Goal: Task Accomplishment & Management: Use online tool/utility

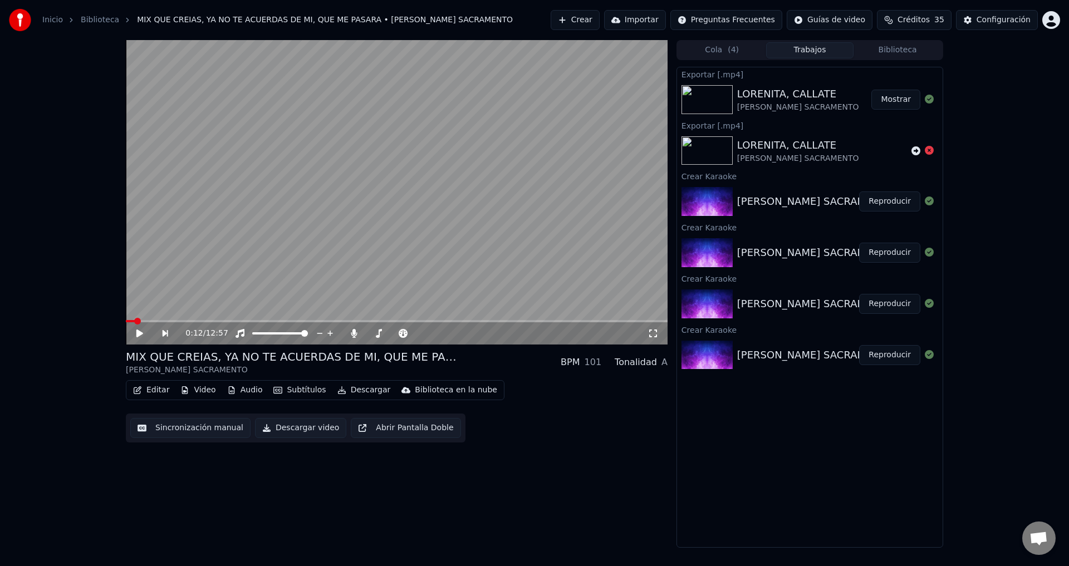
scroll to position [371, 0]
click at [140, 335] on icon at bounding box center [139, 334] width 7 height 8
click at [163, 320] on span at bounding box center [397, 321] width 542 height 2
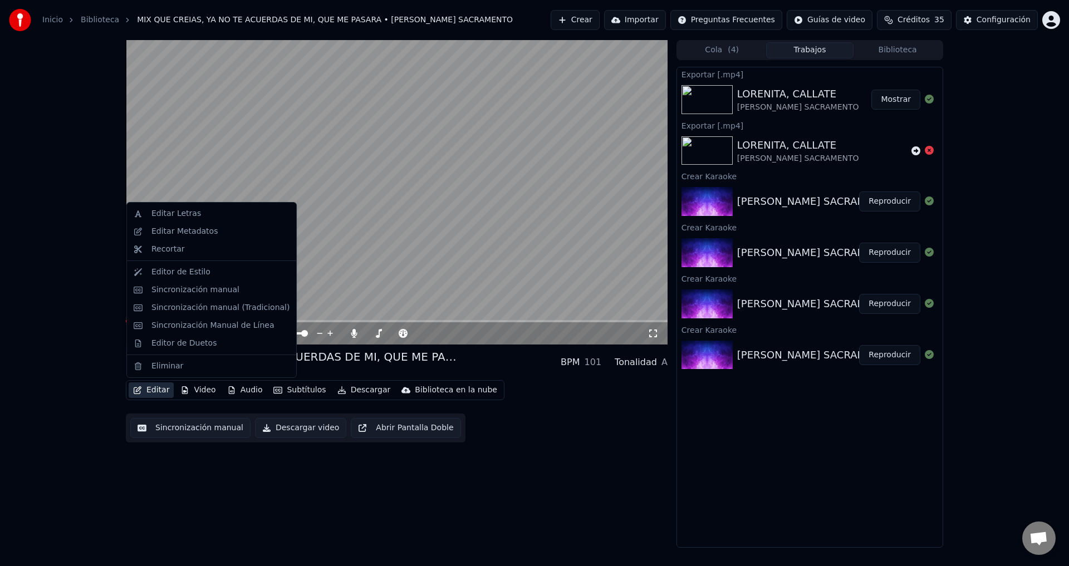
click at [154, 387] on button "Editar" at bounding box center [151, 390] width 45 height 16
click at [154, 385] on button "Editar" at bounding box center [151, 390] width 45 height 16
click at [150, 386] on button "Editar" at bounding box center [151, 390] width 45 height 16
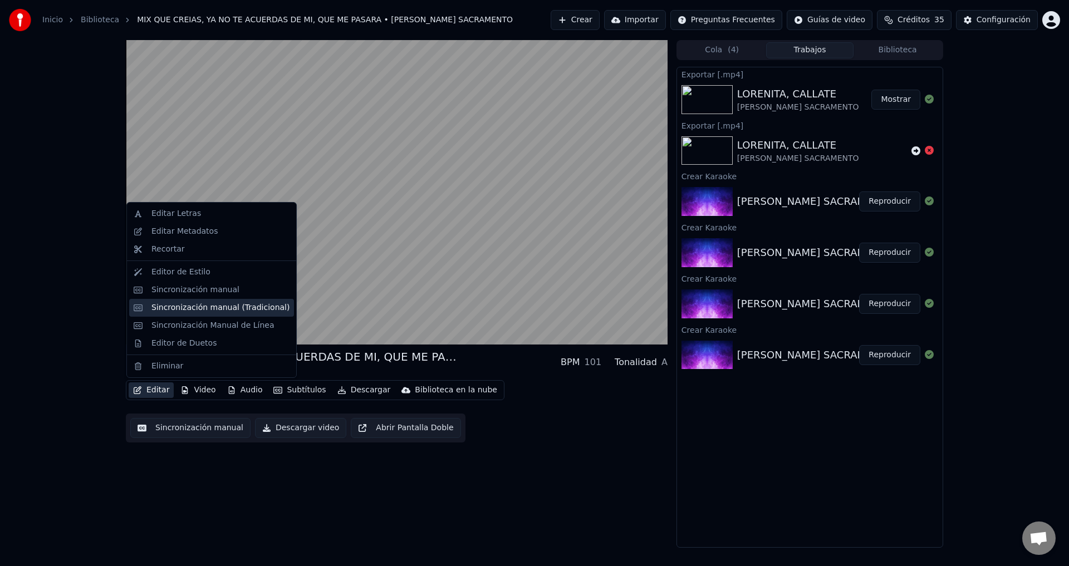
click at [183, 310] on div "Sincronización manual (Tradicional)" at bounding box center [220, 307] width 138 height 11
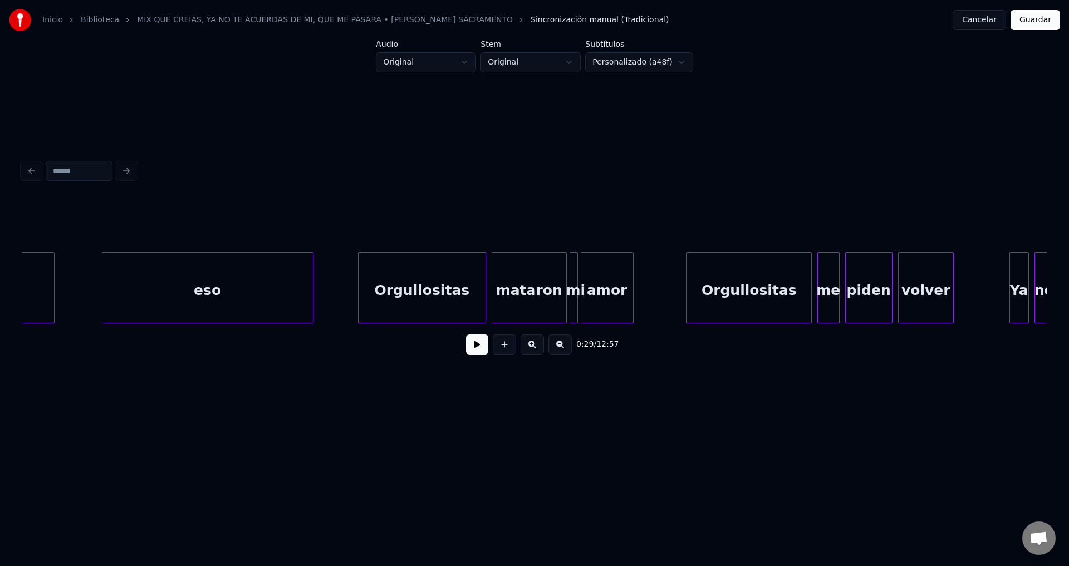
scroll to position [0, 32249]
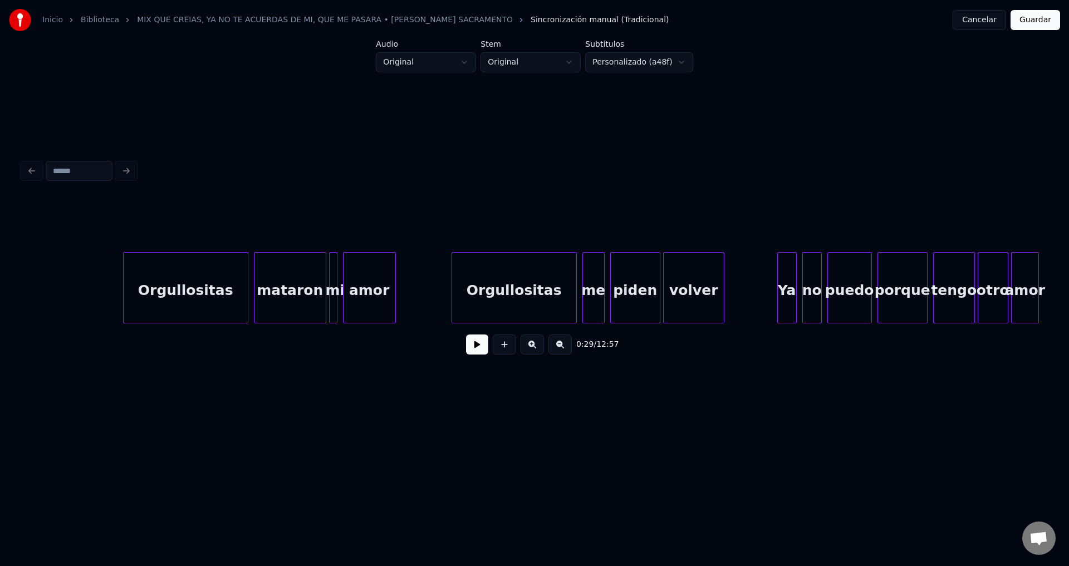
click at [201, 280] on div "Orgullositas" at bounding box center [186, 291] width 124 height 76
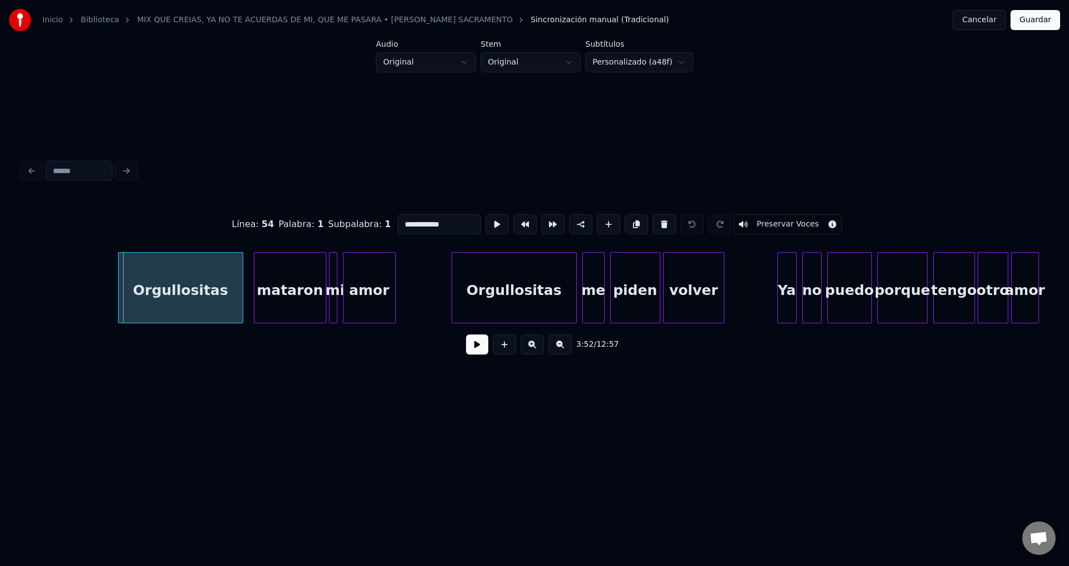
click at [190, 289] on div "Orgullositas" at bounding box center [181, 291] width 124 height 76
click at [471, 349] on button at bounding box center [477, 345] width 22 height 20
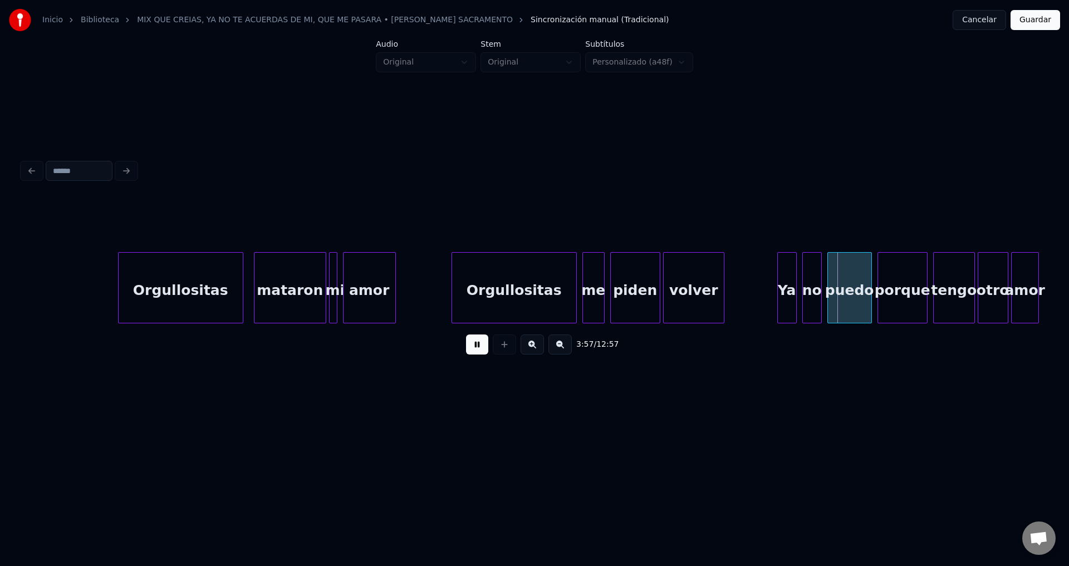
click at [471, 349] on button at bounding box center [477, 345] width 22 height 20
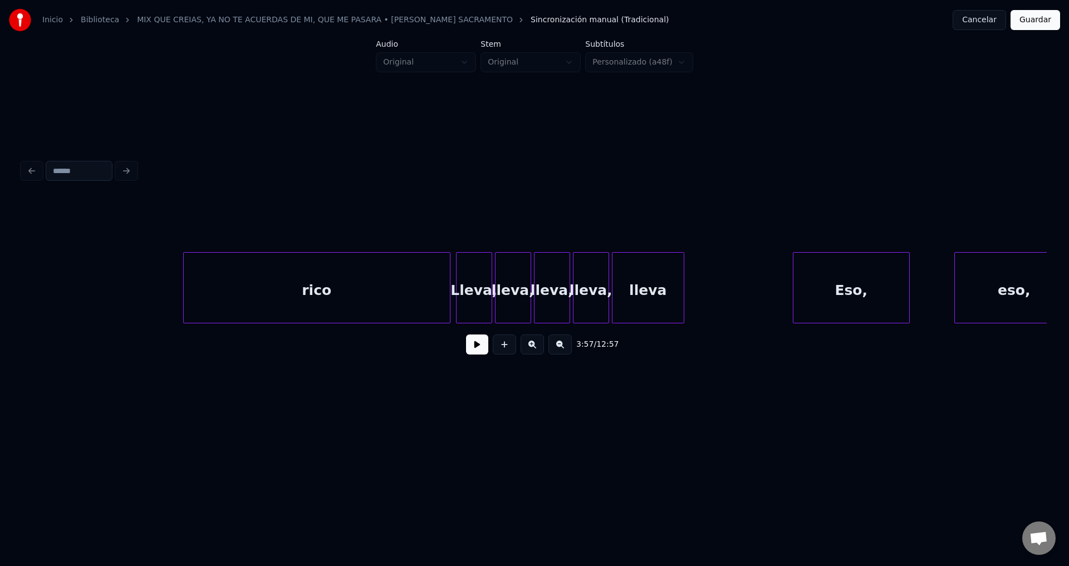
scroll to position [0, 29371]
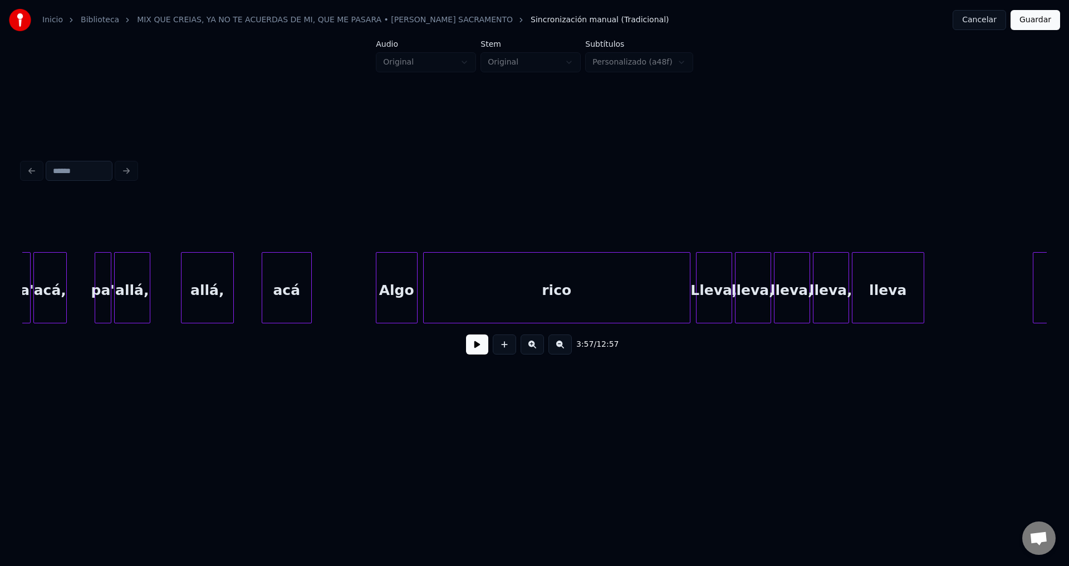
click at [292, 299] on div "acá" at bounding box center [286, 291] width 49 height 76
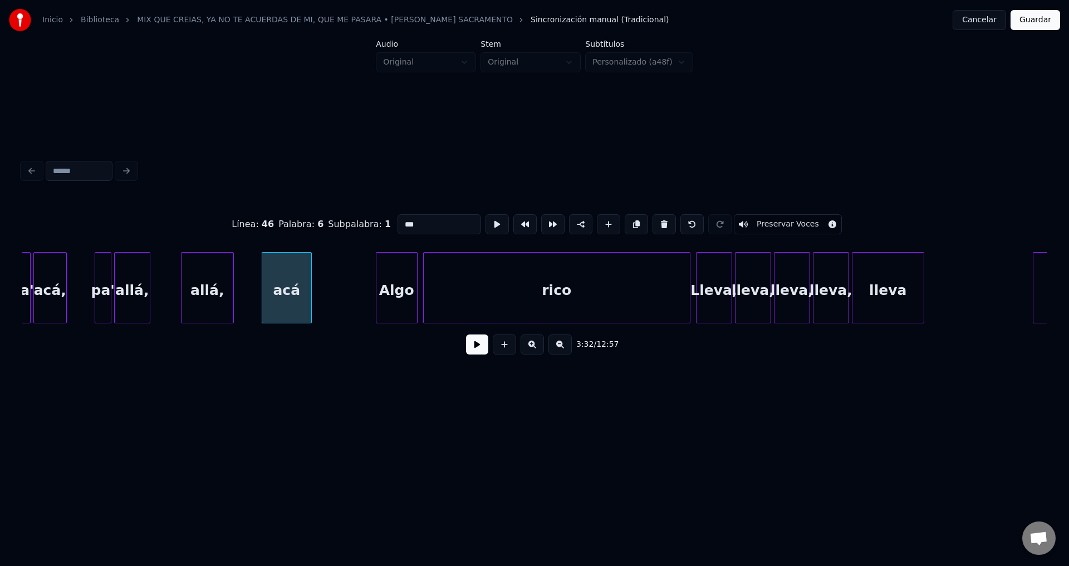
click at [474, 345] on button at bounding box center [477, 345] width 22 height 20
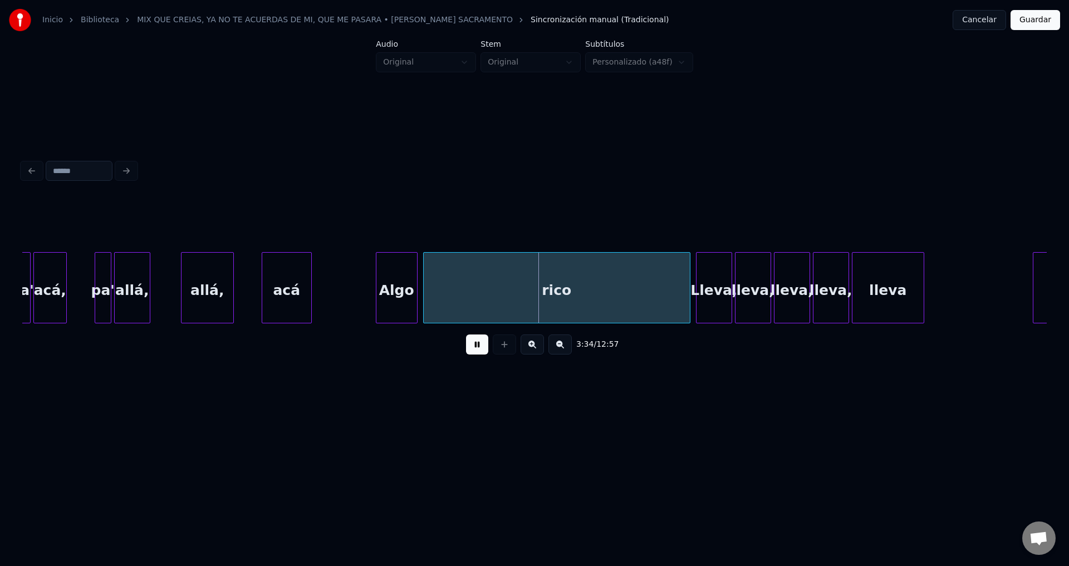
click at [474, 345] on button at bounding box center [477, 345] width 22 height 20
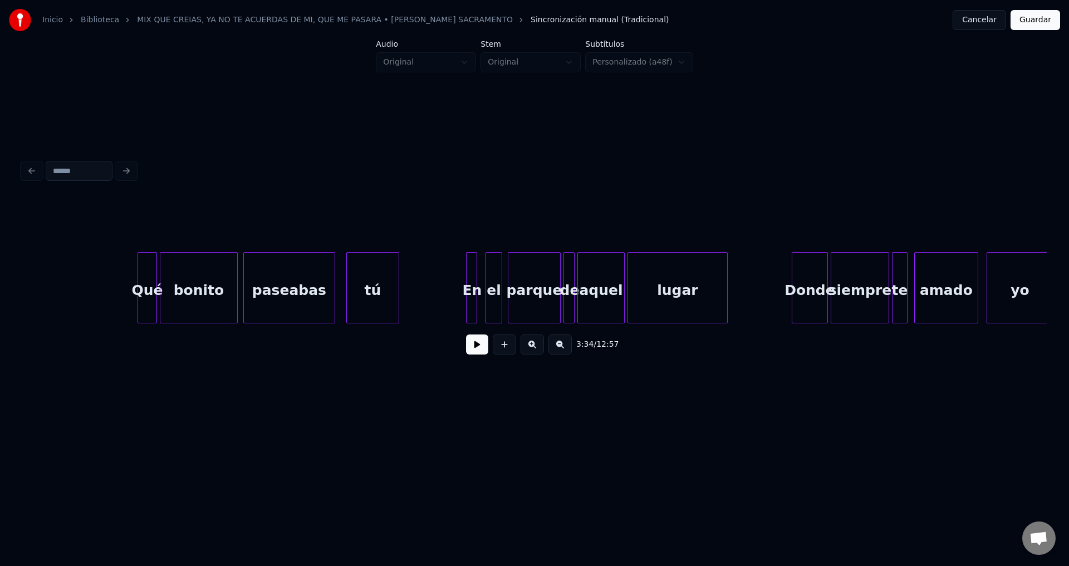
scroll to position [0, 7193]
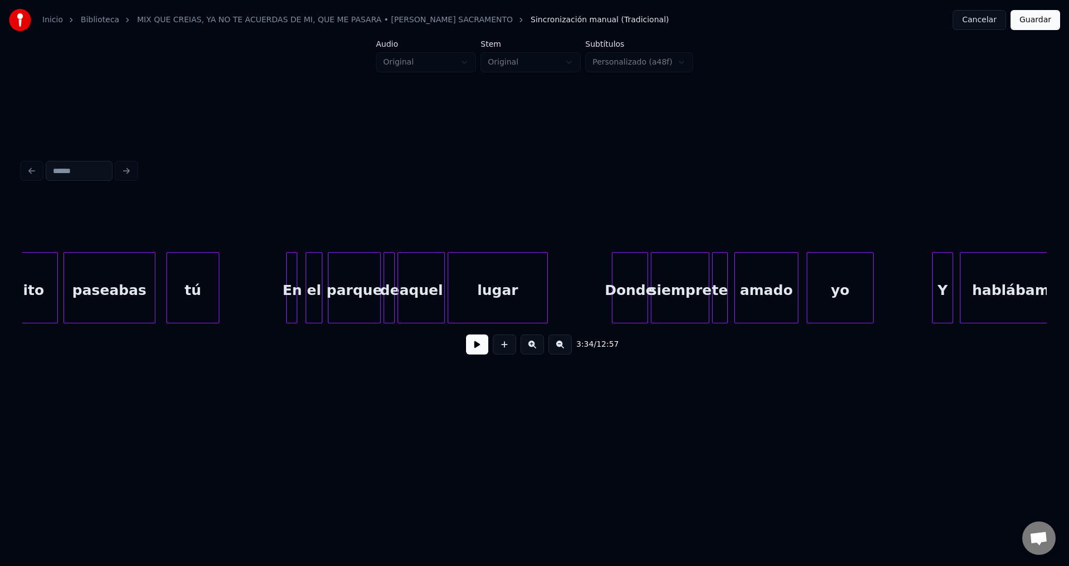
click at [200, 288] on div "tú" at bounding box center [193, 291] width 52 height 76
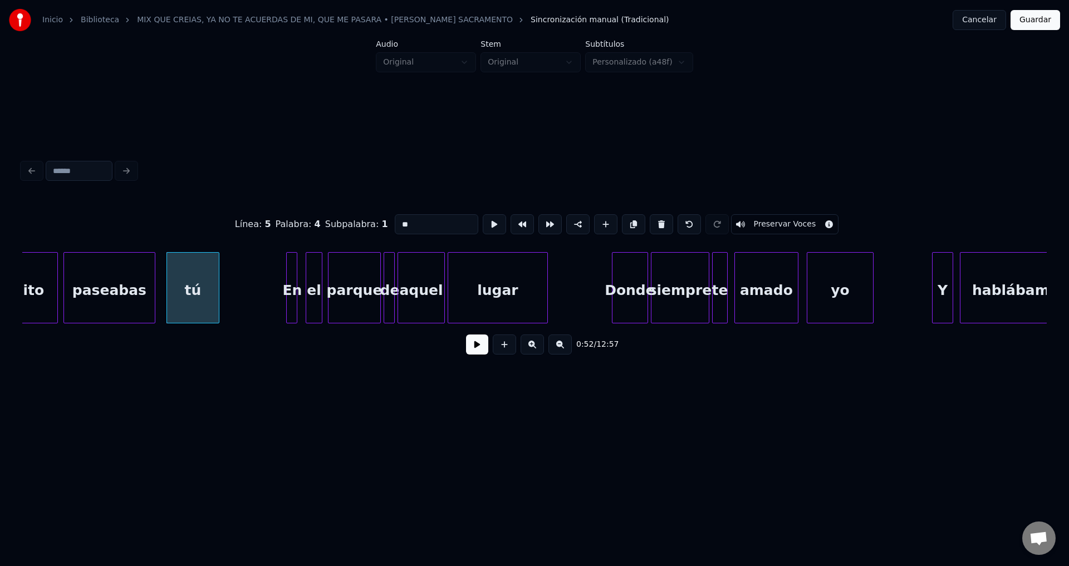
click at [477, 348] on button at bounding box center [477, 345] width 22 height 20
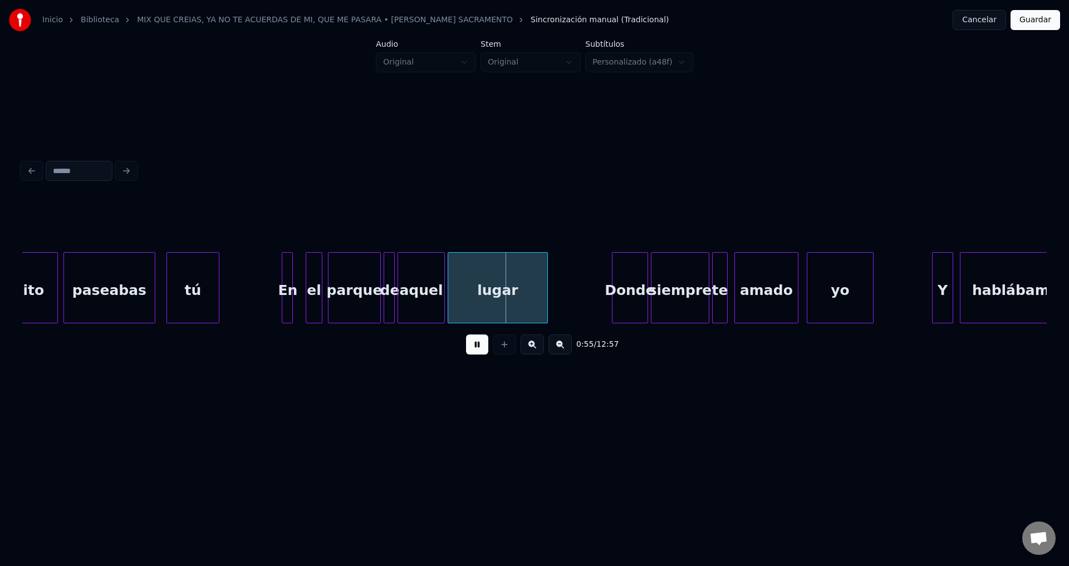
click at [286, 284] on div "En" at bounding box center [287, 291] width 11 height 76
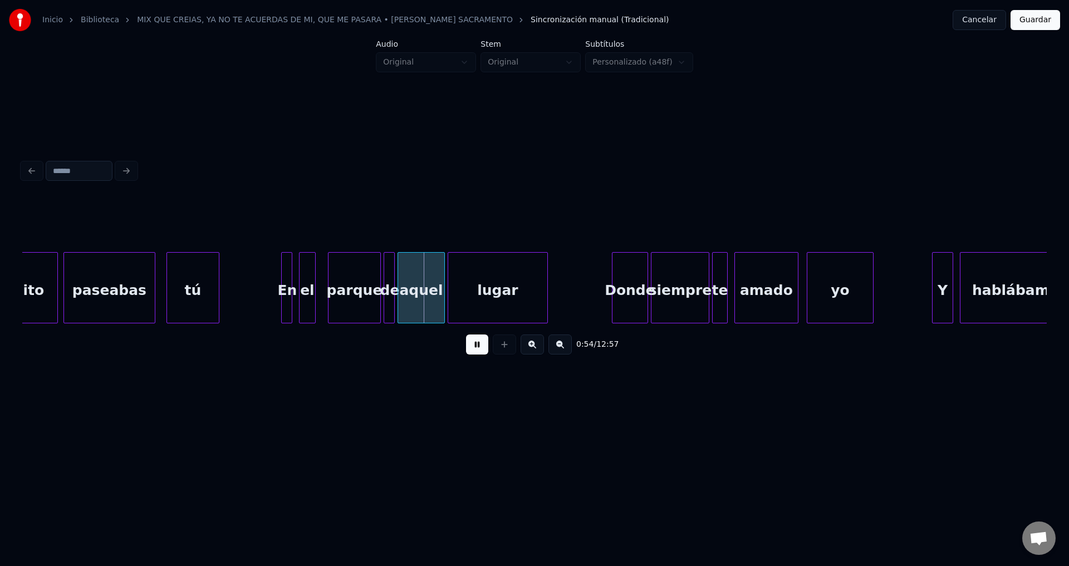
click at [310, 289] on div "el" at bounding box center [308, 291] width 16 height 76
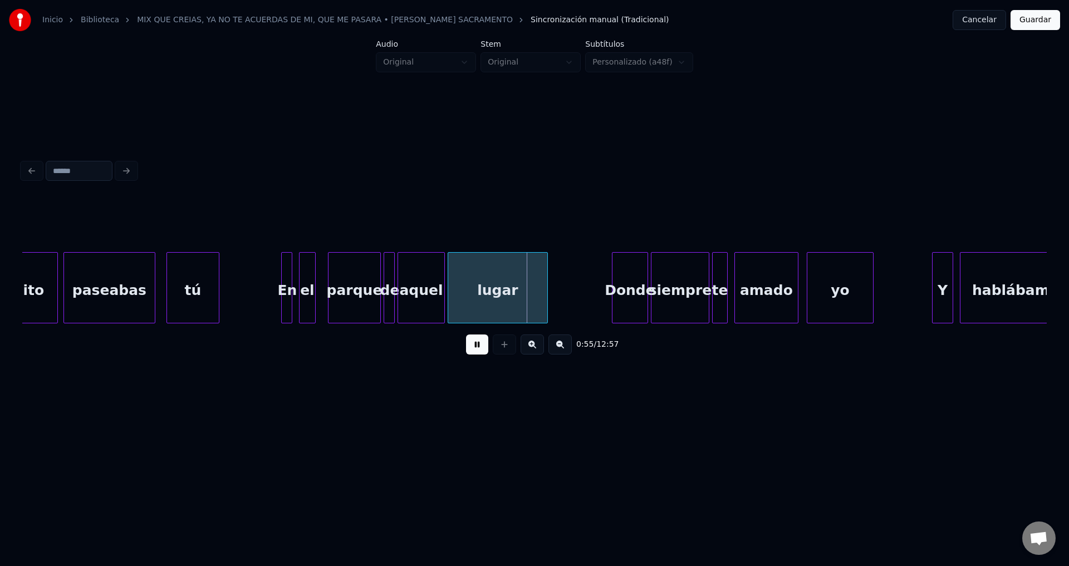
click at [414, 293] on div "aquel" at bounding box center [421, 291] width 46 height 76
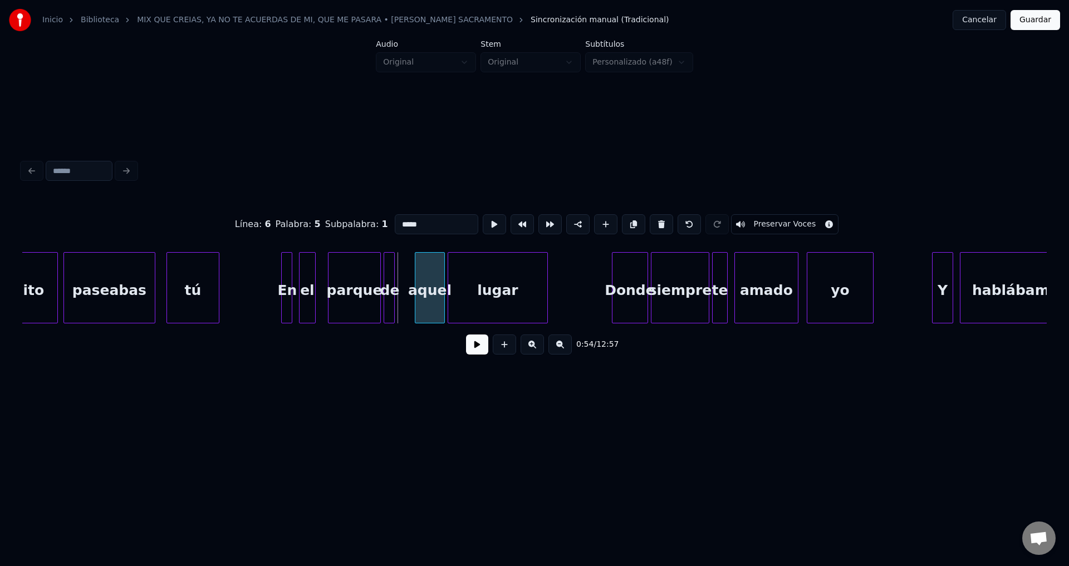
click at [416, 287] on div at bounding box center [416, 288] width 3 height 70
click at [396, 282] on div "de" at bounding box center [397, 291] width 11 height 76
click at [405, 278] on div at bounding box center [405, 288] width 3 height 70
click at [470, 347] on button at bounding box center [477, 345] width 22 height 20
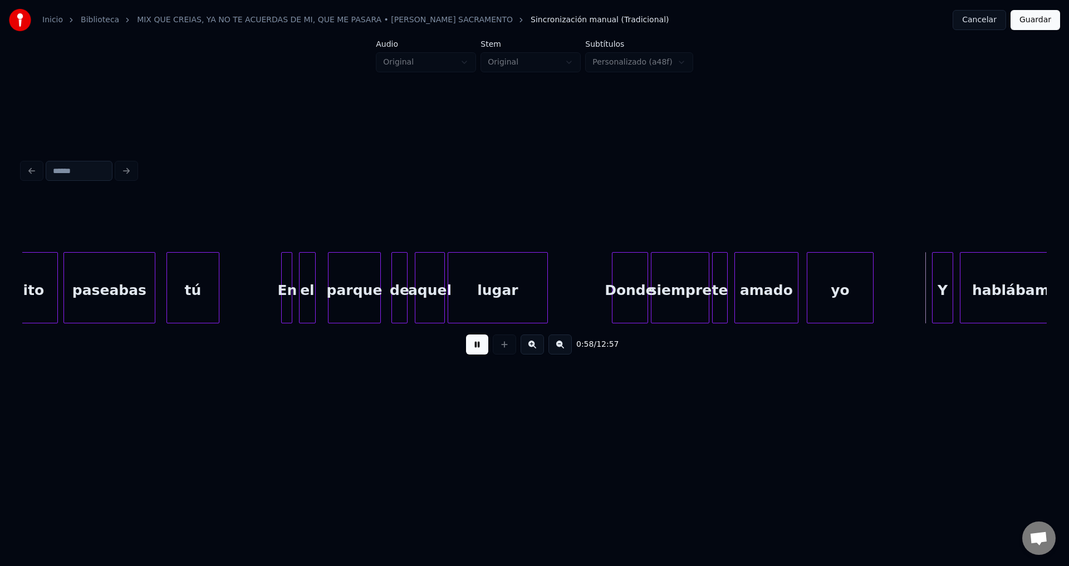
click at [691, 286] on div "siempre" at bounding box center [679, 291] width 57 height 76
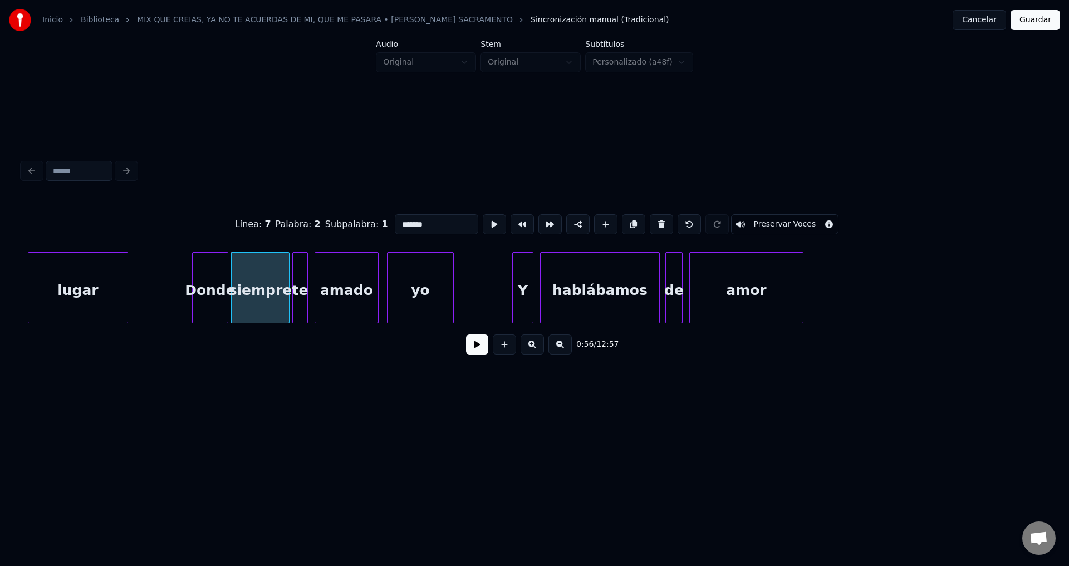
scroll to position [0, 7673]
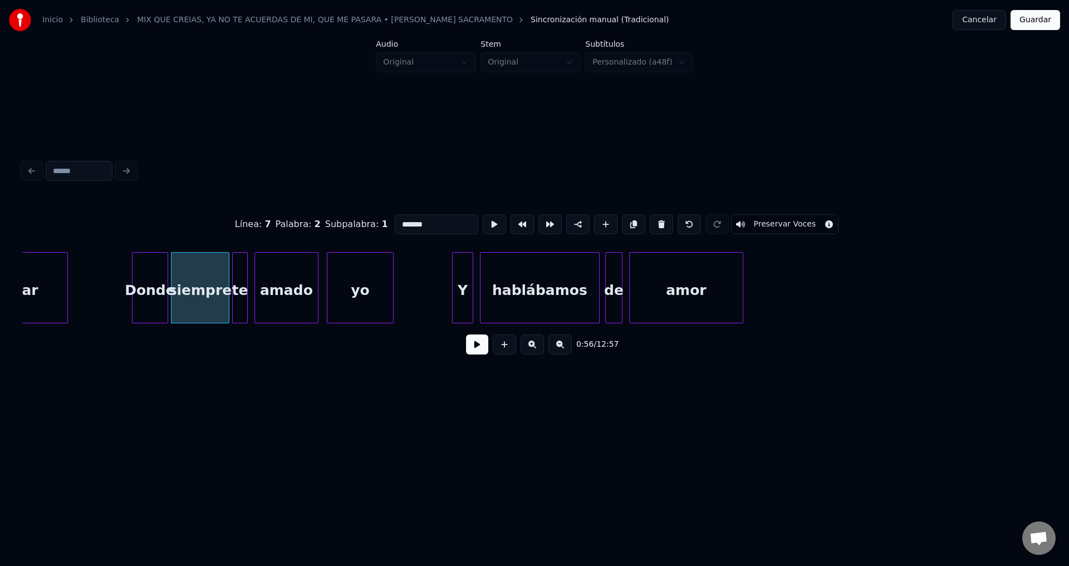
click at [474, 348] on button at bounding box center [477, 345] width 22 height 20
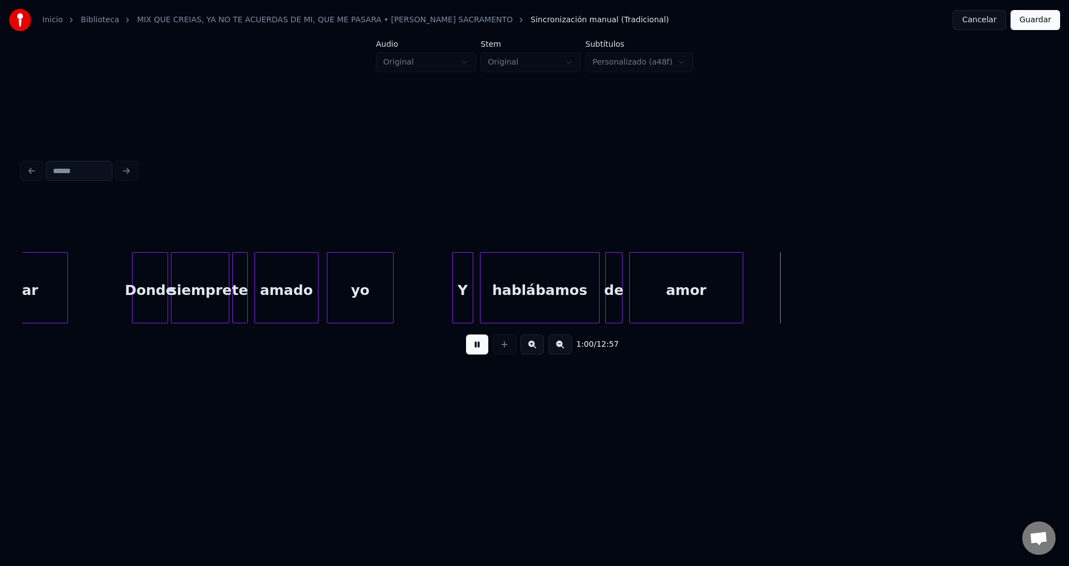
click at [612, 293] on div "de" at bounding box center [614, 291] width 16 height 76
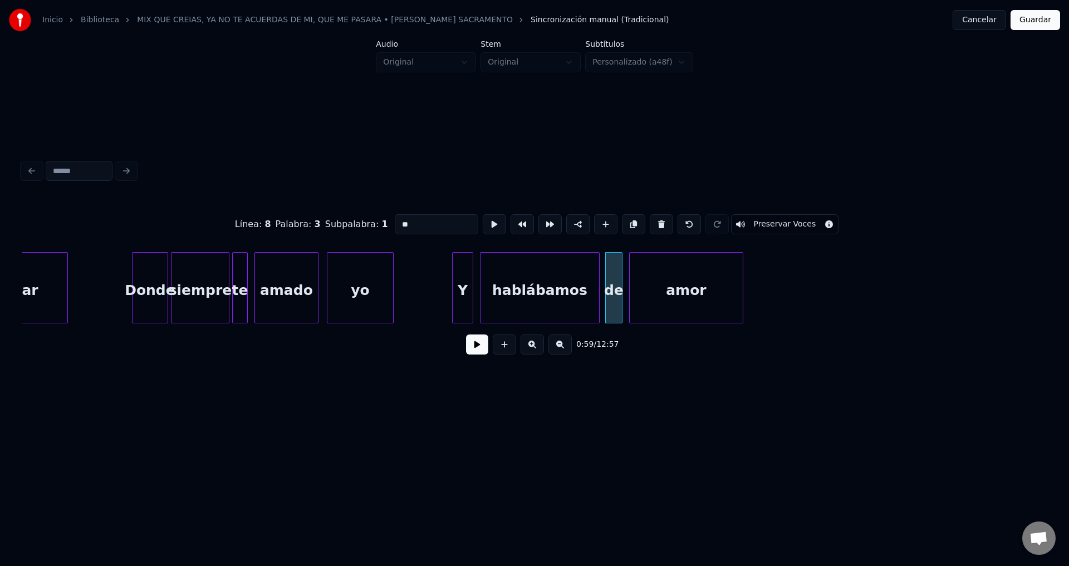
click at [474, 348] on button at bounding box center [477, 345] width 22 height 20
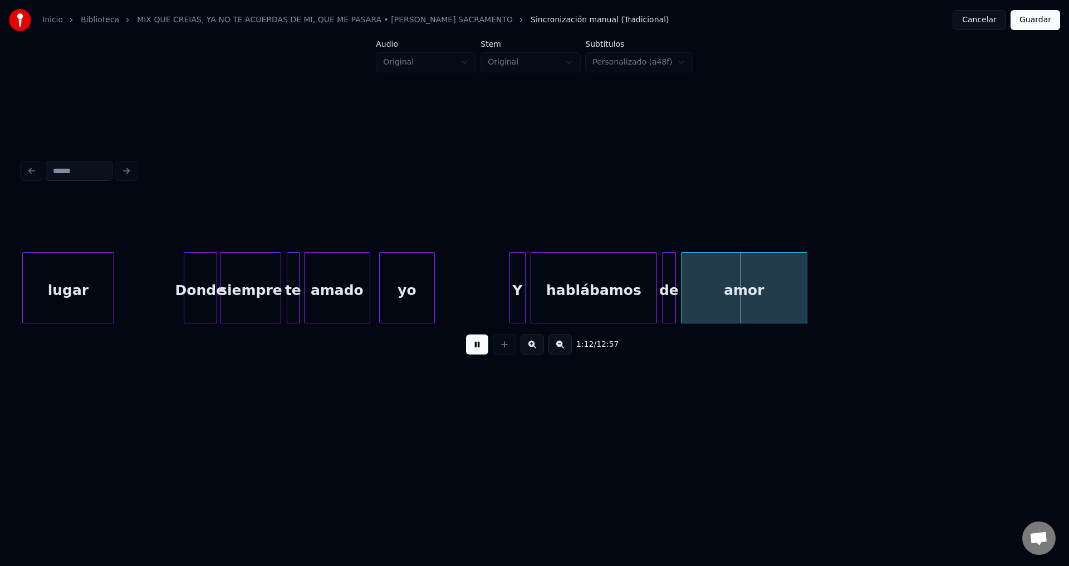
scroll to position [0, 9531]
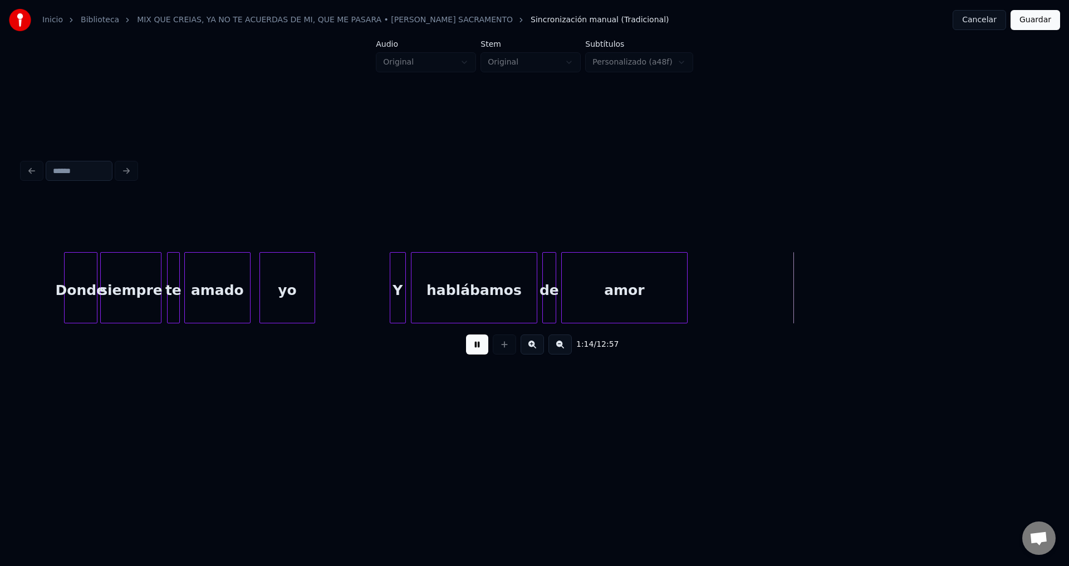
click at [81, 288] on div "Donde" at bounding box center [81, 291] width 32 height 76
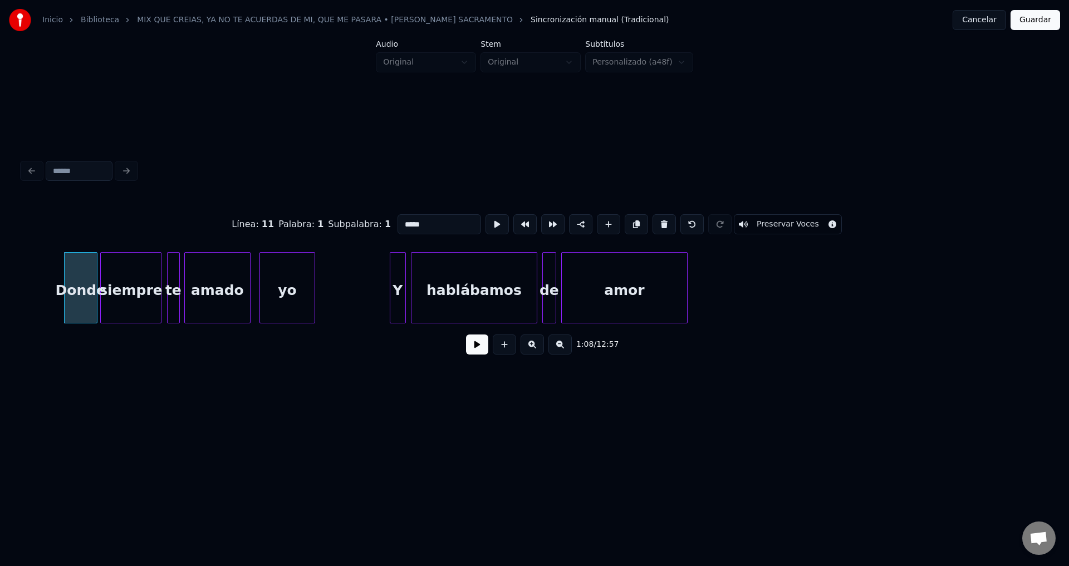
click at [81, 288] on div "Donde" at bounding box center [81, 291] width 32 height 76
click at [477, 351] on button at bounding box center [477, 345] width 22 height 20
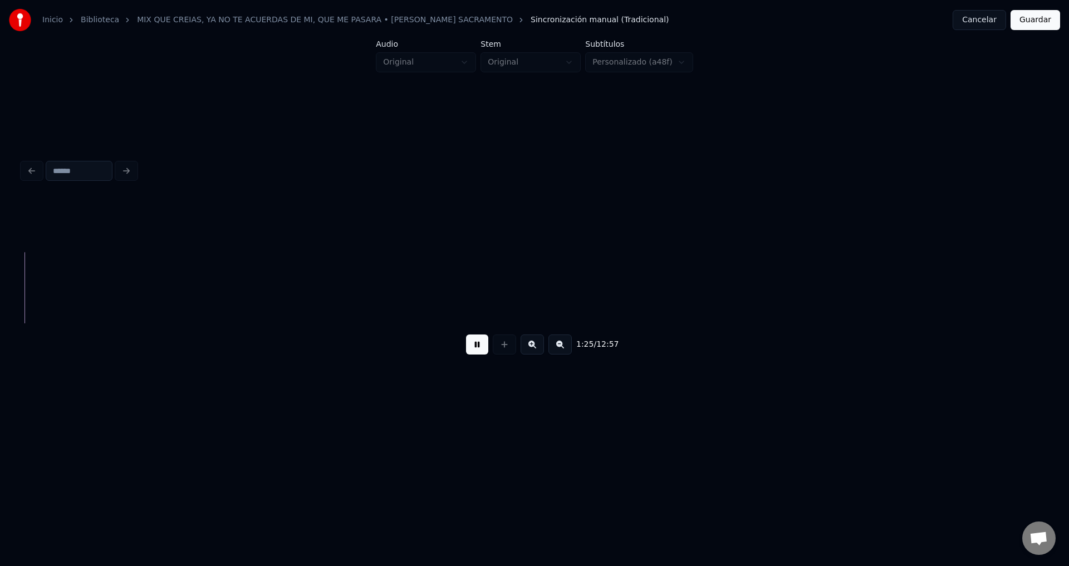
scroll to position [0, 11930]
click at [477, 347] on button at bounding box center [477, 345] width 22 height 20
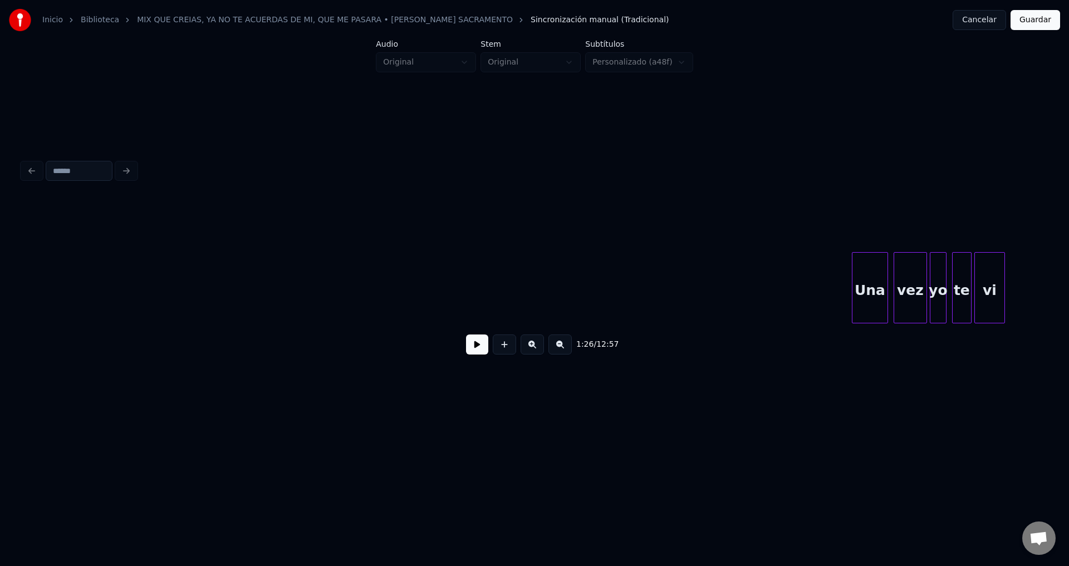
scroll to position [0, 14326]
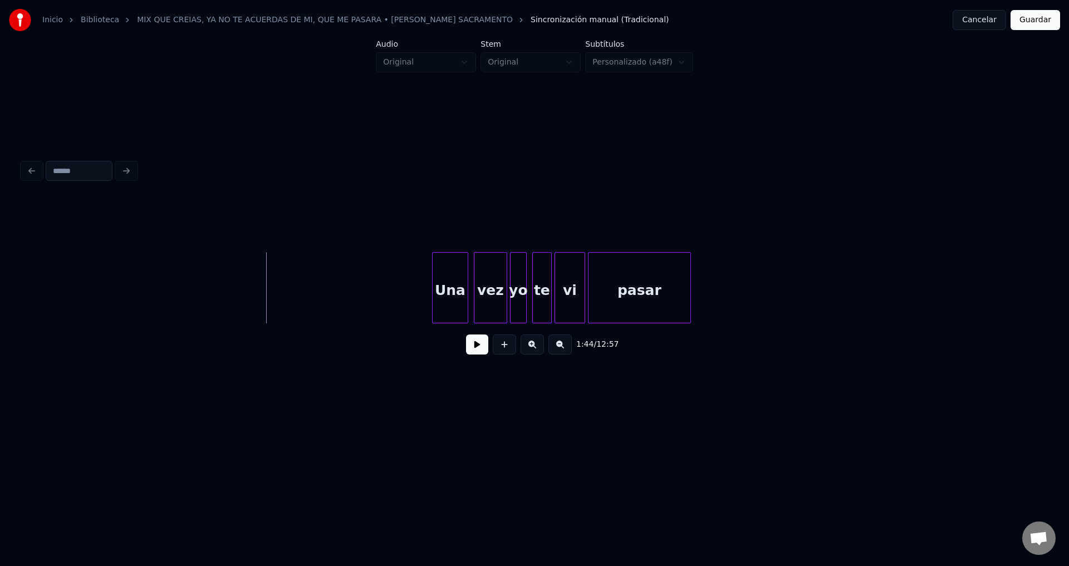
click at [469, 346] on button at bounding box center [477, 345] width 22 height 20
click at [458, 308] on div "Una" at bounding box center [447, 291] width 35 height 76
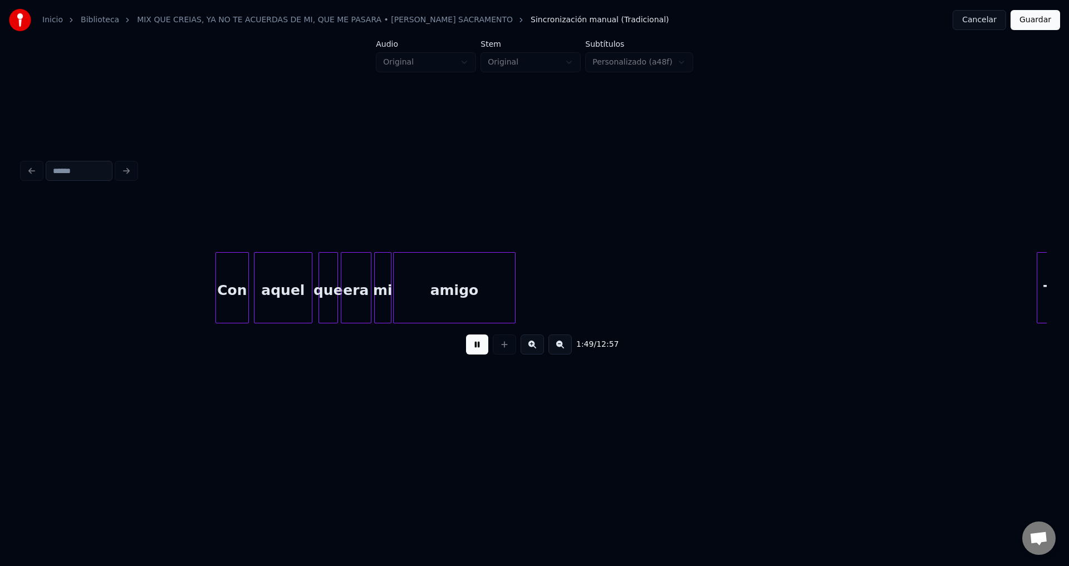
scroll to position [0, 15217]
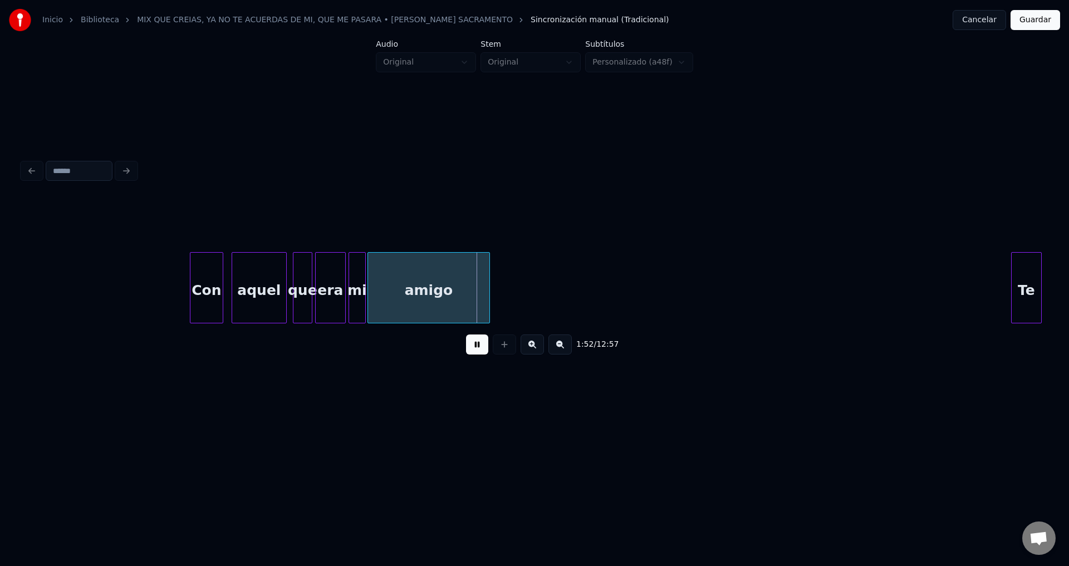
click at [233, 287] on div at bounding box center [233, 288] width 3 height 70
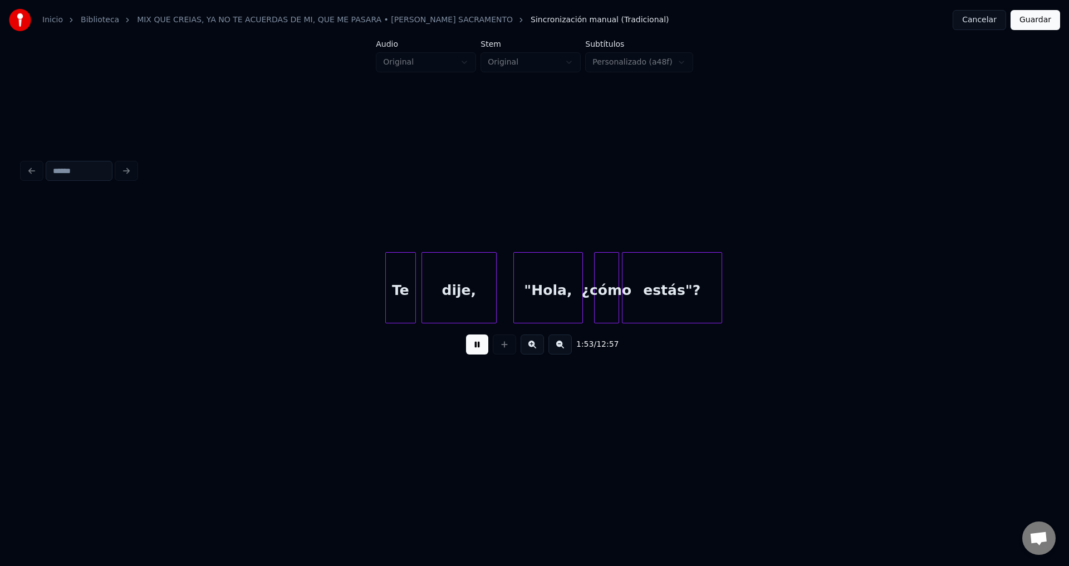
scroll to position [0, 15843]
click at [597, 296] on div "¿cómo" at bounding box center [601, 291] width 24 height 76
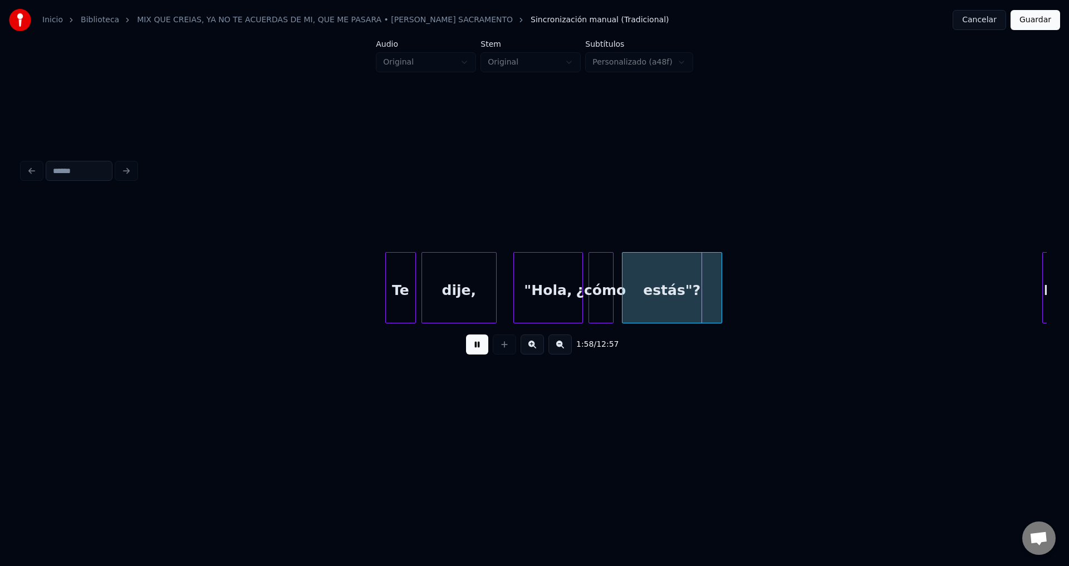
click at [613, 281] on div at bounding box center [611, 288] width 3 height 70
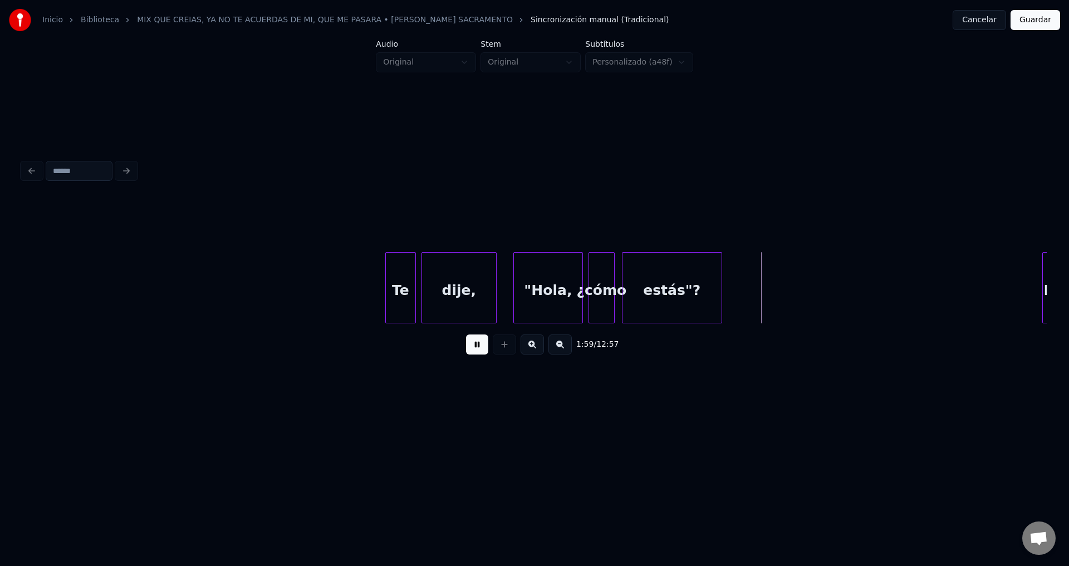
click at [622, 278] on div "estás"?" at bounding box center [672, 287] width 100 height 71
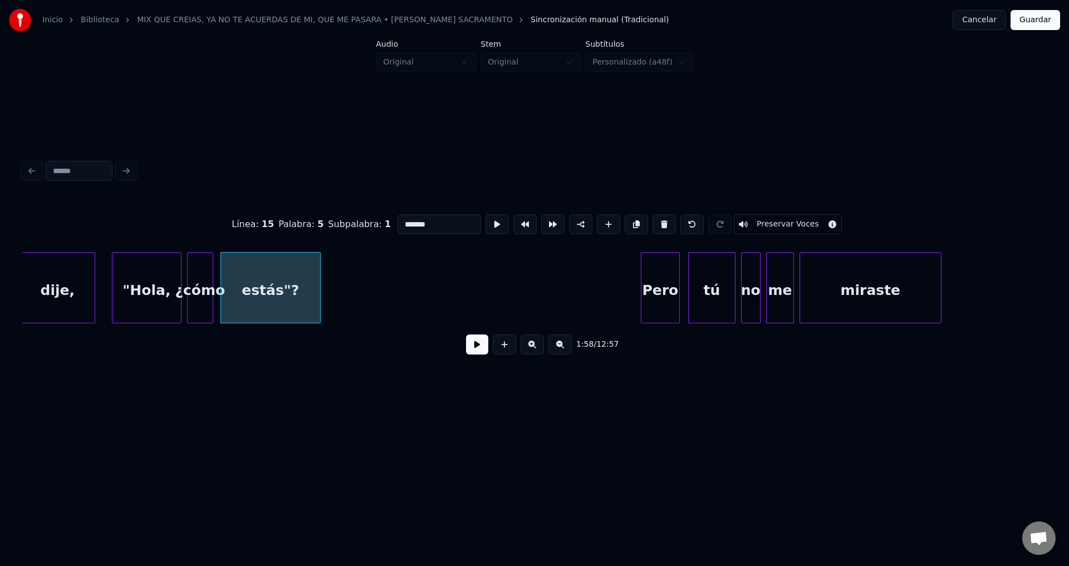
scroll to position [0, 16245]
click at [470, 350] on button at bounding box center [477, 345] width 22 height 20
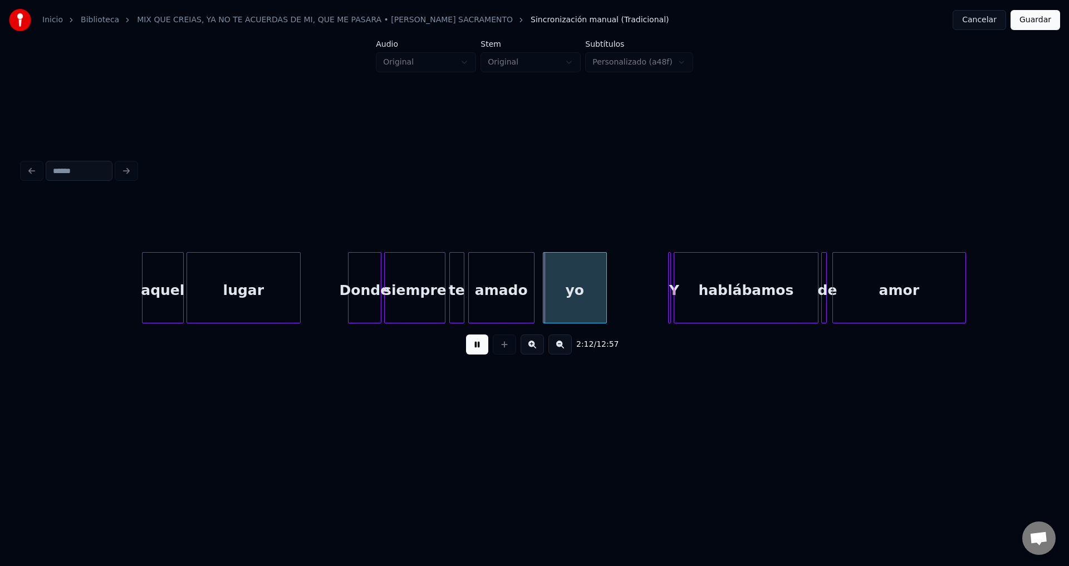
scroll to position [0, 18103]
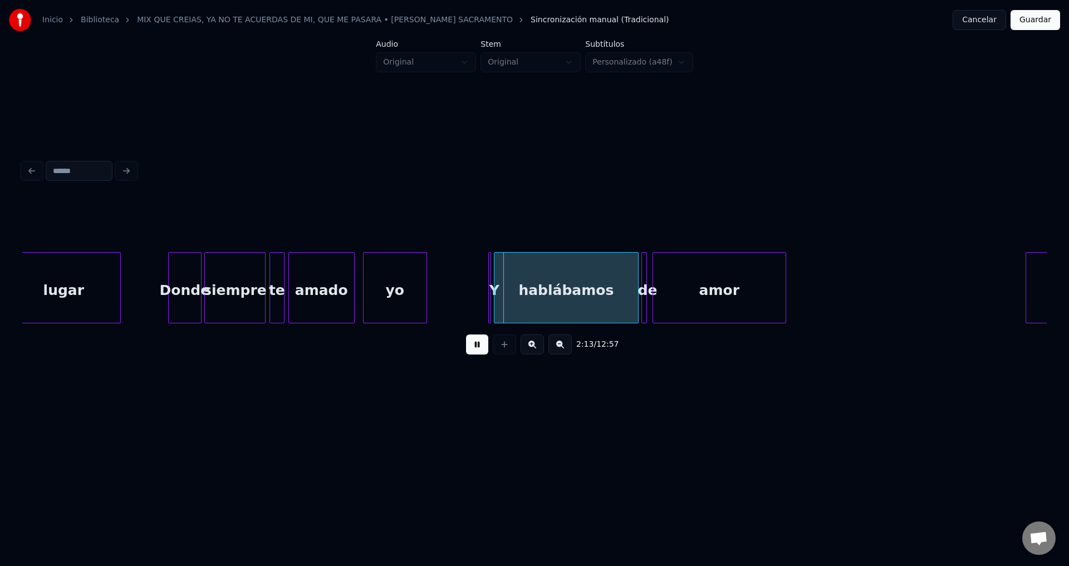
click at [318, 297] on div "amado" at bounding box center [321, 291] width 65 height 76
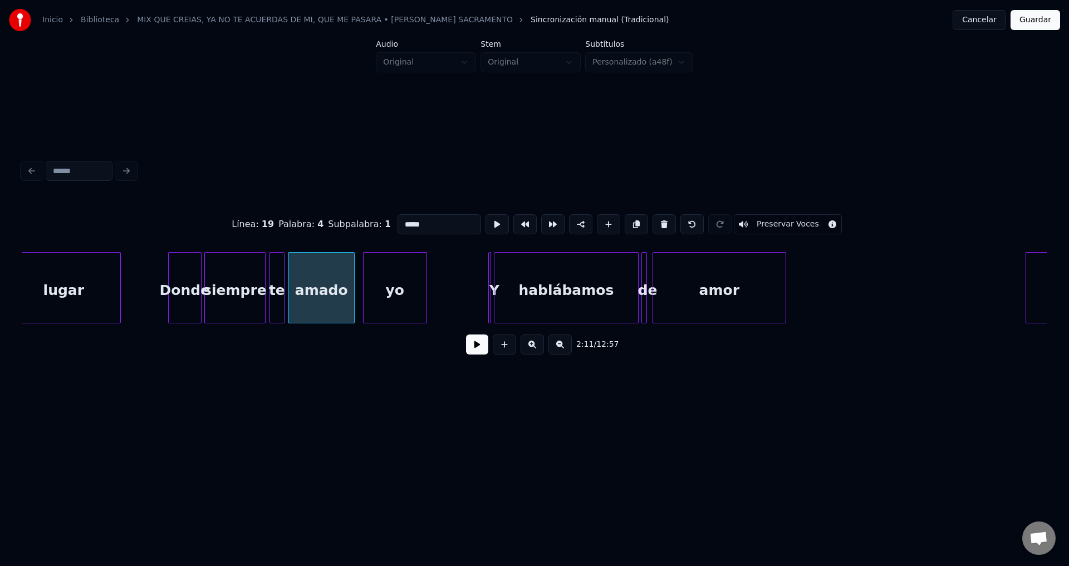
click at [434, 220] on input "*****" at bounding box center [439, 224] width 84 height 20
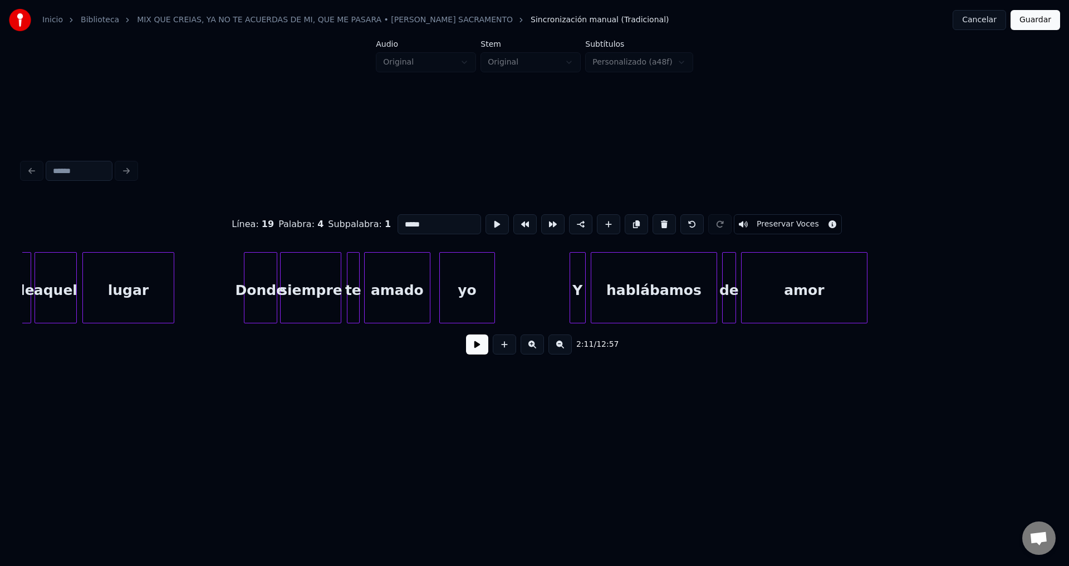
scroll to position [0, 9231]
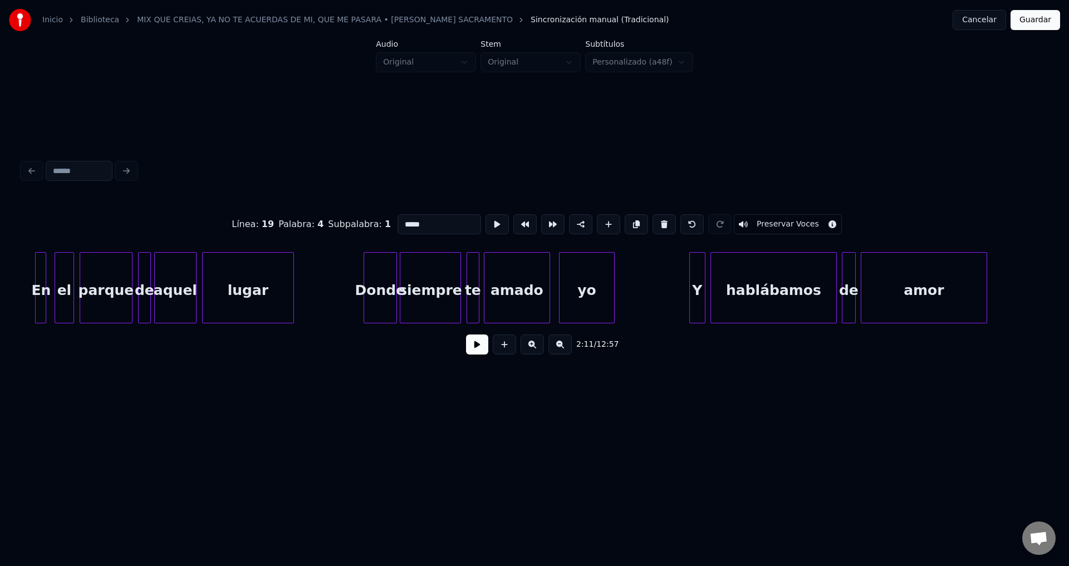
click at [375, 290] on div "Donde" at bounding box center [380, 291] width 32 height 76
type input "*****"
click at [471, 349] on button at bounding box center [477, 345] width 22 height 20
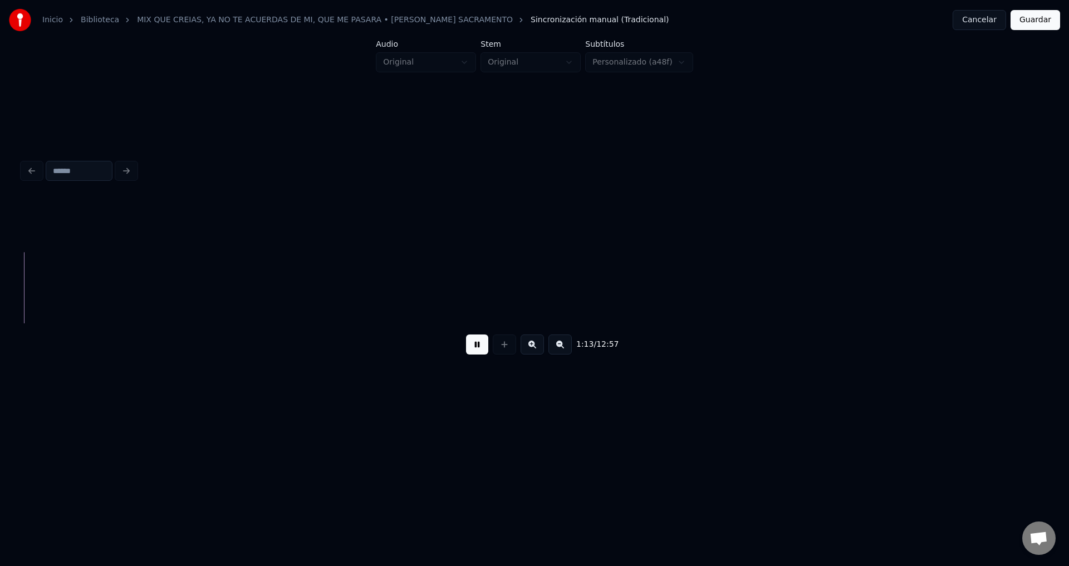
scroll to position [0, 10220]
click at [455, 350] on div "1:14 / 12:57" at bounding box center [534, 344] width 1007 height 24
click at [470, 346] on button at bounding box center [477, 345] width 22 height 20
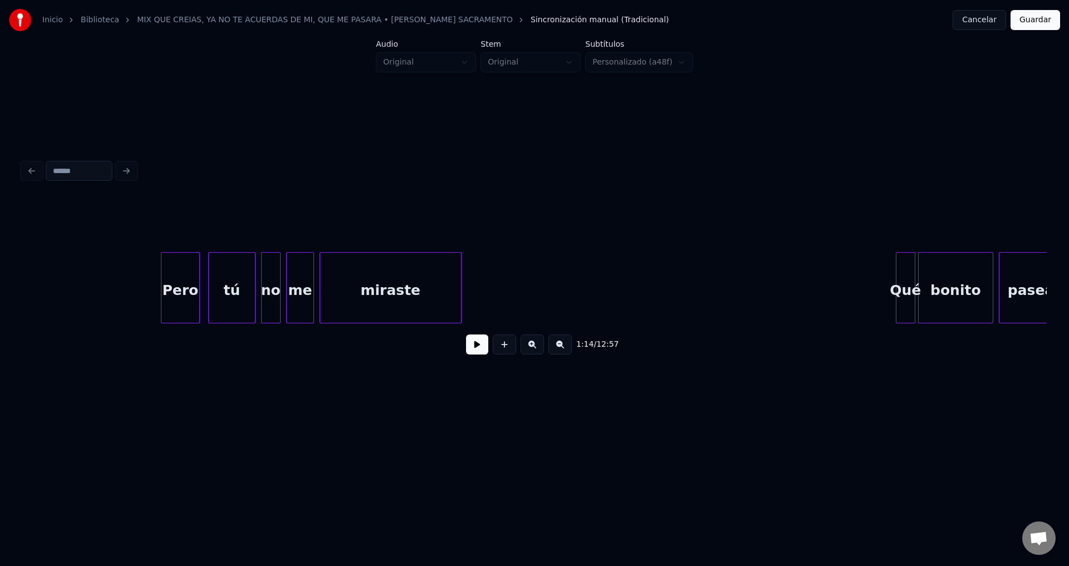
scroll to position [0, 16604]
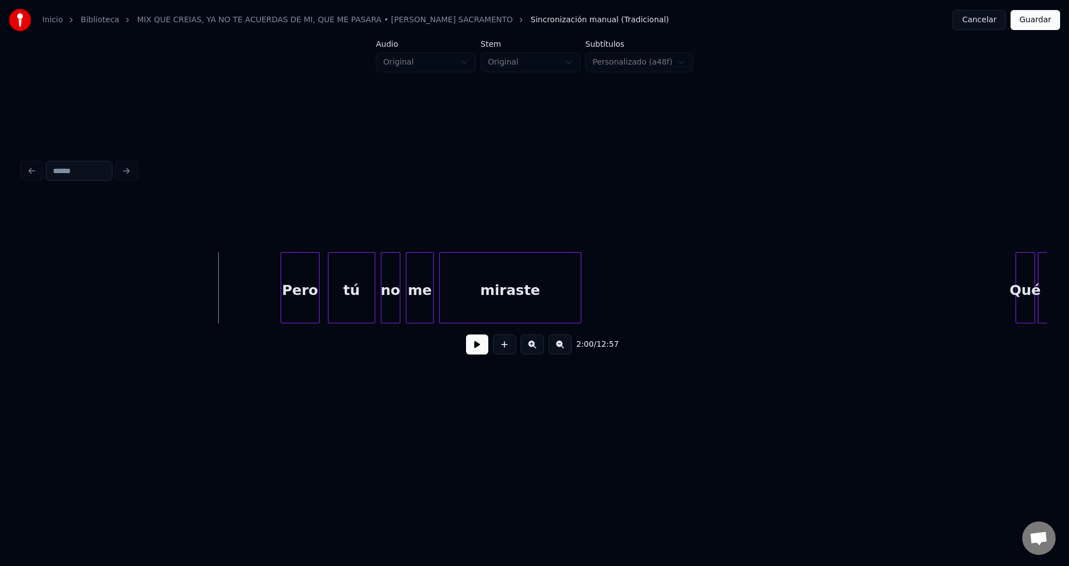
click at [469, 345] on button at bounding box center [477, 345] width 22 height 20
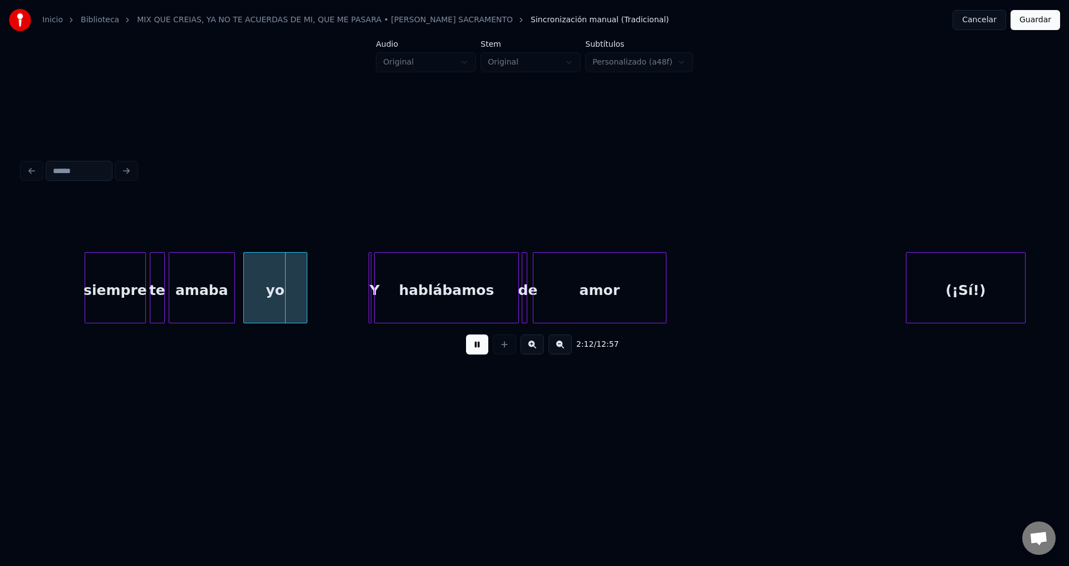
scroll to position [0, 18283]
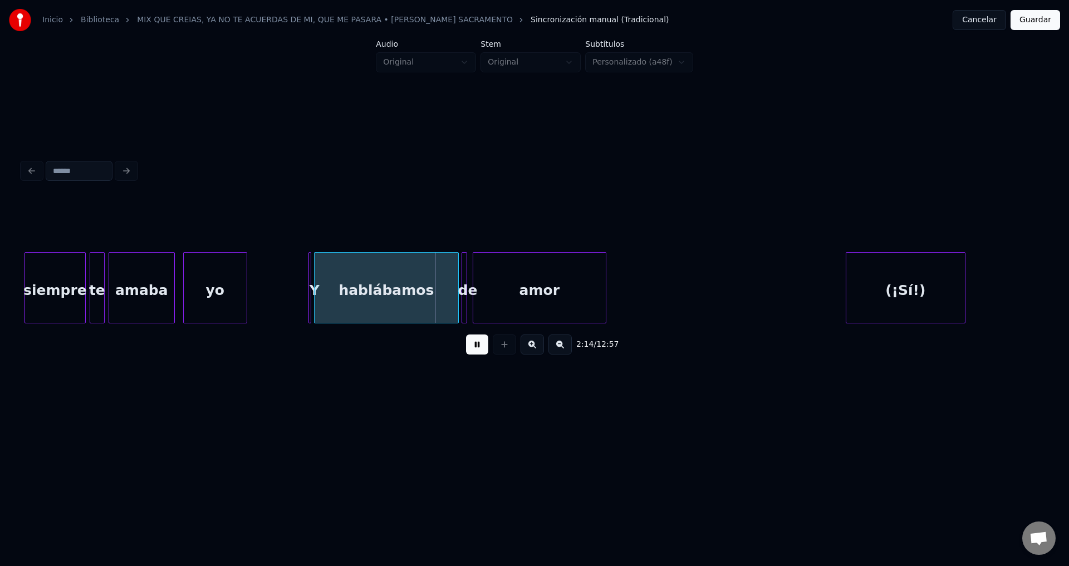
click at [338, 287] on div "hablábamos" at bounding box center [387, 291] width 144 height 76
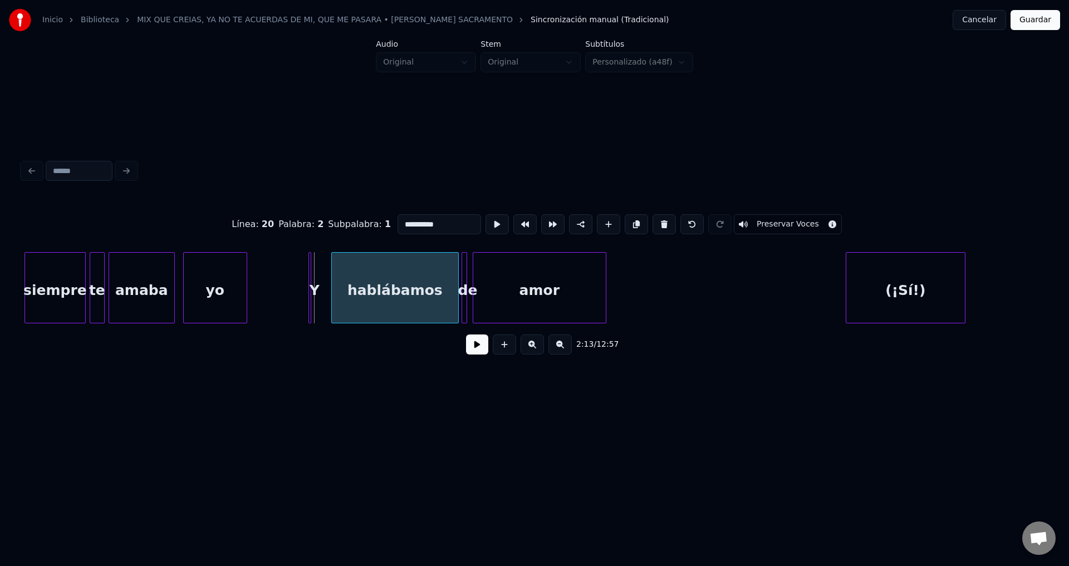
click at [335, 282] on div at bounding box center [333, 288] width 3 height 70
click at [323, 277] on div at bounding box center [321, 288] width 3 height 70
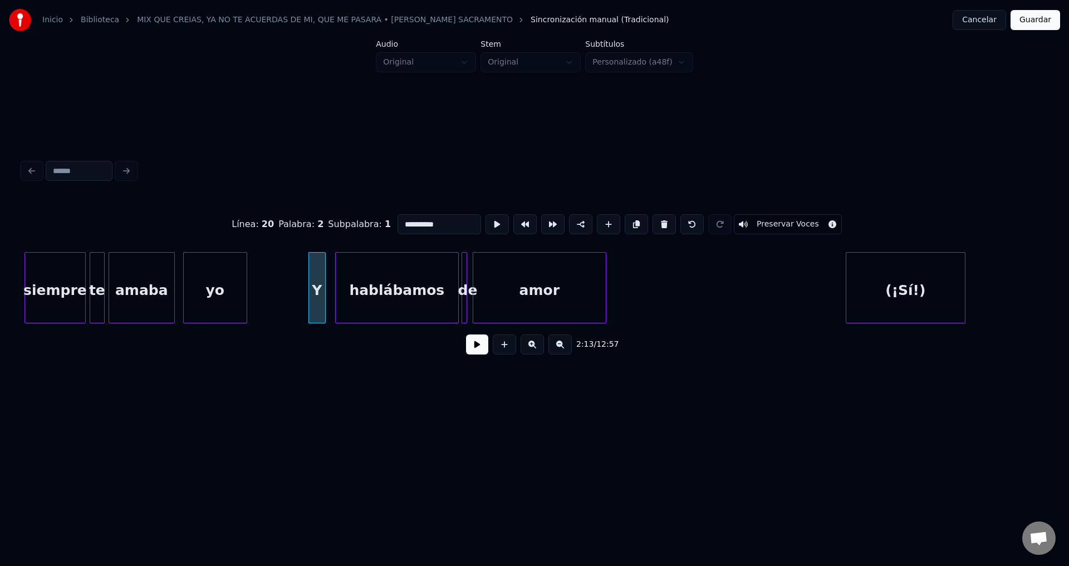
click at [316, 278] on div "Y" at bounding box center [317, 291] width 16 height 76
type input "*"
click at [475, 350] on button at bounding box center [477, 345] width 22 height 20
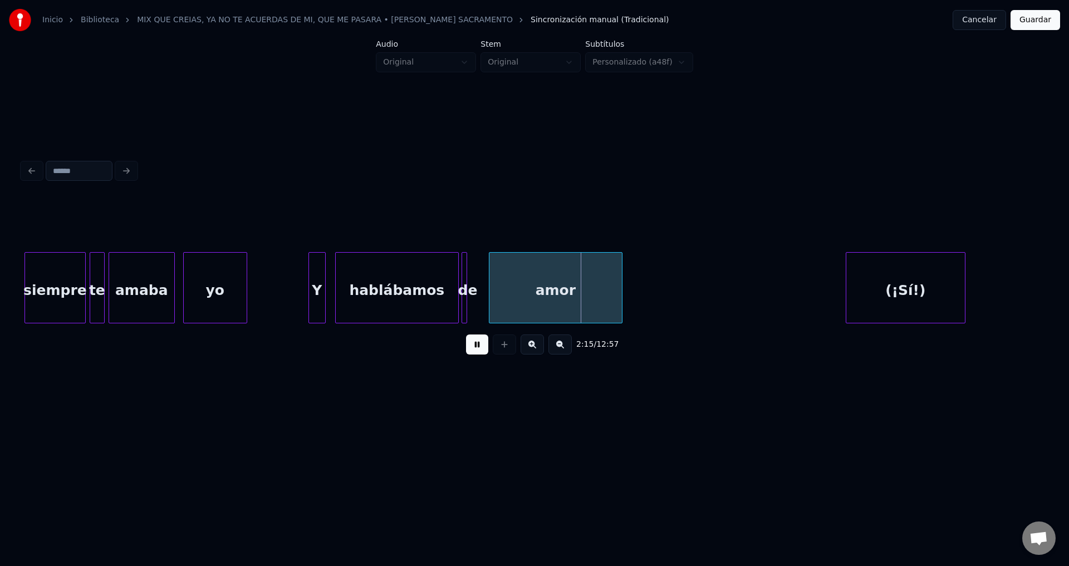
click at [527, 290] on div "amor" at bounding box center [555, 291] width 132 height 76
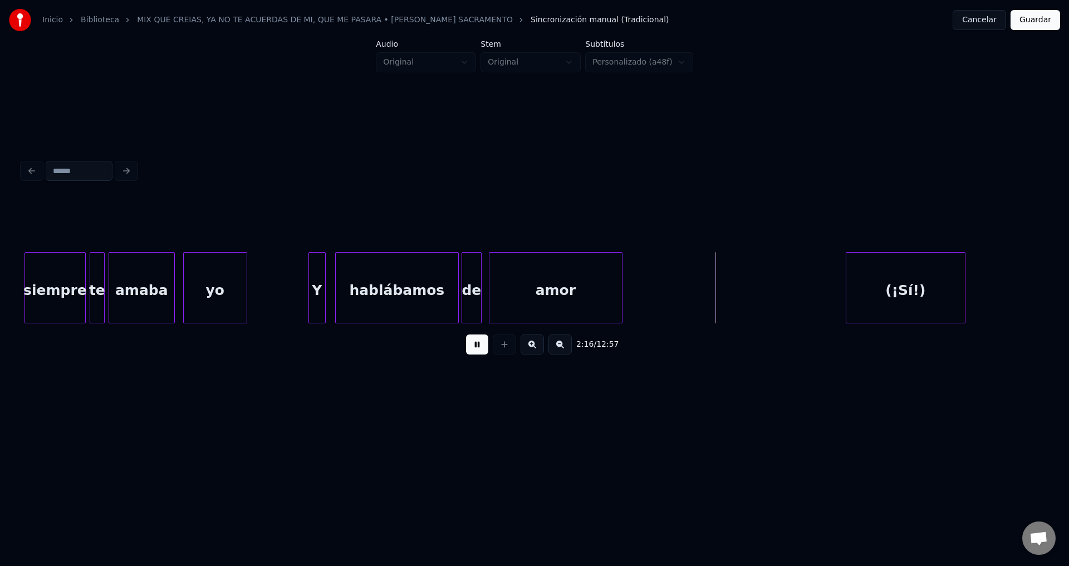
click at [481, 277] on div at bounding box center [479, 288] width 3 height 70
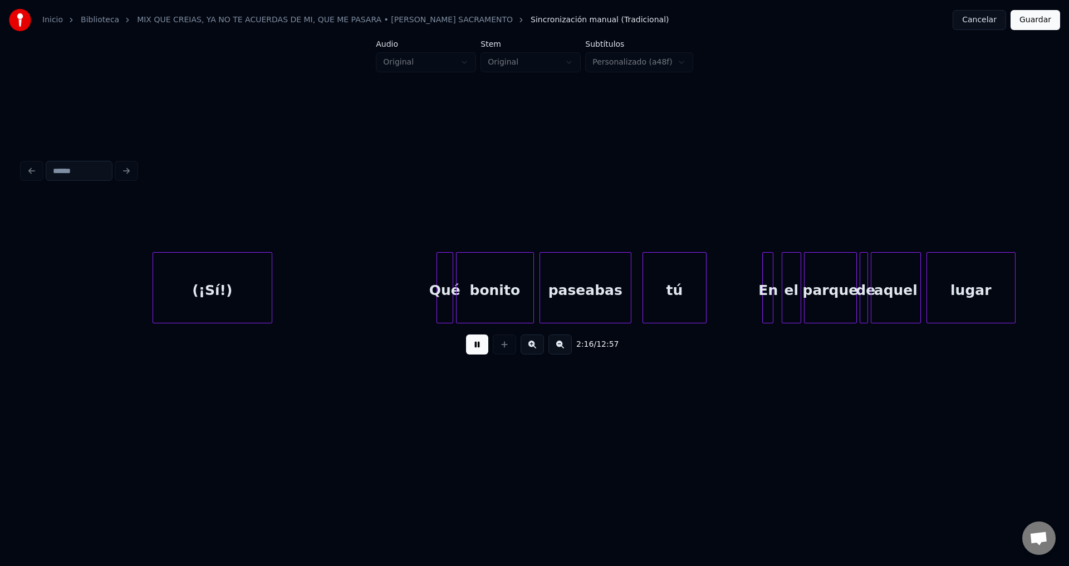
scroll to position [0, 18990]
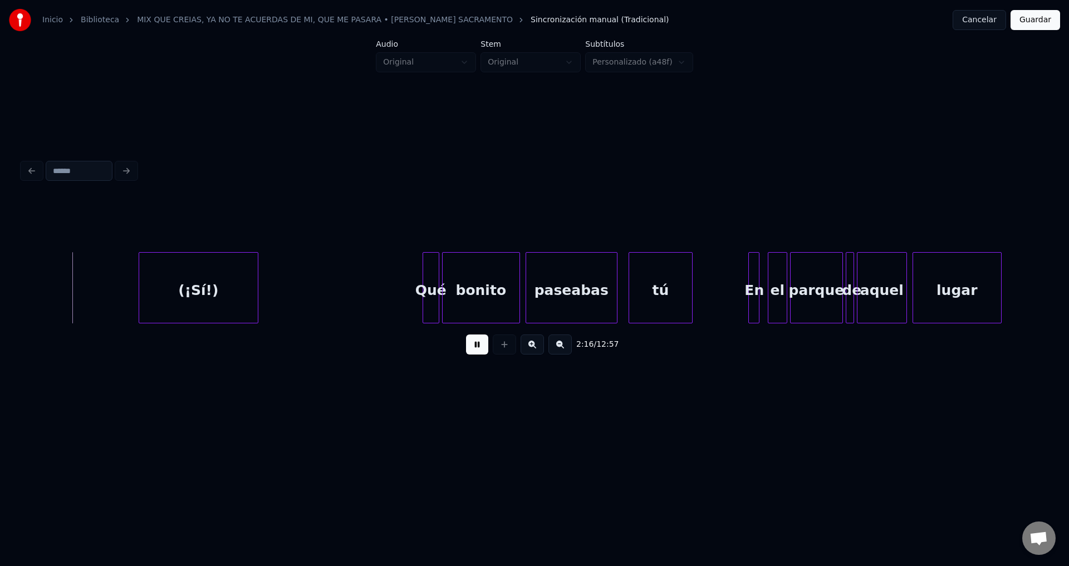
click at [213, 297] on div "(¡Sí!)" at bounding box center [198, 291] width 119 height 76
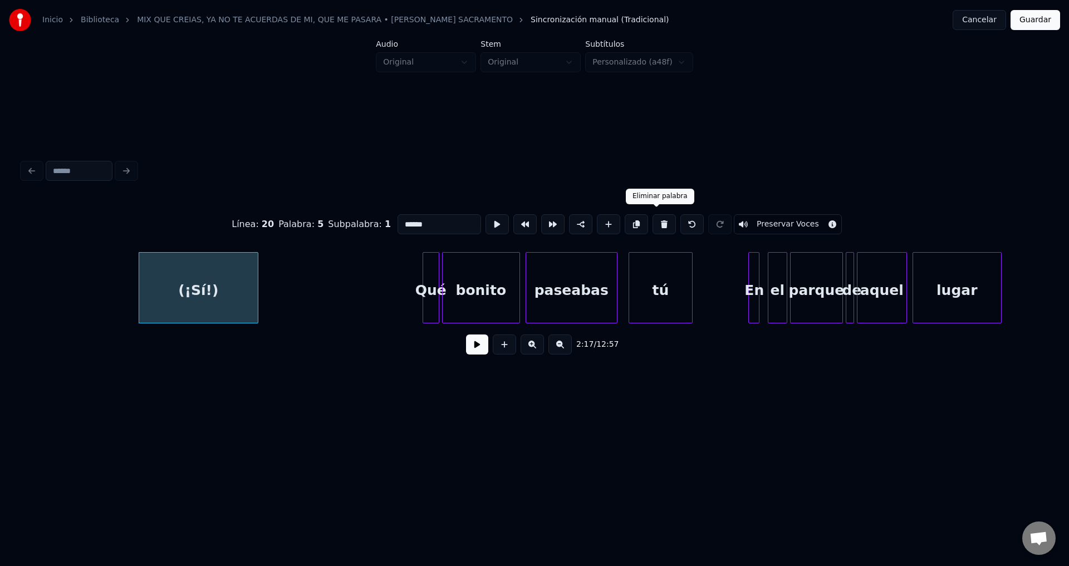
click at [653, 221] on button at bounding box center [663, 224] width 23 height 20
type input "****"
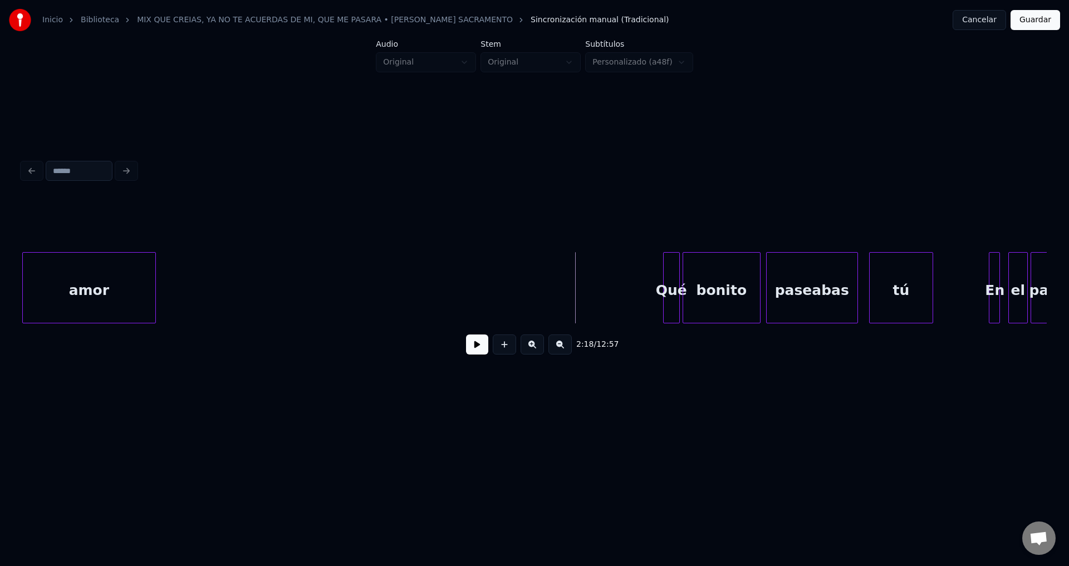
click at [483, 352] on button at bounding box center [477, 345] width 22 height 20
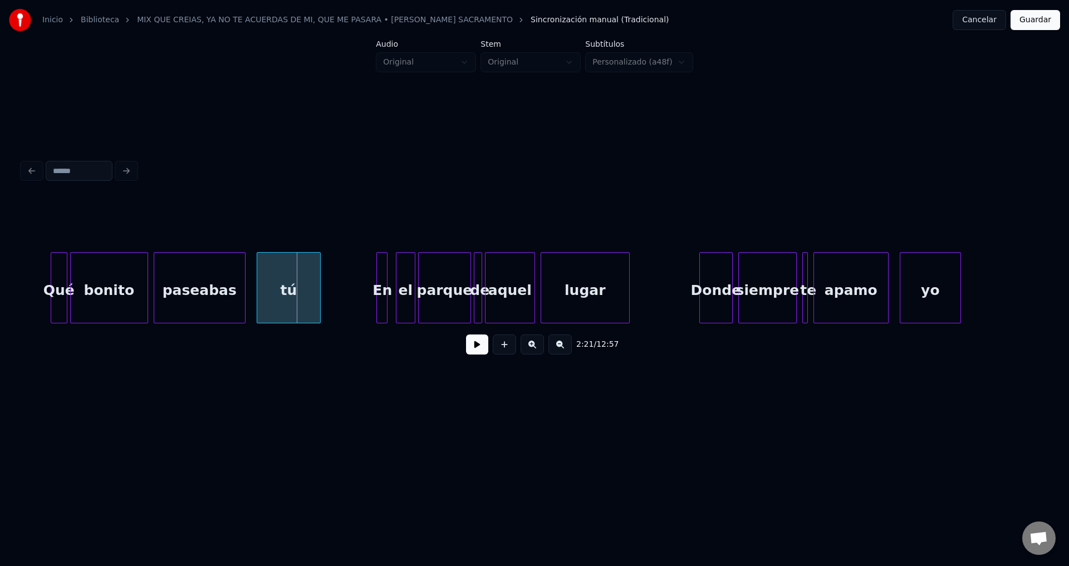
scroll to position [0, 19422]
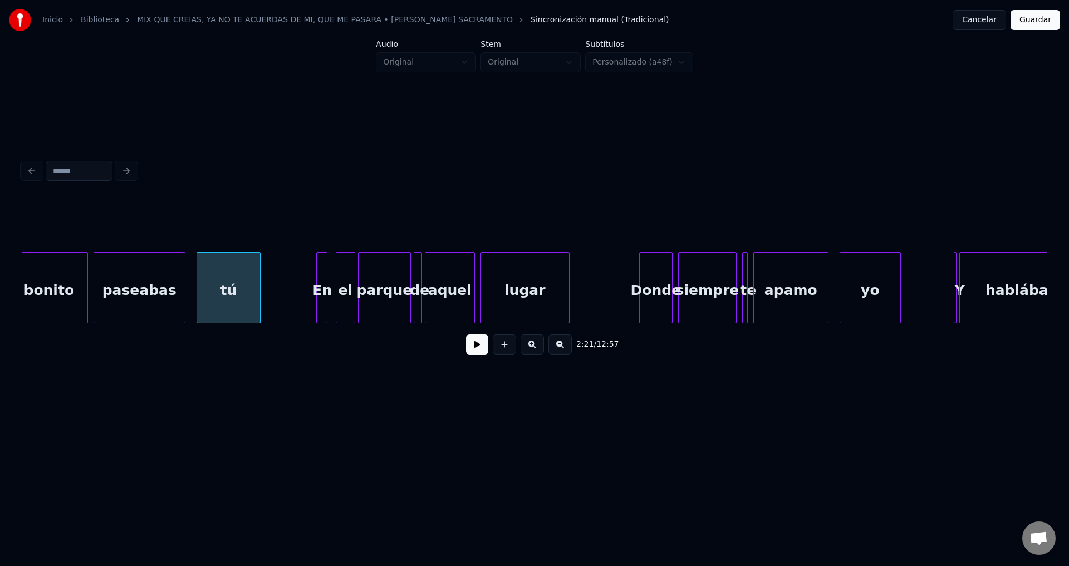
click at [472, 350] on button at bounding box center [477, 345] width 22 height 20
click at [340, 284] on div "el" at bounding box center [341, 291] width 18 height 76
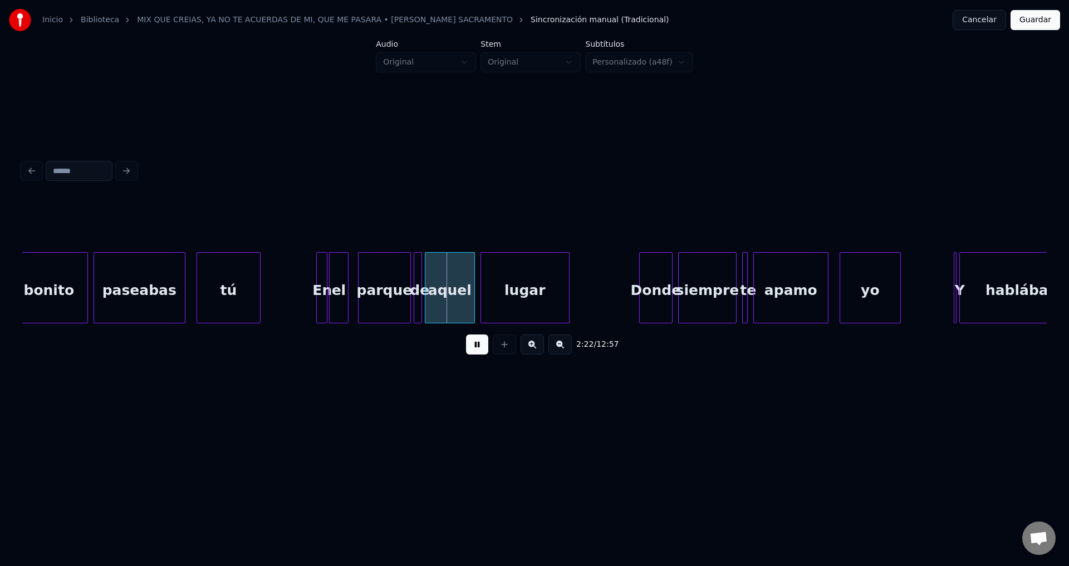
click at [340, 284] on div "el" at bounding box center [339, 291] width 18 height 76
click at [318, 281] on div "En" at bounding box center [319, 291] width 11 height 76
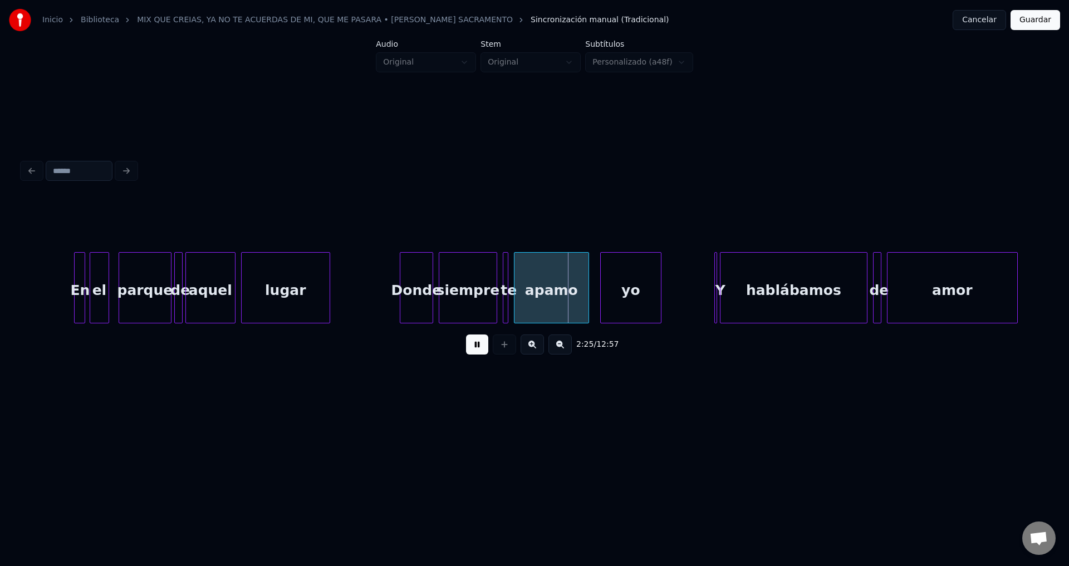
scroll to position [0, 19841]
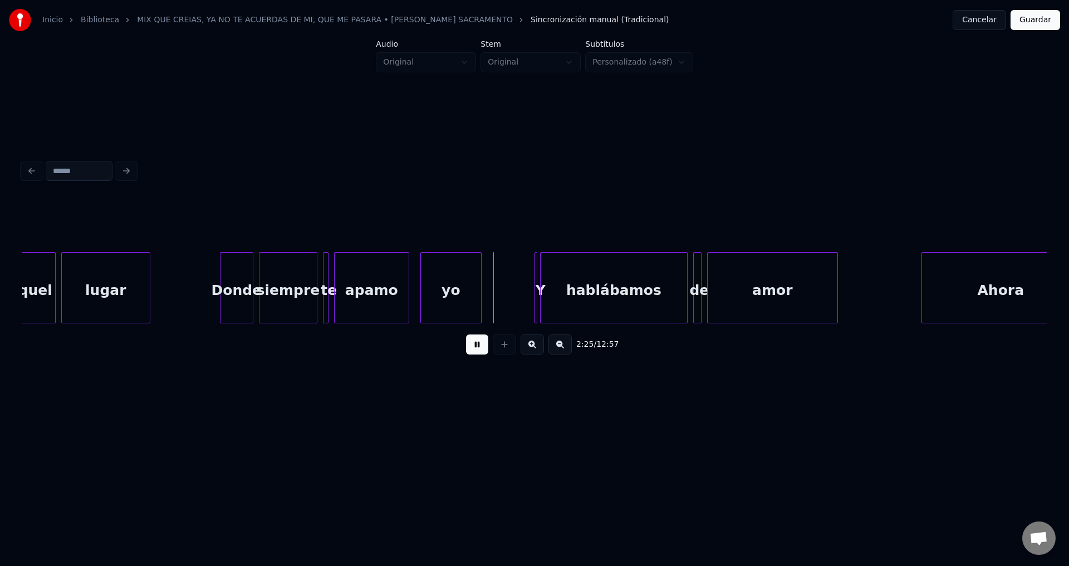
click at [404, 274] on div "apamo" at bounding box center [372, 291] width 74 height 76
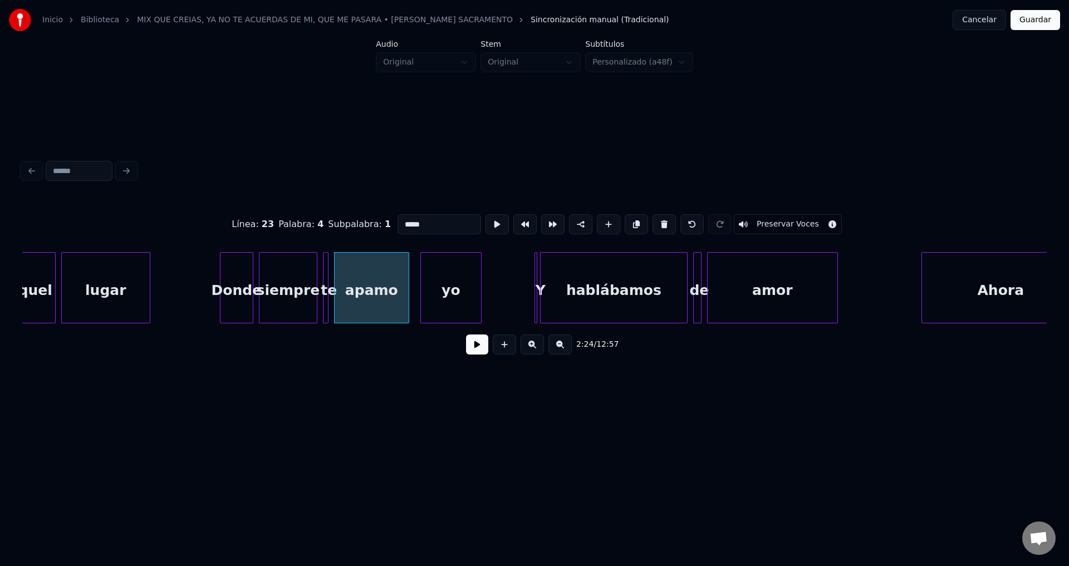
drag, startPoint x: 430, startPoint y: 223, endPoint x: 364, endPoint y: 215, distance: 66.2
click at [364, 215] on div "Línea : 23 Palabra : 4 Subpalabra : 1 ***** Preservar Voces" at bounding box center [534, 225] width 1024 height 56
click at [247, 289] on div "Donde" at bounding box center [236, 291] width 32 height 76
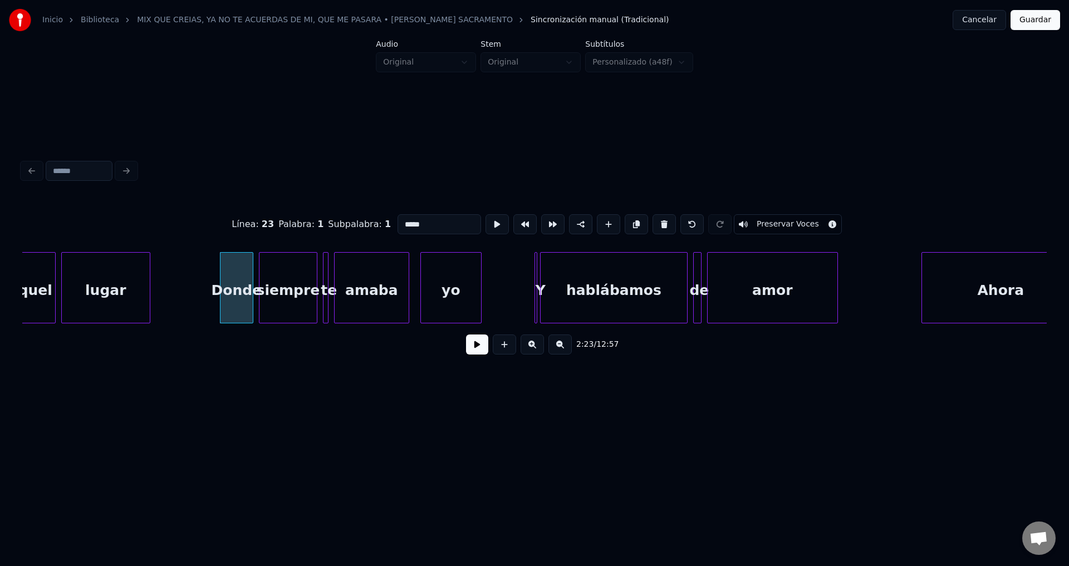
type input "*****"
click at [475, 350] on button at bounding box center [477, 345] width 22 height 20
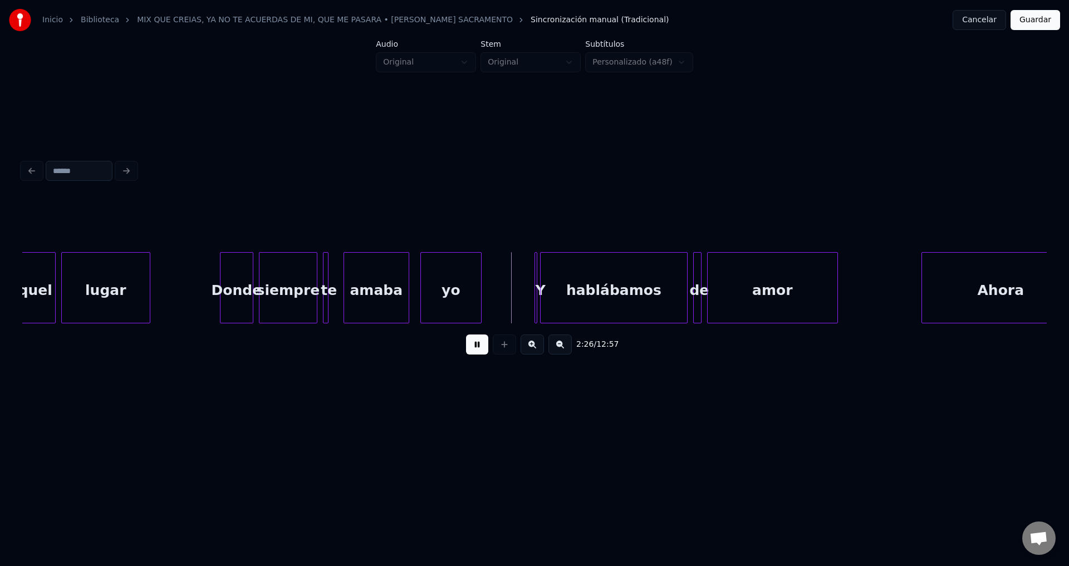
click at [347, 281] on div at bounding box center [345, 288] width 3 height 70
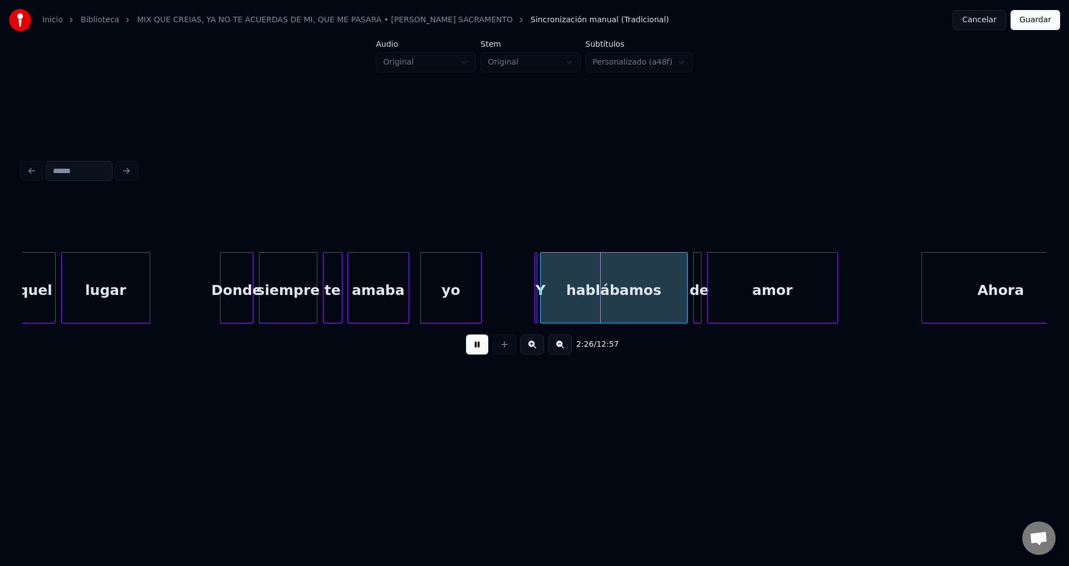
click at [340, 277] on div at bounding box center [339, 288] width 3 height 70
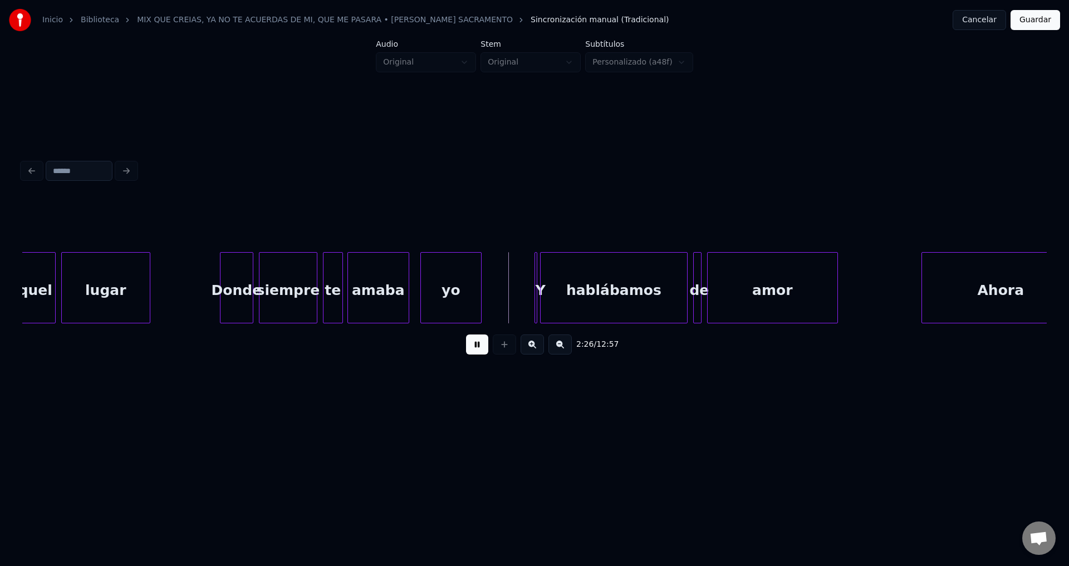
click at [240, 281] on div "Donde" at bounding box center [236, 291] width 32 height 76
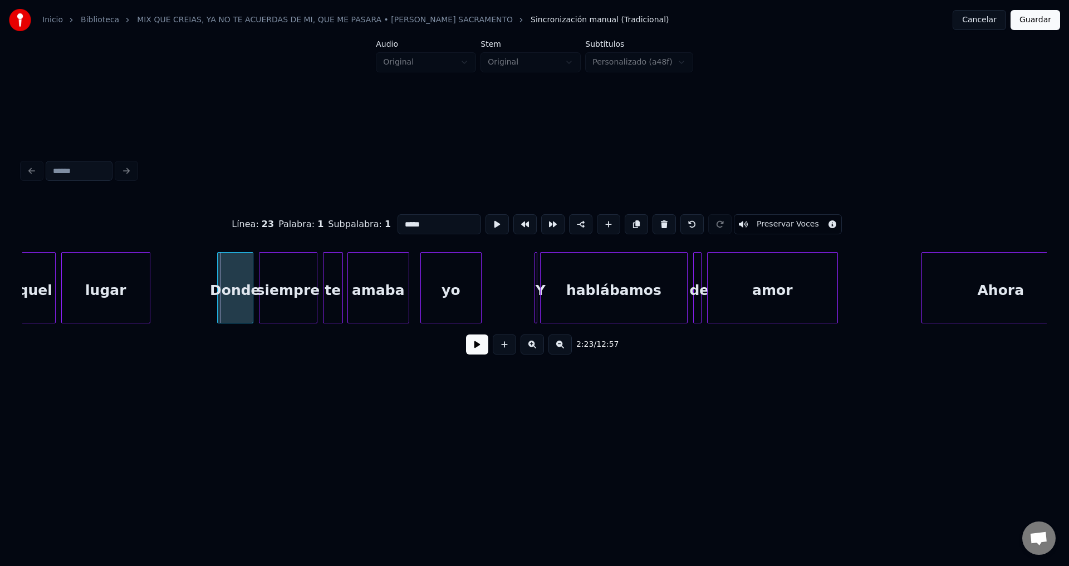
click at [218, 277] on div at bounding box center [219, 288] width 3 height 70
click at [473, 350] on button at bounding box center [477, 345] width 22 height 20
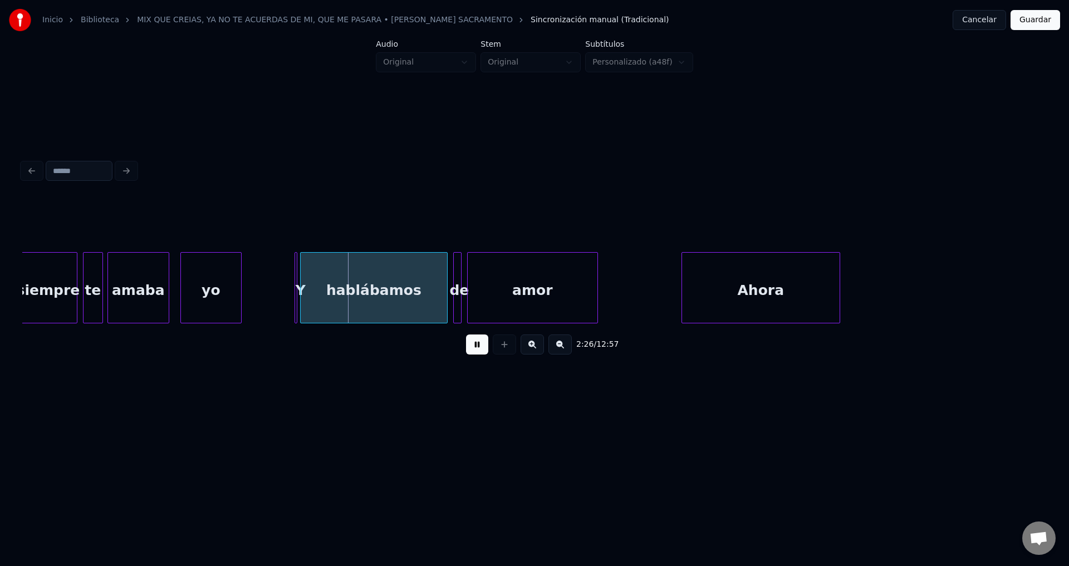
scroll to position [0, 20141]
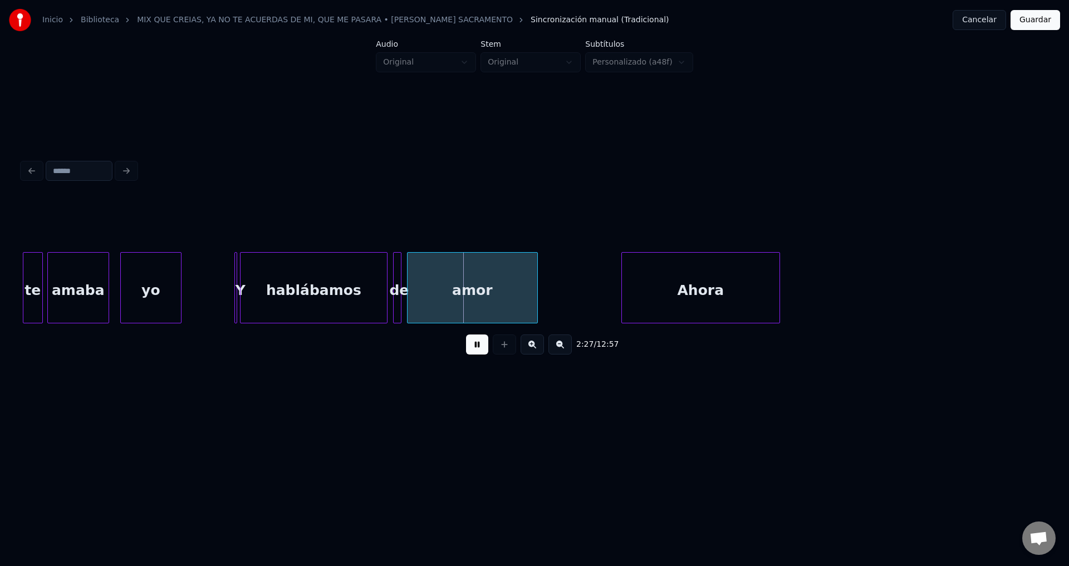
click at [248, 278] on div "hablábamos" at bounding box center [313, 291] width 146 height 76
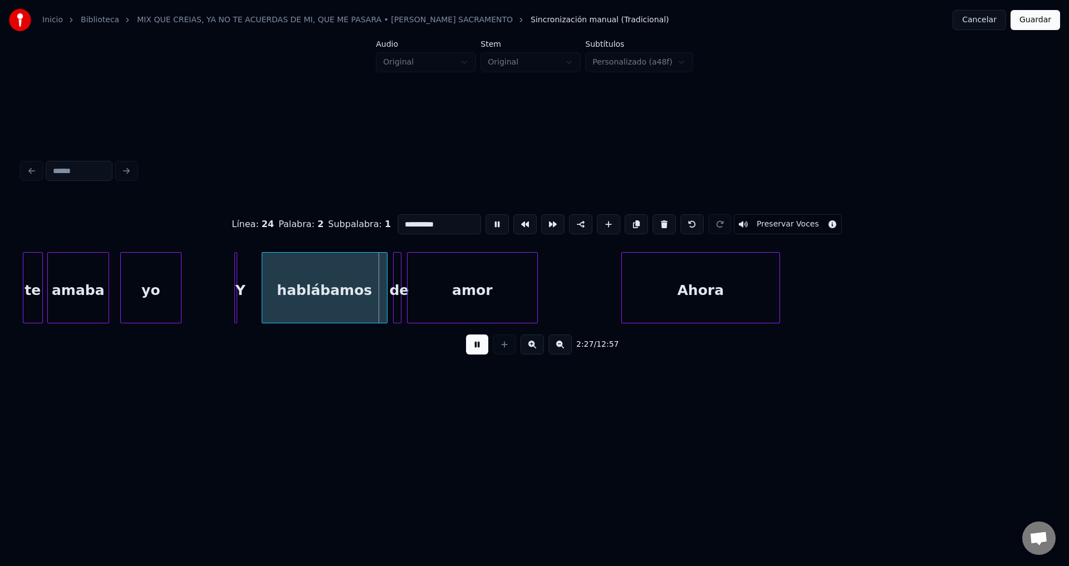
click at [266, 281] on div at bounding box center [263, 288] width 3 height 70
click at [228, 277] on div "Y" at bounding box center [230, 287] width 16 height 71
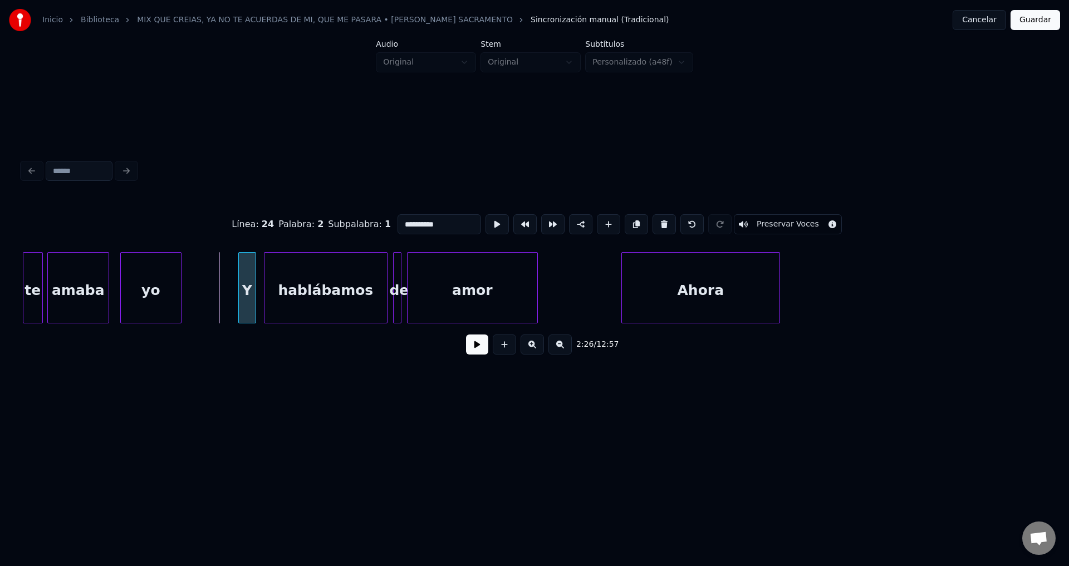
click at [246, 282] on div "Y" at bounding box center [247, 291] width 17 height 76
click at [484, 351] on button at bounding box center [477, 345] width 22 height 20
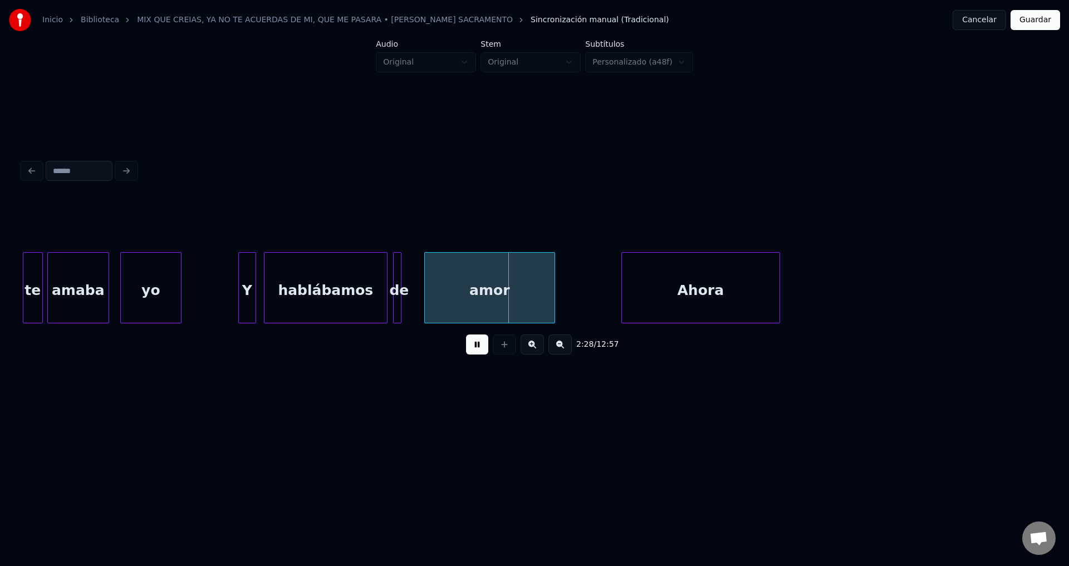
click at [478, 293] on div "amor" at bounding box center [490, 291] width 130 height 76
click at [402, 273] on div "de" at bounding box center [399, 291] width 11 height 76
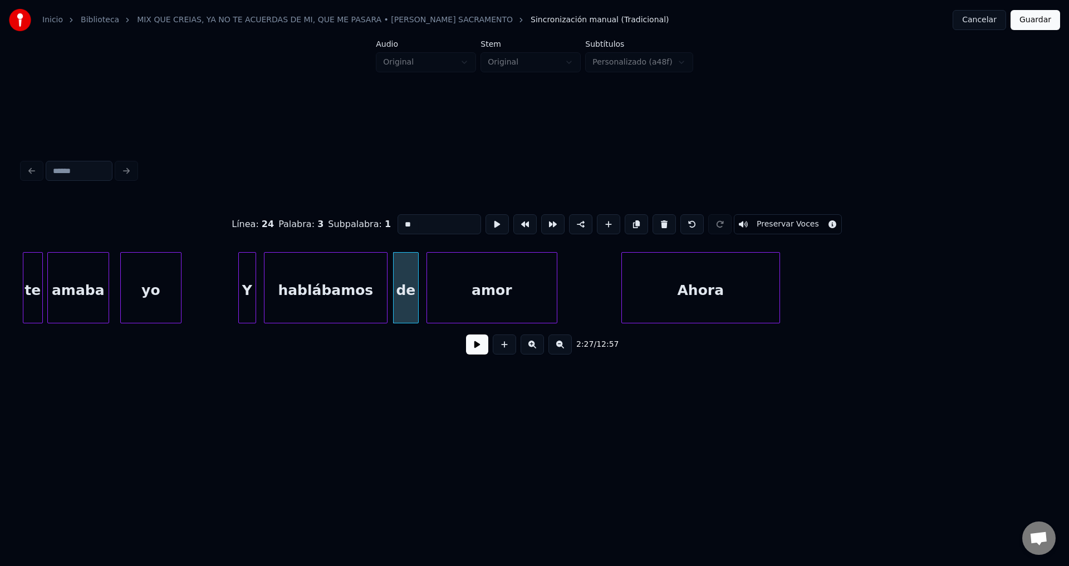
click at [417, 276] on div at bounding box center [416, 288] width 3 height 70
click at [480, 353] on button at bounding box center [477, 345] width 22 height 20
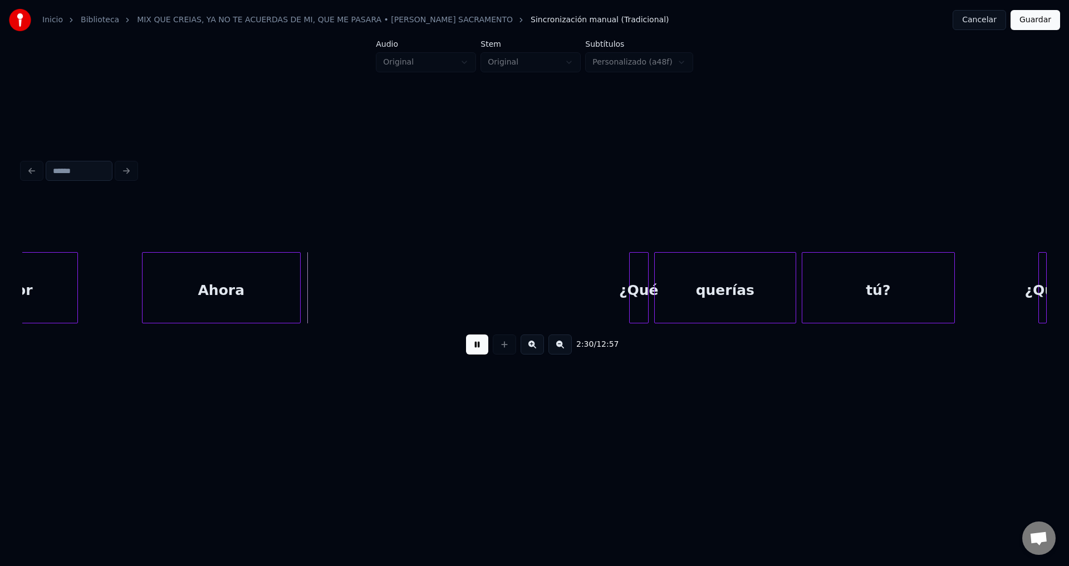
scroll to position [0, 20680]
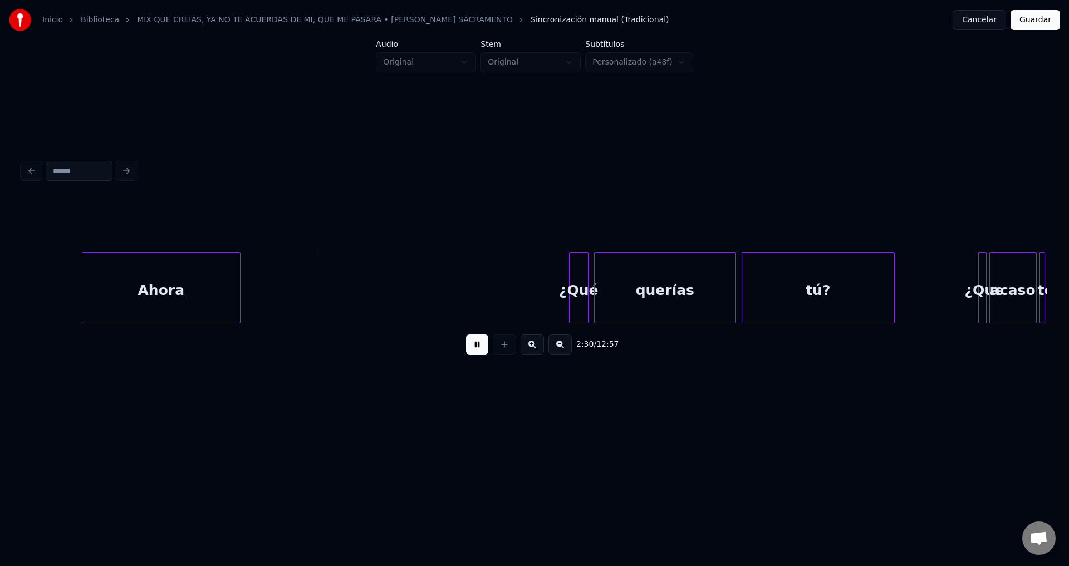
click at [219, 282] on div "Ahora" at bounding box center [161, 291] width 158 height 76
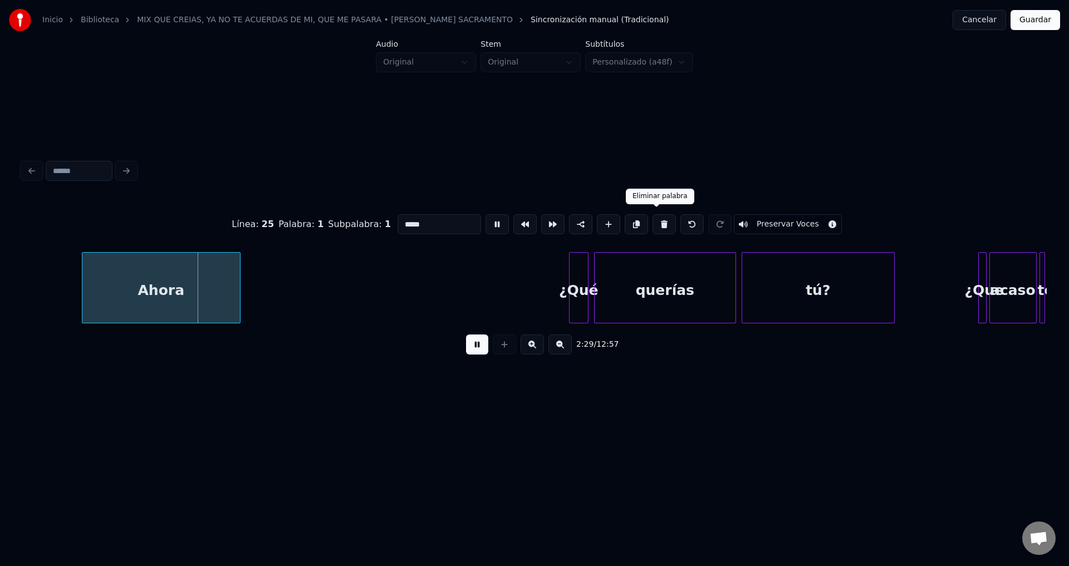
click at [652, 220] on button at bounding box center [663, 224] width 23 height 20
type input "****"
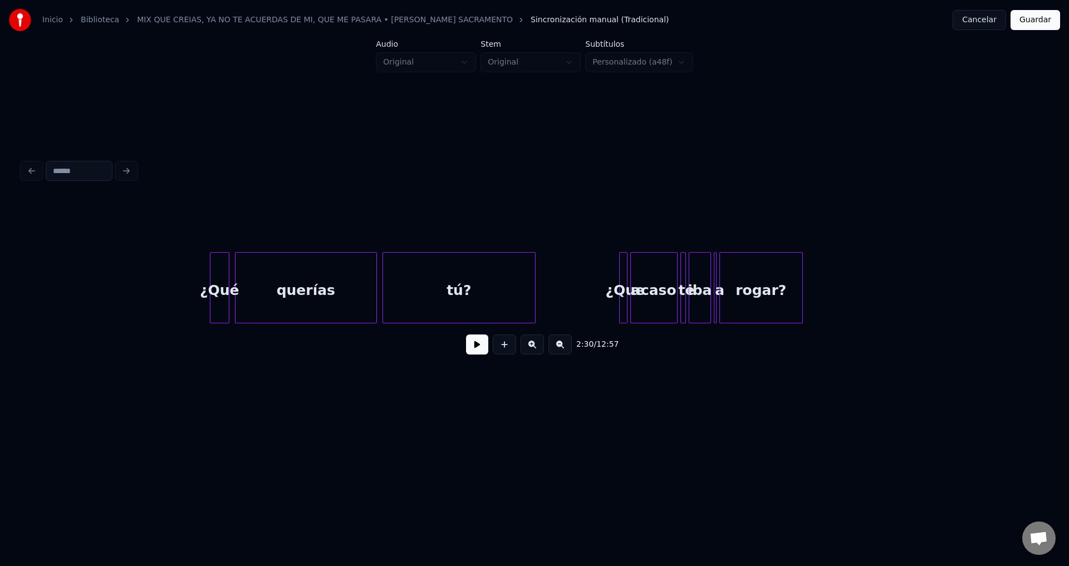
scroll to position [0, 20920]
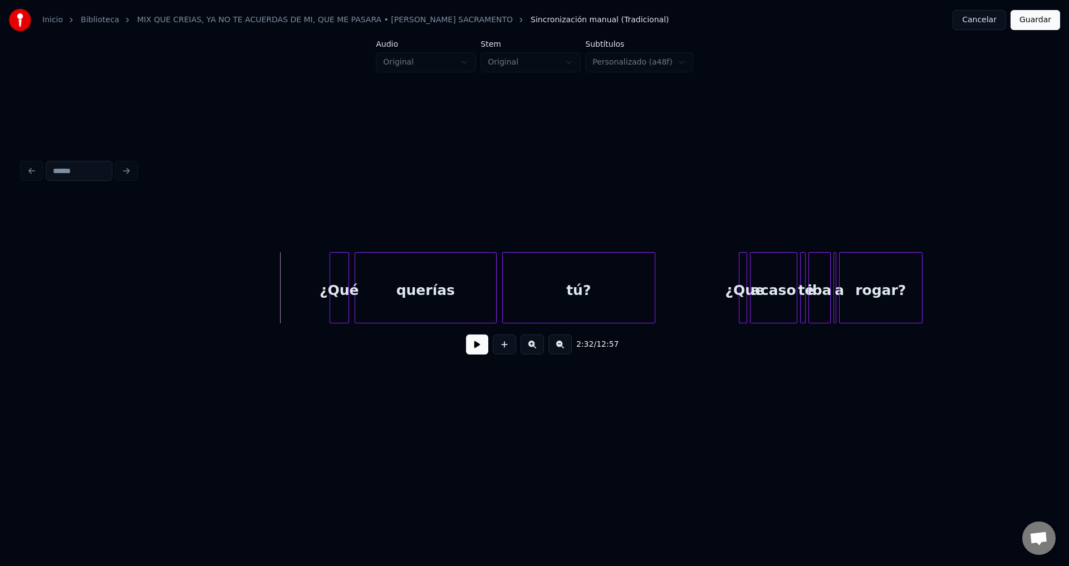
click at [478, 351] on button at bounding box center [477, 345] width 22 height 20
click at [330, 285] on div "¿Qué" at bounding box center [339, 291] width 18 height 76
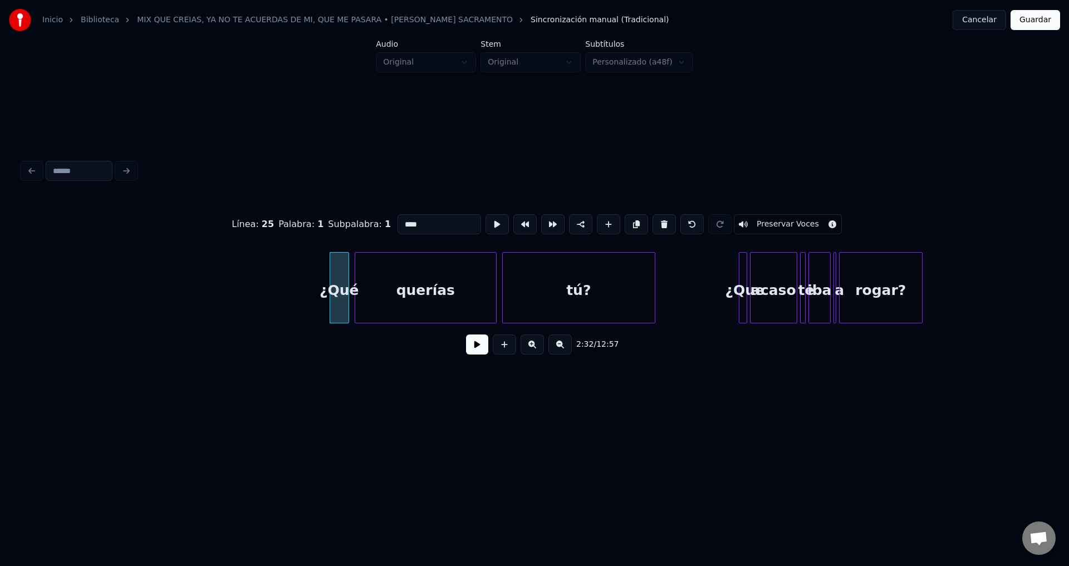
click at [390, 288] on div "querías" at bounding box center [425, 291] width 141 height 76
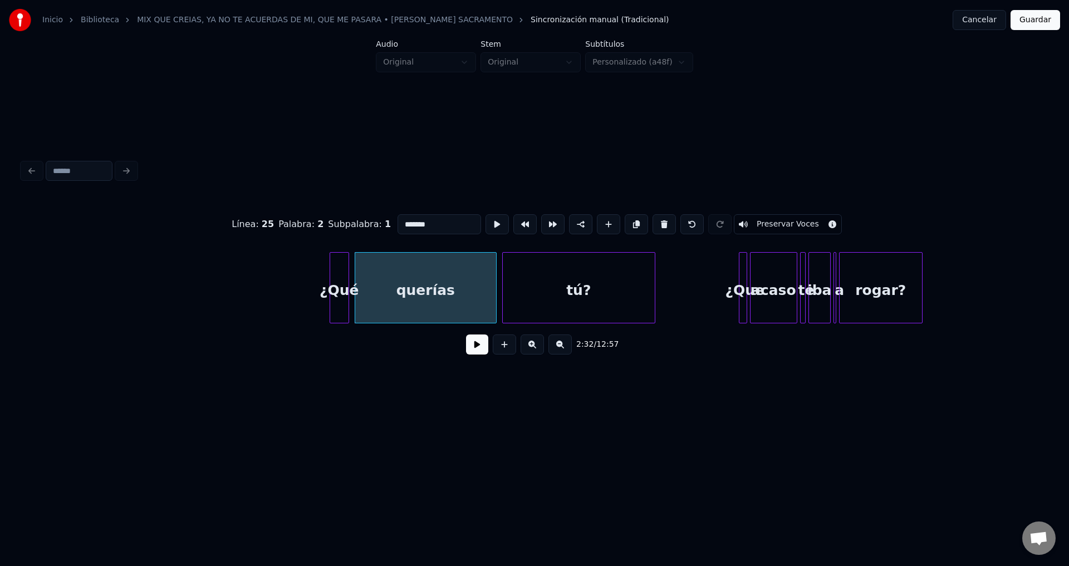
drag, startPoint x: 431, startPoint y: 218, endPoint x: 287, endPoint y: 211, distance: 144.3
click at [287, 211] on div "Línea : 25 Palabra : 2 Subpalabra : 1 ******* Preservar Voces" at bounding box center [534, 225] width 1024 height 56
click at [338, 290] on div "¿Qué" at bounding box center [336, 291] width 18 height 76
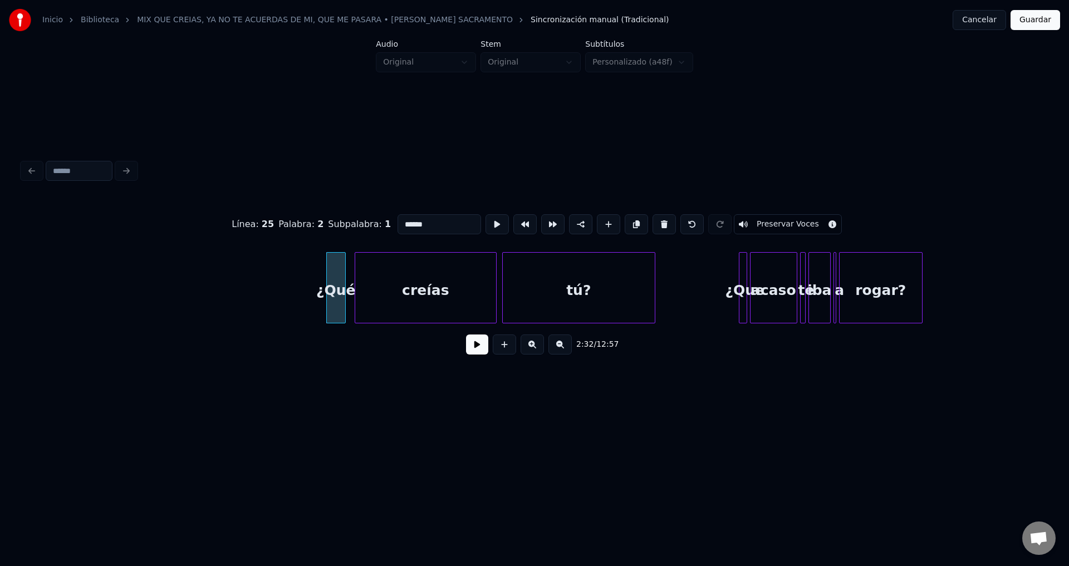
type input "******"
click at [475, 354] on button at bounding box center [477, 345] width 22 height 20
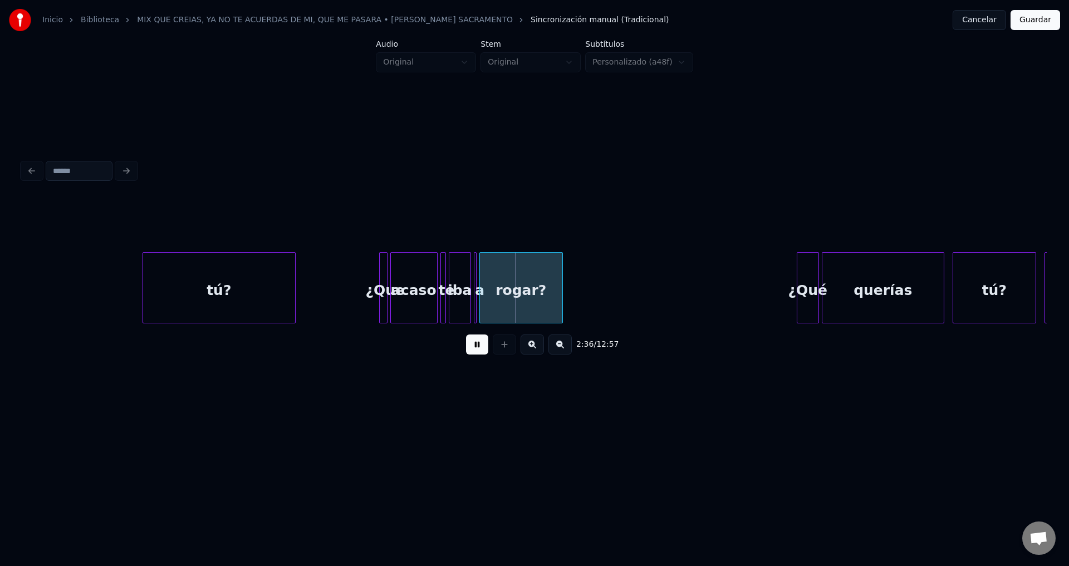
scroll to position [0, 21459]
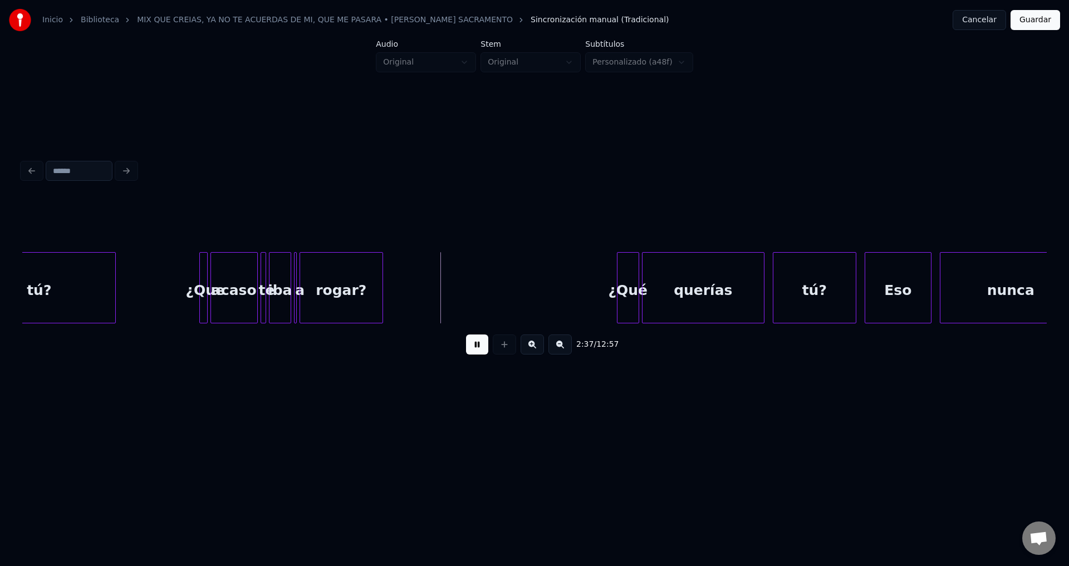
click at [477, 346] on button at bounding box center [477, 345] width 22 height 20
click at [202, 276] on div at bounding box center [201, 288] width 3 height 70
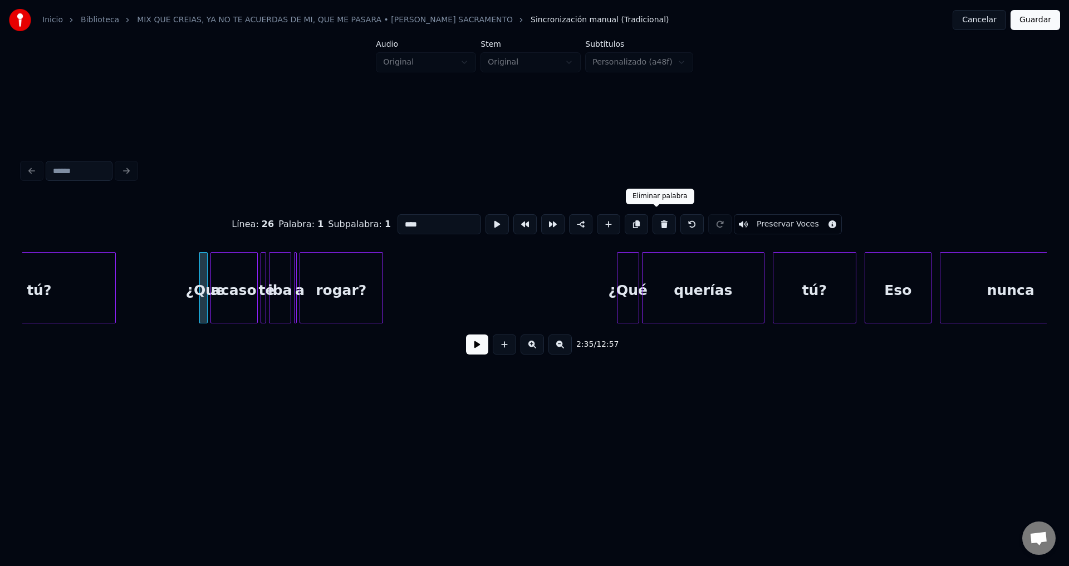
click at [652, 219] on button at bounding box center [663, 224] width 23 height 20
click at [656, 217] on button at bounding box center [663, 224] width 23 height 20
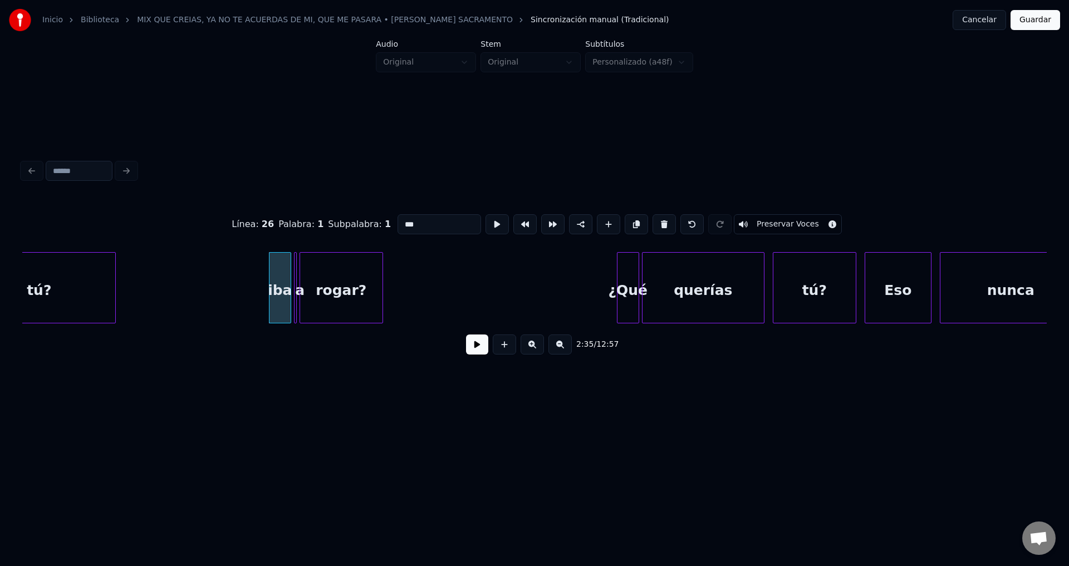
click at [656, 217] on button at bounding box center [663, 224] width 23 height 20
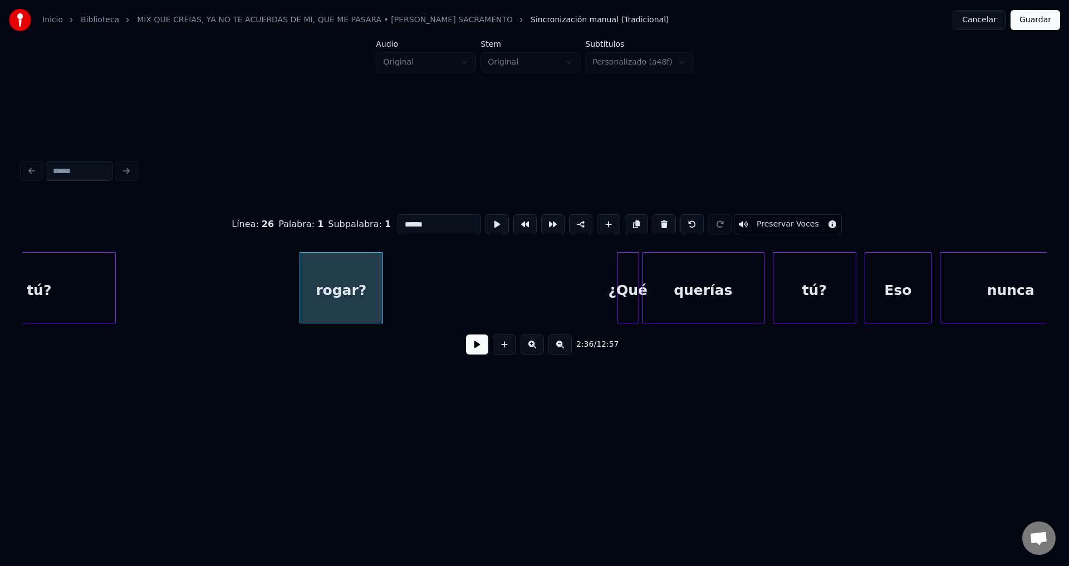
click at [656, 217] on button at bounding box center [663, 224] width 23 height 20
type input "***"
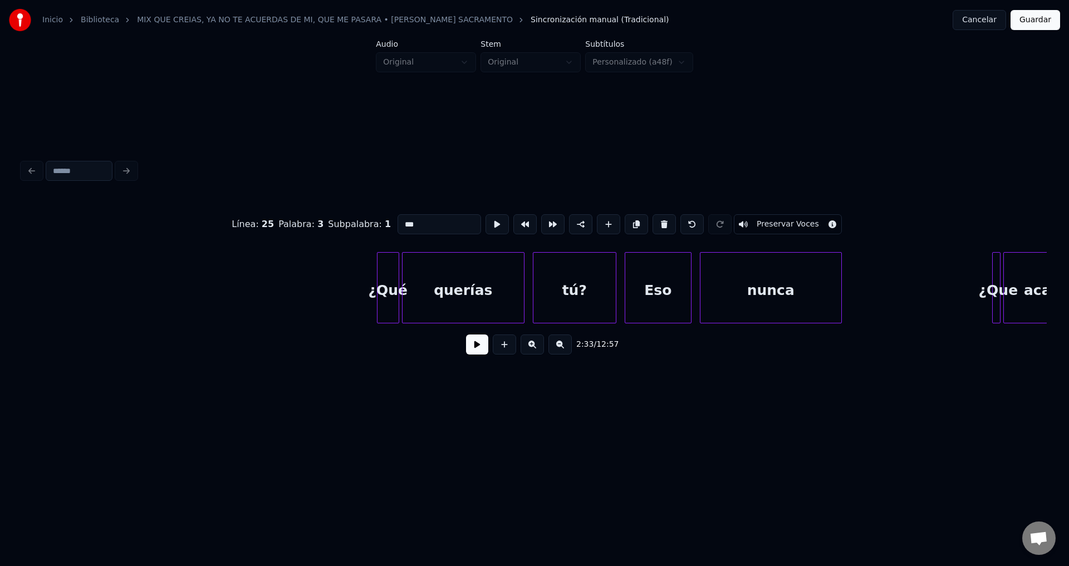
scroll to position [0, 21819]
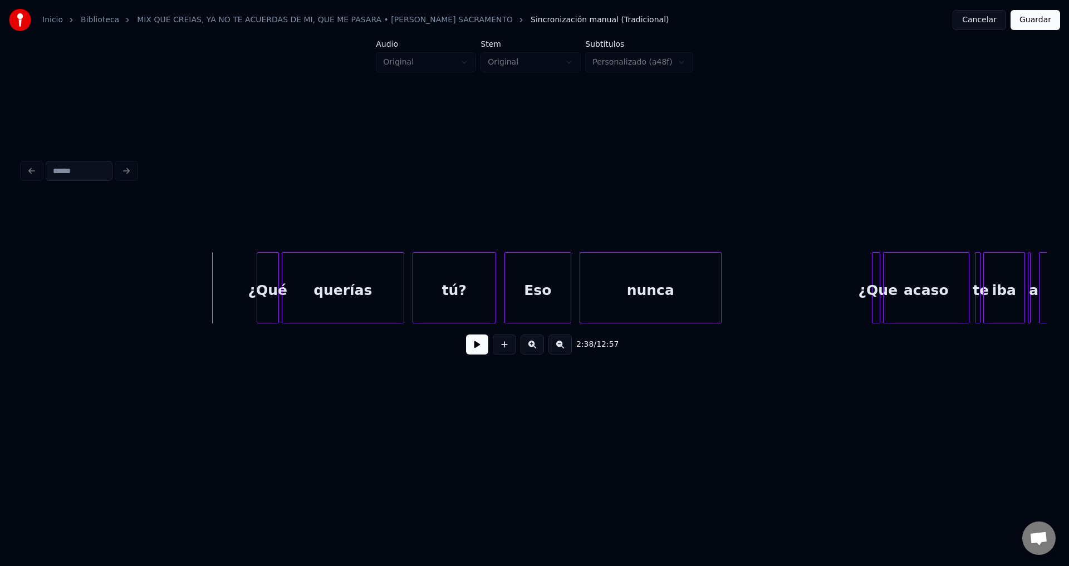
click at [484, 354] on button at bounding box center [477, 345] width 22 height 20
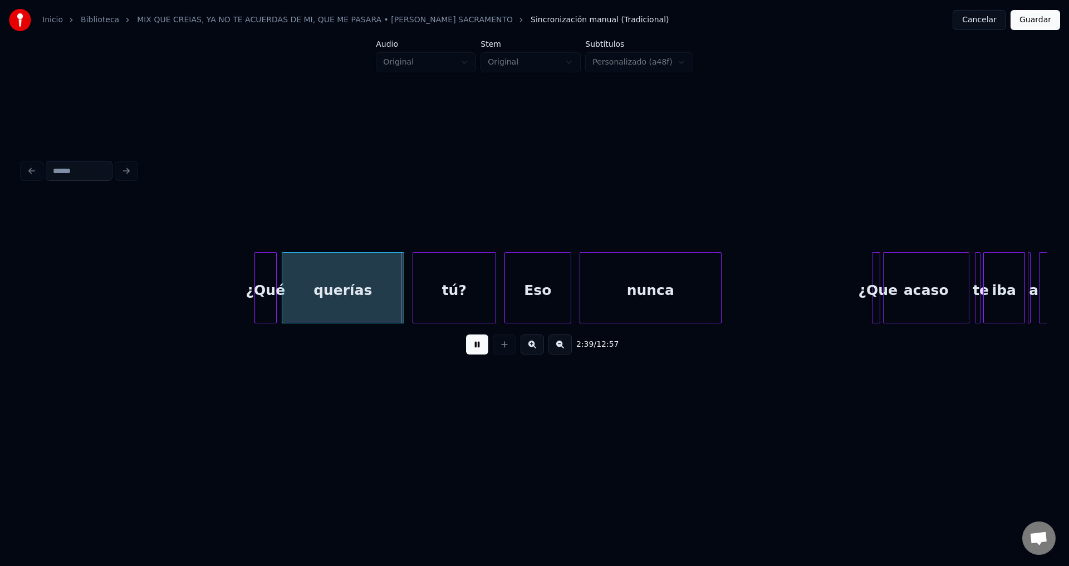
click at [266, 292] on div "¿Qué" at bounding box center [265, 291] width 21 height 76
click at [337, 292] on div "querías" at bounding box center [342, 291] width 121 height 76
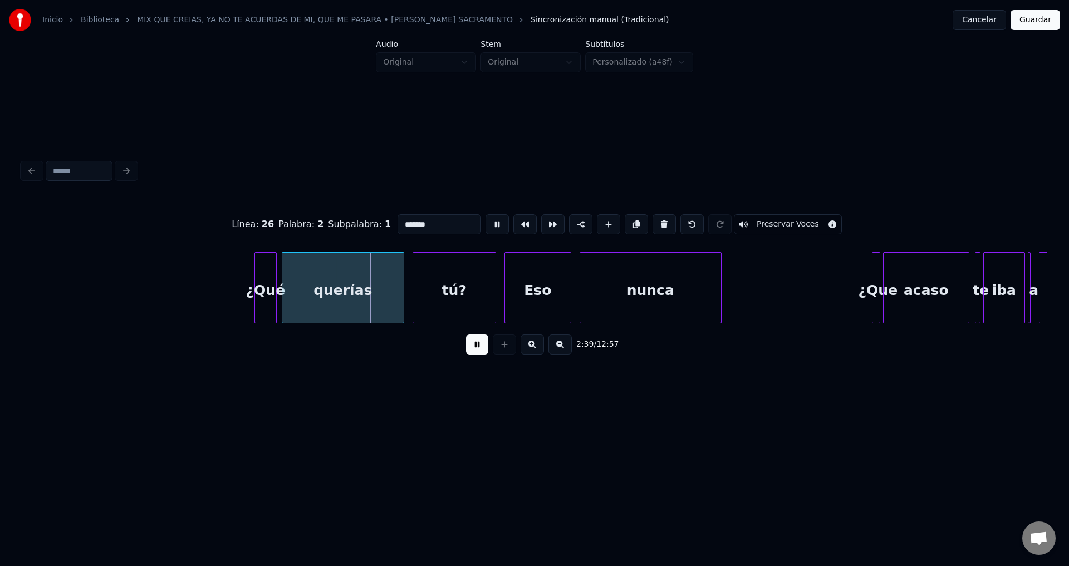
drag, startPoint x: 433, startPoint y: 218, endPoint x: 269, endPoint y: 215, distance: 163.7
click at [269, 215] on div "Línea : 26 Palabra : 2 Subpalabra : 1 ******* Preservar Voces" at bounding box center [534, 225] width 1024 height 56
type input "******"
click at [478, 347] on button at bounding box center [477, 345] width 22 height 20
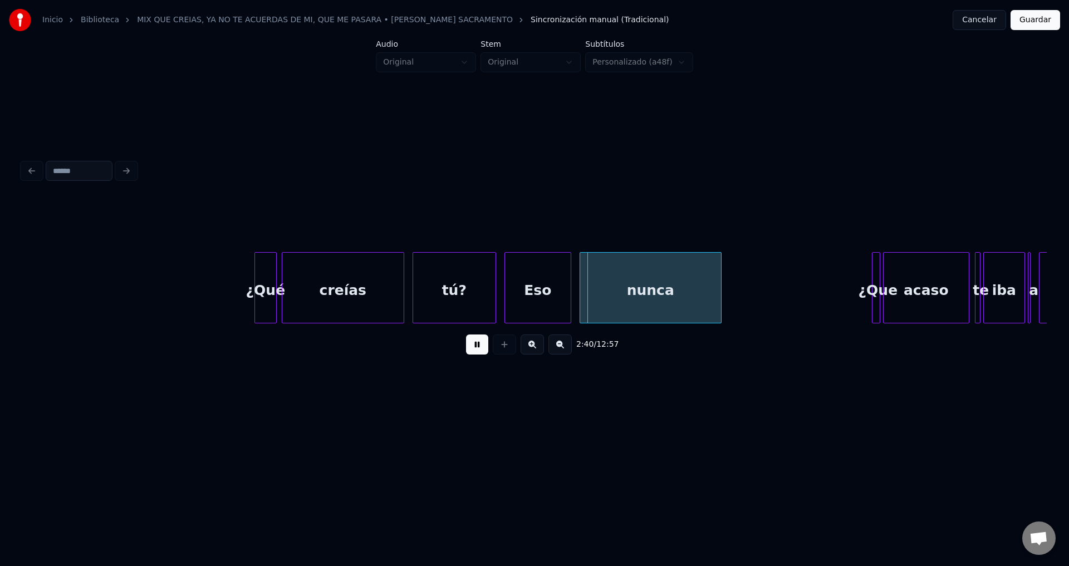
click at [533, 310] on div "Eso" at bounding box center [538, 291] width 66 height 76
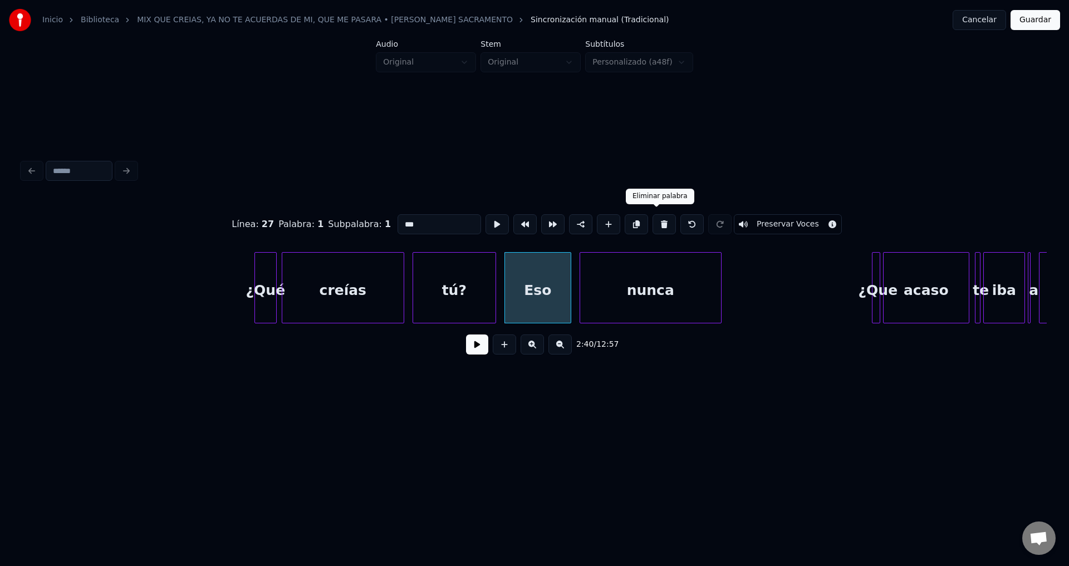
click at [653, 219] on button at bounding box center [663, 224] width 23 height 20
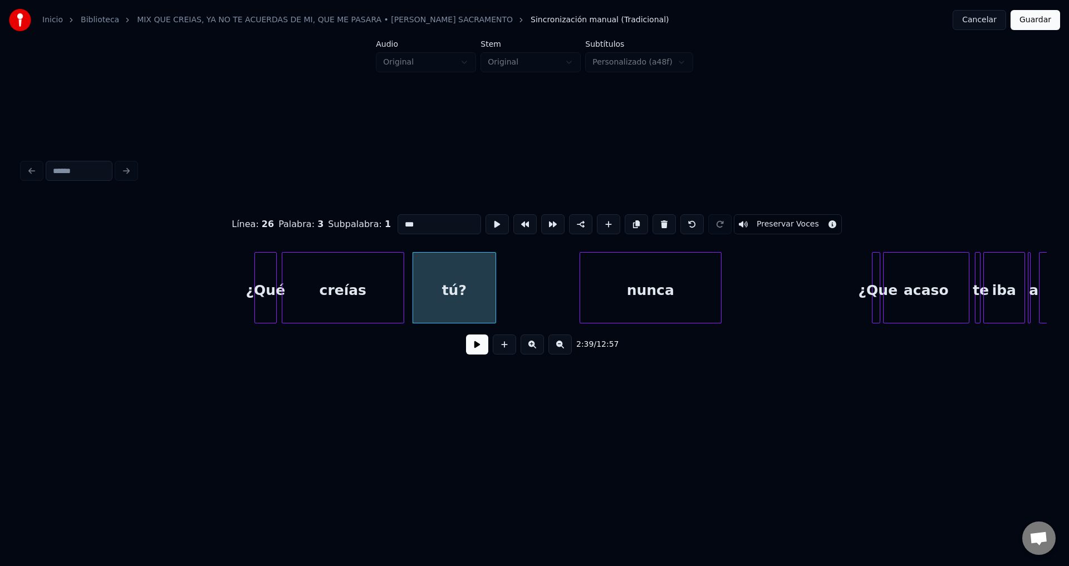
click at [626, 286] on div "nunca" at bounding box center [650, 291] width 141 height 76
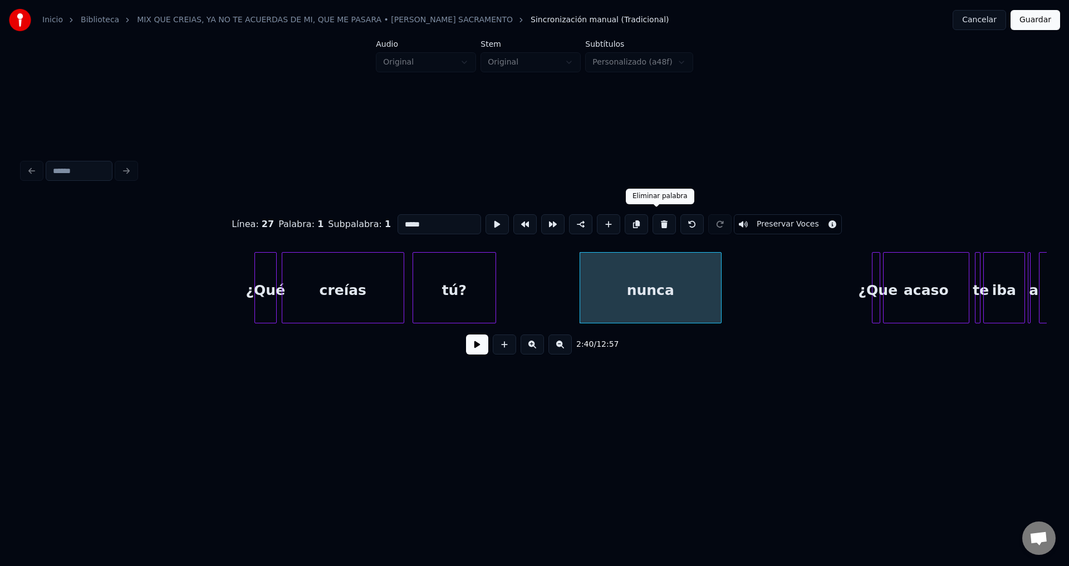
click at [658, 219] on button at bounding box center [663, 224] width 23 height 20
type input "***"
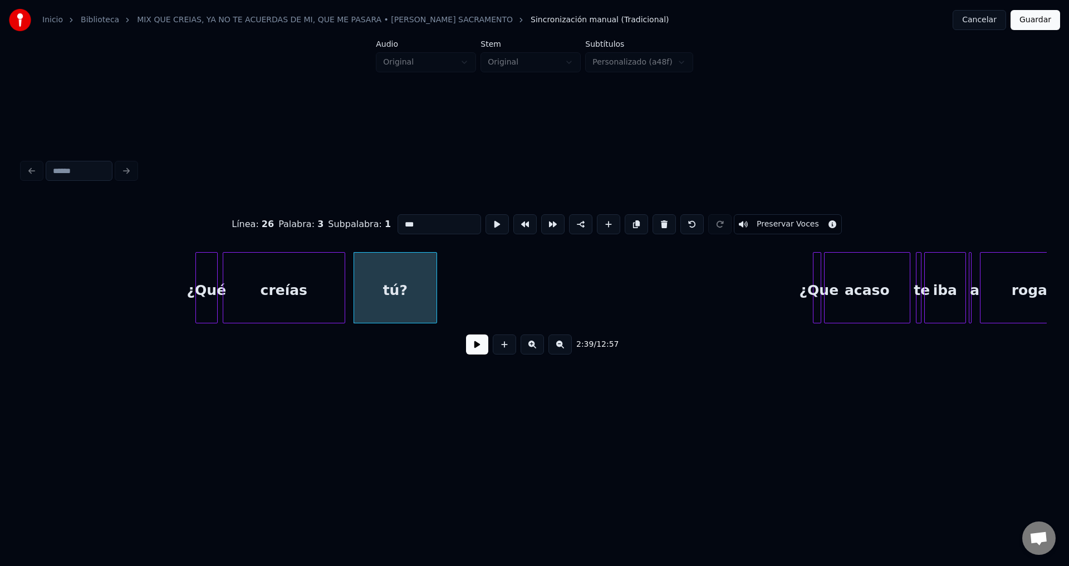
scroll to position [0, 21938]
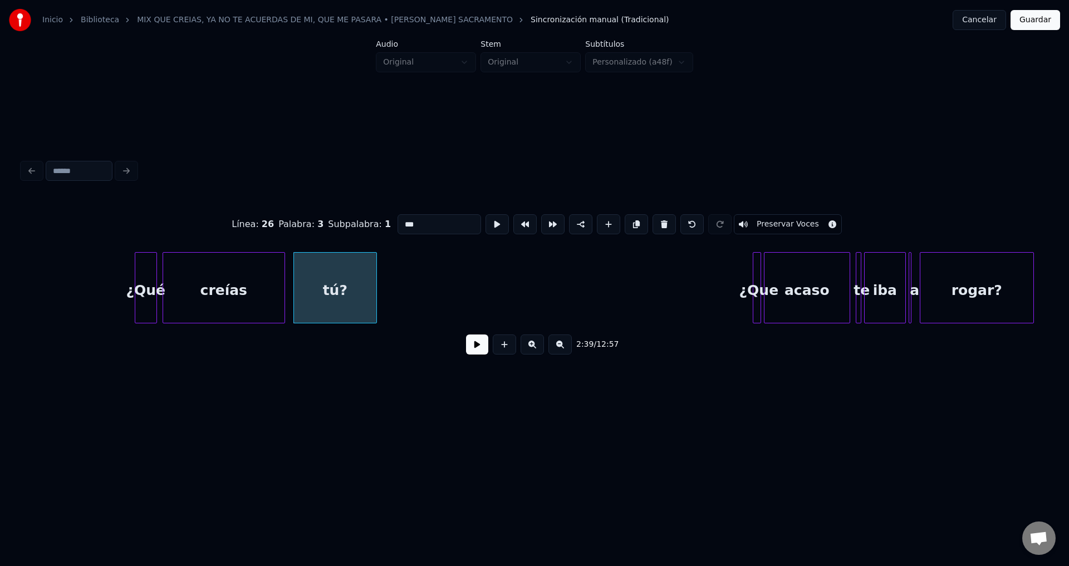
click at [144, 277] on div "¿Qué" at bounding box center [145, 291] width 21 height 76
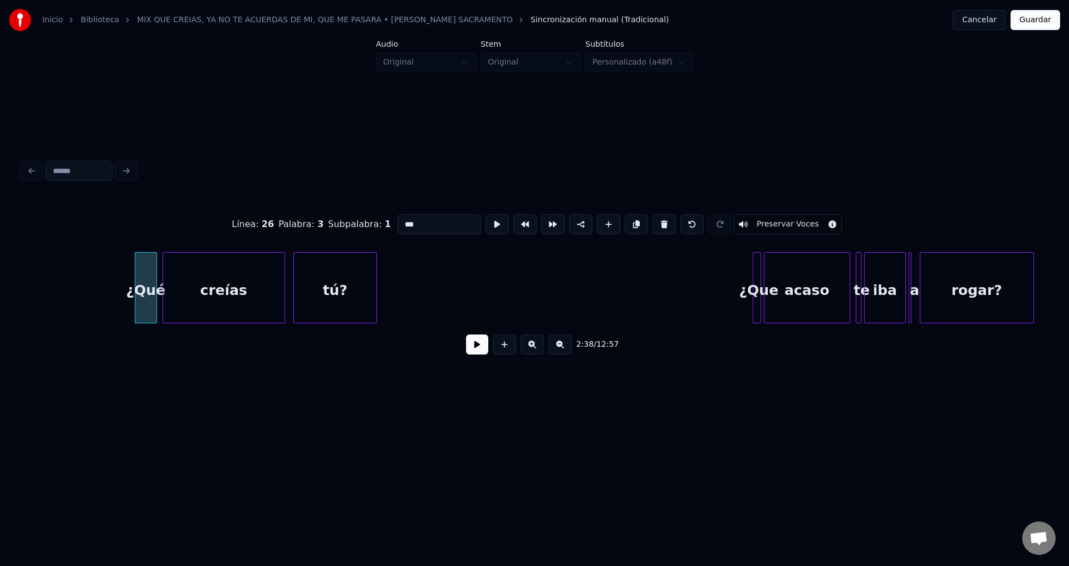
click at [473, 349] on button at bounding box center [477, 345] width 22 height 20
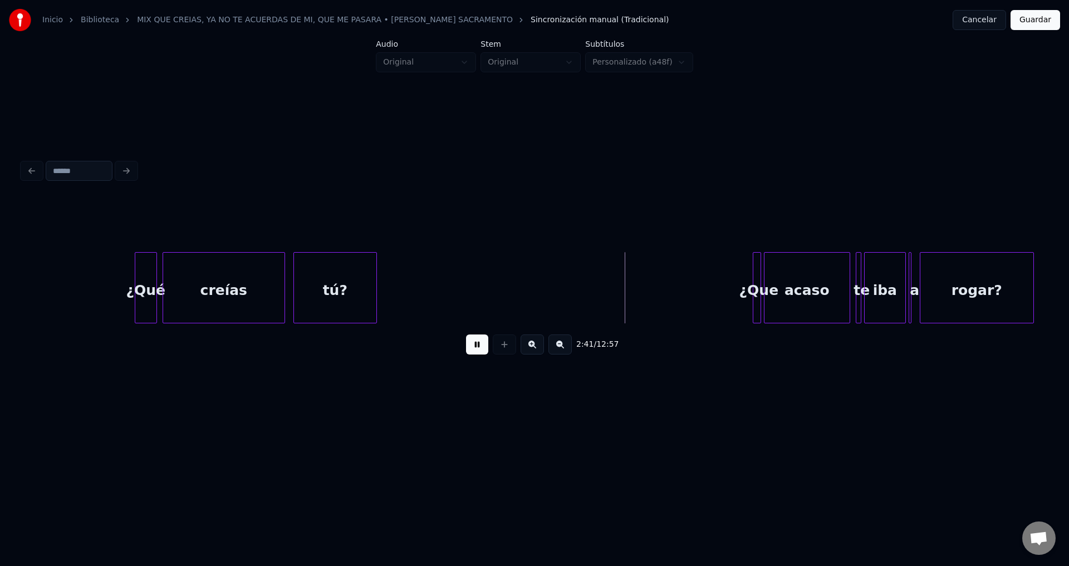
click at [481, 348] on button at bounding box center [477, 345] width 22 height 20
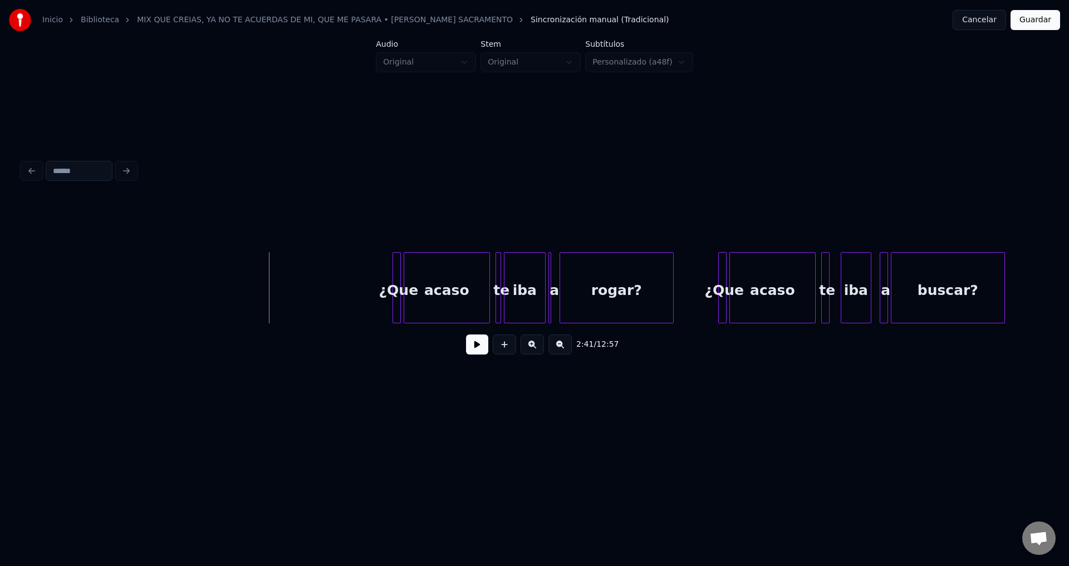
scroll to position [0, 22418]
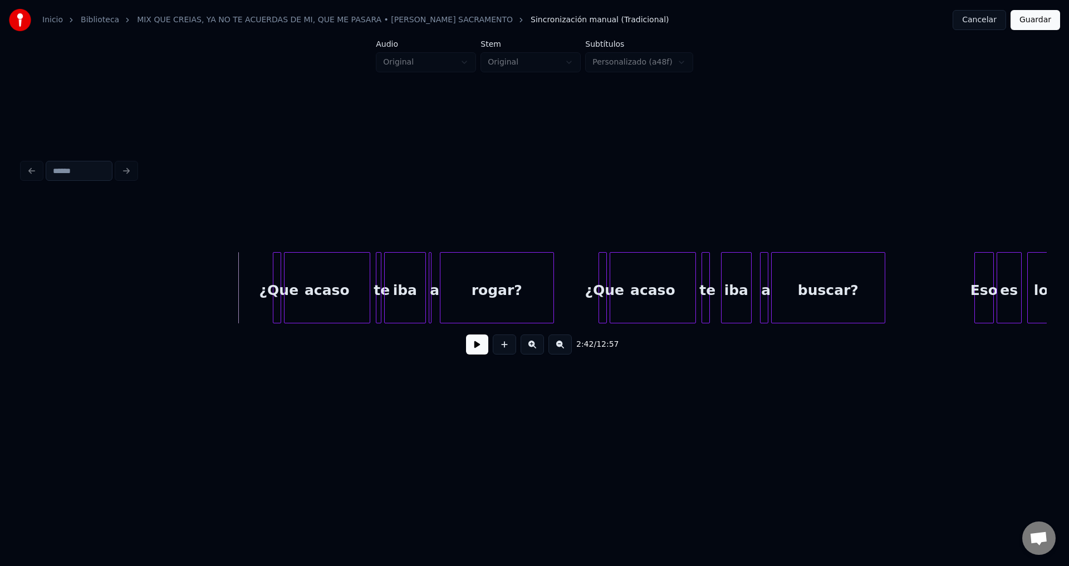
click at [474, 350] on button at bounding box center [477, 345] width 22 height 20
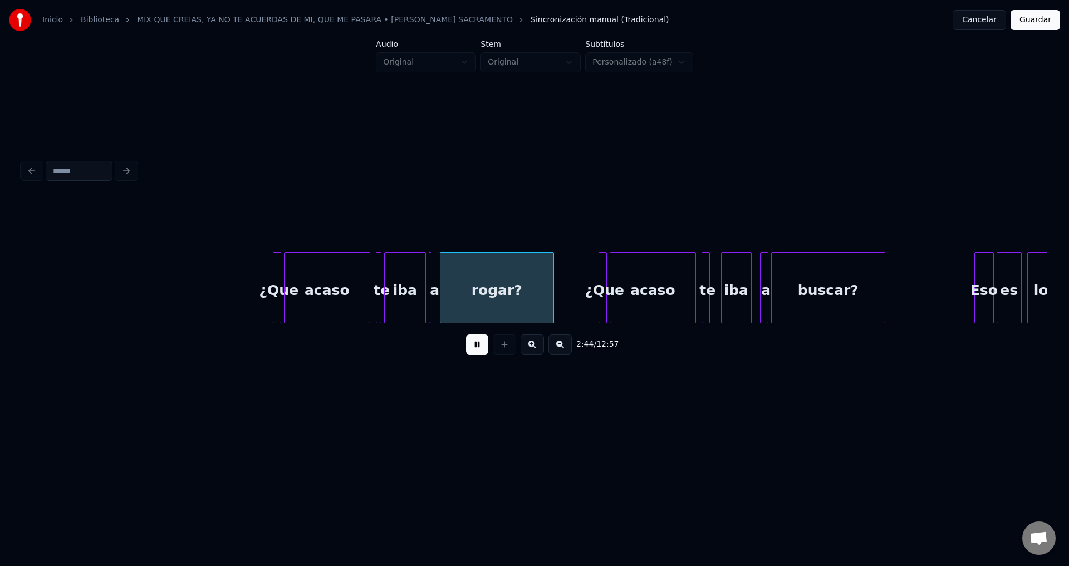
click at [474, 350] on button at bounding box center [477, 345] width 22 height 20
click at [307, 284] on div at bounding box center [307, 288] width 3 height 70
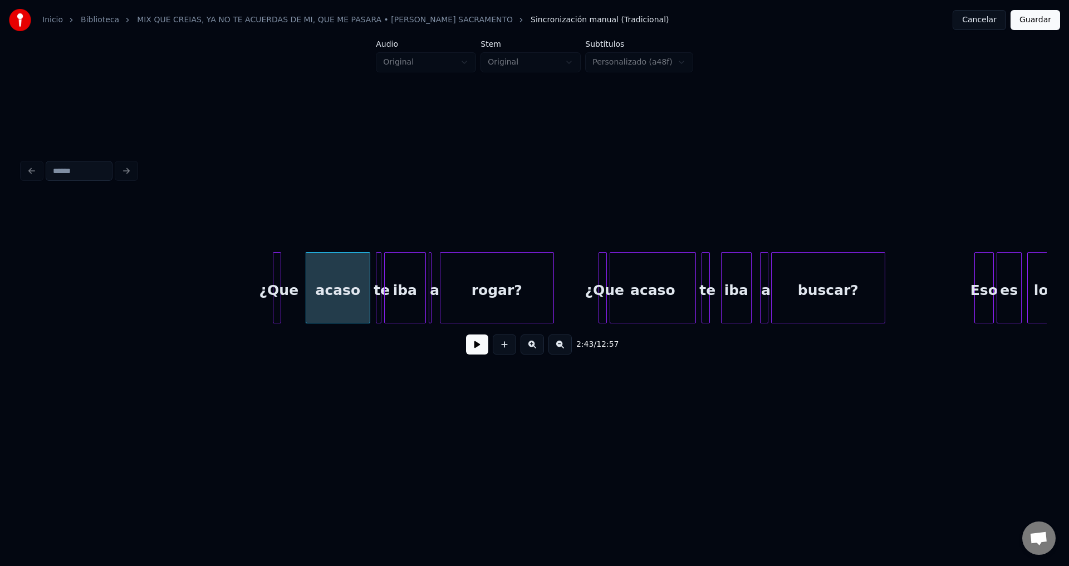
click at [282, 276] on div "¿Que" at bounding box center [278, 291] width 11 height 76
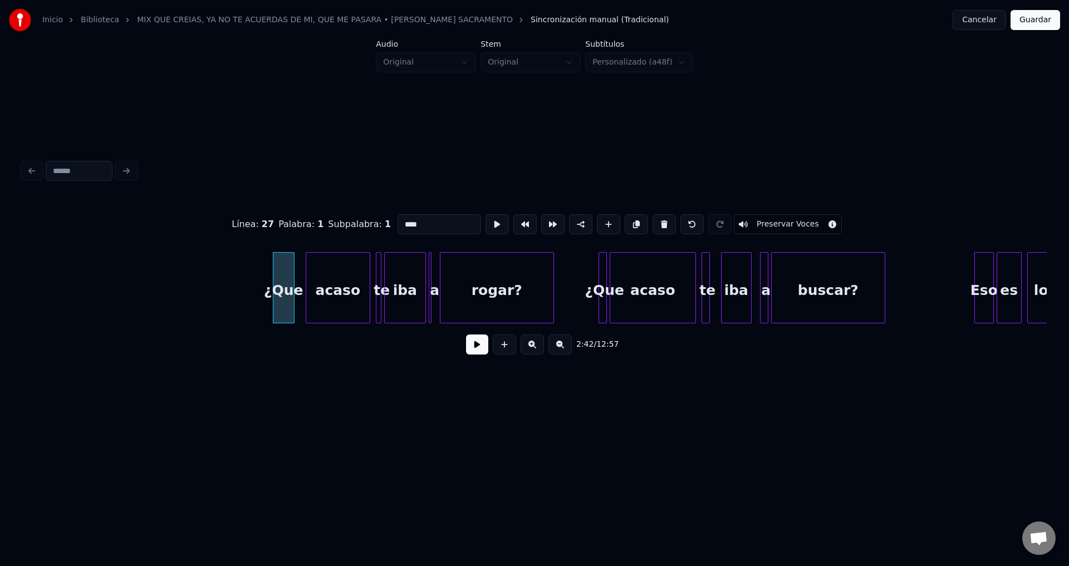
click at [293, 275] on div at bounding box center [292, 288] width 3 height 70
click at [470, 346] on button at bounding box center [477, 345] width 22 height 20
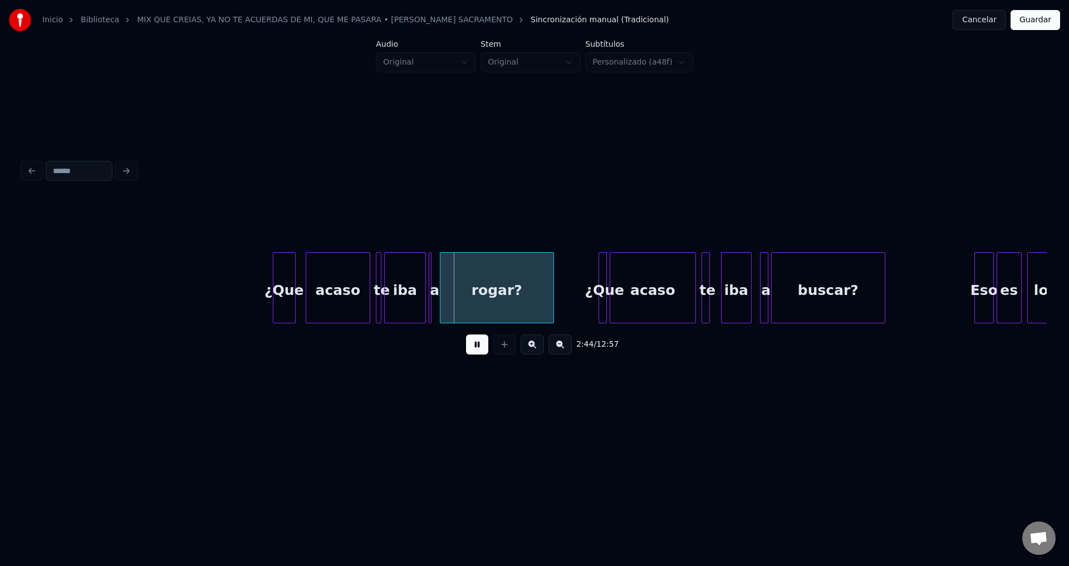
click at [473, 346] on button at bounding box center [477, 345] width 22 height 20
click at [462, 302] on div "rogar?" at bounding box center [496, 291] width 113 height 76
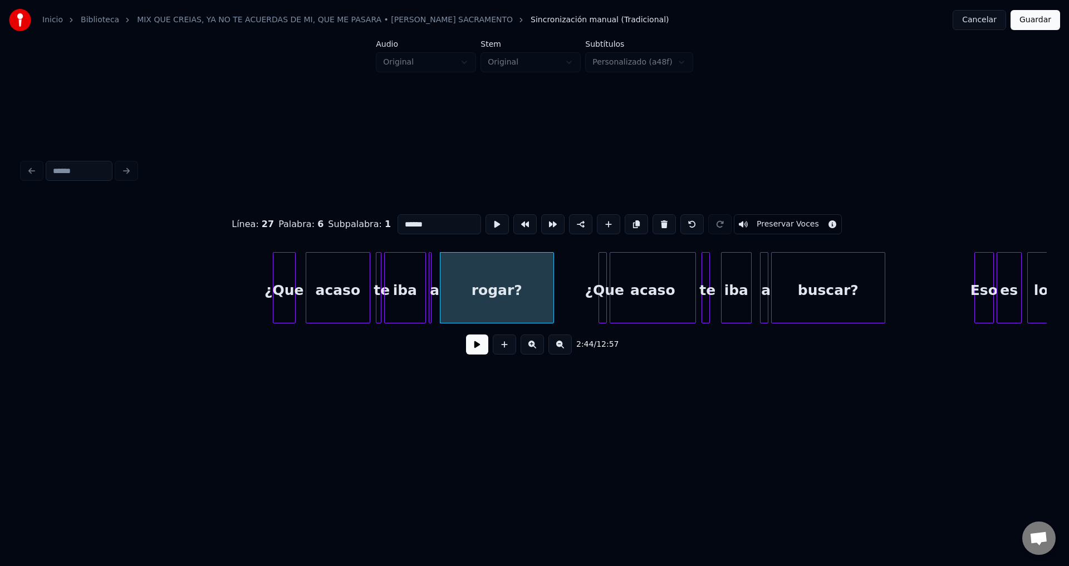
click at [379, 280] on div at bounding box center [378, 288] width 3 height 70
type input "**"
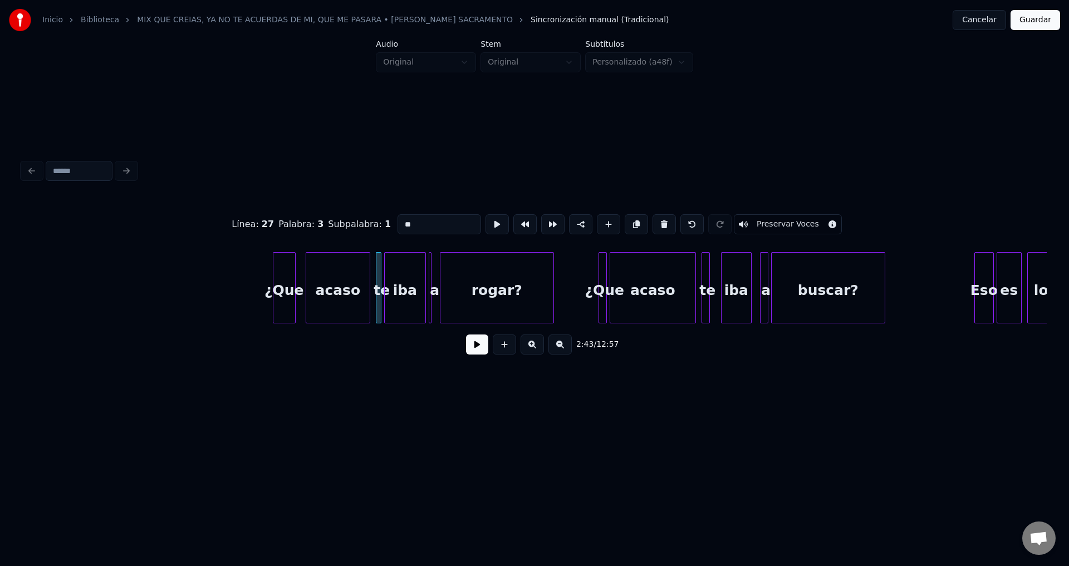
click at [477, 351] on button at bounding box center [477, 345] width 22 height 20
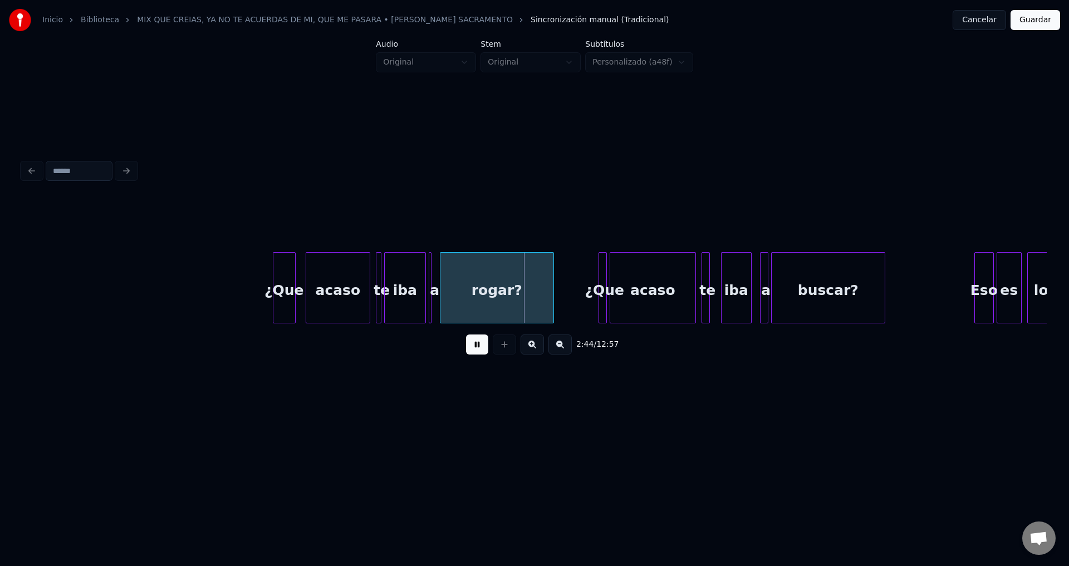
click at [477, 351] on button at bounding box center [477, 345] width 22 height 20
click at [430, 284] on div at bounding box center [429, 288] width 3 height 70
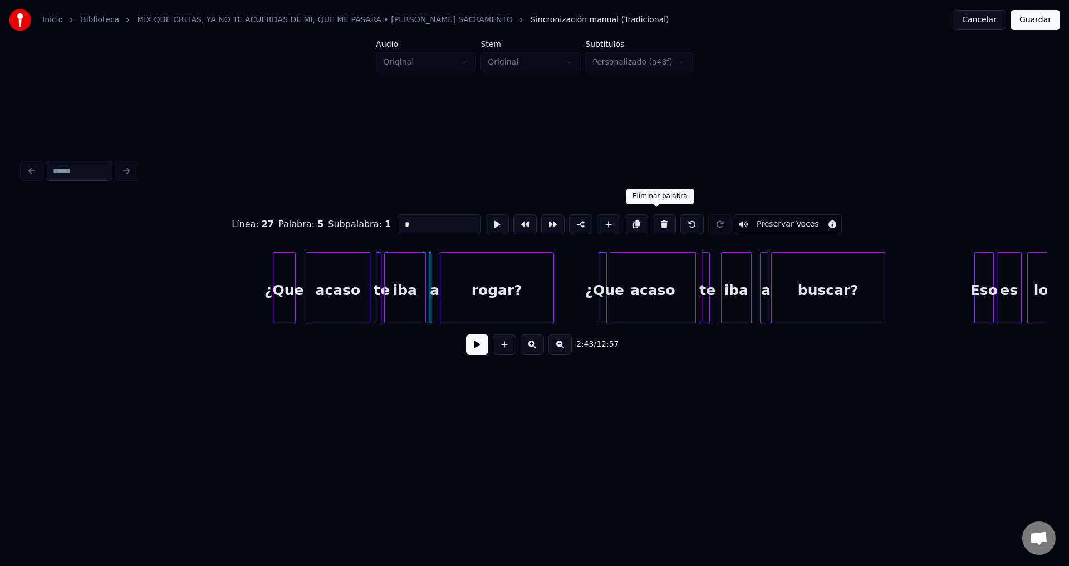
click at [660, 220] on button at bounding box center [663, 224] width 23 height 20
click at [406, 292] on div "iba" at bounding box center [410, 291] width 41 height 76
click at [404, 284] on div at bounding box center [402, 288] width 3 height 70
click at [393, 281] on div at bounding box center [391, 288] width 3 height 70
click at [352, 275] on div "acaso" at bounding box center [337, 291] width 63 height 76
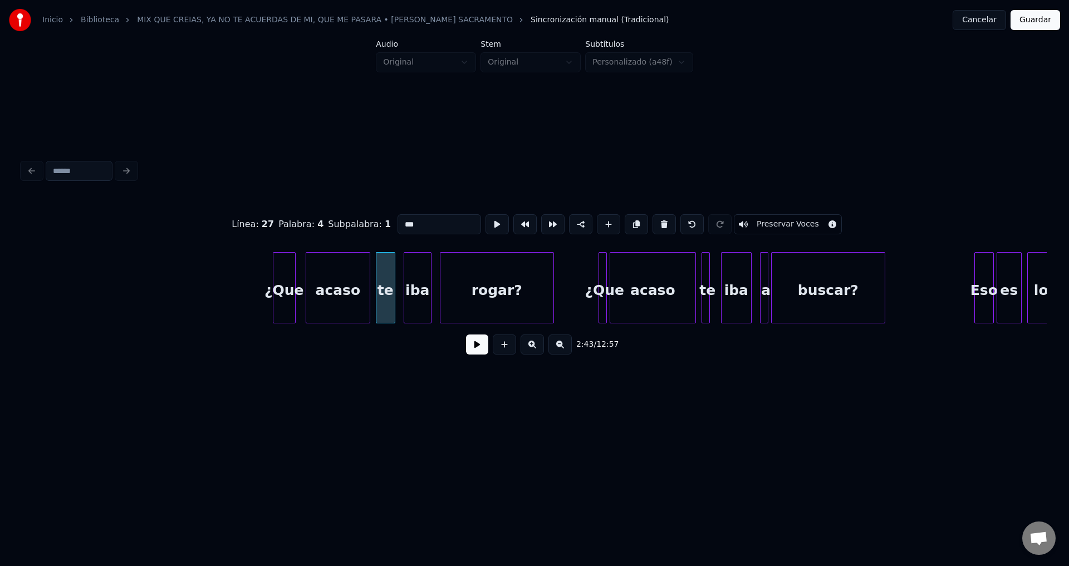
type input "*****"
click at [469, 352] on button at bounding box center [477, 345] width 22 height 20
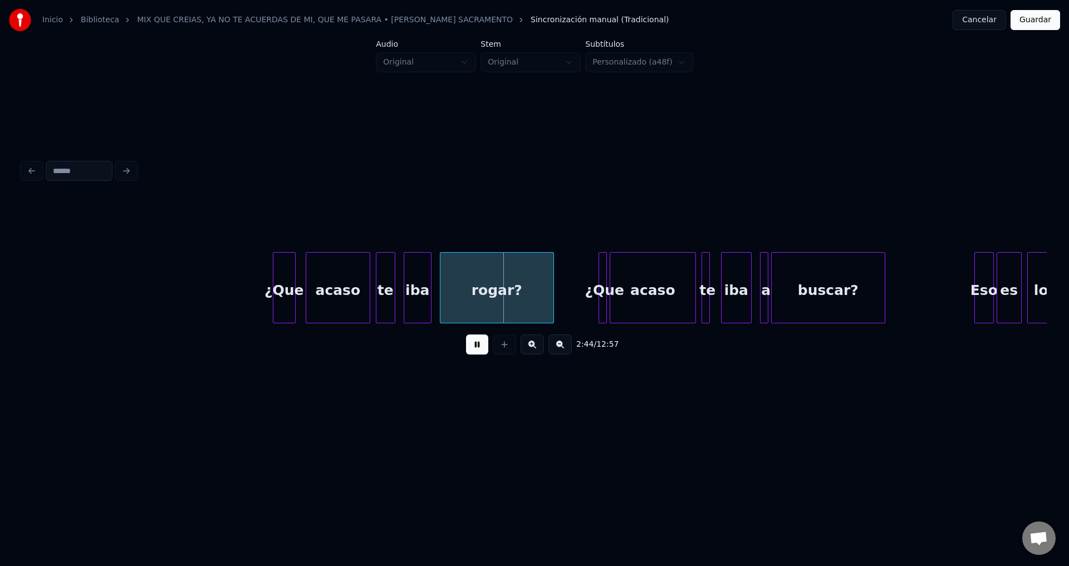
click at [273, 285] on div "¿Que" at bounding box center [284, 291] width 22 height 76
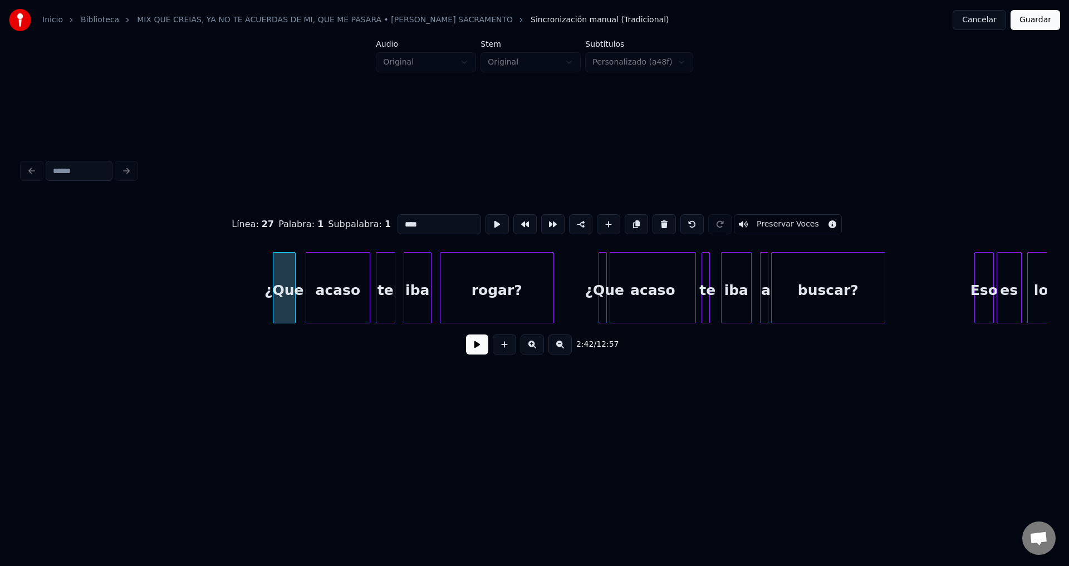
click at [472, 350] on button at bounding box center [477, 345] width 22 height 20
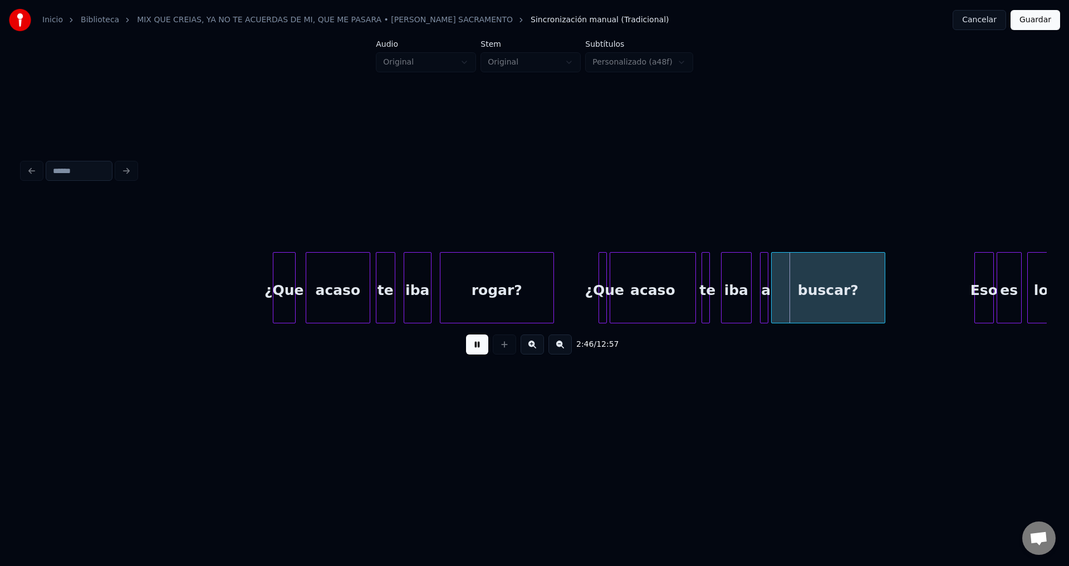
click at [473, 348] on button at bounding box center [477, 345] width 22 height 20
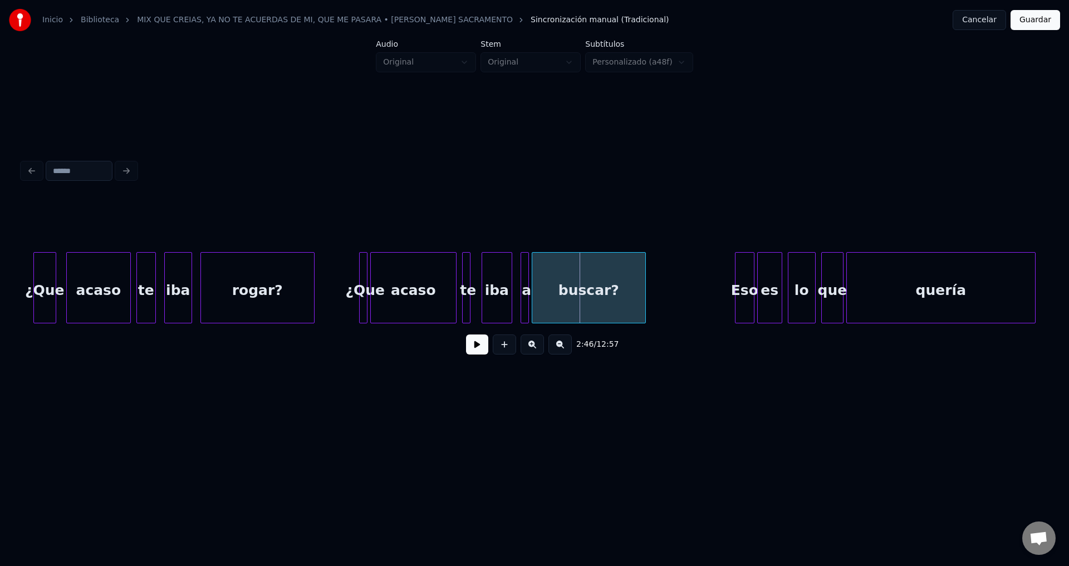
scroll to position [0, 22718]
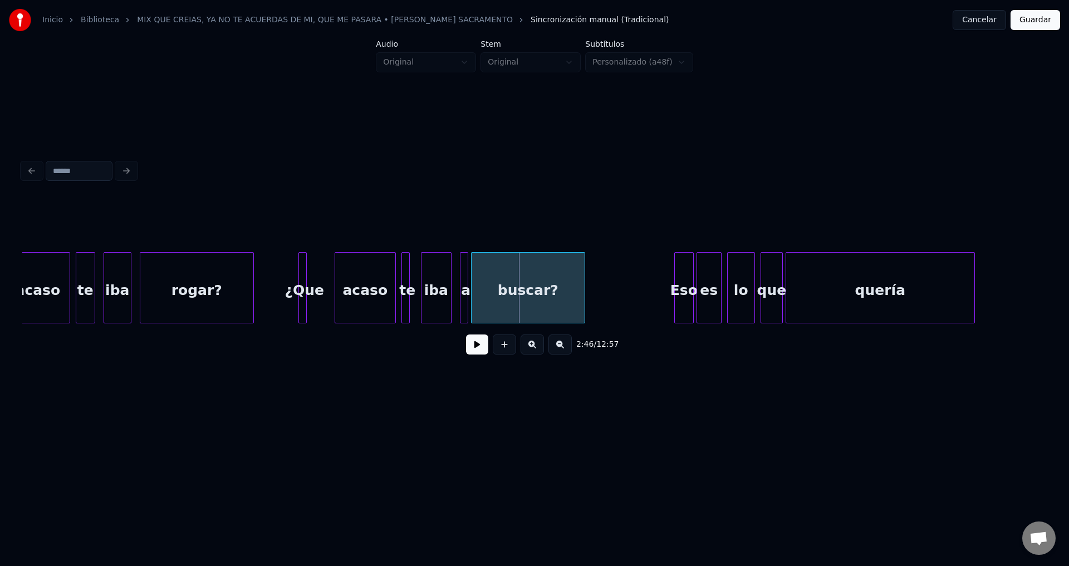
click at [337, 288] on div at bounding box center [336, 288] width 3 height 70
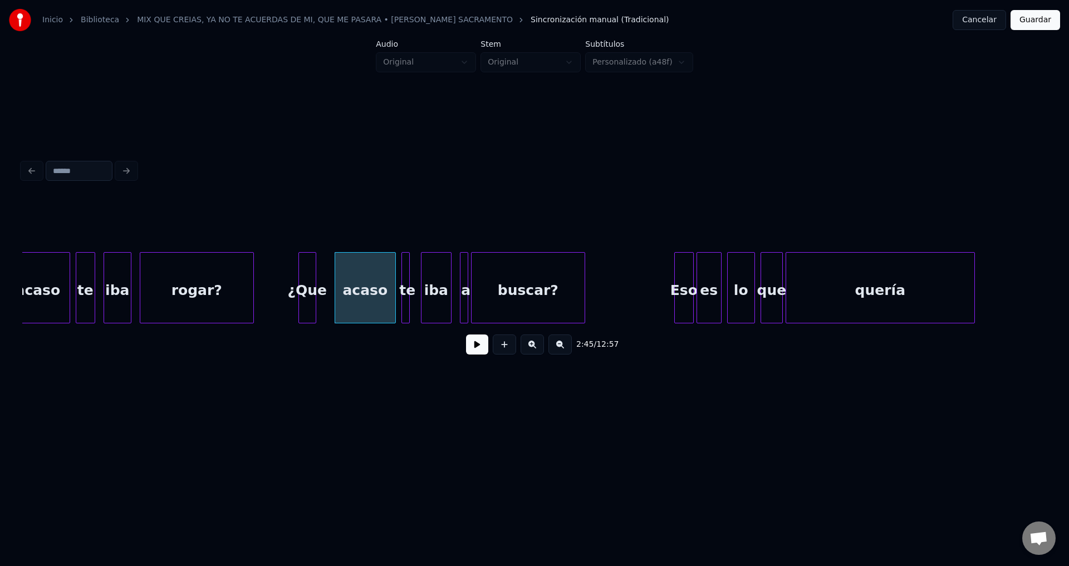
click at [316, 281] on div at bounding box center [313, 288] width 3 height 70
click at [468, 348] on button at bounding box center [477, 345] width 22 height 20
click at [411, 279] on div at bounding box center [412, 288] width 3 height 70
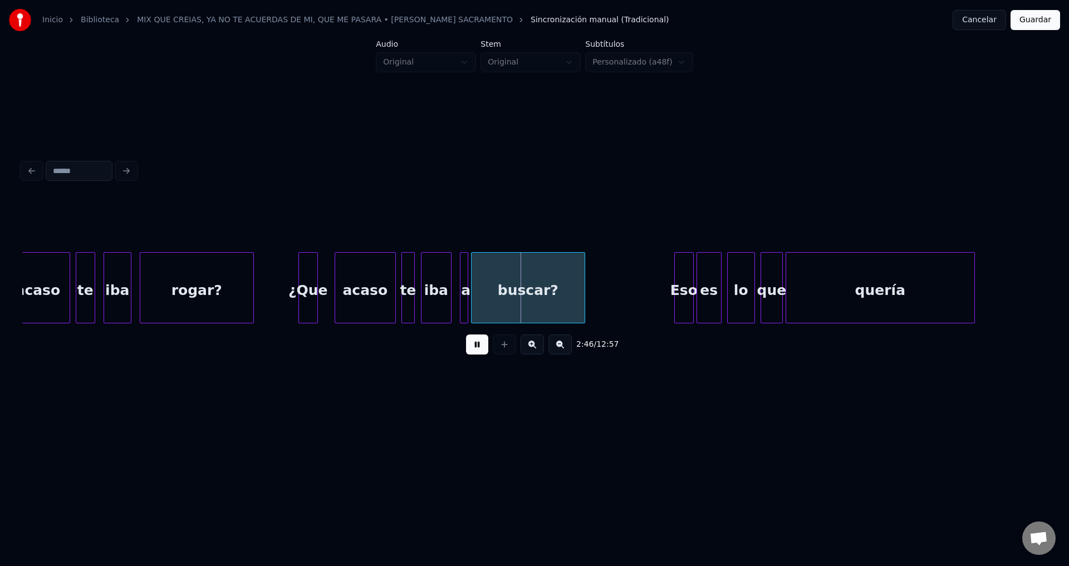
click at [363, 277] on div "acaso" at bounding box center [365, 291] width 60 height 76
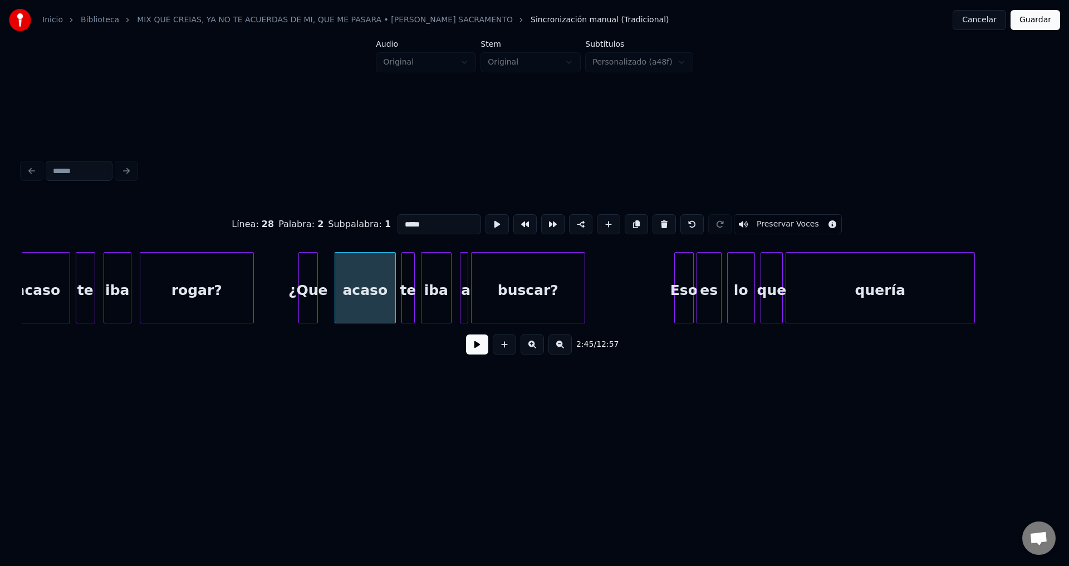
click at [472, 347] on button at bounding box center [477, 345] width 22 height 20
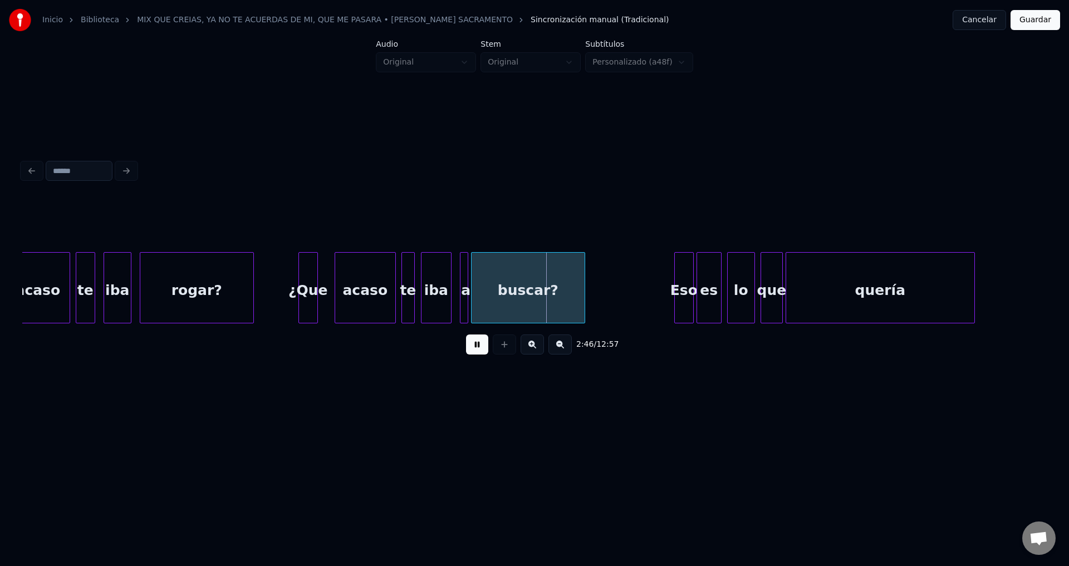
click at [472, 347] on button at bounding box center [477, 345] width 22 height 20
click at [465, 288] on div at bounding box center [465, 288] width 3 height 70
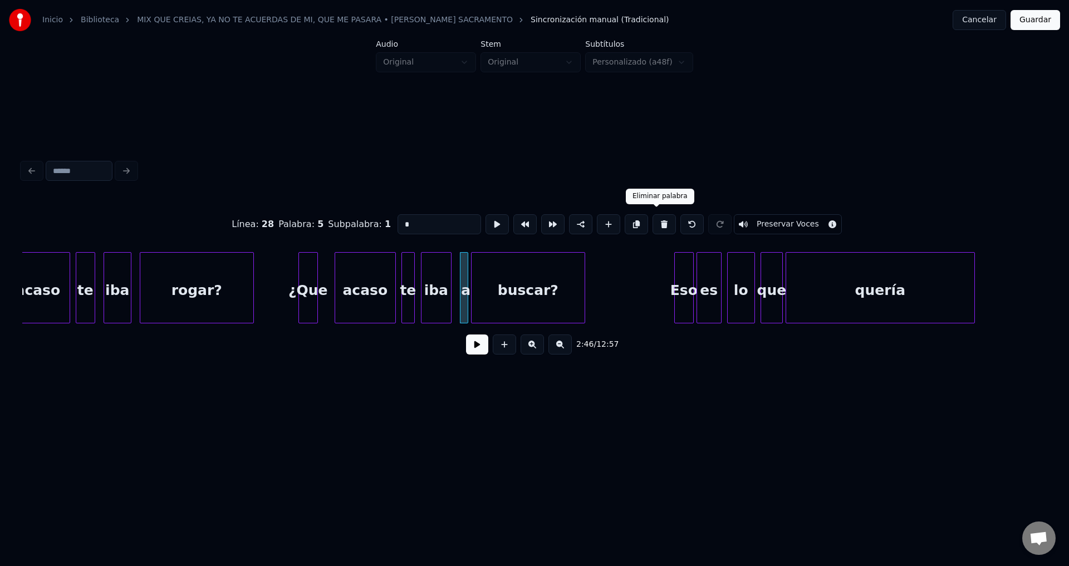
click at [652, 221] on button at bounding box center [663, 224] width 23 height 20
type input "***"
click at [474, 354] on button at bounding box center [477, 345] width 22 height 20
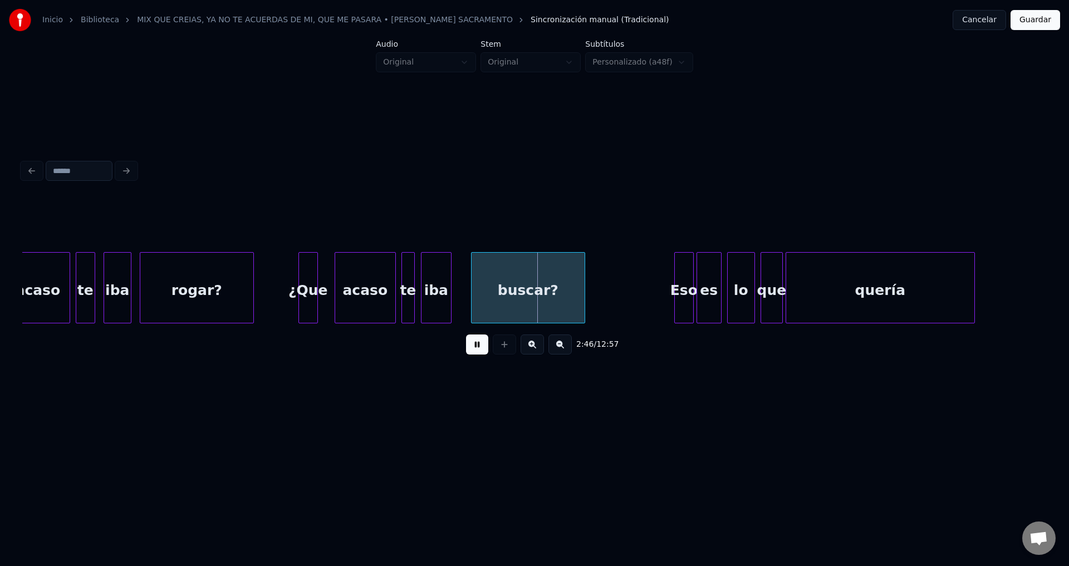
click at [474, 354] on button at bounding box center [477, 345] width 22 height 20
click at [474, 352] on button at bounding box center [477, 345] width 22 height 20
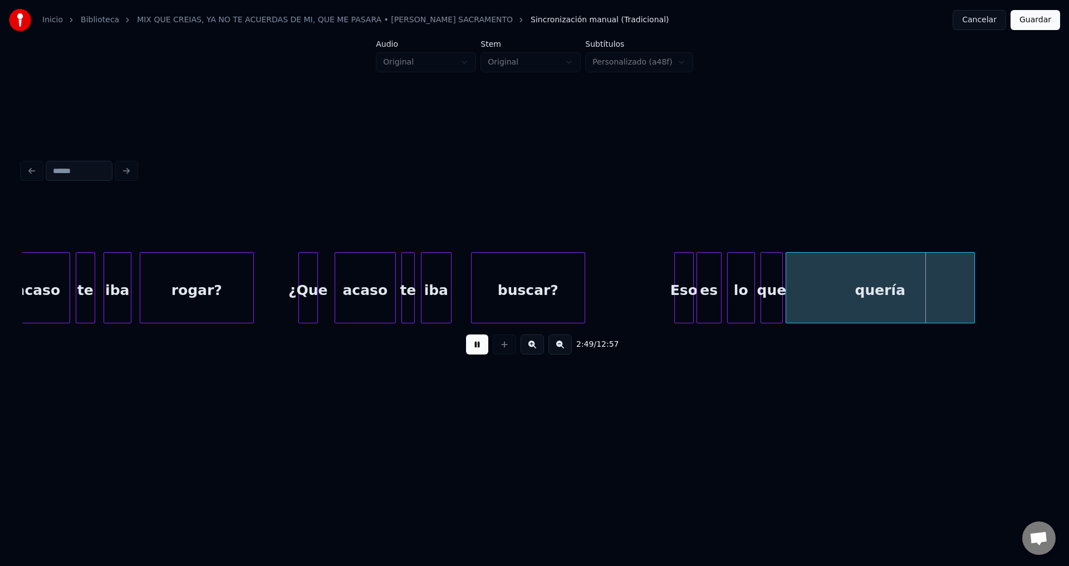
click at [474, 352] on button at bounding box center [477, 345] width 22 height 20
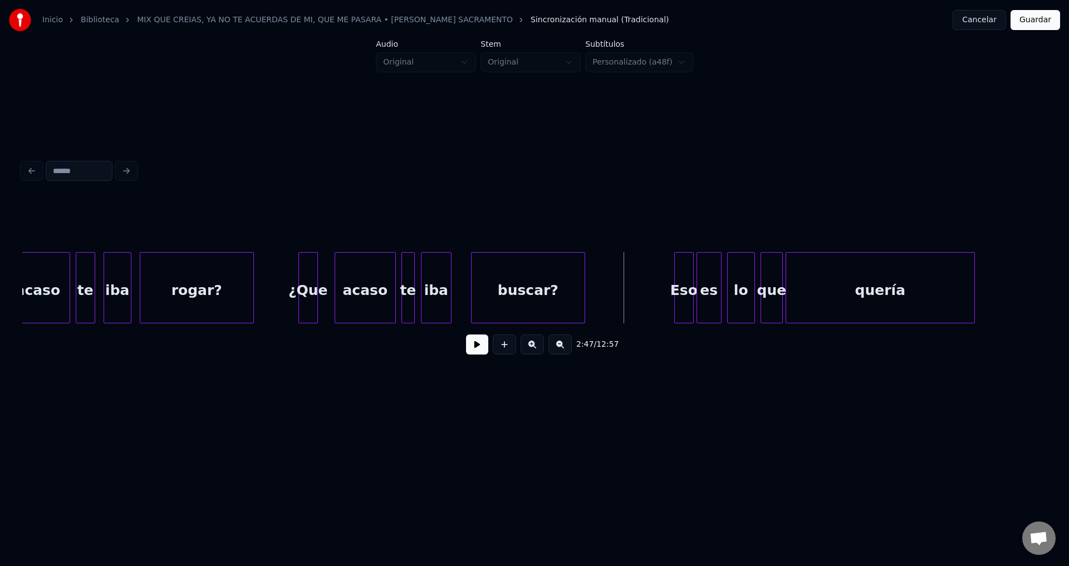
click at [479, 348] on button at bounding box center [477, 345] width 22 height 20
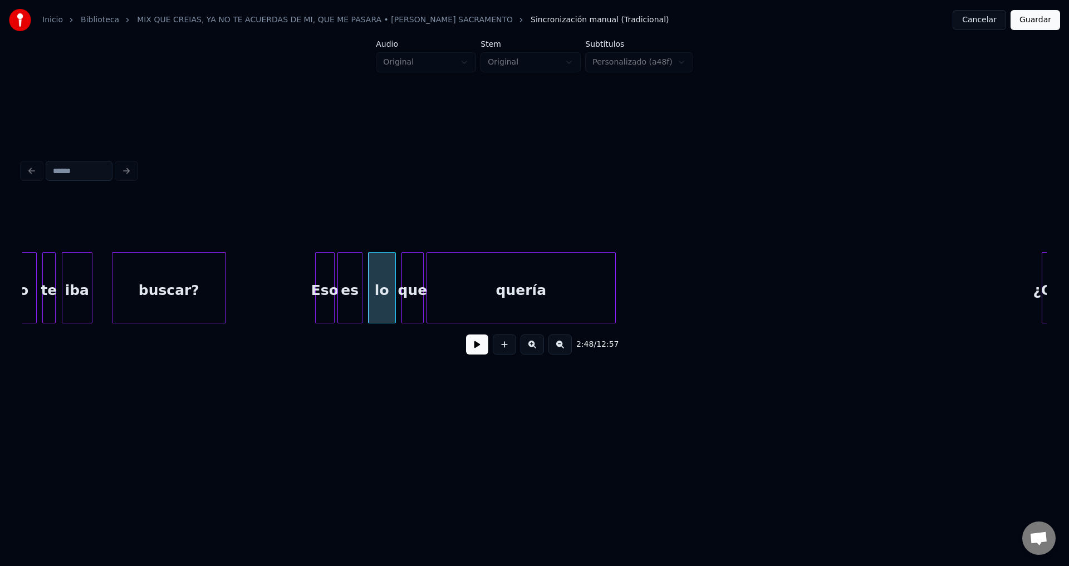
scroll to position [0, 23078]
click at [471, 354] on button at bounding box center [477, 345] width 22 height 20
click at [471, 353] on button at bounding box center [477, 345] width 22 height 20
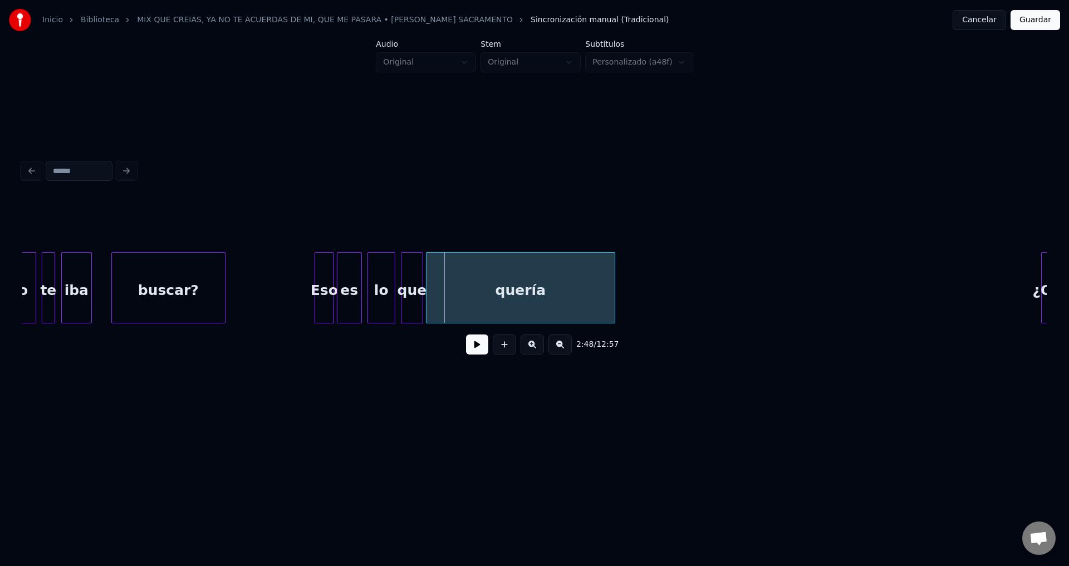
click at [352, 286] on div "es" at bounding box center [349, 291] width 24 height 76
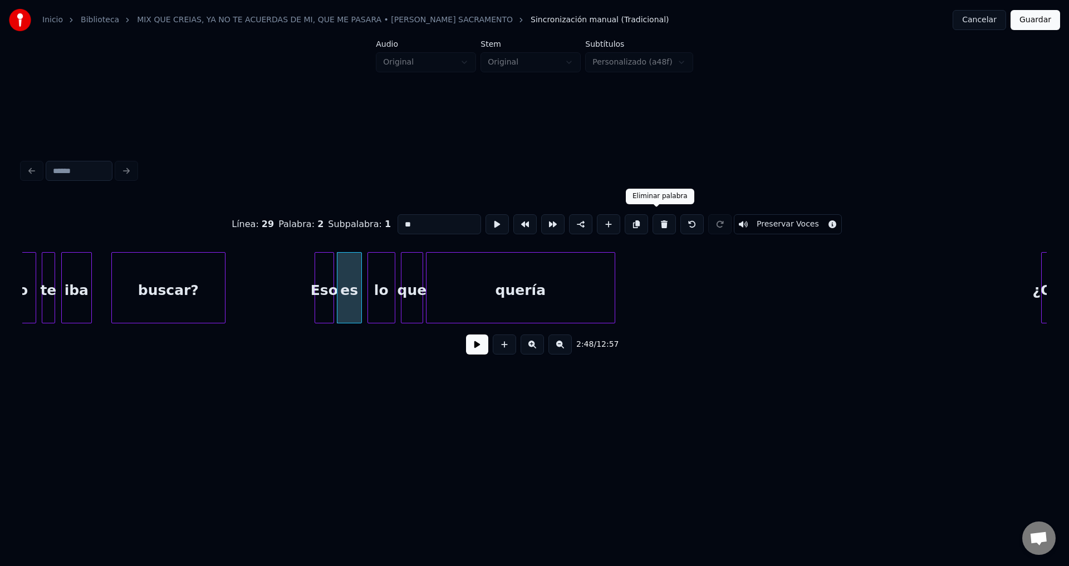
click at [654, 219] on button at bounding box center [663, 224] width 23 height 20
type input "***"
click at [380, 280] on div "lo" at bounding box center [375, 291] width 27 height 76
click at [307, 278] on div at bounding box center [308, 288] width 3 height 70
click at [345, 285] on div at bounding box center [342, 288] width 3 height 70
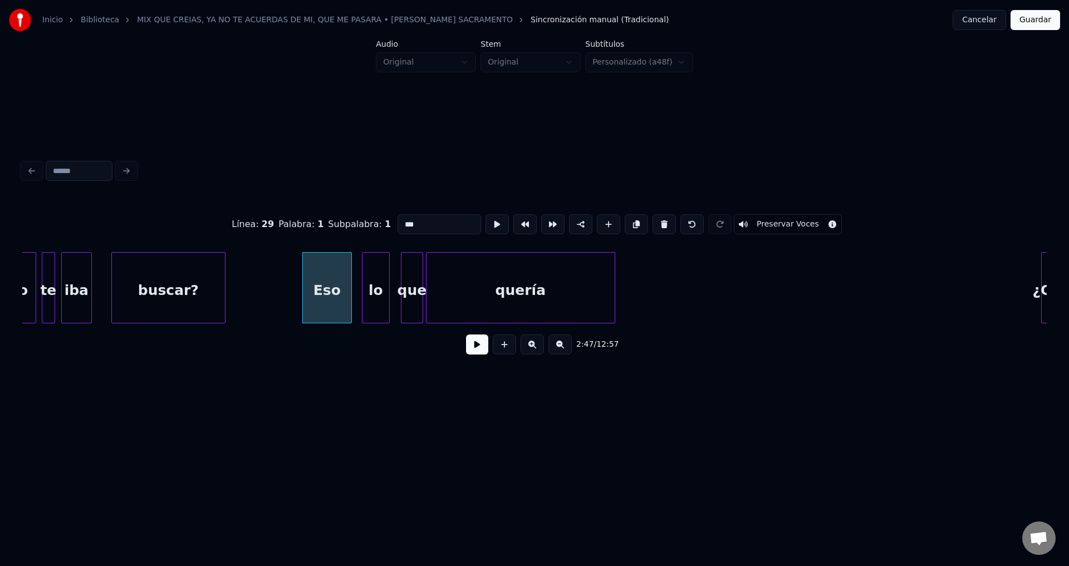
click at [476, 349] on button at bounding box center [477, 345] width 22 height 20
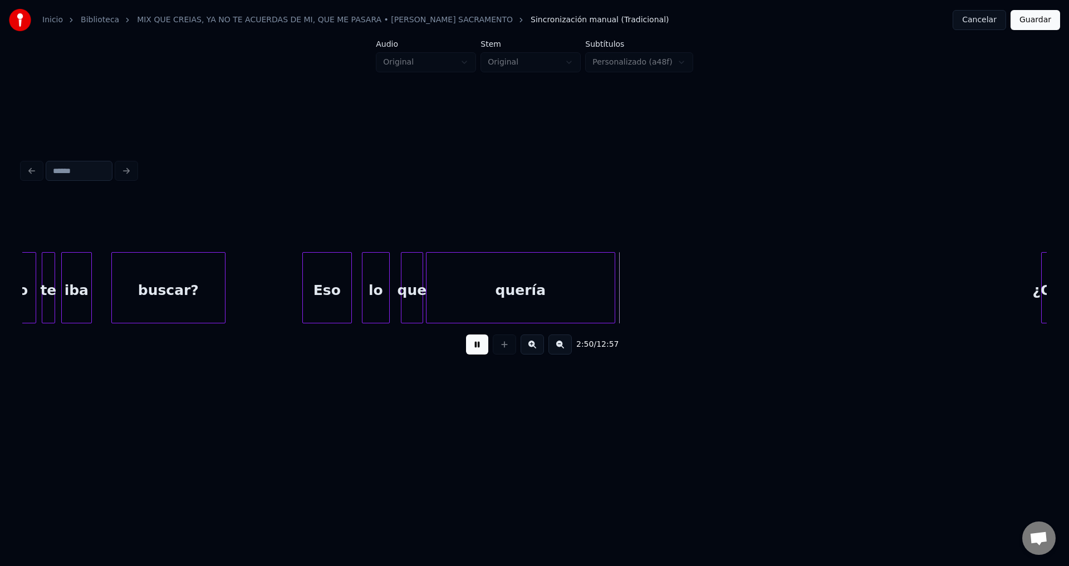
click at [543, 297] on div "quería" at bounding box center [520, 291] width 188 height 76
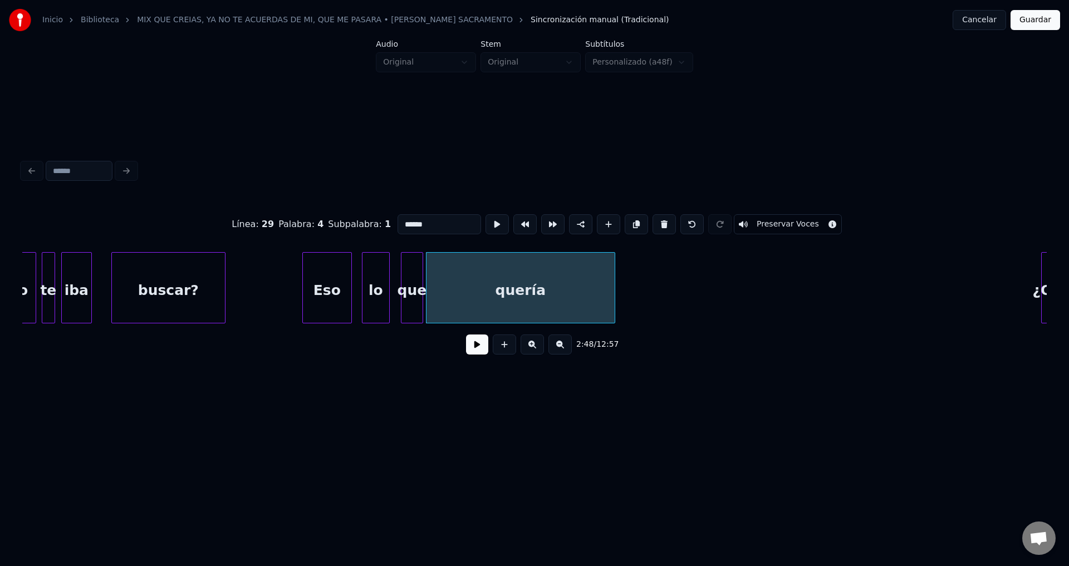
click at [450, 218] on input "******" at bounding box center [439, 224] width 84 height 20
type input "*******"
click at [469, 352] on button at bounding box center [477, 345] width 22 height 20
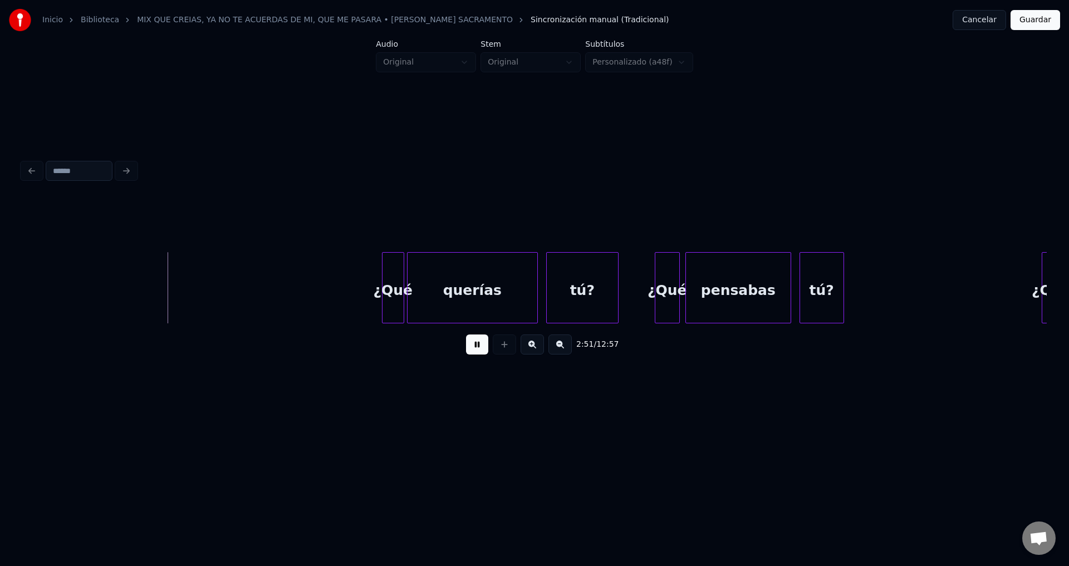
scroll to position [0, 23797]
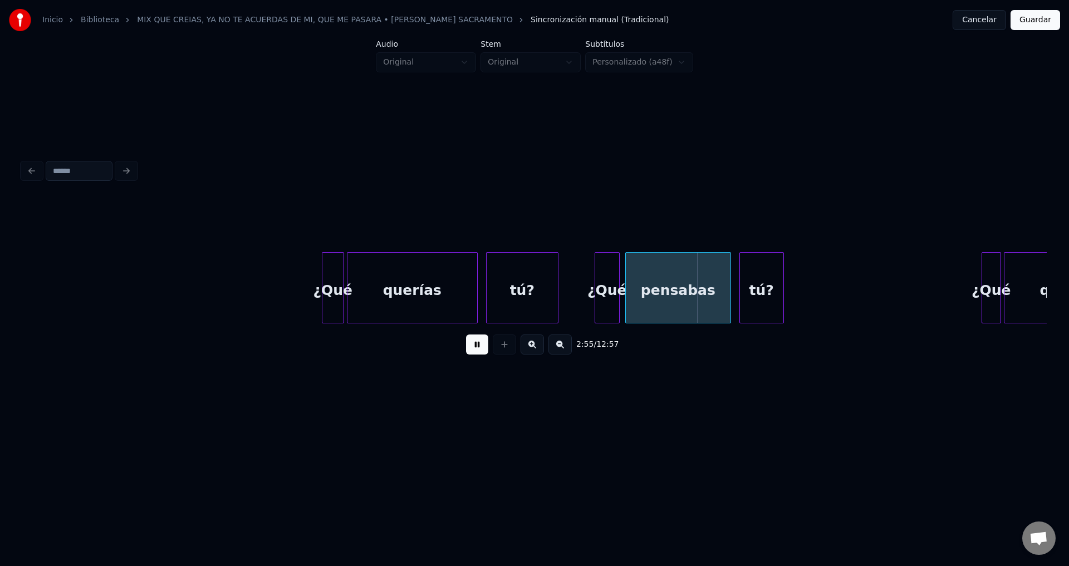
click at [432, 291] on div "querías" at bounding box center [412, 291] width 130 height 76
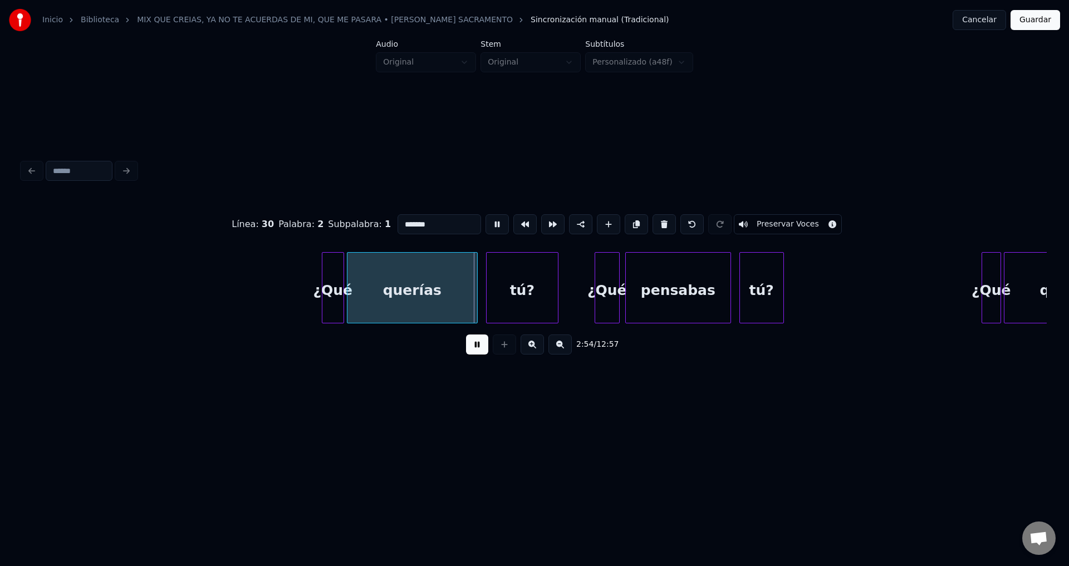
drag, startPoint x: 414, startPoint y: 220, endPoint x: 283, endPoint y: 211, distance: 131.2
click at [283, 211] on div "Línea : 30 Palabra : 2 Subpalabra : 1 ******* Preservar Voces" at bounding box center [534, 225] width 1024 height 56
click at [333, 289] on div "¿Qué" at bounding box center [330, 291] width 21 height 76
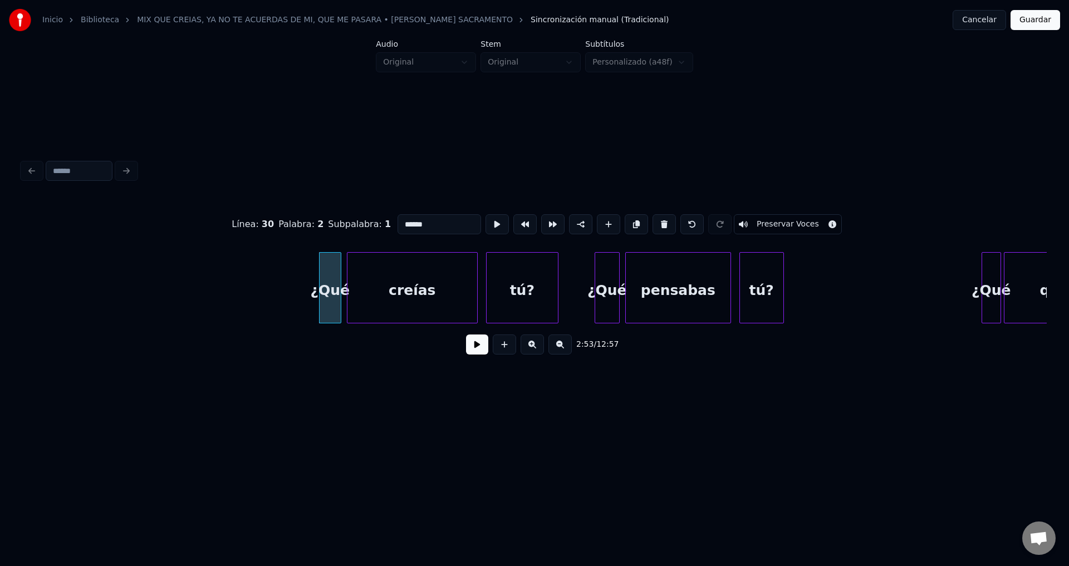
click at [353, 285] on div "creías" at bounding box center [412, 291] width 130 height 76
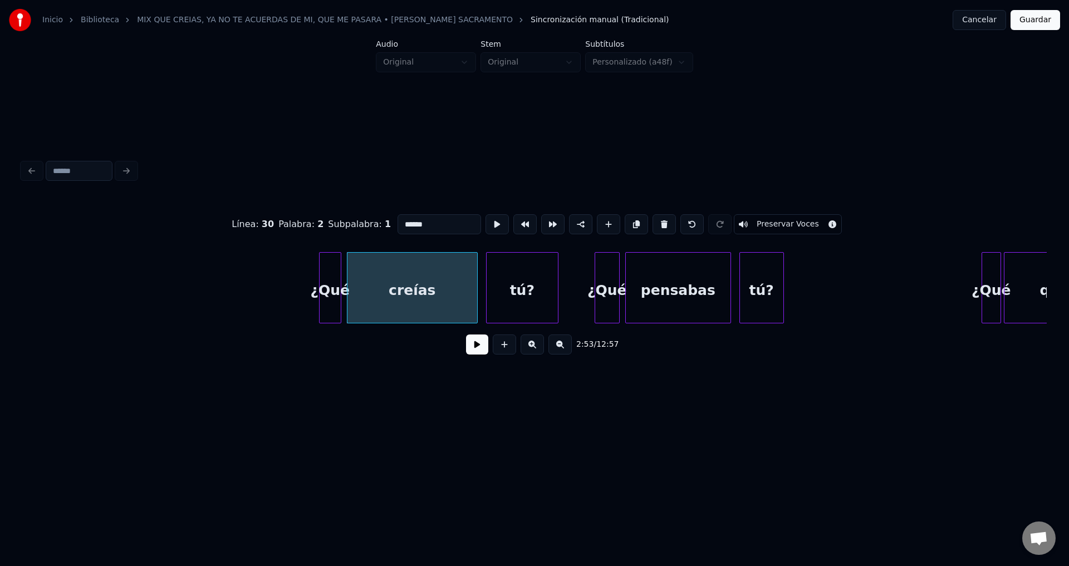
type input "******"
click at [473, 349] on button at bounding box center [477, 345] width 22 height 20
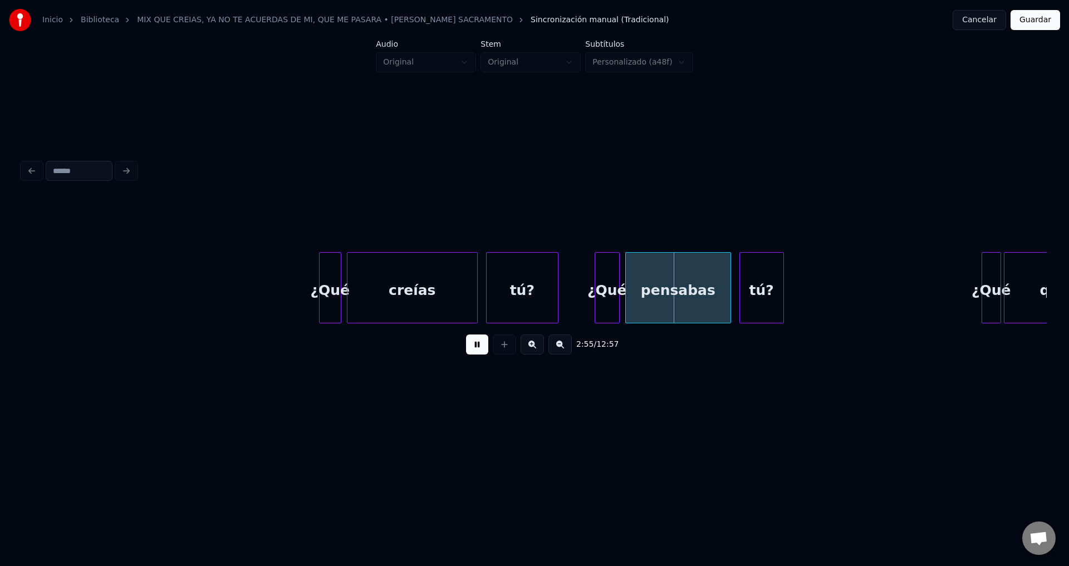
click at [473, 348] on button at bounding box center [477, 345] width 22 height 20
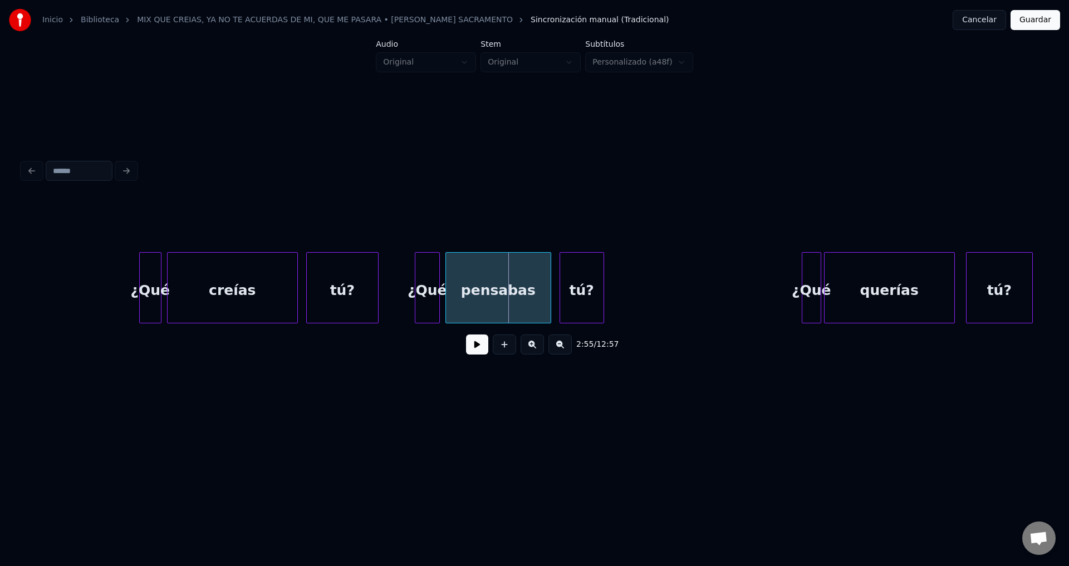
scroll to position [0, 24037]
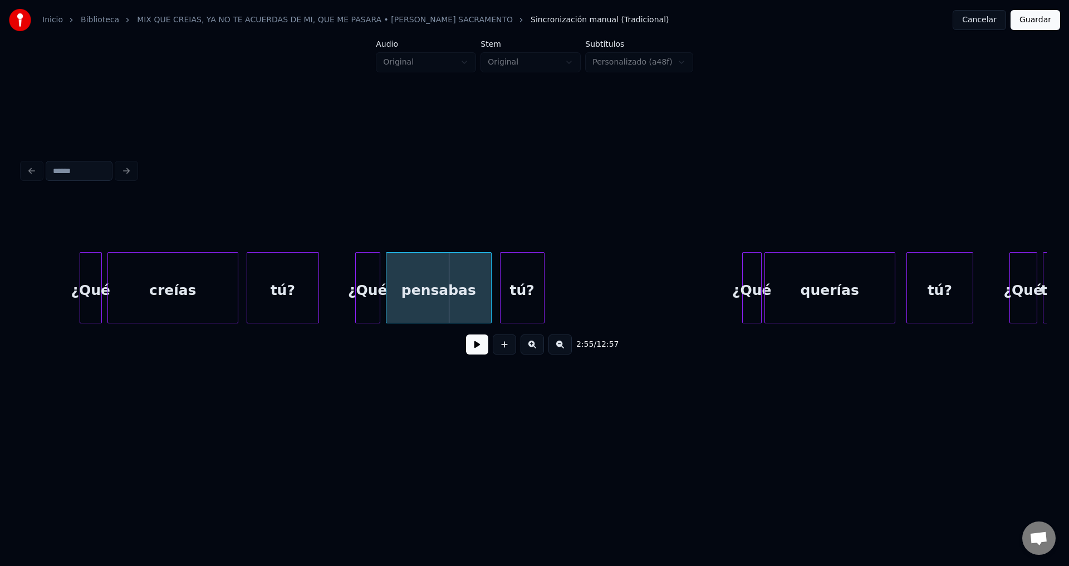
click at [375, 272] on div "¿Qué" at bounding box center [368, 291] width 24 height 76
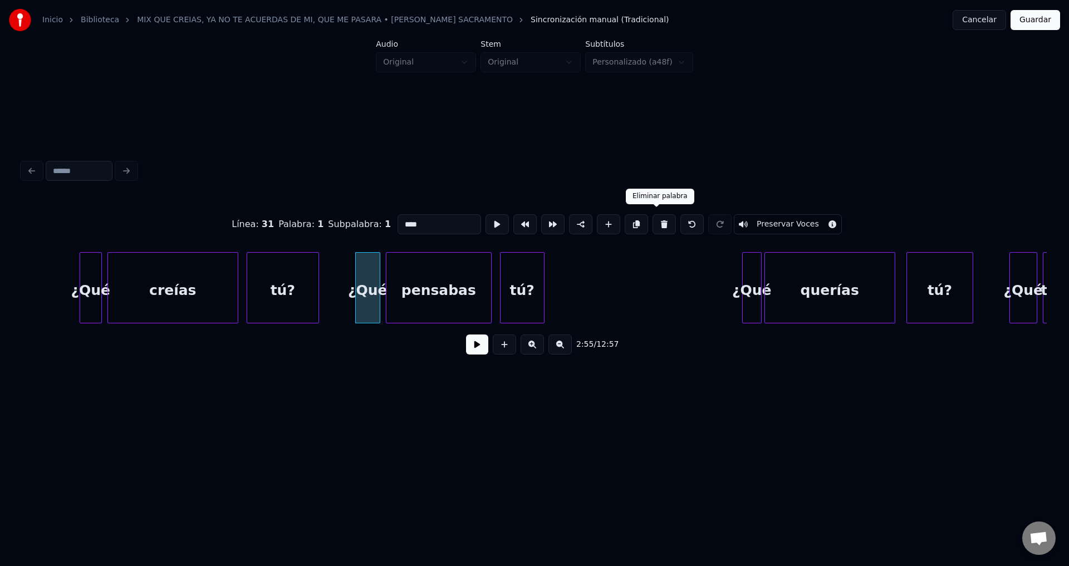
click at [655, 219] on button at bounding box center [663, 224] width 23 height 20
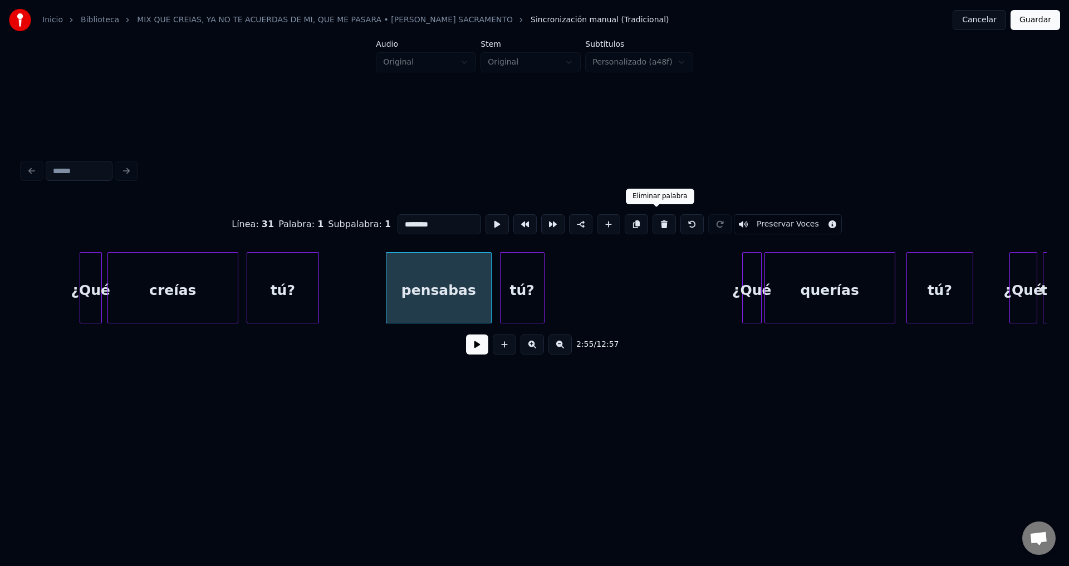
click at [660, 219] on button at bounding box center [663, 224] width 23 height 20
type input "***"
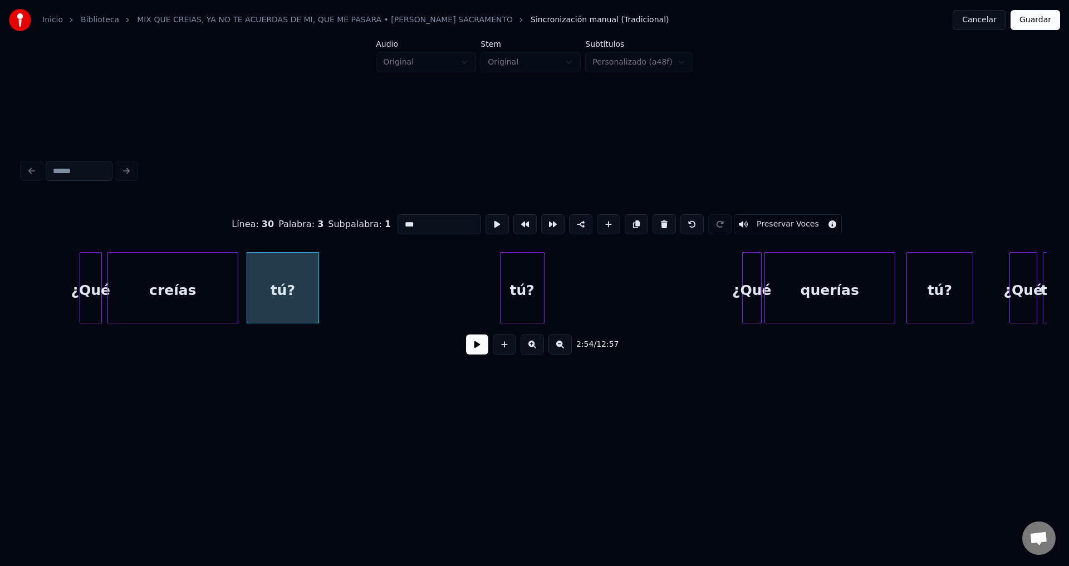
click at [513, 298] on div "tú?" at bounding box center [521, 291] width 43 height 76
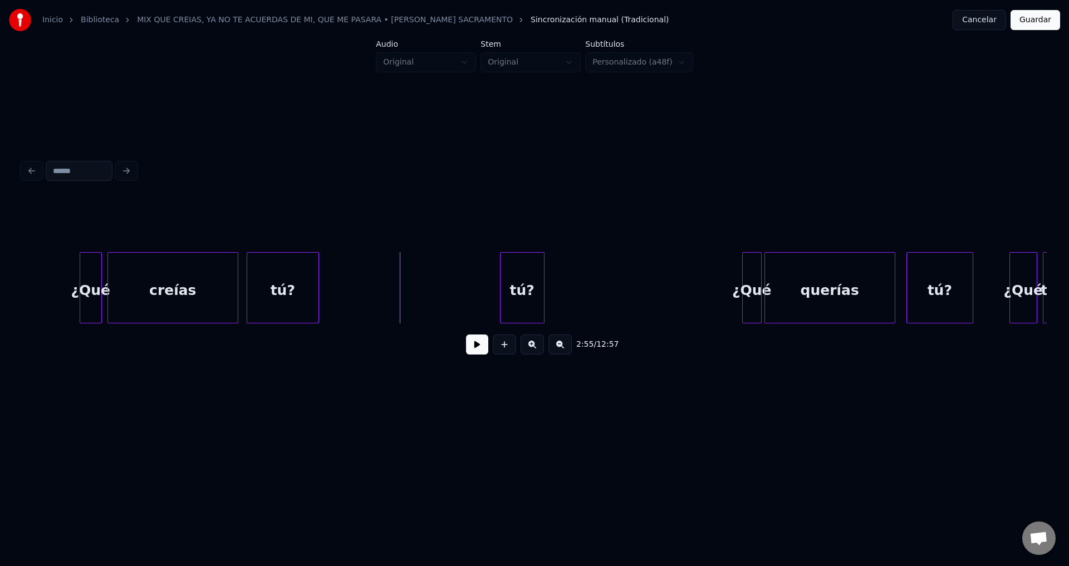
click at [469, 349] on button at bounding box center [477, 345] width 22 height 20
drag, startPoint x: 470, startPoint y: 348, endPoint x: 482, endPoint y: 337, distance: 16.1
click at [471, 348] on button at bounding box center [477, 345] width 22 height 20
click at [533, 288] on div "tú?" at bounding box center [521, 291] width 43 height 76
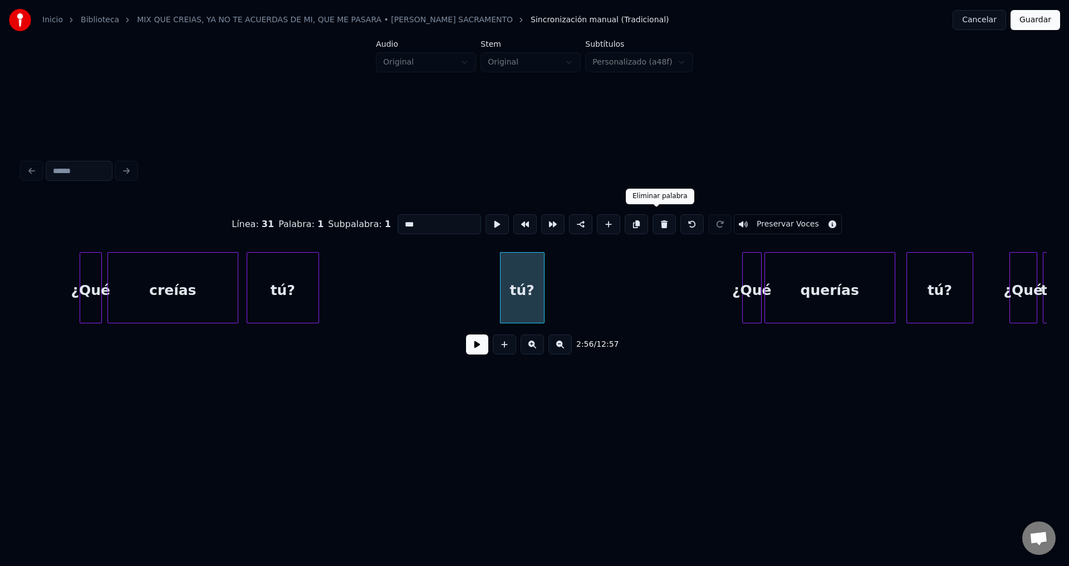
click at [654, 220] on button at bounding box center [663, 224] width 23 height 20
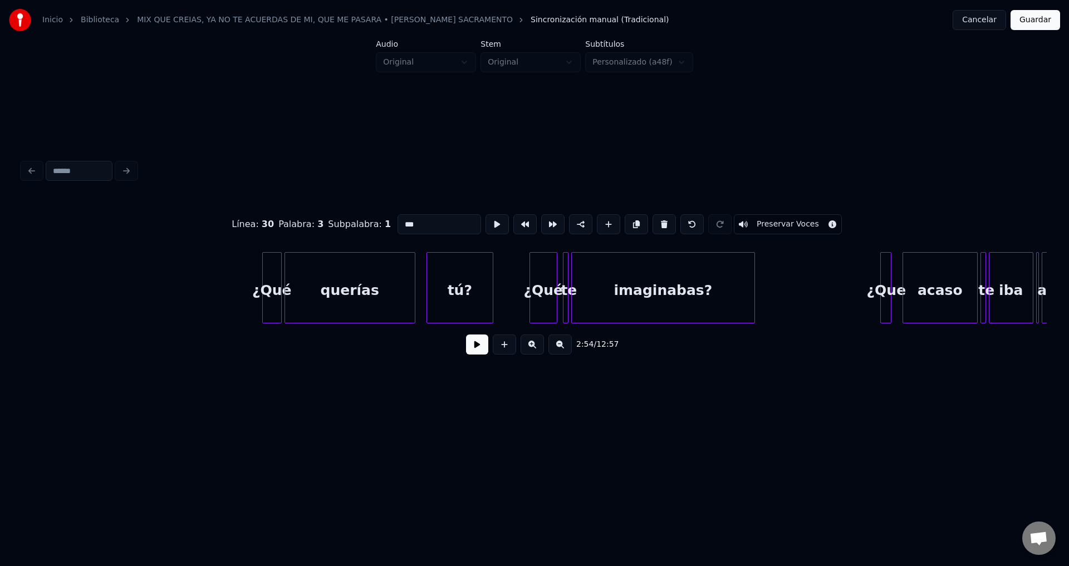
scroll to position [0, 24576]
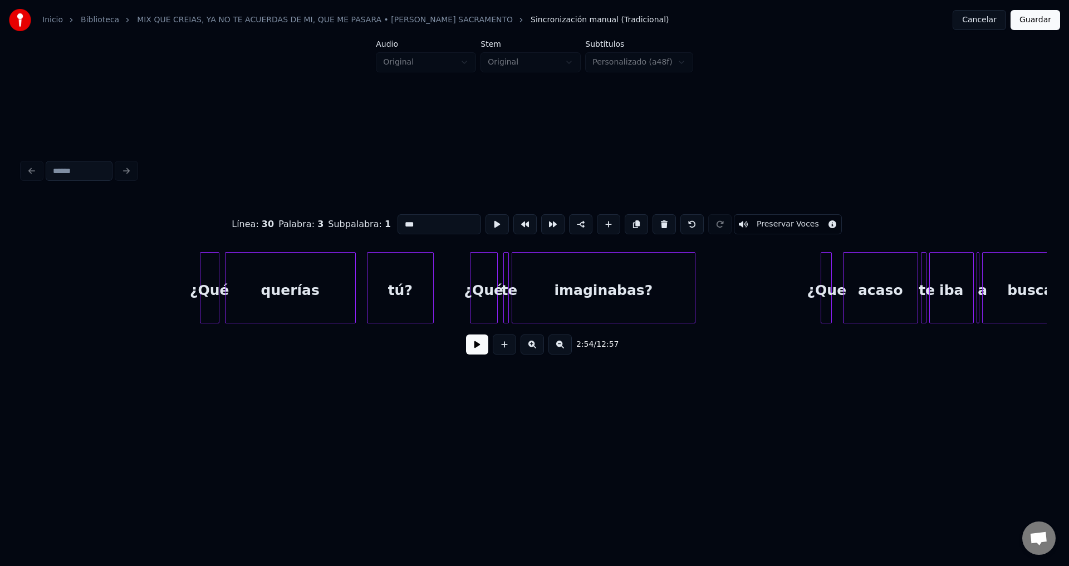
click at [208, 278] on div "¿Qué" at bounding box center [209, 291] width 18 height 76
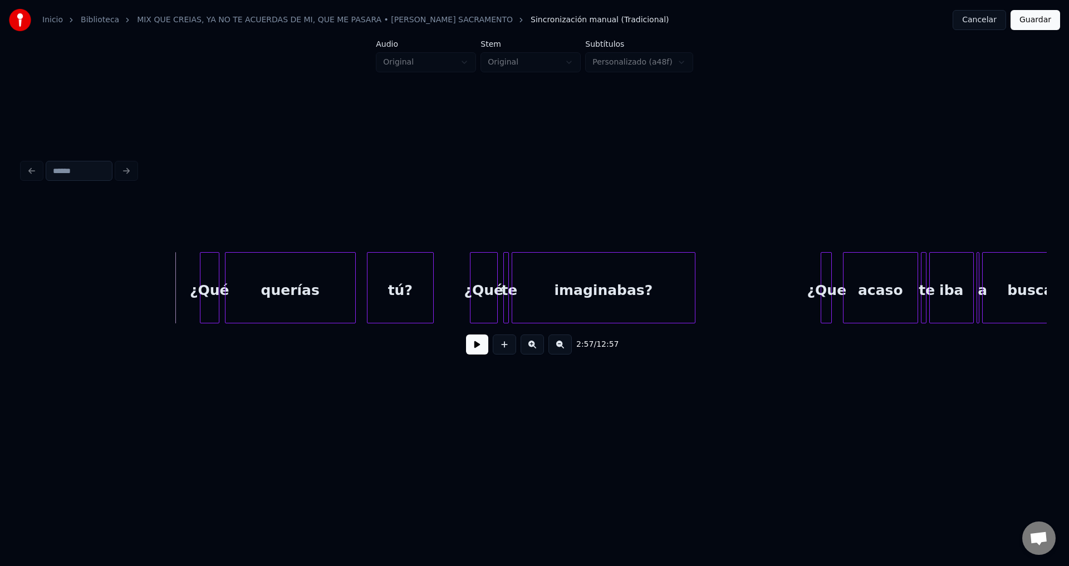
click at [478, 353] on button at bounding box center [477, 345] width 22 height 20
click at [279, 282] on div "querías" at bounding box center [290, 291] width 130 height 76
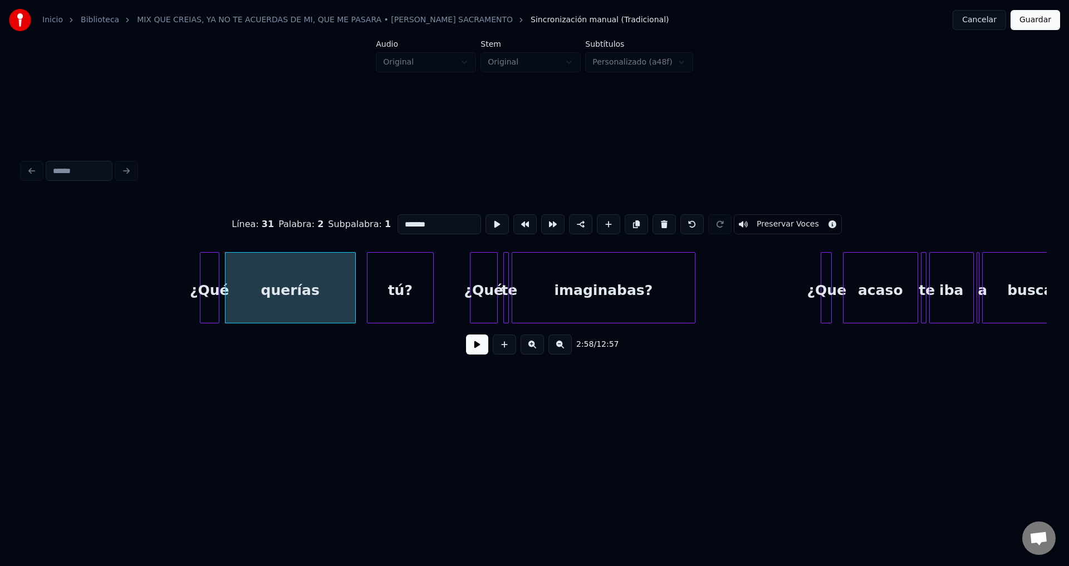
drag, startPoint x: 424, startPoint y: 220, endPoint x: 299, endPoint y: 219, distance: 125.3
click at [299, 219] on div "Línea : 31 Palabra : 2 Subpalabra : 1 ******* Preservar Voces" at bounding box center [534, 225] width 1024 height 56
click at [204, 282] on div "¿Qué" at bounding box center [209, 291] width 18 height 76
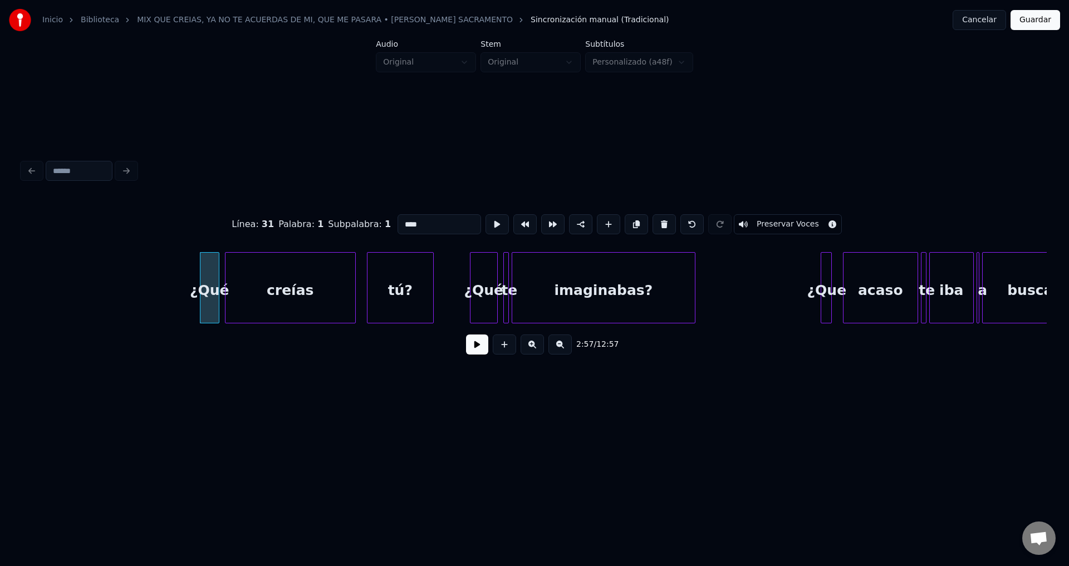
type input "****"
click at [480, 347] on button at bounding box center [477, 345] width 22 height 20
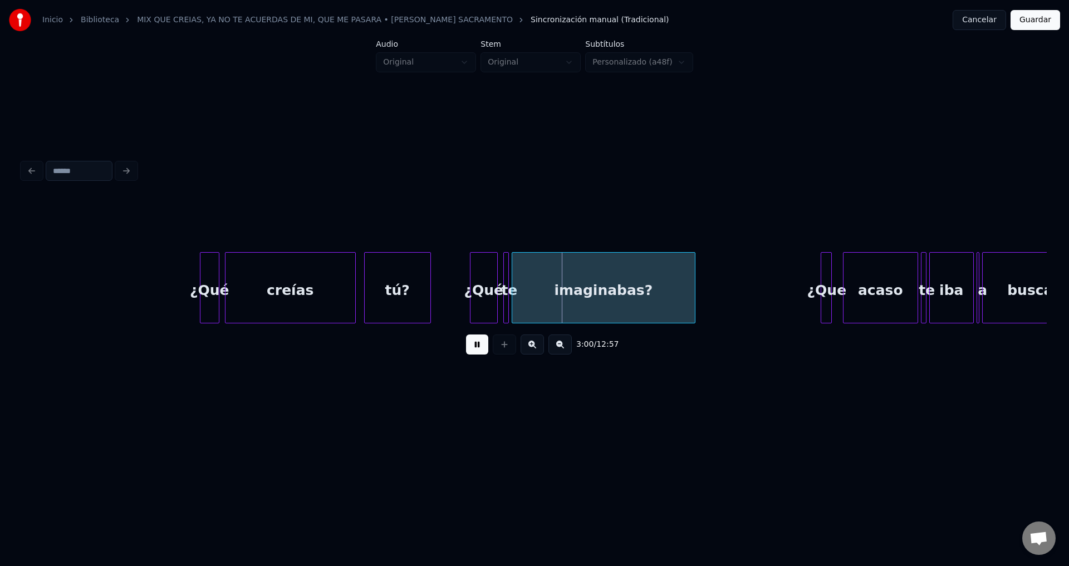
click at [381, 296] on div "tú?" at bounding box center [398, 291] width 66 height 76
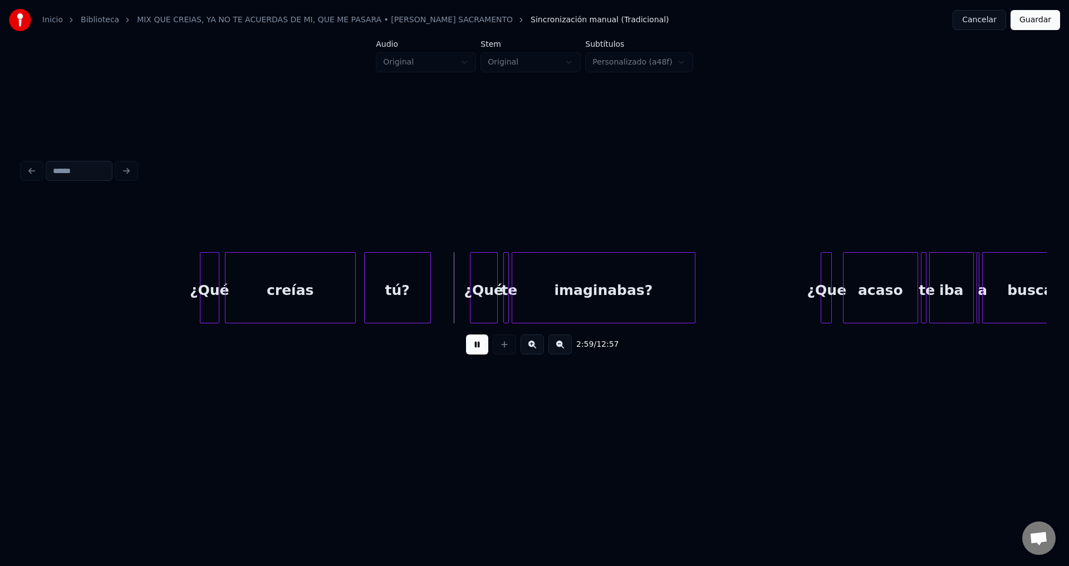
click at [476, 287] on div "¿Qué" at bounding box center [483, 291] width 27 height 76
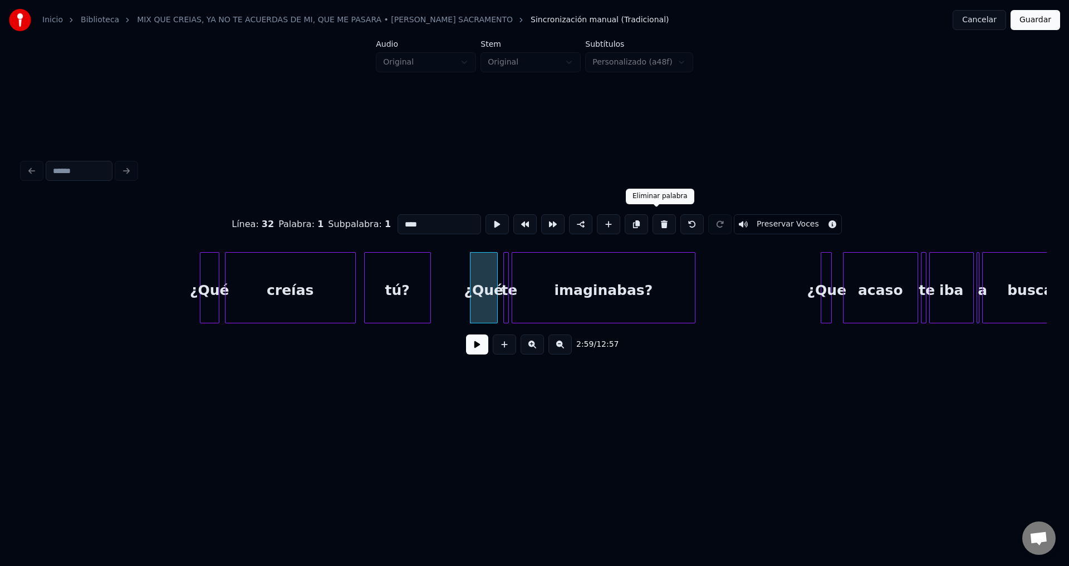
click at [654, 223] on button at bounding box center [663, 224] width 23 height 20
click at [655, 222] on button at bounding box center [663, 224] width 23 height 20
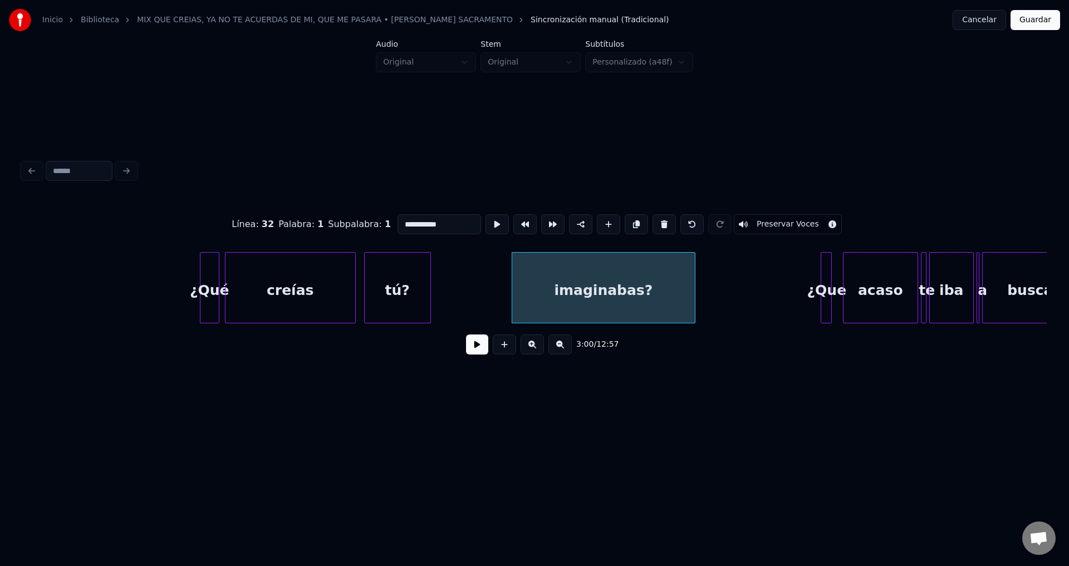
click at [655, 222] on button at bounding box center [663, 224] width 23 height 20
type input "***"
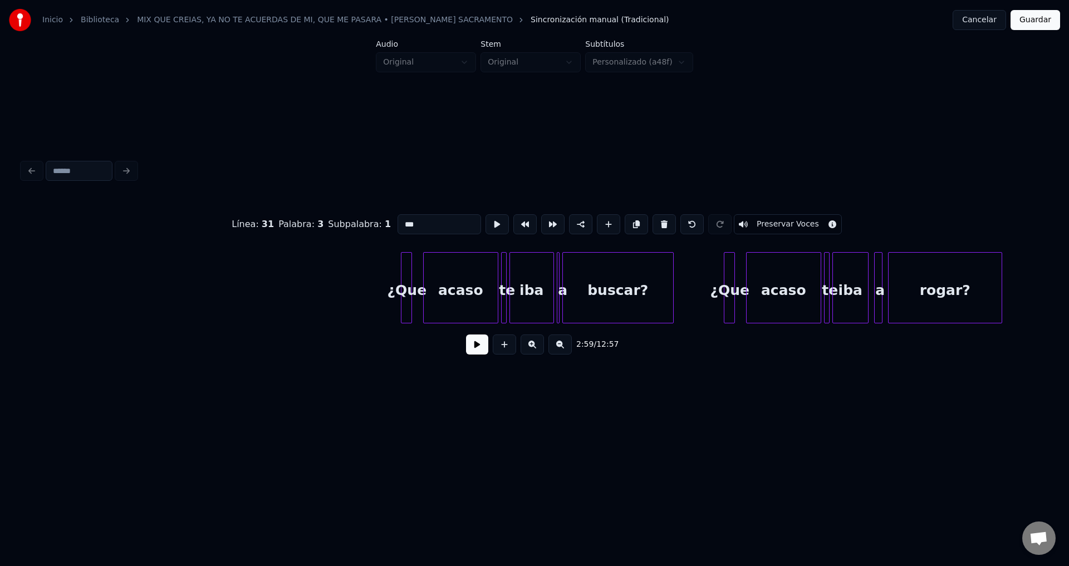
scroll to position [0, 25116]
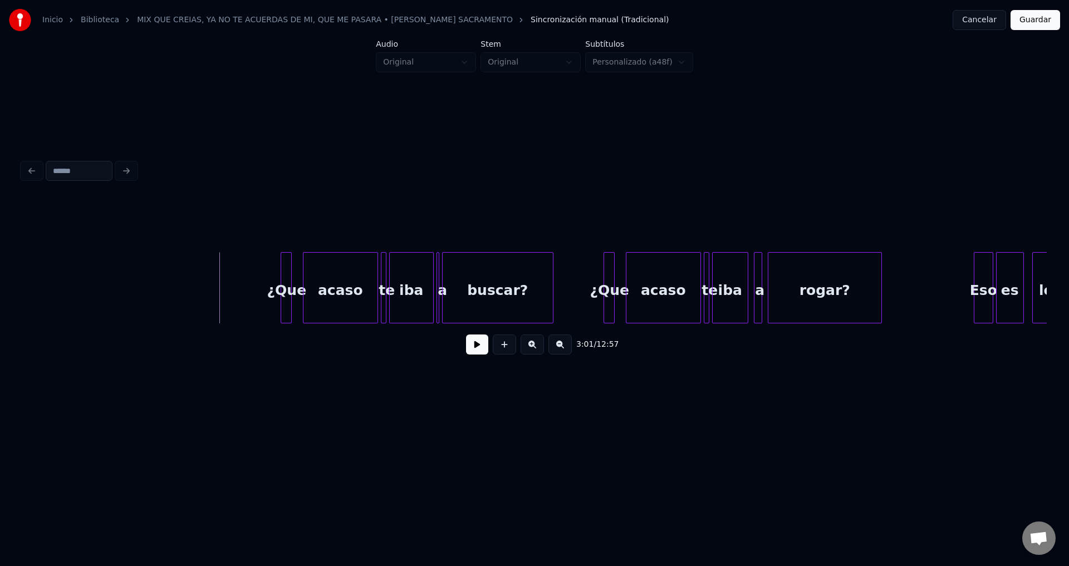
click at [468, 346] on button at bounding box center [477, 345] width 22 height 20
click at [475, 344] on button at bounding box center [477, 345] width 22 height 20
click at [316, 281] on div at bounding box center [316, 288] width 3 height 70
click at [303, 276] on div at bounding box center [301, 288] width 3 height 70
click at [473, 353] on button at bounding box center [477, 345] width 22 height 20
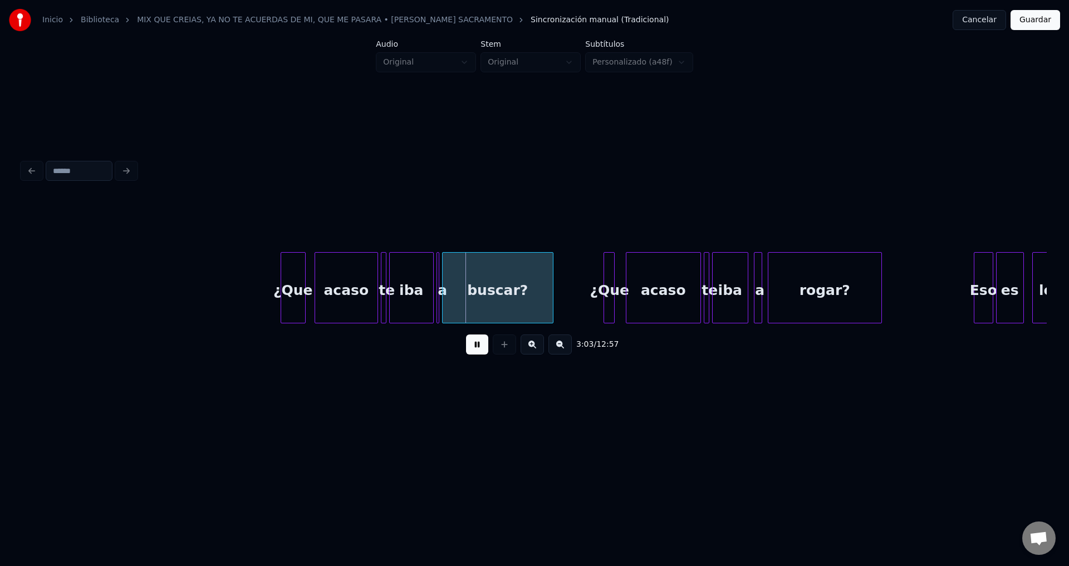
click at [474, 352] on button at bounding box center [477, 345] width 22 height 20
click at [439, 282] on div at bounding box center [438, 288] width 3 height 70
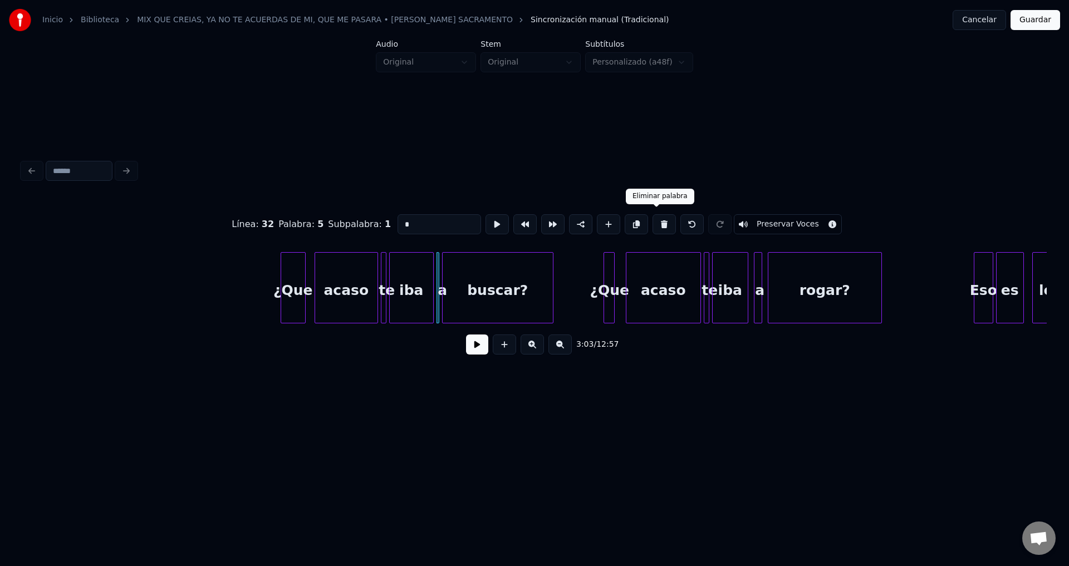
click at [657, 219] on button at bounding box center [663, 224] width 23 height 20
type input "***"
click at [420, 281] on div "iba" at bounding box center [414, 291] width 43 height 76
click at [388, 275] on div at bounding box center [387, 288] width 3 height 70
click at [474, 347] on button at bounding box center [477, 345] width 22 height 20
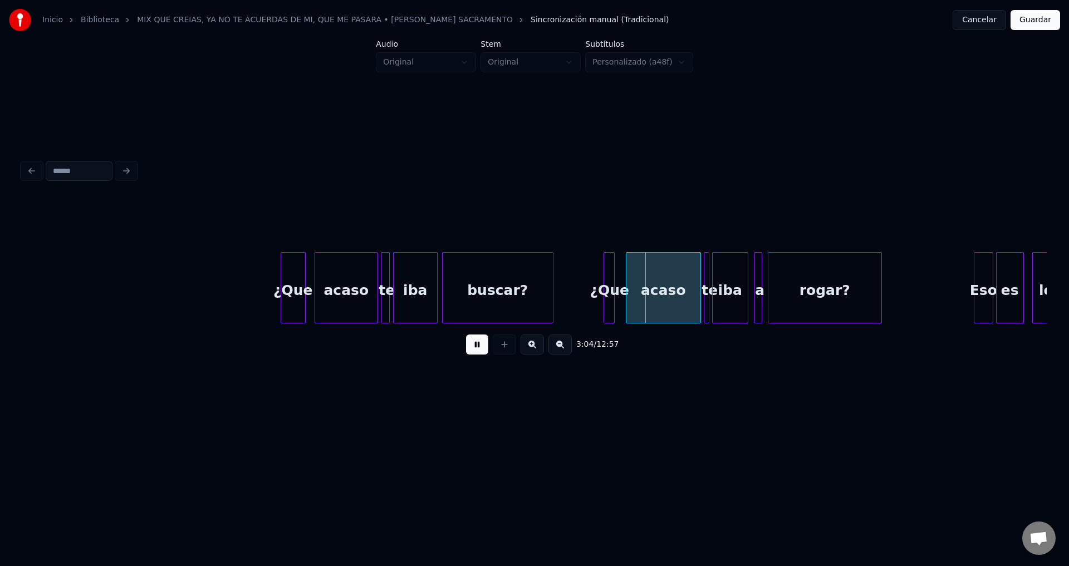
drag, startPoint x: 475, startPoint y: 347, endPoint x: 520, endPoint y: 321, distance: 51.4
click at [476, 347] on button at bounding box center [477, 345] width 22 height 20
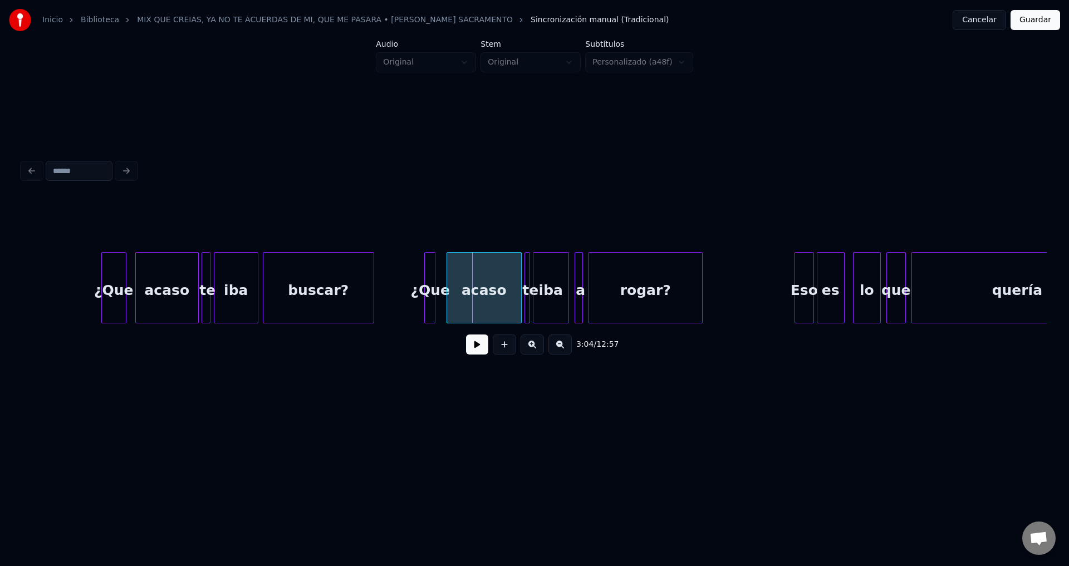
scroll to position [0, 25476]
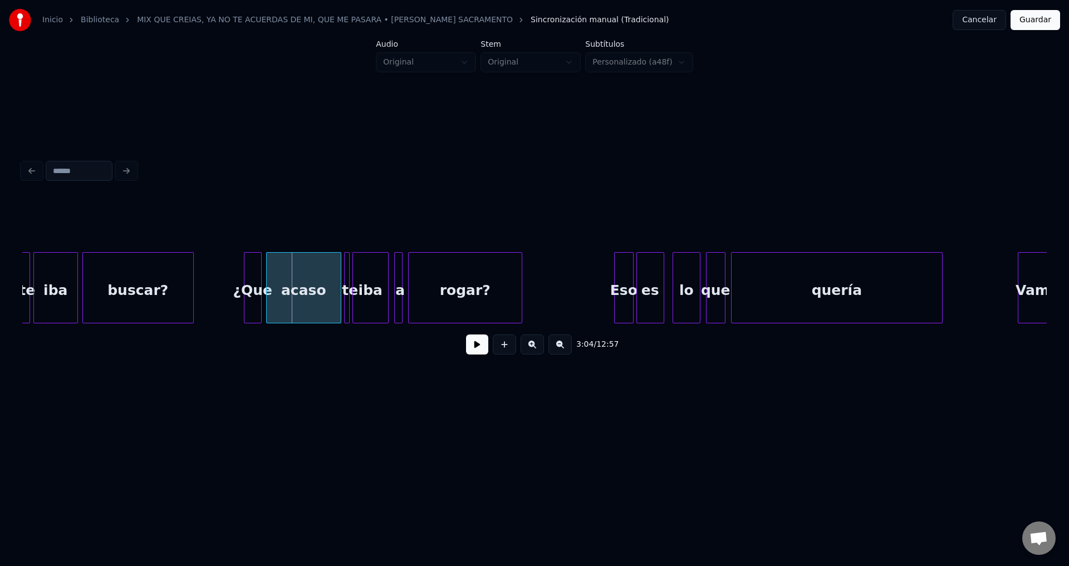
click at [259, 279] on div at bounding box center [259, 288] width 3 height 70
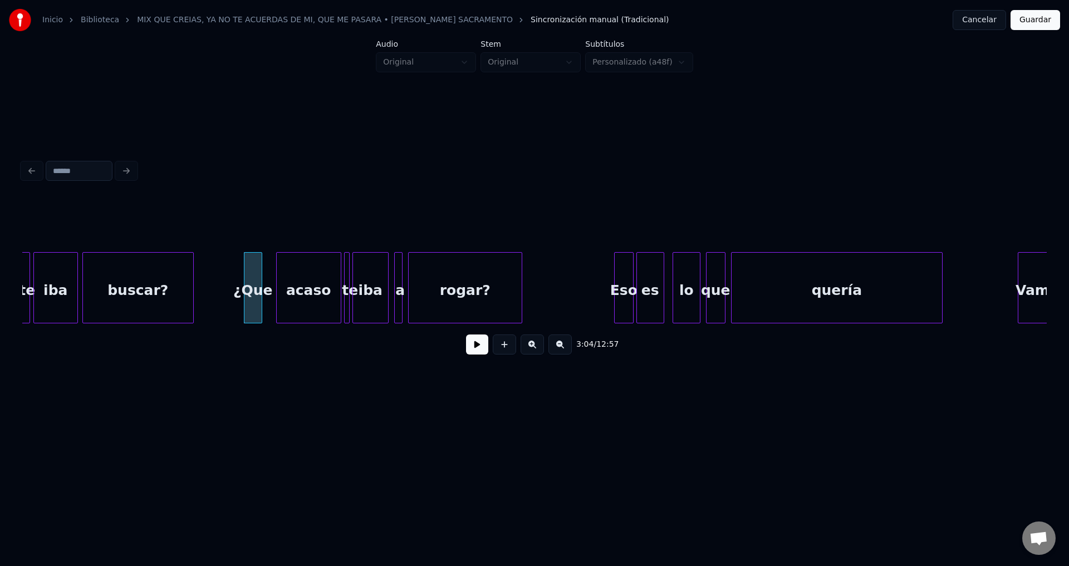
click at [277, 282] on div at bounding box center [278, 288] width 3 height 70
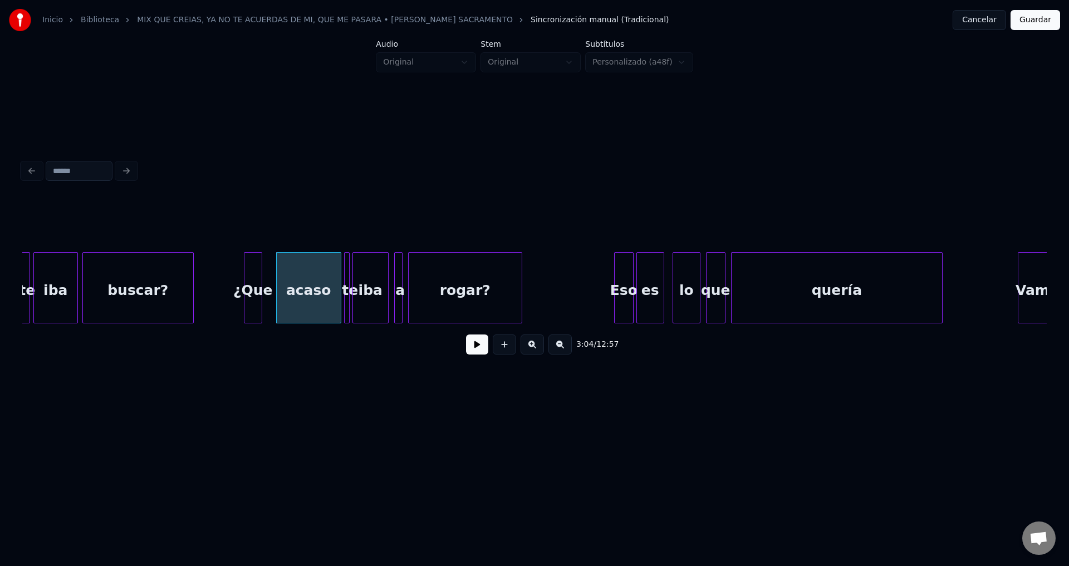
click at [470, 348] on button at bounding box center [477, 345] width 22 height 20
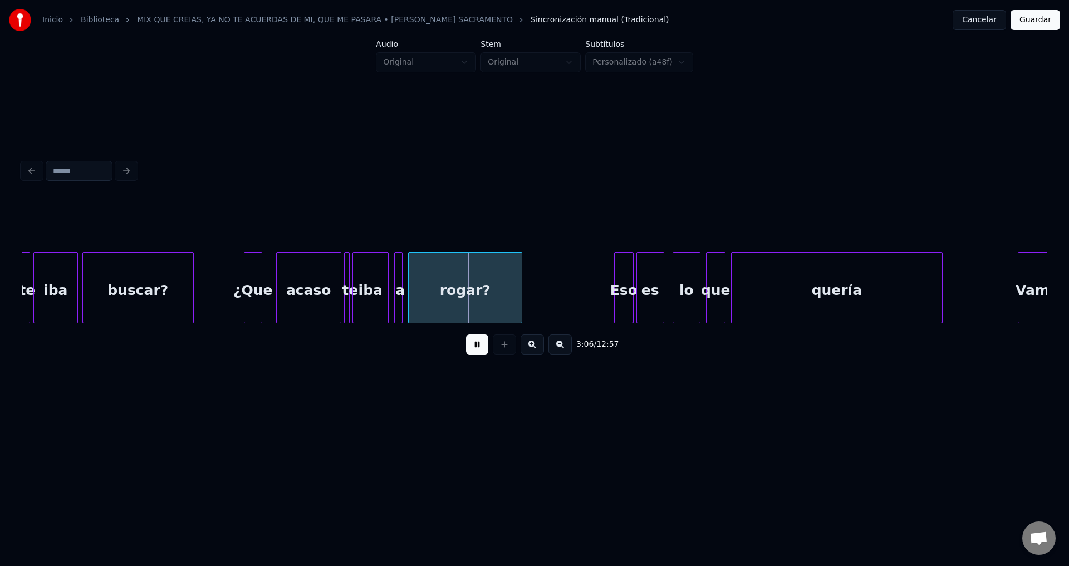
click at [396, 292] on div at bounding box center [396, 288] width 3 height 70
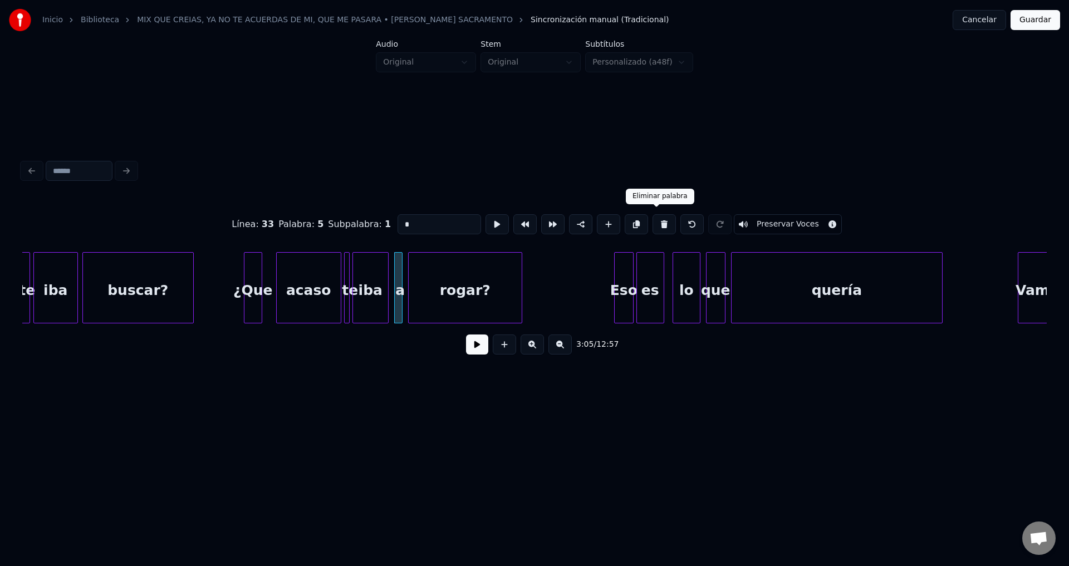
click at [652, 222] on button at bounding box center [663, 224] width 23 height 20
type input "***"
click at [384, 279] on div "iba" at bounding box center [378, 291] width 35 height 76
click at [352, 276] on div "te" at bounding box center [352, 291] width 11 height 76
click at [356, 275] on div at bounding box center [355, 288] width 3 height 70
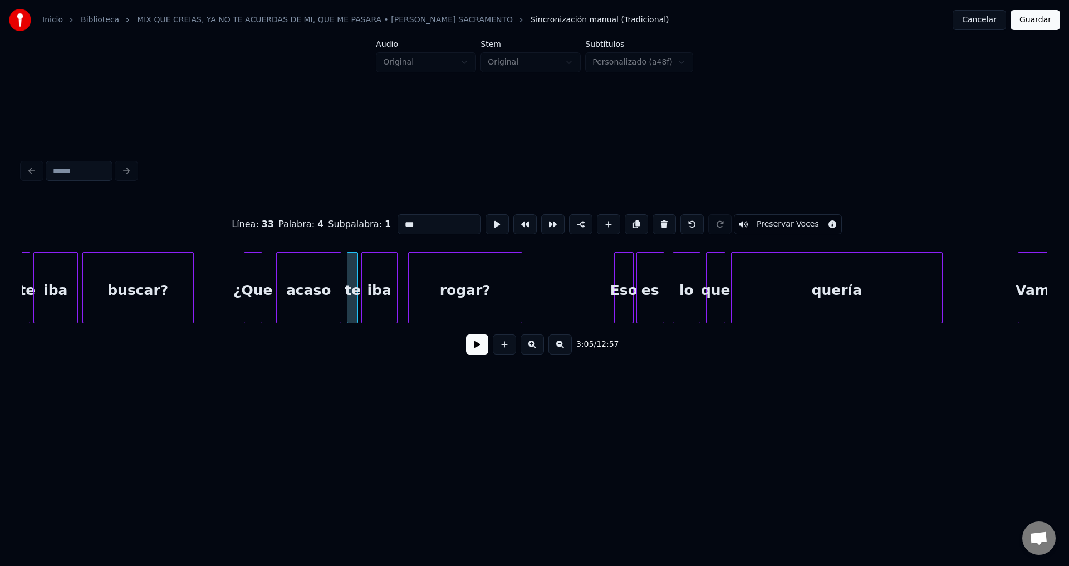
click at [479, 352] on button at bounding box center [477, 345] width 22 height 20
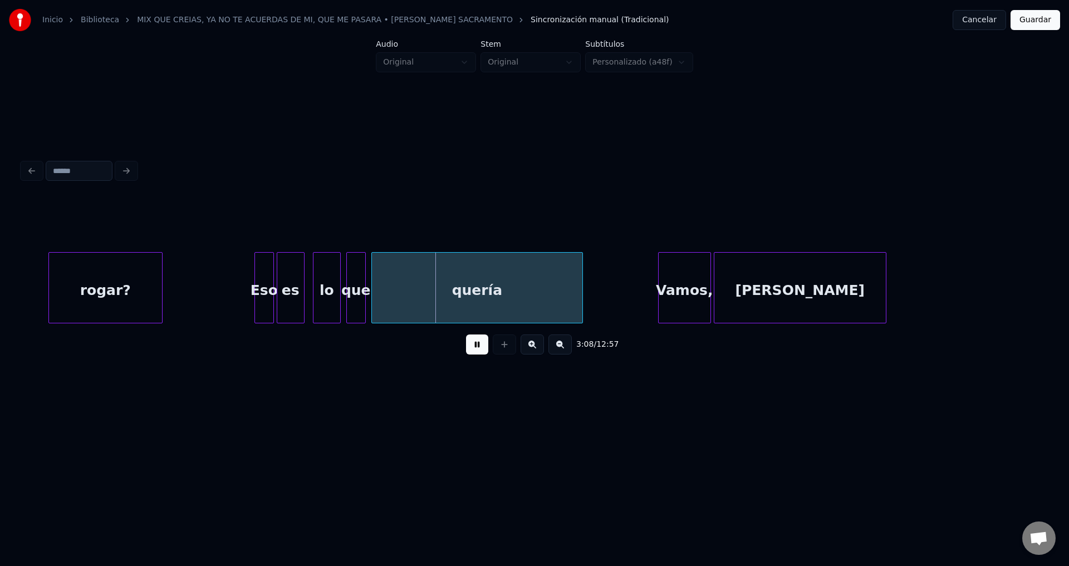
scroll to position [0, 26015]
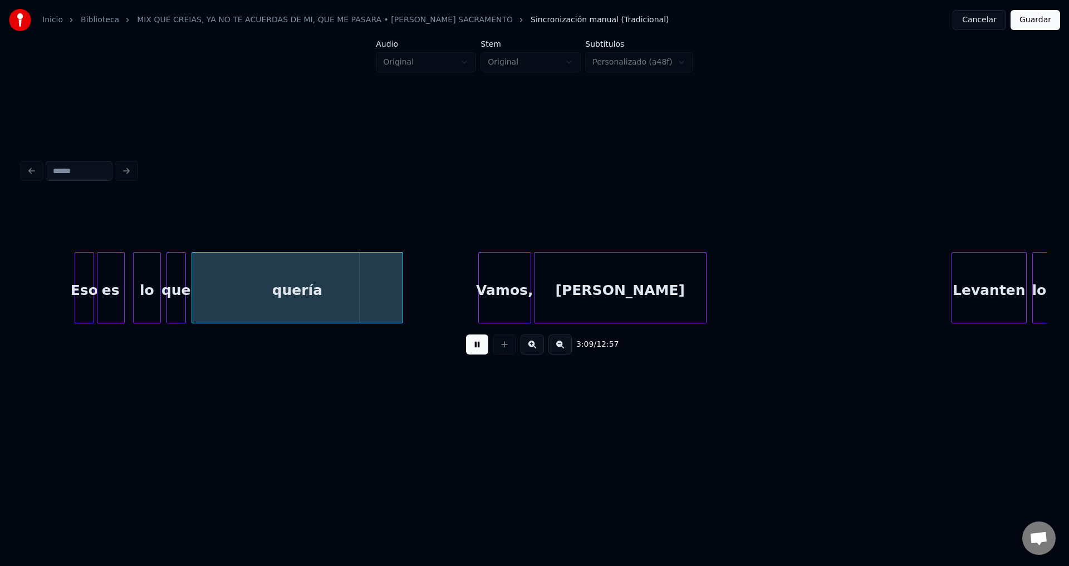
click at [295, 301] on div "quería" at bounding box center [297, 291] width 210 height 76
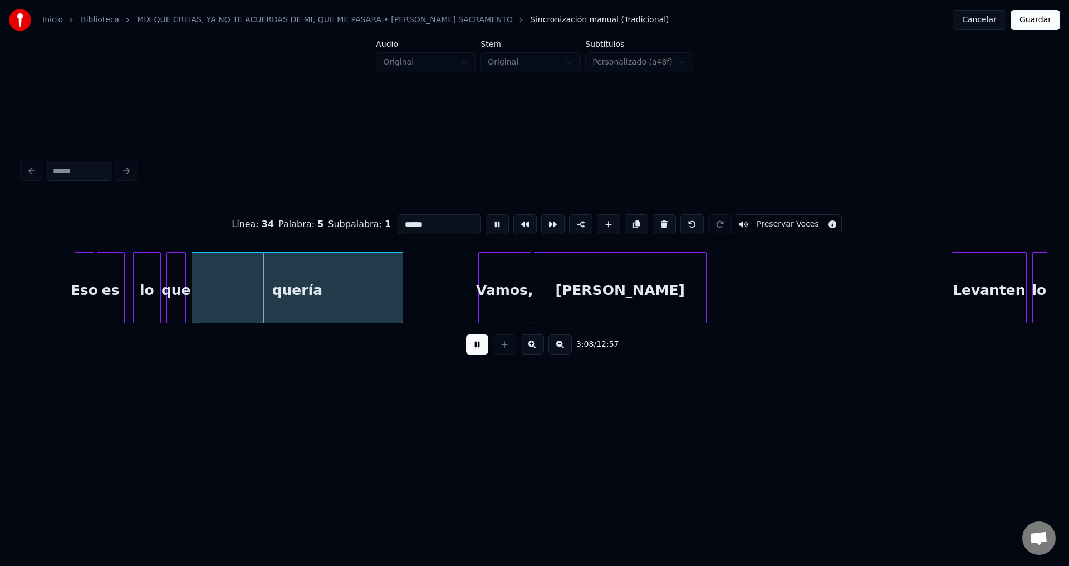
click at [436, 223] on input "******" at bounding box center [439, 224] width 84 height 20
type input "*******"
click at [468, 343] on button at bounding box center [477, 345] width 22 height 20
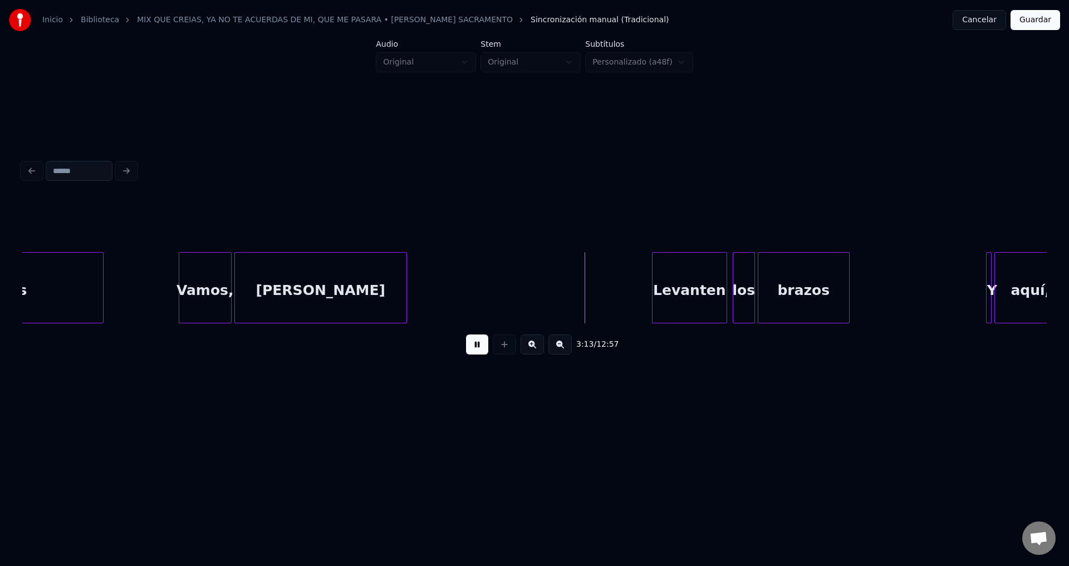
scroll to position [0, 26255]
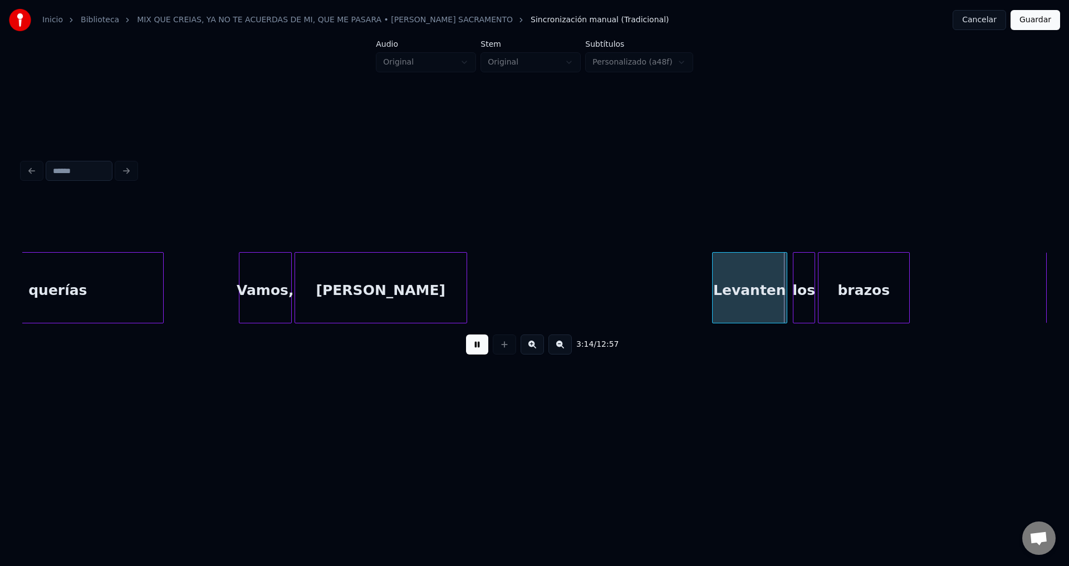
click at [472, 351] on button at bounding box center [477, 345] width 22 height 20
click at [281, 287] on div "Vamos," at bounding box center [265, 291] width 52 height 76
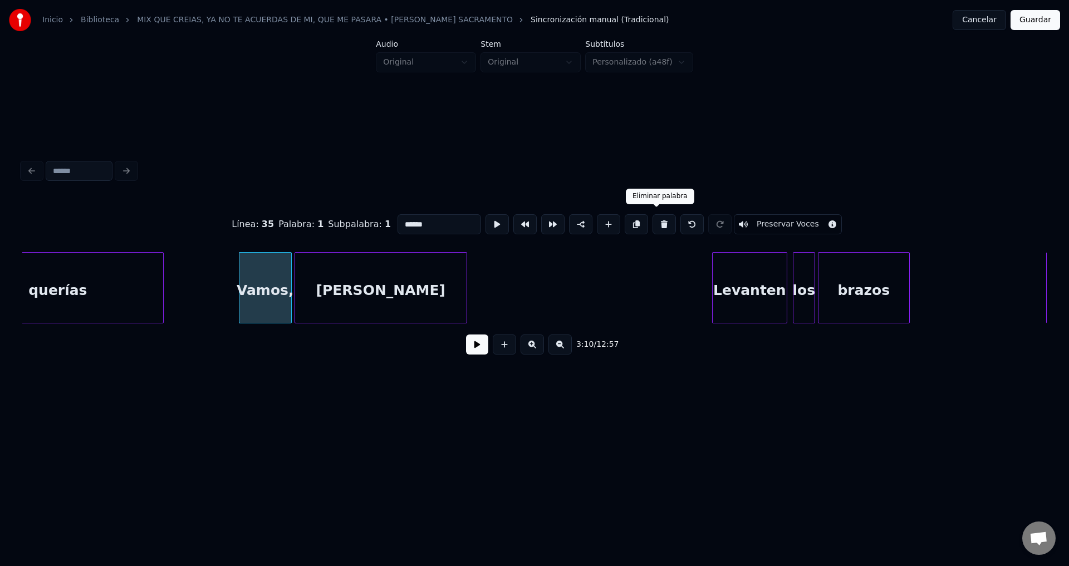
click at [652, 222] on button at bounding box center [663, 224] width 23 height 20
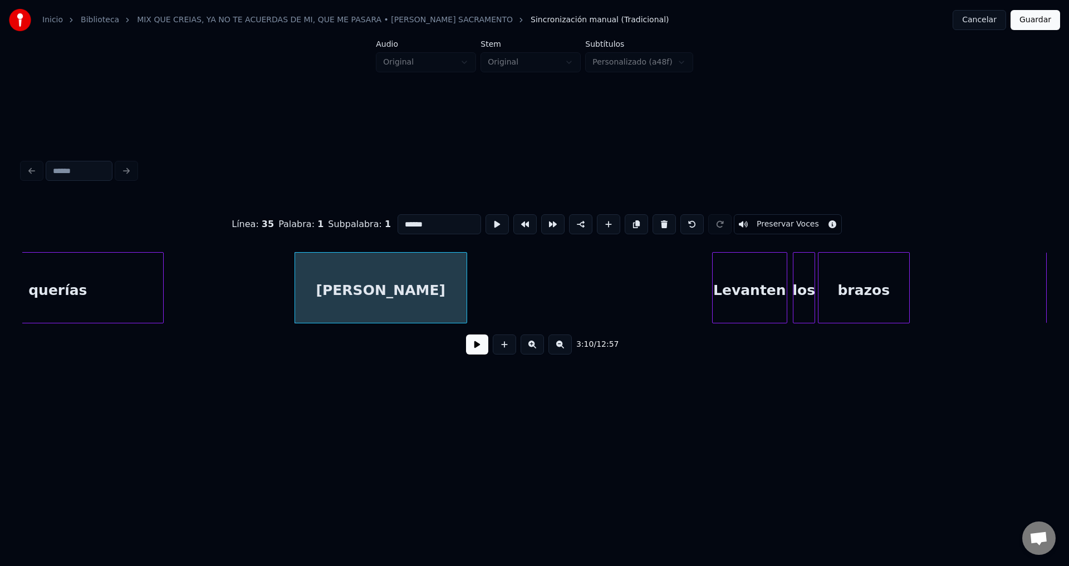
click at [652, 221] on button at bounding box center [663, 224] width 23 height 20
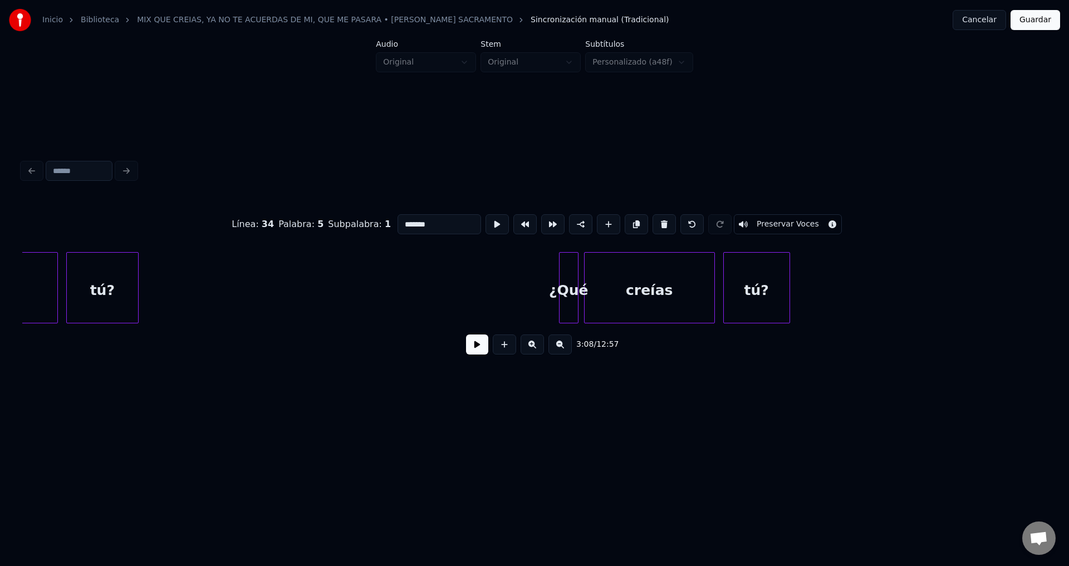
scroll to position [0, 23977]
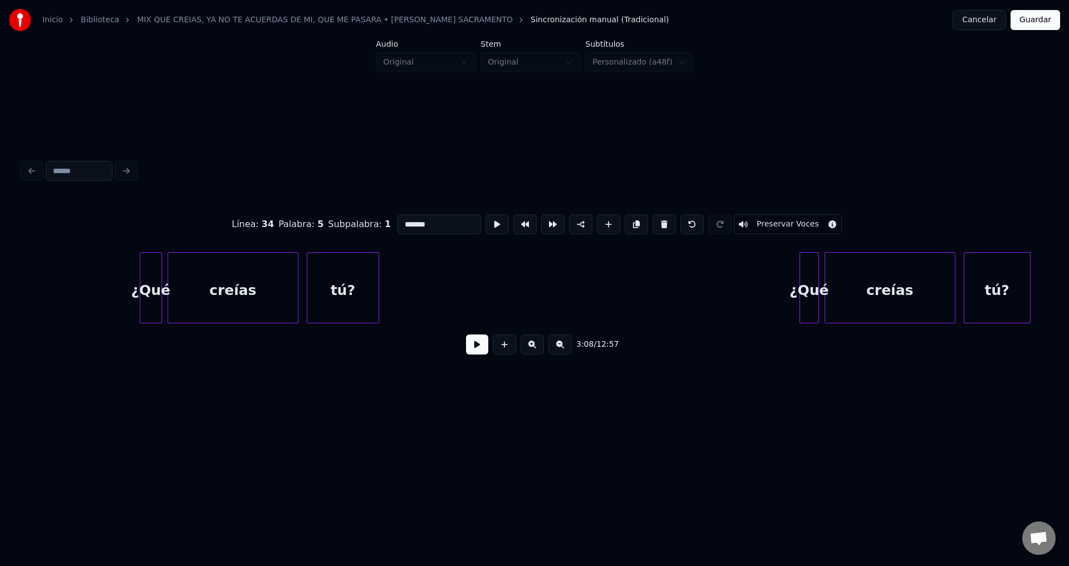
click at [249, 289] on div "creías" at bounding box center [233, 291] width 130 height 76
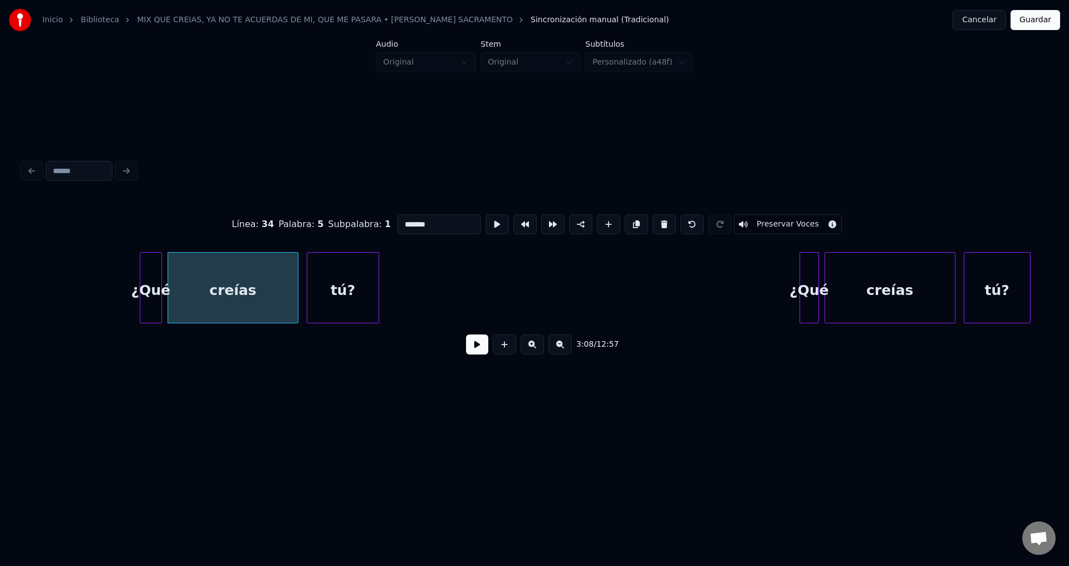
type input "******"
click at [474, 352] on button at bounding box center [477, 345] width 22 height 20
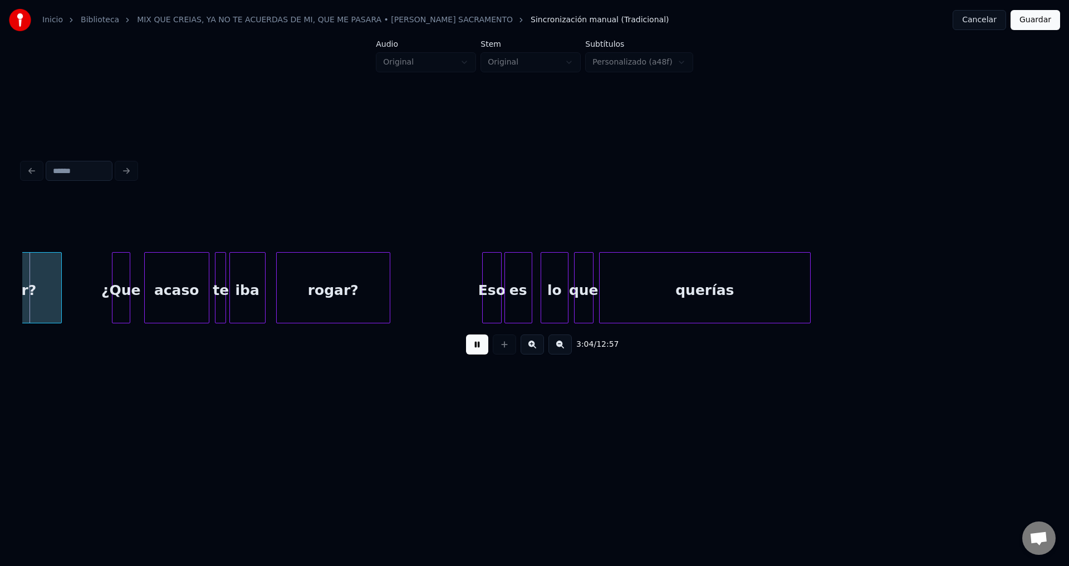
scroll to position [0, 25613]
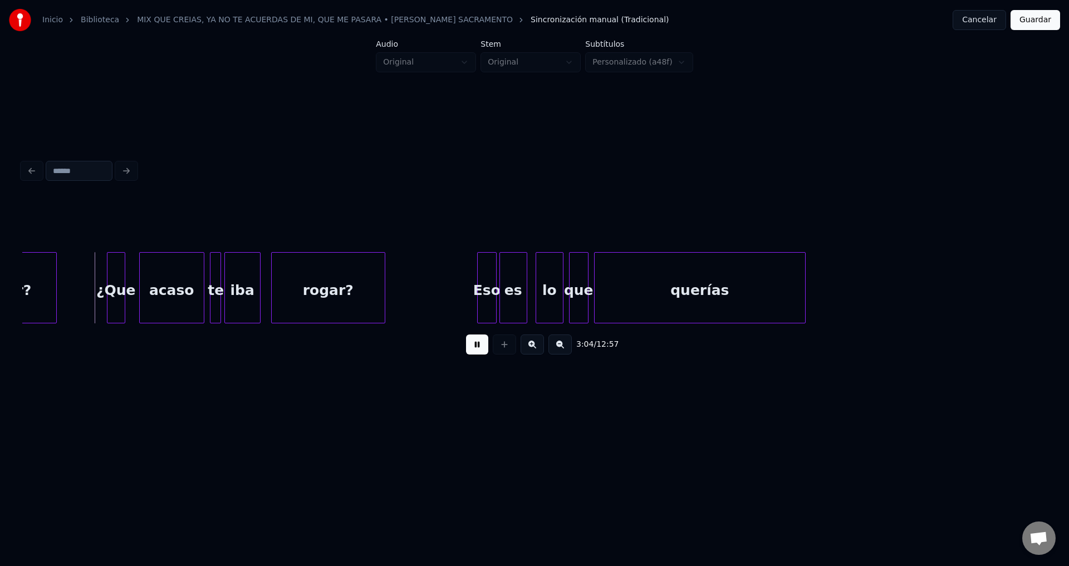
click at [692, 292] on div "querías" at bounding box center [700, 291] width 210 height 76
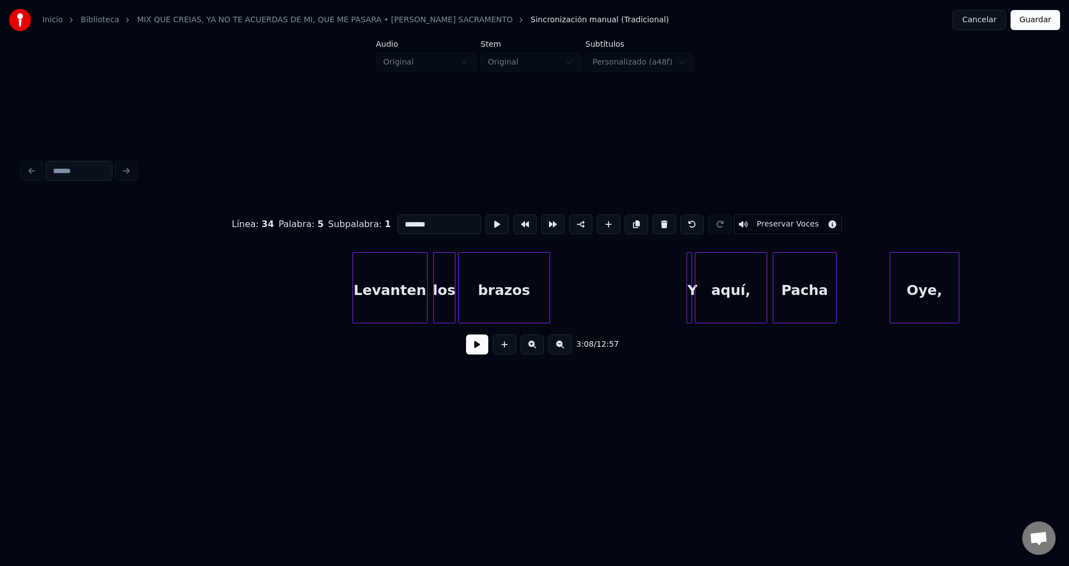
scroll to position [0, 26674]
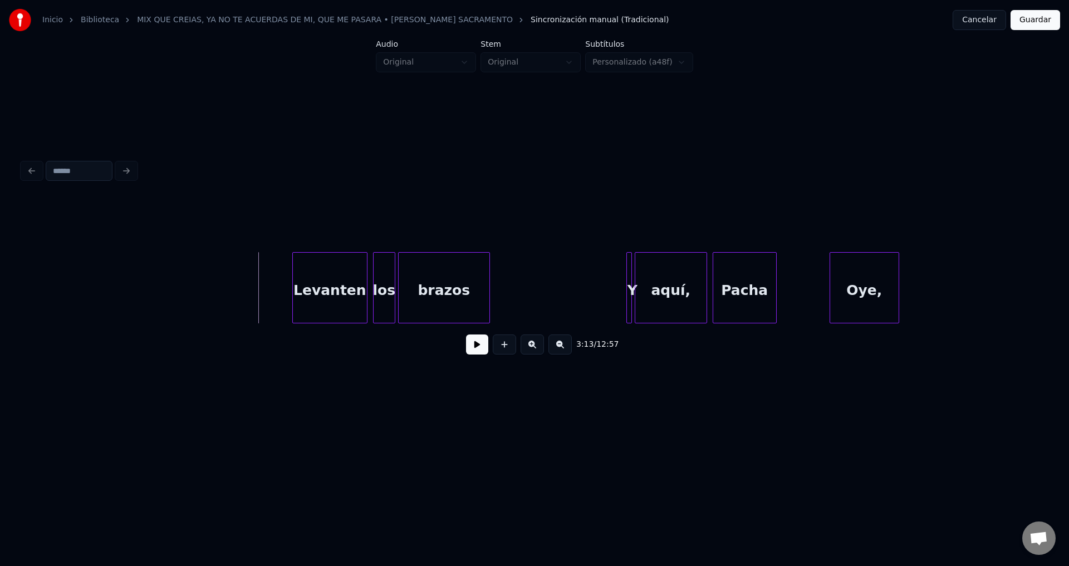
click at [476, 348] on button at bounding box center [477, 345] width 22 height 20
click at [479, 346] on button at bounding box center [477, 345] width 22 height 20
click at [320, 283] on div "Levanten" at bounding box center [330, 291] width 74 height 76
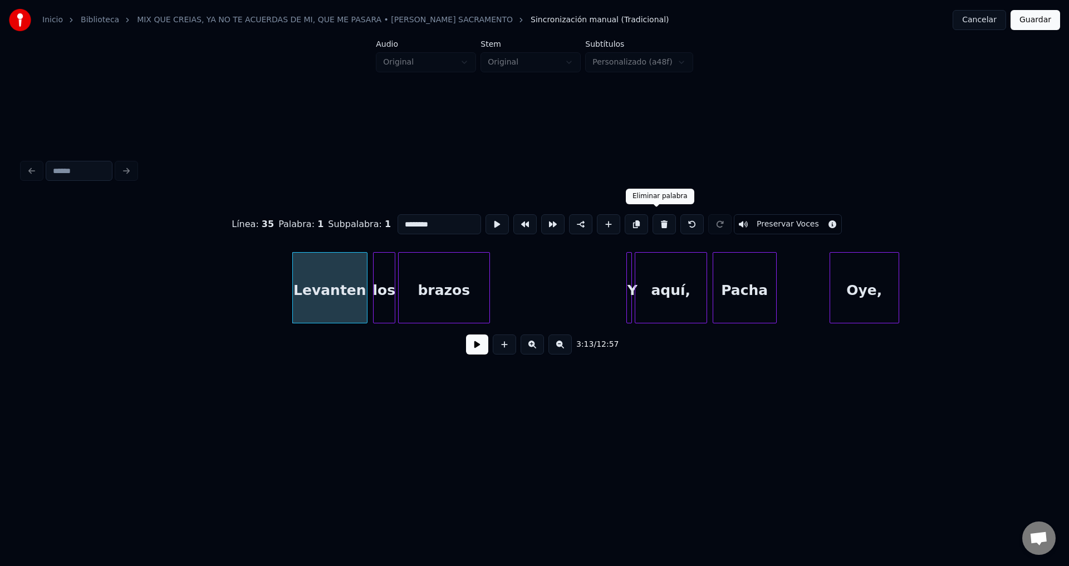
click at [654, 223] on button at bounding box center [663, 224] width 23 height 20
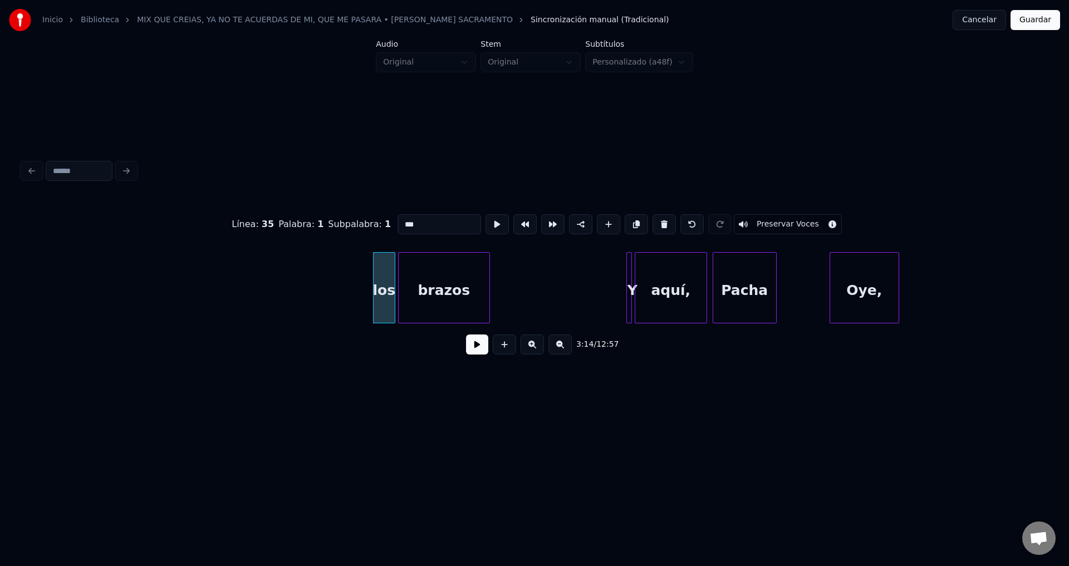
click at [654, 223] on button at bounding box center [663, 224] width 23 height 20
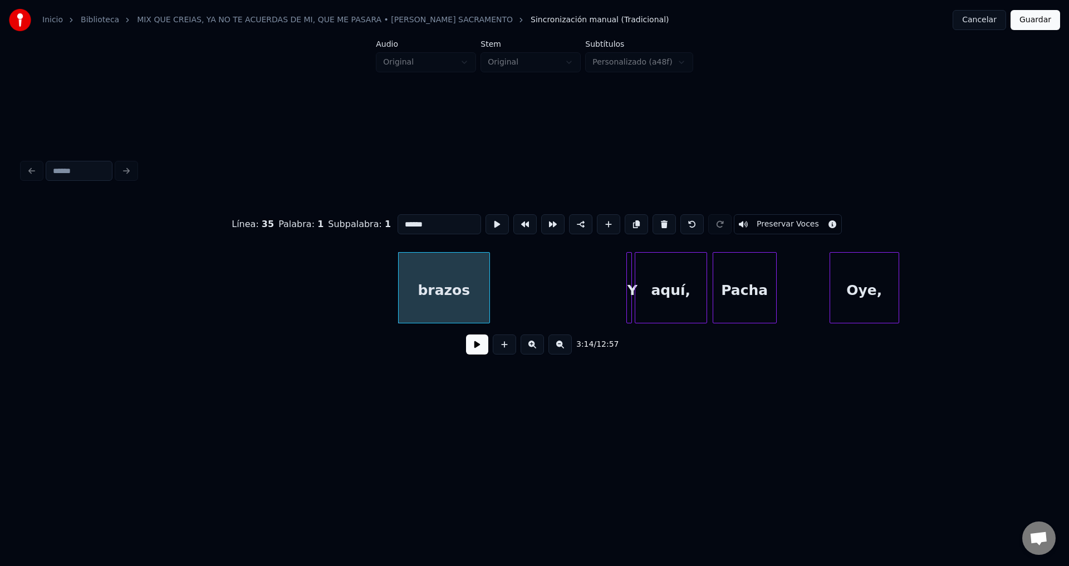
click at [654, 223] on button at bounding box center [663, 224] width 23 height 20
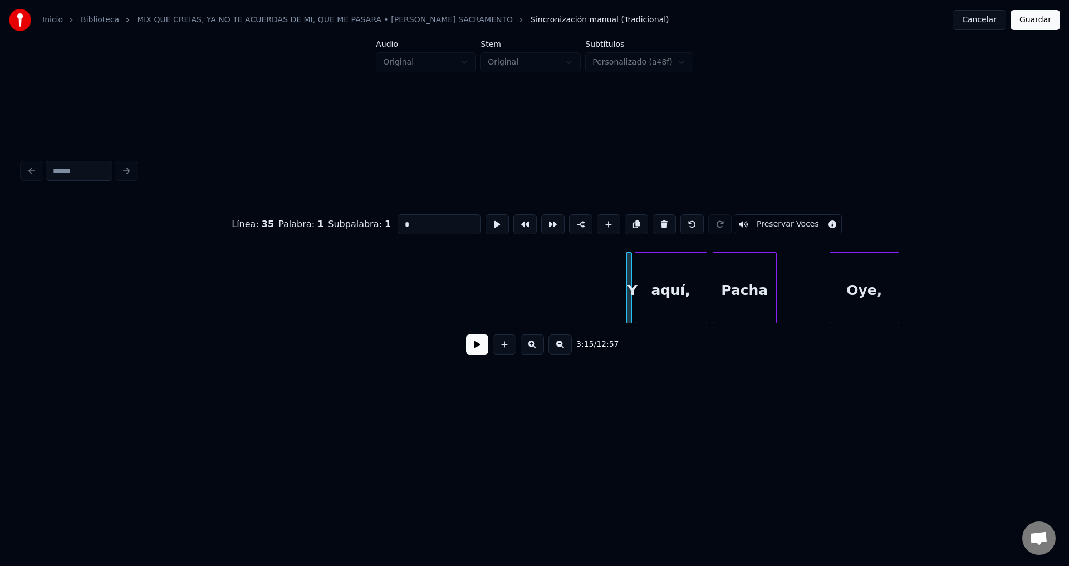
click at [654, 223] on button at bounding box center [663, 224] width 23 height 20
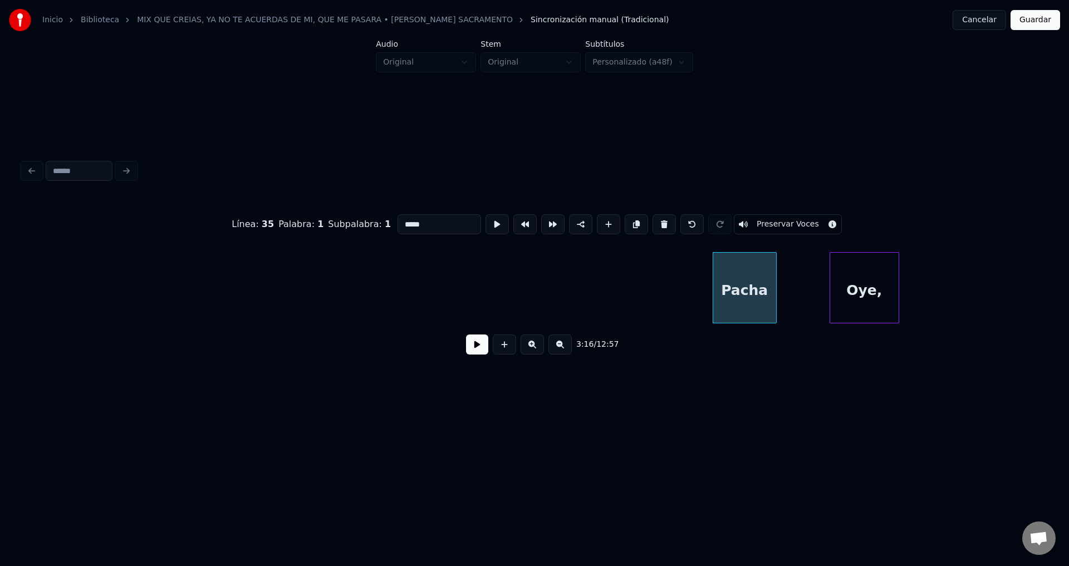
click at [654, 223] on button at bounding box center [663, 224] width 23 height 20
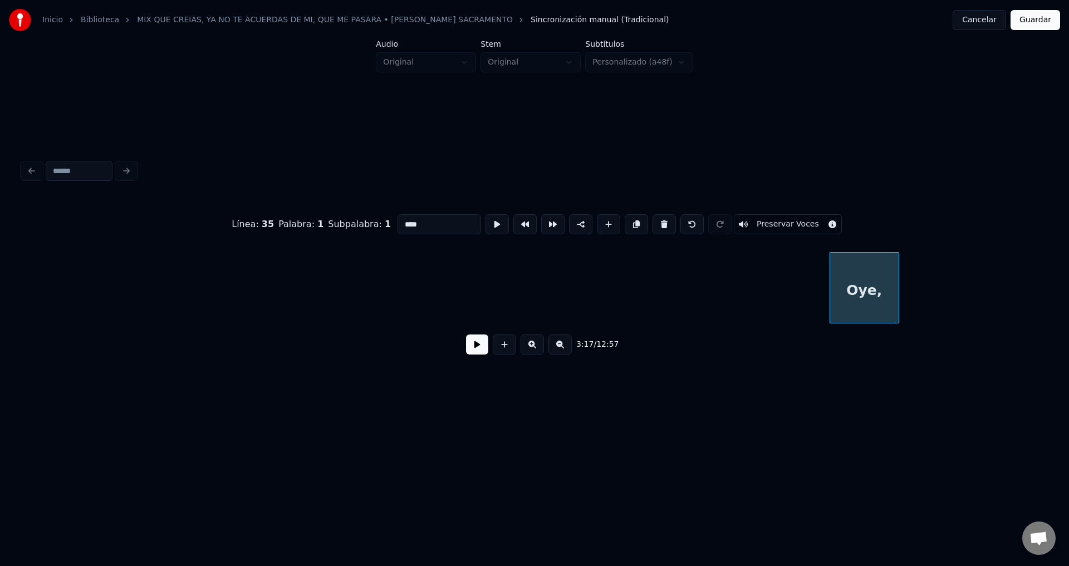
click at [654, 223] on button at bounding box center [663, 224] width 23 height 20
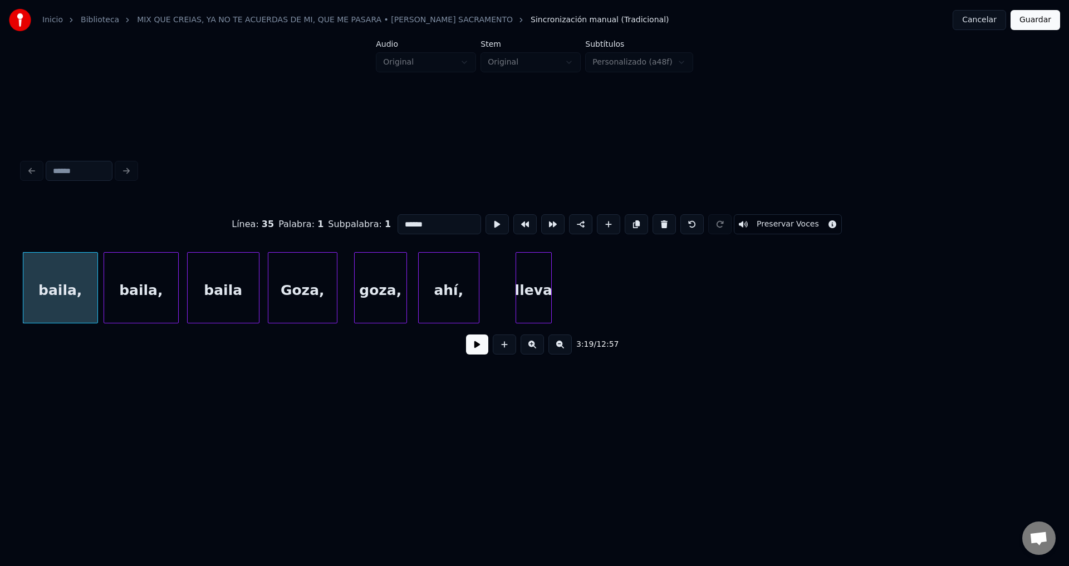
click at [654, 223] on button at bounding box center [663, 224] width 23 height 20
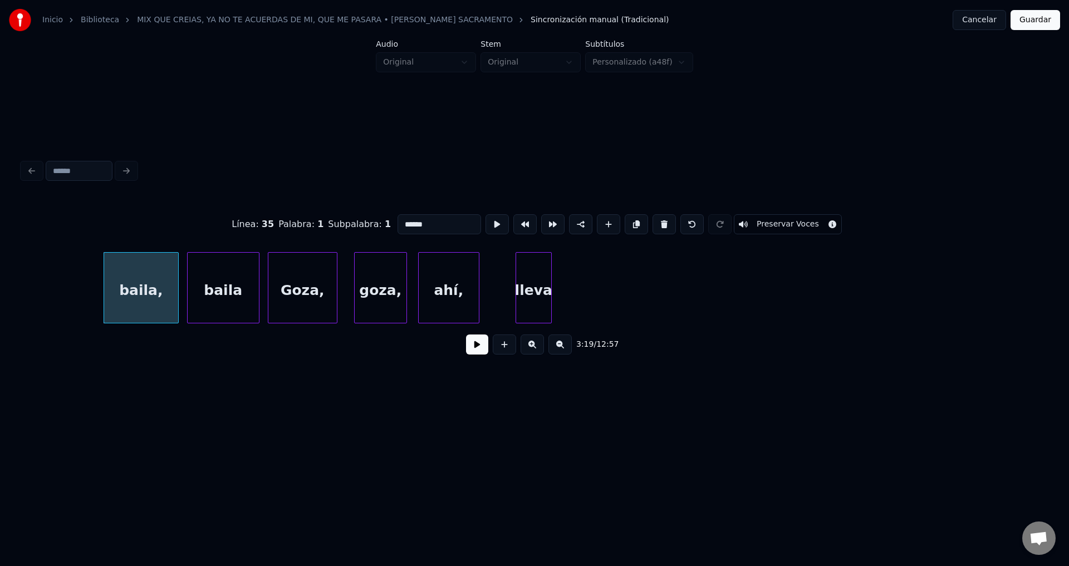
click at [654, 223] on button at bounding box center [663, 224] width 23 height 20
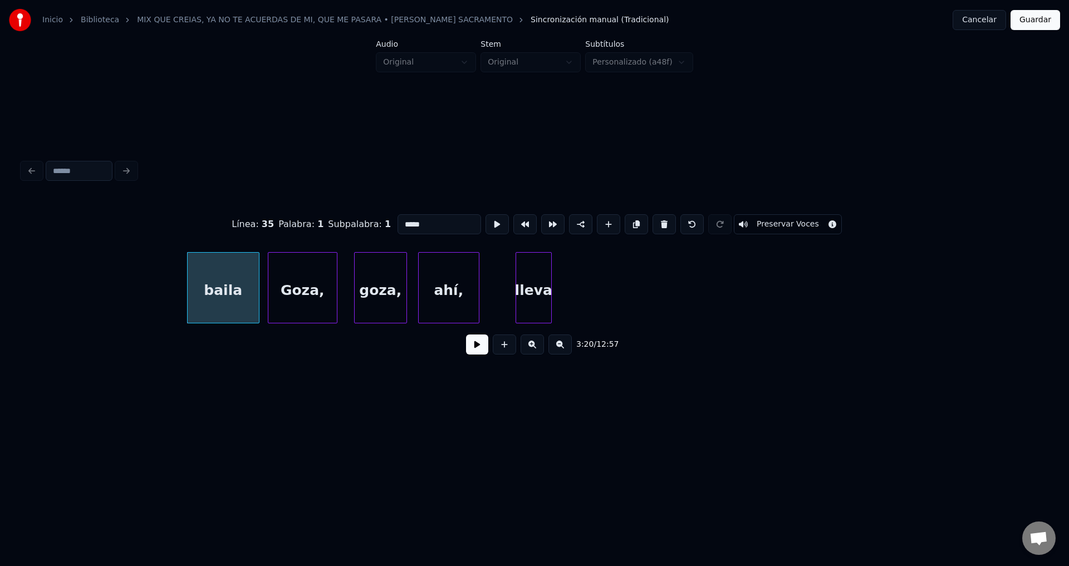
click at [654, 223] on button at bounding box center [663, 224] width 23 height 20
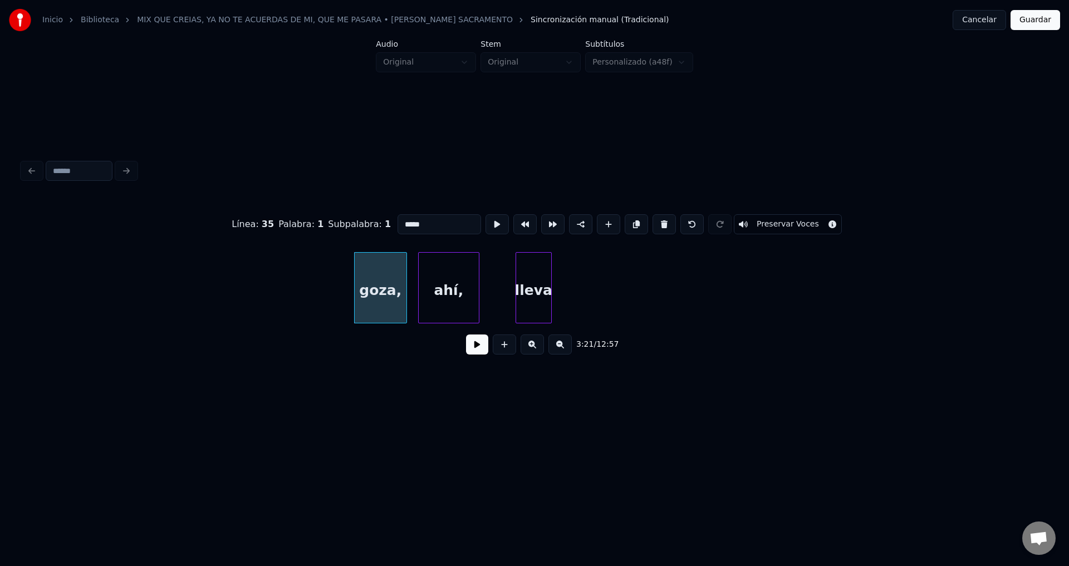
click at [654, 223] on button at bounding box center [663, 224] width 23 height 20
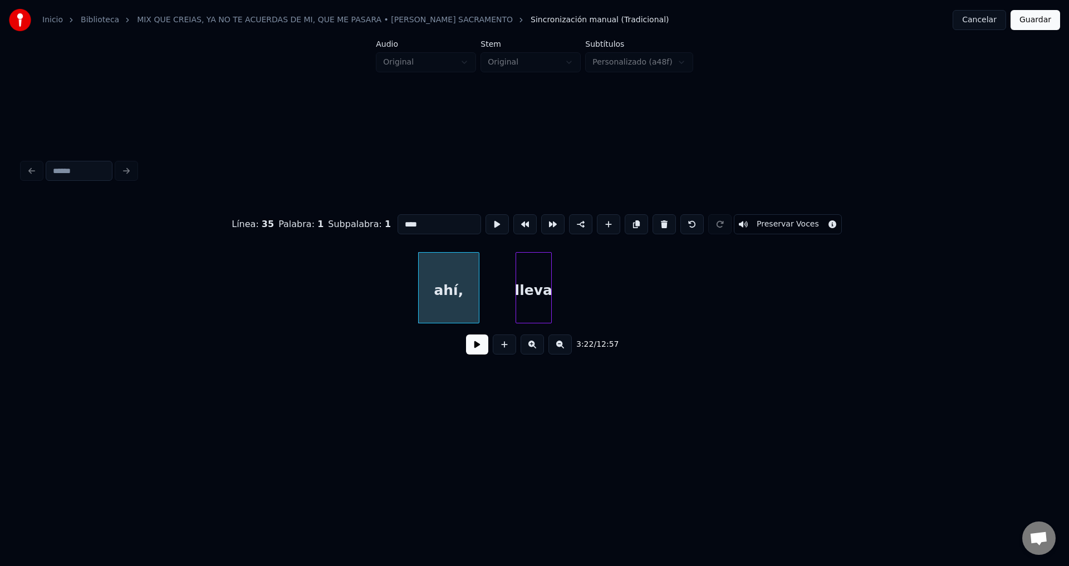
click at [654, 223] on button at bounding box center [663, 224] width 23 height 20
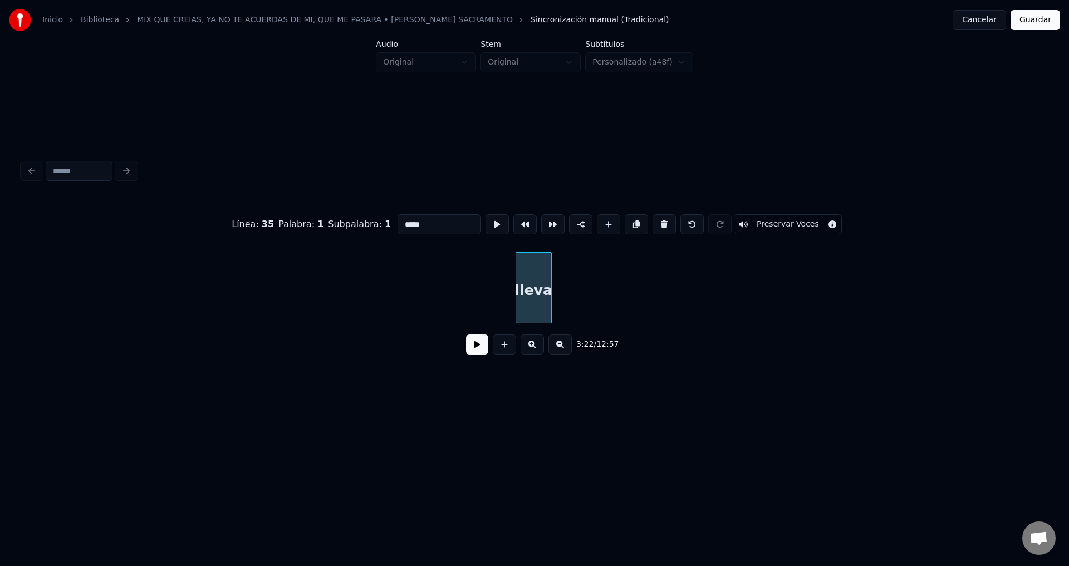
click at [654, 223] on button at bounding box center [663, 224] width 23 height 20
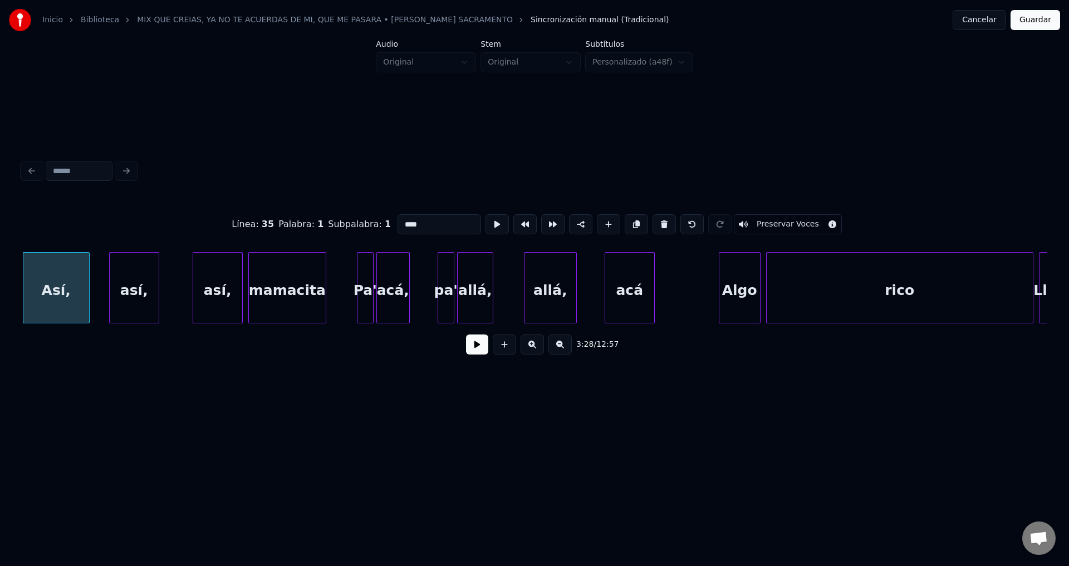
click at [654, 223] on button at bounding box center [663, 224] width 23 height 20
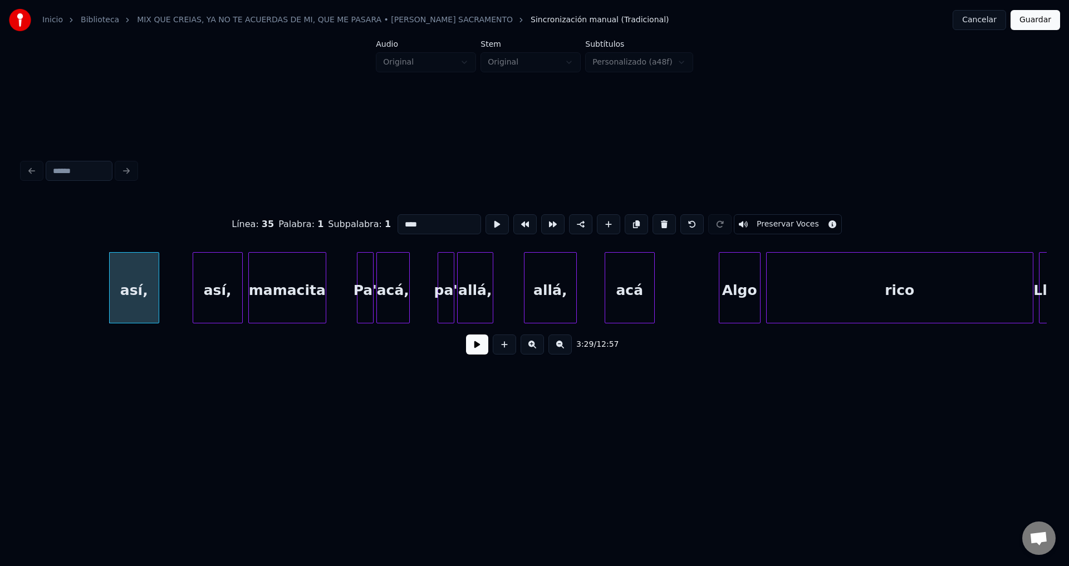
click at [654, 223] on button at bounding box center [663, 224] width 23 height 20
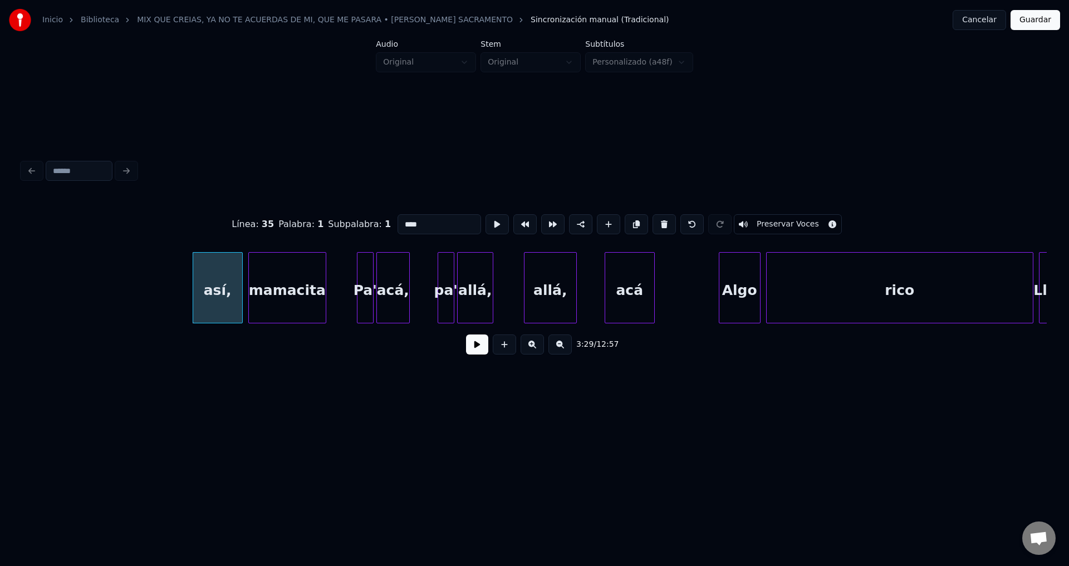
click at [654, 223] on button at bounding box center [663, 224] width 23 height 20
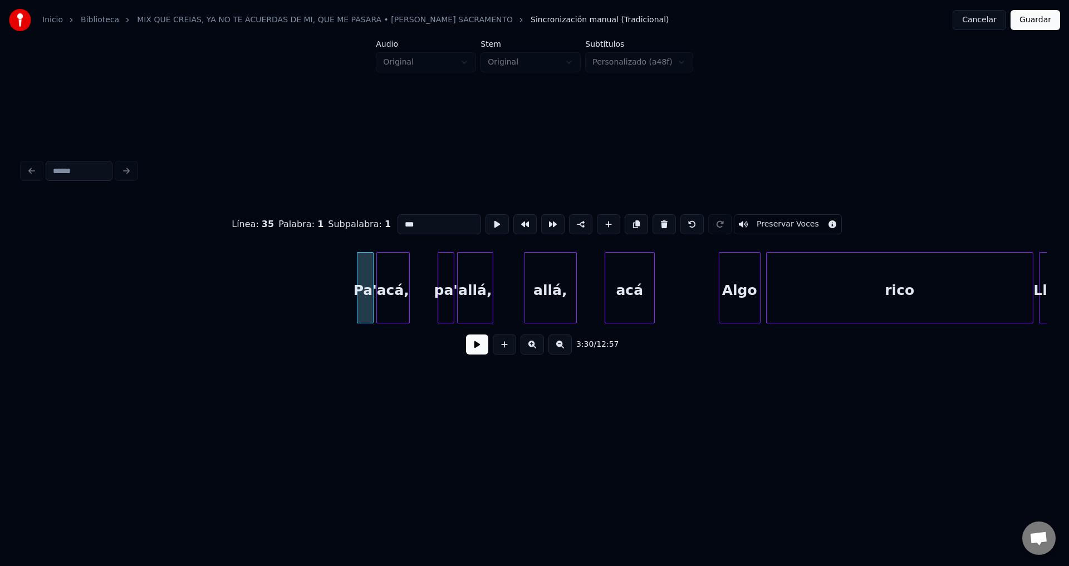
click at [654, 223] on button at bounding box center [663, 224] width 23 height 20
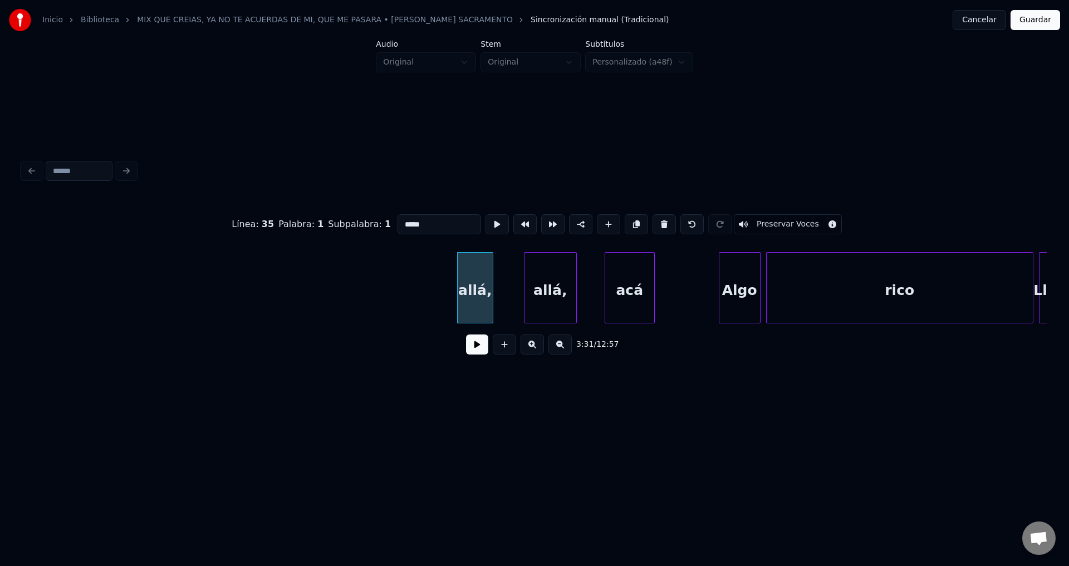
click at [654, 223] on button at bounding box center [663, 224] width 23 height 20
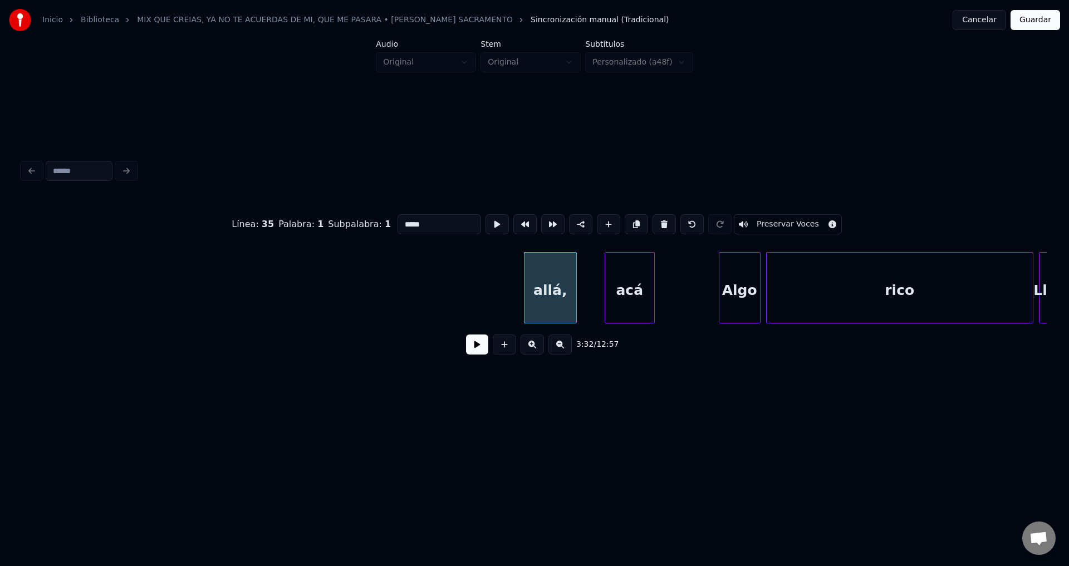
click at [654, 223] on button at bounding box center [663, 224] width 23 height 20
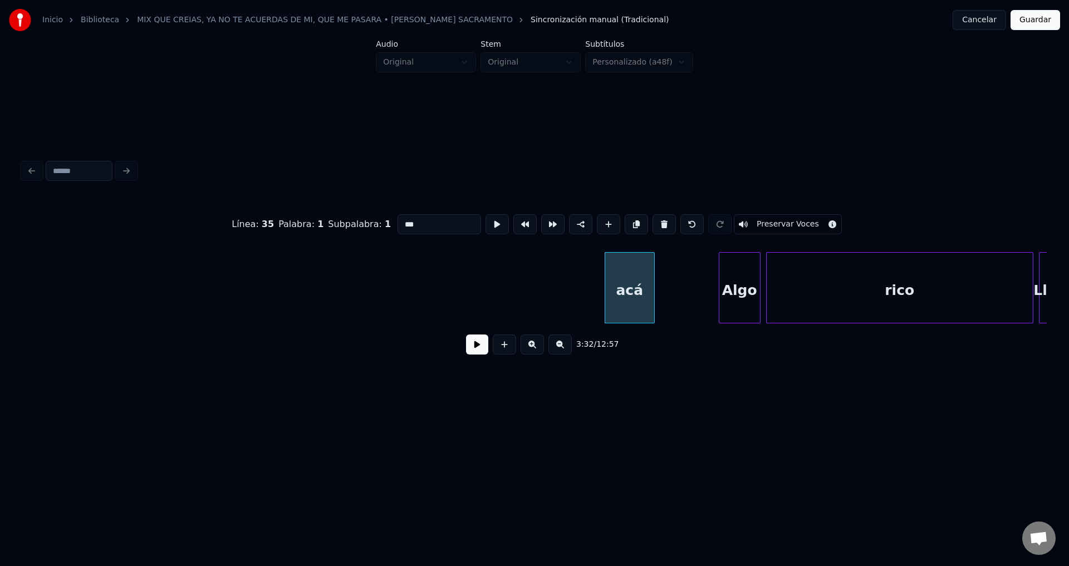
click at [654, 223] on button at bounding box center [663, 224] width 23 height 20
type input "****"
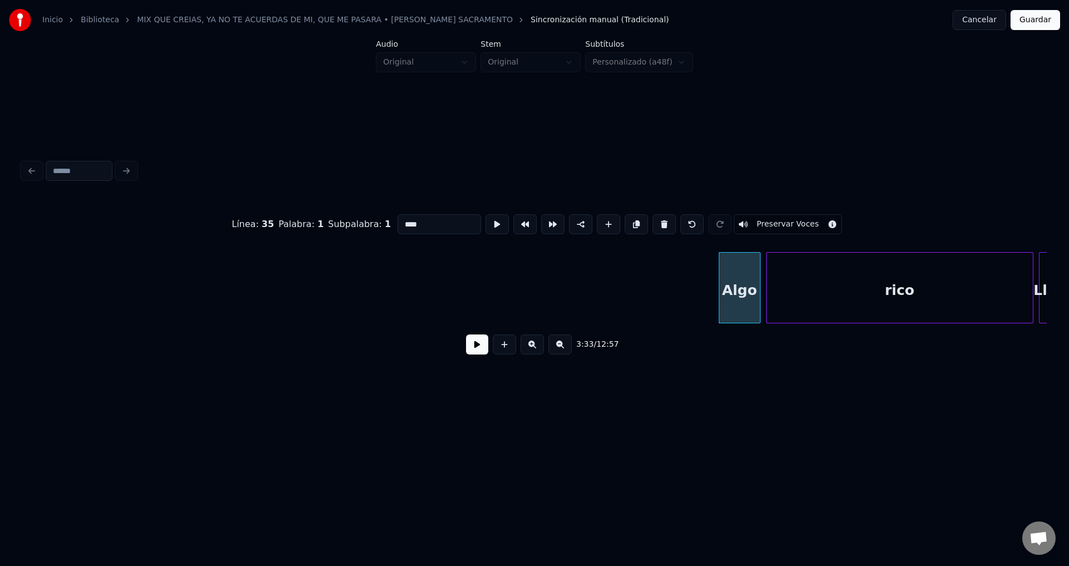
click at [479, 351] on button at bounding box center [477, 345] width 22 height 20
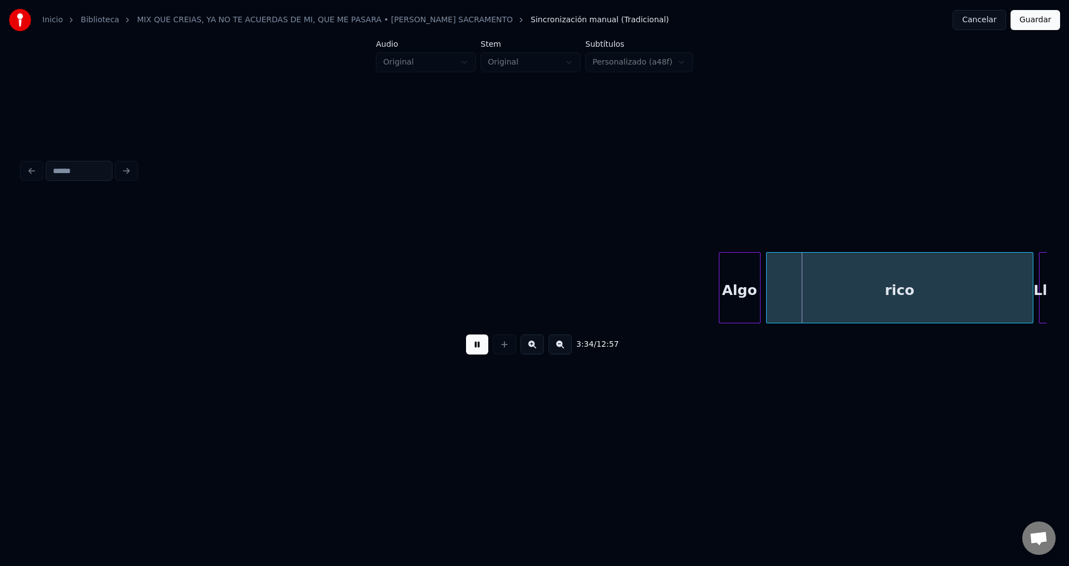
click at [482, 350] on button at bounding box center [477, 345] width 22 height 20
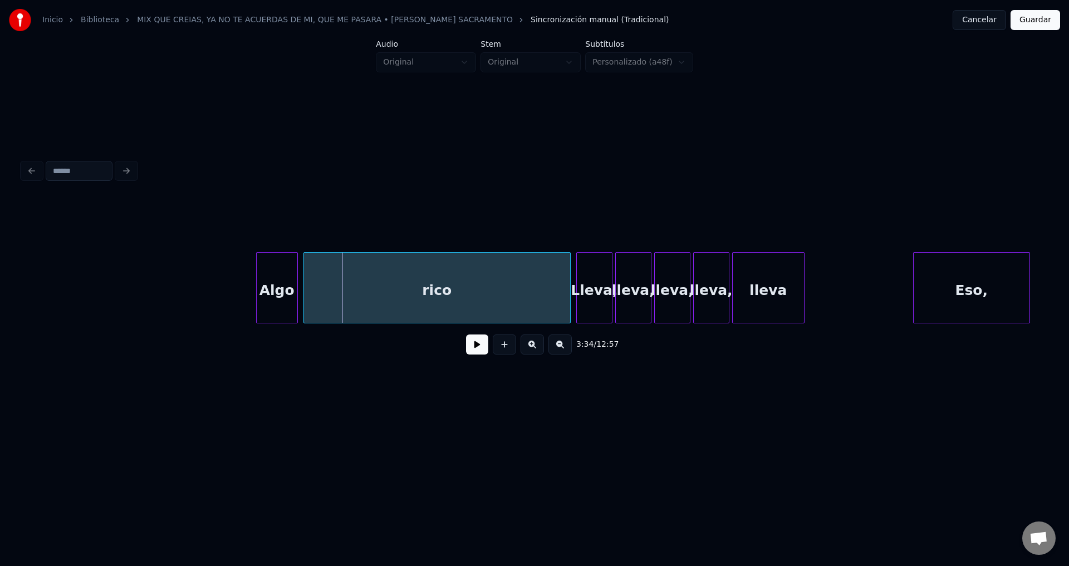
scroll to position [0, 29552]
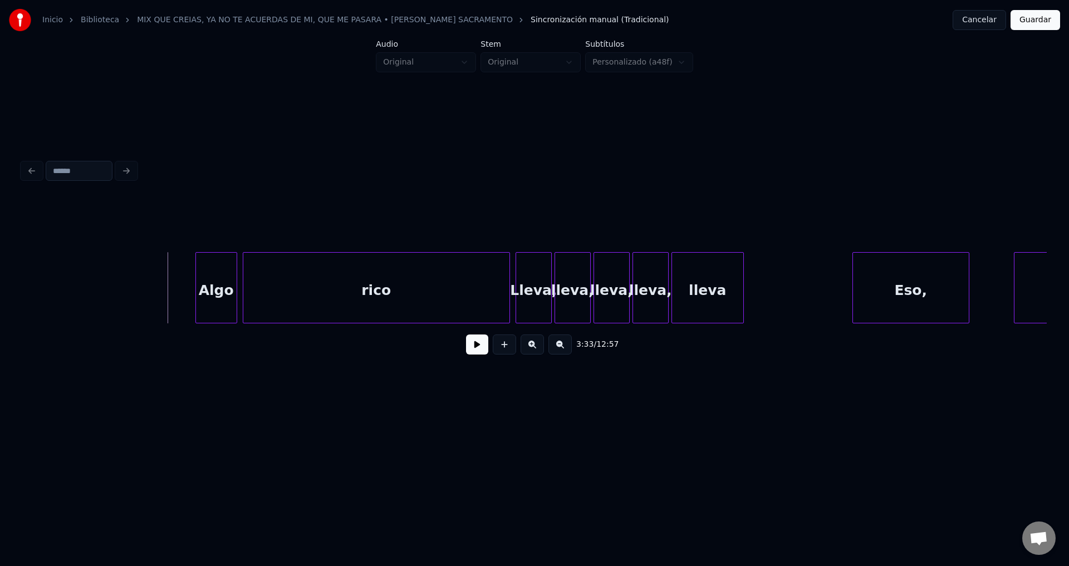
click at [211, 271] on div "Algo" at bounding box center [216, 291] width 41 height 76
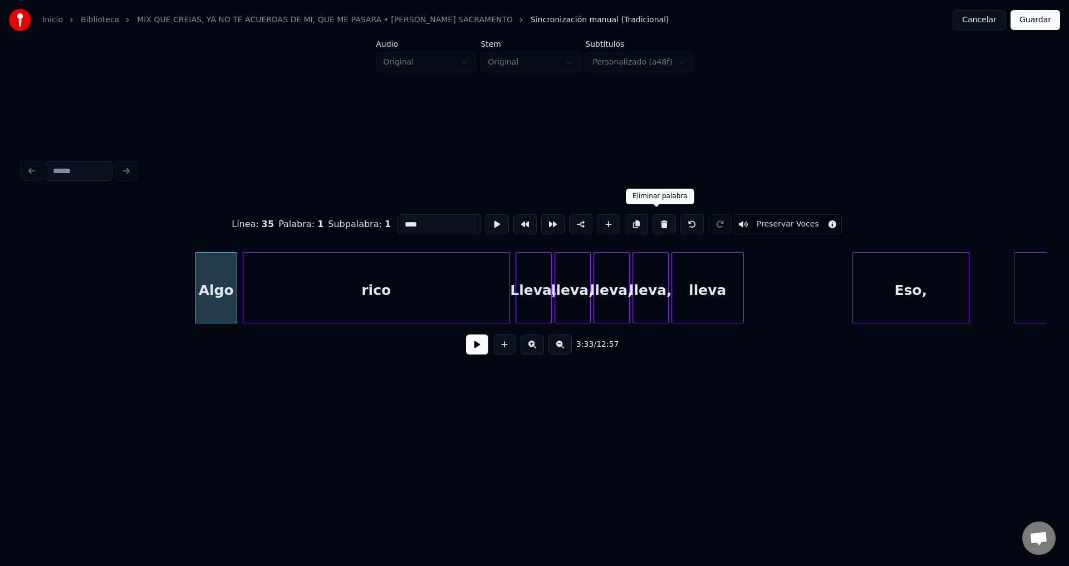
click at [657, 222] on button at bounding box center [663, 224] width 23 height 20
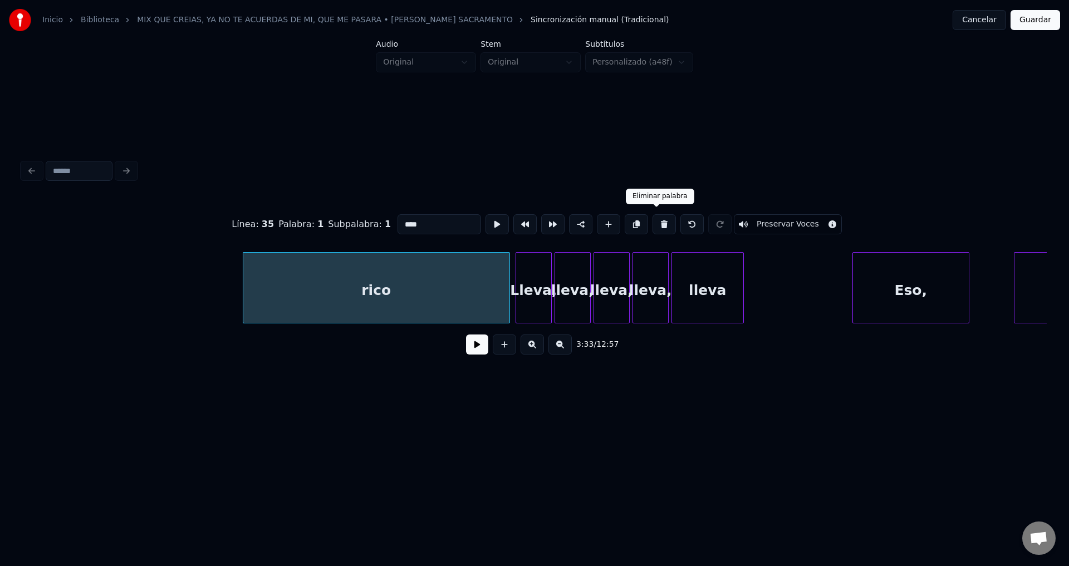
click at [657, 222] on button at bounding box center [663, 224] width 23 height 20
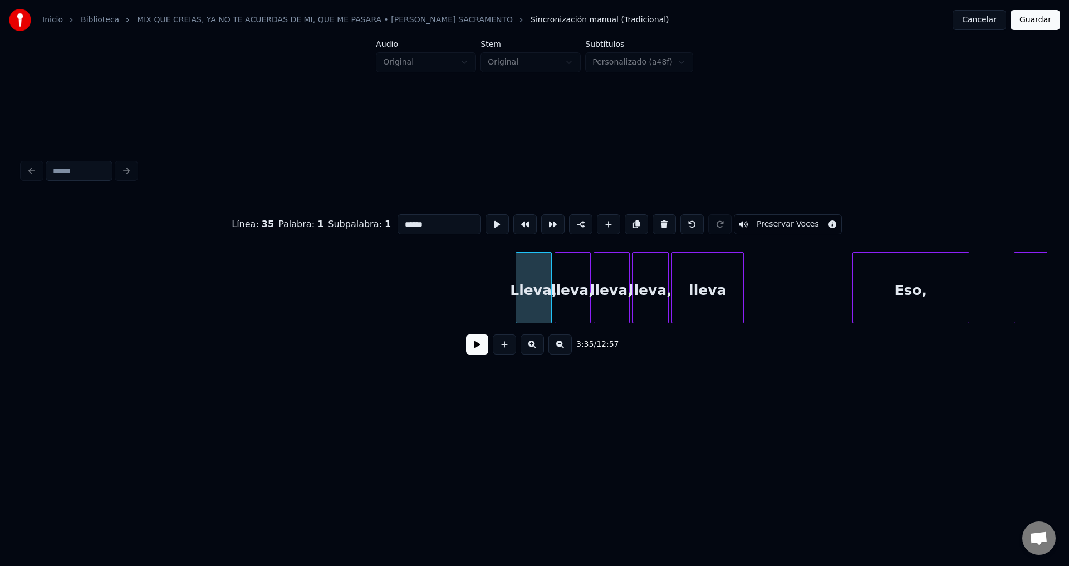
click at [657, 222] on button at bounding box center [663, 224] width 23 height 20
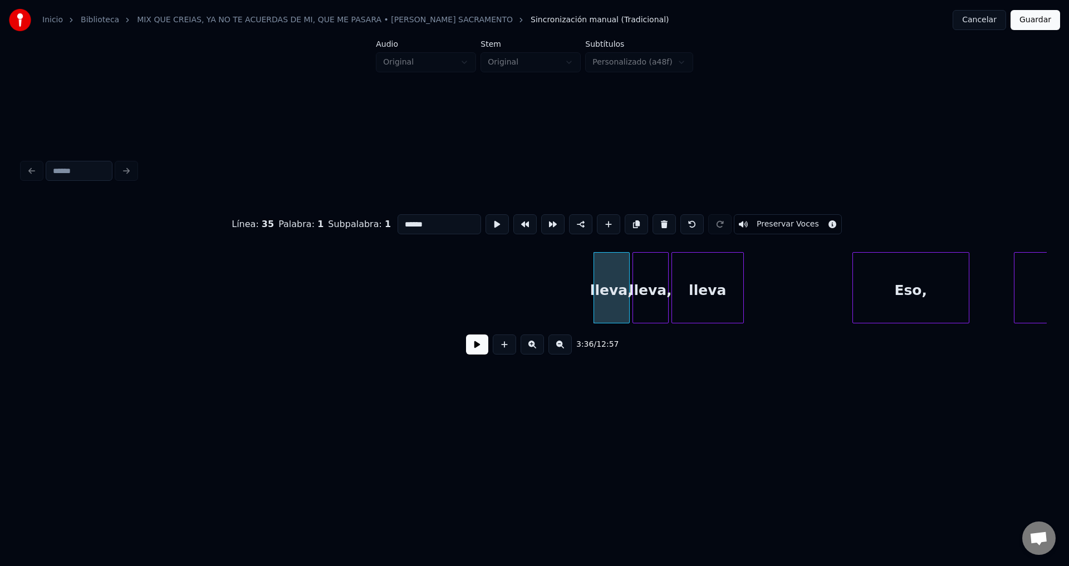
click at [657, 222] on button at bounding box center [663, 224] width 23 height 20
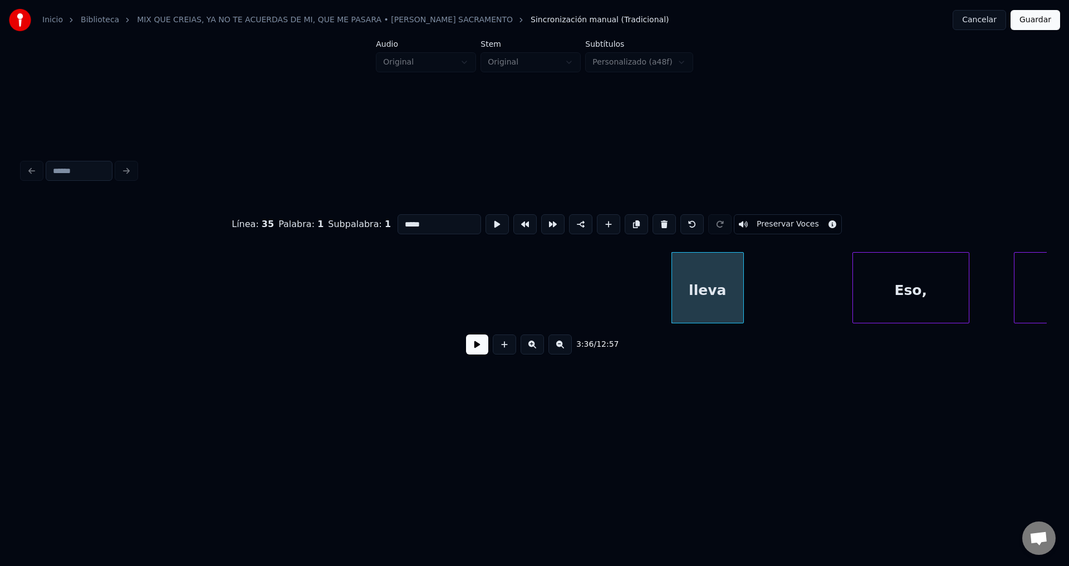
click at [657, 222] on button at bounding box center [663, 224] width 23 height 20
type input "****"
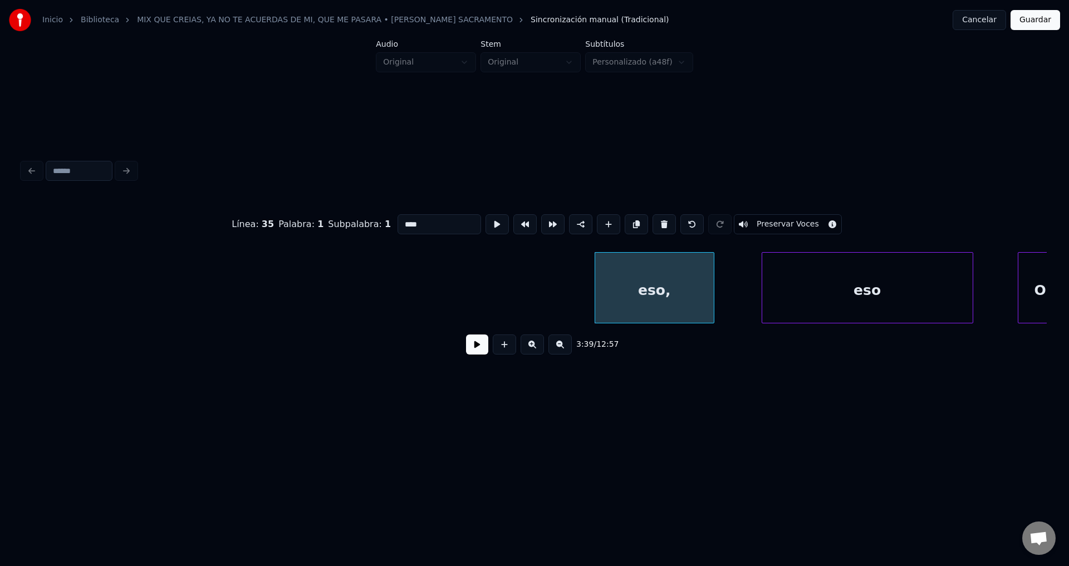
scroll to position [0, 30091]
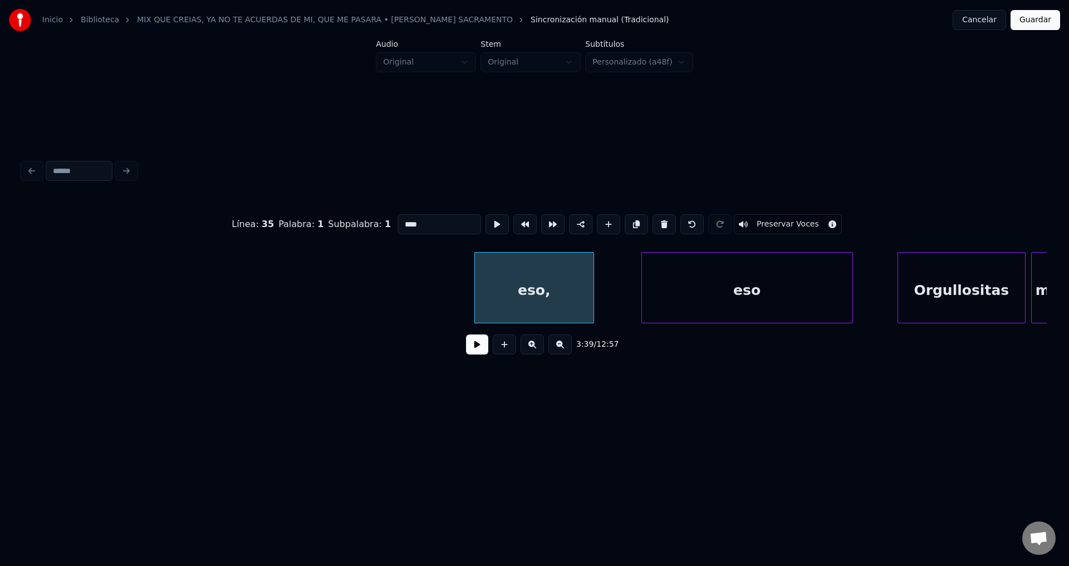
click at [479, 355] on button at bounding box center [477, 345] width 22 height 20
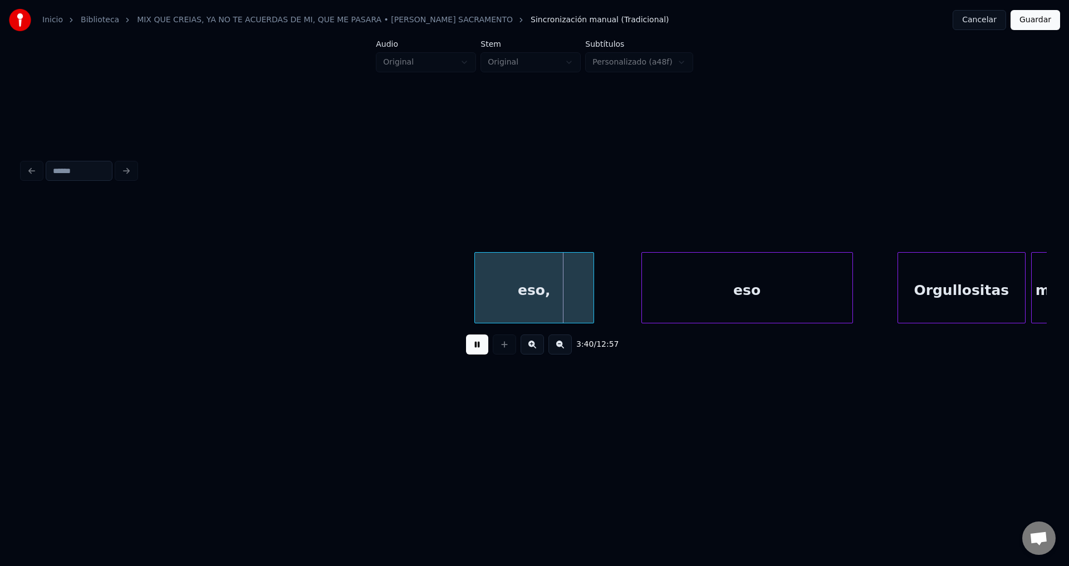
click at [480, 355] on button at bounding box center [477, 345] width 22 height 20
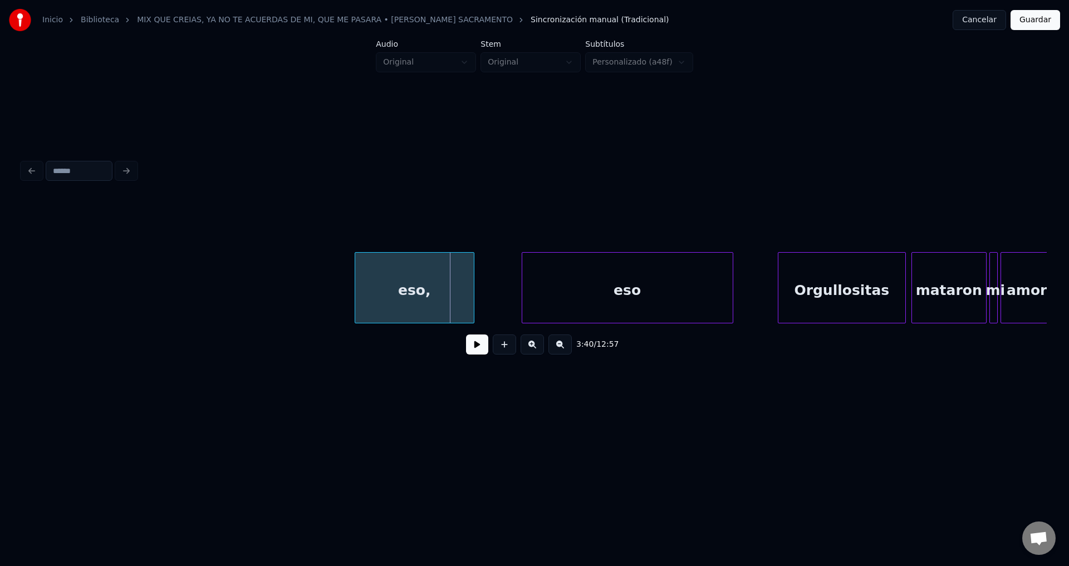
click at [381, 297] on div "eso," at bounding box center [414, 291] width 119 height 76
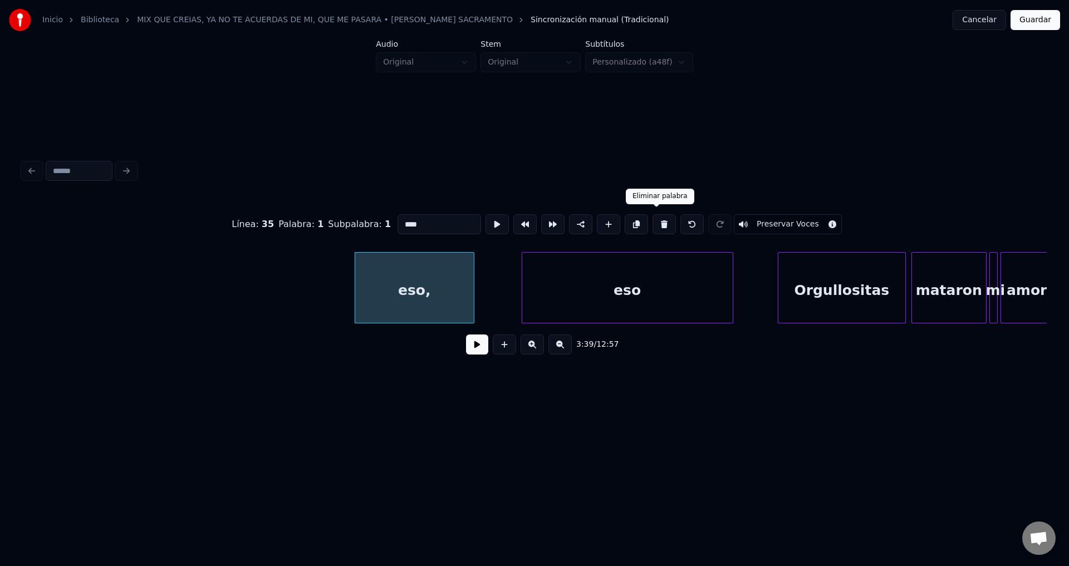
click at [655, 222] on button at bounding box center [663, 224] width 23 height 20
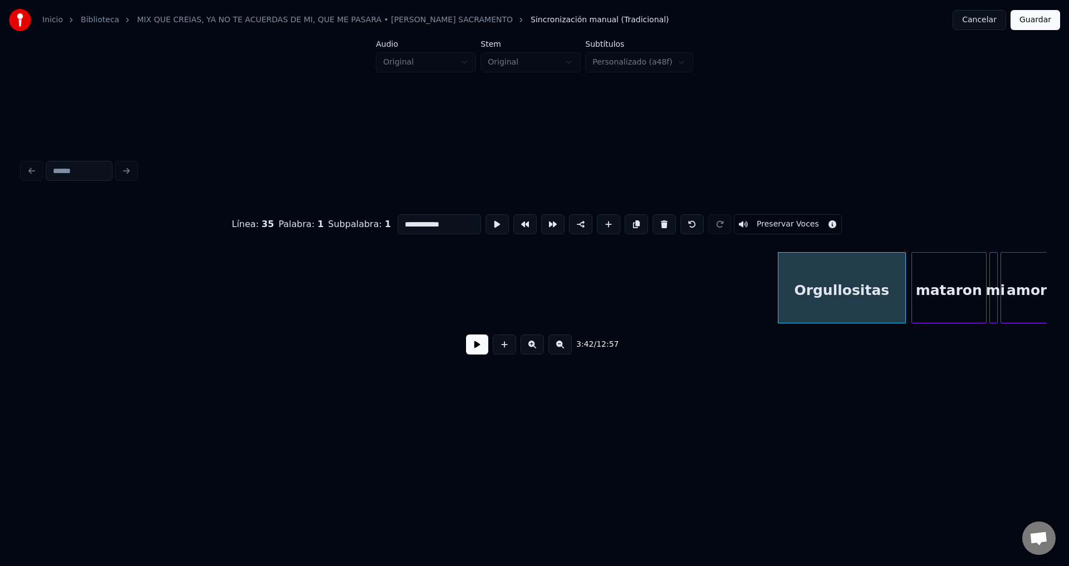
click at [655, 222] on button at bounding box center [663, 224] width 23 height 20
type input "*******"
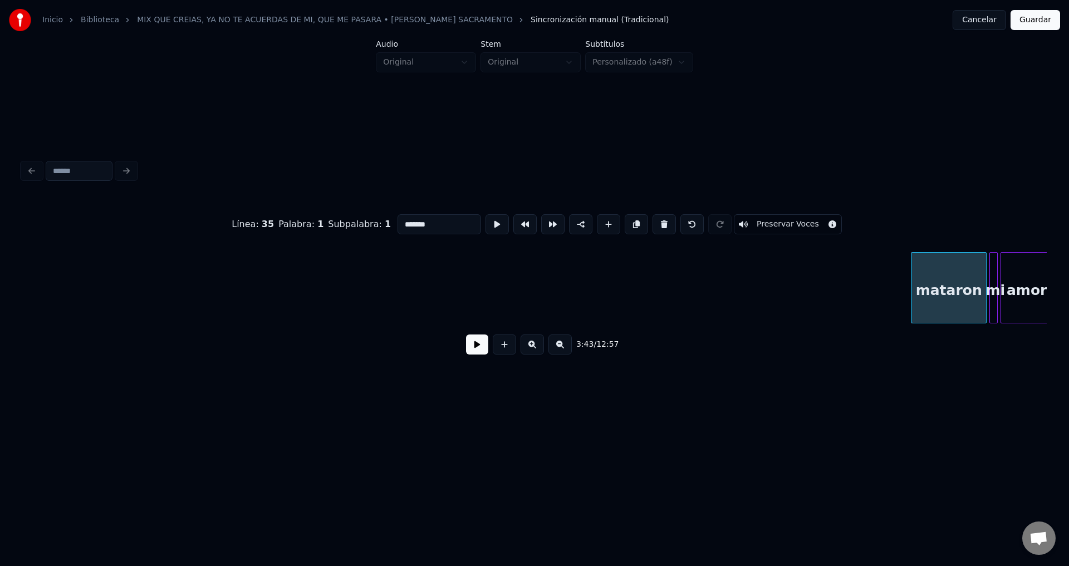
click at [475, 349] on button at bounding box center [477, 345] width 22 height 20
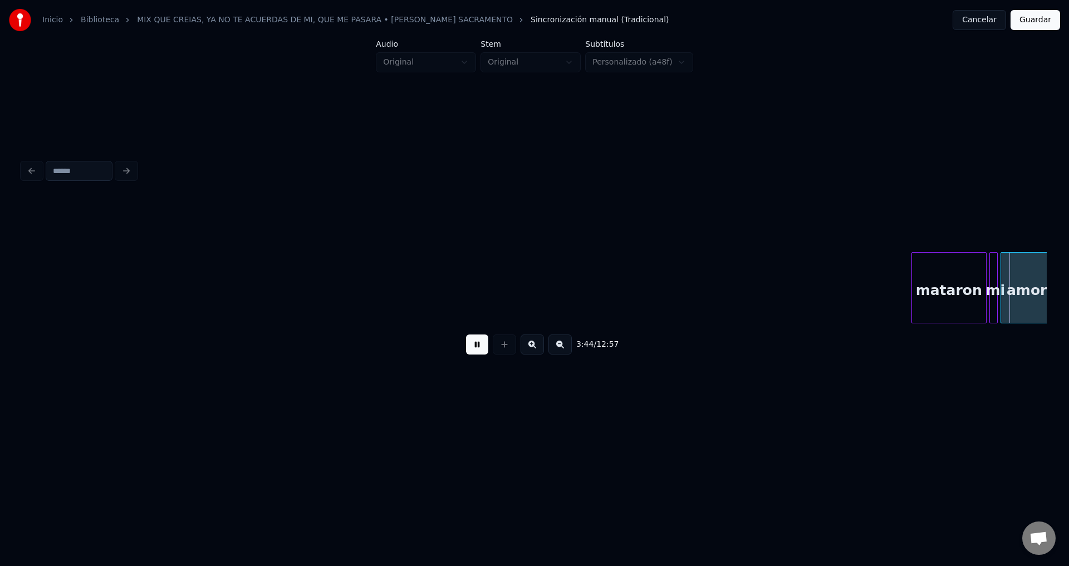
click at [477, 348] on button at bounding box center [477, 345] width 22 height 20
click at [925, 282] on div "mataron" at bounding box center [949, 291] width 74 height 76
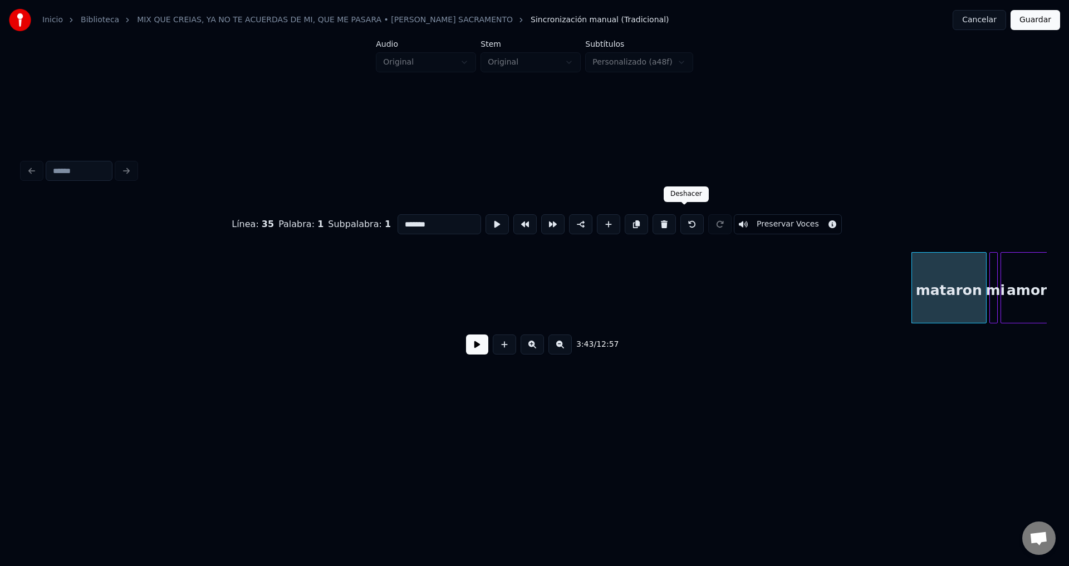
click at [682, 219] on button at bounding box center [691, 224] width 23 height 20
type input "*******"
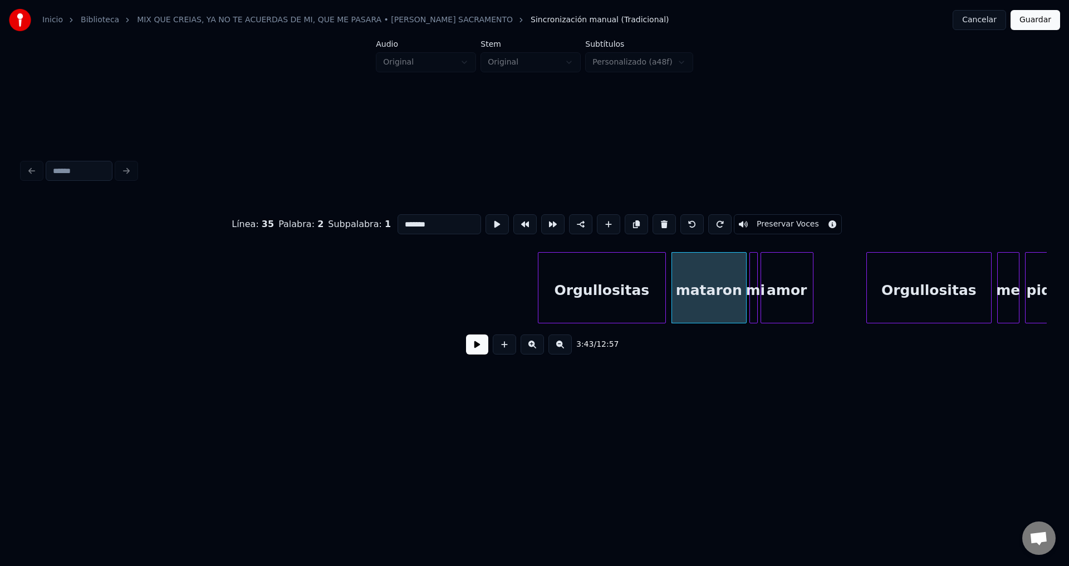
scroll to position [0, 30570]
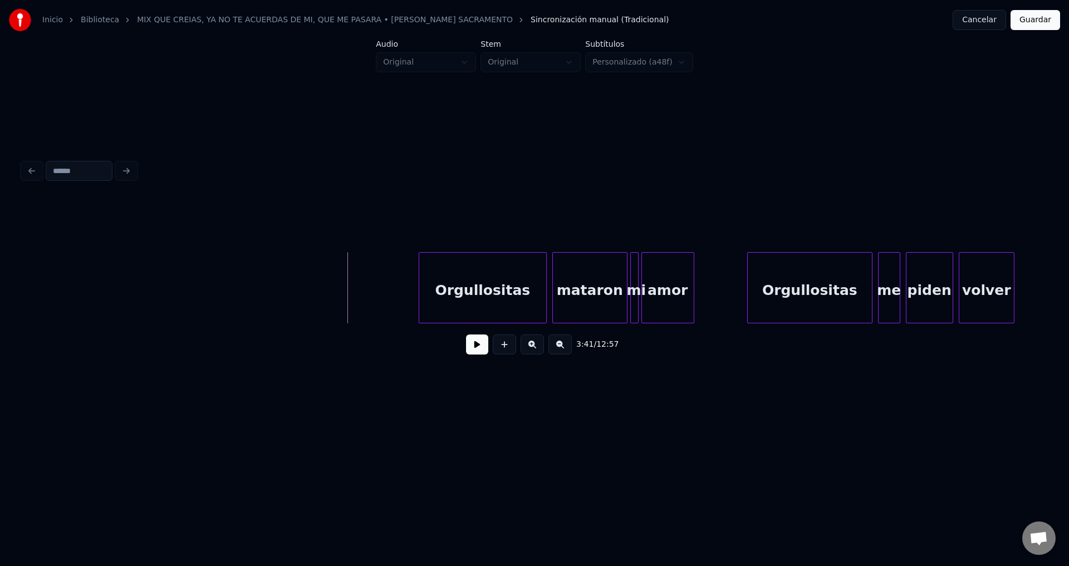
click at [476, 350] on button at bounding box center [477, 345] width 22 height 20
click at [498, 296] on div "Orgullositas" at bounding box center [482, 291] width 127 height 76
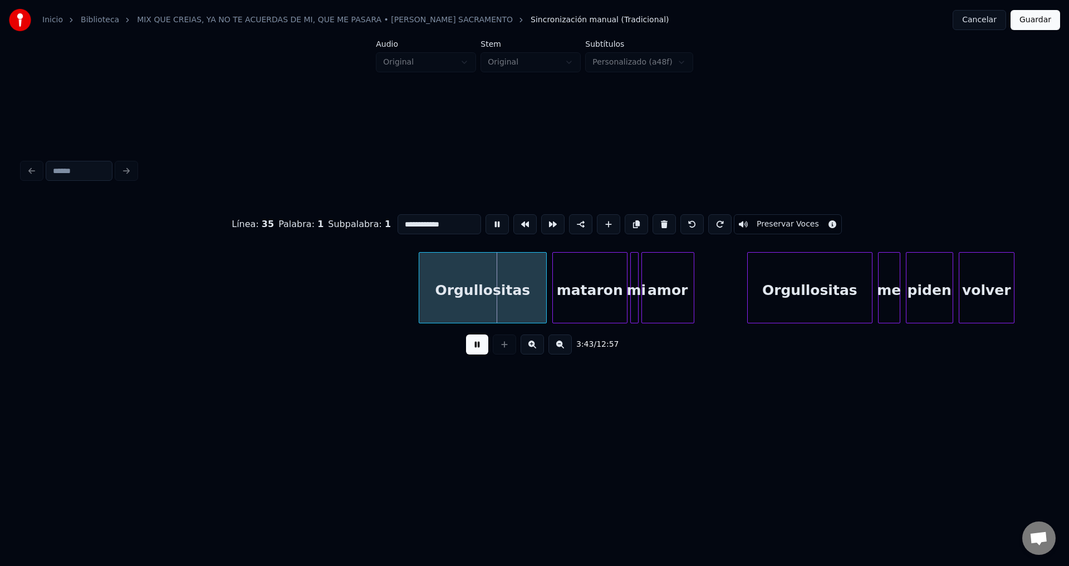
click at [446, 222] on input "**********" at bounding box center [439, 224] width 84 height 20
type input "**********"
click at [477, 363] on div "3:42 / 12:57" at bounding box center [534, 344] width 1024 height 42
click at [467, 289] on div "Orgullosita" at bounding box center [478, 291] width 127 height 76
click at [482, 349] on button at bounding box center [477, 345] width 22 height 20
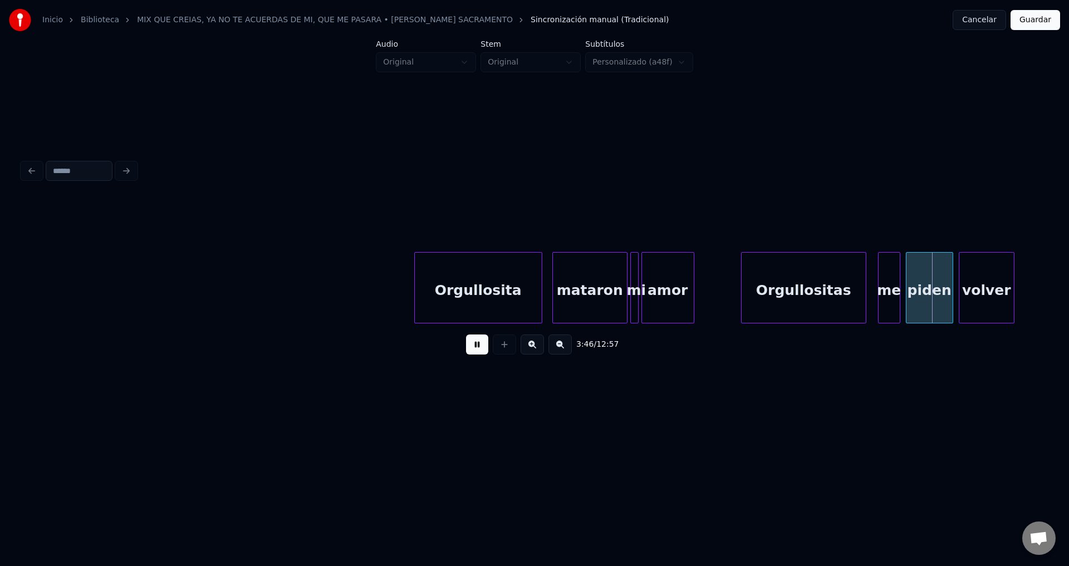
click at [845, 293] on div "Orgullositas" at bounding box center [804, 291] width 124 height 76
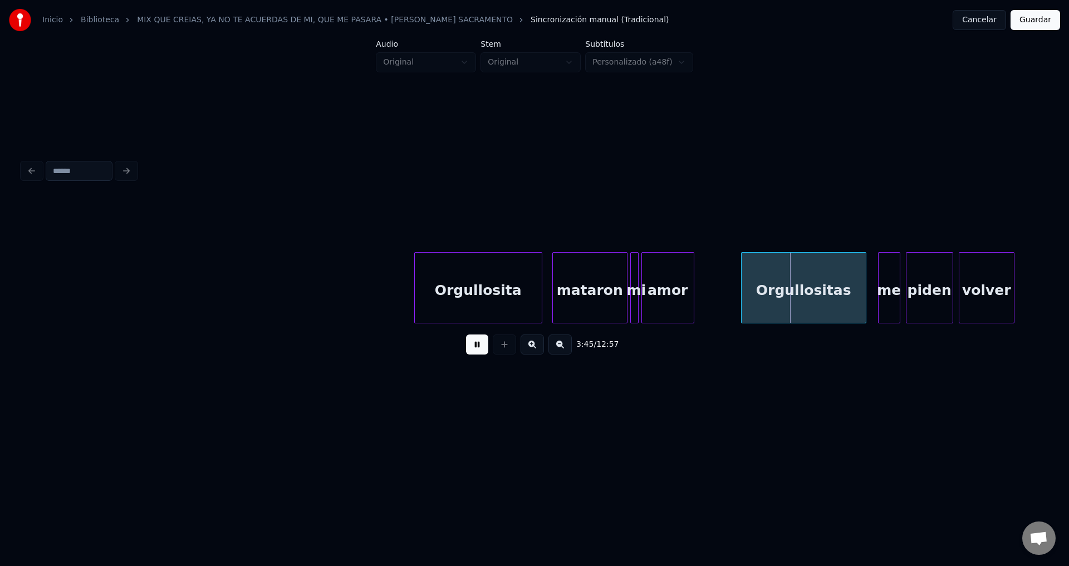
click at [845, 293] on div "Orgullositas" at bounding box center [804, 291] width 124 height 76
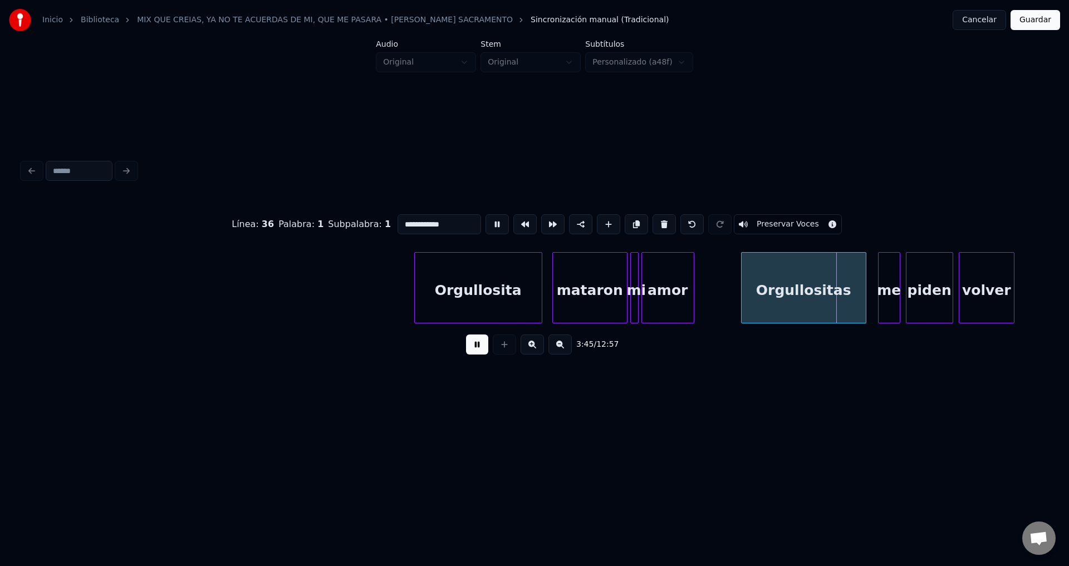
click at [464, 224] on input "**********" at bounding box center [439, 224] width 84 height 20
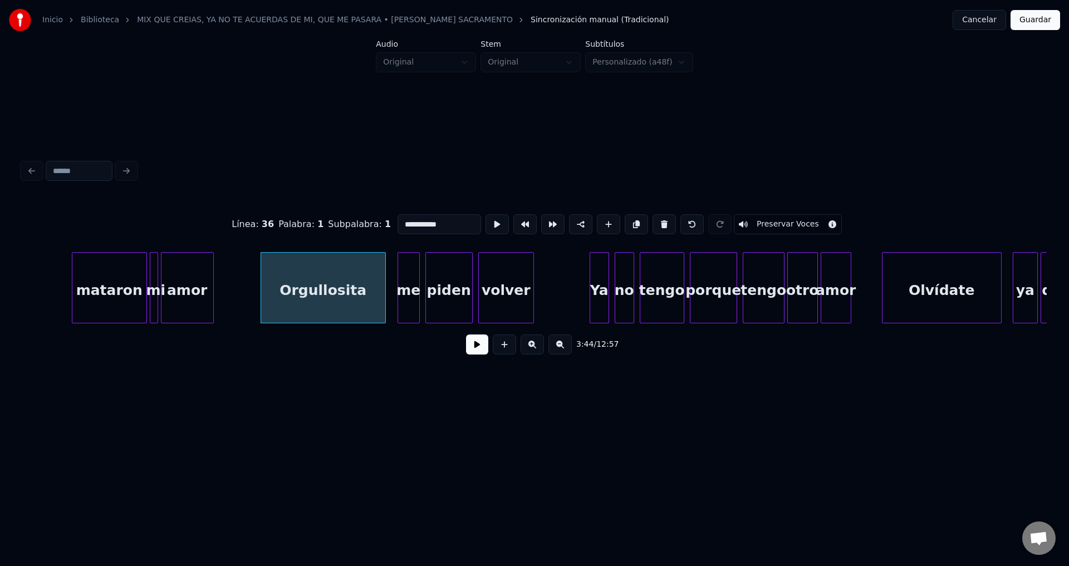
scroll to position [0, 31230]
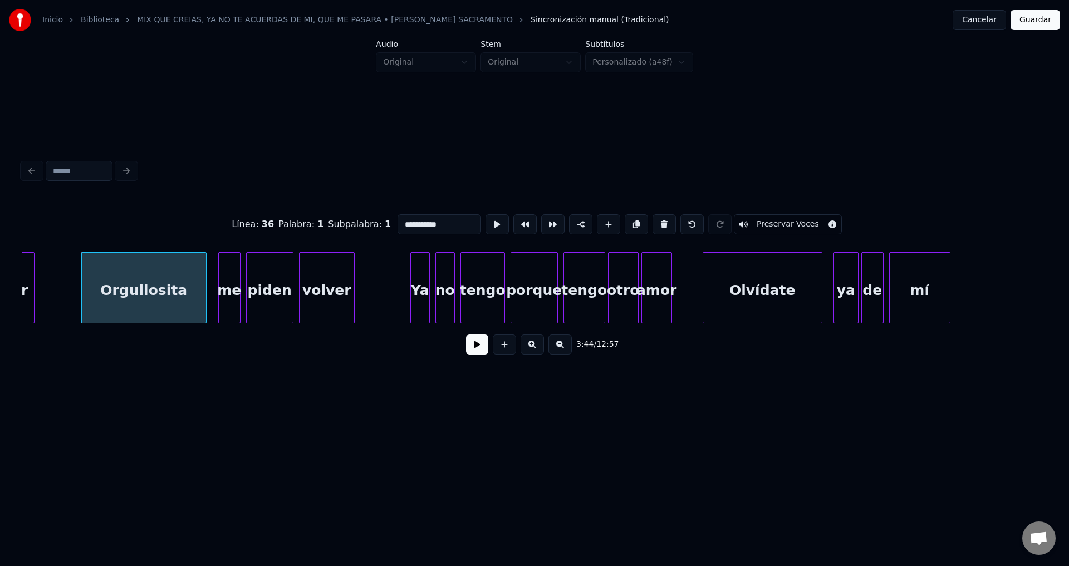
type input "**********"
click at [477, 346] on button at bounding box center [477, 345] width 22 height 20
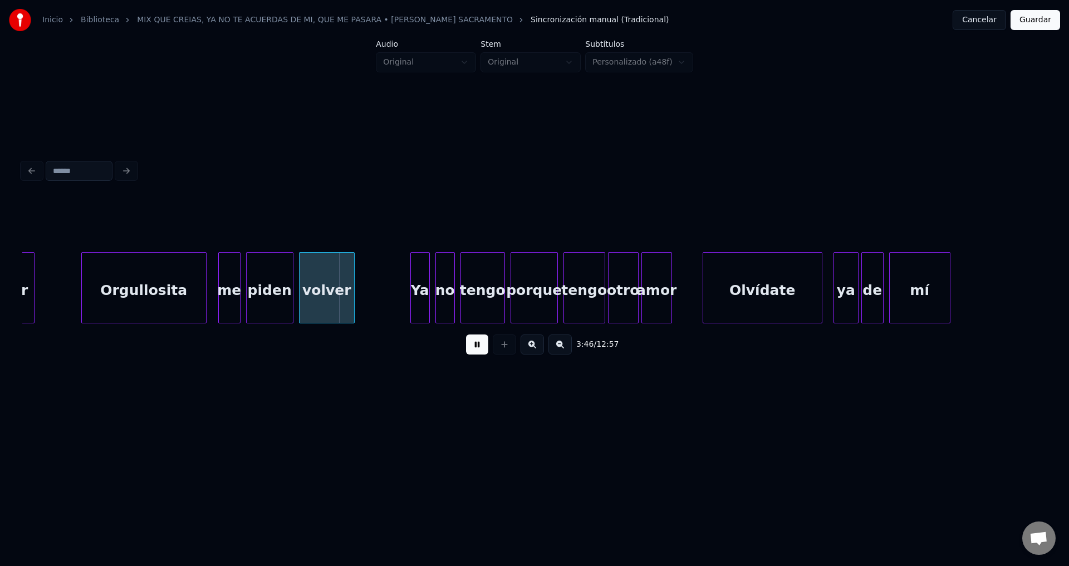
click at [282, 285] on div "piden" at bounding box center [270, 291] width 46 height 76
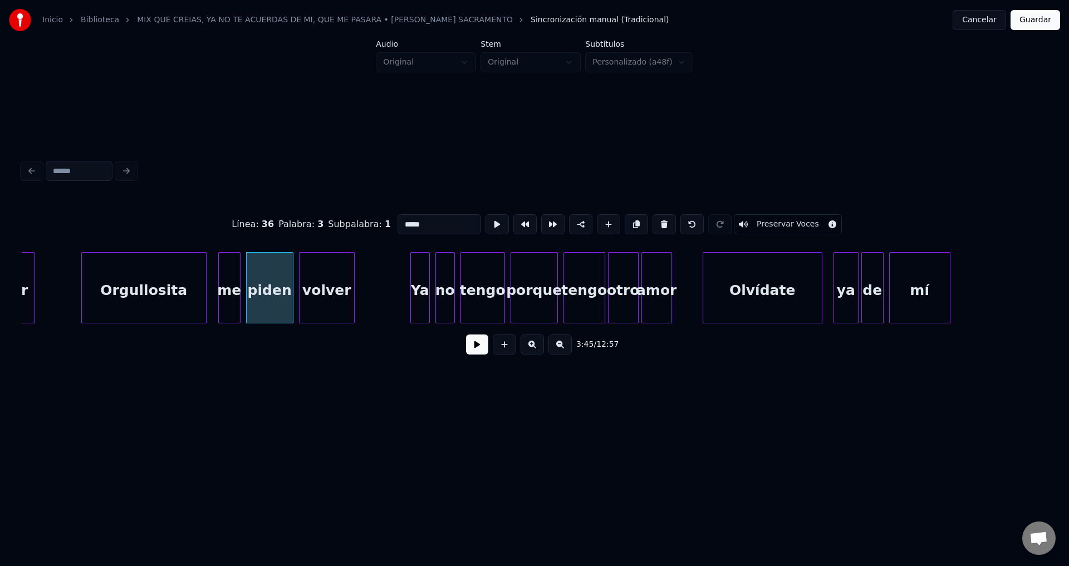
click at [449, 217] on input "*****" at bounding box center [439, 224] width 84 height 20
type input "*****"
click at [477, 351] on button at bounding box center [477, 345] width 22 height 20
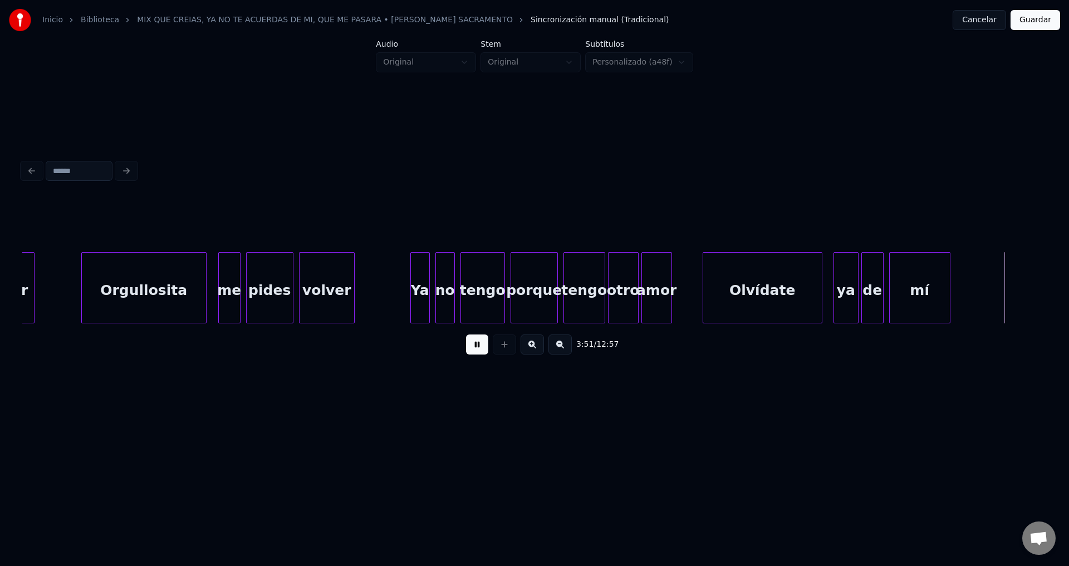
click at [477, 351] on button at bounding box center [477, 345] width 22 height 20
click at [761, 271] on div "Olvídate" at bounding box center [762, 291] width 119 height 76
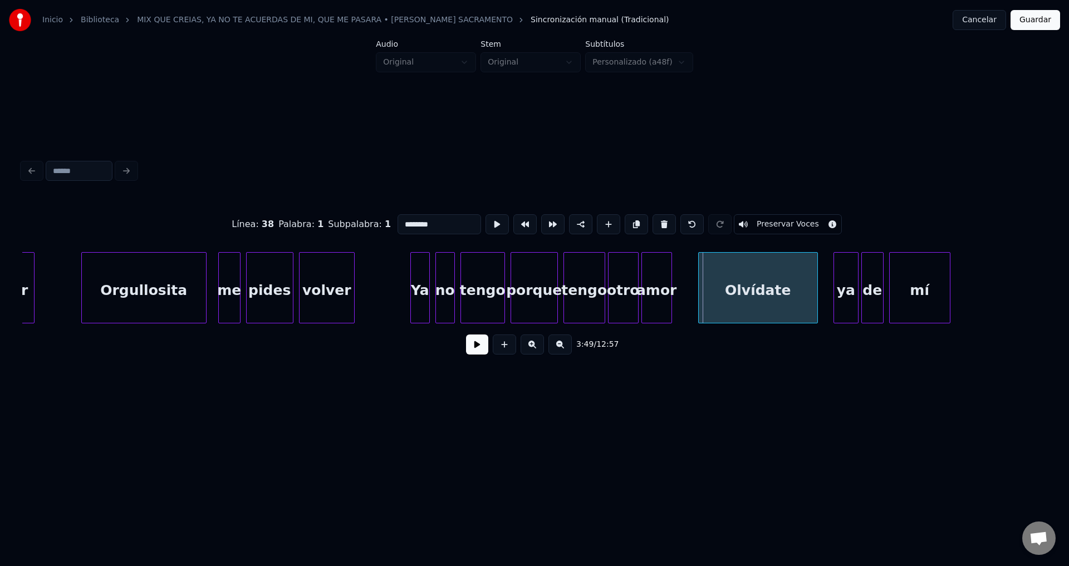
click at [723, 294] on div "Olvídate" at bounding box center [758, 291] width 119 height 76
click at [473, 352] on button at bounding box center [477, 345] width 22 height 20
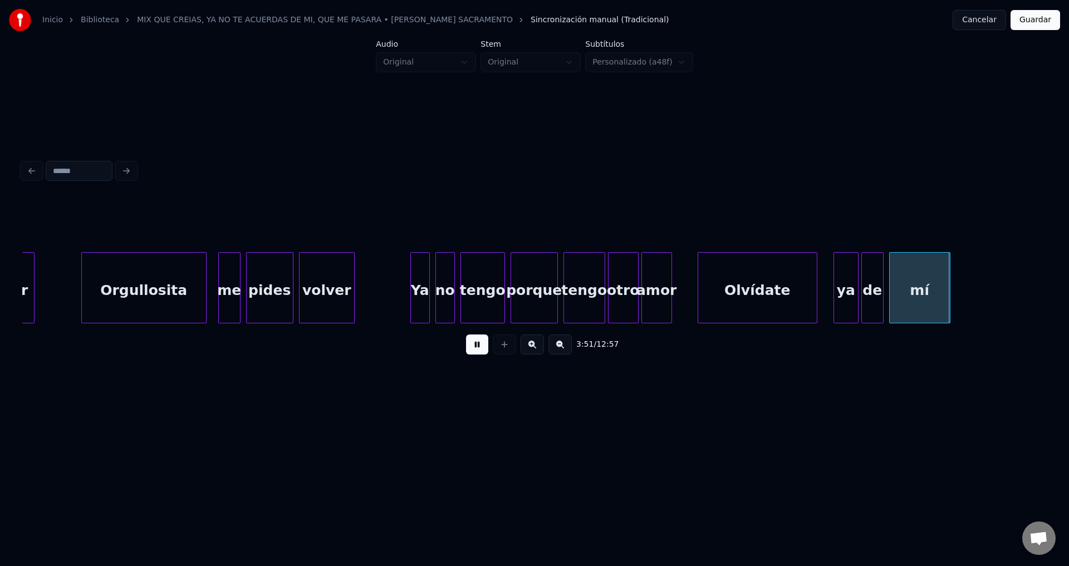
click at [474, 351] on button at bounding box center [477, 345] width 22 height 20
click at [783, 294] on div "Olvídate" at bounding box center [757, 291] width 119 height 76
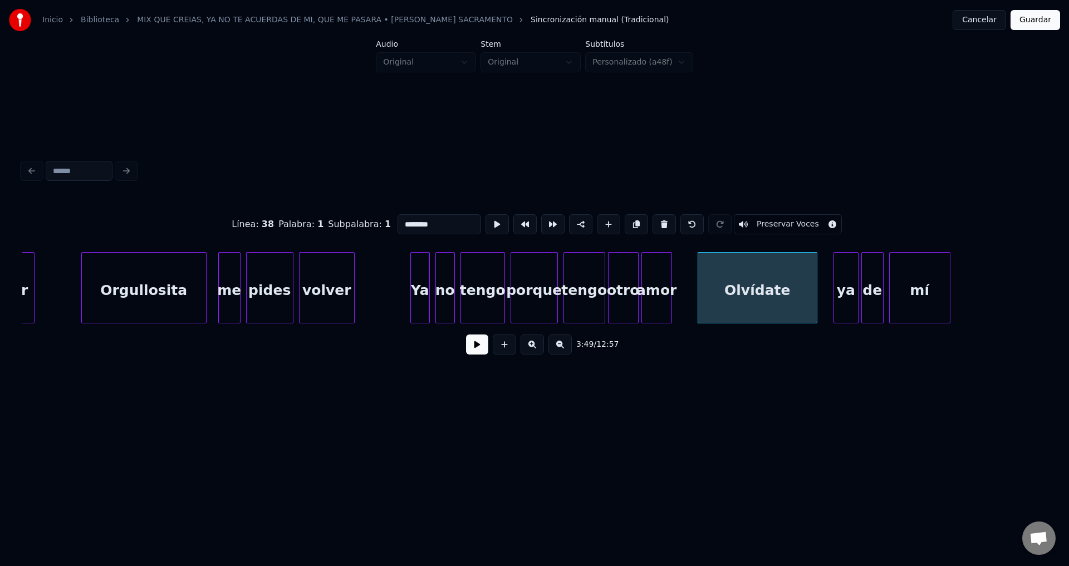
click at [459, 222] on input "********" at bounding box center [439, 224] width 84 height 20
click at [733, 277] on div "Olvídatete" at bounding box center [757, 291] width 119 height 76
type input "**********"
click at [482, 351] on button at bounding box center [477, 345] width 22 height 20
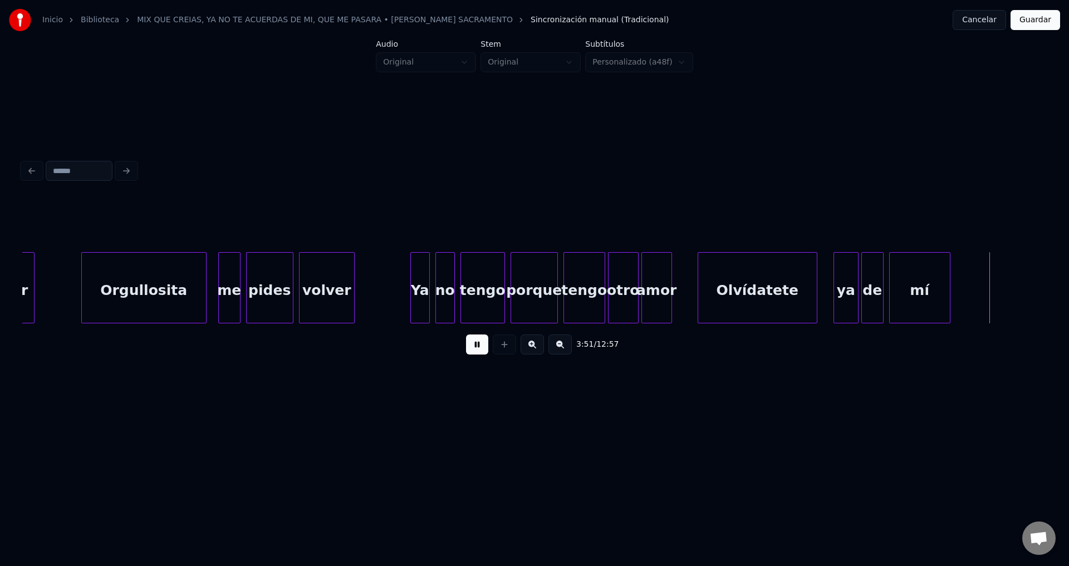
click at [785, 303] on div "Olvídatete" at bounding box center [757, 291] width 119 height 76
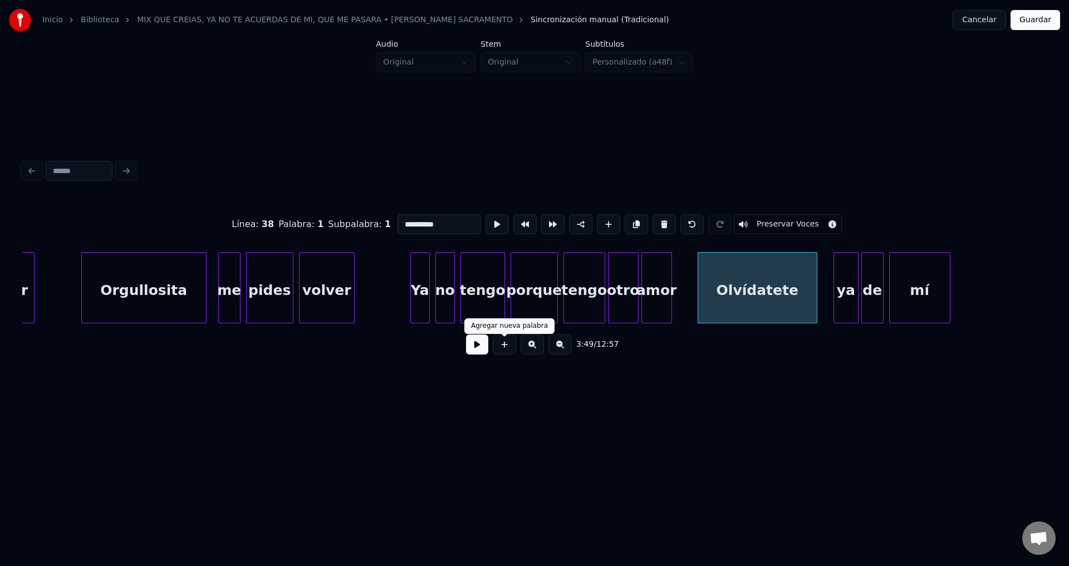
click at [473, 350] on button at bounding box center [477, 345] width 22 height 20
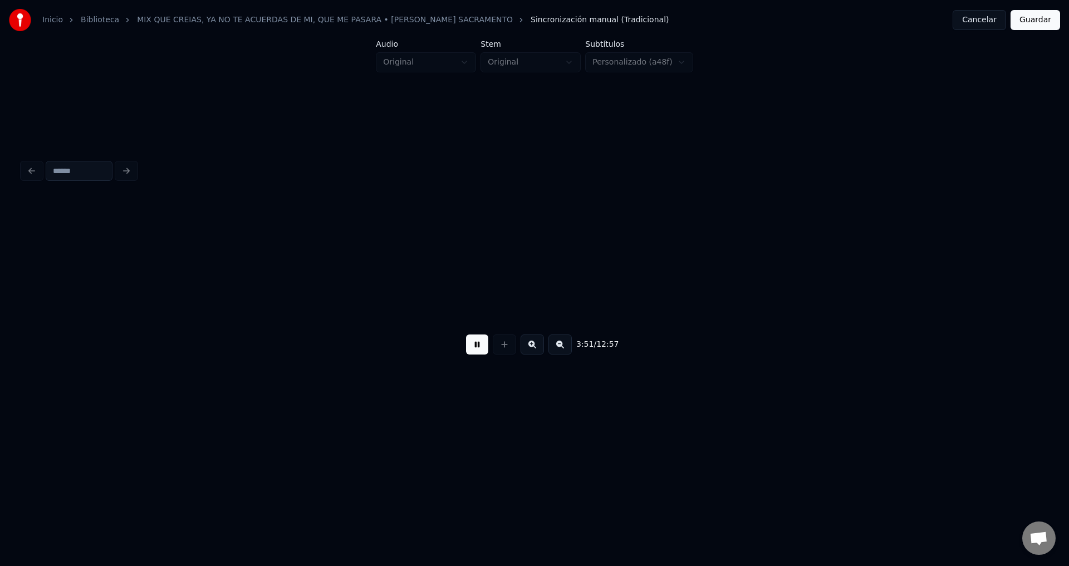
scroll to position [0, 32256]
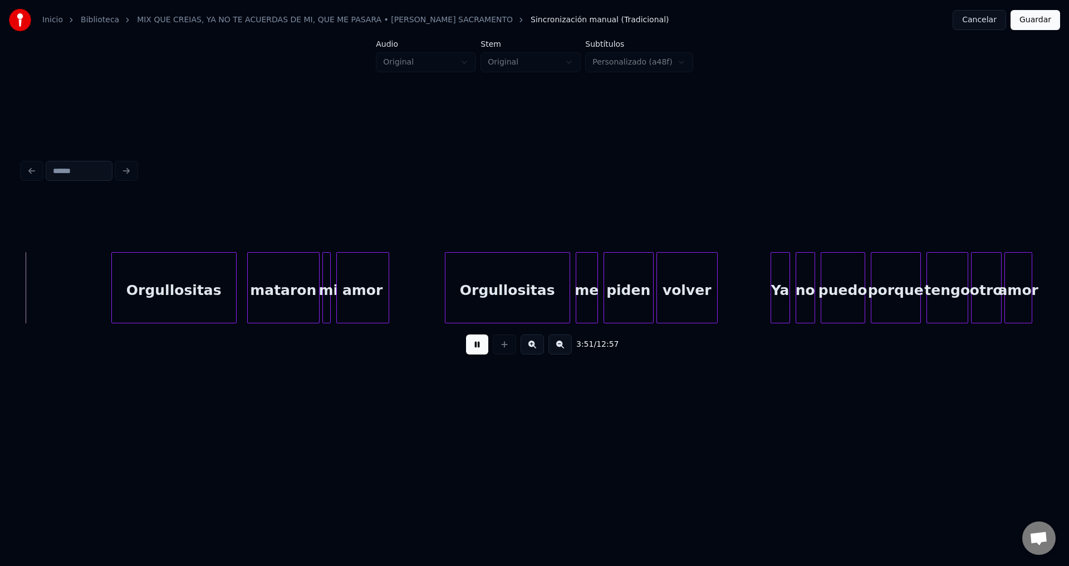
click at [473, 350] on button at bounding box center [477, 345] width 22 height 20
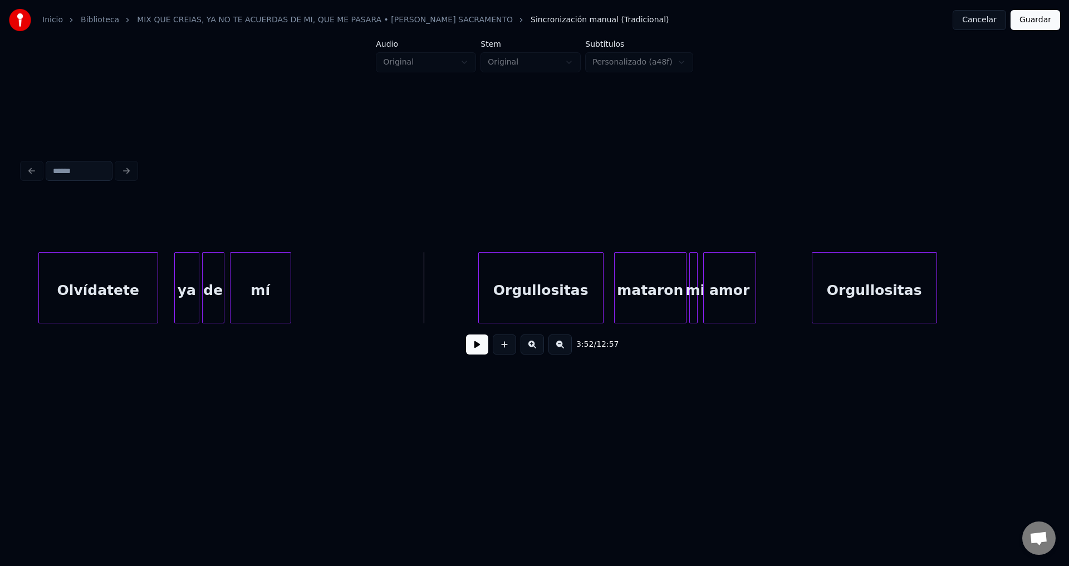
scroll to position [0, 31710]
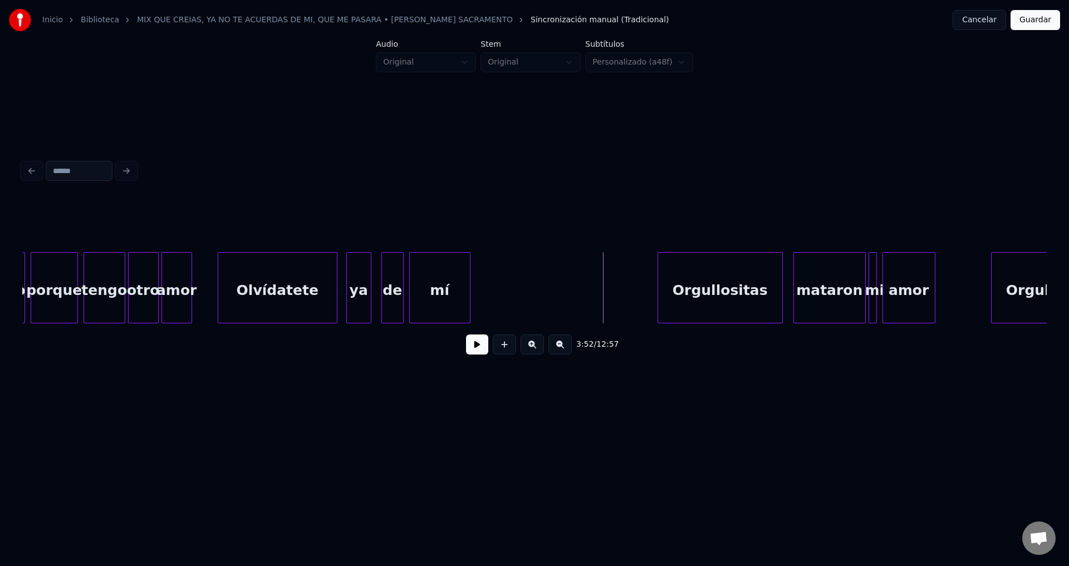
click at [360, 296] on div "ya" at bounding box center [359, 291] width 24 height 76
click at [293, 286] on div "Olvídatete" at bounding box center [277, 291] width 119 height 76
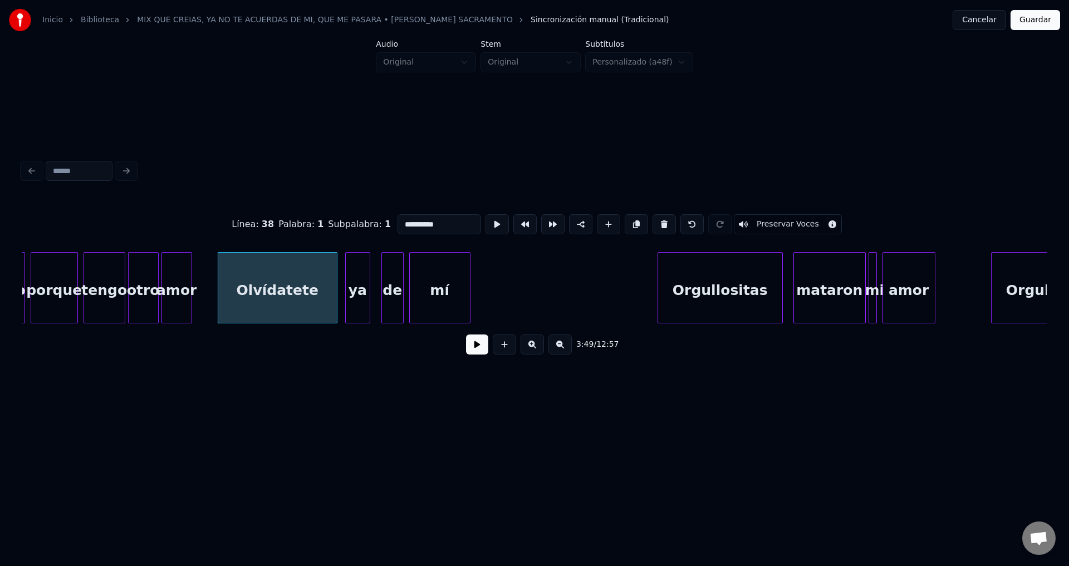
click at [474, 351] on button at bounding box center [477, 345] width 22 height 20
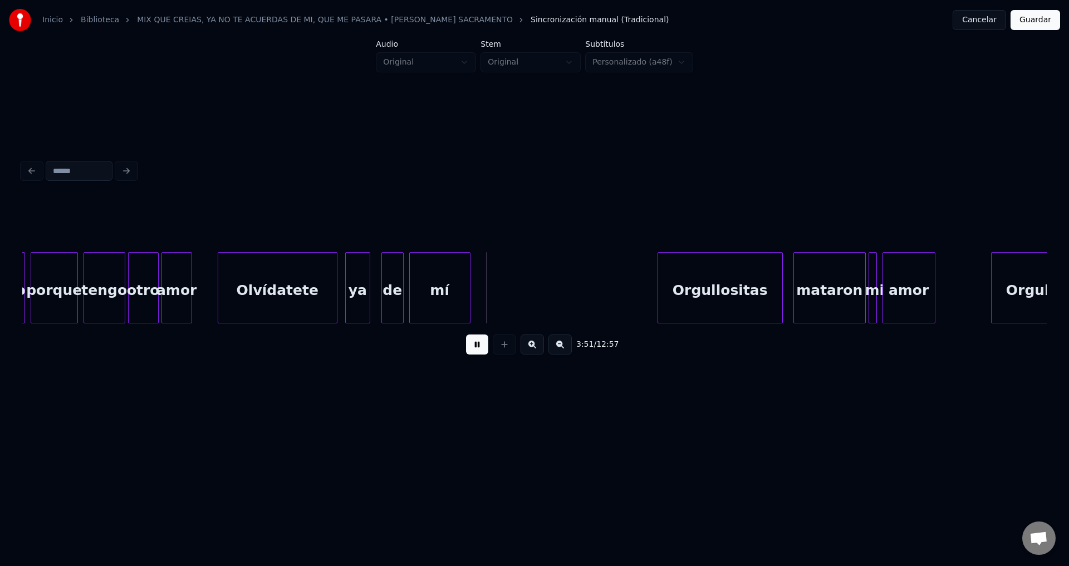
click at [474, 349] on button at bounding box center [477, 345] width 22 height 20
click at [363, 297] on div "ya" at bounding box center [358, 291] width 24 height 76
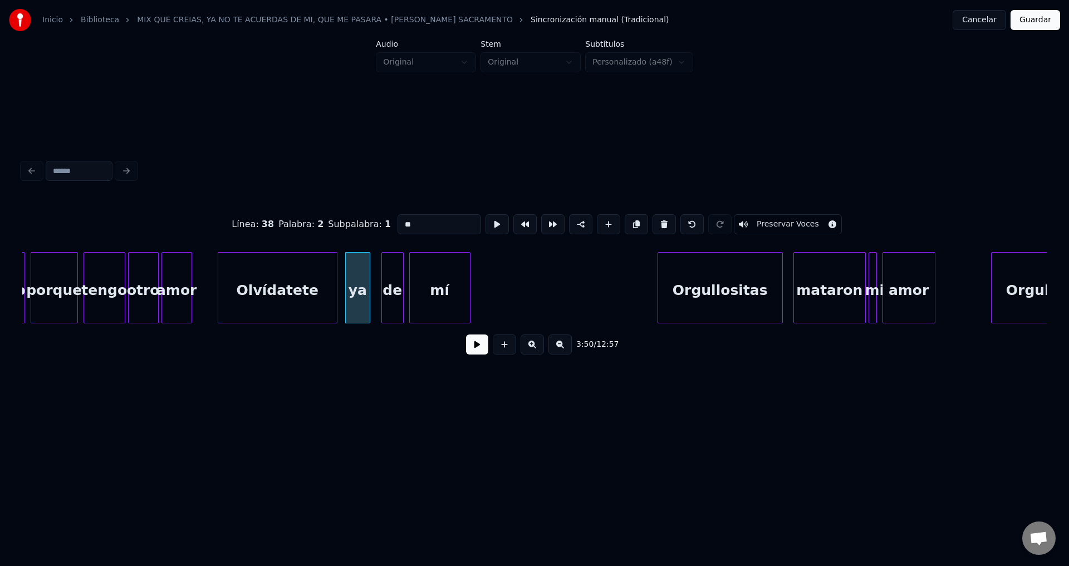
click at [354, 288] on div "ya" at bounding box center [358, 291] width 24 height 76
click at [655, 220] on button at bounding box center [663, 224] width 23 height 20
type input "**********"
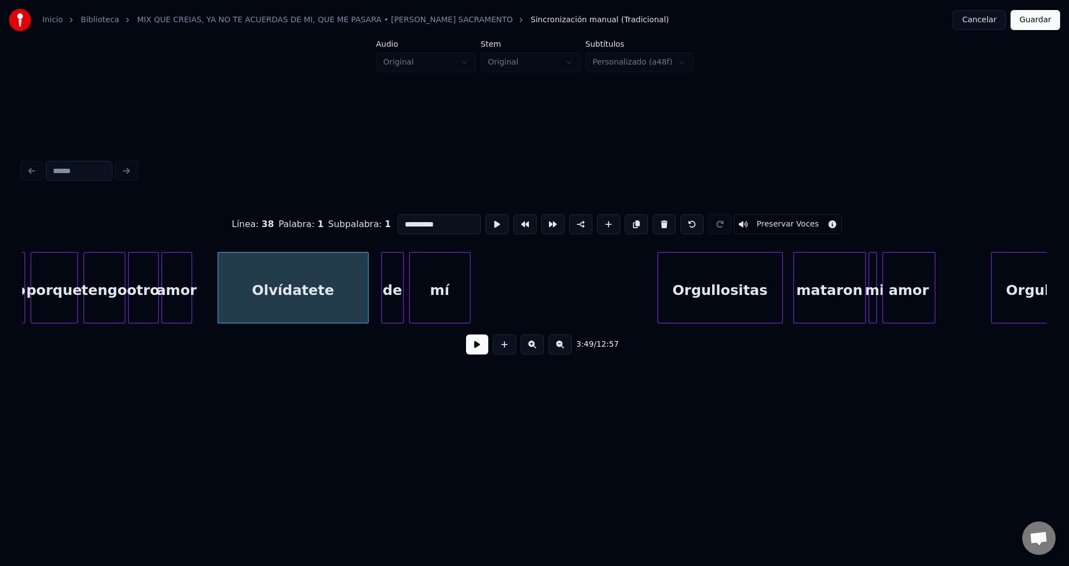
click at [368, 286] on div at bounding box center [366, 288] width 3 height 70
click at [474, 350] on button at bounding box center [477, 345] width 22 height 20
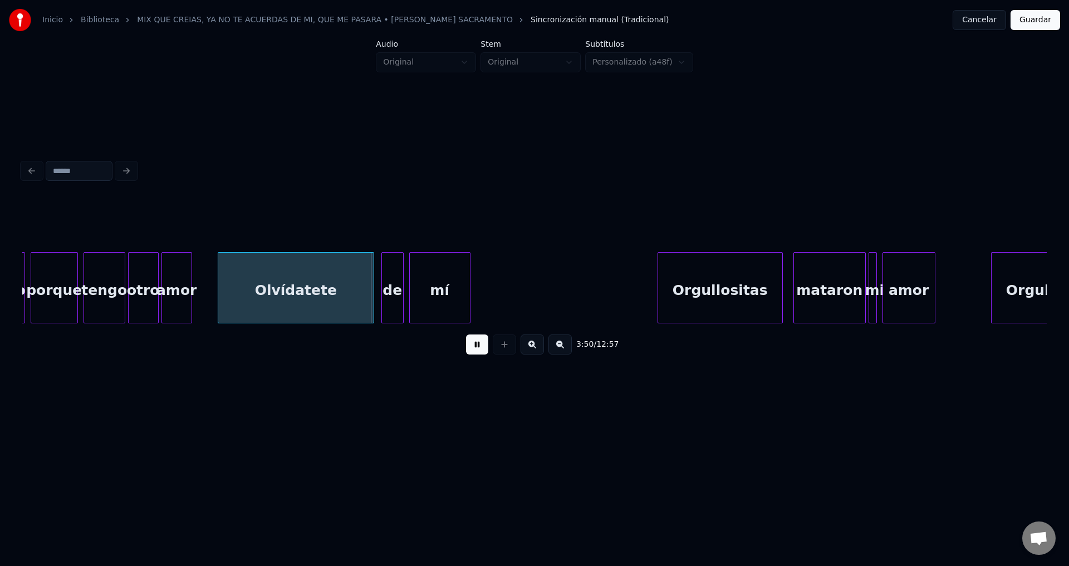
click at [474, 349] on button at bounding box center [477, 345] width 22 height 20
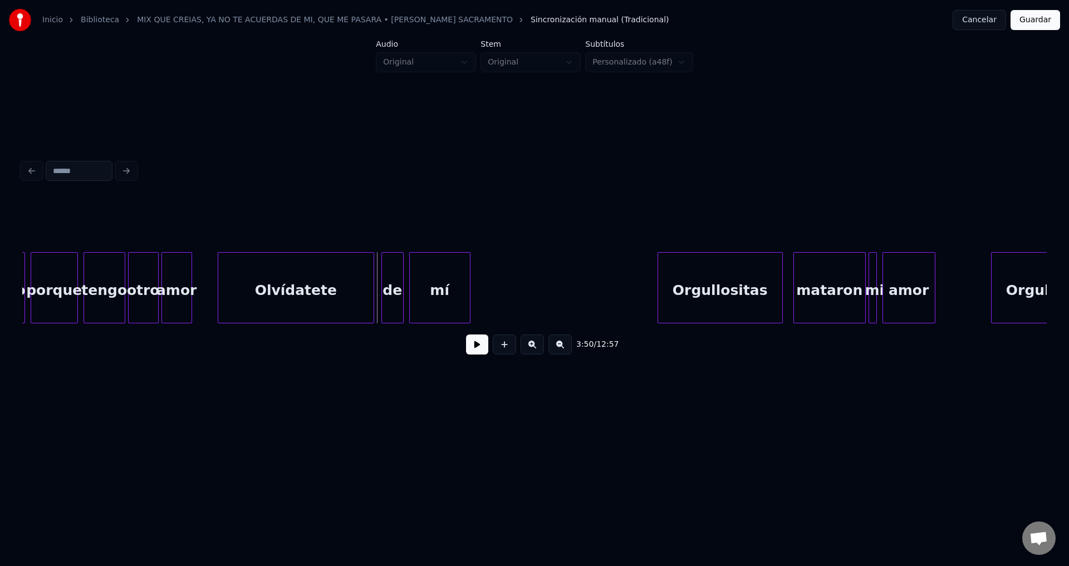
click at [294, 301] on div "Olvídatete" at bounding box center [295, 291] width 155 height 76
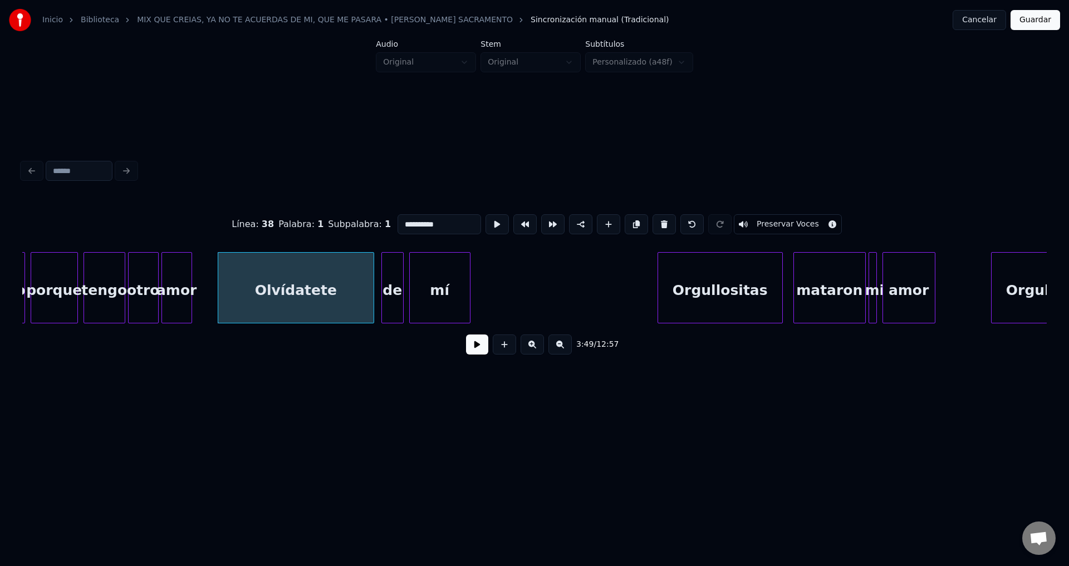
click at [441, 222] on input "**********" at bounding box center [439, 224] width 84 height 20
click at [321, 283] on div "Olvídate" at bounding box center [295, 291] width 155 height 76
type input "********"
click at [471, 352] on button at bounding box center [477, 345] width 22 height 20
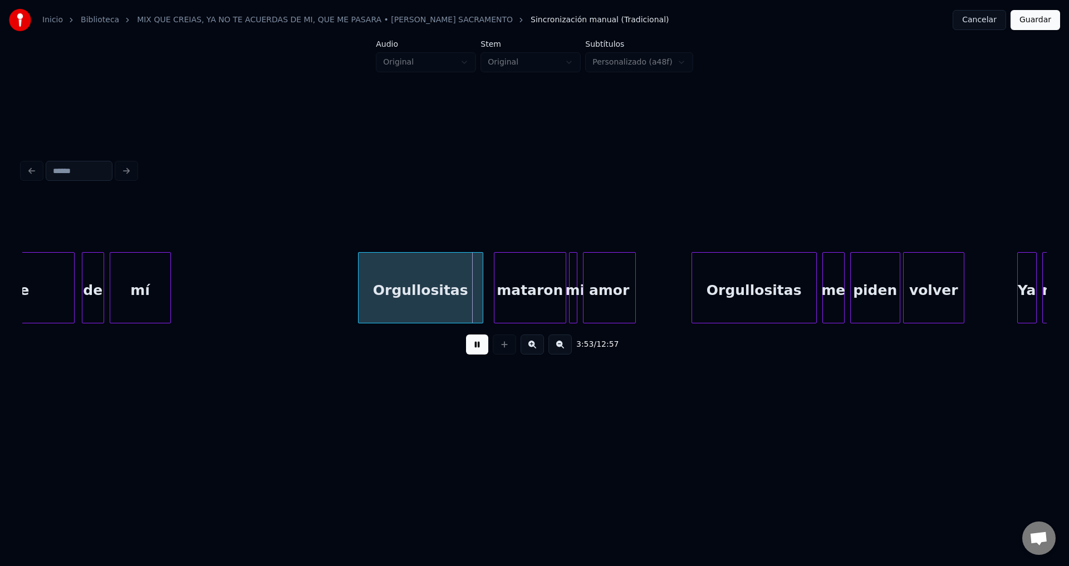
scroll to position [0, 32069]
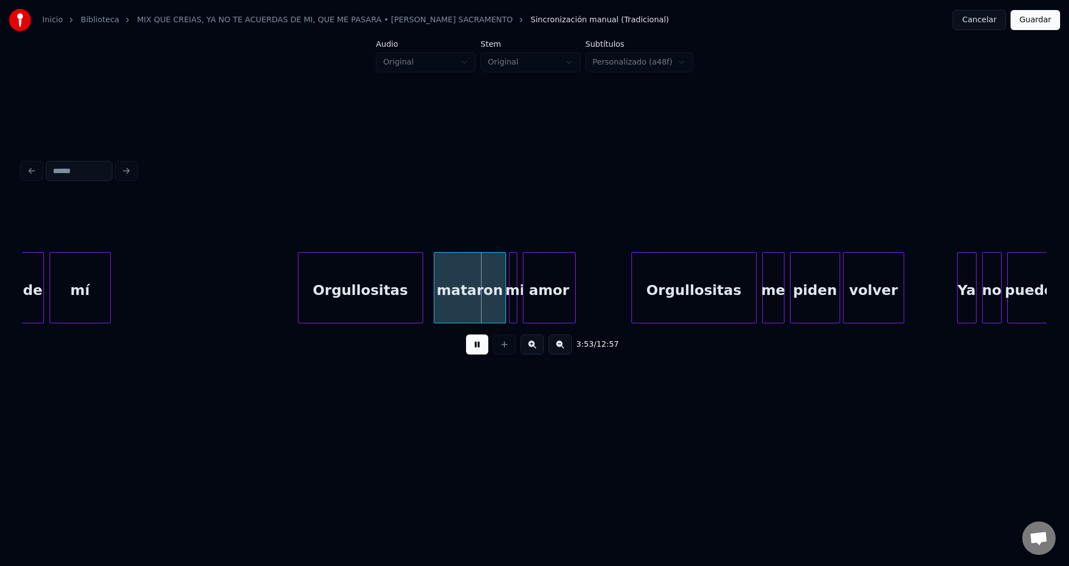
click at [356, 294] on div "Orgullositas" at bounding box center [360, 291] width 124 height 76
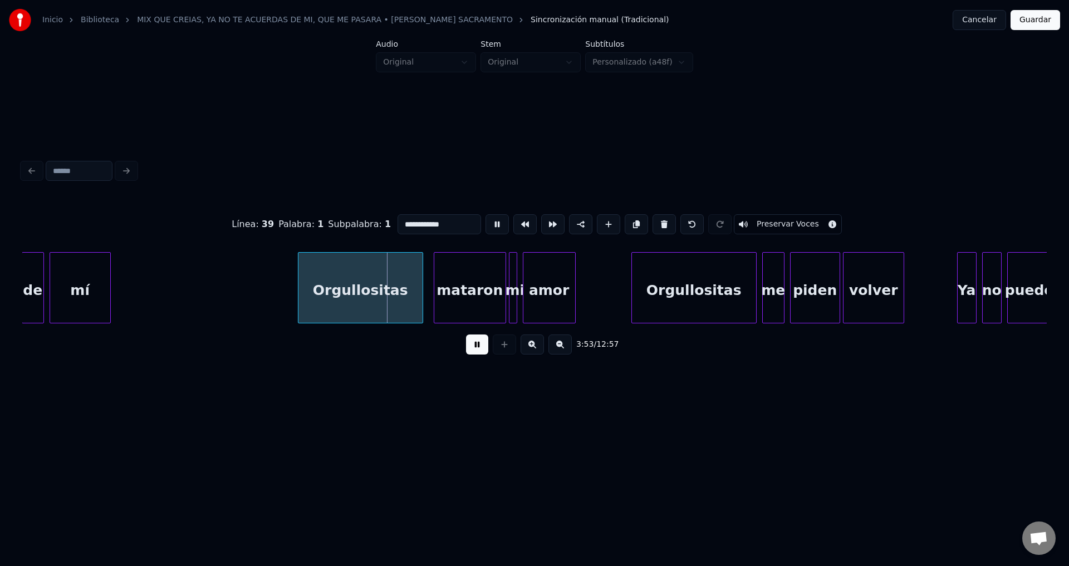
click at [449, 220] on input "**********" at bounding box center [439, 224] width 84 height 20
type input "**********"
click at [469, 352] on button at bounding box center [477, 345] width 22 height 20
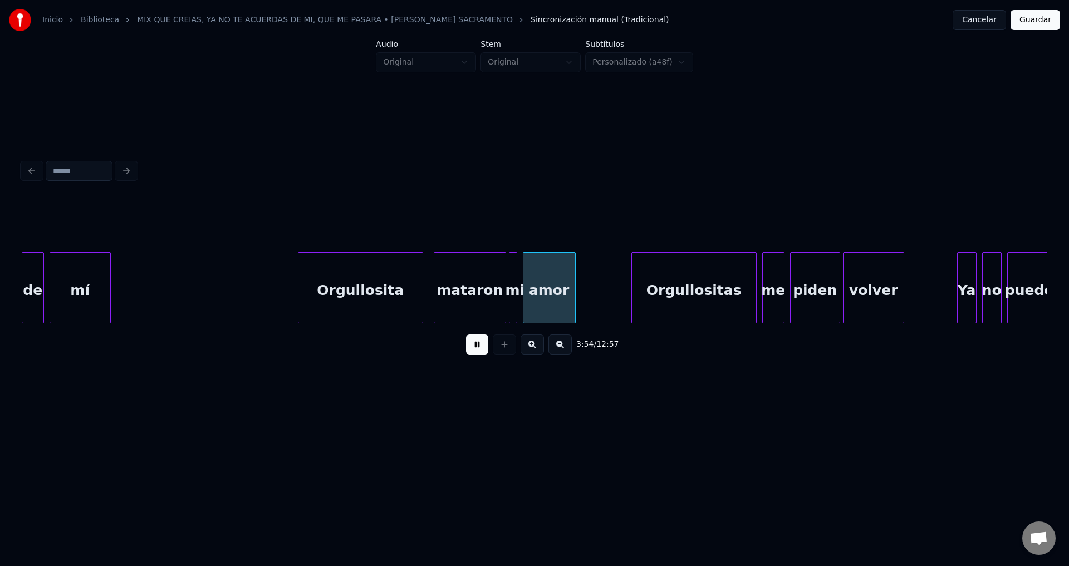
click at [474, 300] on div "mataron" at bounding box center [469, 291] width 71 height 76
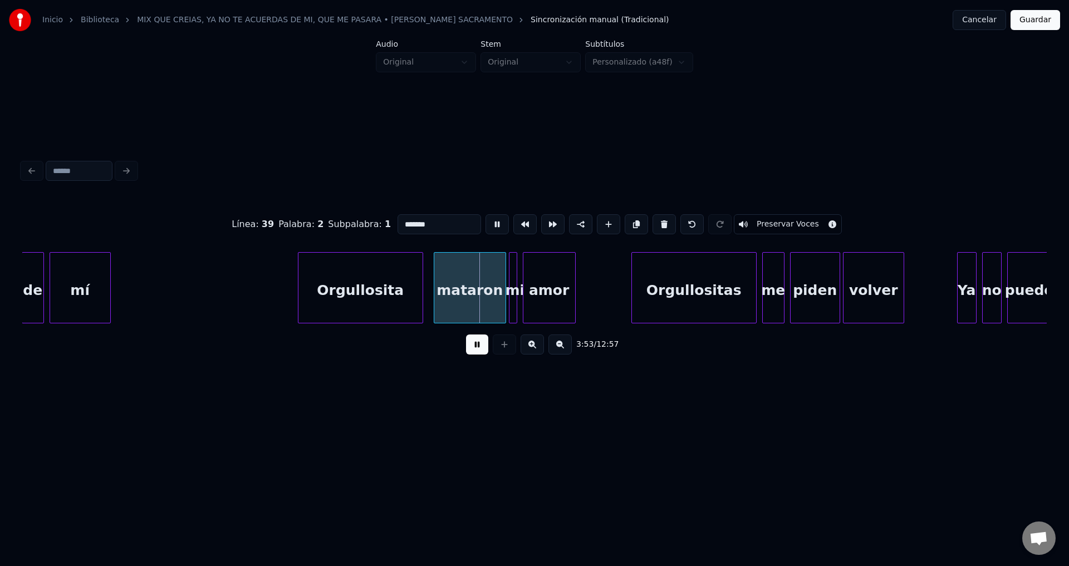
click at [443, 217] on input "*******" at bounding box center [439, 224] width 84 height 20
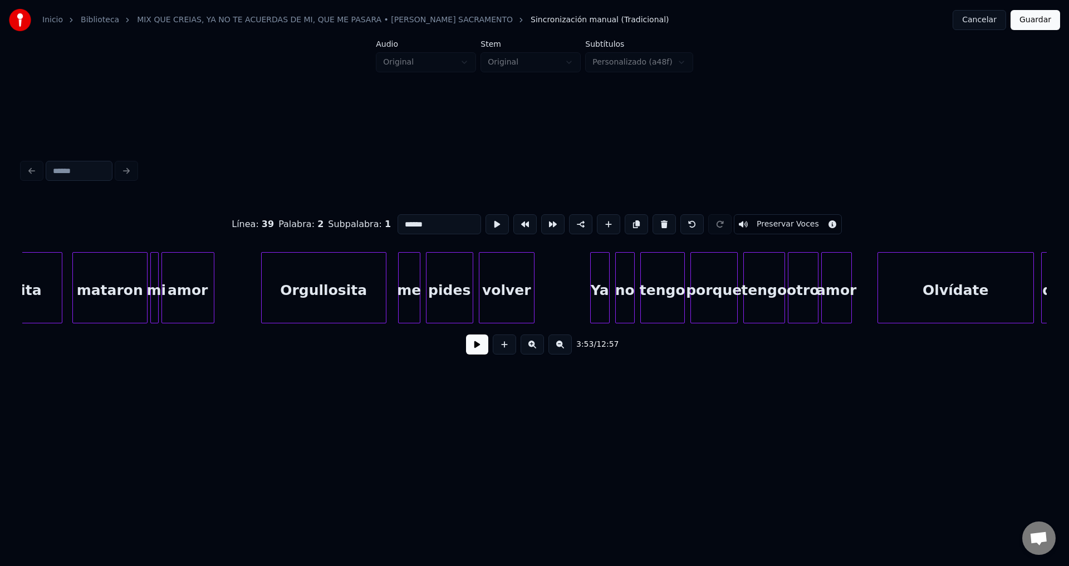
scroll to position [0, 30870]
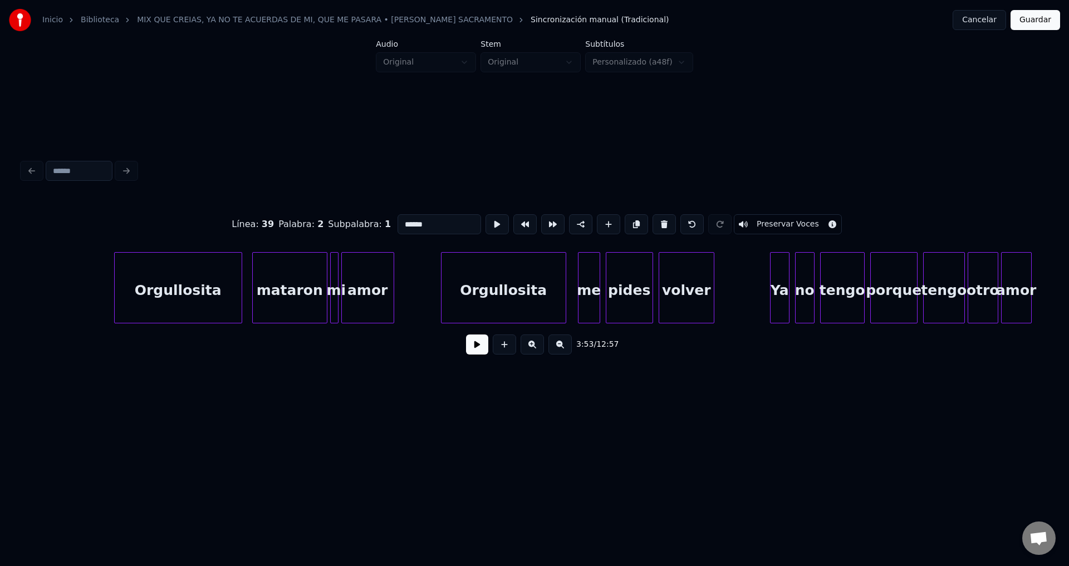
click at [296, 292] on div "mataron" at bounding box center [290, 291] width 74 height 76
click at [200, 288] on div "Orgullosita" at bounding box center [178, 291] width 127 height 76
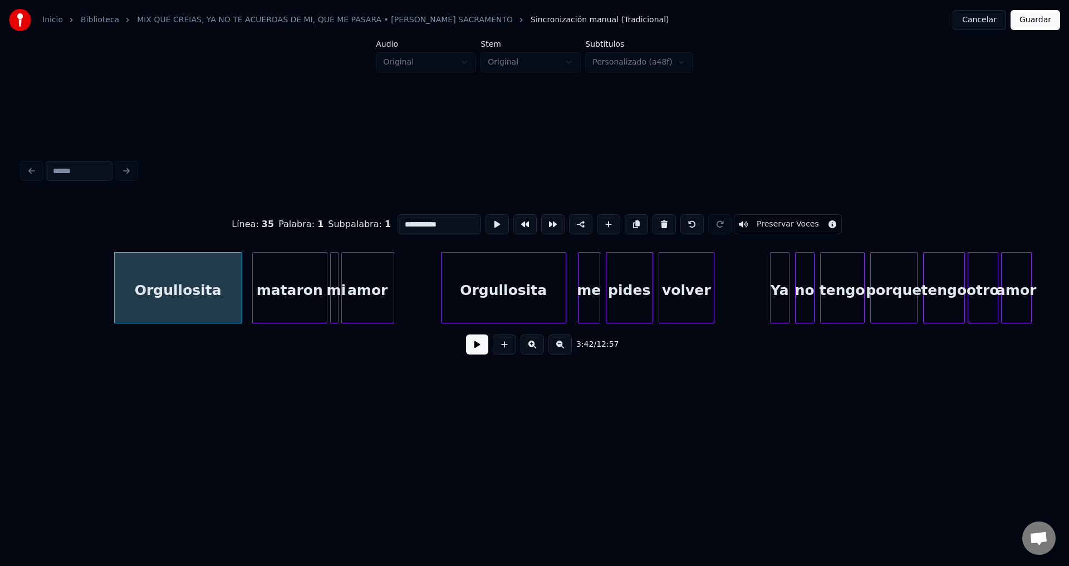
type input "**********"
click at [473, 350] on button at bounding box center [477, 345] width 22 height 20
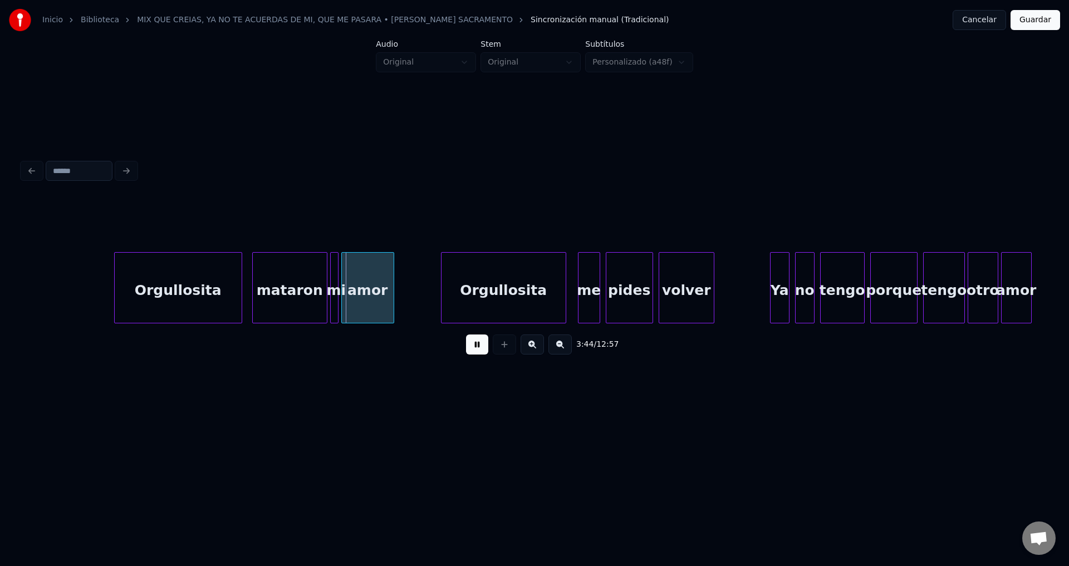
click at [306, 287] on div "mataron" at bounding box center [290, 291] width 74 height 76
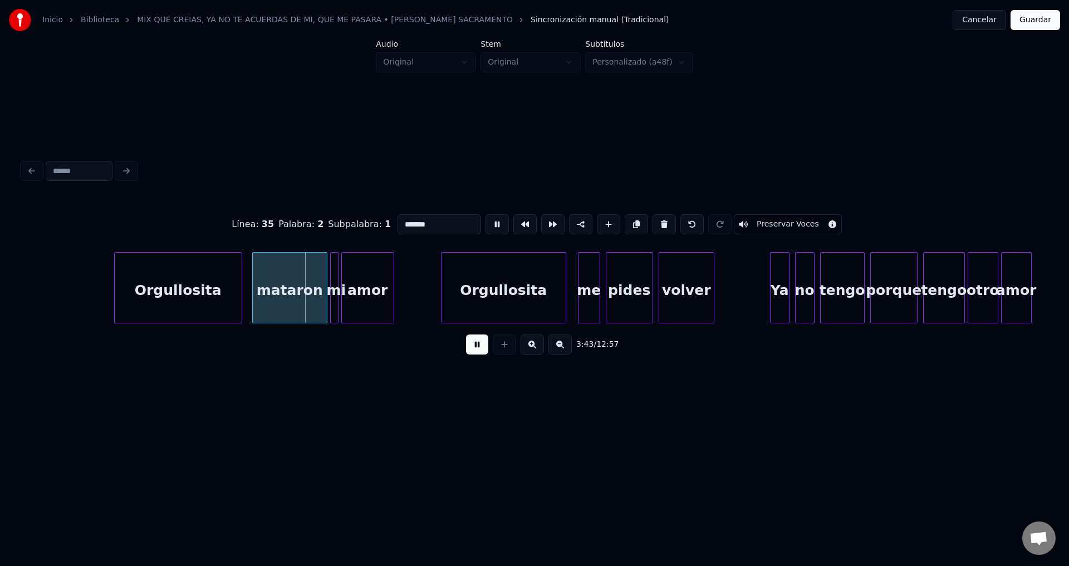
click at [423, 220] on input "*******" at bounding box center [439, 224] width 84 height 20
click at [424, 219] on input "*******" at bounding box center [439, 224] width 84 height 20
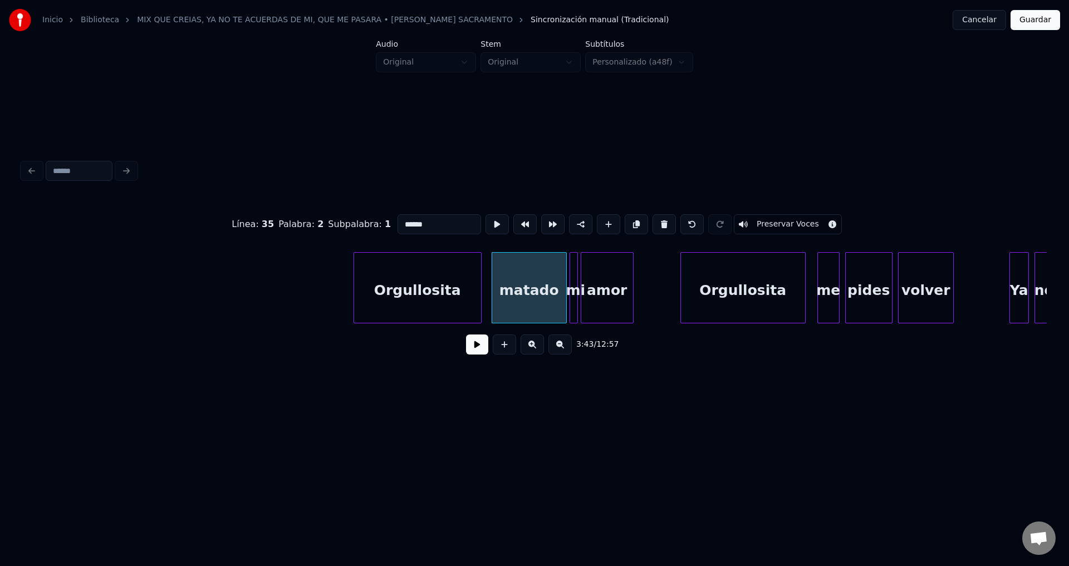
scroll to position [0, 30750]
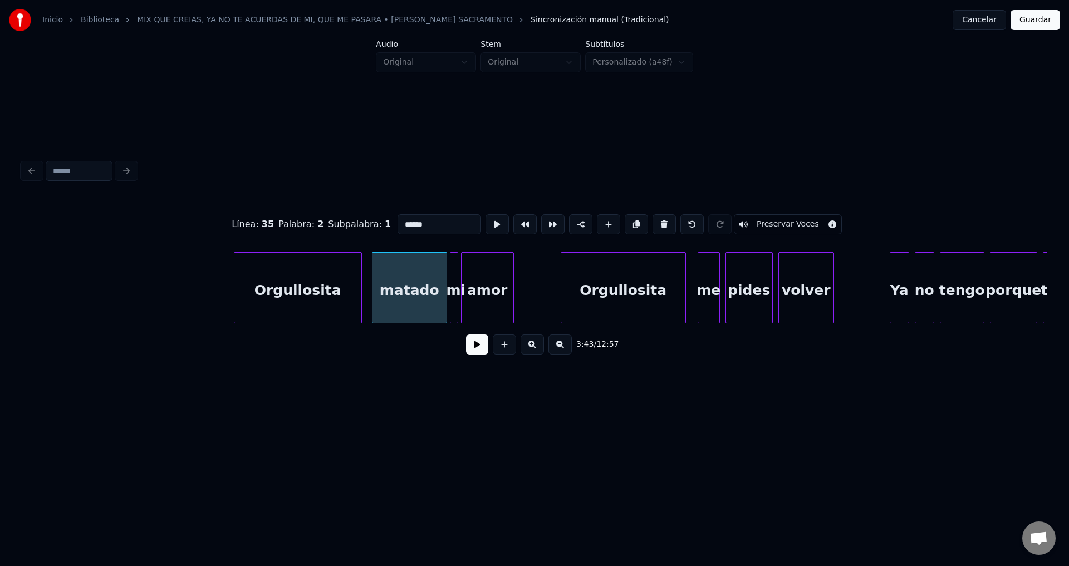
click at [303, 296] on div "Orgullosita" at bounding box center [297, 291] width 127 height 76
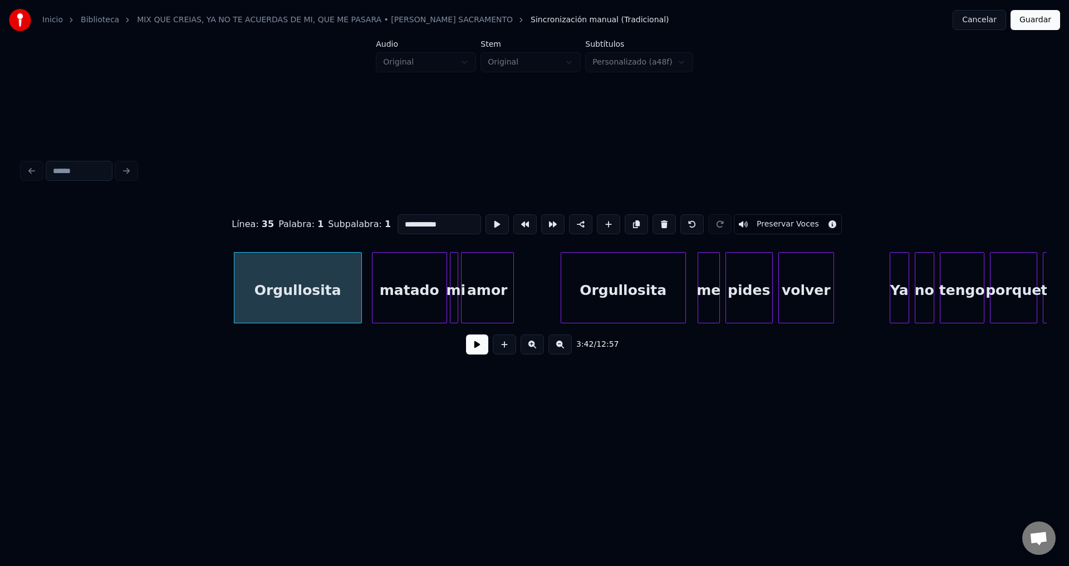
type input "**********"
click at [479, 354] on button at bounding box center [477, 345] width 22 height 20
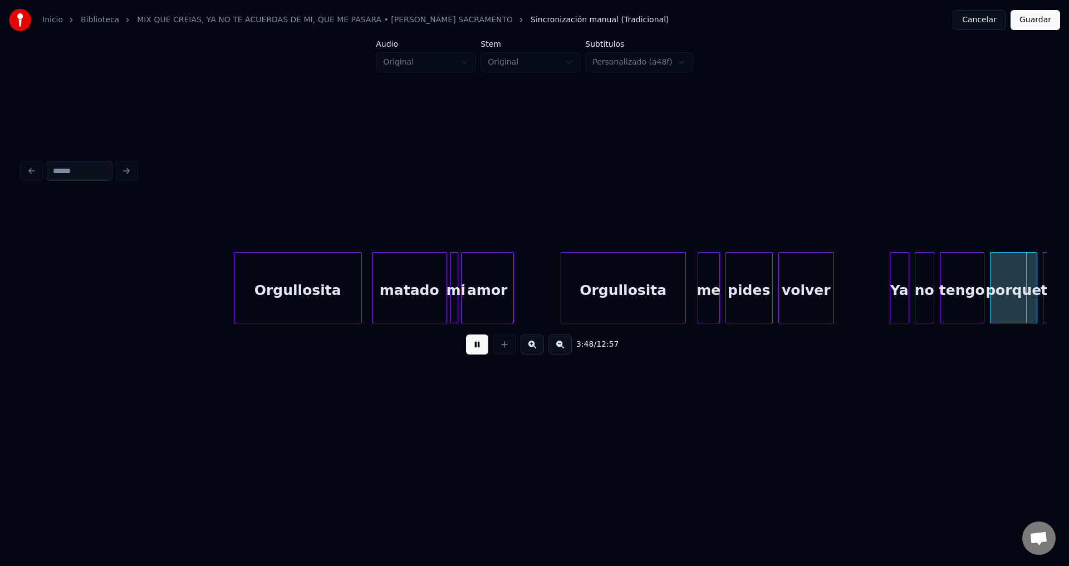
scroll to position [0, 31776]
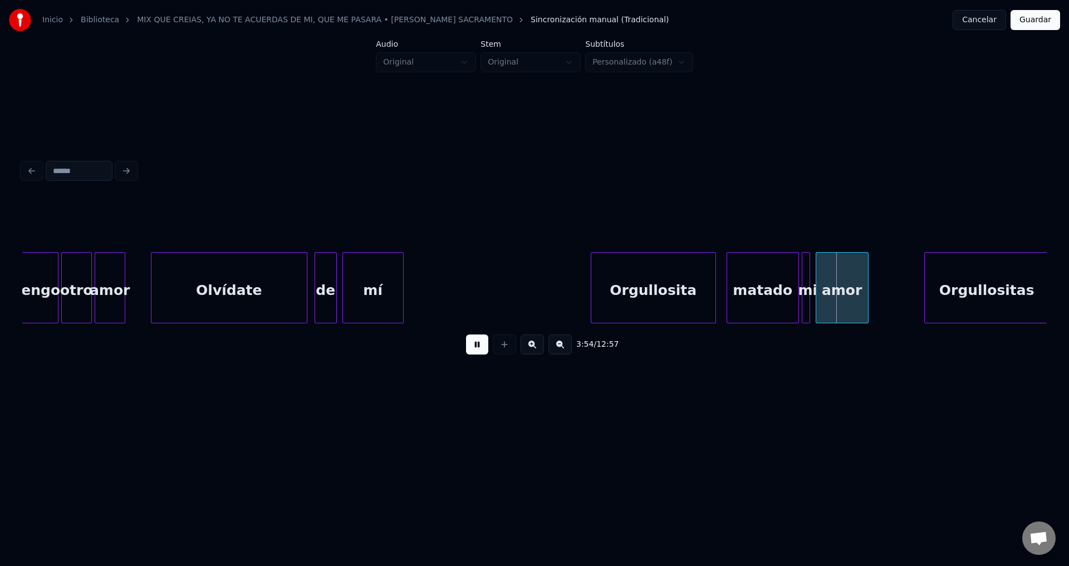
click at [657, 294] on div "Orgullosita" at bounding box center [653, 291] width 124 height 76
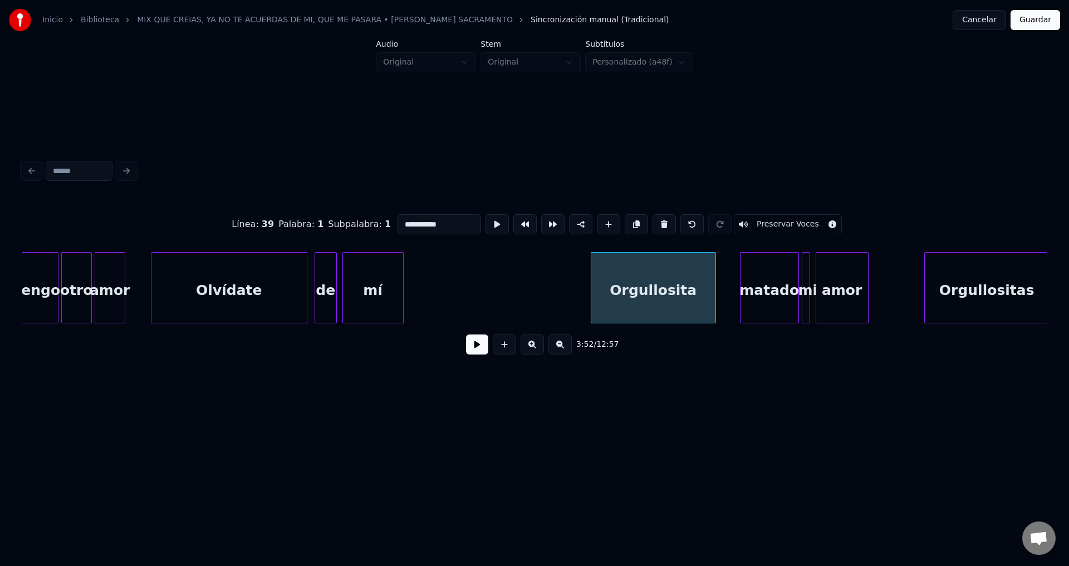
click at [740, 286] on div at bounding box center [741, 288] width 3 height 70
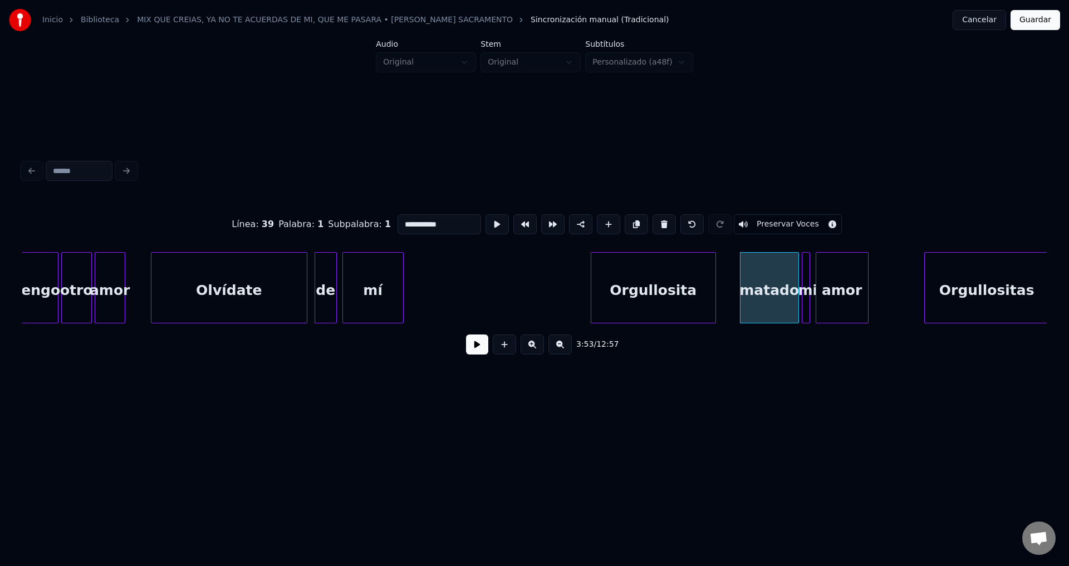
click at [636, 287] on div "Orgullosita" at bounding box center [653, 291] width 124 height 76
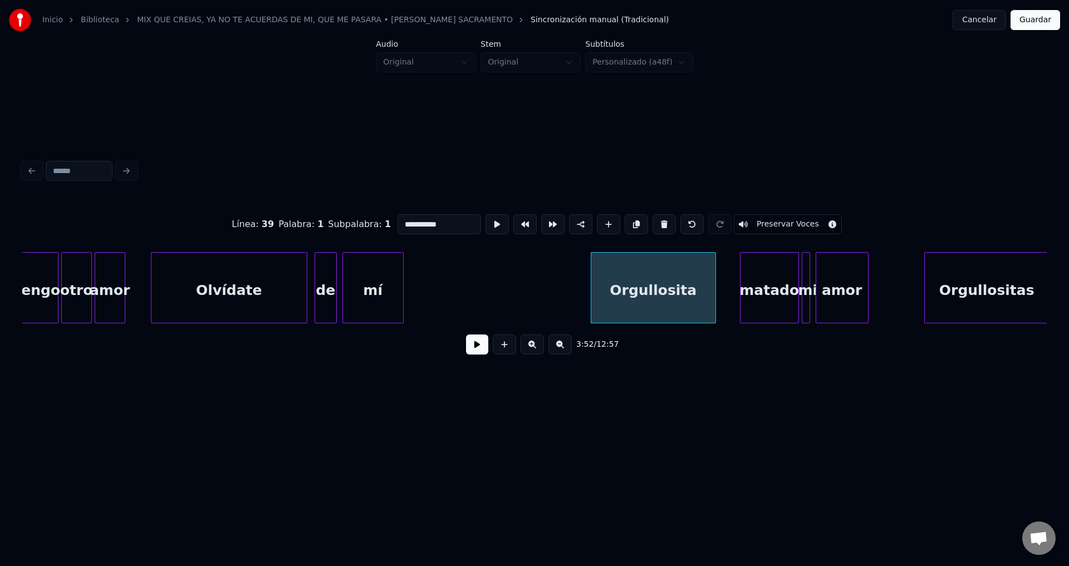
click at [477, 348] on button at bounding box center [477, 345] width 22 height 20
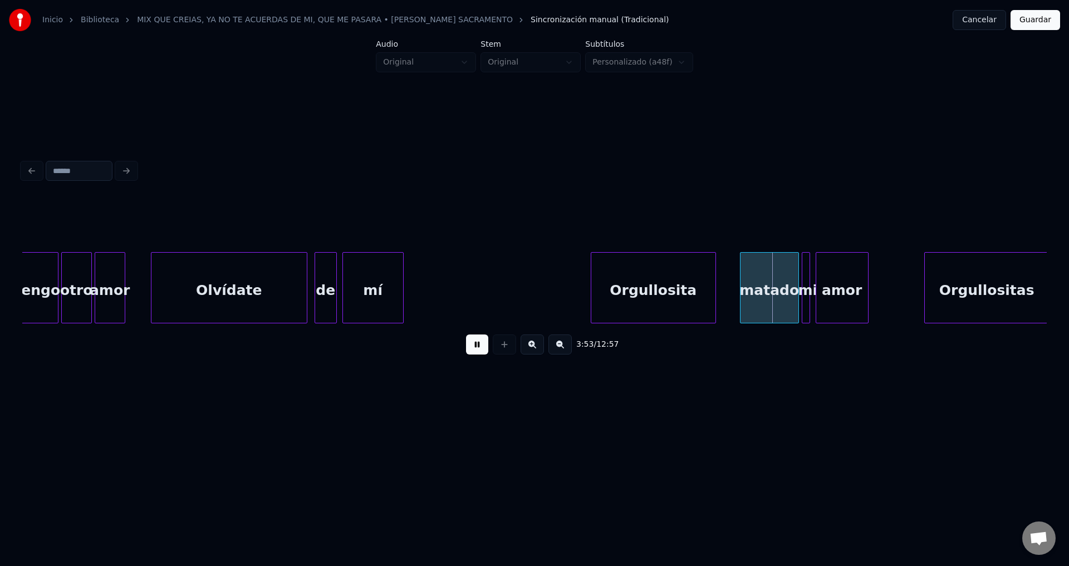
click at [478, 348] on button at bounding box center [477, 345] width 22 height 20
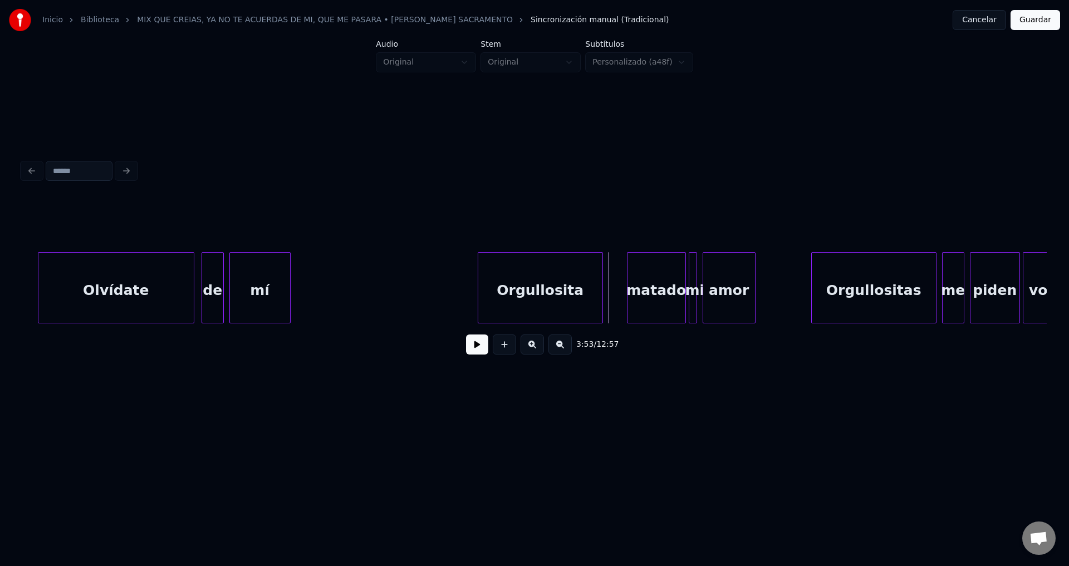
scroll to position [0, 31949]
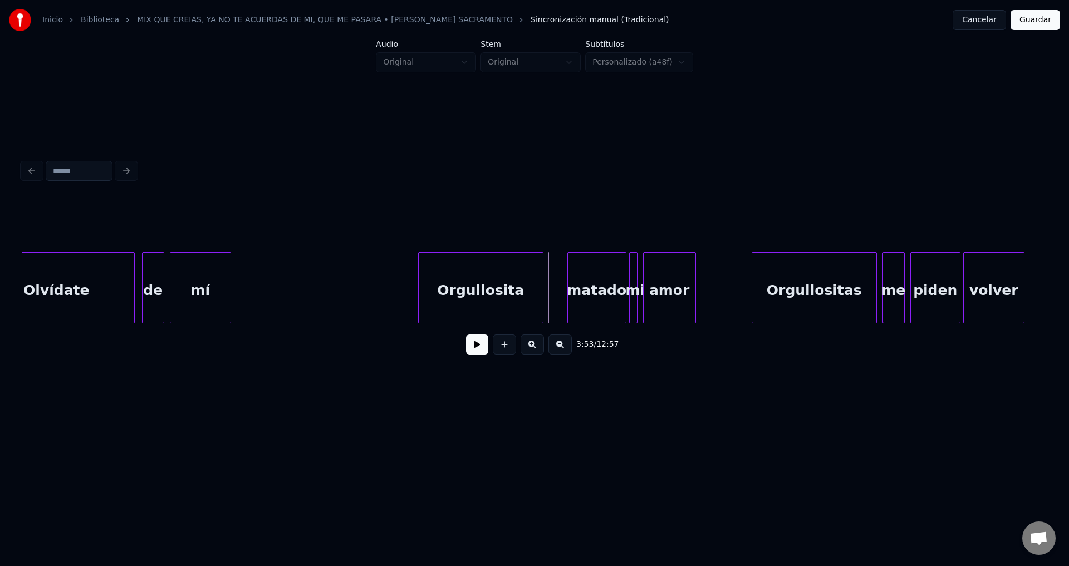
click at [431, 288] on div "Orgullosita" at bounding box center [481, 291] width 124 height 76
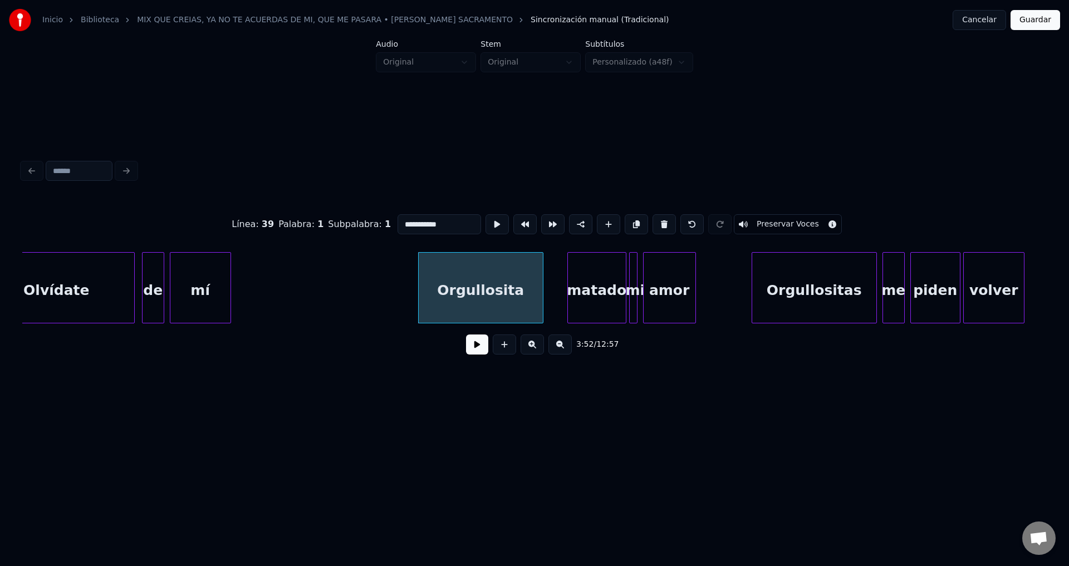
click at [469, 348] on button at bounding box center [477, 345] width 22 height 20
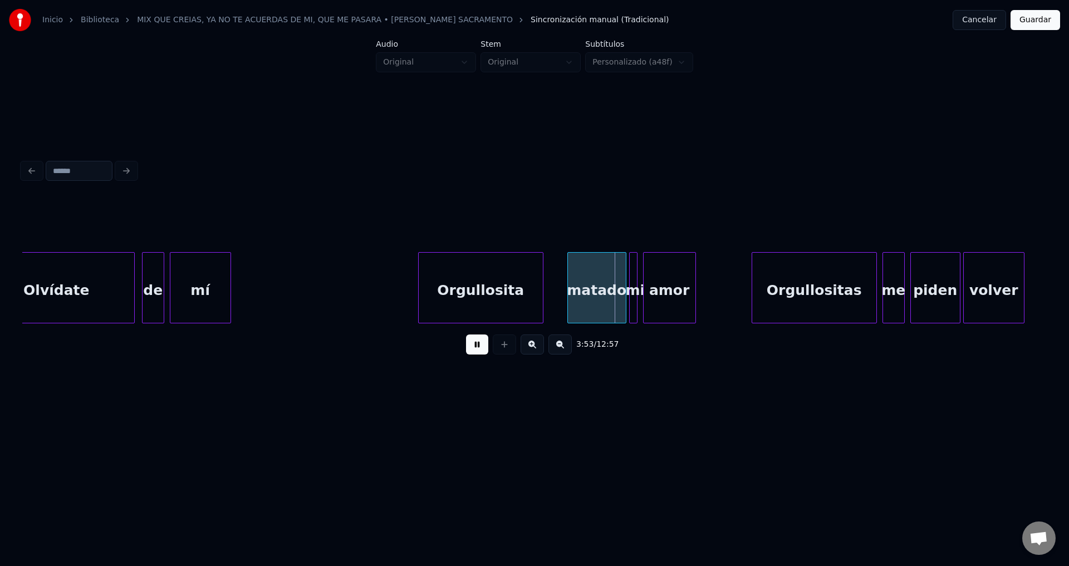
click at [469, 348] on button at bounding box center [477, 345] width 22 height 20
click at [478, 297] on div "Orgullosita" at bounding box center [481, 291] width 124 height 76
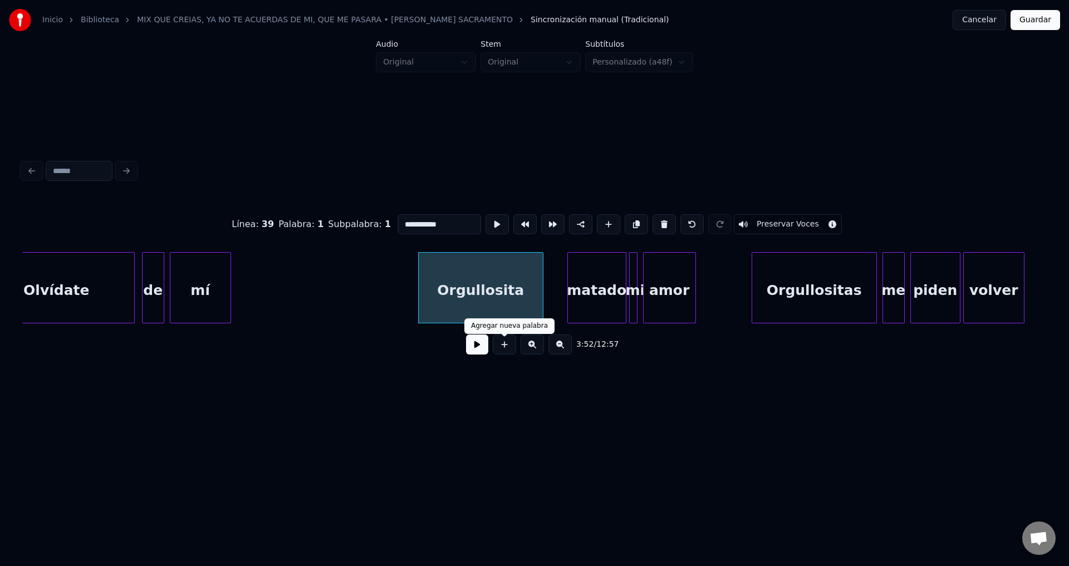
click at [503, 350] on button at bounding box center [504, 345] width 23 height 20
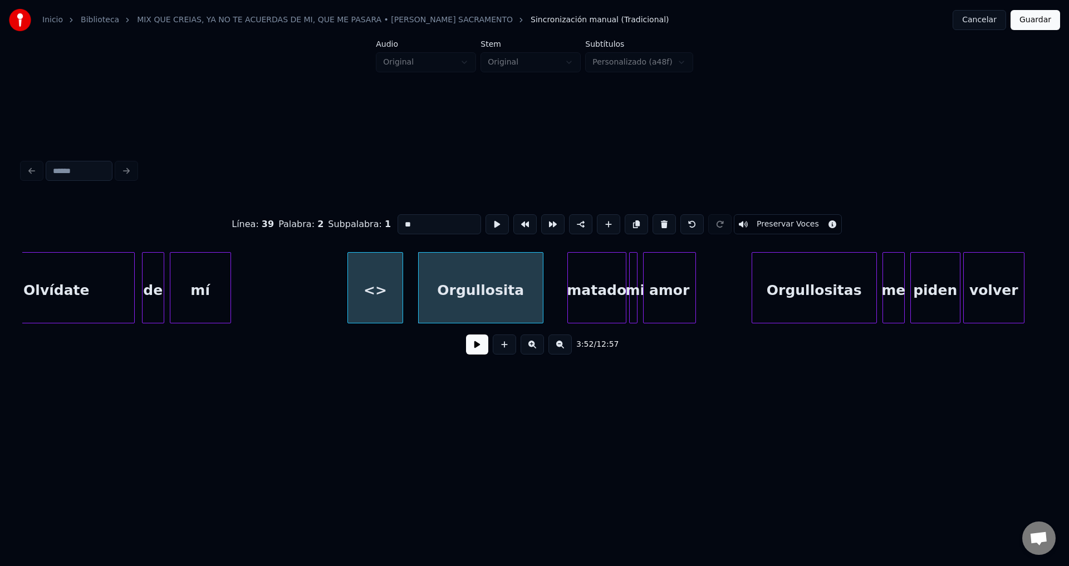
click at [381, 285] on div "<>" at bounding box center [375, 291] width 55 height 76
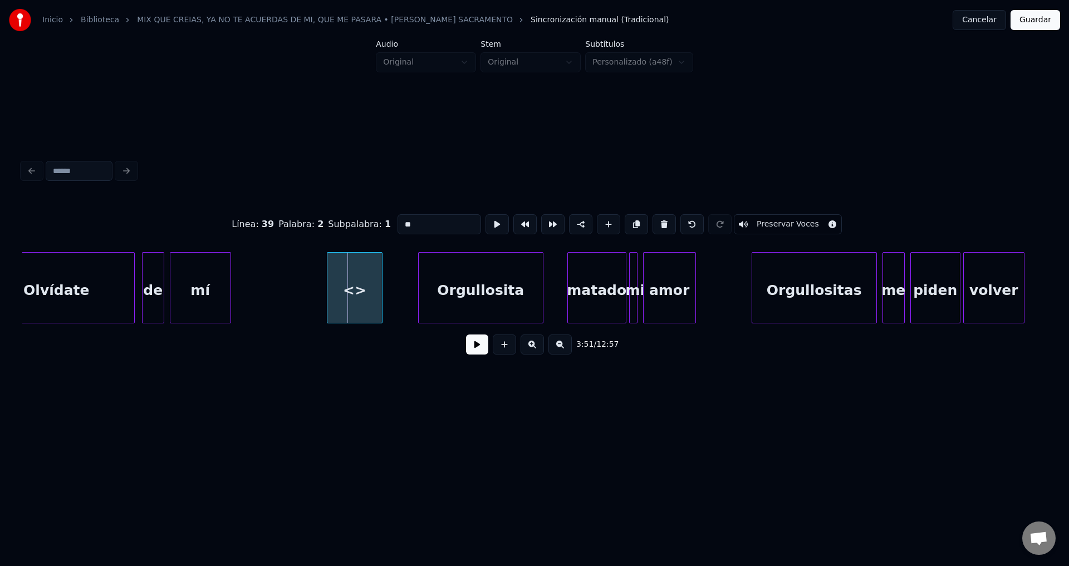
click at [355, 295] on div "<>" at bounding box center [354, 291] width 55 height 76
click at [359, 294] on div "<>" at bounding box center [354, 291] width 55 height 76
drag, startPoint x: 430, startPoint y: 223, endPoint x: 328, endPoint y: 213, distance: 102.4
click at [328, 213] on div "Línea : 39 Palabra : 2 Subpalabra : 1 ** Preservar Voces" at bounding box center [534, 225] width 1024 height 56
drag, startPoint x: 408, startPoint y: 222, endPoint x: 382, endPoint y: 222, distance: 25.1
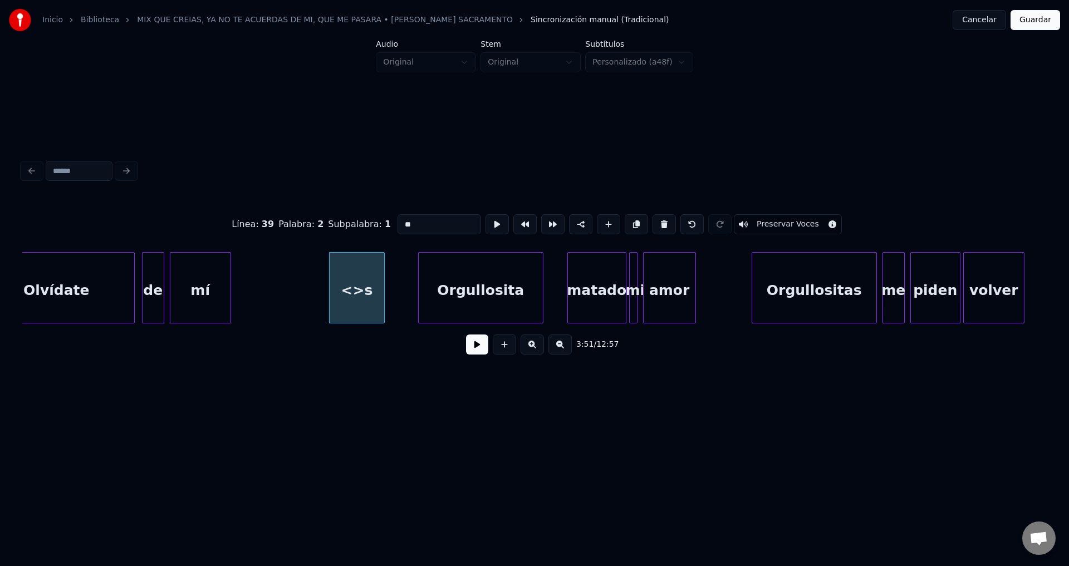
click at [382, 222] on div "Línea : 39 Palabra : 2 Subpalabra : 1 ** Preservar Voces" at bounding box center [534, 225] width 1024 height 56
click at [346, 280] on div "<" at bounding box center [357, 291] width 55 height 76
click at [654, 219] on button at bounding box center [663, 224] width 23 height 20
type input "*"
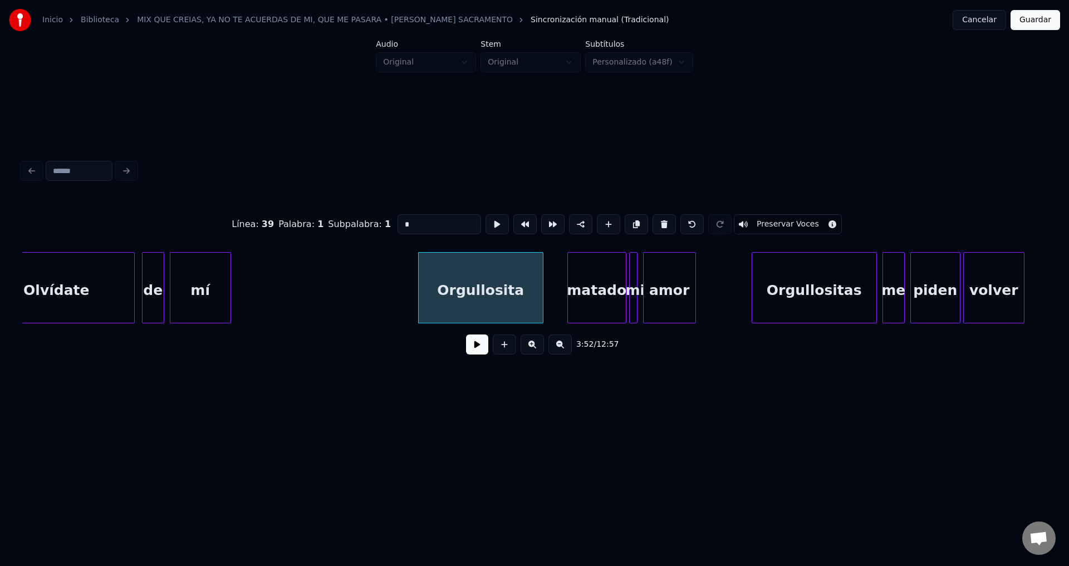
click at [420, 221] on input "*" at bounding box center [439, 224] width 84 height 20
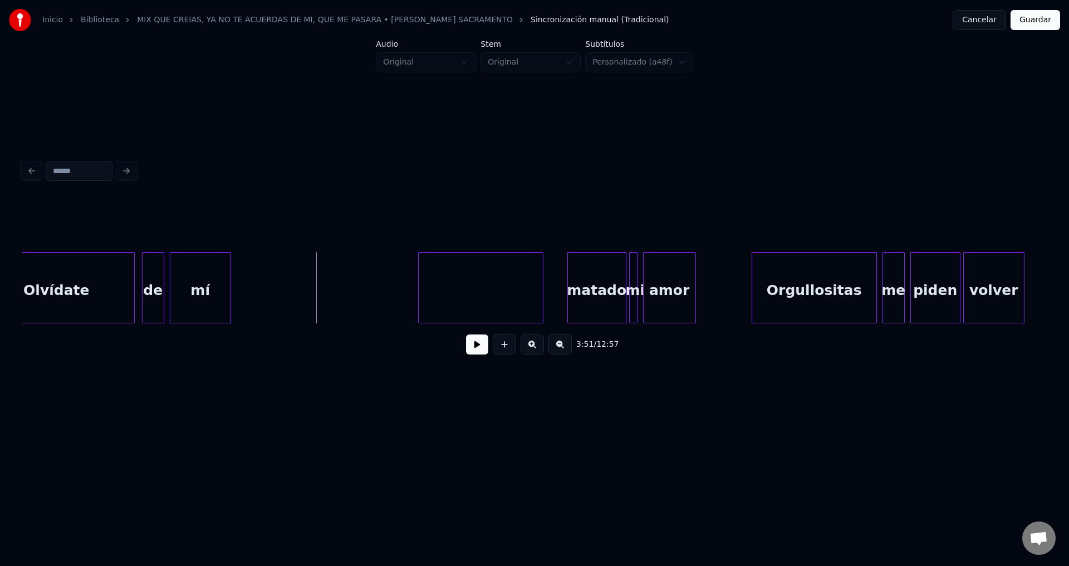
click at [457, 283] on div at bounding box center [481, 291] width 124 height 76
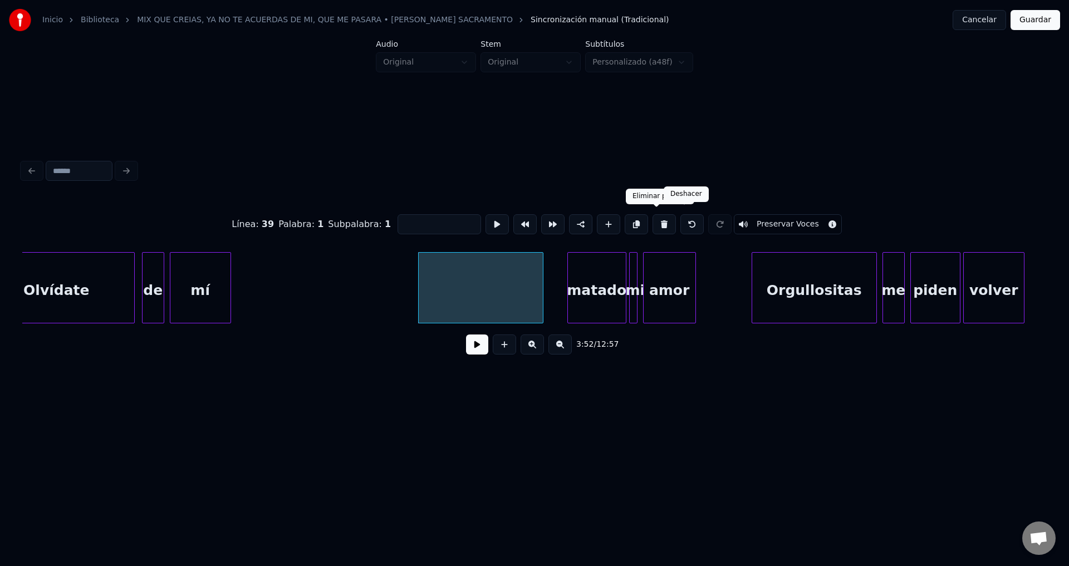
click at [681, 217] on button at bounding box center [691, 224] width 23 height 20
type input "*"
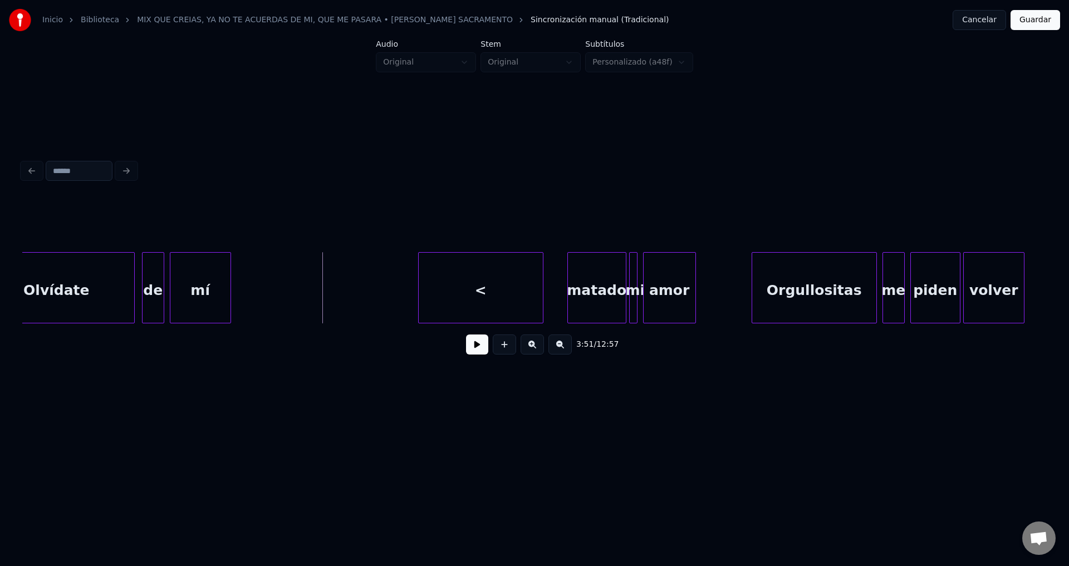
click at [468, 346] on button at bounding box center [477, 345] width 22 height 20
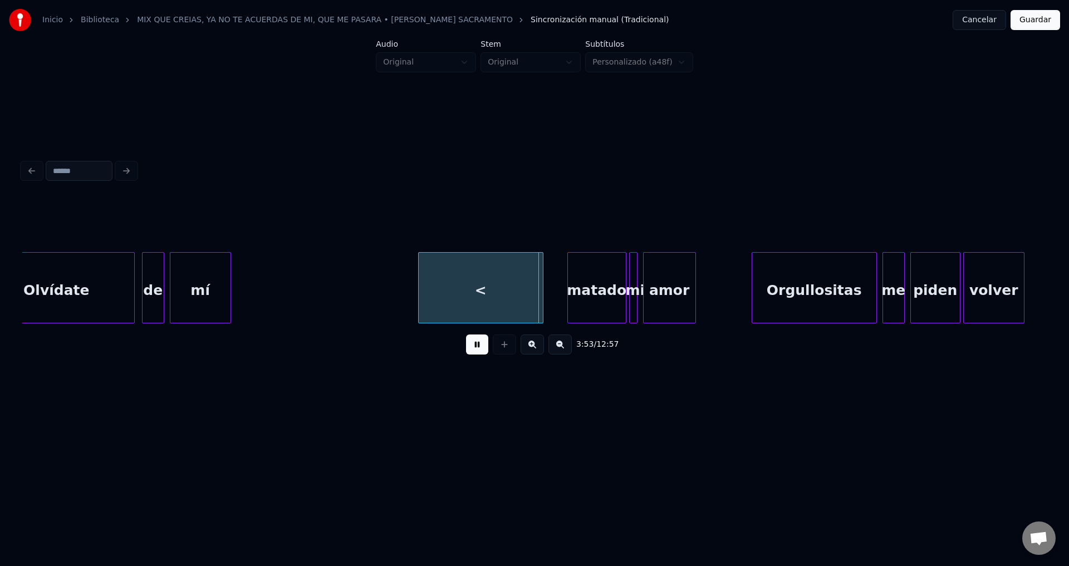
click at [473, 346] on button at bounding box center [477, 345] width 22 height 20
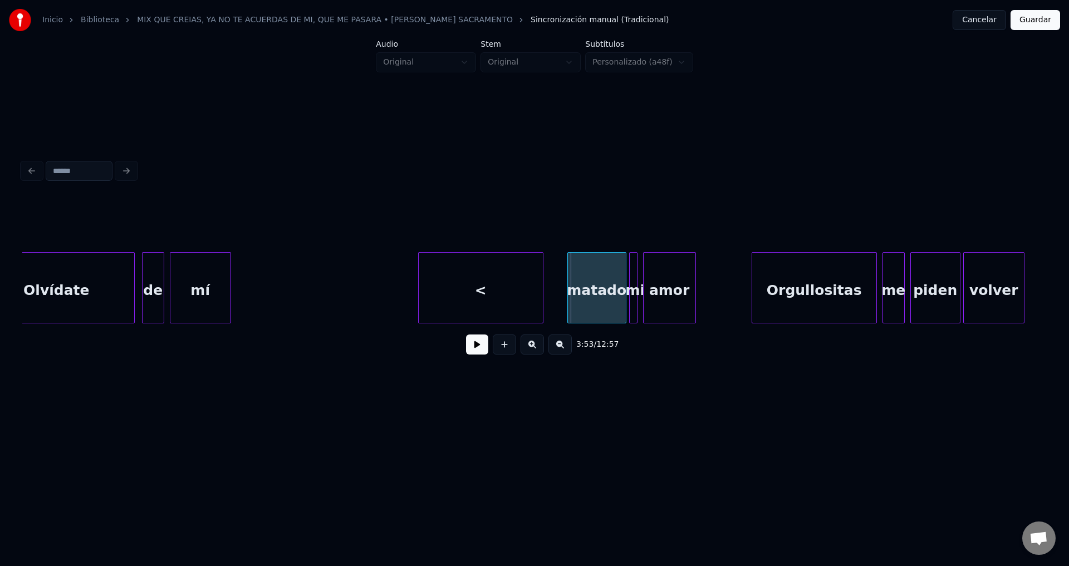
click at [470, 287] on div "<" at bounding box center [481, 291] width 124 height 76
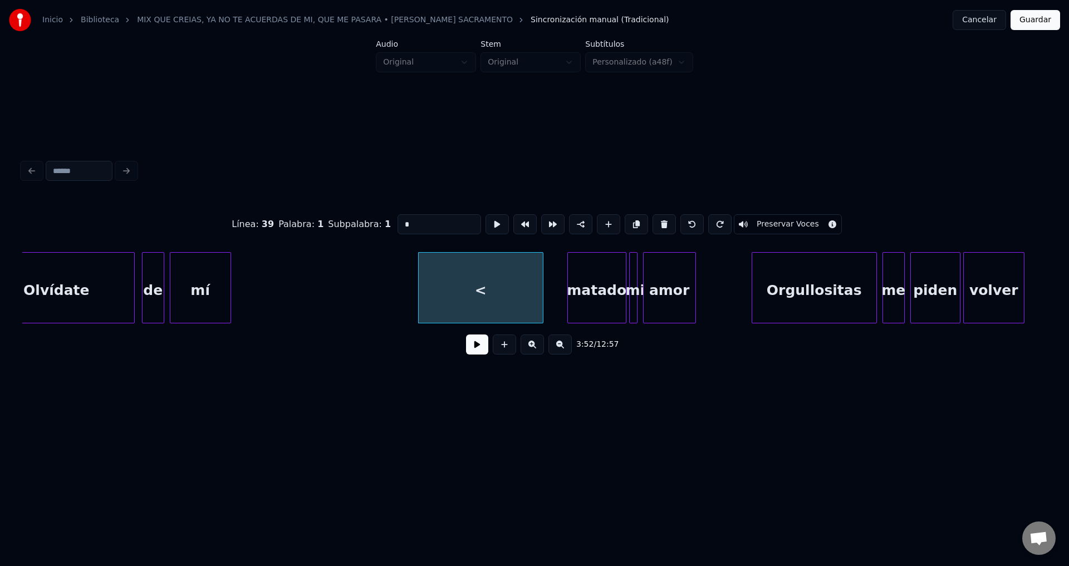
drag, startPoint x: 357, startPoint y: 225, endPoint x: 347, endPoint y: 225, distance: 10.0
click at [347, 225] on div "Línea : 39 Palabra : 1 Subpalabra : 1 * Preservar Voces" at bounding box center [534, 225] width 1024 height 56
type input "*"
type input "**********"
click at [472, 350] on button at bounding box center [477, 345] width 22 height 20
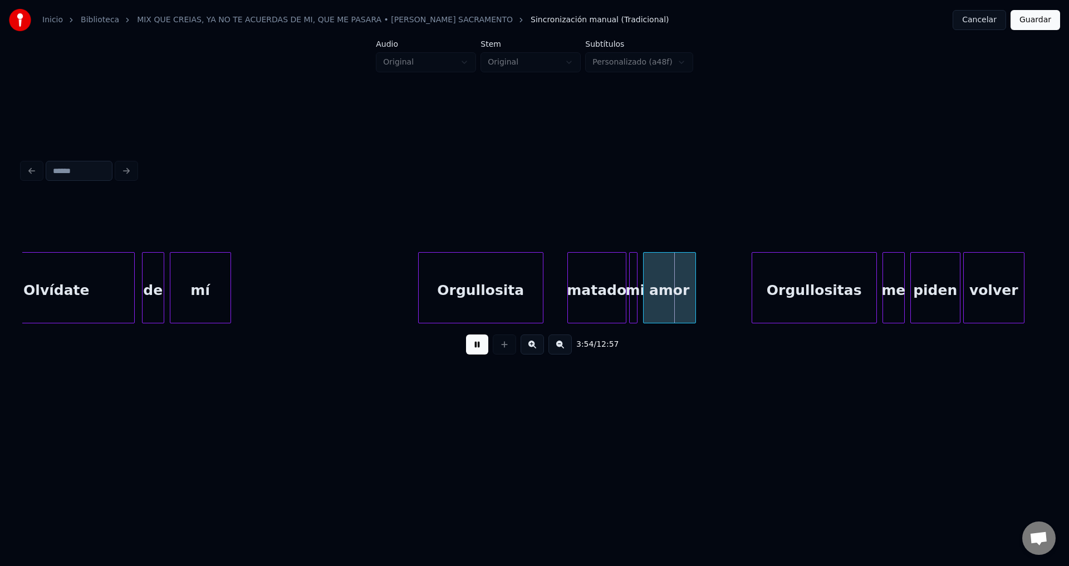
click at [477, 352] on button at bounding box center [477, 345] width 22 height 20
click at [507, 349] on button at bounding box center [504, 345] width 23 height 20
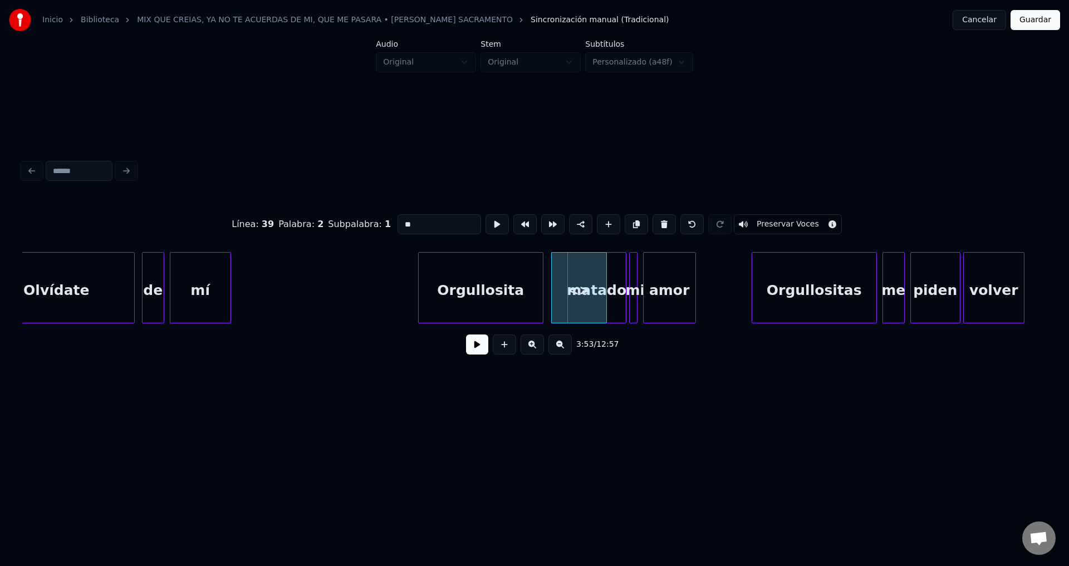
click at [433, 225] on input "**" at bounding box center [439, 224] width 84 height 20
type input "*"
click at [564, 273] on div at bounding box center [563, 288] width 3 height 70
click at [556, 278] on div "has" at bounding box center [555, 291] width 13 height 76
click at [492, 284] on div "Orgullosita" at bounding box center [481, 291] width 124 height 76
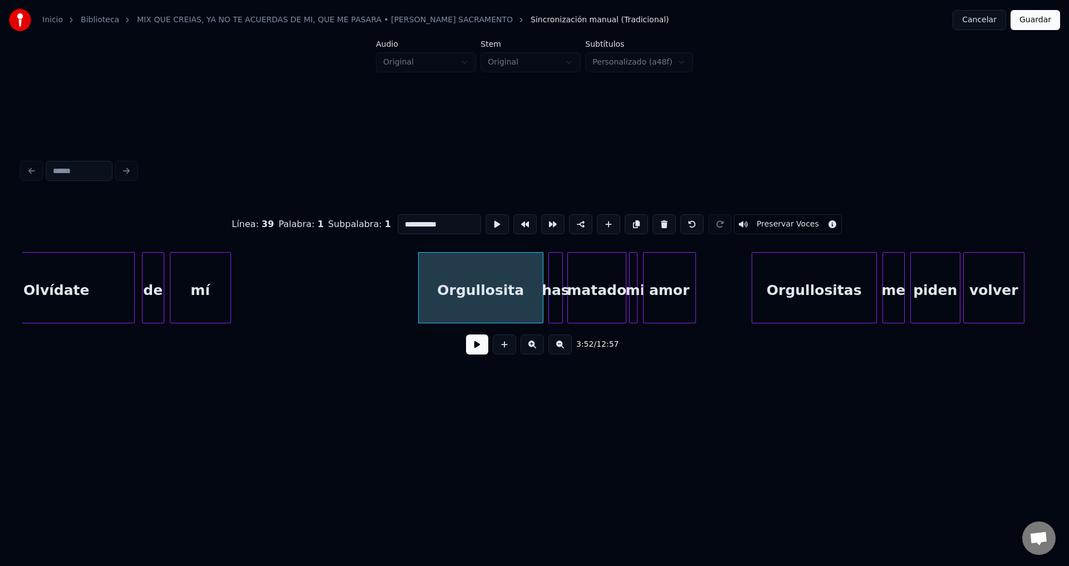
type input "**********"
click at [484, 351] on button at bounding box center [477, 345] width 22 height 20
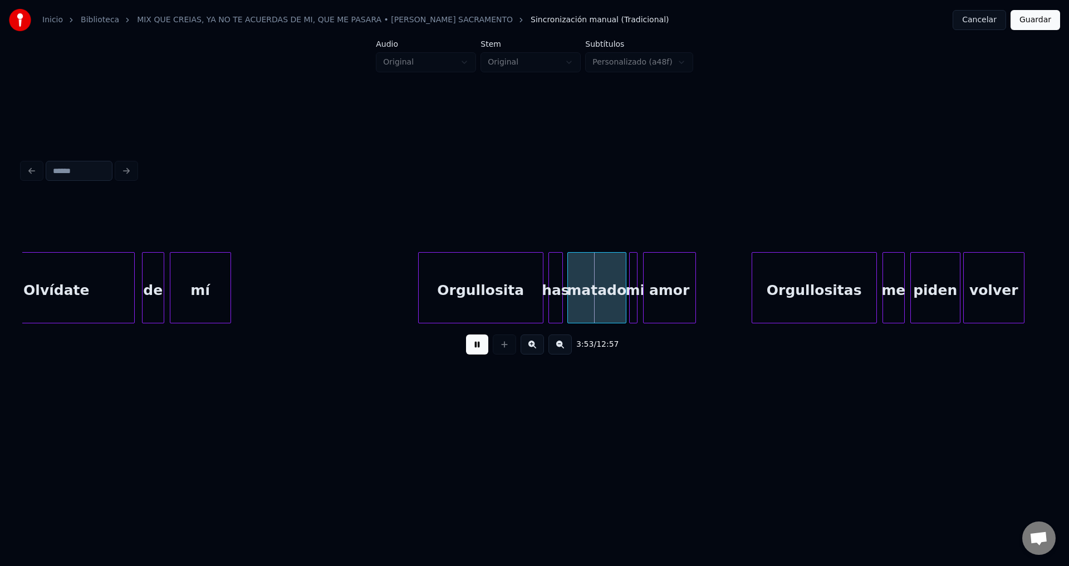
click at [484, 351] on button at bounding box center [477, 345] width 22 height 20
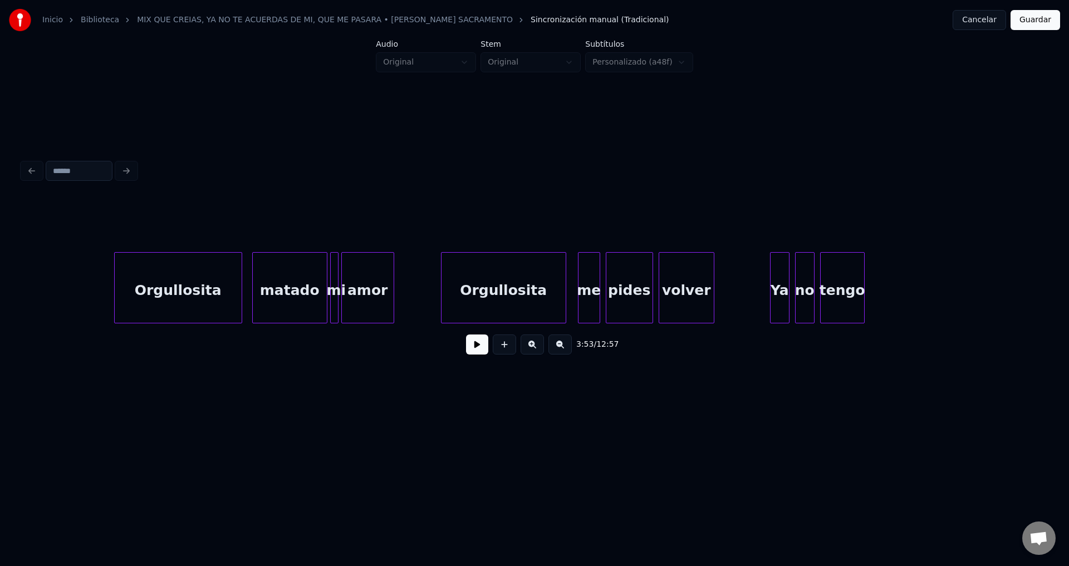
scroll to position [0, 30690]
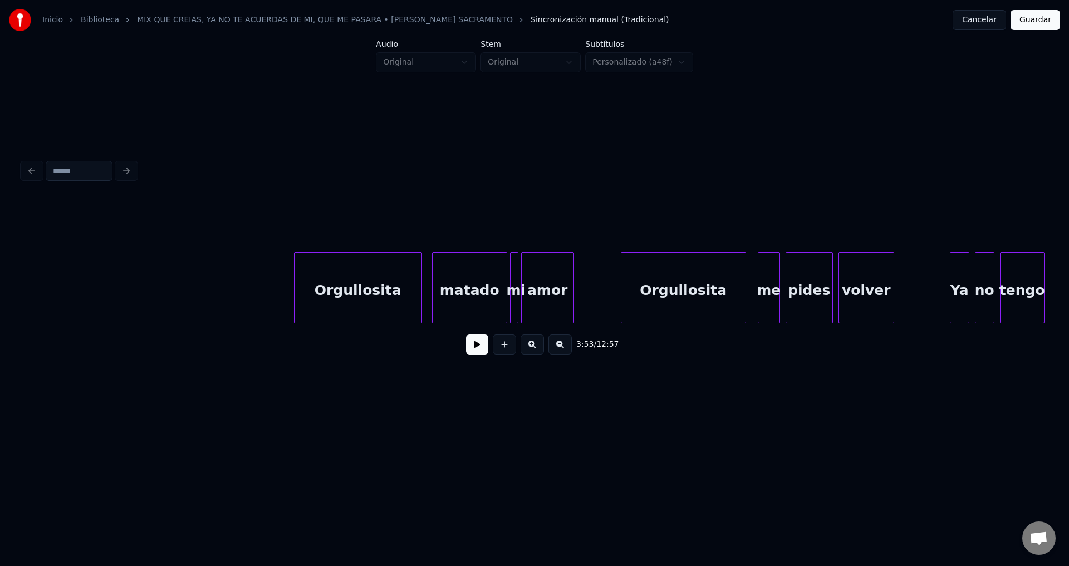
click at [345, 301] on div "Orgullosita" at bounding box center [357, 291] width 127 height 76
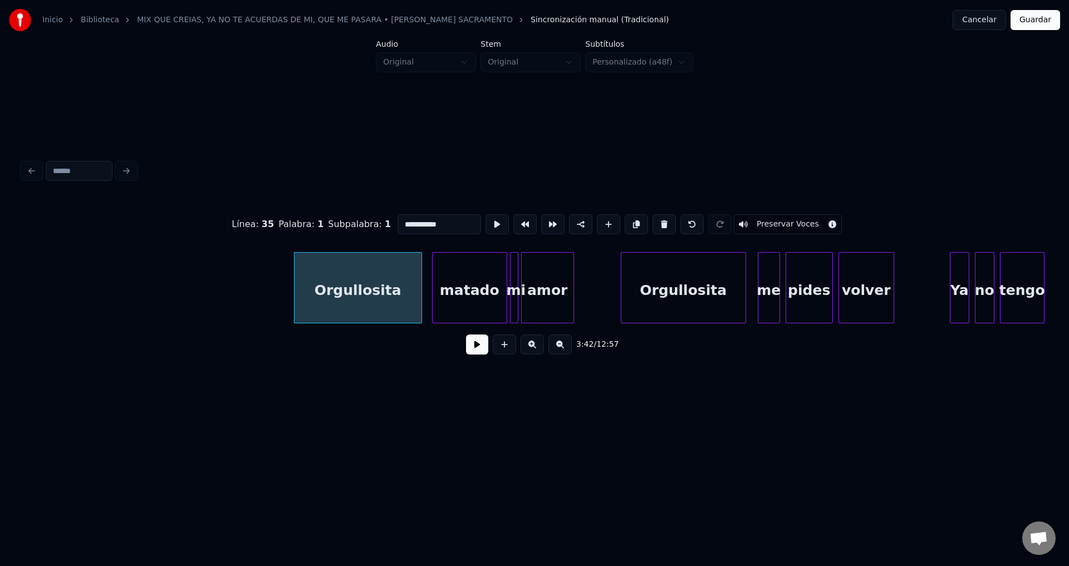
click at [474, 347] on button at bounding box center [477, 345] width 22 height 20
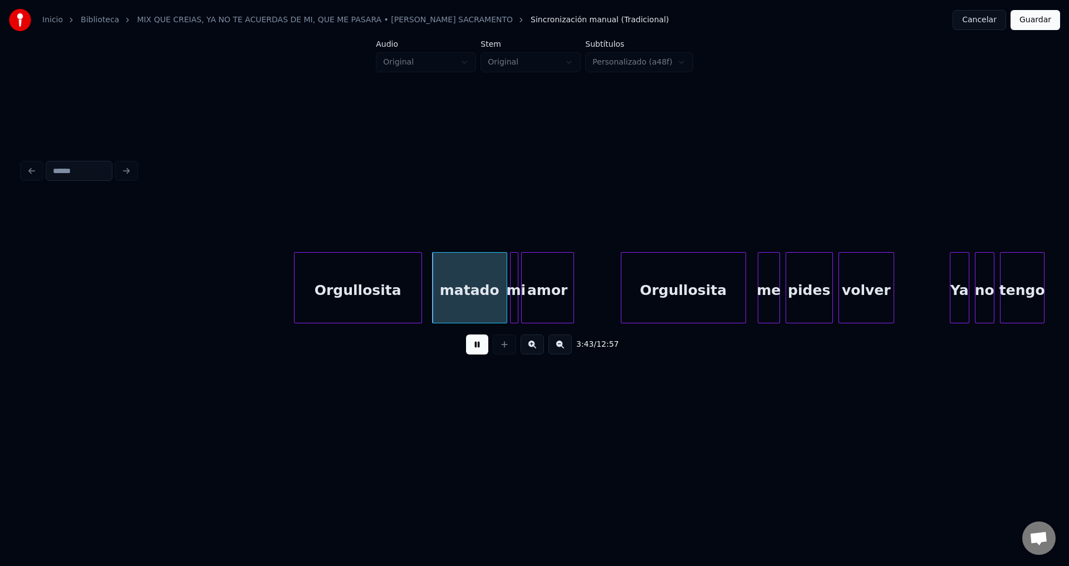
click at [474, 347] on button at bounding box center [477, 345] width 22 height 20
click at [452, 286] on div at bounding box center [453, 288] width 3 height 70
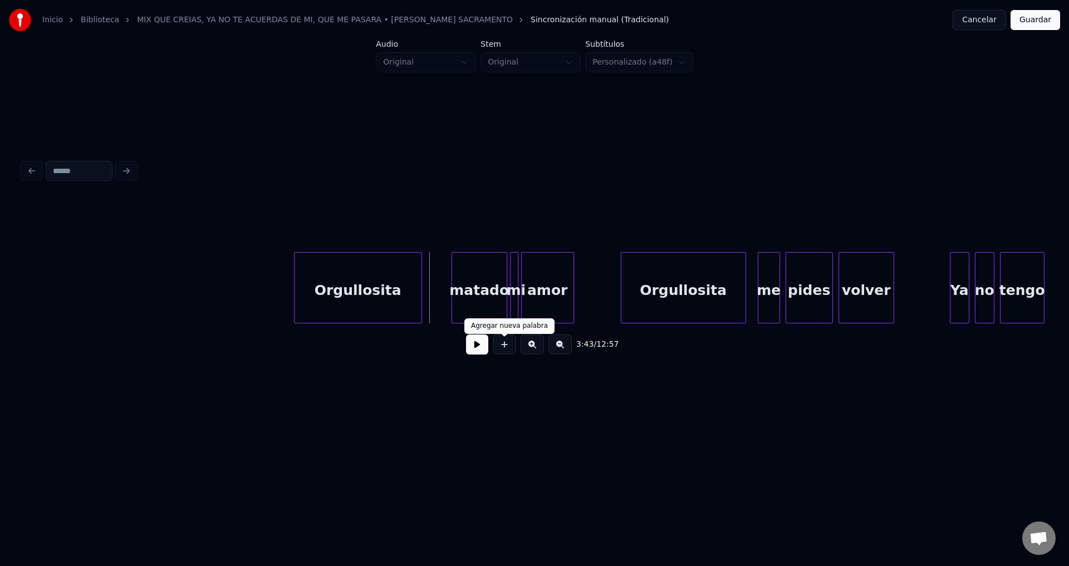
click at [507, 348] on button at bounding box center [504, 345] width 23 height 20
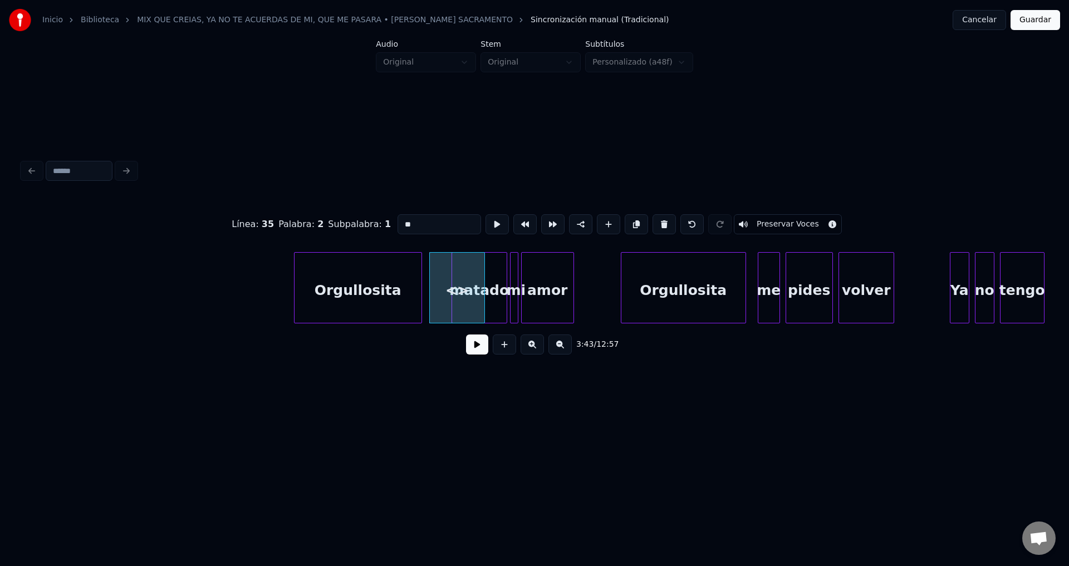
drag, startPoint x: 428, startPoint y: 224, endPoint x: 330, endPoint y: 217, distance: 98.8
click at [330, 217] on div "Línea : 35 Palabra : 2 Subpalabra : 1 ** Preservar Voces" at bounding box center [534, 225] width 1024 height 56
click at [441, 283] on div at bounding box center [441, 288] width 3 height 70
type input "***"
click at [474, 354] on button at bounding box center [477, 345] width 22 height 20
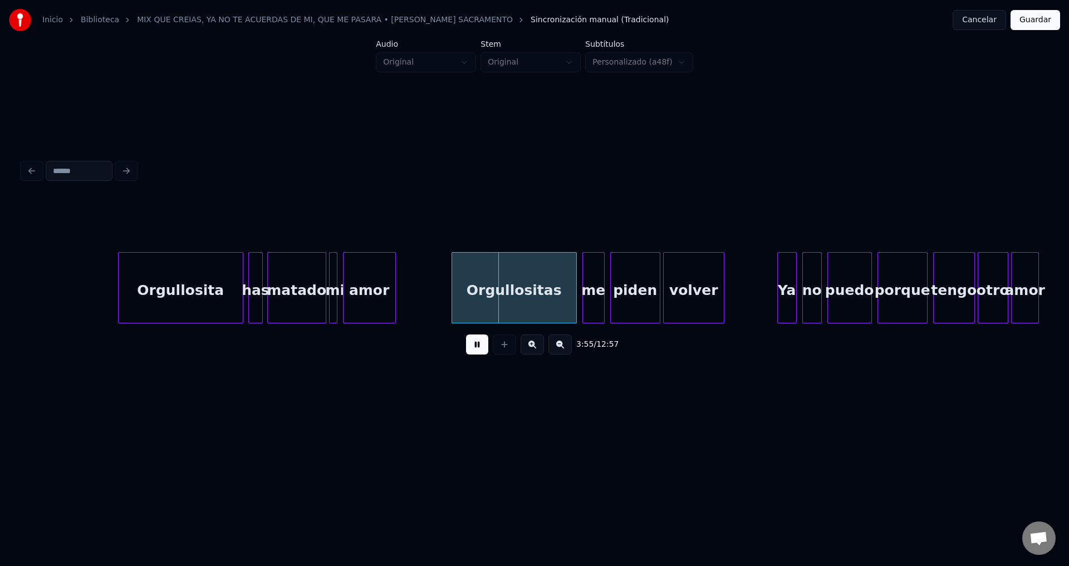
scroll to position [0, 32429]
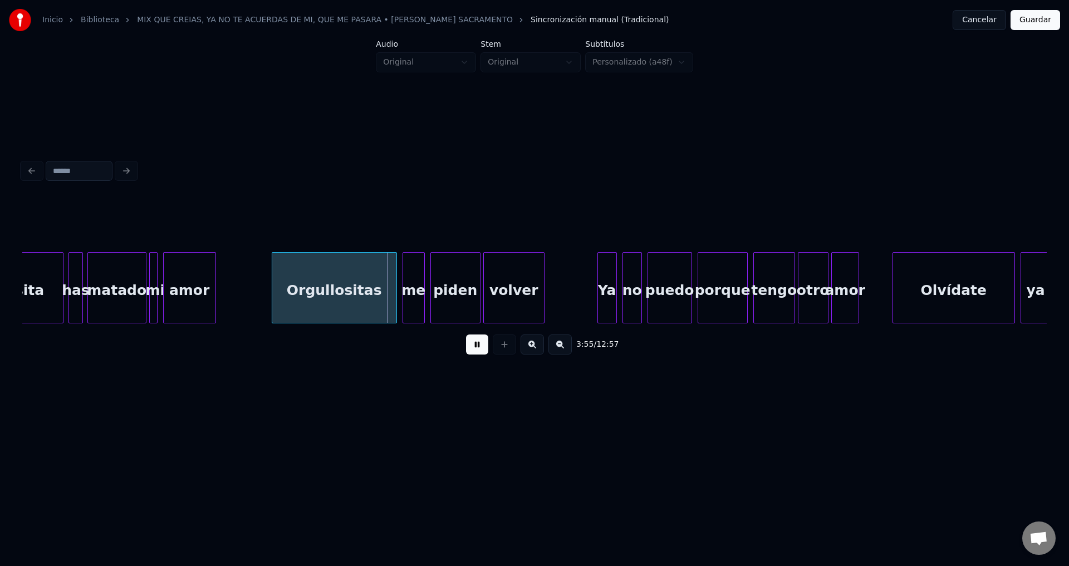
click at [346, 302] on div "Orgullositas" at bounding box center [334, 291] width 124 height 76
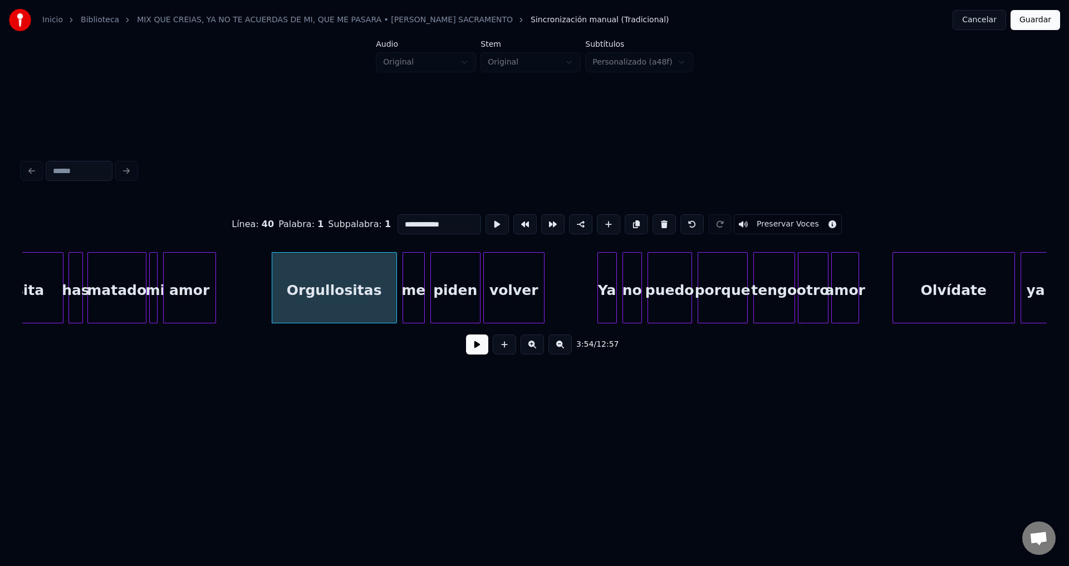
click at [455, 224] on input "**********" at bounding box center [439, 224] width 84 height 20
click at [268, 286] on div at bounding box center [269, 288] width 3 height 70
type input "**********"
click at [474, 355] on button at bounding box center [477, 345] width 22 height 20
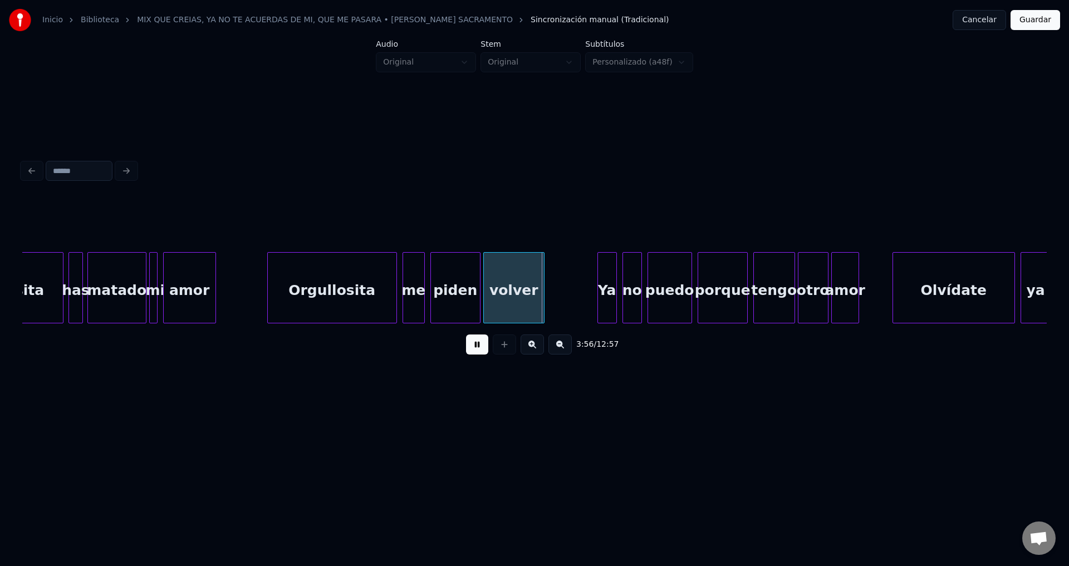
click at [457, 304] on div "piden" at bounding box center [455, 291] width 49 height 76
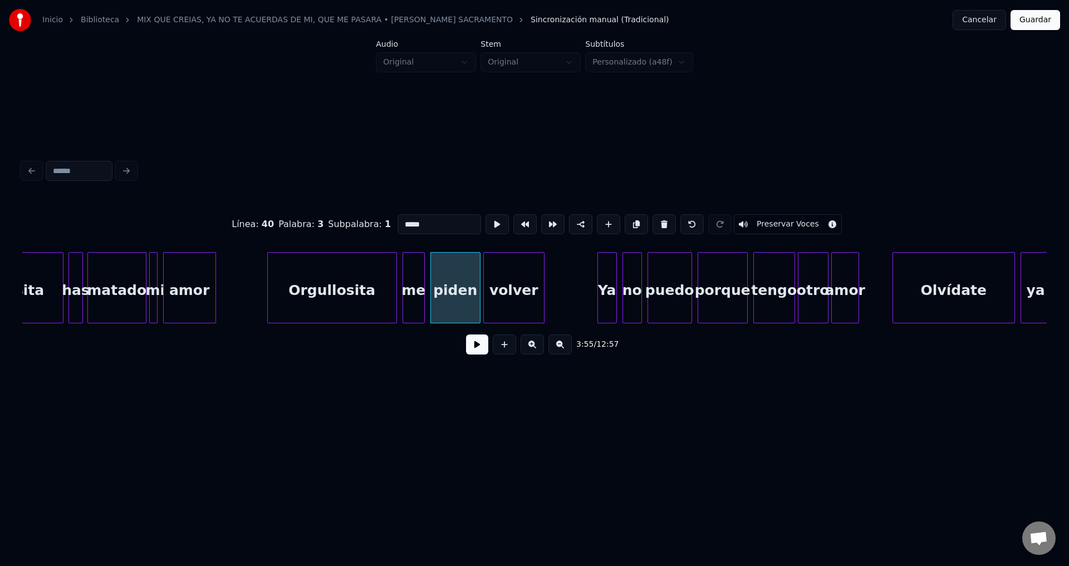
click at [425, 219] on input "*****" at bounding box center [439, 224] width 84 height 20
click at [346, 284] on div "Orgullosita" at bounding box center [332, 291] width 129 height 76
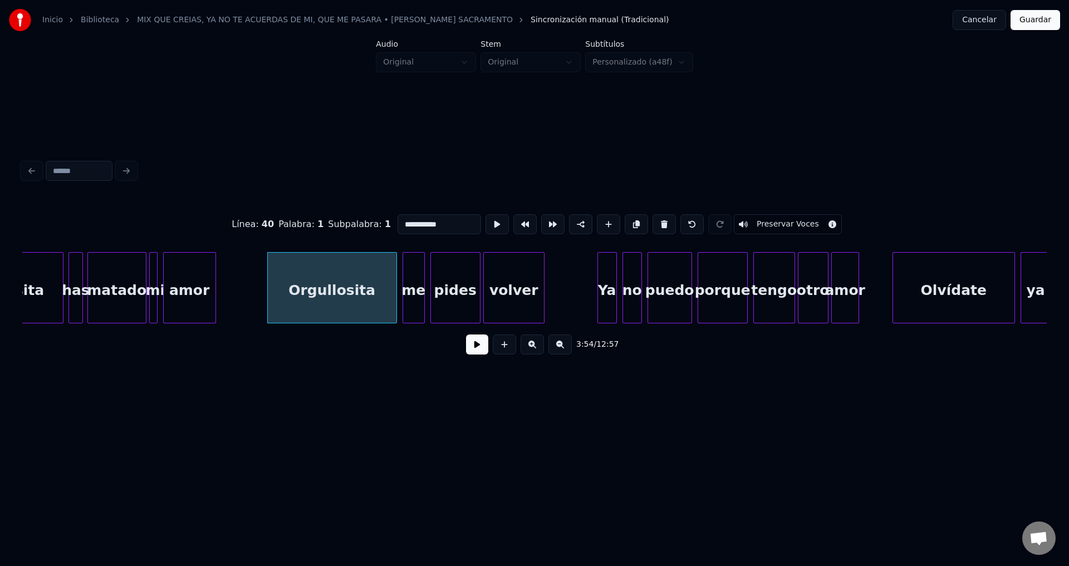
type input "**********"
click at [479, 355] on button at bounding box center [477, 345] width 22 height 20
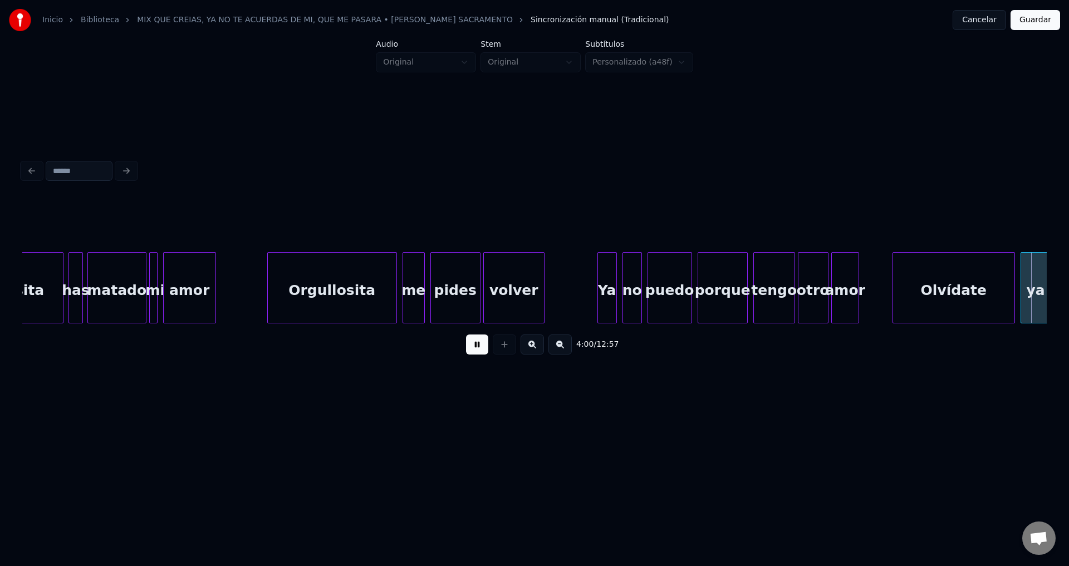
scroll to position [0, 33453]
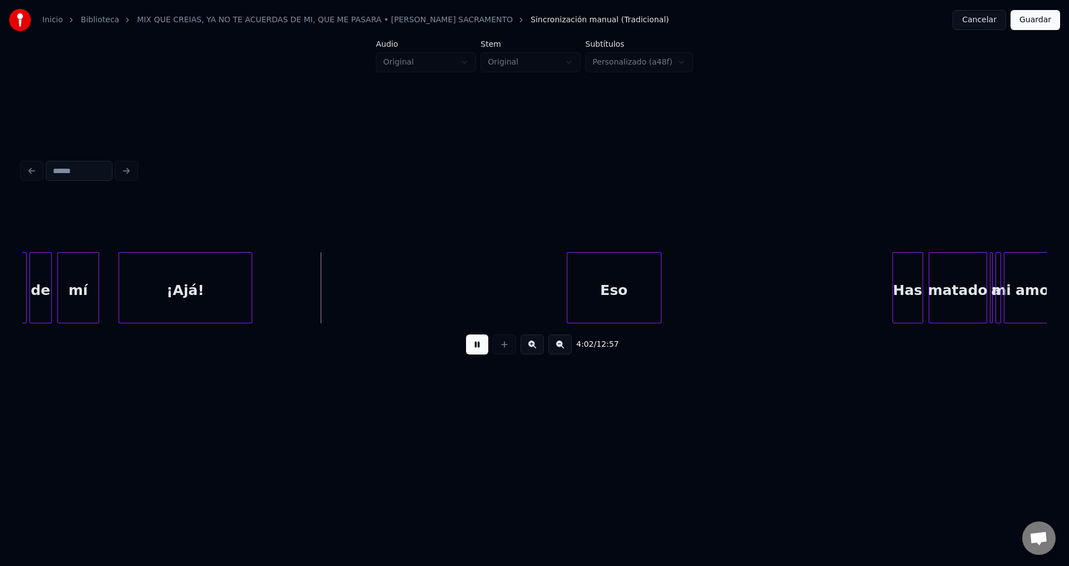
click at [225, 291] on div "¡Ajá!" at bounding box center [185, 291] width 132 height 76
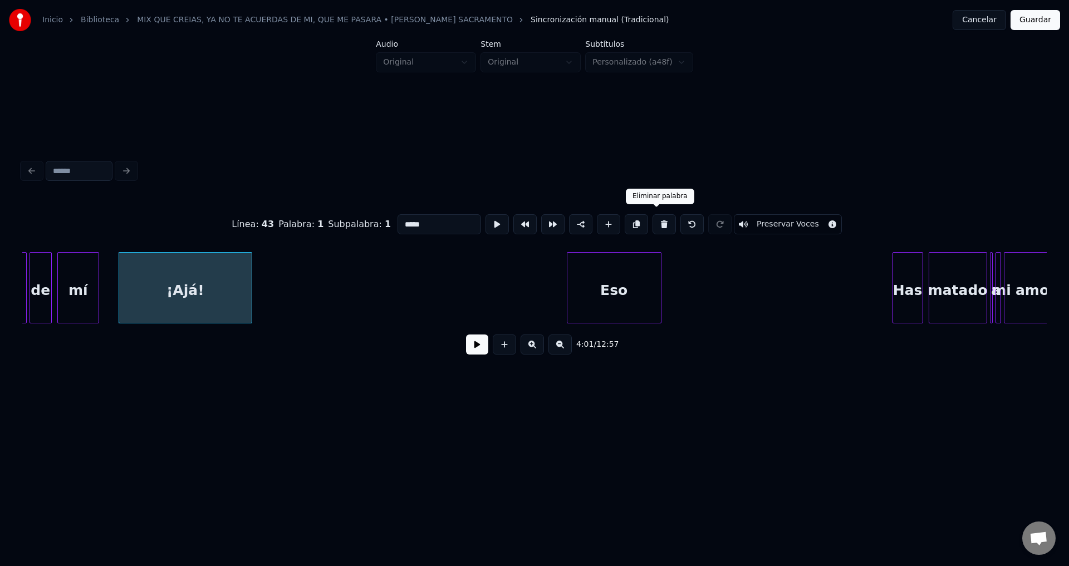
click at [657, 225] on button at bounding box center [663, 224] width 23 height 20
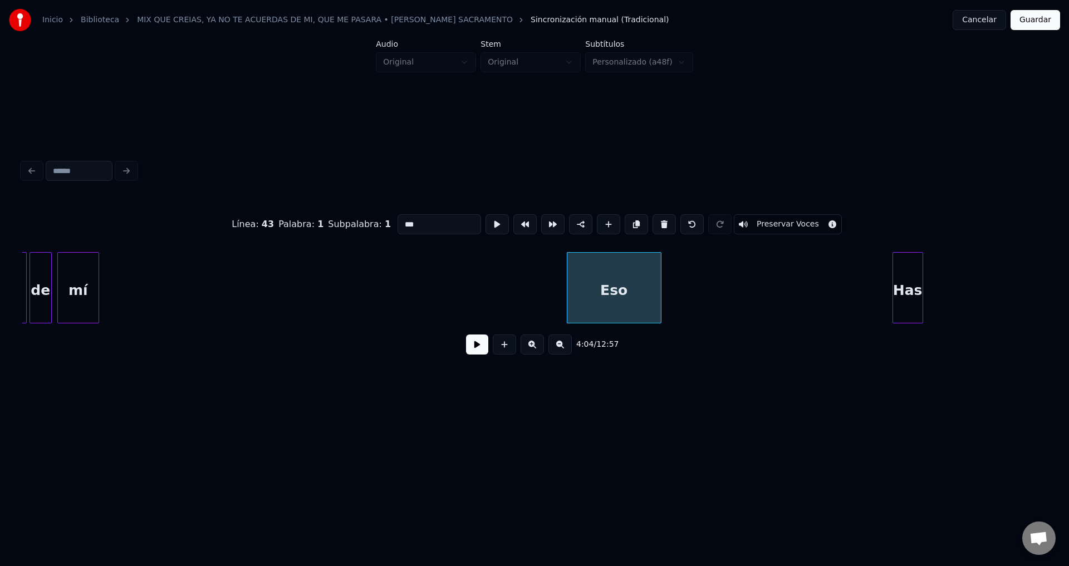
scroll to position [0, 33088]
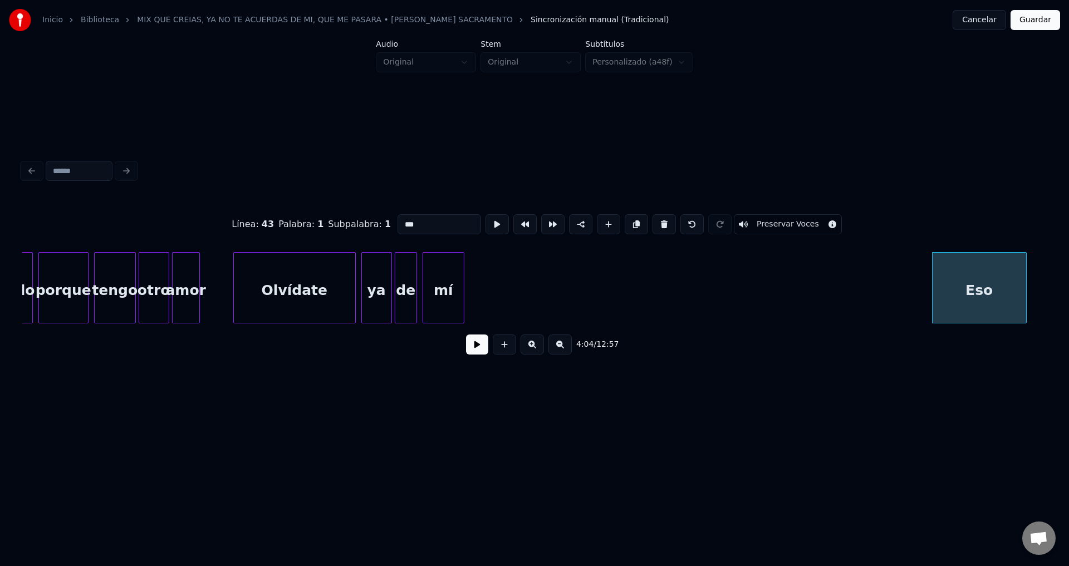
click at [327, 289] on div "Olvídate" at bounding box center [294, 291] width 121 height 76
type input "********"
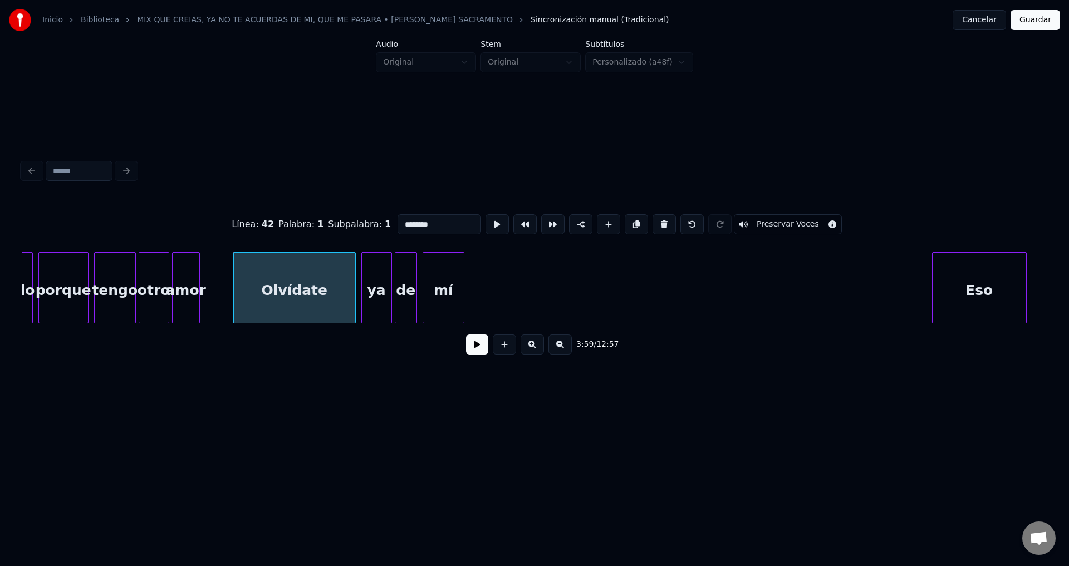
click at [479, 348] on button at bounding box center [477, 345] width 22 height 20
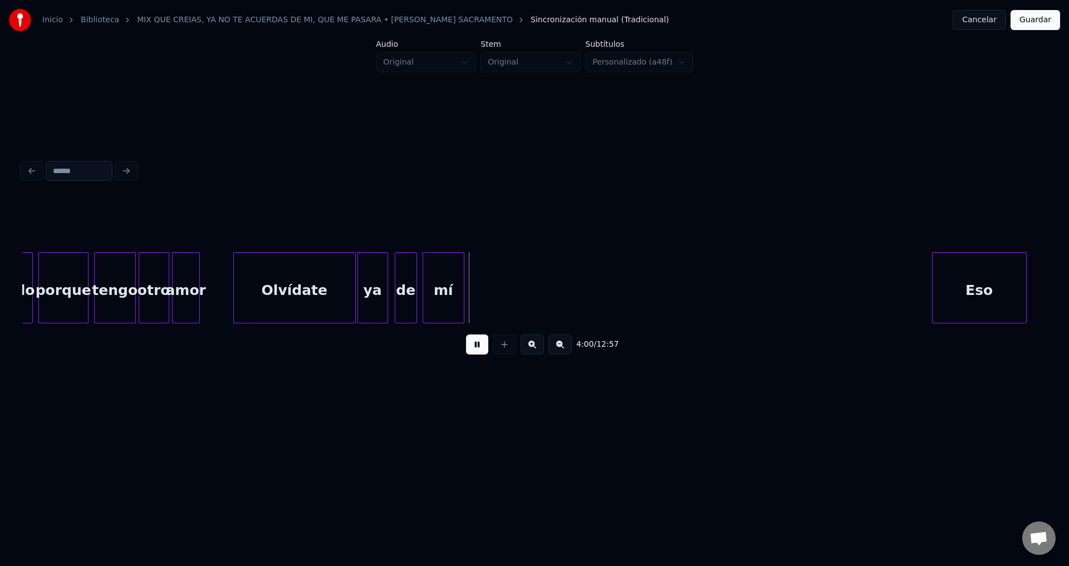
click at [377, 295] on div "ya" at bounding box center [373, 291] width 30 height 76
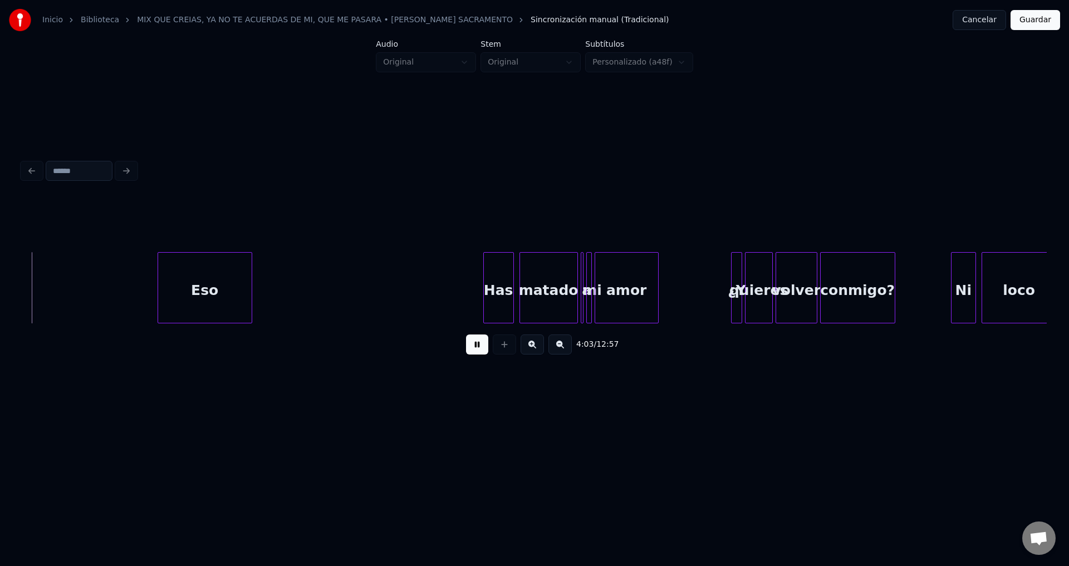
scroll to position [0, 33871]
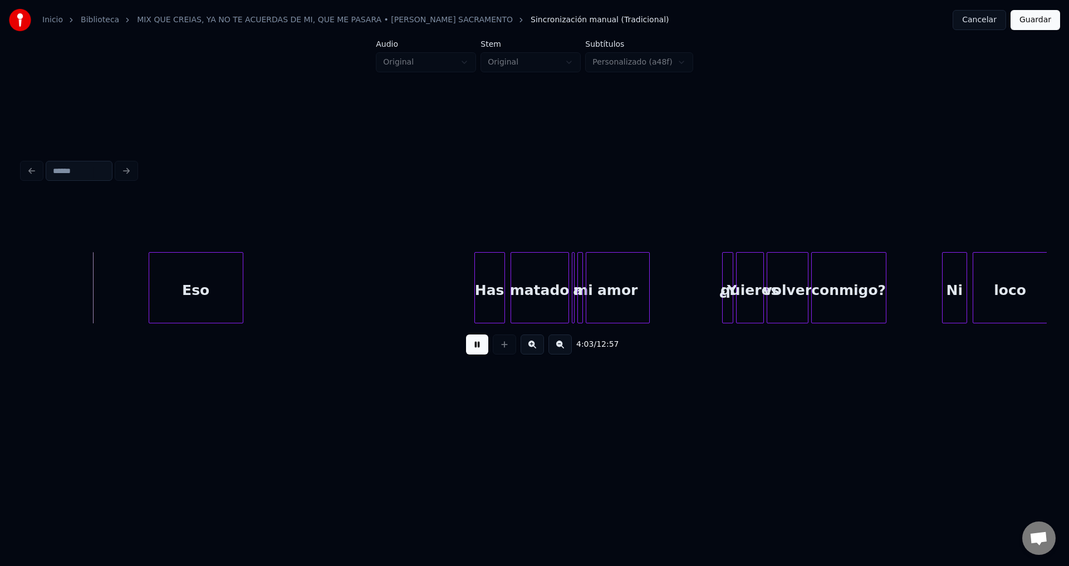
click at [213, 295] on div "Eso" at bounding box center [196, 291] width 94 height 76
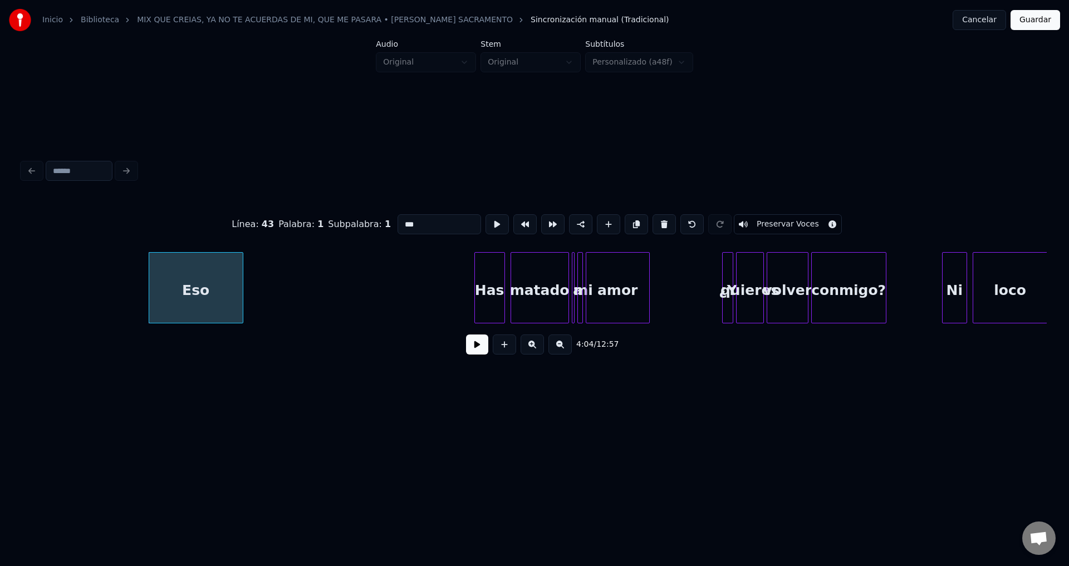
click at [472, 351] on button at bounding box center [477, 345] width 22 height 20
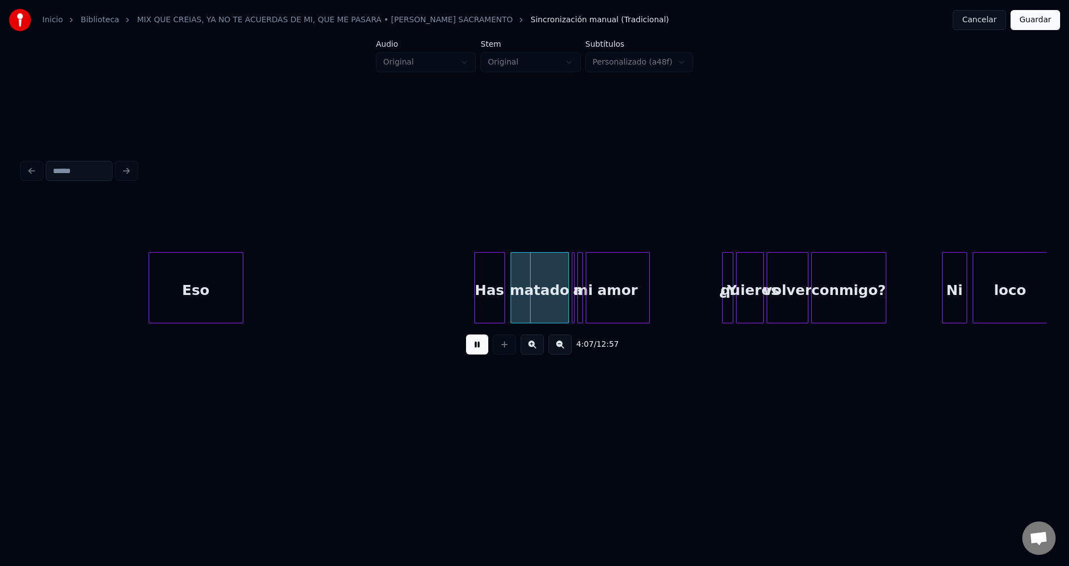
click at [205, 282] on div "Eso" at bounding box center [196, 291] width 94 height 76
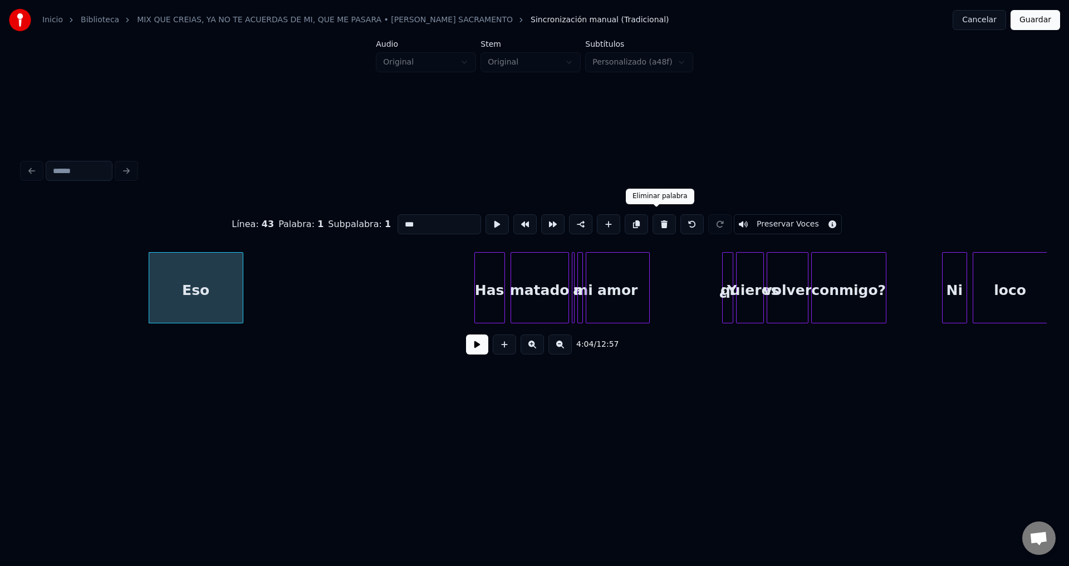
click at [654, 224] on button at bounding box center [663, 224] width 23 height 20
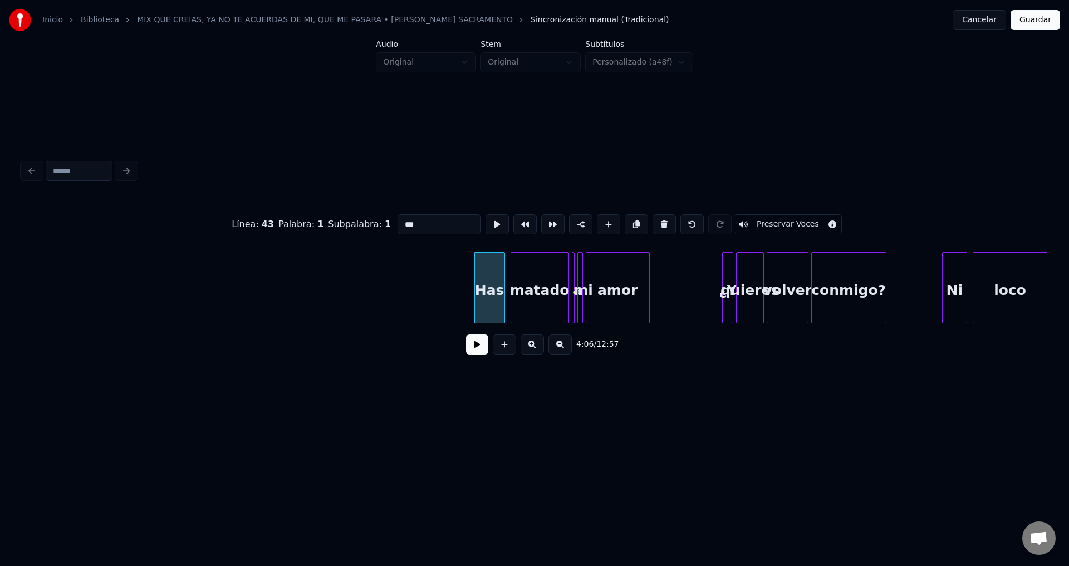
click at [654, 224] on button at bounding box center [663, 224] width 23 height 20
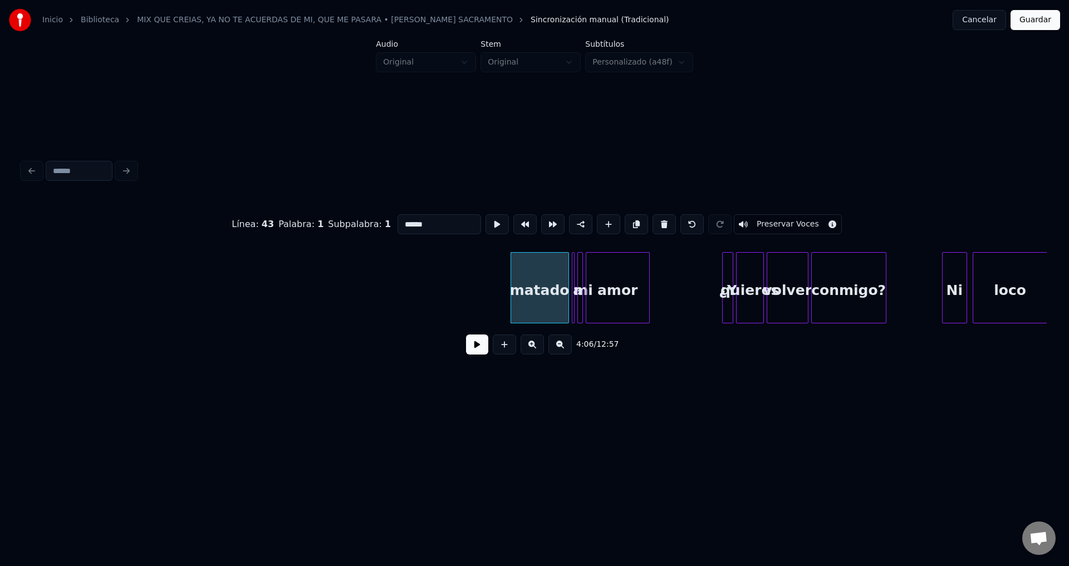
click at [654, 224] on button at bounding box center [663, 224] width 23 height 20
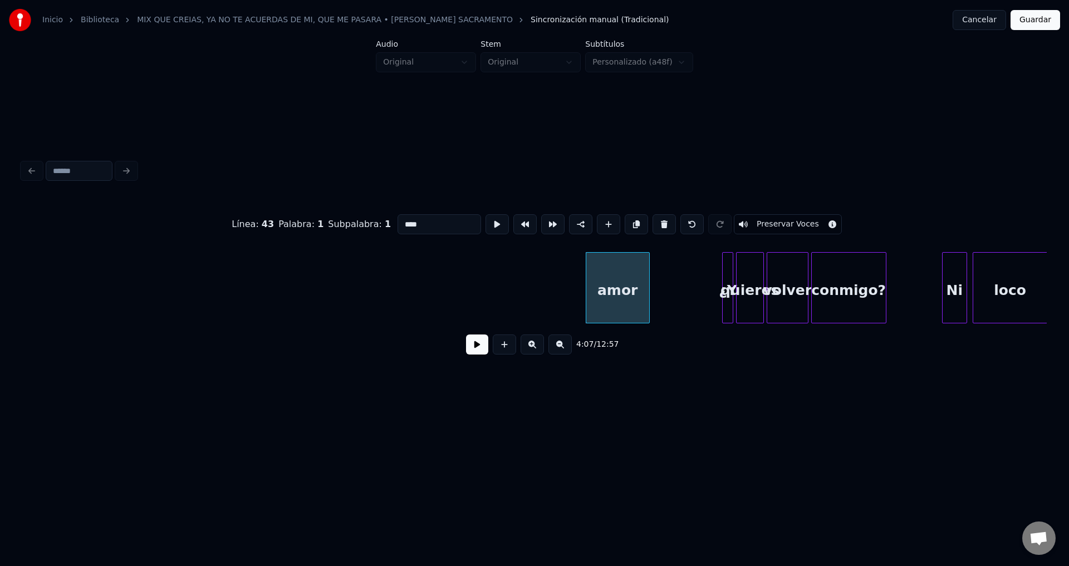
click at [654, 224] on button at bounding box center [663, 224] width 23 height 20
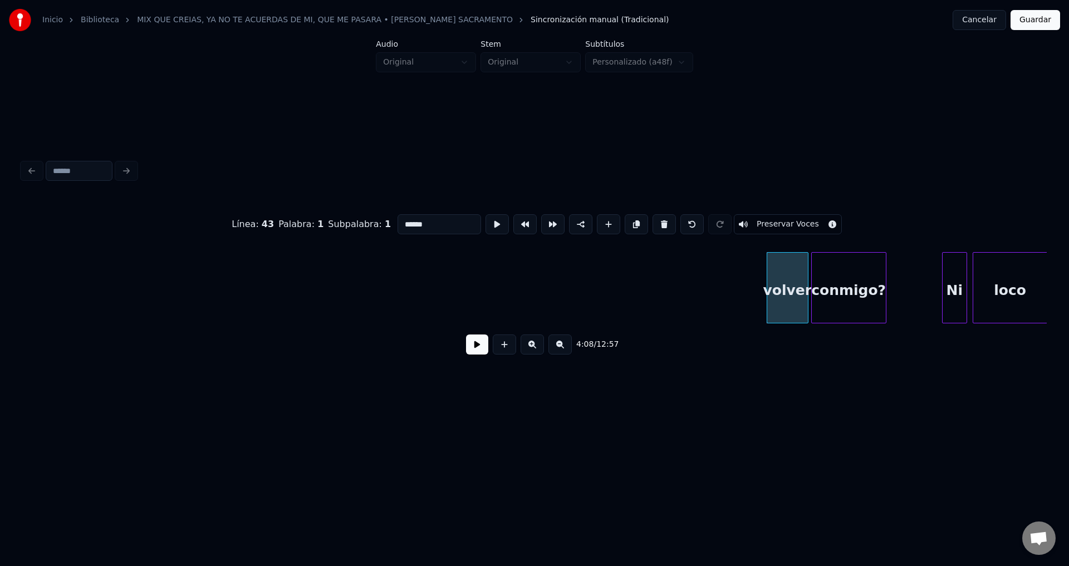
click at [654, 224] on button at bounding box center [663, 224] width 23 height 20
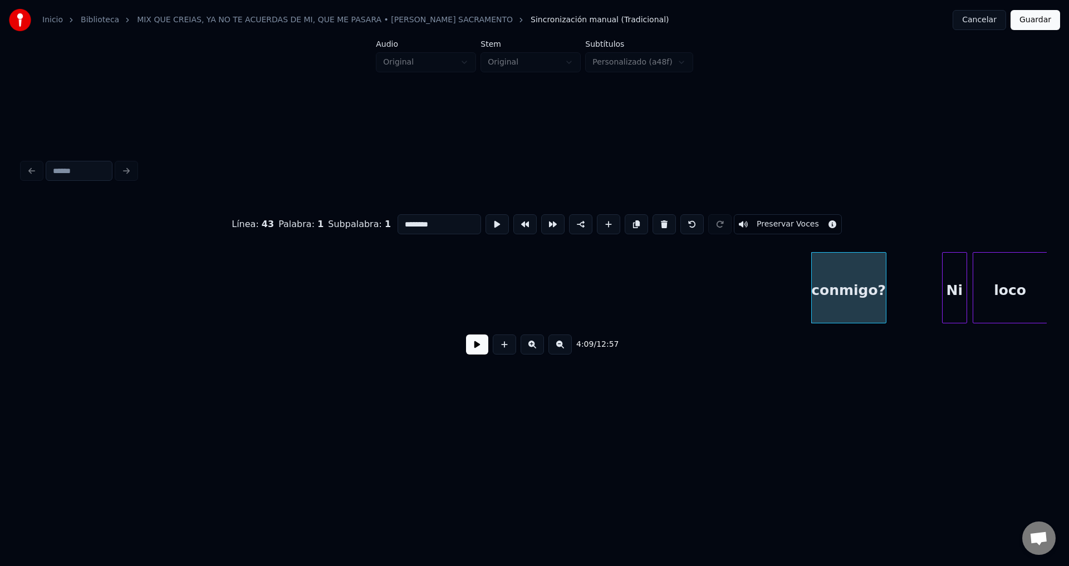
click at [654, 224] on button at bounding box center [663, 224] width 23 height 20
type input "**"
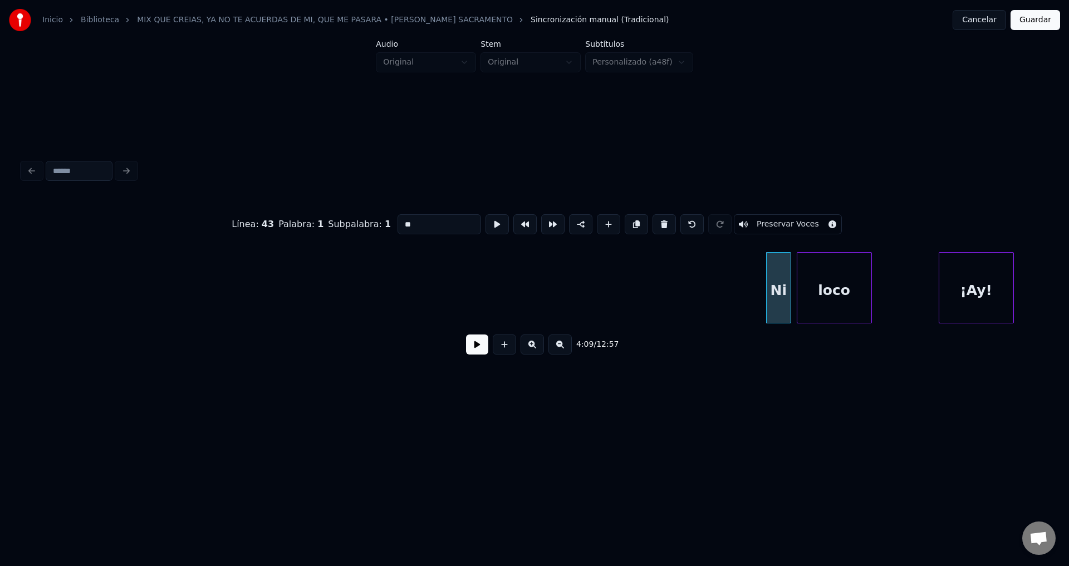
scroll to position [0, 34167]
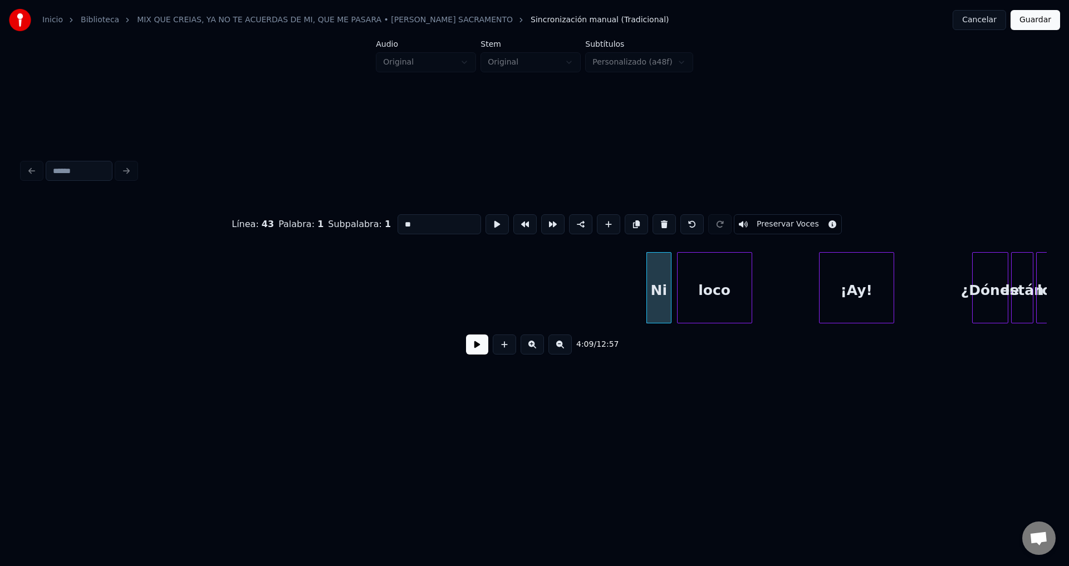
click at [477, 347] on button at bounding box center [477, 345] width 22 height 20
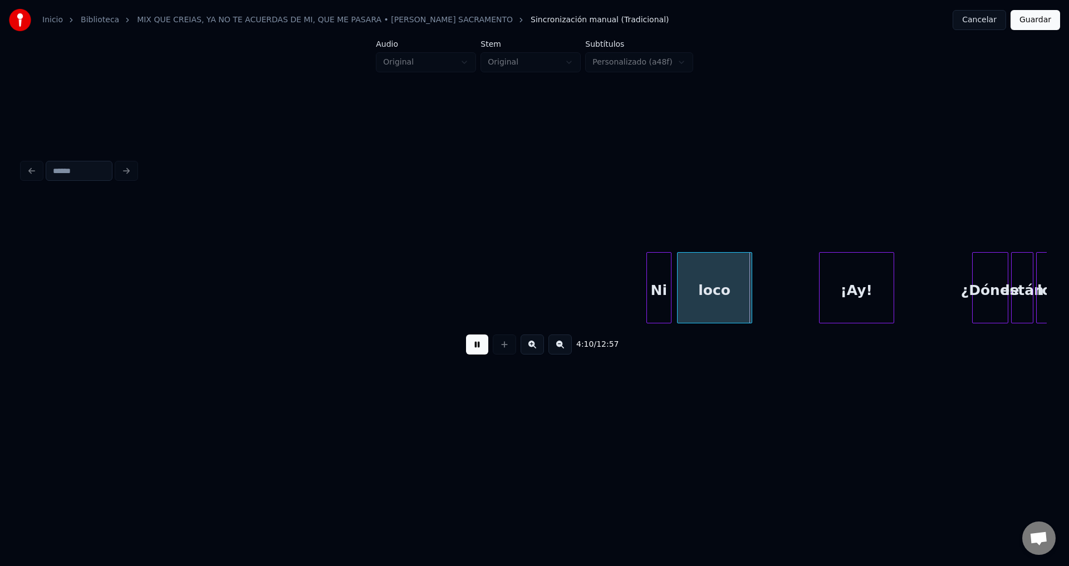
click at [479, 346] on button at bounding box center [477, 345] width 22 height 20
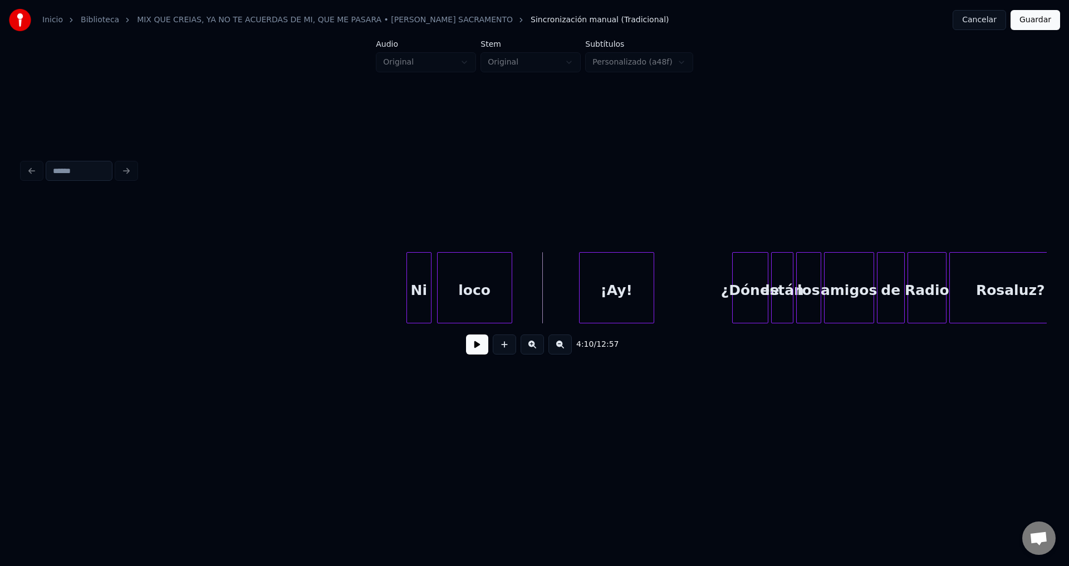
scroll to position [0, 34527]
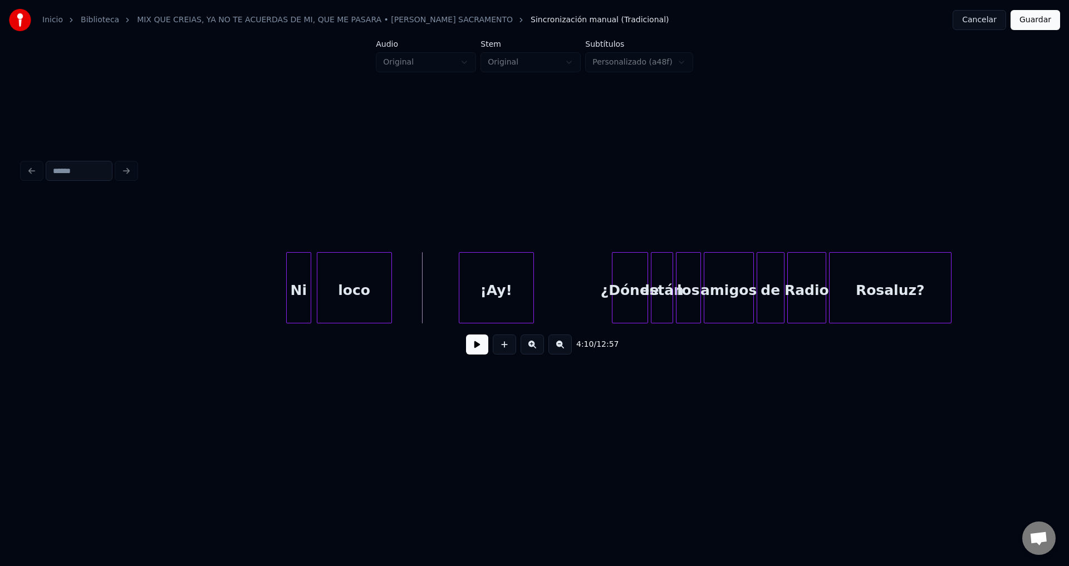
click at [297, 283] on div "Ni" at bounding box center [299, 291] width 24 height 76
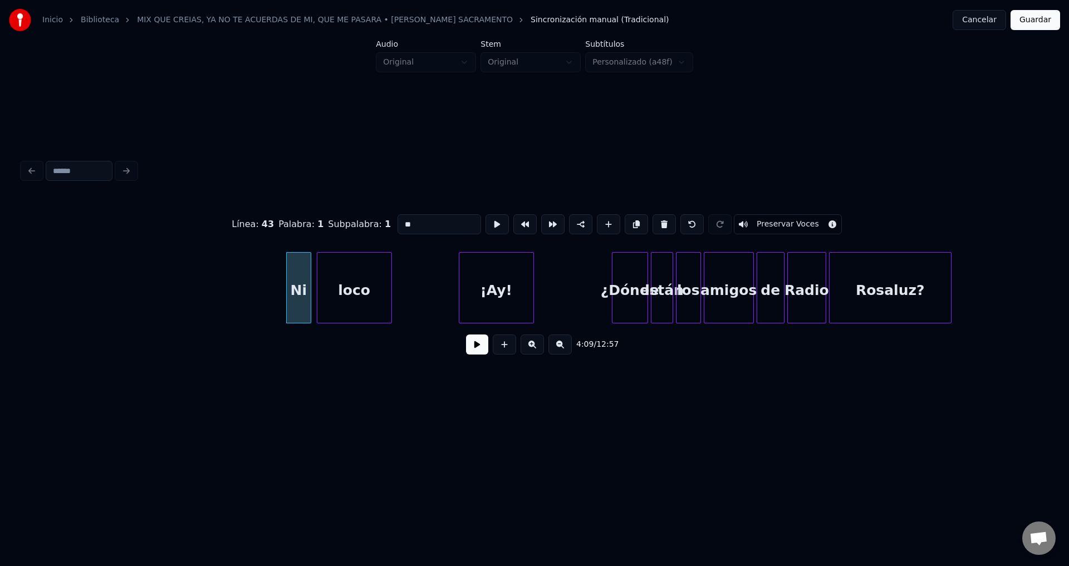
click at [654, 222] on button at bounding box center [663, 224] width 23 height 20
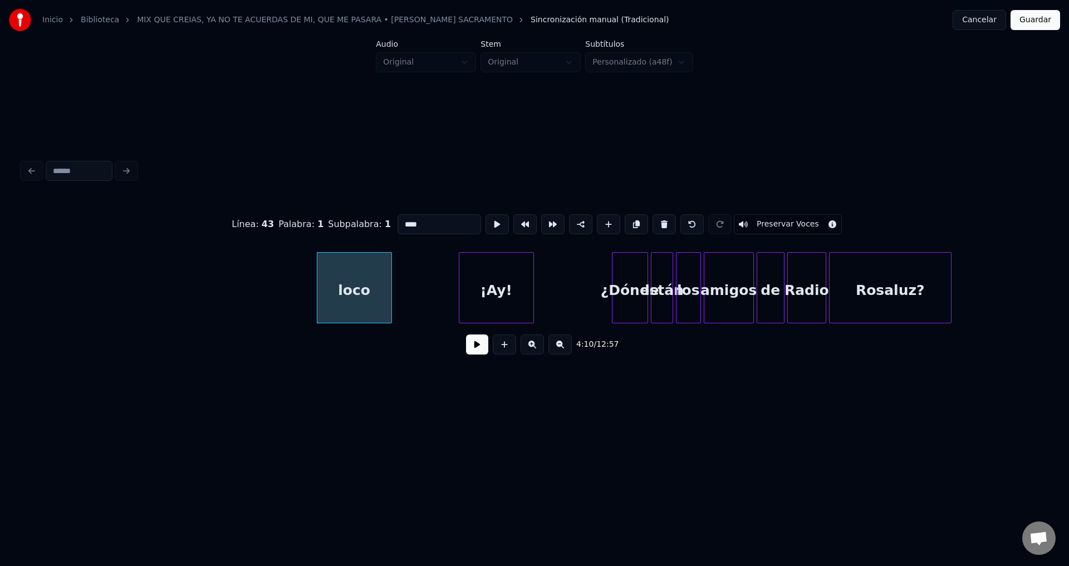
click at [654, 222] on button at bounding box center [663, 224] width 23 height 20
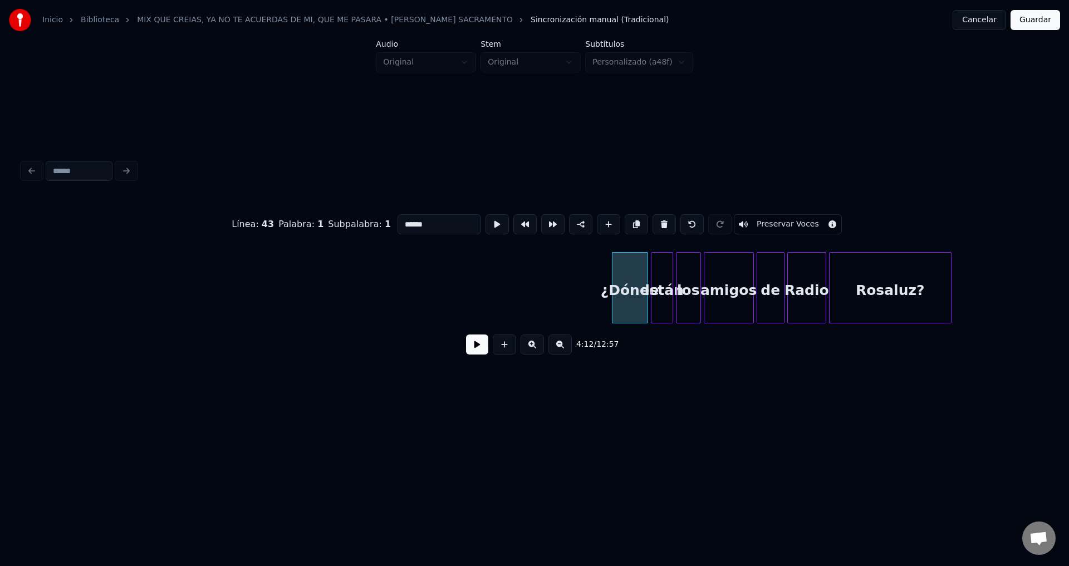
click at [654, 222] on button at bounding box center [663, 224] width 23 height 20
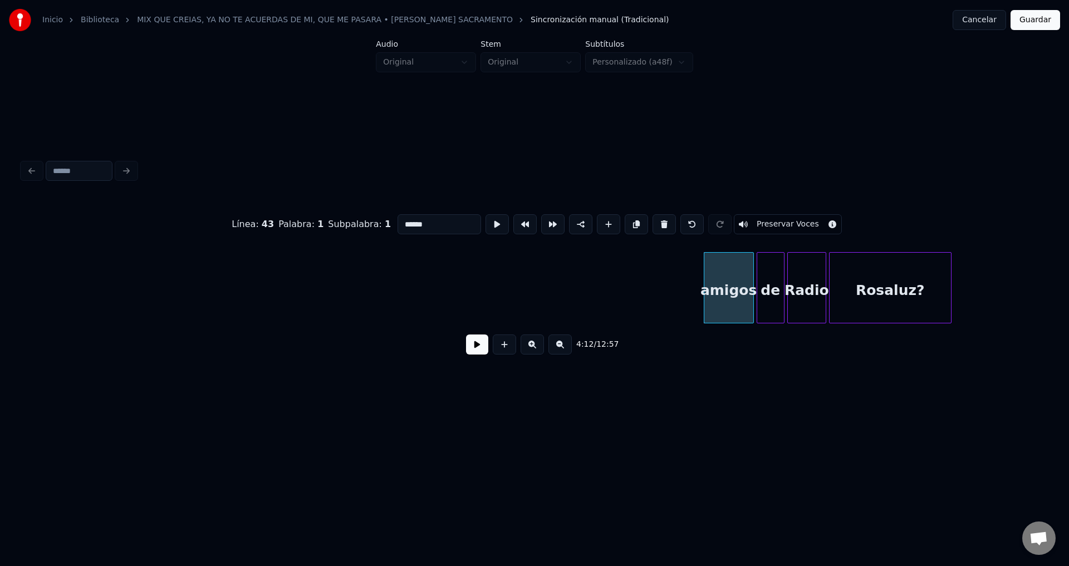
click at [654, 222] on button at bounding box center [663, 224] width 23 height 20
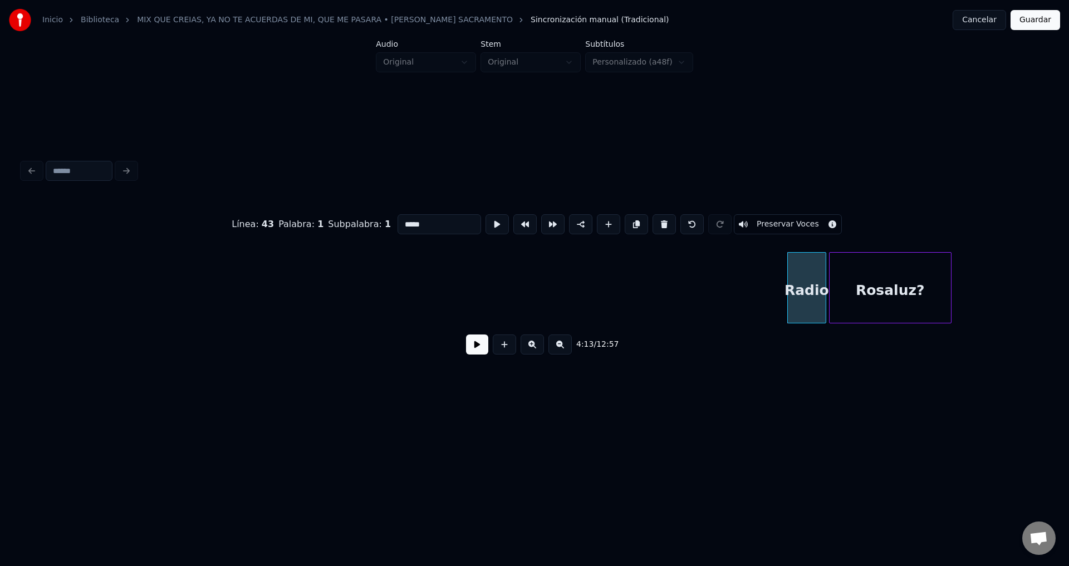
click at [654, 222] on button at bounding box center [663, 224] width 23 height 20
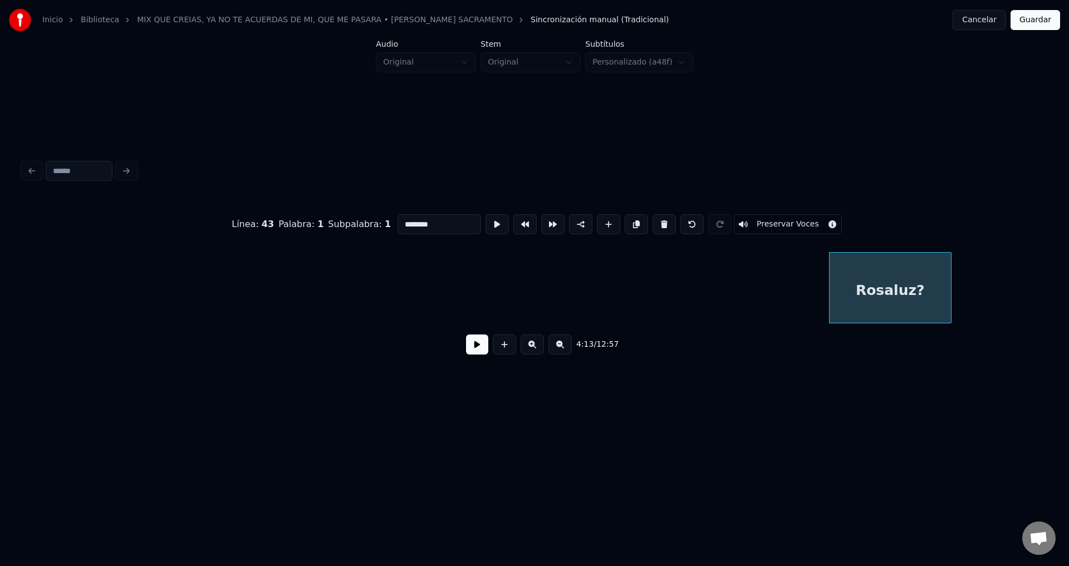
click at [654, 222] on button at bounding box center [663, 224] width 23 height 20
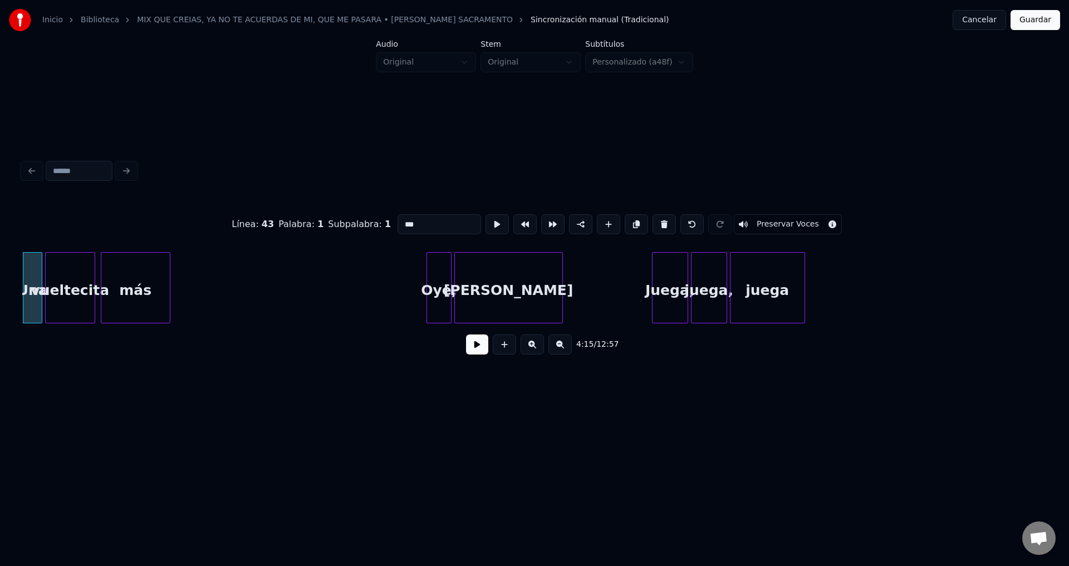
click at [654, 222] on button at bounding box center [663, 224] width 23 height 20
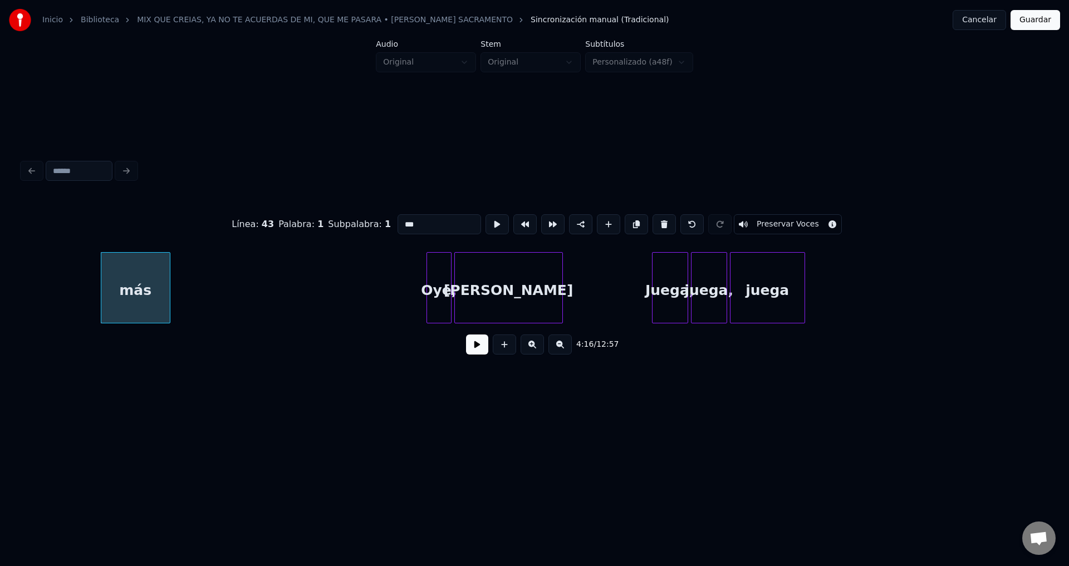
click at [654, 222] on button at bounding box center [663, 224] width 23 height 20
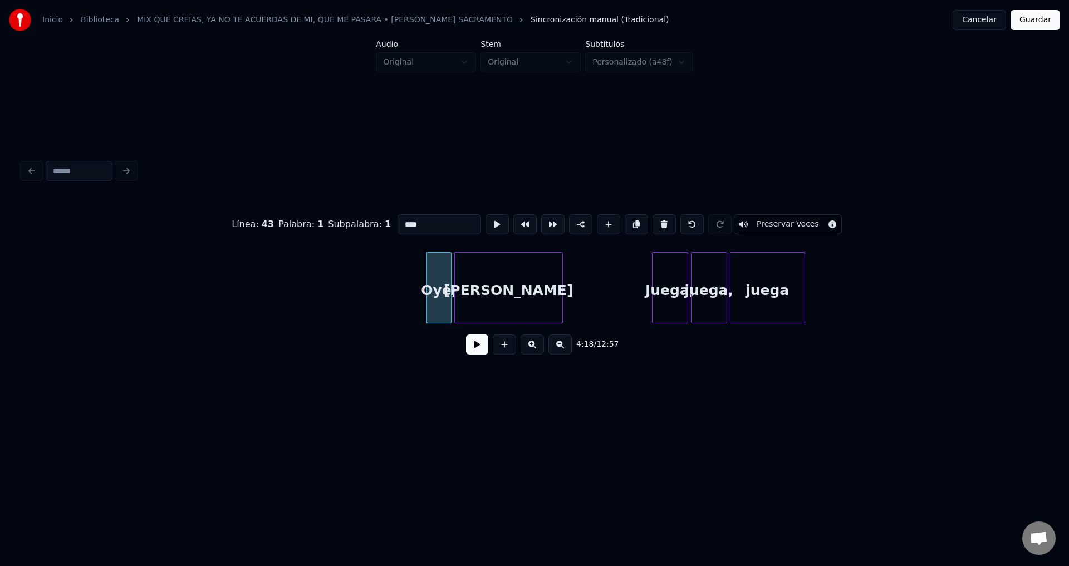
click at [654, 222] on button at bounding box center [663, 224] width 23 height 20
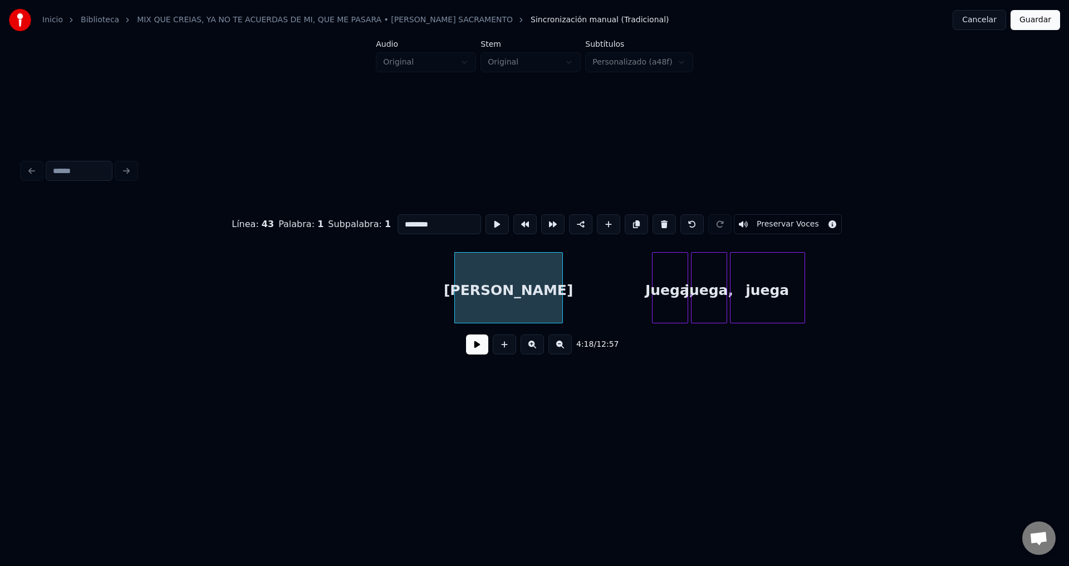
click at [654, 222] on button at bounding box center [663, 224] width 23 height 20
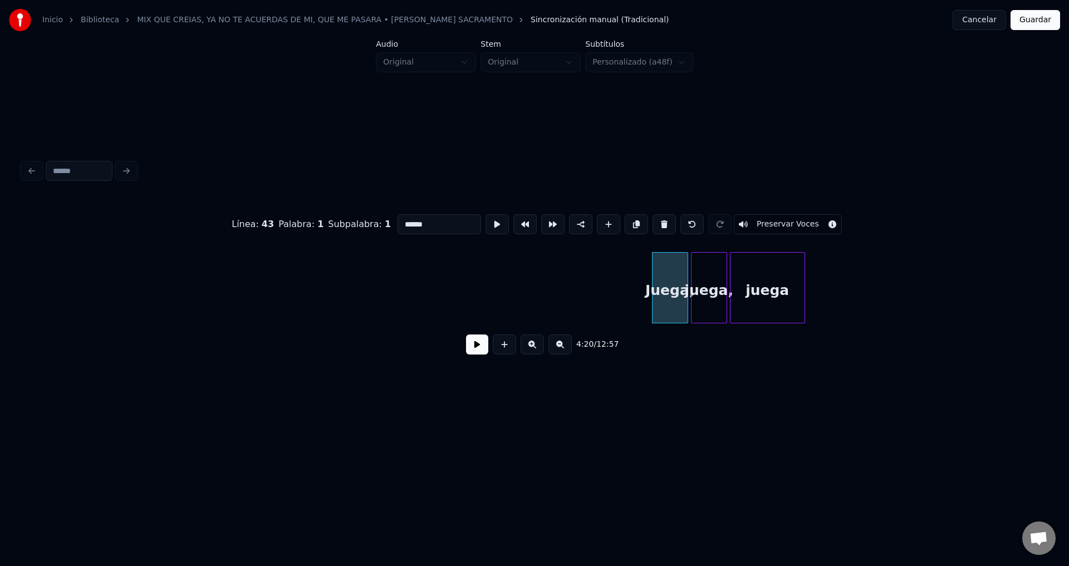
click at [654, 222] on button at bounding box center [663, 224] width 23 height 20
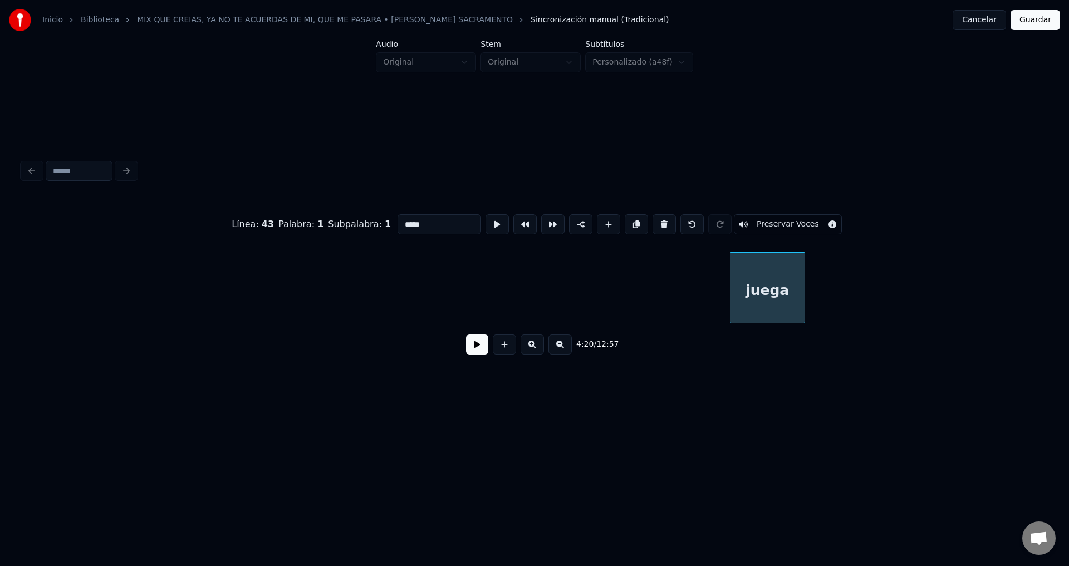
click at [654, 222] on button at bounding box center [663, 224] width 23 height 20
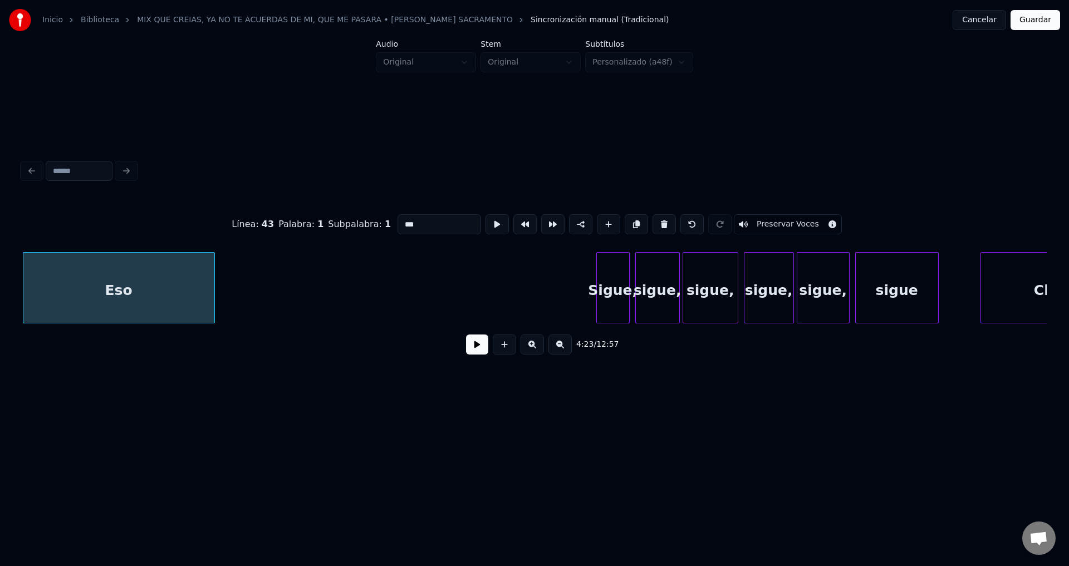
click at [654, 222] on button at bounding box center [663, 224] width 23 height 20
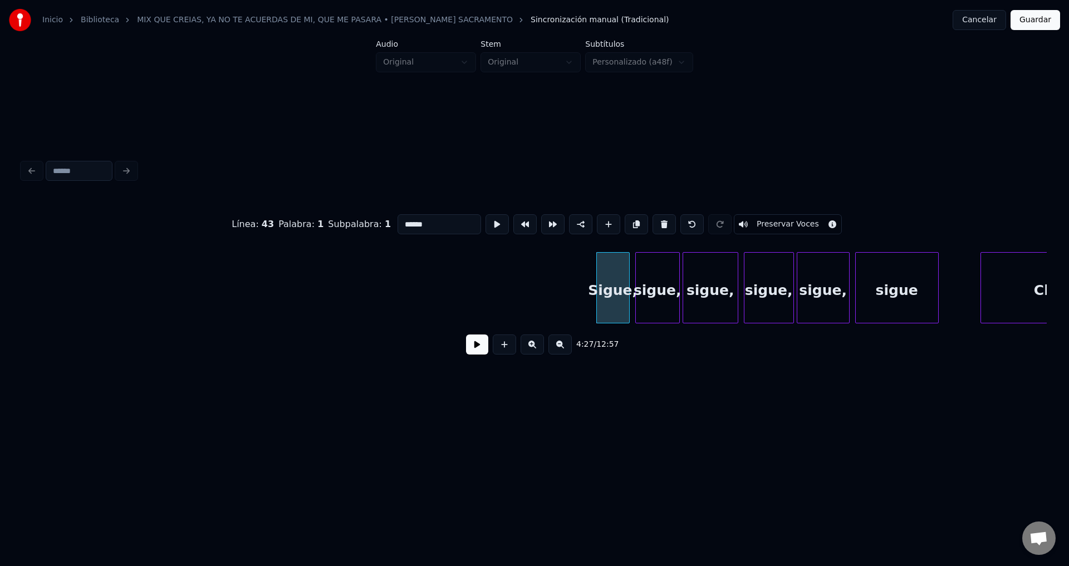
click at [654, 222] on button at bounding box center [663, 224] width 23 height 20
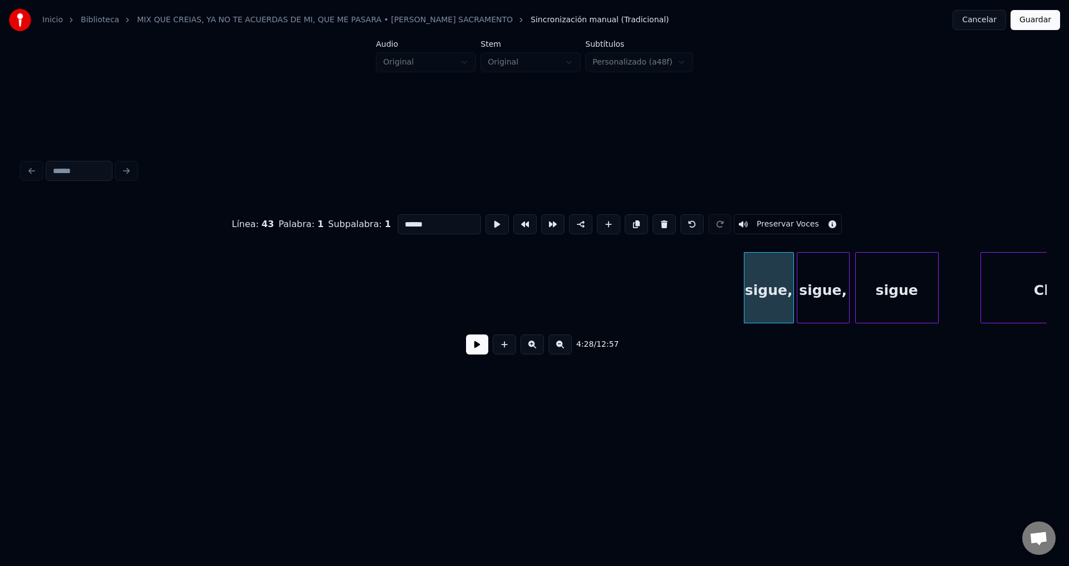
click at [654, 222] on button at bounding box center [663, 224] width 23 height 20
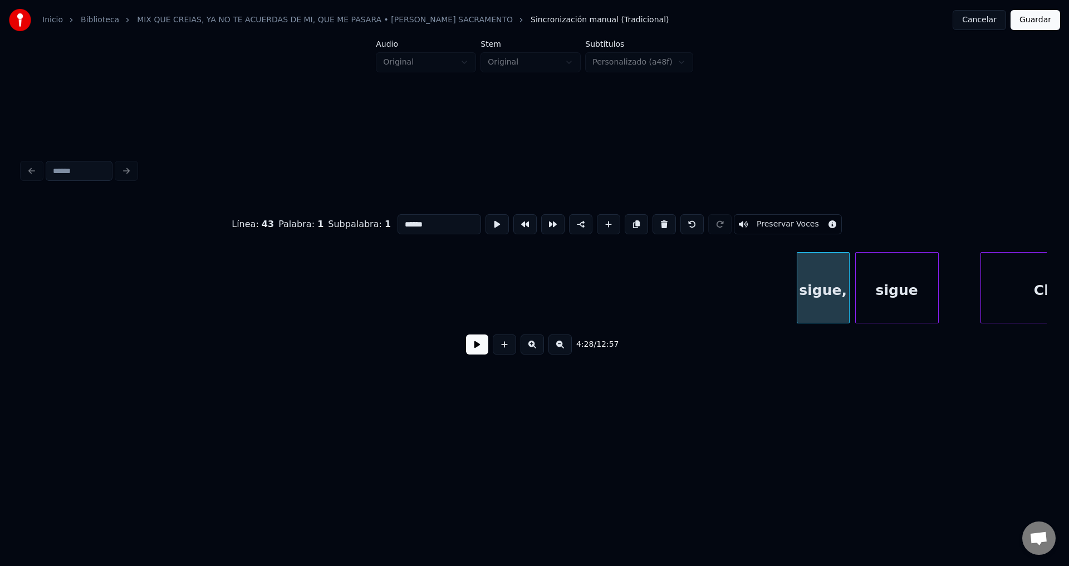
click at [654, 222] on button at bounding box center [663, 224] width 23 height 20
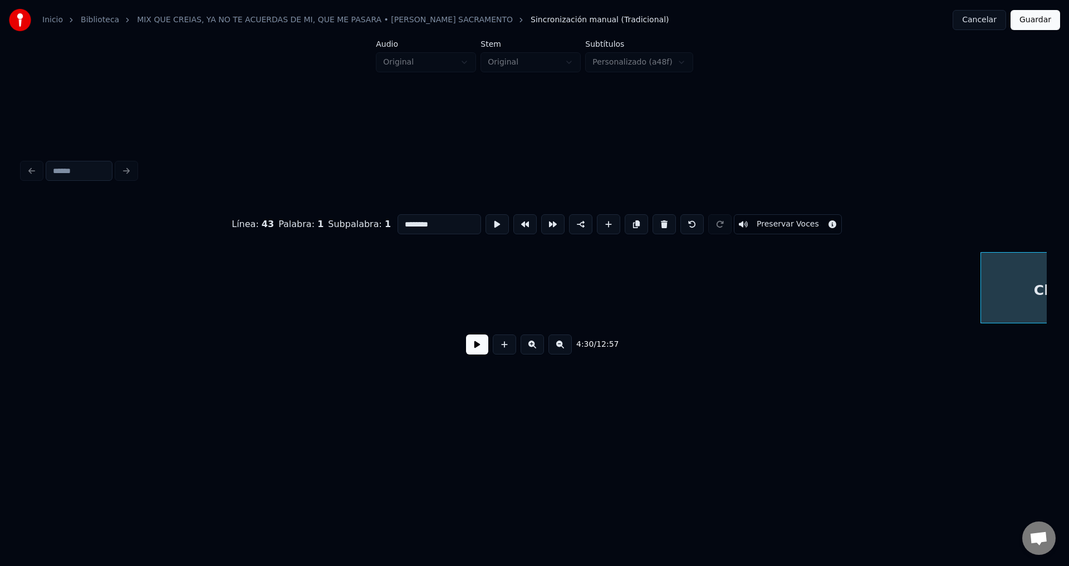
click at [654, 222] on button at bounding box center [663, 224] width 23 height 20
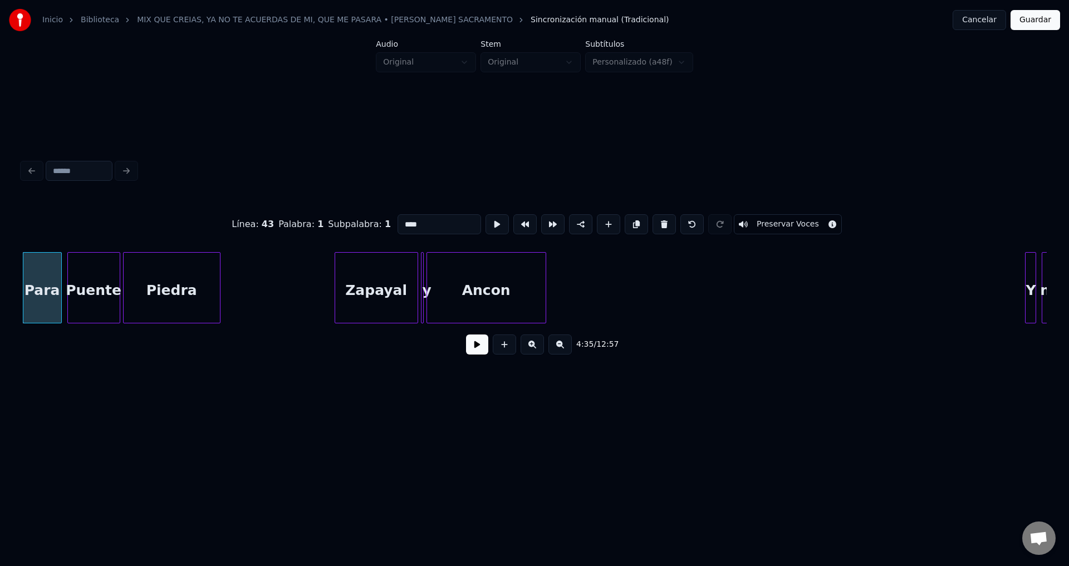
click at [654, 222] on button at bounding box center [663, 224] width 23 height 20
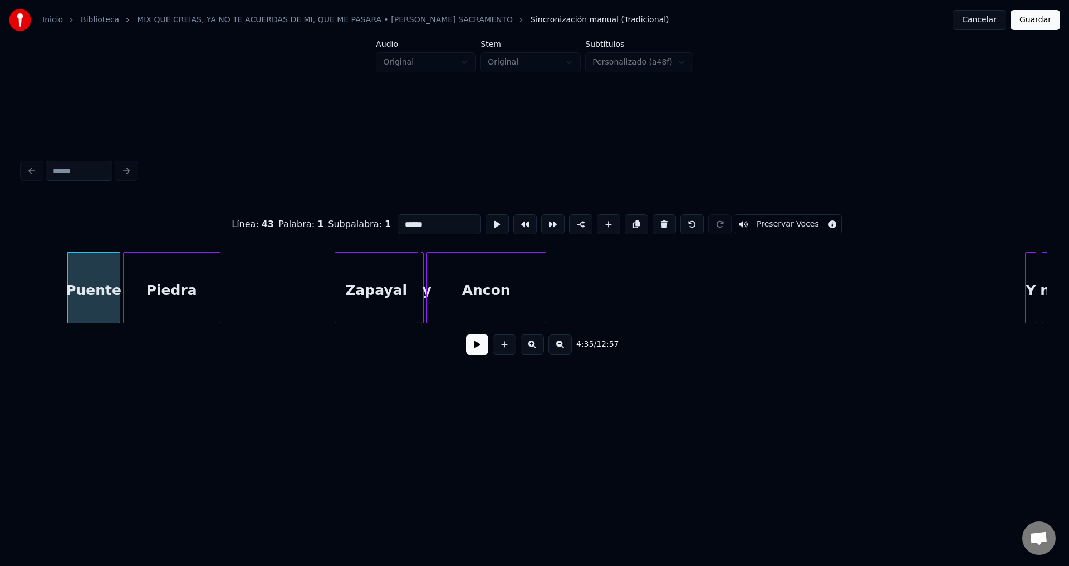
click at [654, 222] on button at bounding box center [663, 224] width 23 height 20
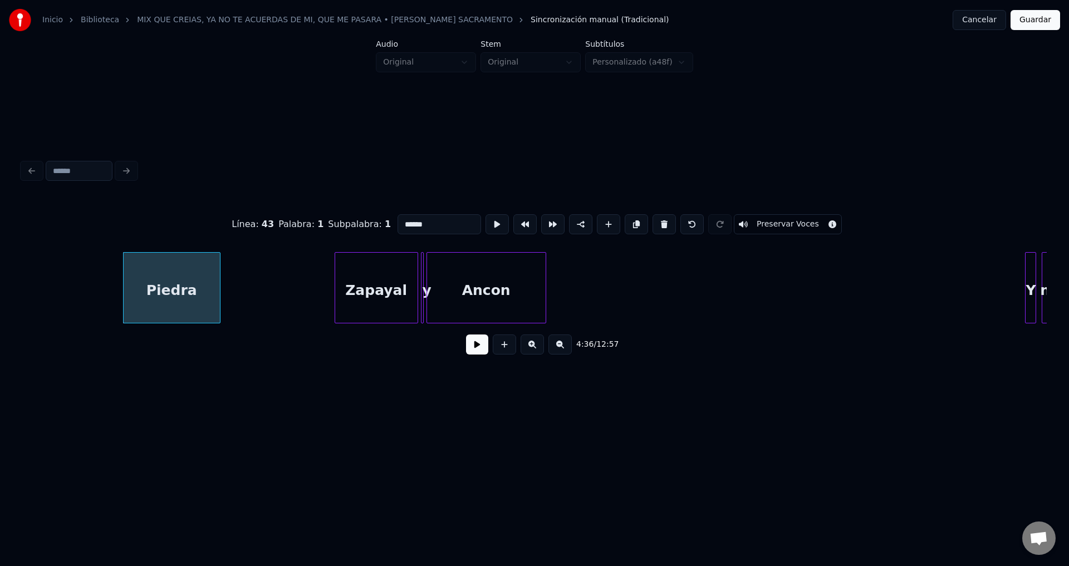
click at [654, 222] on button at bounding box center [663, 224] width 23 height 20
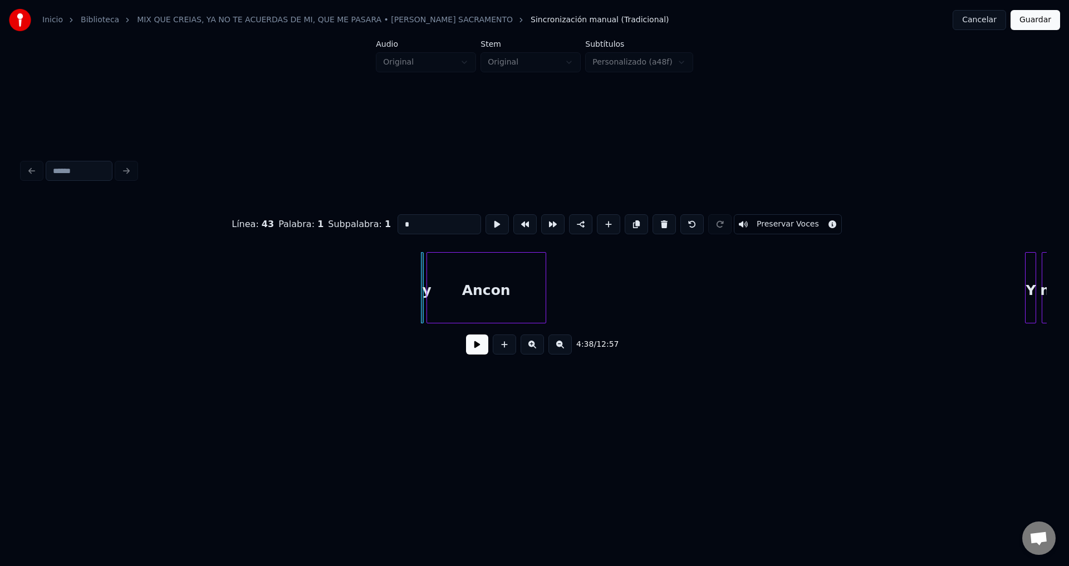
click at [654, 222] on button at bounding box center [663, 224] width 23 height 20
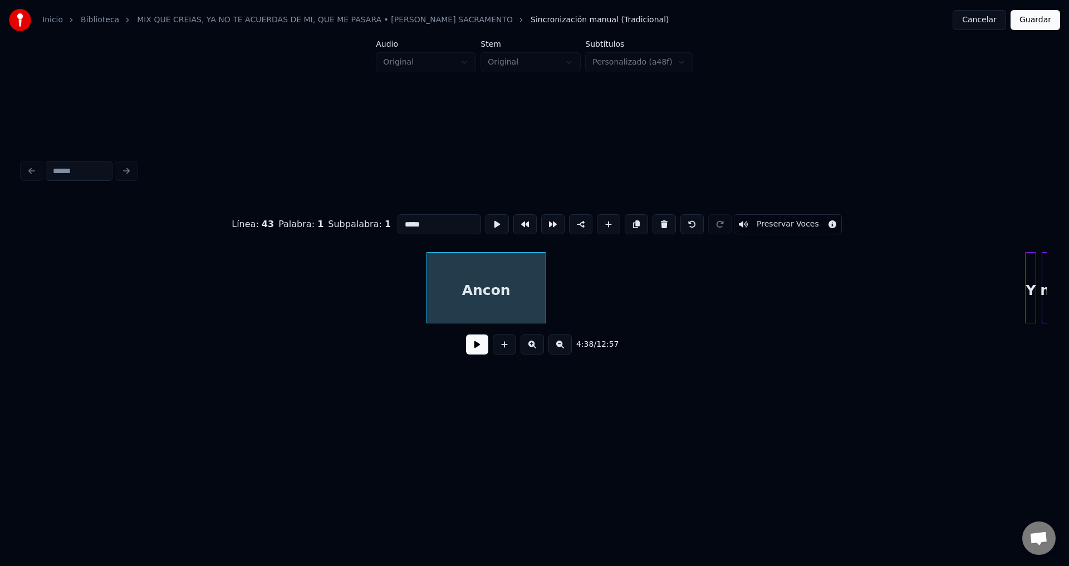
click at [654, 222] on button at bounding box center [663, 224] width 23 height 20
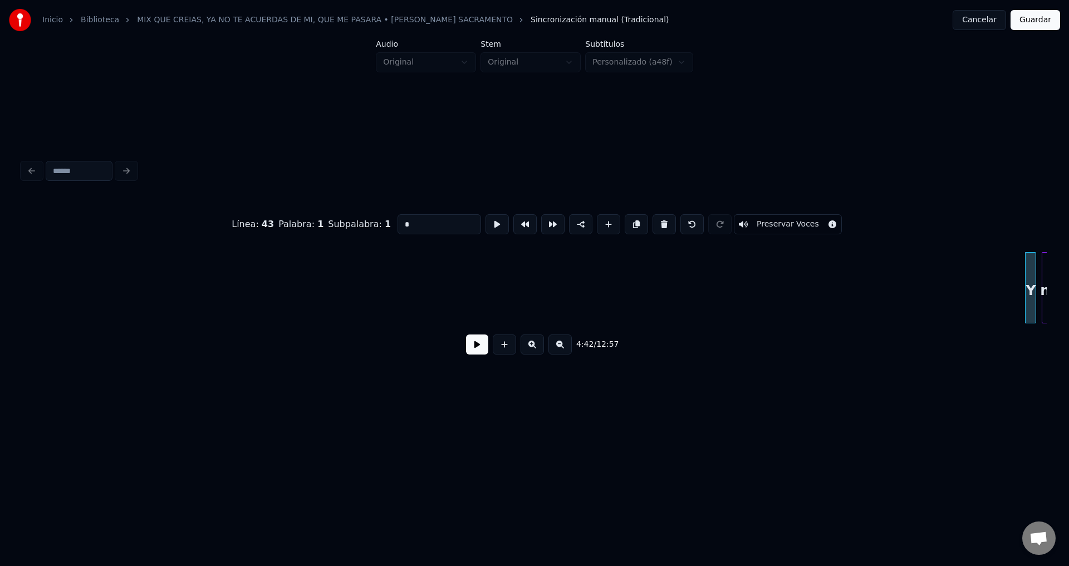
click at [654, 222] on button at bounding box center [663, 224] width 23 height 20
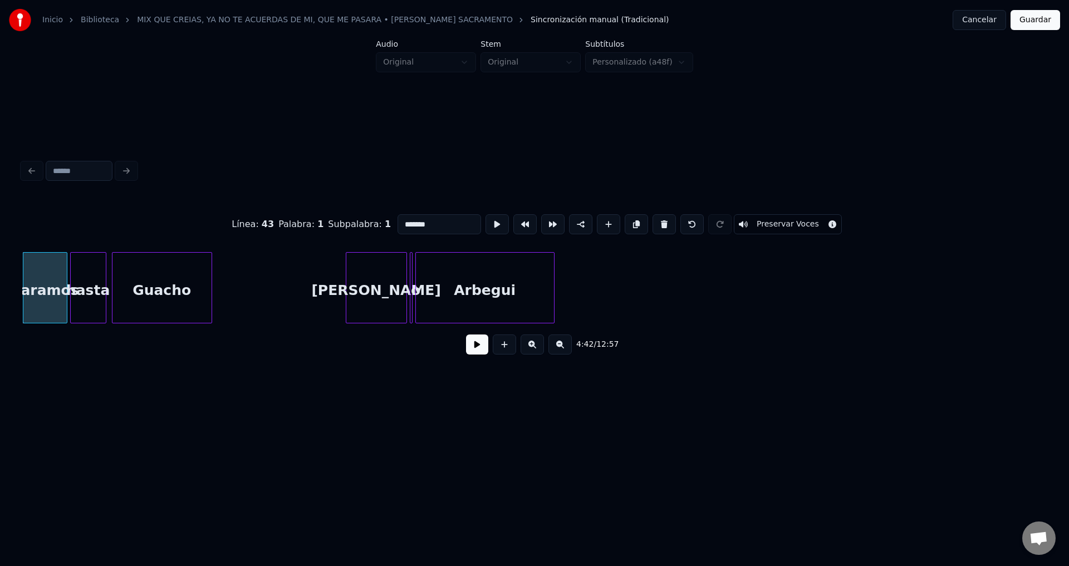
click at [654, 222] on button at bounding box center [663, 224] width 23 height 20
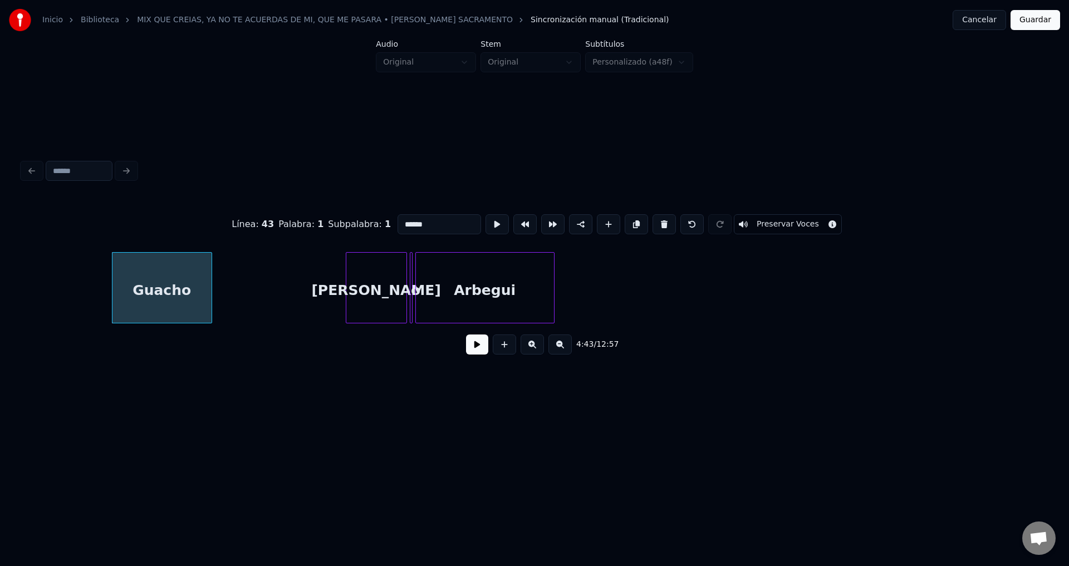
click at [654, 222] on button at bounding box center [663, 224] width 23 height 20
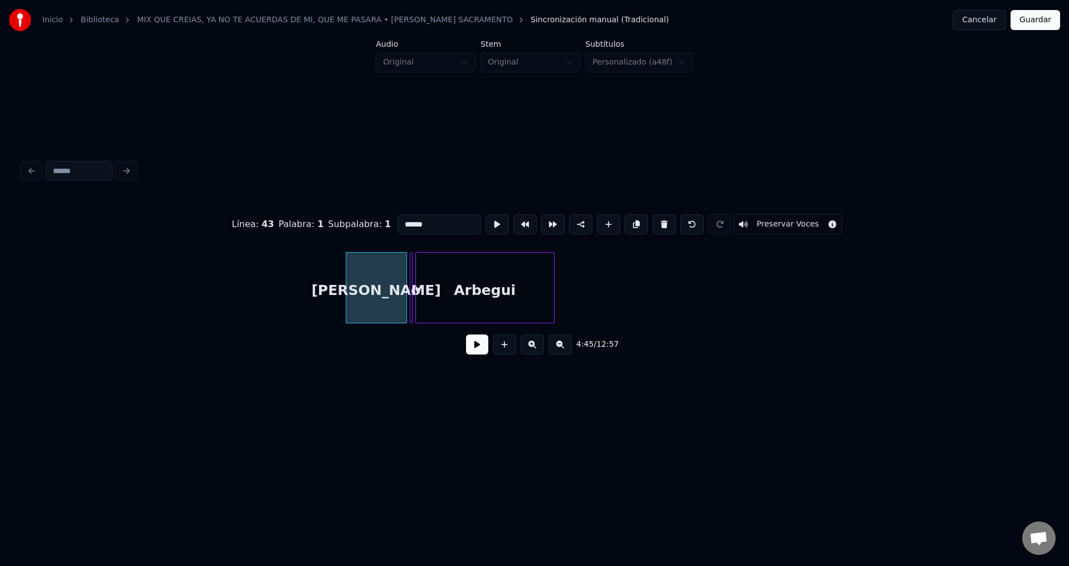
click at [654, 222] on button at bounding box center [663, 224] width 23 height 20
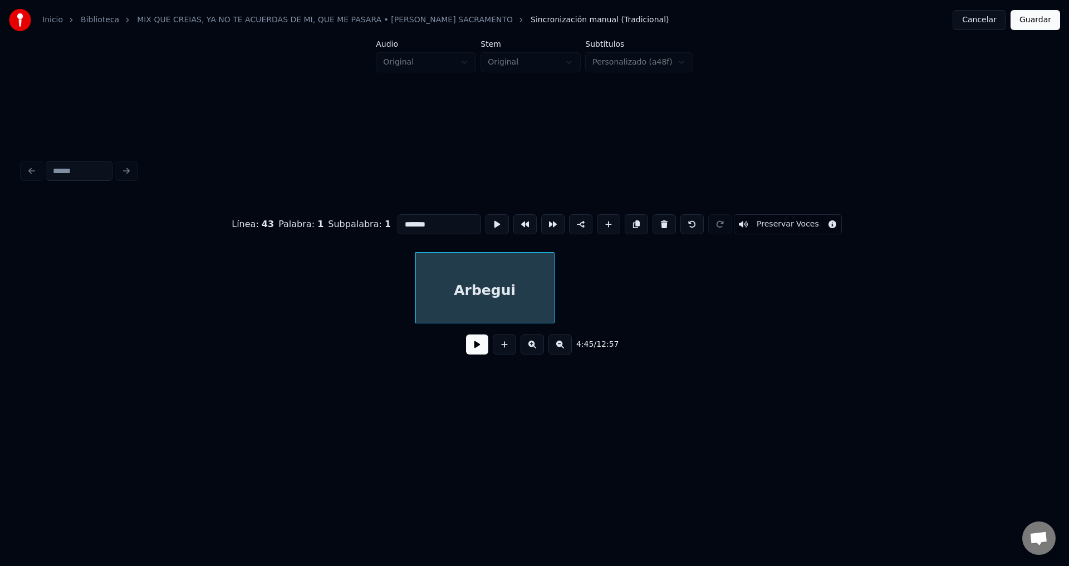
click at [654, 222] on button at bounding box center [663, 224] width 23 height 20
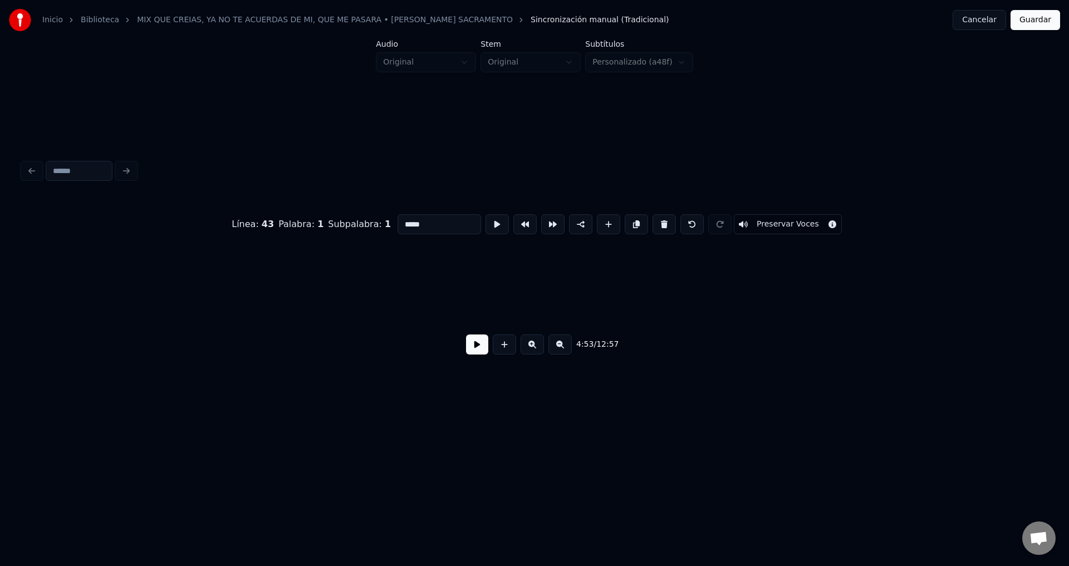
scroll to position [0, 40889]
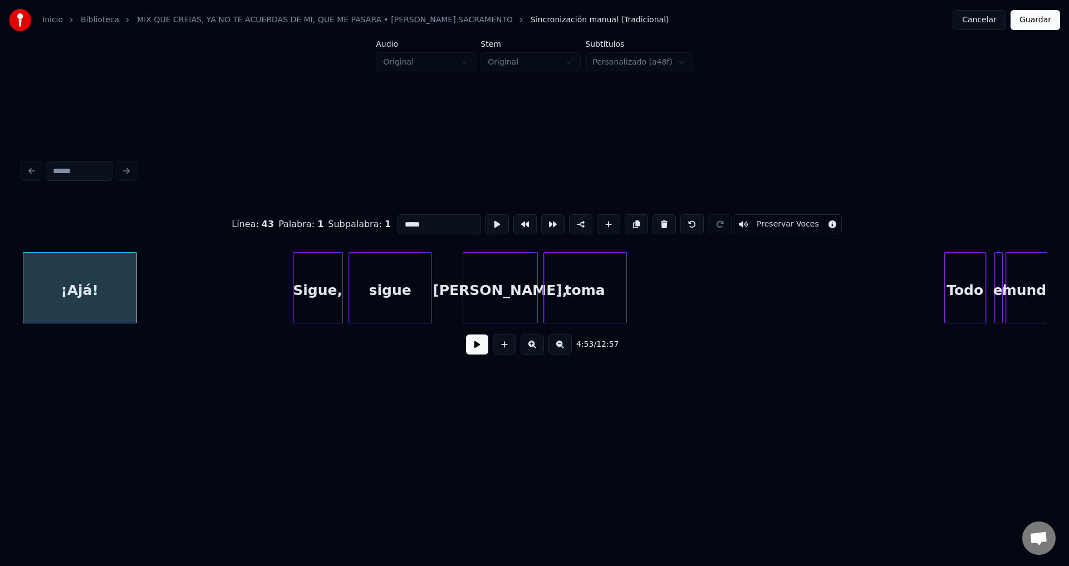
click at [654, 222] on button at bounding box center [663, 224] width 23 height 20
type input "******"
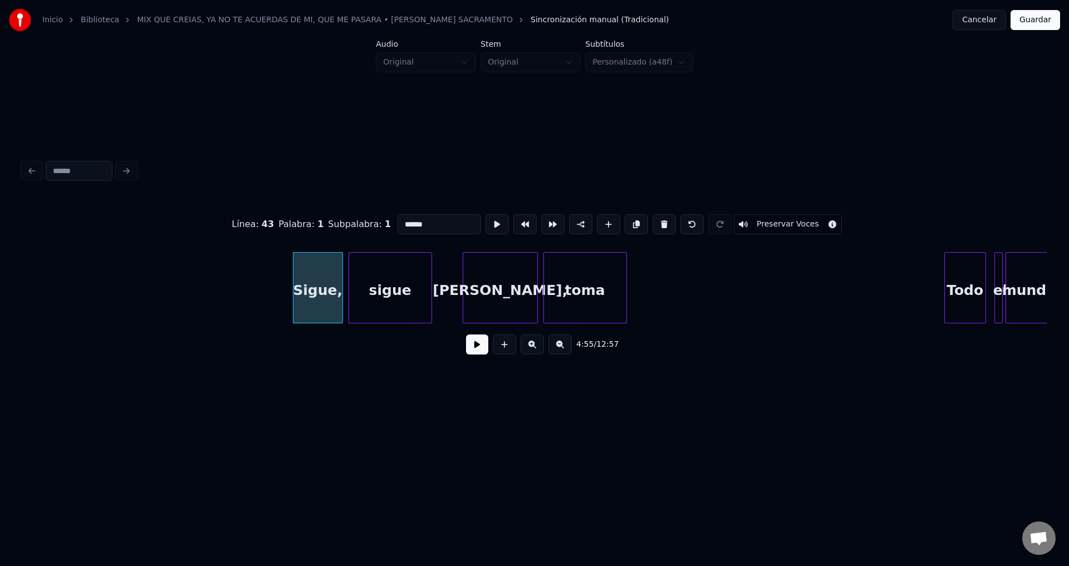
click at [467, 350] on button at bounding box center [477, 345] width 22 height 20
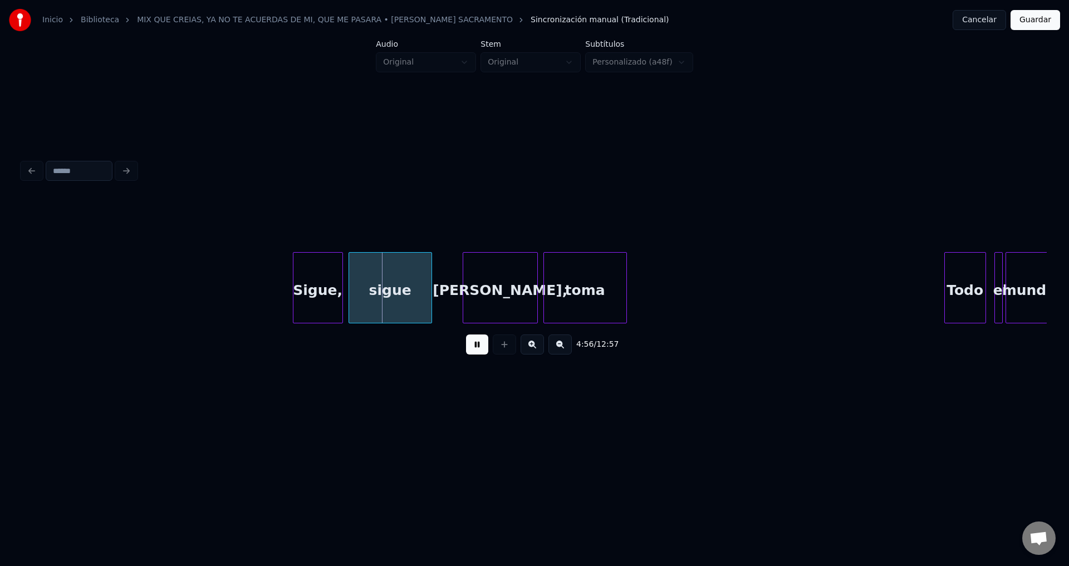
click at [474, 350] on button at bounding box center [477, 345] width 22 height 20
click at [331, 297] on div "Sigue," at bounding box center [317, 291] width 49 height 76
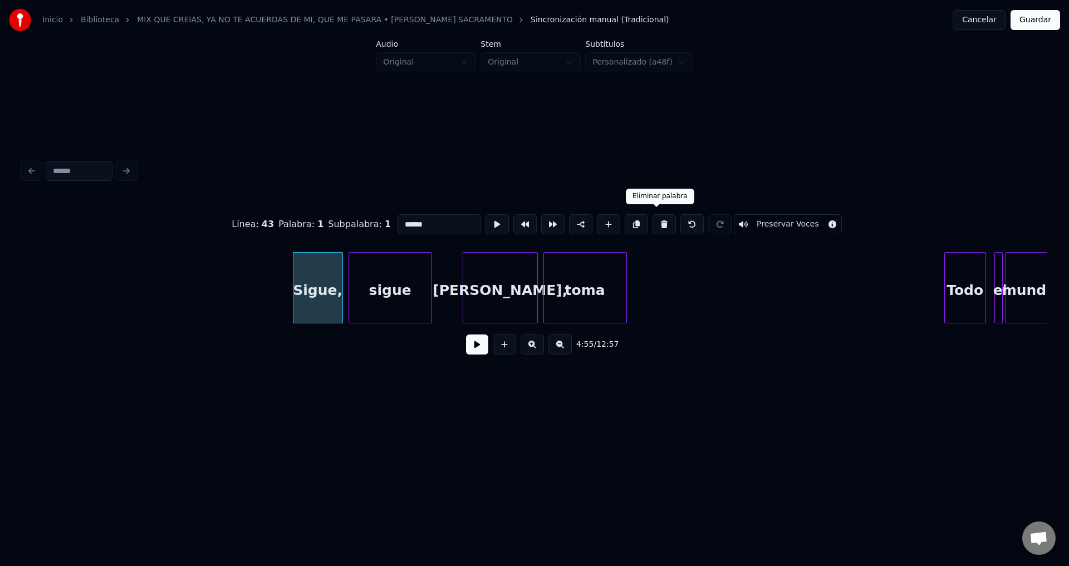
click at [652, 219] on button at bounding box center [663, 224] width 23 height 20
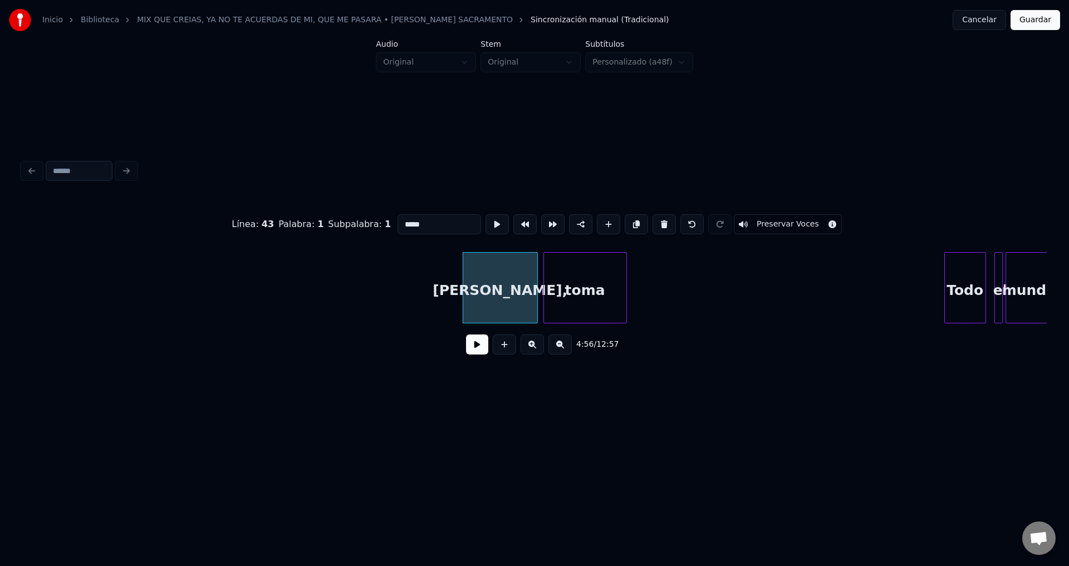
click at [652, 219] on button at bounding box center [663, 224] width 23 height 20
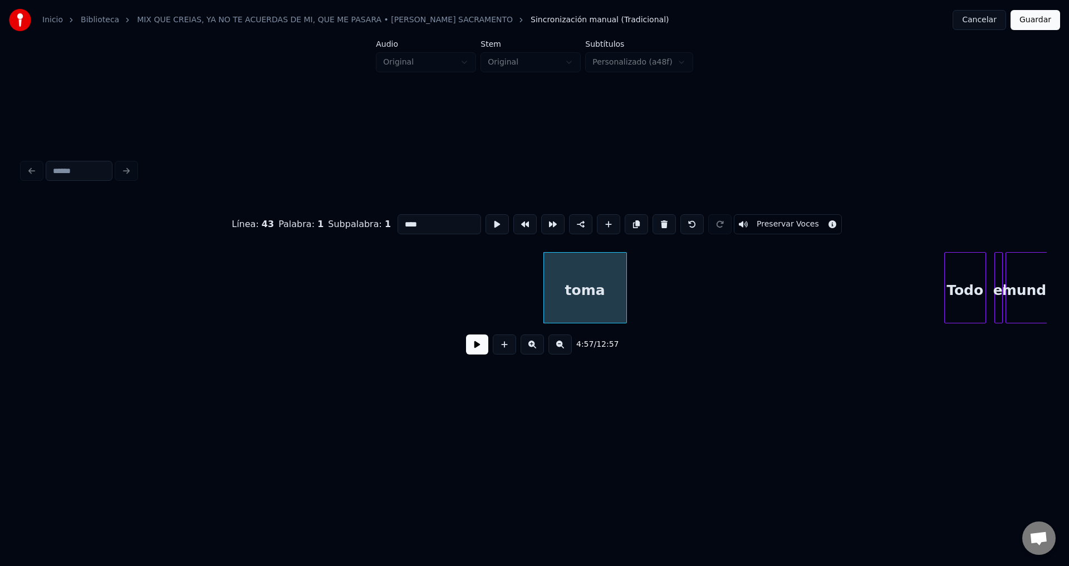
click at [652, 219] on button at bounding box center [663, 224] width 23 height 20
type input "****"
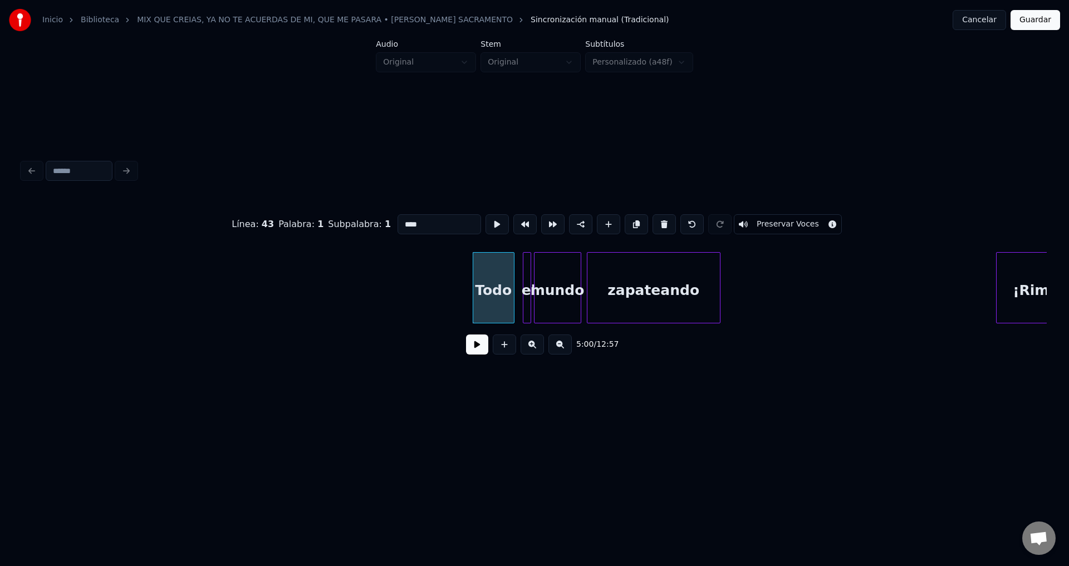
scroll to position [0, 41480]
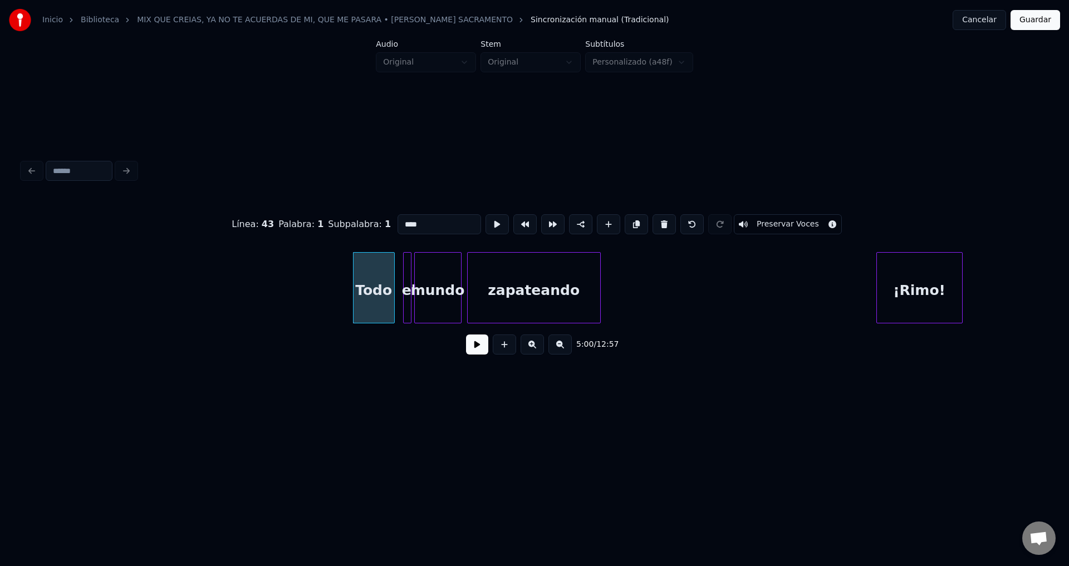
click at [470, 348] on button at bounding box center [477, 345] width 22 height 20
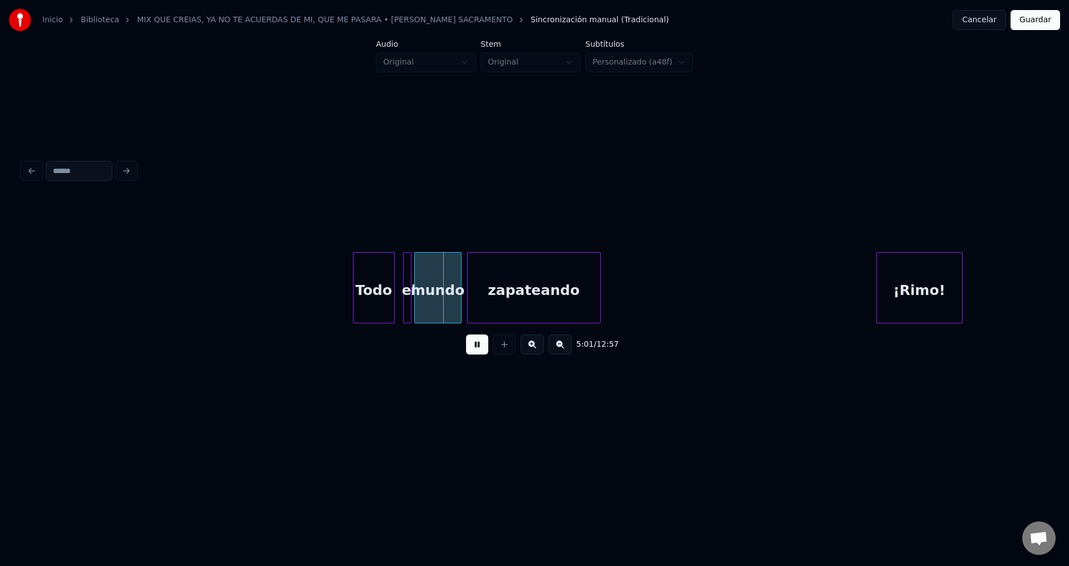
click at [478, 348] on button at bounding box center [477, 345] width 22 height 20
click at [374, 286] on div "Todo" at bounding box center [374, 291] width 41 height 76
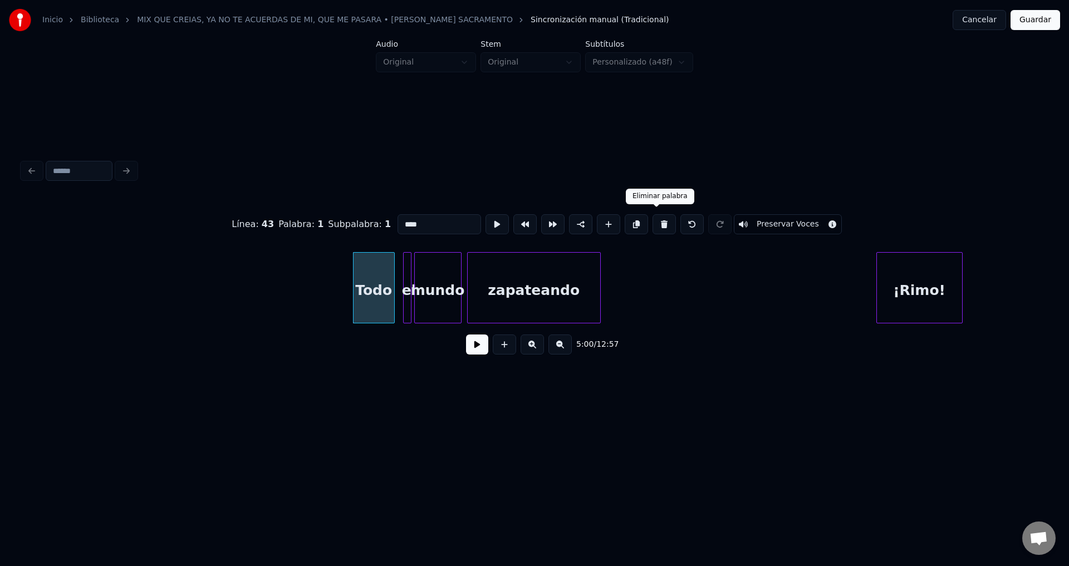
click at [652, 221] on button at bounding box center [663, 224] width 23 height 20
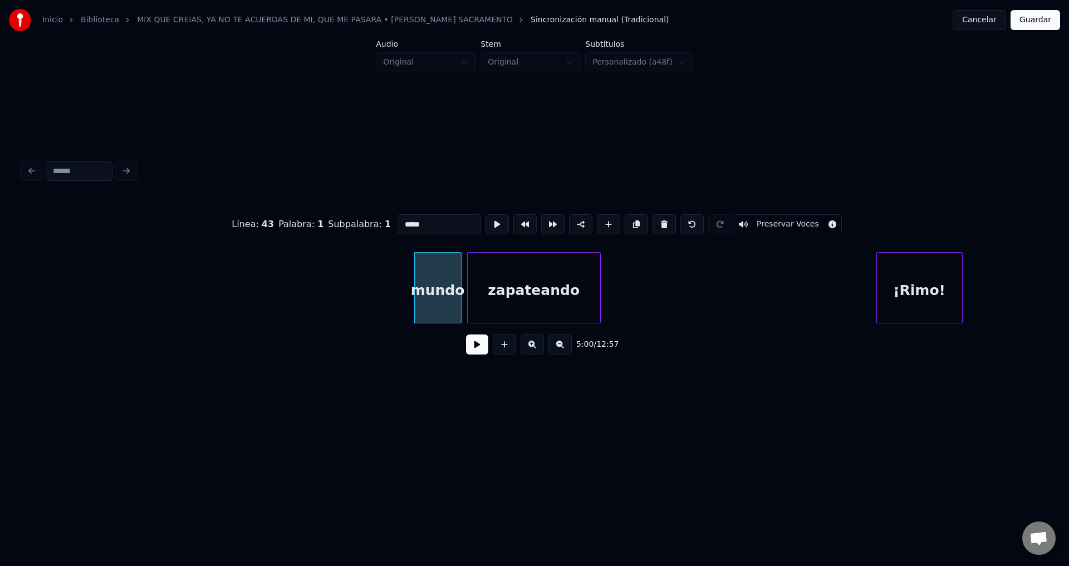
click at [652, 221] on button at bounding box center [663, 224] width 23 height 20
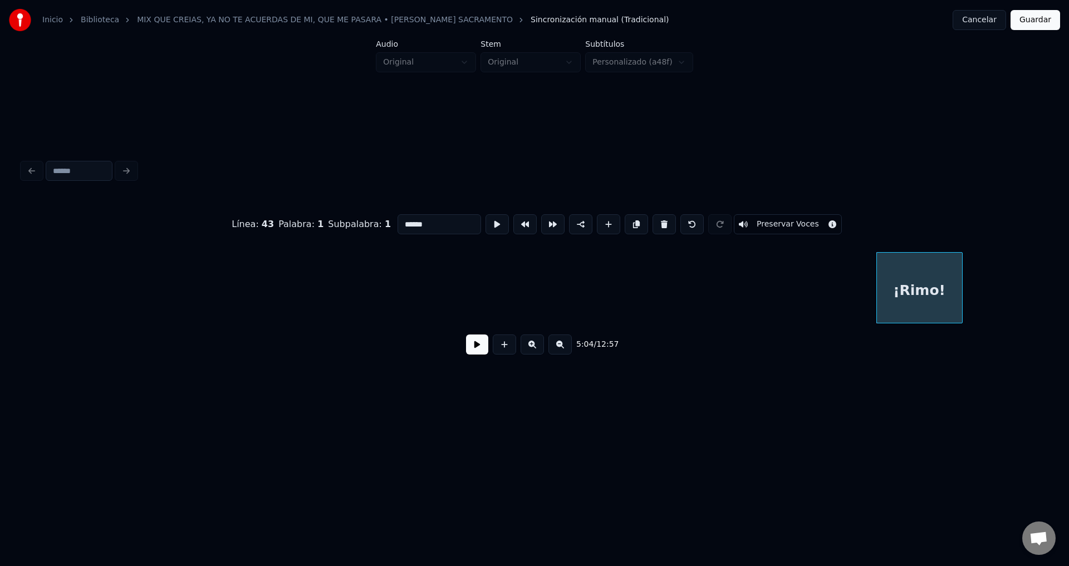
click at [652, 221] on button at bounding box center [663, 224] width 23 height 20
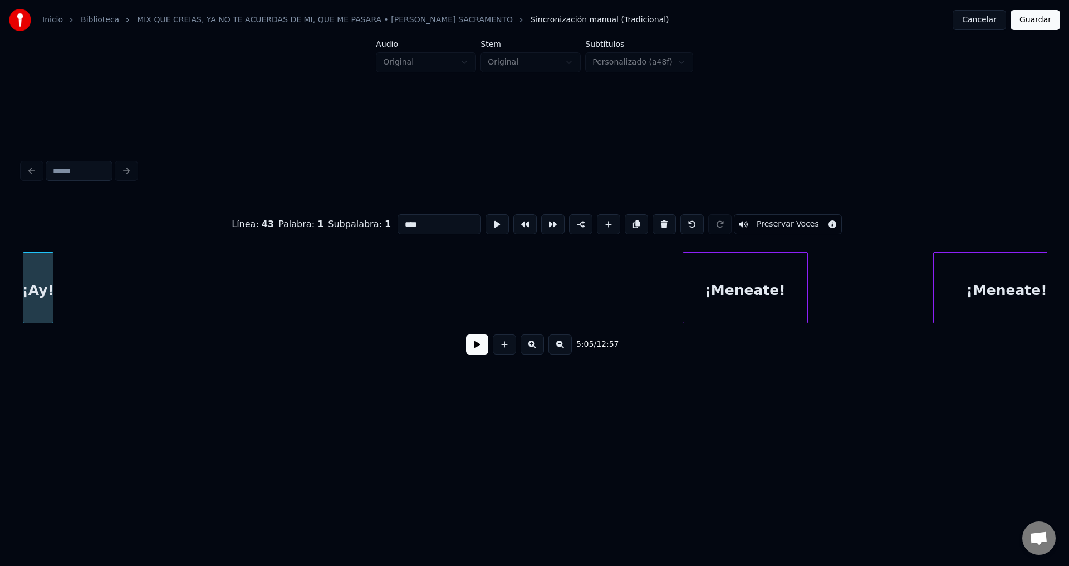
click at [652, 221] on button at bounding box center [663, 224] width 23 height 20
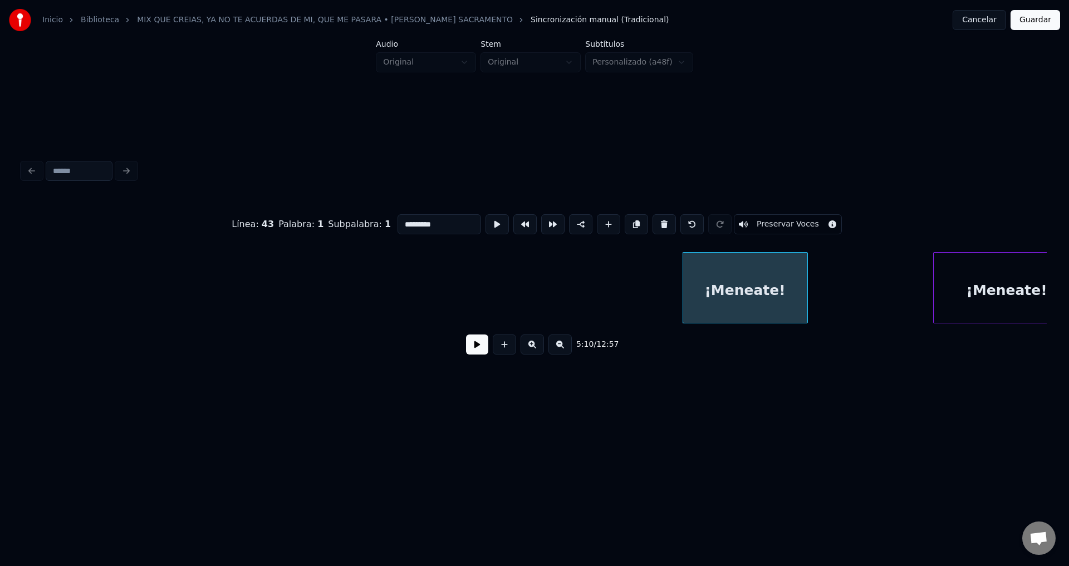
click at [652, 221] on button at bounding box center [663, 224] width 23 height 20
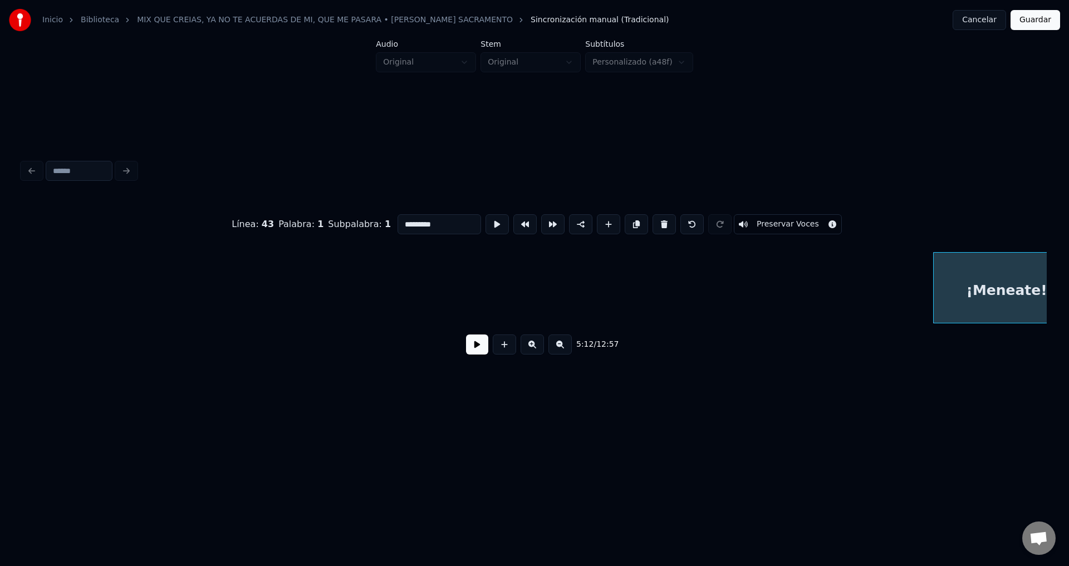
click at [652, 221] on button at bounding box center [663, 224] width 23 height 20
type input "********"
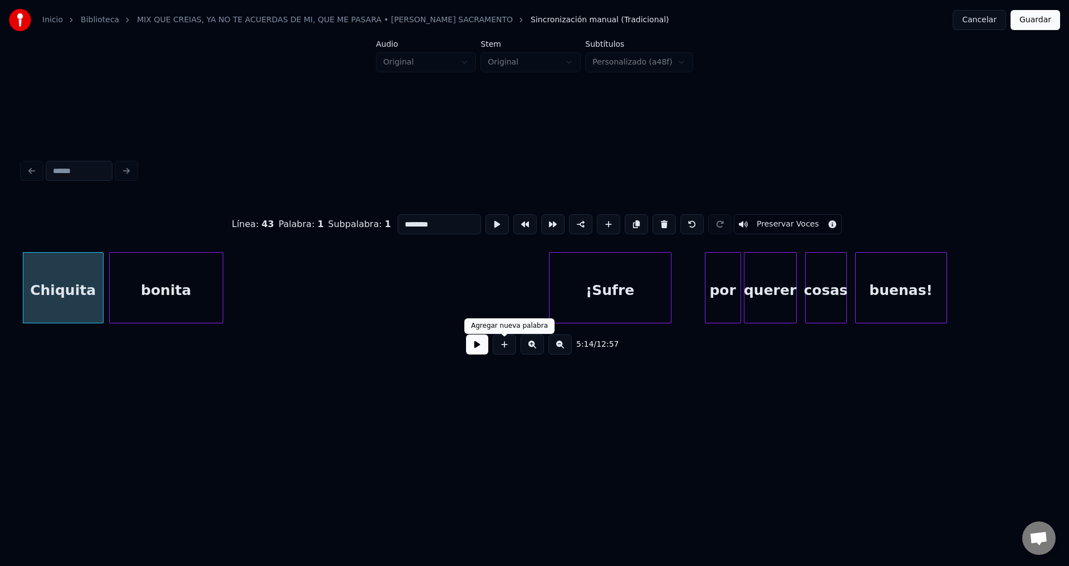
click at [479, 352] on button at bounding box center [477, 345] width 22 height 20
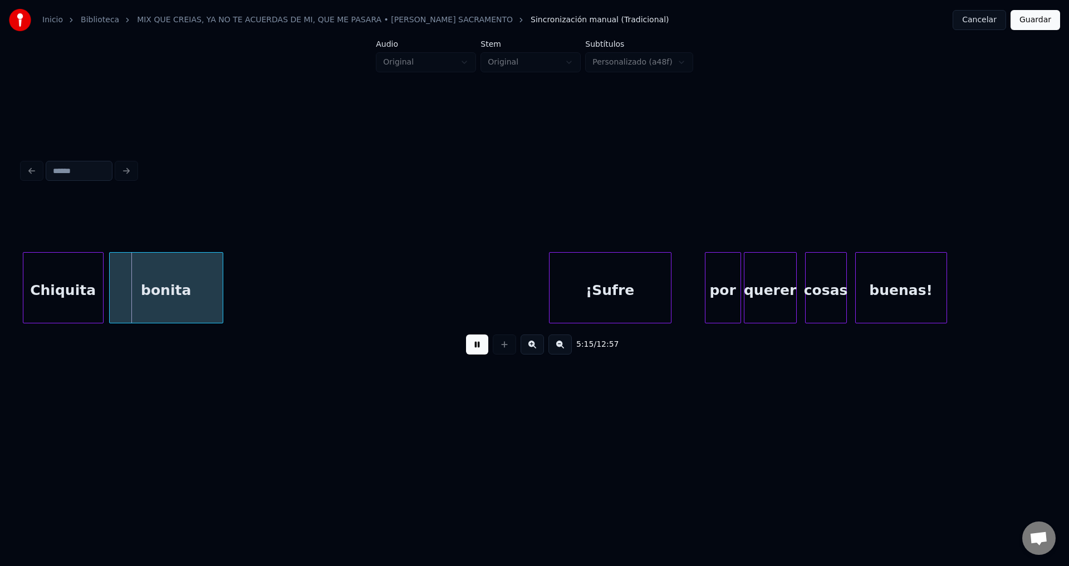
click at [479, 352] on button at bounding box center [477, 345] width 22 height 20
click at [70, 284] on div "Chiquita" at bounding box center [63, 291] width 80 height 76
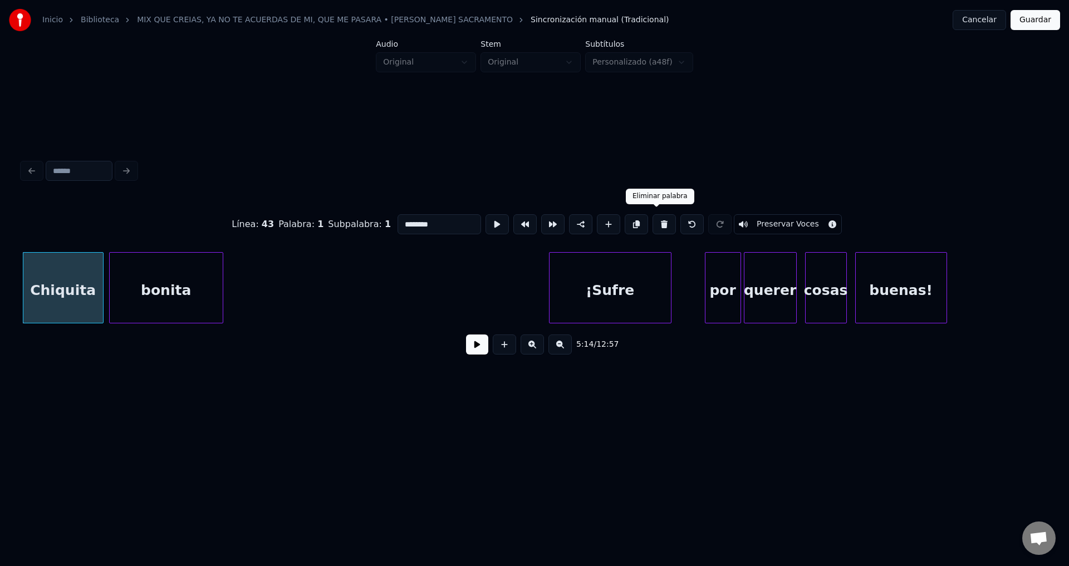
click at [656, 224] on button at bounding box center [663, 224] width 23 height 20
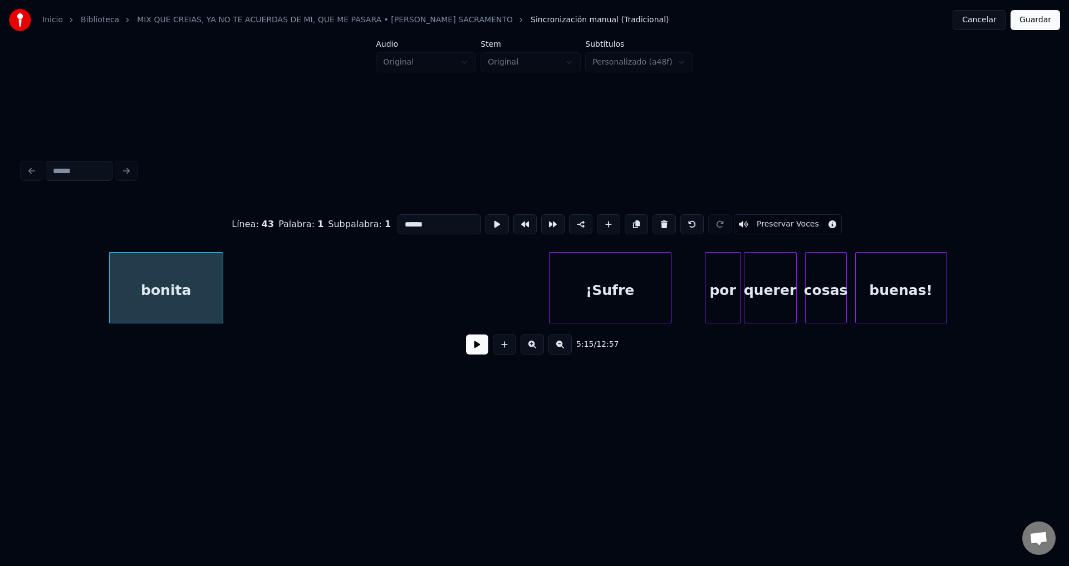
click at [656, 224] on button at bounding box center [663, 224] width 23 height 20
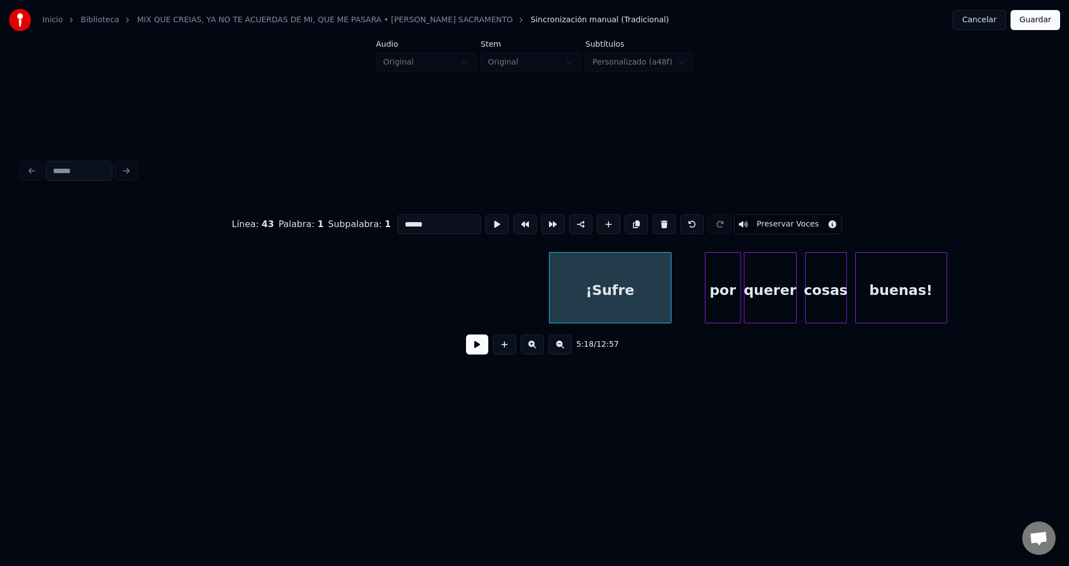
click at [656, 224] on button at bounding box center [663, 224] width 23 height 20
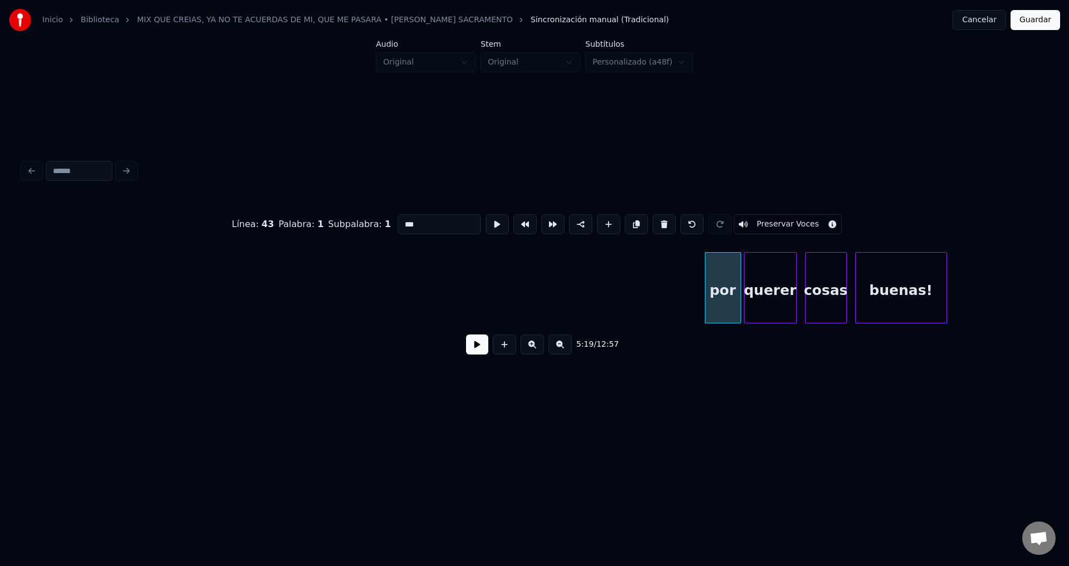
click at [656, 224] on button at bounding box center [663, 224] width 23 height 20
type input "******"
click at [479, 355] on button at bounding box center [477, 345] width 22 height 20
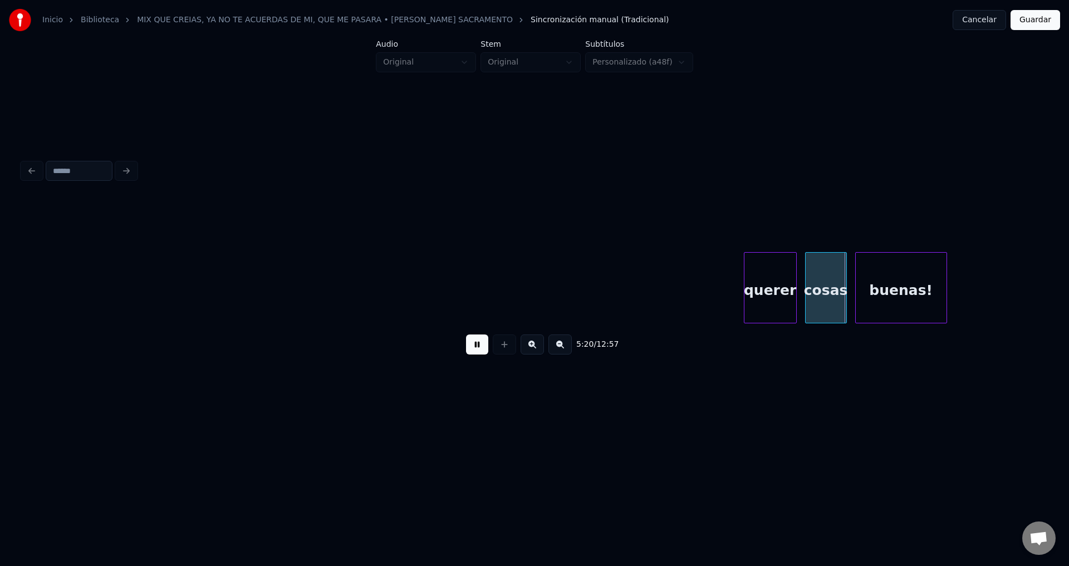
click at [479, 355] on button at bounding box center [477, 345] width 22 height 20
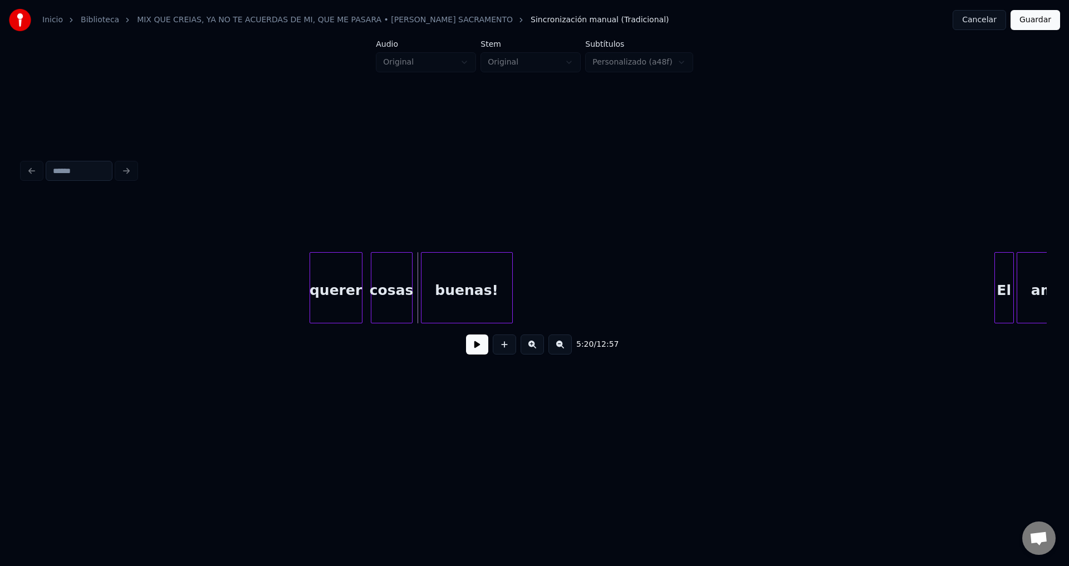
scroll to position [0, 44357]
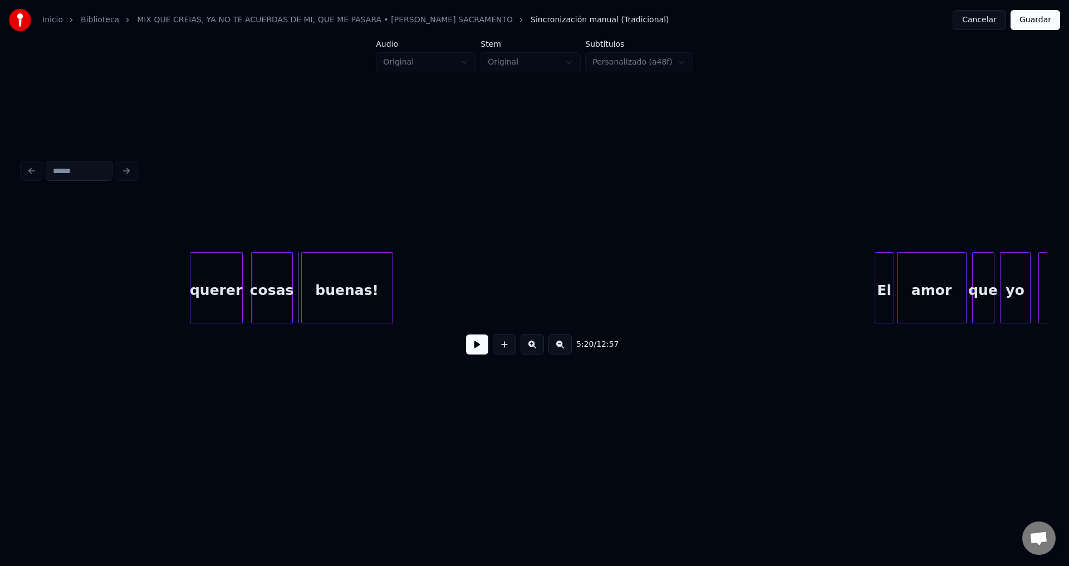
click at [218, 286] on div "querer" at bounding box center [216, 291] width 52 height 76
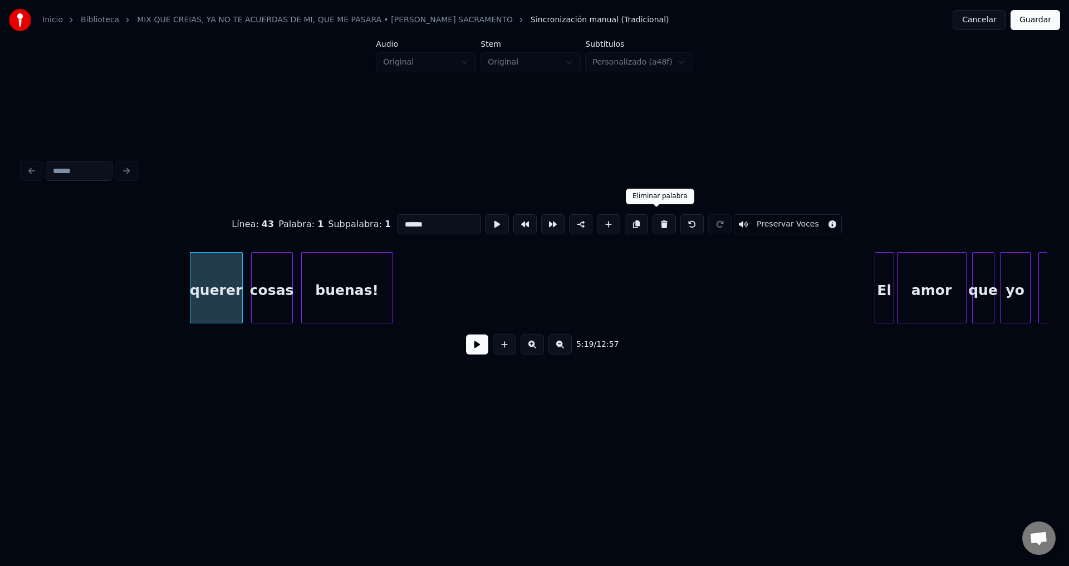
click at [655, 218] on button at bounding box center [663, 224] width 23 height 20
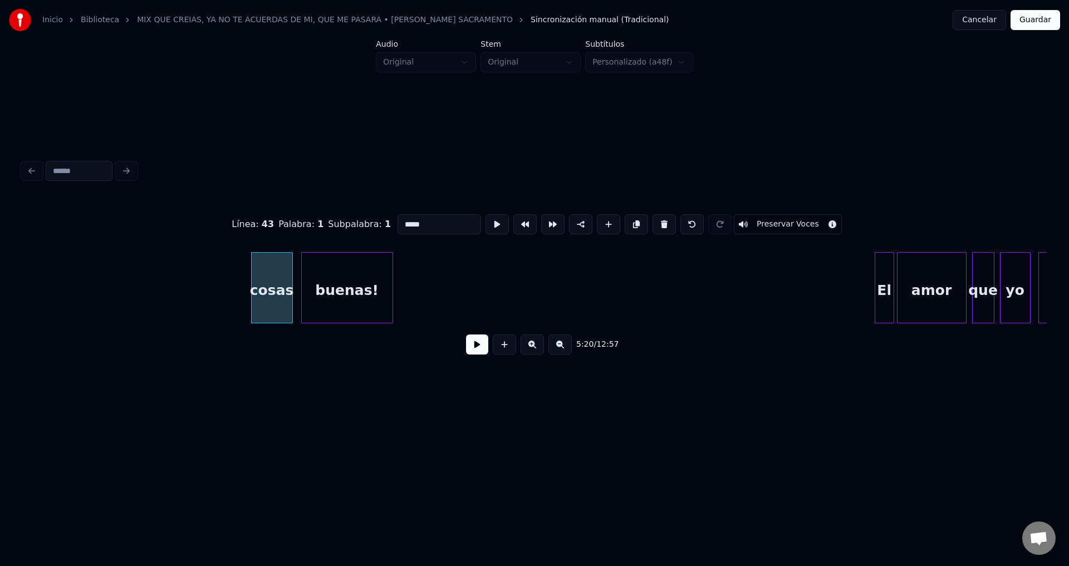
click at [655, 218] on button at bounding box center [663, 224] width 23 height 20
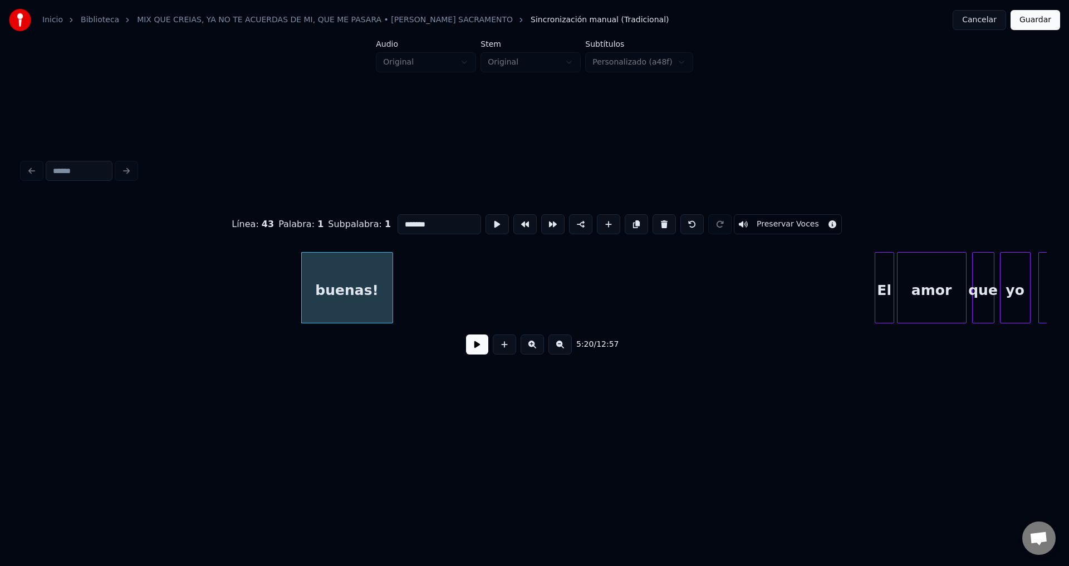
click at [655, 218] on button at bounding box center [663, 224] width 23 height 20
type input "**"
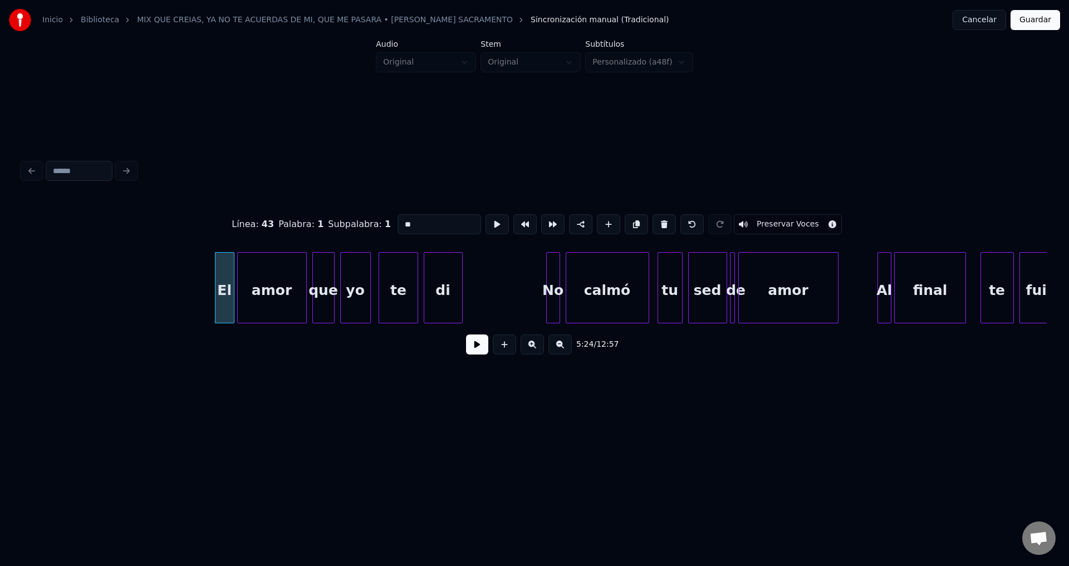
scroll to position [0, 45077]
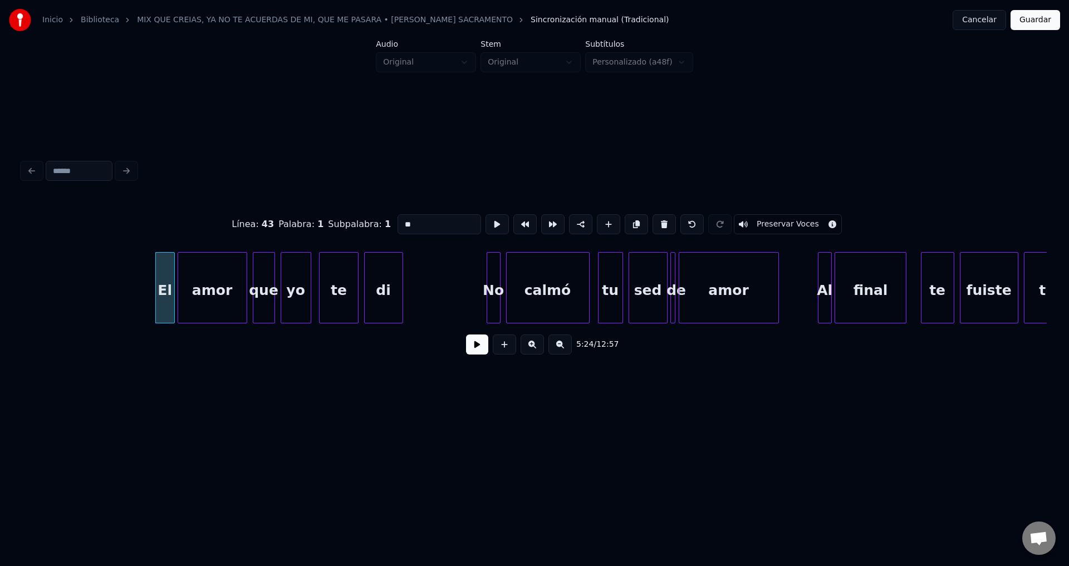
click at [476, 350] on button at bounding box center [477, 345] width 22 height 20
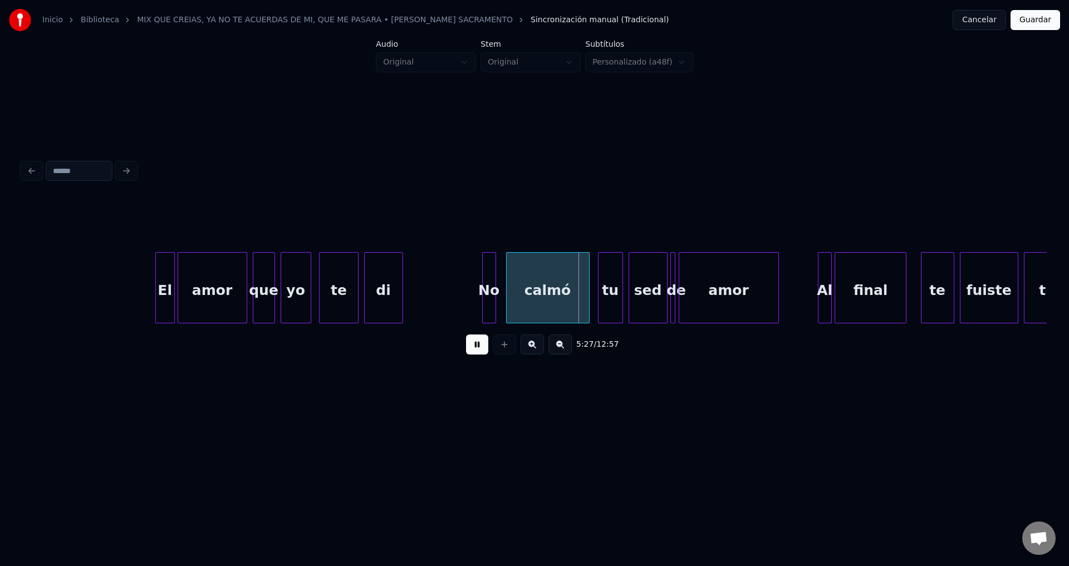
click at [489, 303] on div "No" at bounding box center [489, 291] width 13 height 76
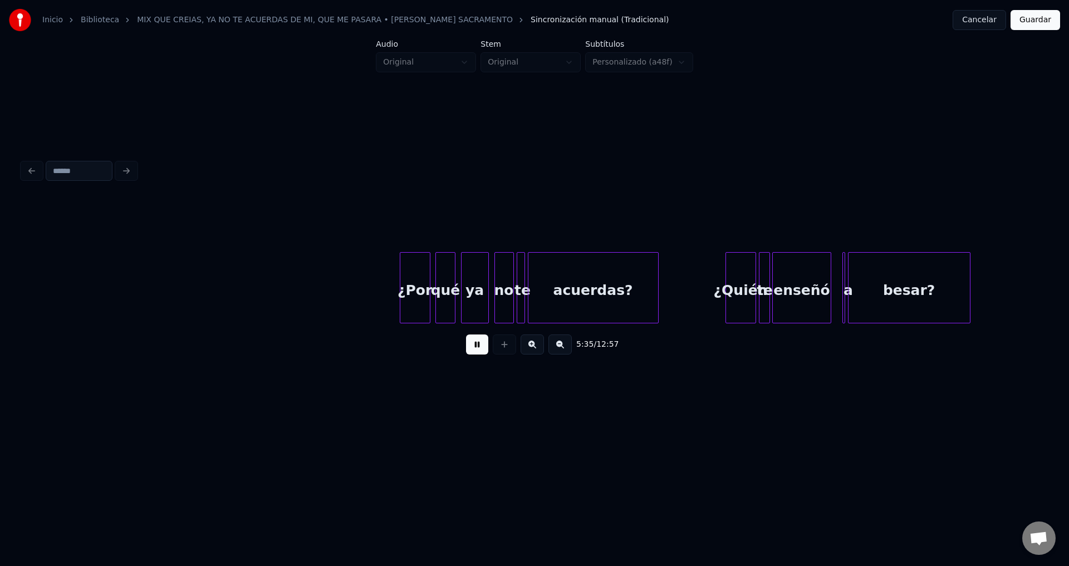
scroll to position [0, 46695]
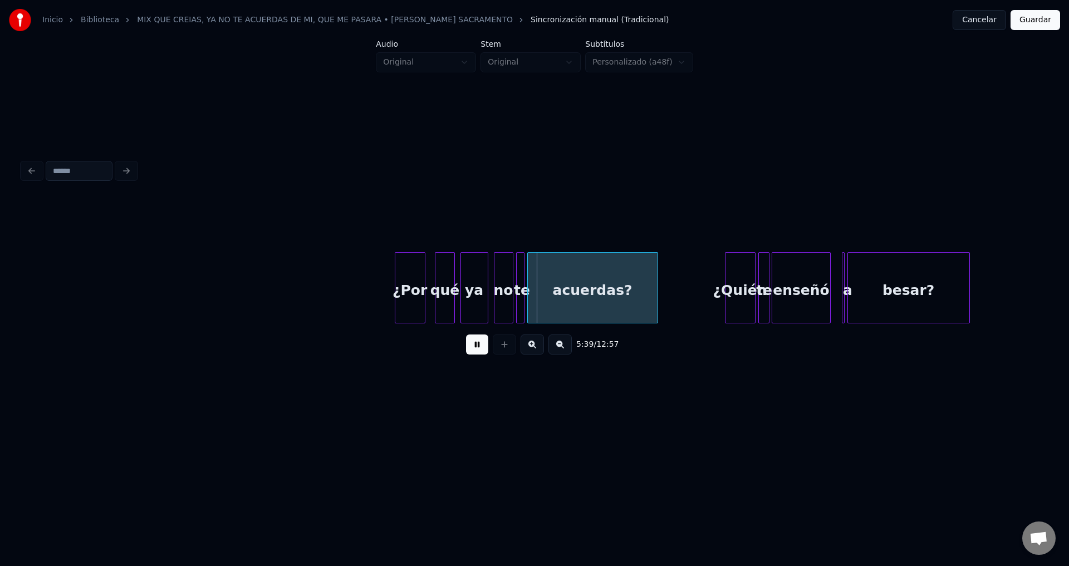
click at [416, 291] on div "¿Por" at bounding box center [410, 291] width 30 height 76
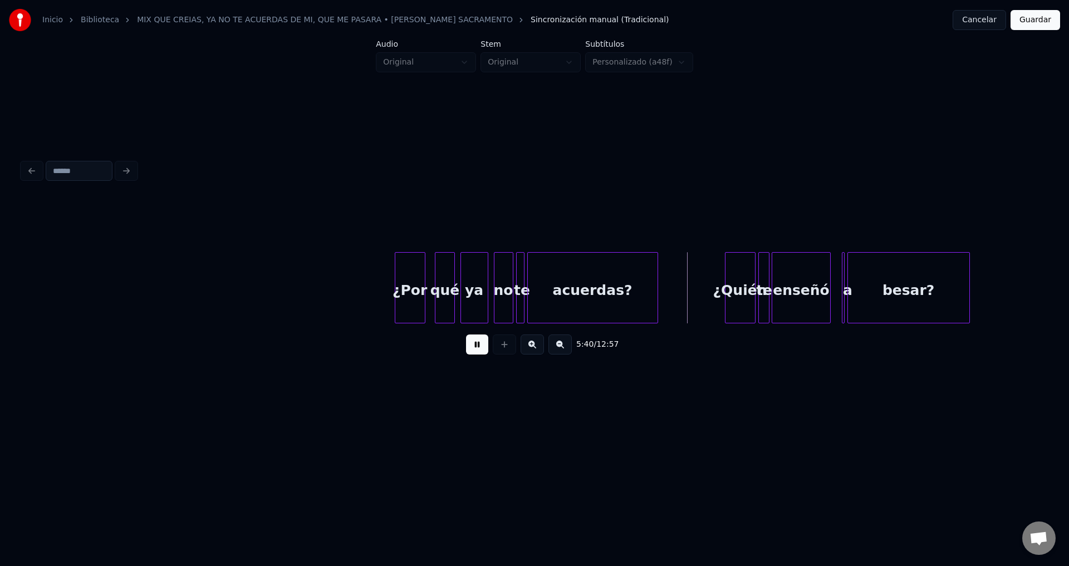
click at [550, 300] on div "acuerdas?" at bounding box center [593, 291] width 130 height 76
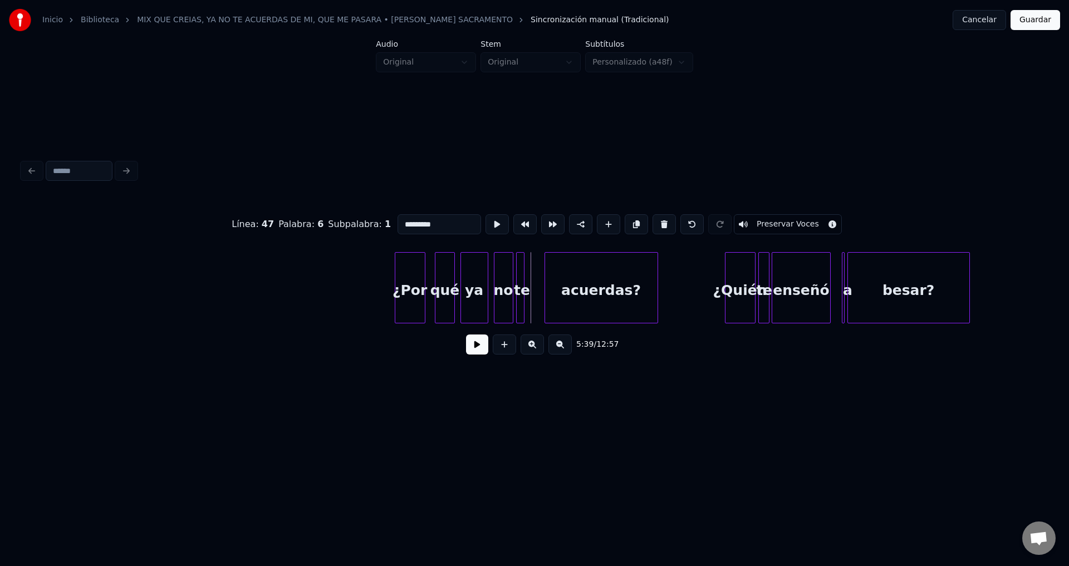
click at [547, 281] on div at bounding box center [546, 288] width 3 height 70
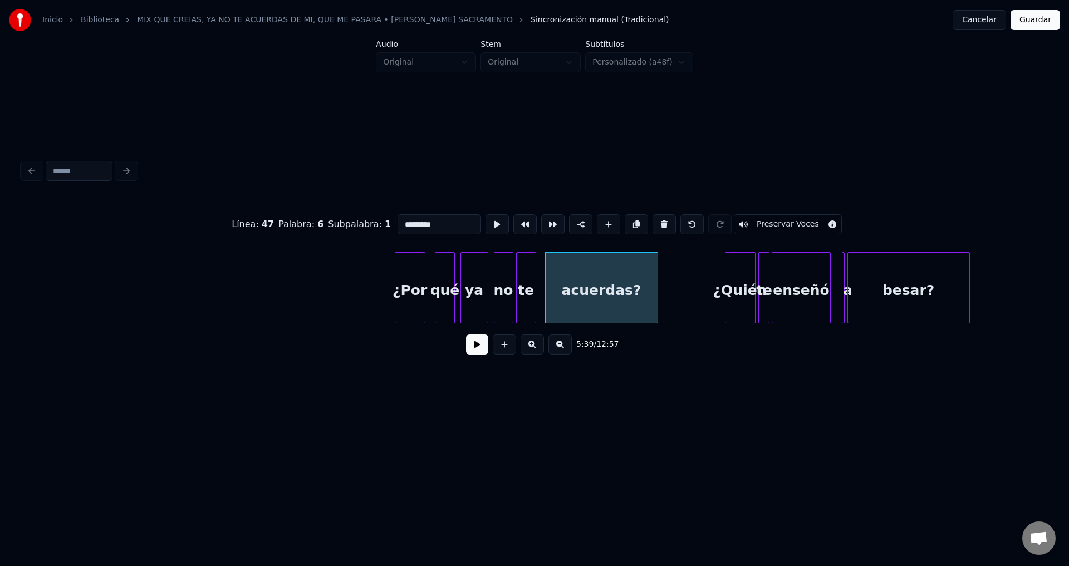
click at [534, 277] on div at bounding box center [533, 288] width 3 height 70
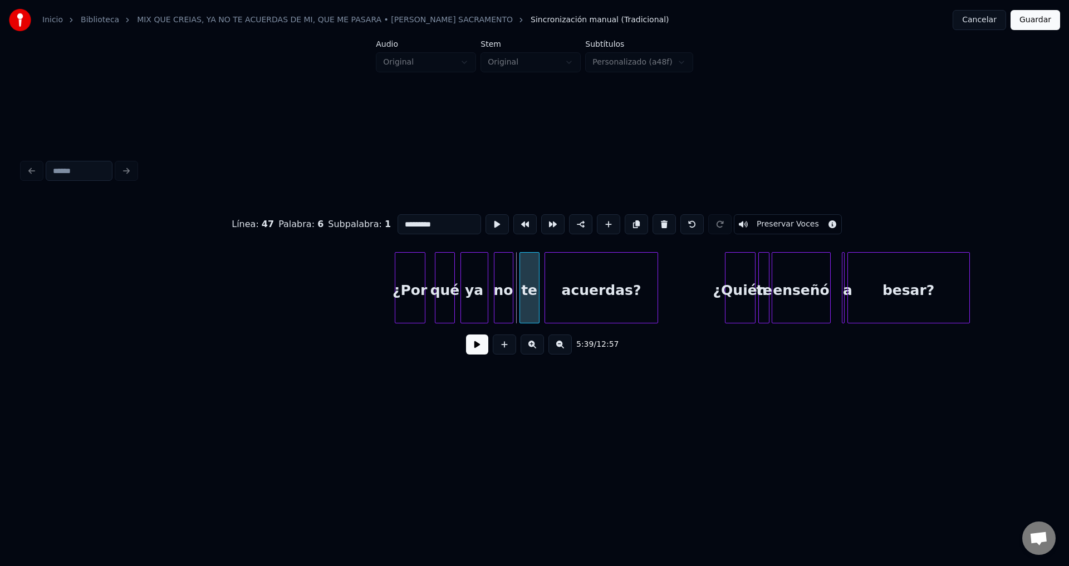
click at [528, 278] on div "te" at bounding box center [529, 291] width 19 height 76
click at [480, 350] on button at bounding box center [477, 345] width 22 height 20
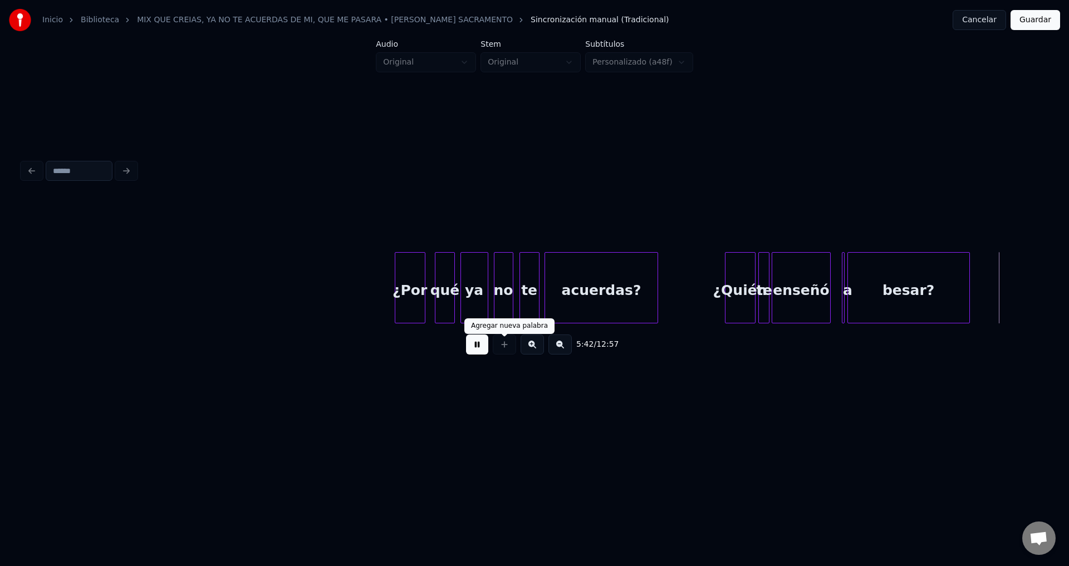
click at [483, 347] on button at bounding box center [477, 345] width 22 height 20
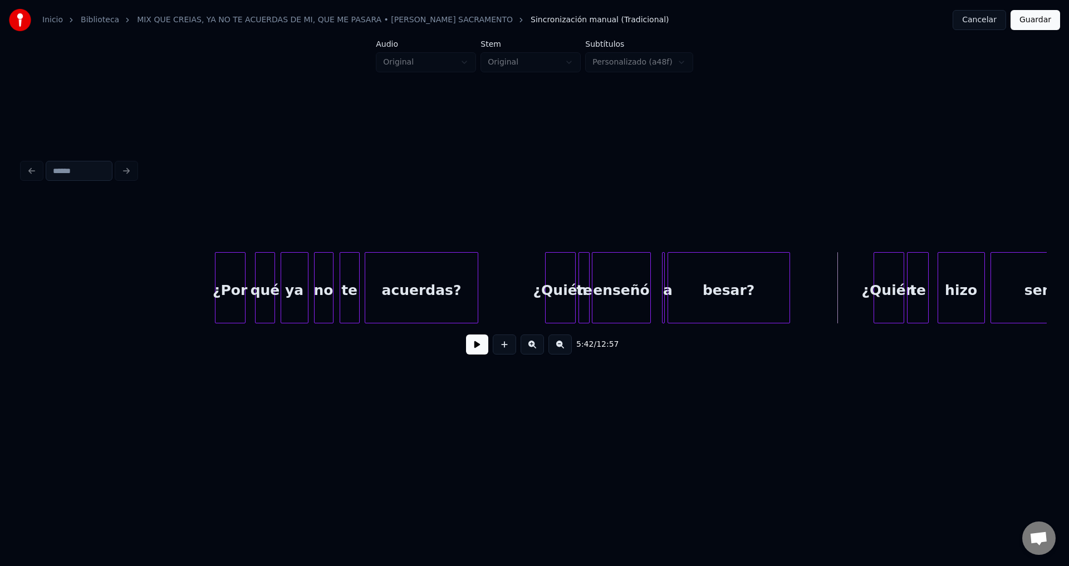
scroll to position [0, 47055]
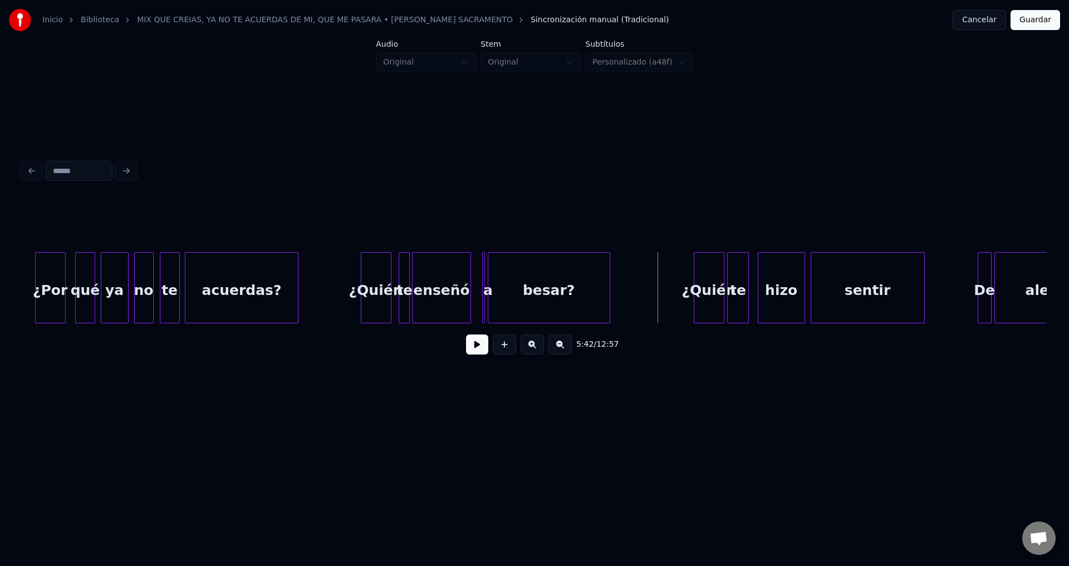
click at [370, 281] on div "¿Quién" at bounding box center [376, 291] width 30 height 76
click at [407, 279] on div at bounding box center [407, 288] width 3 height 70
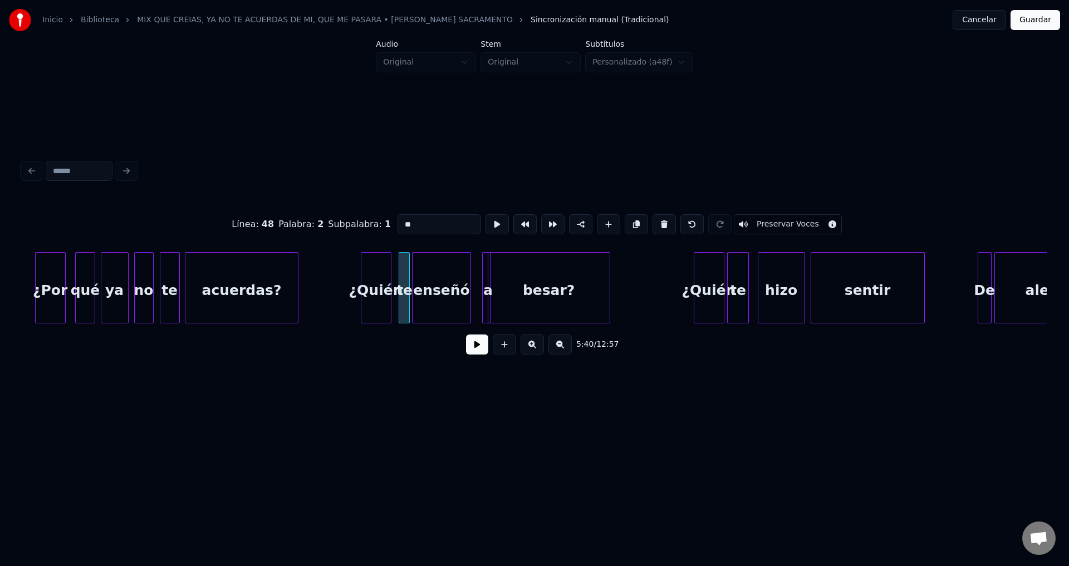
click at [485, 283] on div at bounding box center [484, 288] width 3 height 70
type input "*"
click at [488, 283] on div at bounding box center [489, 288] width 3 height 70
click at [479, 277] on div "a" at bounding box center [480, 291] width 11 height 76
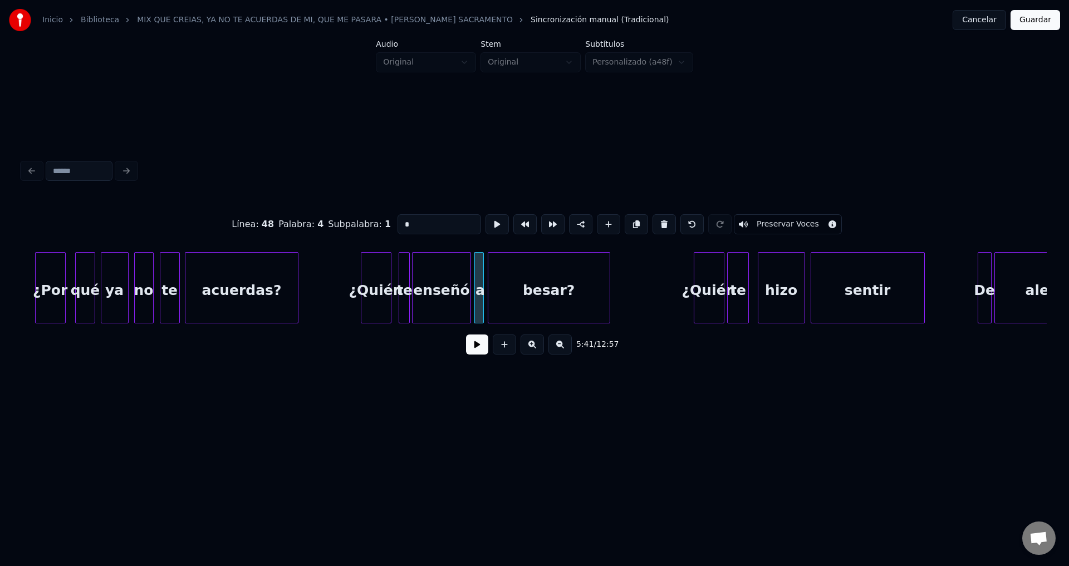
click at [475, 349] on button at bounding box center [477, 345] width 22 height 20
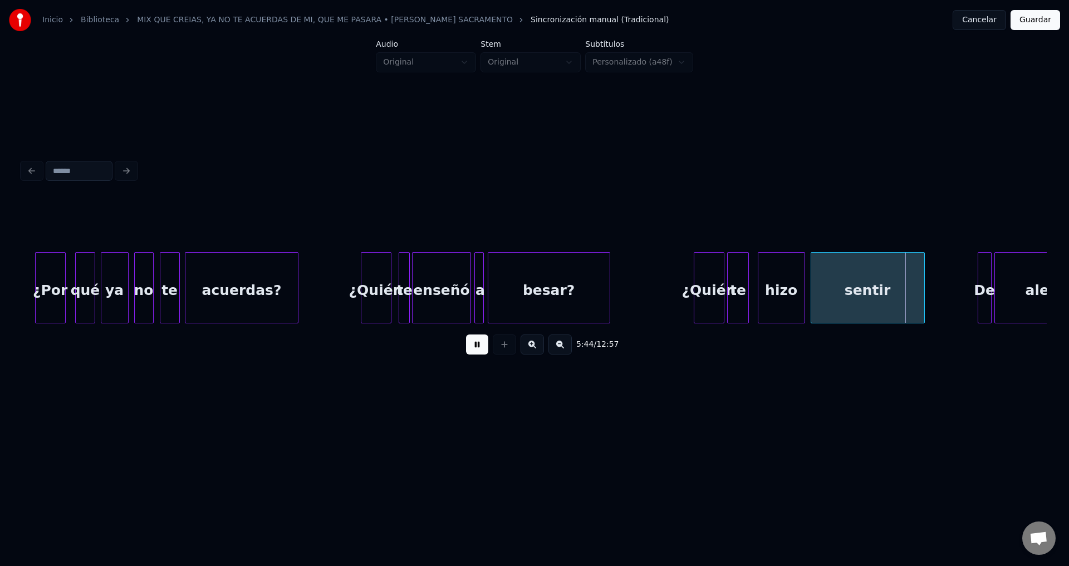
click at [475, 349] on button at bounding box center [477, 345] width 22 height 20
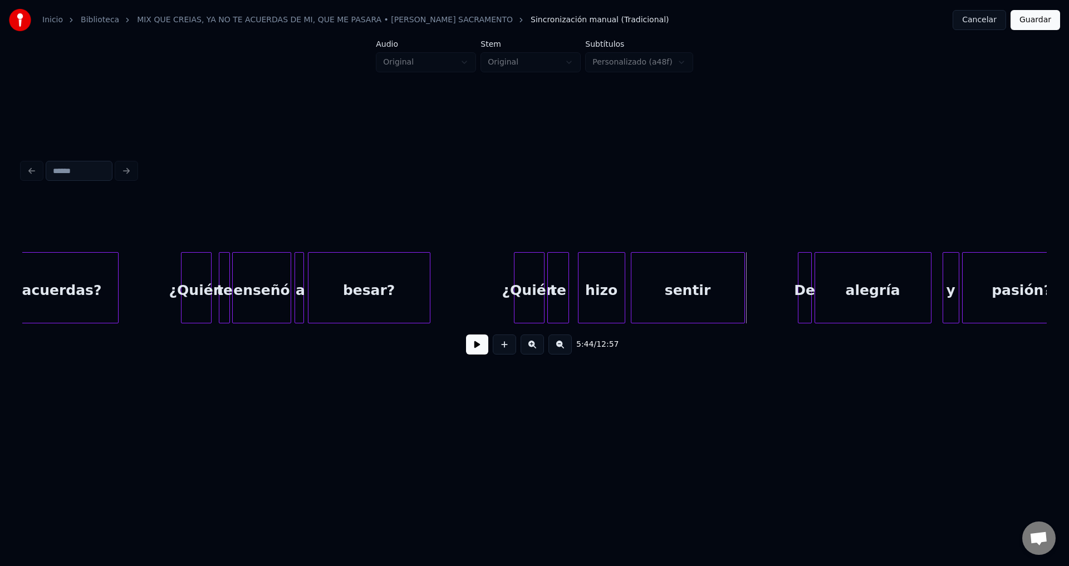
scroll to position [0, 47294]
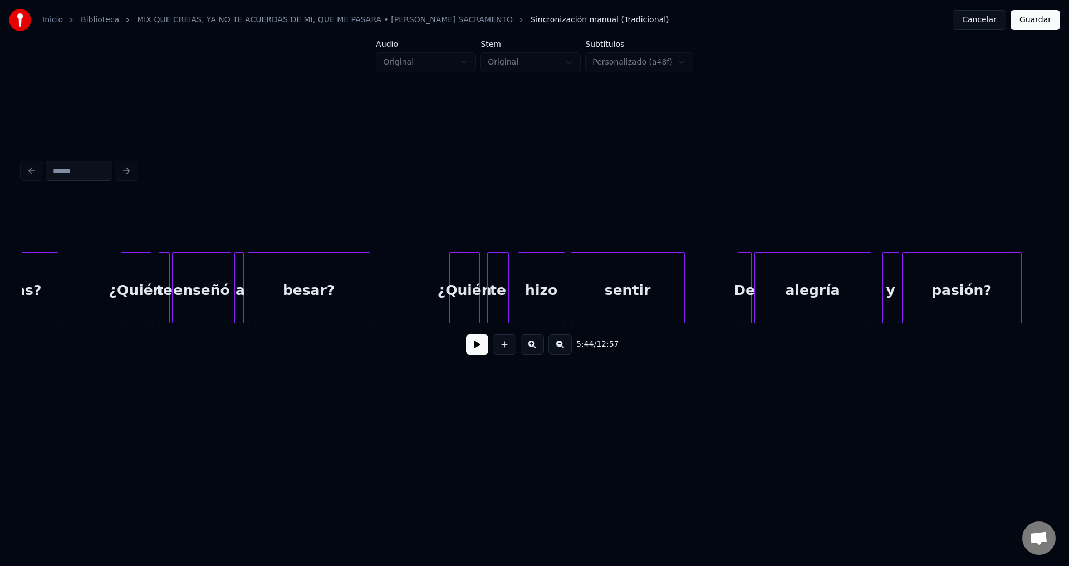
click at [465, 302] on div "¿Quién" at bounding box center [465, 291] width 30 height 76
click at [479, 347] on button at bounding box center [477, 345] width 22 height 20
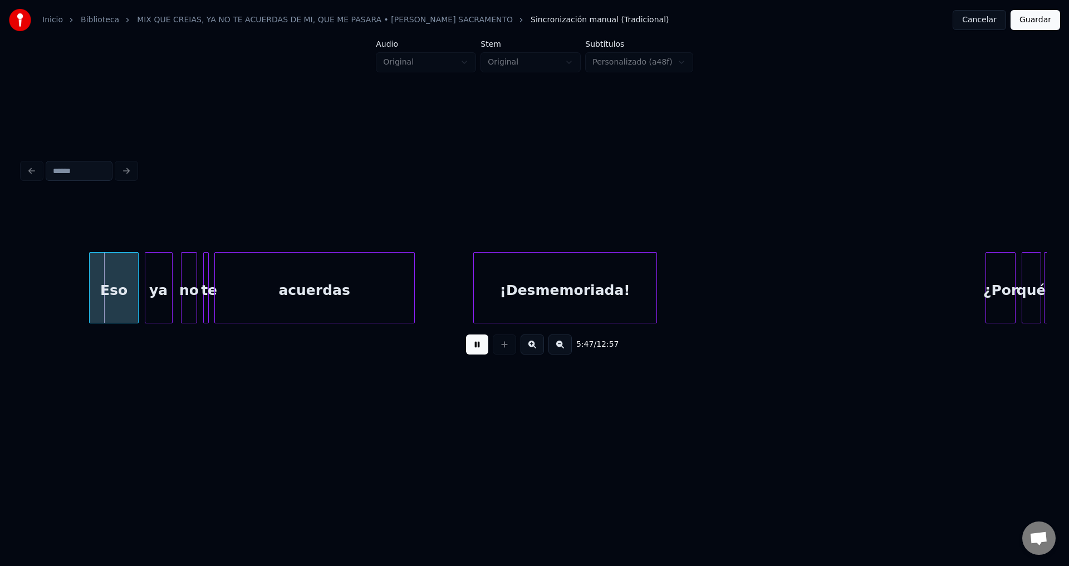
click at [479, 347] on button at bounding box center [477, 345] width 22 height 20
click at [116, 289] on div "Eso" at bounding box center [110, 291] width 49 height 76
click at [478, 351] on button at bounding box center [477, 345] width 22 height 20
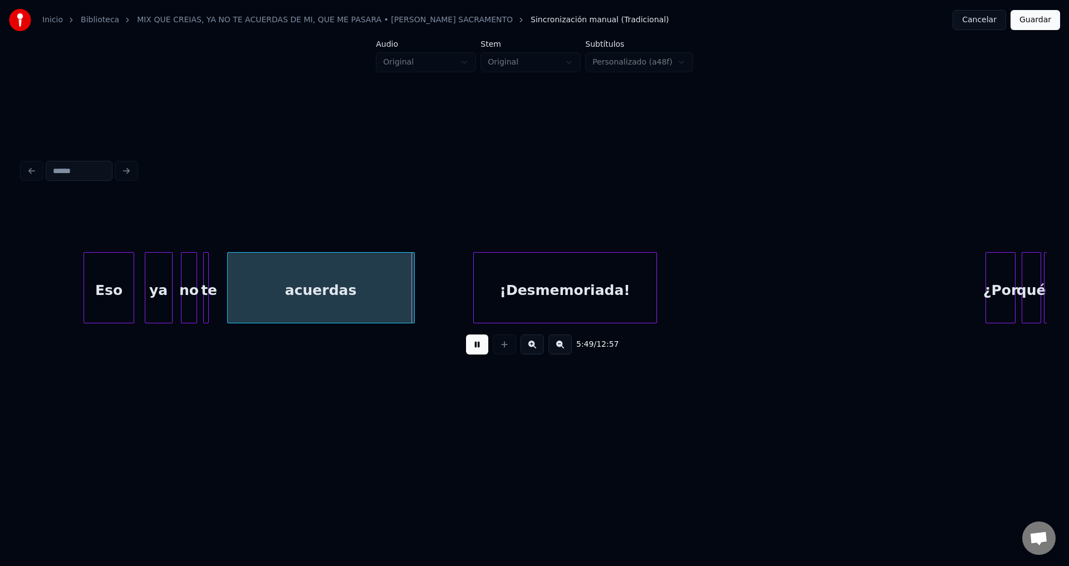
click at [231, 279] on div at bounding box center [229, 288] width 3 height 70
click at [223, 274] on div at bounding box center [223, 288] width 3 height 70
click at [472, 351] on button at bounding box center [477, 345] width 22 height 20
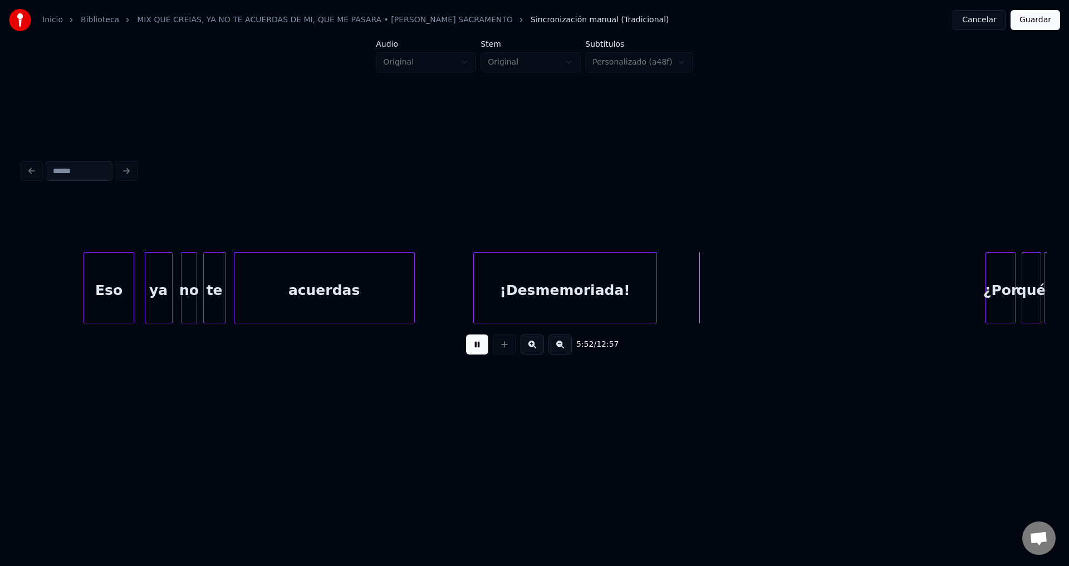
click at [472, 351] on button at bounding box center [477, 345] width 22 height 20
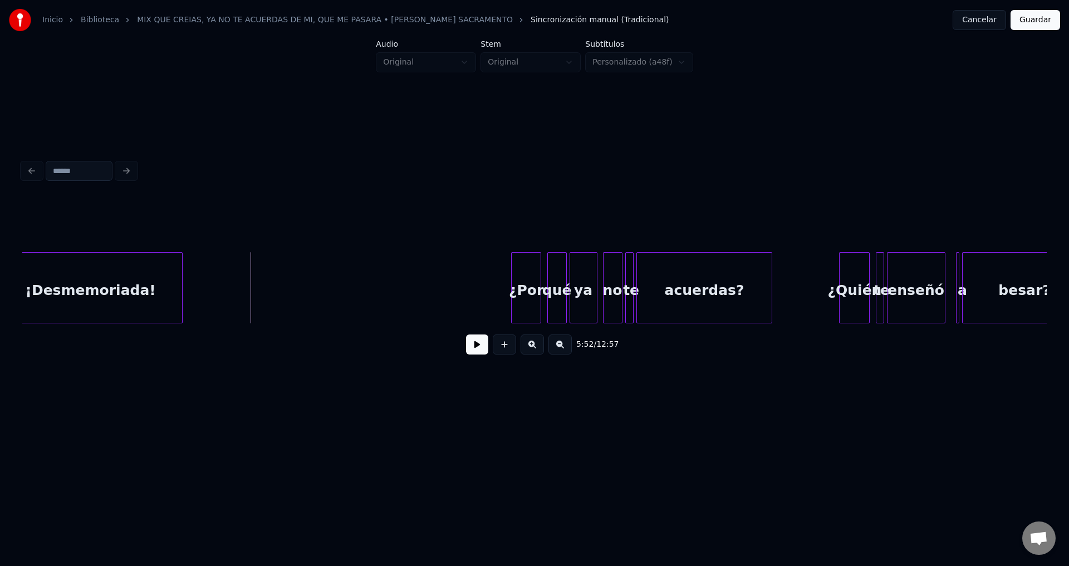
scroll to position [0, 48853]
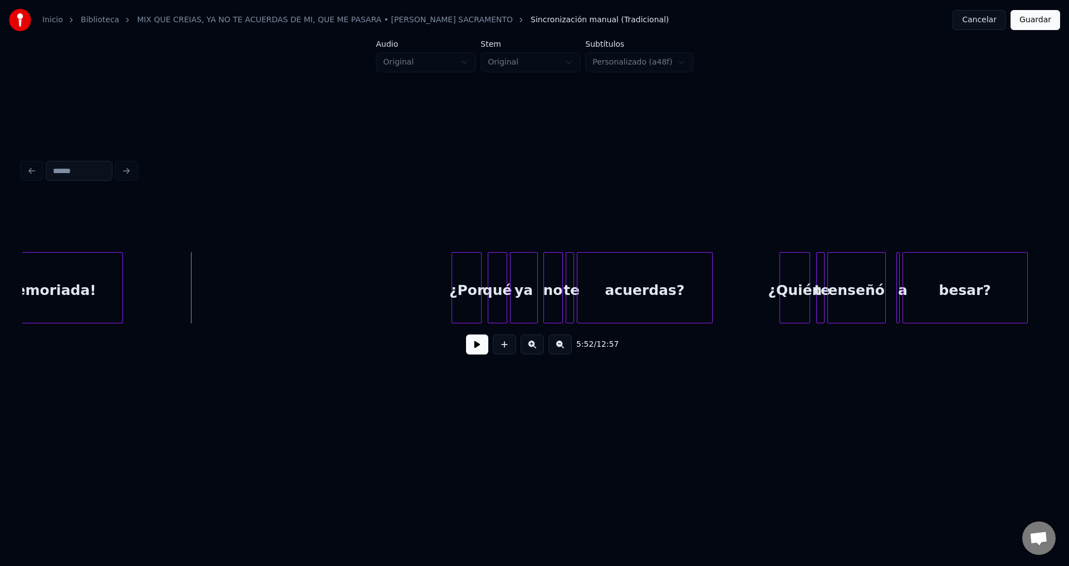
click at [94, 268] on div "¡Desmemoriada!" at bounding box center [31, 291] width 183 height 76
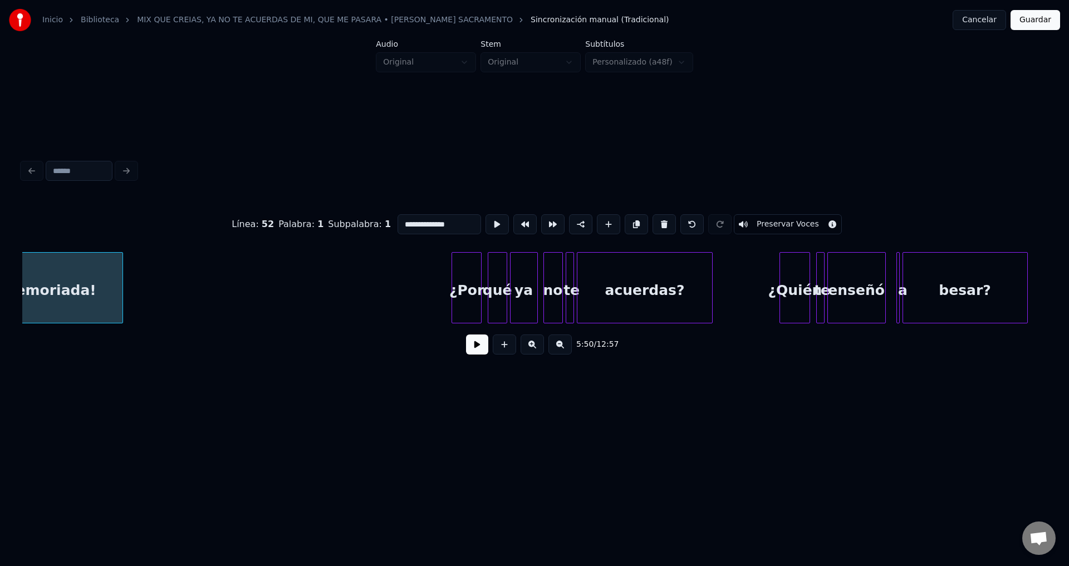
scroll to position [0, 48769]
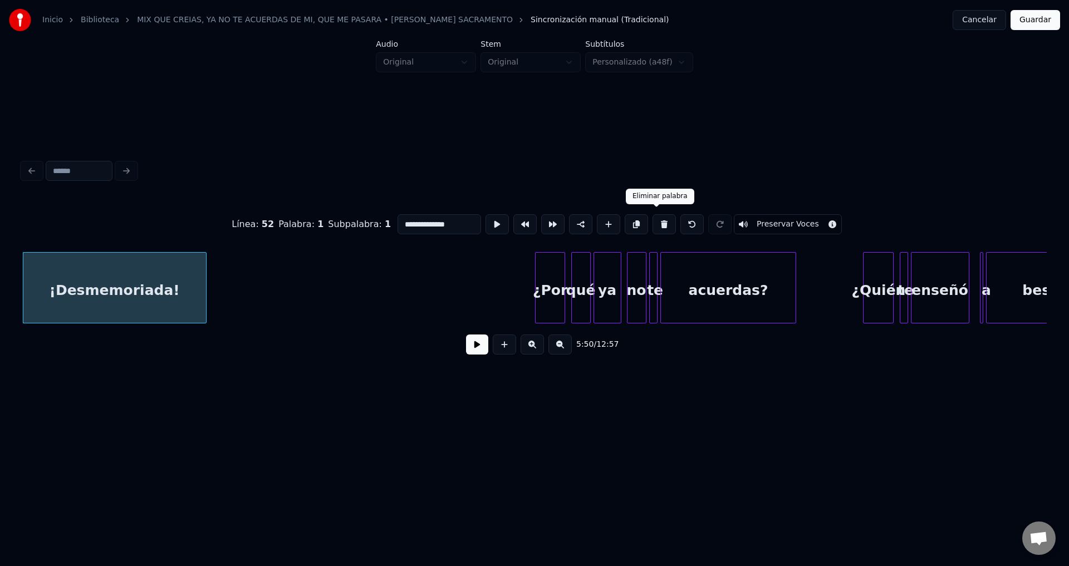
click at [654, 219] on button at bounding box center [663, 224] width 23 height 20
type input "****"
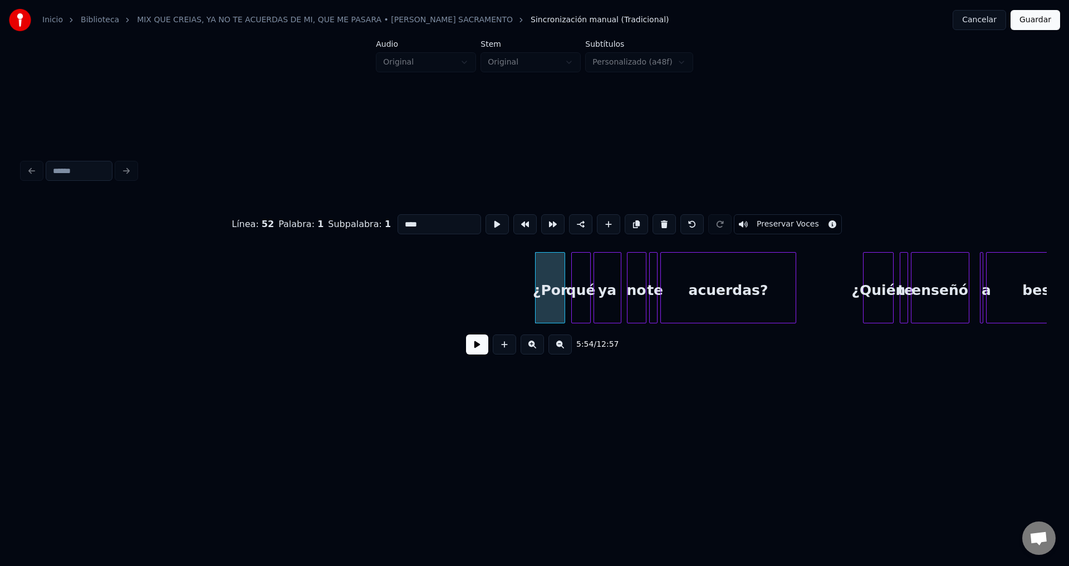
click at [478, 345] on button at bounding box center [477, 345] width 22 height 20
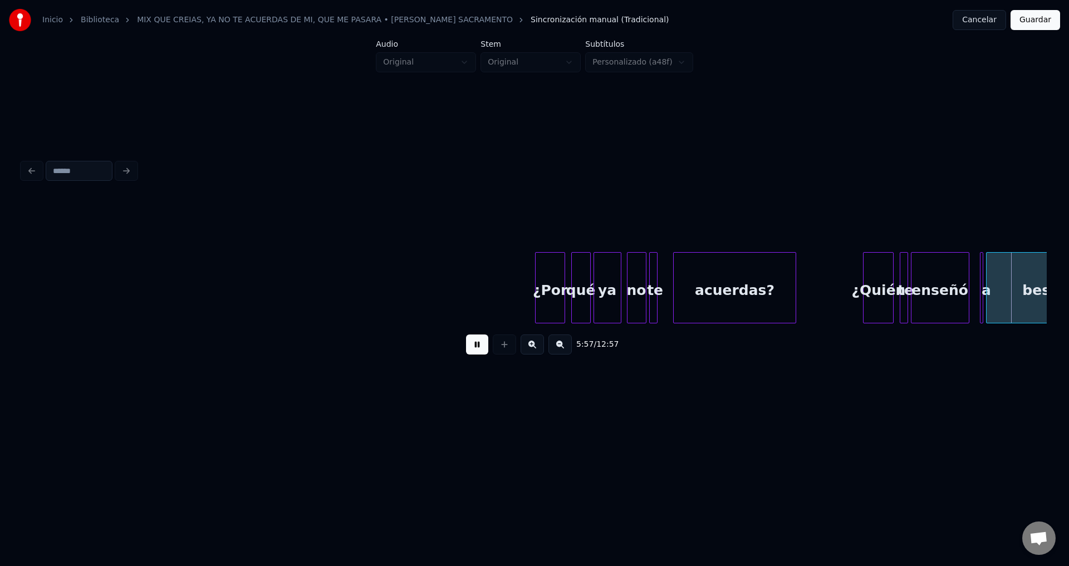
click at [677, 277] on div at bounding box center [675, 288] width 3 height 70
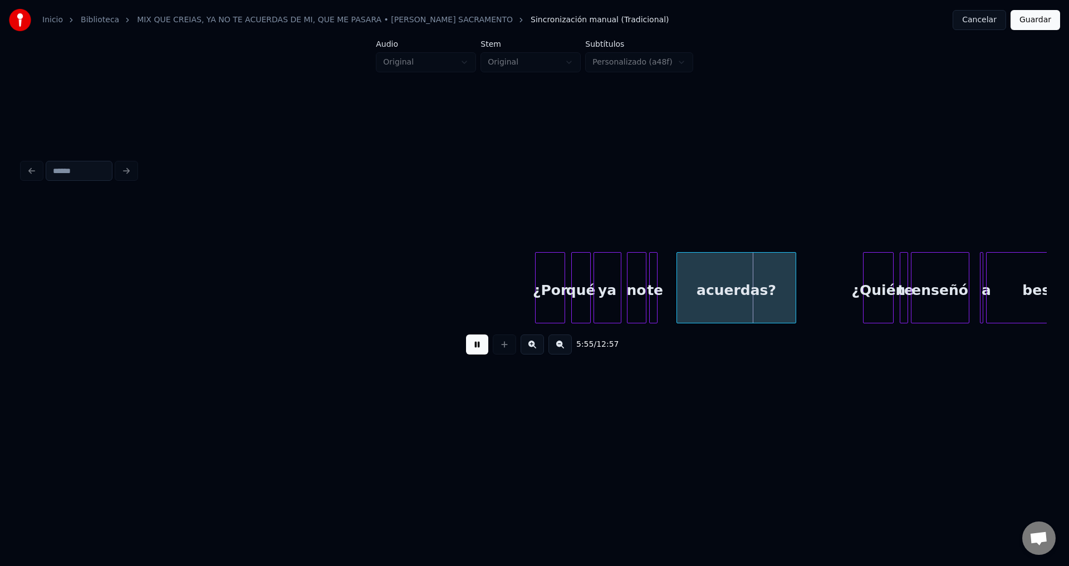
click at [474, 346] on button at bounding box center [477, 345] width 22 height 20
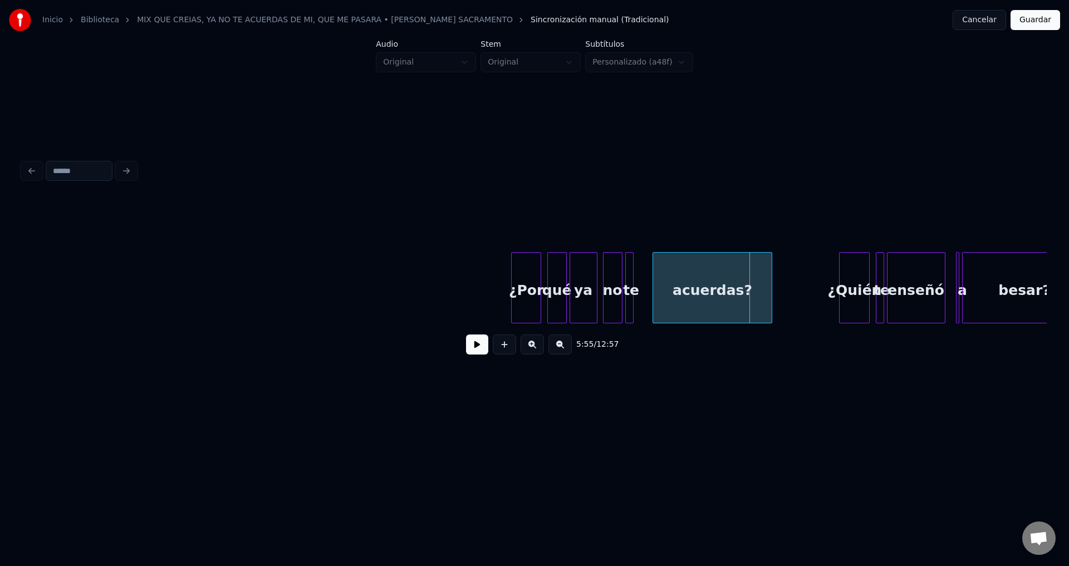
click at [633, 282] on div "te" at bounding box center [631, 291] width 11 height 76
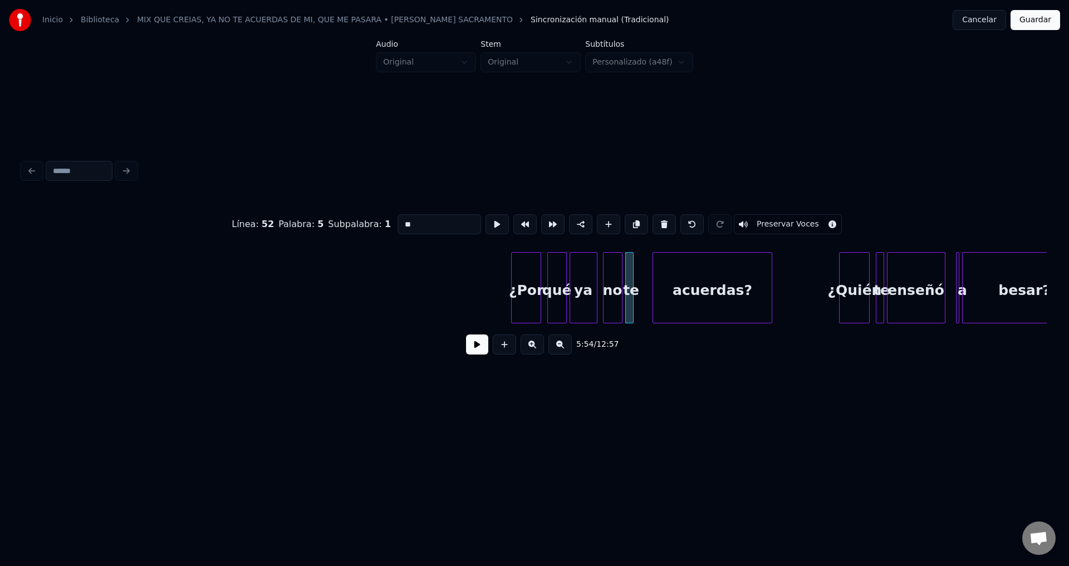
click at [655, 280] on div at bounding box center [654, 288] width 3 height 70
type input "*********"
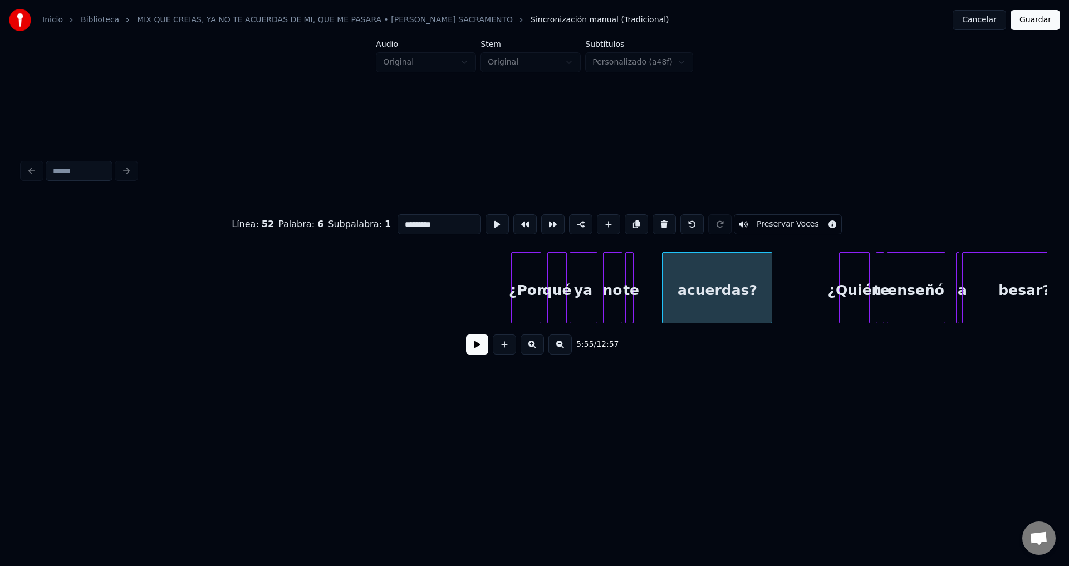
click at [666, 281] on div at bounding box center [663, 288] width 3 height 70
click at [634, 277] on div at bounding box center [635, 288] width 3 height 70
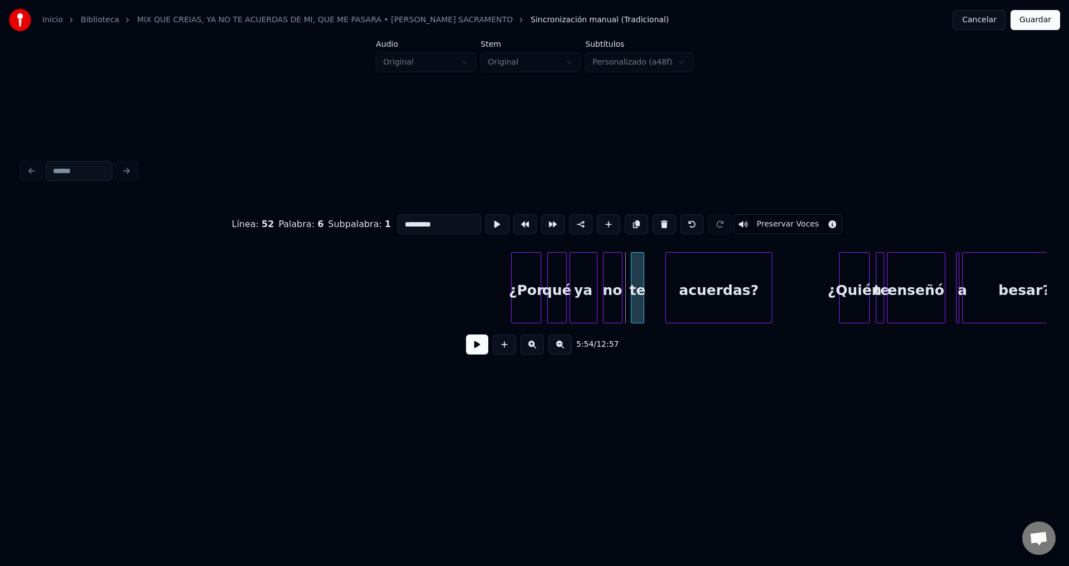
click at [636, 277] on div "te" at bounding box center [637, 291] width 12 height 76
click at [647, 277] on div at bounding box center [648, 288] width 3 height 70
click at [522, 281] on div "¿Por" at bounding box center [524, 291] width 30 height 76
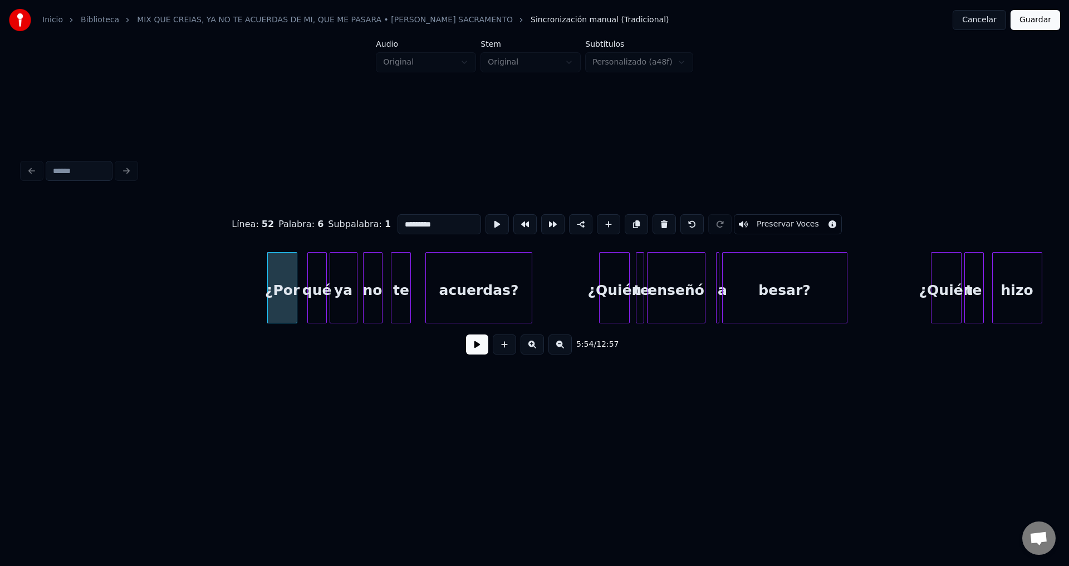
scroll to position [0, 49093]
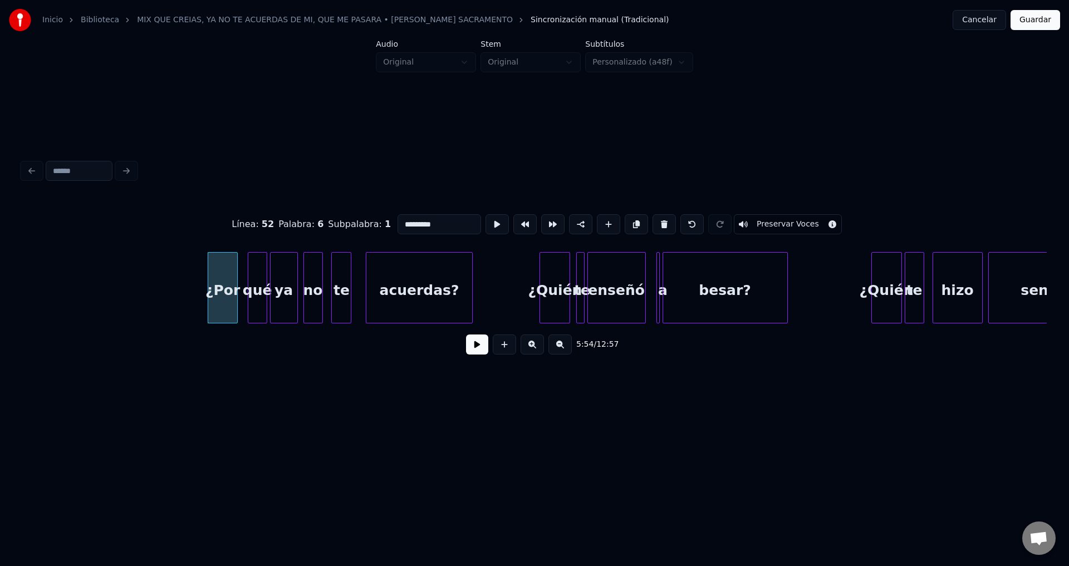
click at [474, 348] on button at bounding box center [477, 345] width 22 height 20
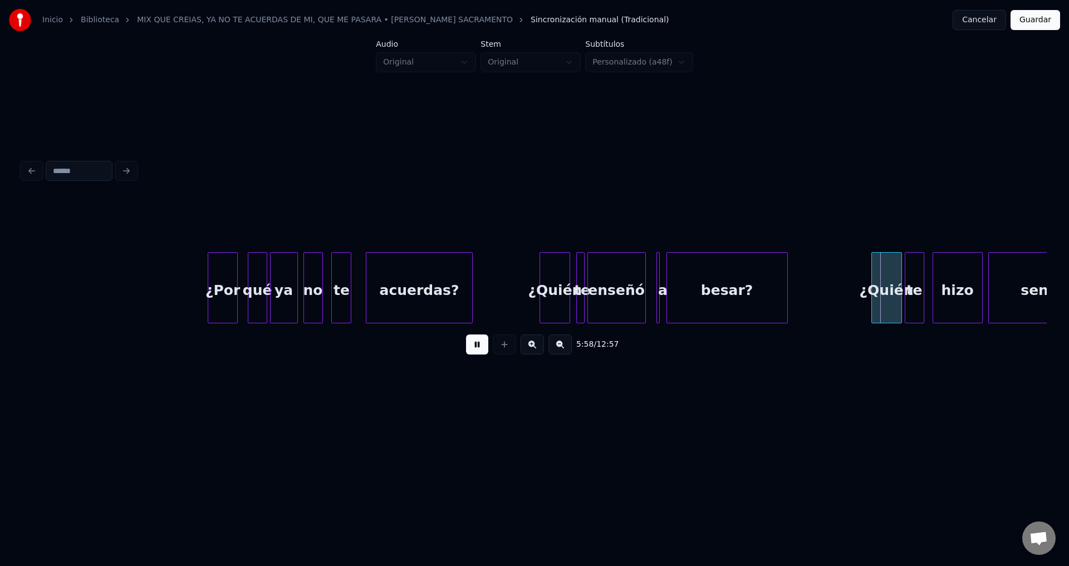
click at [670, 283] on div at bounding box center [668, 288] width 3 height 70
click at [656, 279] on div "a" at bounding box center [655, 287] width 9 height 71
click at [652, 278] on div at bounding box center [652, 288] width 3 height 70
click at [653, 277] on div at bounding box center [651, 288] width 3 height 70
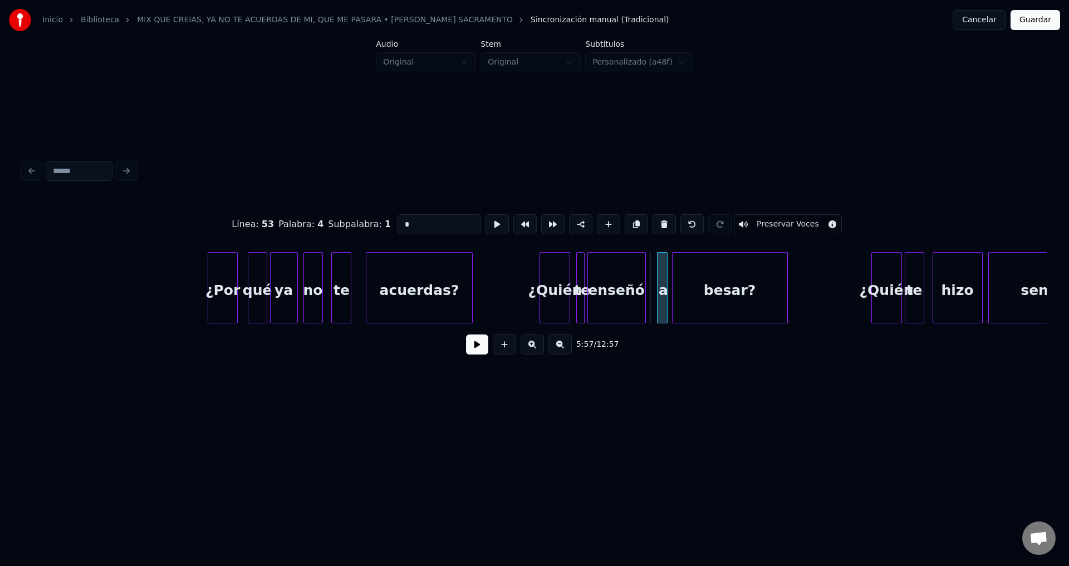
click at [662, 278] on div "a" at bounding box center [662, 291] width 11 height 76
click at [475, 351] on button at bounding box center [477, 345] width 22 height 20
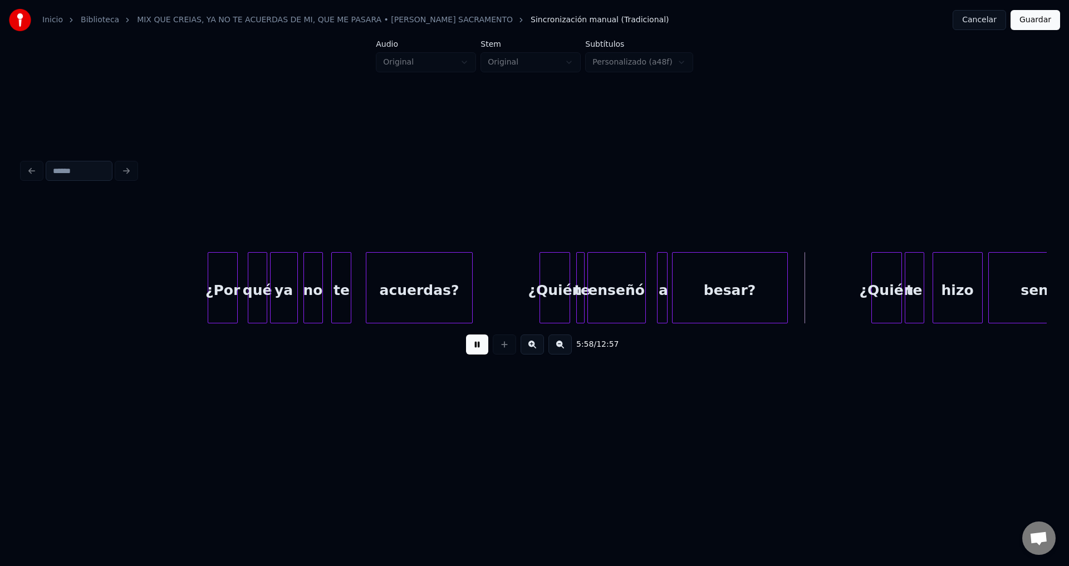
click at [559, 291] on div "¿Quién" at bounding box center [555, 291] width 30 height 76
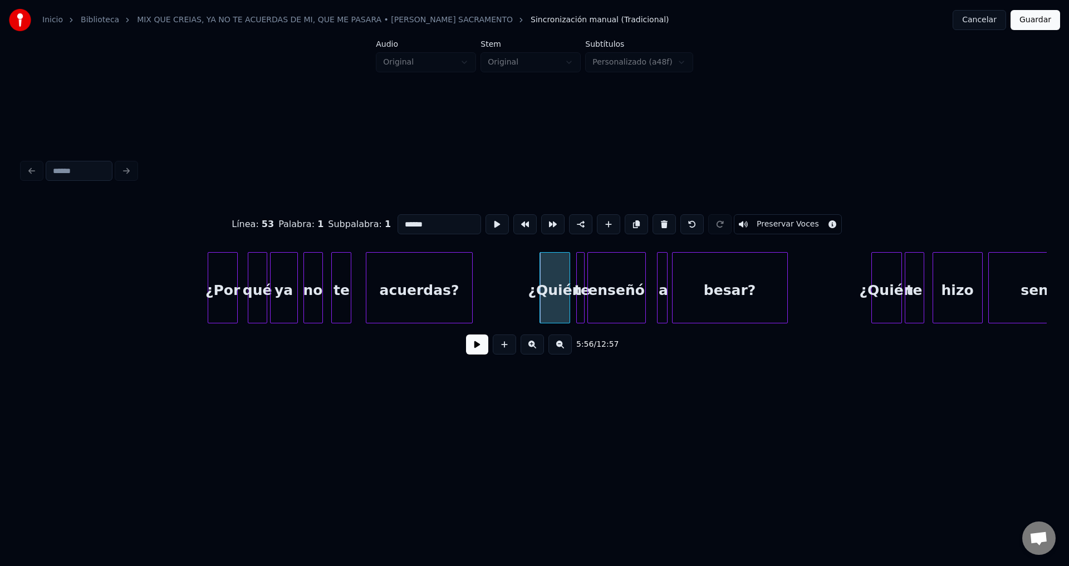
click at [468, 355] on button at bounding box center [477, 345] width 22 height 20
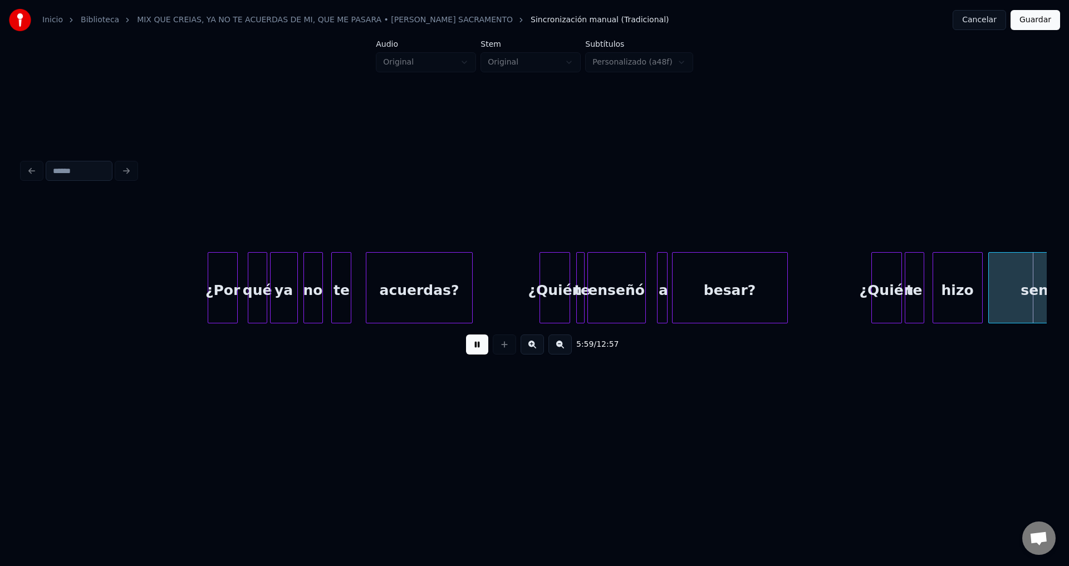
scroll to position [0, 50118]
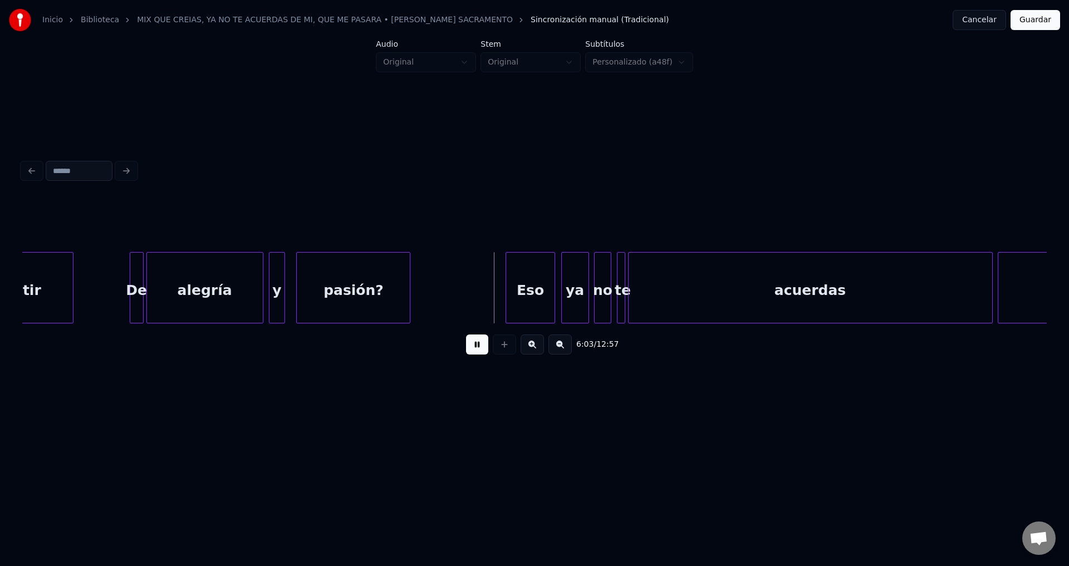
click at [278, 284] on div "y" at bounding box center [277, 291] width 16 height 76
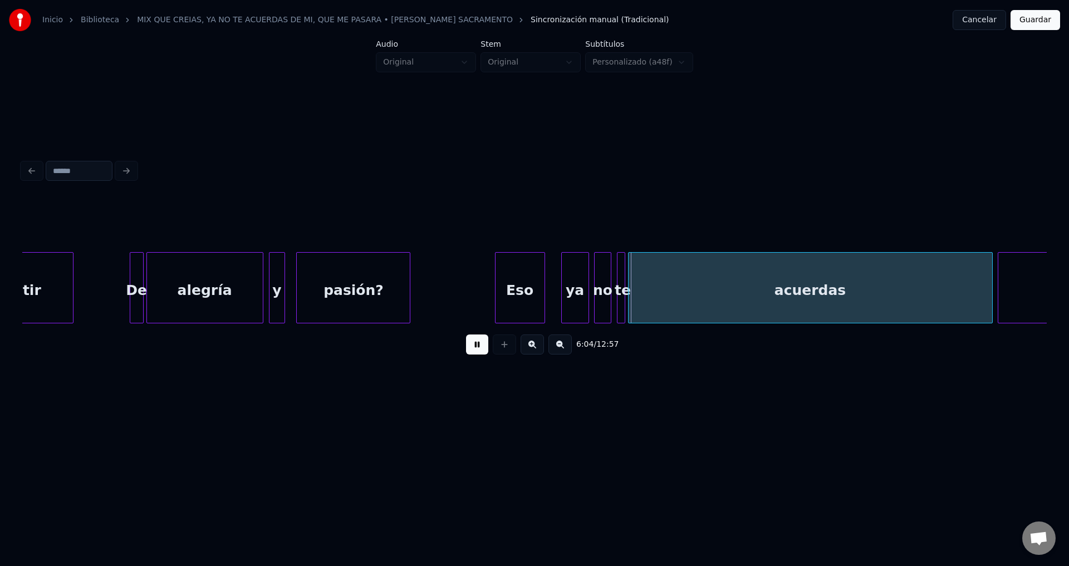
click at [518, 305] on div "Eso" at bounding box center [519, 291] width 49 height 76
click at [549, 298] on div at bounding box center [548, 288] width 3 height 70
click at [651, 278] on div at bounding box center [648, 288] width 3 height 70
click at [627, 276] on div at bounding box center [627, 288] width 3 height 70
click at [630, 279] on div "te" at bounding box center [629, 291] width 14 height 76
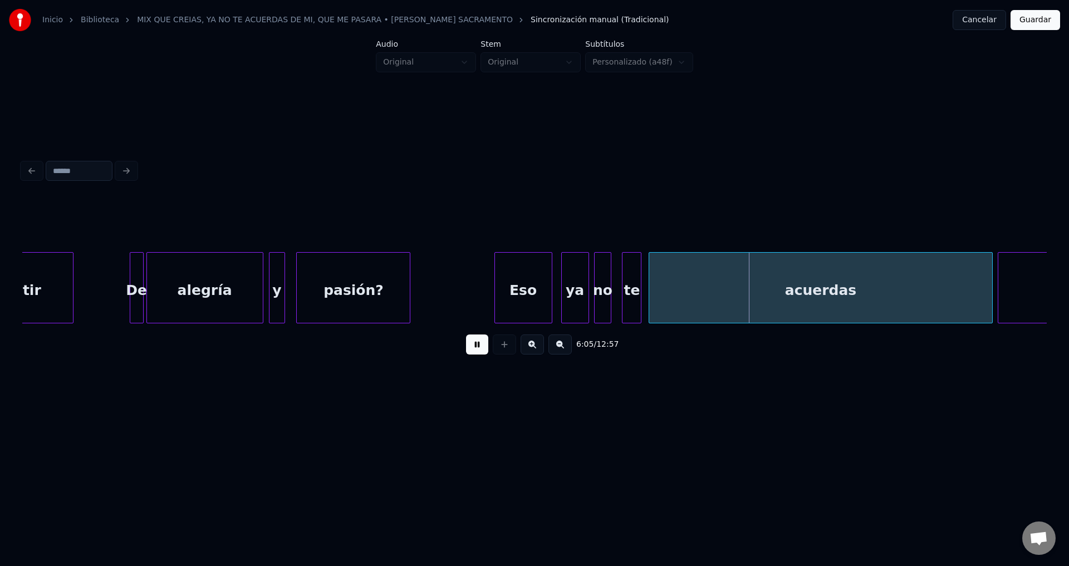
click at [639, 278] on div at bounding box center [638, 288] width 3 height 70
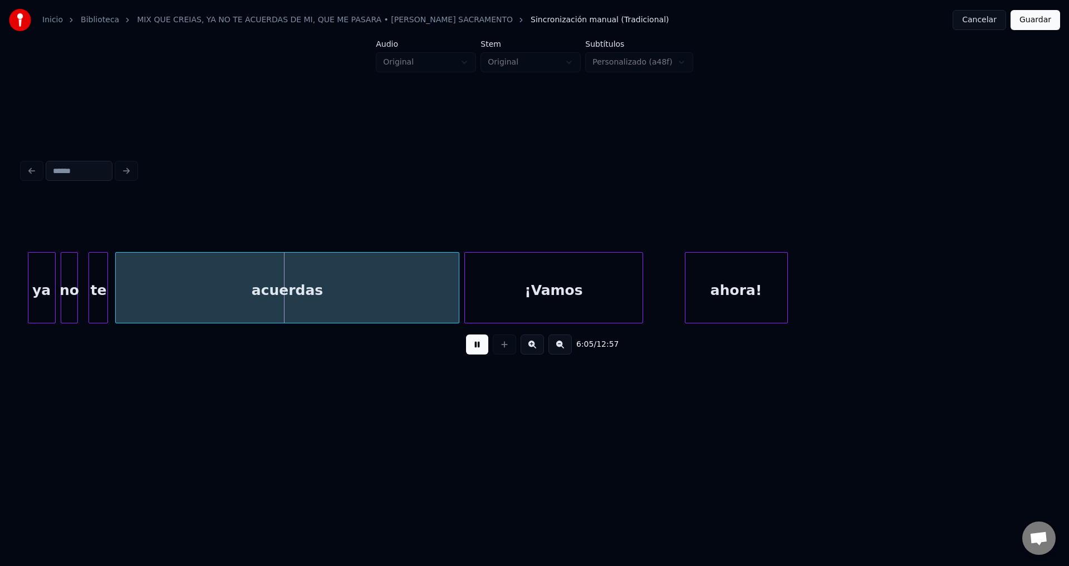
scroll to position [0, 50711]
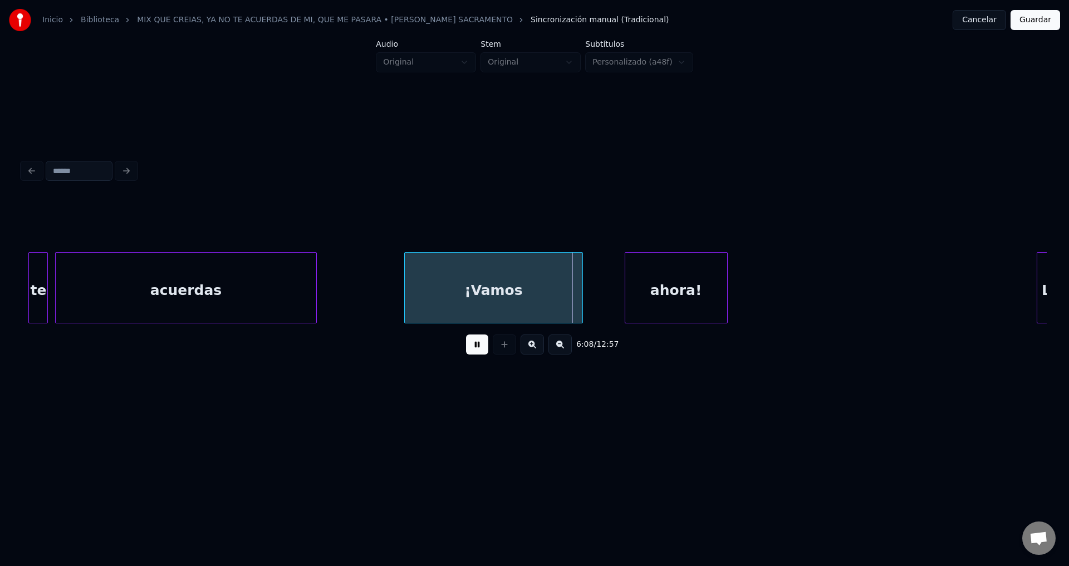
click at [313, 286] on div at bounding box center [314, 288] width 3 height 70
click at [247, 279] on div at bounding box center [248, 288] width 3 height 70
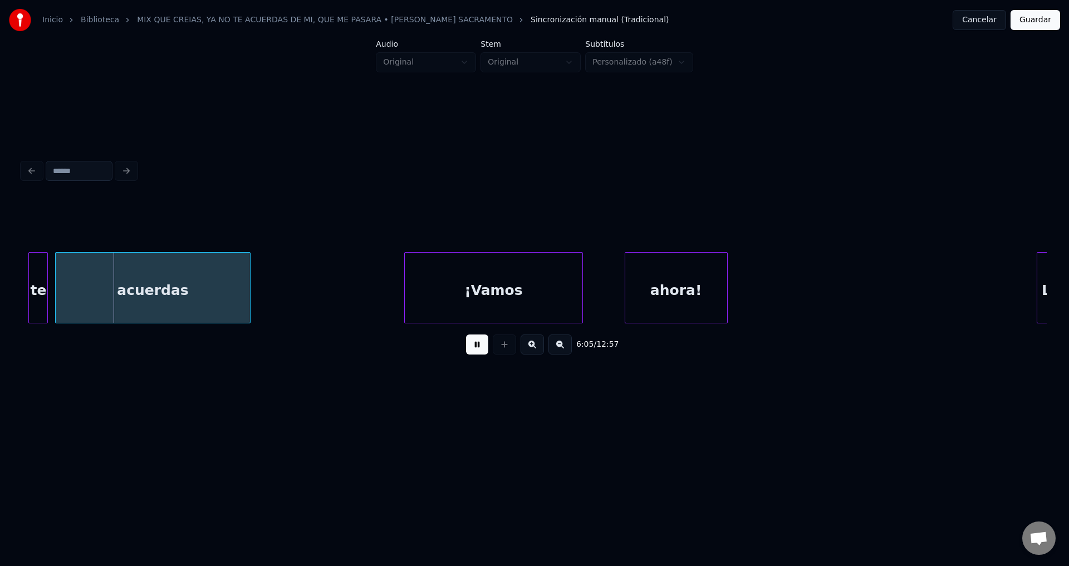
click at [480, 295] on div "¡Vamos" at bounding box center [493, 291] width 177 height 76
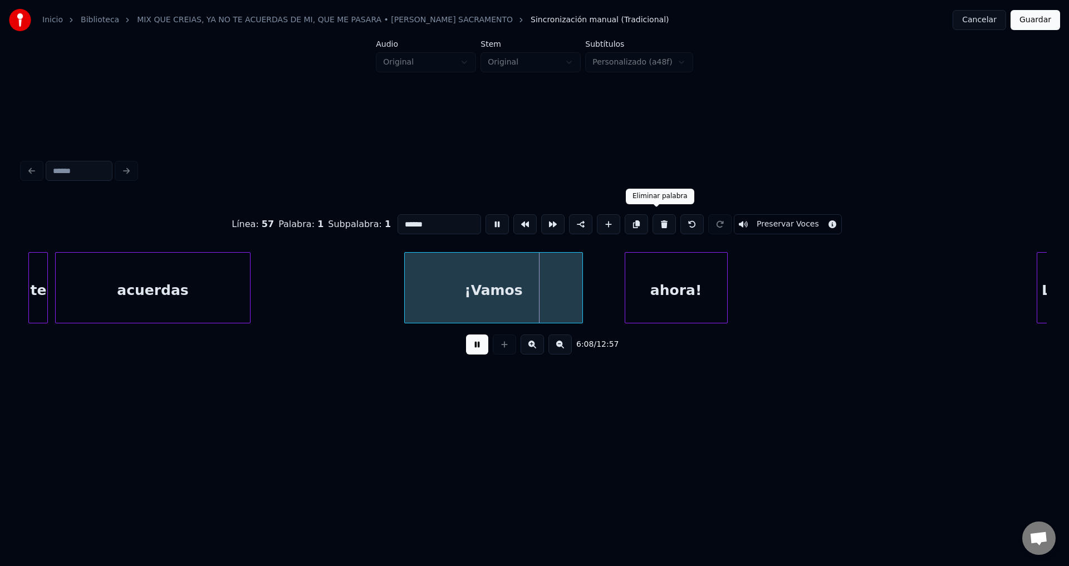
click at [654, 221] on button at bounding box center [663, 224] width 23 height 20
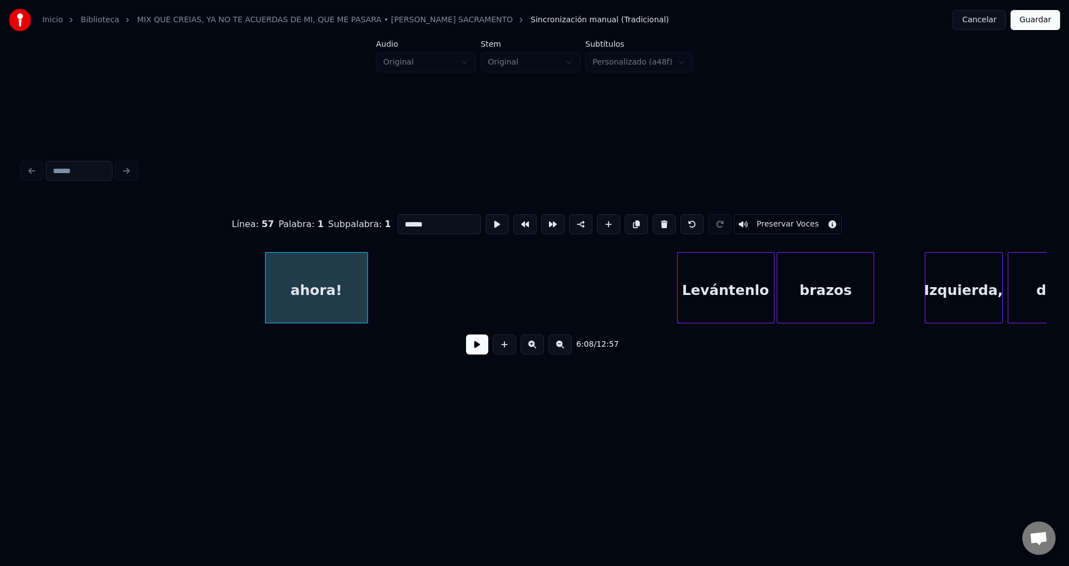
scroll to position [0, 51131]
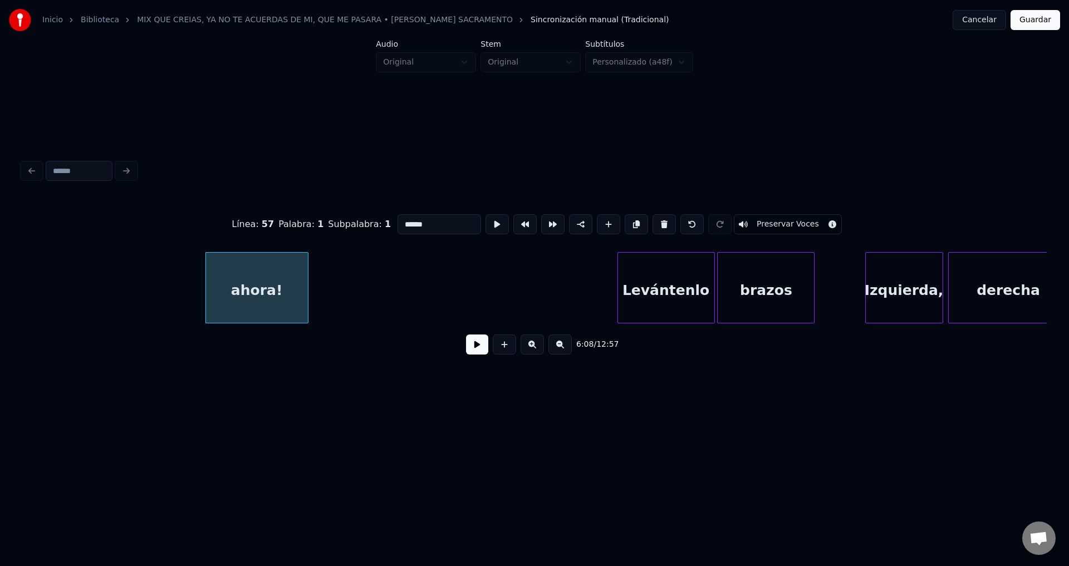
click at [277, 274] on div "ahora!" at bounding box center [257, 291] width 102 height 76
click at [654, 224] on button at bounding box center [663, 224] width 23 height 20
type input "**********"
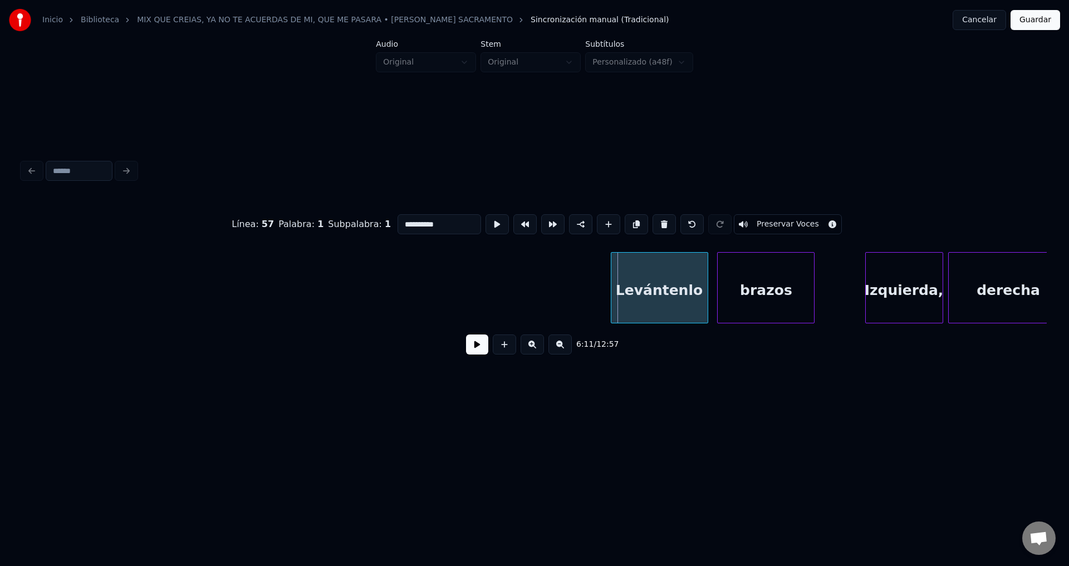
click at [629, 273] on div "Levántenlo" at bounding box center [659, 291] width 96 height 76
click at [472, 354] on button at bounding box center [477, 345] width 22 height 20
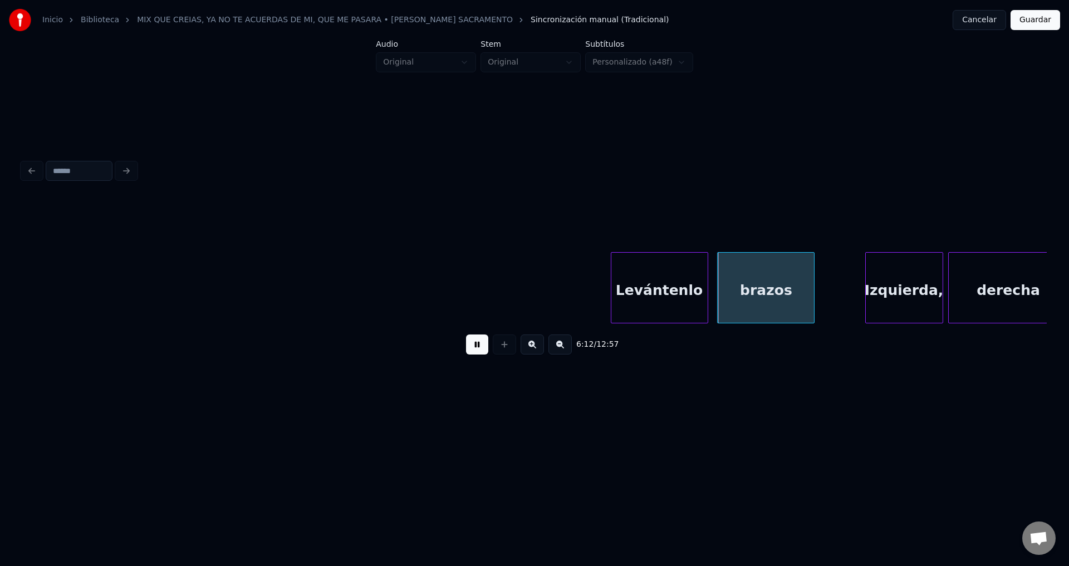
click at [472, 353] on button at bounding box center [477, 345] width 22 height 20
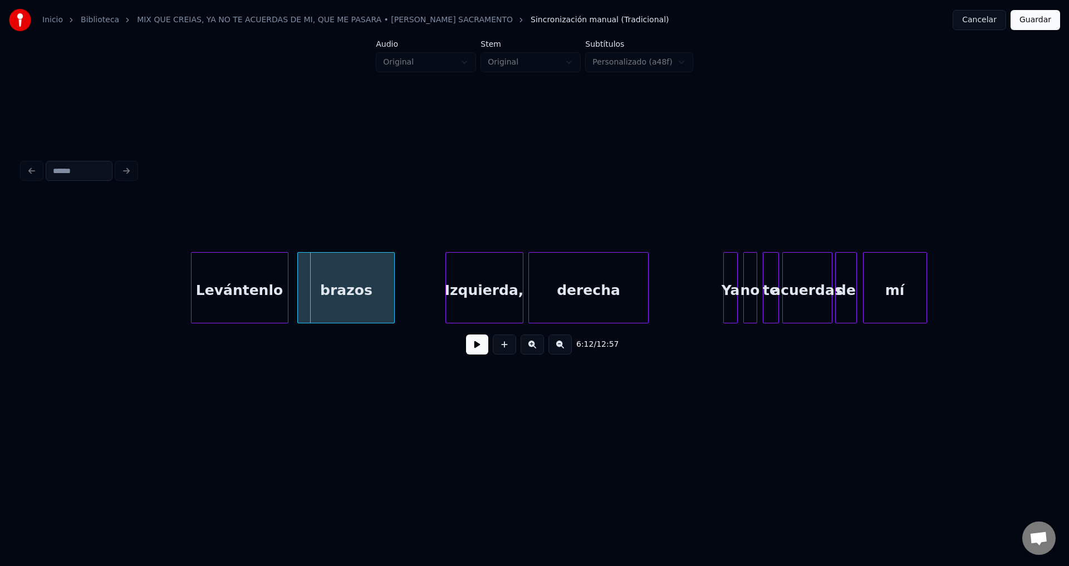
scroll to position [0, 51610]
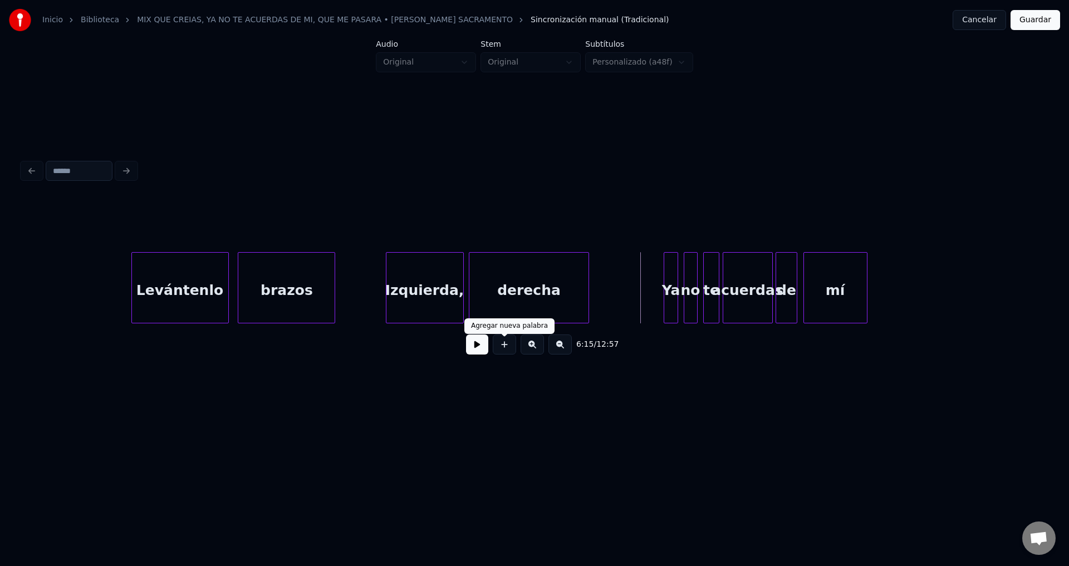
click at [478, 349] on button at bounding box center [477, 345] width 22 height 20
drag, startPoint x: 478, startPoint y: 348, endPoint x: 455, endPoint y: 336, distance: 25.9
click at [478, 348] on button at bounding box center [477, 345] width 22 height 20
click at [212, 278] on div "Levántenlo" at bounding box center [180, 291] width 96 height 76
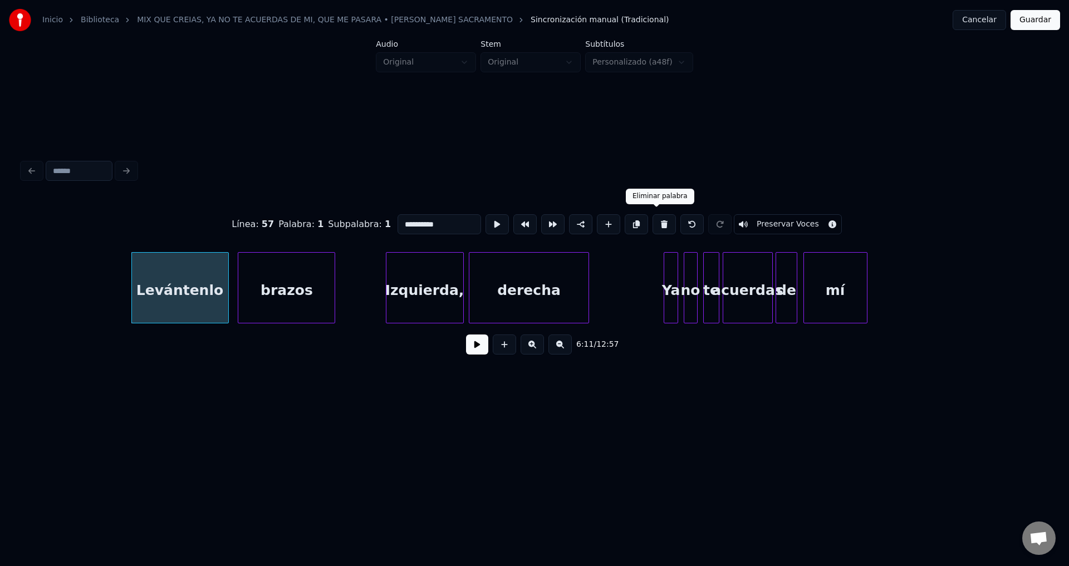
click at [654, 220] on button at bounding box center [663, 224] width 23 height 20
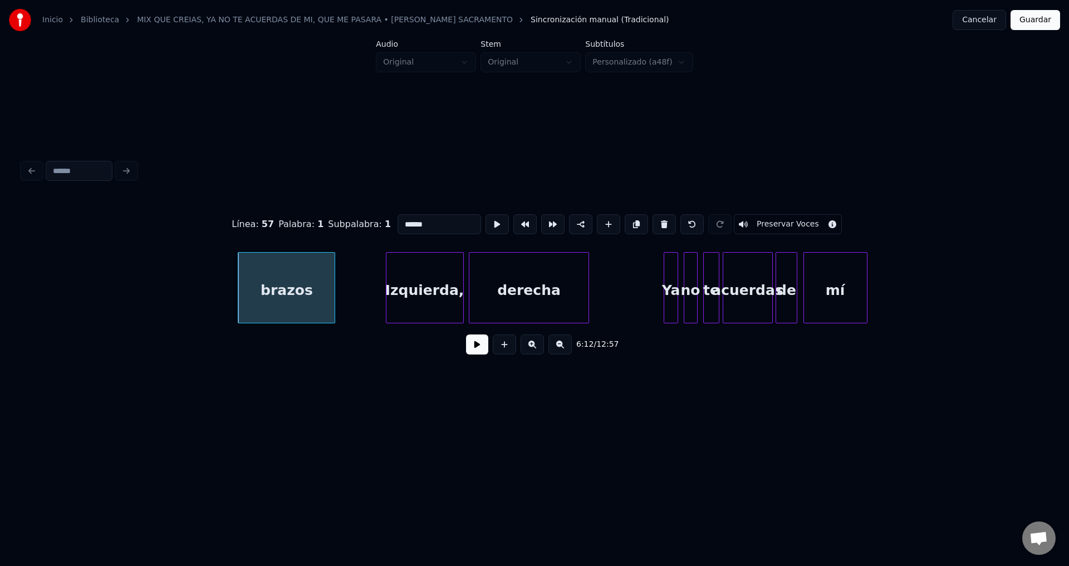
click at [654, 220] on button at bounding box center [663, 224] width 23 height 20
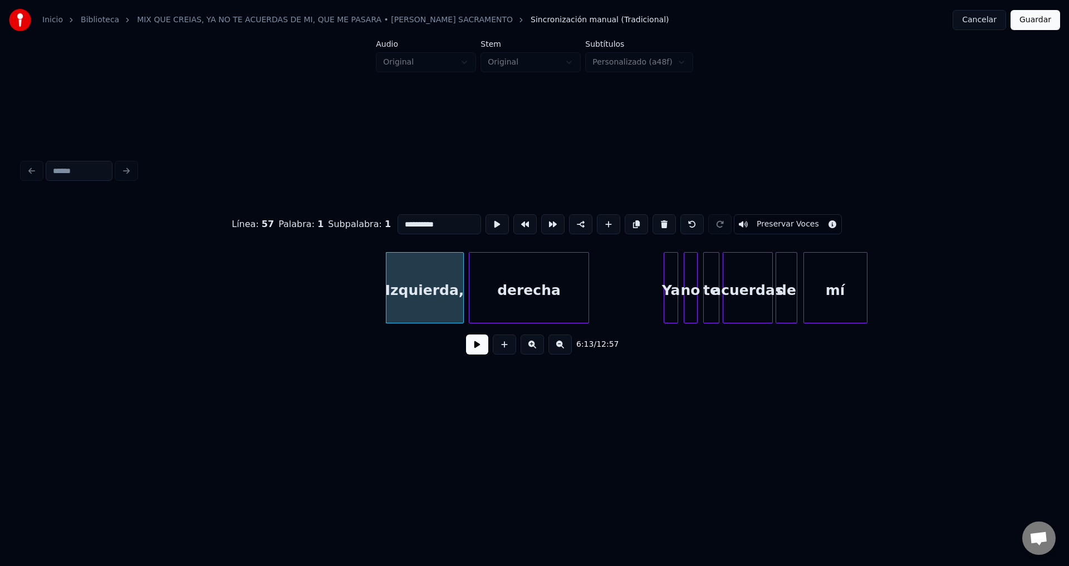
click at [654, 220] on button at bounding box center [663, 224] width 23 height 20
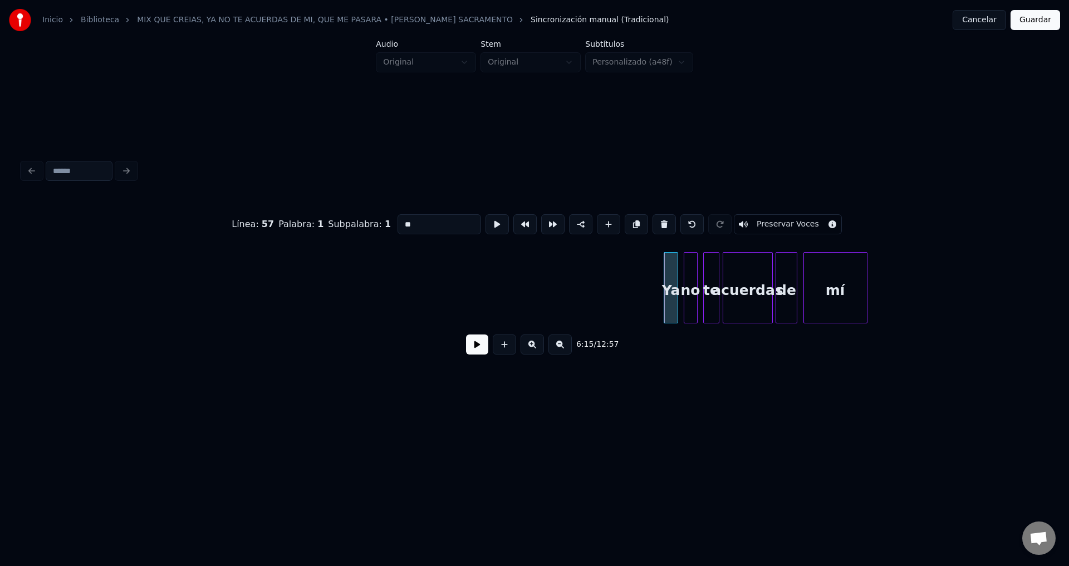
click at [654, 220] on button at bounding box center [663, 224] width 23 height 20
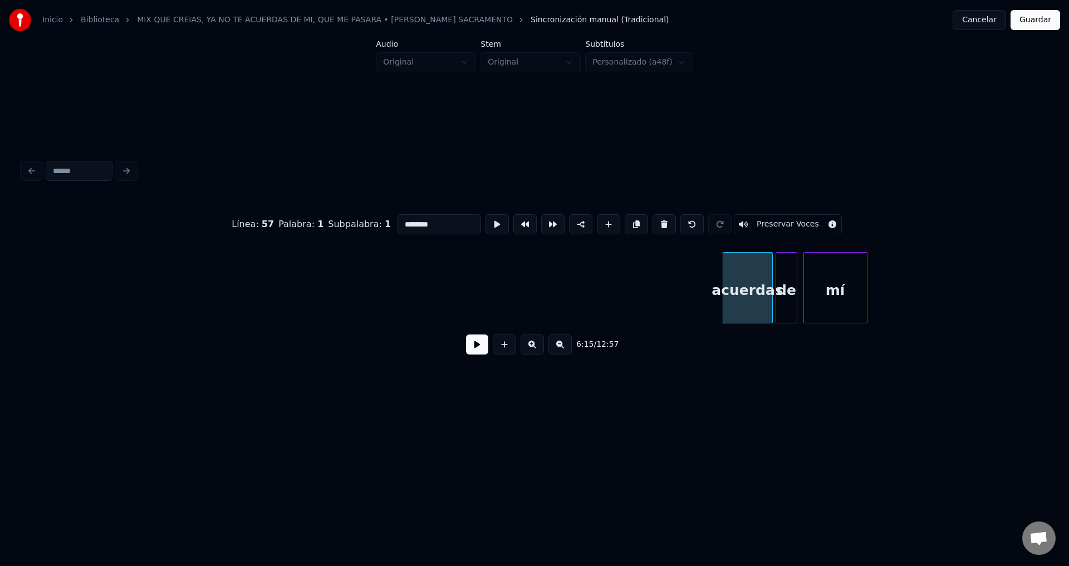
click at [654, 220] on button at bounding box center [663, 224] width 23 height 20
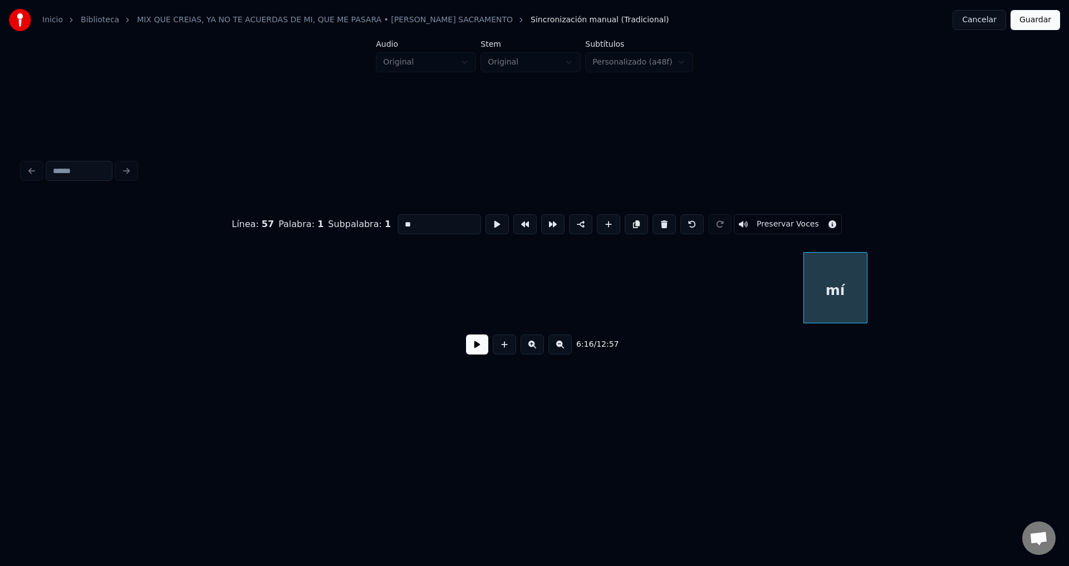
click at [654, 220] on button at bounding box center [663, 224] width 23 height 20
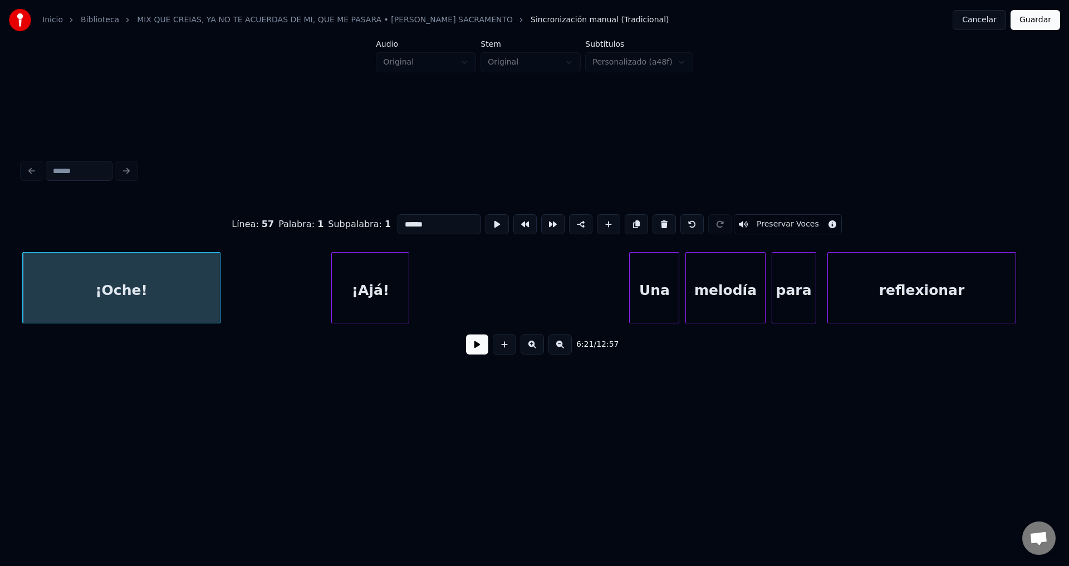
click at [654, 220] on button at bounding box center [663, 224] width 23 height 20
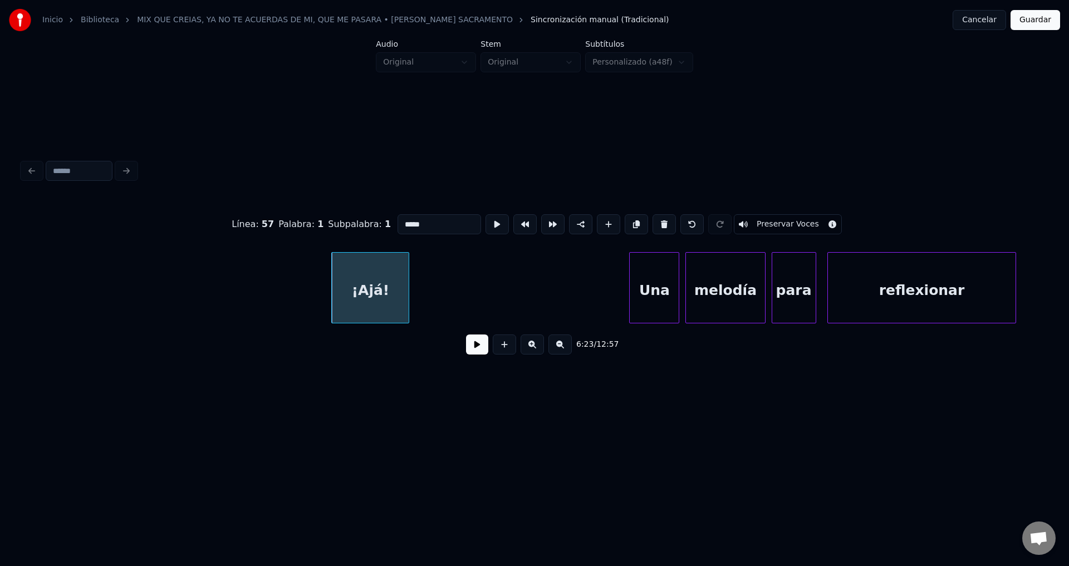
click at [654, 220] on button at bounding box center [663, 224] width 23 height 20
type input "***"
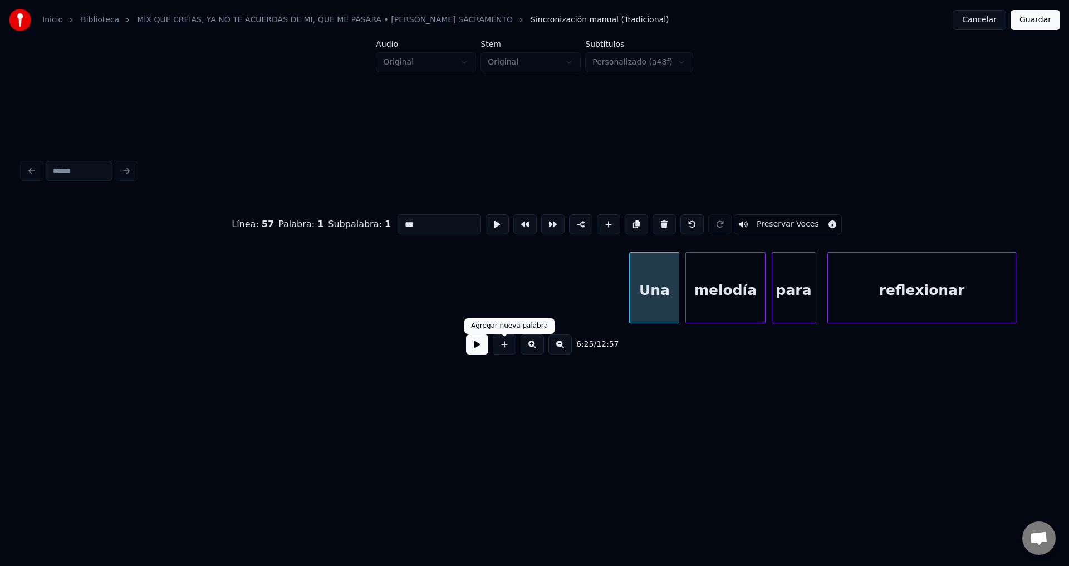
click at [471, 350] on button at bounding box center [477, 345] width 22 height 20
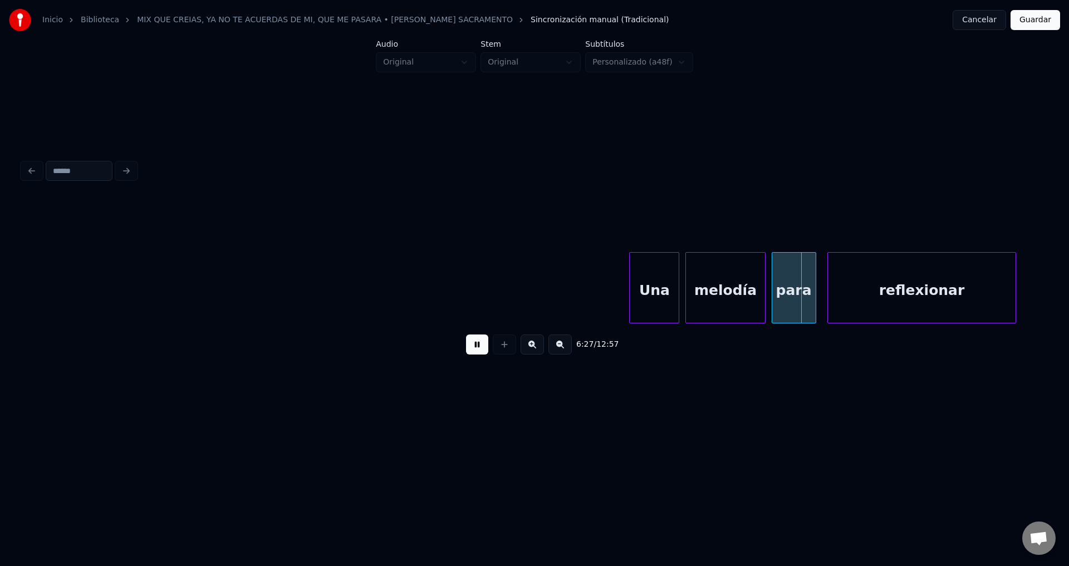
click at [475, 344] on button at bounding box center [477, 345] width 22 height 20
click at [643, 284] on div "Una" at bounding box center [654, 291] width 49 height 76
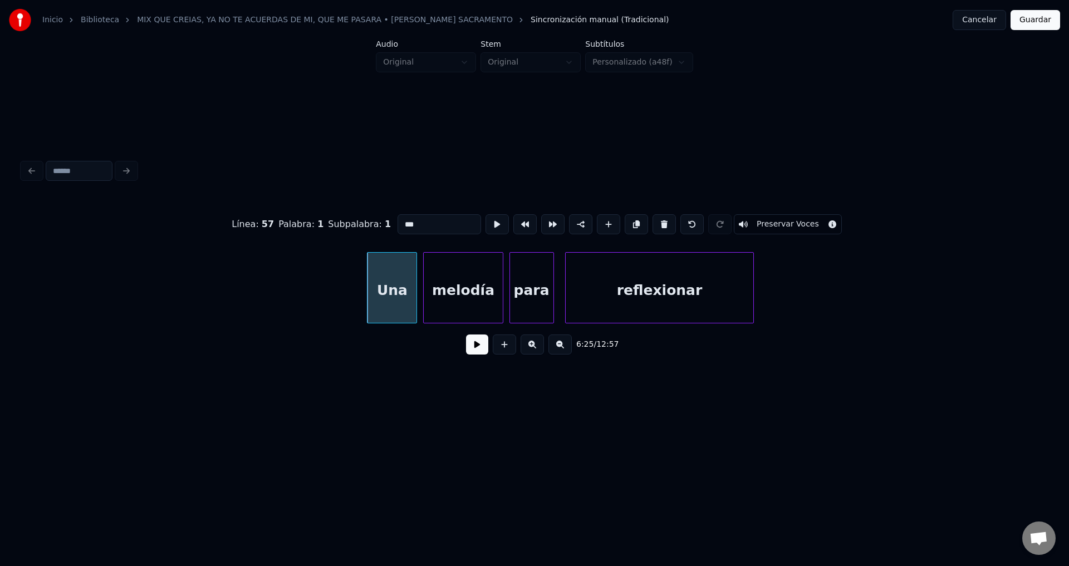
scroll to position [0, 53409]
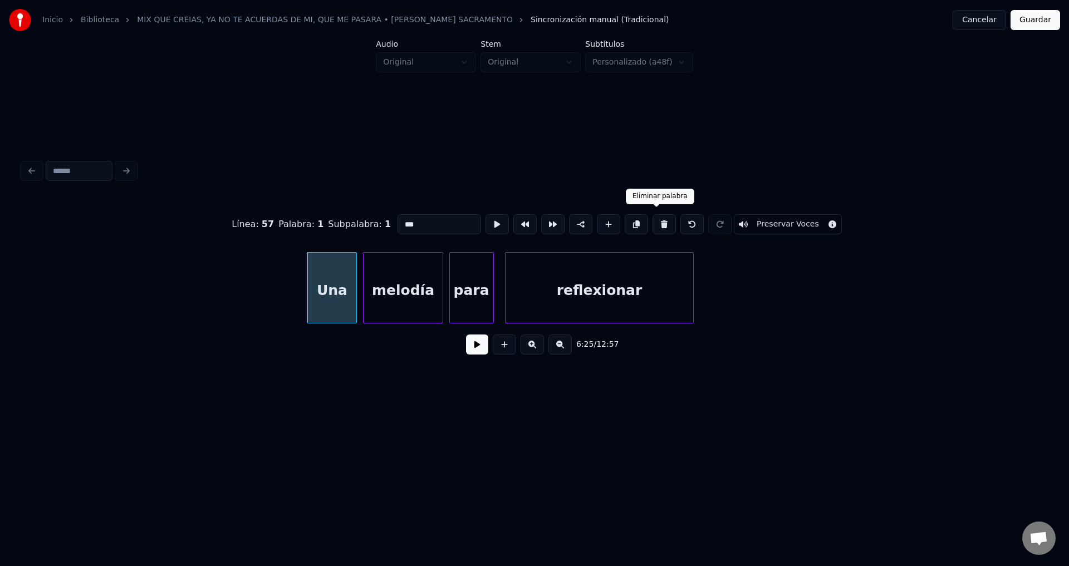
click at [659, 223] on button at bounding box center [663, 224] width 23 height 20
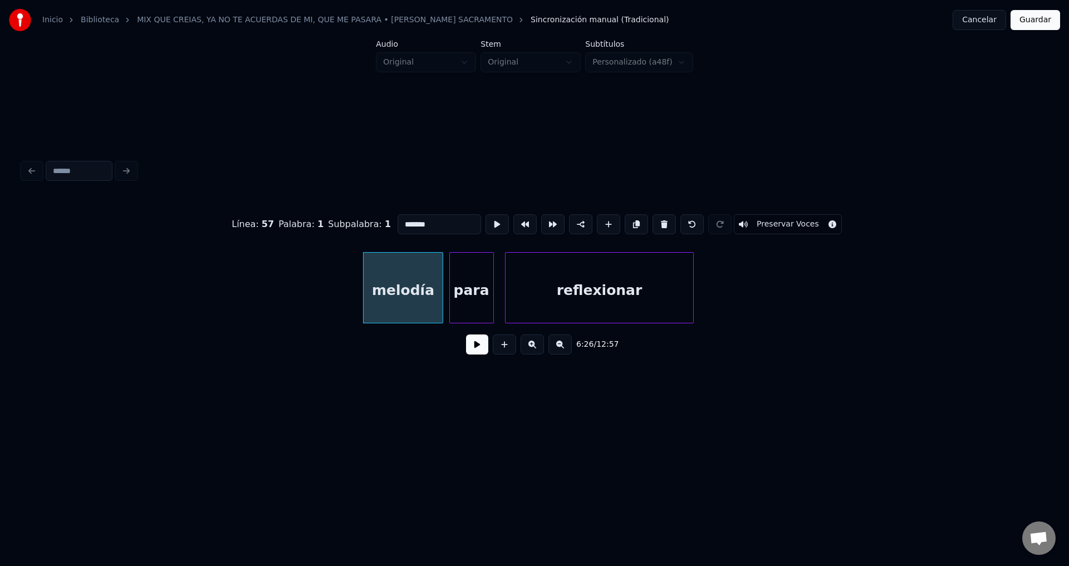
click at [659, 223] on button at bounding box center [663, 224] width 23 height 20
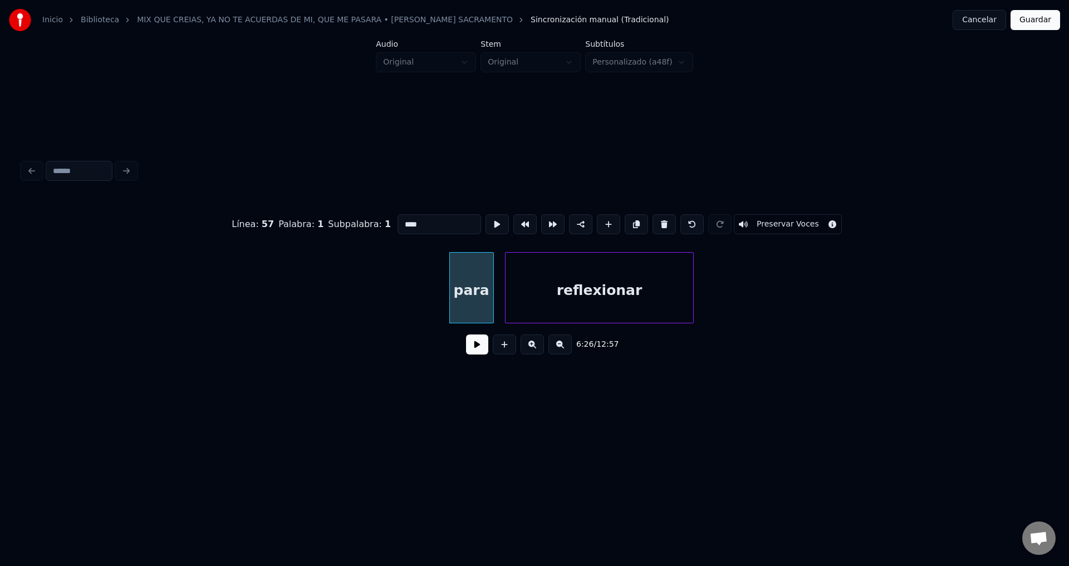
click at [659, 223] on button at bounding box center [663, 224] width 23 height 20
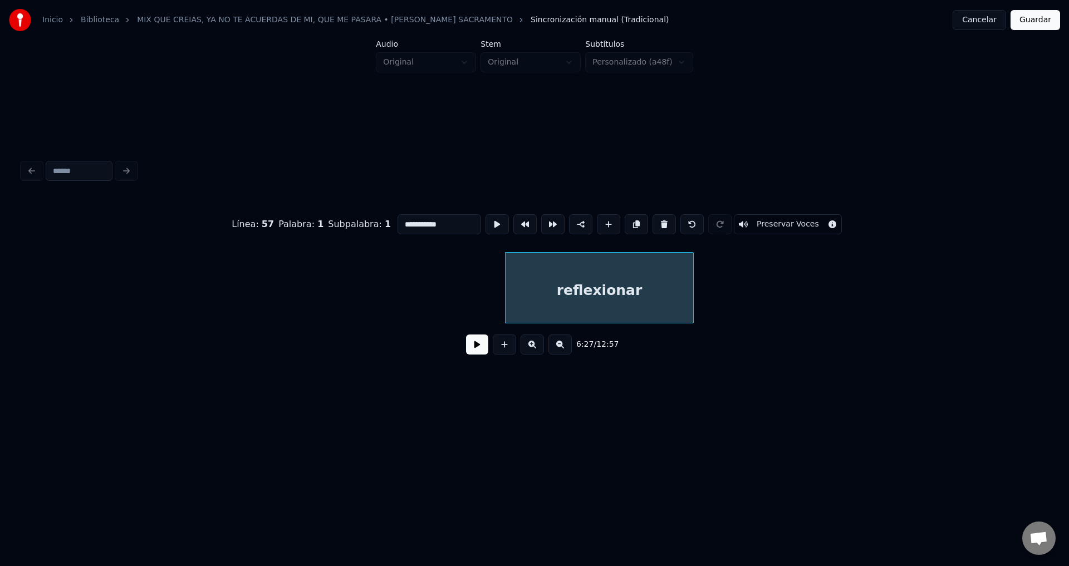
click at [659, 223] on button at bounding box center [663, 224] width 23 height 20
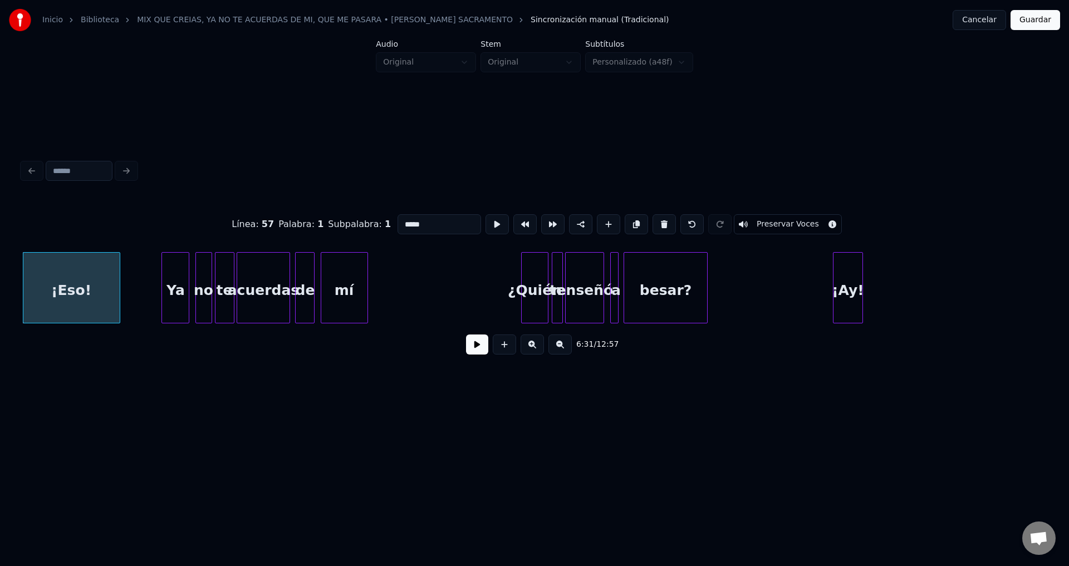
click at [659, 223] on button at bounding box center [663, 224] width 23 height 20
type input "**"
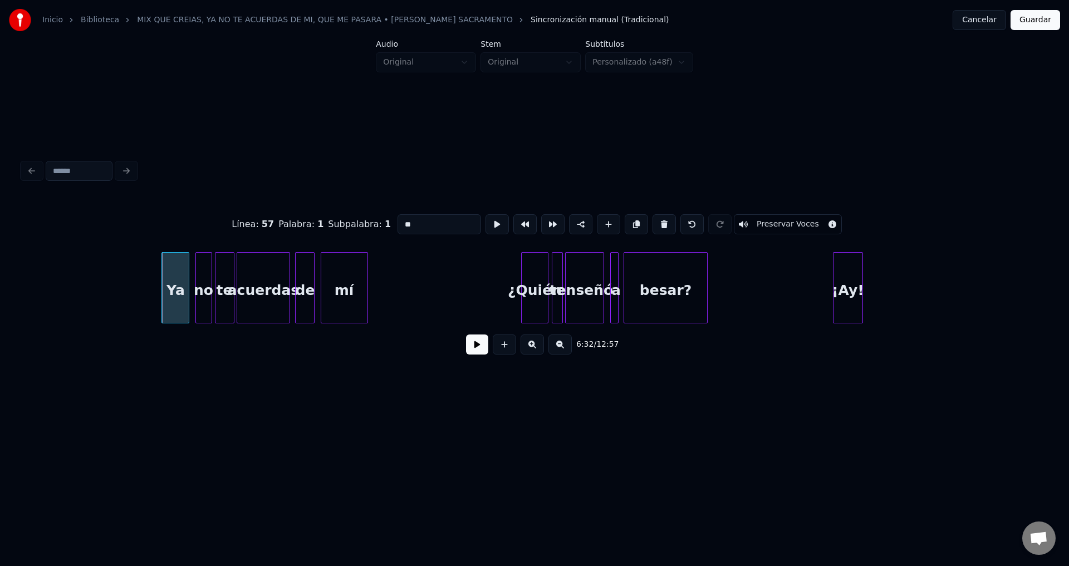
click at [482, 351] on button at bounding box center [477, 345] width 22 height 20
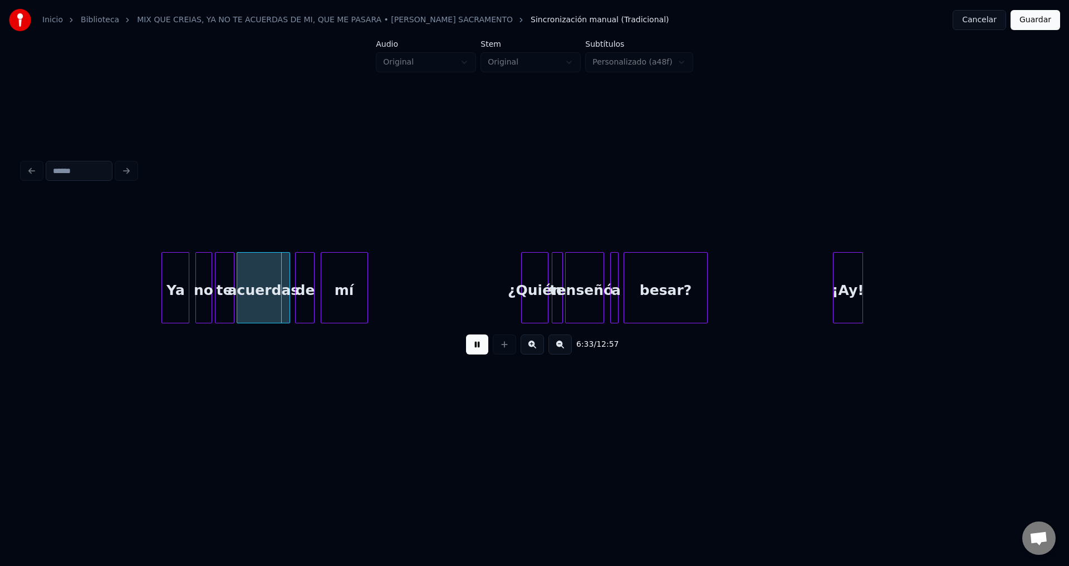
click at [482, 351] on button at bounding box center [477, 345] width 22 height 20
click at [168, 287] on div "Ya" at bounding box center [175, 291] width 27 height 76
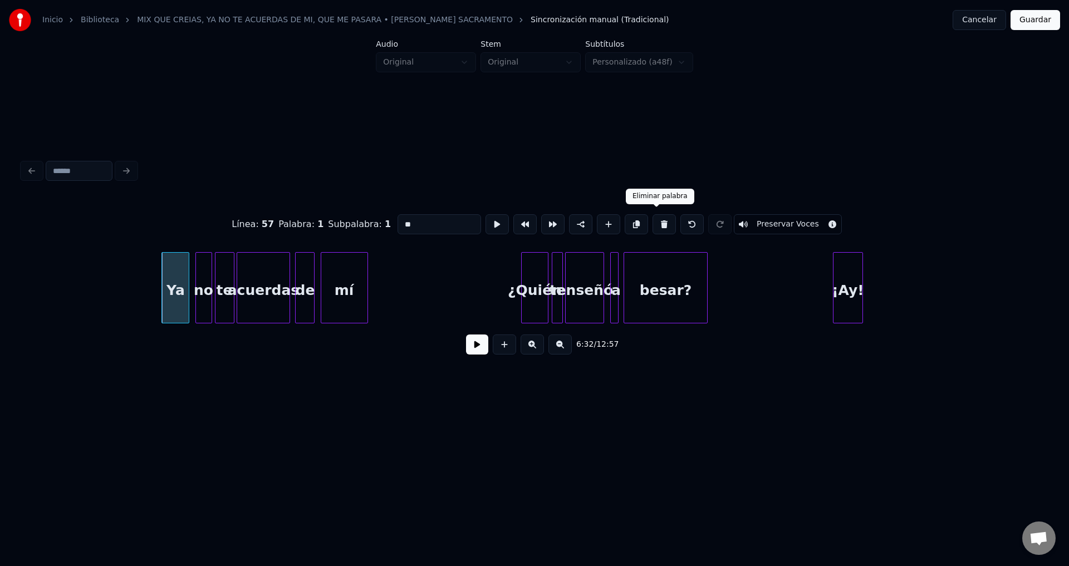
click at [652, 220] on button at bounding box center [663, 224] width 23 height 20
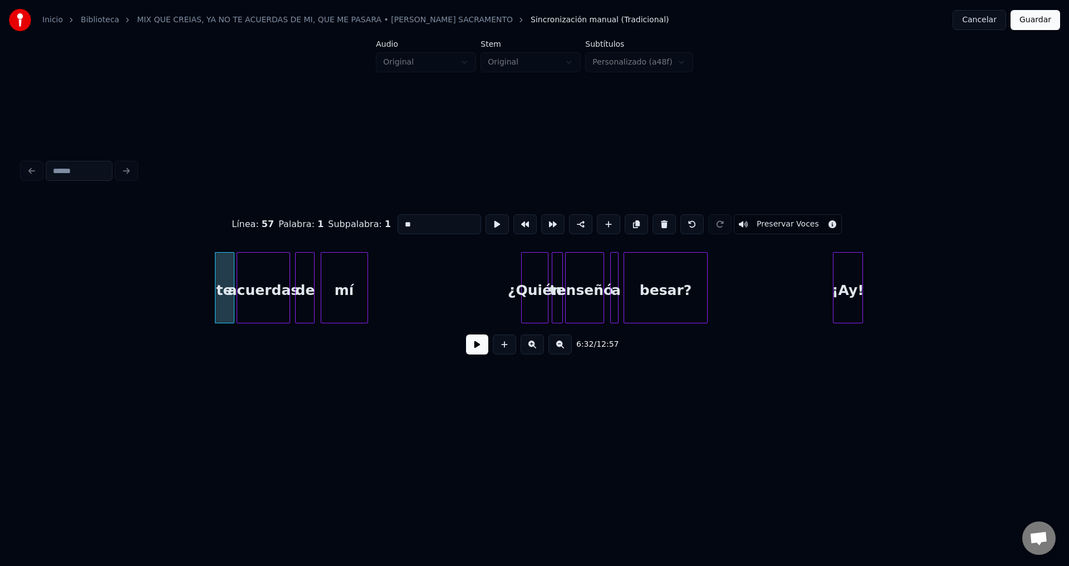
click at [652, 220] on button at bounding box center [663, 224] width 23 height 20
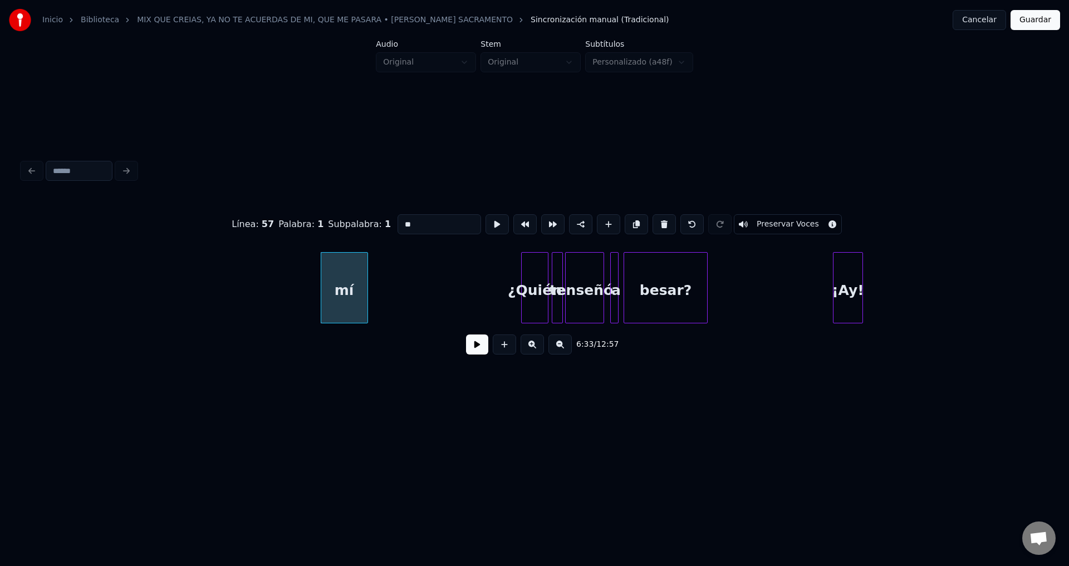
click at [652, 220] on button at bounding box center [663, 224] width 23 height 20
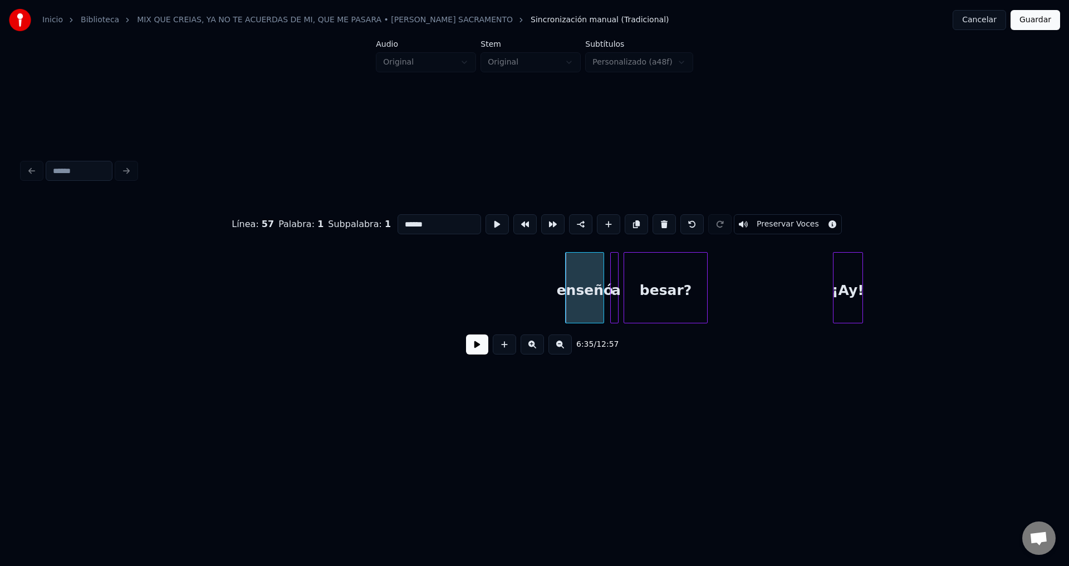
click at [652, 220] on button at bounding box center [663, 224] width 23 height 20
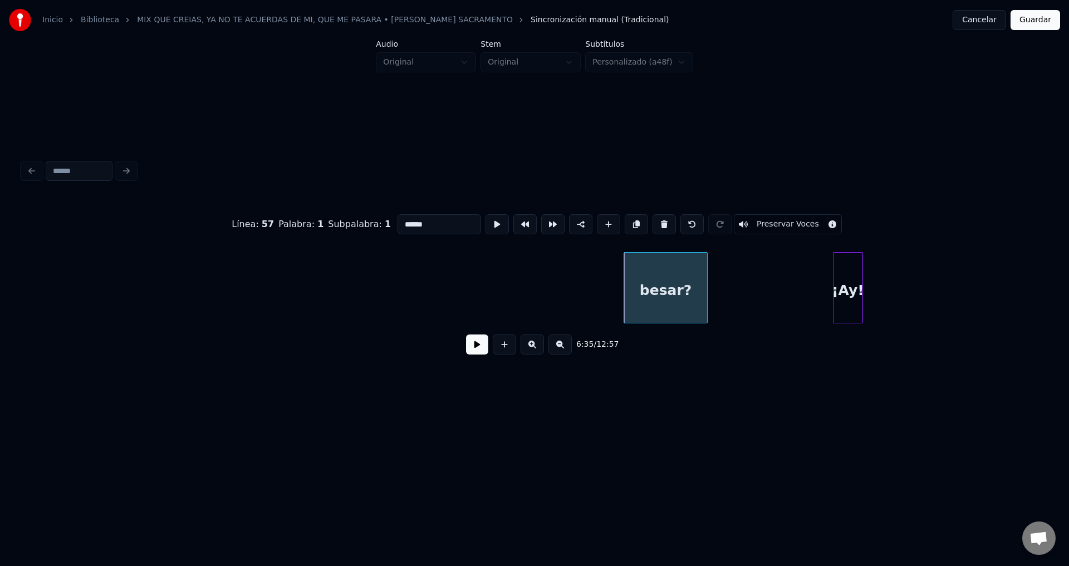
click at [652, 220] on button at bounding box center [663, 224] width 23 height 20
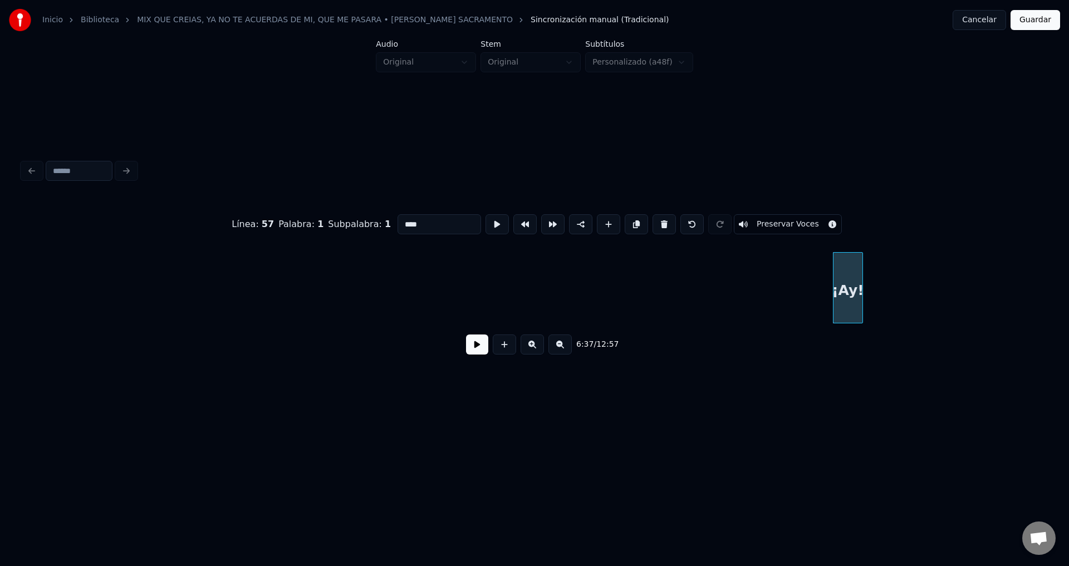
click at [652, 220] on button at bounding box center [663, 224] width 23 height 20
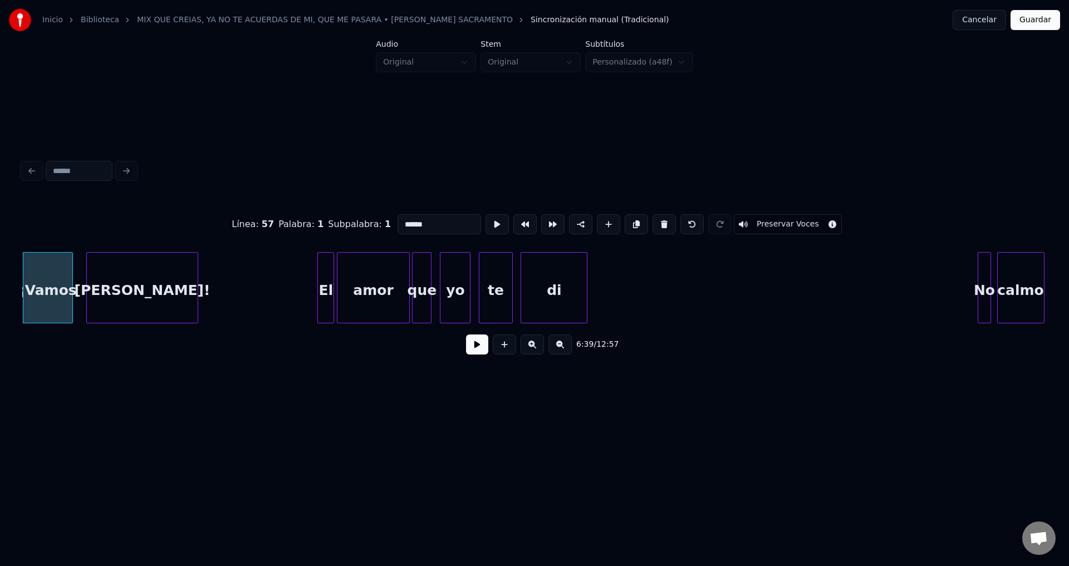
click at [652, 220] on button at bounding box center [663, 224] width 23 height 20
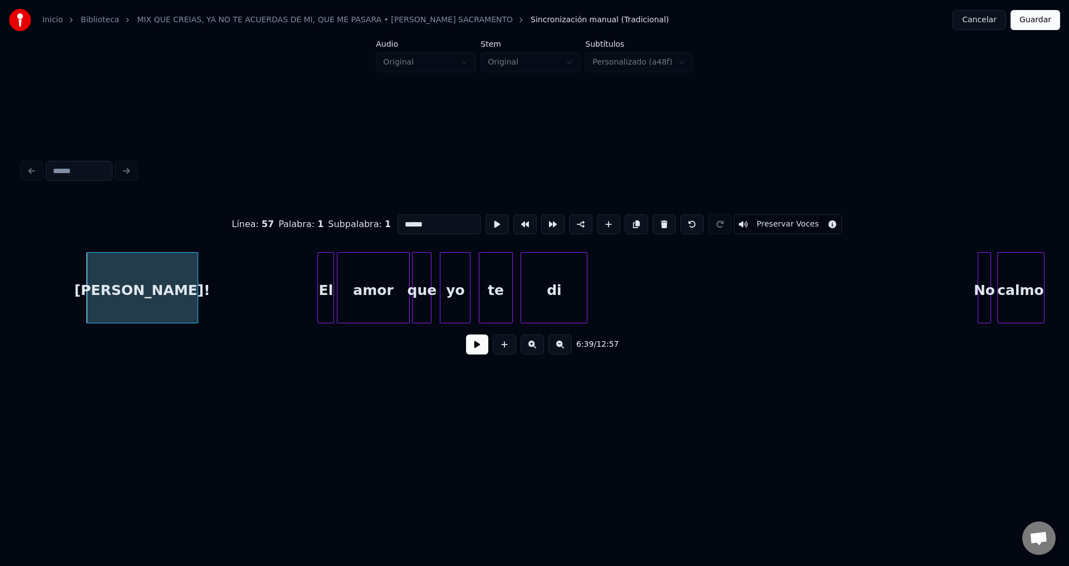
click at [652, 220] on button at bounding box center [663, 224] width 23 height 20
type input "**"
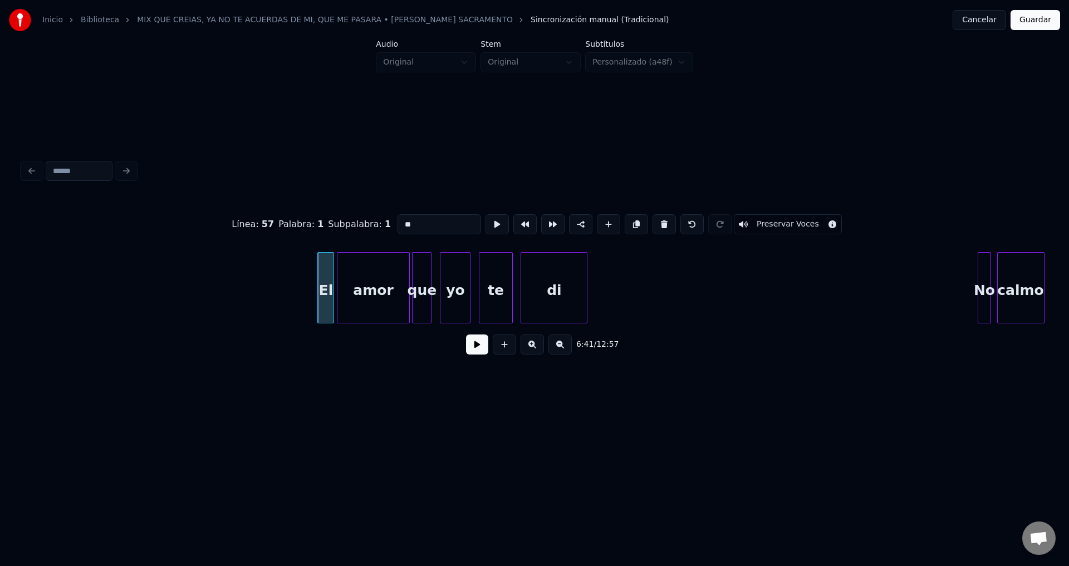
click at [470, 344] on button at bounding box center [477, 345] width 22 height 20
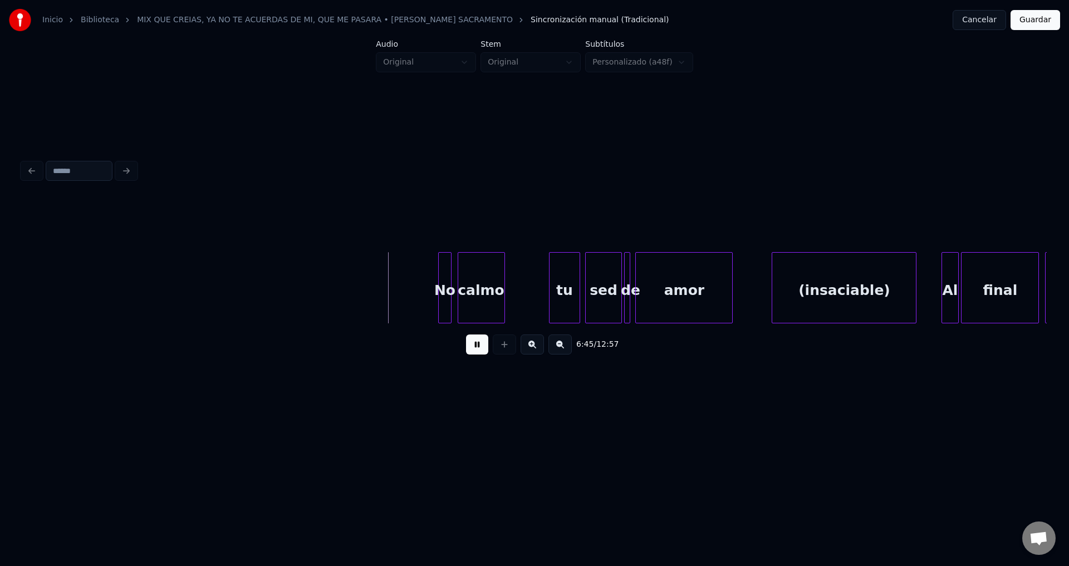
scroll to position [0, 56226]
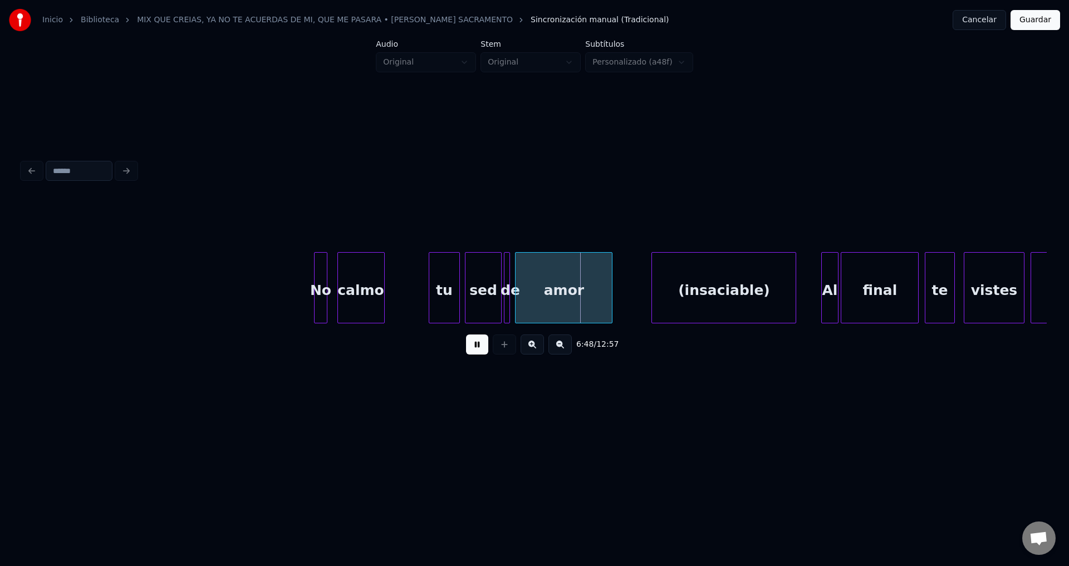
click at [320, 285] on div "No" at bounding box center [321, 291] width 13 height 76
click at [408, 287] on div at bounding box center [406, 288] width 3 height 70
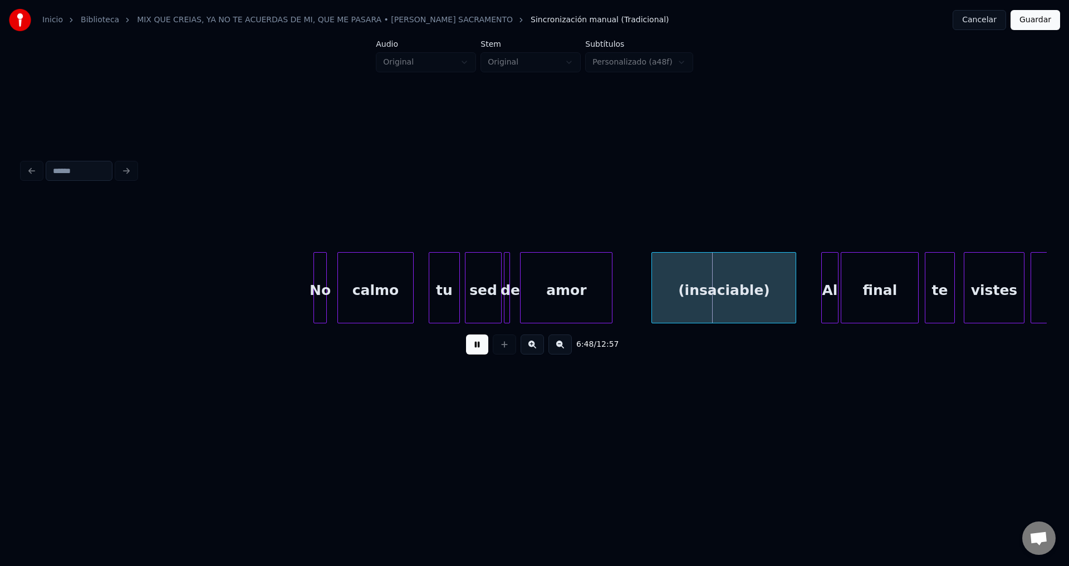
click at [524, 287] on div at bounding box center [522, 288] width 3 height 70
click at [518, 277] on div at bounding box center [516, 288] width 3 height 70
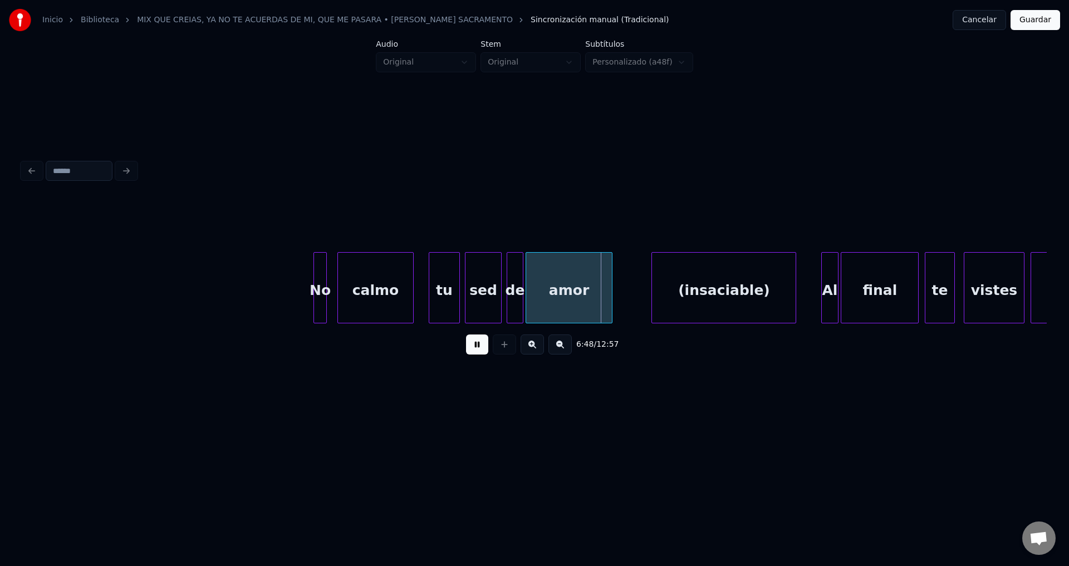
click at [516, 279] on div "de" at bounding box center [515, 291] width 16 height 76
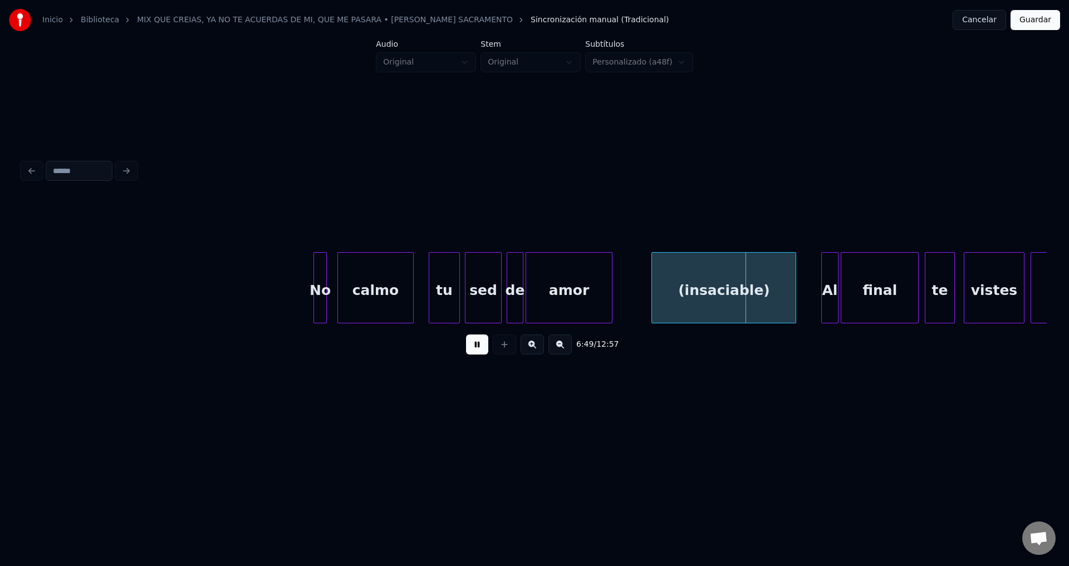
scroll to position [0, 56406]
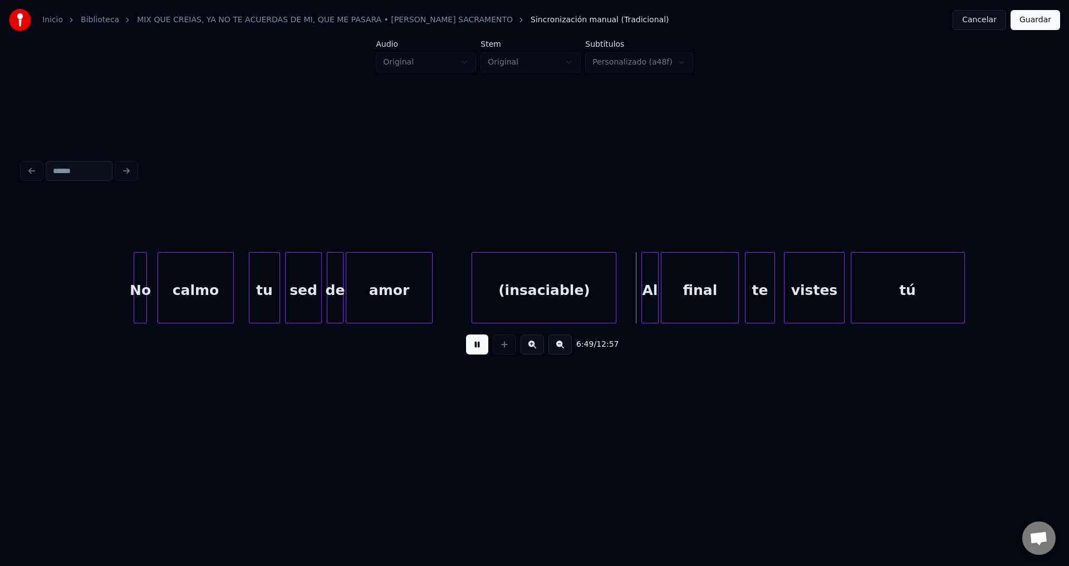
click at [538, 293] on div "(insaciable)" at bounding box center [544, 291] width 144 height 76
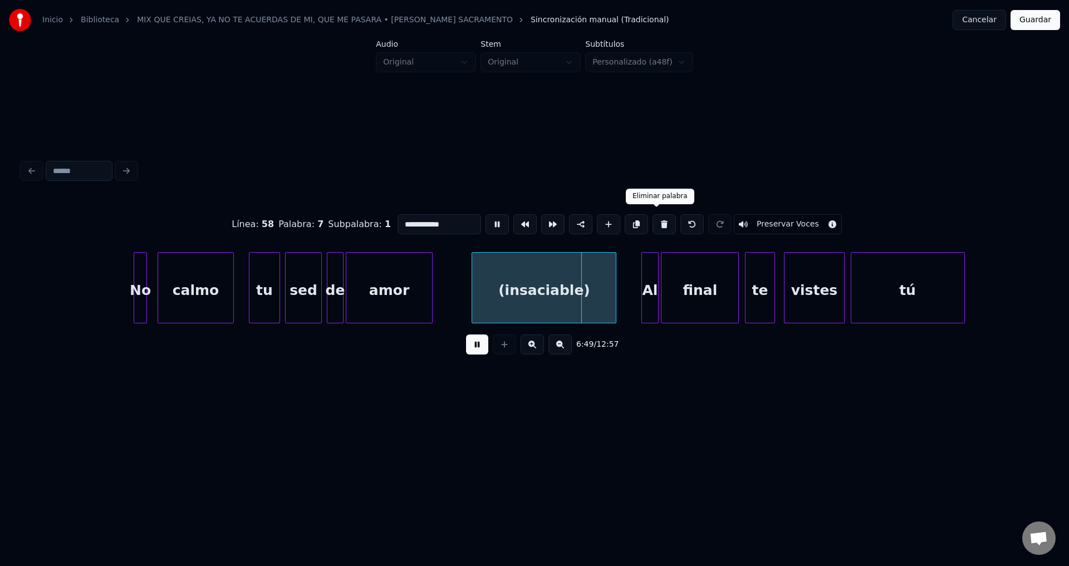
click at [652, 218] on button at bounding box center [663, 224] width 23 height 20
type input "**"
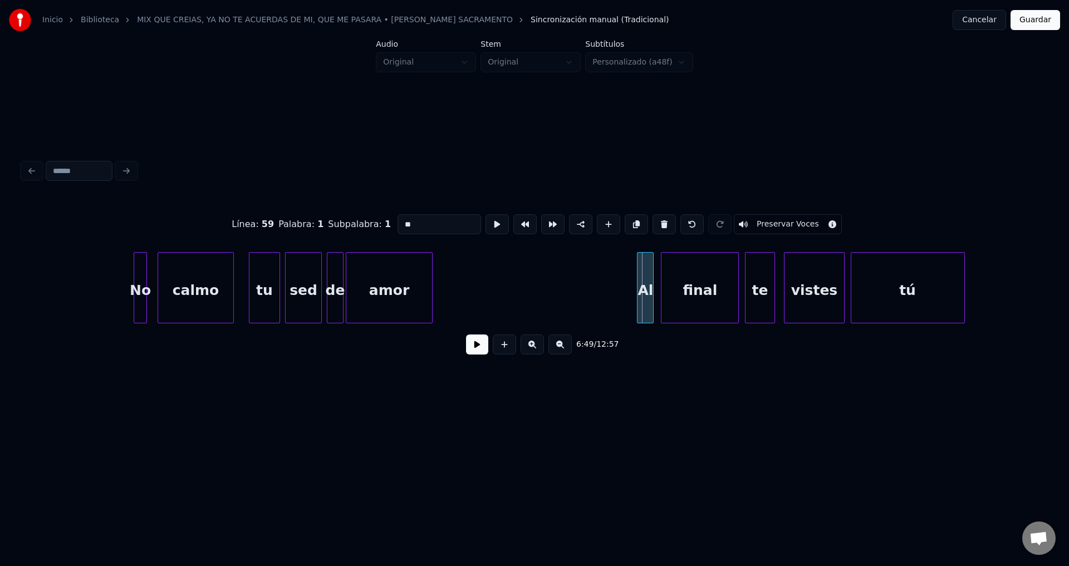
click at [646, 284] on div "Al" at bounding box center [645, 291] width 16 height 76
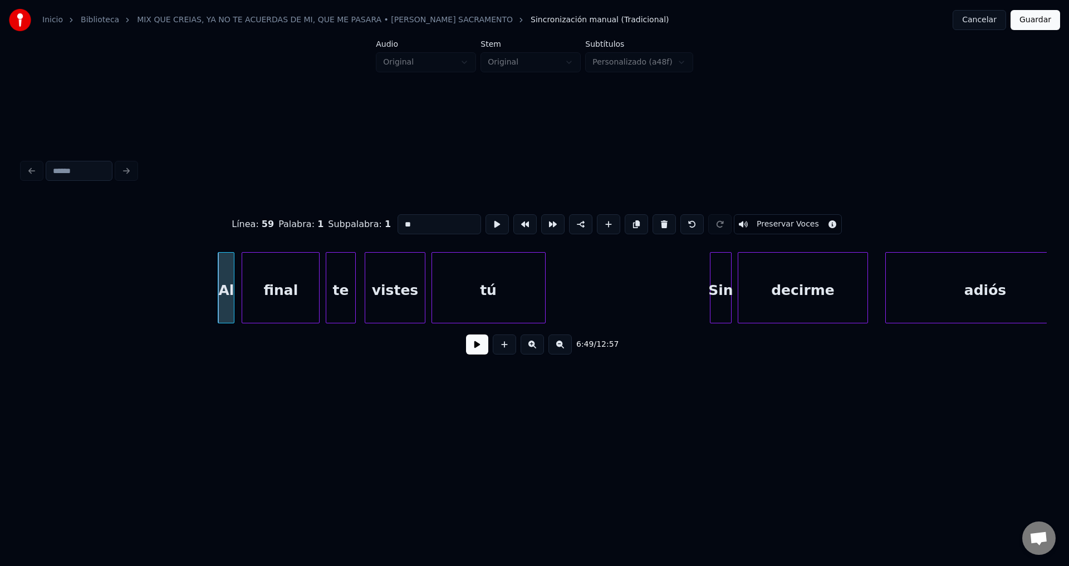
scroll to position [0, 56885]
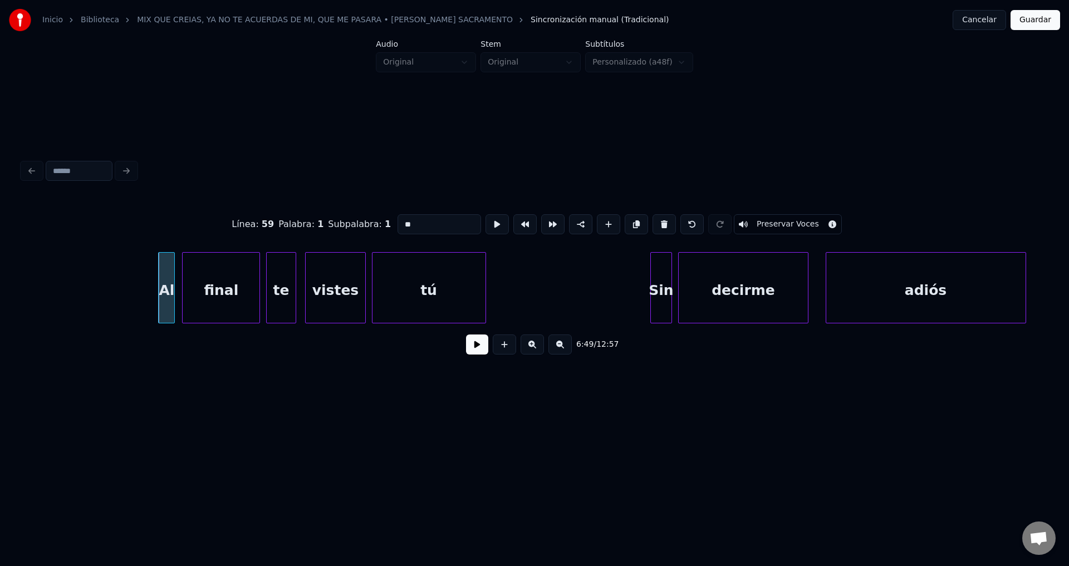
click at [477, 350] on button at bounding box center [477, 345] width 22 height 20
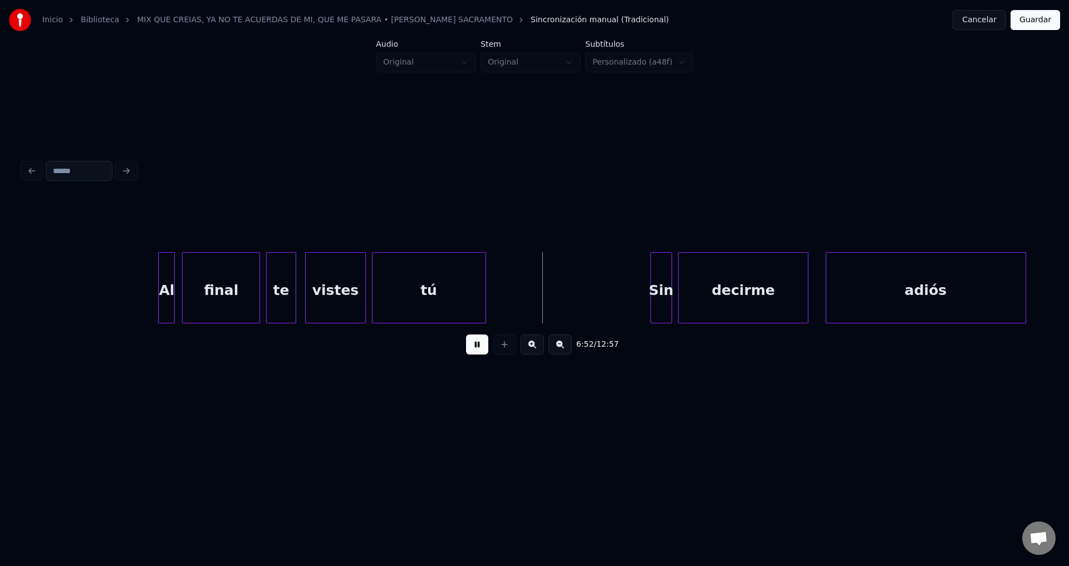
click at [207, 278] on div "final" at bounding box center [221, 291] width 77 height 76
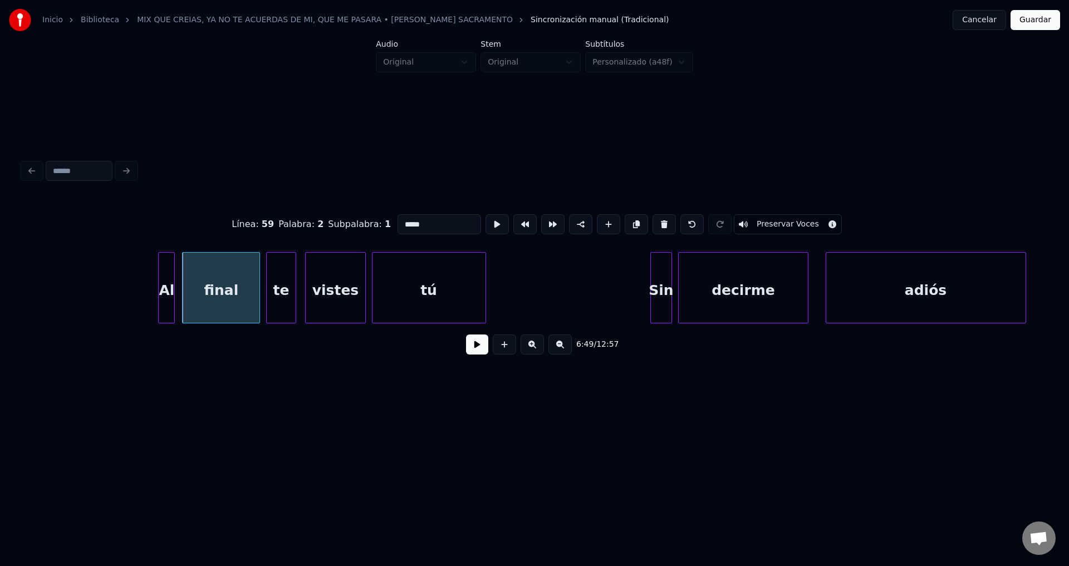
click at [483, 350] on button at bounding box center [477, 345] width 22 height 20
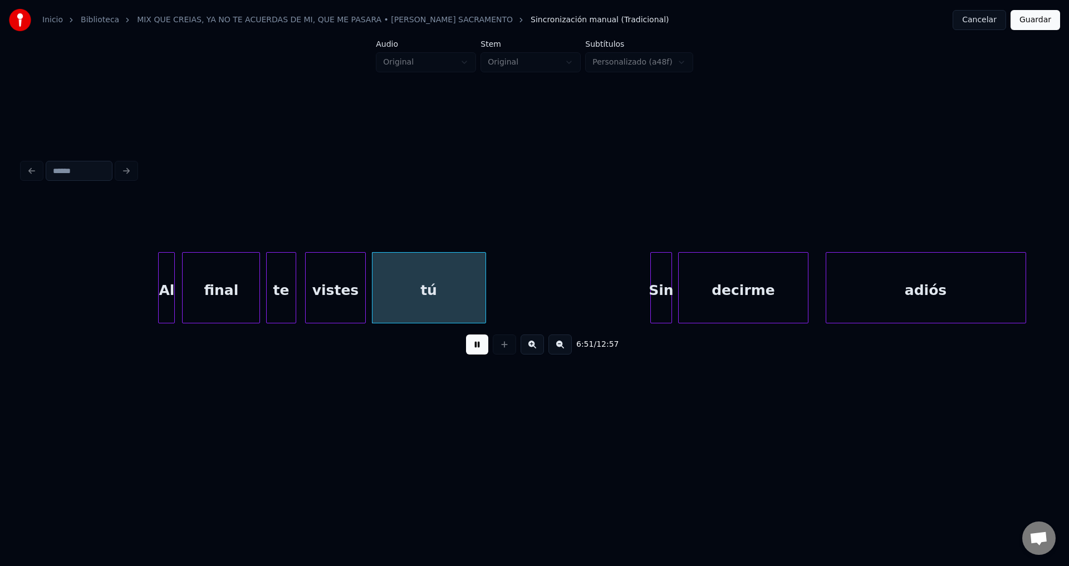
click at [344, 288] on div "vistes" at bounding box center [336, 291] width 60 height 76
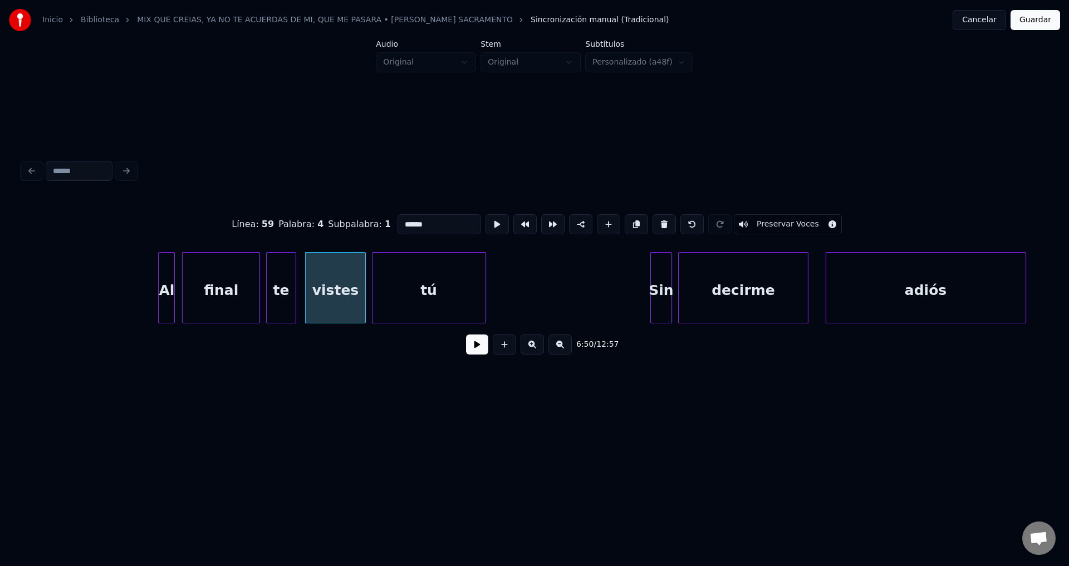
drag, startPoint x: 389, startPoint y: 220, endPoint x: 333, endPoint y: 217, distance: 55.7
click at [333, 217] on div "Línea : 59 Palabra : 4 Subpalabra : 1 ****** Preservar Voces" at bounding box center [534, 225] width 1024 height 56
type input "******"
click at [477, 343] on button at bounding box center [477, 345] width 22 height 20
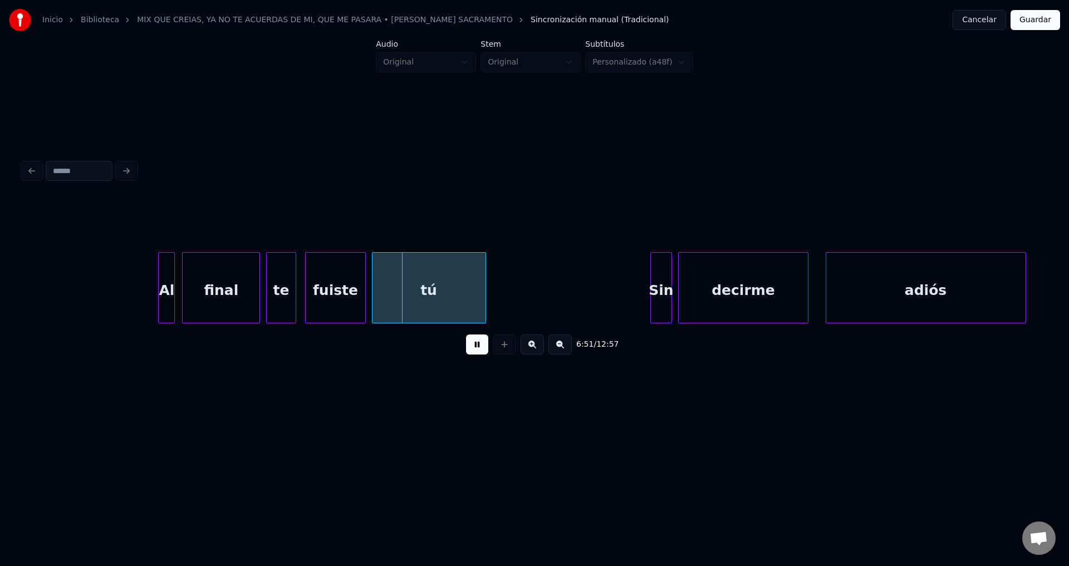
click at [477, 343] on button at bounding box center [477, 345] width 22 height 20
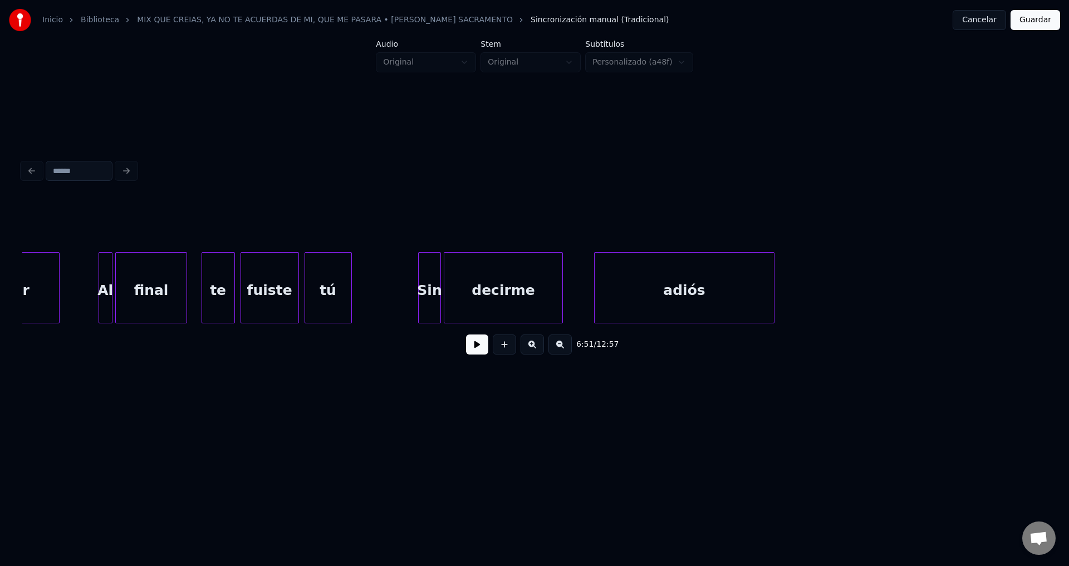
scroll to position [0, 45676]
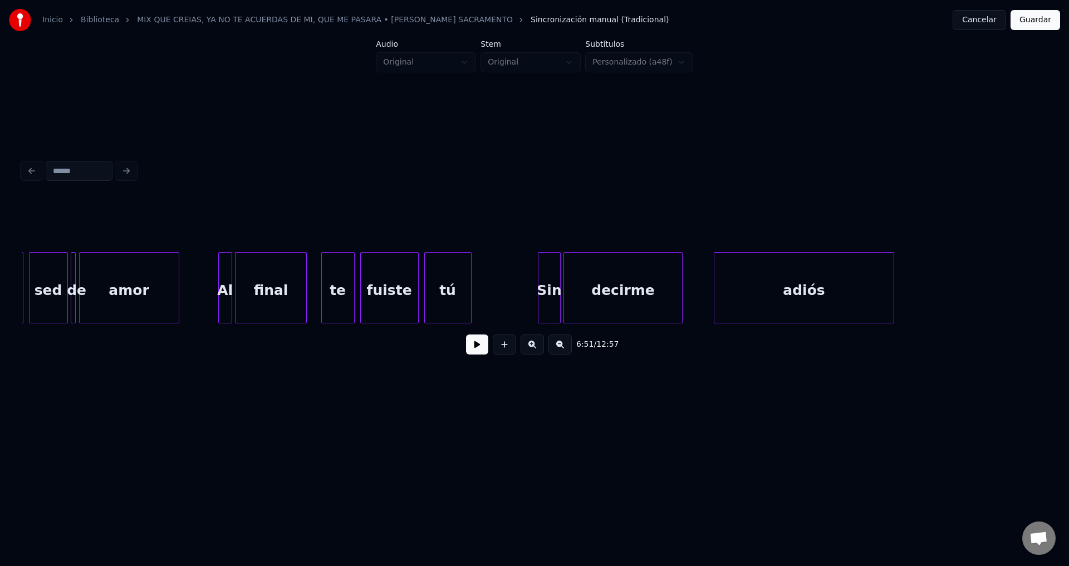
click at [346, 287] on div "te" at bounding box center [338, 291] width 32 height 76
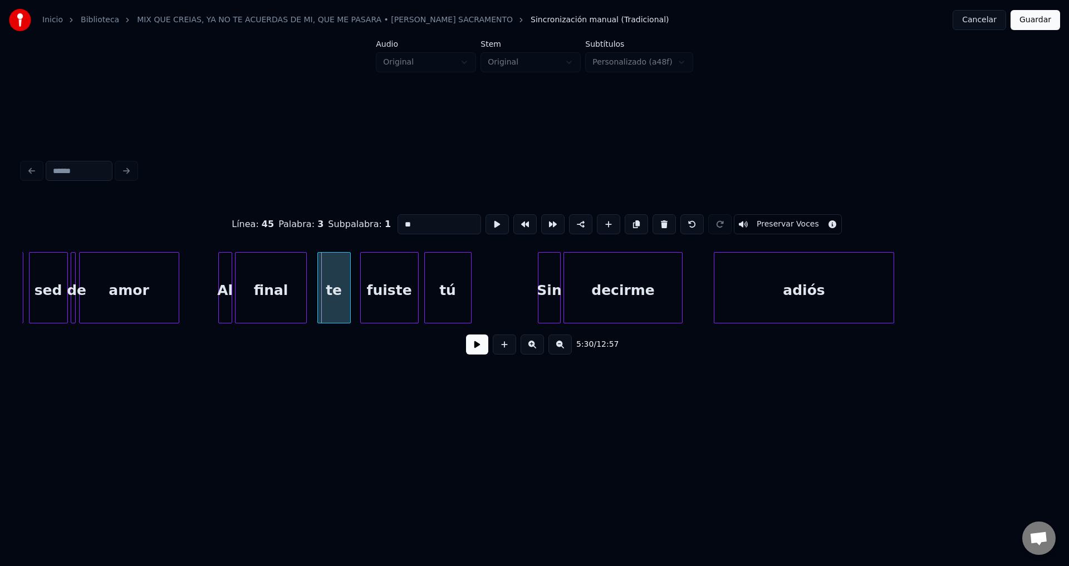
click at [342, 288] on div "te" at bounding box center [334, 291] width 32 height 76
click at [472, 348] on button at bounding box center [477, 345] width 22 height 20
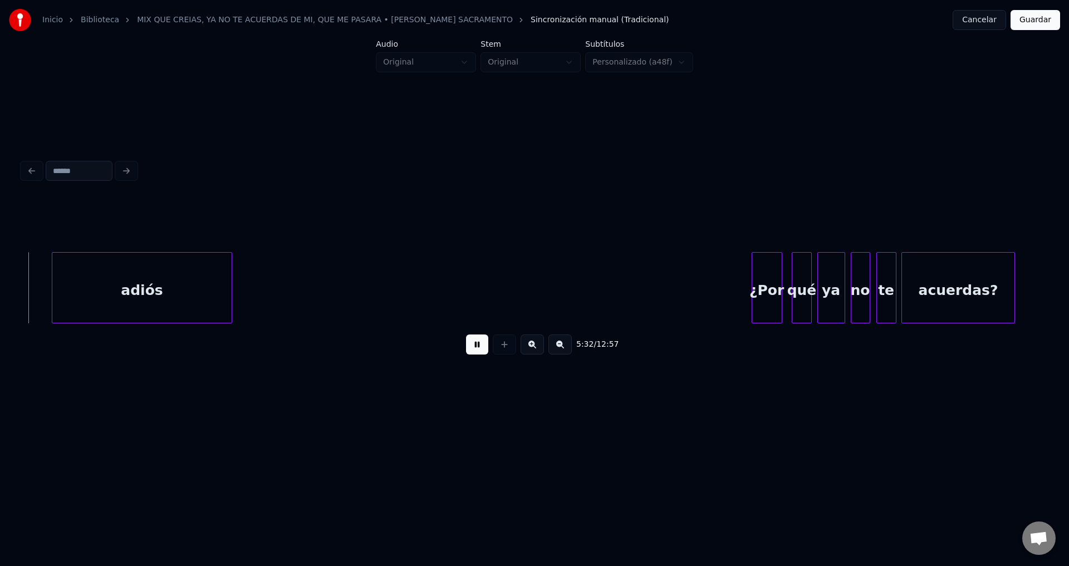
scroll to position [0, 46338]
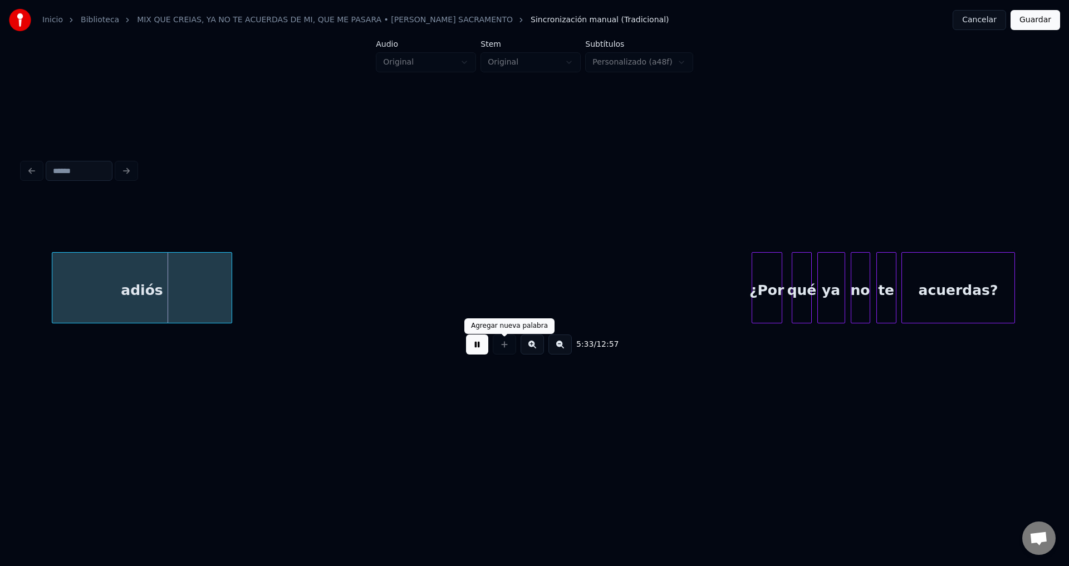
click at [484, 351] on button at bounding box center [477, 345] width 22 height 20
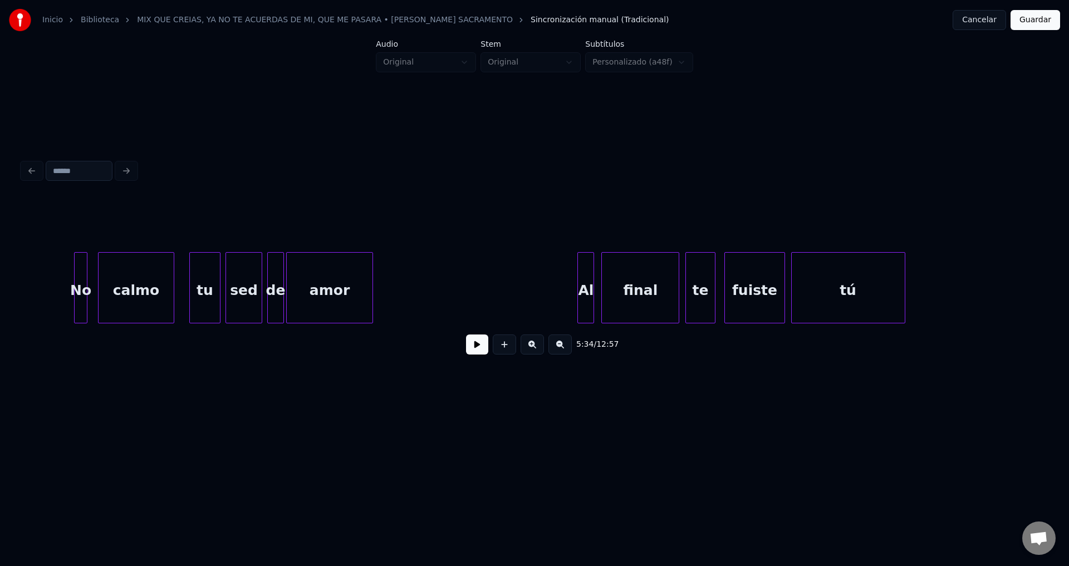
scroll to position [0, 56526]
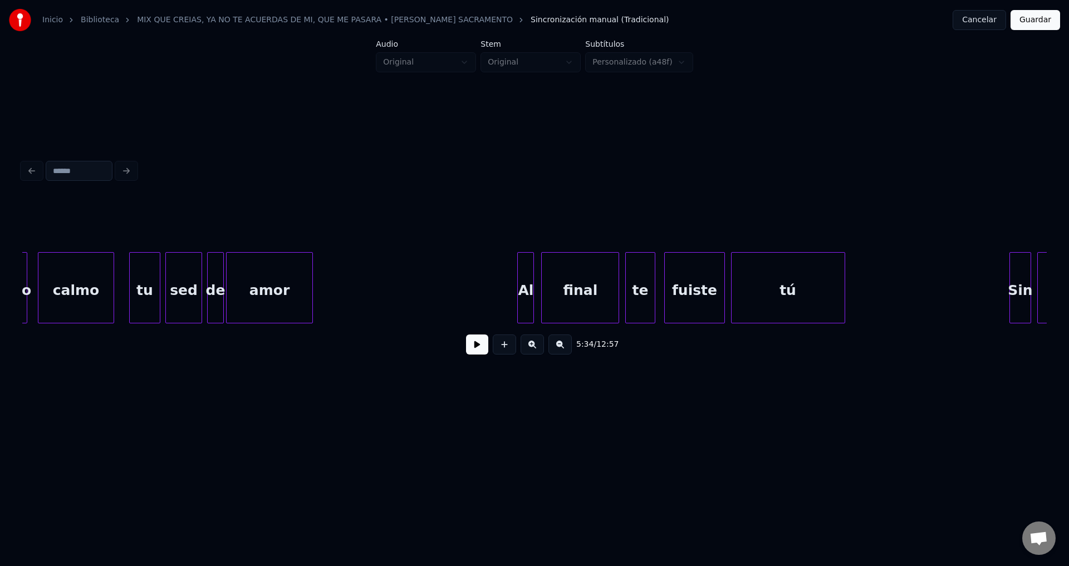
click at [522, 300] on div "Al" at bounding box center [526, 291] width 16 height 76
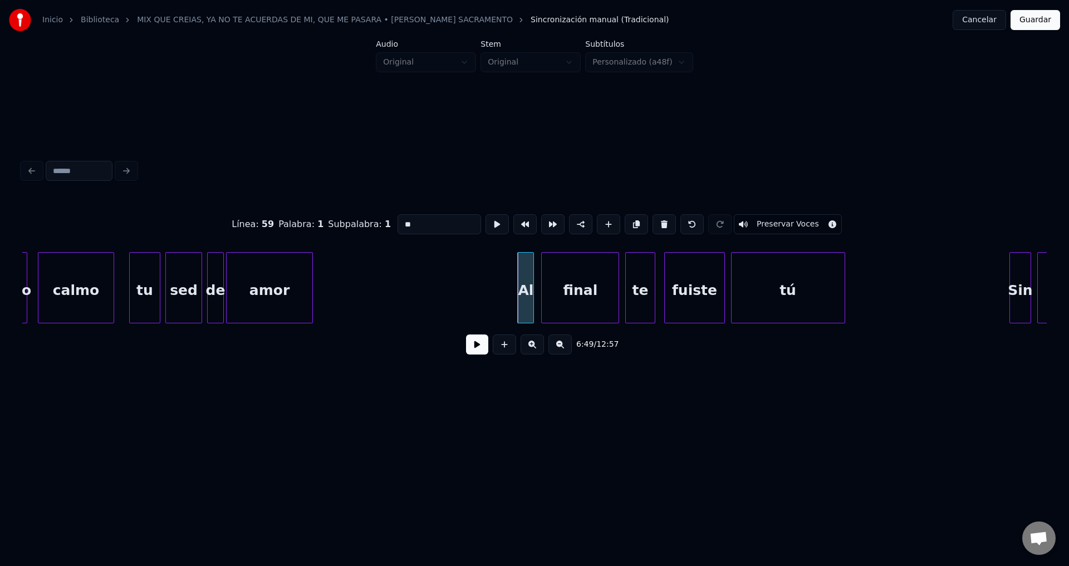
click at [477, 347] on button at bounding box center [477, 345] width 22 height 20
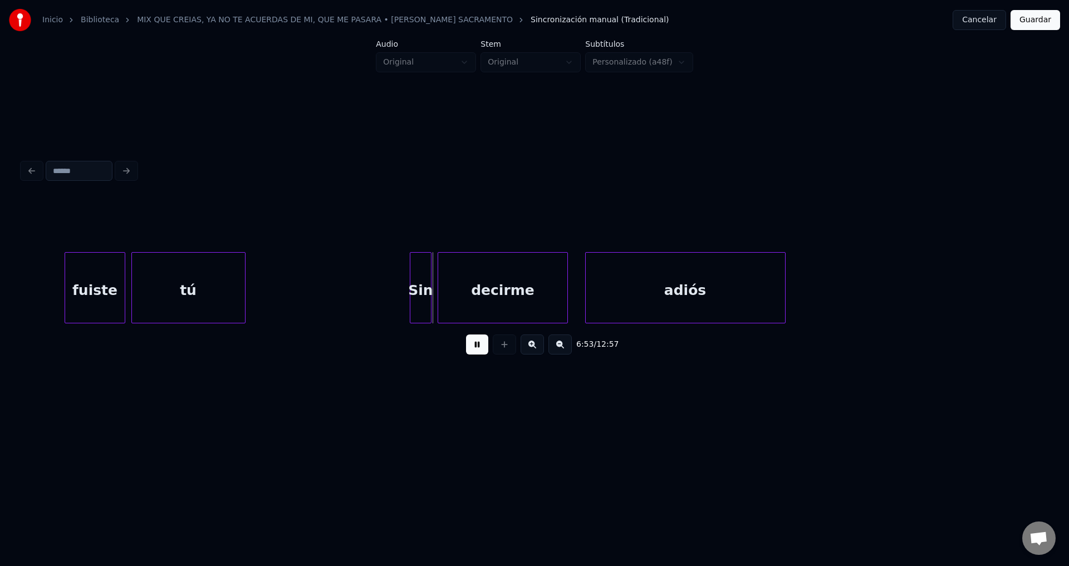
scroll to position [0, 57245]
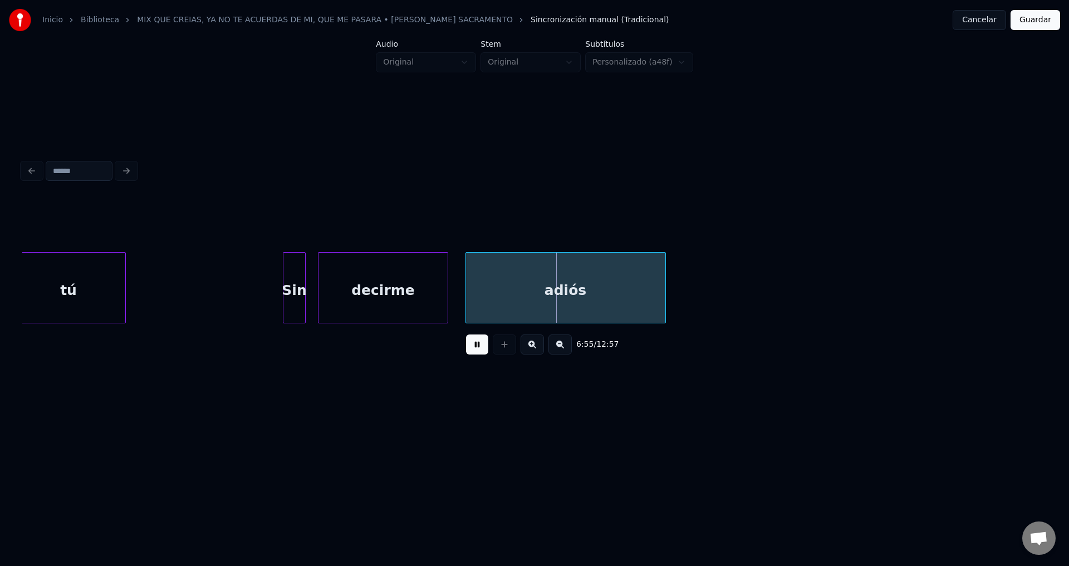
click at [292, 294] on div "Sin" at bounding box center [293, 291] width 21 height 76
click at [479, 294] on div "adiós" at bounding box center [565, 291] width 199 height 76
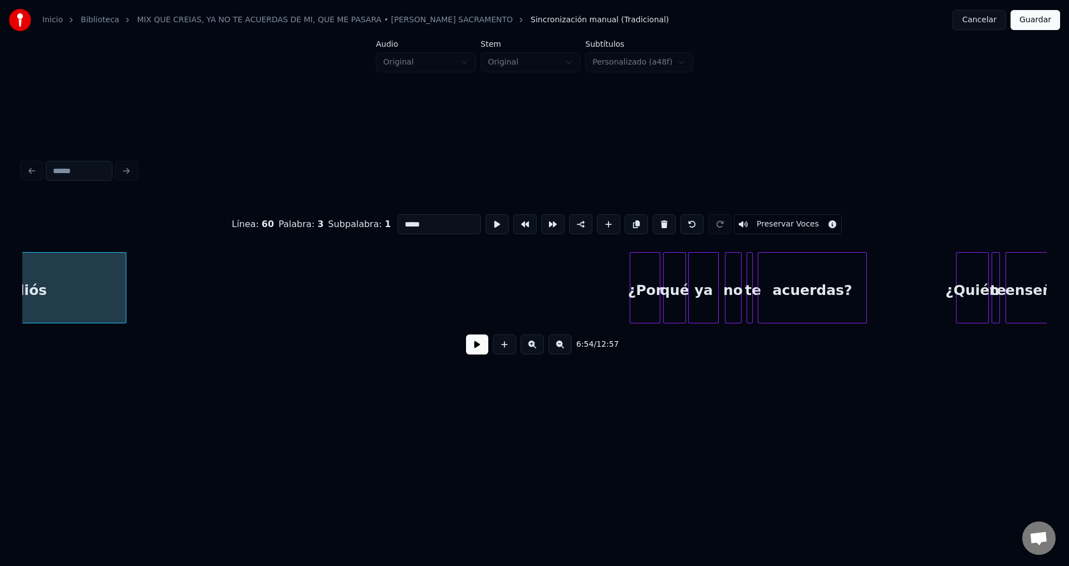
scroll to position [0, 57904]
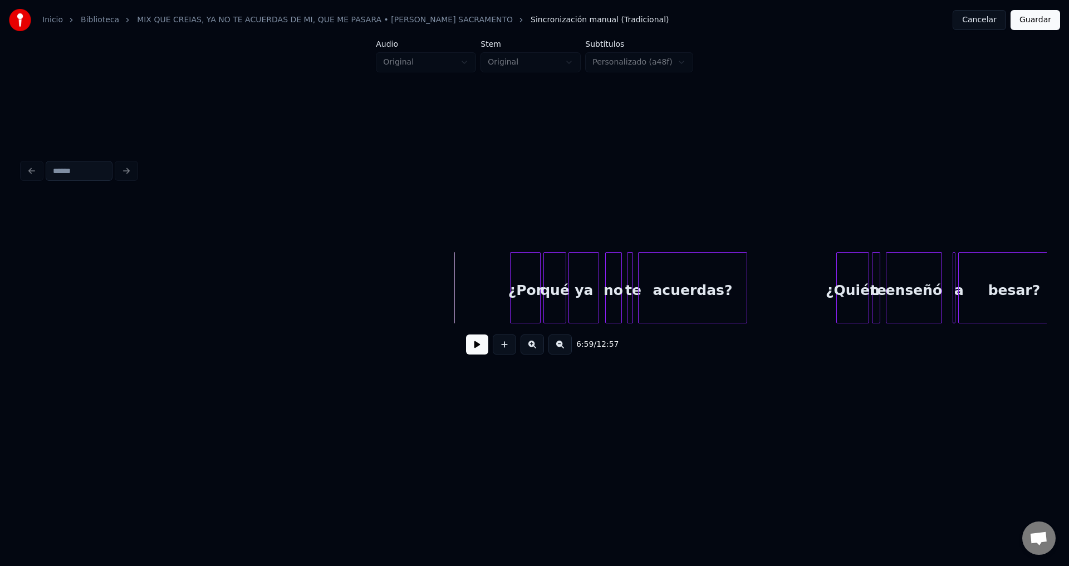
click at [471, 346] on button at bounding box center [477, 345] width 22 height 20
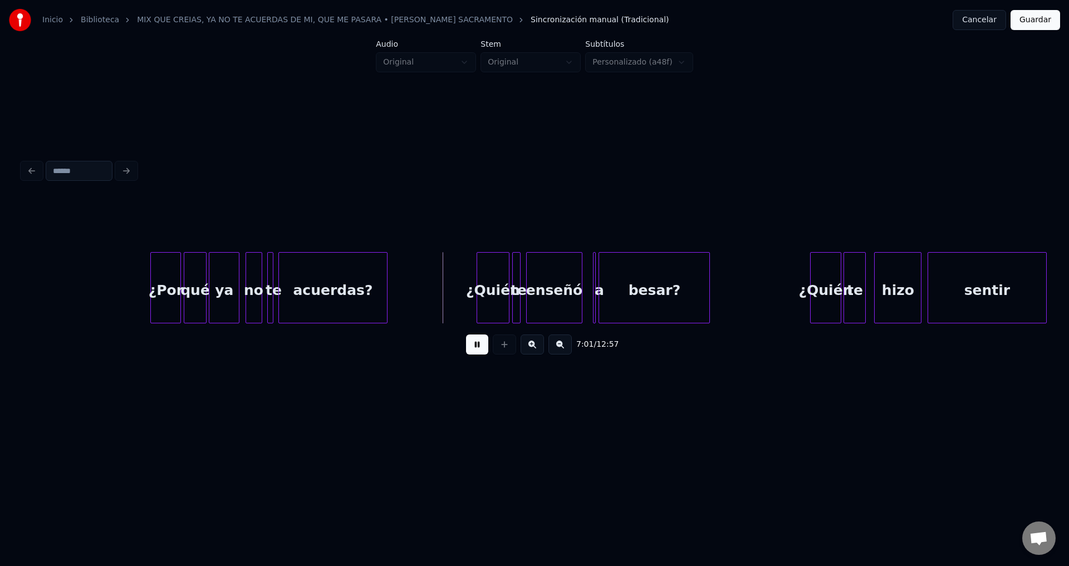
scroll to position [0, 58324]
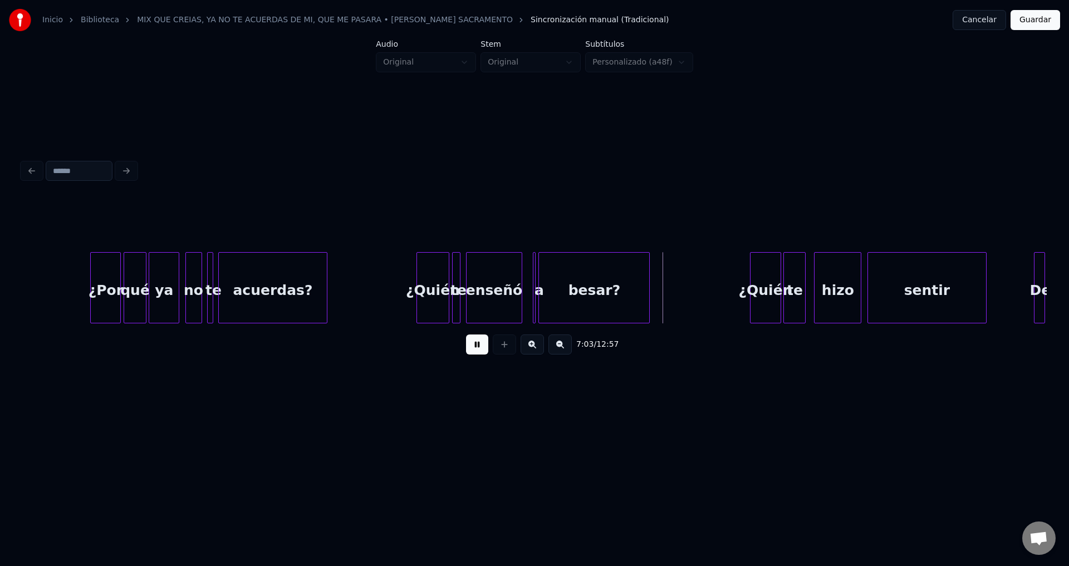
click at [558, 294] on div "besar?" at bounding box center [594, 291] width 110 height 76
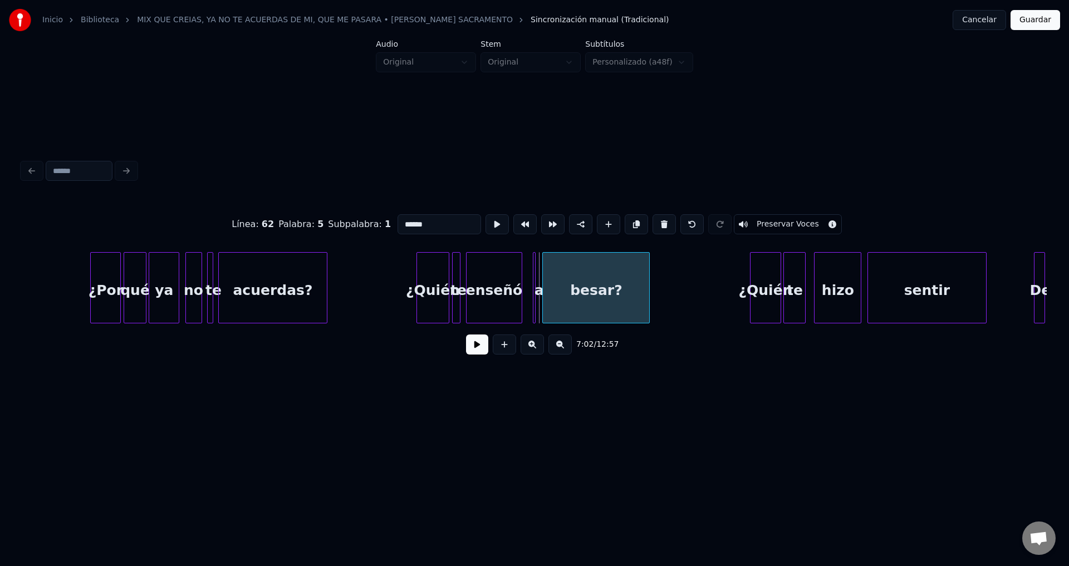
click at [543, 283] on div at bounding box center [544, 288] width 3 height 70
click at [539, 279] on div at bounding box center [539, 288] width 3 height 70
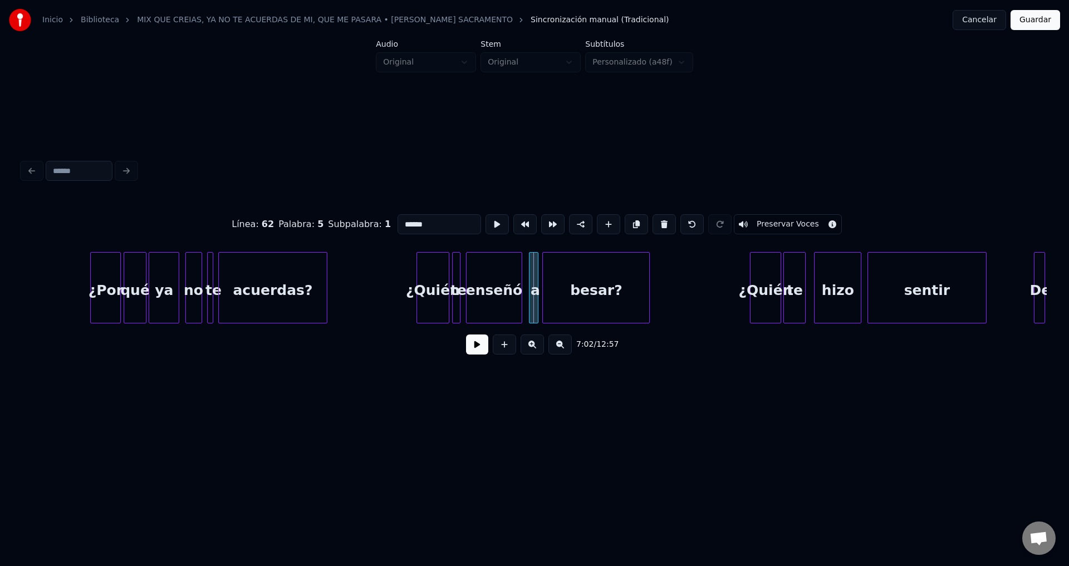
click at [534, 278] on div "a" at bounding box center [534, 291] width 11 height 76
click at [480, 347] on button at bounding box center [477, 345] width 22 height 20
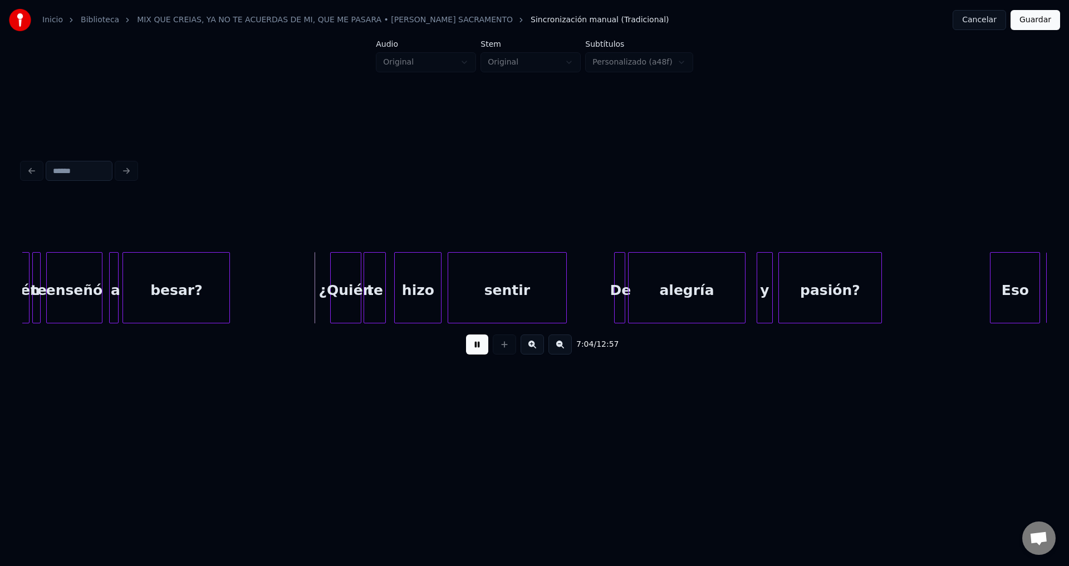
scroll to position [0, 58804]
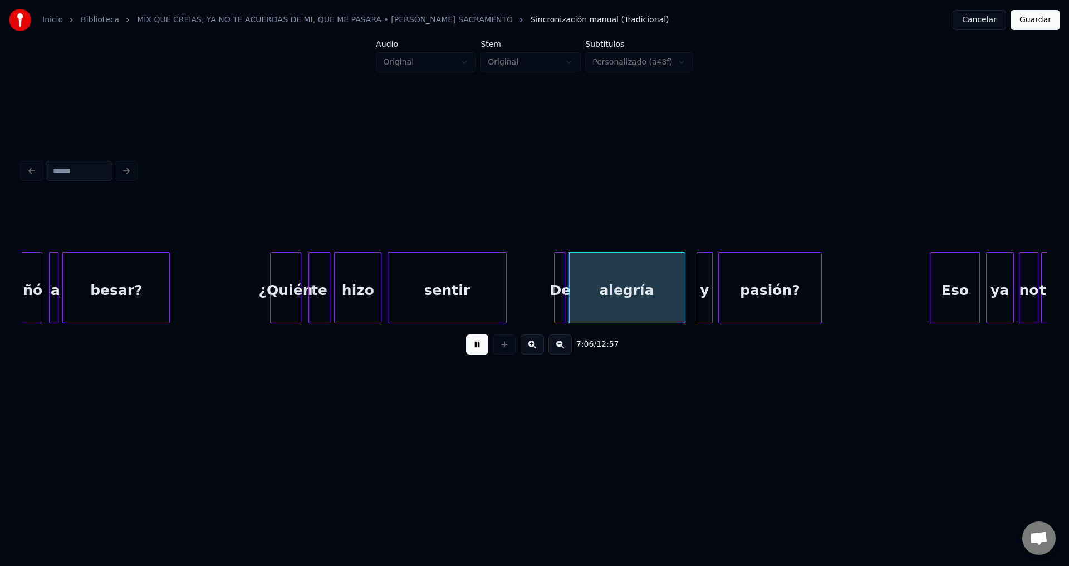
click at [323, 287] on div "te" at bounding box center [319, 291] width 21 height 76
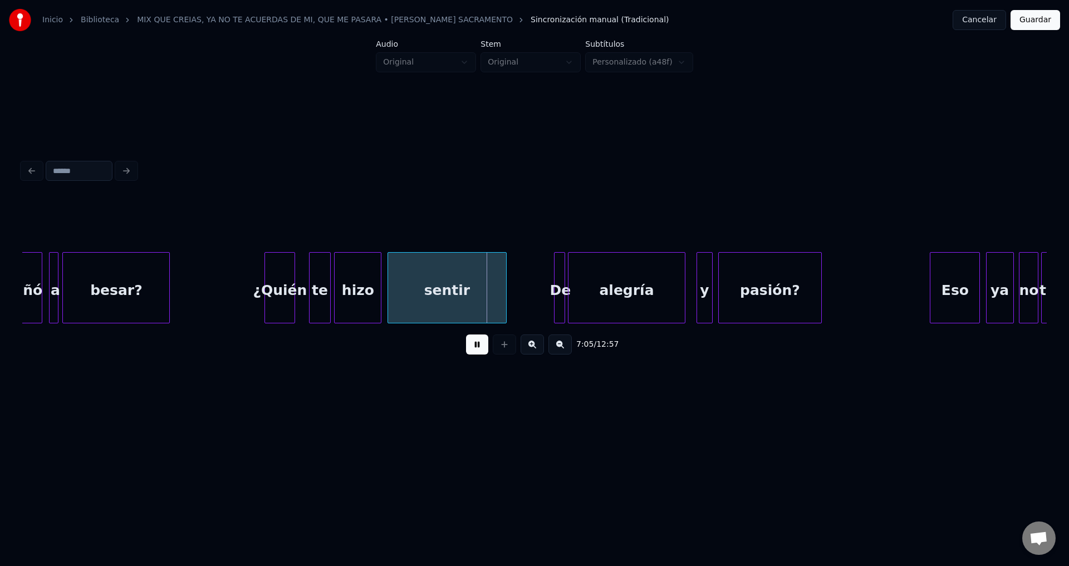
click at [286, 284] on div "¿Quién" at bounding box center [280, 291] width 30 height 76
click at [317, 287] on div "te" at bounding box center [312, 291] width 21 height 76
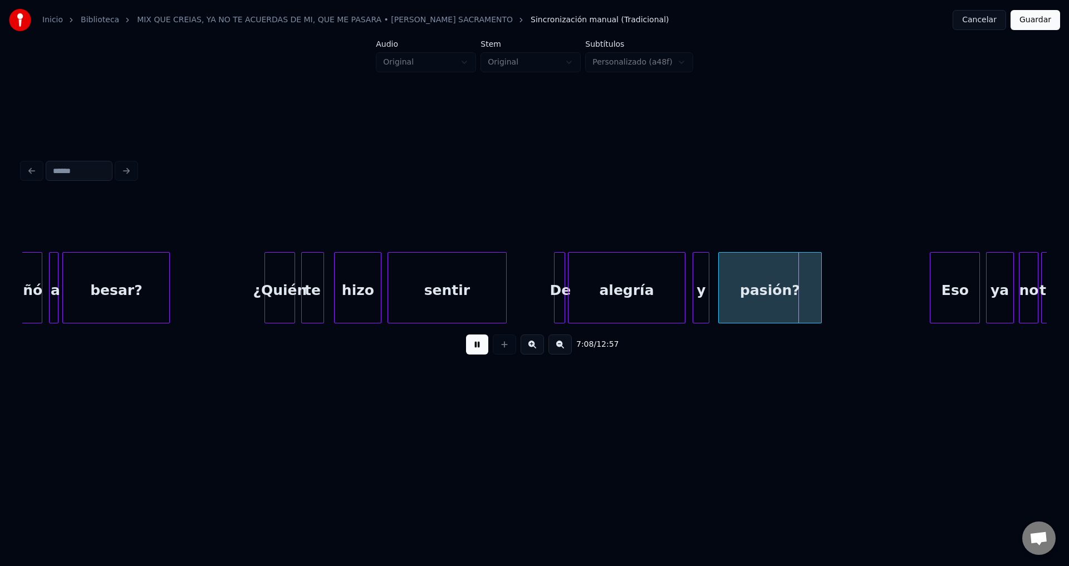
click at [703, 301] on div "y" at bounding box center [701, 291] width 16 height 76
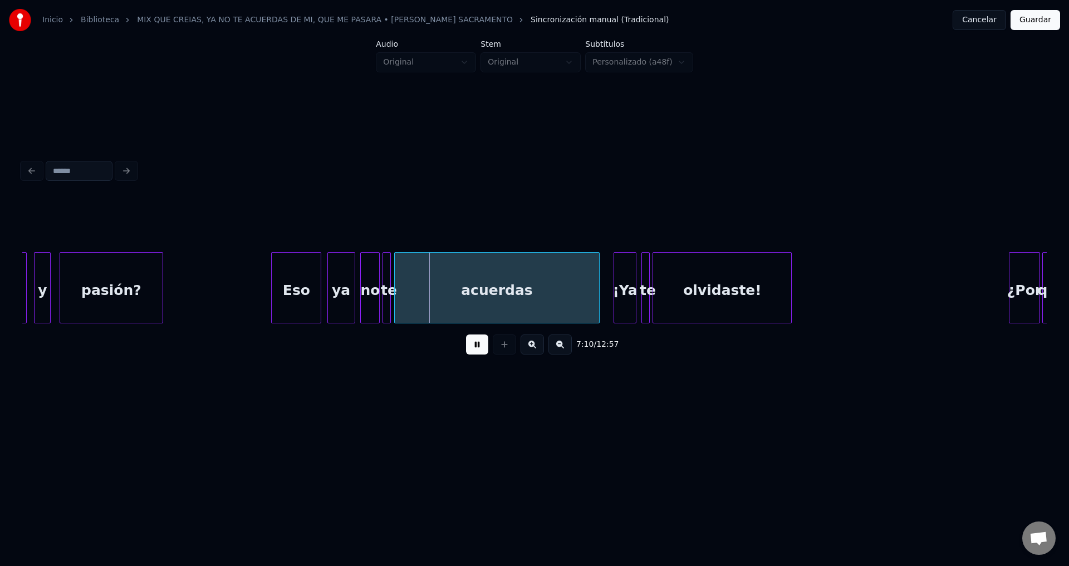
scroll to position [0, 59463]
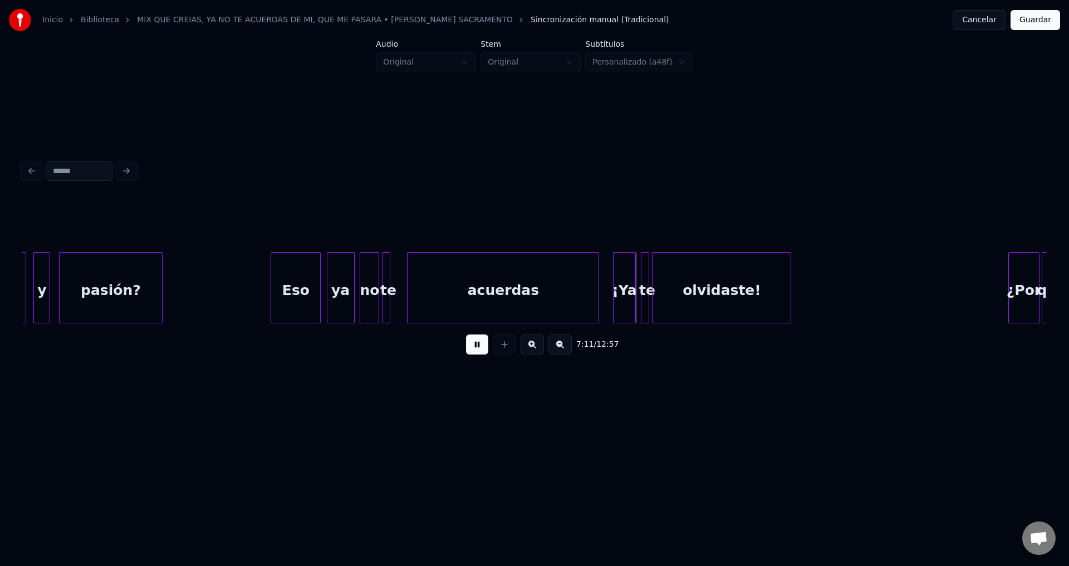
click at [411, 281] on div at bounding box center [409, 288] width 3 height 70
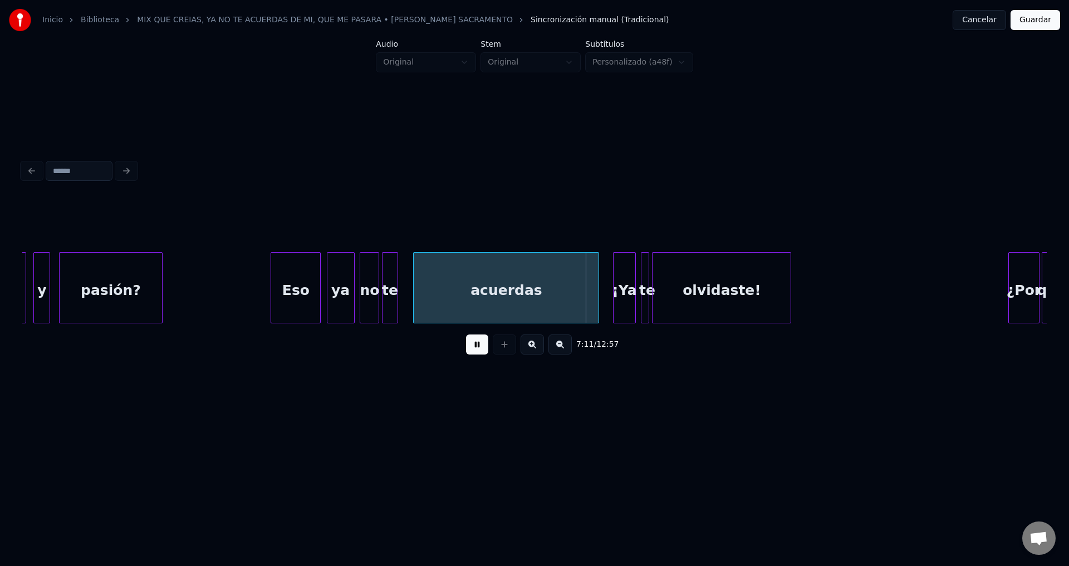
click at [397, 278] on div at bounding box center [395, 288] width 3 height 70
click at [396, 281] on div "te" at bounding box center [395, 291] width 16 height 76
click at [303, 287] on div "Eso" at bounding box center [291, 291] width 49 height 76
click at [341, 294] on div "ya" at bounding box center [337, 291] width 27 height 76
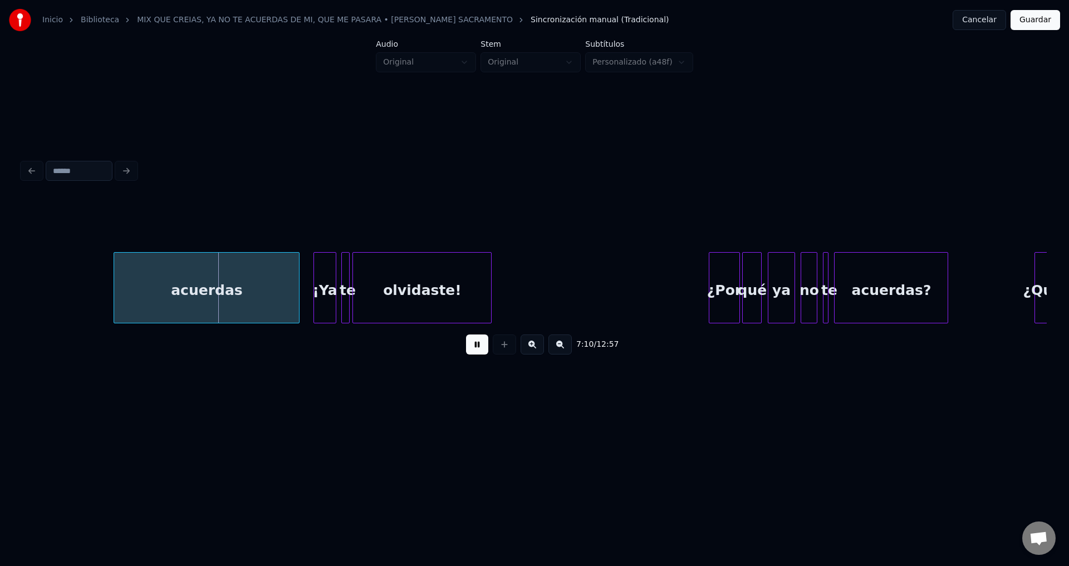
scroll to position [0, 59942]
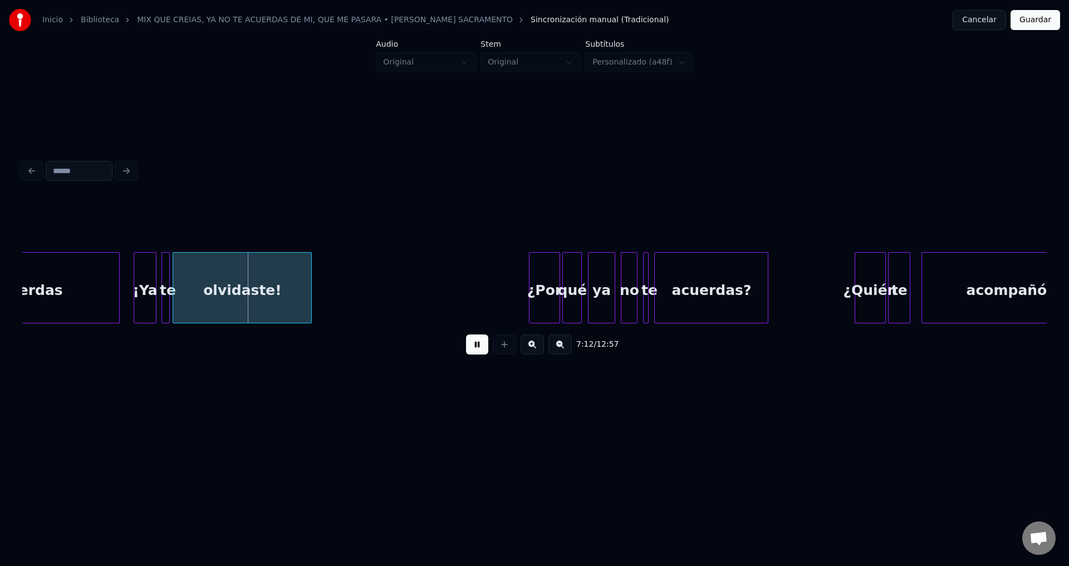
click at [146, 278] on div "¡Ya" at bounding box center [144, 291] width 21 height 76
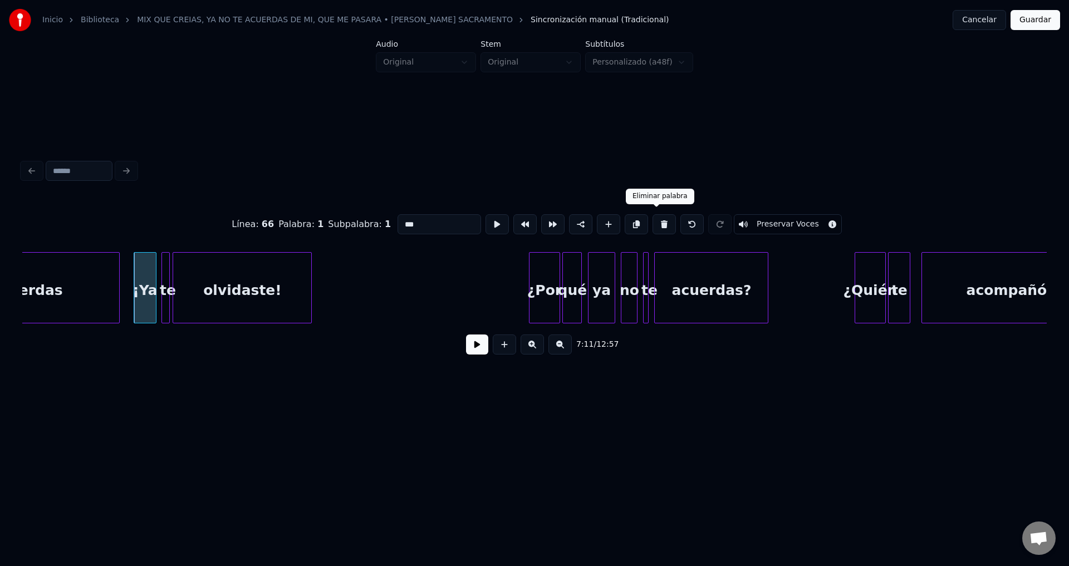
click at [653, 220] on button at bounding box center [663, 224] width 23 height 20
click at [653, 222] on button at bounding box center [663, 224] width 23 height 20
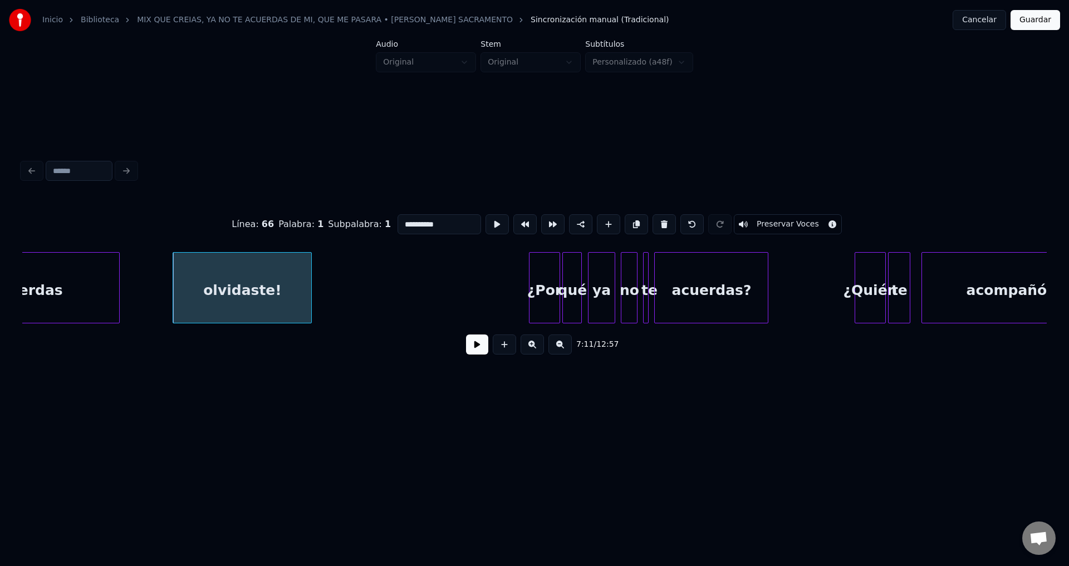
click at [654, 220] on button at bounding box center [663, 224] width 23 height 20
type input "****"
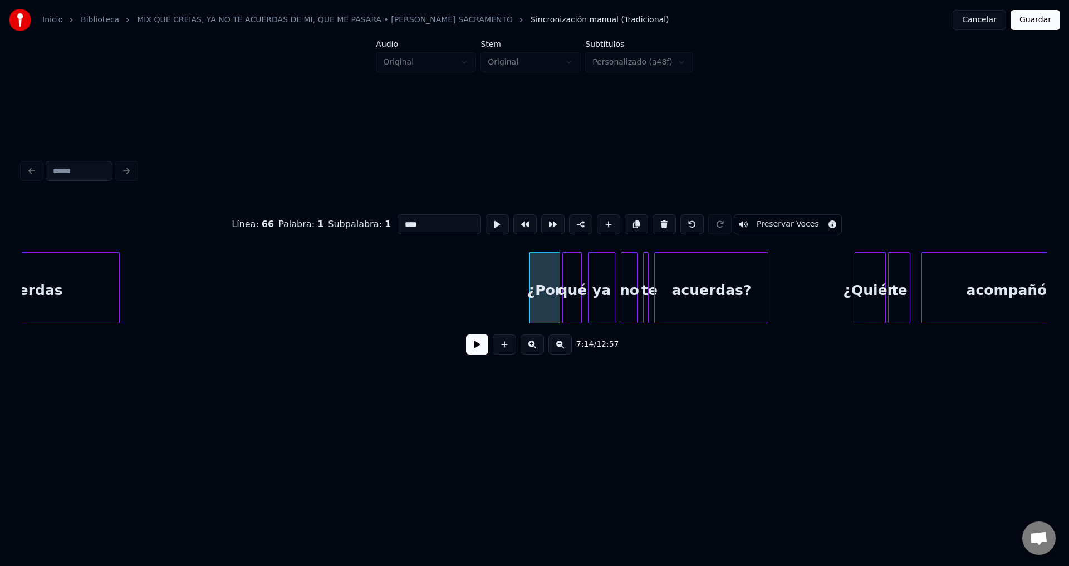
click at [551, 289] on div "¿Por" at bounding box center [544, 291] width 30 height 76
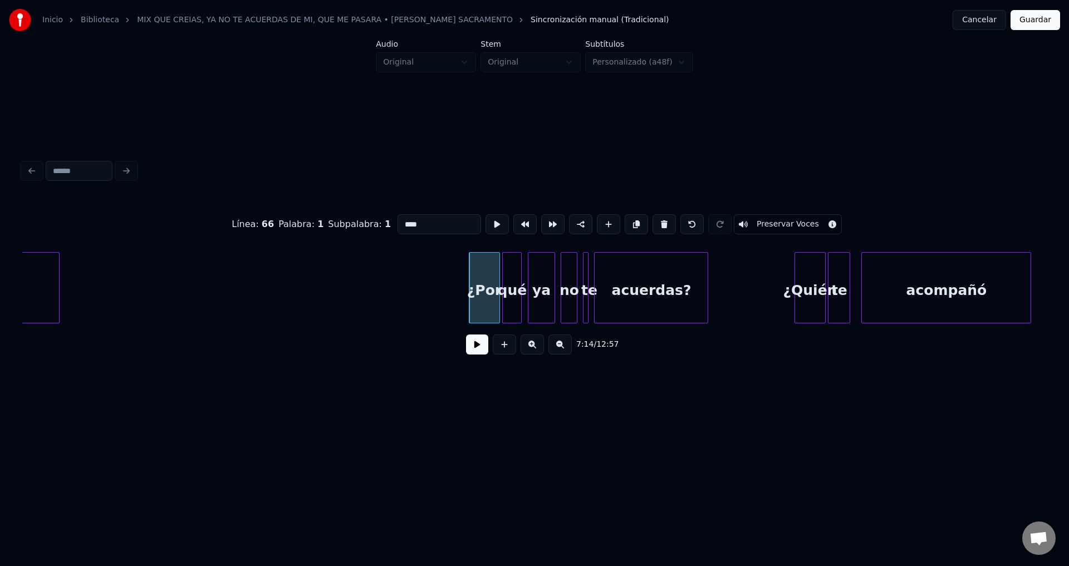
scroll to position [0, 60062]
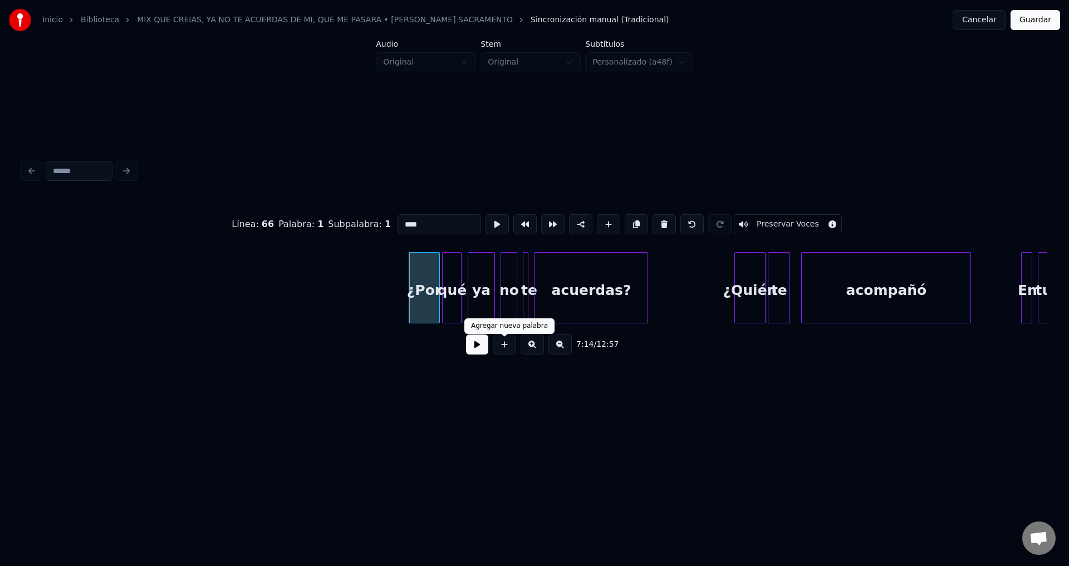
click at [484, 349] on button at bounding box center [477, 345] width 22 height 20
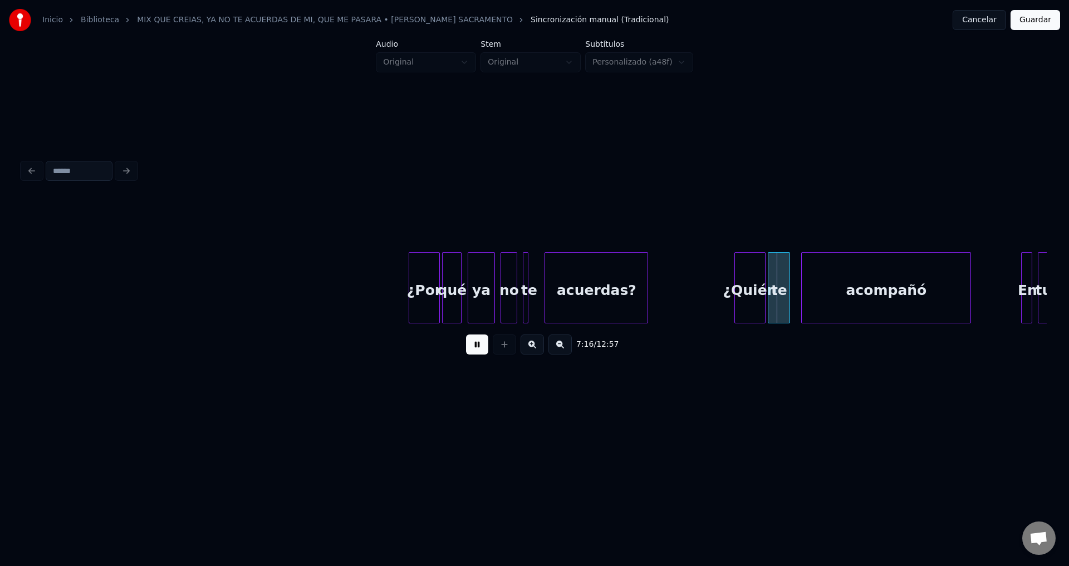
click at [548, 288] on div at bounding box center [546, 288] width 3 height 70
click at [542, 280] on div at bounding box center [539, 288] width 3 height 70
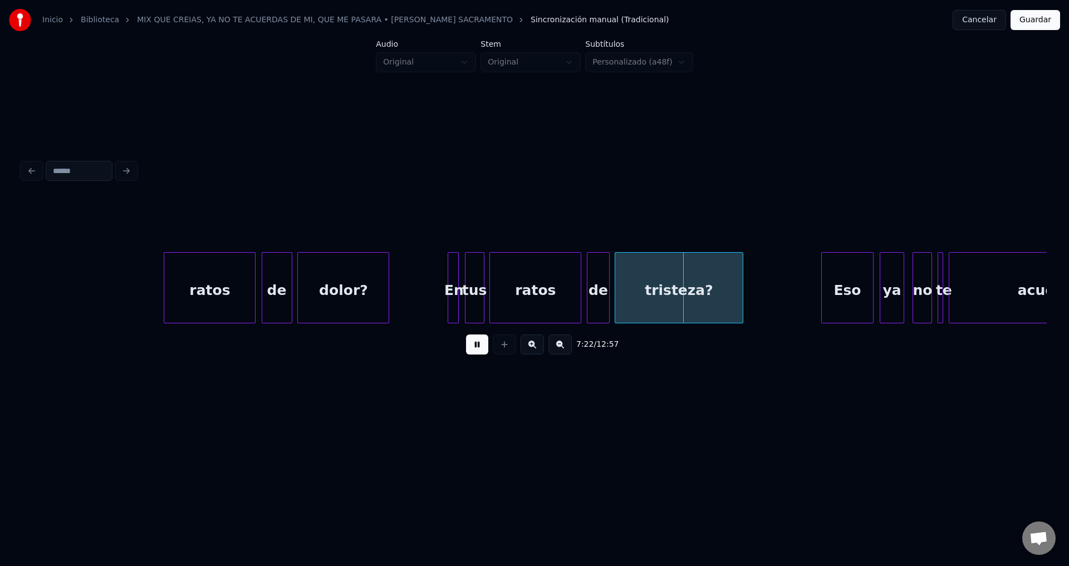
scroll to position [0, 61321]
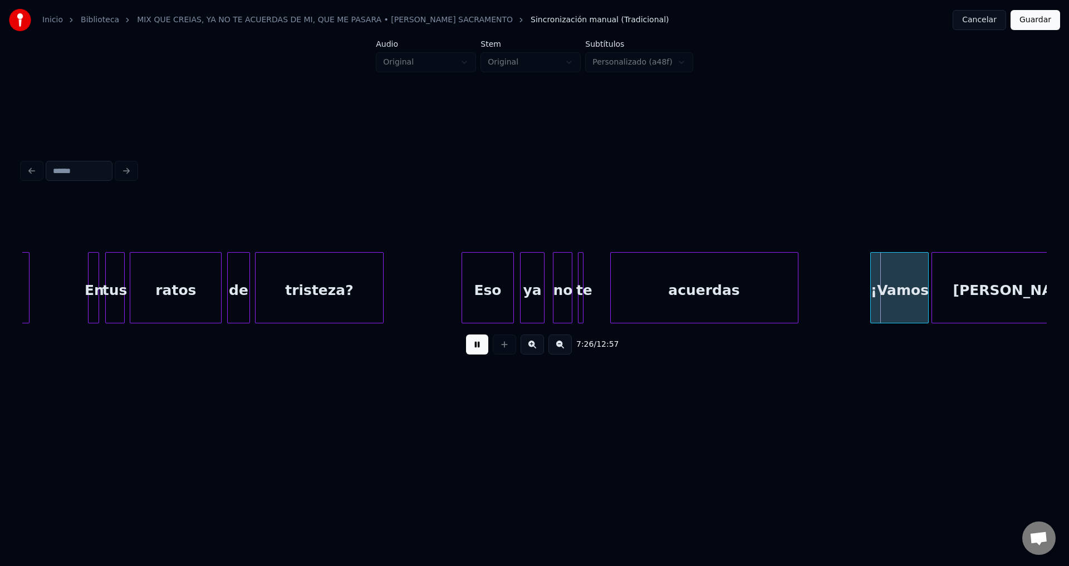
click at [614, 287] on div at bounding box center [612, 288] width 3 height 70
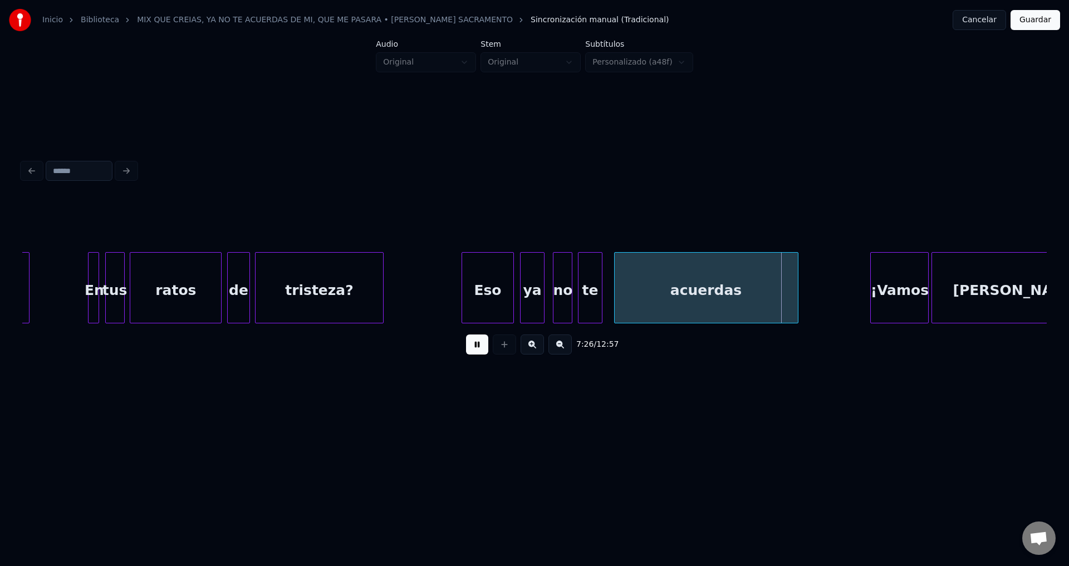
click at [601, 278] on div at bounding box center [599, 288] width 3 height 70
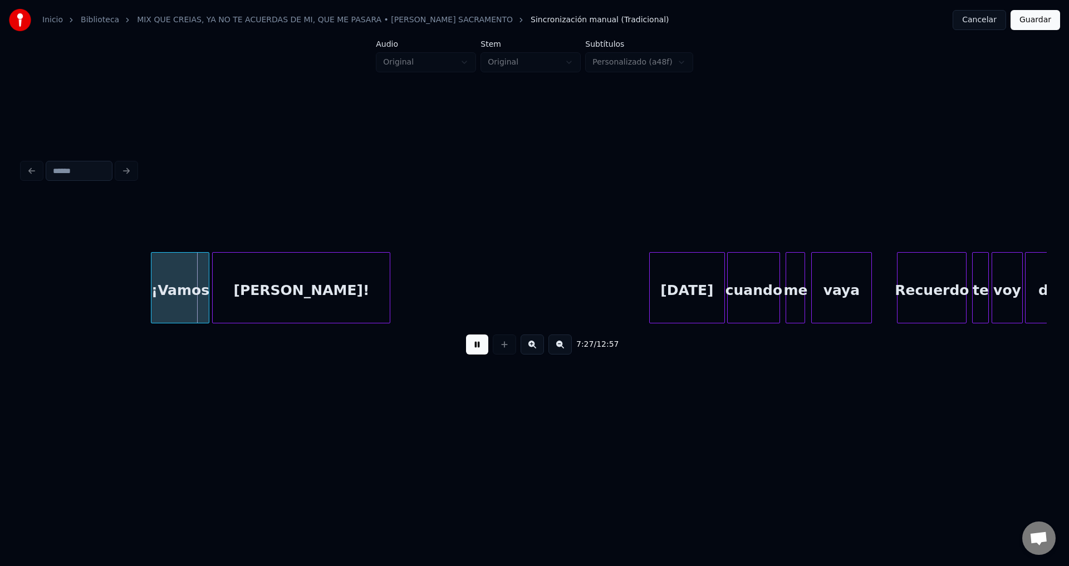
scroll to position [0, 62100]
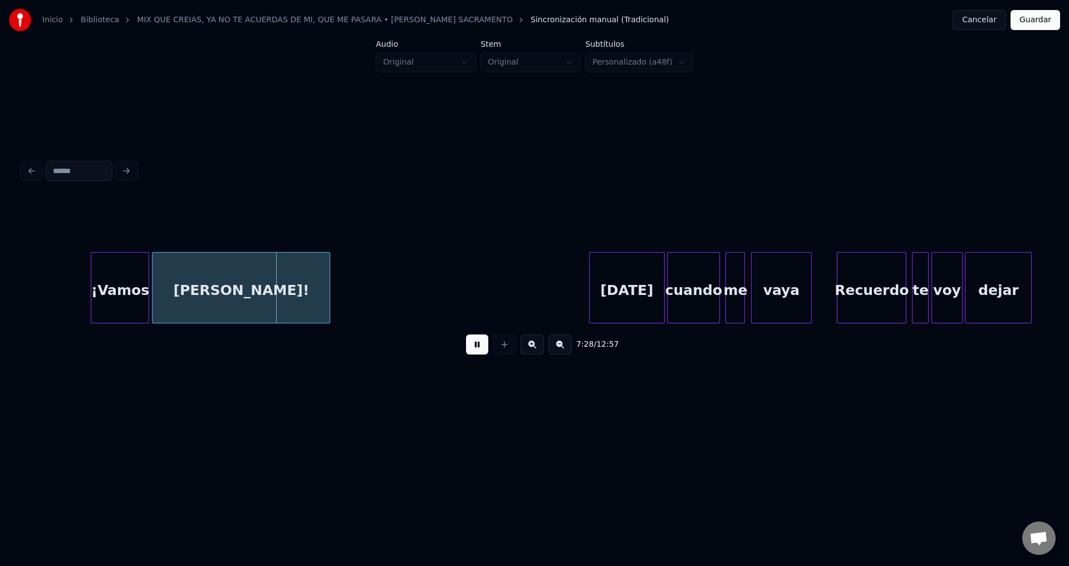
click at [129, 276] on div "¡Vamos" at bounding box center [119, 291] width 57 height 76
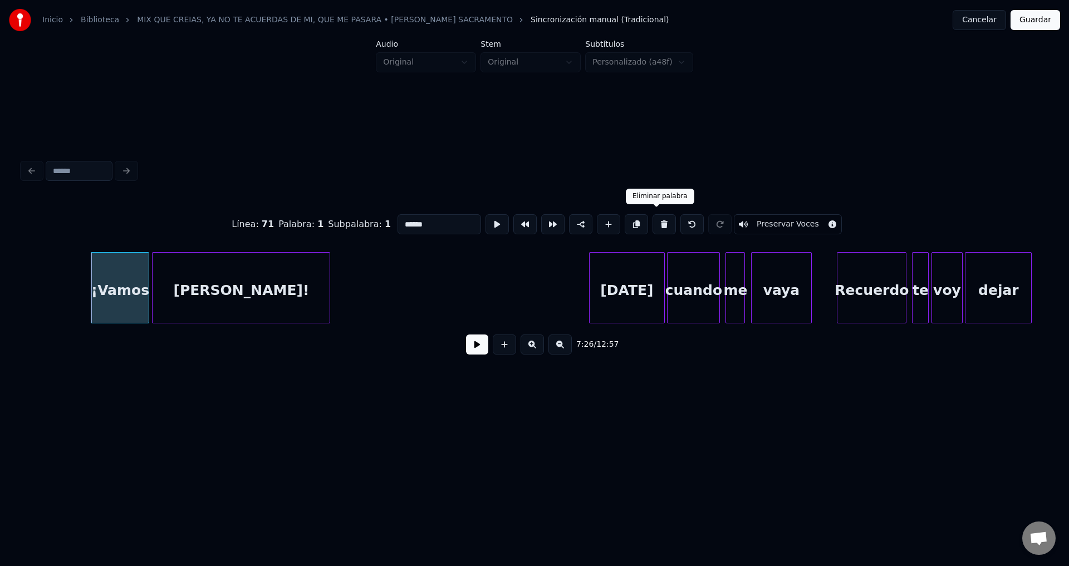
click at [656, 224] on button at bounding box center [663, 224] width 23 height 20
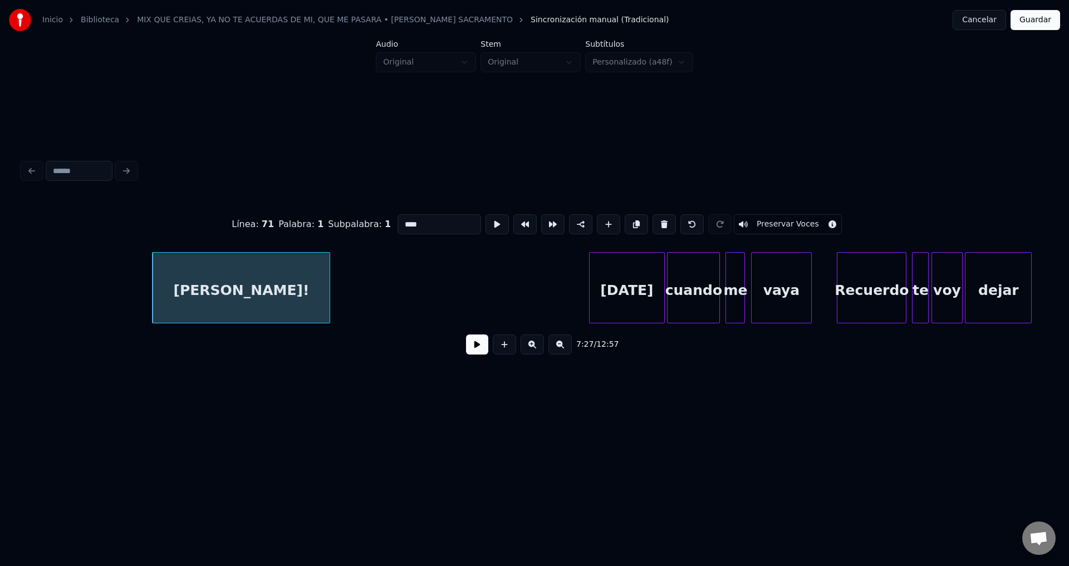
click at [656, 224] on button at bounding box center [663, 224] width 23 height 20
type input "******"
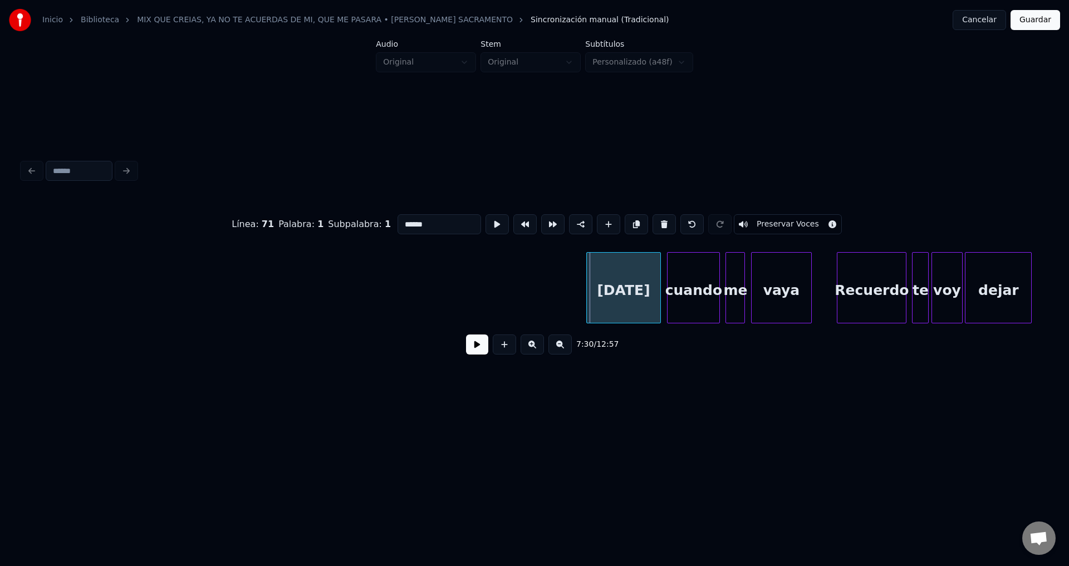
click at [624, 292] on div "[DATE]" at bounding box center [624, 291] width 74 height 76
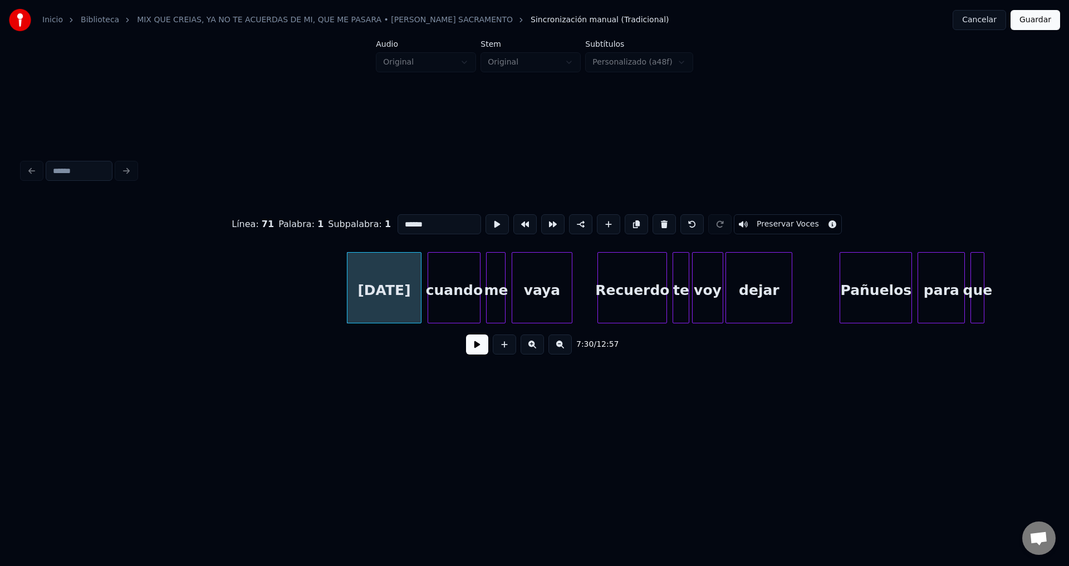
scroll to position [0, 62400]
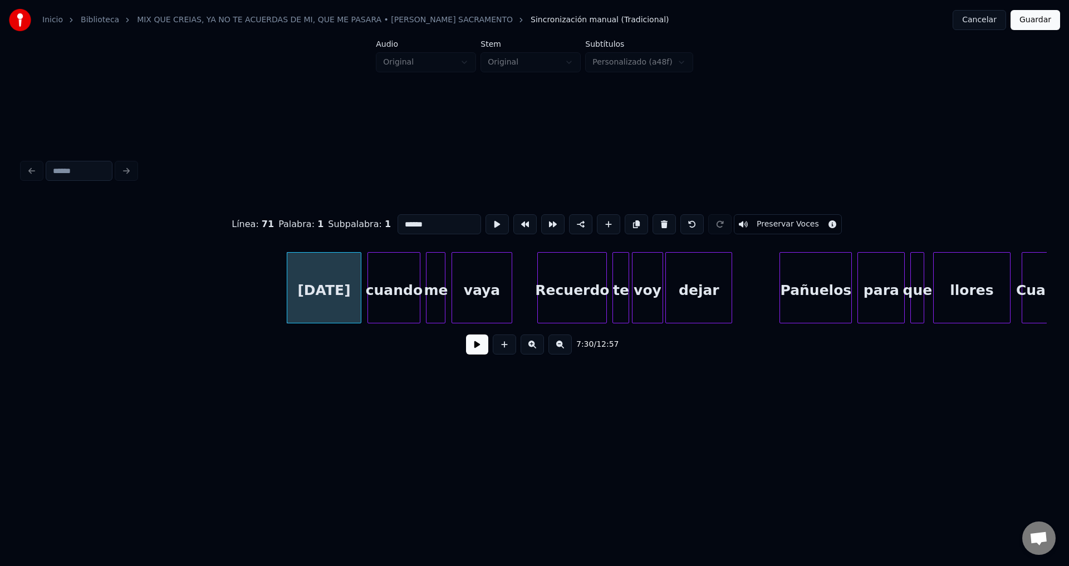
click at [475, 347] on button at bounding box center [477, 345] width 22 height 20
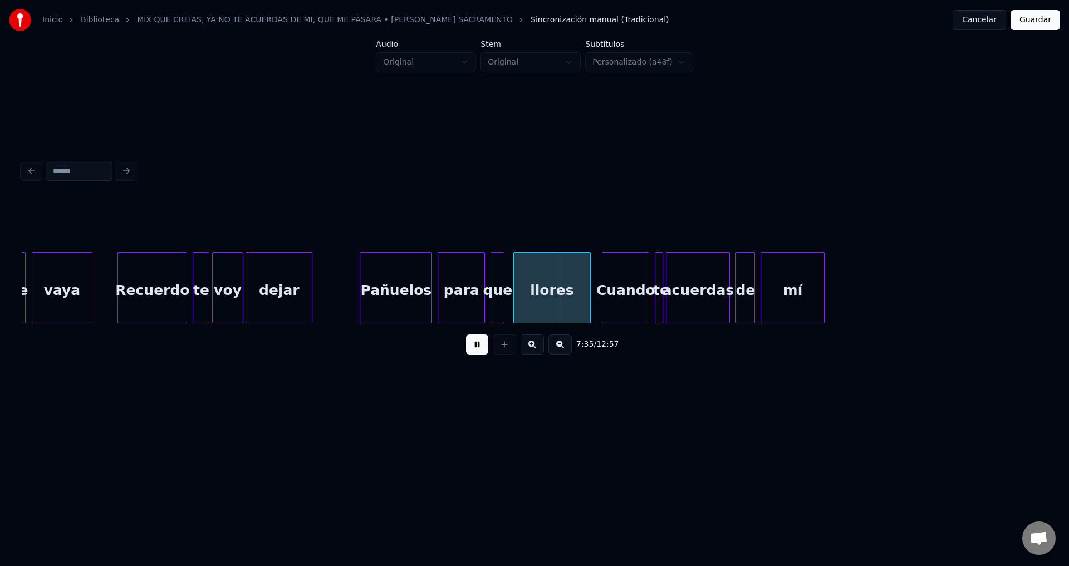
scroll to position [0, 62939]
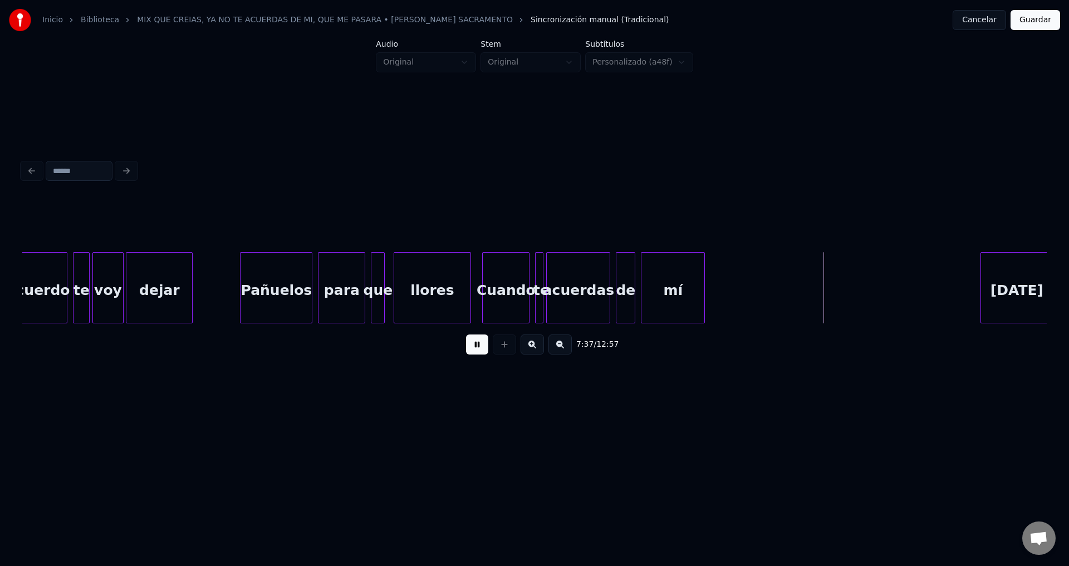
click at [592, 296] on div "acuerdas" at bounding box center [578, 291] width 63 height 76
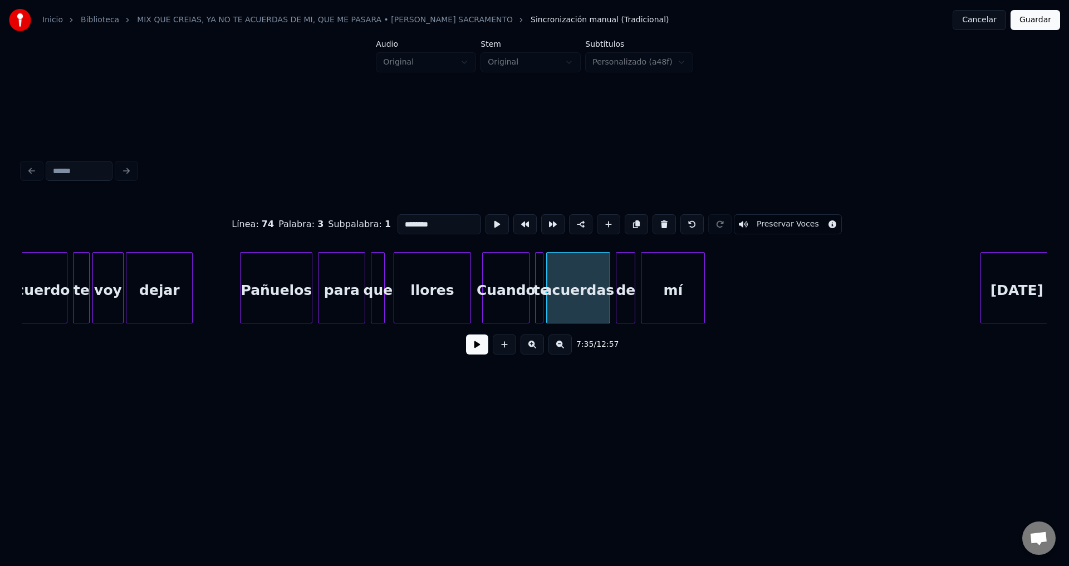
click at [472, 353] on button at bounding box center [477, 345] width 22 height 20
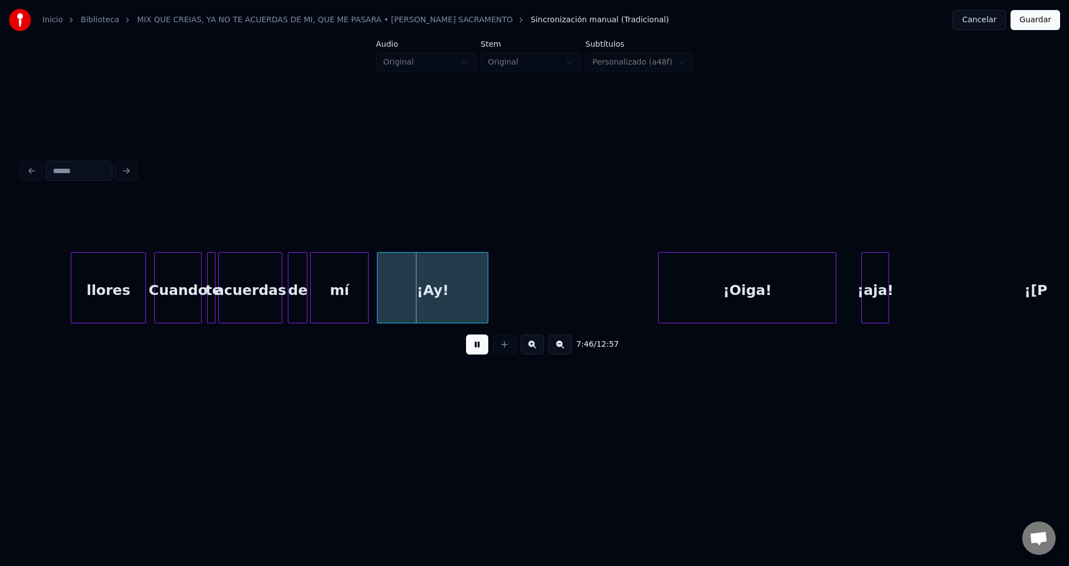
scroll to position [0, 64558]
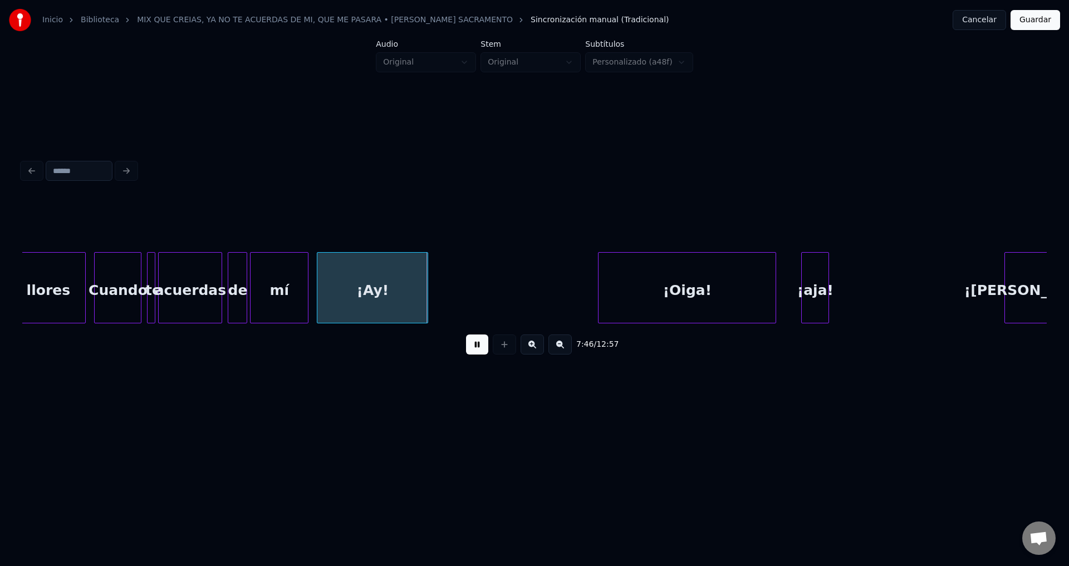
click at [379, 284] on div "¡Ay!" at bounding box center [372, 291] width 110 height 76
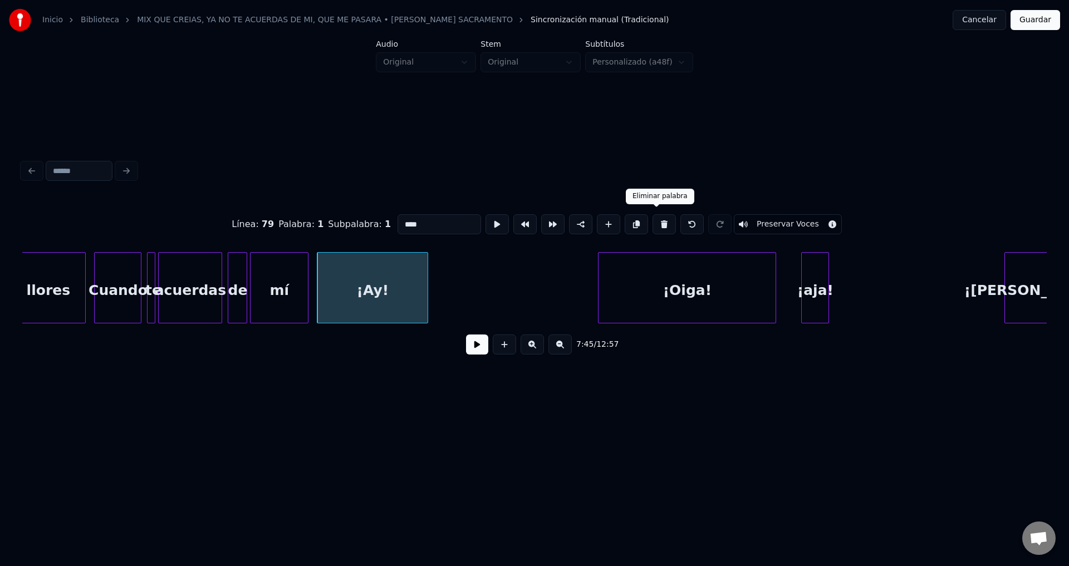
click at [658, 223] on button at bounding box center [663, 224] width 23 height 20
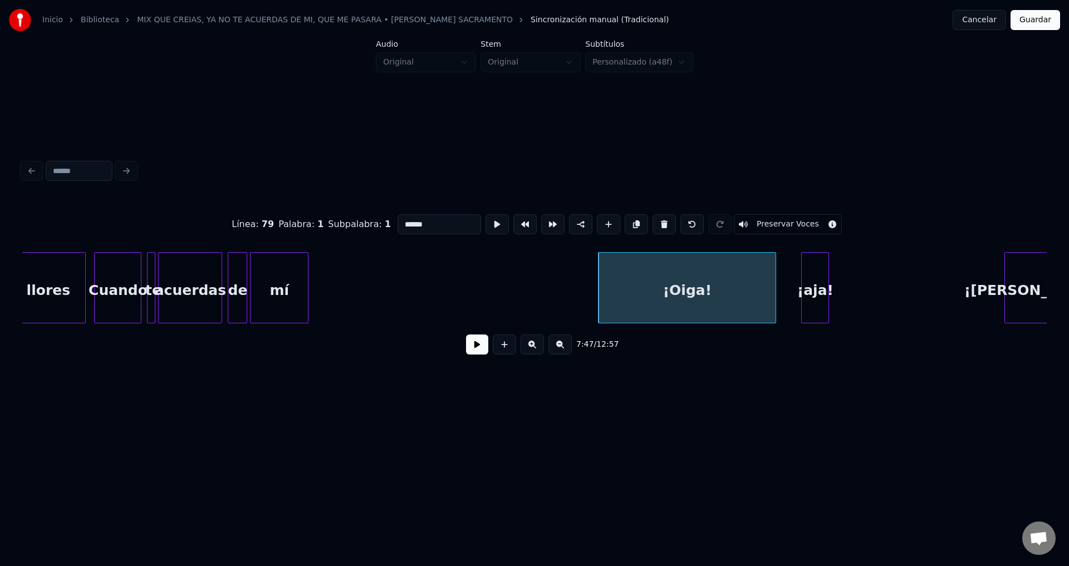
click at [669, 282] on div "¡Oiga!" at bounding box center [686, 291] width 177 height 76
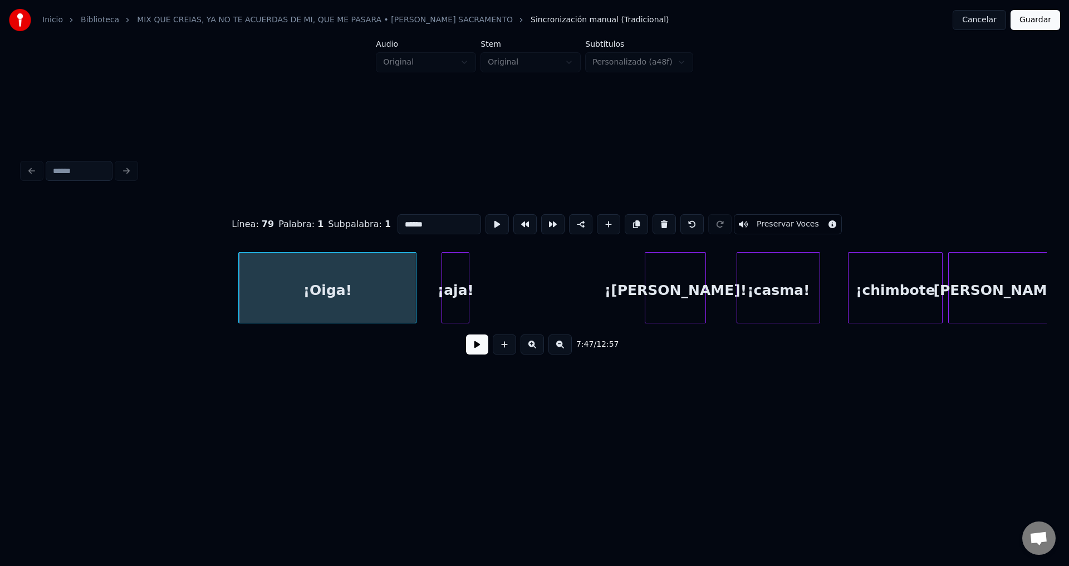
scroll to position [0, 65038]
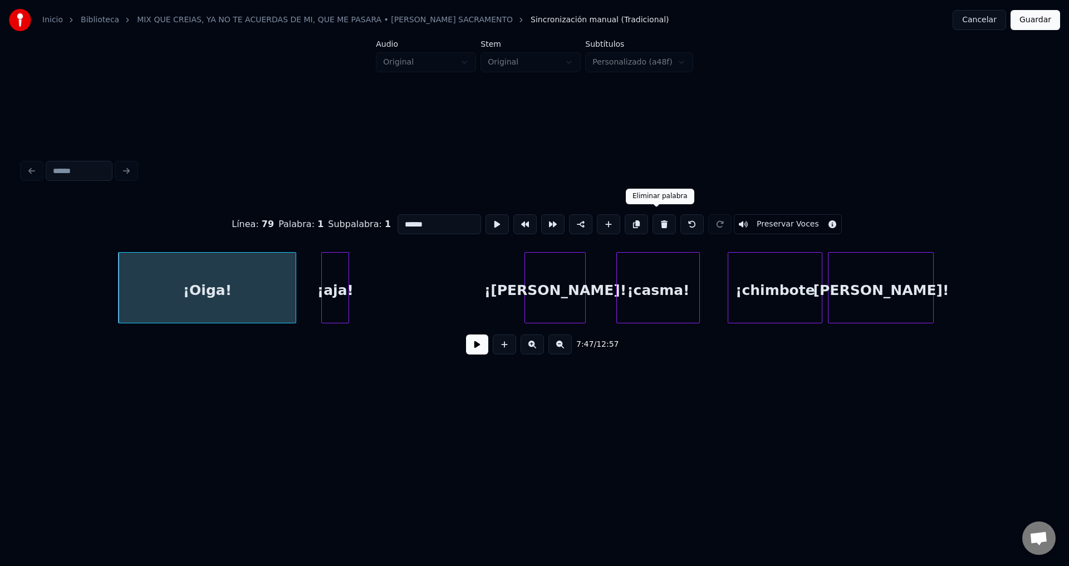
click at [656, 222] on button at bounding box center [663, 224] width 23 height 20
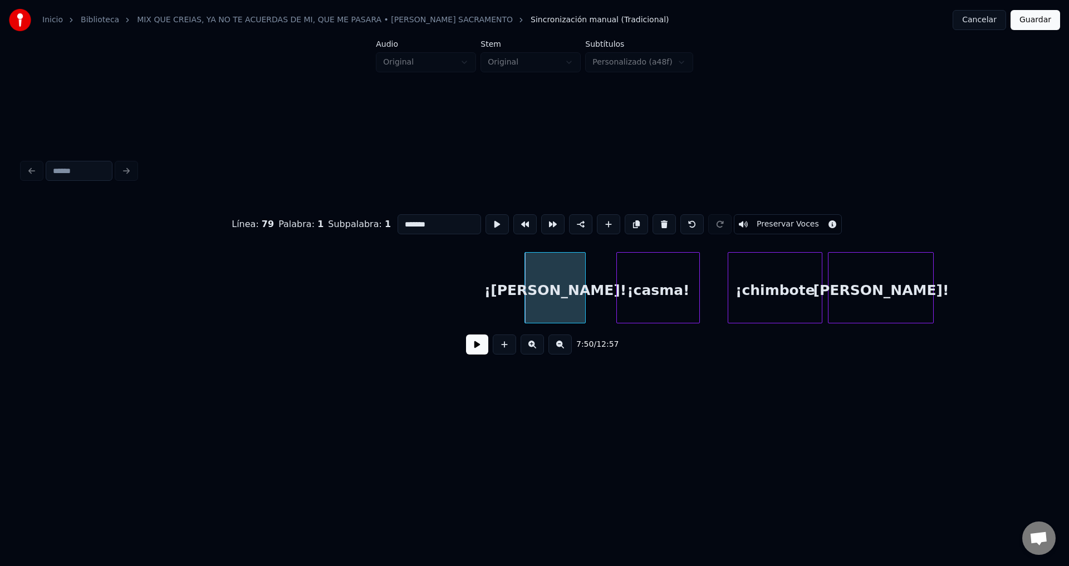
click at [656, 222] on button at bounding box center [663, 224] width 23 height 20
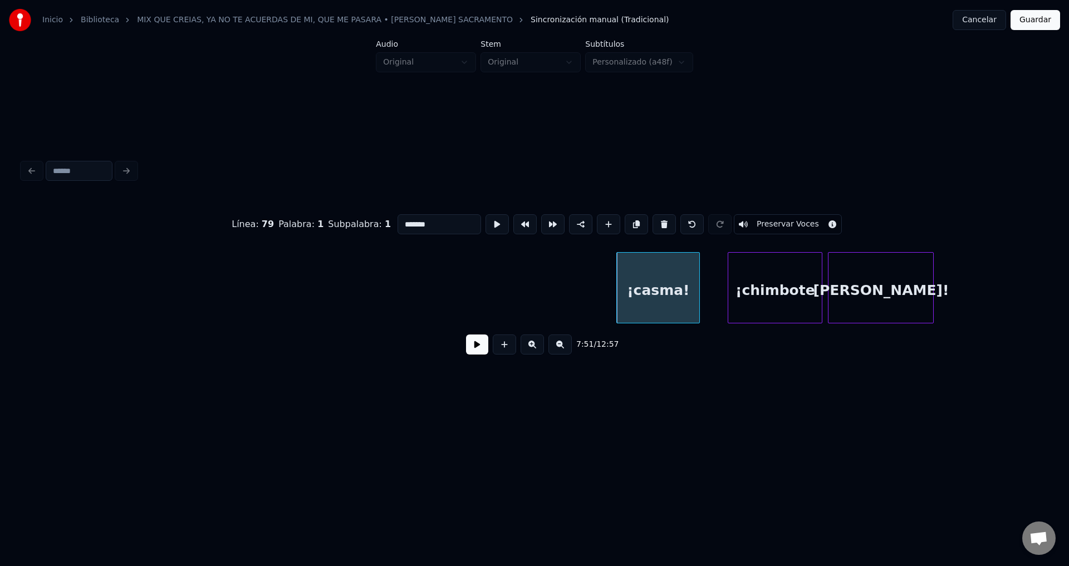
click at [656, 222] on button at bounding box center [663, 224] width 23 height 20
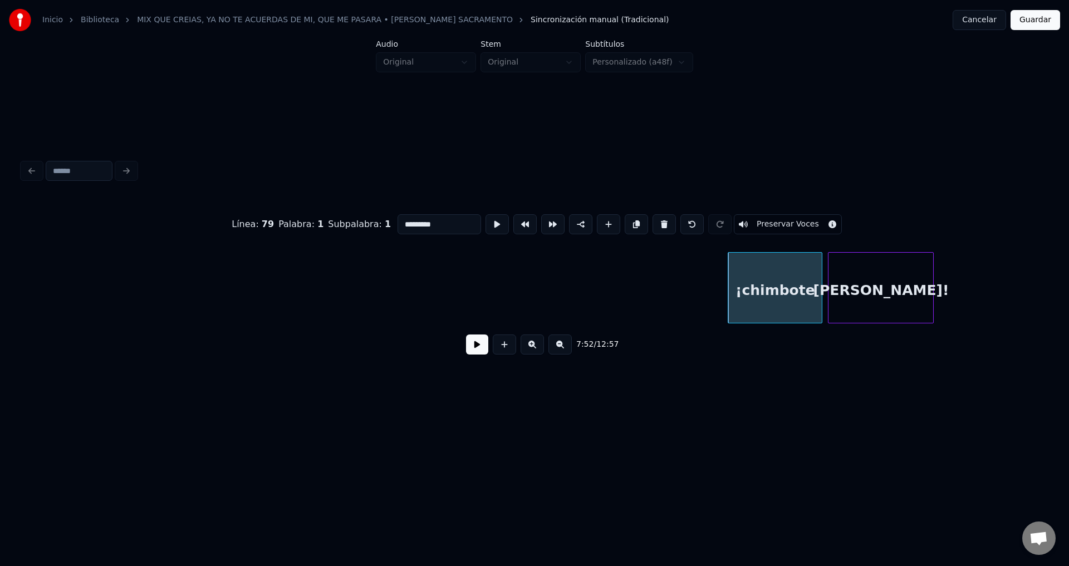
click at [656, 222] on button at bounding box center [663, 224] width 23 height 20
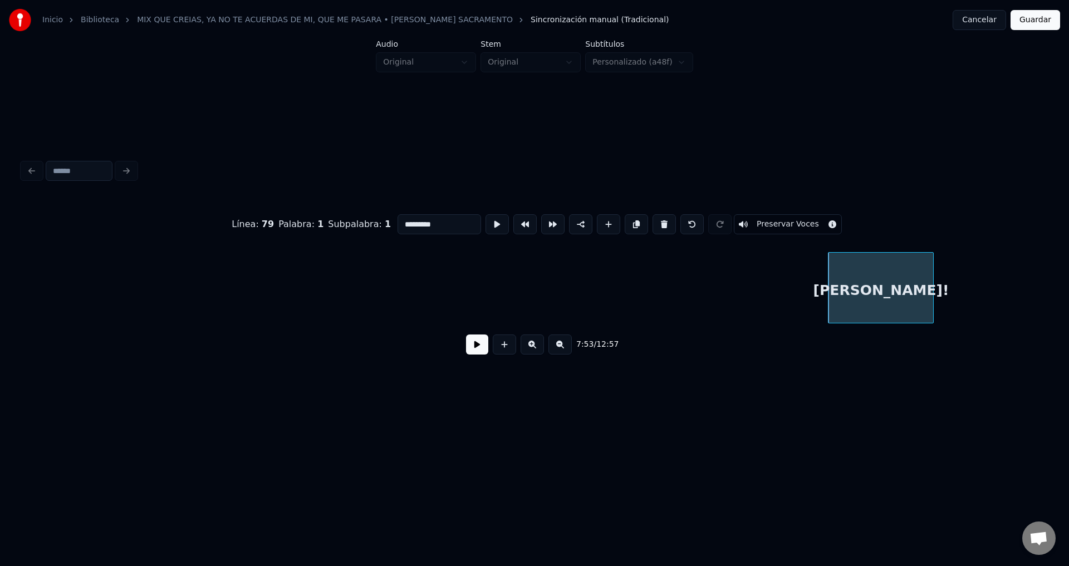
click at [656, 222] on button at bounding box center [663, 224] width 23 height 20
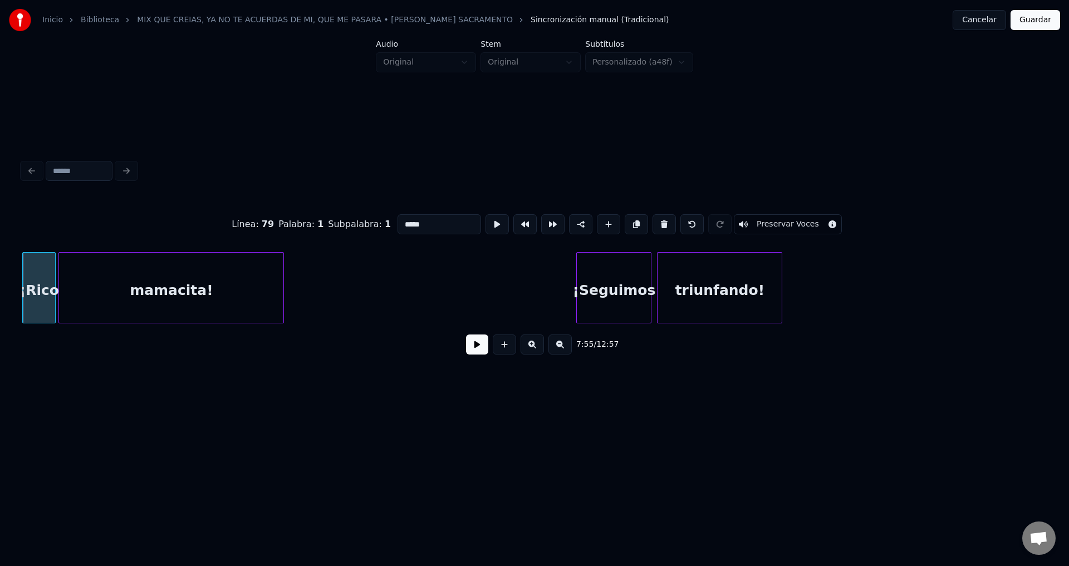
click at [656, 222] on button at bounding box center [663, 224] width 23 height 20
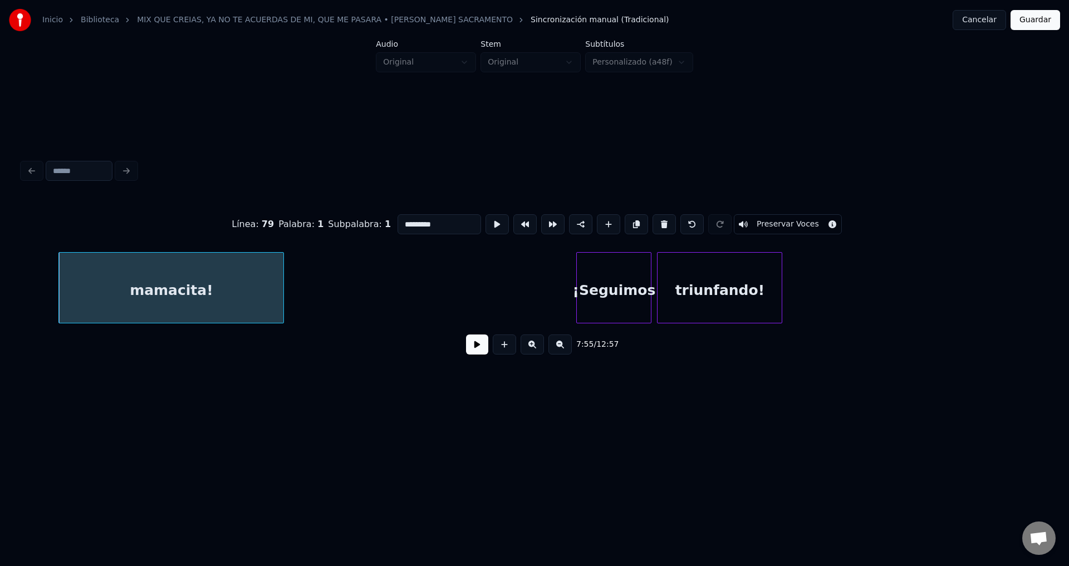
click at [656, 222] on button at bounding box center [663, 224] width 23 height 20
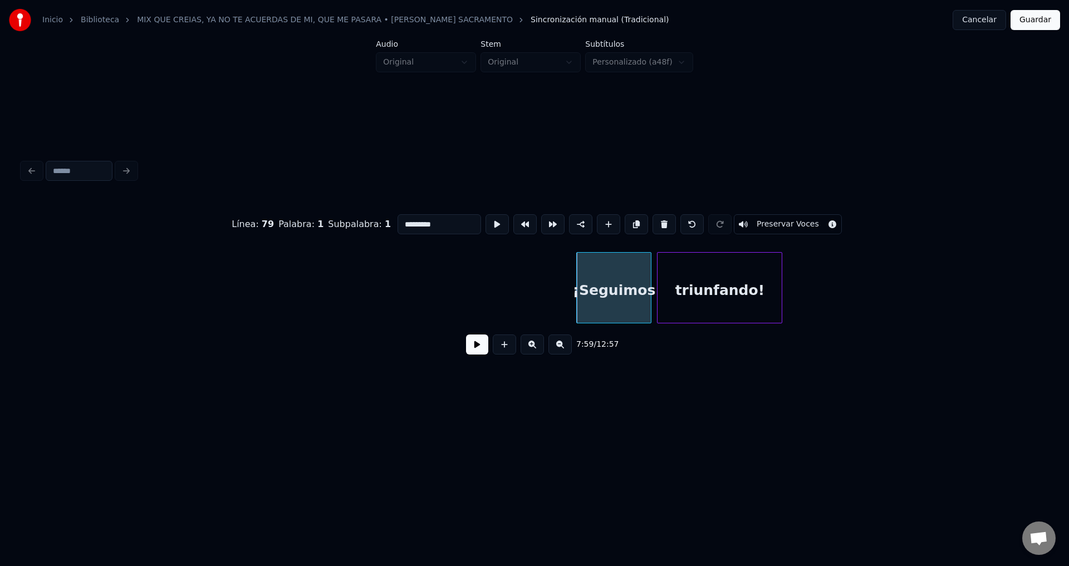
click at [656, 222] on button at bounding box center [663, 224] width 23 height 20
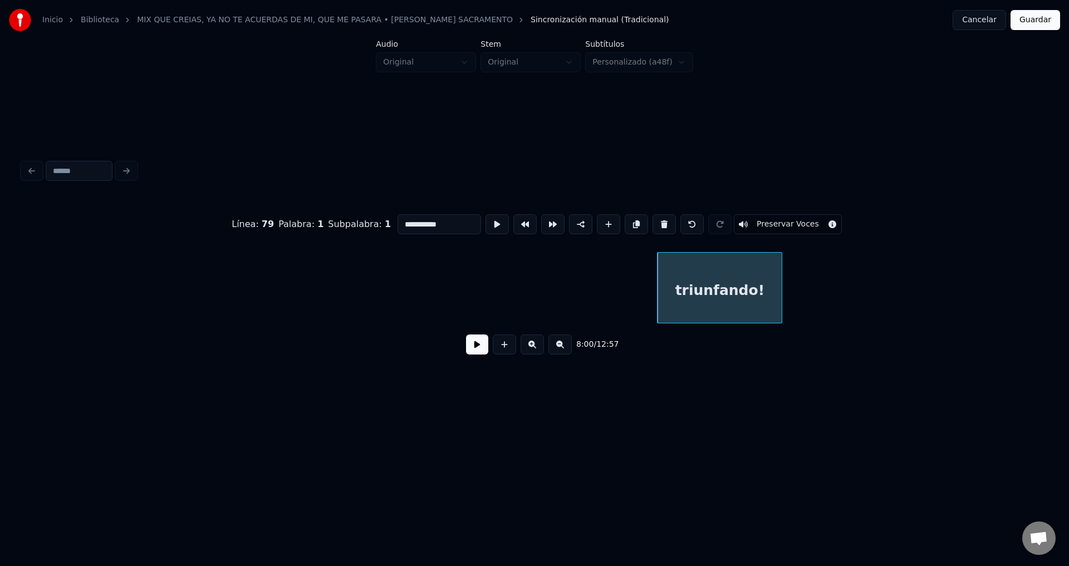
click at [656, 222] on button at bounding box center [663, 224] width 23 height 20
type input "***"
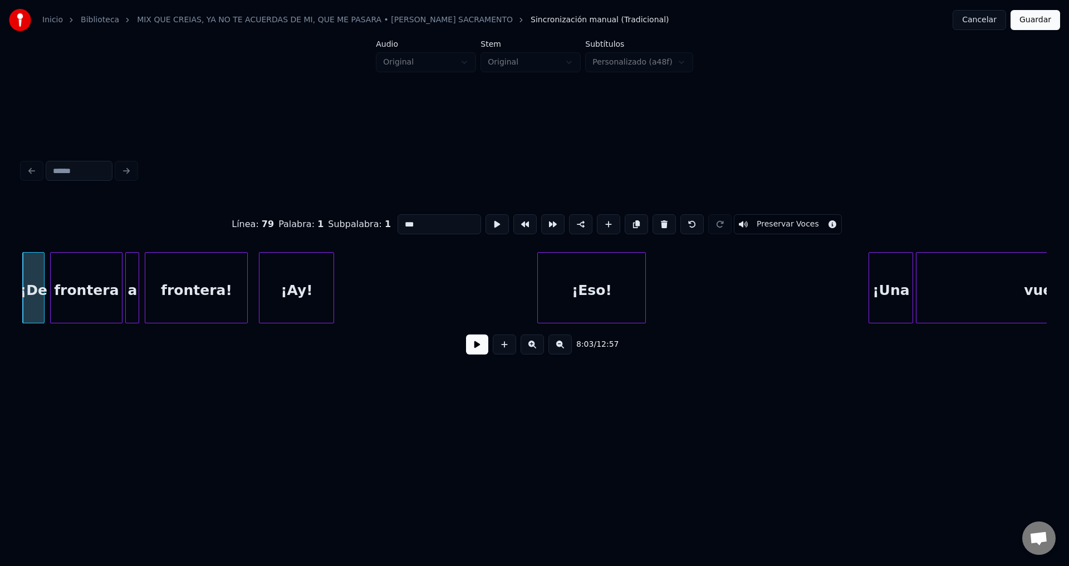
click at [481, 345] on button at bounding box center [477, 345] width 22 height 20
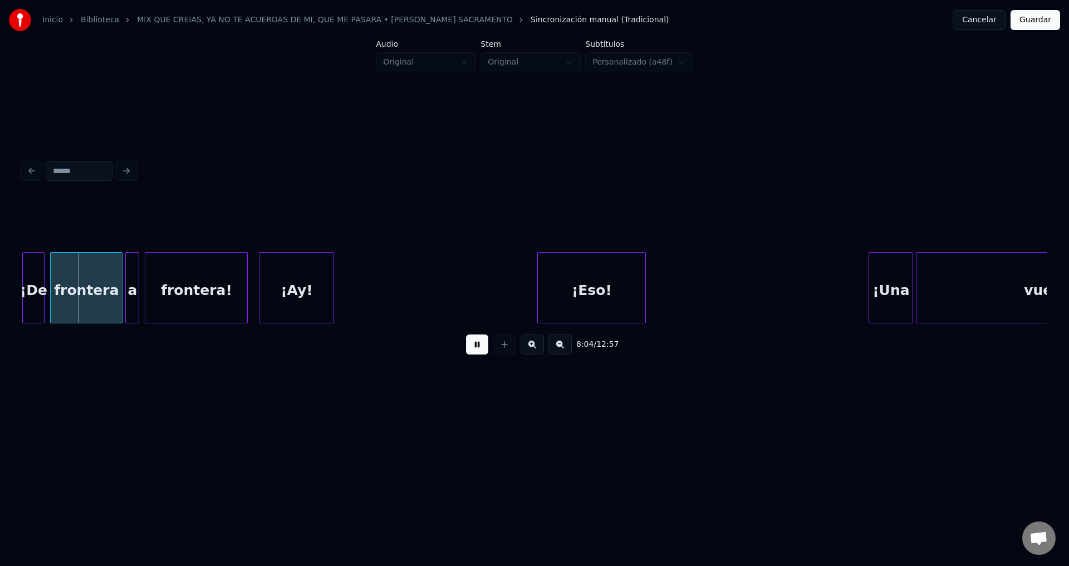
click at [481, 345] on button at bounding box center [477, 345] width 22 height 20
click at [34, 282] on div "¡De" at bounding box center [33, 291] width 21 height 76
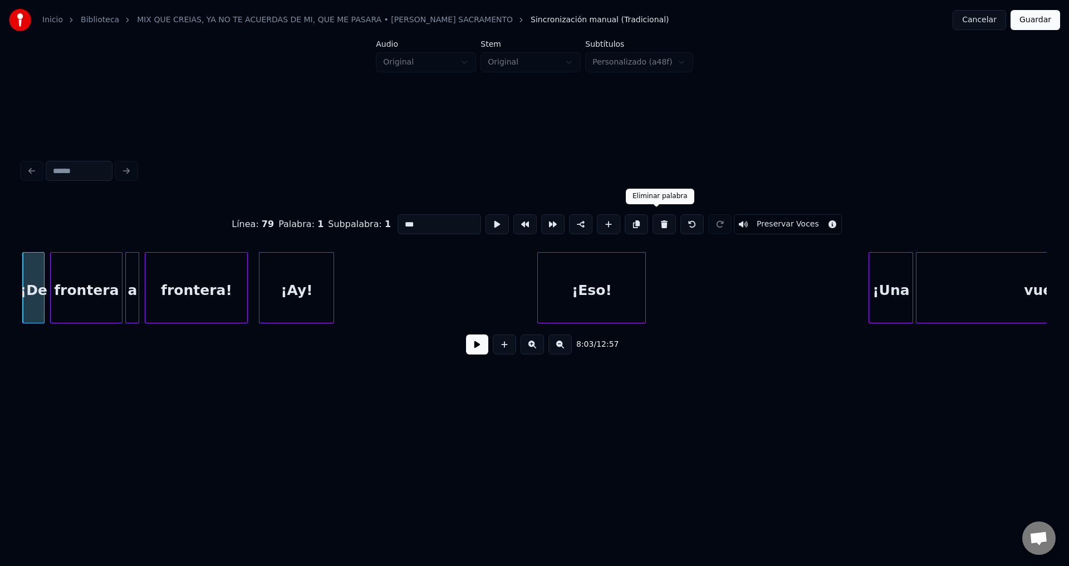
click at [655, 218] on button at bounding box center [663, 224] width 23 height 20
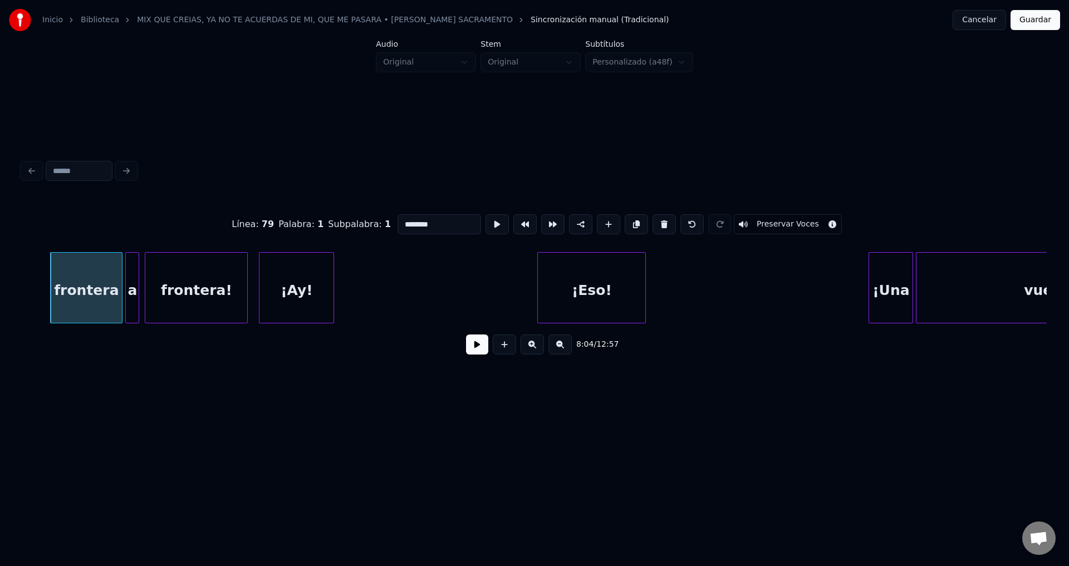
click at [655, 218] on button at bounding box center [663, 224] width 23 height 20
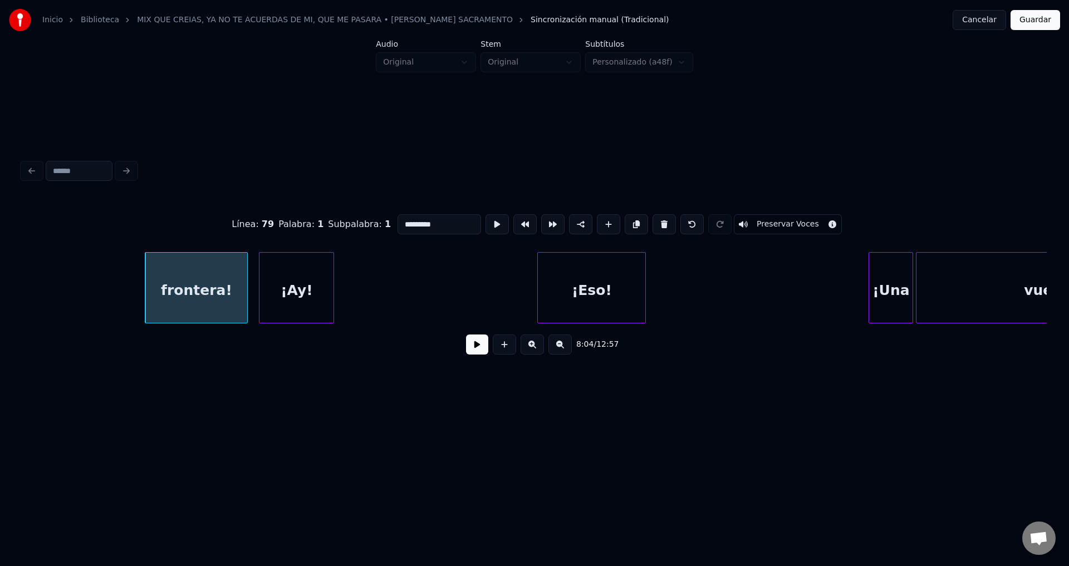
click at [655, 218] on button at bounding box center [663, 224] width 23 height 20
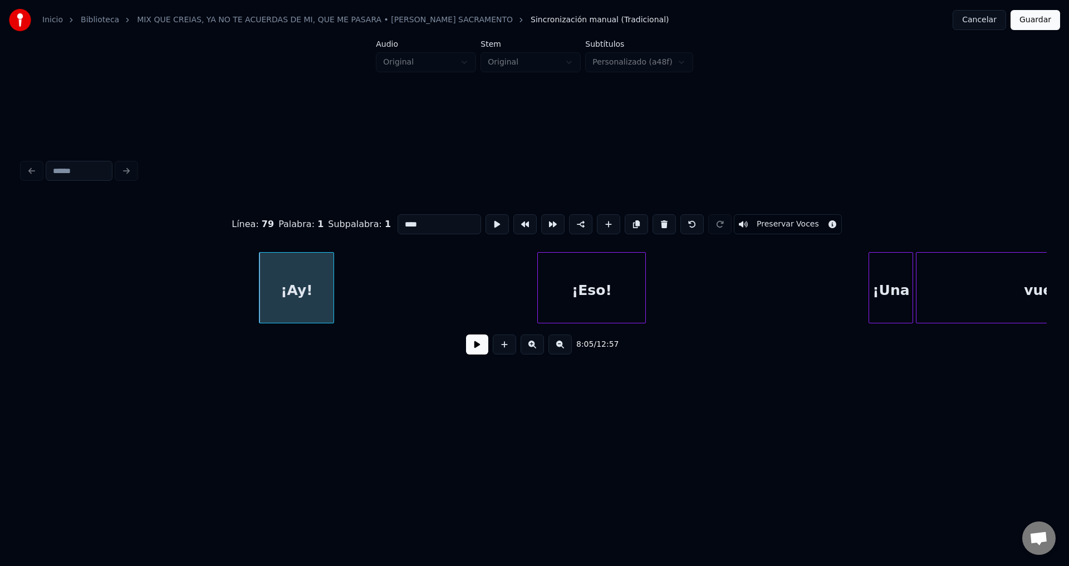
click at [655, 218] on button at bounding box center [663, 224] width 23 height 20
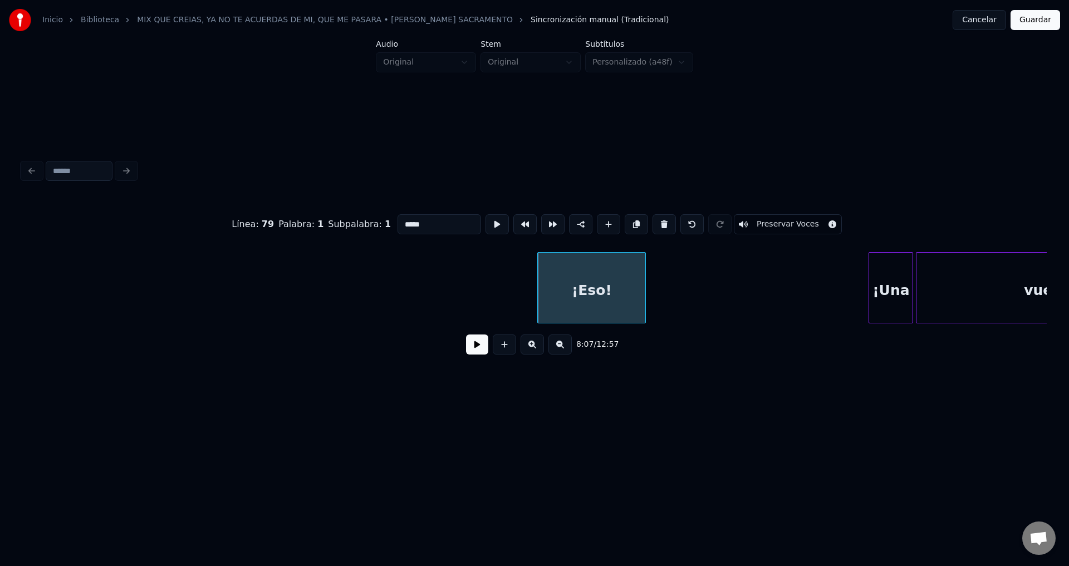
click at [655, 218] on button at bounding box center [663, 224] width 23 height 20
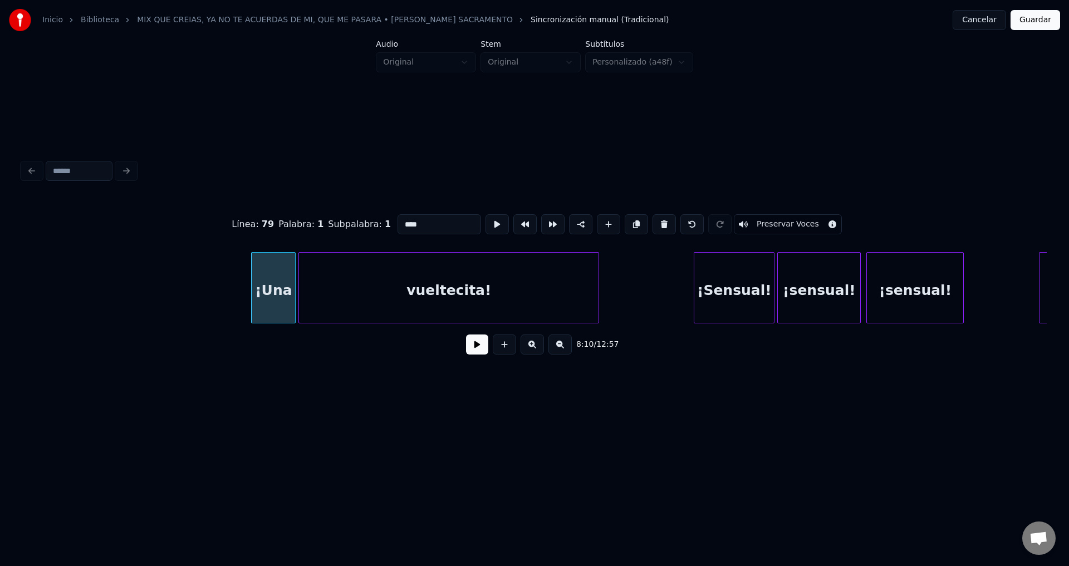
scroll to position [0, 68034]
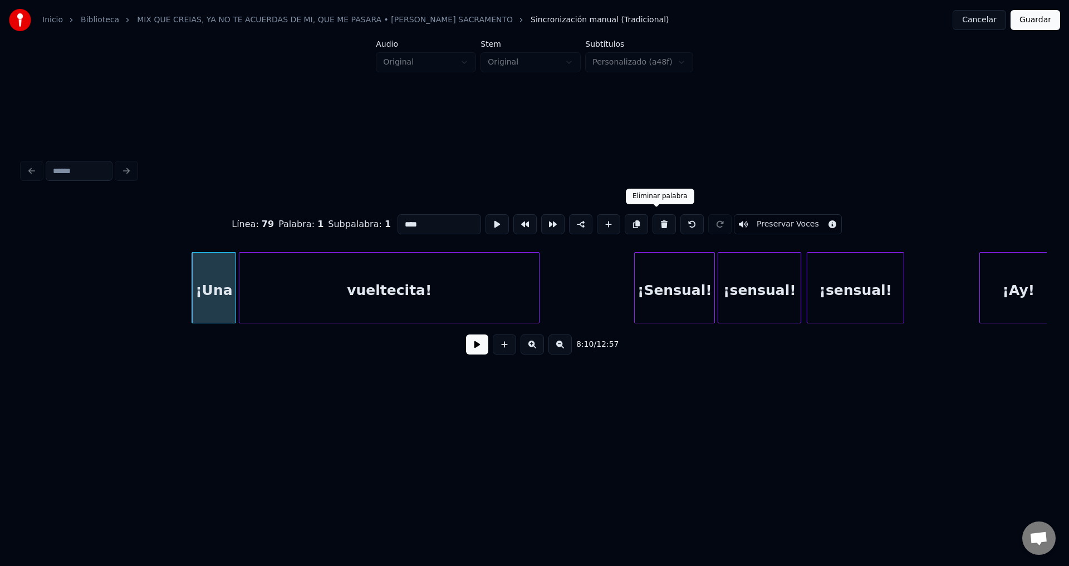
click at [655, 220] on button at bounding box center [663, 224] width 23 height 20
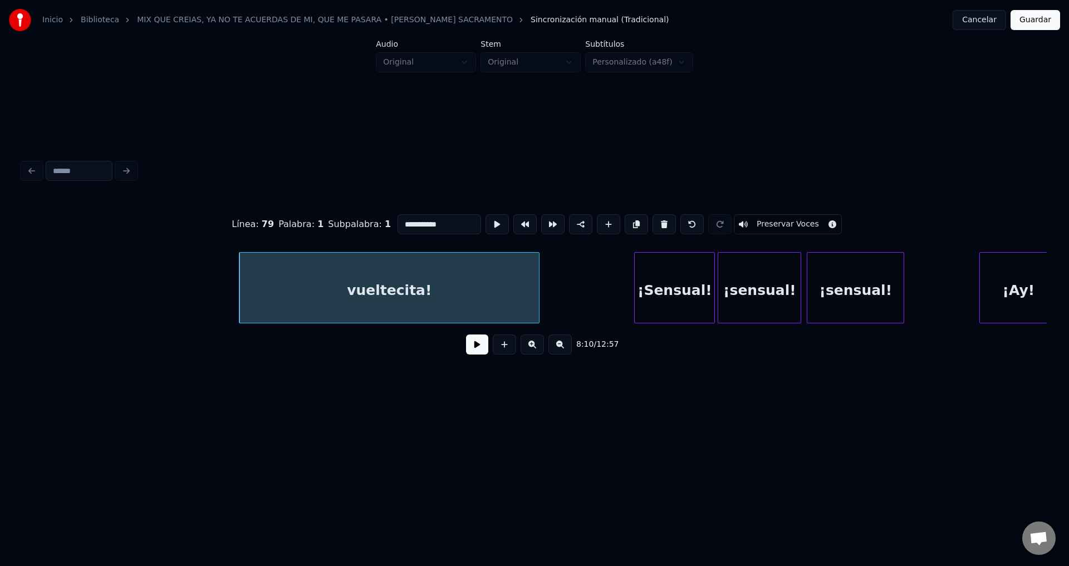
click at [655, 220] on button at bounding box center [663, 224] width 23 height 20
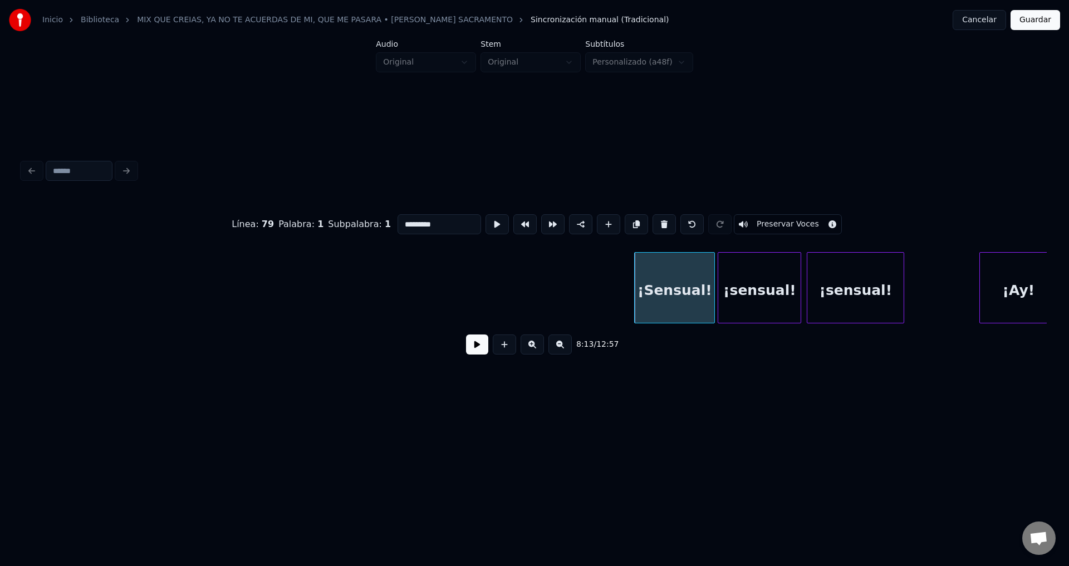
click at [655, 220] on button at bounding box center [663, 224] width 23 height 20
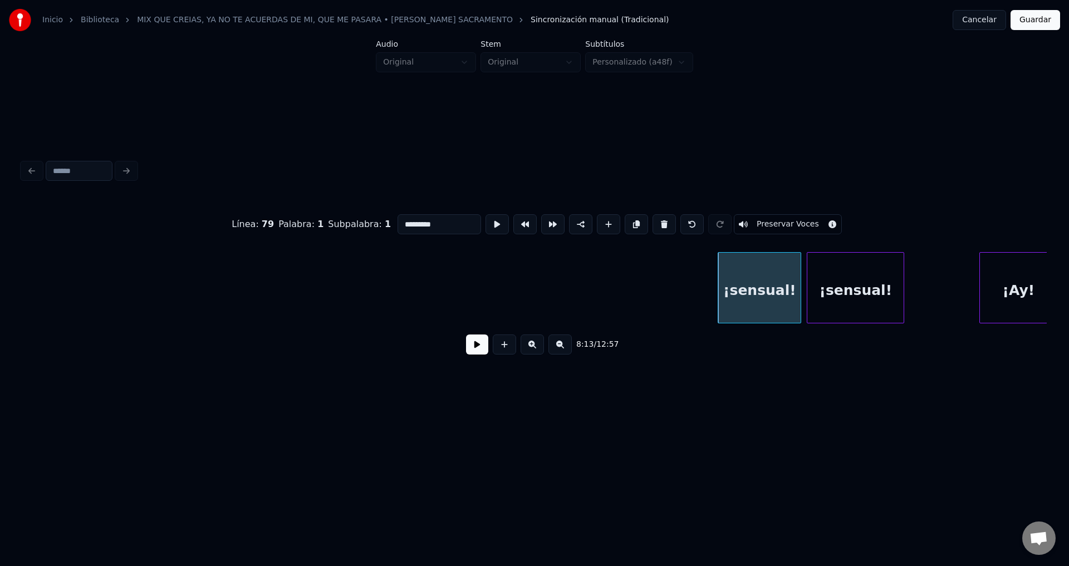
click at [655, 220] on button at bounding box center [663, 224] width 23 height 20
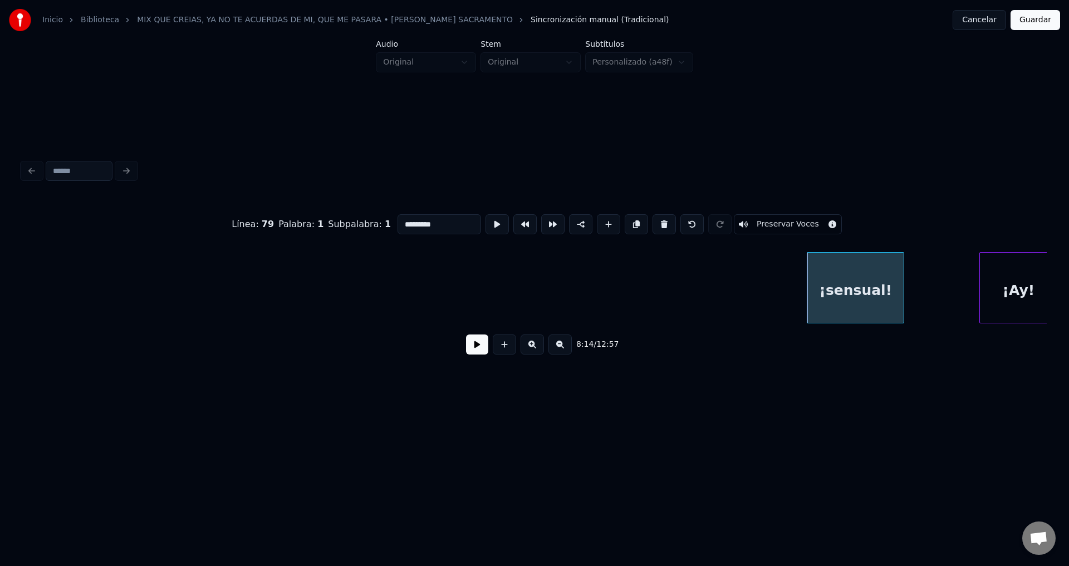
click at [655, 220] on button at bounding box center [663, 224] width 23 height 20
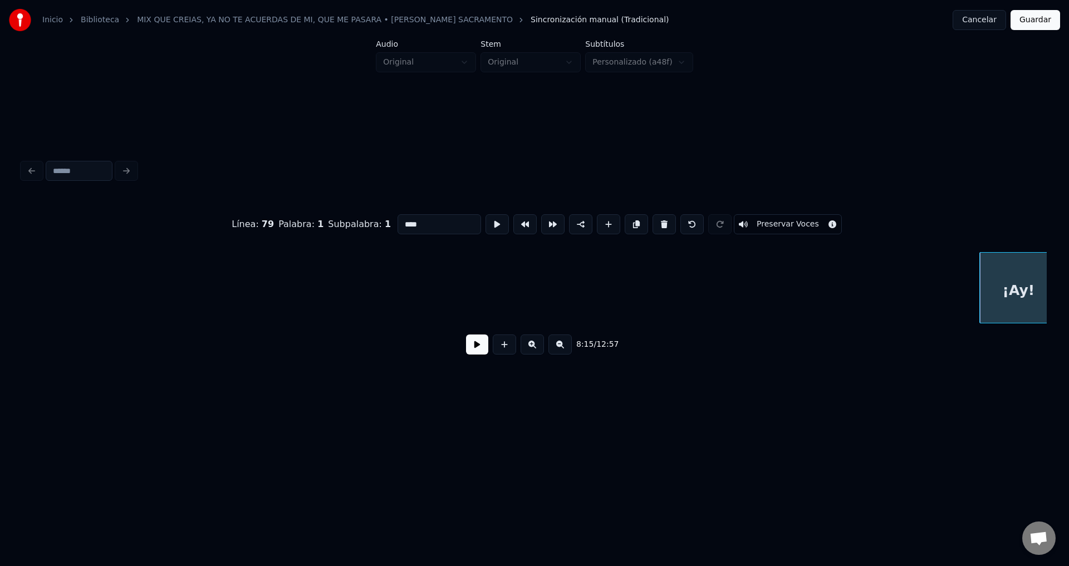
click at [655, 220] on button at bounding box center [663, 224] width 23 height 20
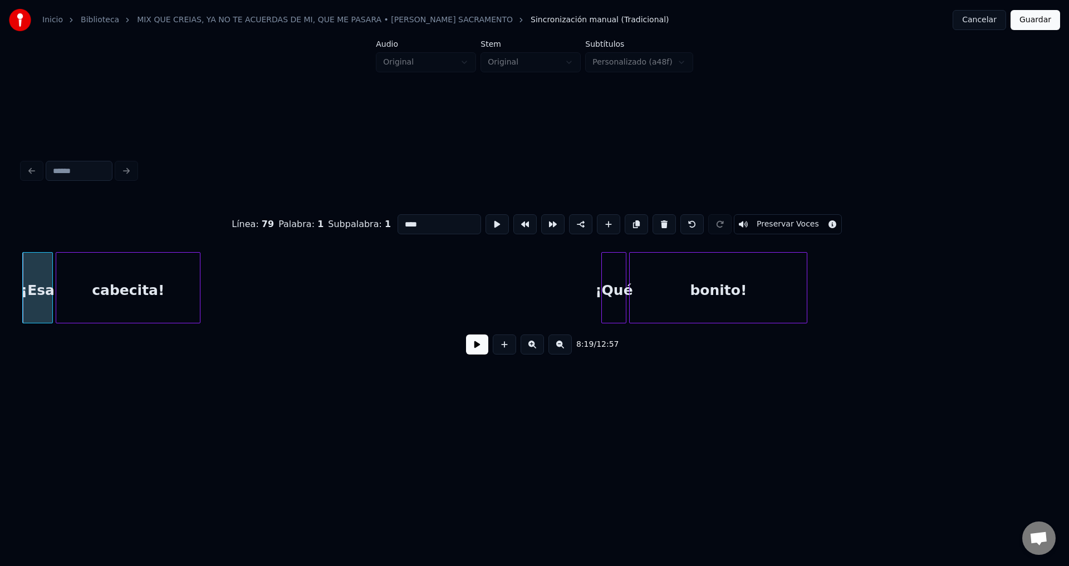
click at [654, 220] on button at bounding box center [663, 224] width 23 height 20
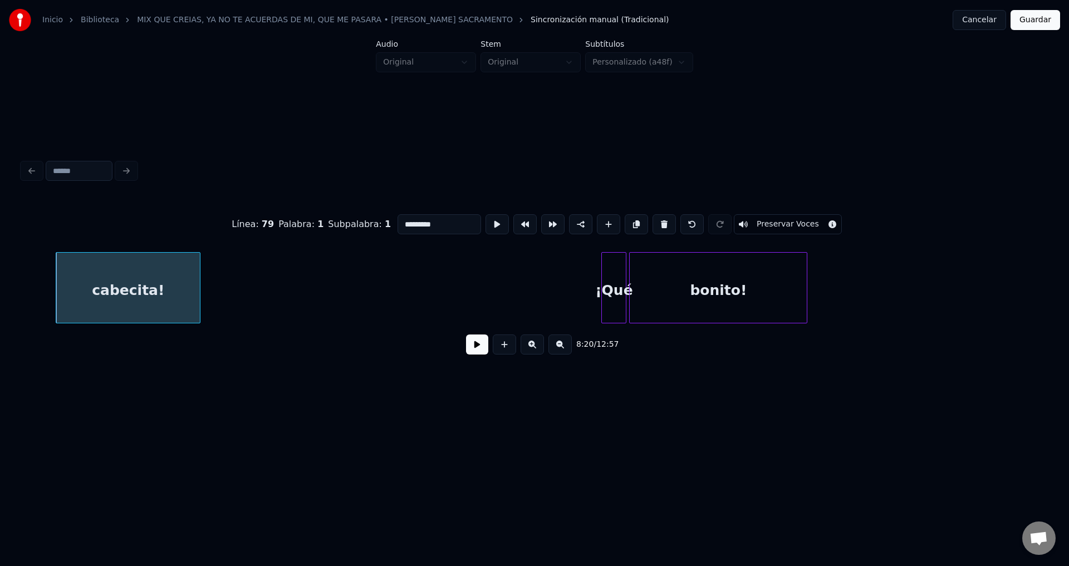
click at [654, 220] on button at bounding box center [663, 224] width 23 height 20
type input "****"
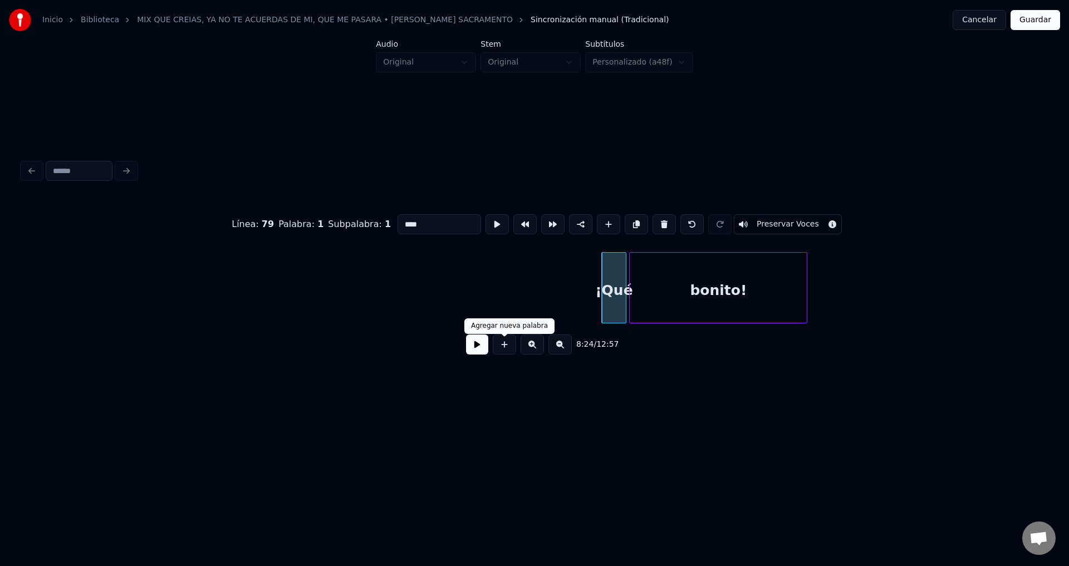
click at [470, 348] on button at bounding box center [477, 345] width 22 height 20
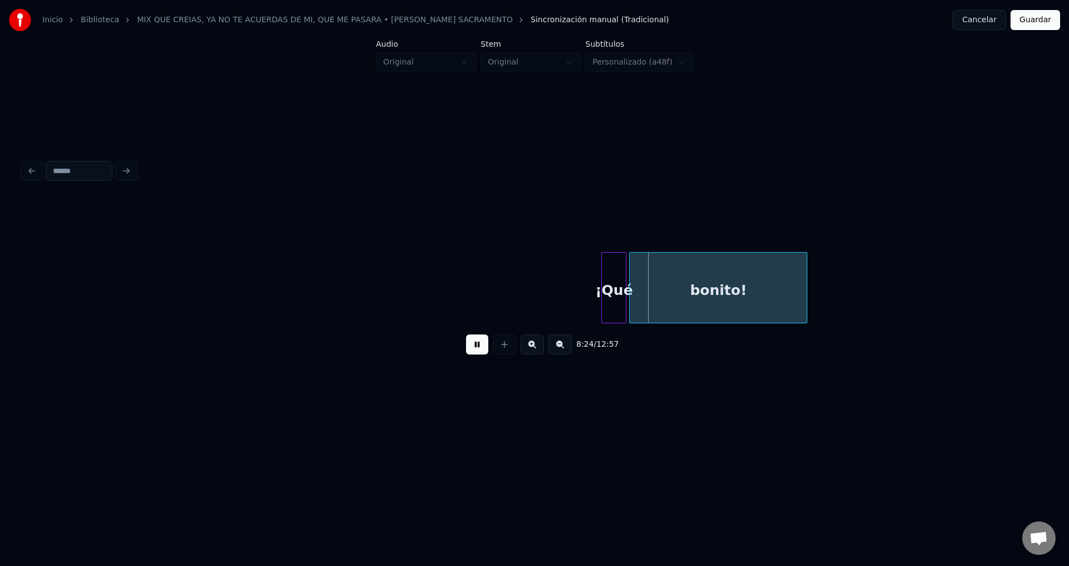
drag, startPoint x: 470, startPoint y: 348, endPoint x: 477, endPoint y: 346, distance: 7.2
click at [471, 348] on button at bounding box center [477, 345] width 22 height 20
click at [611, 276] on div "¡Qué" at bounding box center [614, 291] width 24 height 76
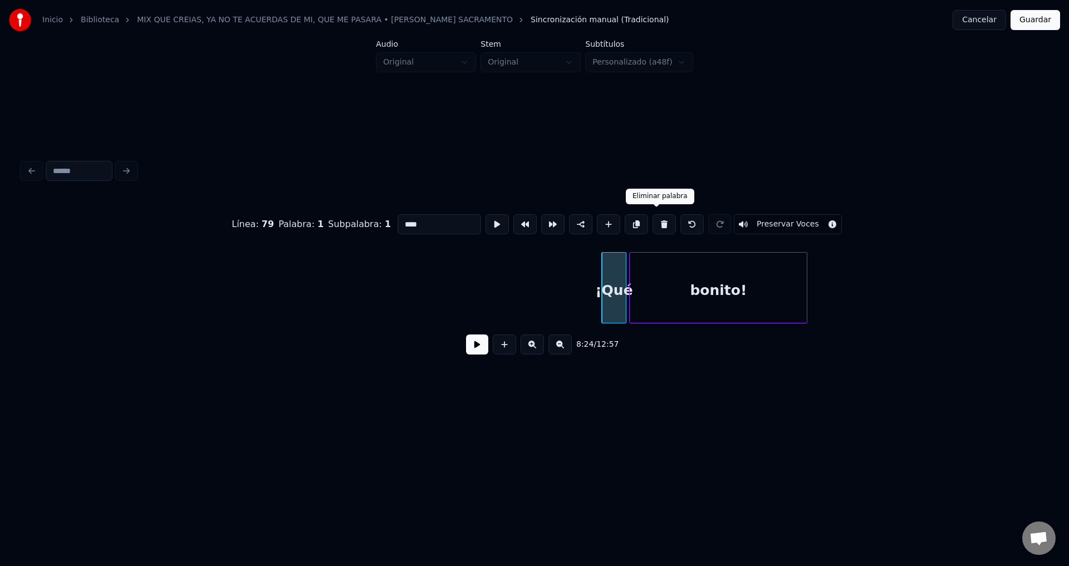
click at [656, 222] on button at bounding box center [663, 224] width 23 height 20
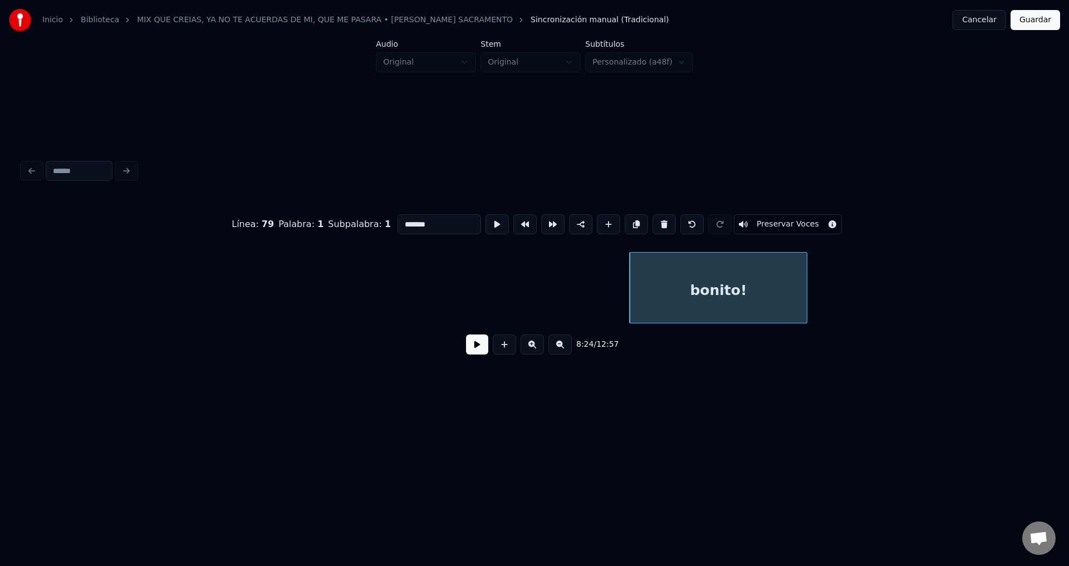
click at [656, 222] on button at bounding box center [663, 224] width 23 height 20
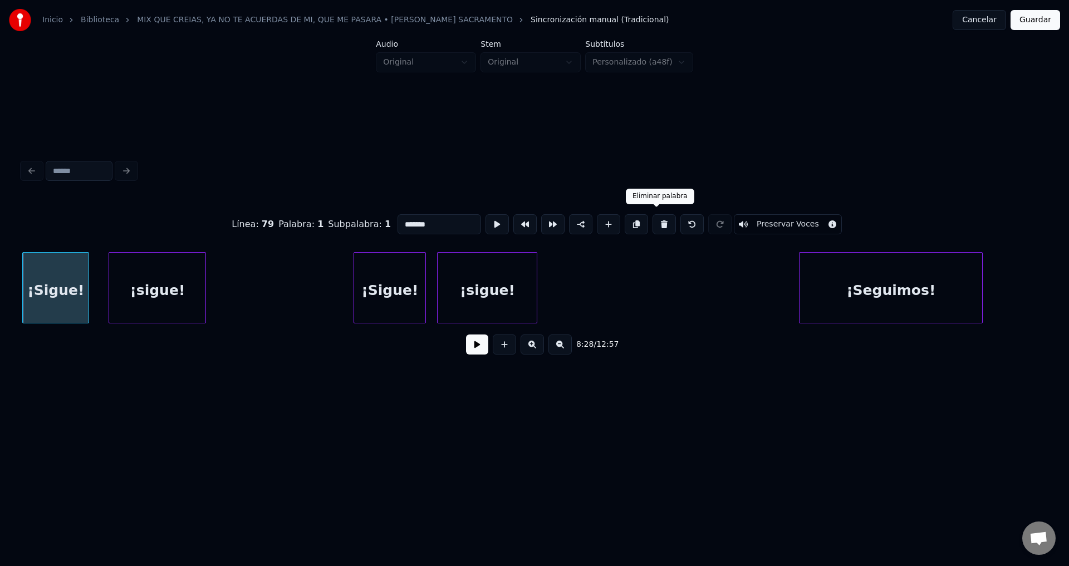
click at [657, 221] on button at bounding box center [663, 224] width 23 height 20
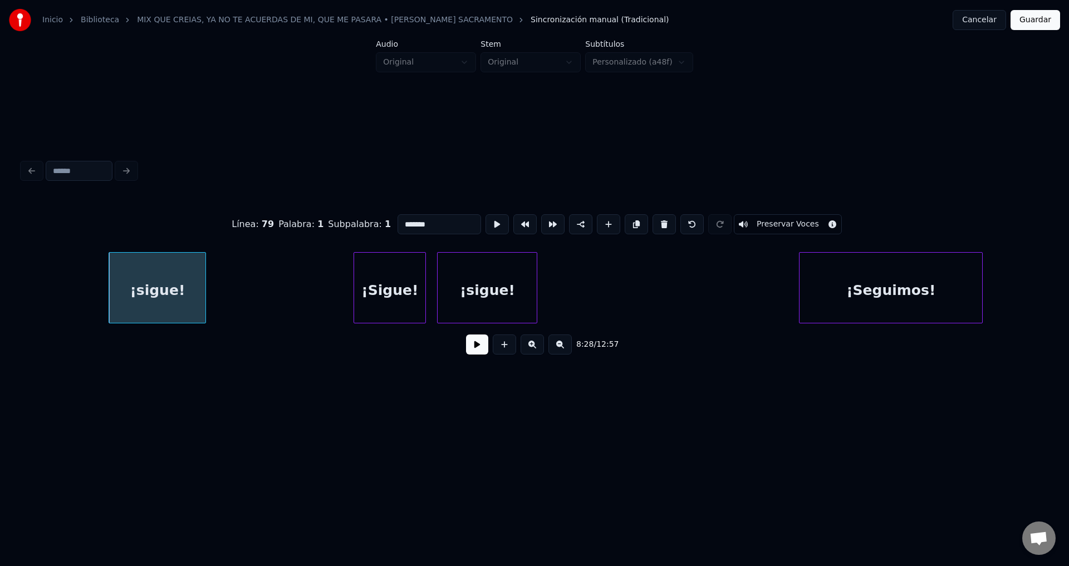
click at [657, 221] on button at bounding box center [663, 224] width 23 height 20
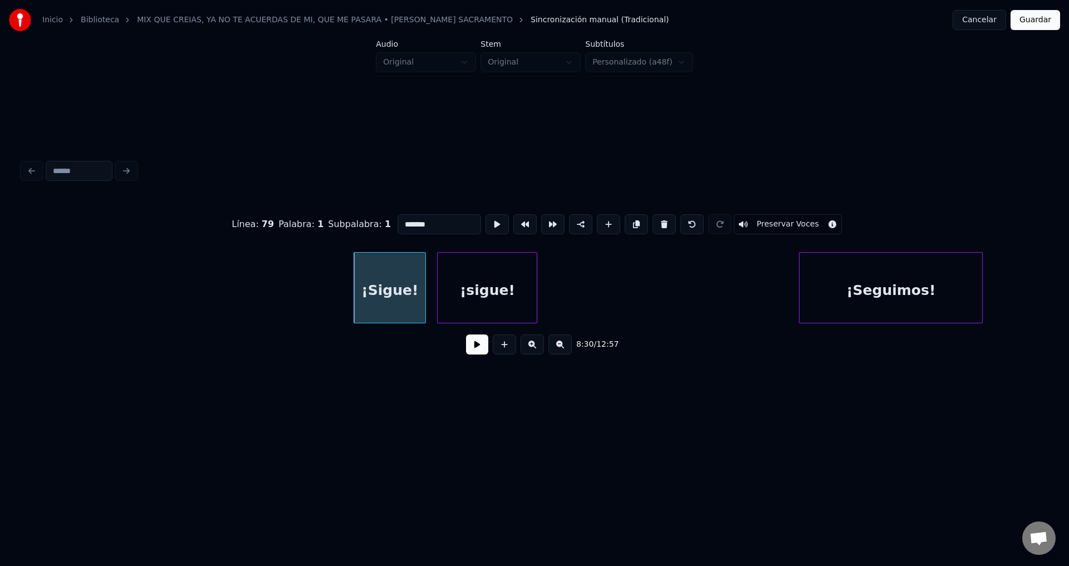
click at [657, 221] on button at bounding box center [663, 224] width 23 height 20
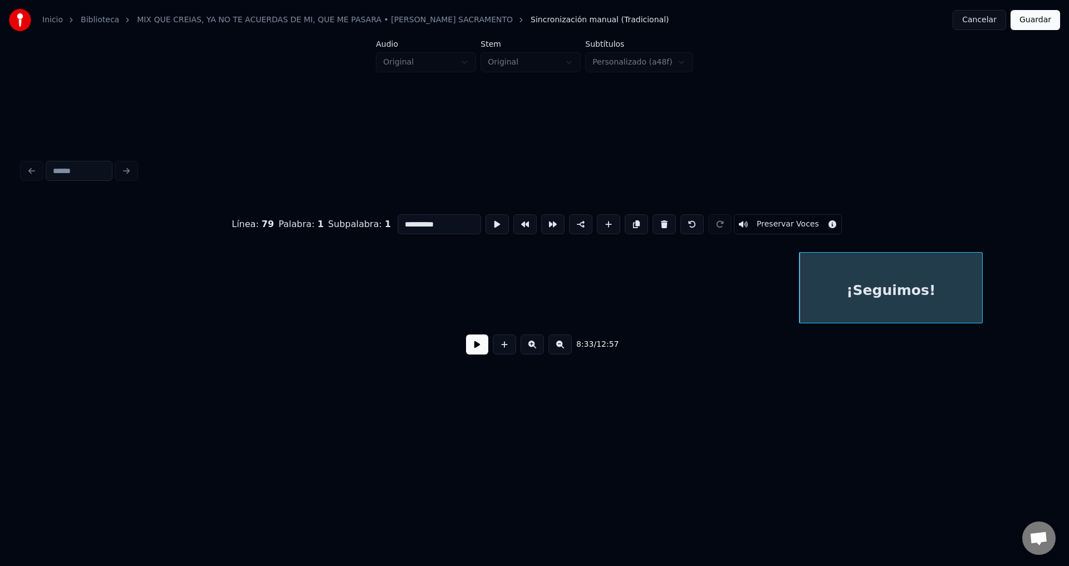
click at [657, 220] on button at bounding box center [663, 224] width 23 height 20
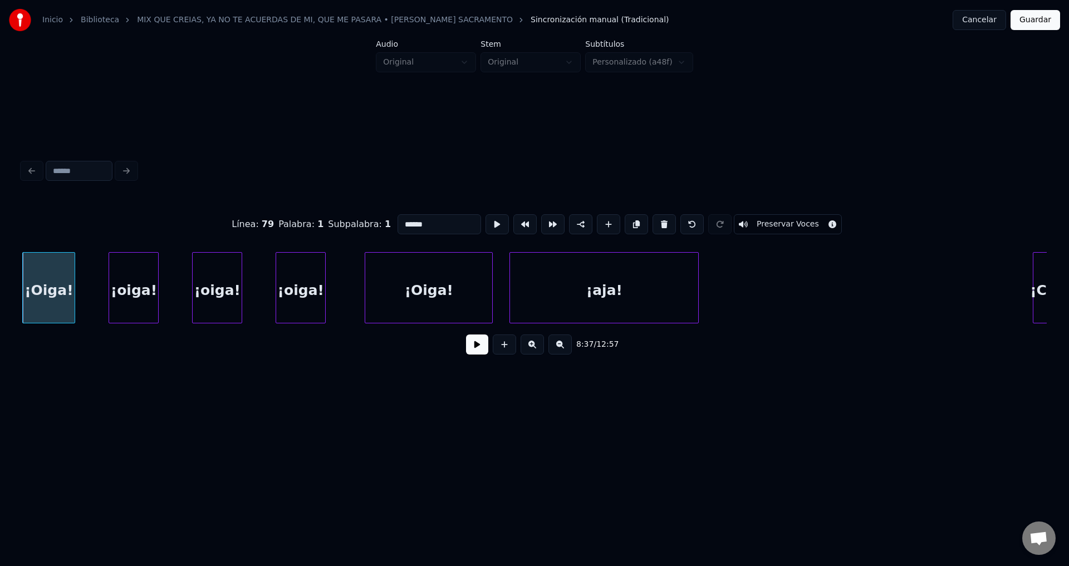
click at [657, 220] on button at bounding box center [663, 224] width 23 height 20
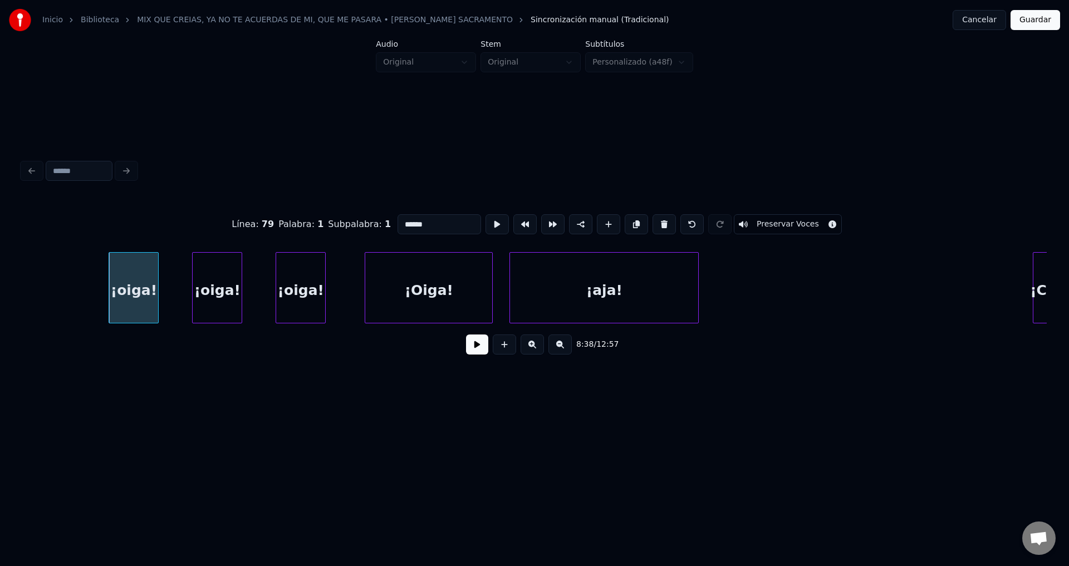
click at [657, 220] on button at bounding box center [663, 224] width 23 height 20
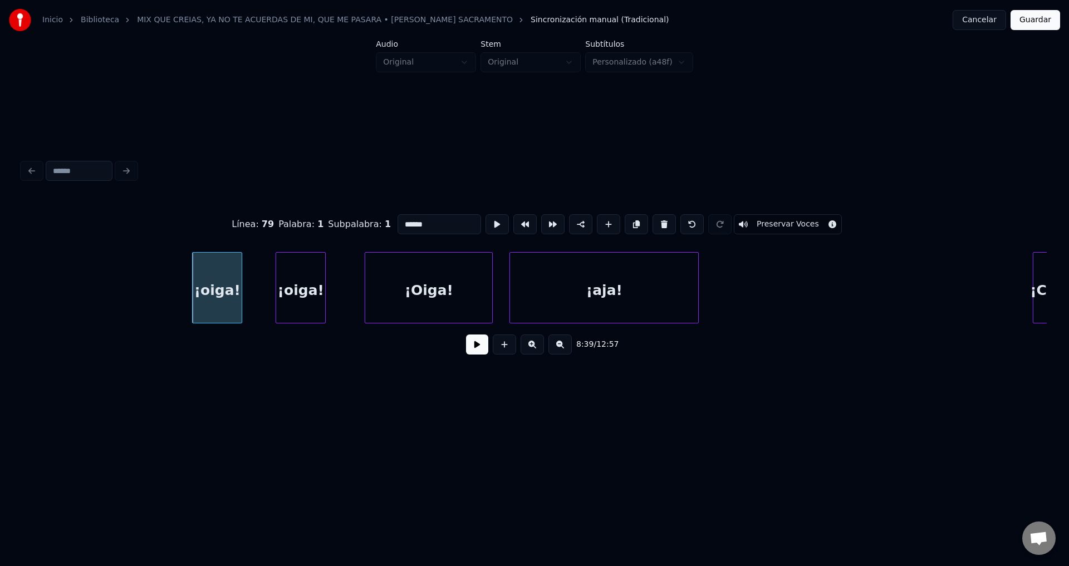
click at [657, 220] on button at bounding box center [663, 224] width 23 height 20
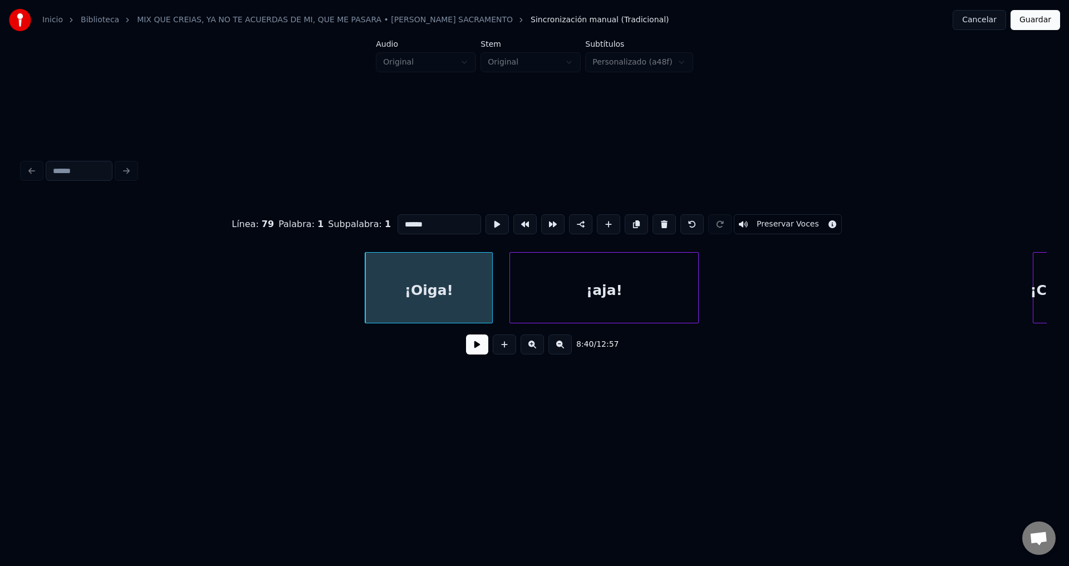
click at [657, 220] on button at bounding box center [663, 224] width 23 height 20
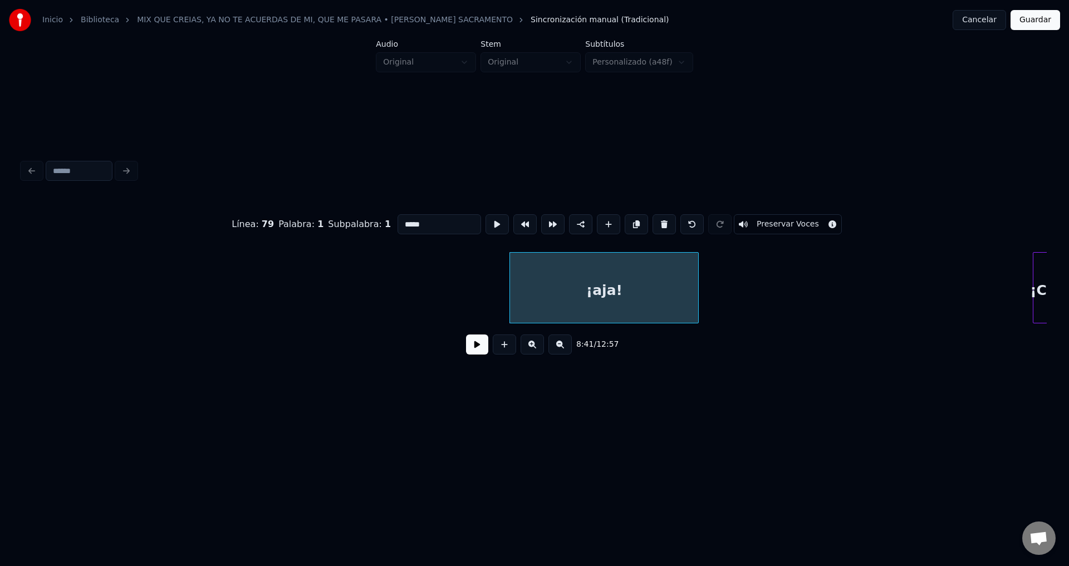
click at [657, 220] on button at bounding box center [663, 224] width 23 height 20
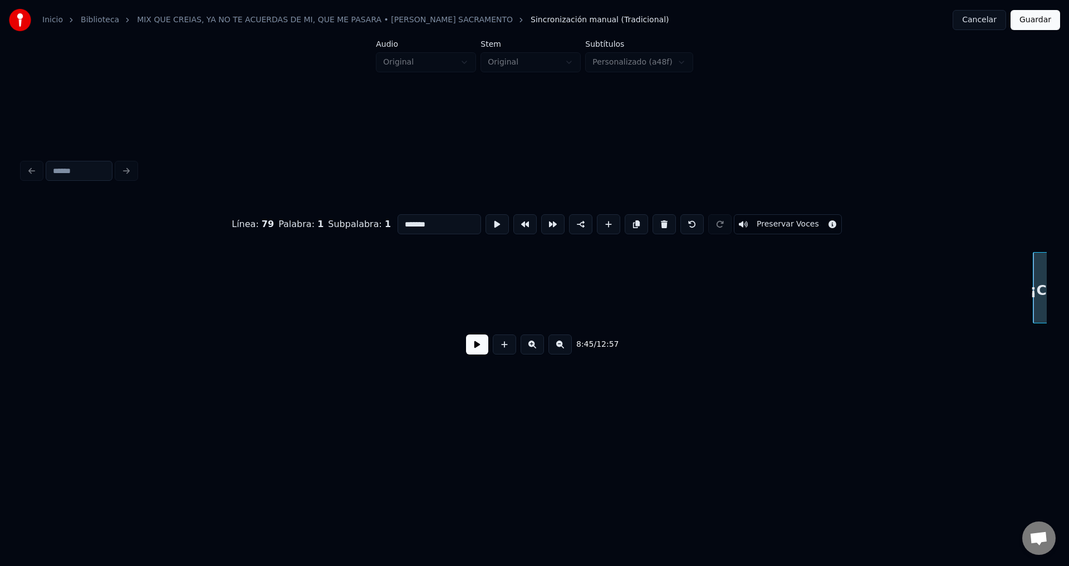
click at [657, 220] on button at bounding box center [663, 224] width 23 height 20
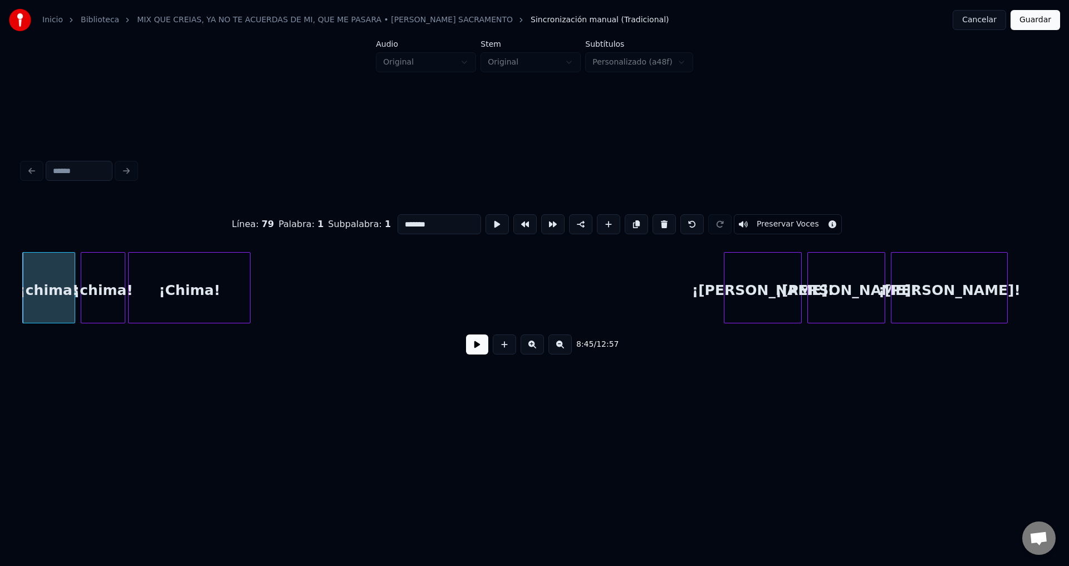
click at [657, 220] on button at bounding box center [663, 224] width 23 height 20
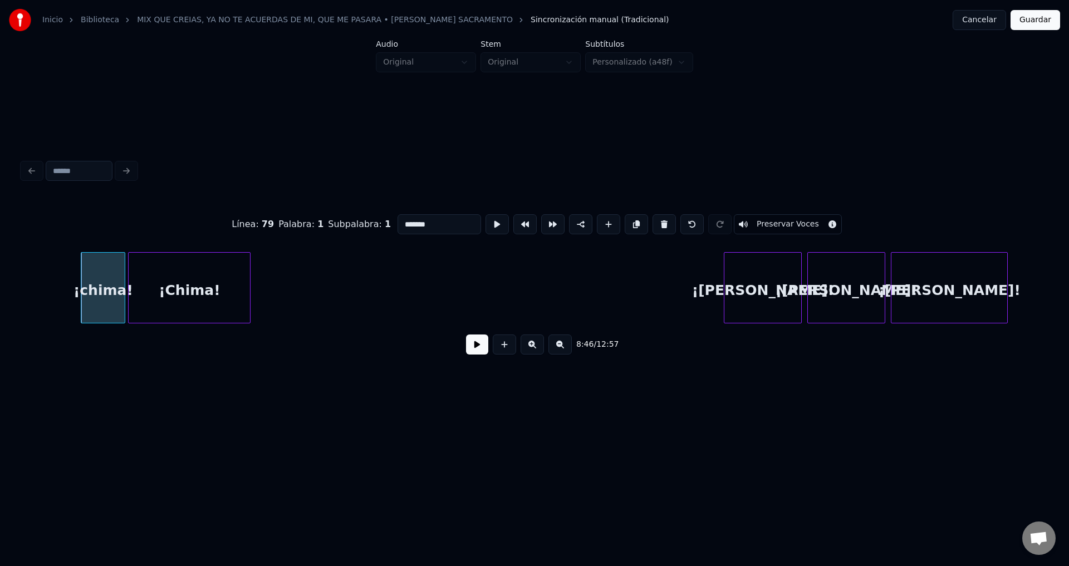
click at [657, 220] on button at bounding box center [663, 224] width 23 height 20
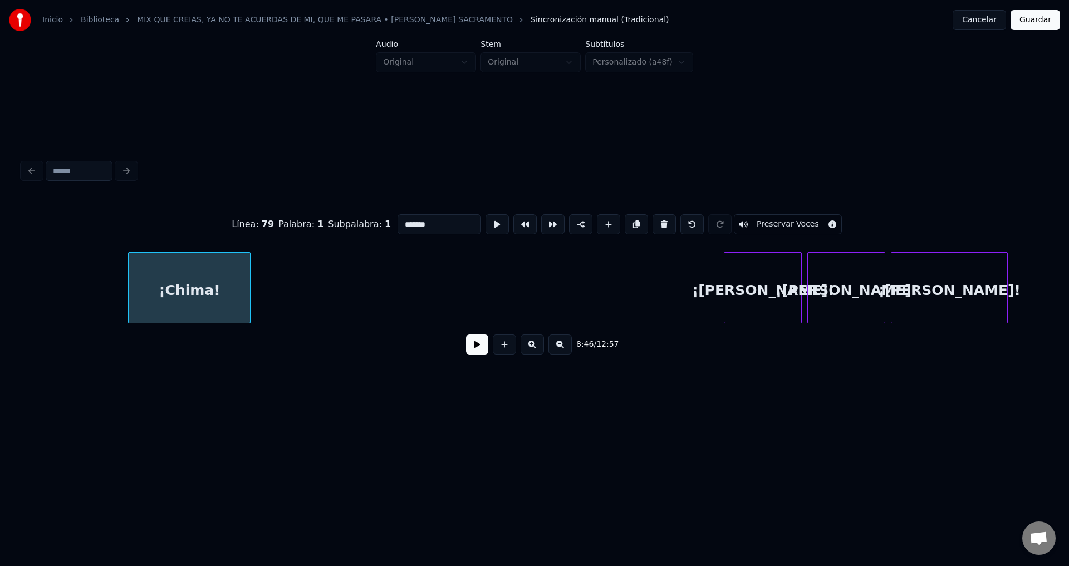
click at [657, 220] on button at bounding box center [663, 224] width 23 height 20
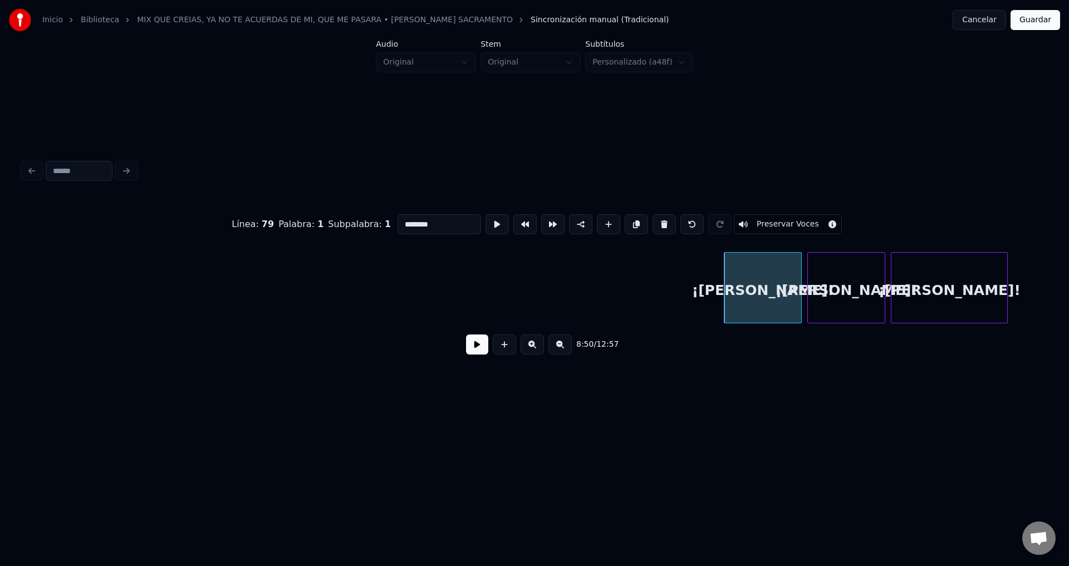
click at [657, 220] on button at bounding box center [663, 224] width 23 height 20
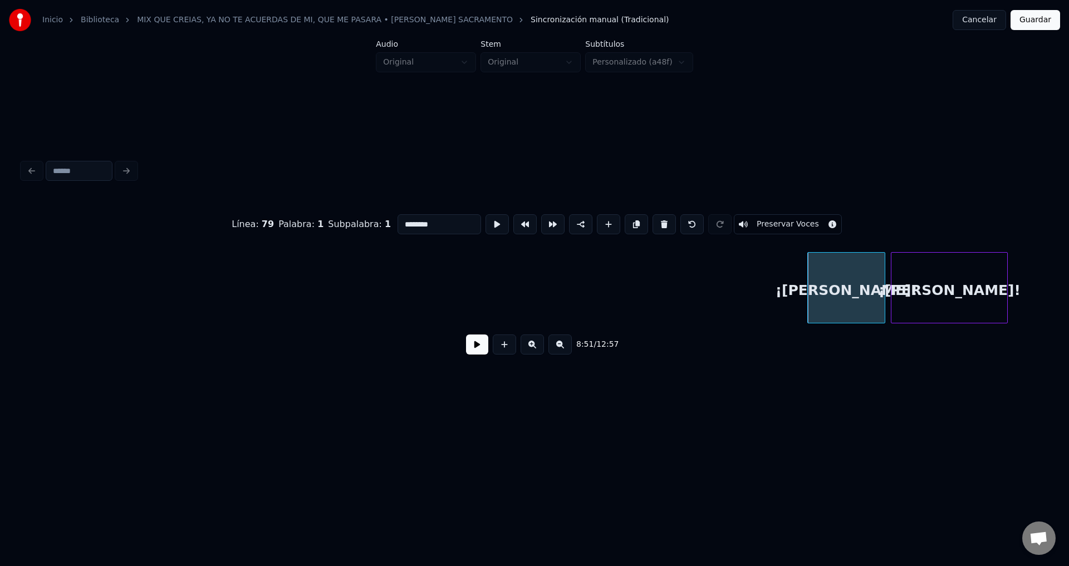
click at [657, 220] on button at bounding box center [663, 224] width 23 height 20
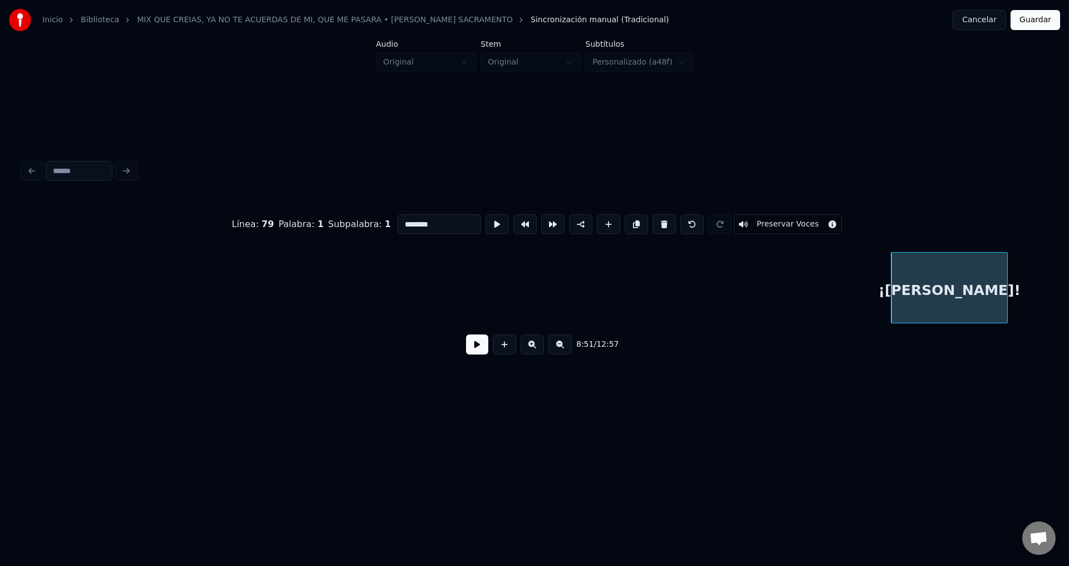
click at [657, 220] on button at bounding box center [663, 224] width 23 height 20
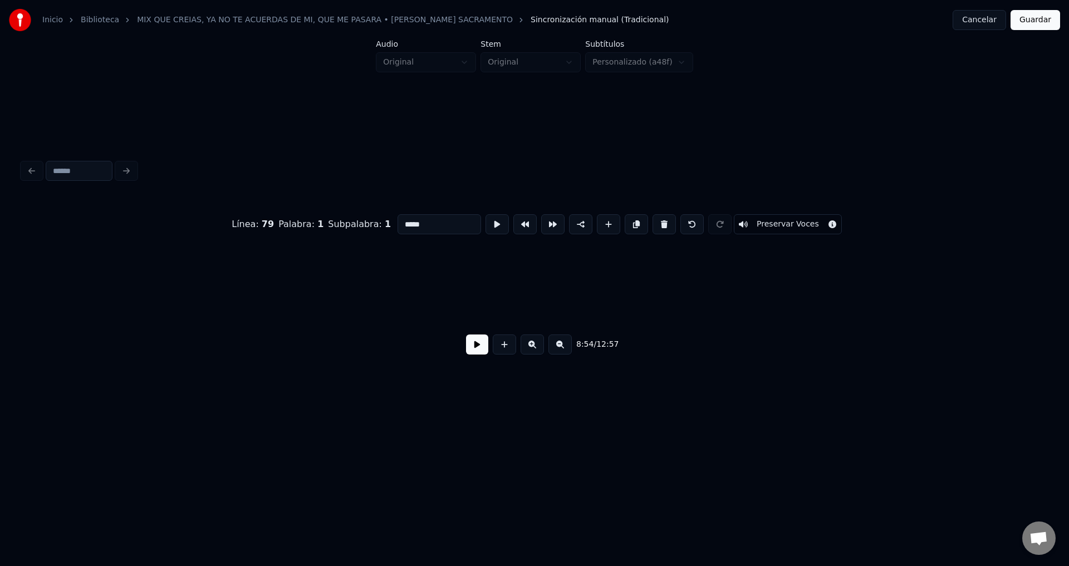
scroll to position [0, 74338]
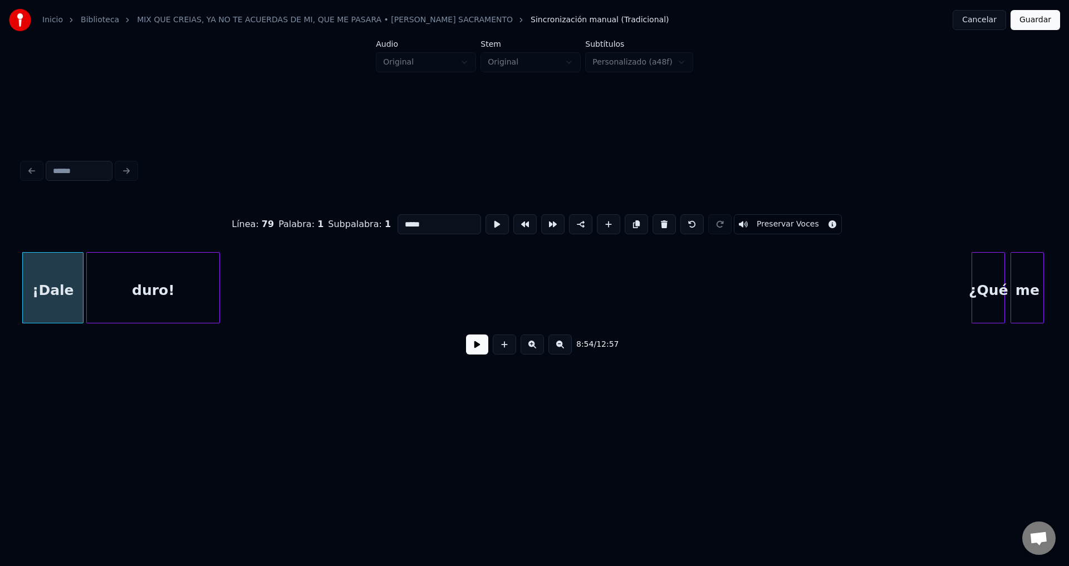
click at [657, 220] on button at bounding box center [663, 224] width 23 height 20
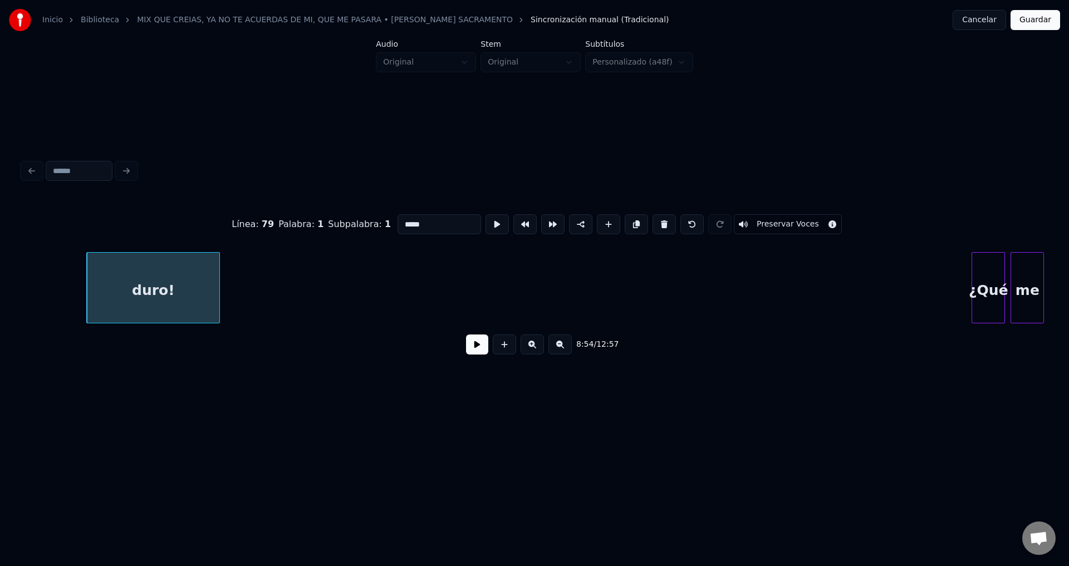
click at [657, 220] on button at bounding box center [663, 224] width 23 height 20
type input "****"
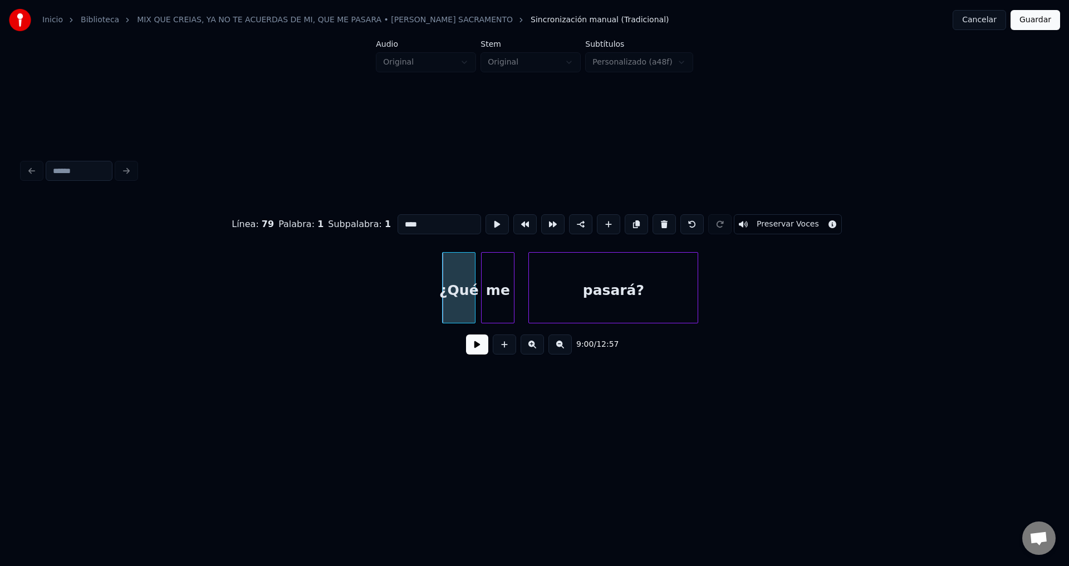
scroll to position [0, 74928]
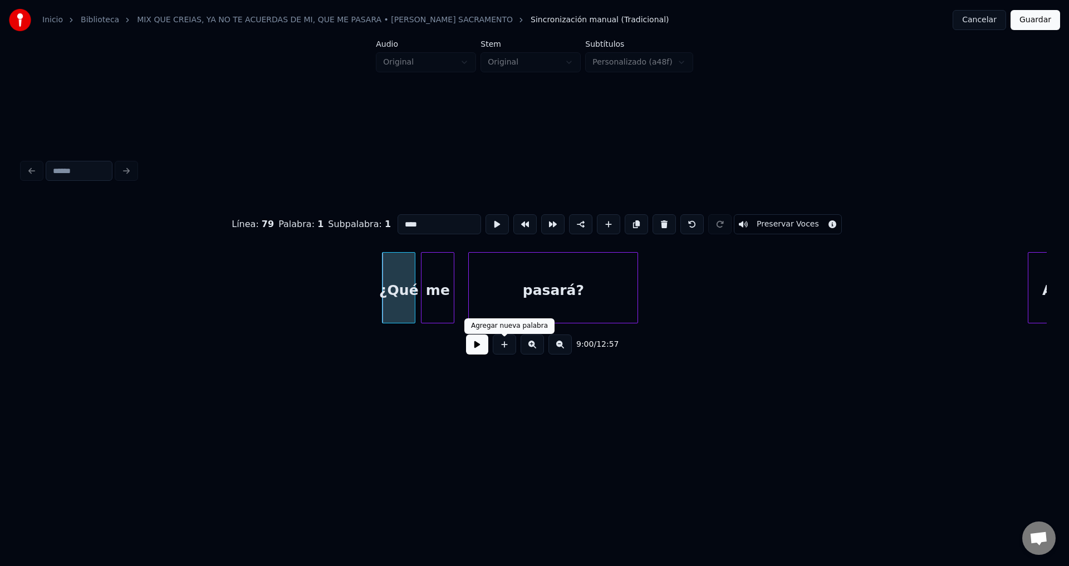
click at [480, 354] on button at bounding box center [477, 345] width 22 height 20
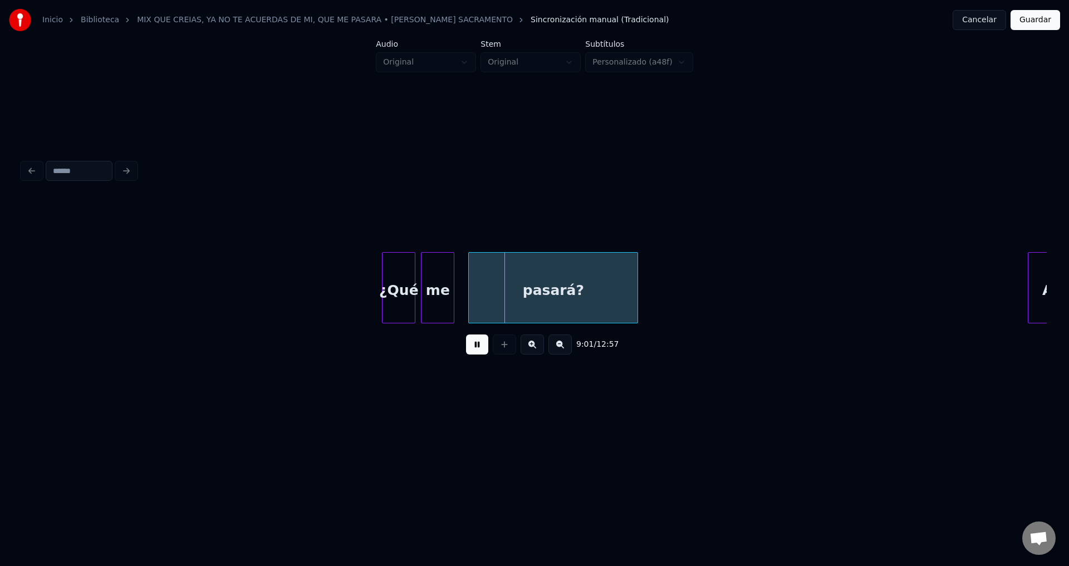
click at [480, 354] on button at bounding box center [477, 345] width 22 height 20
click at [1027, 20] on button "Guardar" at bounding box center [1035, 20] width 50 height 20
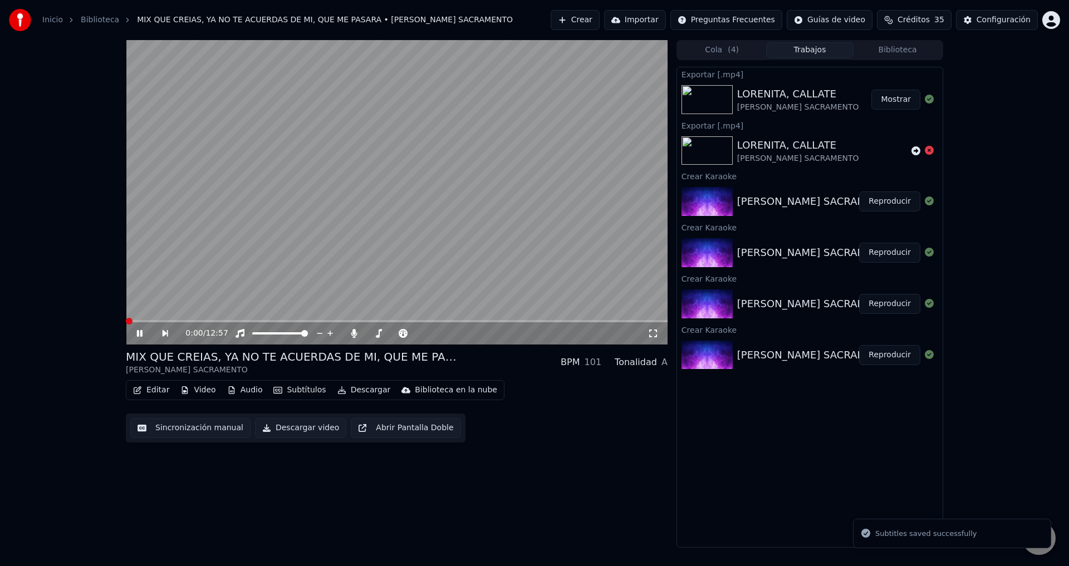
click at [148, 391] on button "Editar" at bounding box center [151, 390] width 45 height 16
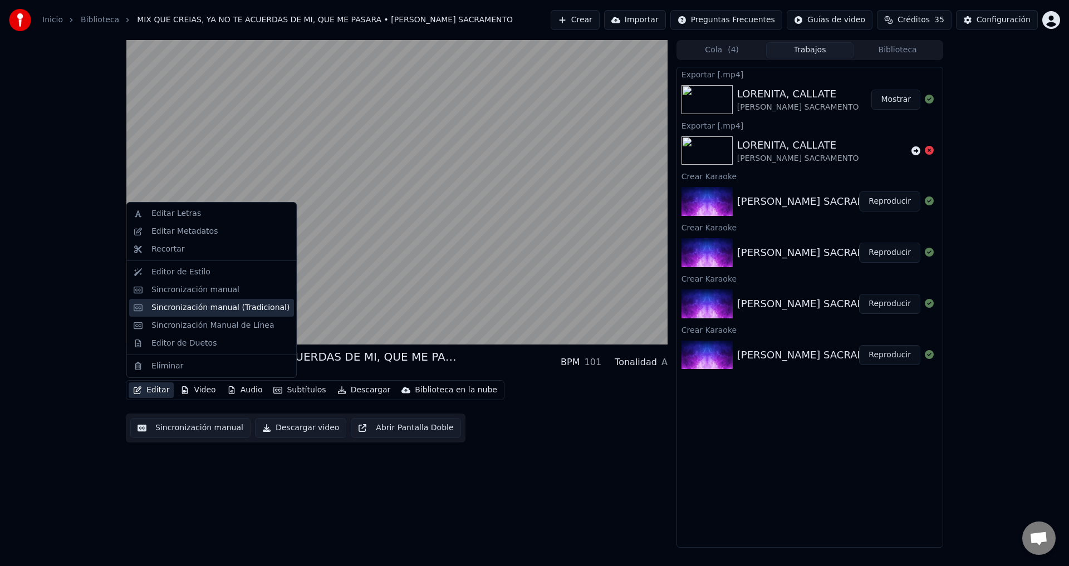
click at [199, 314] on div "Sincronización manual (Tradicional)" at bounding box center [211, 308] width 165 height 18
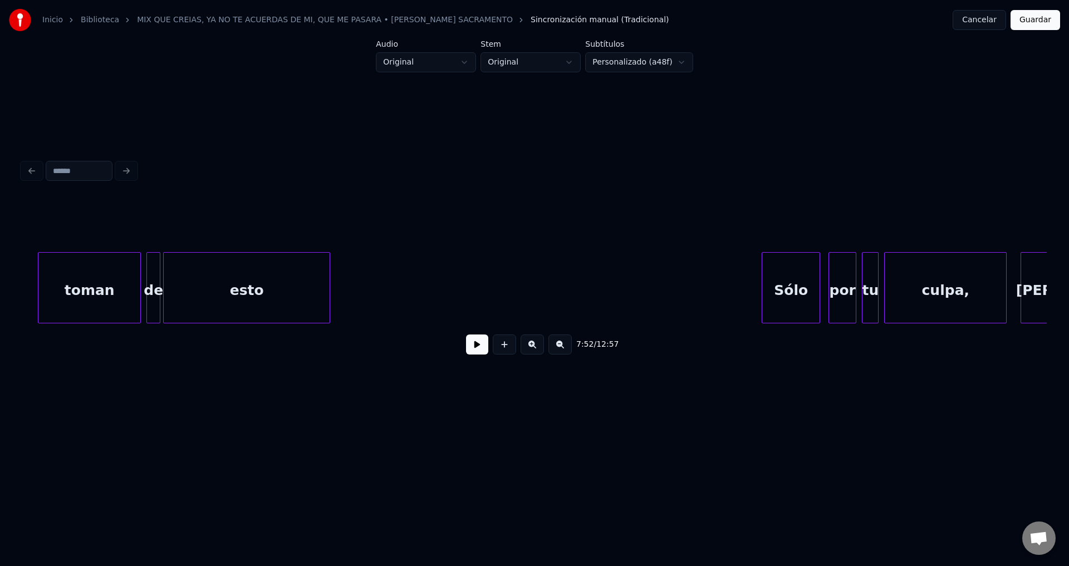
scroll to position [0, 78764]
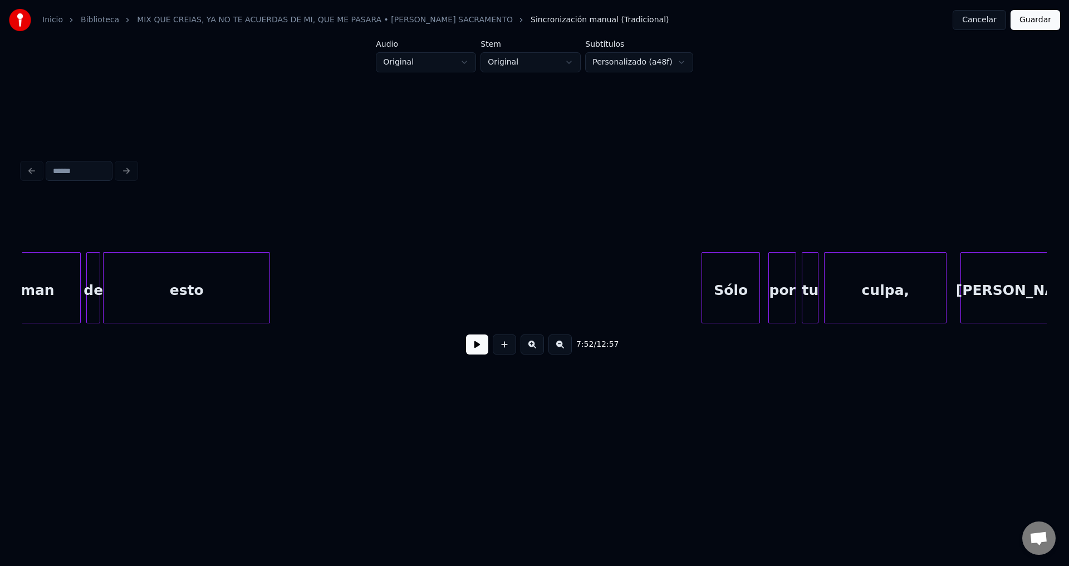
click at [723, 290] on div "Sólo" at bounding box center [730, 291] width 57 height 76
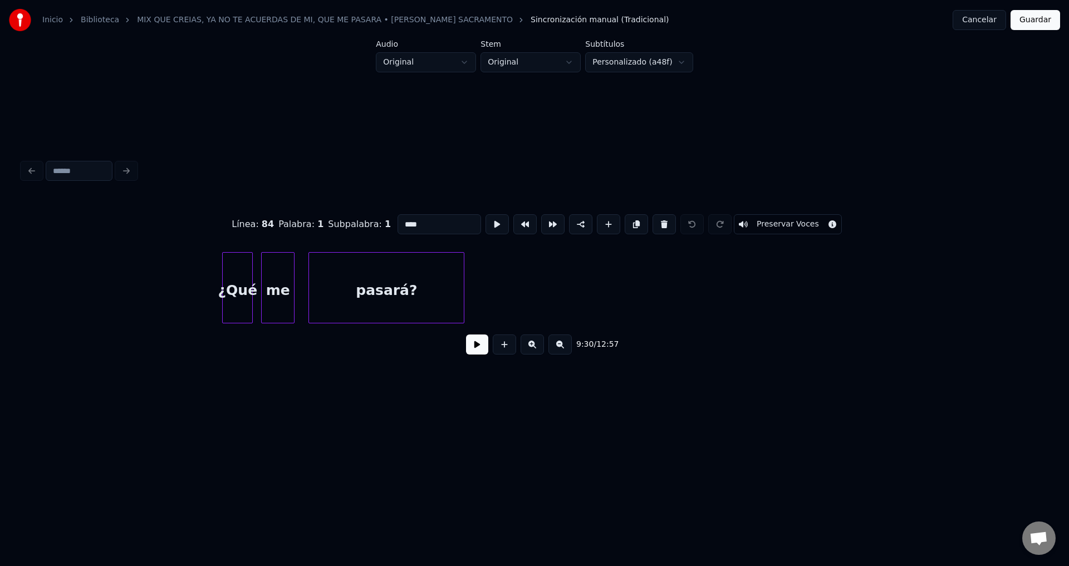
scroll to position [0, 76307]
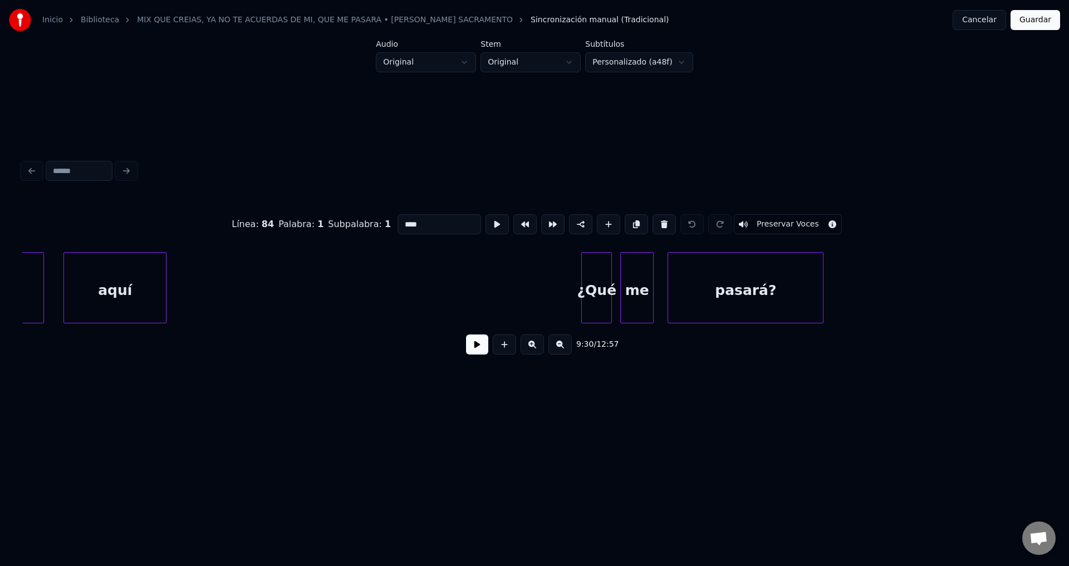
click at [604, 294] on div "¿Qué" at bounding box center [597, 291] width 30 height 76
type input "****"
click at [598, 294] on div "¿Qué" at bounding box center [591, 291] width 30 height 76
click at [477, 348] on button at bounding box center [477, 345] width 22 height 20
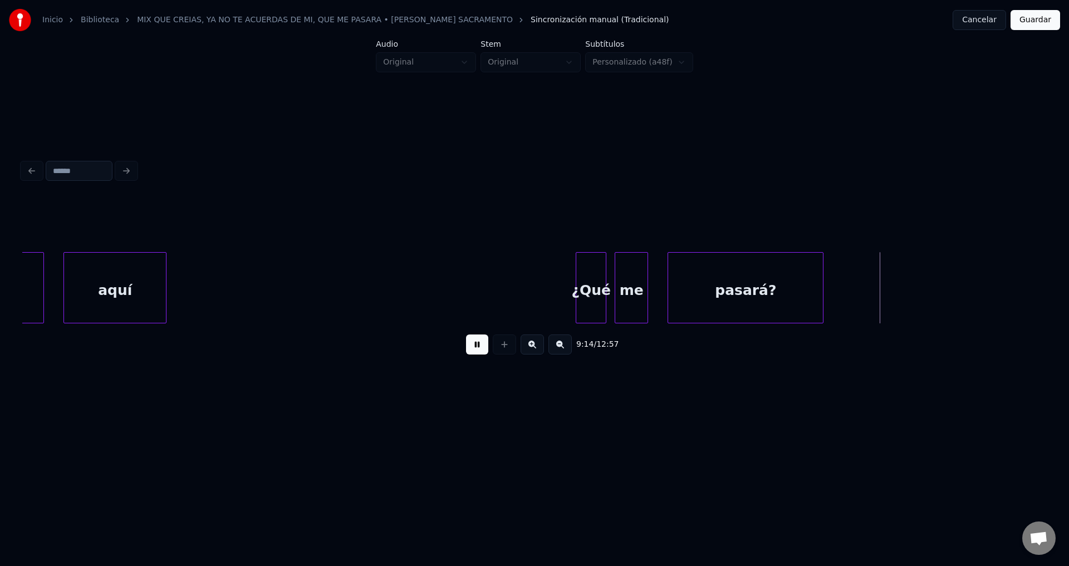
click at [622, 299] on div "me" at bounding box center [631, 291] width 32 height 76
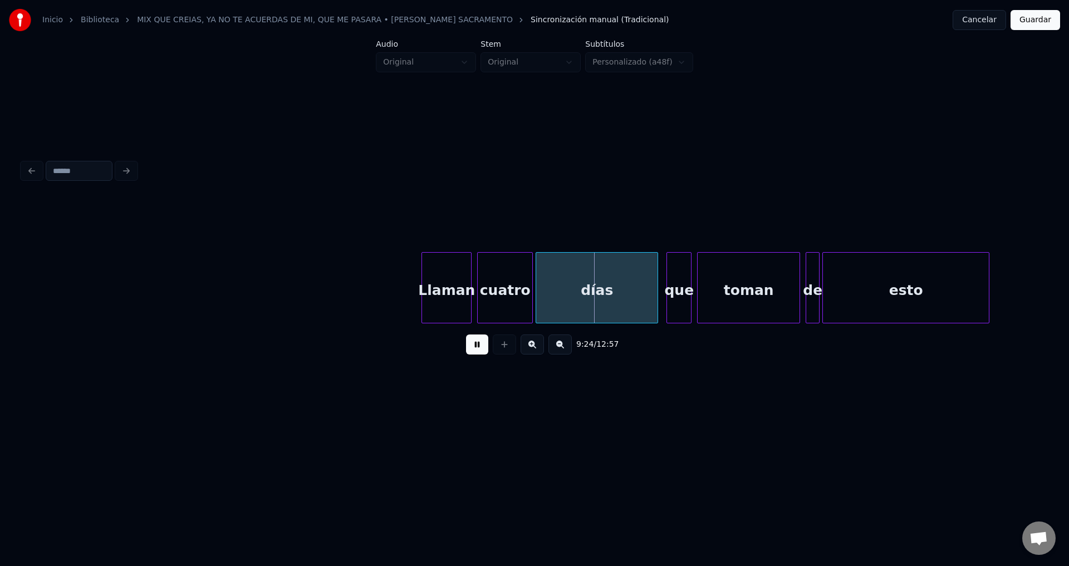
scroll to position [0, 78165]
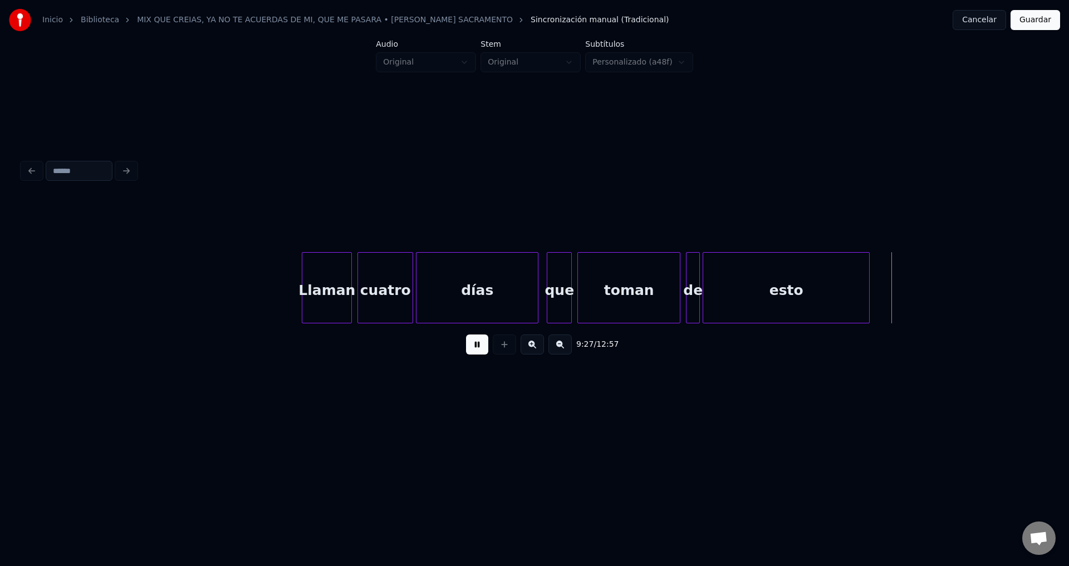
click at [326, 293] on div "Llaman" at bounding box center [326, 291] width 49 height 76
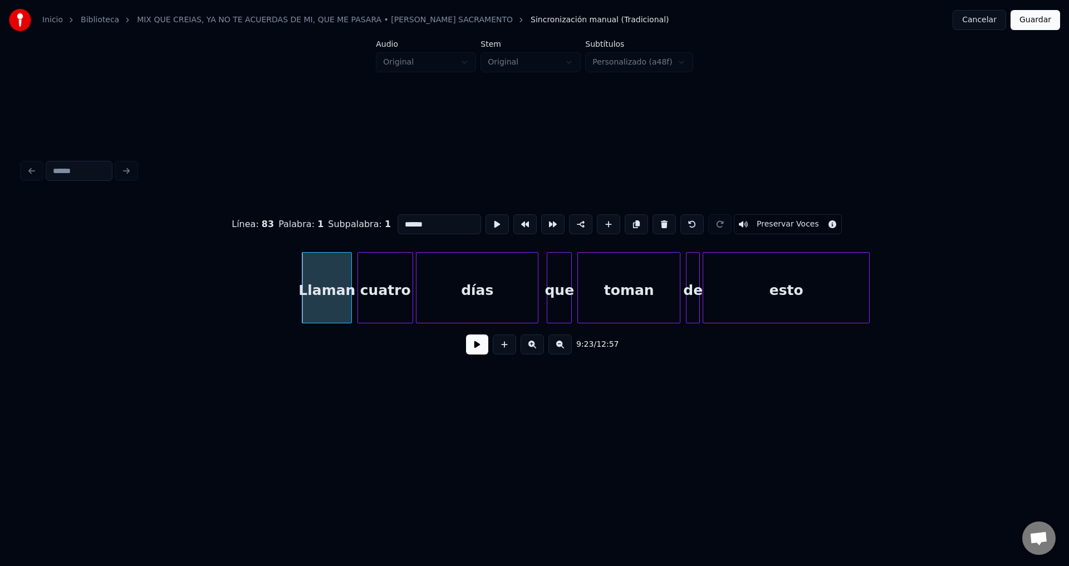
click at [310, 285] on div "Llaman" at bounding box center [326, 291] width 49 height 76
drag, startPoint x: 431, startPoint y: 219, endPoint x: 374, endPoint y: 217, distance: 57.9
click at [374, 217] on div "Línea : 83 Palabra : 1 Subpalabra : 1 ****** Preservar Voces" at bounding box center [534, 225] width 1024 height 56
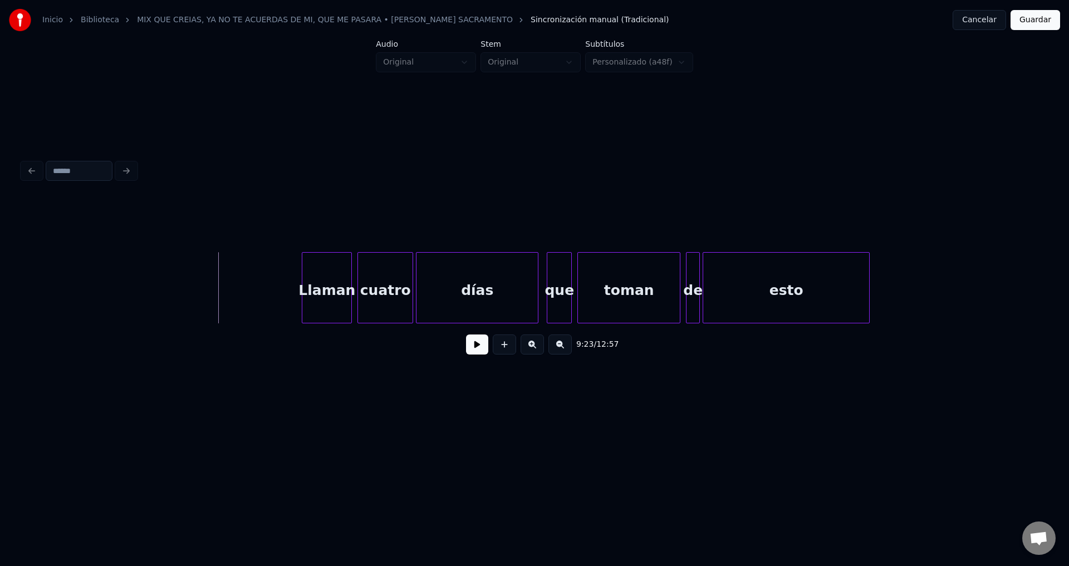
click at [472, 349] on button at bounding box center [477, 345] width 22 height 20
click at [472, 348] on button at bounding box center [477, 345] width 22 height 20
click at [327, 273] on div "Llaman" at bounding box center [326, 291] width 49 height 76
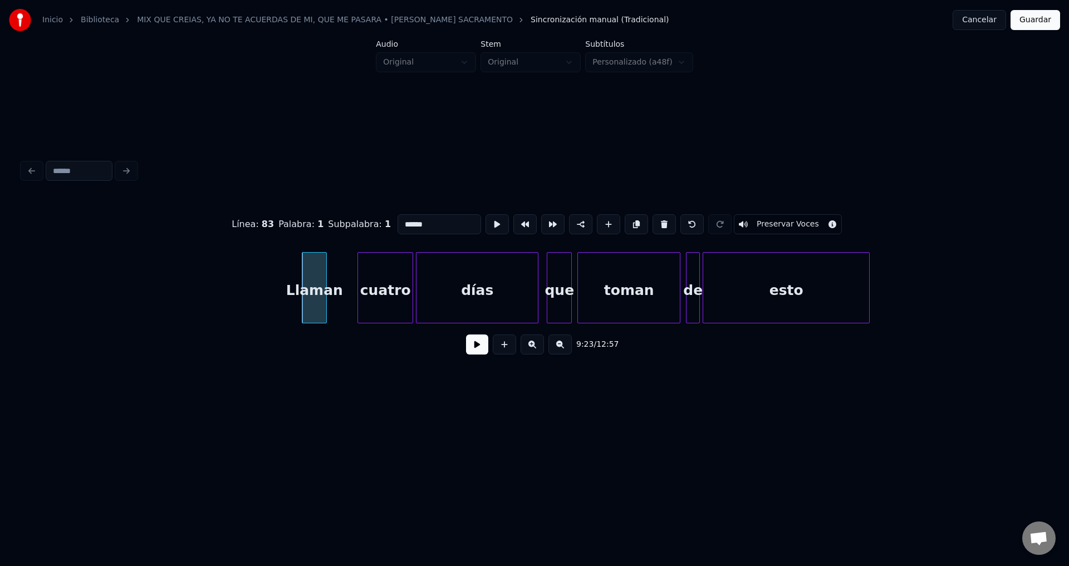
click at [323, 276] on div at bounding box center [324, 288] width 3 height 70
click at [320, 269] on div at bounding box center [321, 288] width 3 height 70
drag, startPoint x: 435, startPoint y: 223, endPoint x: 322, endPoint y: 224, distance: 113.6
click at [322, 224] on div "Línea : 83 Palabra : 1 Subpalabra : 1 ****** Preservar Voces" at bounding box center [534, 225] width 1024 height 56
type input "**"
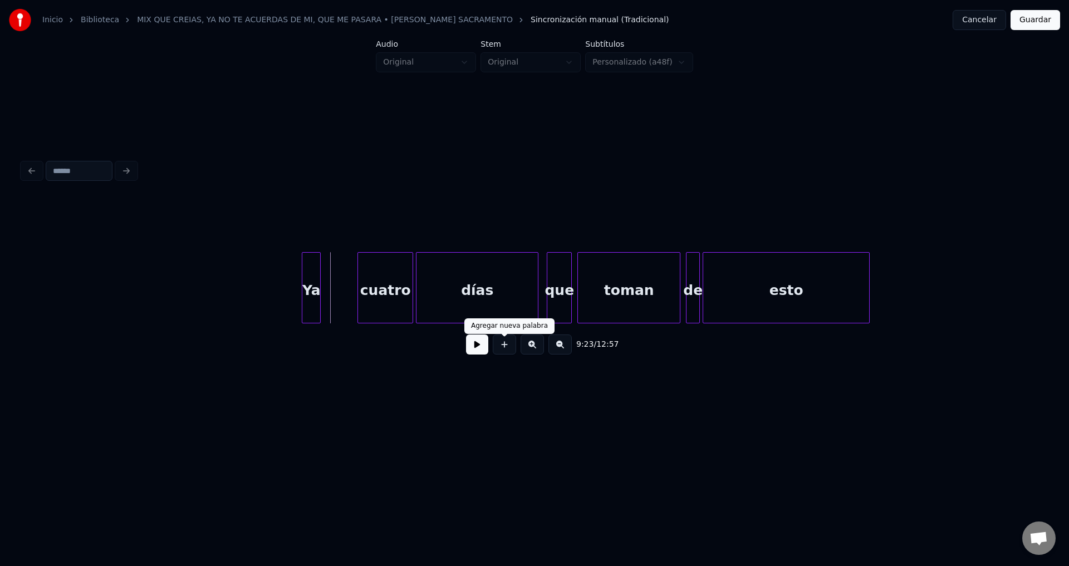
click at [507, 354] on button at bounding box center [504, 345] width 23 height 20
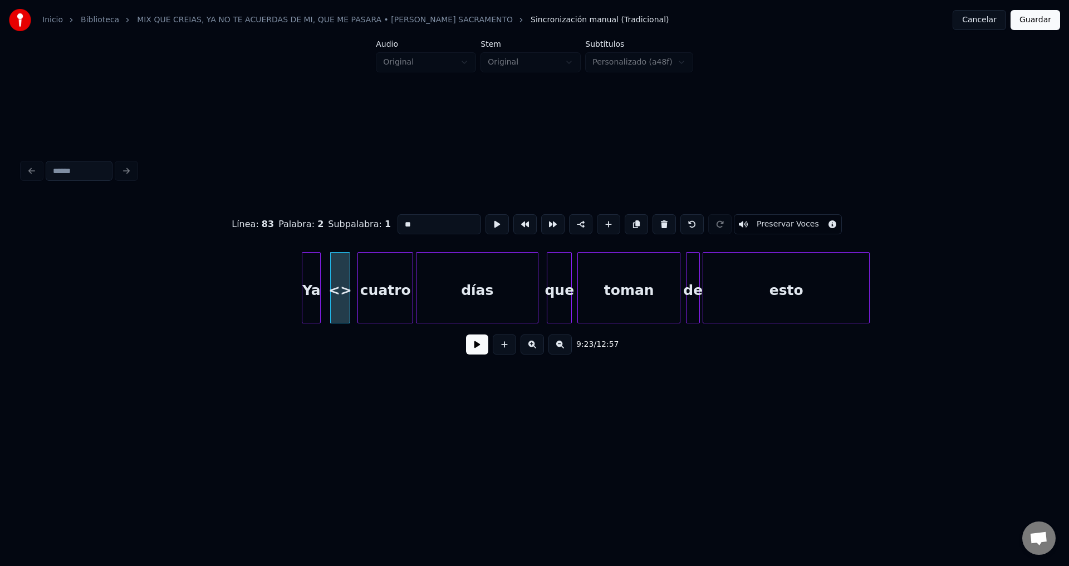
click at [346, 275] on div at bounding box center [347, 288] width 3 height 70
drag, startPoint x: 347, startPoint y: 218, endPoint x: 327, endPoint y: 217, distance: 20.7
click at [327, 217] on div "Línea : 83 Palabra : 2 Subpalabra : 1 ** Preservar Voces" at bounding box center [534, 225] width 1024 height 56
click at [303, 266] on div "Ya" at bounding box center [306, 291] width 18 height 76
click at [332, 273] on div "van" at bounding box center [331, 291] width 18 height 76
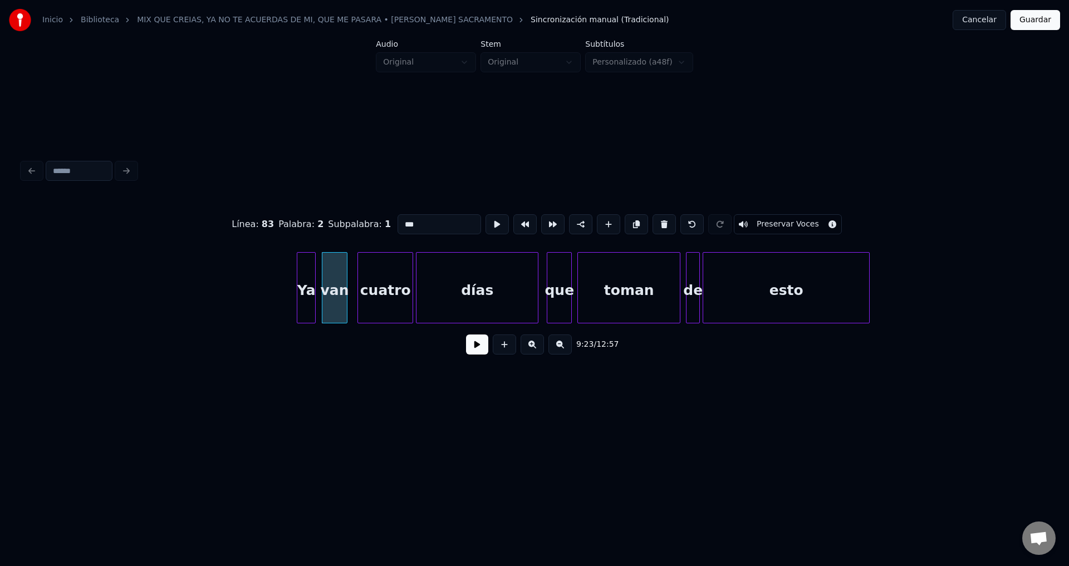
click at [344, 274] on div at bounding box center [344, 288] width 3 height 70
click at [302, 282] on div "Ya" at bounding box center [306, 291] width 18 height 76
click at [306, 281] on div "Ya" at bounding box center [306, 291] width 18 height 76
type input "**"
click at [474, 347] on button at bounding box center [477, 345] width 22 height 20
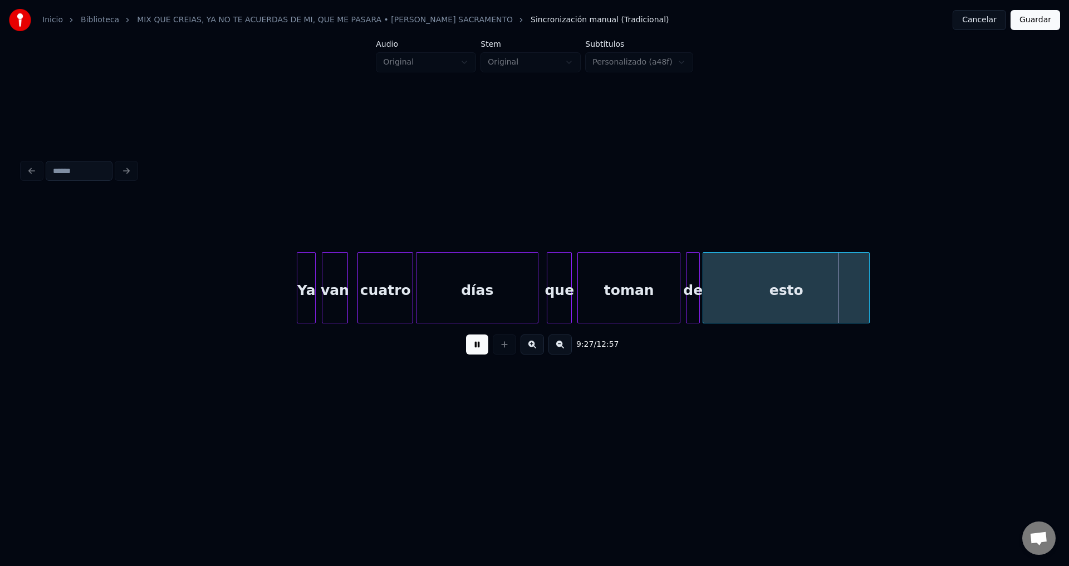
click at [694, 292] on div "de" at bounding box center [692, 291] width 13 height 76
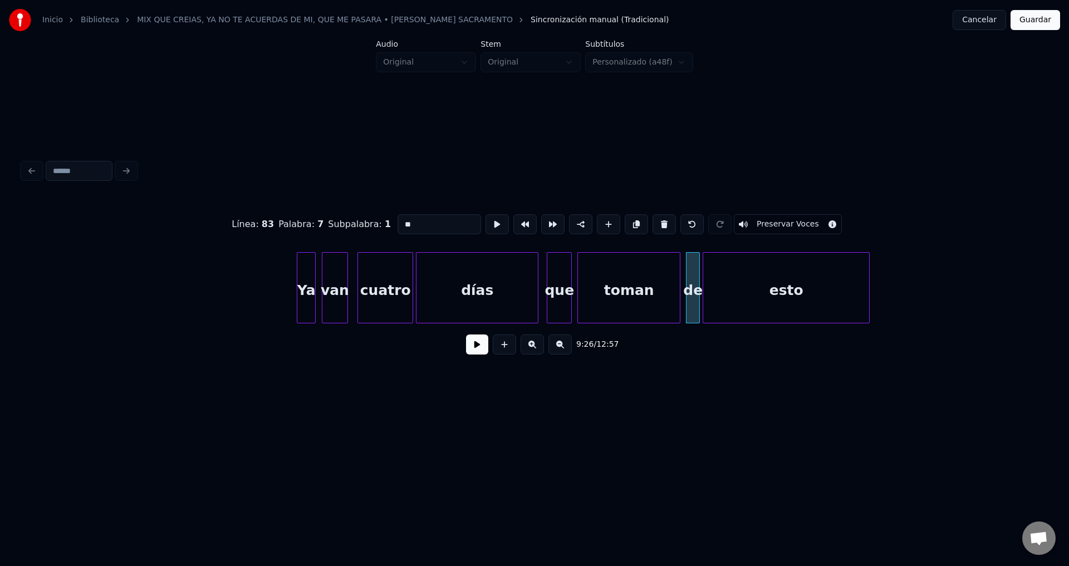
click at [622, 279] on div "toman" at bounding box center [629, 291] width 102 height 76
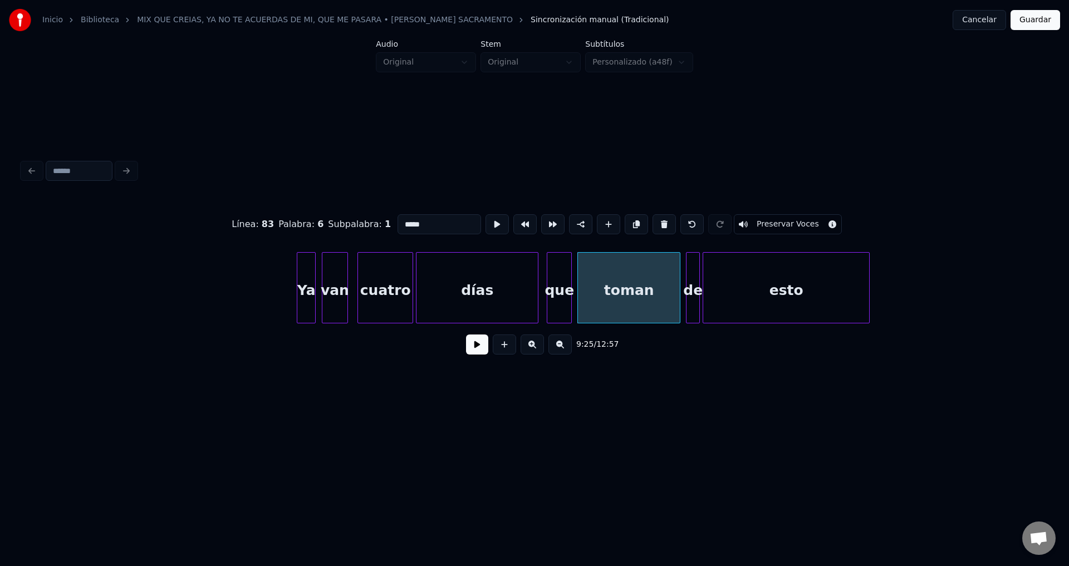
click at [445, 219] on input "*****" at bounding box center [439, 224] width 84 height 20
click at [691, 284] on div "de" at bounding box center [692, 291] width 13 height 76
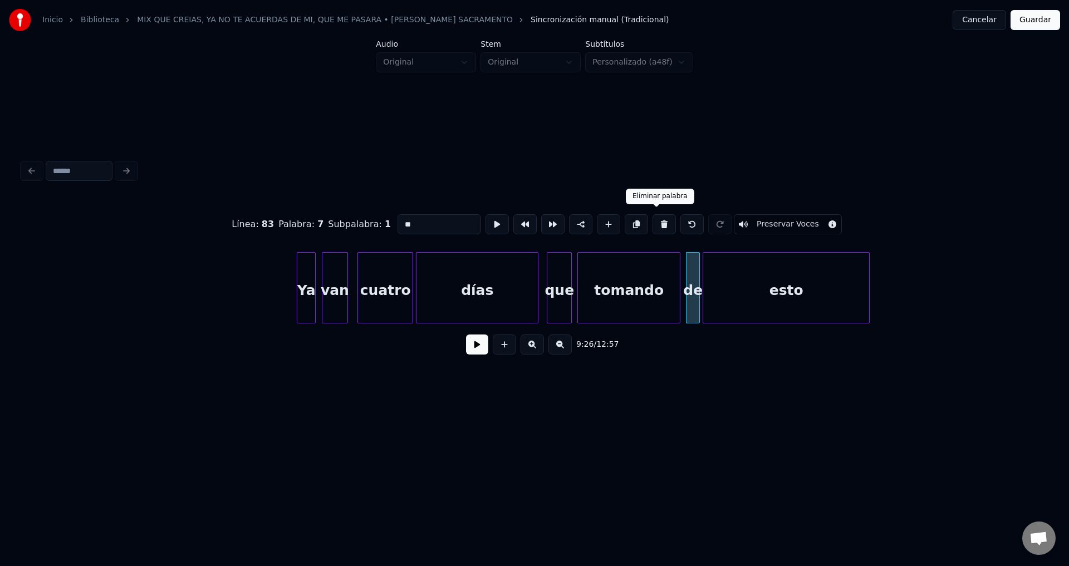
click at [652, 220] on button at bounding box center [663, 224] width 23 height 20
type input "****"
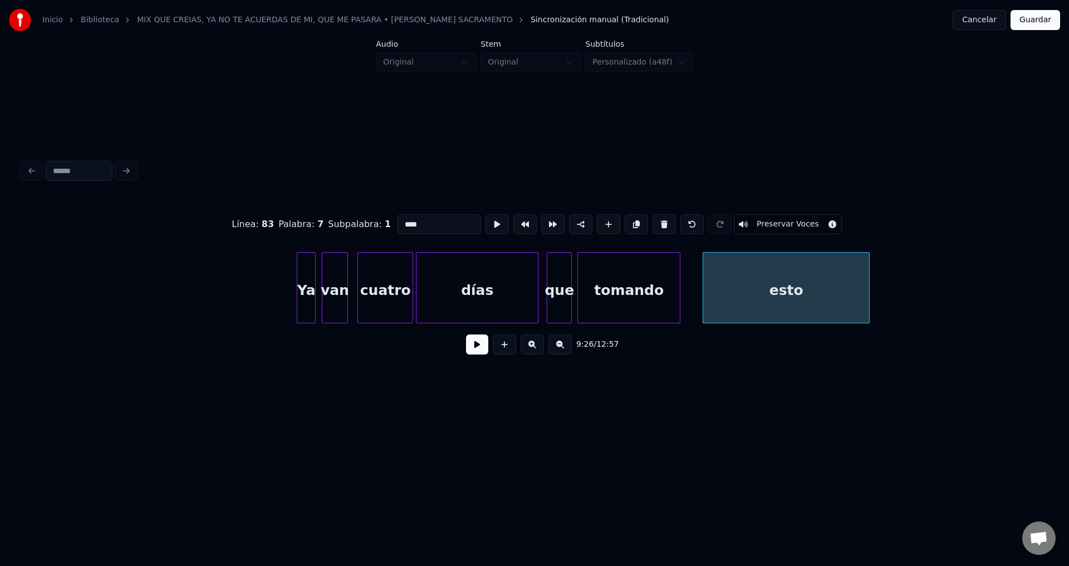
click at [476, 354] on button at bounding box center [477, 345] width 22 height 20
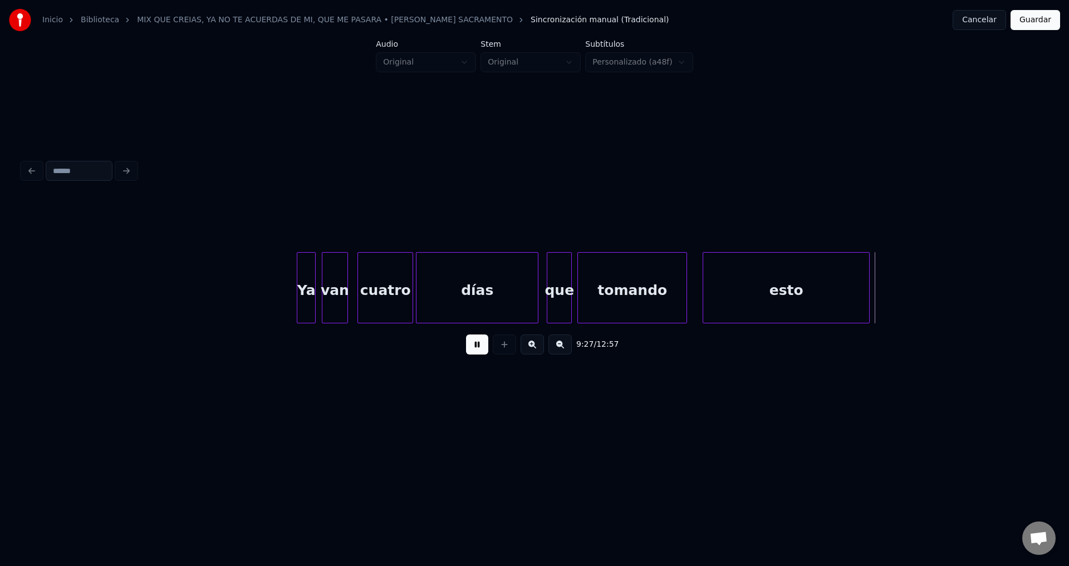
click at [686, 289] on div at bounding box center [684, 288] width 3 height 70
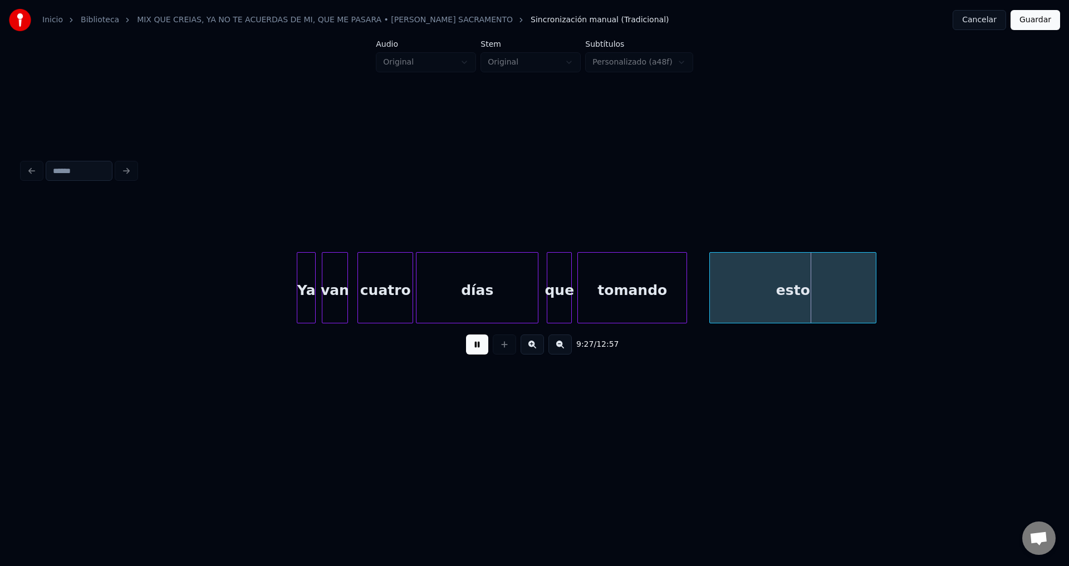
click at [726, 294] on div "esto" at bounding box center [793, 291] width 166 height 76
click at [689, 286] on div at bounding box center [686, 288] width 3 height 70
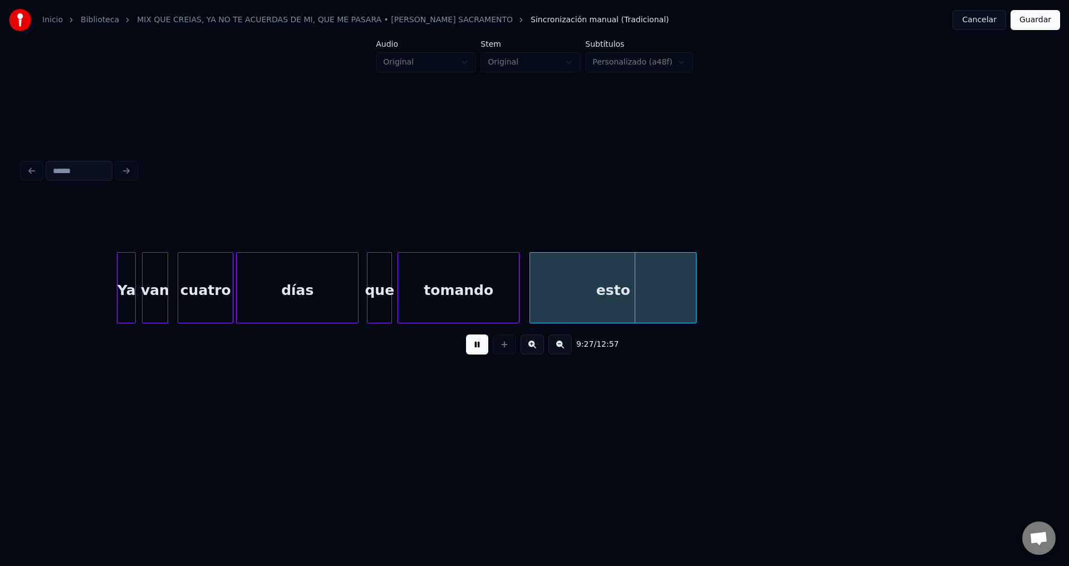
click at [588, 292] on div "esto" at bounding box center [613, 291] width 166 height 76
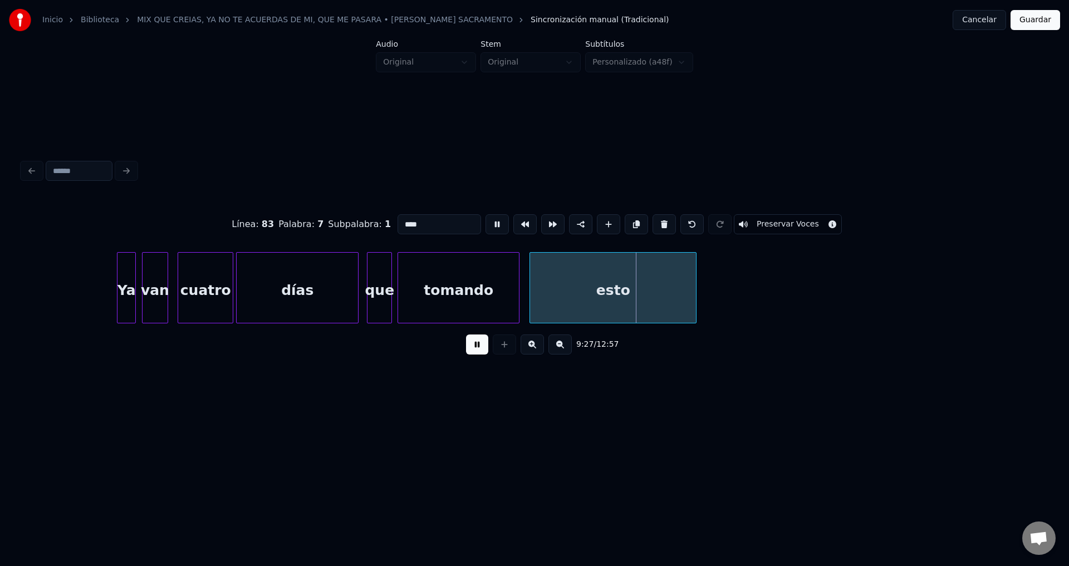
click at [415, 218] on input "****" at bounding box center [439, 224] width 84 height 20
type input "*****"
click at [485, 347] on button at bounding box center [477, 345] width 22 height 20
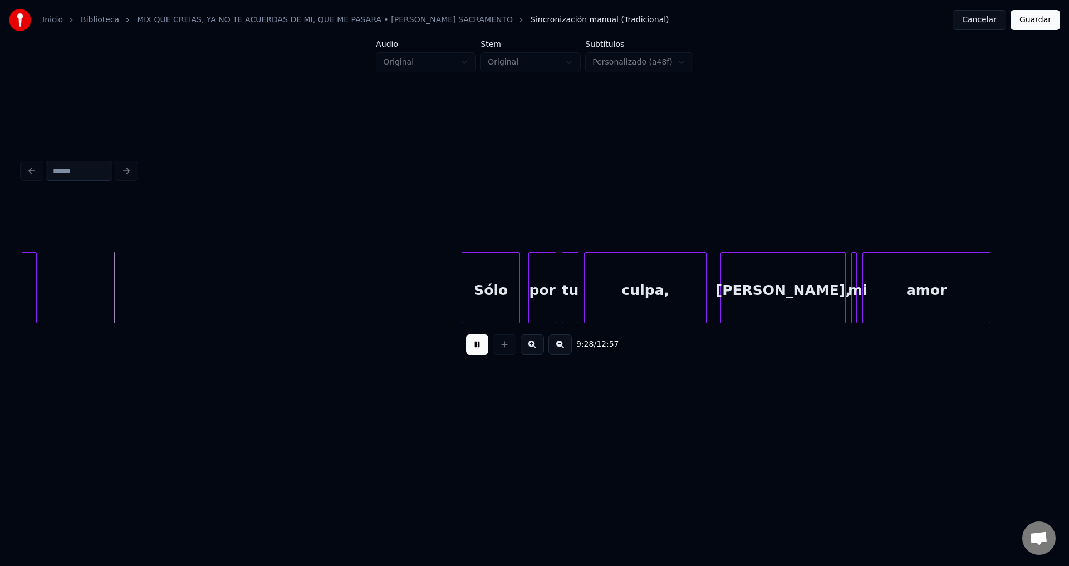
scroll to position [0, 79064]
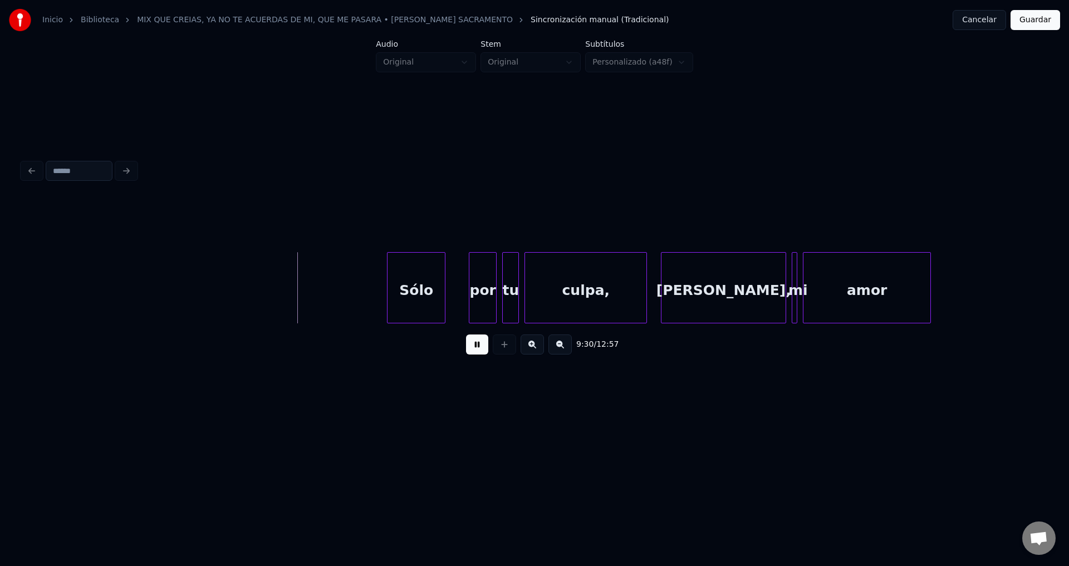
click at [425, 299] on div "Sólo" at bounding box center [415, 291] width 57 height 76
click at [452, 287] on div at bounding box center [451, 288] width 3 height 70
click at [475, 288] on div "por" at bounding box center [475, 291] width 27 height 76
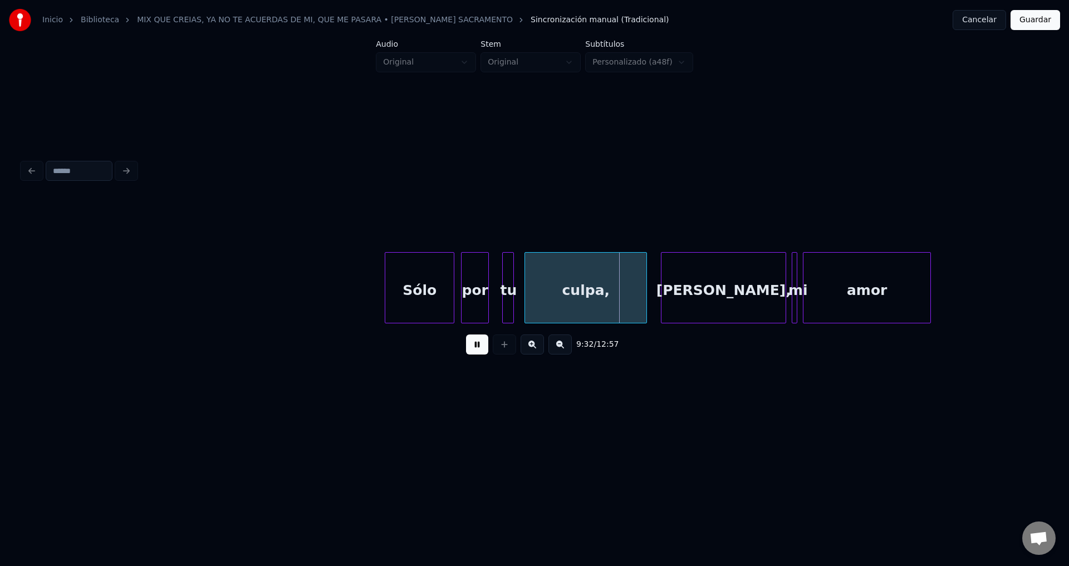
click at [513, 291] on div at bounding box center [511, 288] width 3 height 70
click at [506, 288] on div "tu" at bounding box center [505, 291] width 14 height 76
click at [554, 296] on div "culpa," at bounding box center [585, 291] width 121 height 76
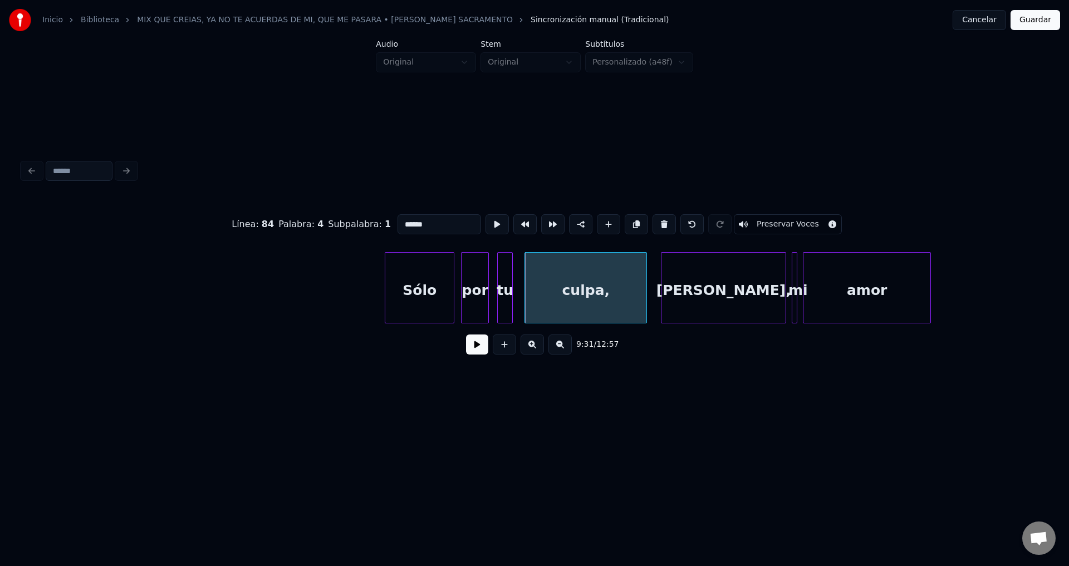
click at [478, 347] on button at bounding box center [477, 345] width 22 height 20
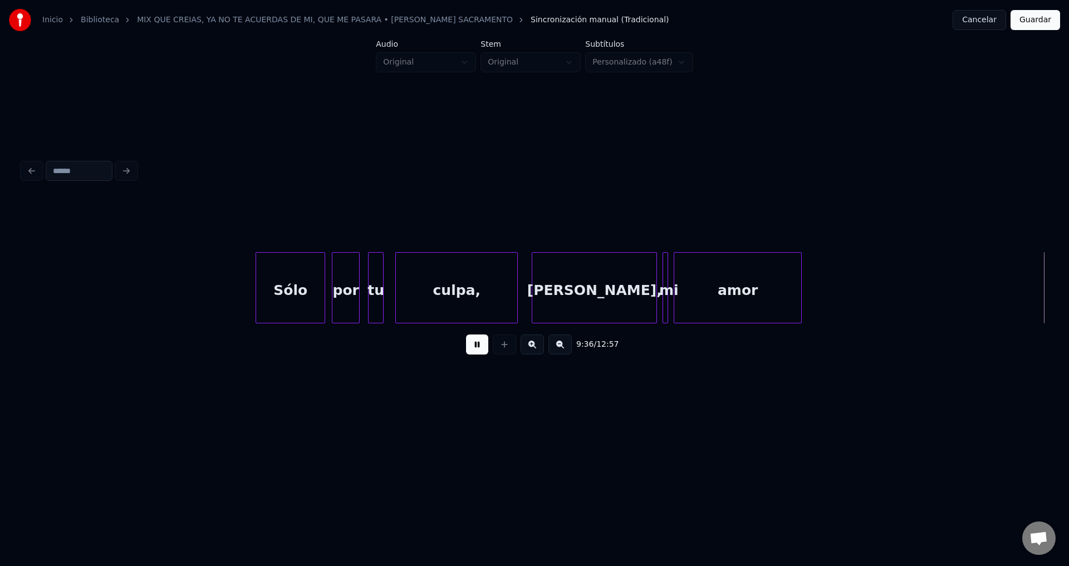
scroll to position [0, 80219]
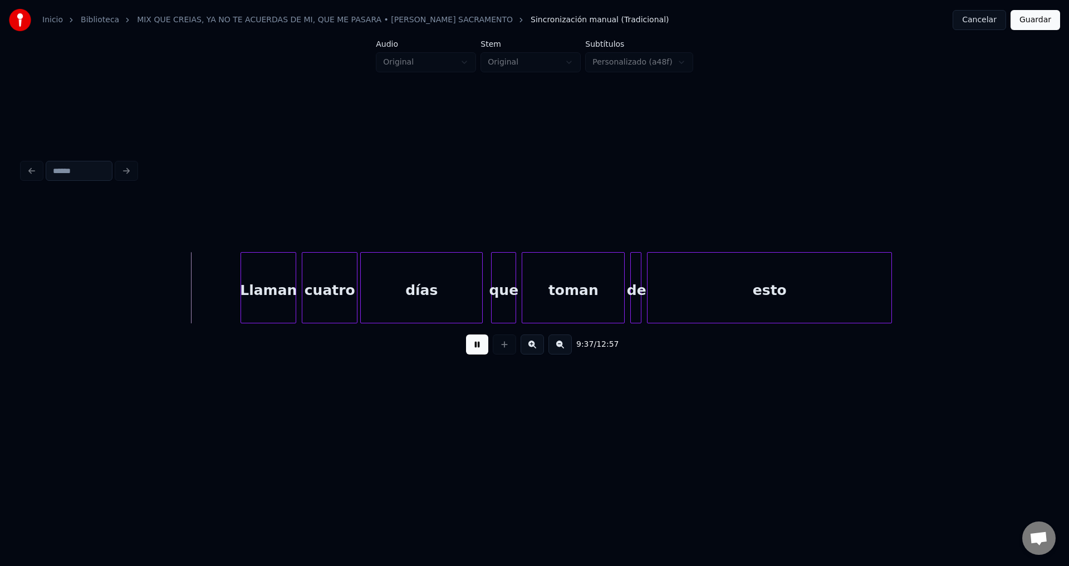
click at [477, 346] on button at bounding box center [477, 345] width 22 height 20
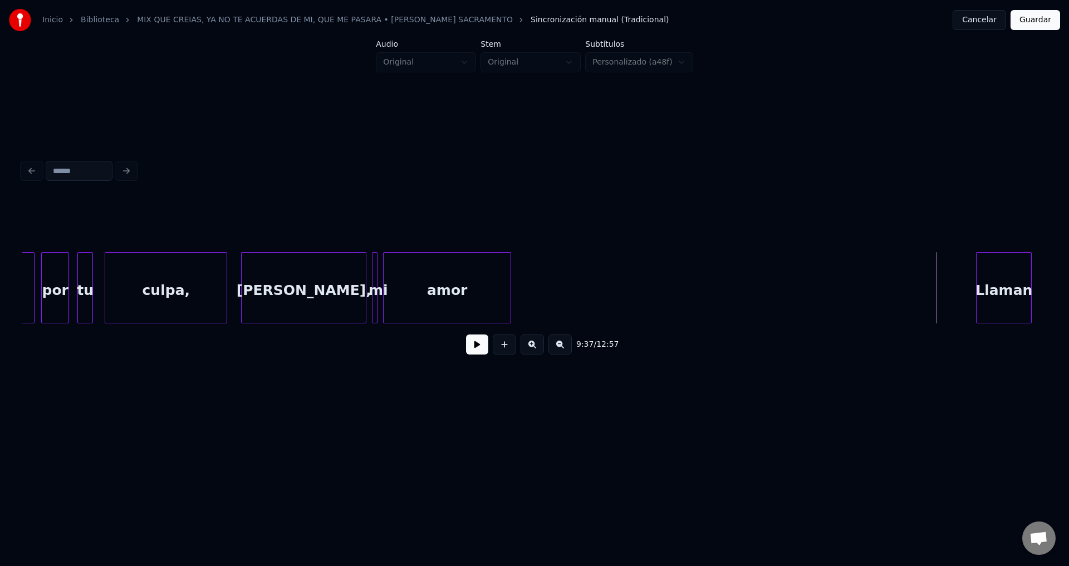
scroll to position [0, 79423]
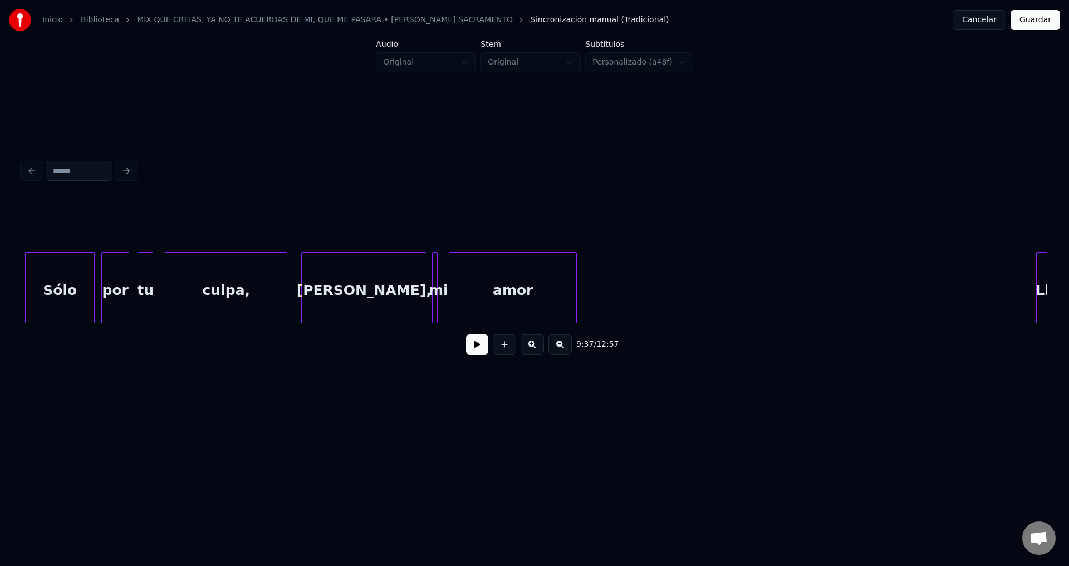
click at [469, 289] on div "amor" at bounding box center [512, 291] width 127 height 76
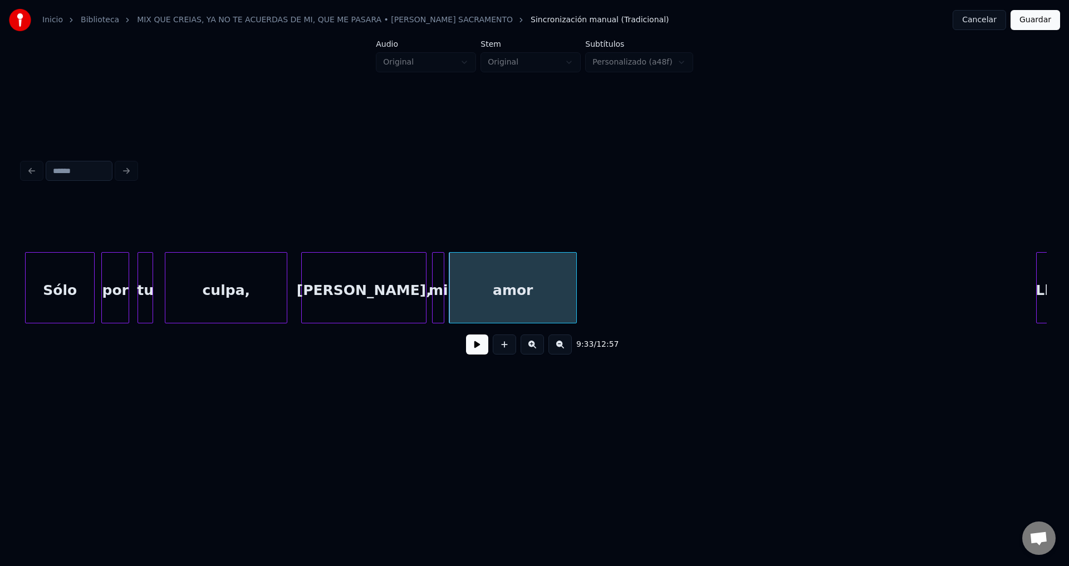
click at [443, 281] on div at bounding box center [441, 288] width 3 height 70
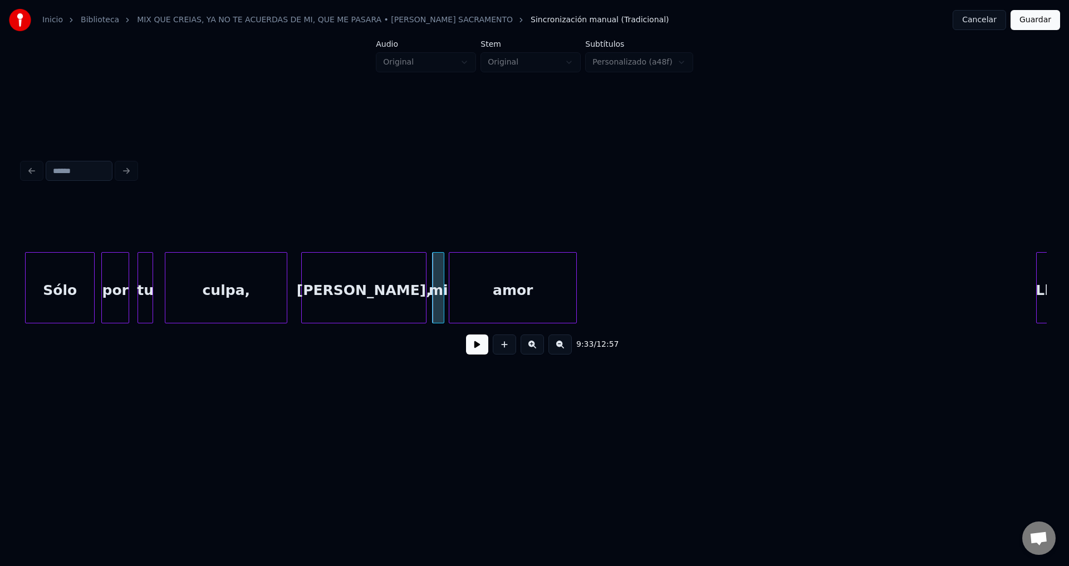
click at [474, 351] on button at bounding box center [477, 345] width 22 height 20
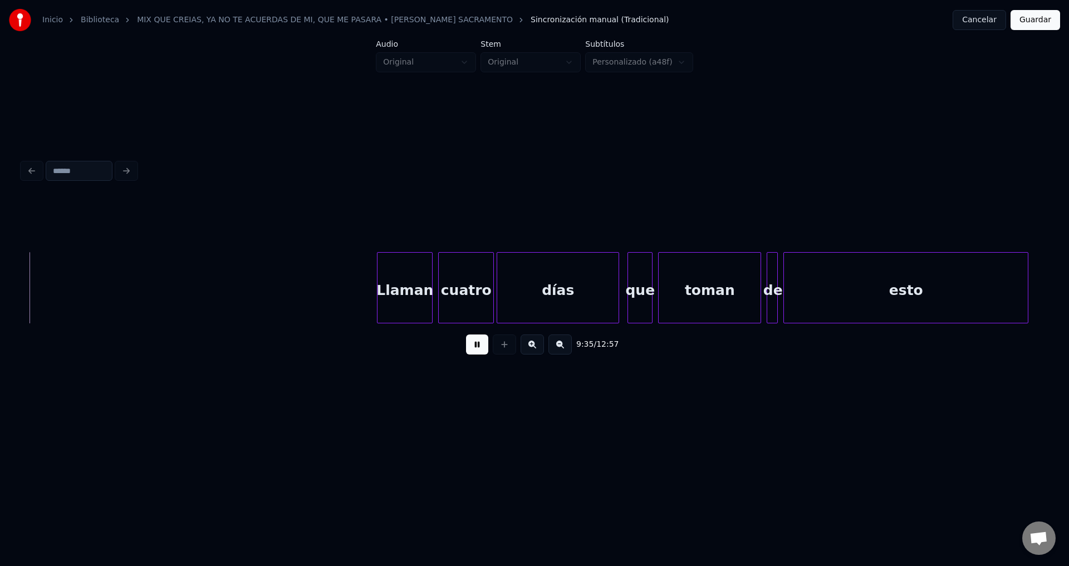
scroll to position [0, 80120]
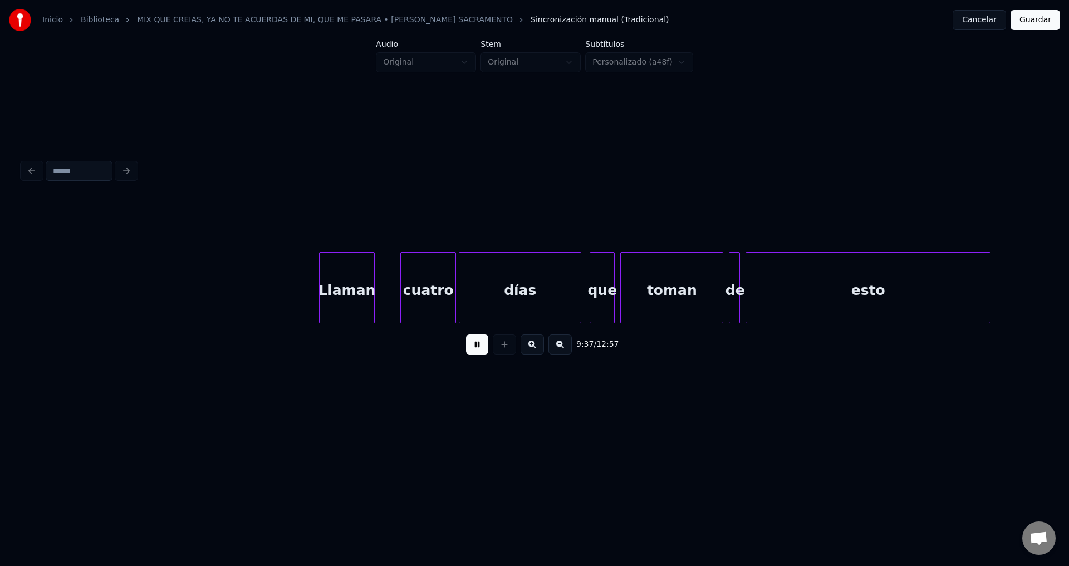
click at [348, 295] on div "Llaman" at bounding box center [347, 291] width 55 height 76
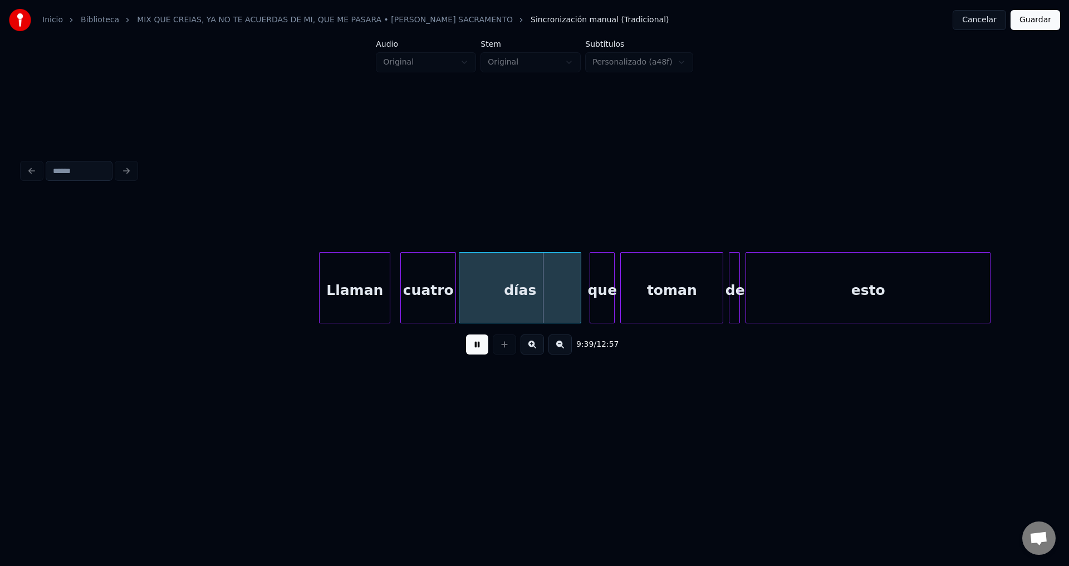
click at [387, 282] on div at bounding box center [387, 288] width 3 height 70
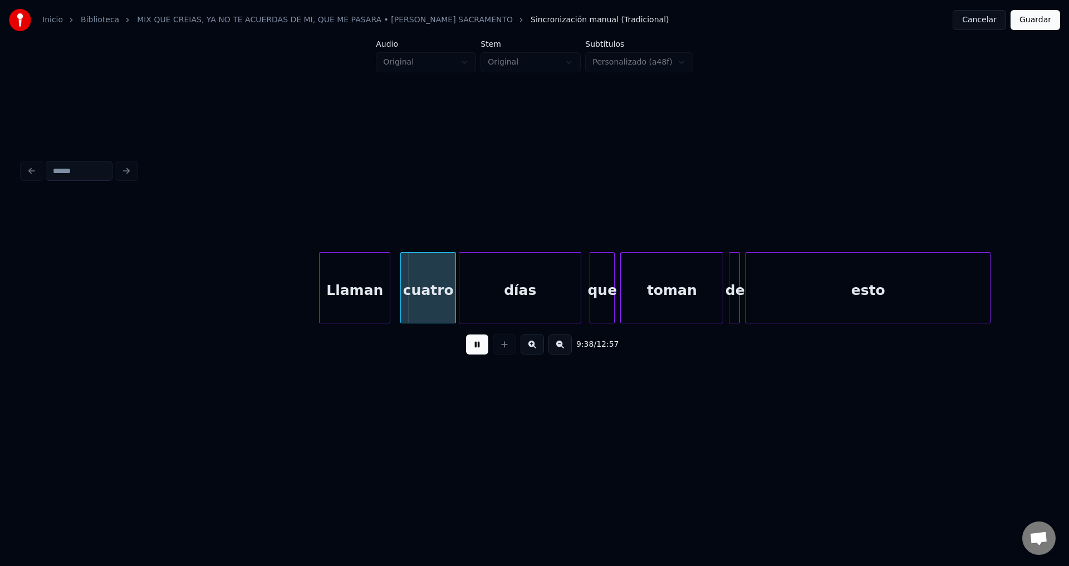
click at [378, 282] on div "Llaman" at bounding box center [355, 291] width 70 height 76
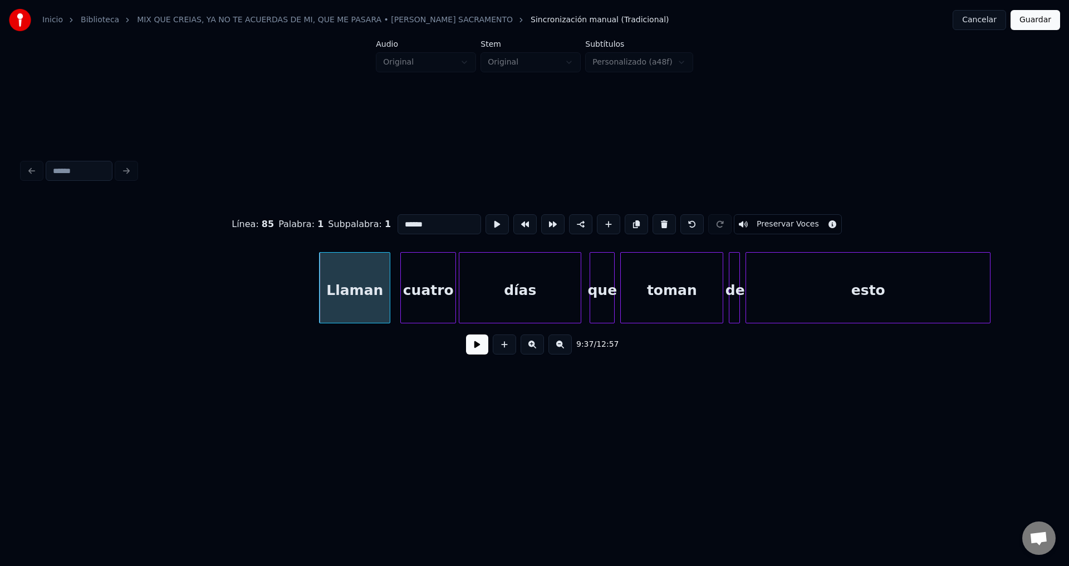
drag, startPoint x: 435, startPoint y: 222, endPoint x: 342, endPoint y: 217, distance: 93.1
click at [342, 217] on div "Línea : 85 Palabra : 1 Subpalabra : 1 ****** Preservar Voces" at bounding box center [534, 225] width 1024 height 56
click at [339, 278] on div at bounding box center [339, 288] width 3 height 70
type input "**"
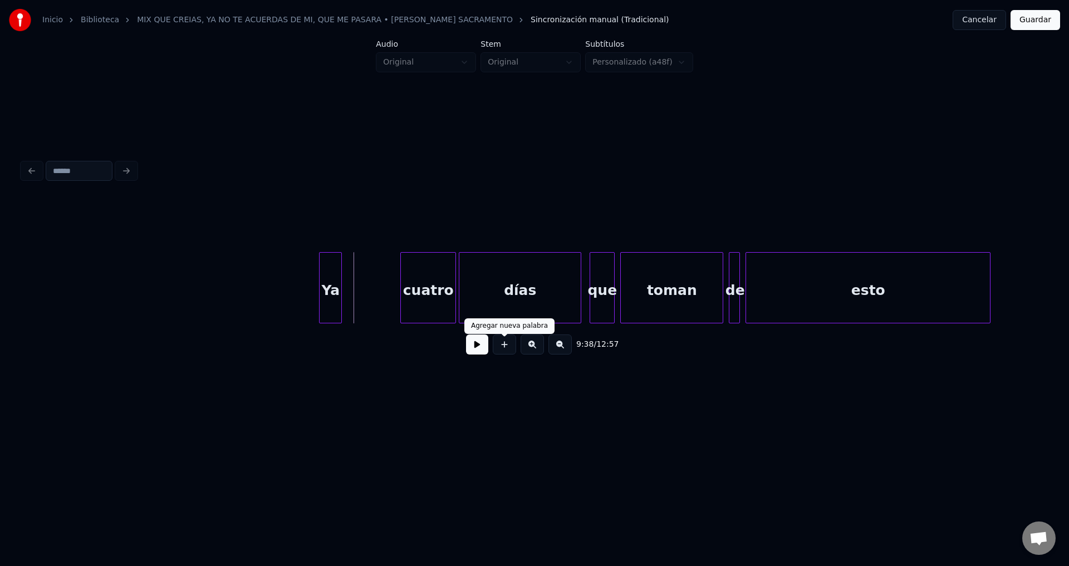
click at [504, 349] on button at bounding box center [504, 345] width 23 height 20
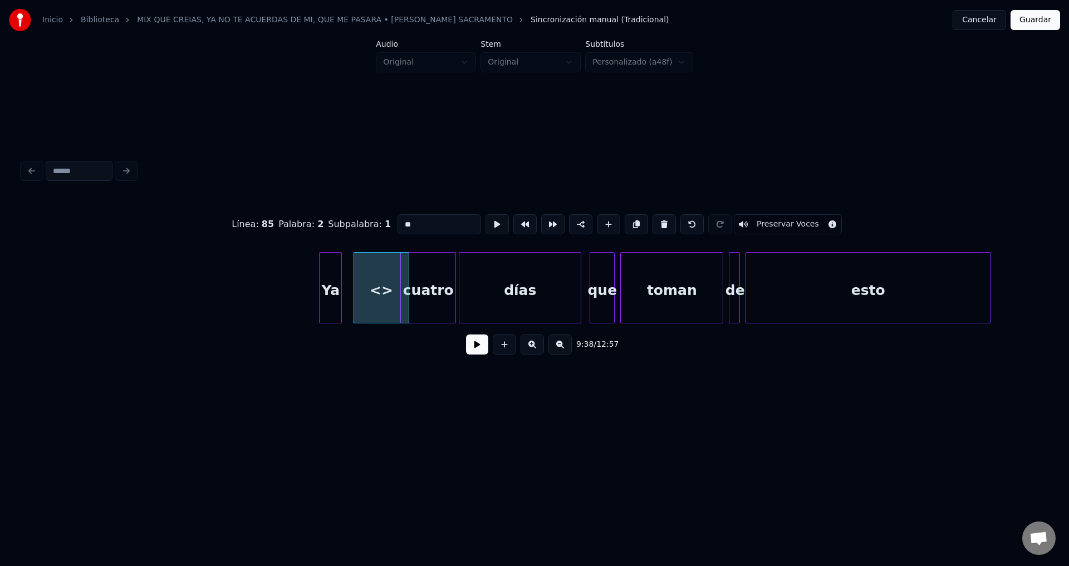
drag, startPoint x: 421, startPoint y: 223, endPoint x: 336, endPoint y: 217, distance: 85.4
click at [336, 217] on div "Línea : 85 Palabra : 2 Subpalabra : 1 ** Preservar Voces" at bounding box center [534, 225] width 1024 height 56
click at [379, 294] on div "van" at bounding box center [372, 291] width 55 height 76
click at [385, 286] on div at bounding box center [386, 288] width 3 height 70
click at [376, 284] on div "van" at bounding box center [368, 291] width 41 height 76
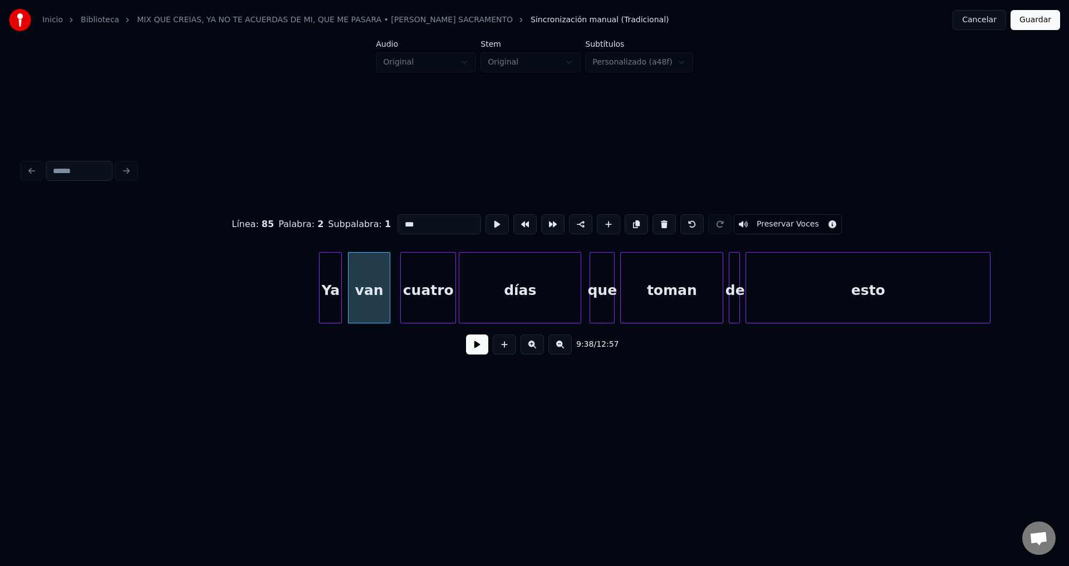
click at [330, 279] on div "Ya" at bounding box center [331, 291] width 22 height 76
type input "**"
click at [472, 347] on button at bounding box center [477, 345] width 22 height 20
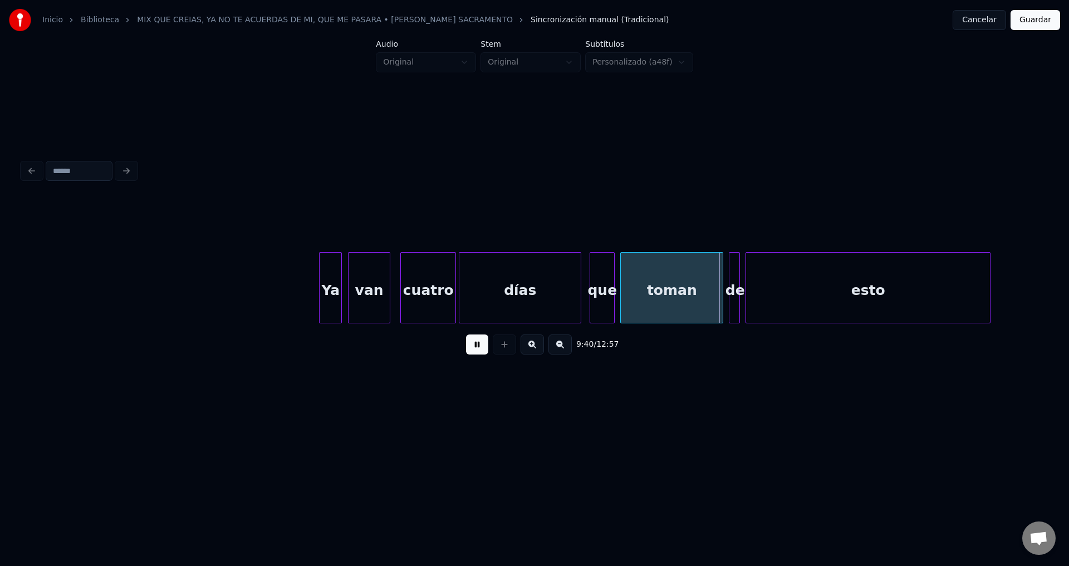
click at [678, 305] on div "toman" at bounding box center [672, 291] width 102 height 76
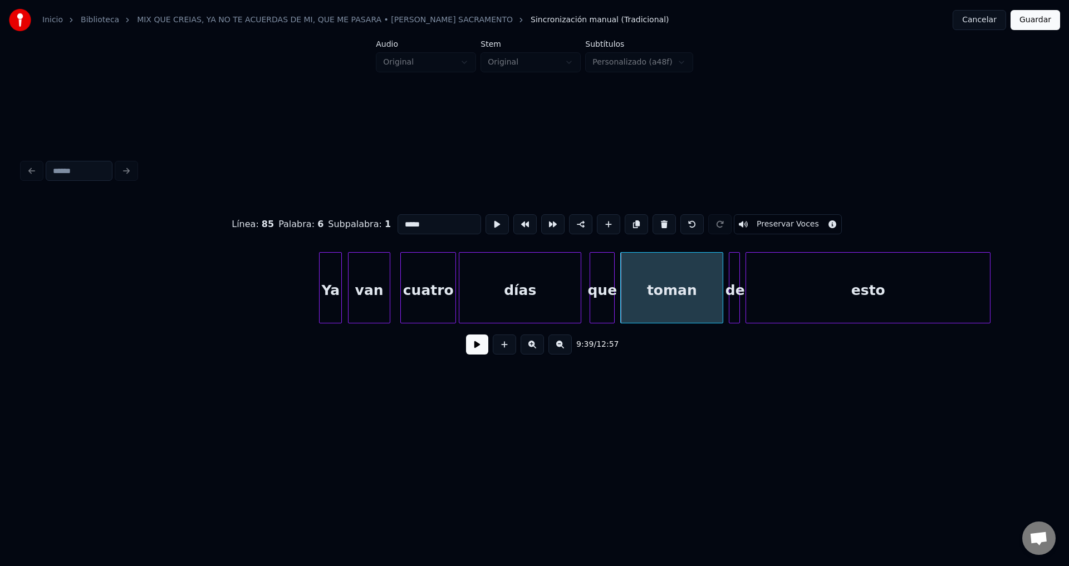
drag, startPoint x: 449, startPoint y: 224, endPoint x: 374, endPoint y: 218, distance: 75.9
click at [374, 218] on div "Línea : 85 Palabra : 6 Subpalabra : 1 ***** Preservar Voces" at bounding box center [534, 225] width 1024 height 56
click at [738, 289] on div at bounding box center [737, 288] width 3 height 70
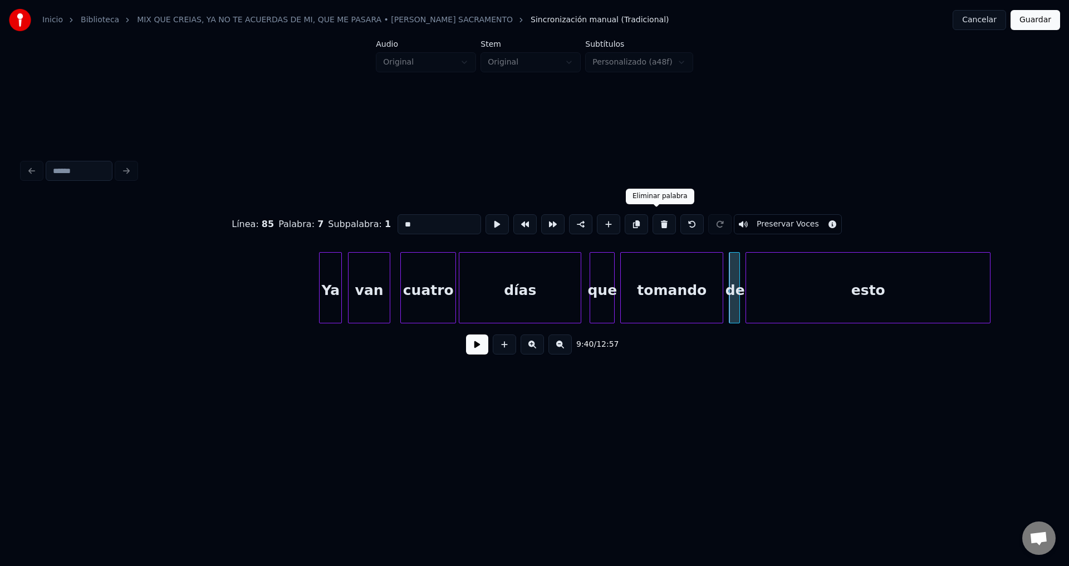
click
type input "*****"
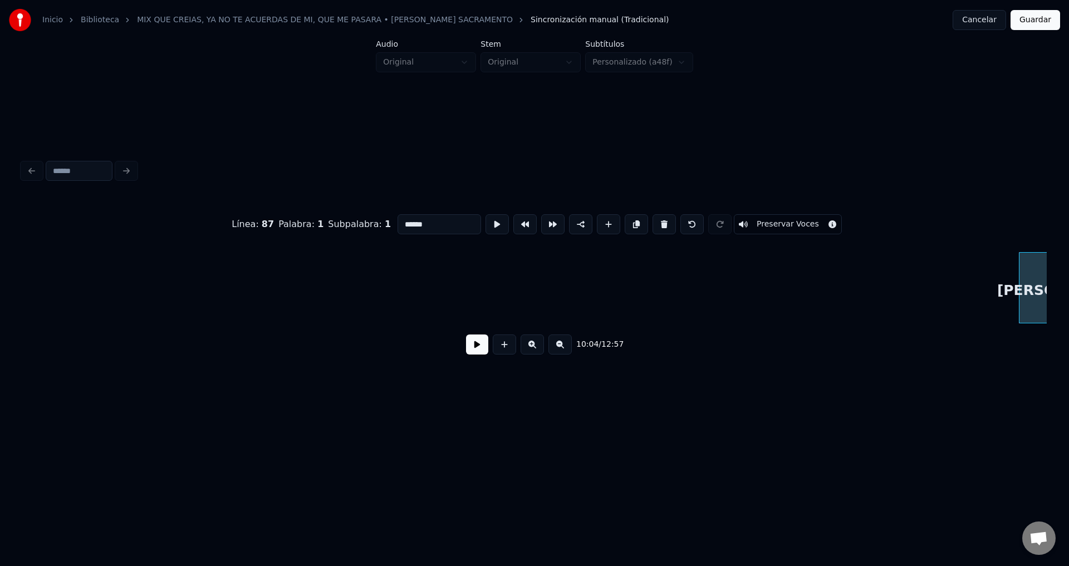
scroll to position [0, 84267]
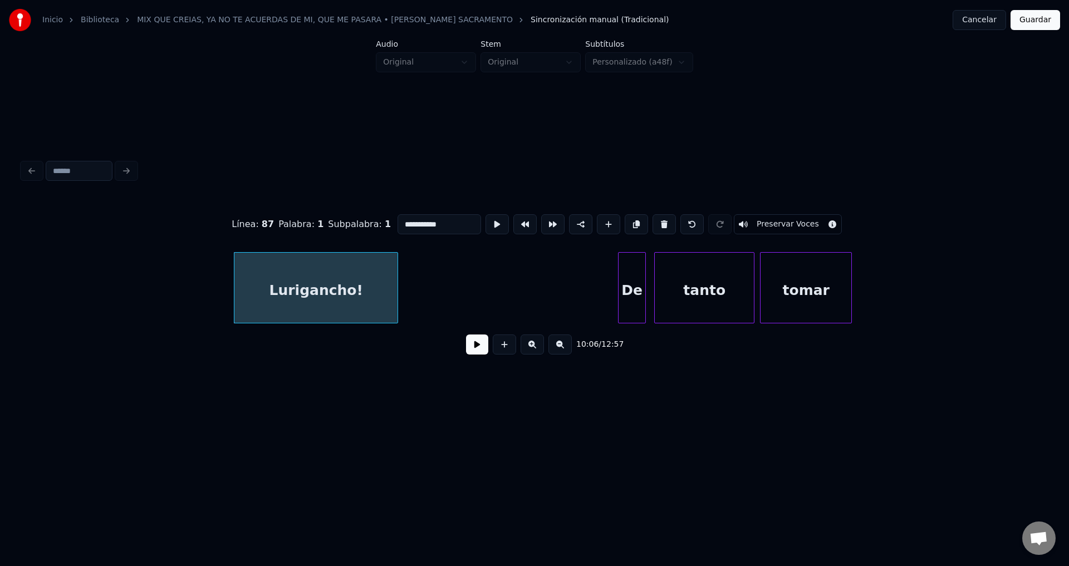
type input "**"
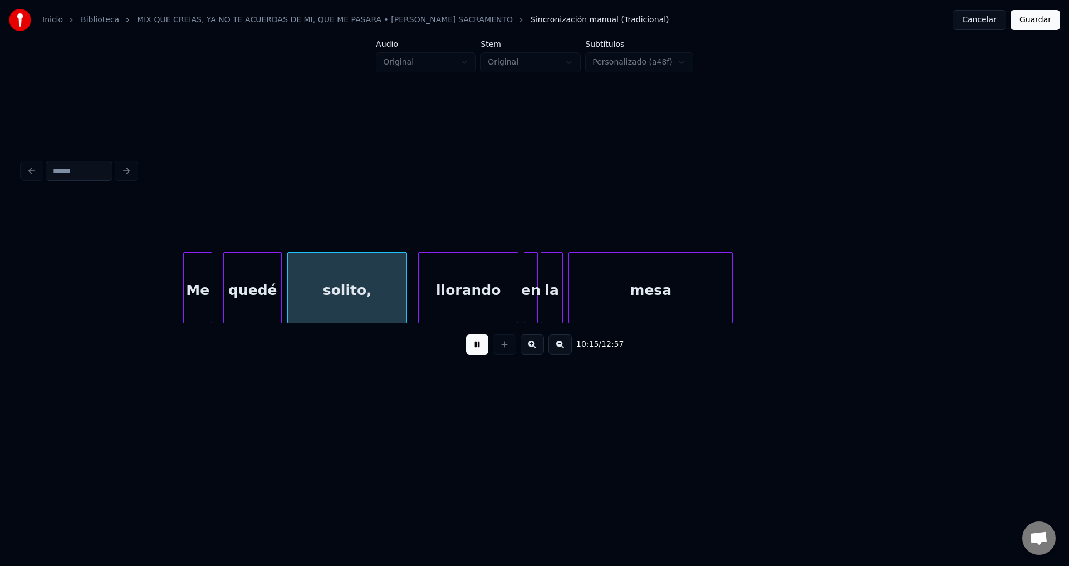
scroll to position [0, 85477]
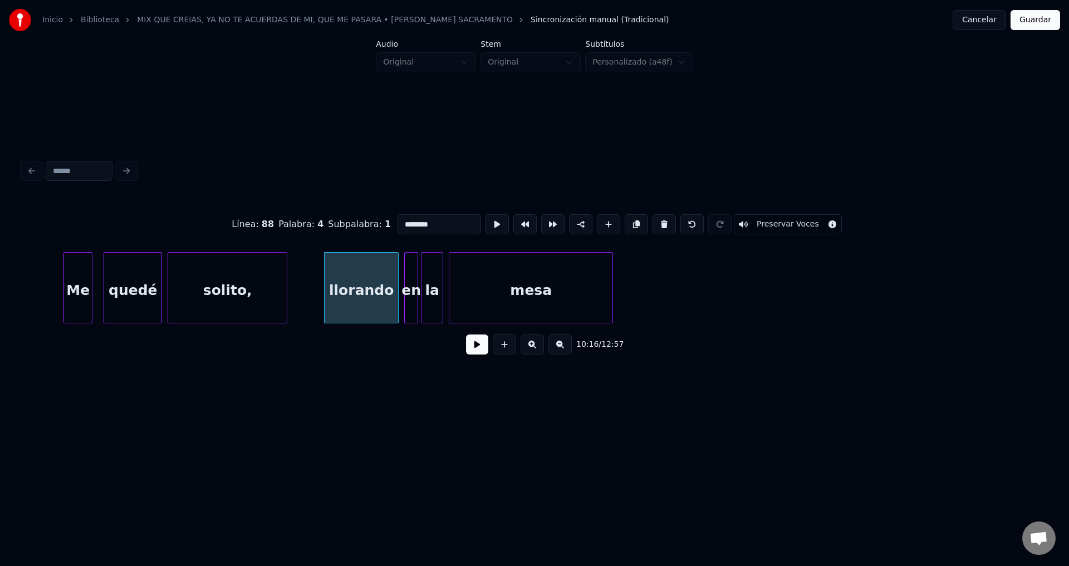
type input "*******"
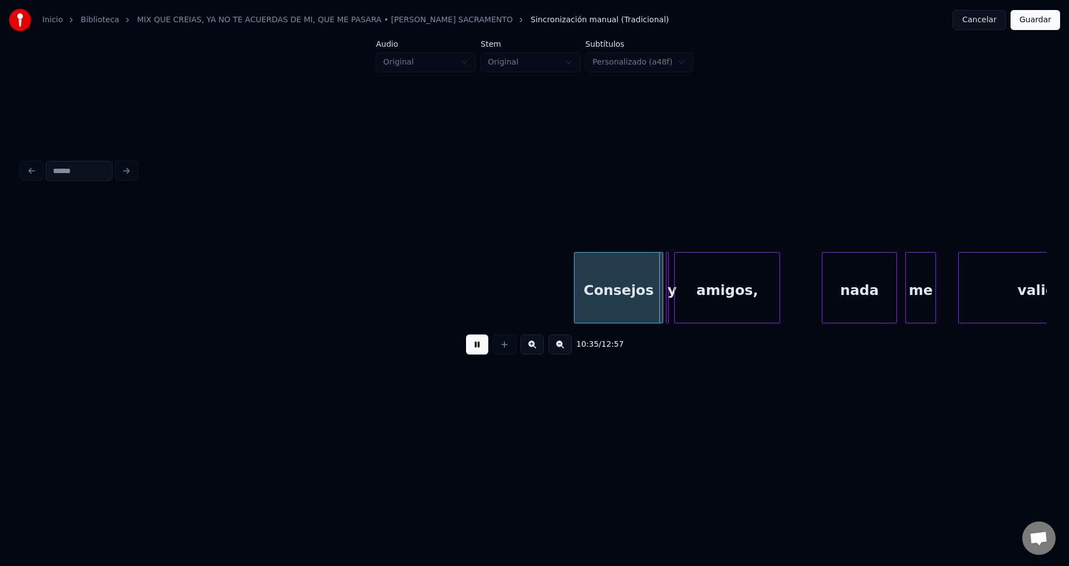
scroll to position [0, 88055]
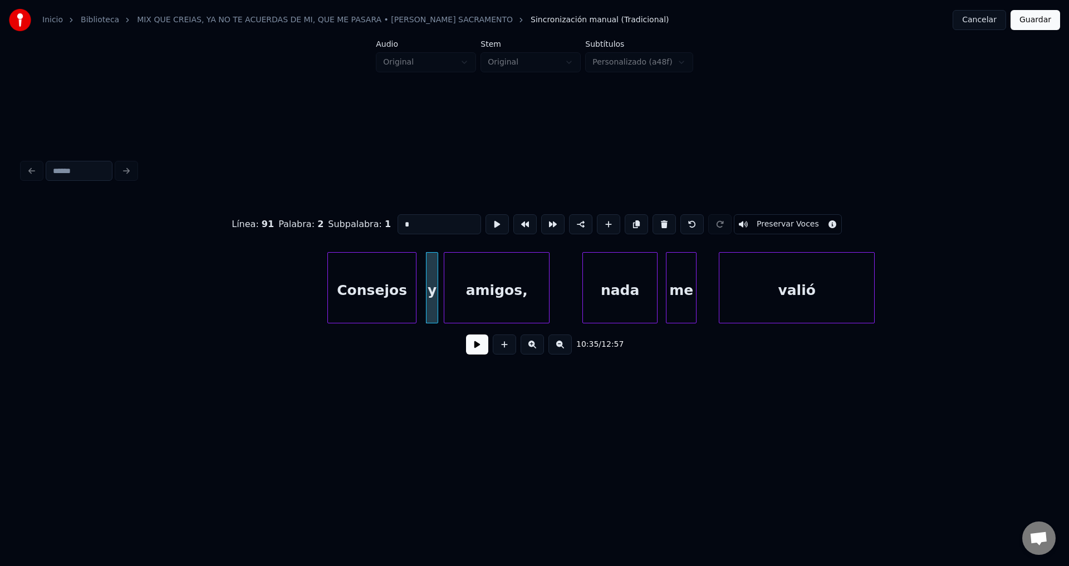
drag, startPoint x: 420, startPoint y: 220, endPoint x: 354, endPoint y: 212, distance: 66.7
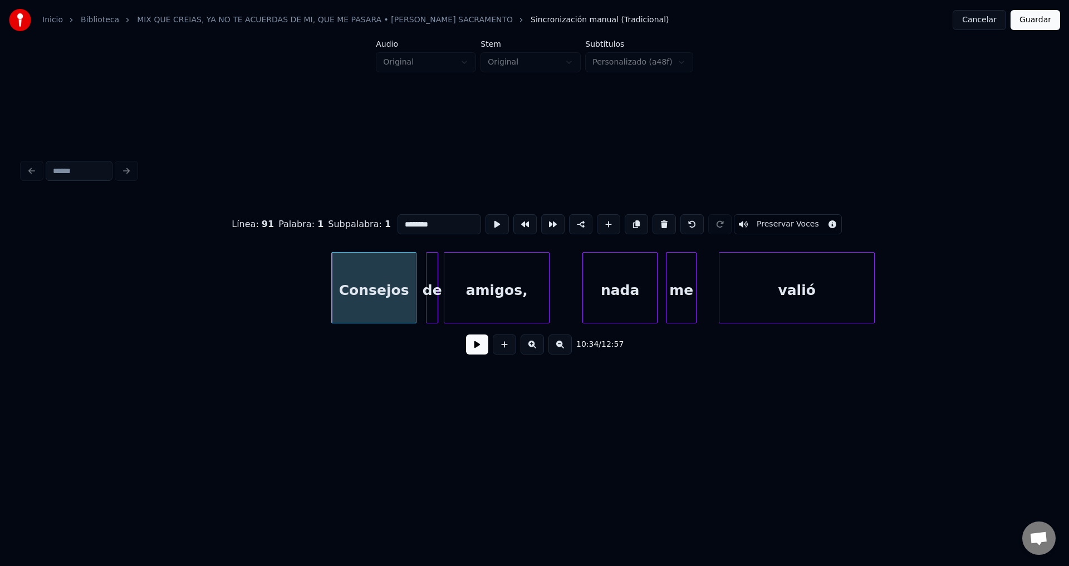
type input "********"
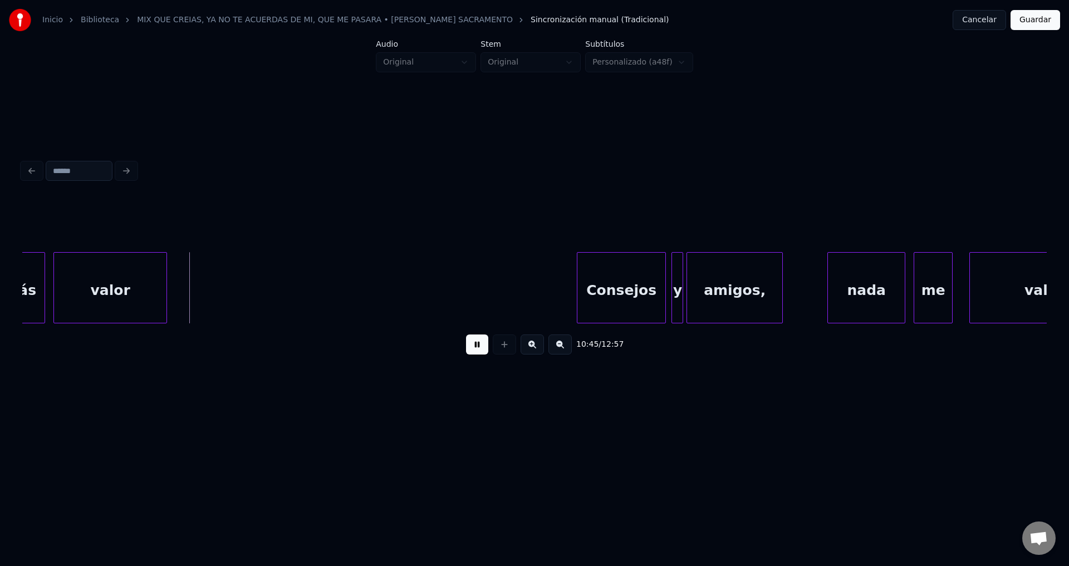
scroll to position [0, 89793]
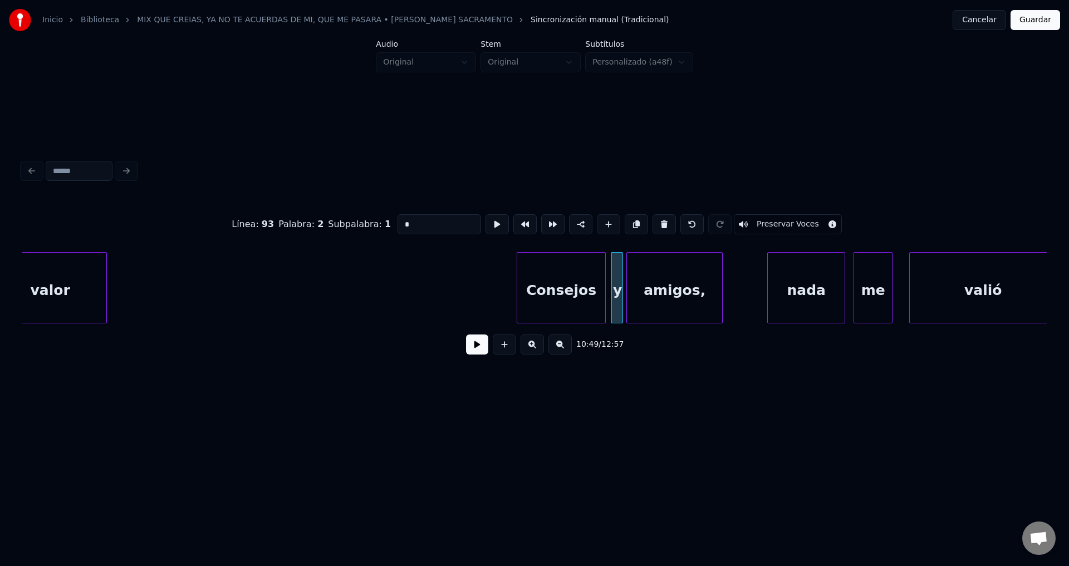
drag, startPoint x: 434, startPoint y: 215, endPoint x: 355, endPoint y: 210, distance: 79.2
type input "**"
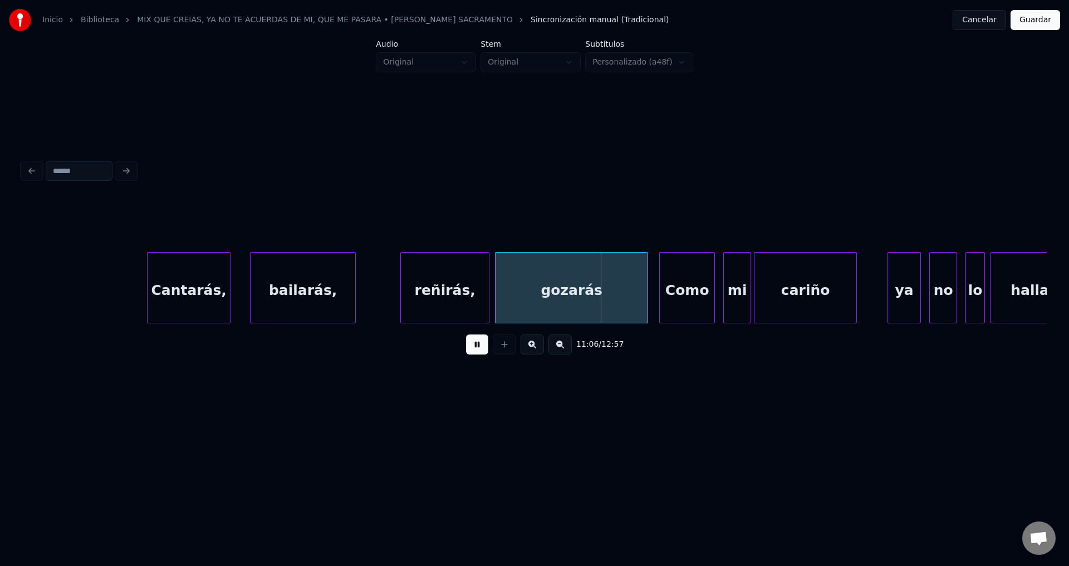
scroll to position [0, 92311]
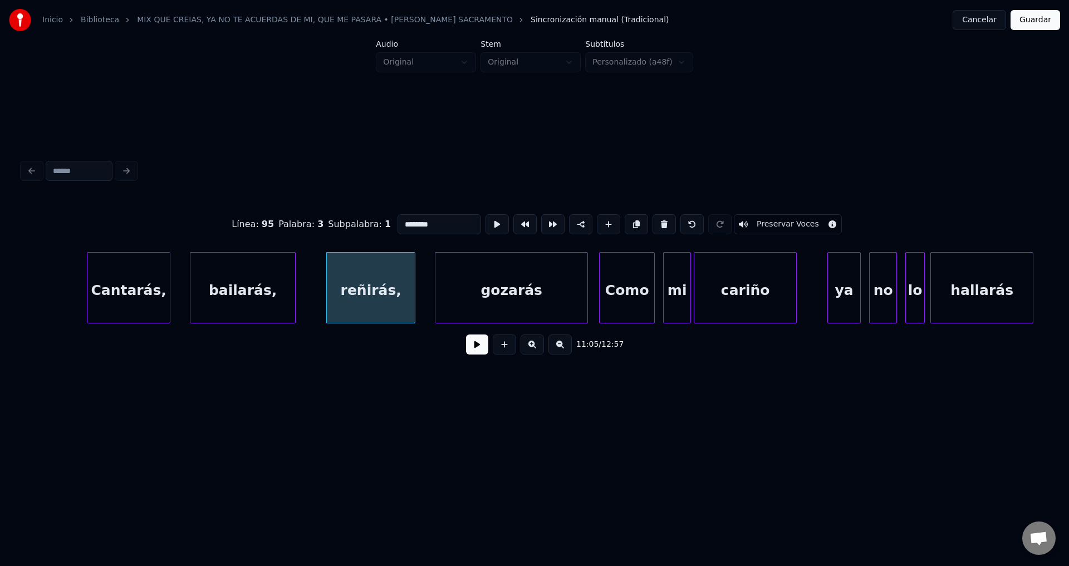
drag, startPoint x: 438, startPoint y: 219, endPoint x: 338, endPoint y: 215, distance: 99.1
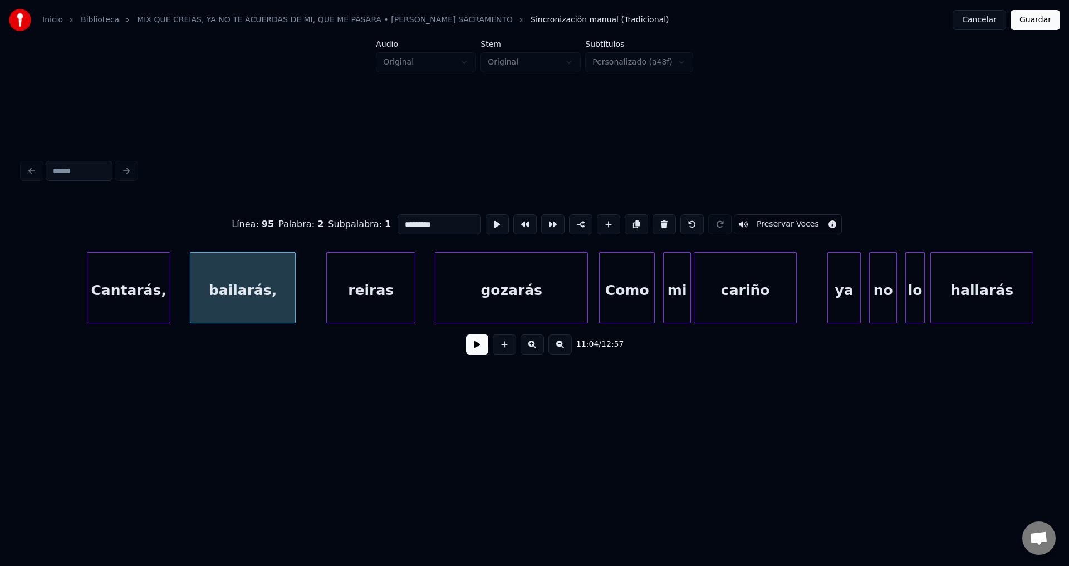
type input "*********"
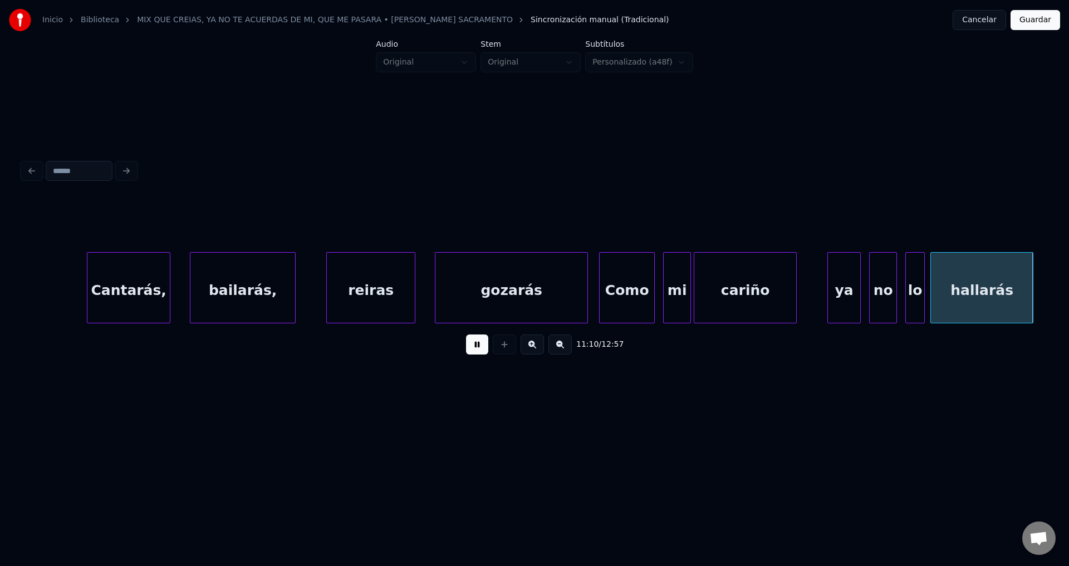
scroll to position [0, 93336]
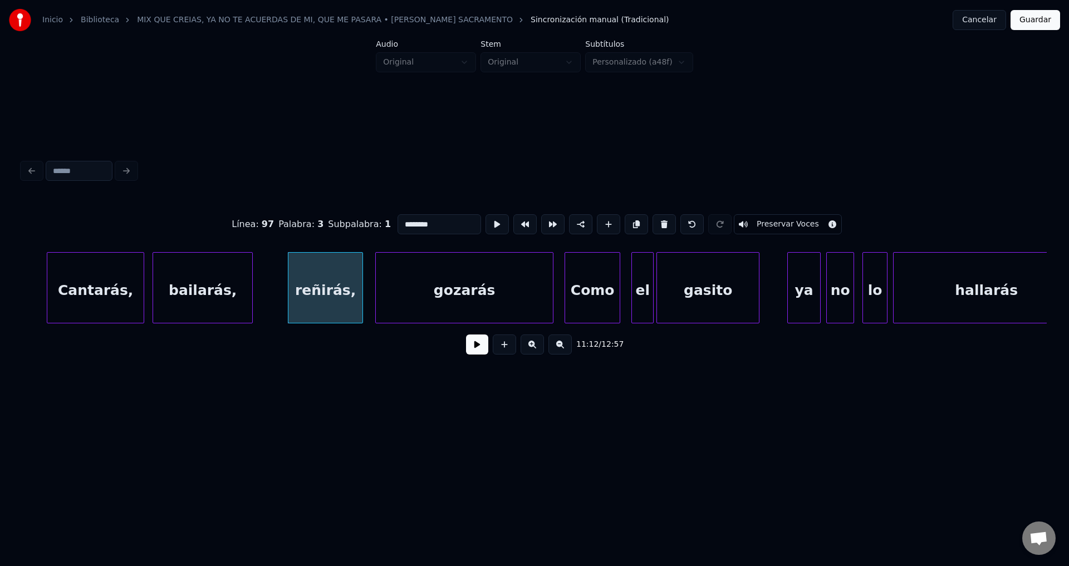
drag, startPoint x: 355, startPoint y: 220, endPoint x: 325, endPoint y: 219, distance: 29.5
type input "******"
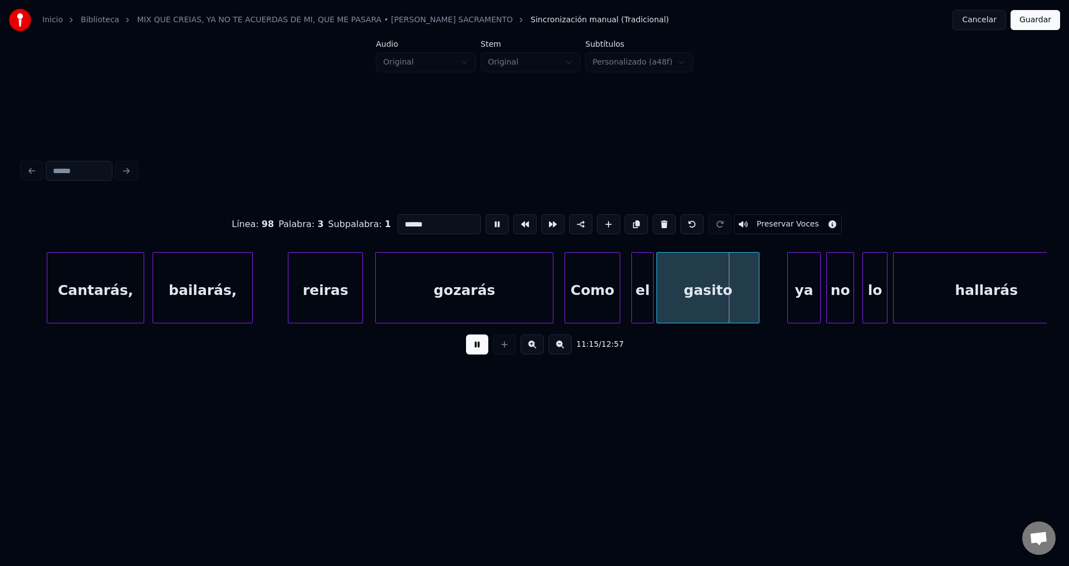
type input "****"
drag, startPoint x: 399, startPoint y: 219, endPoint x: 369, endPoint y: 217, distance: 30.1
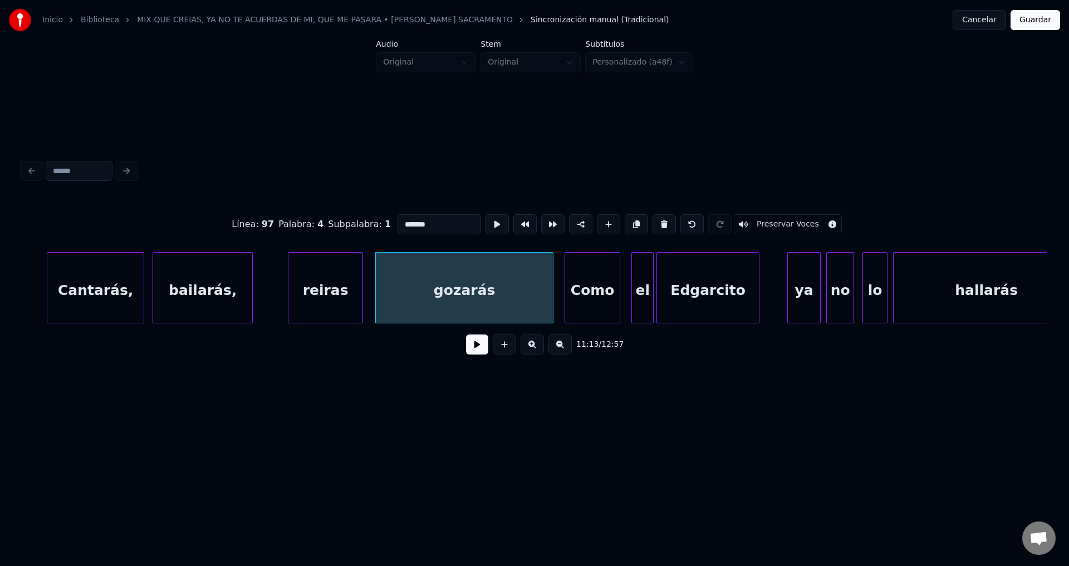
type input "*******"
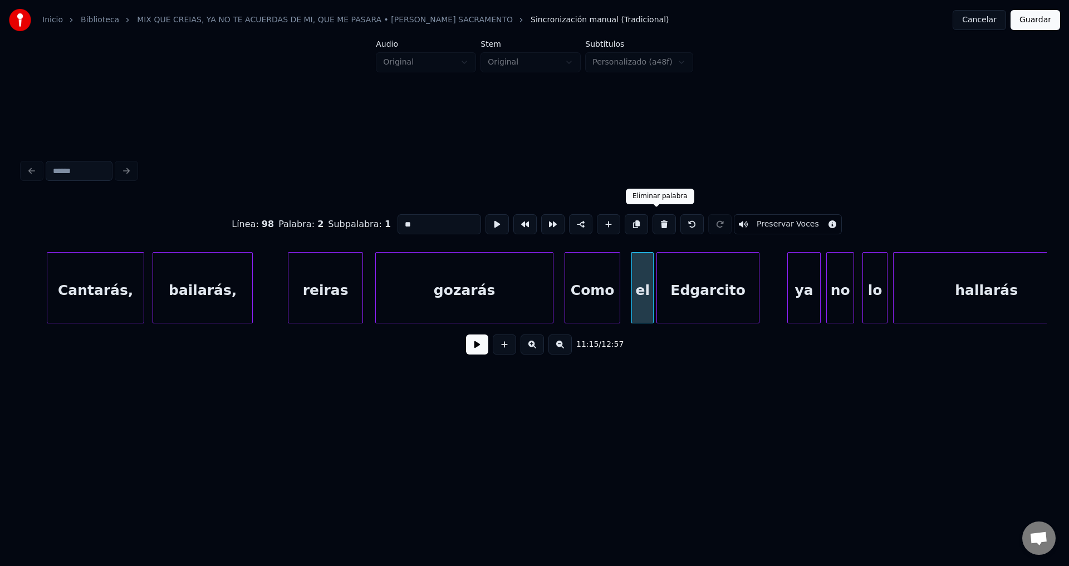
type input "*********"
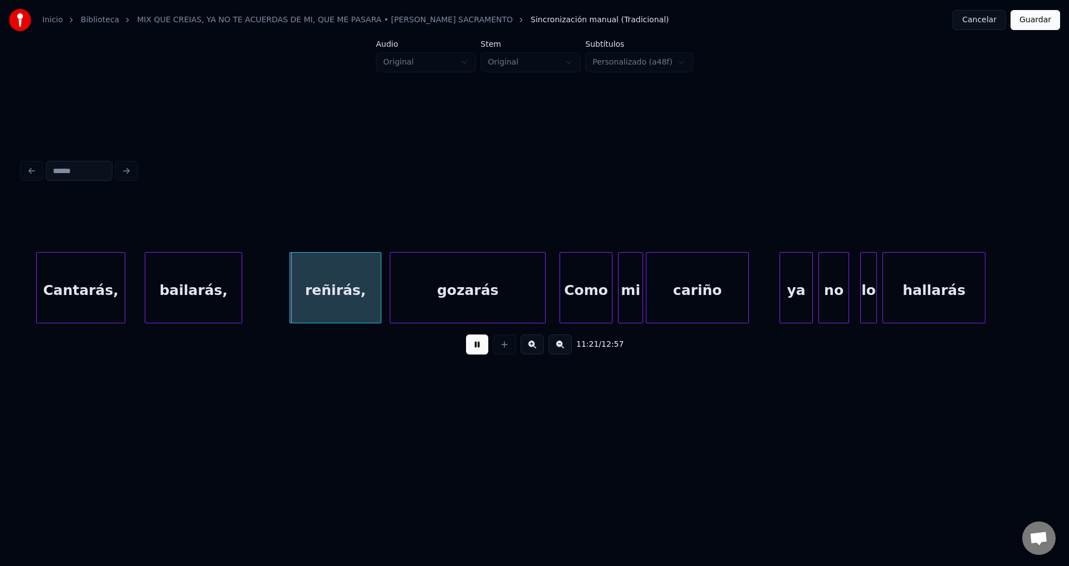
scroll to position [0, 94589]
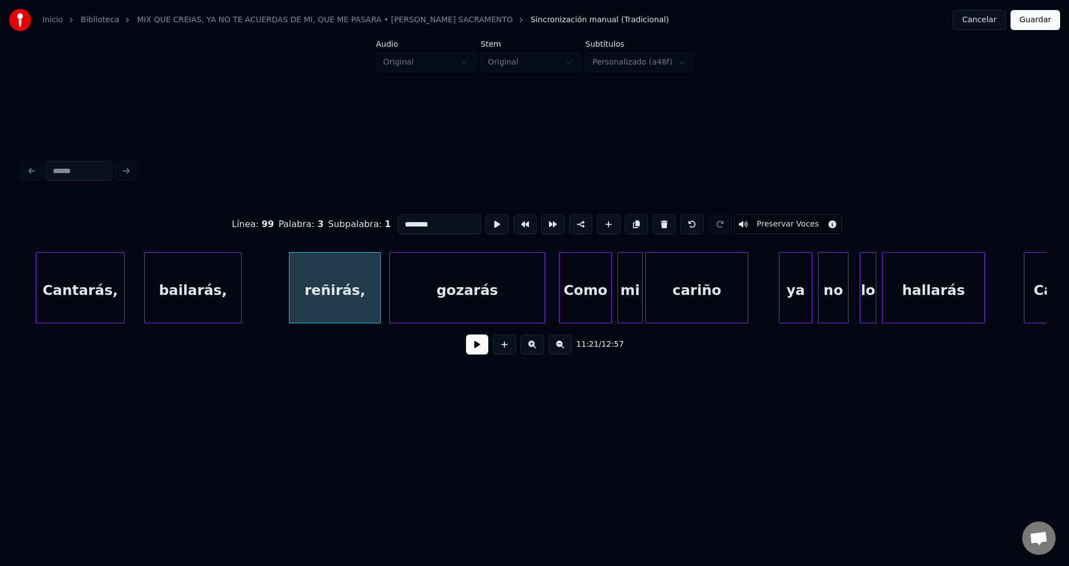
drag, startPoint x: 409, startPoint y: 219, endPoint x: 313, endPoint y: 216, distance: 95.8
type input "******"
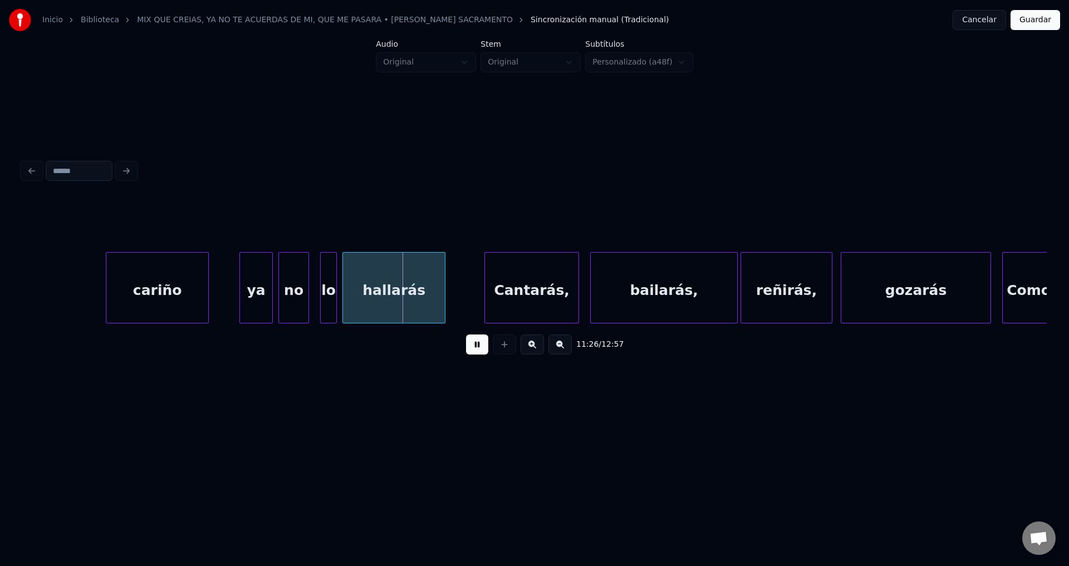
scroll to position [0, 95248]
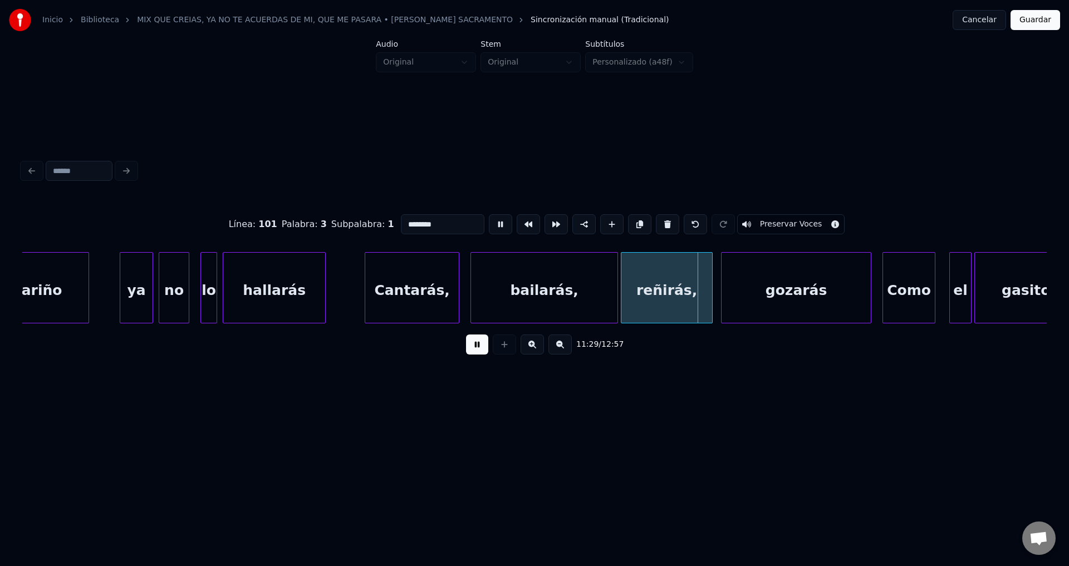
drag, startPoint x: 352, startPoint y: 214, endPoint x: 279, endPoint y: 210, distance: 73.0
type input "******"
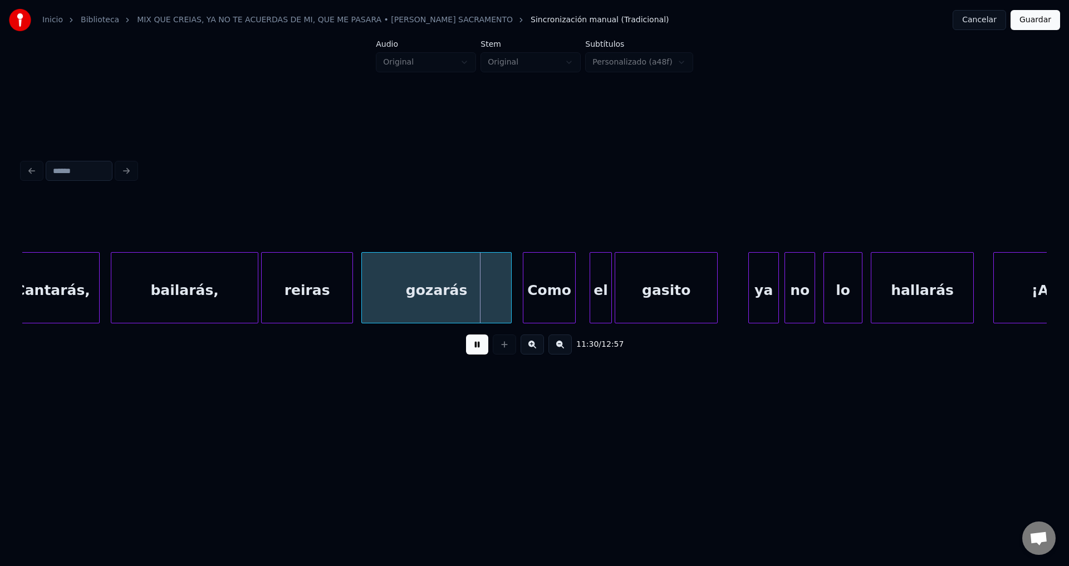
scroll to position [0, 95668]
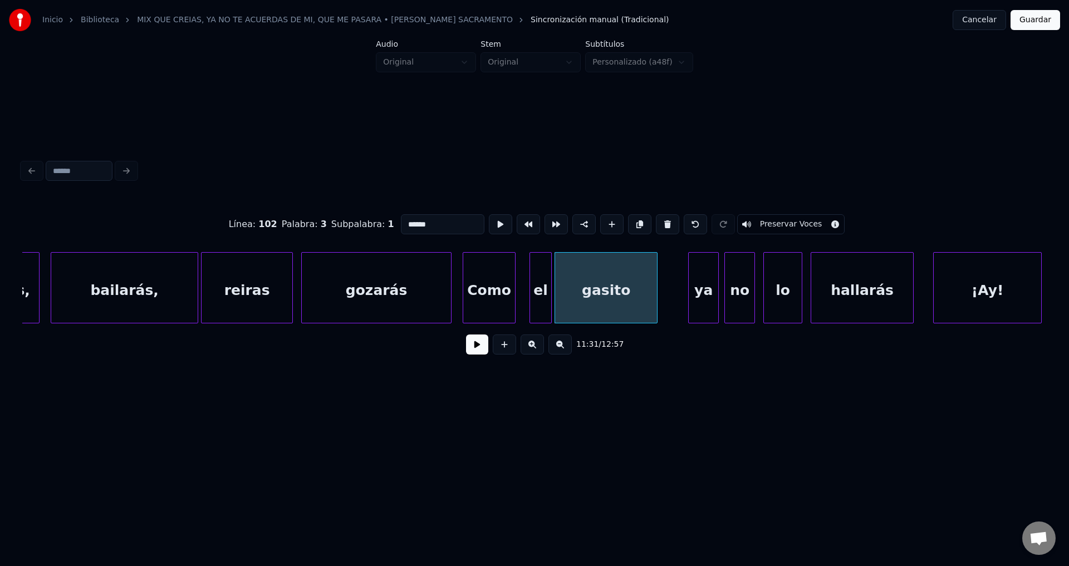
drag, startPoint x: 425, startPoint y: 218, endPoint x: 311, endPoint y: 213, distance: 113.7
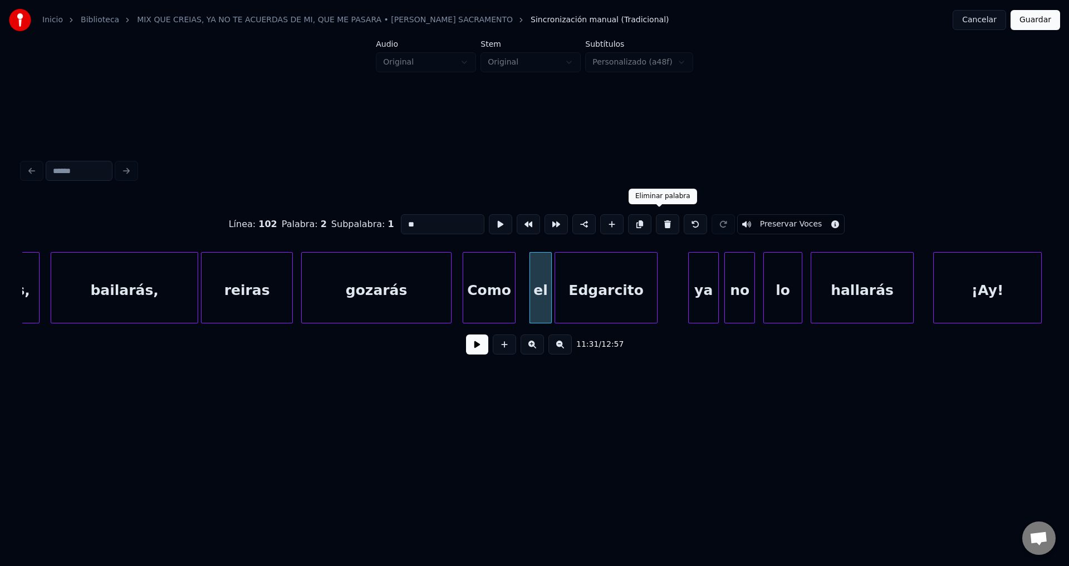
type input "*********"
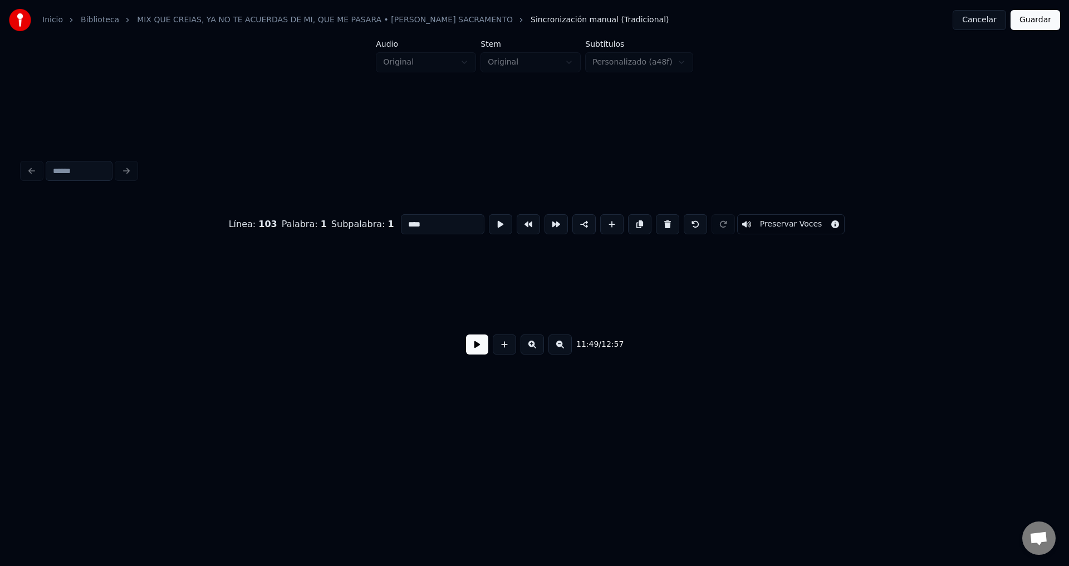
scroll to position [0, 98797]
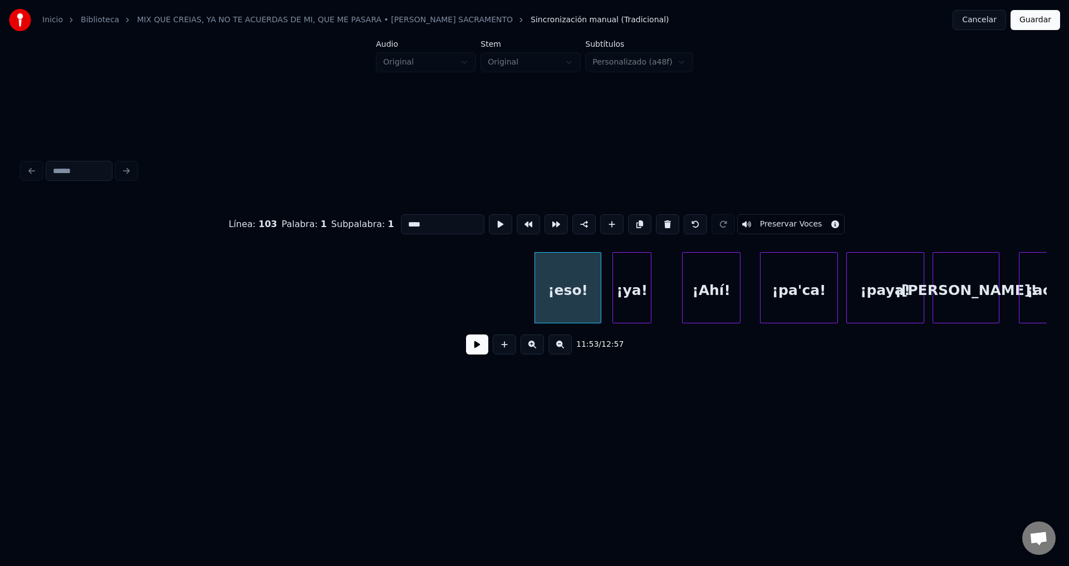
type input "*****"
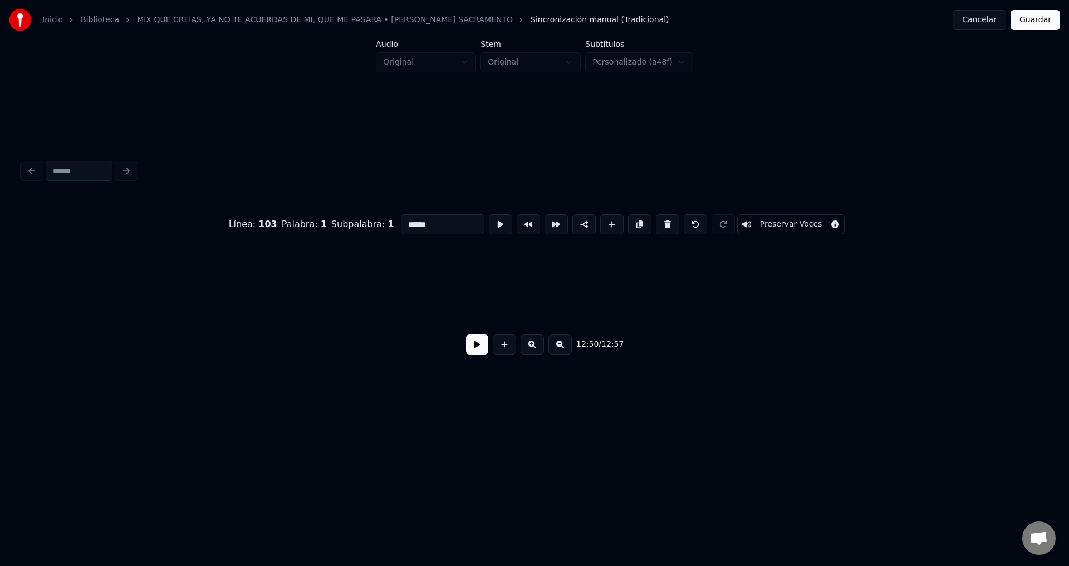
scroll to position [0, 107237]
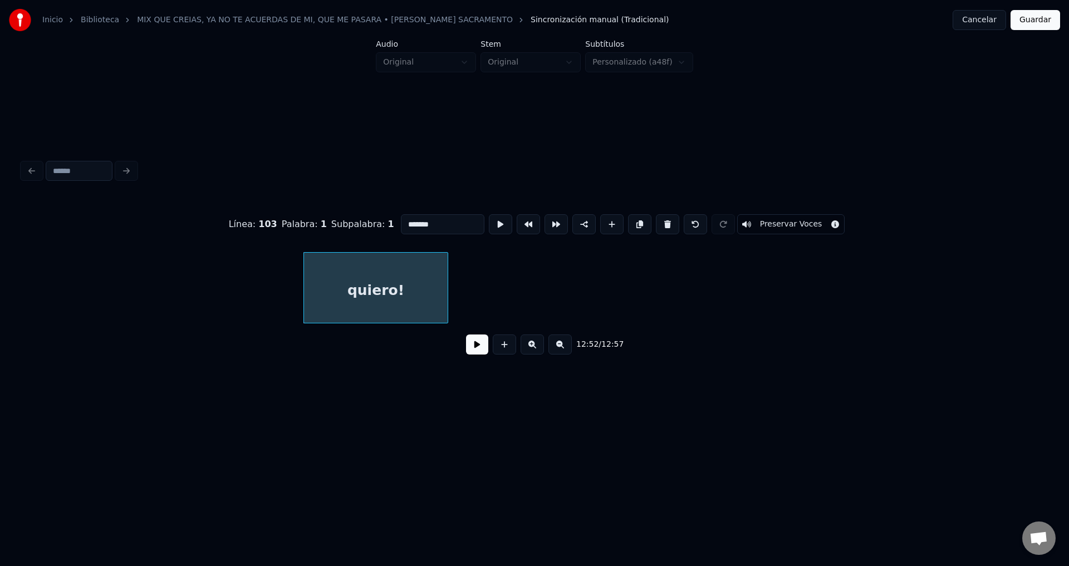
type input "***"
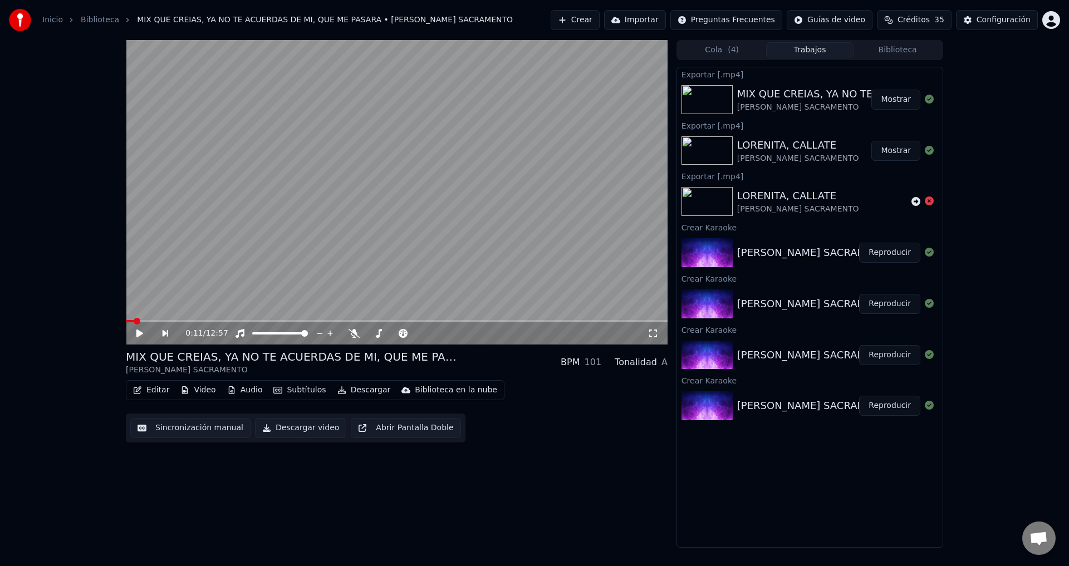
click at [882, 354] on button "Reproducir" at bounding box center [889, 355] width 61 height 20
click at [149, 390] on button "Editar" at bounding box center [151, 390] width 45 height 16
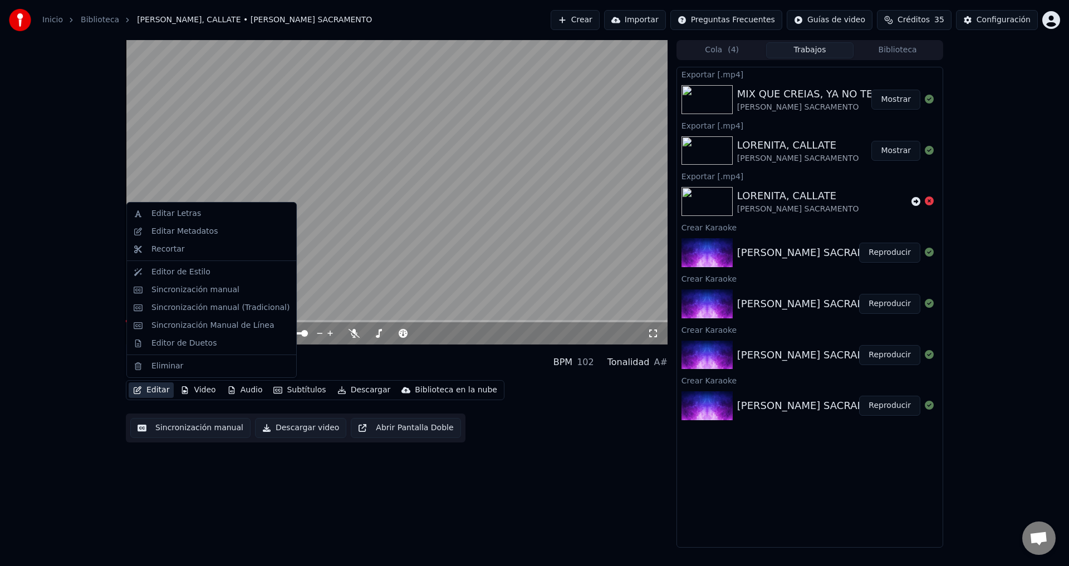
click at [885, 406] on button "Reproducir" at bounding box center [889, 406] width 61 height 20
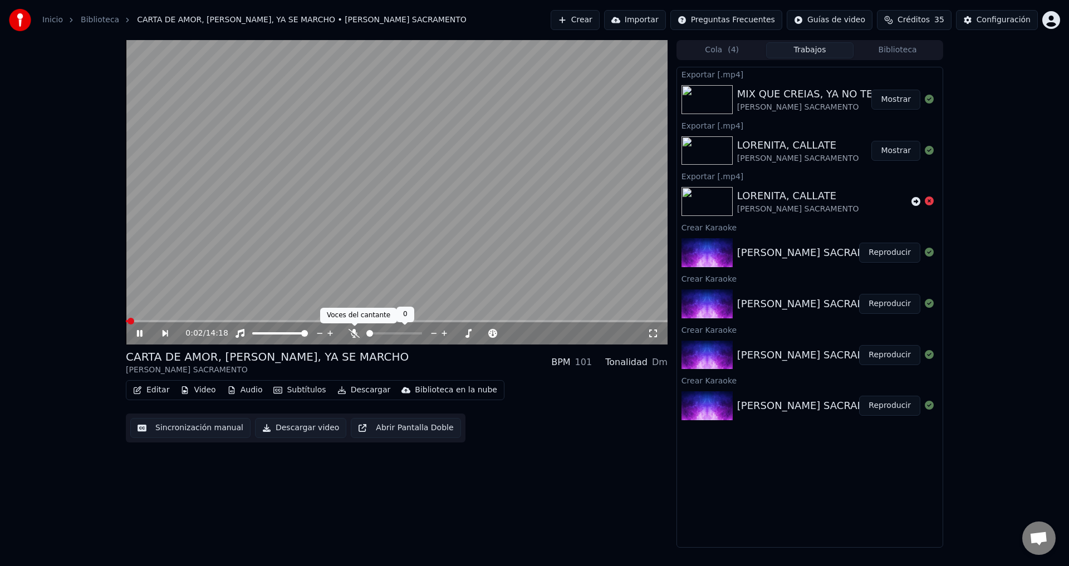
click at [359, 332] on icon at bounding box center [353, 333] width 11 height 9
click at [148, 385] on button "Editar" at bounding box center [151, 390] width 45 height 16
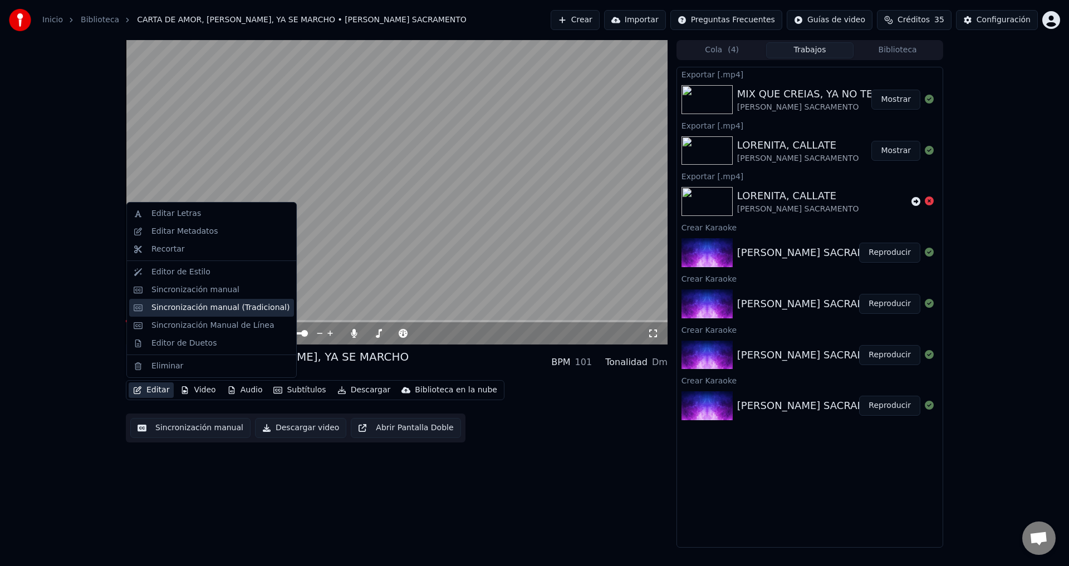
click at [184, 309] on div "Sincronización manual (Tradicional)" at bounding box center [220, 307] width 138 height 11
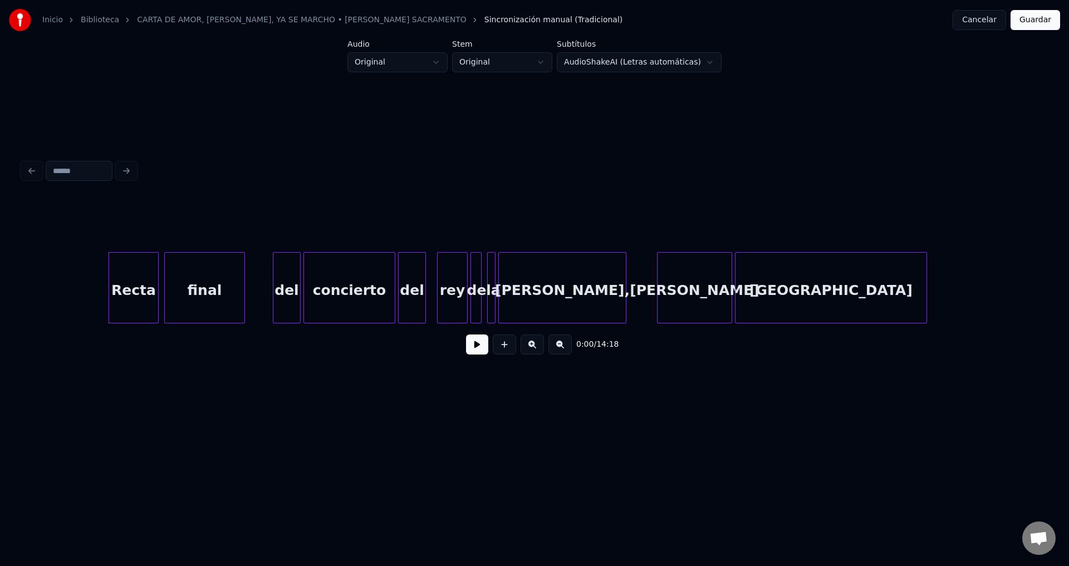
click at [136, 287] on div "Recta" at bounding box center [133, 291] width 49 height 76
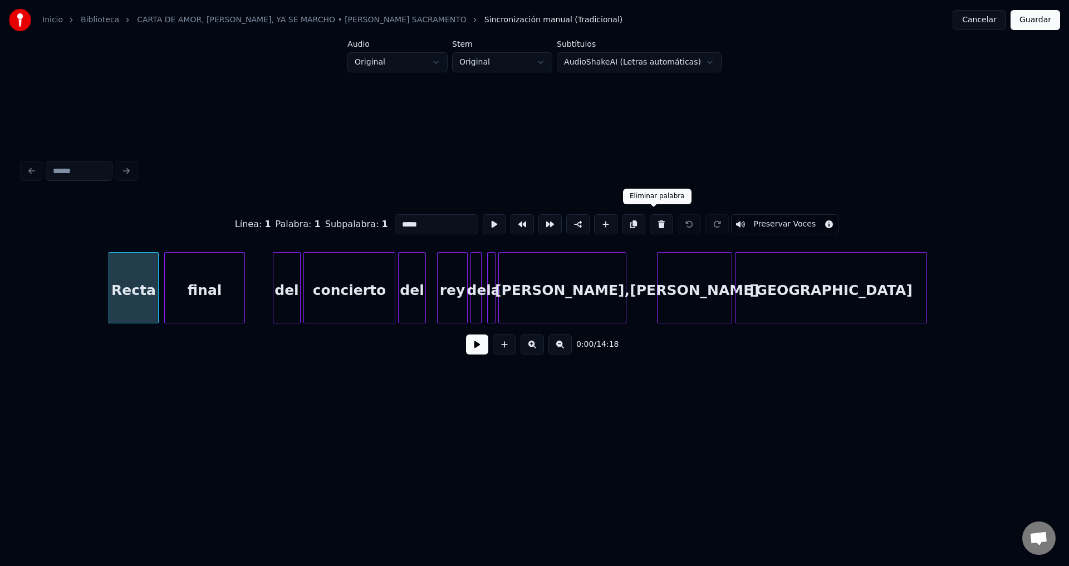
click at [656, 222] on button at bounding box center [661, 224] width 23 height 20
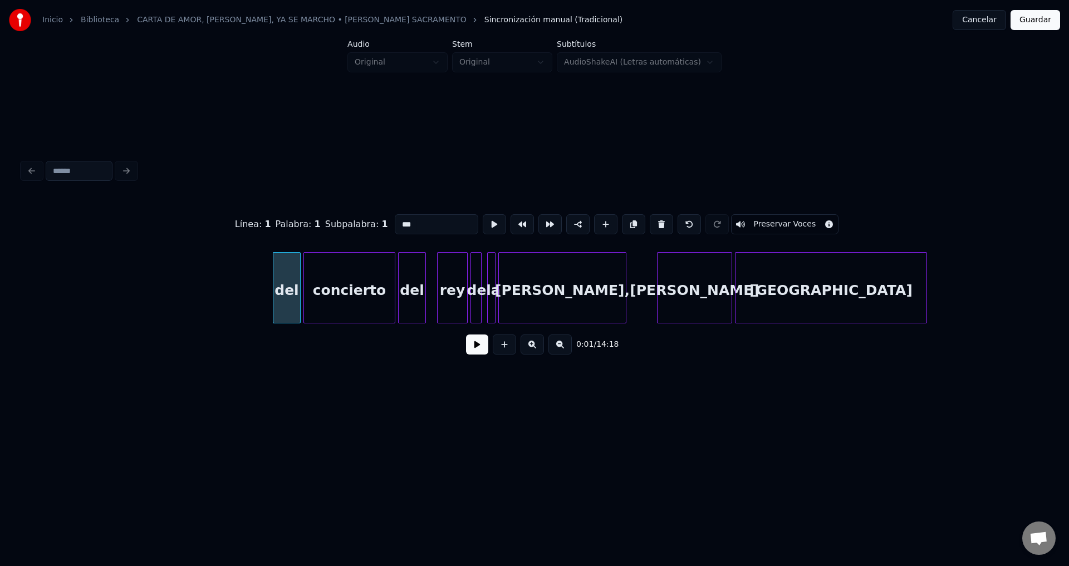
click at [656, 222] on button at bounding box center [661, 224] width 23 height 20
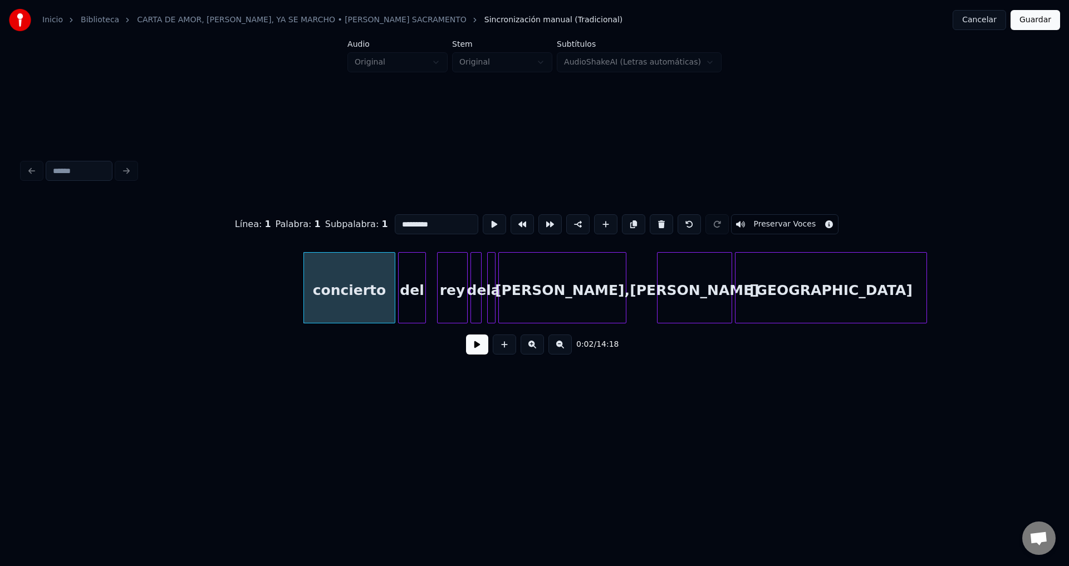
click at [656, 222] on button at bounding box center [661, 224] width 23 height 20
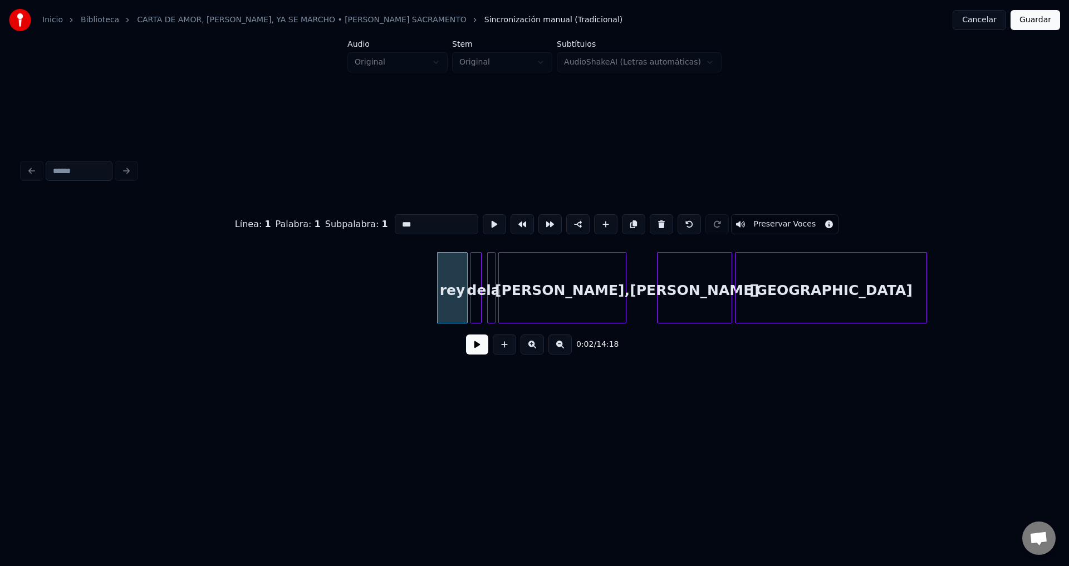
click at [656, 222] on button at bounding box center [661, 224] width 23 height 20
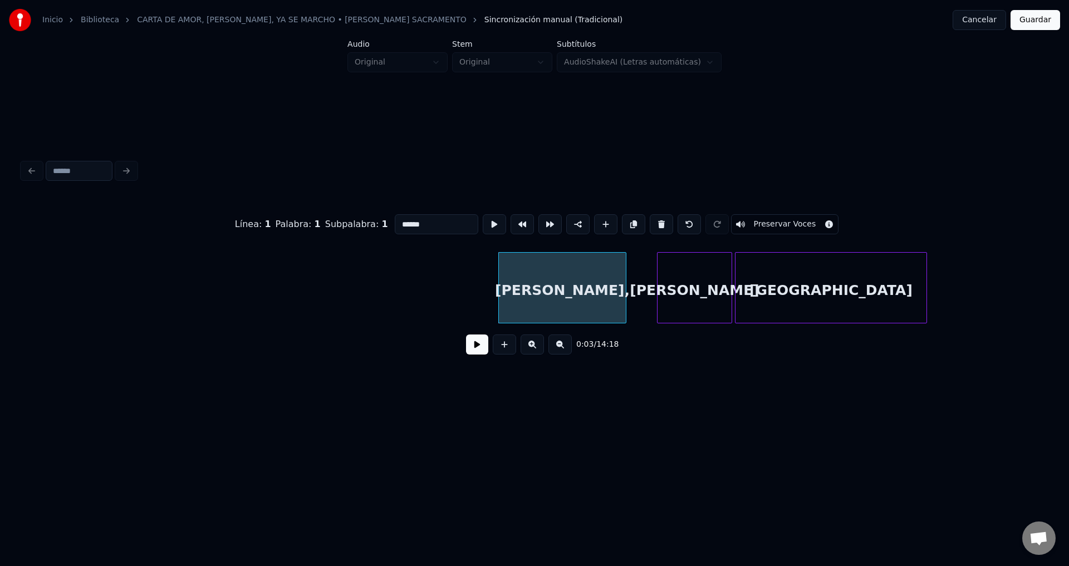
click at [656, 222] on button at bounding box center [661, 224] width 23 height 20
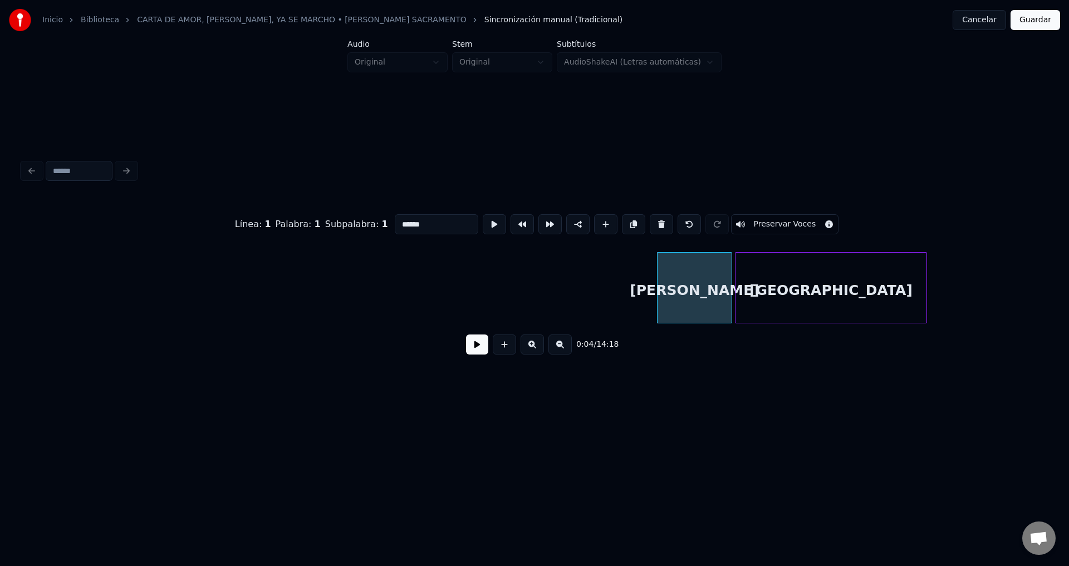
click at [656, 222] on button at bounding box center [661, 224] width 23 height 20
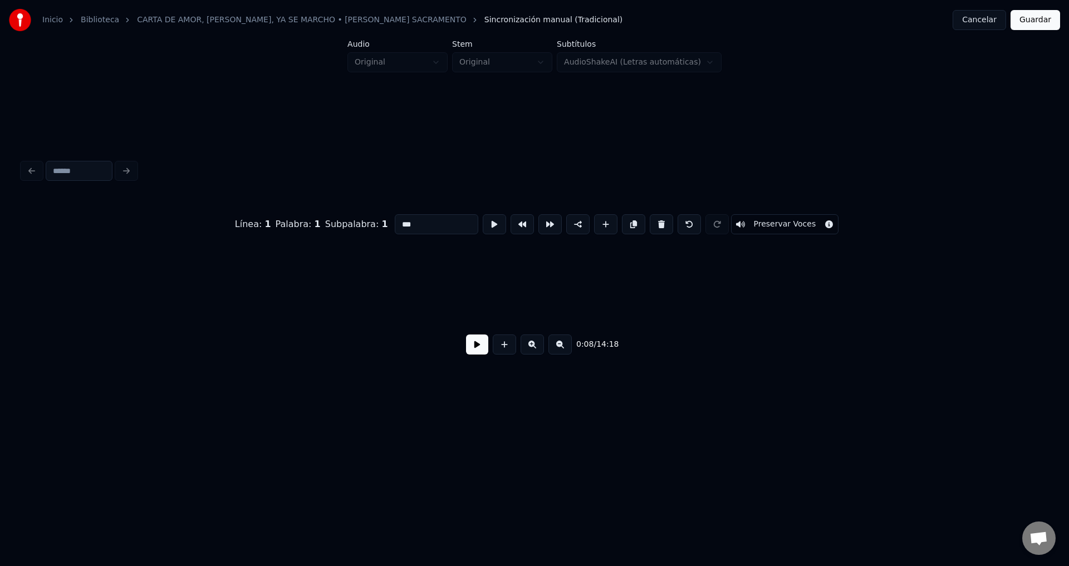
scroll to position [0, 1161]
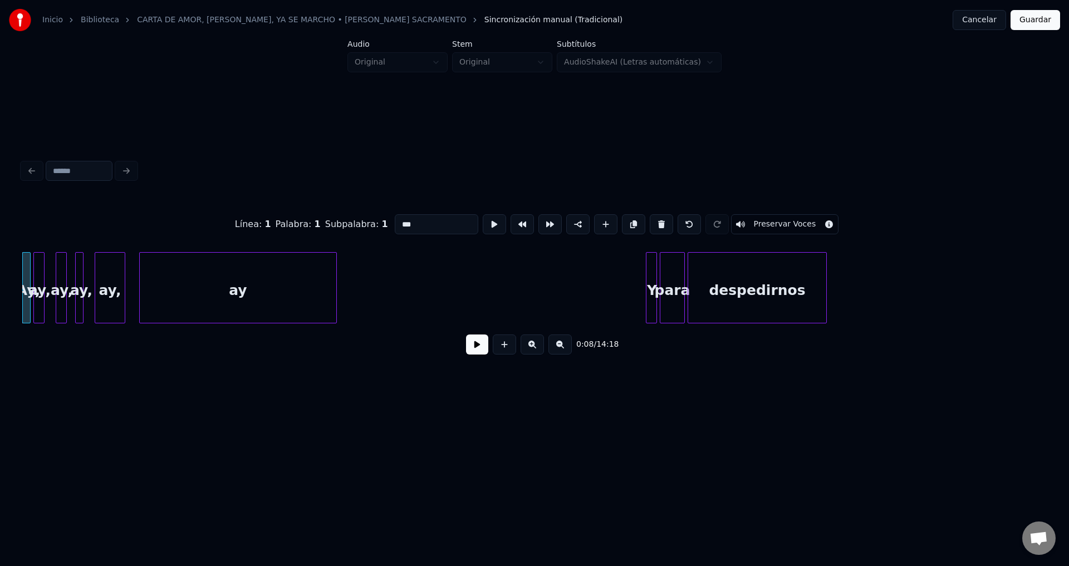
click at [656, 222] on button at bounding box center [661, 224] width 23 height 20
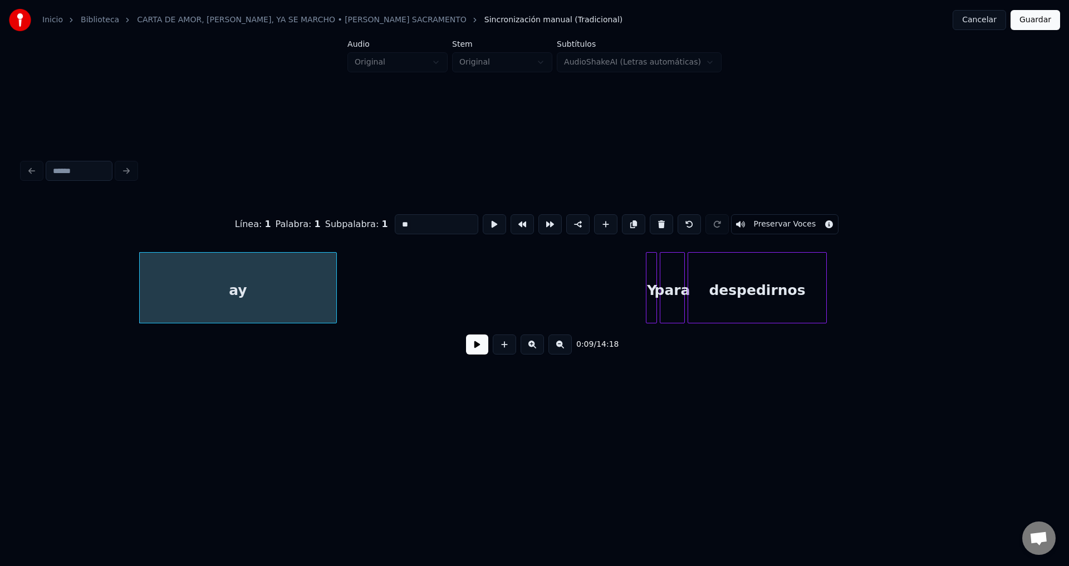
click at [656, 222] on button at bounding box center [661, 224] width 23 height 20
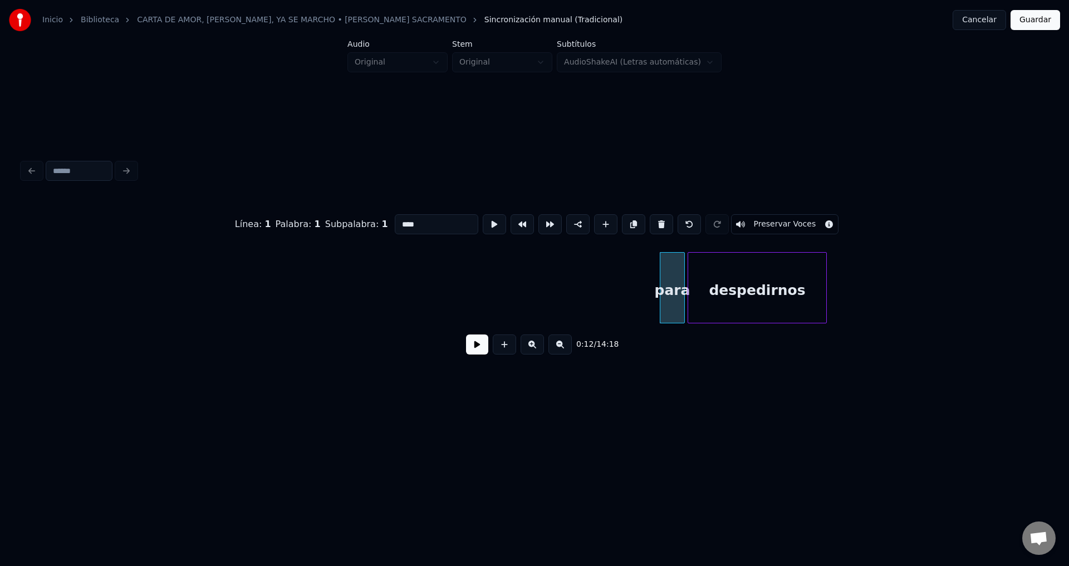
click at [656, 222] on button at bounding box center [661, 224] width 23 height 20
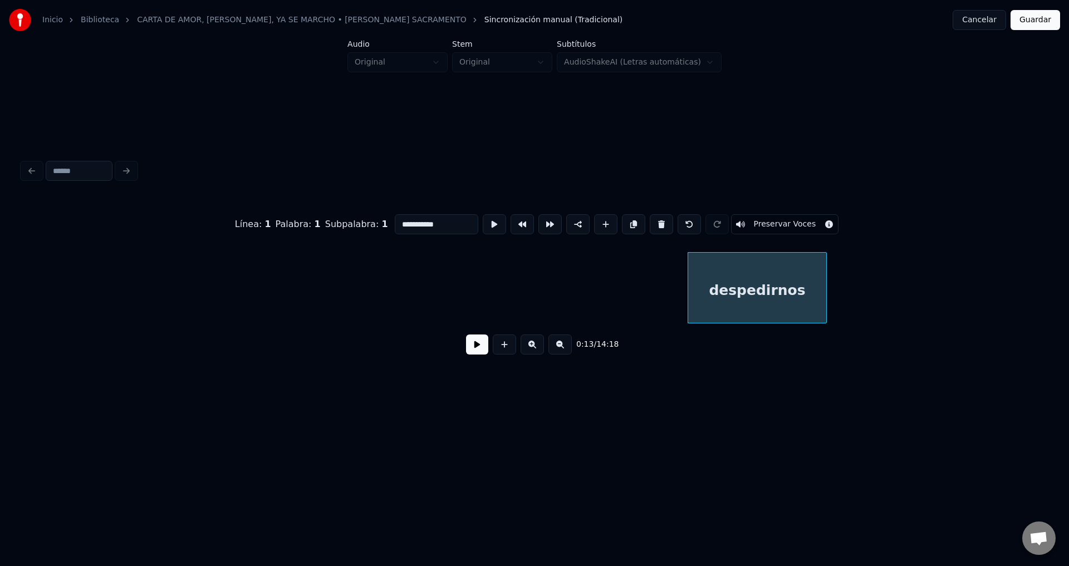
click at [656, 222] on button at bounding box center [661, 224] width 23 height 20
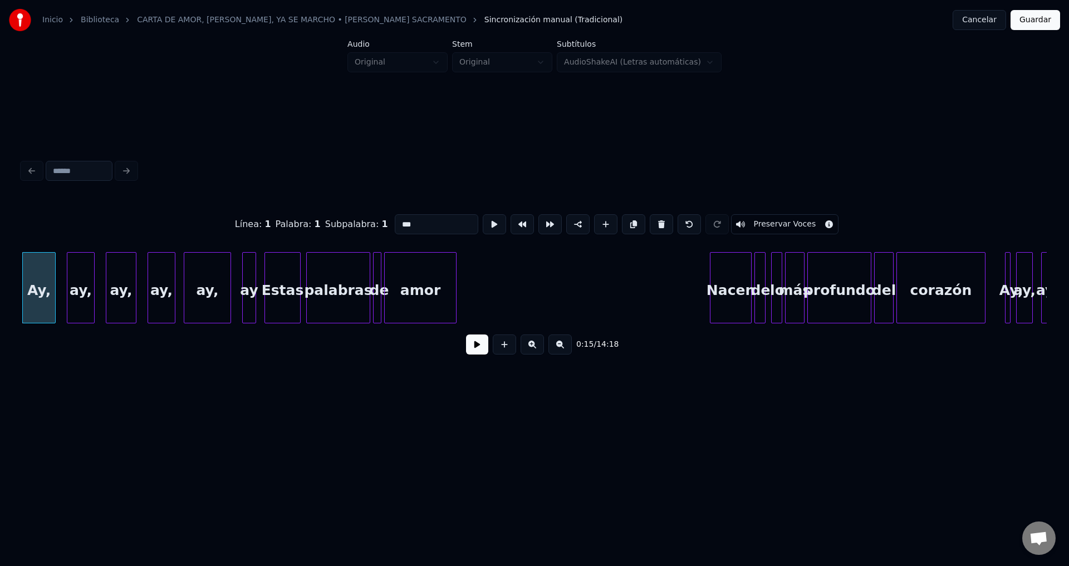
click at [656, 222] on button at bounding box center [661, 224] width 23 height 20
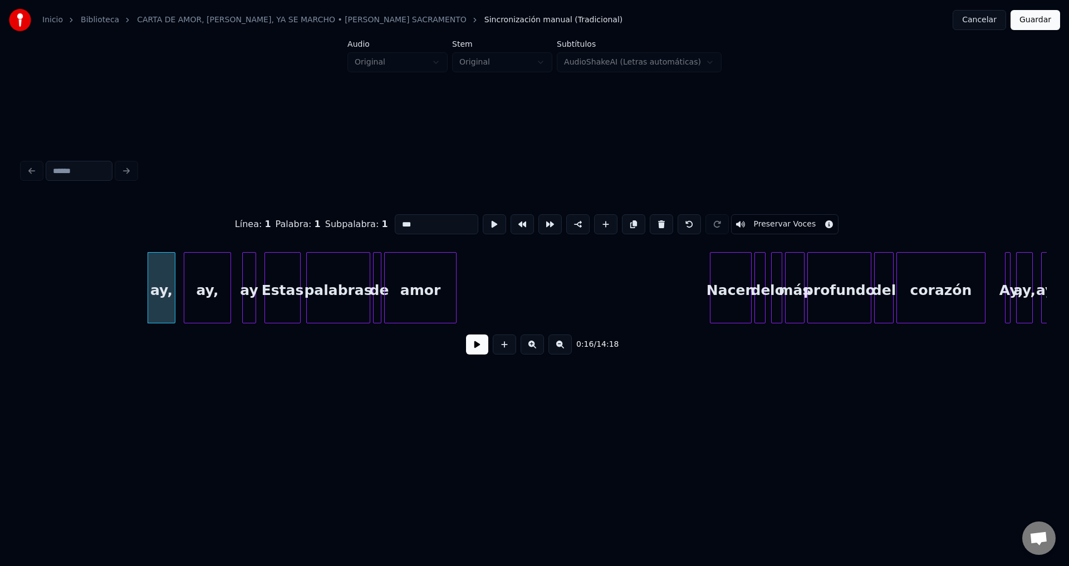
click at [656, 222] on button at bounding box center [661, 224] width 23 height 20
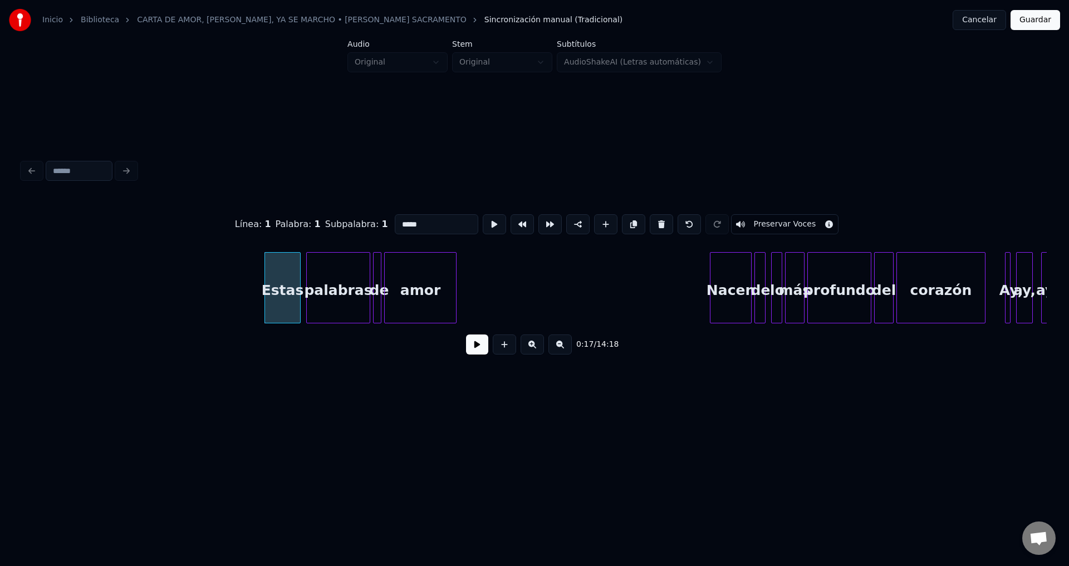
click at [656, 222] on button at bounding box center [661, 224] width 23 height 20
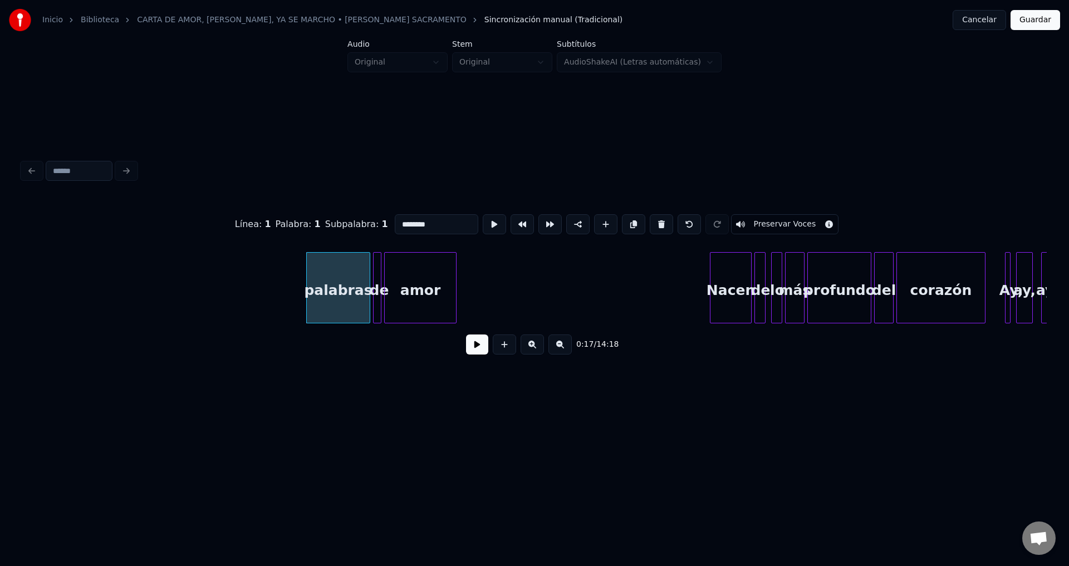
click at [656, 222] on button at bounding box center [661, 224] width 23 height 20
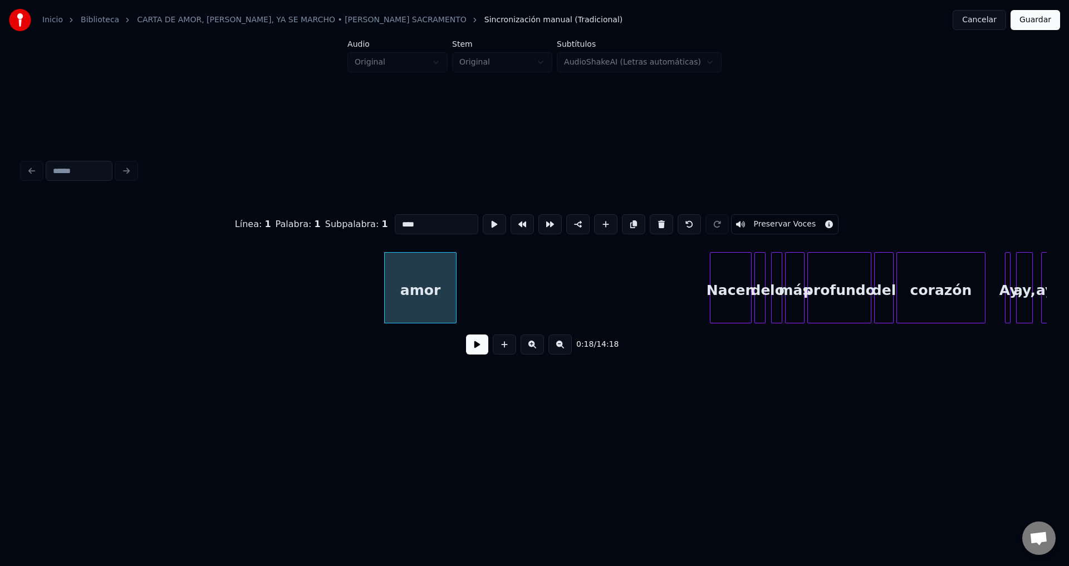
click at [656, 222] on button at bounding box center [661, 224] width 23 height 20
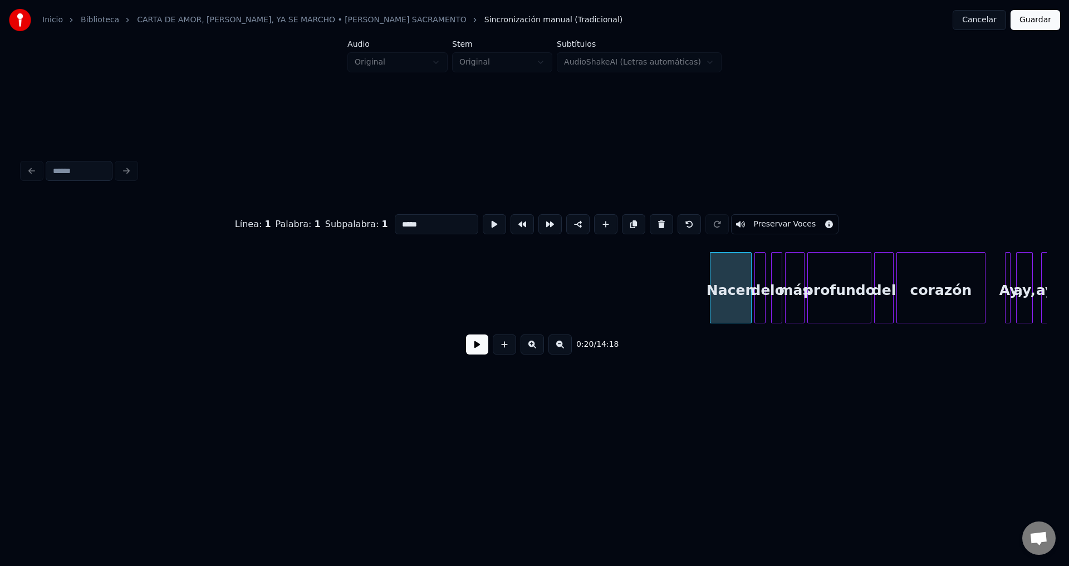
click at [656, 222] on button at bounding box center [661, 224] width 23 height 20
type input "********"
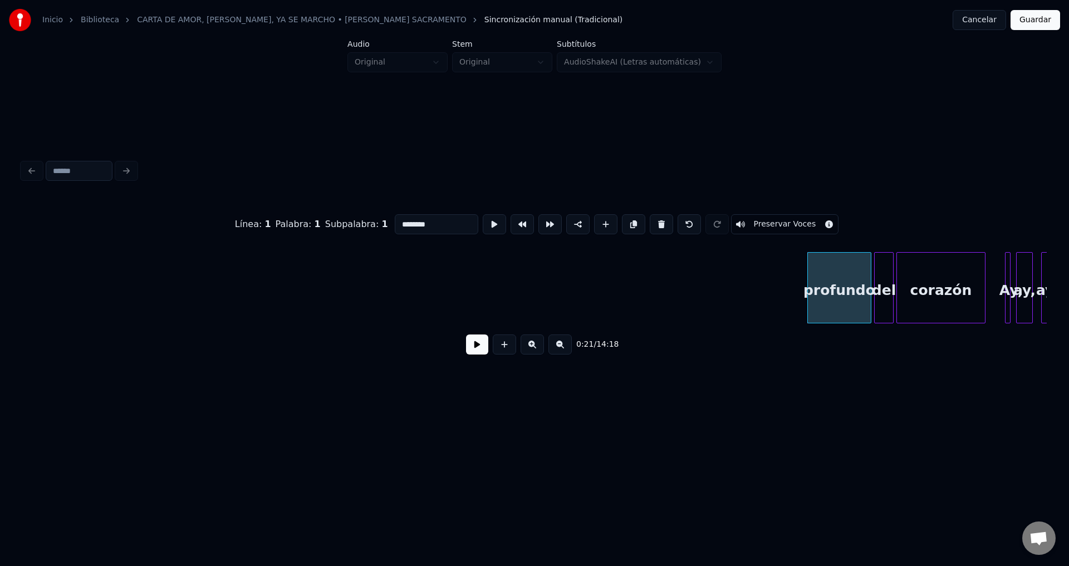
click at [470, 350] on button at bounding box center [477, 345] width 22 height 20
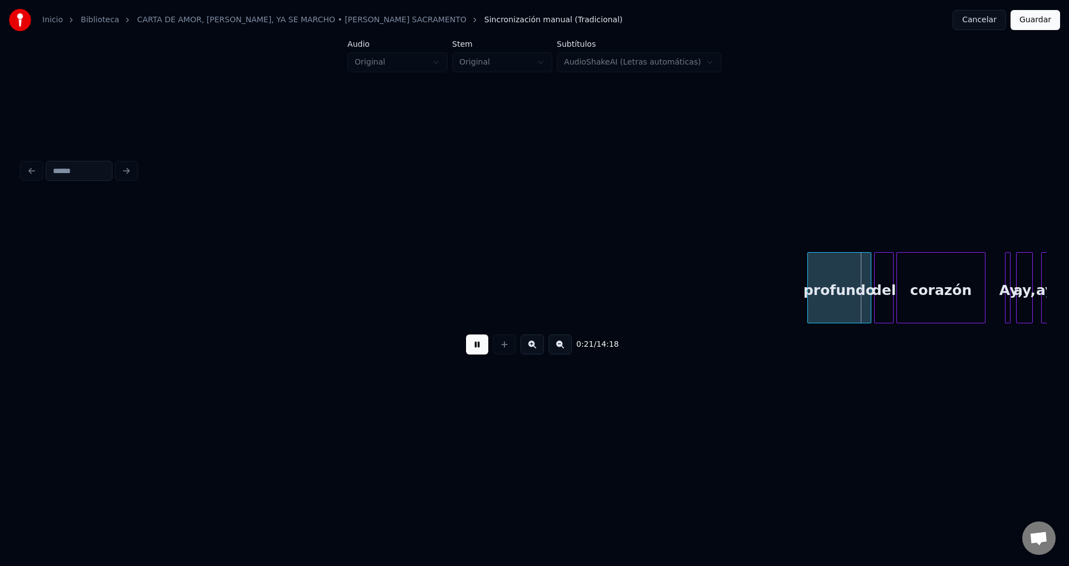
click at [470, 350] on button at bounding box center [477, 345] width 22 height 20
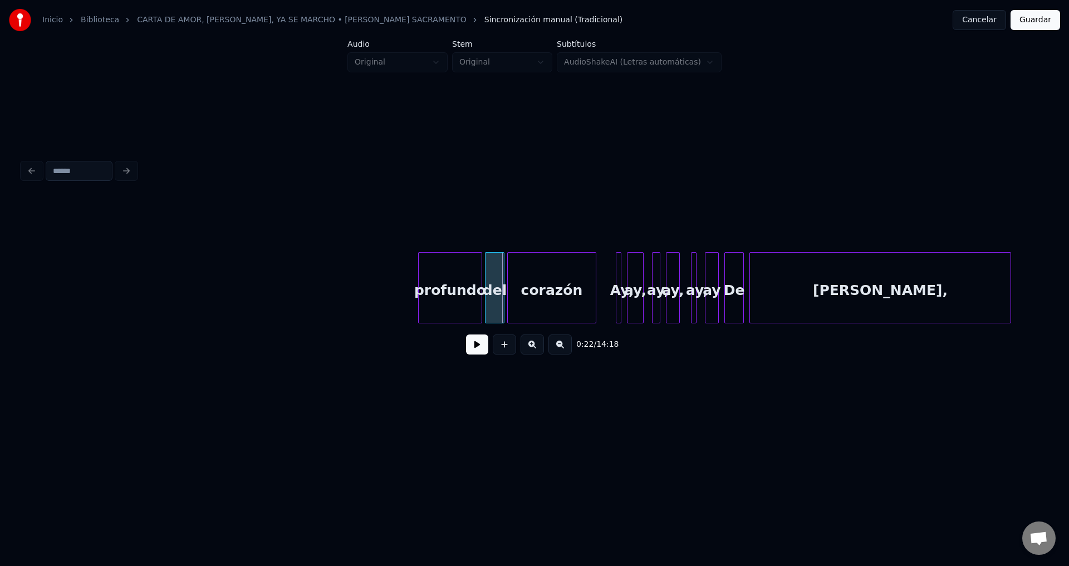
scroll to position [0, 2715]
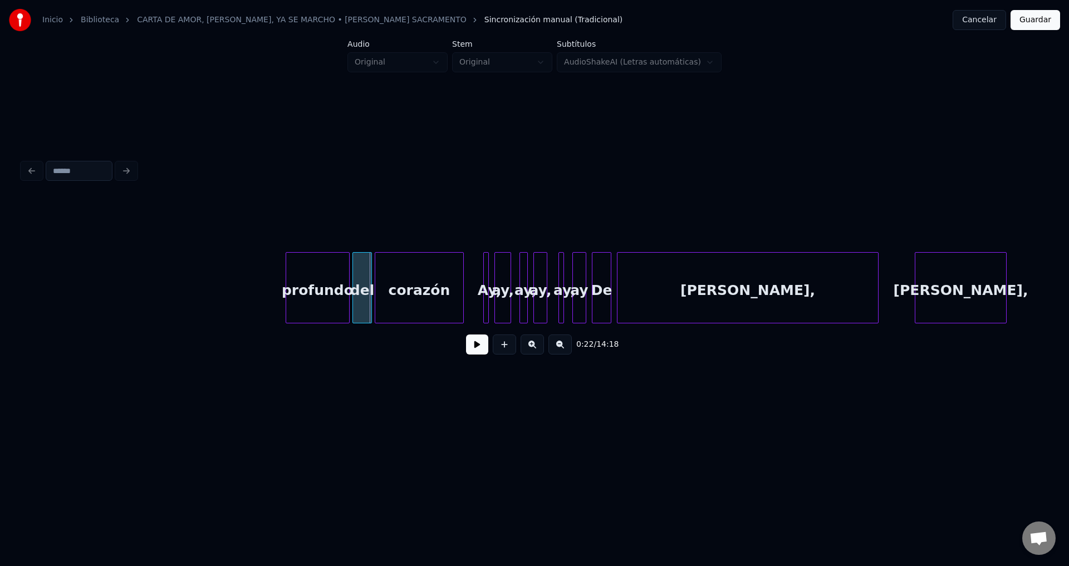
click at [346, 287] on div at bounding box center [347, 288] width 3 height 70
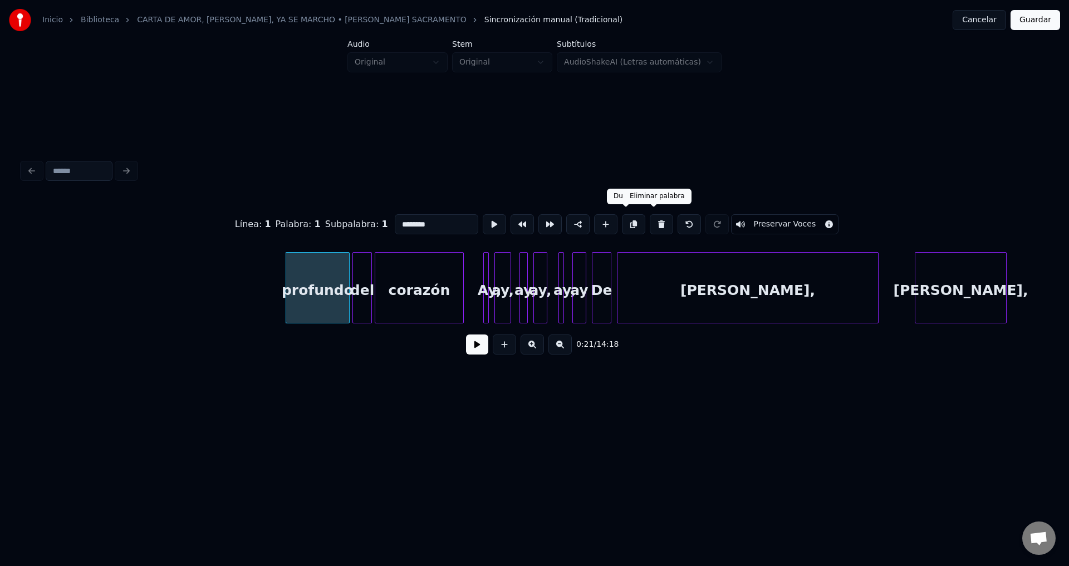
click at [651, 222] on button at bounding box center [661, 224] width 23 height 20
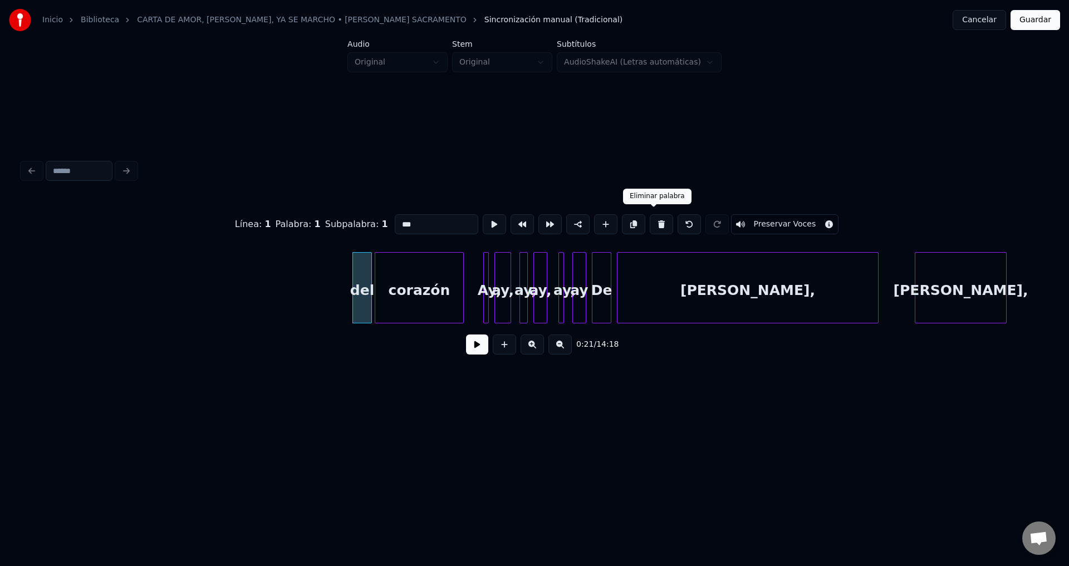
click at [651, 222] on button at bounding box center [661, 224] width 23 height 20
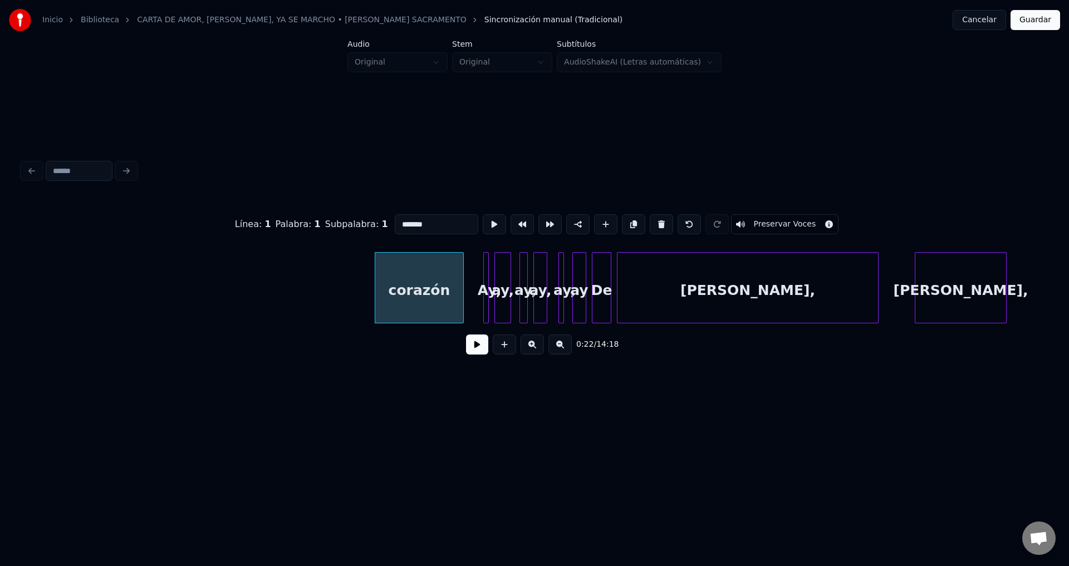
click at [651, 222] on button at bounding box center [661, 224] width 23 height 20
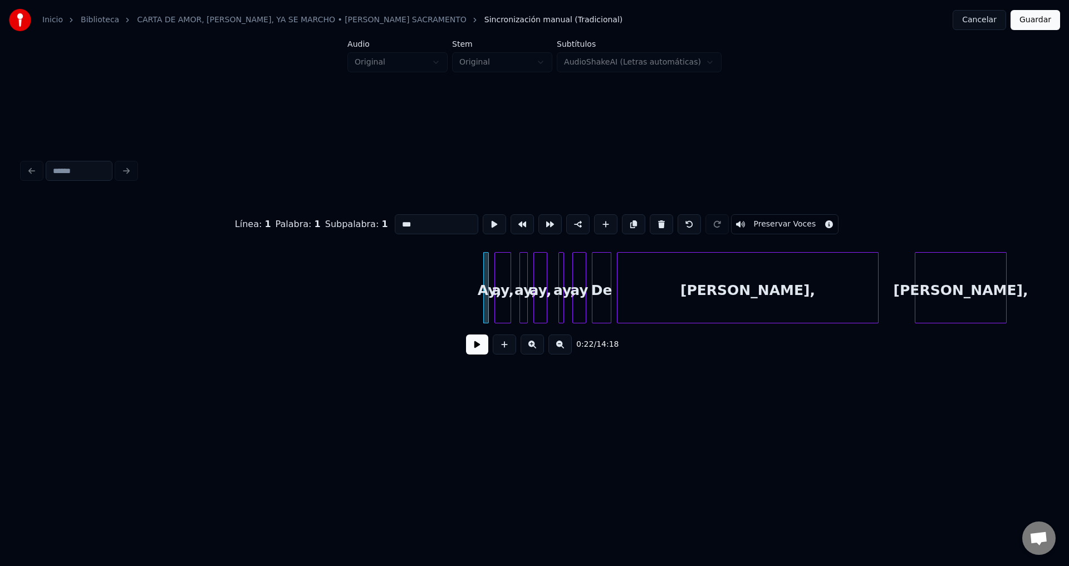
click at [651, 222] on button at bounding box center [661, 224] width 23 height 20
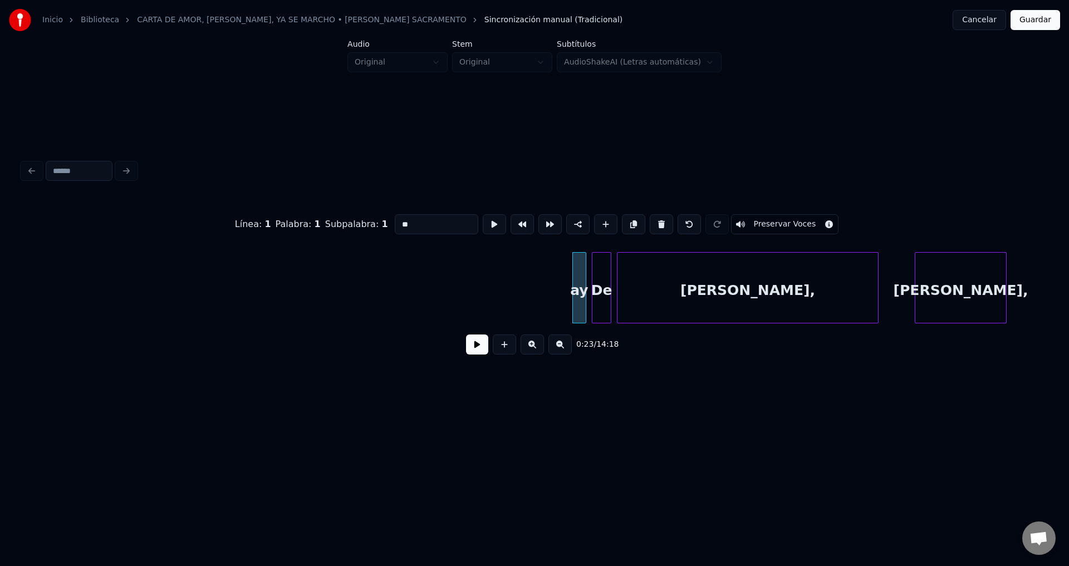
click at [651, 222] on button at bounding box center [661, 224] width 23 height 20
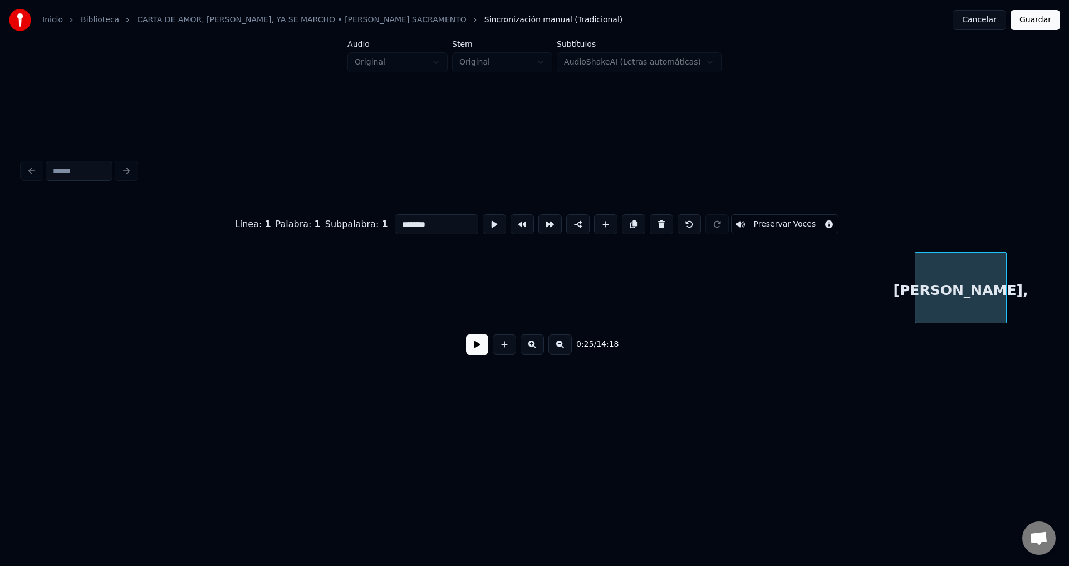
click at [651, 222] on button at bounding box center [661, 224] width 23 height 20
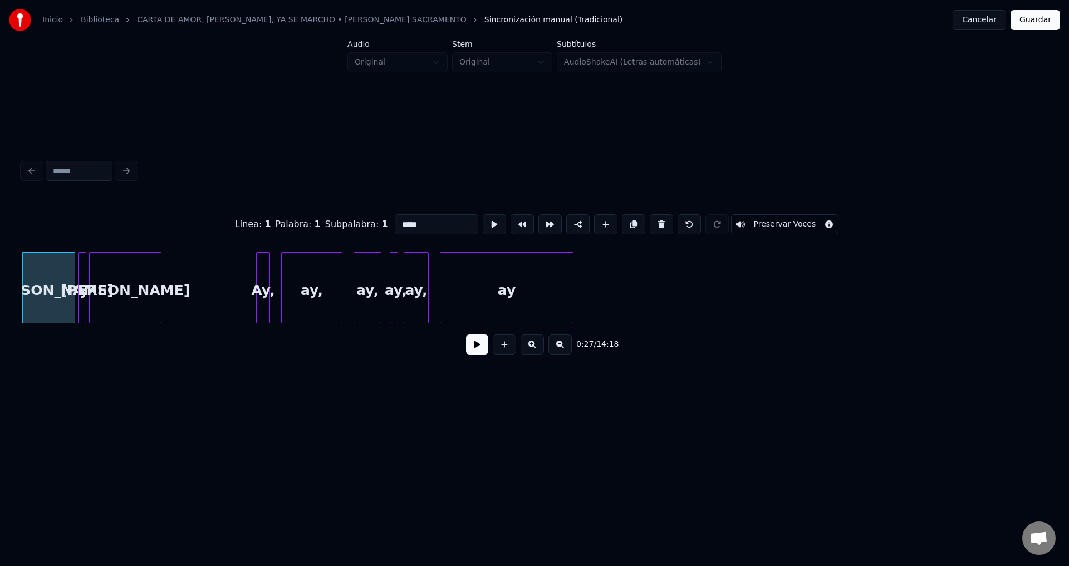
click at [651, 222] on button at bounding box center [661, 224] width 23 height 20
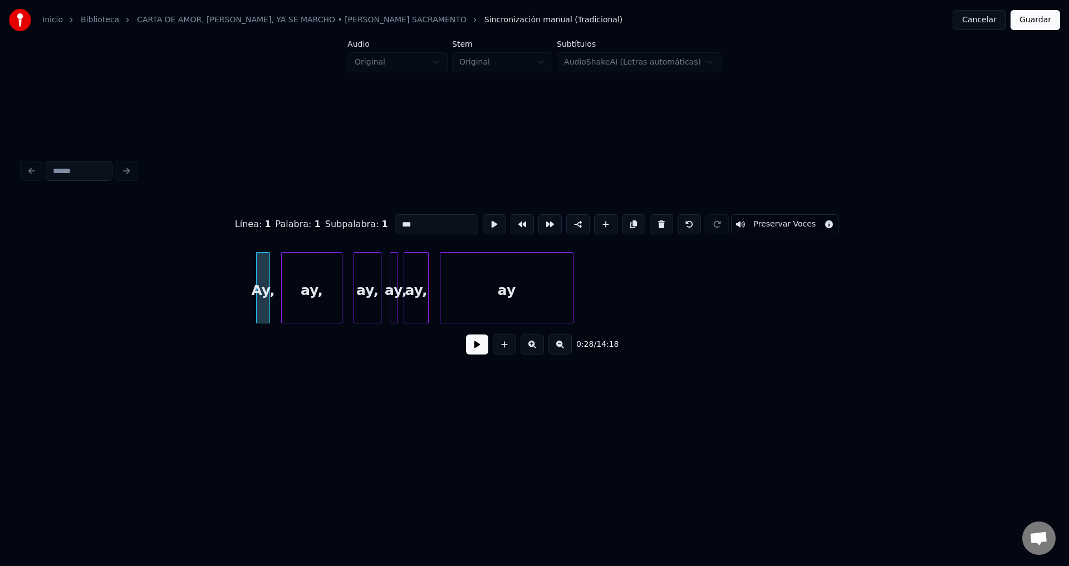
click at [651, 222] on button at bounding box center [661, 224] width 23 height 20
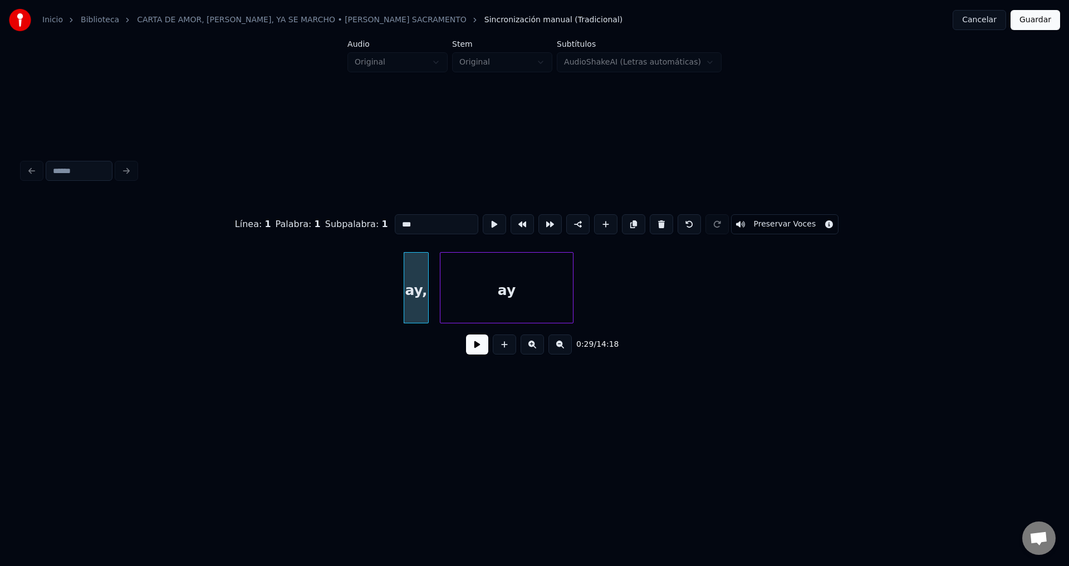
click at [651, 222] on button at bounding box center [661, 224] width 23 height 20
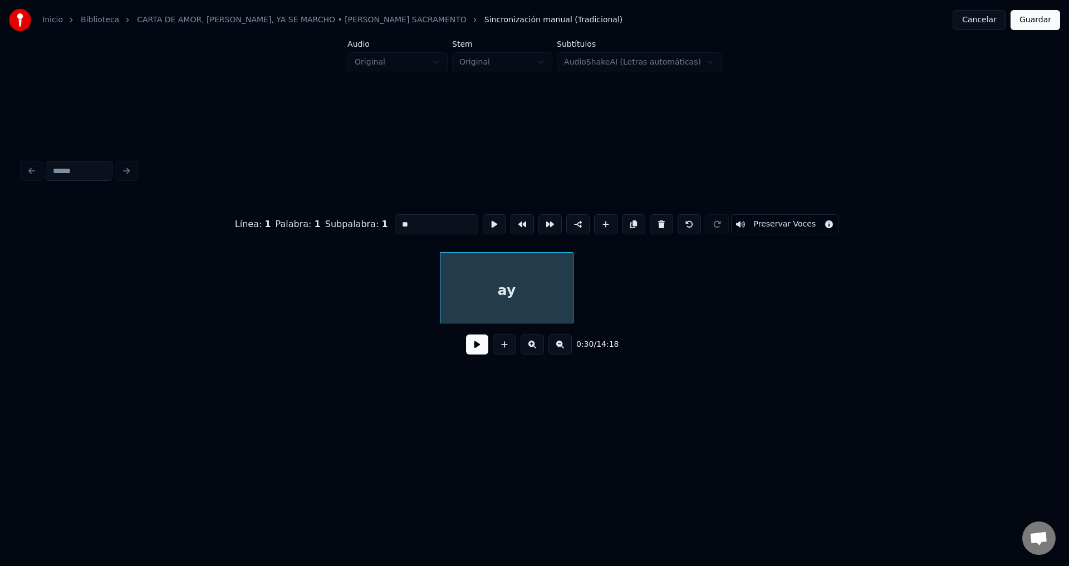
click at [651, 222] on button at bounding box center [661, 224] width 23 height 20
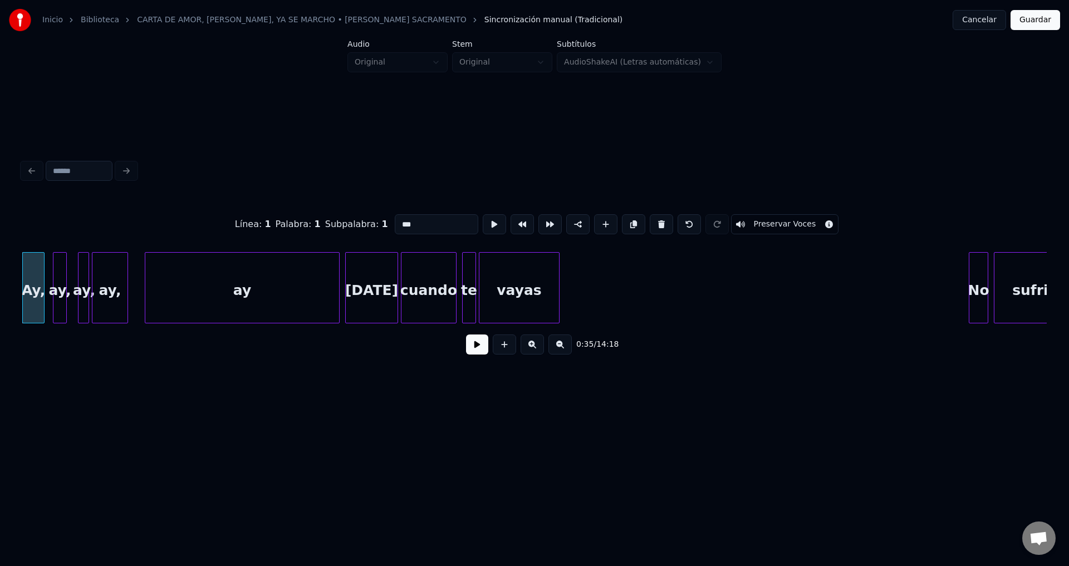
click at [651, 222] on button at bounding box center [661, 224] width 23 height 20
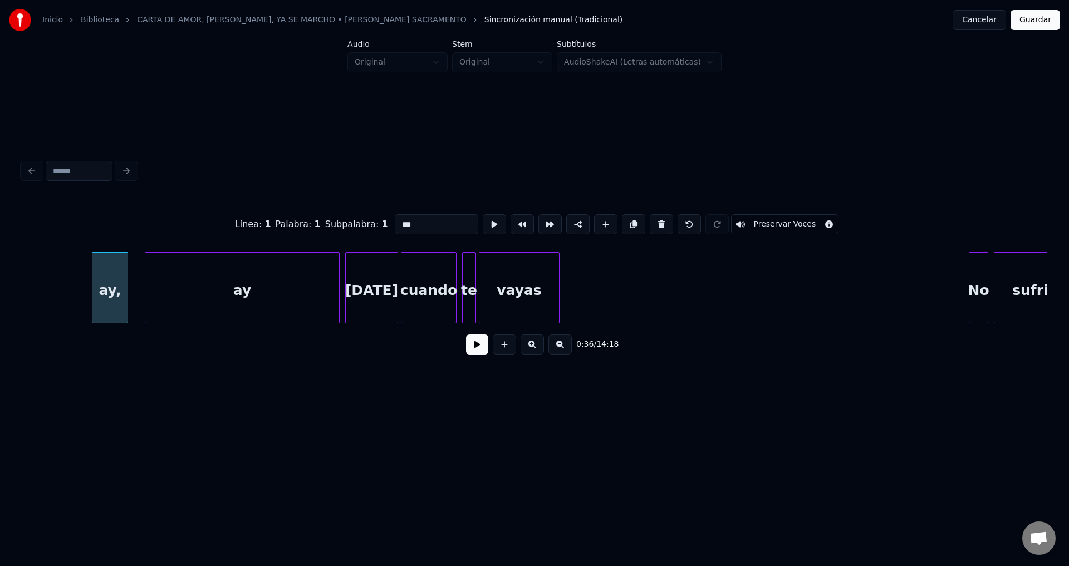
click at [651, 222] on button at bounding box center [661, 224] width 23 height 20
type input "******"
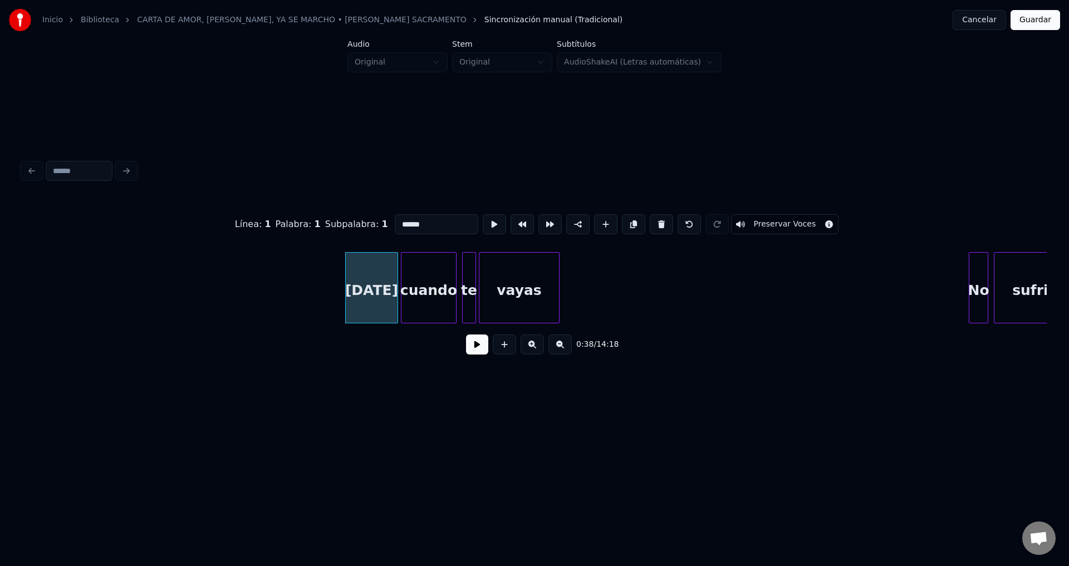
click at [475, 352] on button at bounding box center [477, 345] width 22 height 20
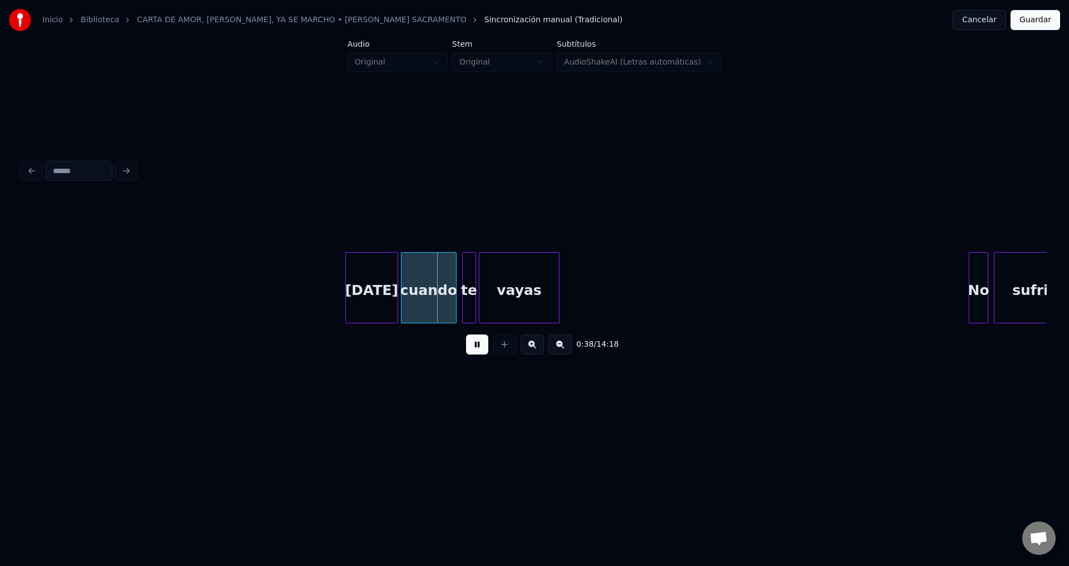
click at [475, 352] on button at bounding box center [477, 345] width 22 height 20
click at [388, 299] on div "[DATE]" at bounding box center [372, 291] width 52 height 76
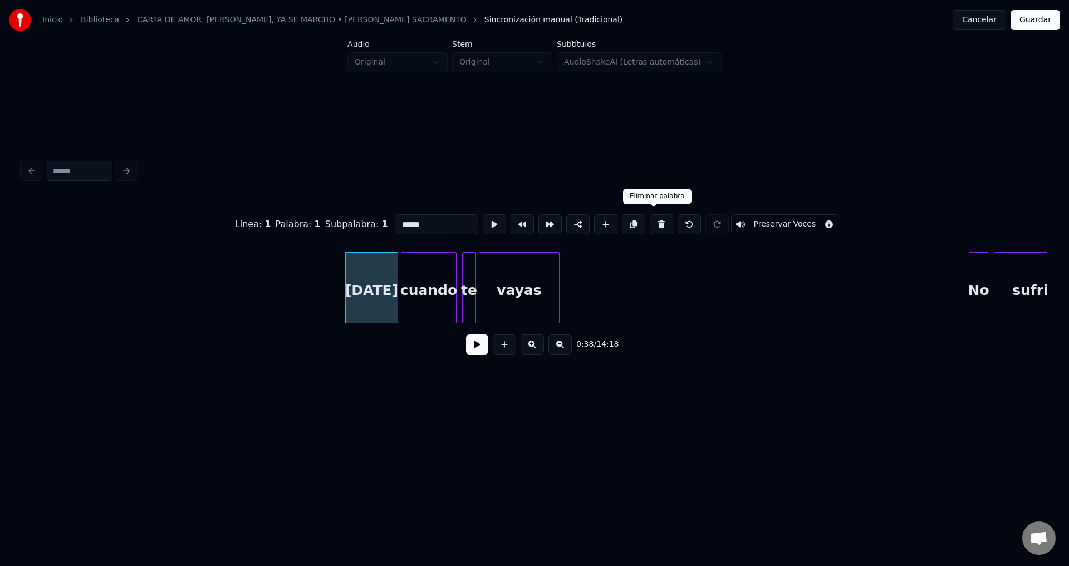
click at [650, 220] on button at bounding box center [661, 224] width 23 height 20
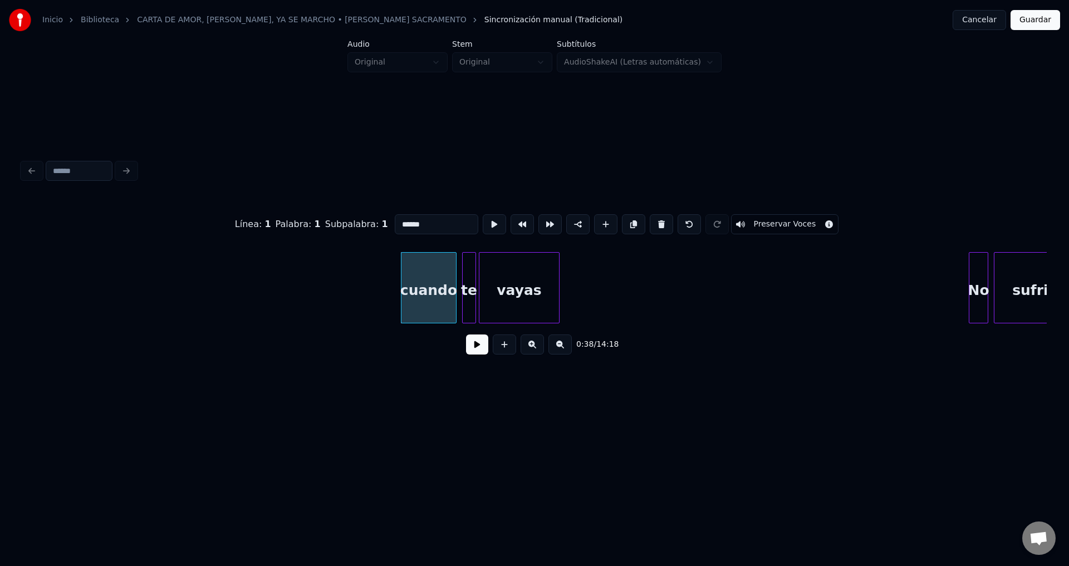
click at [650, 220] on button at bounding box center [661, 224] width 23 height 20
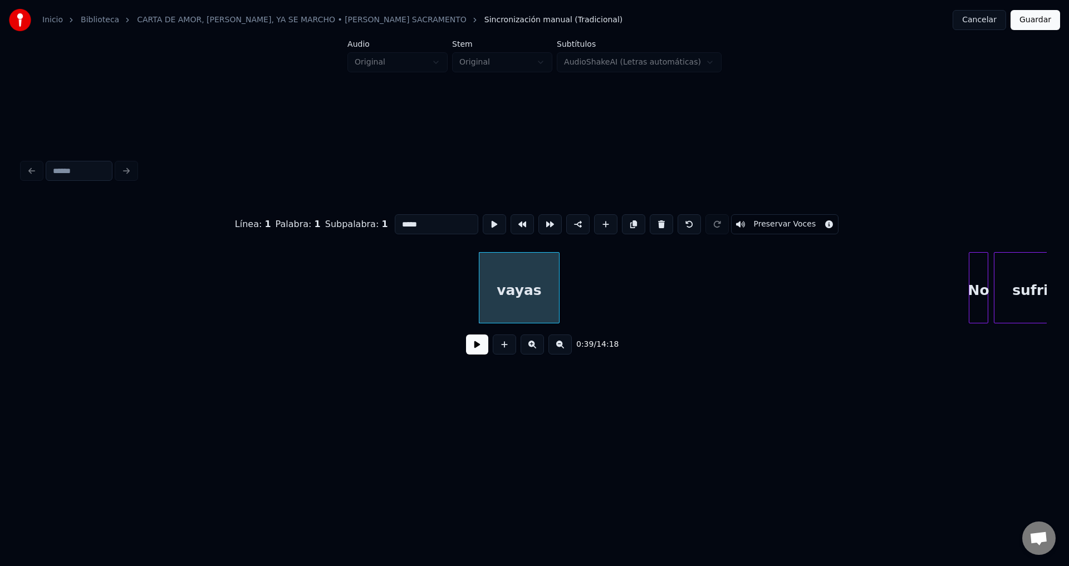
click at [650, 220] on button at bounding box center [661, 224] width 23 height 20
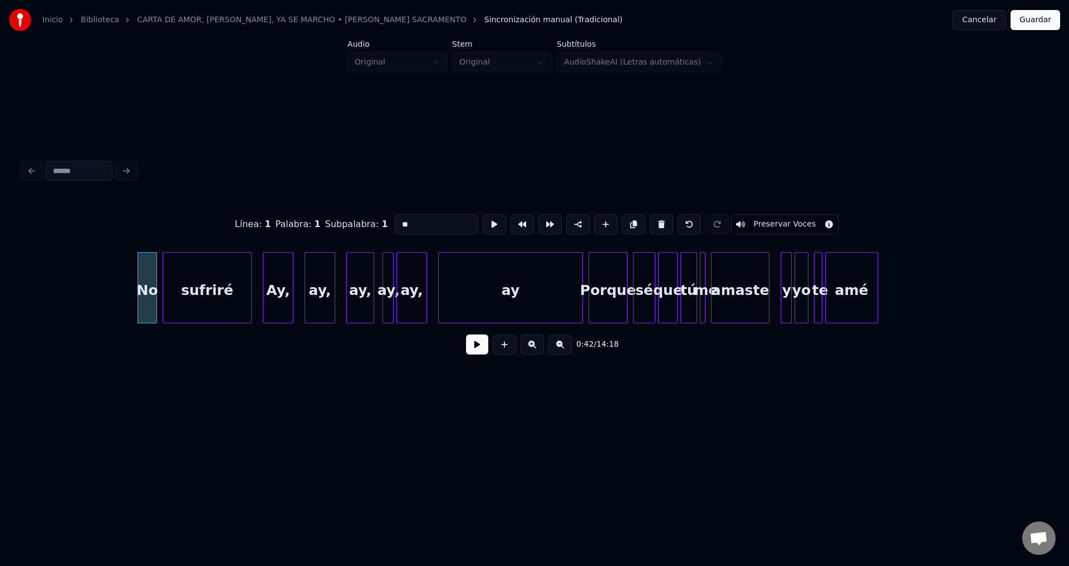
scroll to position [0, 5894]
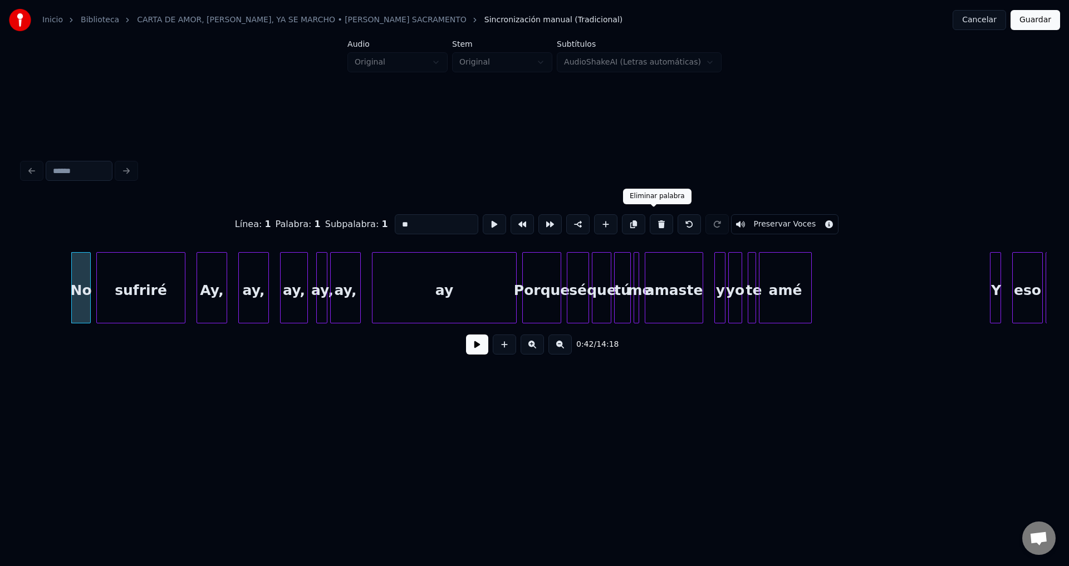
click at [651, 221] on button at bounding box center [661, 224] width 23 height 20
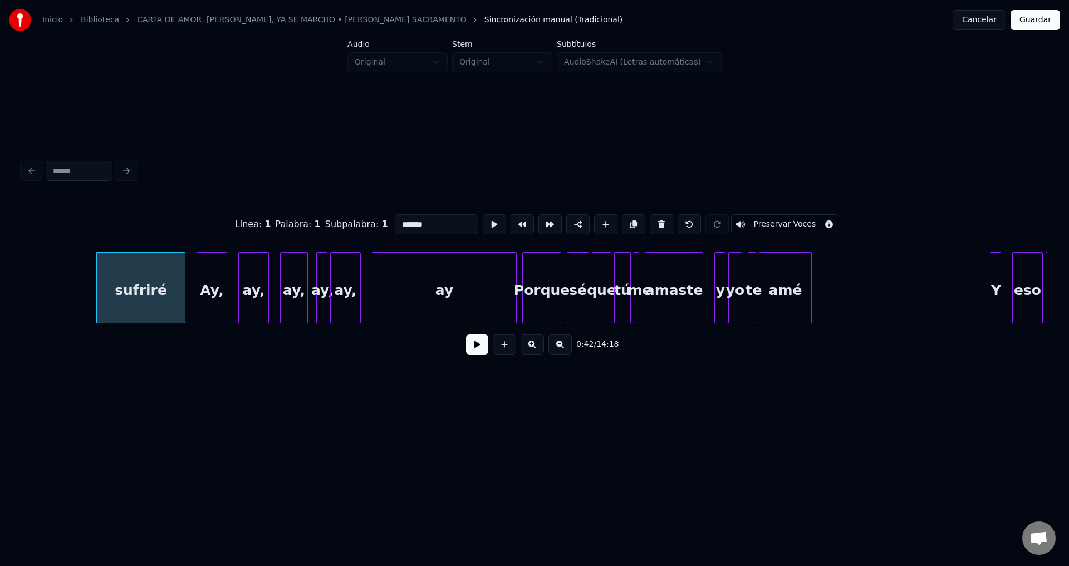
click at [651, 221] on button at bounding box center [661, 224] width 23 height 20
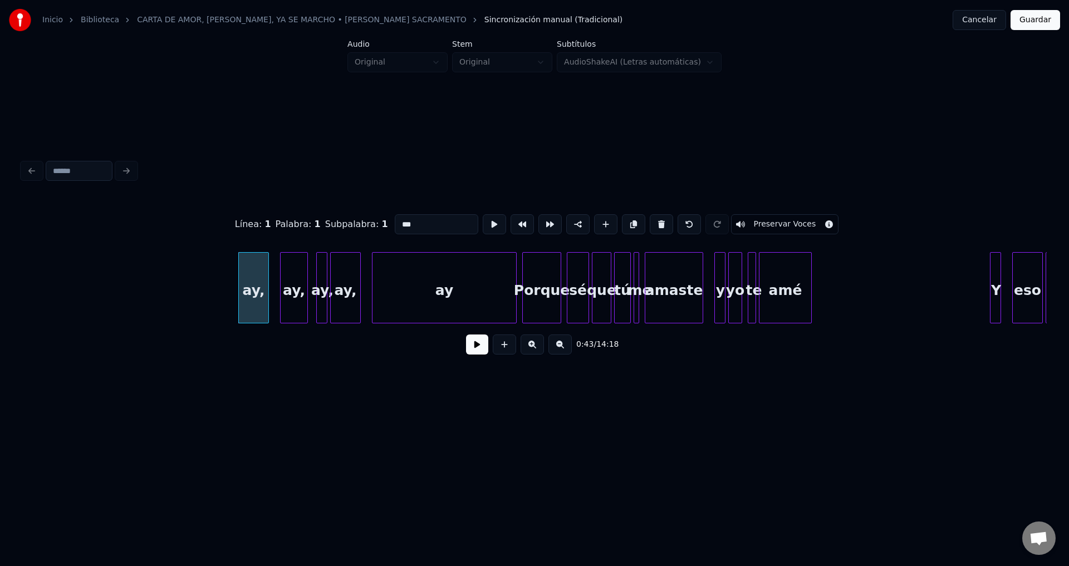
click at [651, 221] on button at bounding box center [661, 224] width 23 height 20
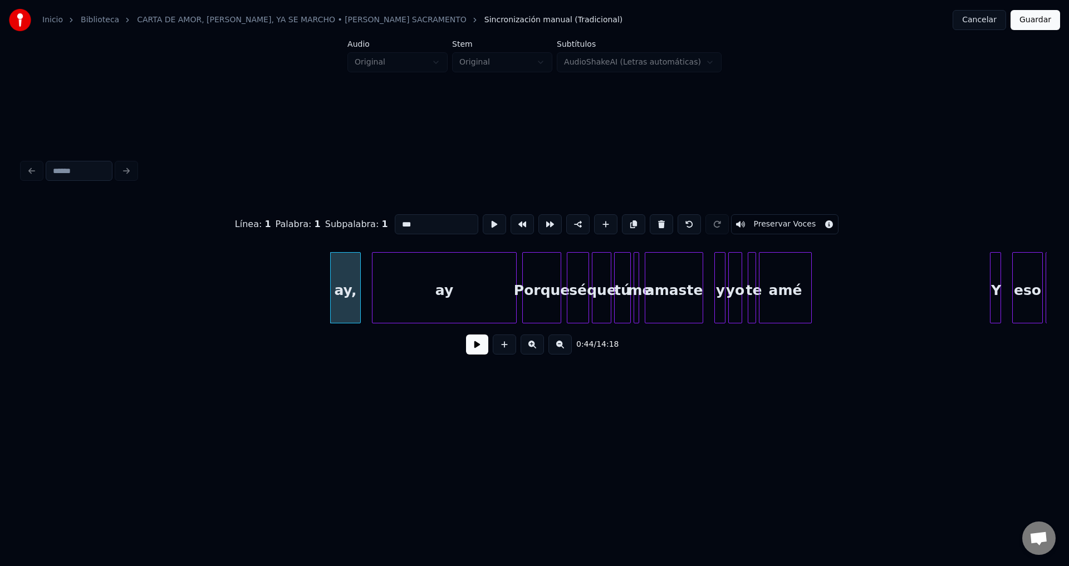
click at [651, 221] on button at bounding box center [661, 224] width 23 height 20
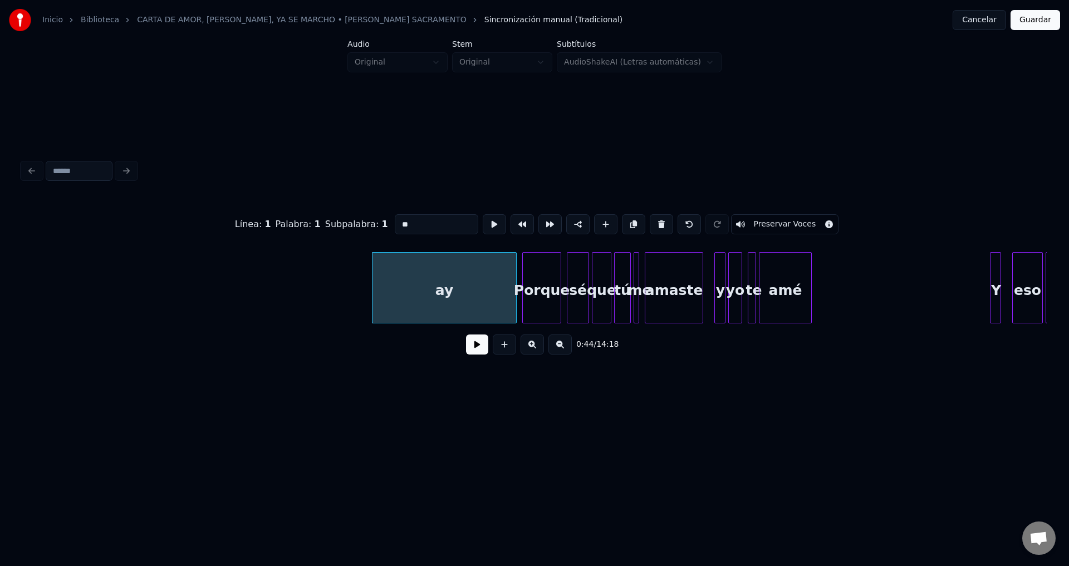
click at [651, 221] on button at bounding box center [661, 224] width 23 height 20
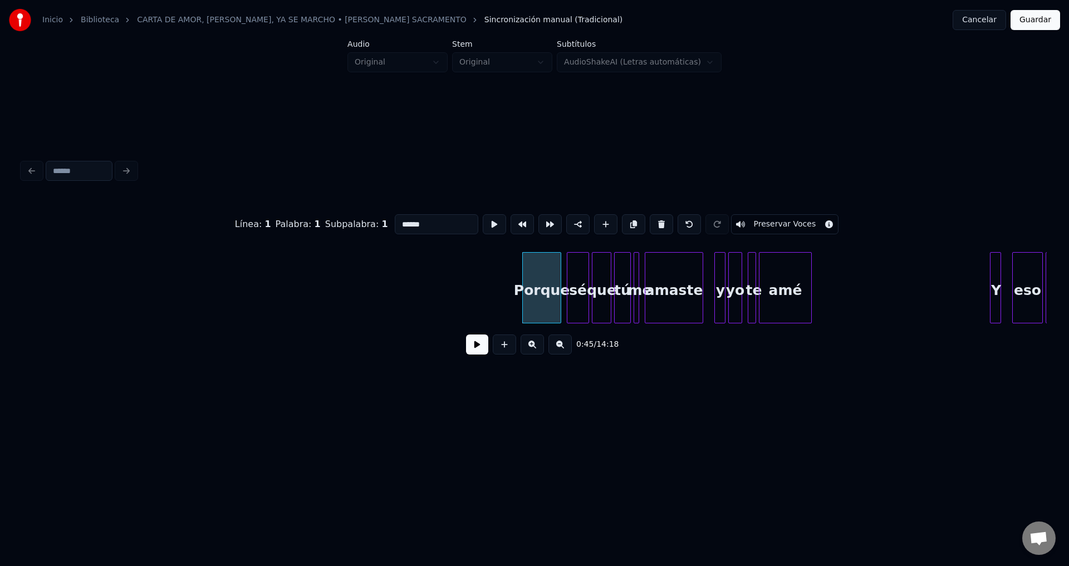
click at [651, 221] on button at bounding box center [661, 224] width 23 height 20
type input "**"
click at [479, 343] on button at bounding box center [477, 345] width 22 height 20
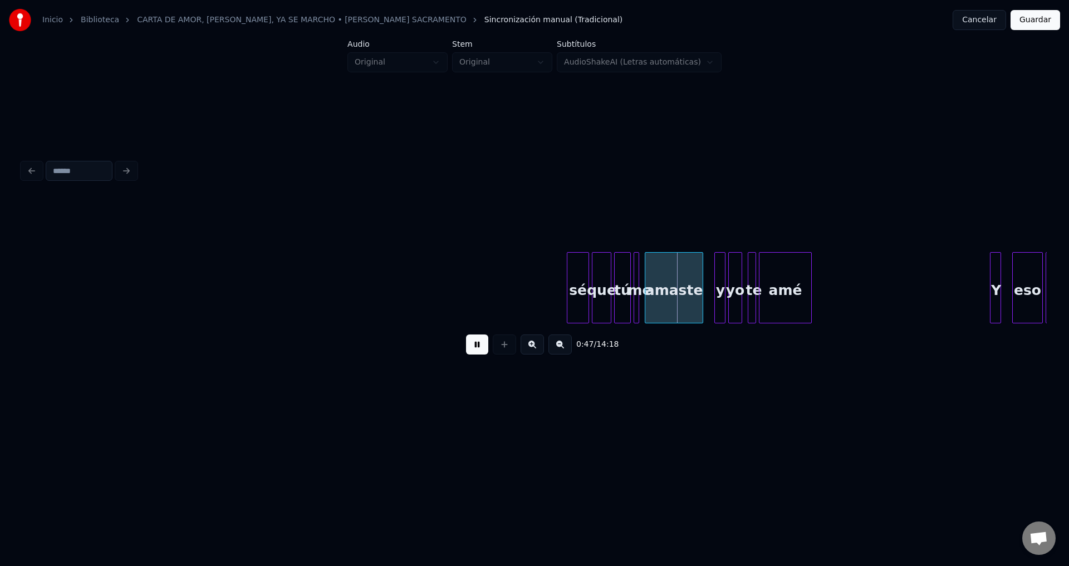
click at [479, 343] on button at bounding box center [477, 345] width 22 height 20
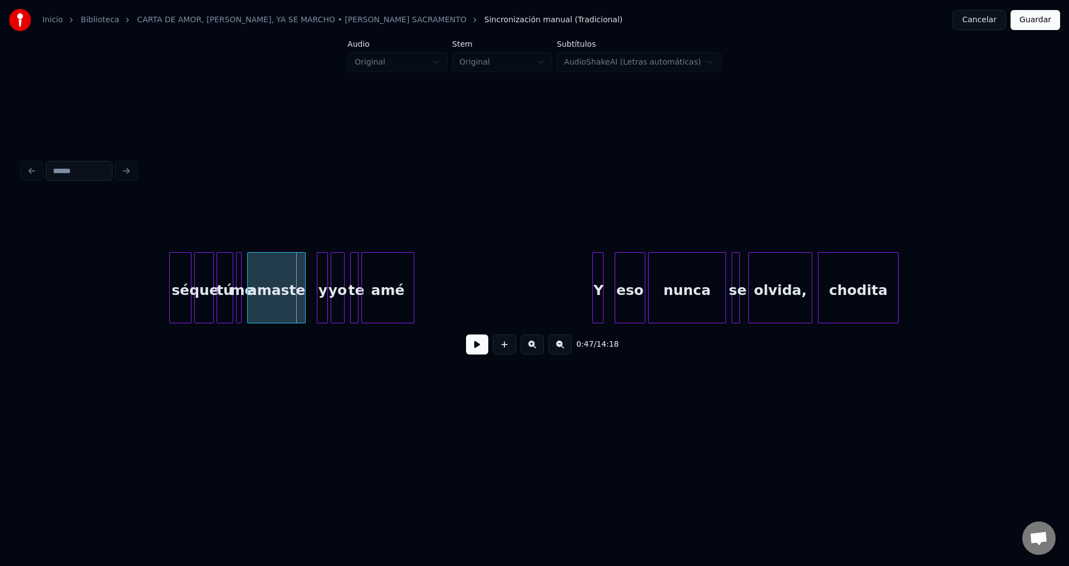
scroll to position [0, 6358]
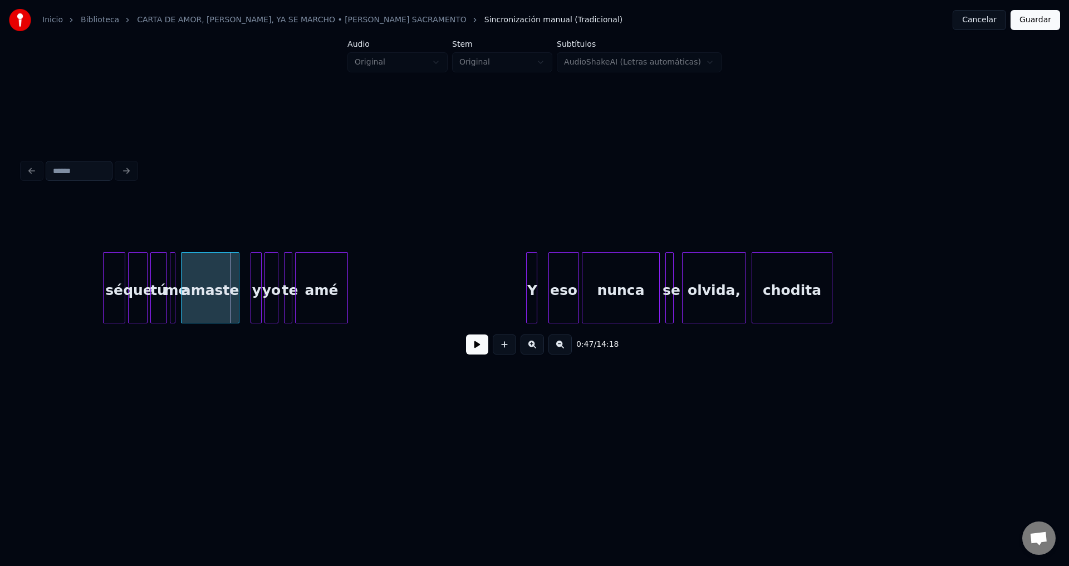
click at [115, 283] on div "sé" at bounding box center [114, 291] width 21 height 76
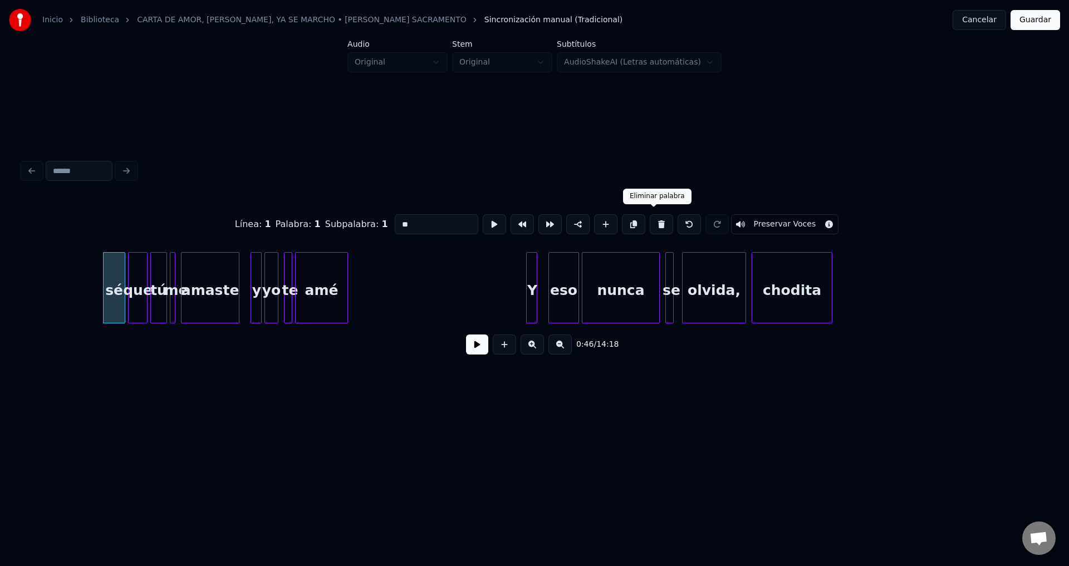
click at [652, 222] on button at bounding box center [661, 224] width 23 height 20
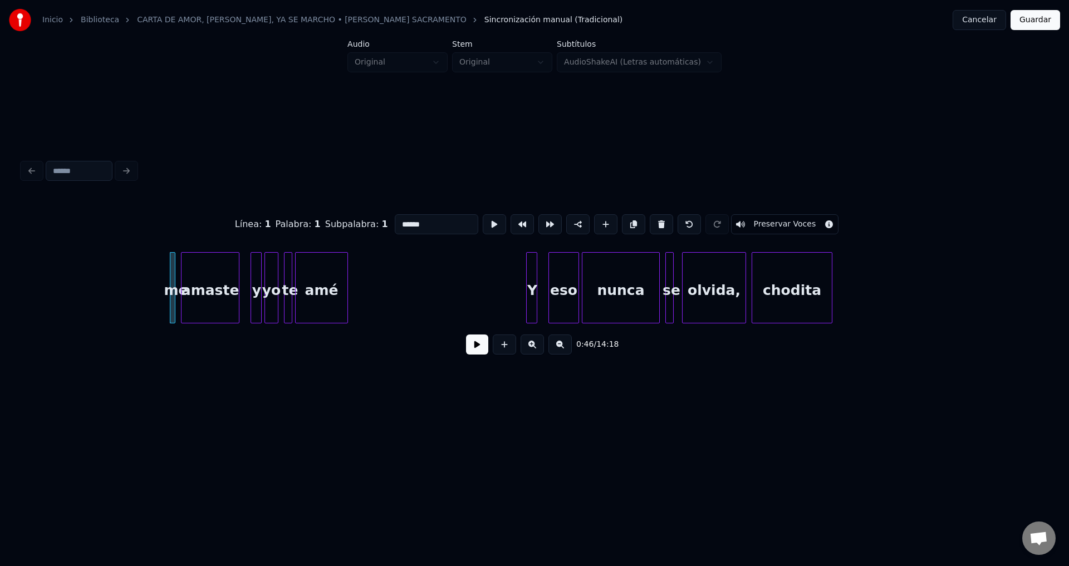
click at [652, 222] on button at bounding box center [661, 224] width 23 height 20
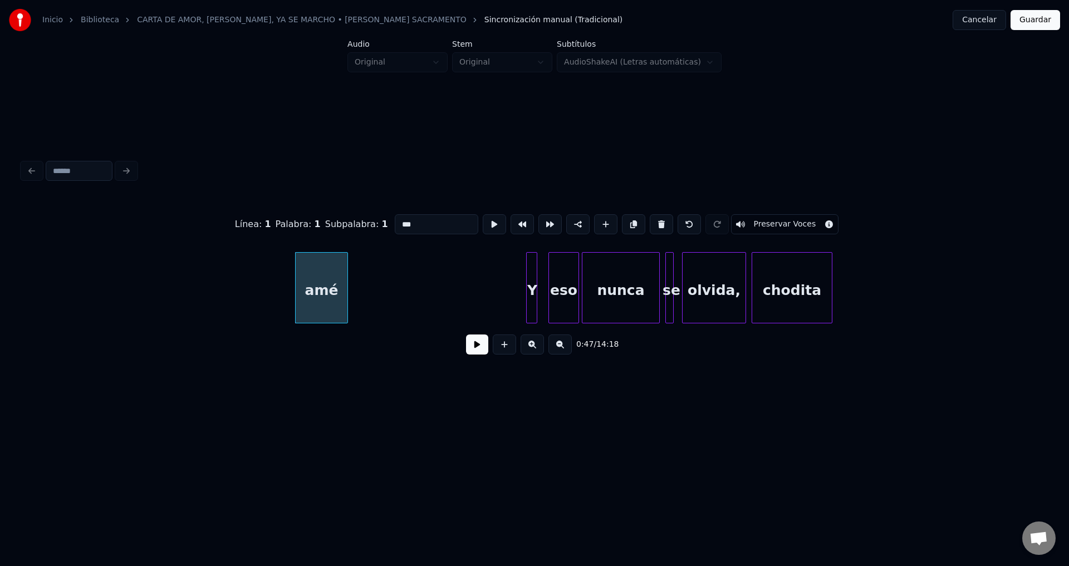
click at [652, 222] on button at bounding box center [661, 224] width 23 height 20
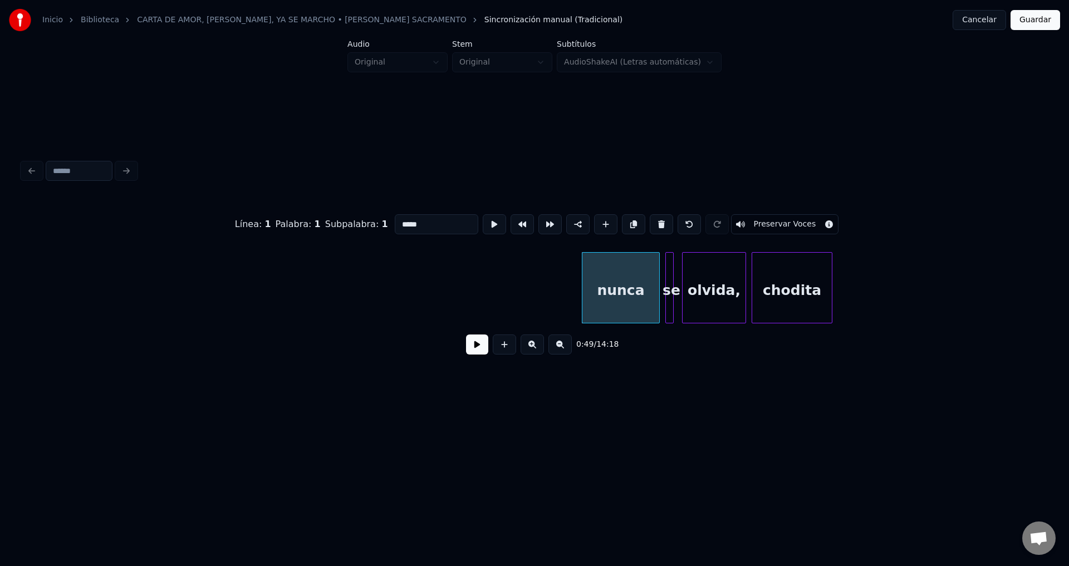
click at [652, 222] on button at bounding box center [661, 224] width 23 height 20
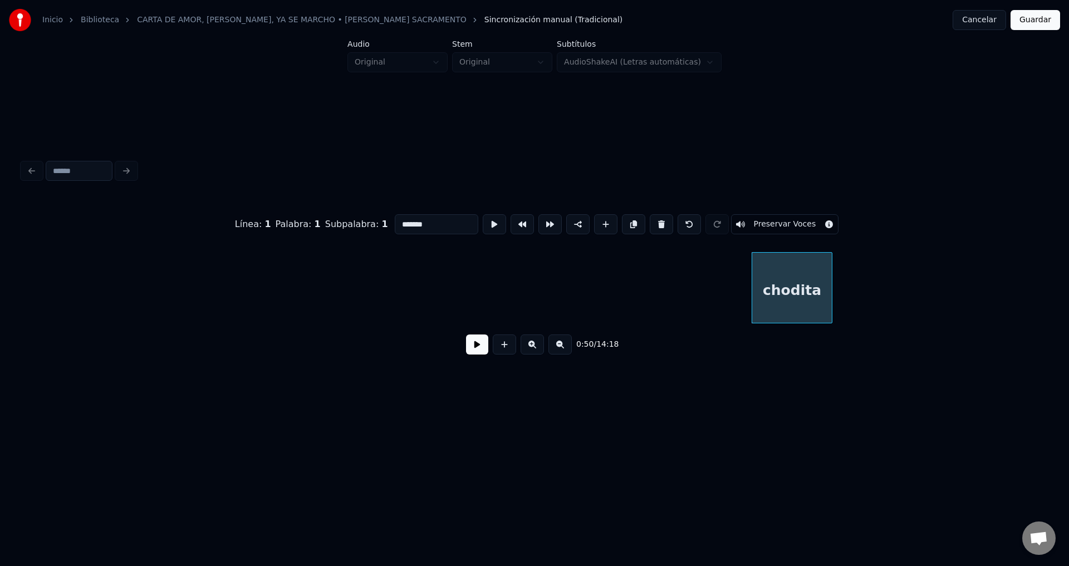
click at [652, 222] on button at bounding box center [661, 224] width 23 height 20
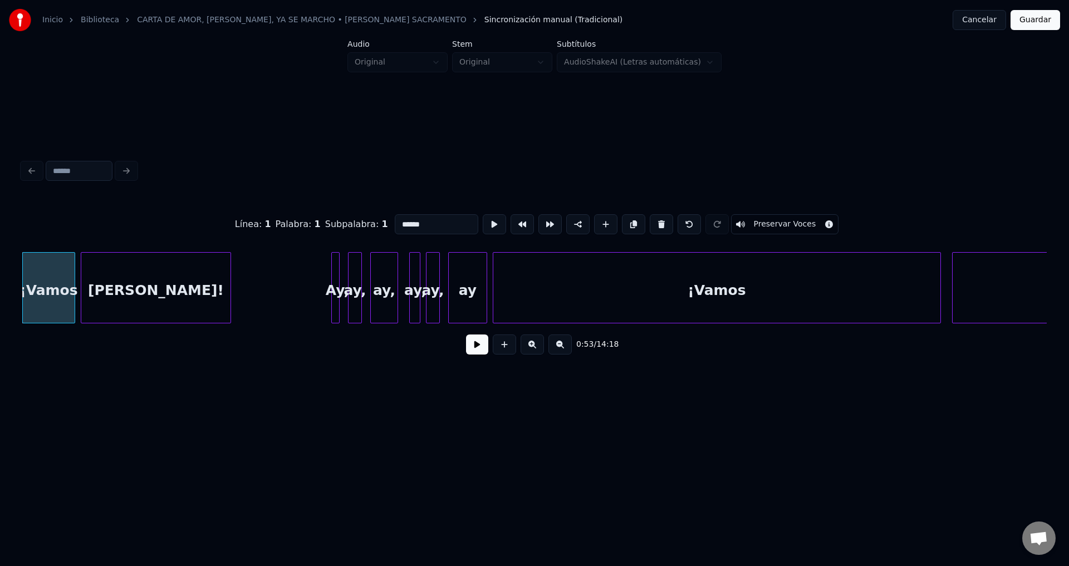
click at [652, 222] on button at bounding box center [661, 224] width 23 height 20
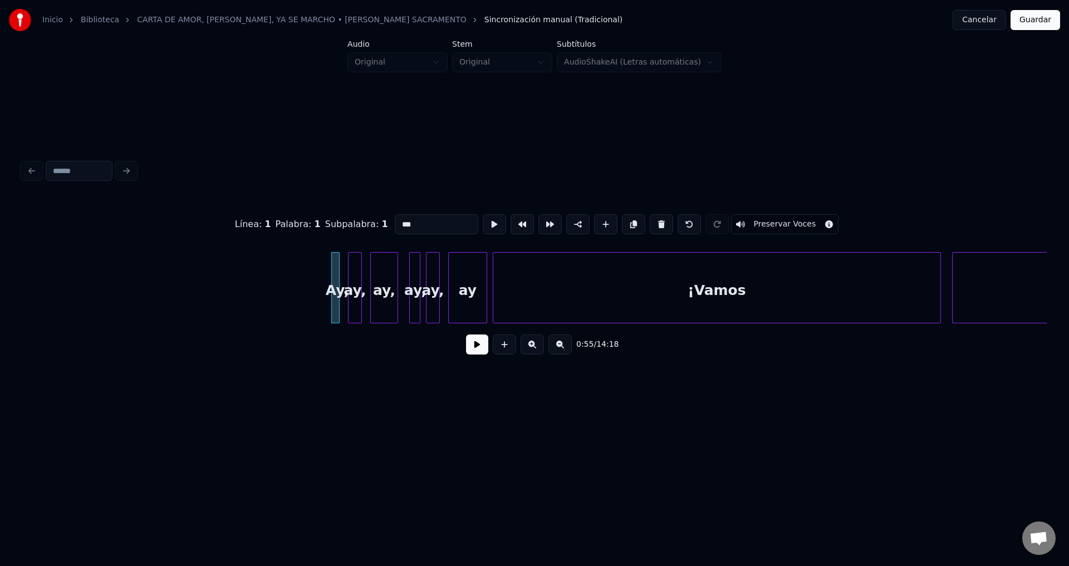
click at [652, 222] on button at bounding box center [661, 224] width 23 height 20
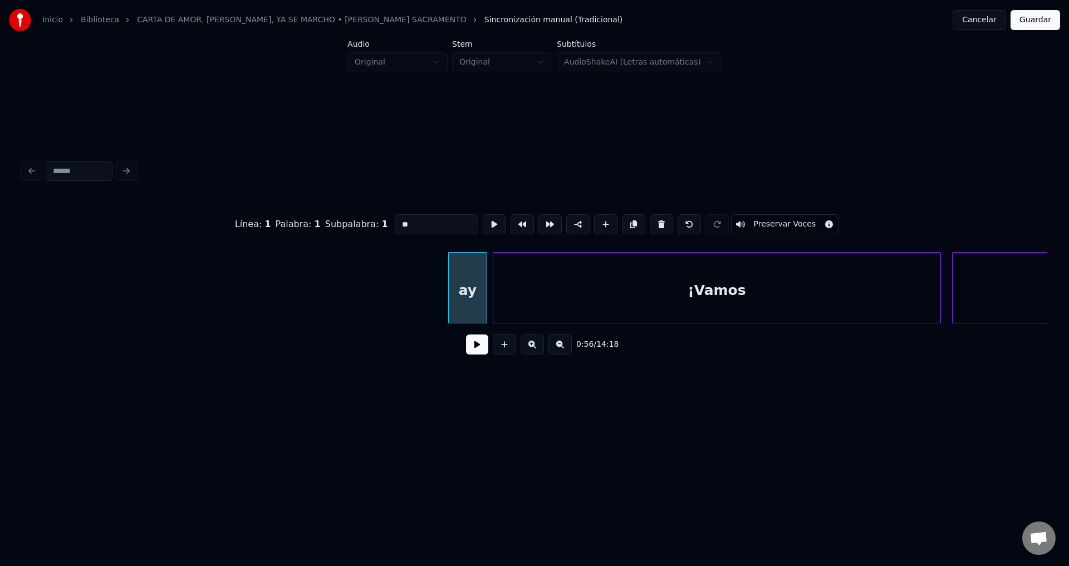
click at [652, 222] on button at bounding box center [661, 224] width 23 height 20
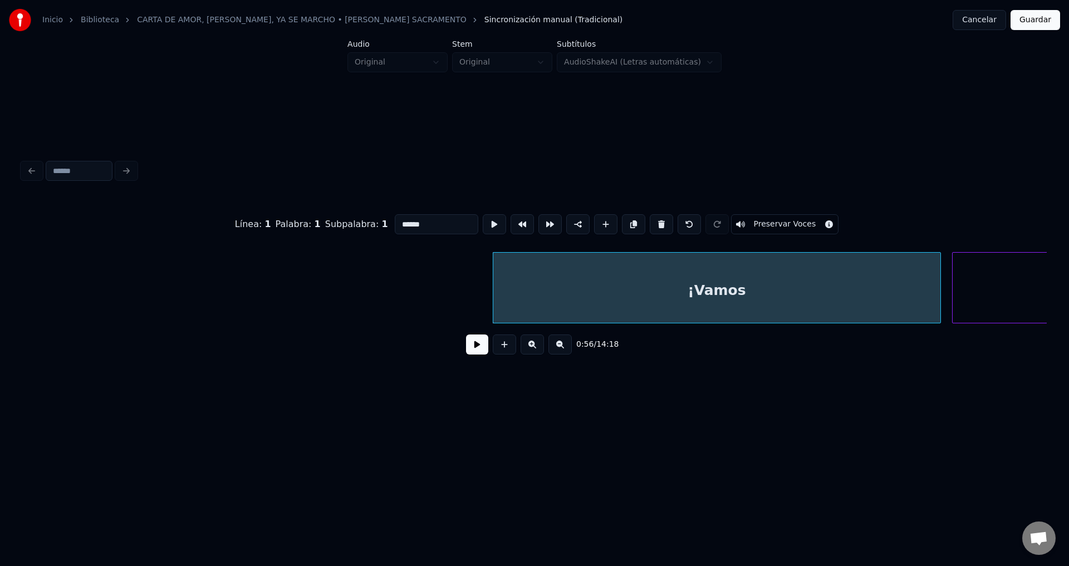
click at [652, 222] on button at bounding box center [661, 224] width 23 height 20
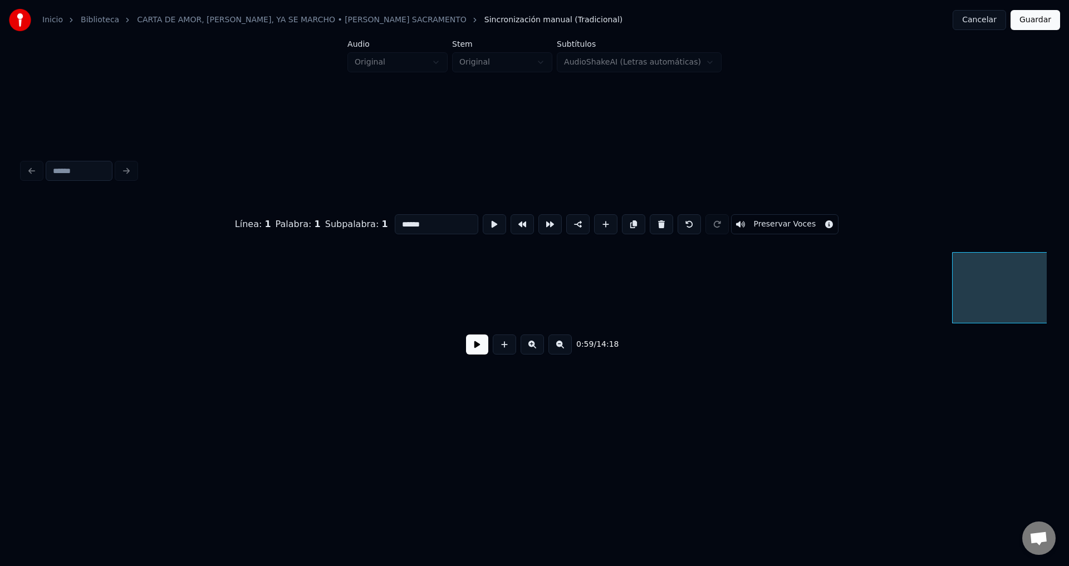
click at [652, 222] on button at bounding box center [661, 224] width 23 height 20
type input "**"
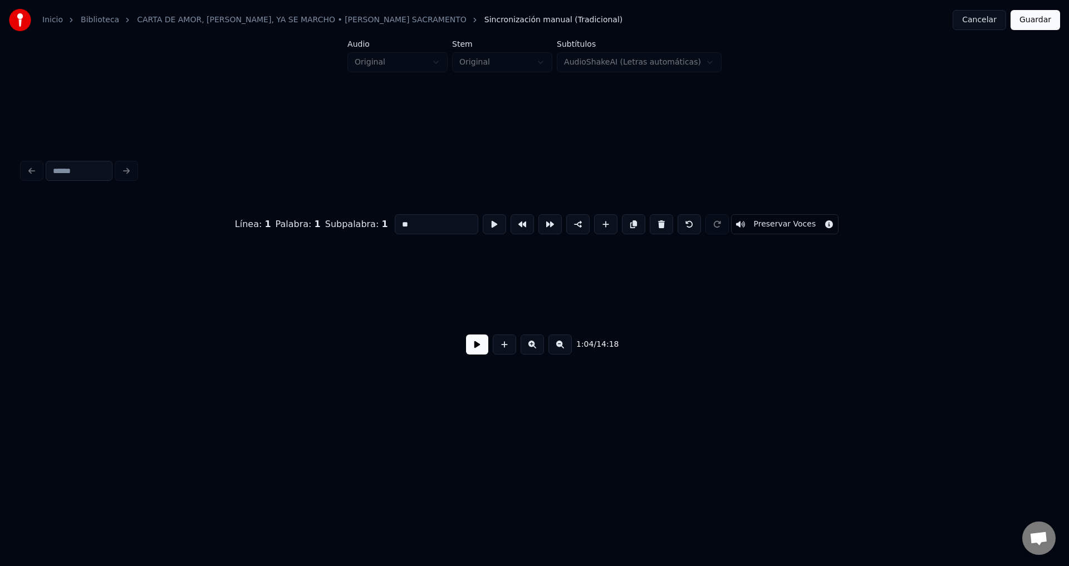
scroll to position [0, 9005]
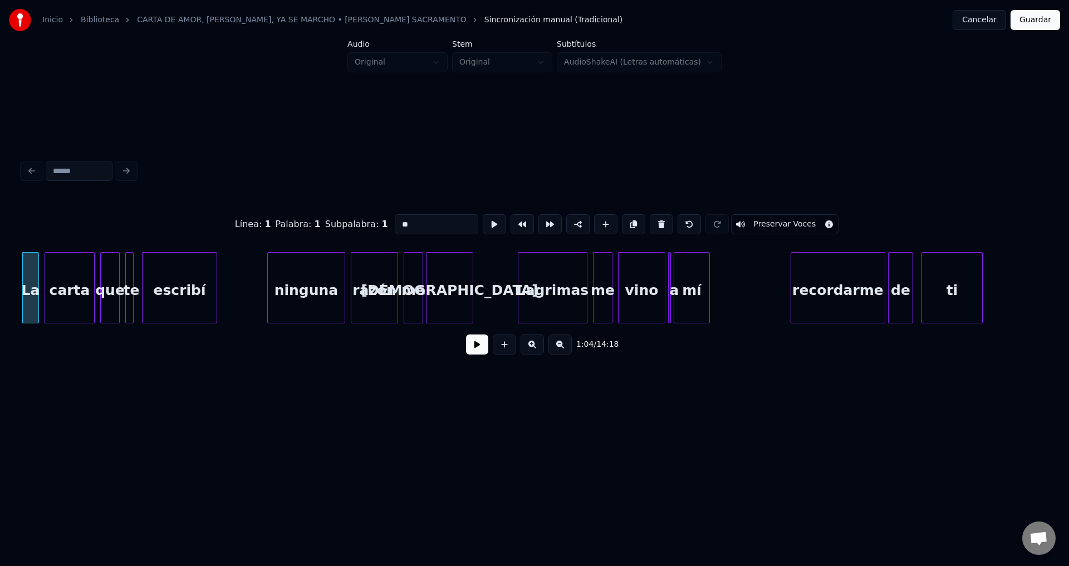
click at [477, 350] on button at bounding box center [477, 345] width 22 height 20
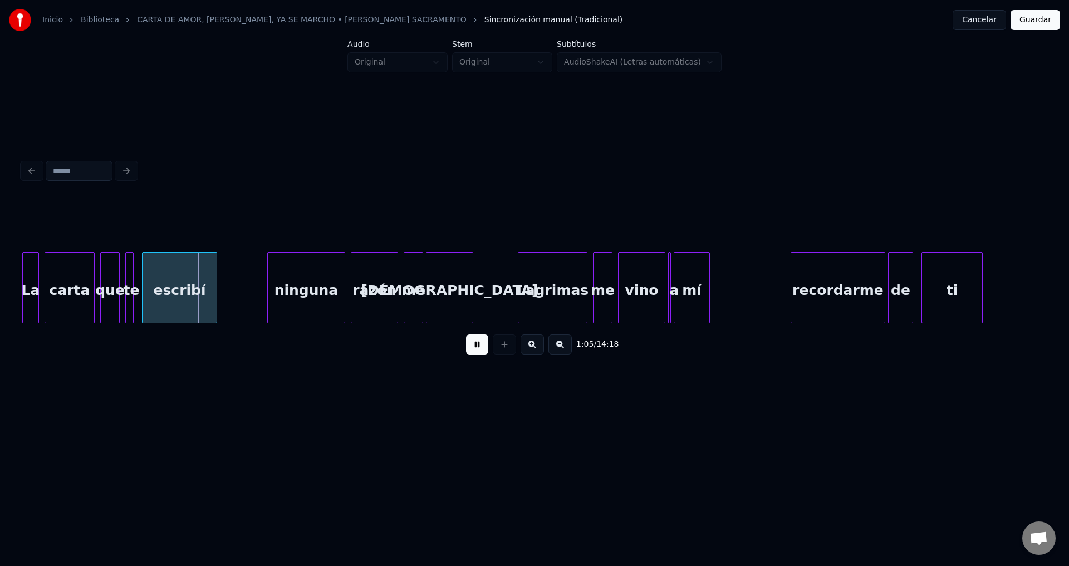
click at [477, 350] on button at bounding box center [477, 345] width 22 height 20
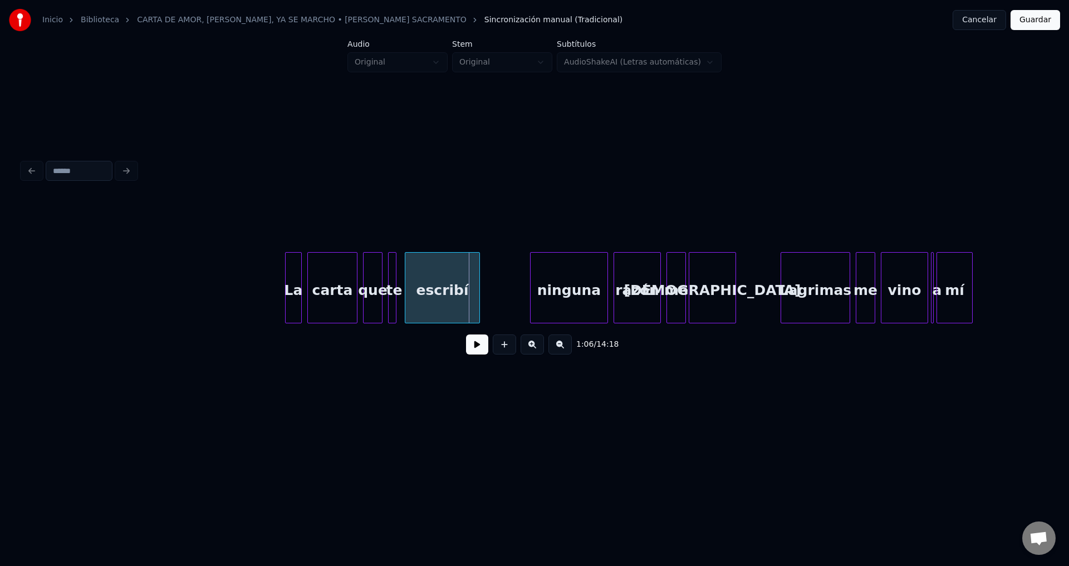
scroll to position [0, 8675]
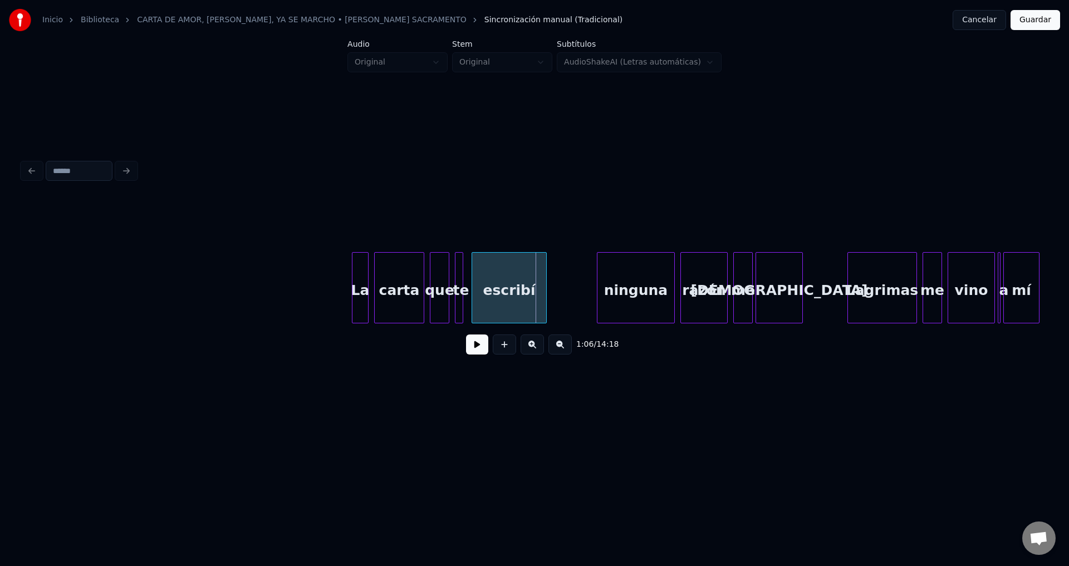
click at [473, 352] on button at bounding box center [477, 345] width 22 height 20
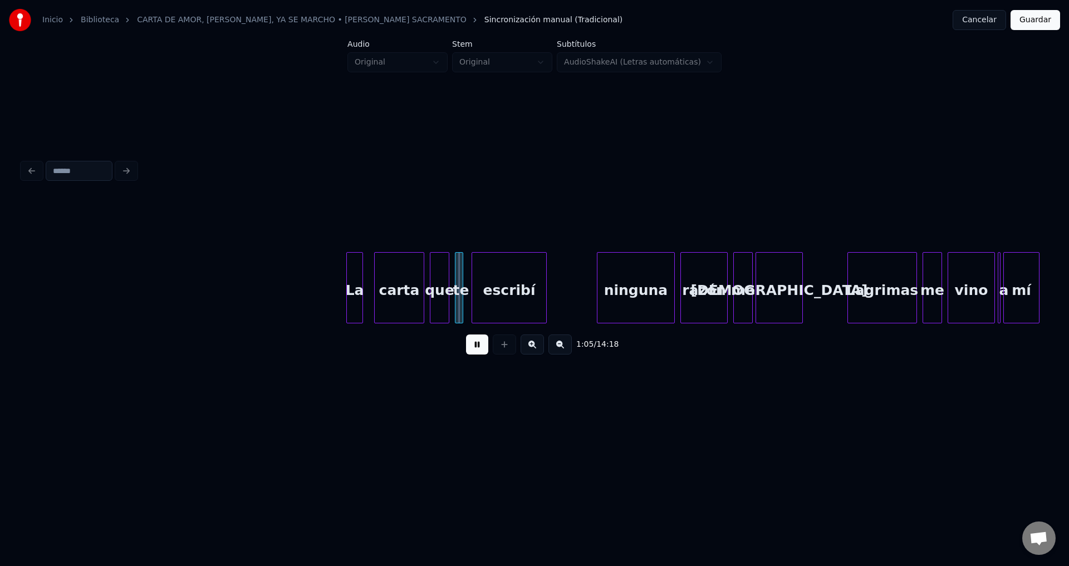
click at [357, 301] on div "La" at bounding box center [355, 291] width 16 height 76
click at [343, 291] on div at bounding box center [344, 288] width 3 height 70
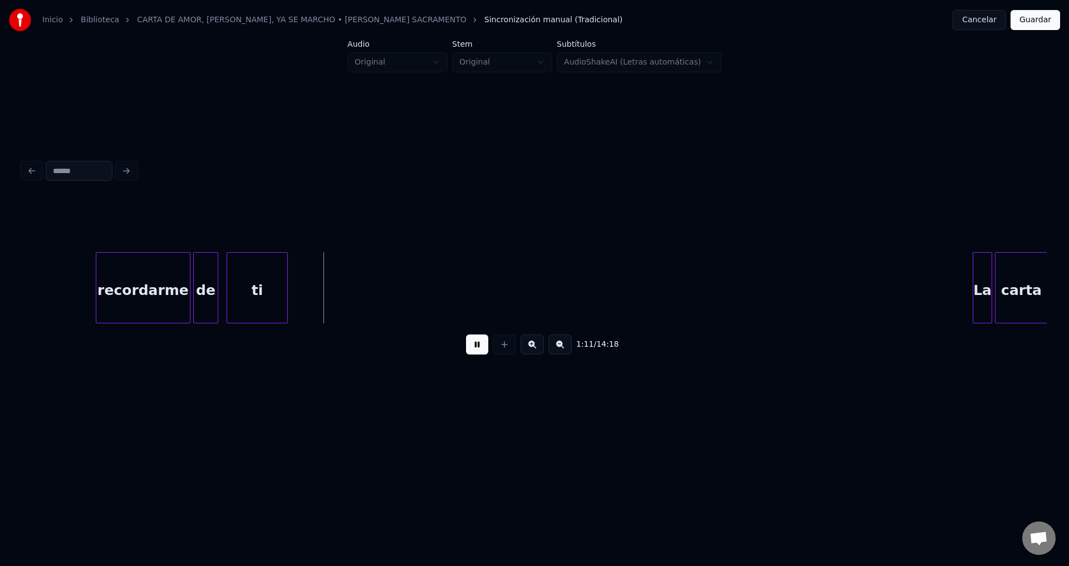
click at [472, 351] on button at bounding box center [477, 345] width 22 height 20
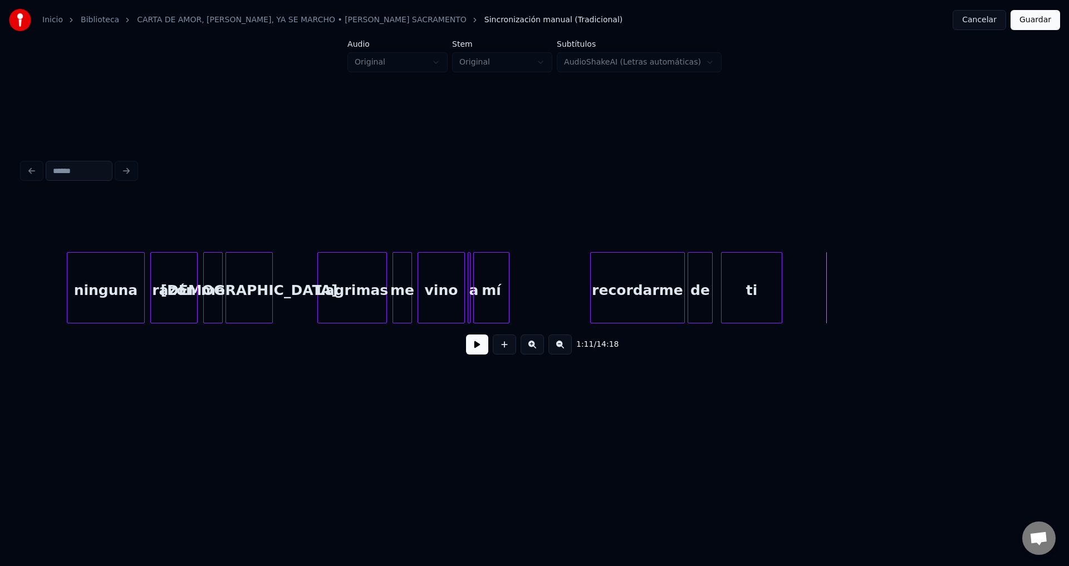
scroll to position [0, 9073]
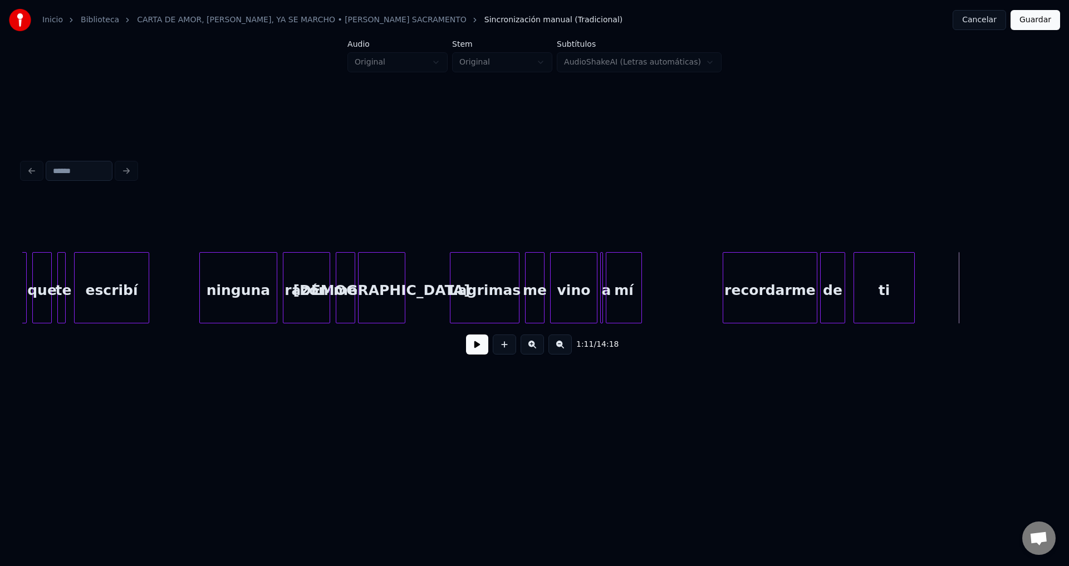
click at [390, 289] on div "[DEMOGRAPHIC_DATA]" at bounding box center [382, 291] width 46 height 76
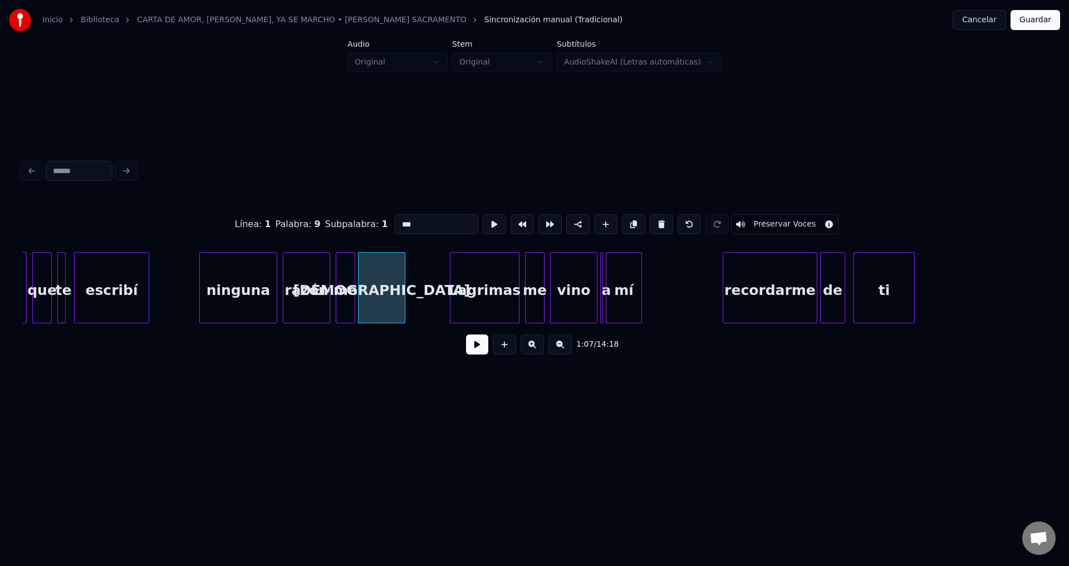
click at [472, 346] on button at bounding box center [477, 345] width 22 height 20
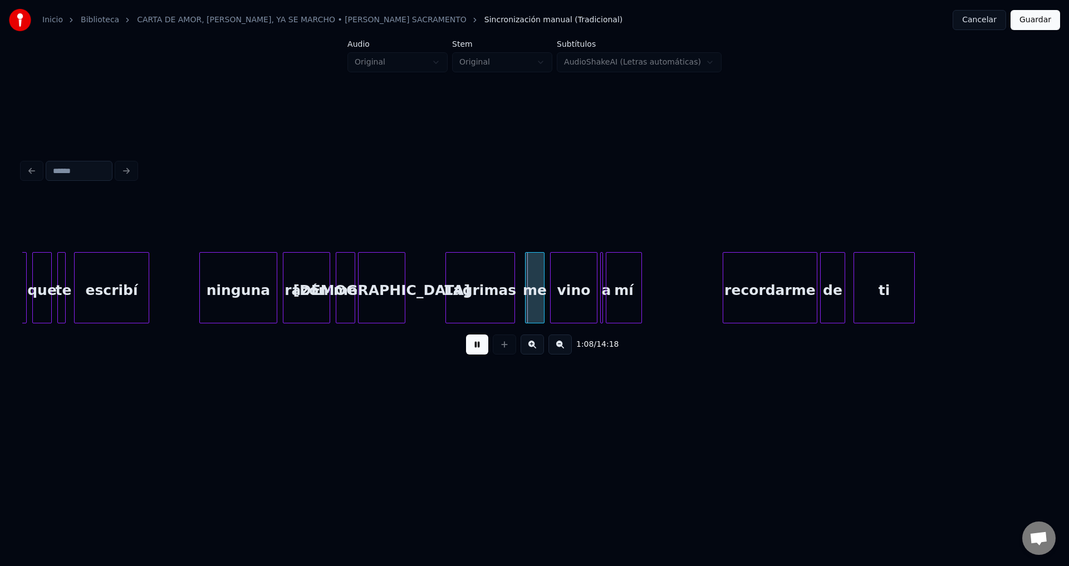
click at [477, 306] on div "Lagrimas" at bounding box center [480, 291] width 68 height 76
click at [635, 297] on div "mí" at bounding box center [636, 291] width 35 height 76
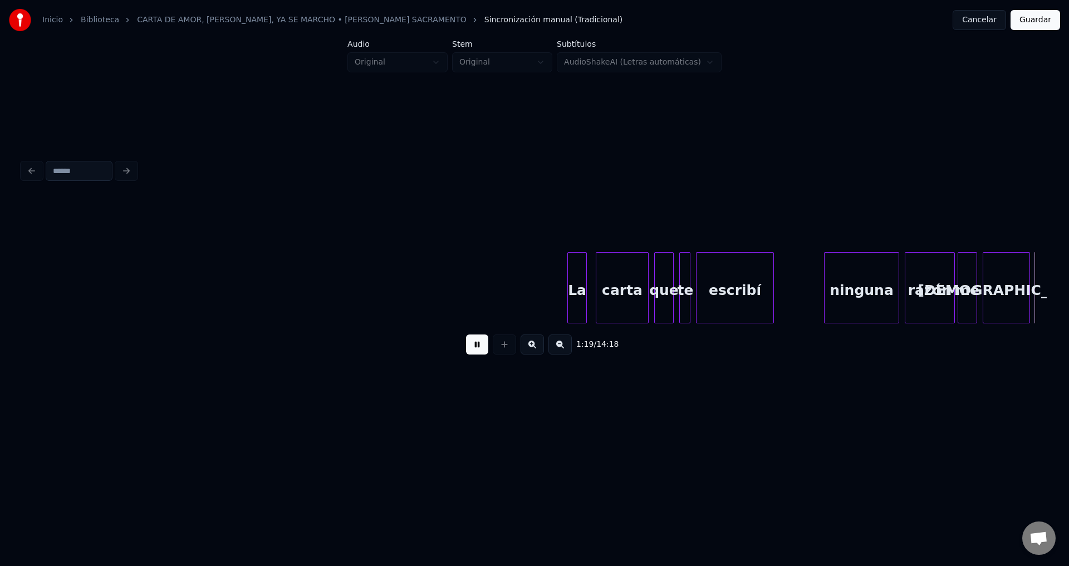
scroll to position [0, 11125]
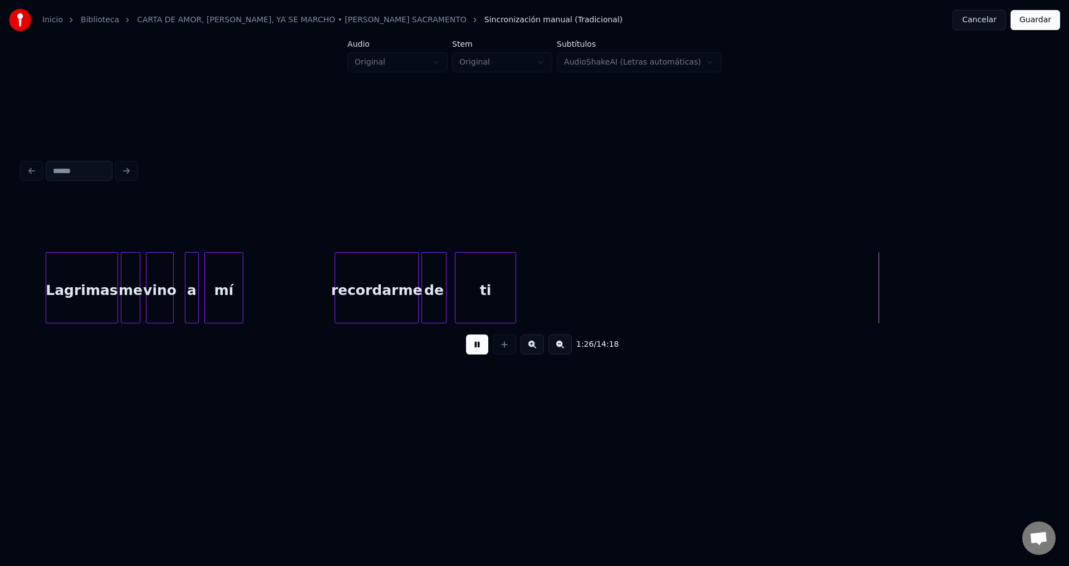
click at [337, 284] on div at bounding box center [336, 288] width 3 height 70
click at [222, 282] on div "mí" at bounding box center [224, 291] width 38 height 76
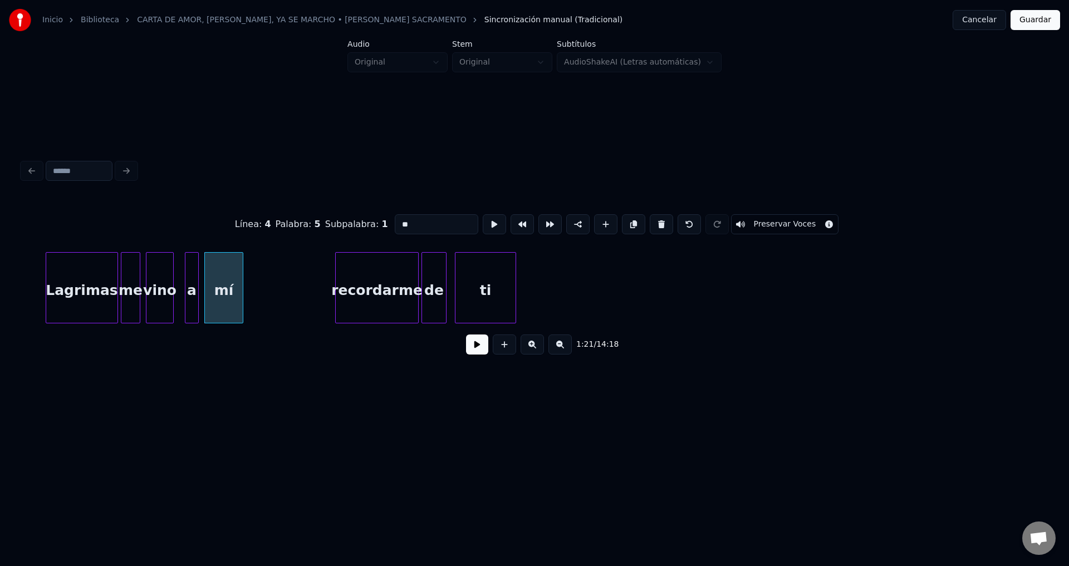
click at [477, 350] on button at bounding box center [477, 345] width 22 height 20
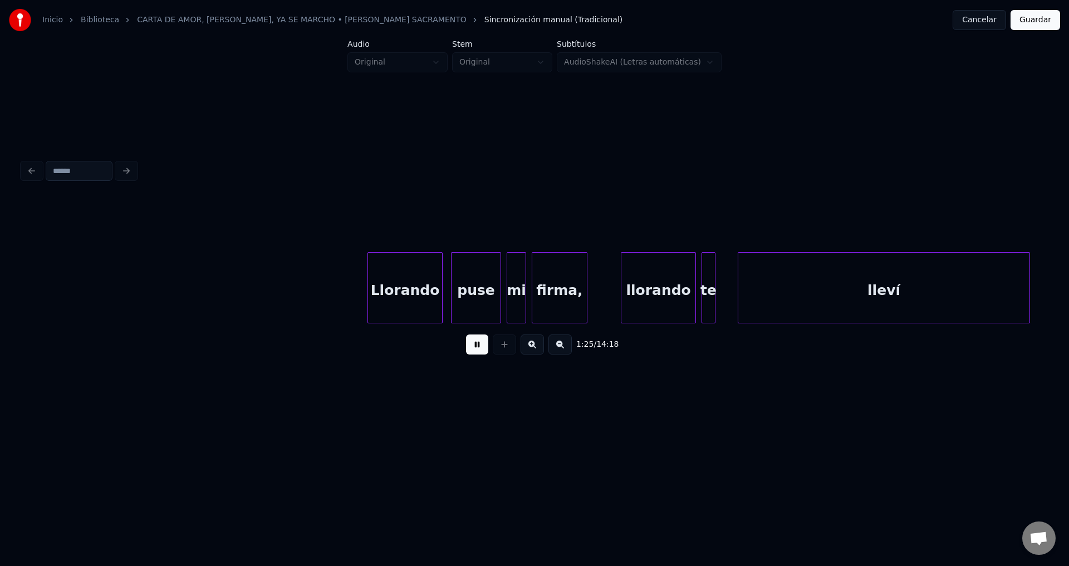
scroll to position [0, 11965]
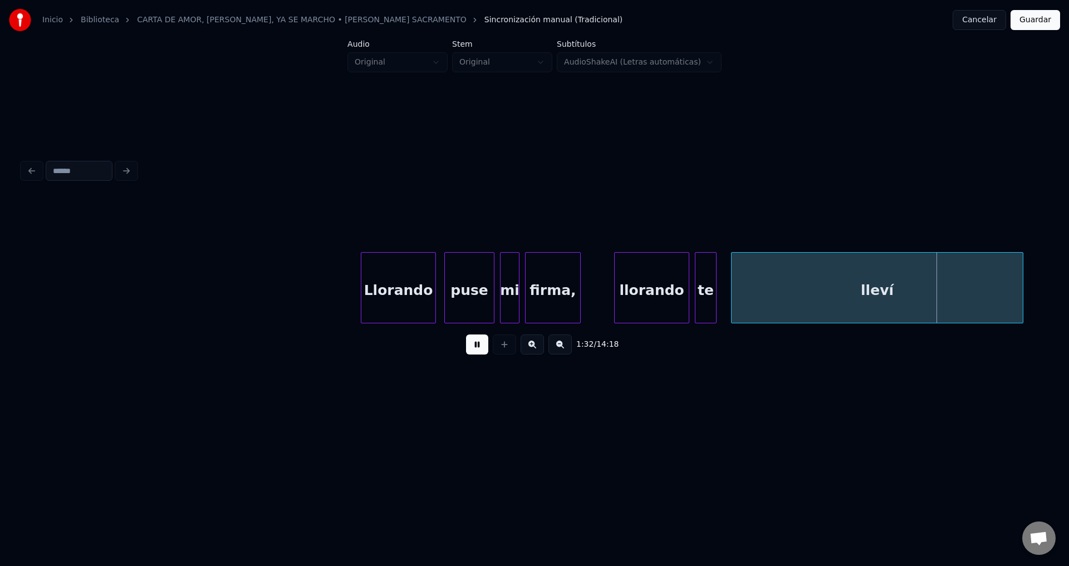
click at [716, 287] on div at bounding box center [714, 288] width 3 height 70
click at [492, 291] on div at bounding box center [491, 288] width 3 height 70
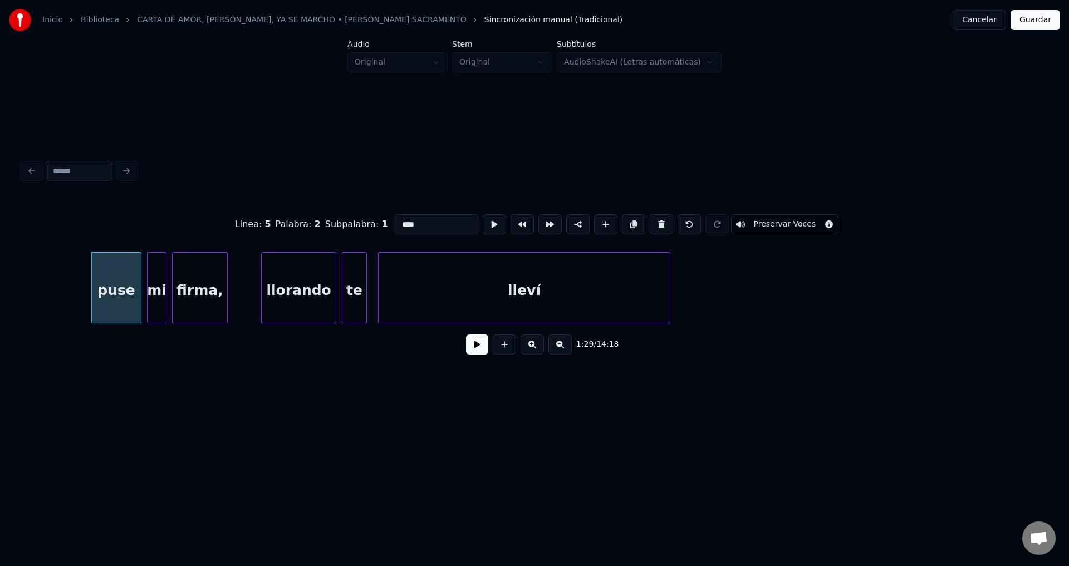
scroll to position [0, 12384]
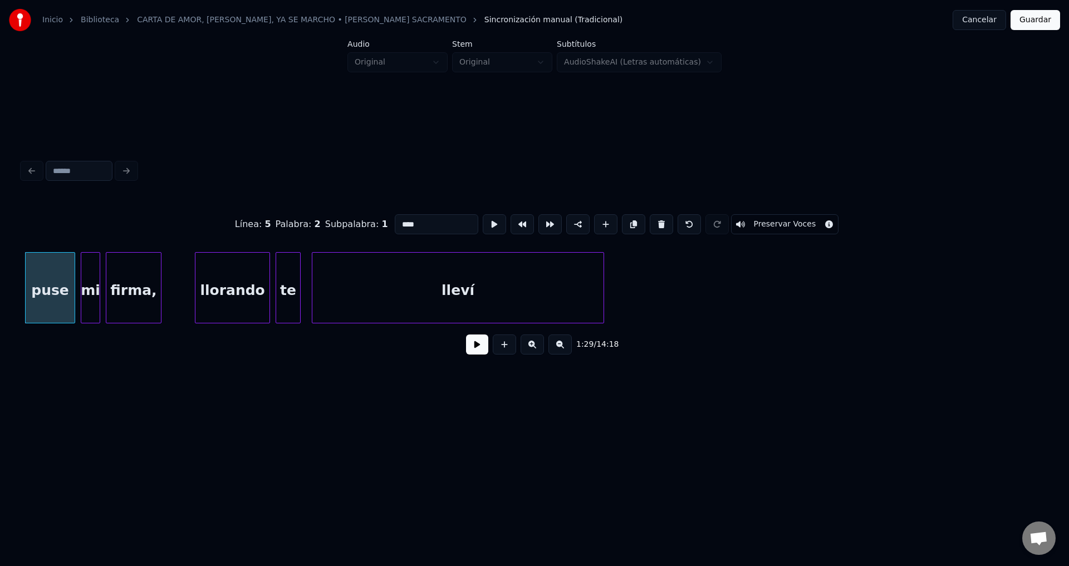
click at [475, 350] on button at bounding box center [477, 345] width 22 height 20
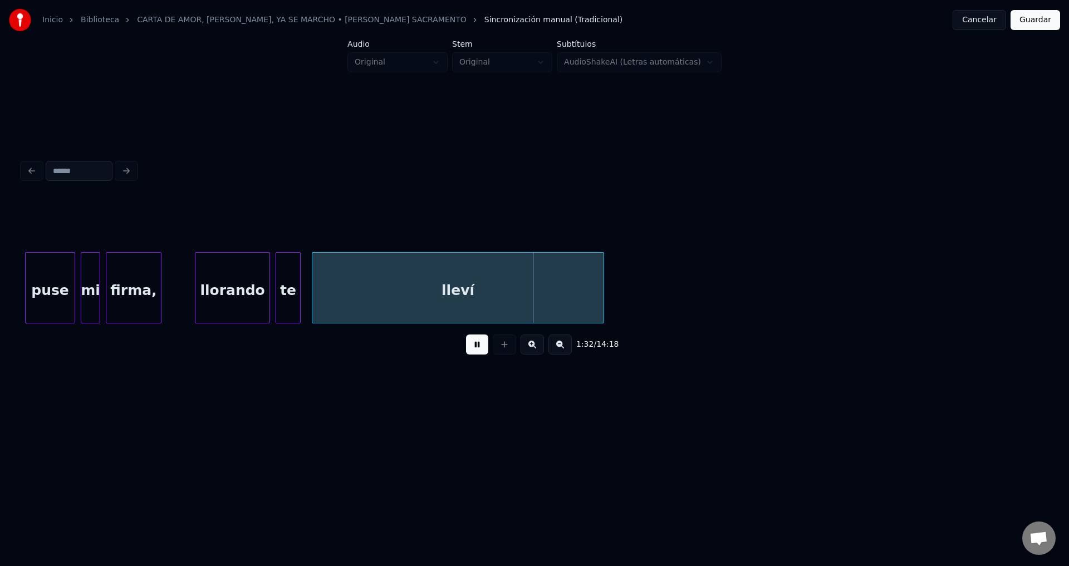
click at [475, 350] on button at bounding box center [477, 345] width 22 height 20
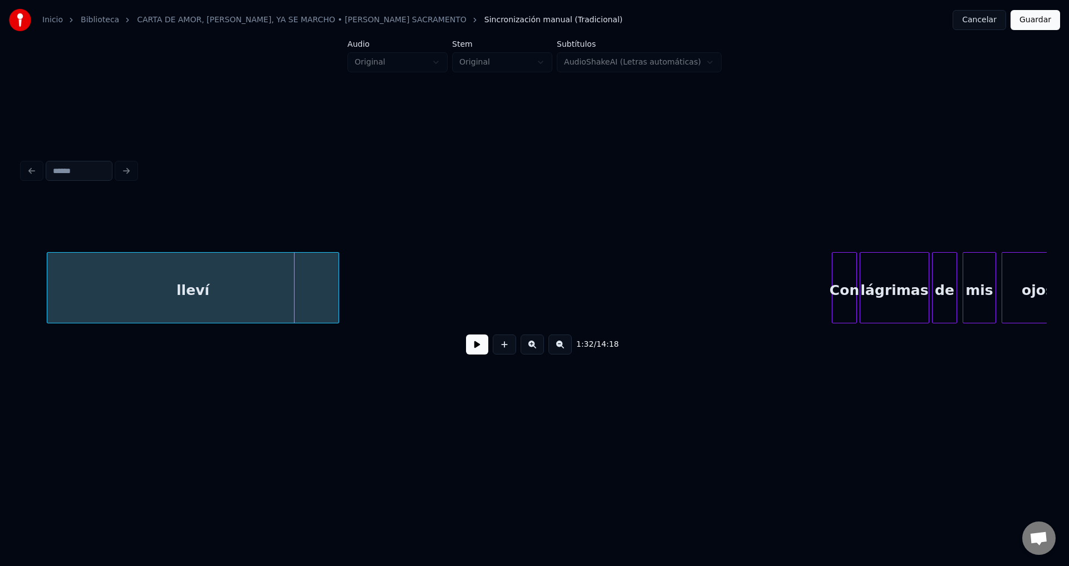
scroll to position [0, 12583]
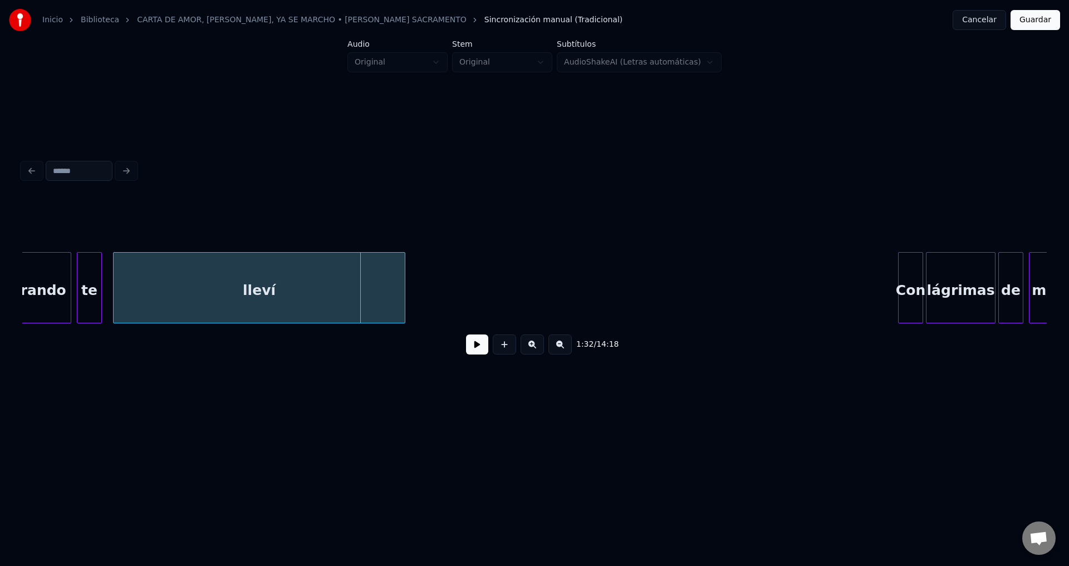
click at [199, 294] on div "lleví" at bounding box center [259, 291] width 291 height 76
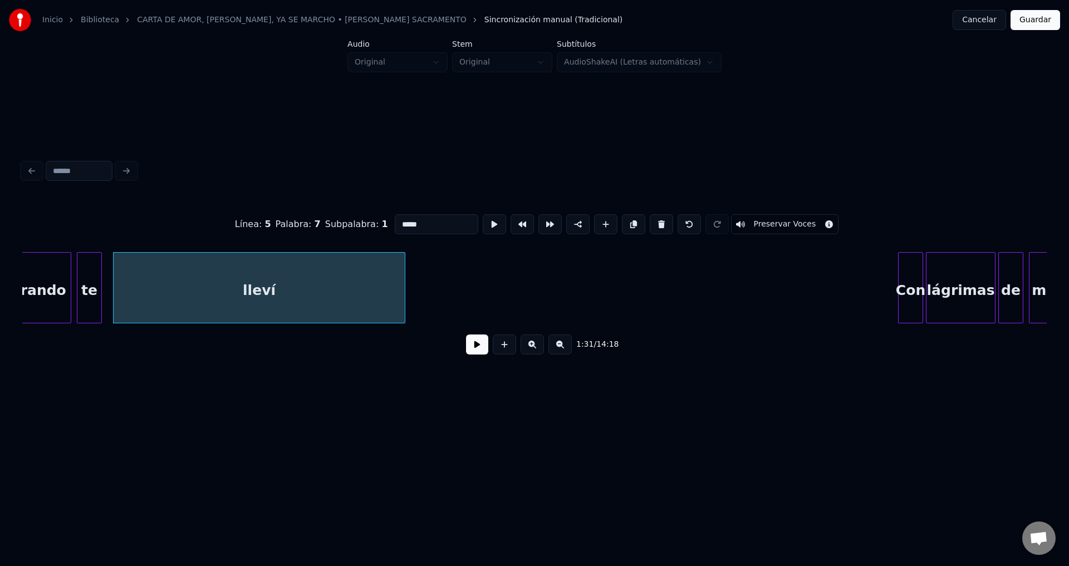
drag, startPoint x: 438, startPoint y: 220, endPoint x: 311, endPoint y: 215, distance: 126.5
click at [311, 215] on div "Línea : 5 Palabra : 7 Subpalabra : 1 ***** Preservar Voces" at bounding box center [534, 225] width 1024 height 56
click at [86, 285] on div "te" at bounding box center [89, 291] width 24 height 76
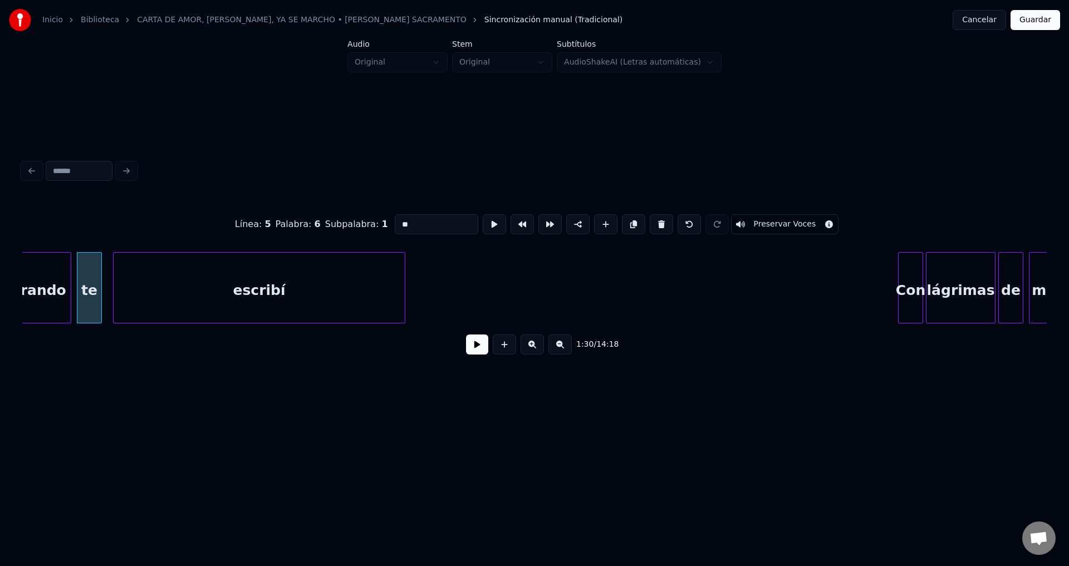
click at [87, 284] on div "te" at bounding box center [89, 291] width 24 height 76
type input "**"
click at [474, 352] on button at bounding box center [477, 345] width 22 height 20
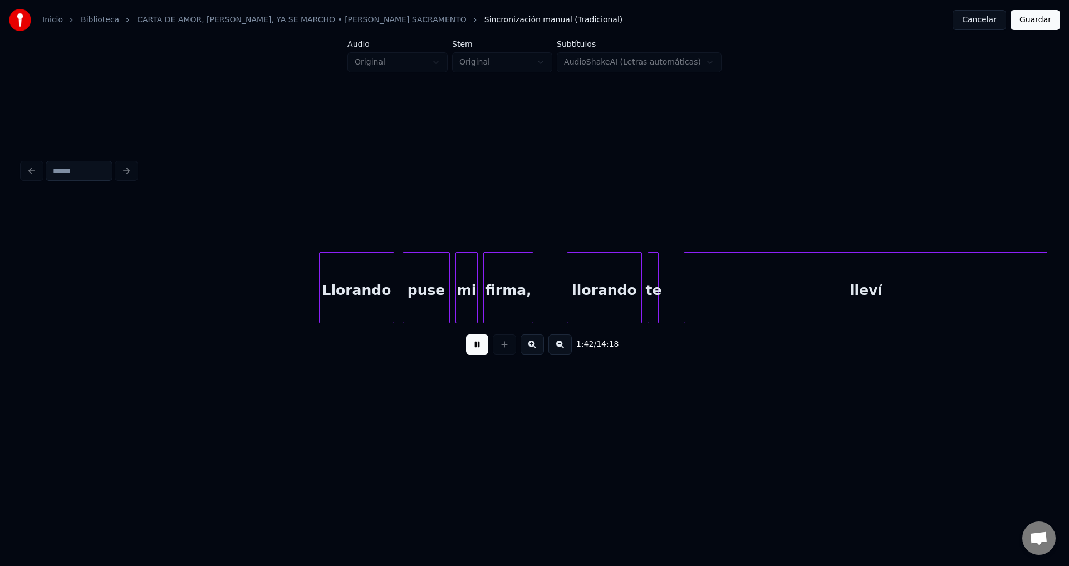
scroll to position [0, 14237]
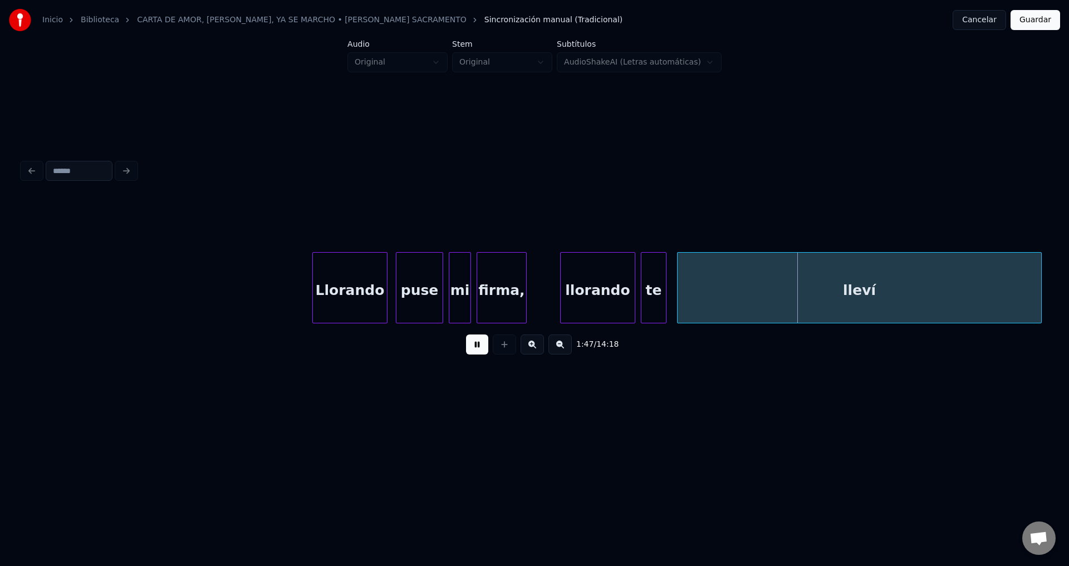
click at [664, 278] on div at bounding box center [663, 288] width 3 height 70
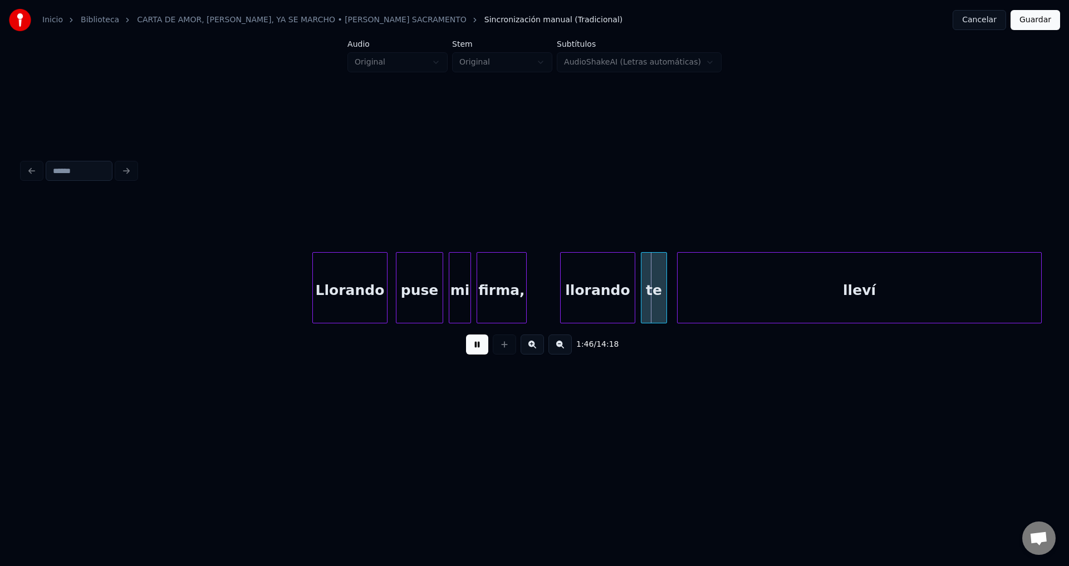
click at [768, 281] on div "lleví" at bounding box center [860, 291] width 364 height 76
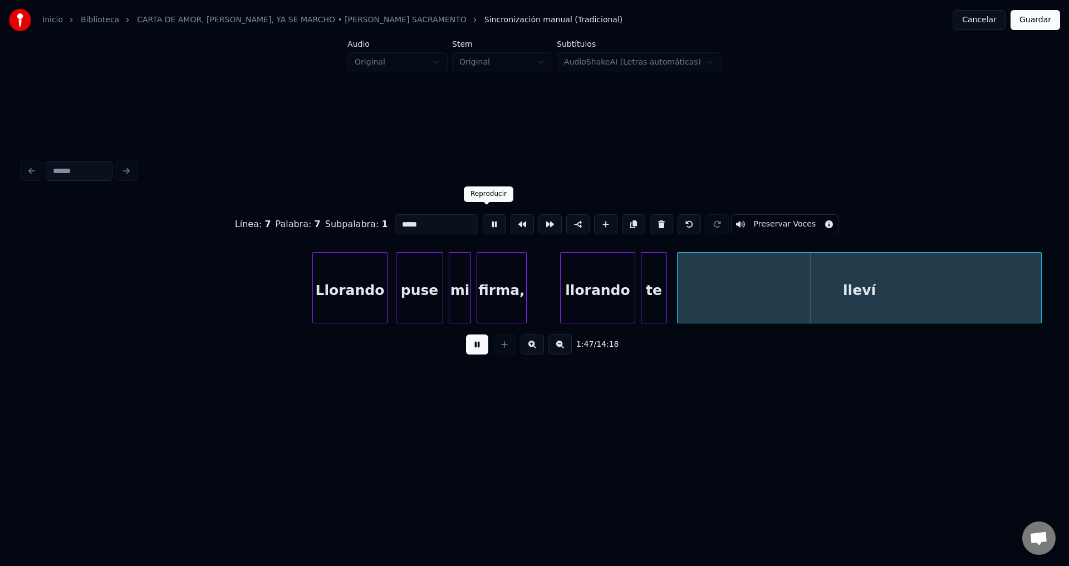
drag, startPoint x: 444, startPoint y: 222, endPoint x: 355, endPoint y: 224, distance: 89.6
click at [355, 224] on div "Línea : 7 Palabra : 7 Subpalabra : 1 ***** Preservar Voces" at bounding box center [534, 225] width 1024 height 56
type input "*"
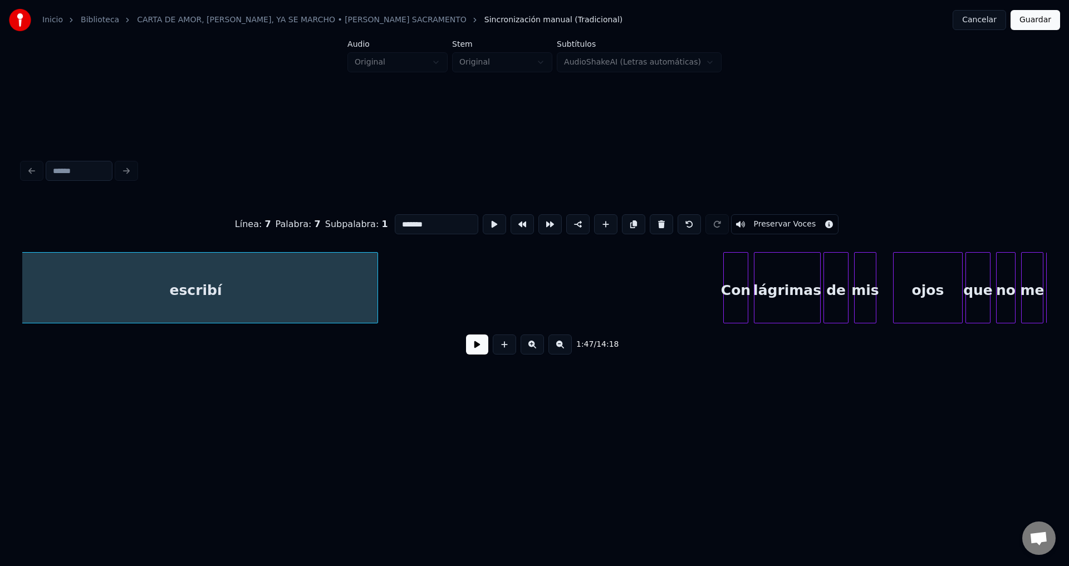
click at [245, 288] on div "escribí" at bounding box center [196, 291] width 364 height 76
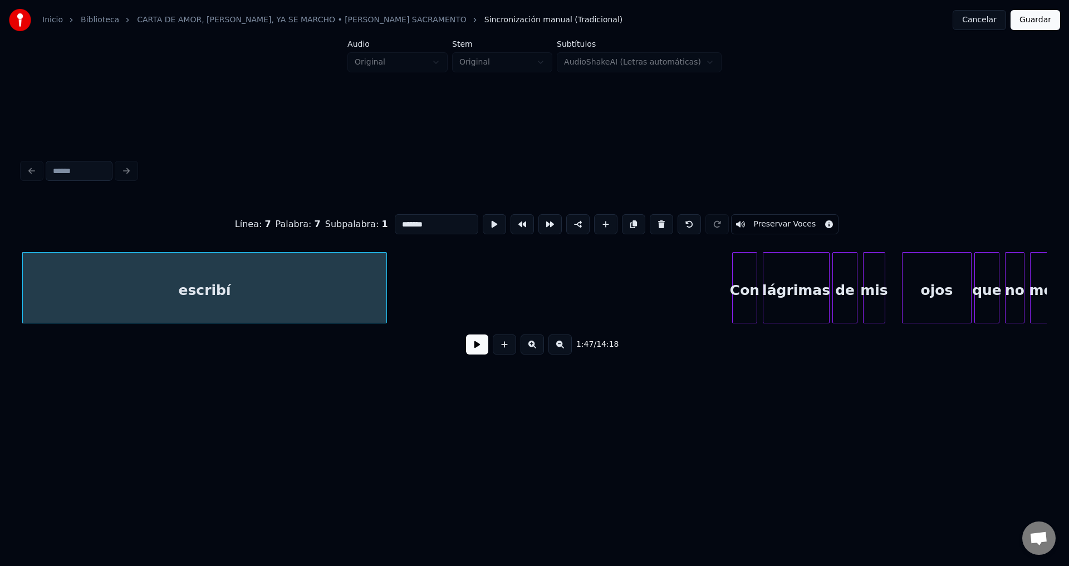
type input "*******"
click at [473, 345] on button at bounding box center [477, 345] width 22 height 20
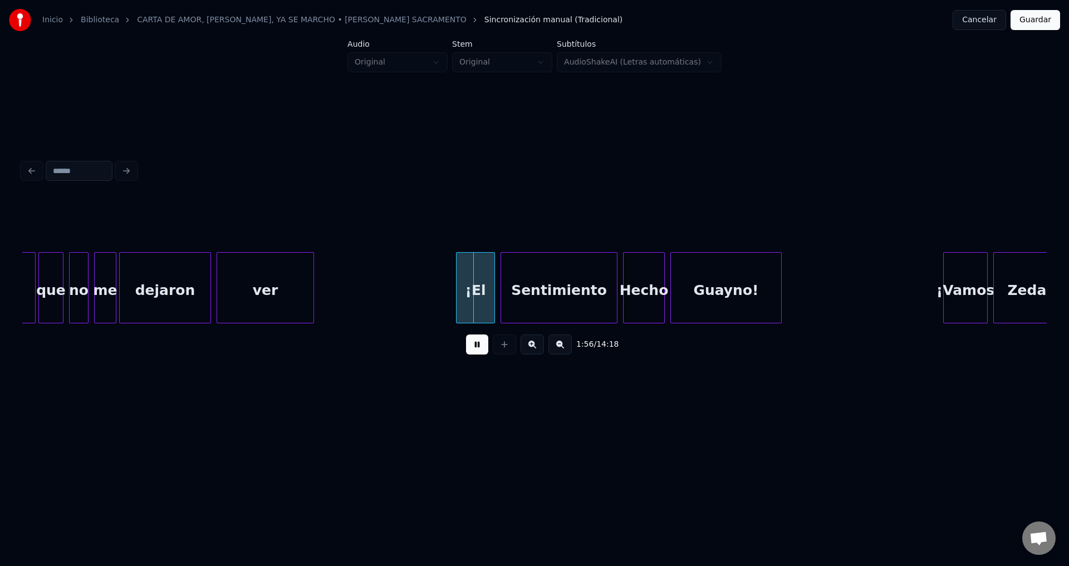
scroll to position [0, 15894]
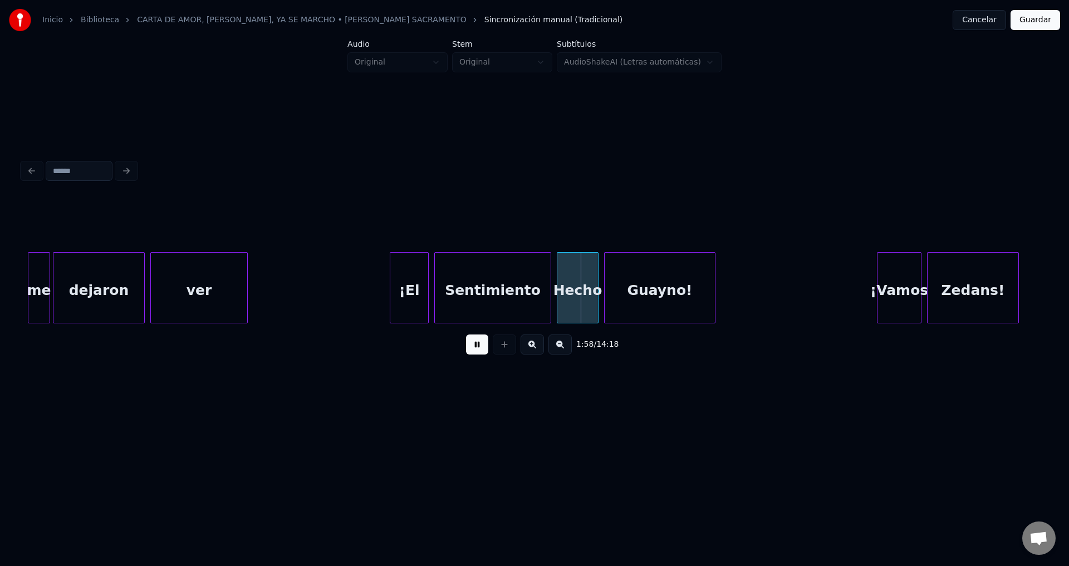
click at [473, 345] on button at bounding box center [477, 345] width 22 height 20
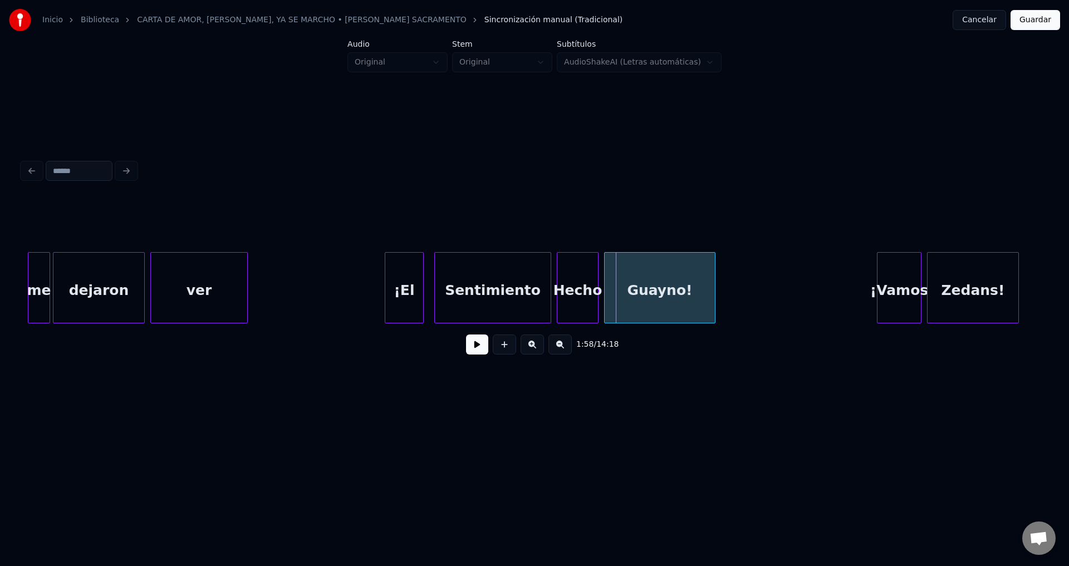
click at [405, 293] on div "¡El" at bounding box center [404, 291] width 38 height 76
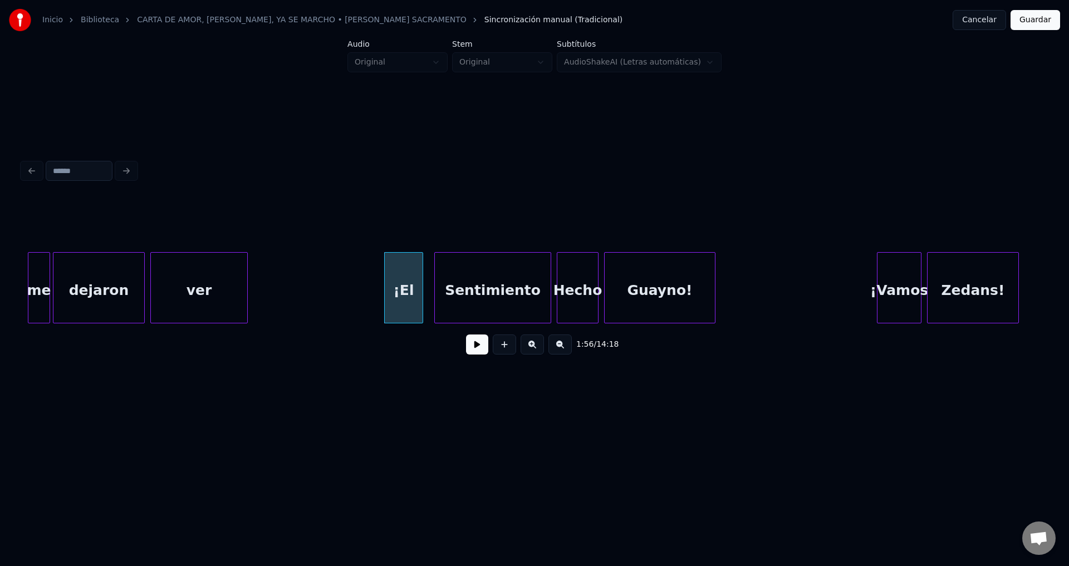
click at [405, 293] on div "¡El" at bounding box center [404, 291] width 38 height 76
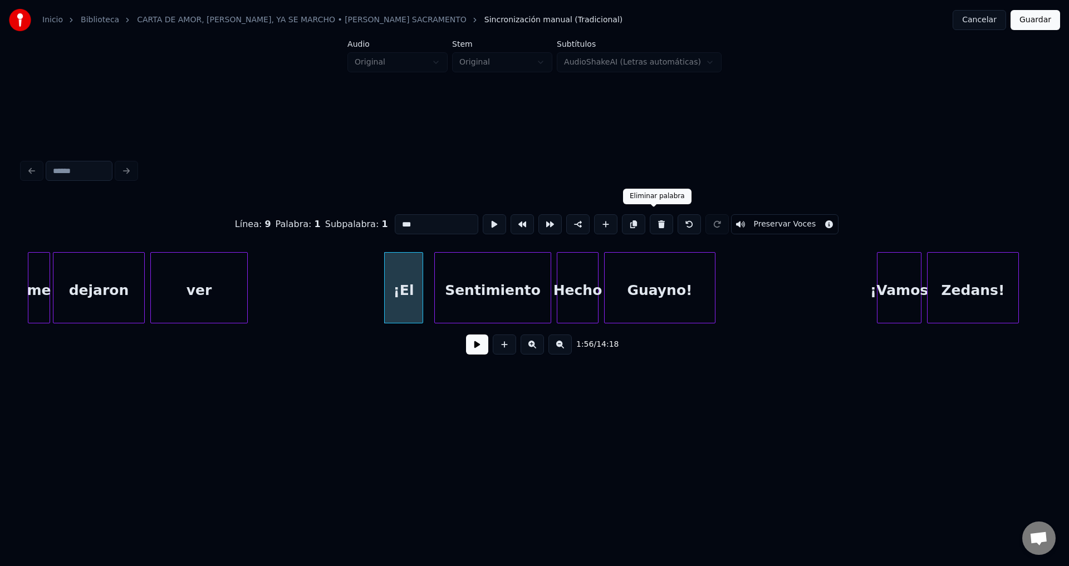
click at [654, 221] on button at bounding box center [661, 224] width 23 height 20
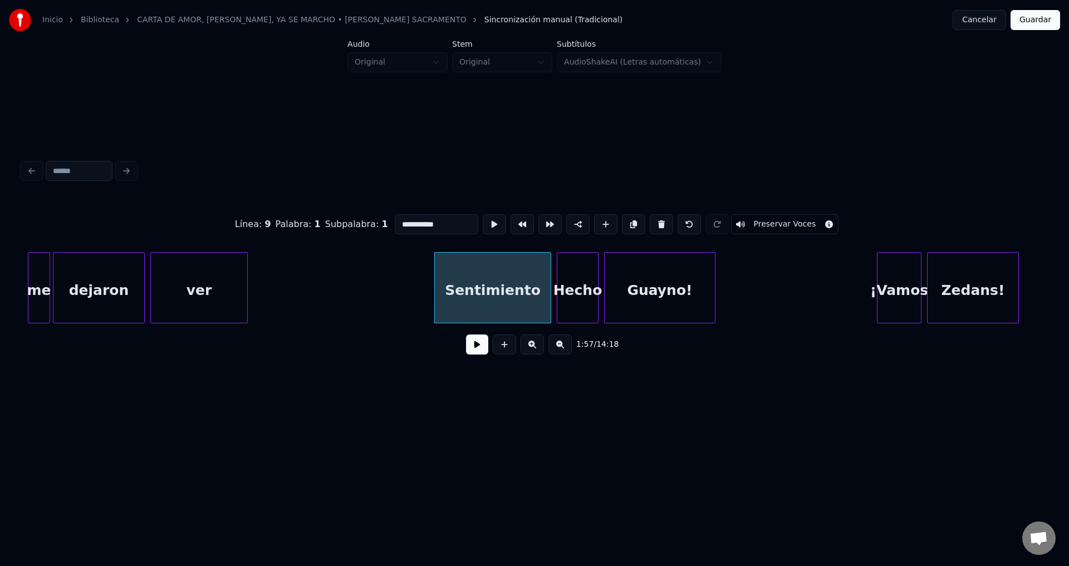
click at [654, 221] on button at bounding box center [661, 224] width 23 height 20
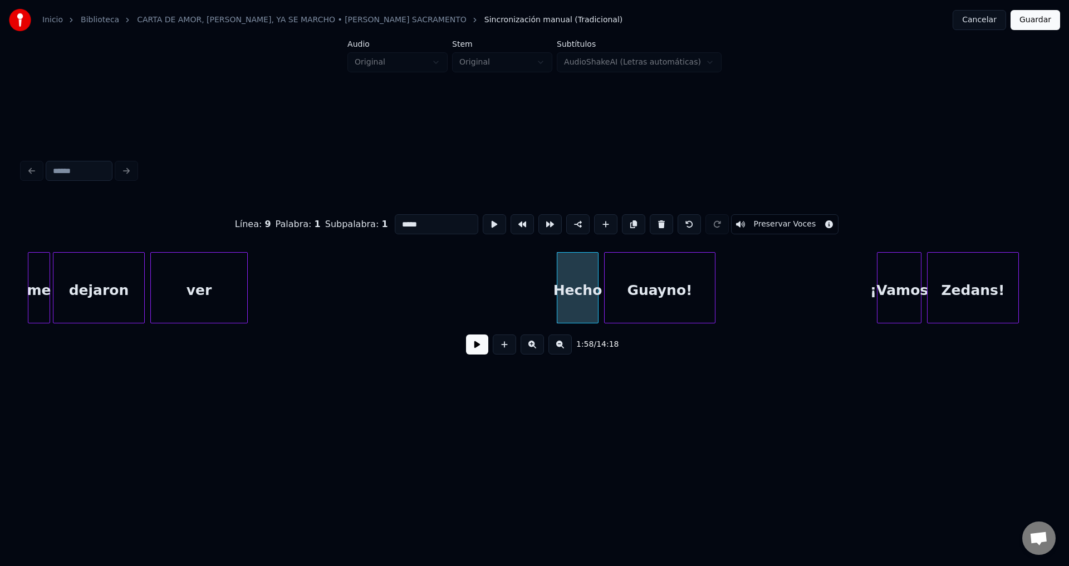
click at [654, 221] on button at bounding box center [661, 224] width 23 height 20
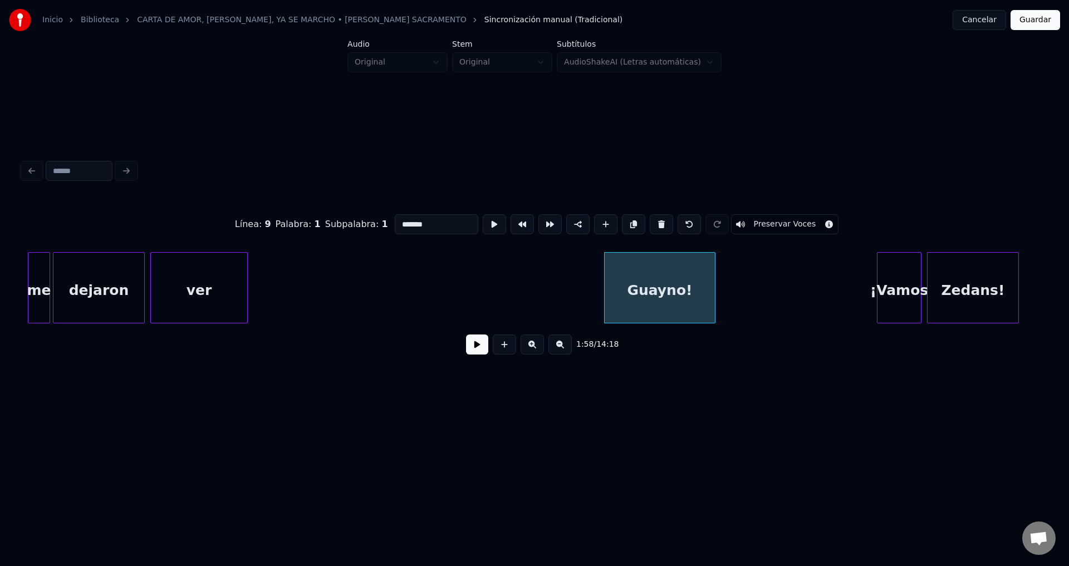
click at [654, 221] on button at bounding box center [661, 224] width 23 height 20
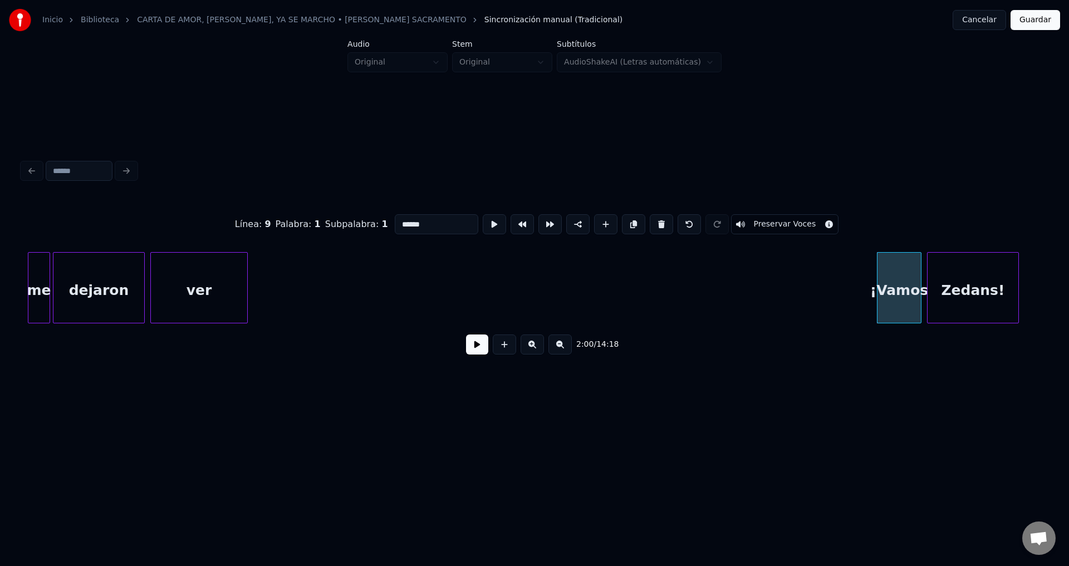
click at [654, 221] on button at bounding box center [661, 224] width 23 height 20
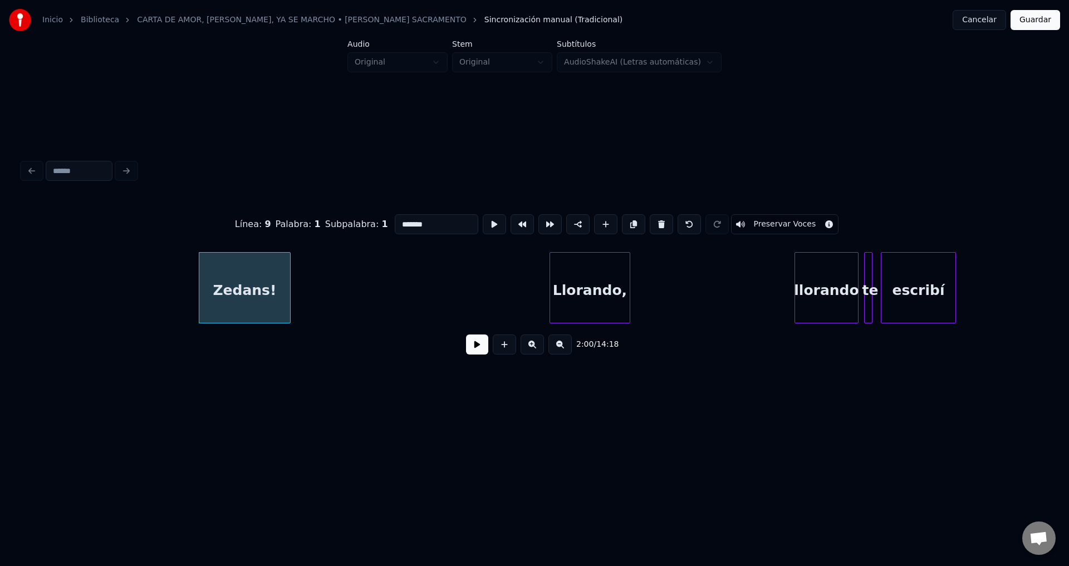
scroll to position [0, 16689]
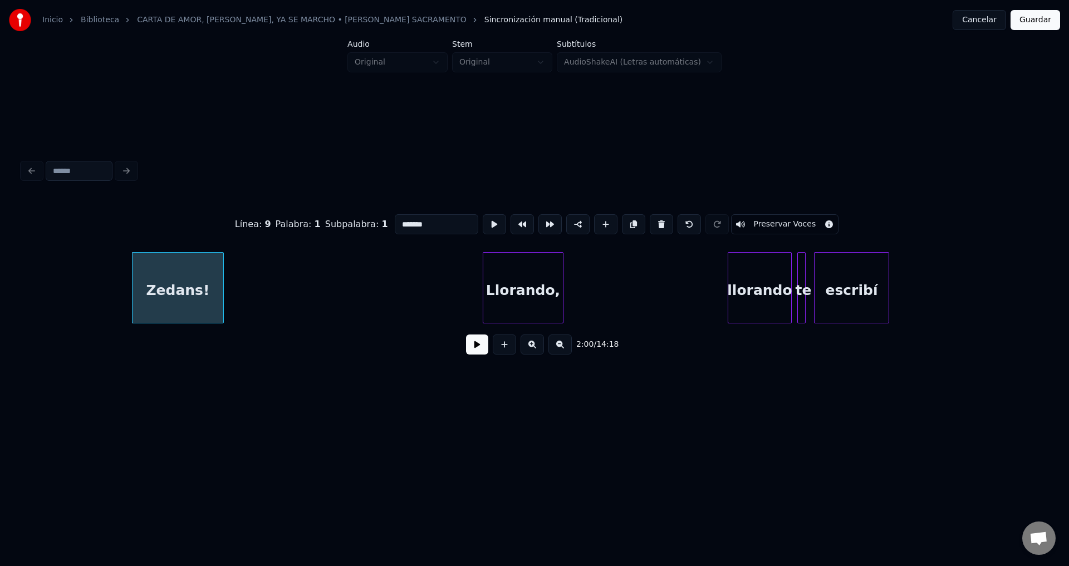
click at [177, 285] on div "Zedans!" at bounding box center [177, 291] width 91 height 76
click at [650, 219] on button at bounding box center [661, 224] width 23 height 20
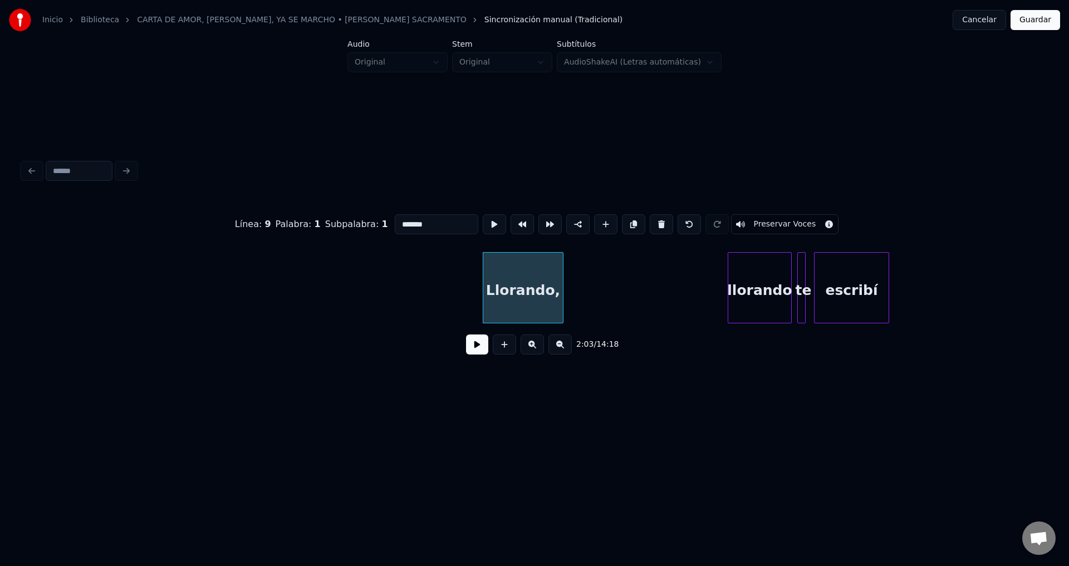
type input "*********"
click at [480, 349] on button at bounding box center [477, 345] width 22 height 20
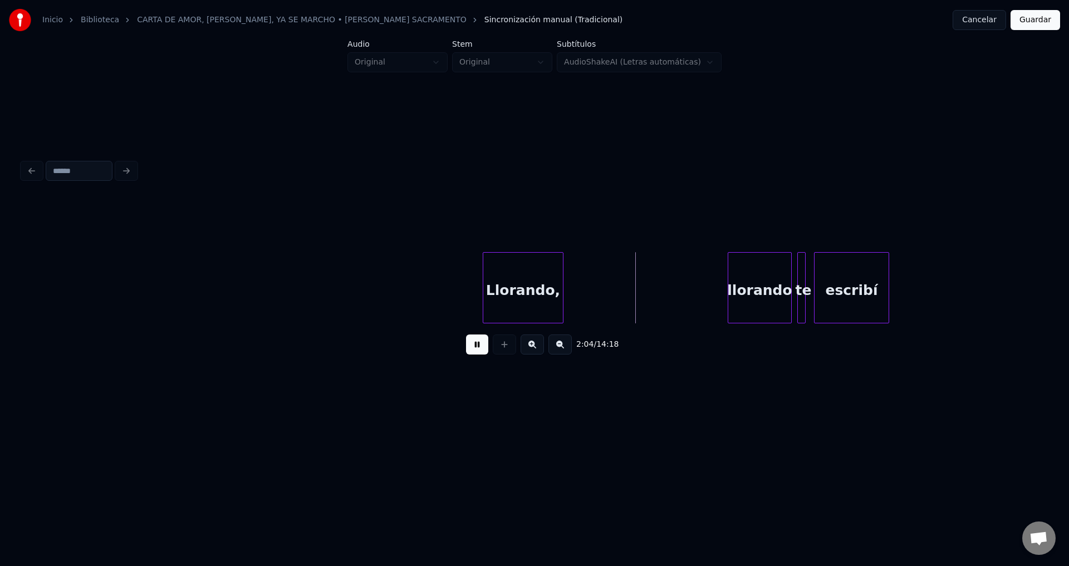
click at [494, 305] on div "Llorando," at bounding box center [523, 291] width 80 height 76
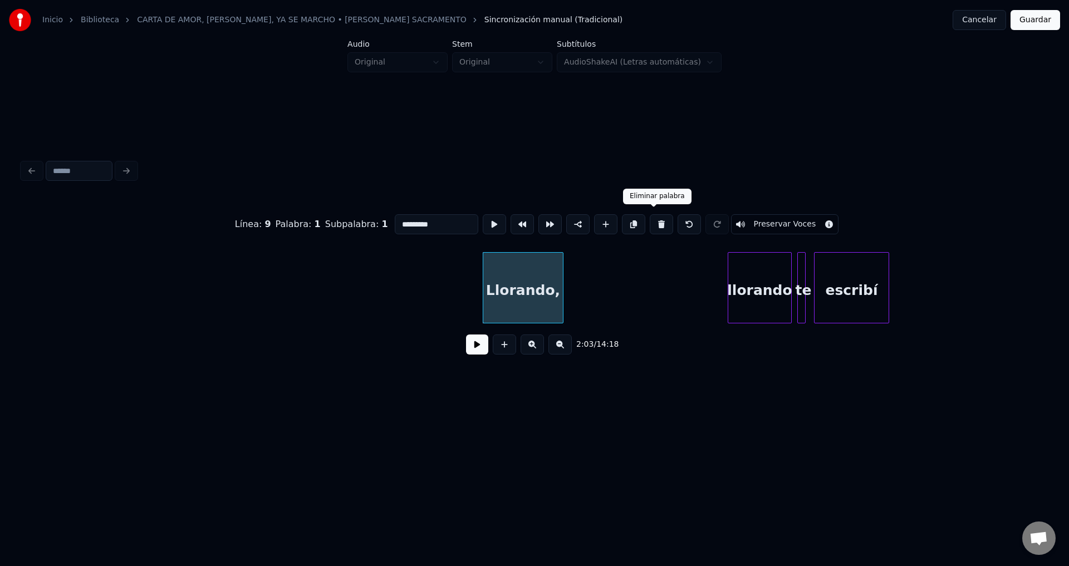
click at [653, 219] on button at bounding box center [661, 224] width 23 height 20
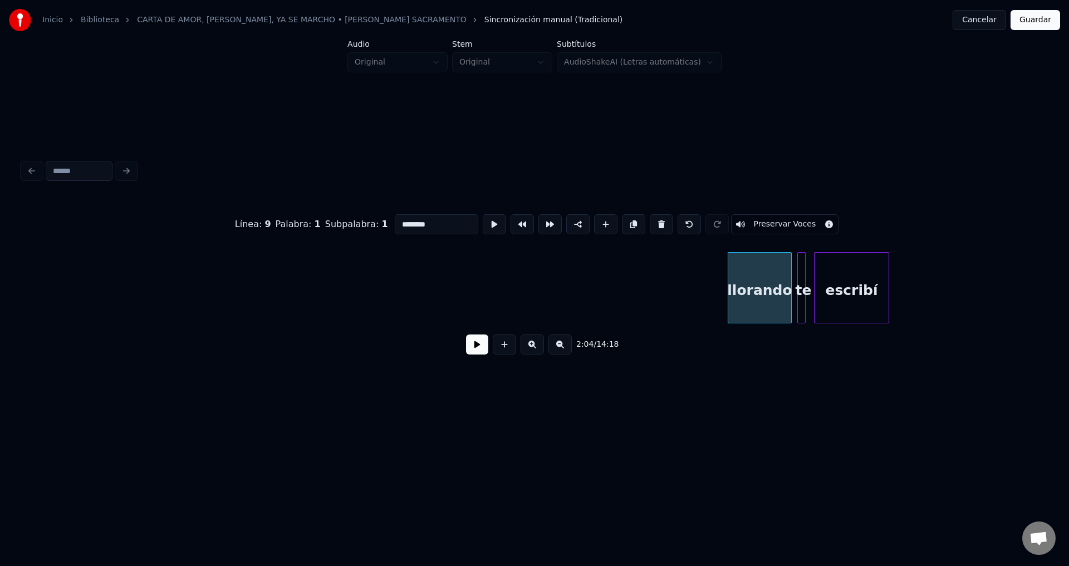
click at [653, 219] on button at bounding box center [661, 224] width 23 height 20
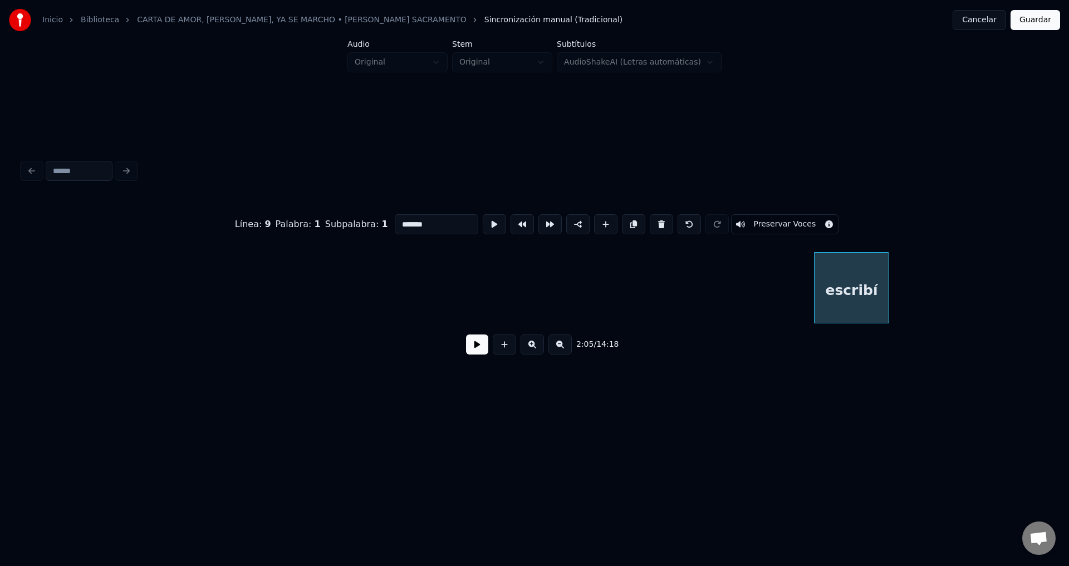
click at [653, 219] on button at bounding box center [661, 224] width 23 height 20
type input "***"
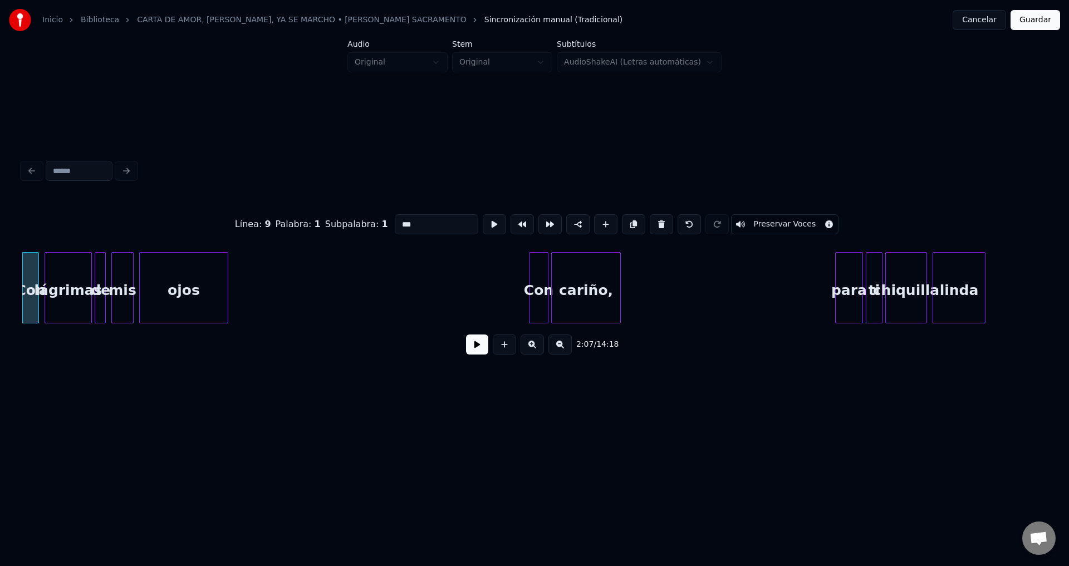
click at [478, 354] on button at bounding box center [477, 345] width 22 height 20
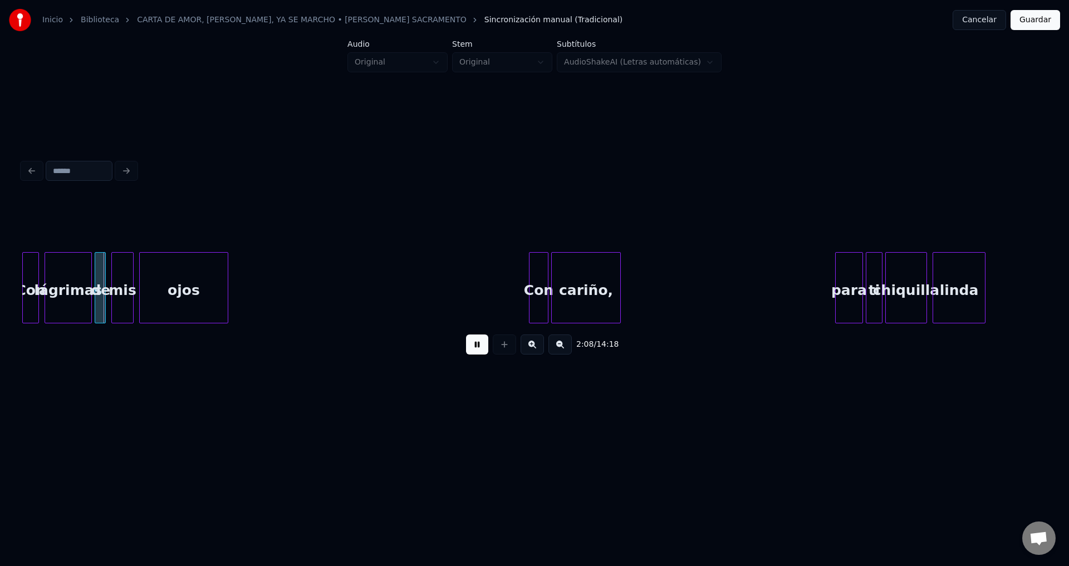
click at [478, 354] on button at bounding box center [477, 345] width 22 height 20
click at [32, 277] on div "Con" at bounding box center [31, 291] width 16 height 76
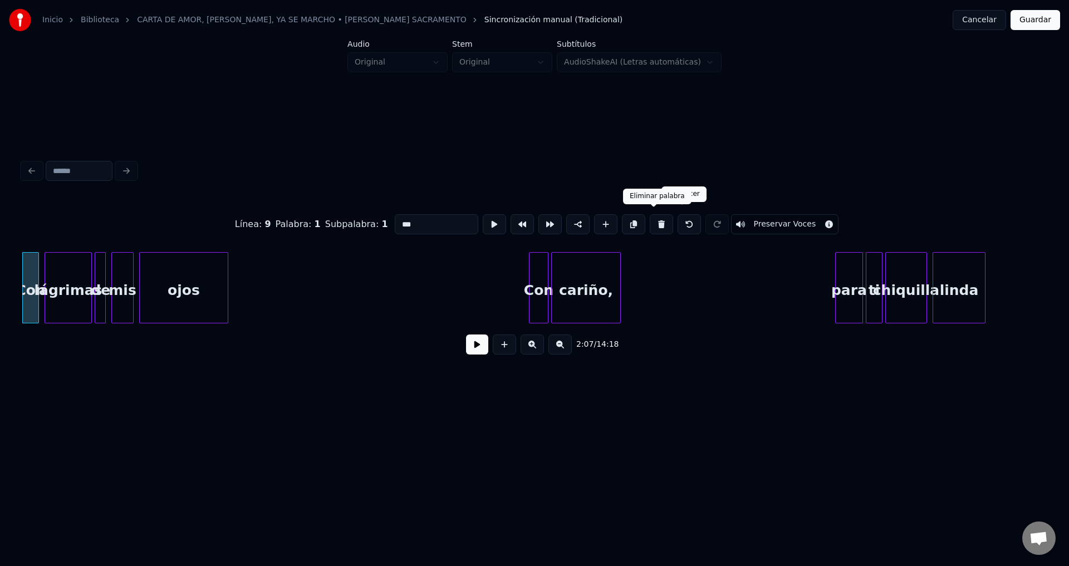
click at [655, 220] on button at bounding box center [661, 224] width 23 height 20
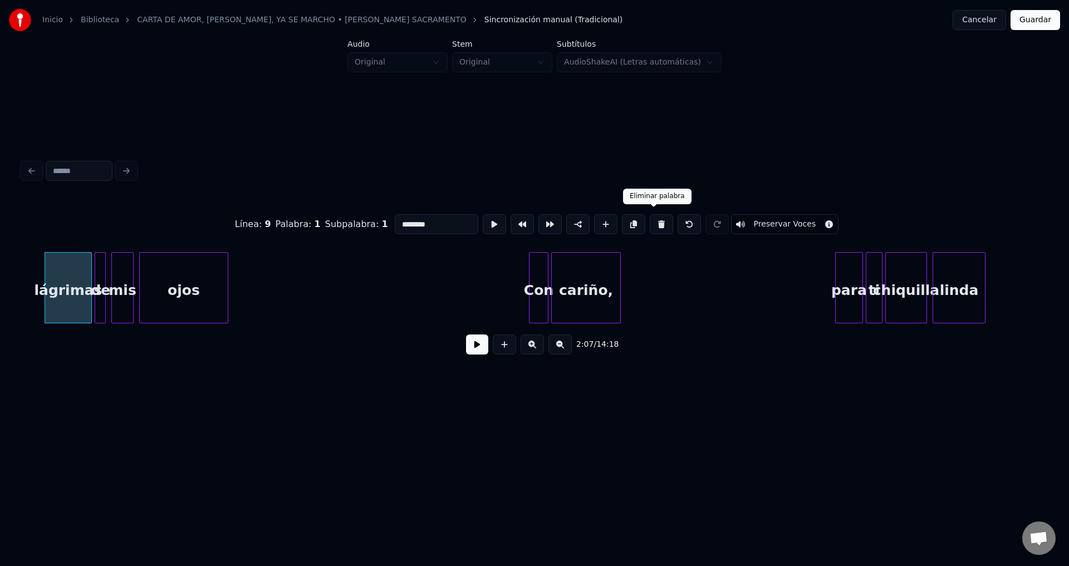
click at [655, 220] on button at bounding box center [661, 224] width 23 height 20
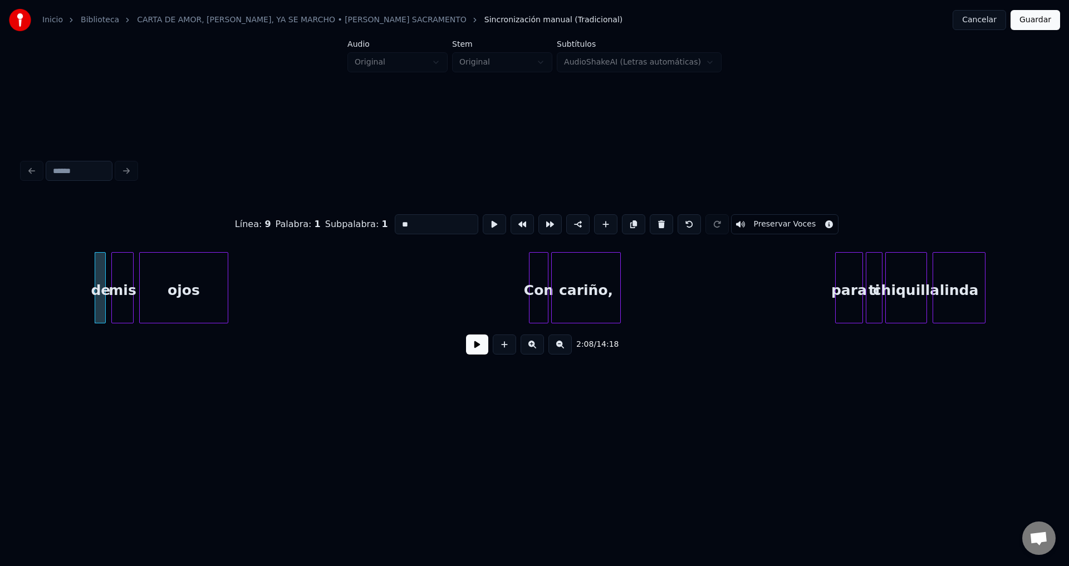
click at [655, 220] on button at bounding box center [661, 224] width 23 height 20
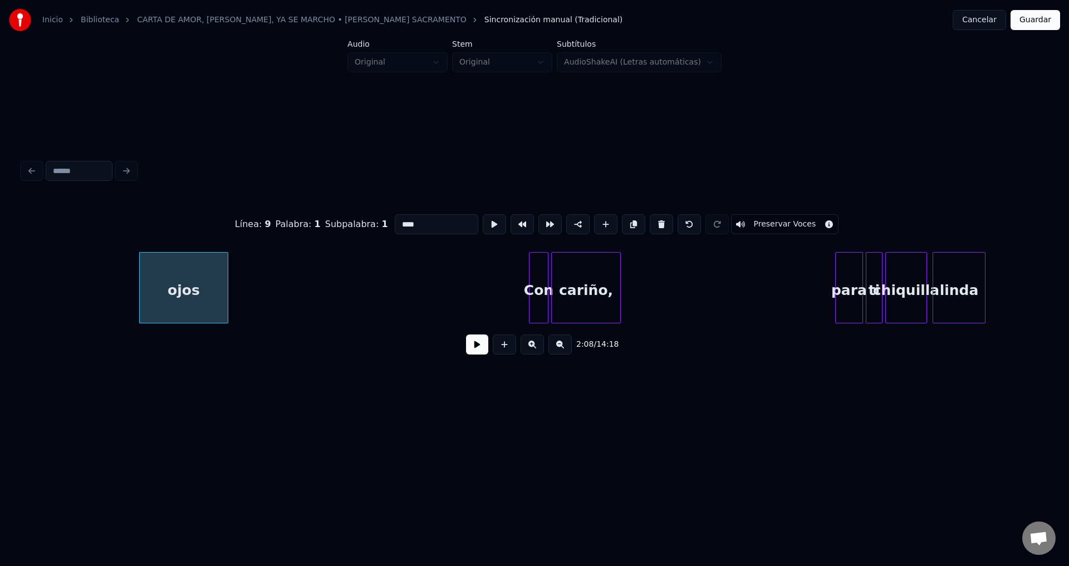
click at [655, 220] on button at bounding box center [661, 224] width 23 height 20
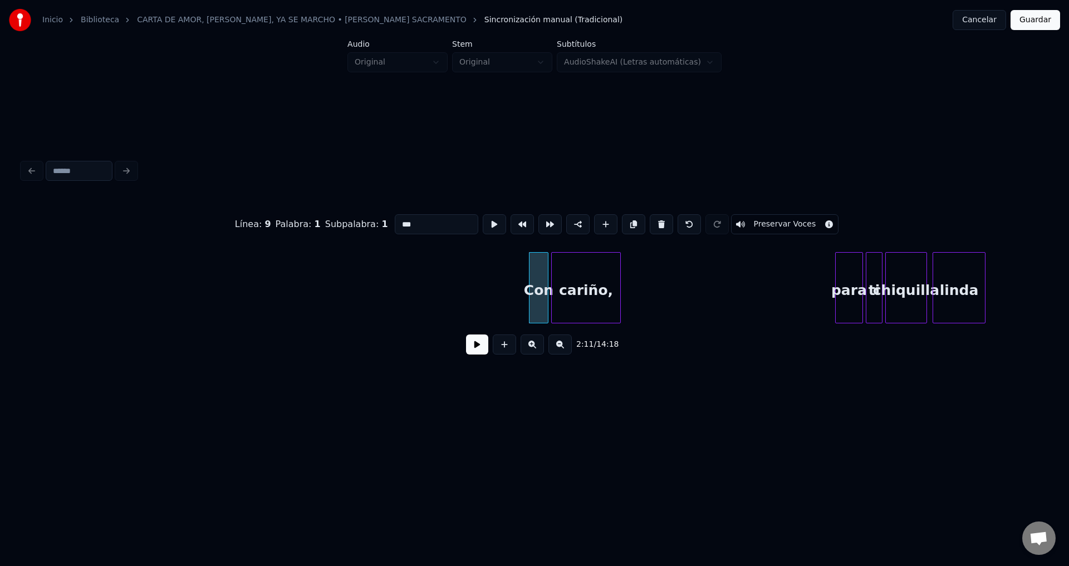
click at [655, 220] on button at bounding box center [661, 224] width 23 height 20
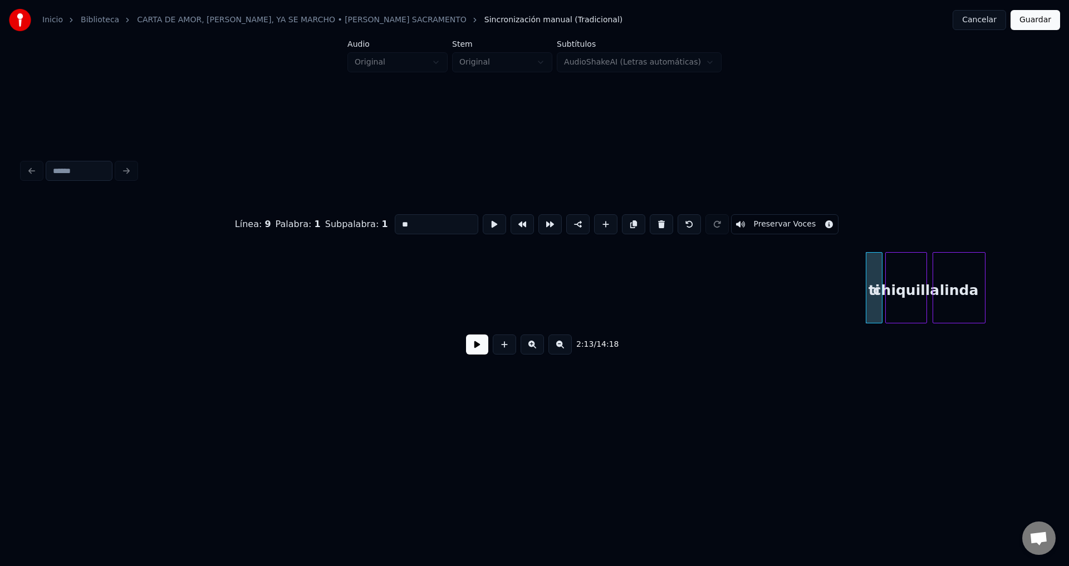
click at [655, 220] on button at bounding box center [661, 224] width 23 height 20
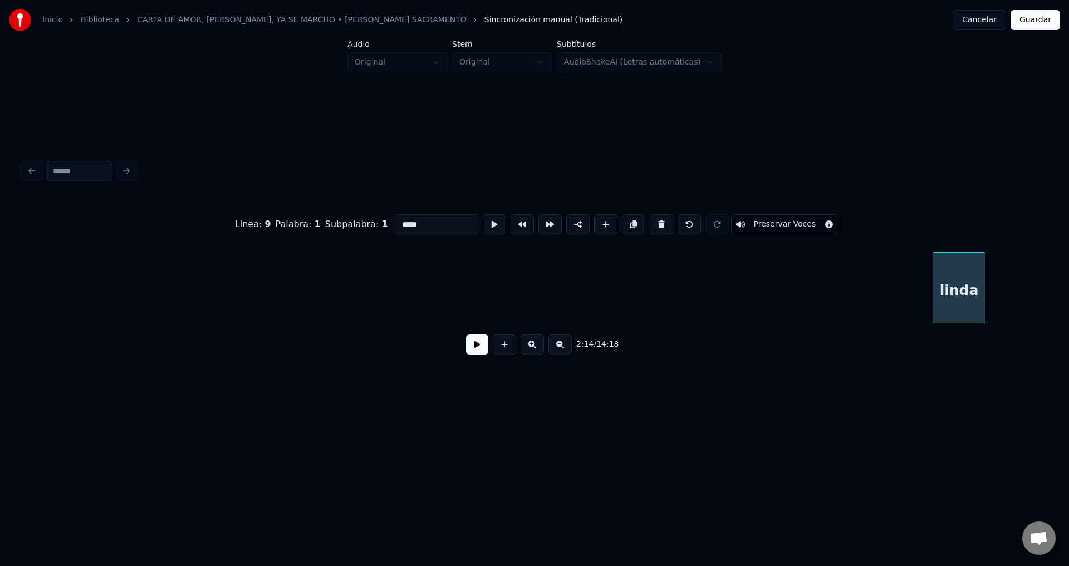
click at [655, 220] on button at bounding box center [661, 224] width 23 height 20
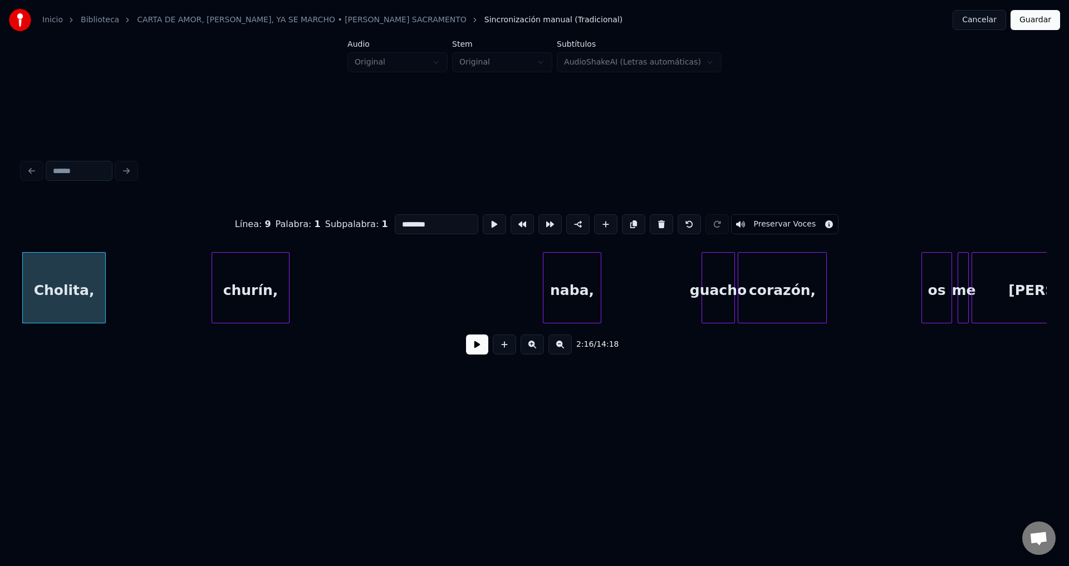
click at [655, 220] on button at bounding box center [661, 224] width 23 height 20
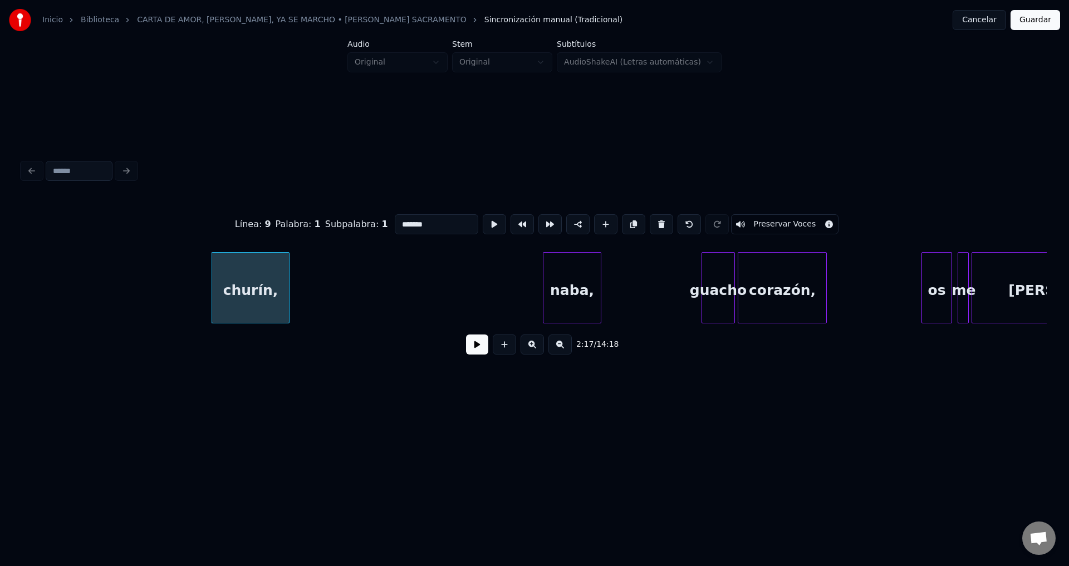
click at [655, 220] on button at bounding box center [661, 224] width 23 height 20
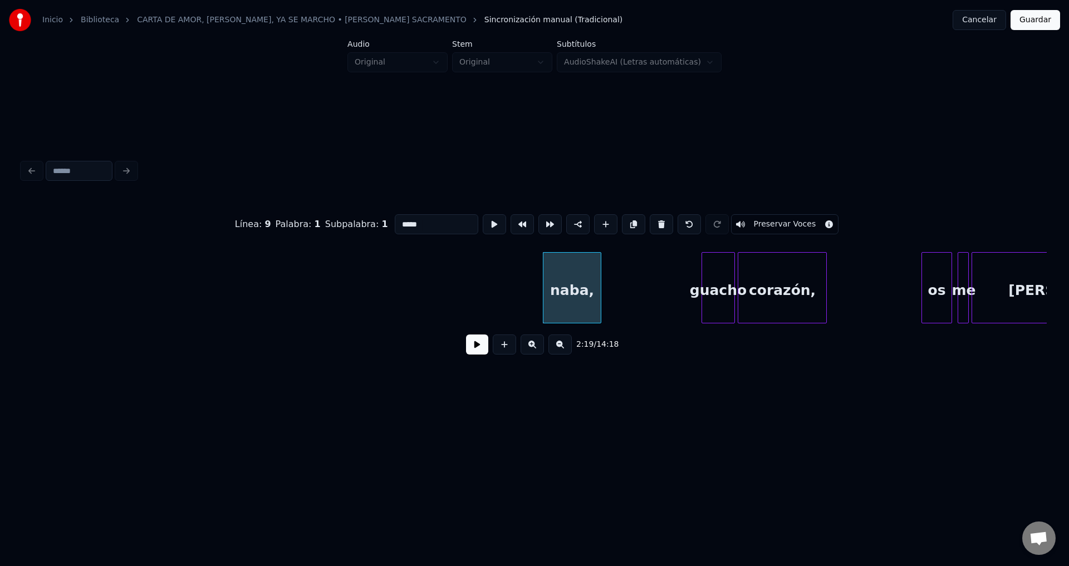
click at [655, 220] on button at bounding box center [661, 224] width 23 height 20
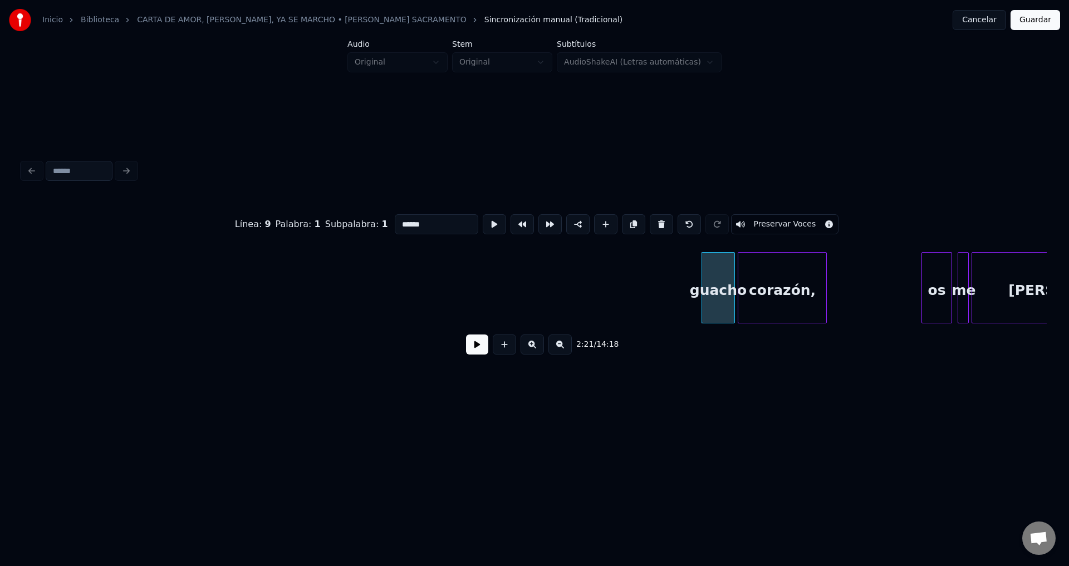
click at [655, 220] on button at bounding box center [661, 224] width 23 height 20
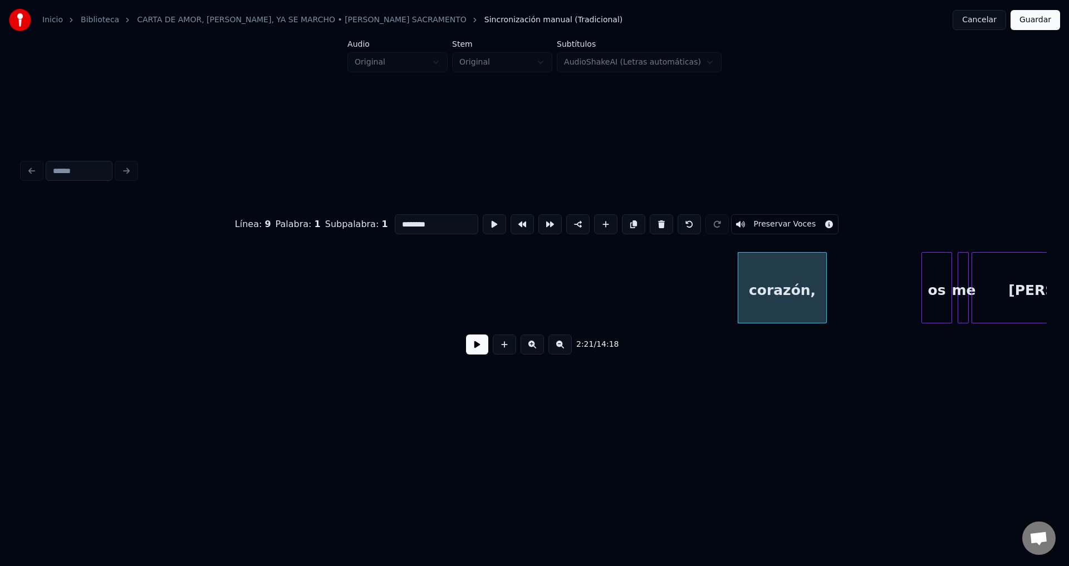
click at [655, 220] on button at bounding box center [661, 224] width 23 height 20
type input "**"
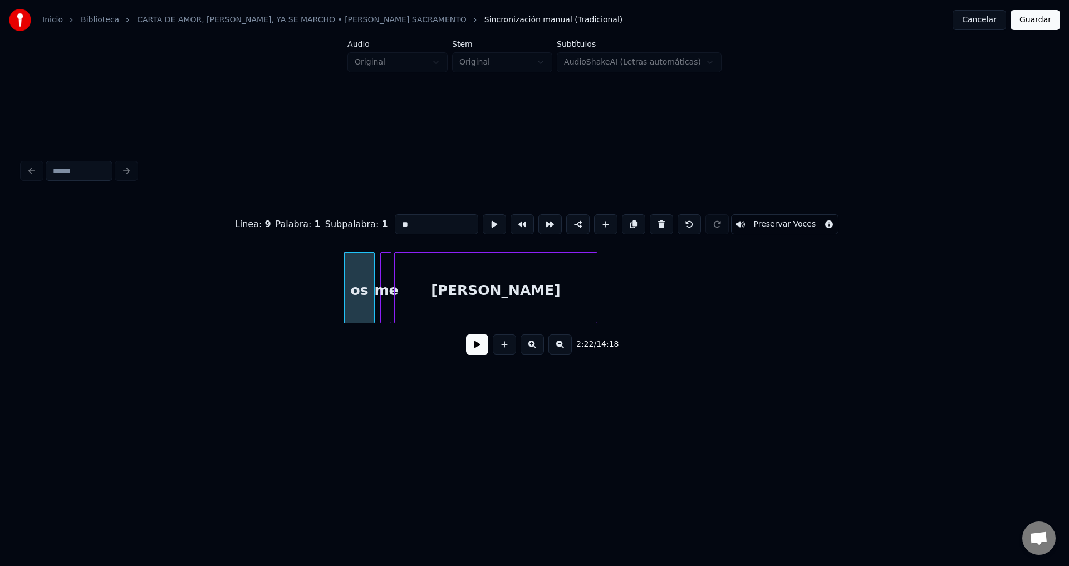
scroll to position [0, 19603]
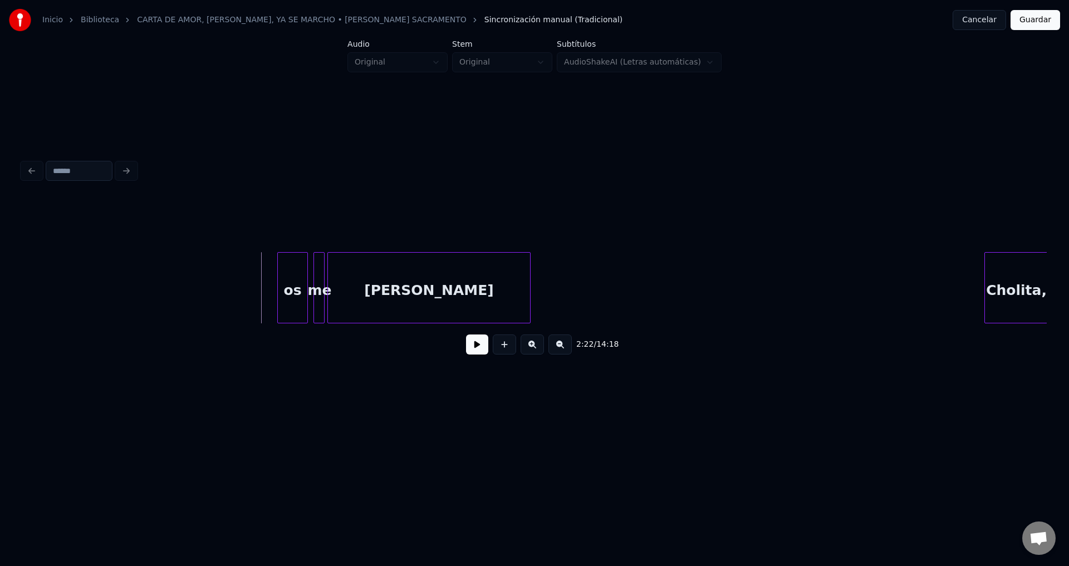
click at [478, 350] on button at bounding box center [477, 345] width 22 height 20
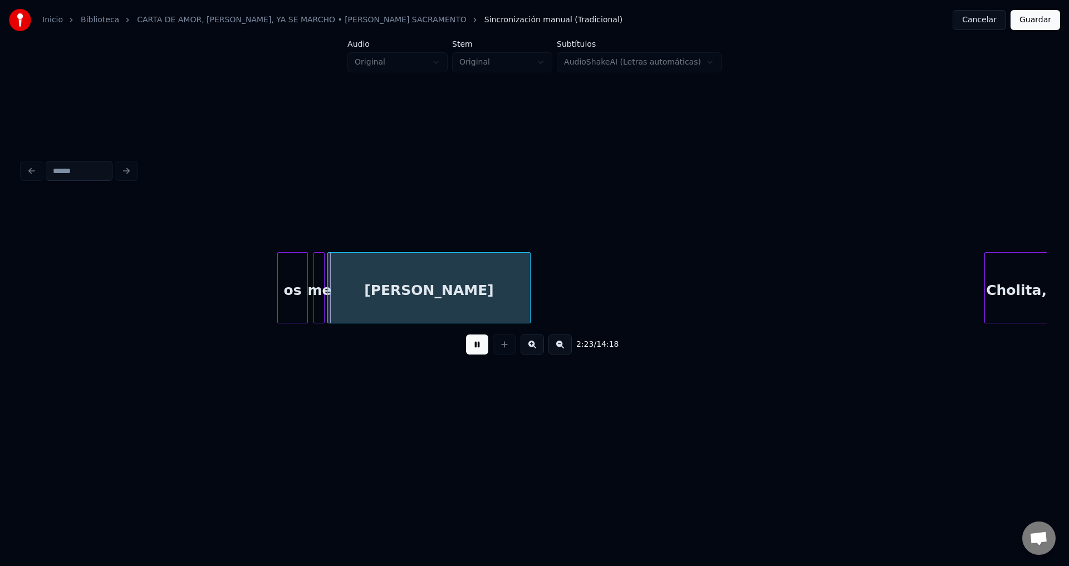
click at [478, 349] on button at bounding box center [477, 345] width 22 height 20
click at [288, 288] on div "os" at bounding box center [293, 291] width 30 height 76
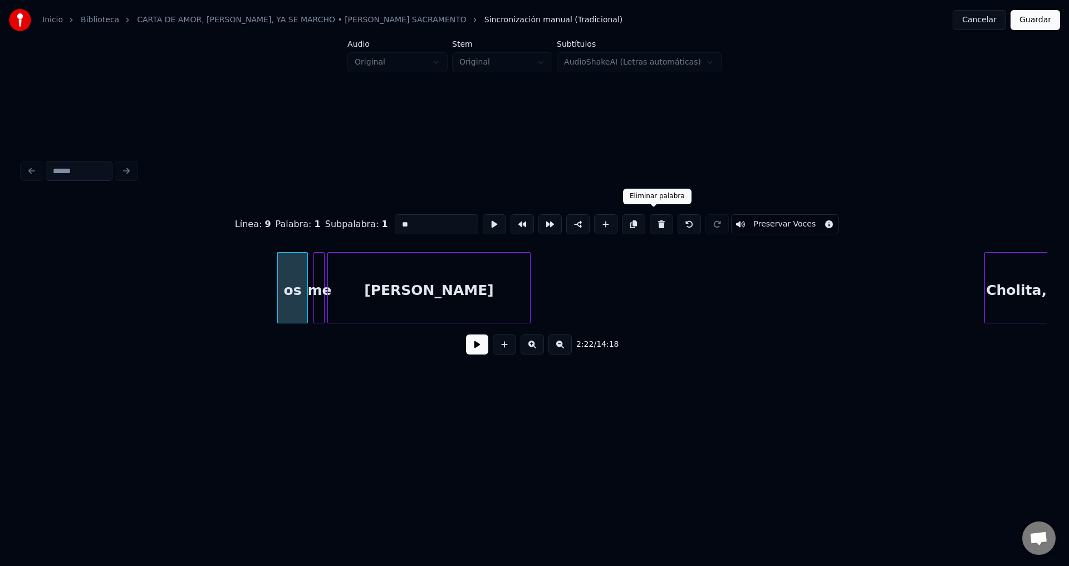
click at [650, 224] on button at bounding box center [661, 224] width 23 height 20
click at [650, 222] on button at bounding box center [661, 224] width 23 height 20
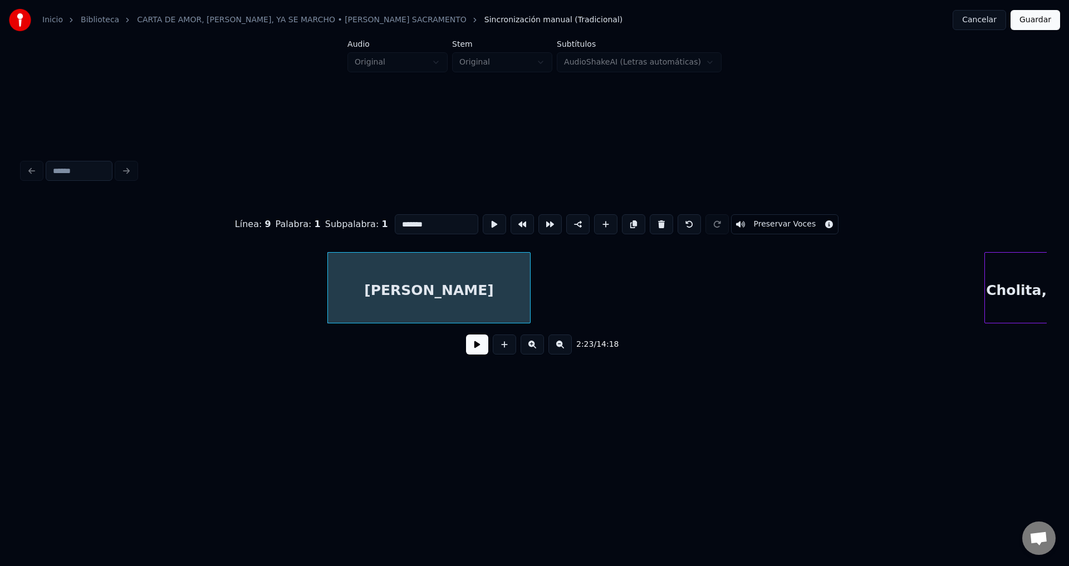
click at [650, 222] on button at bounding box center [661, 224] width 23 height 20
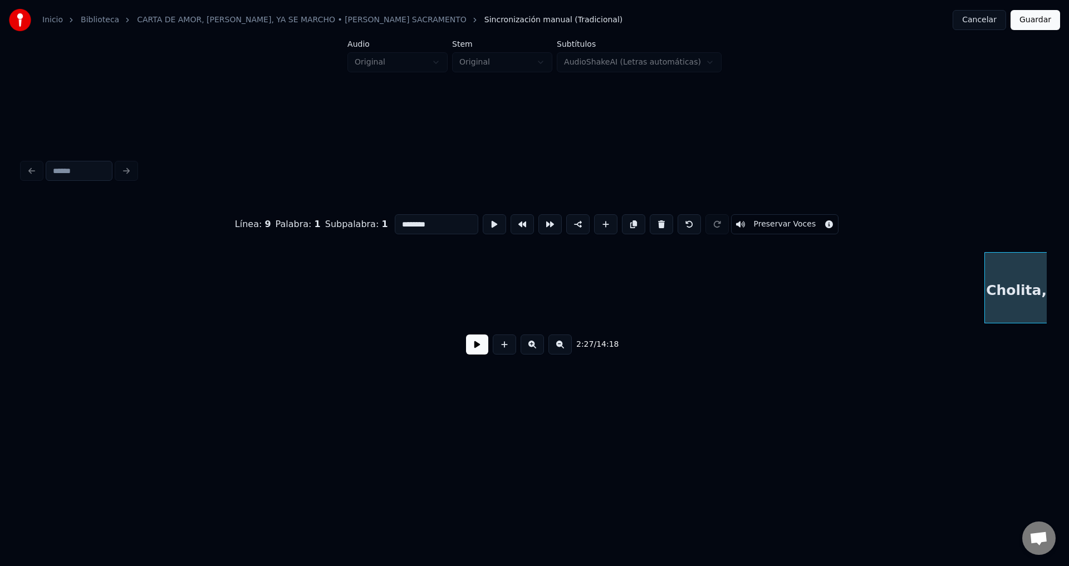
click at [650, 222] on button at bounding box center [661, 224] width 23 height 20
type input "*********"
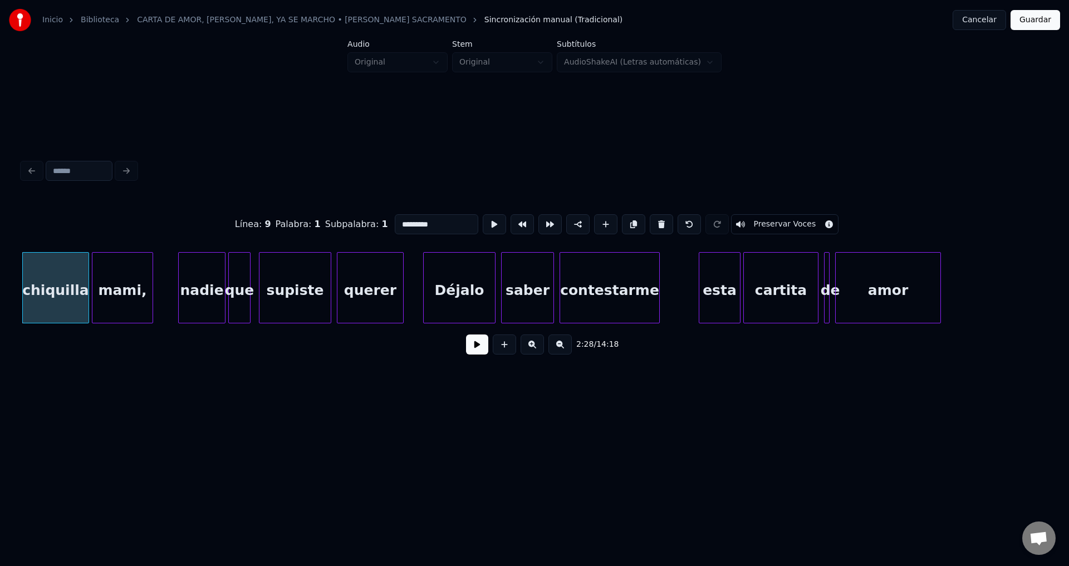
click at [477, 353] on button at bounding box center [477, 345] width 22 height 20
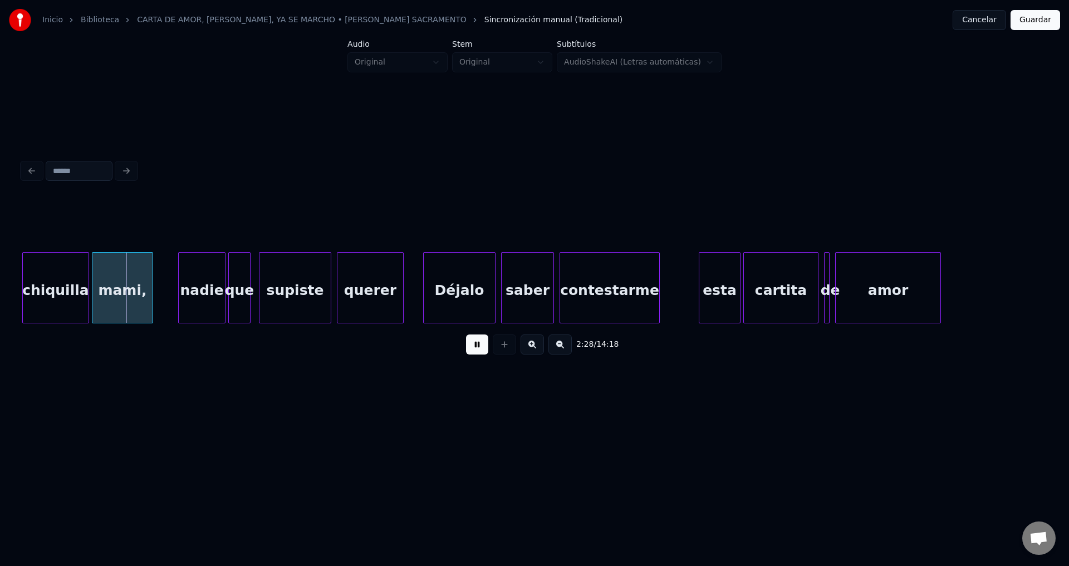
click at [477, 353] on button at bounding box center [477, 345] width 22 height 20
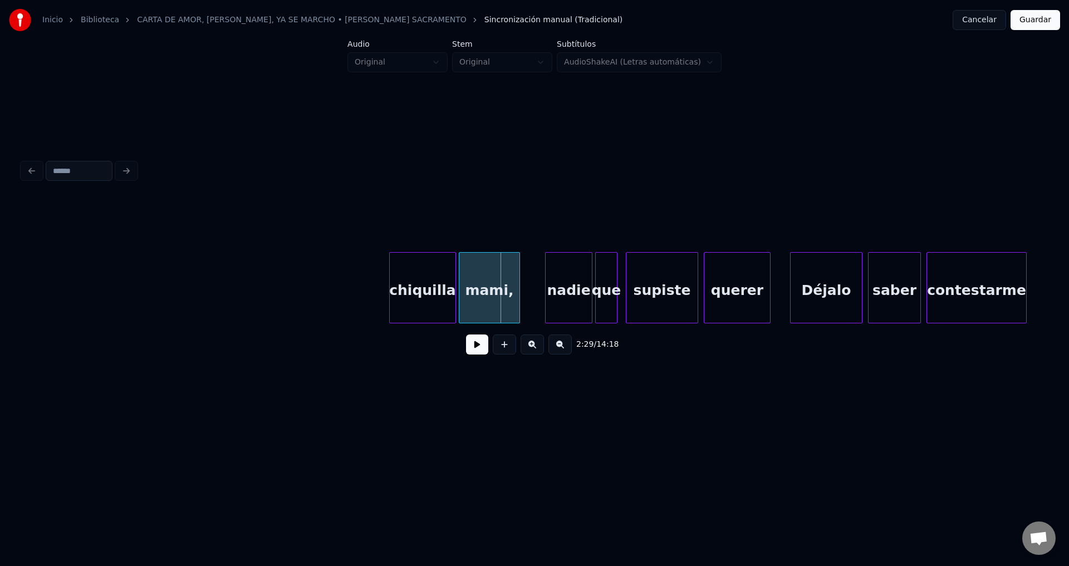
scroll to position [0, 20066]
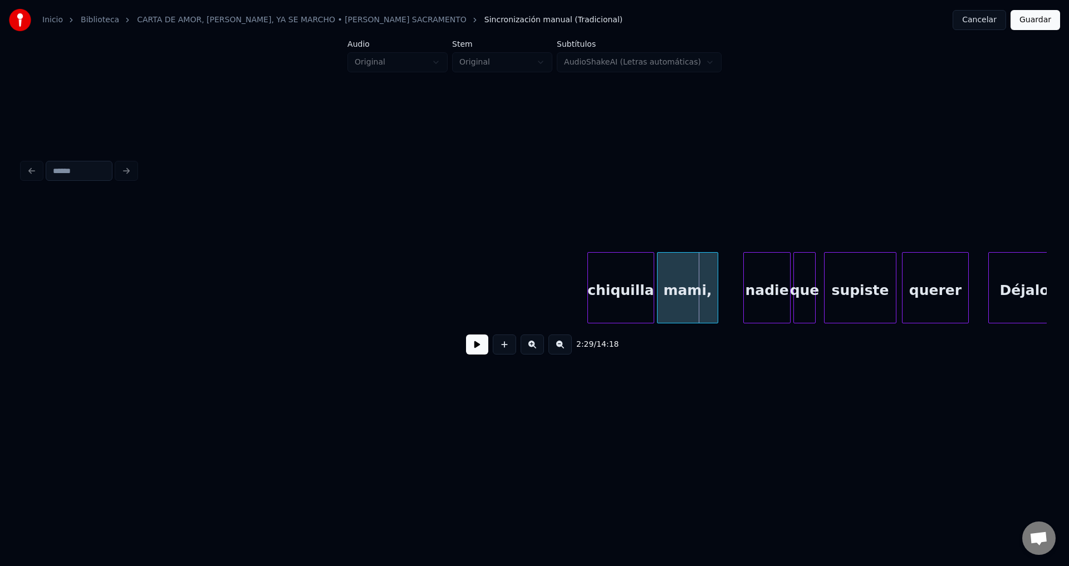
click at [473, 351] on button at bounding box center [477, 345] width 22 height 20
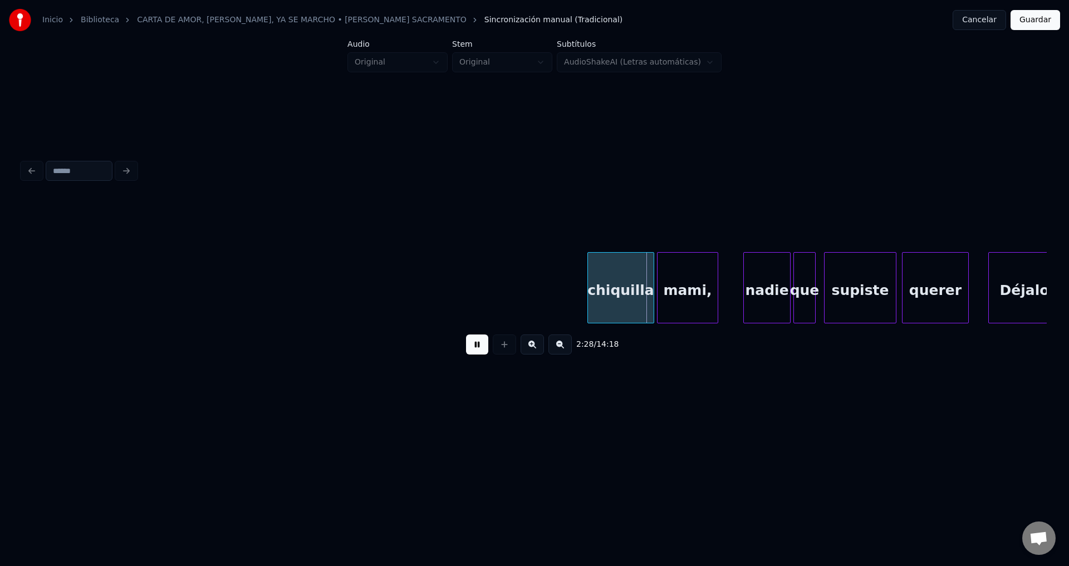
click at [474, 351] on button at bounding box center [477, 345] width 22 height 20
click at [612, 279] on div "chiquilla" at bounding box center [621, 291] width 66 height 76
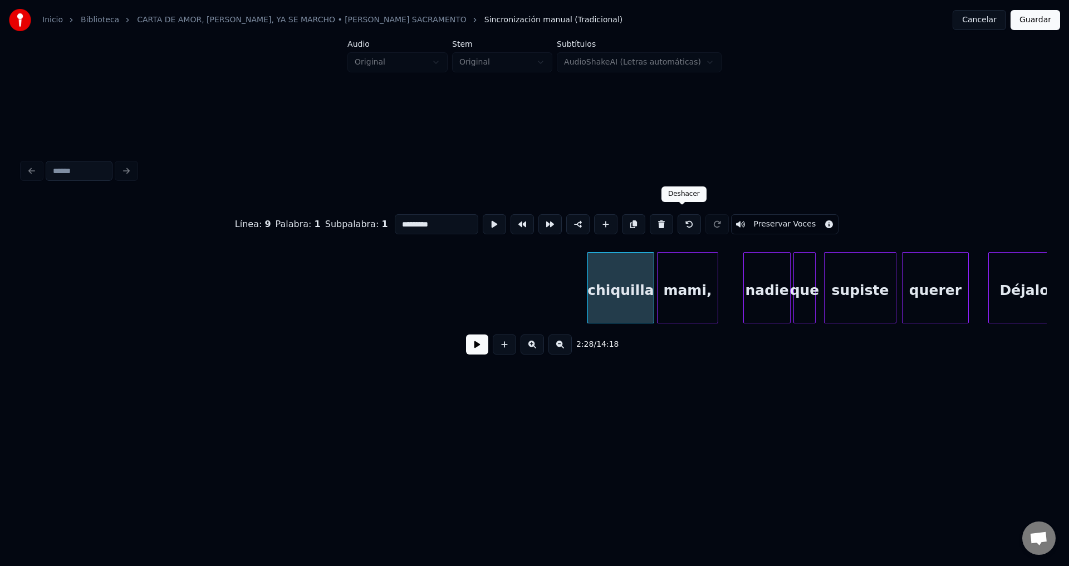
click at [685, 222] on button at bounding box center [689, 224] width 23 height 20
type input "*********"
click at [554, 278] on div "Cholita," at bounding box center [546, 291] width 63 height 76
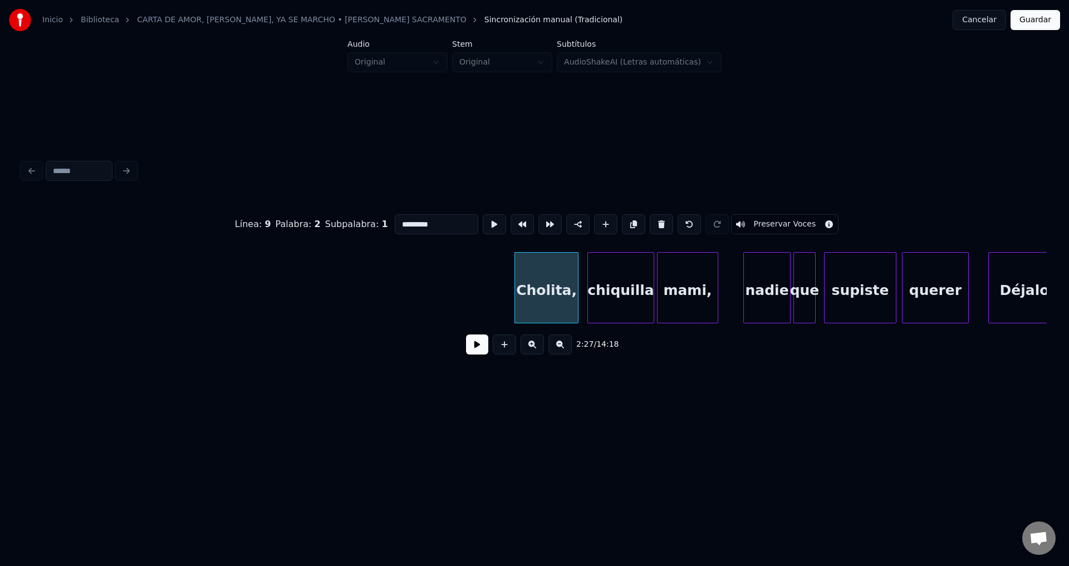
click at [481, 346] on button at bounding box center [477, 345] width 22 height 20
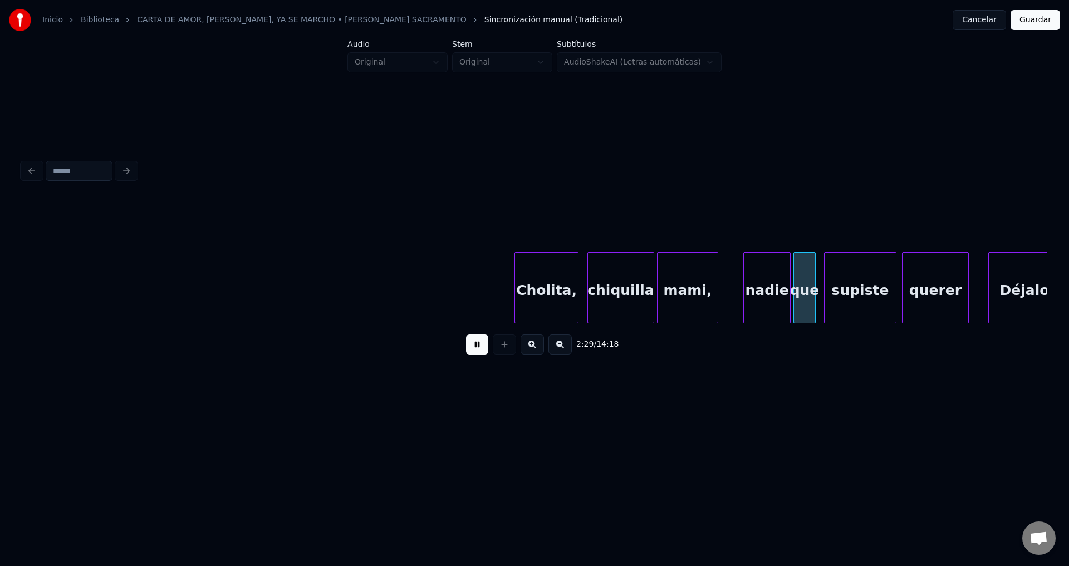
click at [482, 347] on button at bounding box center [477, 345] width 22 height 20
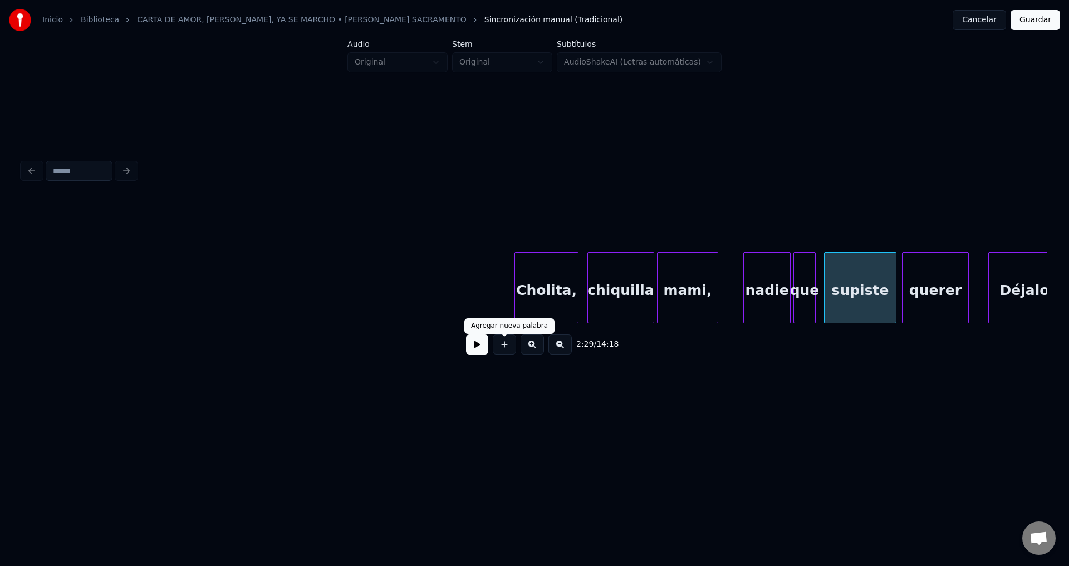
click at [646, 281] on div "chiquilla" at bounding box center [621, 291] width 66 height 76
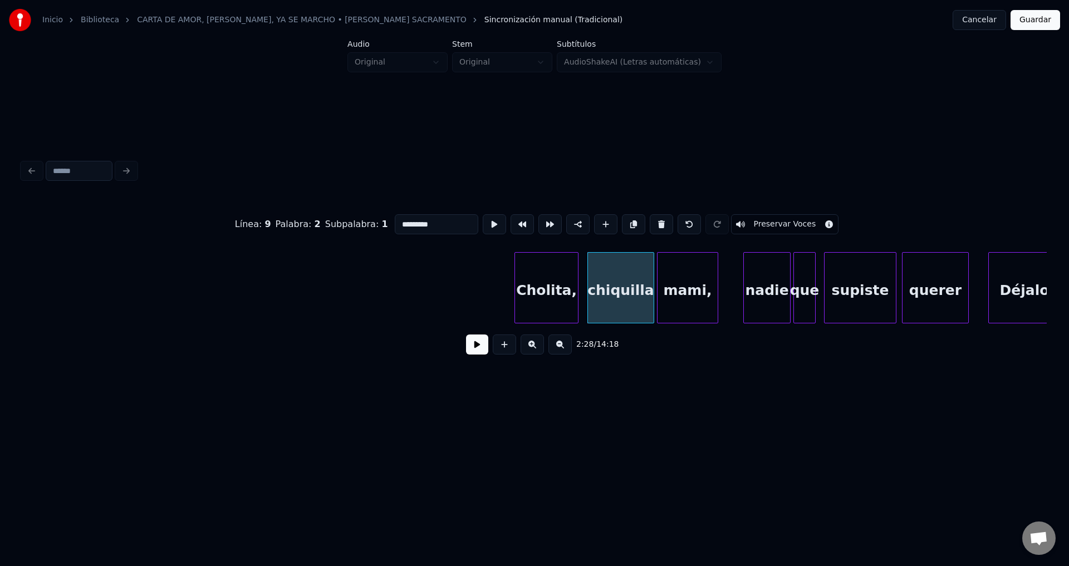
click at [681, 282] on div "mami," at bounding box center [687, 291] width 60 height 76
type input "*****"
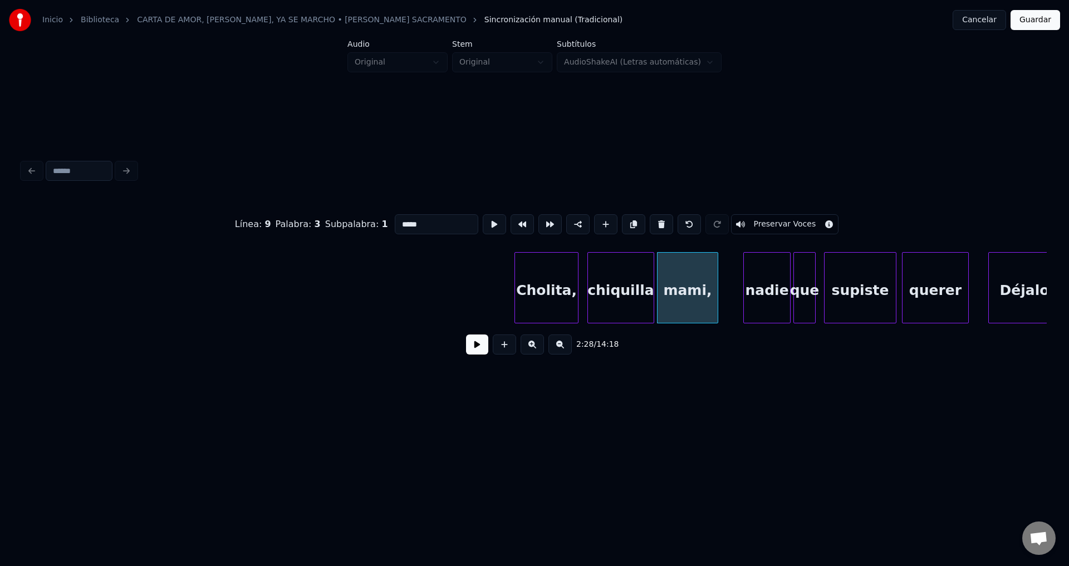
click at [476, 345] on button at bounding box center [477, 345] width 22 height 20
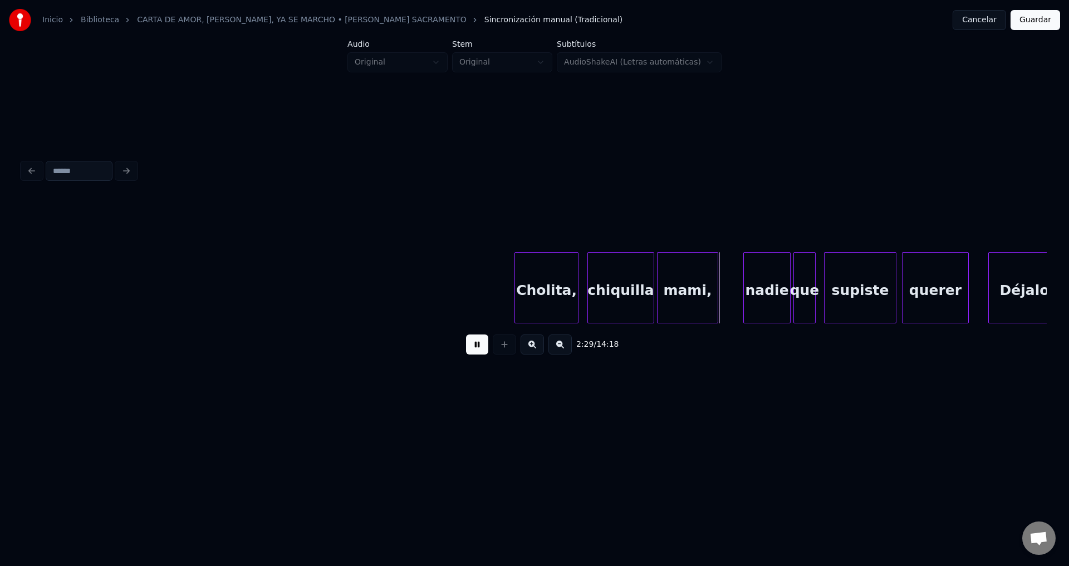
click at [476, 345] on button at bounding box center [477, 345] width 22 height 20
click at [541, 283] on div "Cholita," at bounding box center [546, 291] width 63 height 76
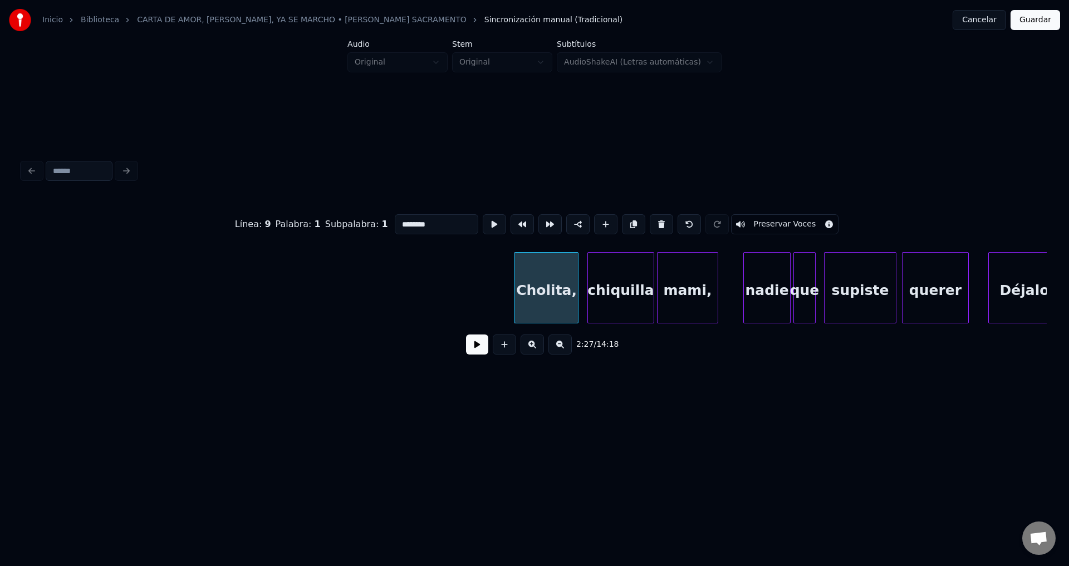
click at [483, 339] on button at bounding box center [477, 345] width 22 height 20
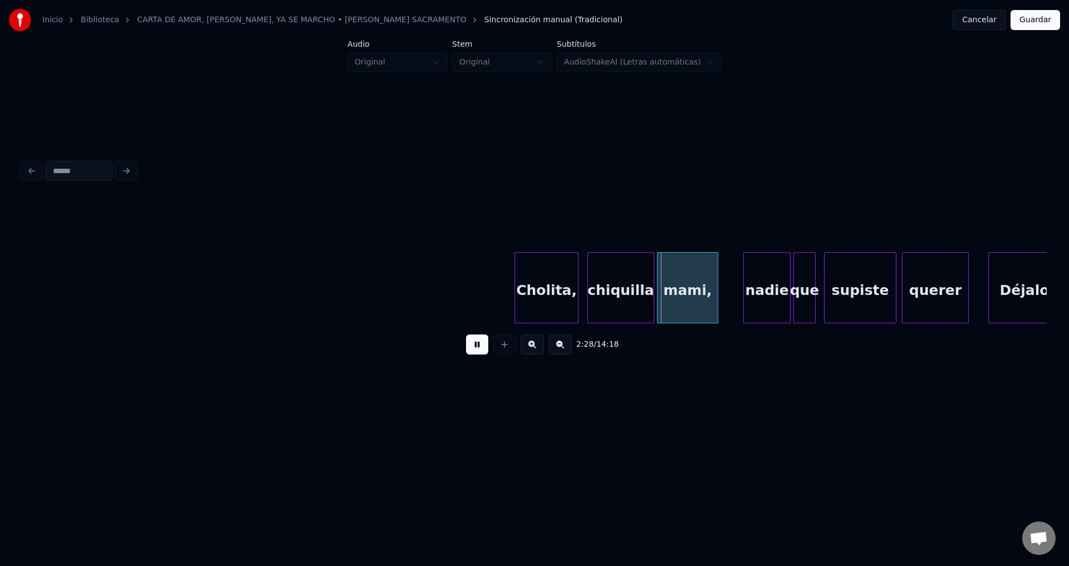
click at [483, 339] on button at bounding box center [477, 345] width 22 height 20
click at [708, 275] on div "mami," at bounding box center [687, 291] width 60 height 76
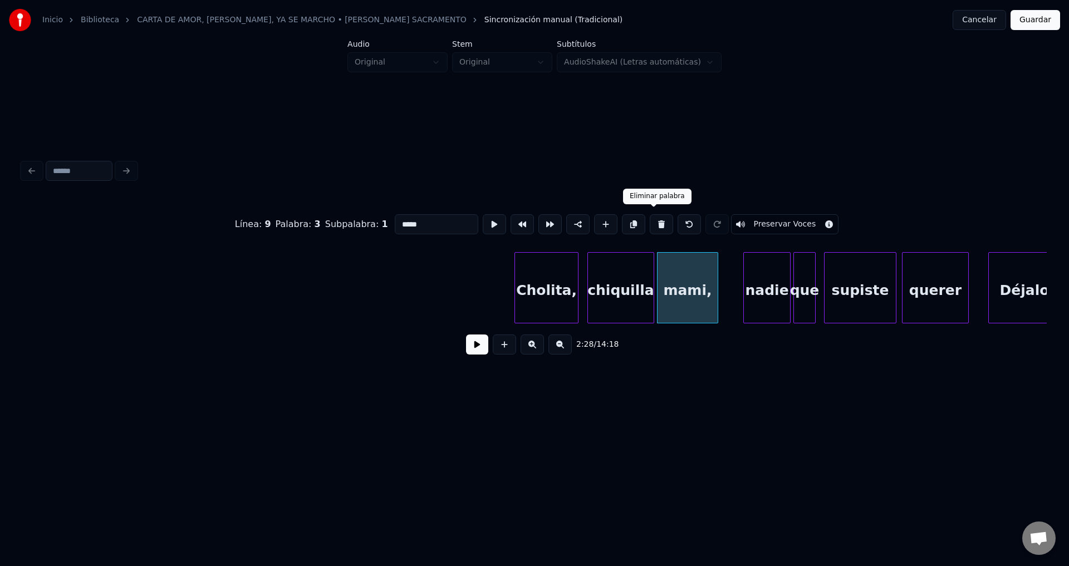
click at [651, 220] on button at bounding box center [661, 224] width 23 height 20
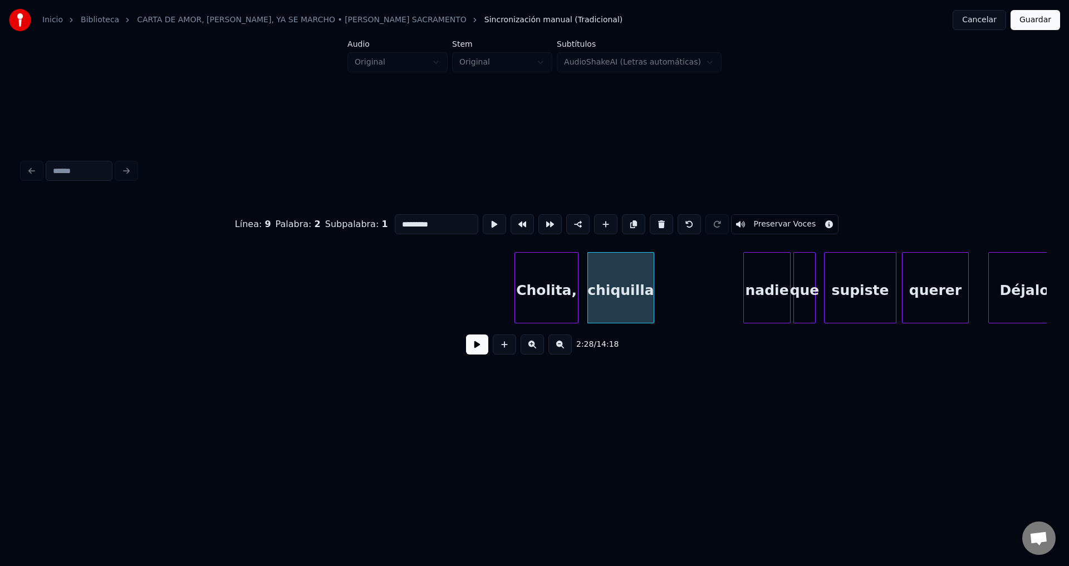
click at [625, 301] on div "chiquilla" at bounding box center [621, 291] width 66 height 76
drag, startPoint x: 379, startPoint y: 218, endPoint x: 350, endPoint y: 218, distance: 29.5
click at [350, 218] on div "Línea : 9 Palabra : 2 Subpalabra : 1 ********* Preservar Voces" at bounding box center [534, 225] width 1024 height 56
type input "*"
click at [710, 273] on div at bounding box center [707, 288] width 3 height 70
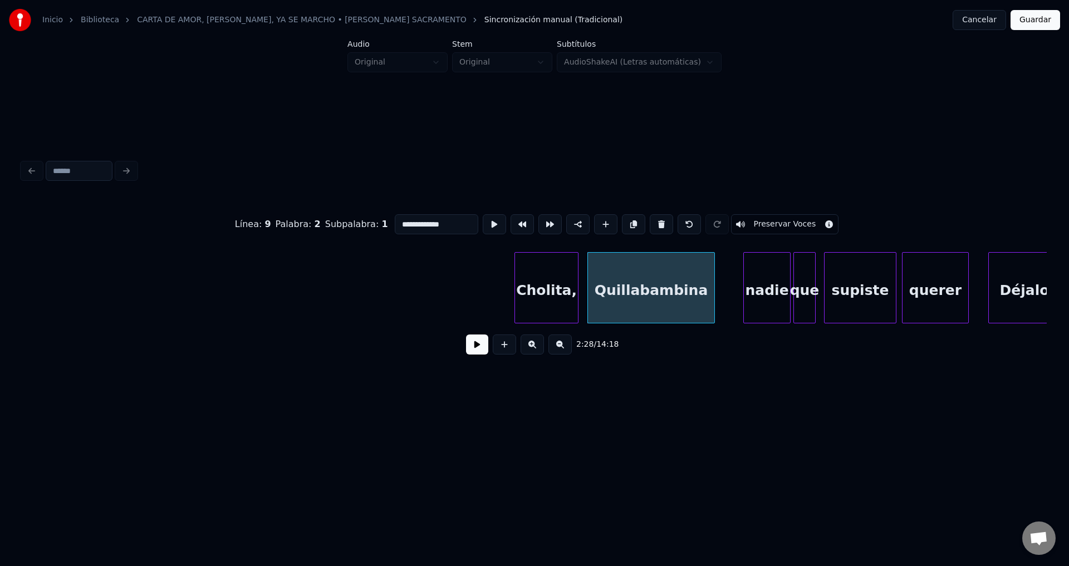
click at [549, 282] on div "Cholita," at bounding box center [546, 291] width 63 height 76
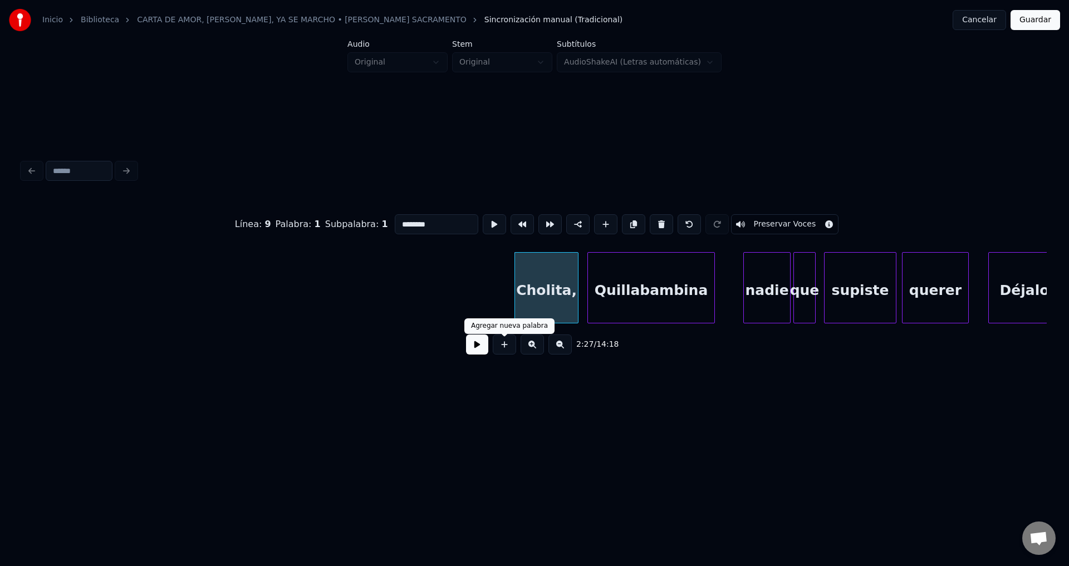
type input "********"
click at [479, 346] on button at bounding box center [477, 345] width 22 height 20
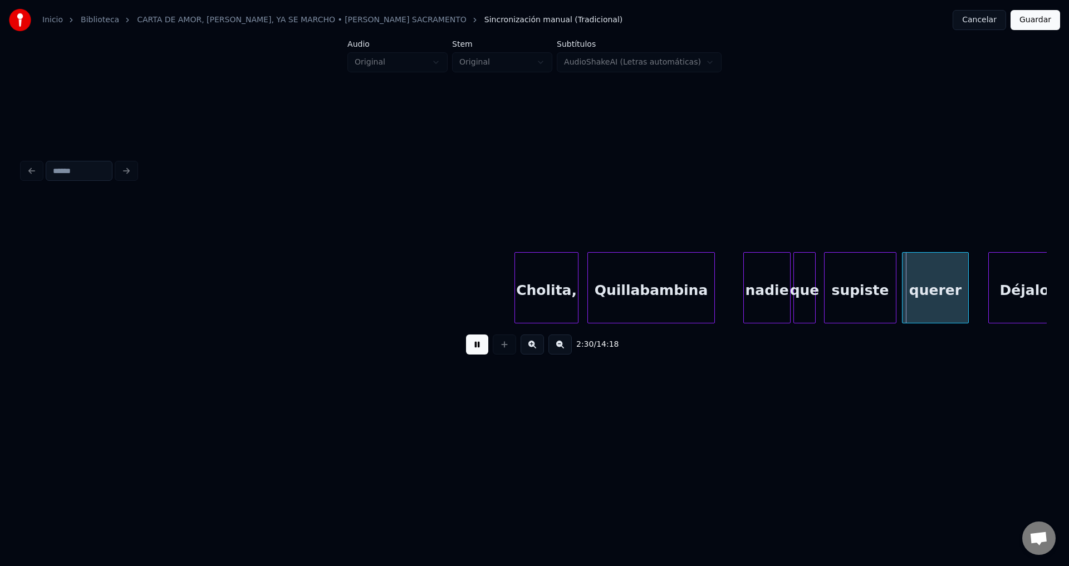
click at [753, 284] on div "nadie" at bounding box center [767, 291] width 46 height 76
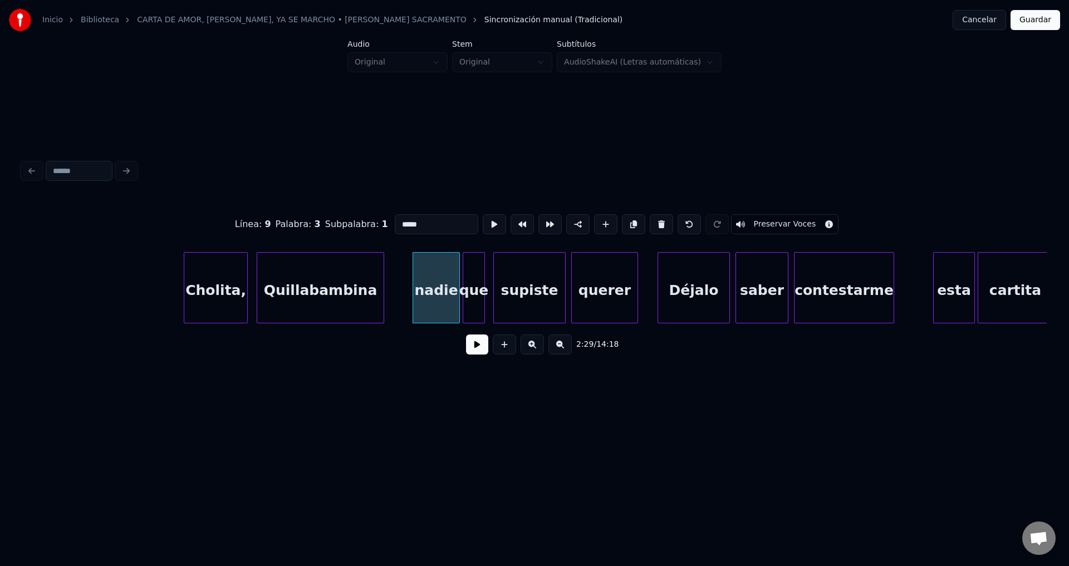
scroll to position [0, 20463]
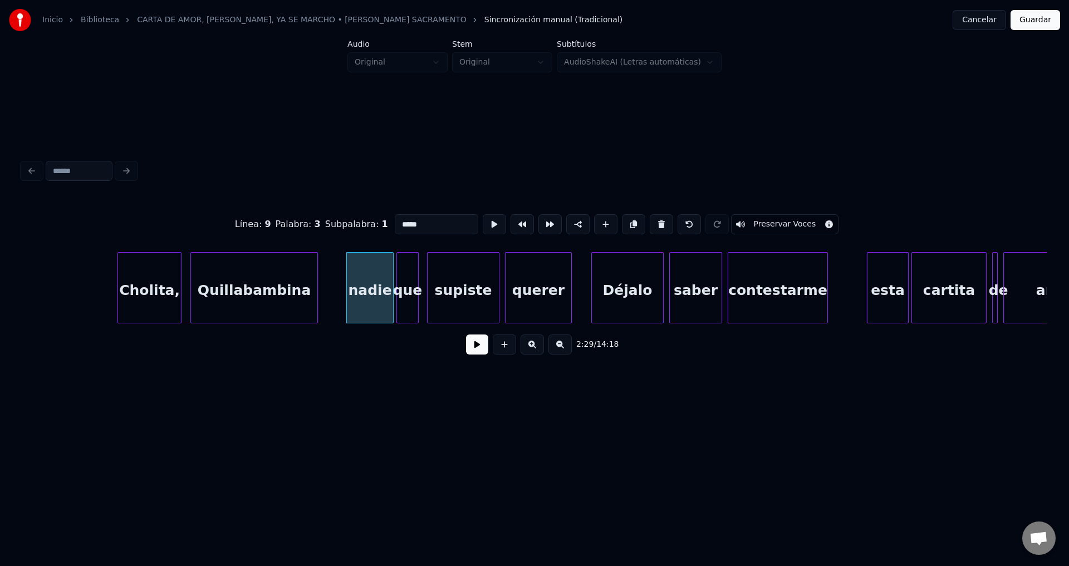
click at [217, 283] on div "Quillabambina" at bounding box center [254, 291] width 126 height 76
type input "**********"
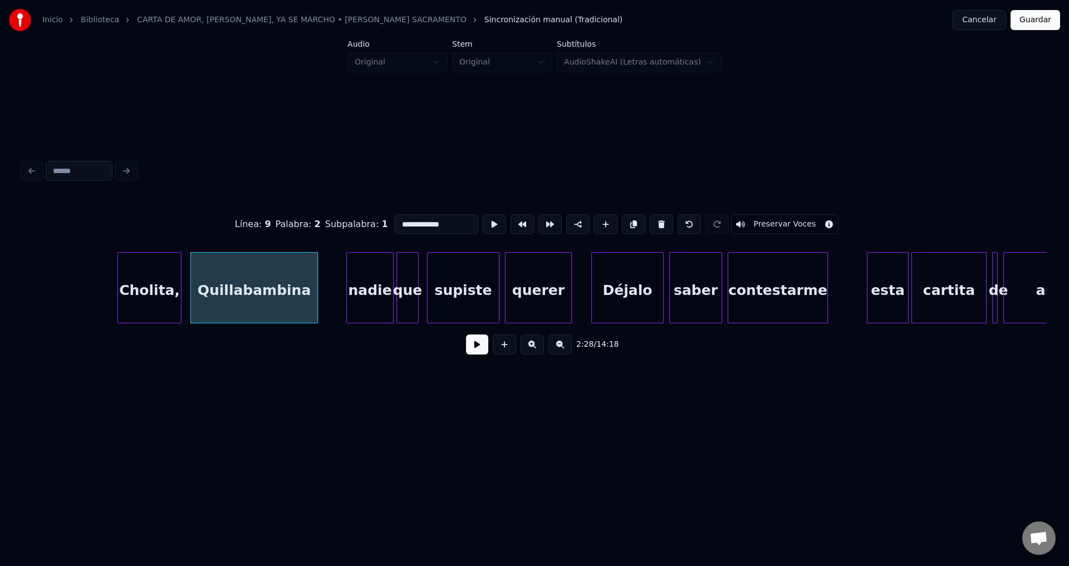
click at [484, 353] on button at bounding box center [477, 345] width 22 height 20
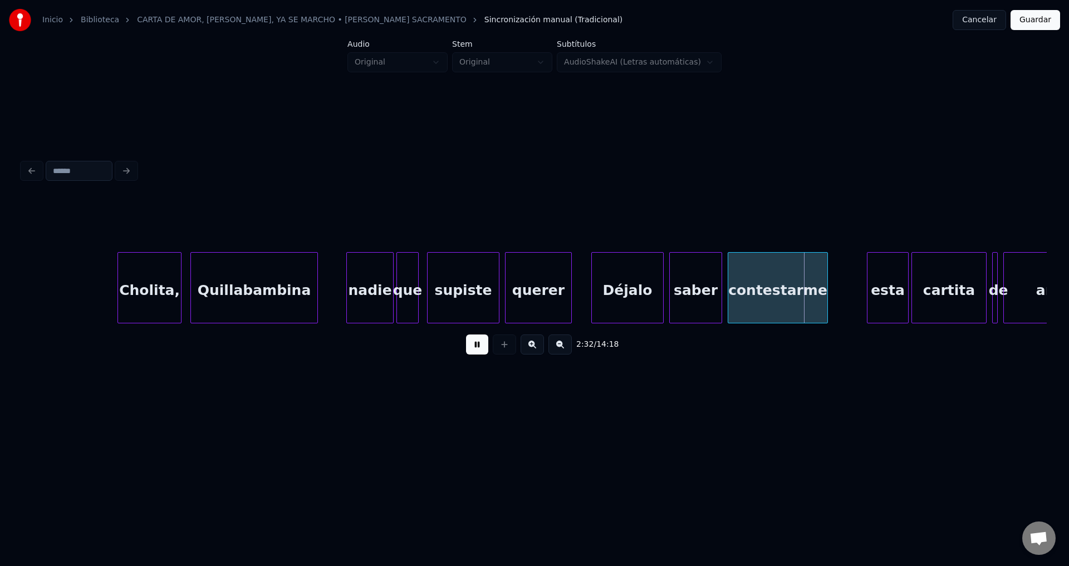
click at [484, 352] on button at bounding box center [477, 345] width 22 height 20
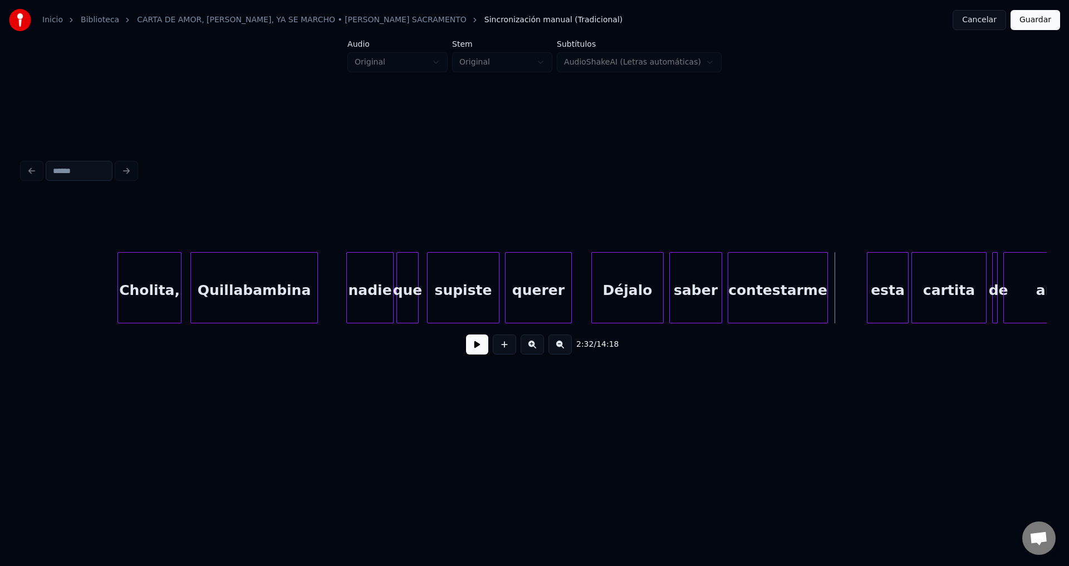
click at [295, 303] on div "Quillabambina" at bounding box center [254, 291] width 126 height 76
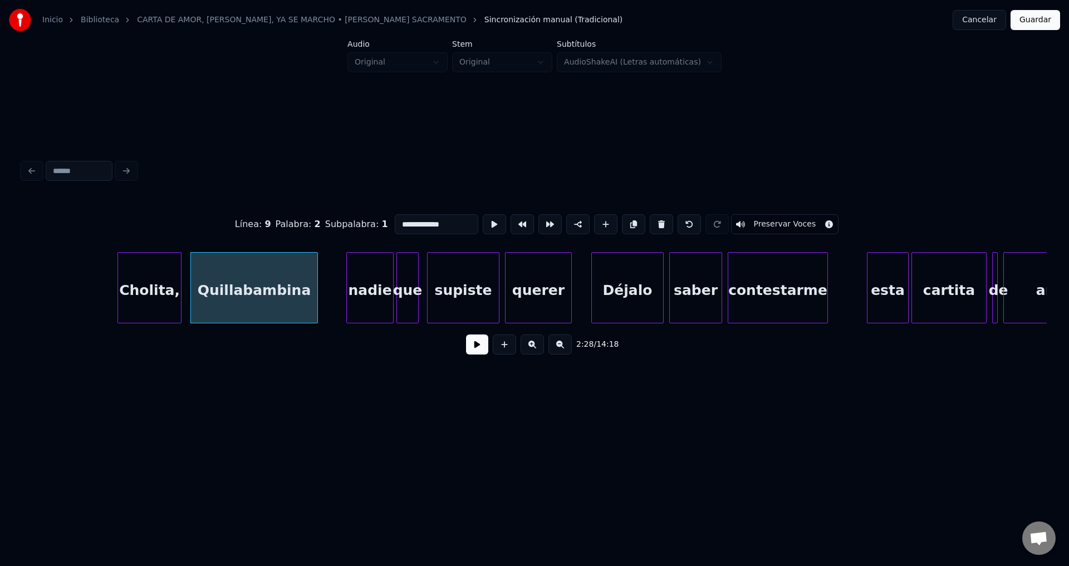
click at [473, 352] on button at bounding box center [477, 345] width 22 height 20
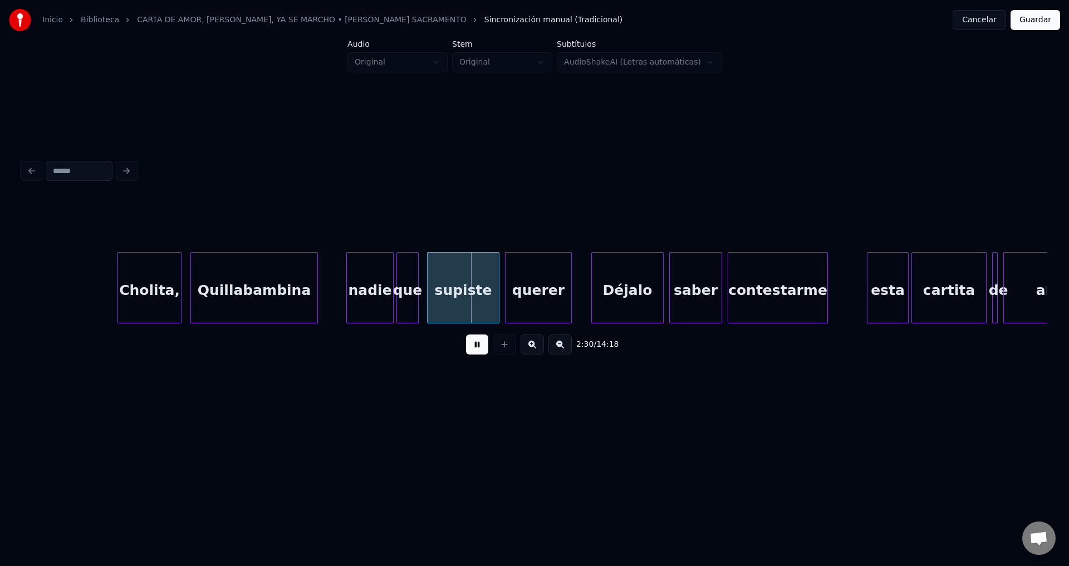
click at [473, 352] on button at bounding box center [477, 345] width 22 height 20
click at [359, 301] on div "nadie" at bounding box center [370, 291] width 46 height 76
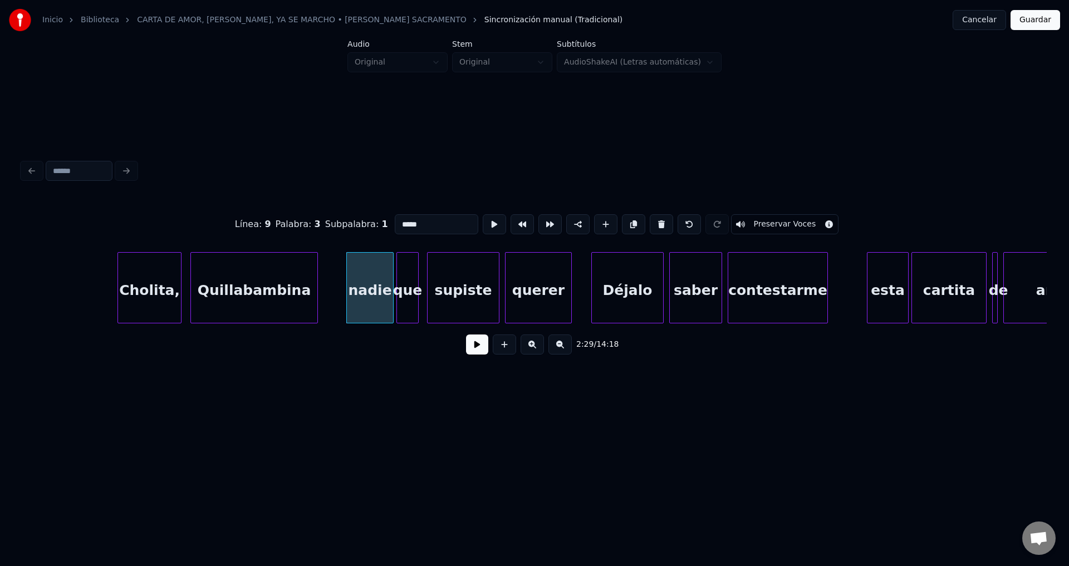
drag, startPoint x: 423, startPoint y: 220, endPoint x: 342, endPoint y: 215, distance: 81.5
click at [342, 215] on div "Línea : 9 Palabra : 3 Subpalabra : 1 ***** Preservar Voces" at bounding box center [534, 225] width 1024 height 56
click at [377, 282] on div "en" at bounding box center [367, 291] width 46 height 76
type input "**"
click at [470, 350] on button at bounding box center [477, 345] width 22 height 20
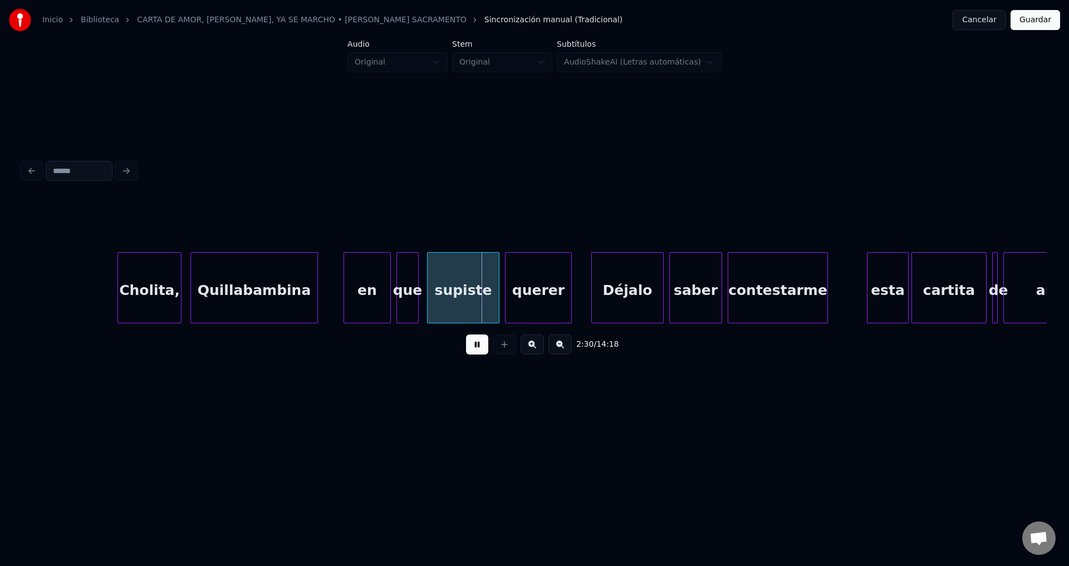
click at [371, 281] on div "en" at bounding box center [367, 291] width 46 height 76
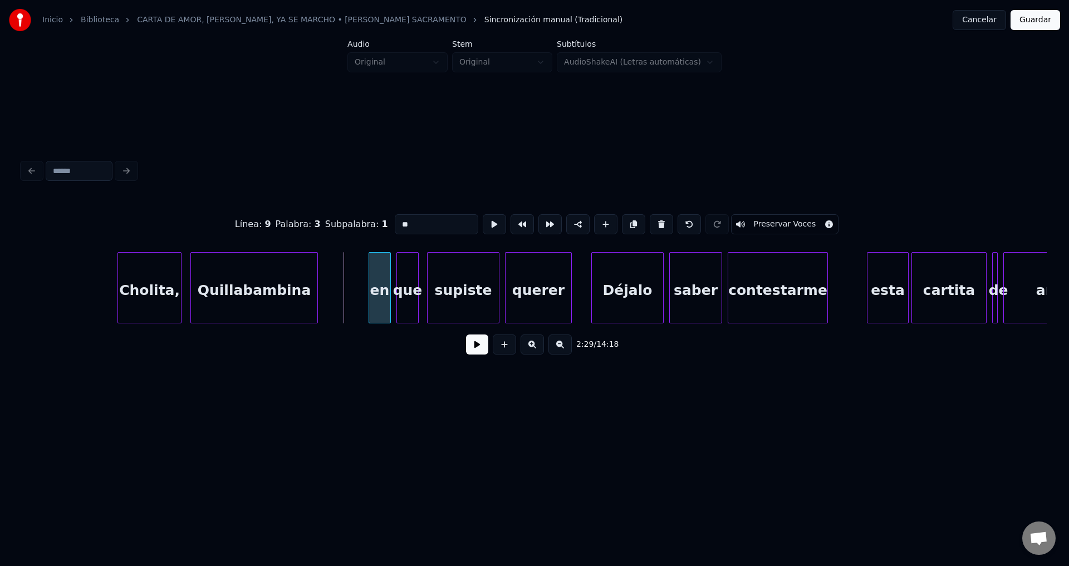
click at [372, 287] on div at bounding box center [370, 288] width 3 height 70
click at [356, 281] on div at bounding box center [357, 288] width 3 height 70
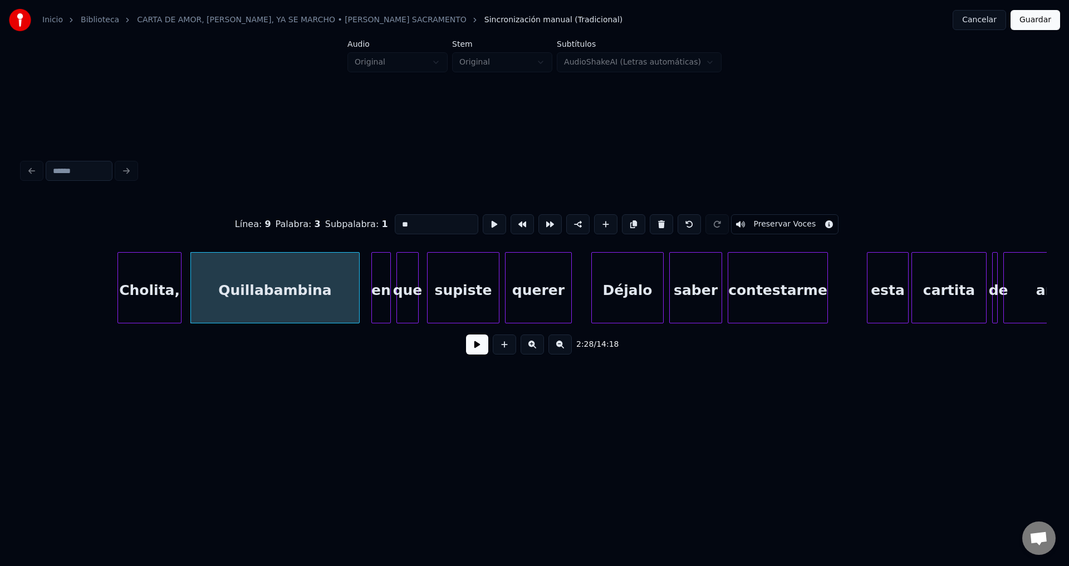
click at [477, 352] on button at bounding box center [477, 345] width 22 height 20
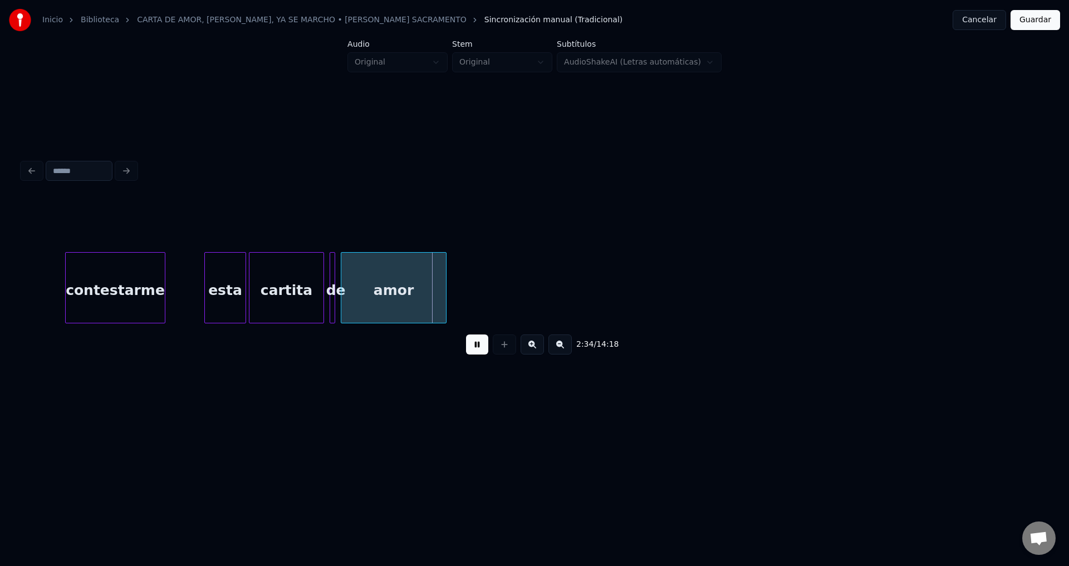
scroll to position [0, 21191]
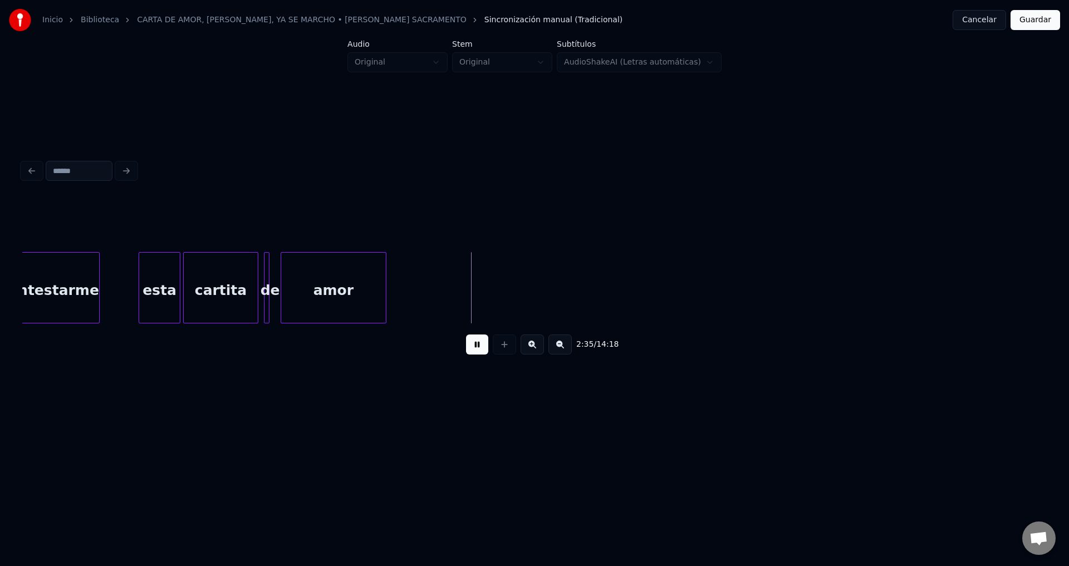
click at [362, 299] on div "amor" at bounding box center [333, 291] width 105 height 76
click at [276, 283] on div at bounding box center [275, 288] width 3 height 70
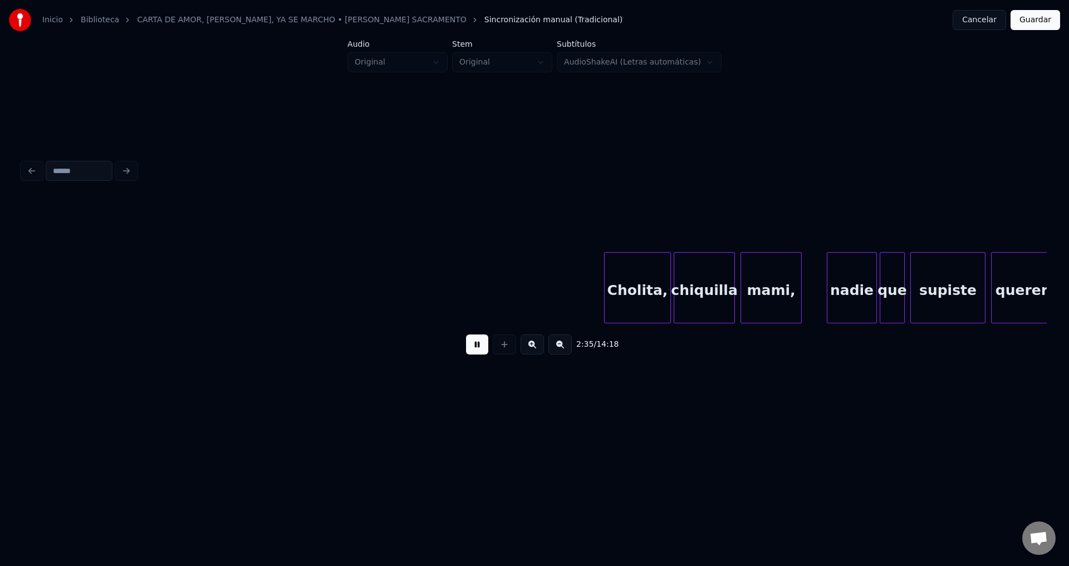
scroll to position [0, 21659]
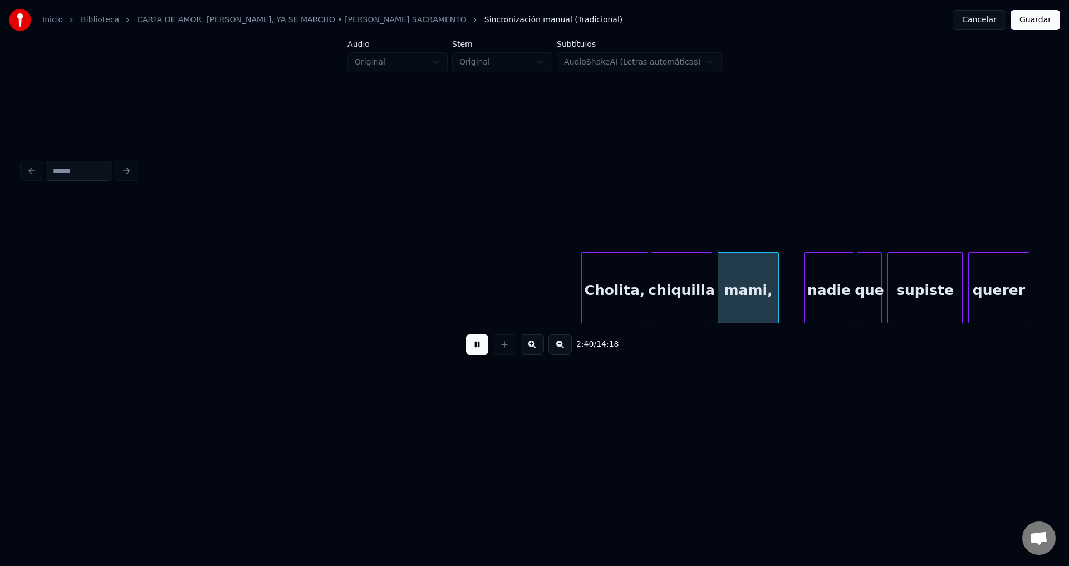
click at [691, 299] on div "chiquilla" at bounding box center [681, 291] width 60 height 76
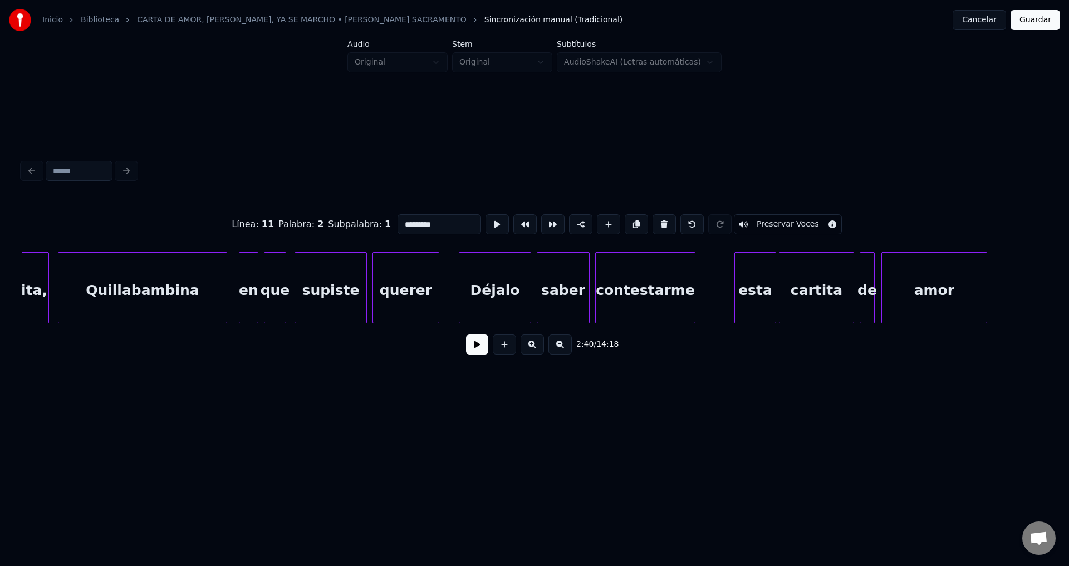
scroll to position [0, 20463]
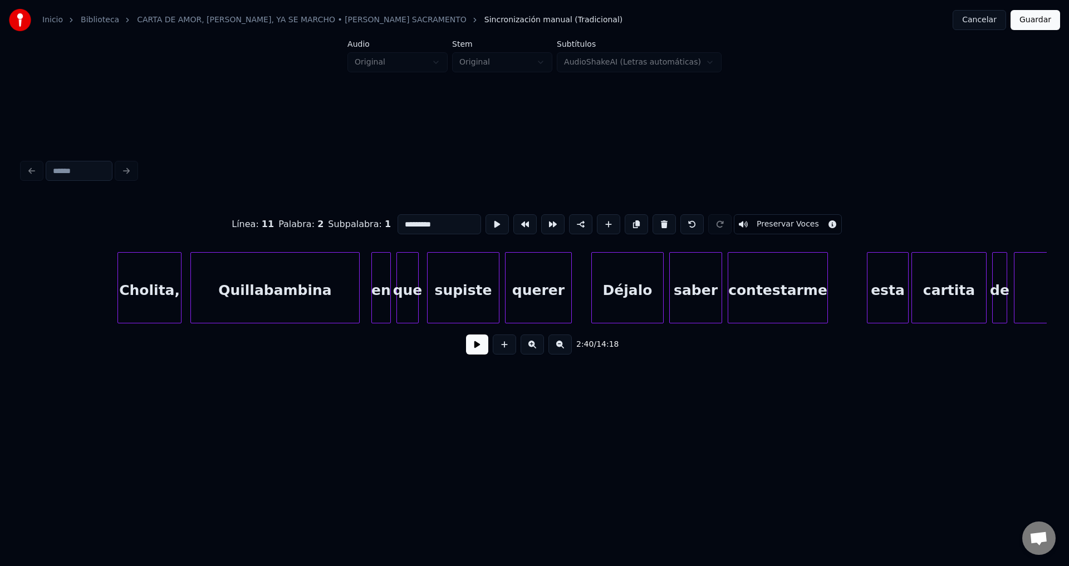
click at [270, 291] on div "Quillabambina" at bounding box center [275, 291] width 168 height 76
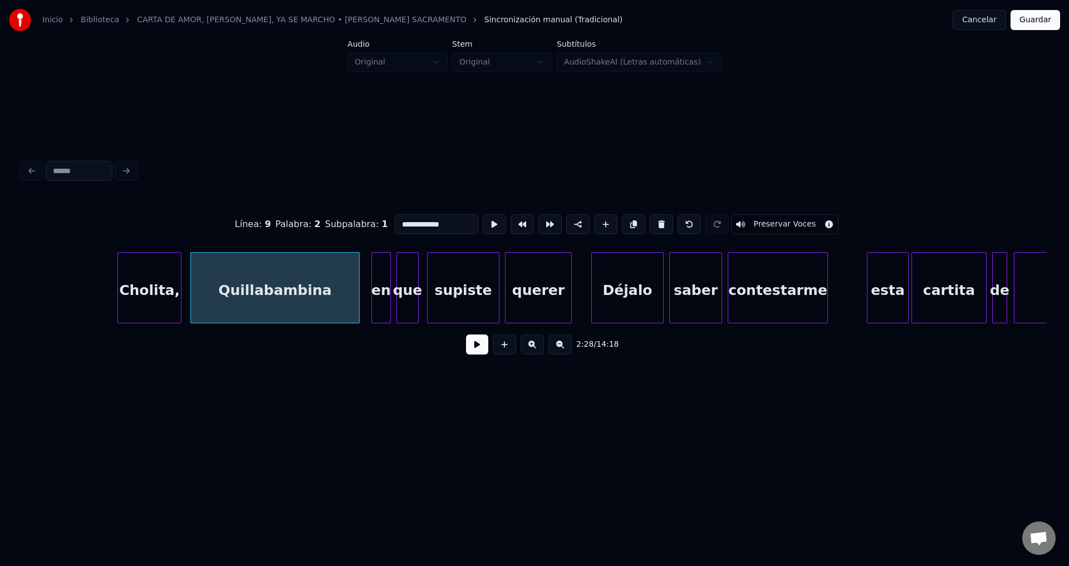
drag, startPoint x: 451, startPoint y: 220, endPoint x: 321, endPoint y: 218, distance: 130.3
click at [321, 218] on div "**********" at bounding box center [534, 225] width 1024 height 56
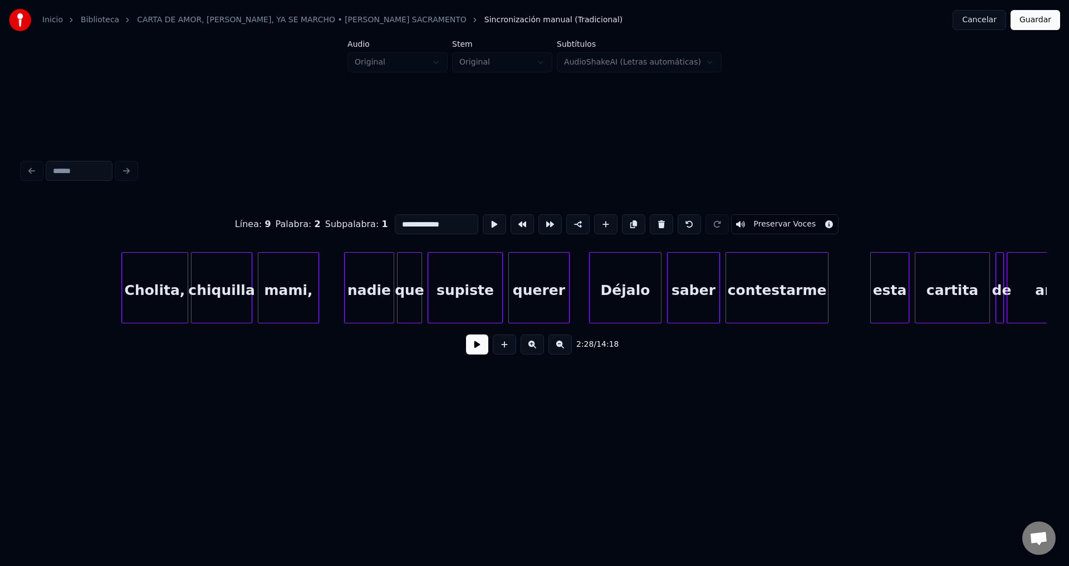
scroll to position [0, 22185]
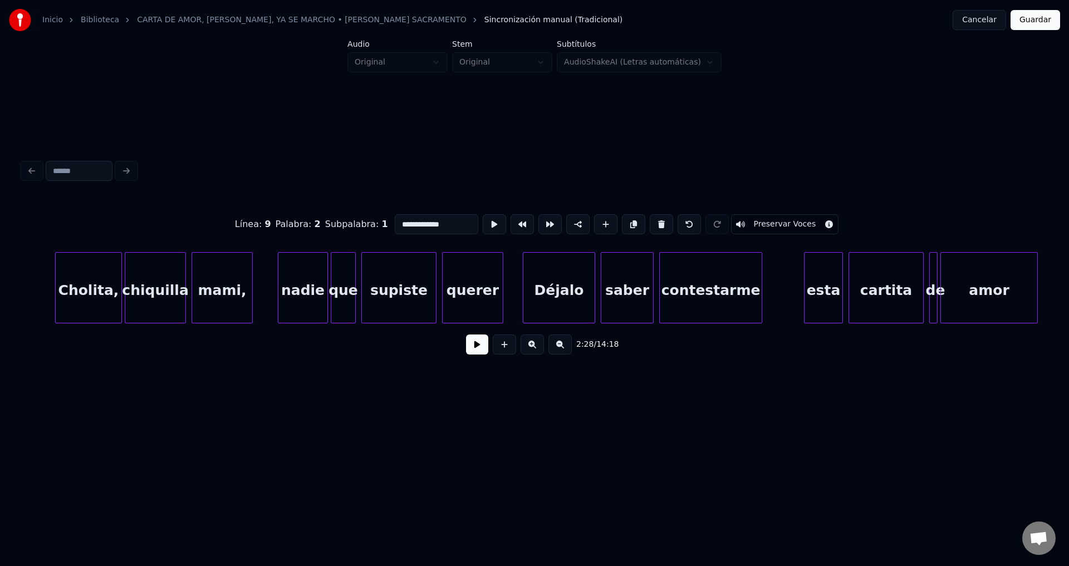
click at [83, 291] on div "Cholita," at bounding box center [89, 291] width 66 height 76
type input "********"
click at [109, 289] on div "Cholita," at bounding box center [84, 291] width 66 height 76
click at [480, 352] on button at bounding box center [477, 345] width 22 height 20
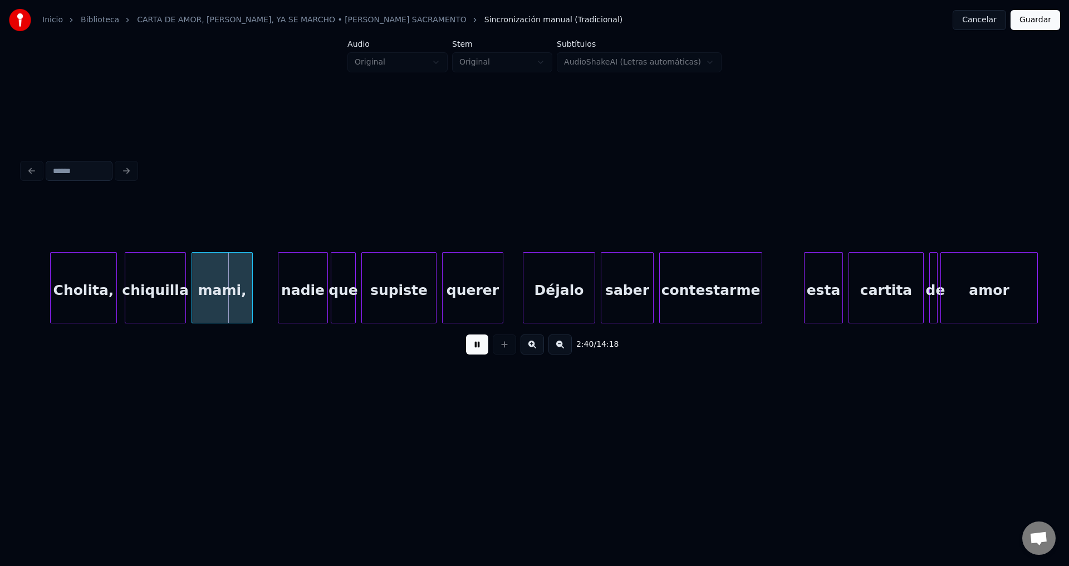
click at [164, 282] on div "chiquilla" at bounding box center [155, 291] width 60 height 76
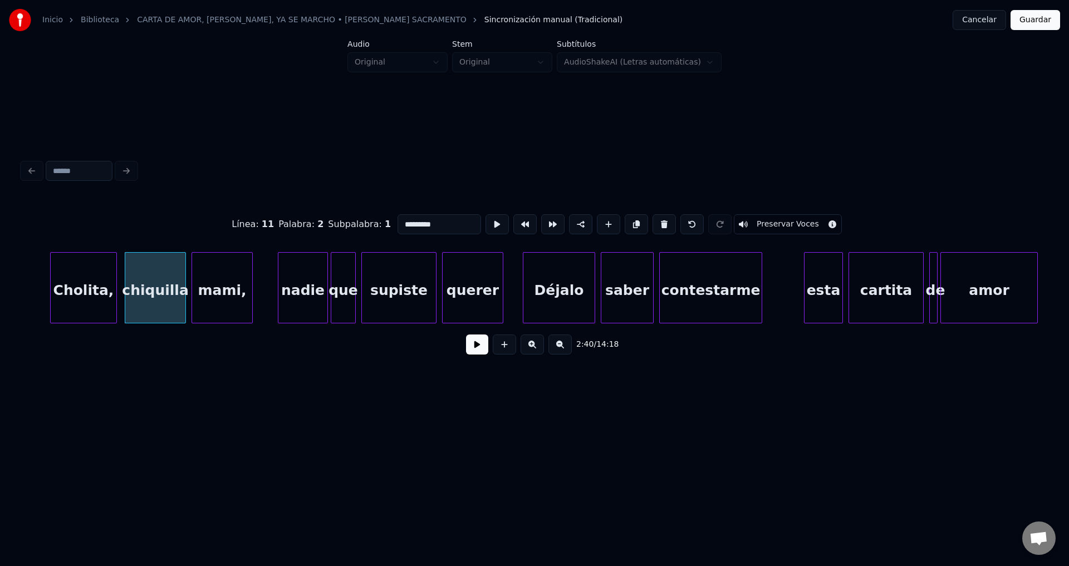
drag, startPoint x: 356, startPoint y: 218, endPoint x: 252, endPoint y: 213, distance: 103.7
click at [253, 213] on div "Línea : 11 Palabra : 2 Subpalabra : 1 ********* Preservar Voces" at bounding box center [534, 225] width 1024 height 56
paste input "****"
click at [222, 274] on div "mami," at bounding box center [222, 291] width 60 height 76
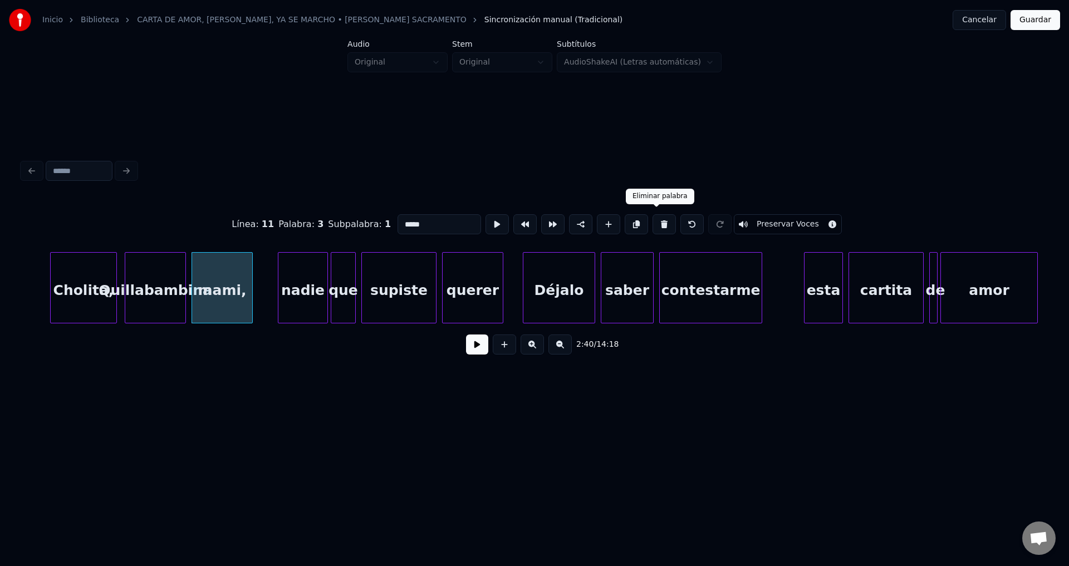
drag, startPoint x: 659, startPoint y: 217, endPoint x: 601, endPoint y: 234, distance: 60.8
click at [659, 217] on button at bounding box center [663, 224] width 23 height 20
type input "**********"
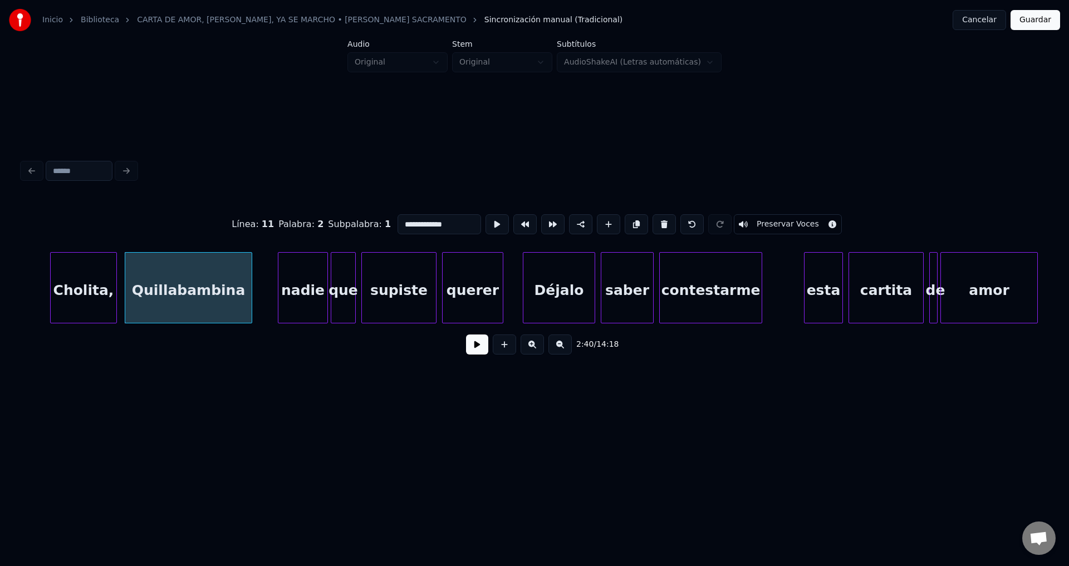
click at [252, 281] on div at bounding box center [249, 288] width 3 height 70
click at [101, 280] on div at bounding box center [100, 288] width 3 height 70
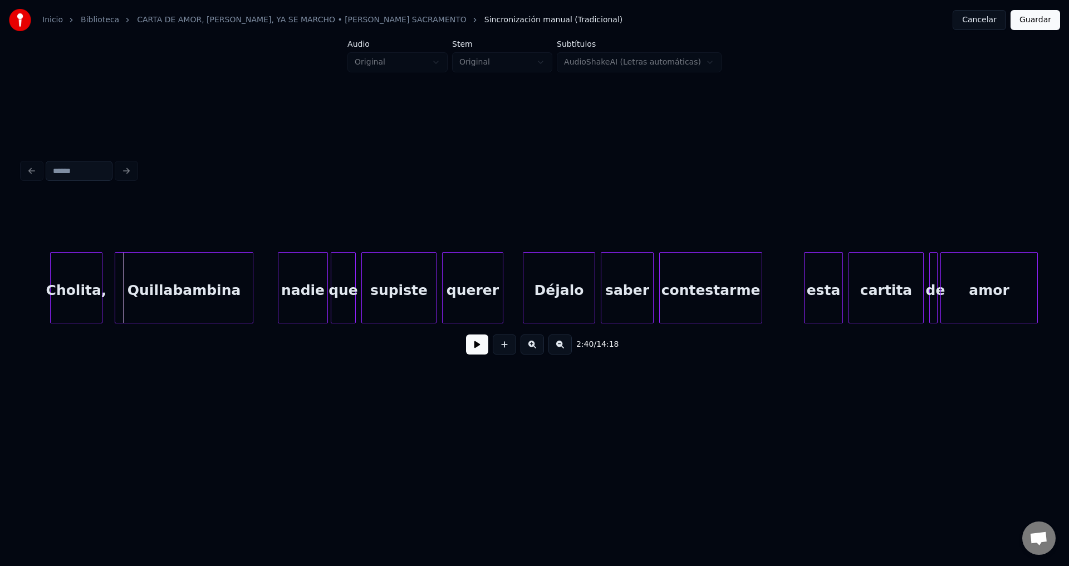
click at [117, 279] on div at bounding box center [116, 288] width 3 height 70
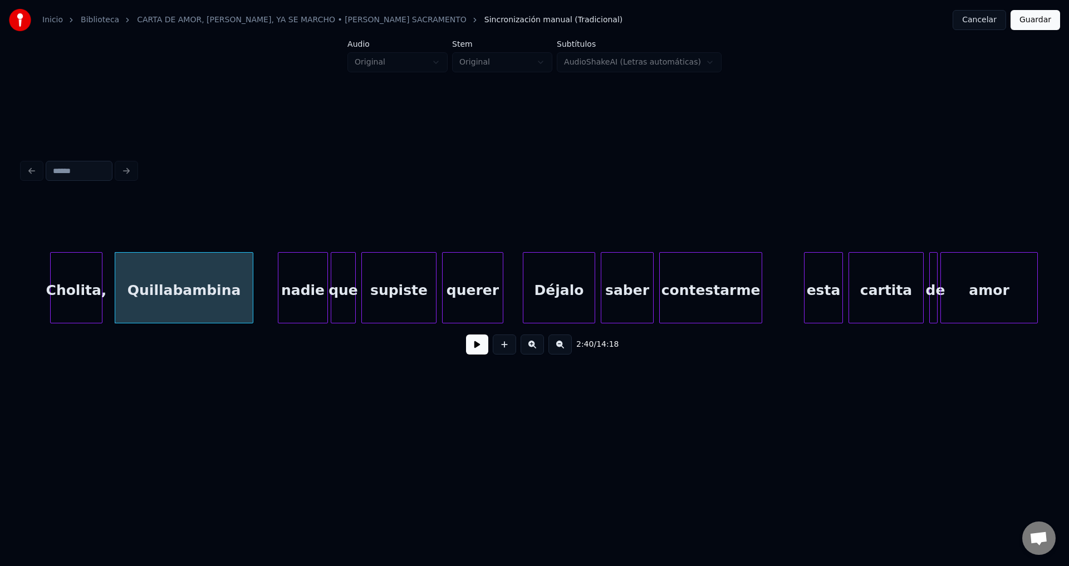
click at [90, 277] on div "Cholita," at bounding box center [76, 291] width 51 height 76
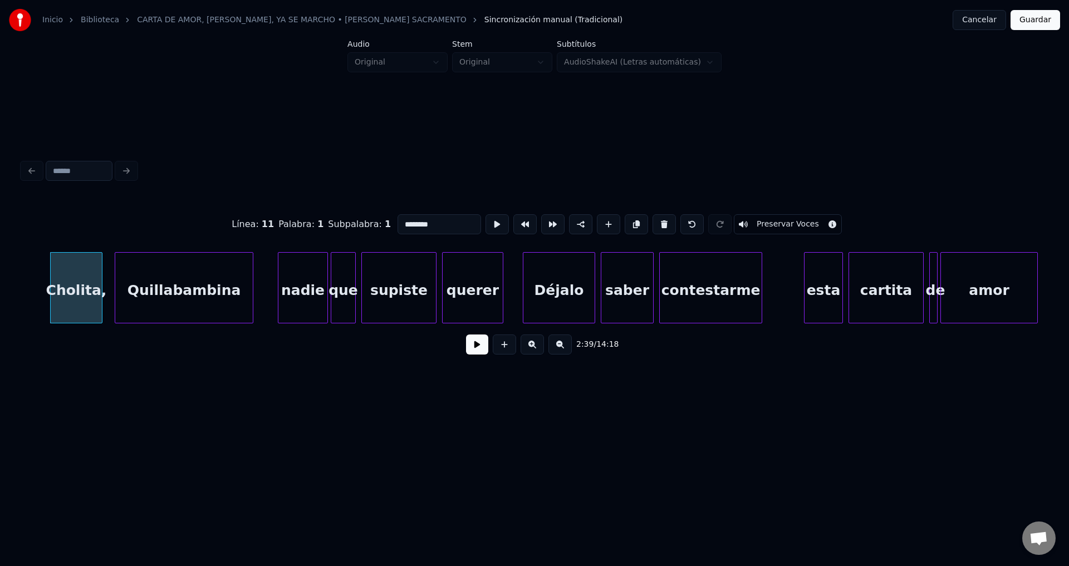
click at [483, 350] on button at bounding box center [477, 345] width 22 height 20
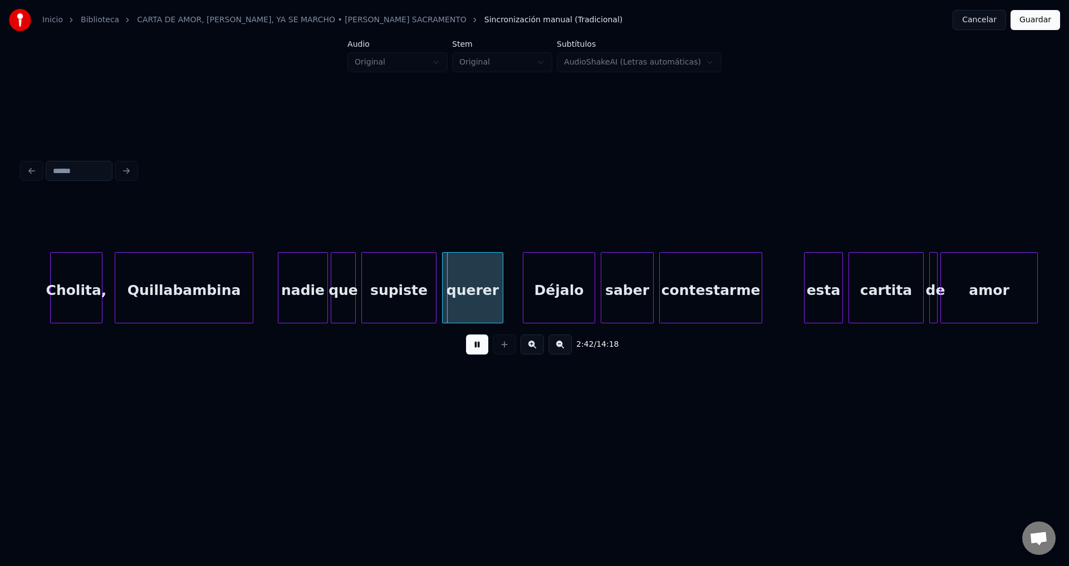
click at [306, 301] on div "nadie" at bounding box center [302, 291] width 49 height 76
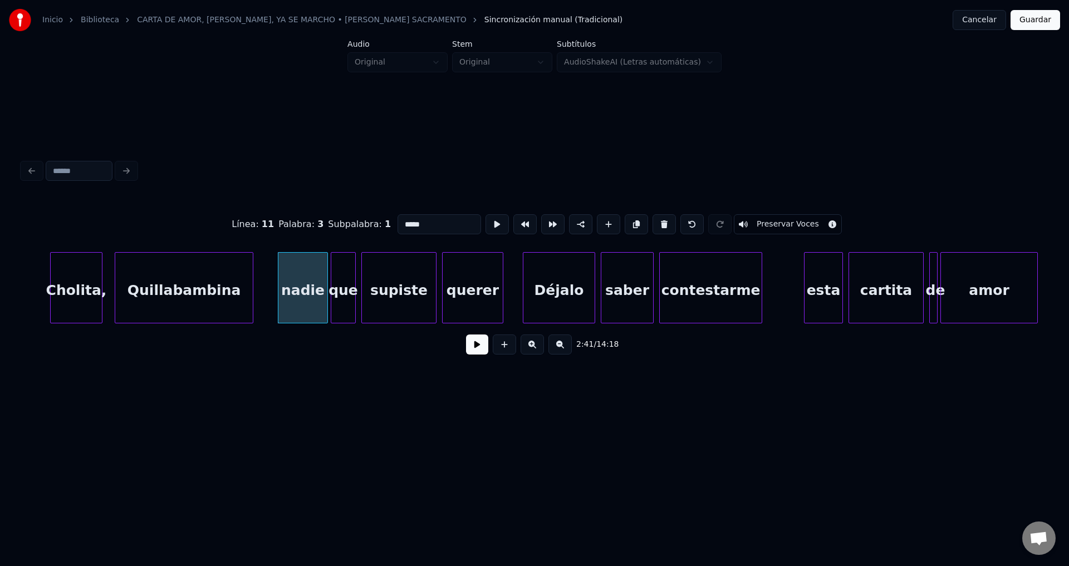
drag, startPoint x: 446, startPoint y: 221, endPoint x: 302, endPoint y: 213, distance: 144.4
click at [302, 213] on div "Línea : 11 Palabra : 3 Subpalabra : 1 ***** Preservar Voces" at bounding box center [534, 225] width 1024 height 56
click at [303, 284] on div at bounding box center [303, 288] width 3 height 70
click at [251, 282] on div "Quillabambina" at bounding box center [183, 287] width 139 height 71
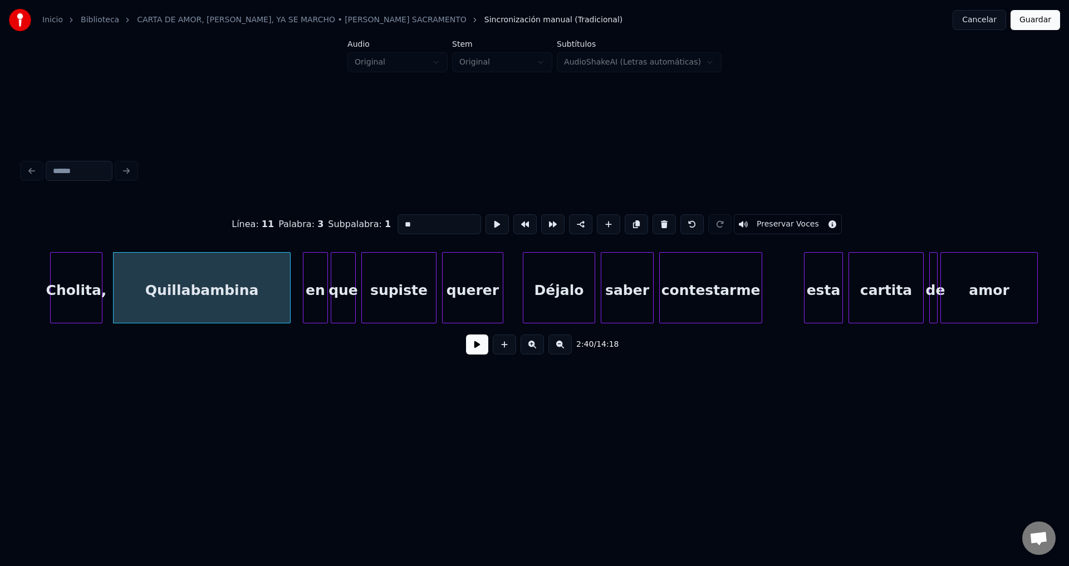
click at [287, 280] on div at bounding box center [288, 288] width 3 height 70
type input "**"
click at [480, 351] on button at bounding box center [477, 345] width 22 height 20
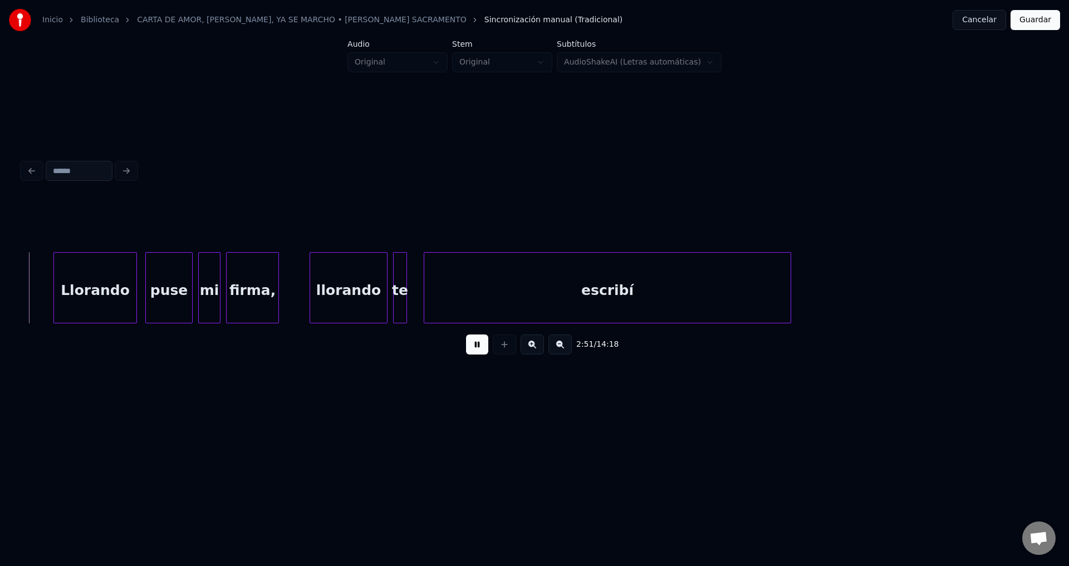
scroll to position [0, 23840]
click at [406, 281] on div at bounding box center [403, 288] width 3 height 70
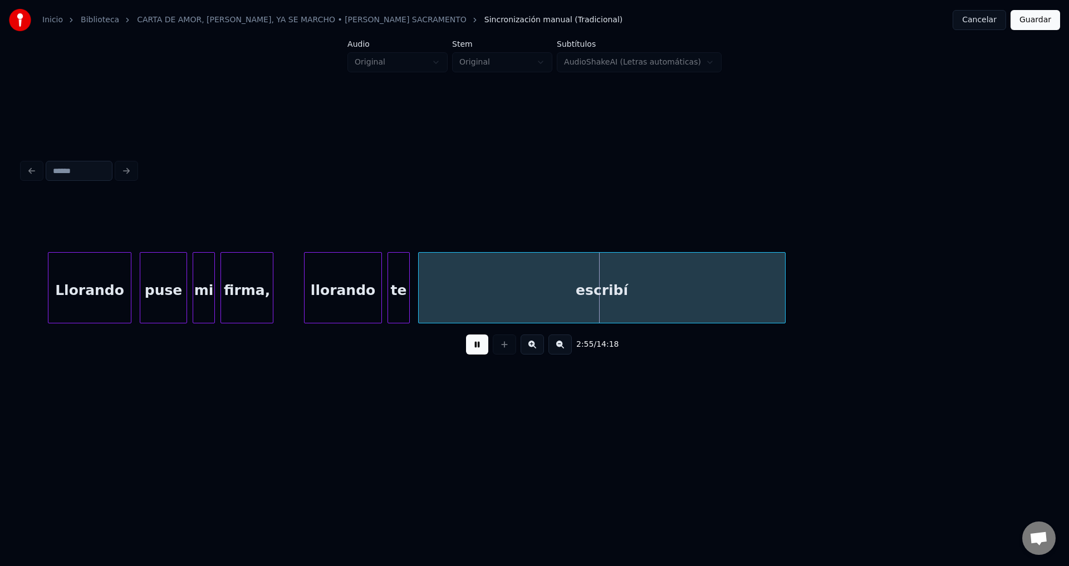
click at [422, 287] on div at bounding box center [420, 288] width 3 height 70
click at [416, 281] on div at bounding box center [417, 288] width 3 height 70
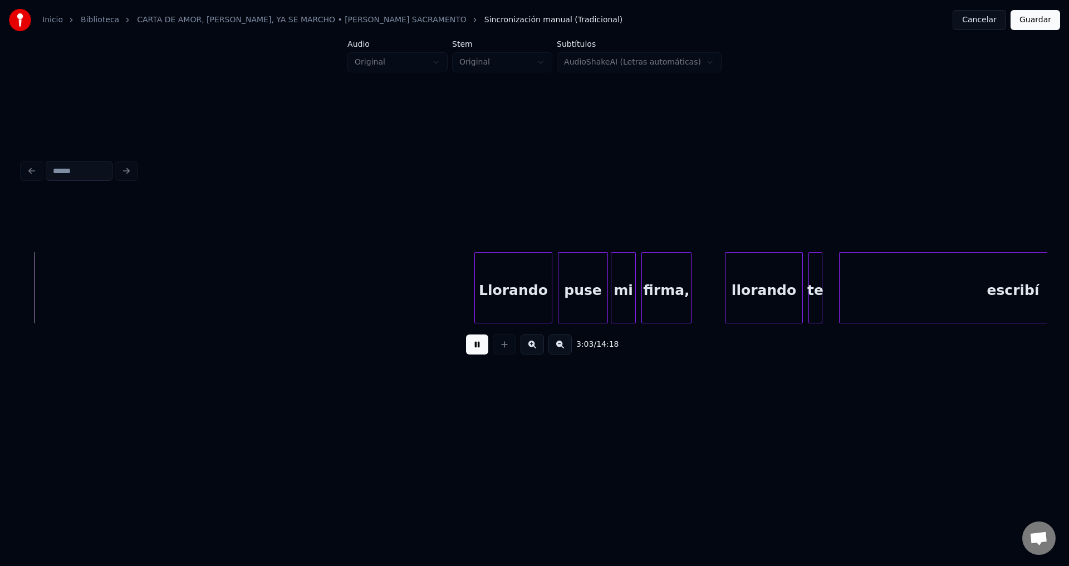
scroll to position [0, 25588]
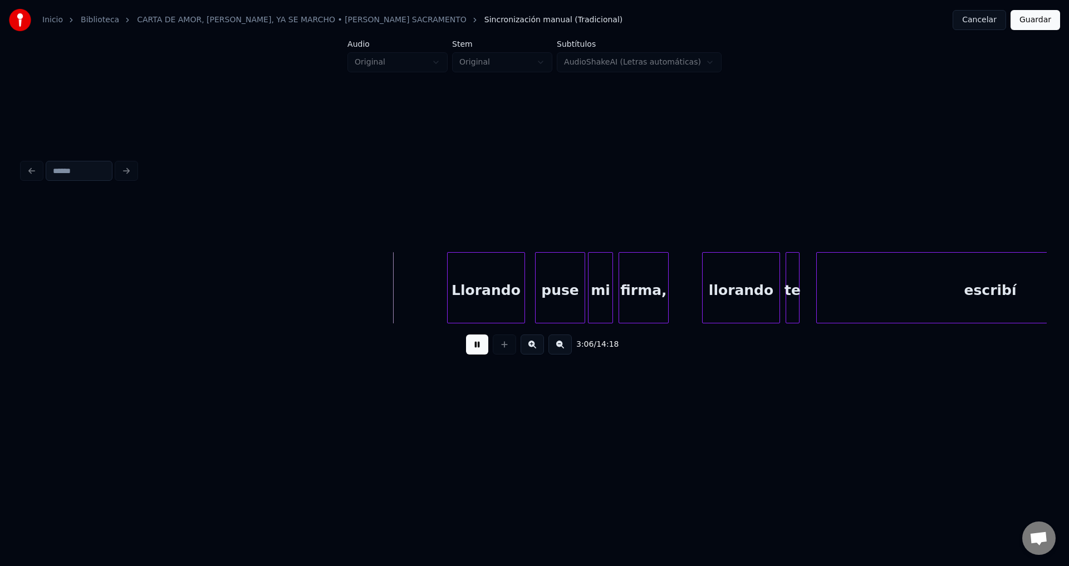
click at [483, 298] on div "Llorando" at bounding box center [486, 291] width 77 height 76
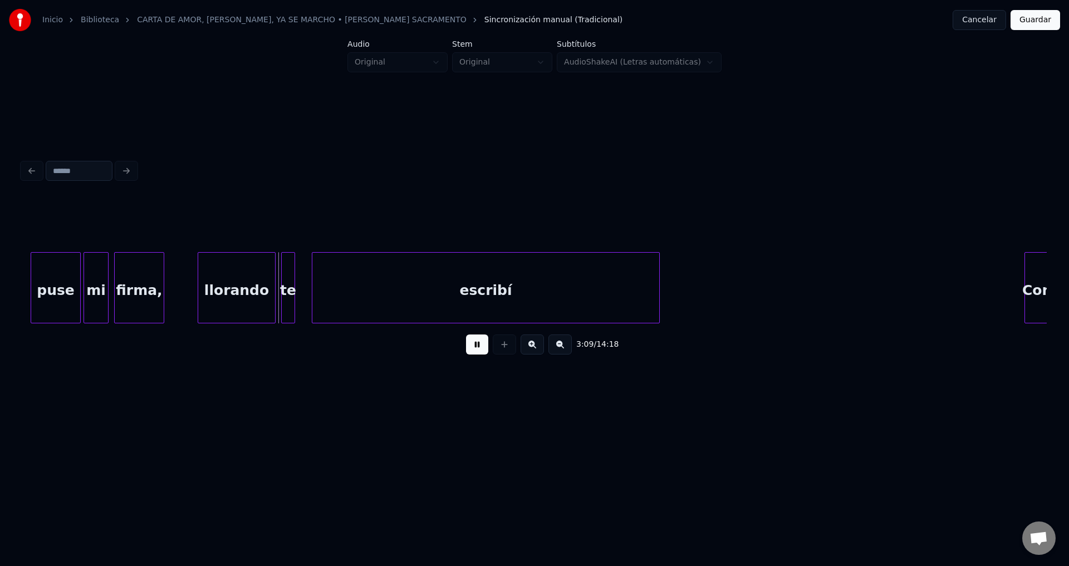
scroll to position [0, 26158]
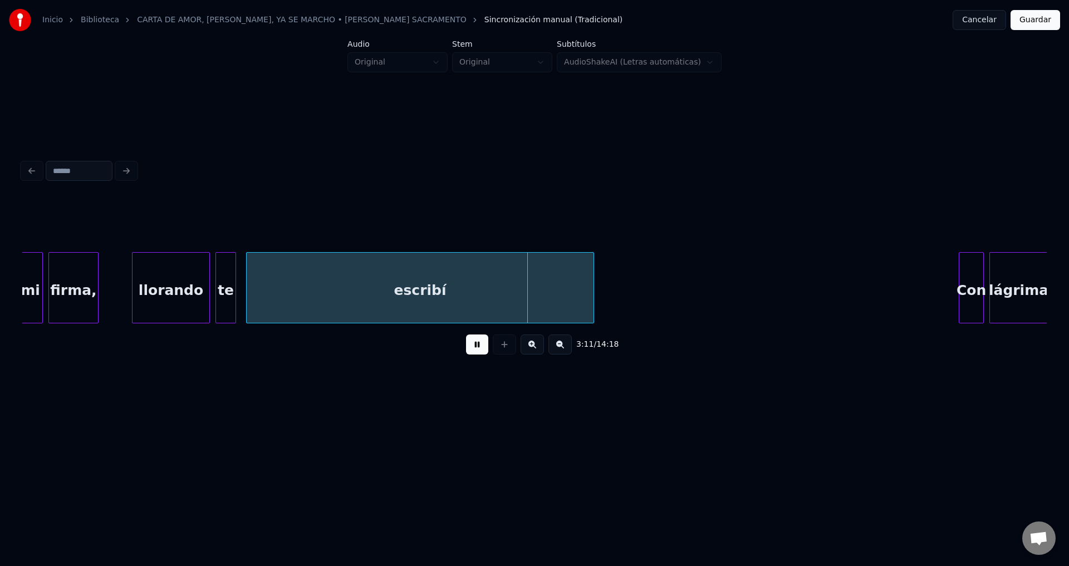
click at [235, 278] on div at bounding box center [233, 288] width 3 height 70
click at [262, 283] on div at bounding box center [259, 288] width 3 height 70
click at [248, 276] on div at bounding box center [247, 288] width 3 height 70
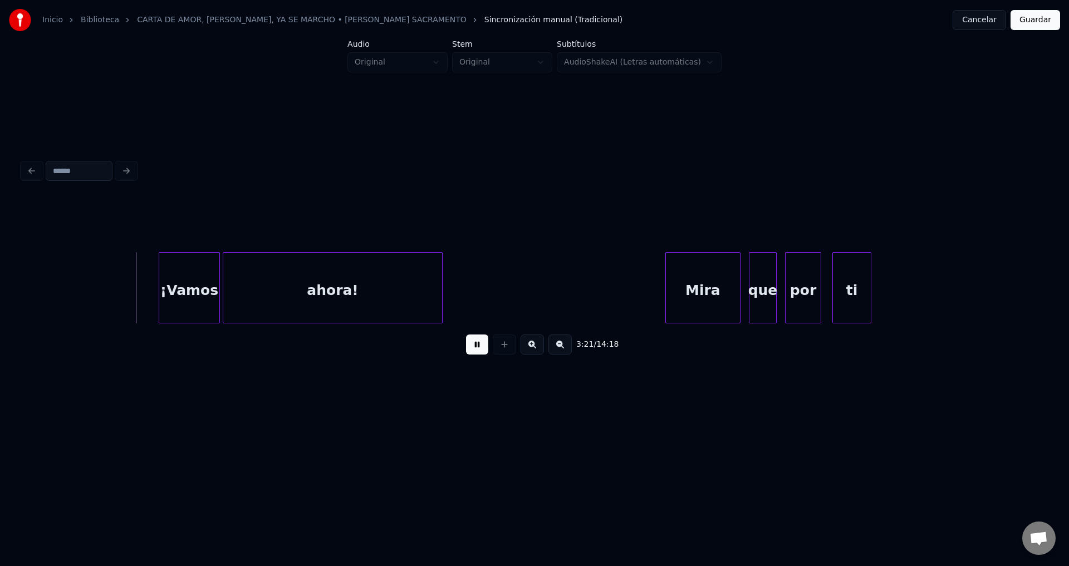
scroll to position [0, 28013]
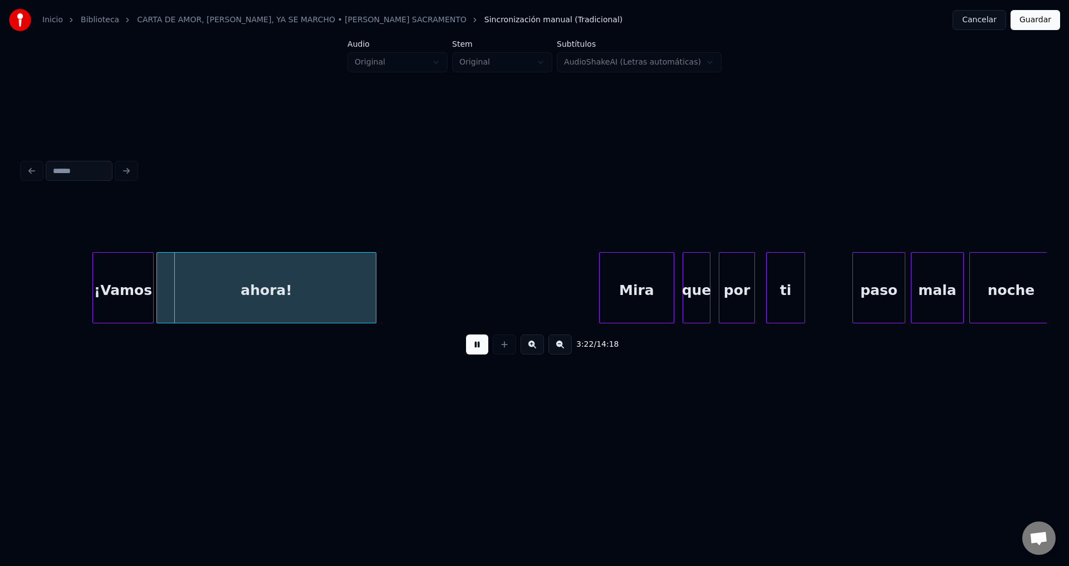
click at [158, 294] on div at bounding box center [158, 288] width 3 height 70
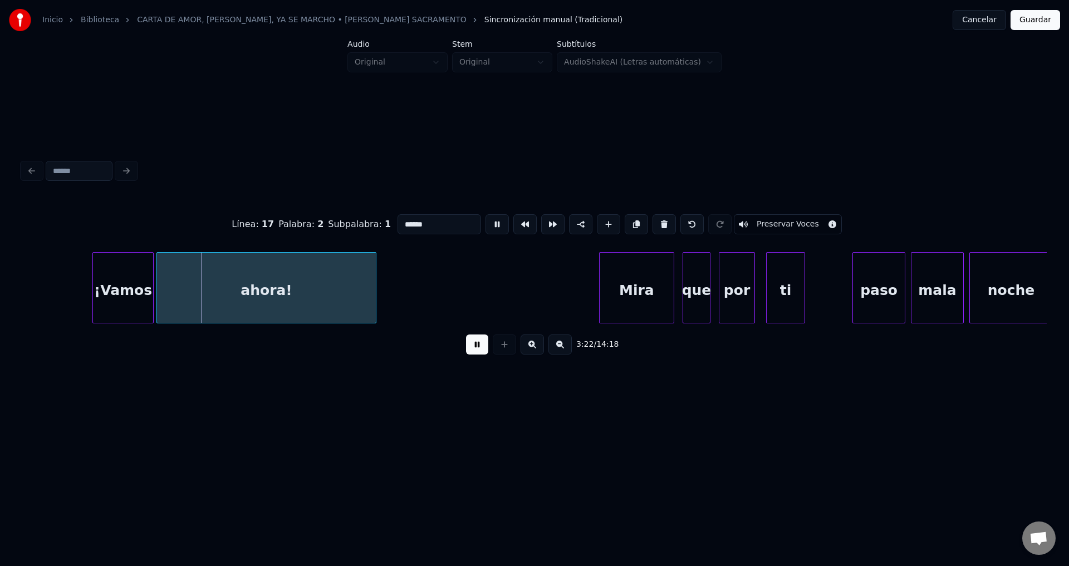
click at [138, 292] on div "¡Vamos" at bounding box center [123, 291] width 60 height 76
click at [657, 219] on button at bounding box center [663, 224] width 23 height 20
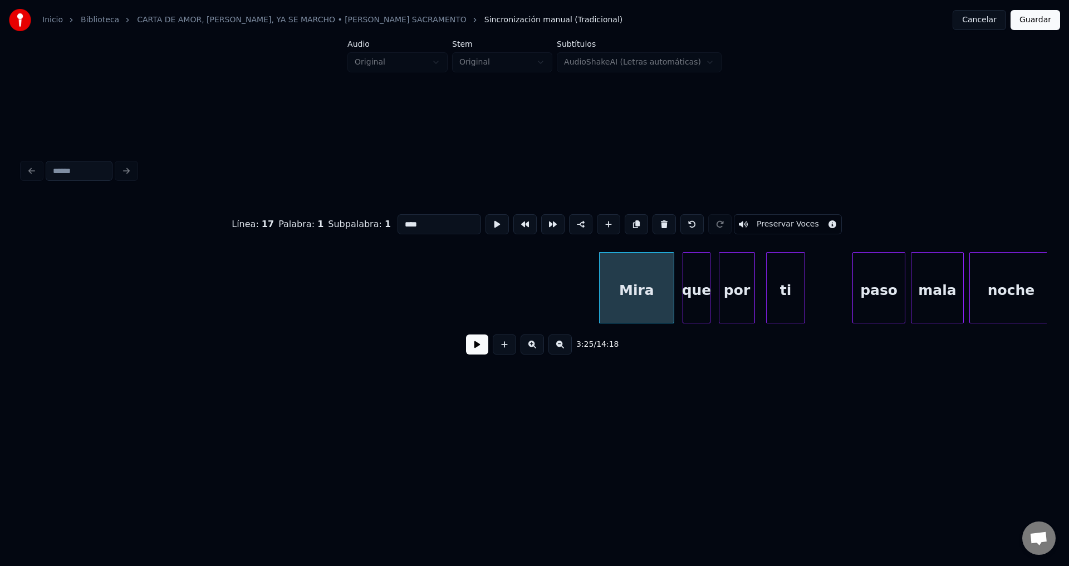
click at [657, 219] on button at bounding box center [663, 224] width 23 height 20
type input "***"
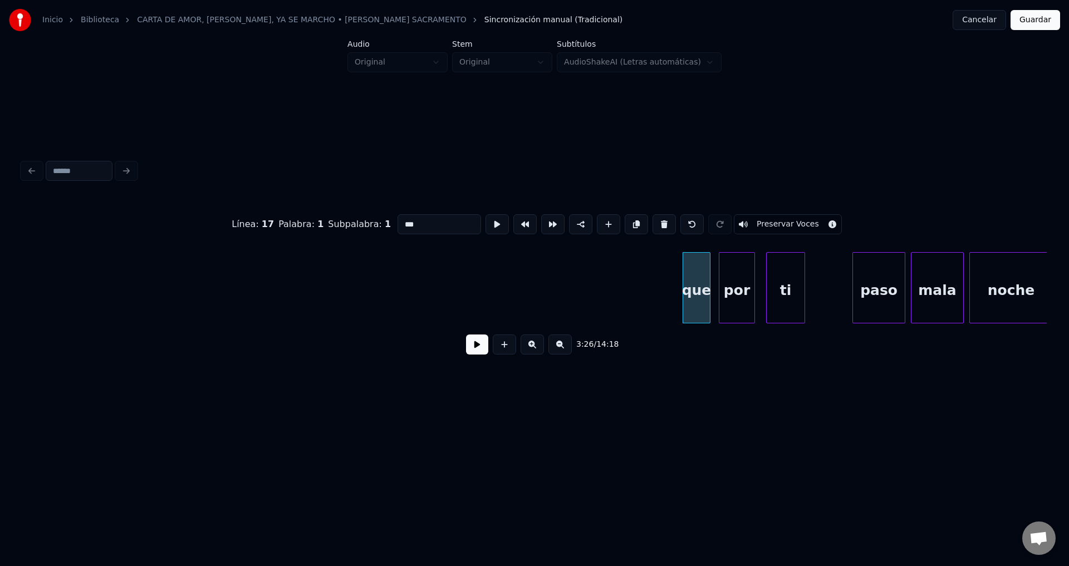
click at [478, 346] on button at bounding box center [477, 345] width 22 height 20
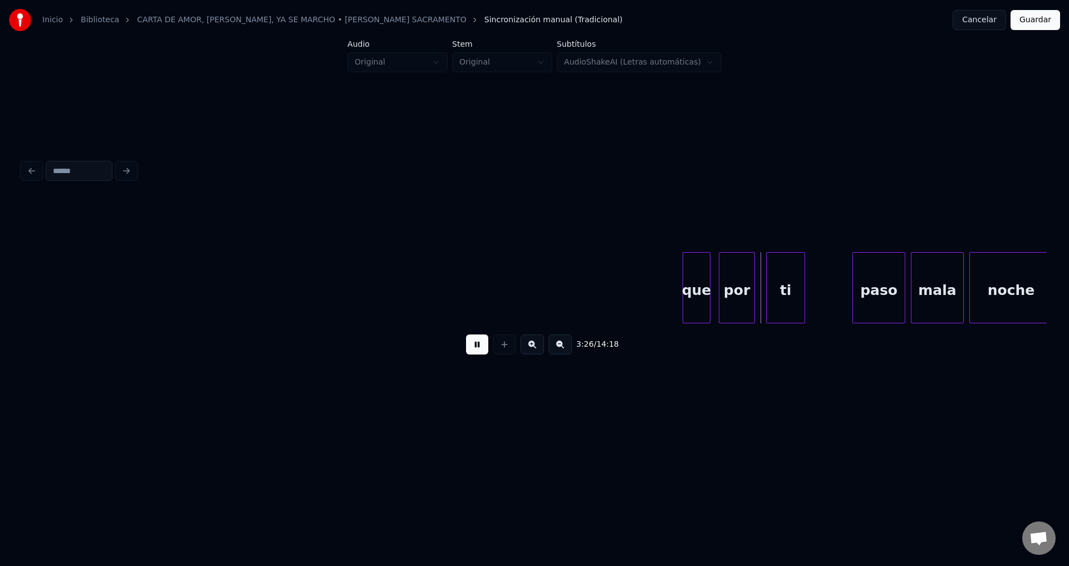
click at [478, 346] on button at bounding box center [477, 345] width 22 height 20
click at [700, 278] on div "que" at bounding box center [696, 291] width 27 height 76
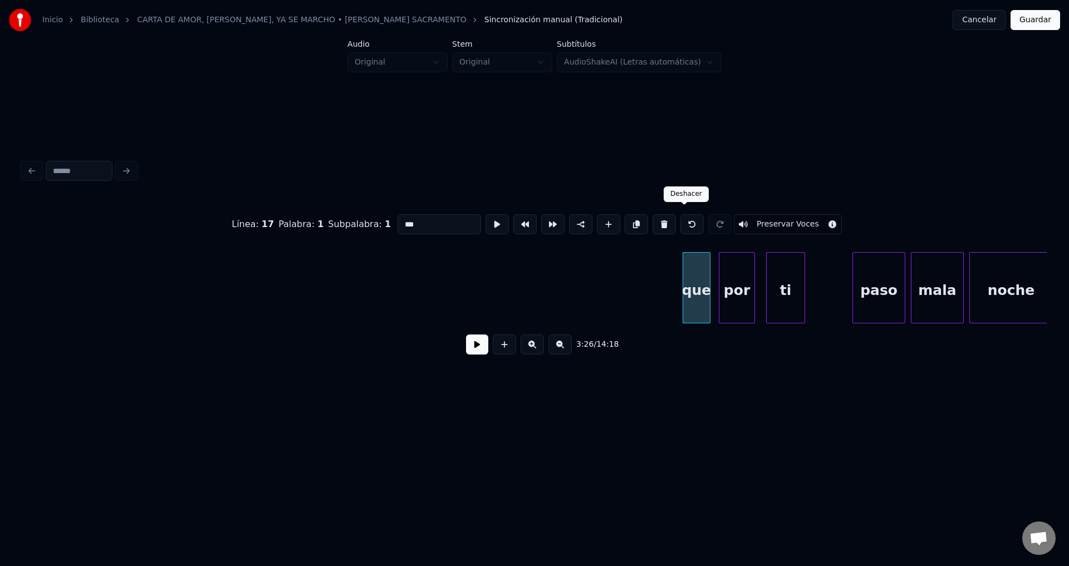
click at [684, 218] on button at bounding box center [691, 224] width 23 height 20
type input "***"
click at [621, 279] on div "Mira" at bounding box center [612, 291] width 74 height 76
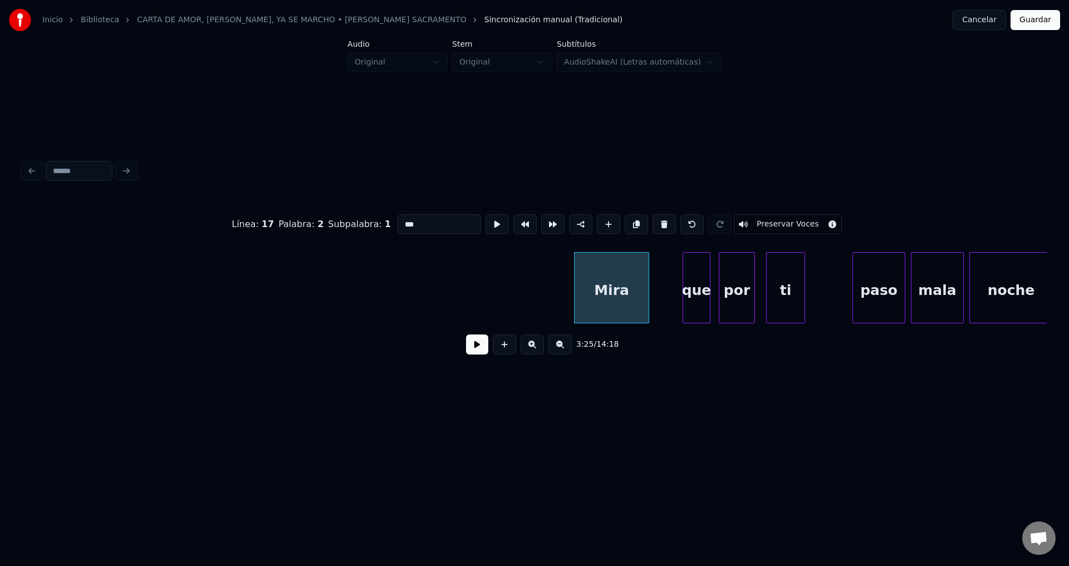
click at [478, 348] on button at bounding box center [477, 345] width 22 height 20
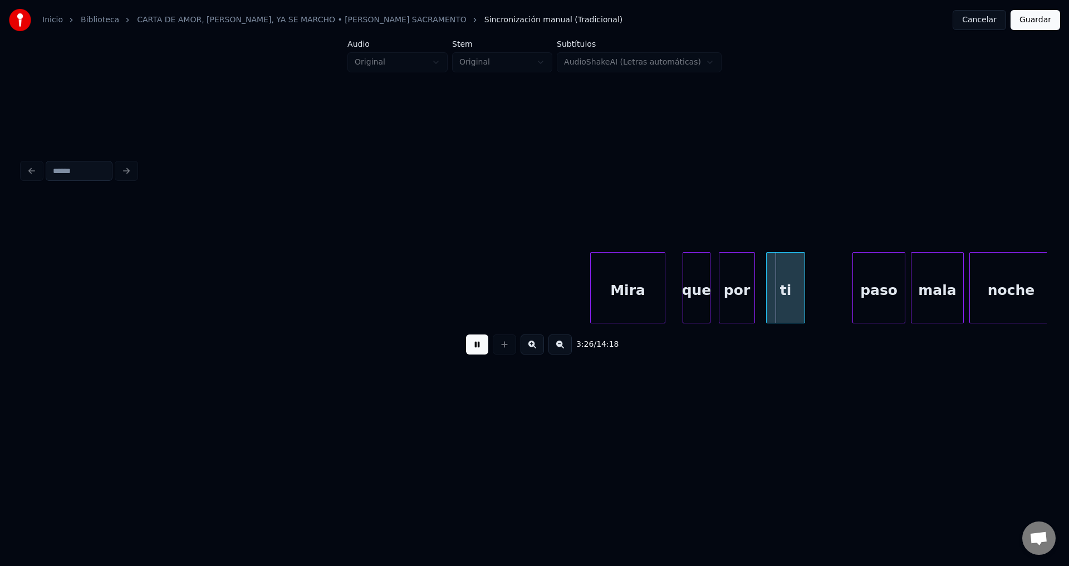
click at [627, 290] on div "Mira" at bounding box center [628, 291] width 74 height 76
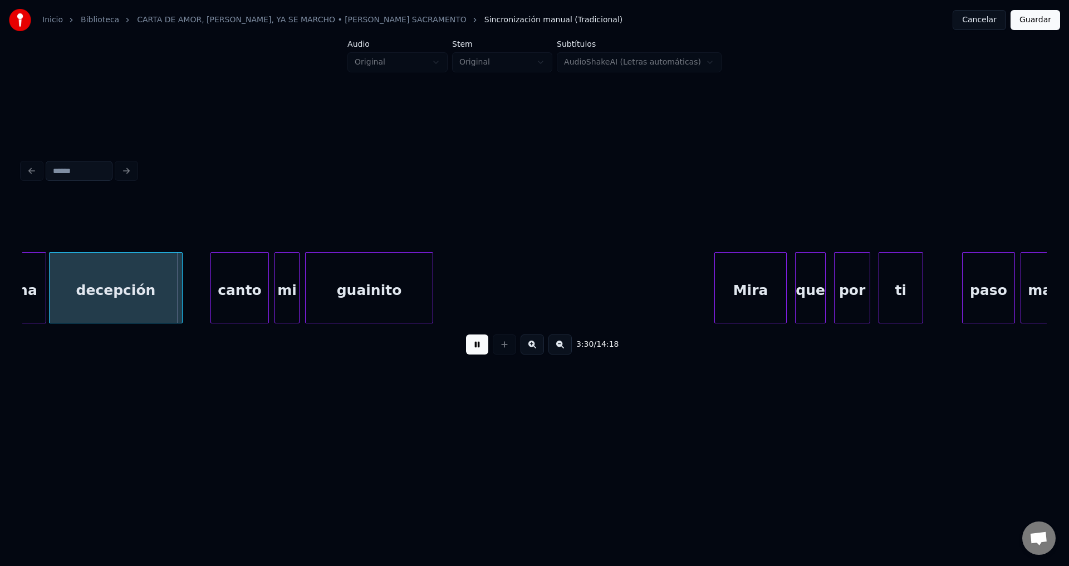
scroll to position [0, 29204]
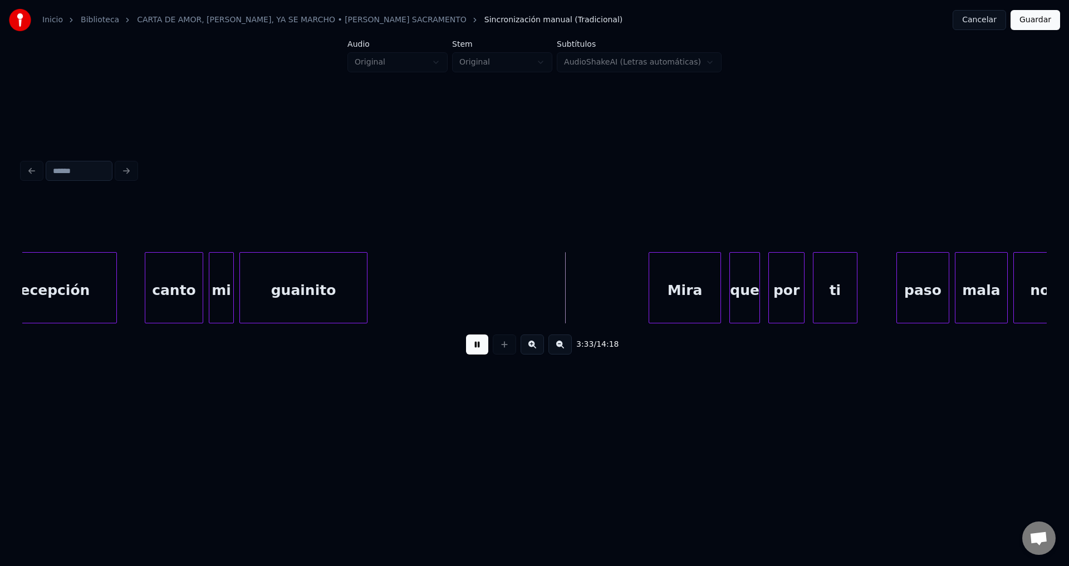
click at [278, 282] on div "guainito" at bounding box center [303, 291] width 127 height 76
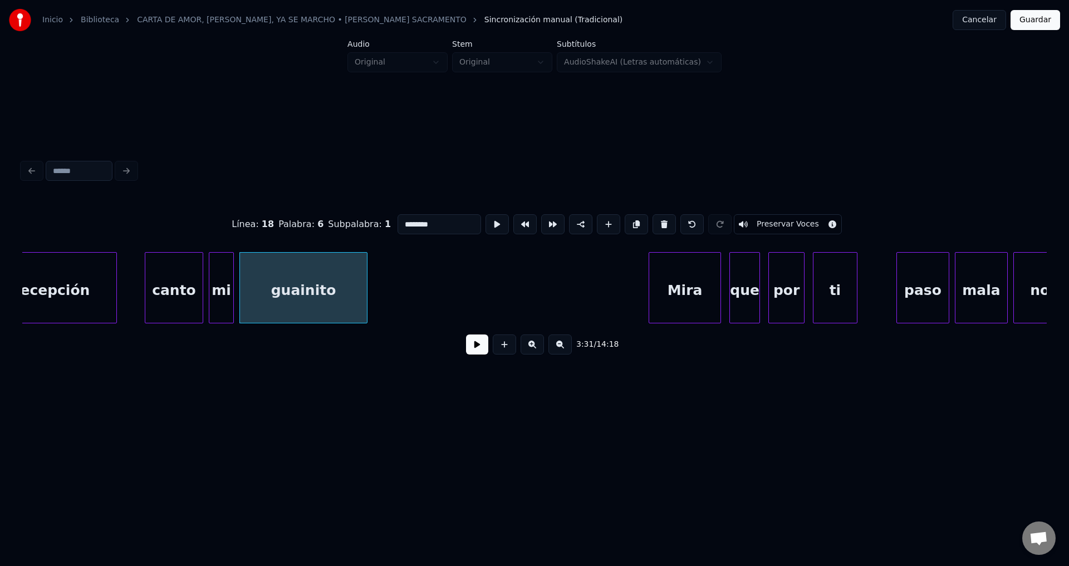
drag, startPoint x: 442, startPoint y: 217, endPoint x: 242, endPoint y: 217, distance: 200.4
click at [242, 217] on div "Línea : 18 Palabra : 6 Subpalabra : 1 ******** Preservar Voces" at bounding box center [534, 225] width 1024 height 56
click at [161, 291] on div "canto" at bounding box center [170, 291] width 57 height 76
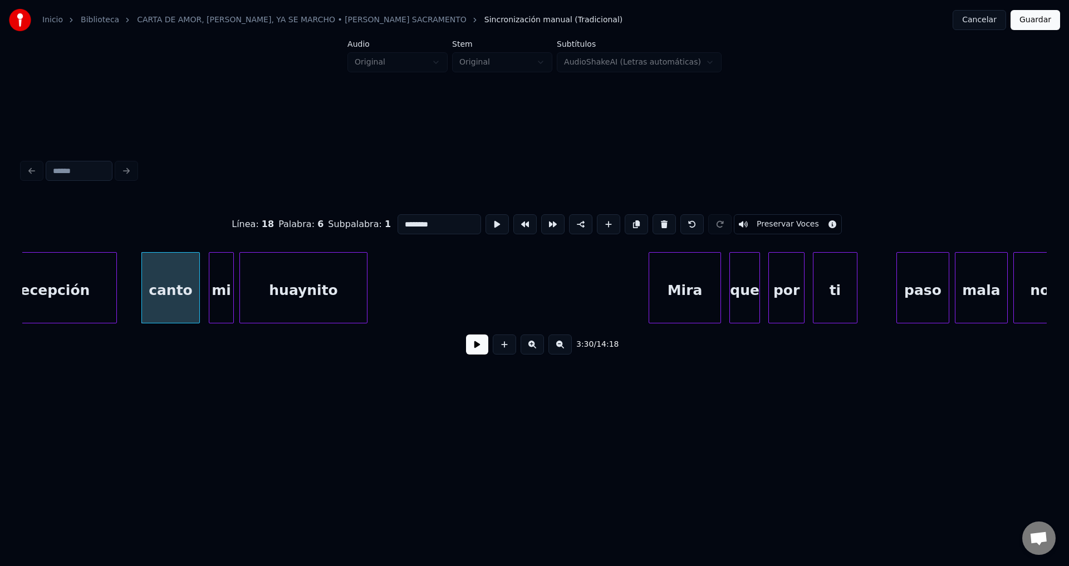
type input "********"
click at [474, 350] on button at bounding box center [477, 345] width 22 height 20
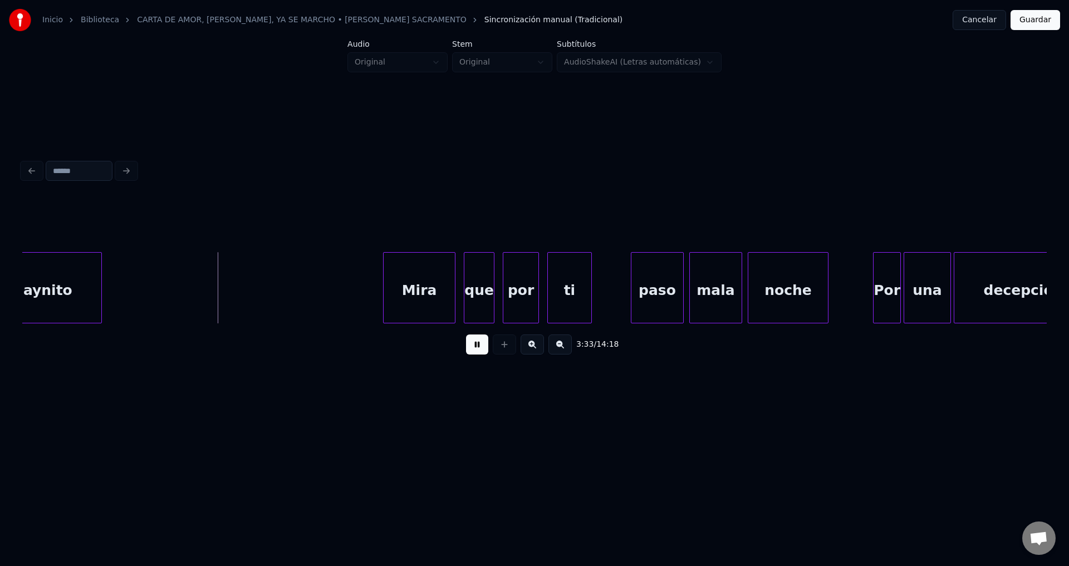
scroll to position [0, 29602]
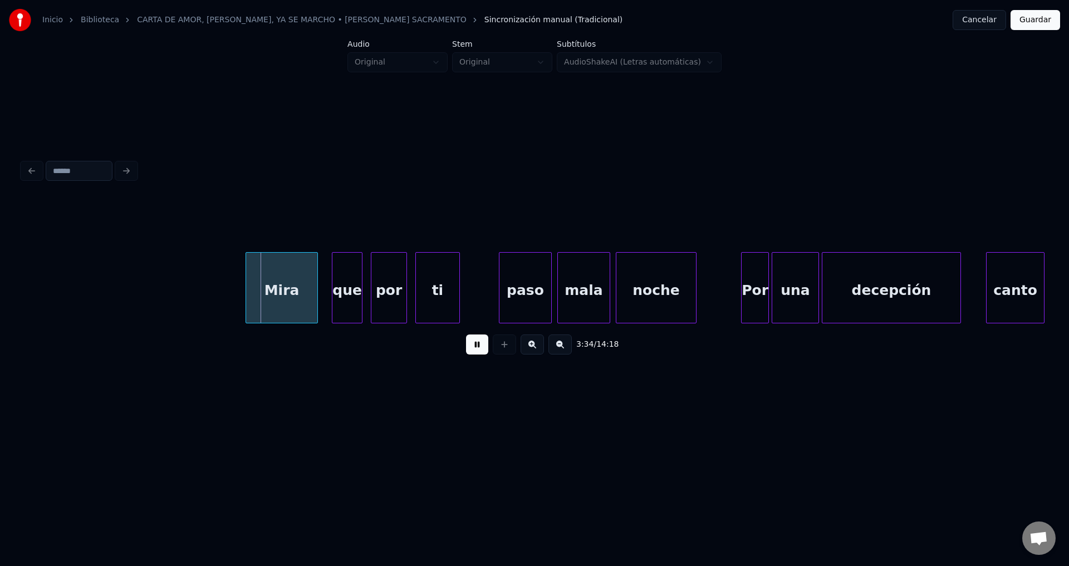
click at [279, 303] on div "Mira" at bounding box center [281, 291] width 71 height 76
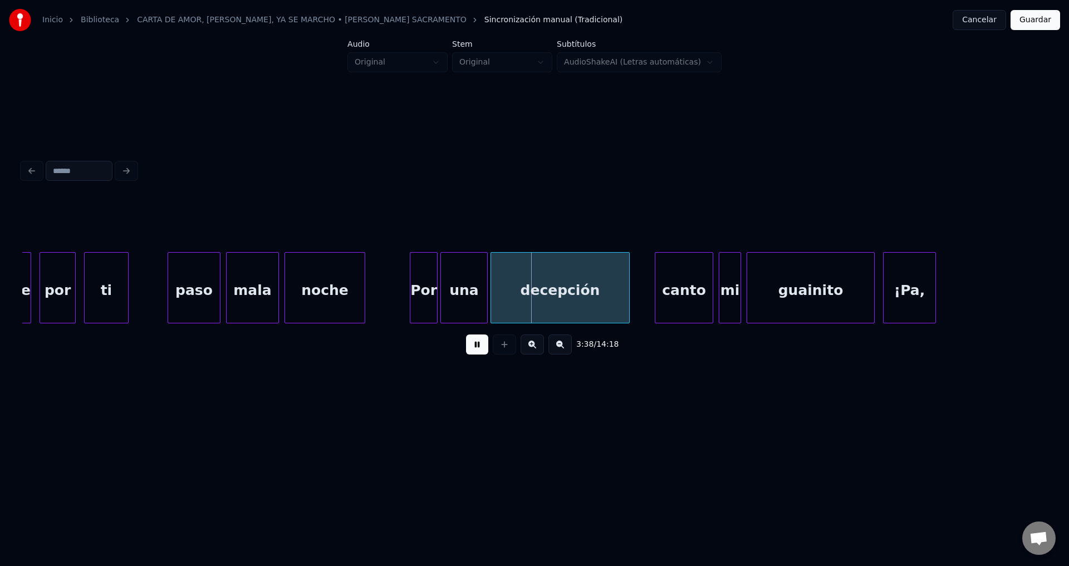
scroll to position [0, 30066]
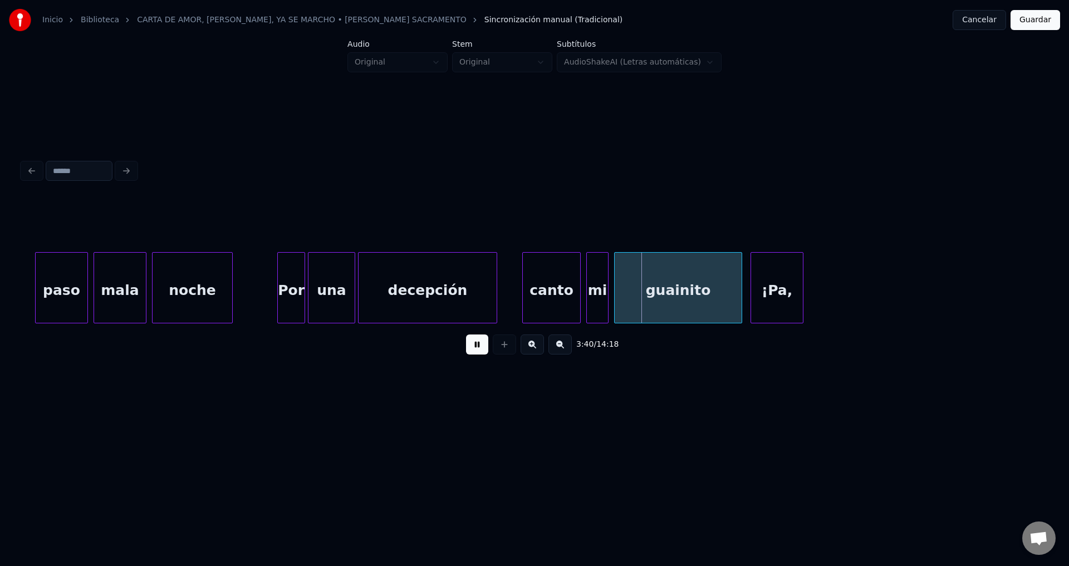
click at [391, 289] on div "decepción" at bounding box center [428, 291] width 138 height 76
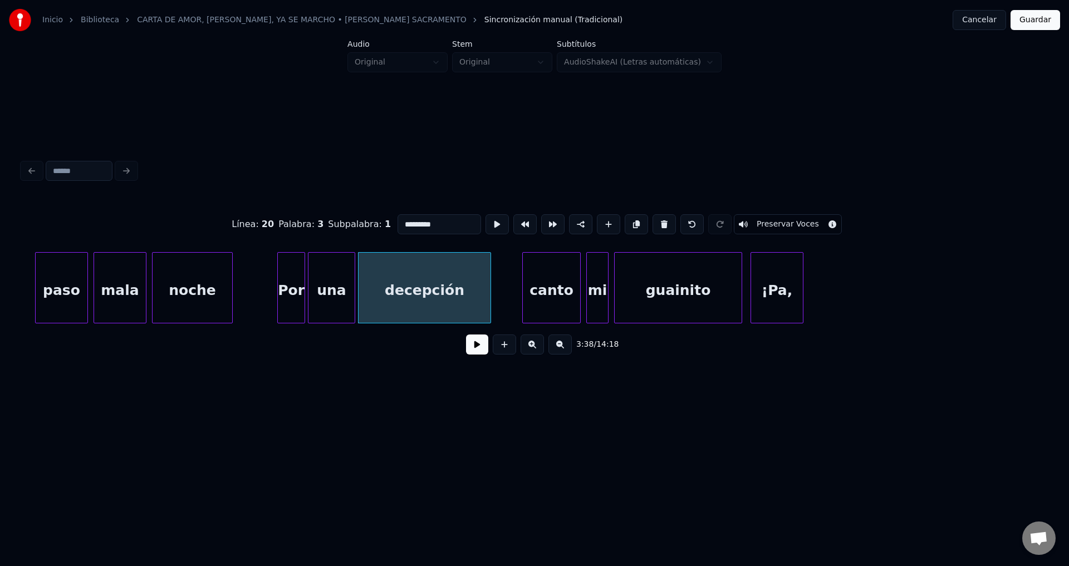
click at [489, 303] on div at bounding box center [488, 288] width 3 height 70
click at [480, 355] on button at bounding box center [477, 345] width 22 height 20
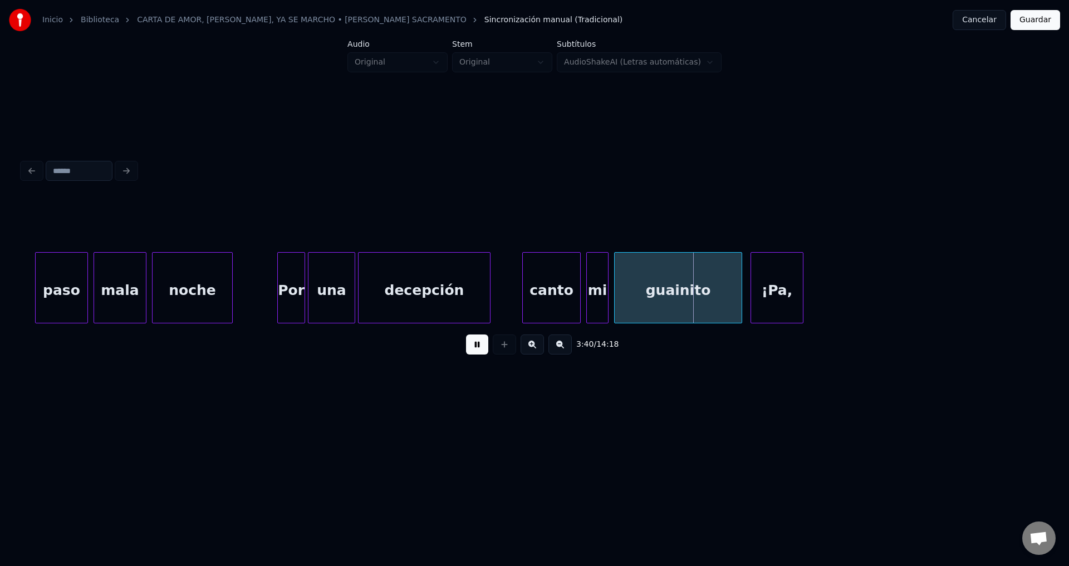
click at [695, 300] on div "guainito" at bounding box center [678, 291] width 127 height 76
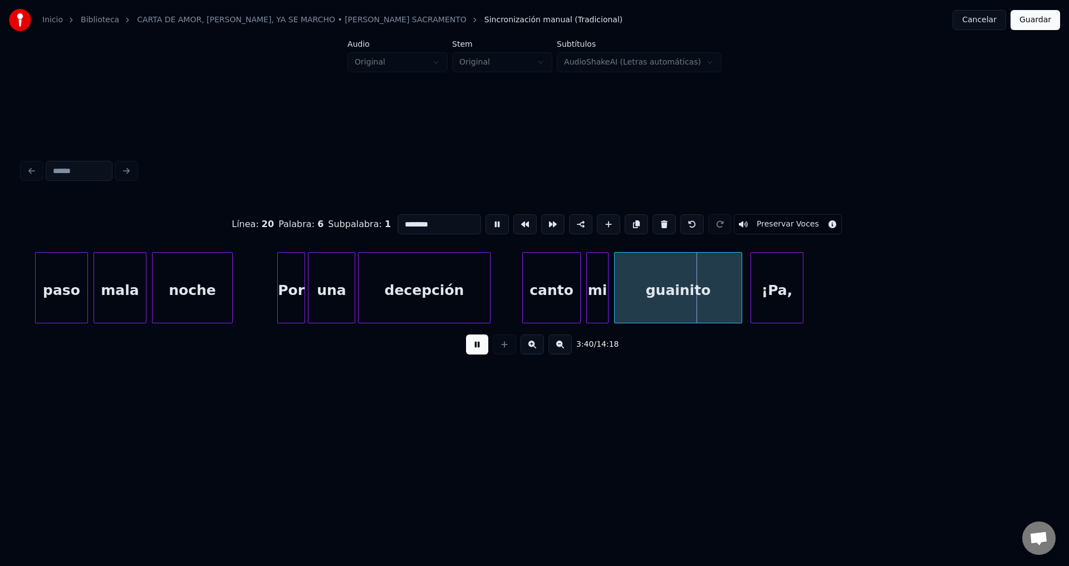
drag, startPoint x: 451, startPoint y: 217, endPoint x: 289, endPoint y: 214, distance: 162.6
click at [289, 214] on div "Línea : 20 Palabra : 6 Subpalabra : 1 ******** Preservar Voces" at bounding box center [534, 225] width 1024 height 56
type input "********"
click at [475, 350] on button at bounding box center [477, 345] width 22 height 20
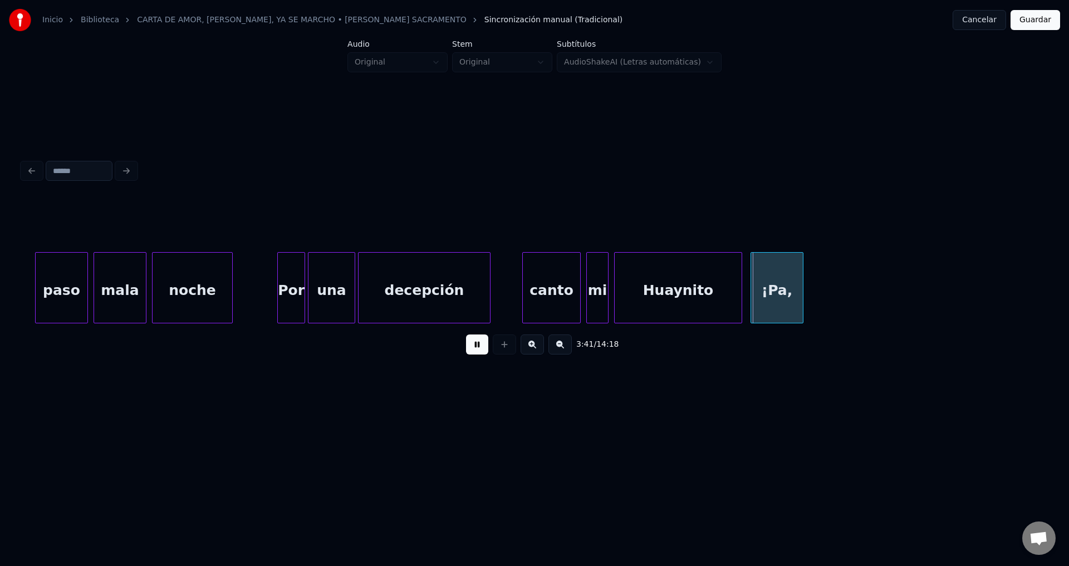
click at [769, 288] on div "¡Pa," at bounding box center [777, 291] width 52 height 76
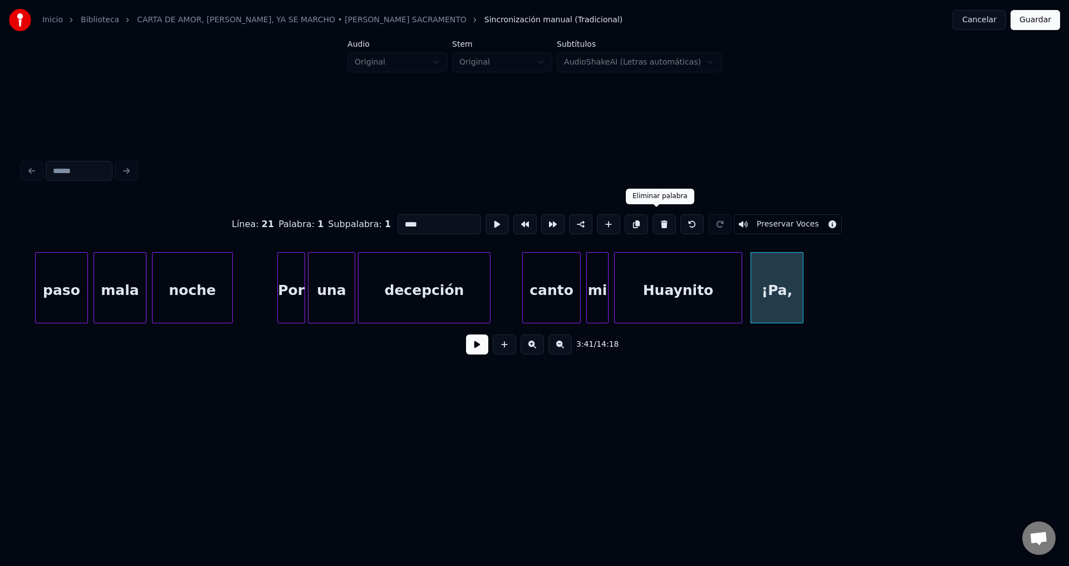
click at [652, 222] on button at bounding box center [663, 224] width 23 height 20
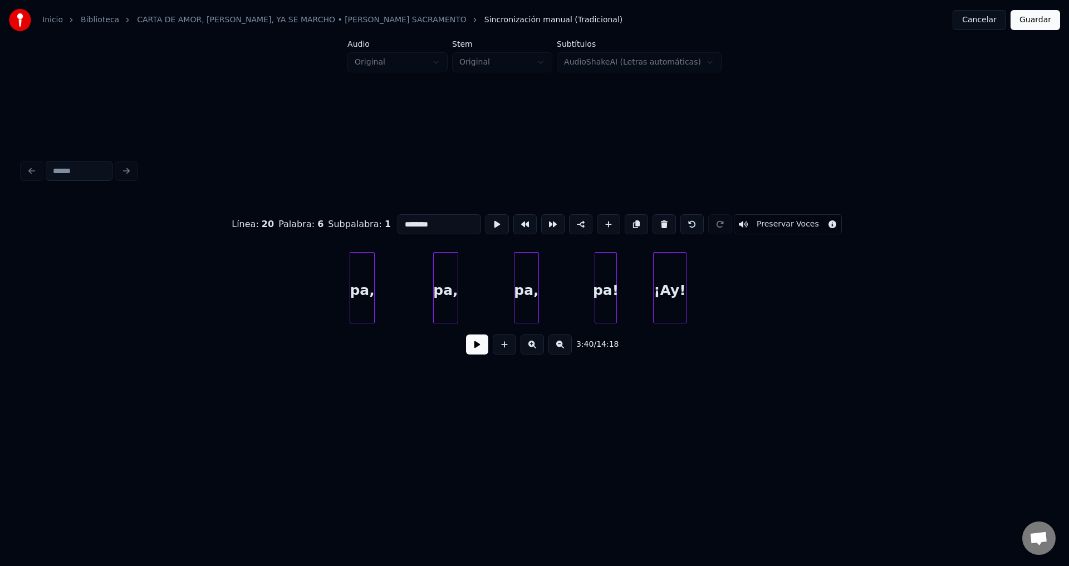
scroll to position [0, 31191]
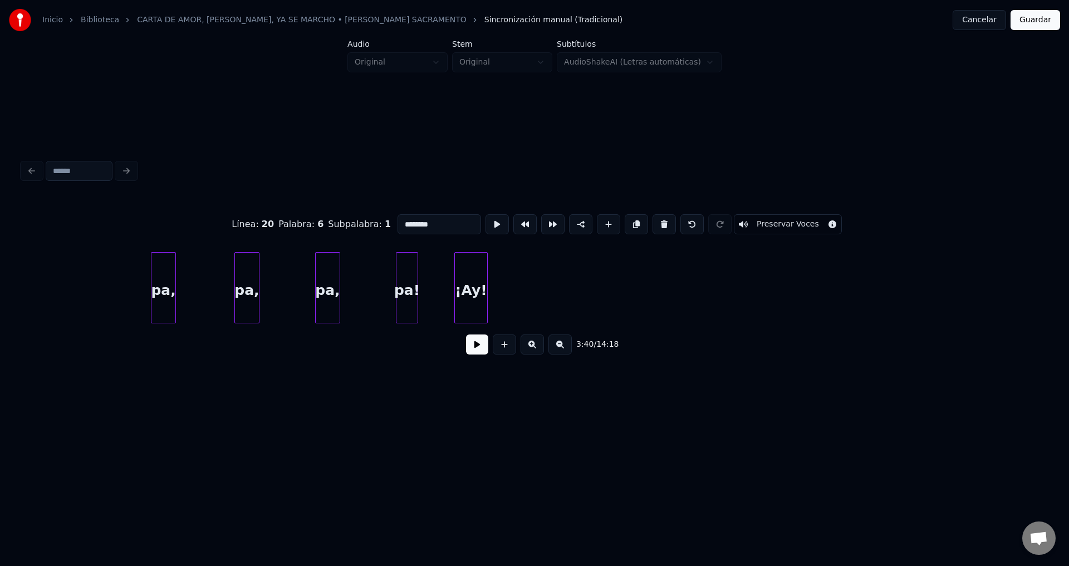
click at [171, 280] on div "pa," at bounding box center [163, 291] width 24 height 76
click at [654, 220] on button at bounding box center [663, 224] width 23 height 20
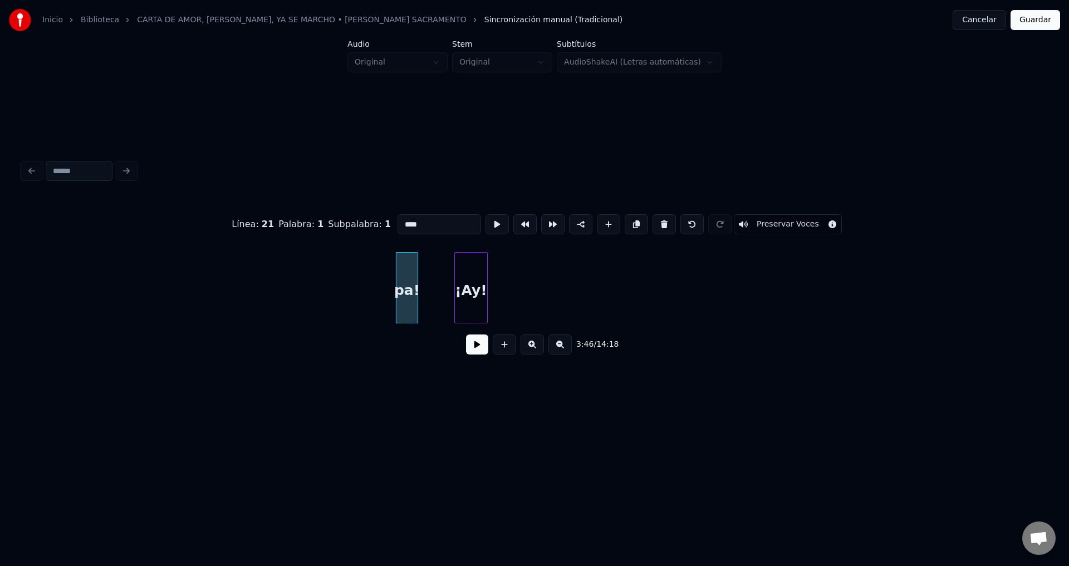
click at [654, 220] on button at bounding box center [663, 224] width 23 height 20
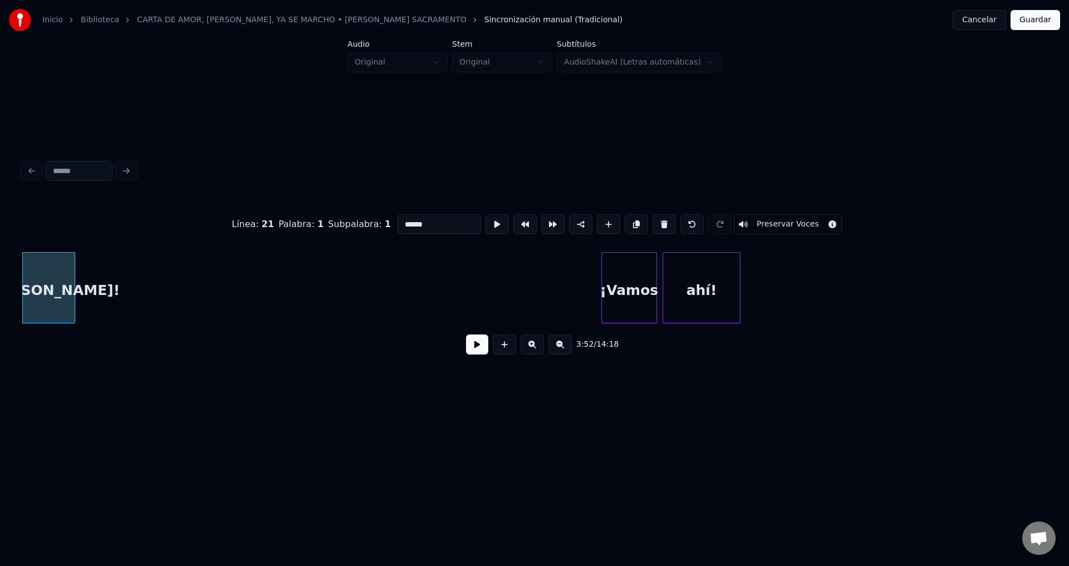
click at [654, 220] on button at bounding box center [663, 224] width 23 height 20
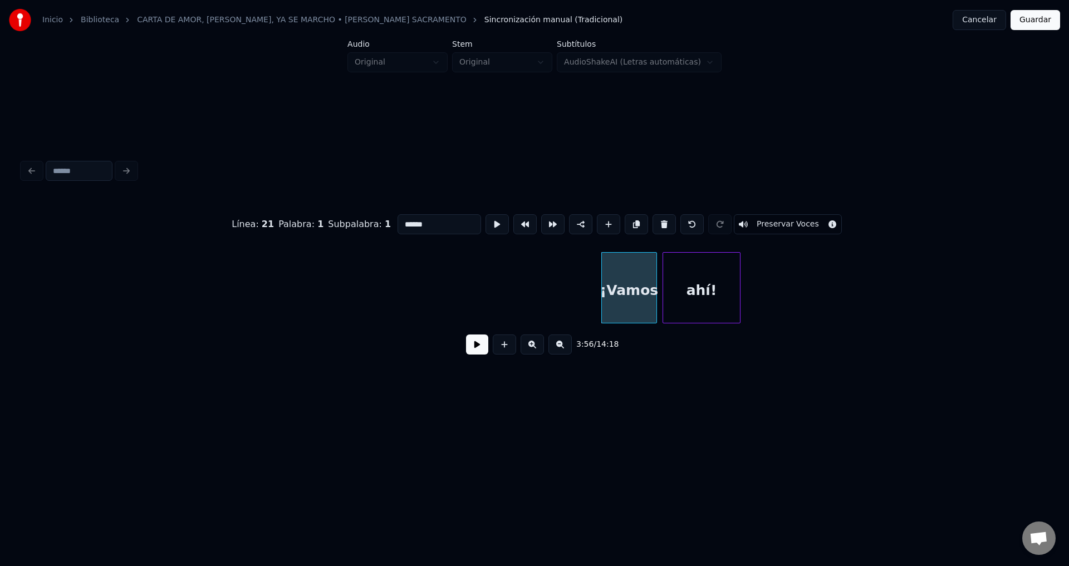
click at [654, 220] on button at bounding box center [663, 224] width 23 height 20
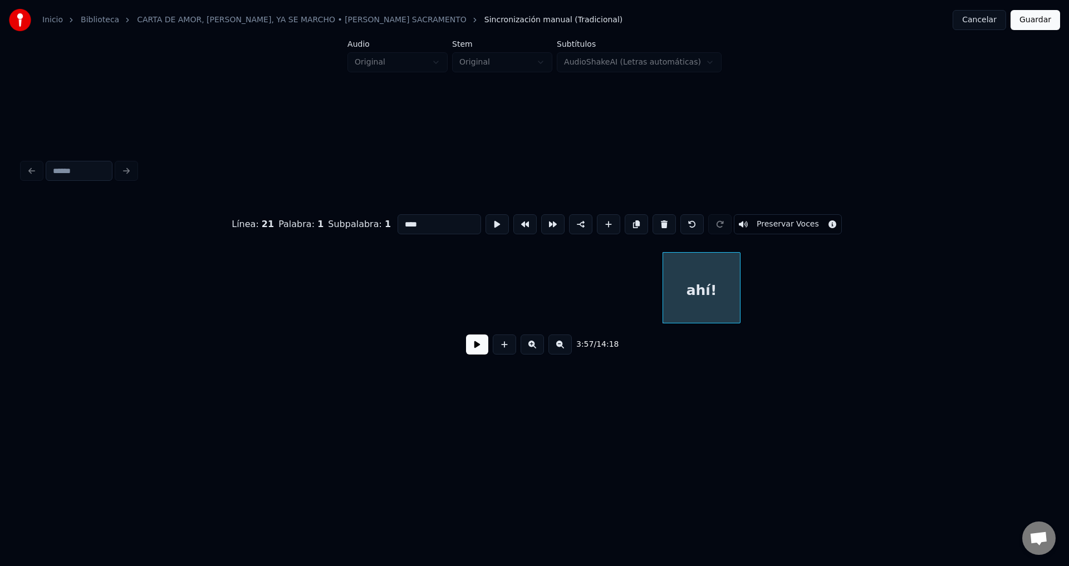
click at [654, 220] on button at bounding box center [663, 224] width 23 height 20
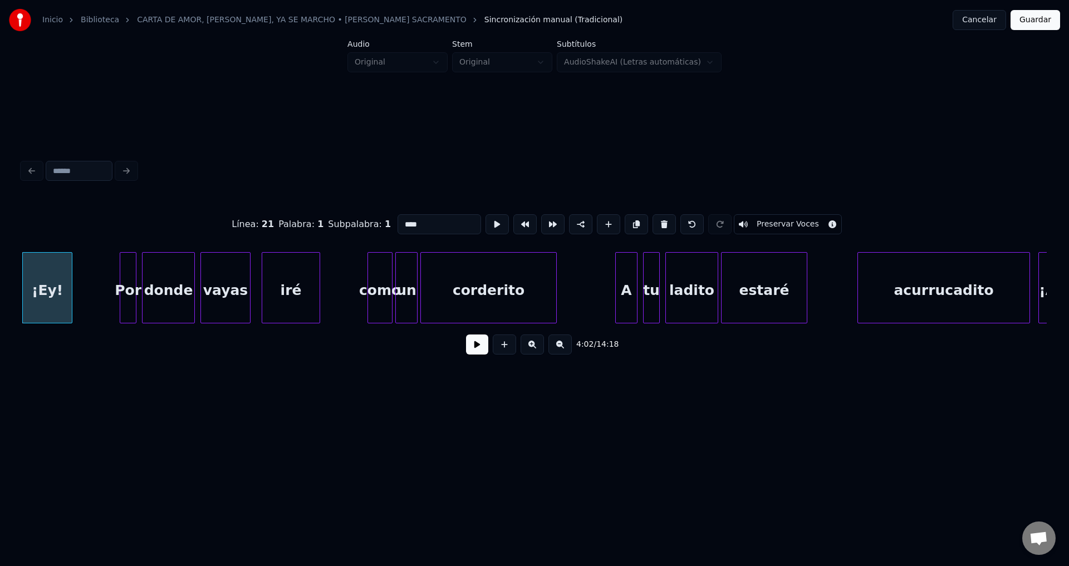
click at [654, 220] on button at bounding box center [663, 224] width 23 height 20
type input "***"
click at [477, 355] on button at bounding box center [477, 345] width 22 height 20
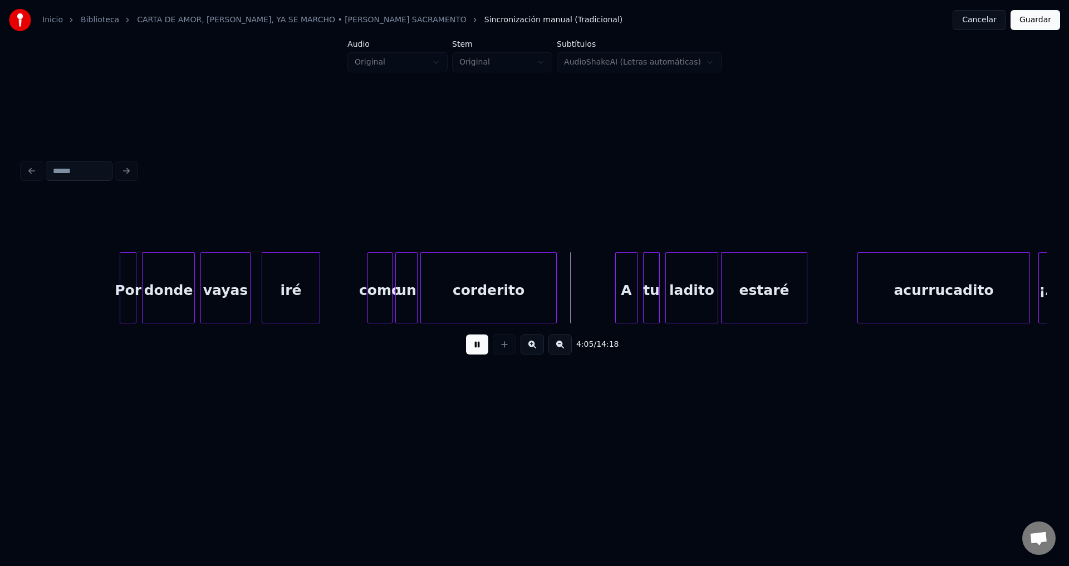
click at [477, 355] on button at bounding box center [477, 345] width 22 height 20
click at [231, 281] on div "vayas" at bounding box center [225, 291] width 49 height 76
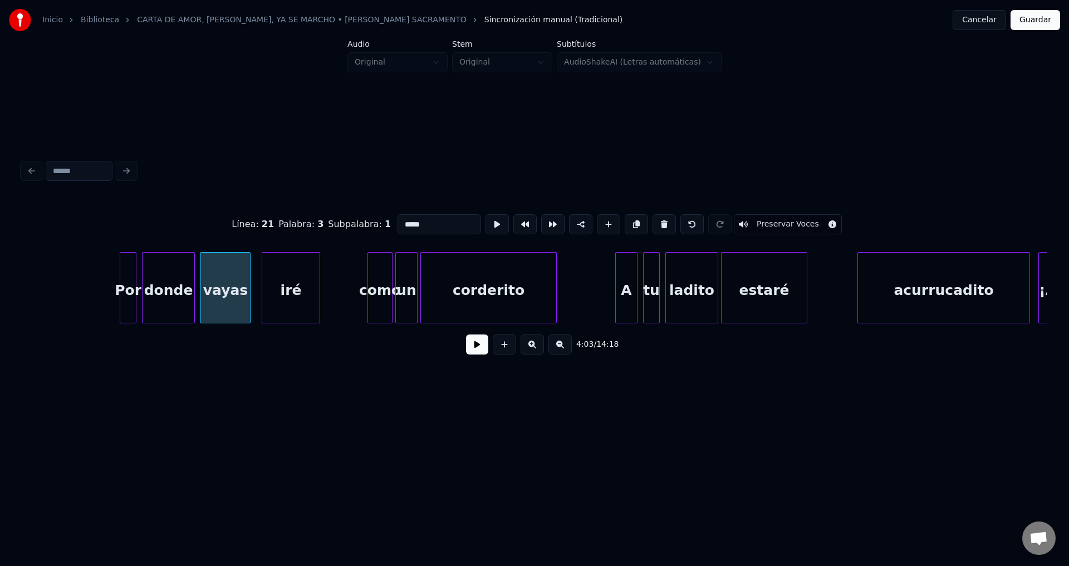
click at [470, 348] on button at bounding box center [477, 345] width 22 height 20
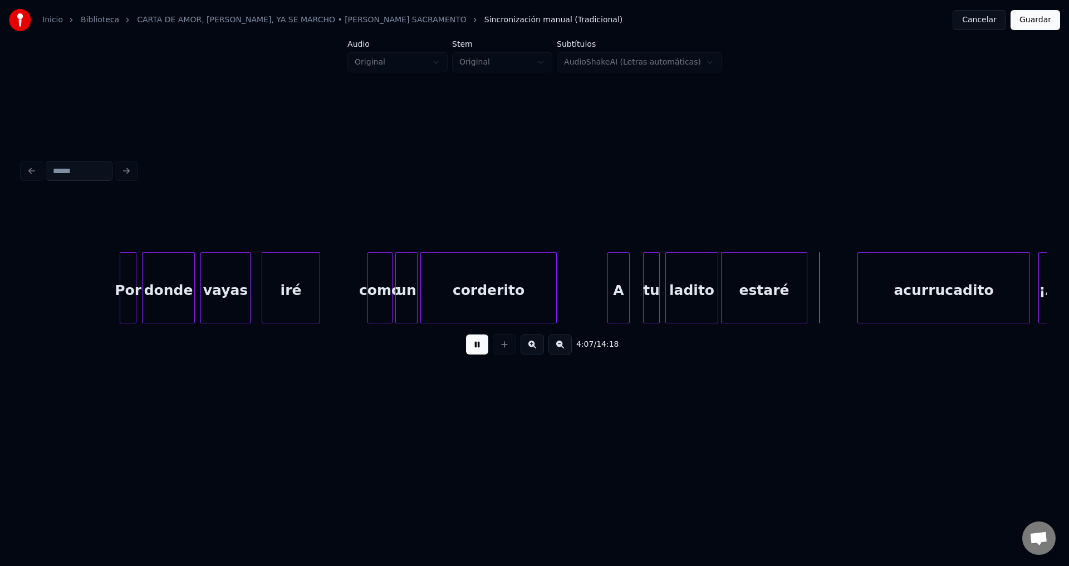
click at [620, 297] on div "A" at bounding box center [618, 291] width 21 height 76
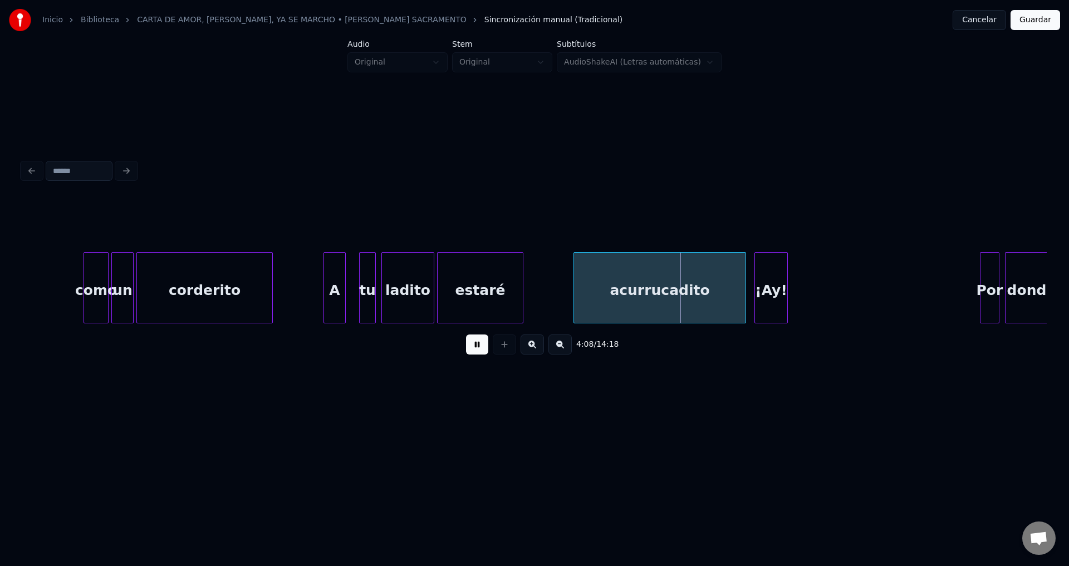
scroll to position [0, 34172]
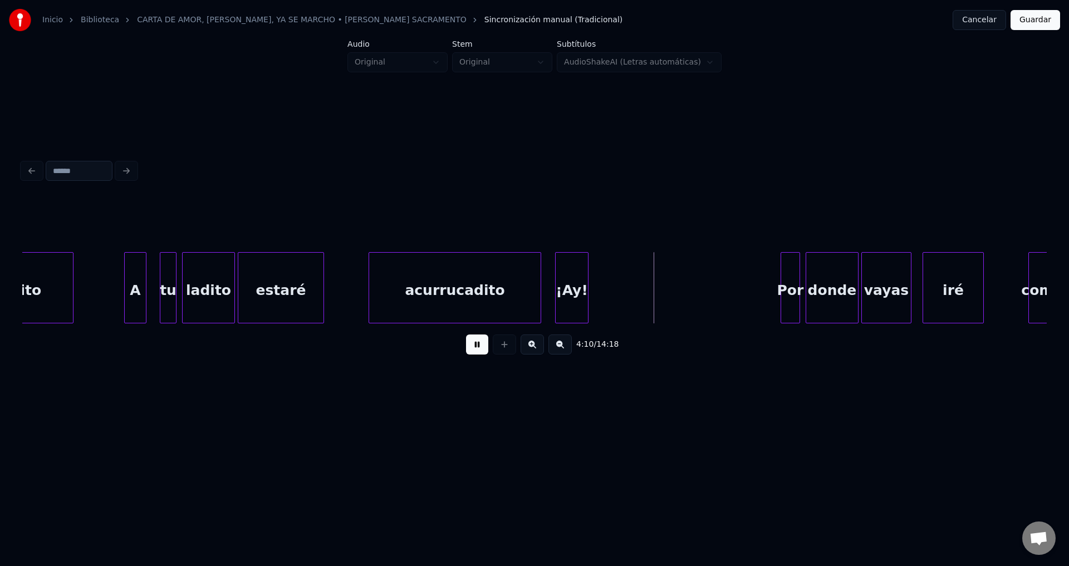
click at [411, 299] on div "acurrucadito" at bounding box center [454, 291] width 171 height 76
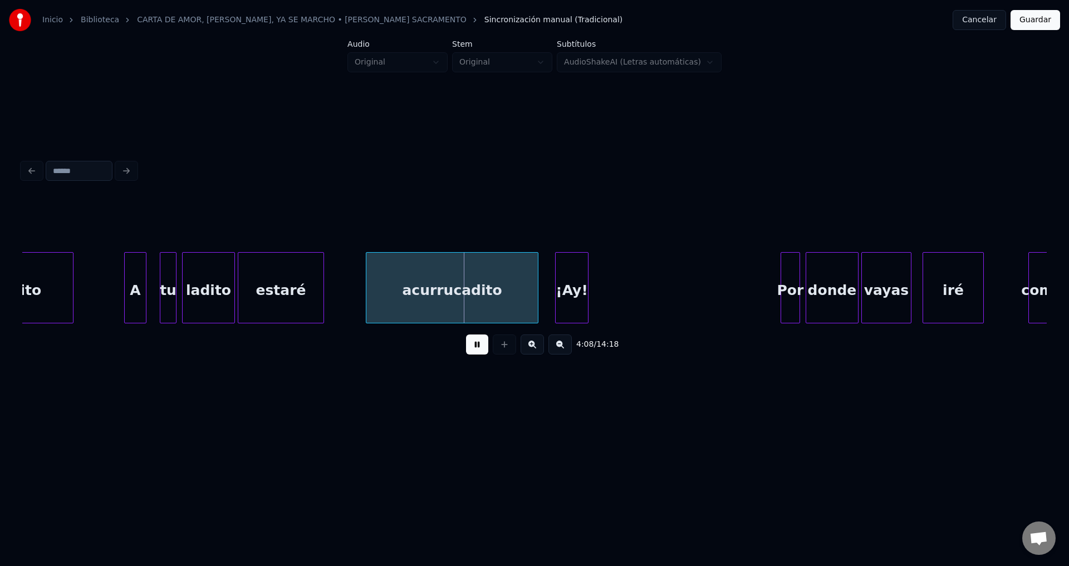
click at [579, 289] on div "¡Ay!" at bounding box center [572, 291] width 32 height 76
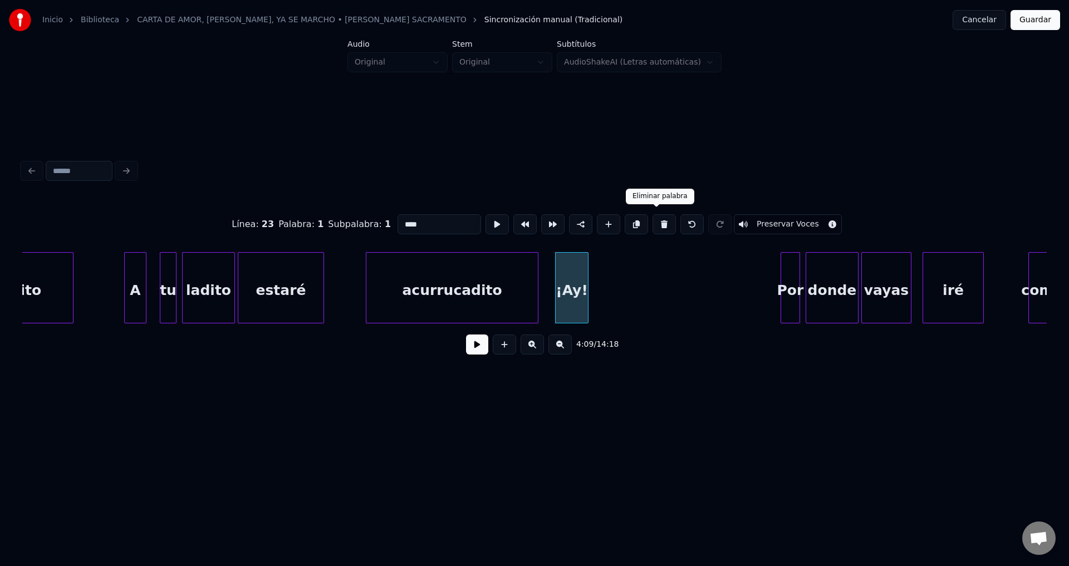
click at [660, 221] on button at bounding box center [663, 224] width 23 height 20
type input "**********"
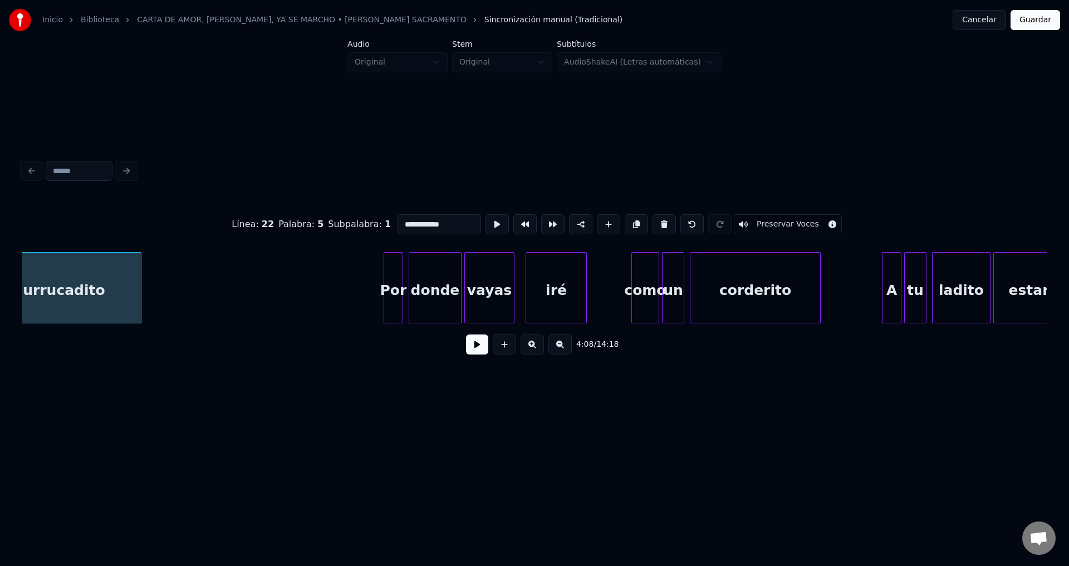
scroll to position [0, 34635]
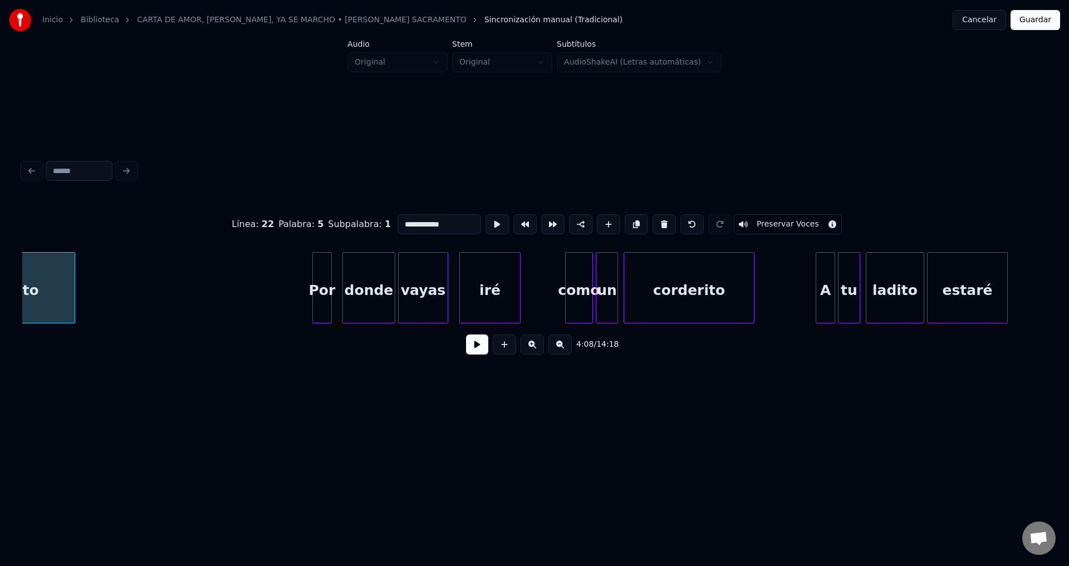
click at [322, 290] on div "Por" at bounding box center [322, 291] width 18 height 76
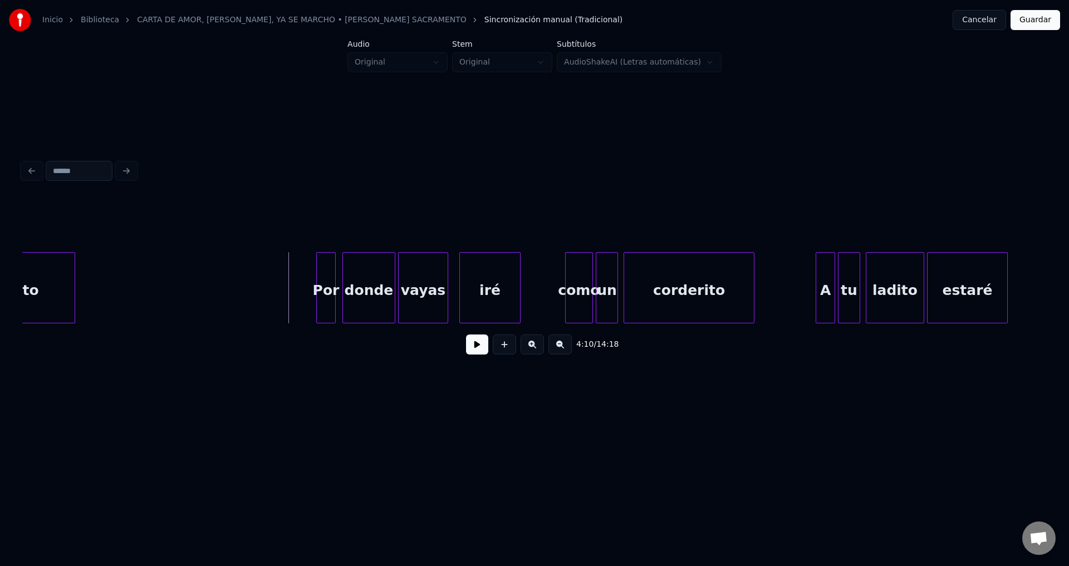
click at [327, 290] on div "Por" at bounding box center [326, 291] width 18 height 76
click at [476, 352] on button at bounding box center [477, 345] width 22 height 20
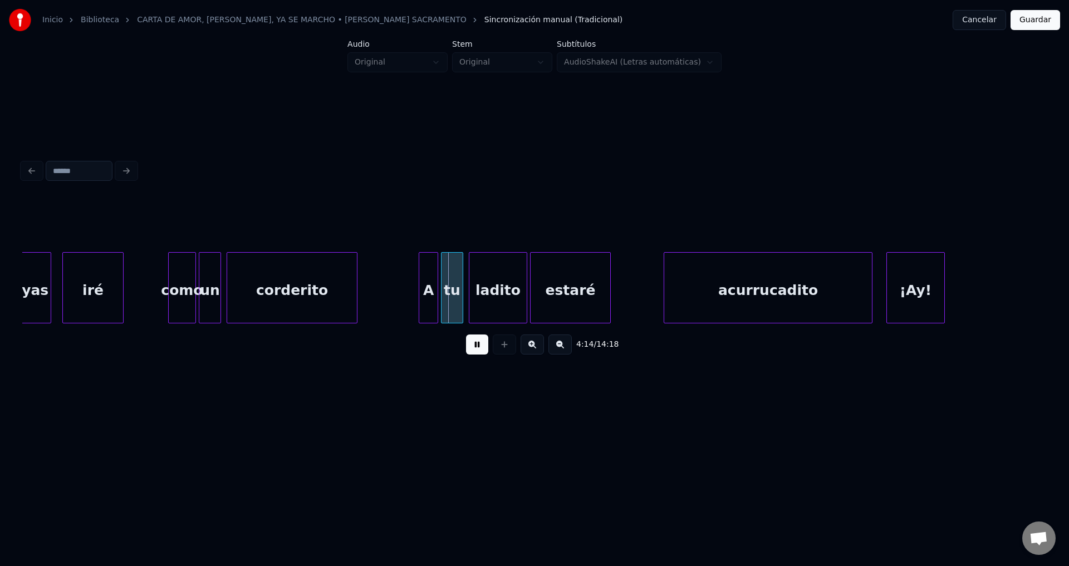
scroll to position [0, 35033]
click at [423, 300] on div "A" at bounding box center [419, 291] width 18 height 76
click at [572, 306] on div "estaré" at bounding box center [570, 291] width 80 height 76
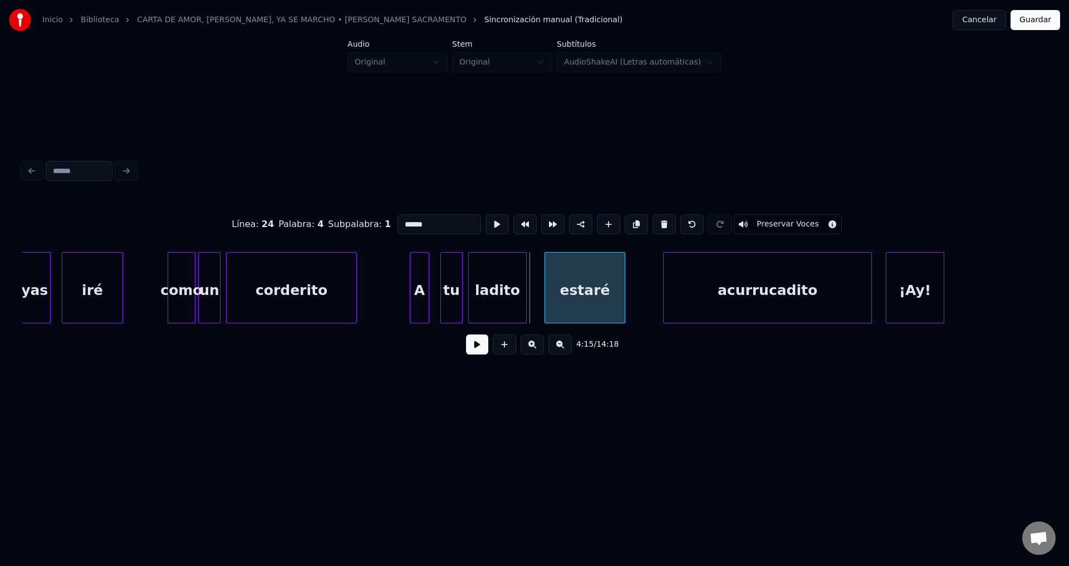
click at [587, 302] on div "estaré" at bounding box center [585, 291] width 80 height 76
click at [605, 294] on div at bounding box center [606, 288] width 3 height 70
click at [534, 286] on div at bounding box center [533, 288] width 3 height 70
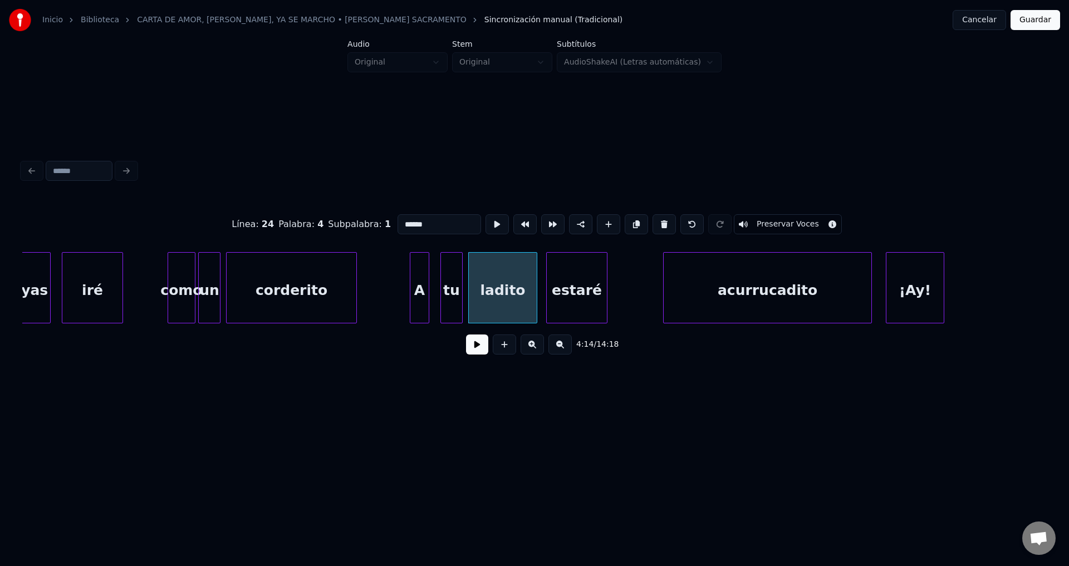
click at [477, 350] on button at bounding box center [477, 345] width 22 height 20
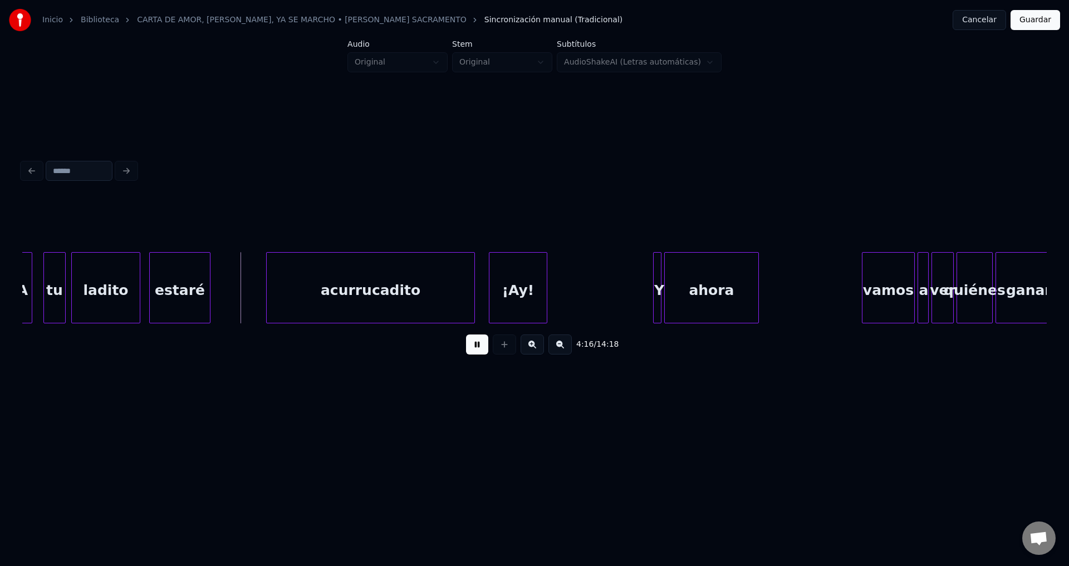
scroll to position [0, 35496]
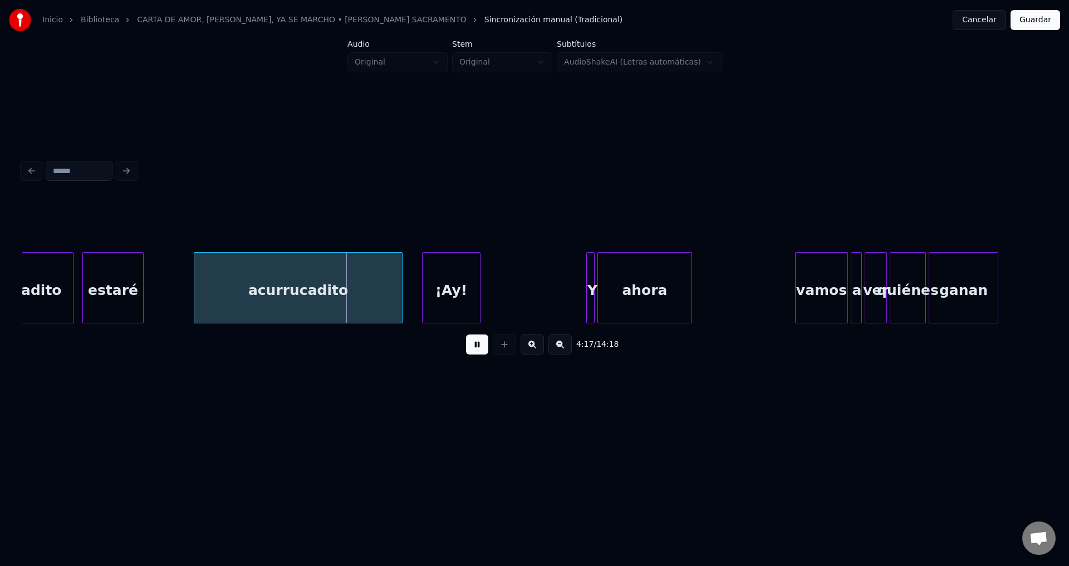
click at [333, 306] on div "acurrucadito" at bounding box center [298, 291] width 208 height 76
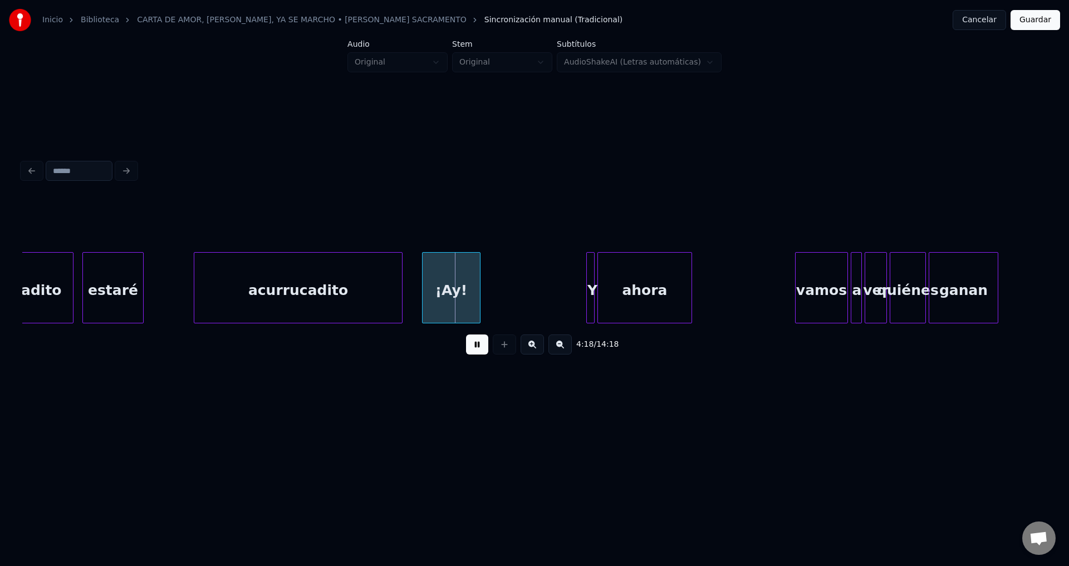
click at [812, 283] on div "vamos" at bounding box center [822, 291] width 52 height 76
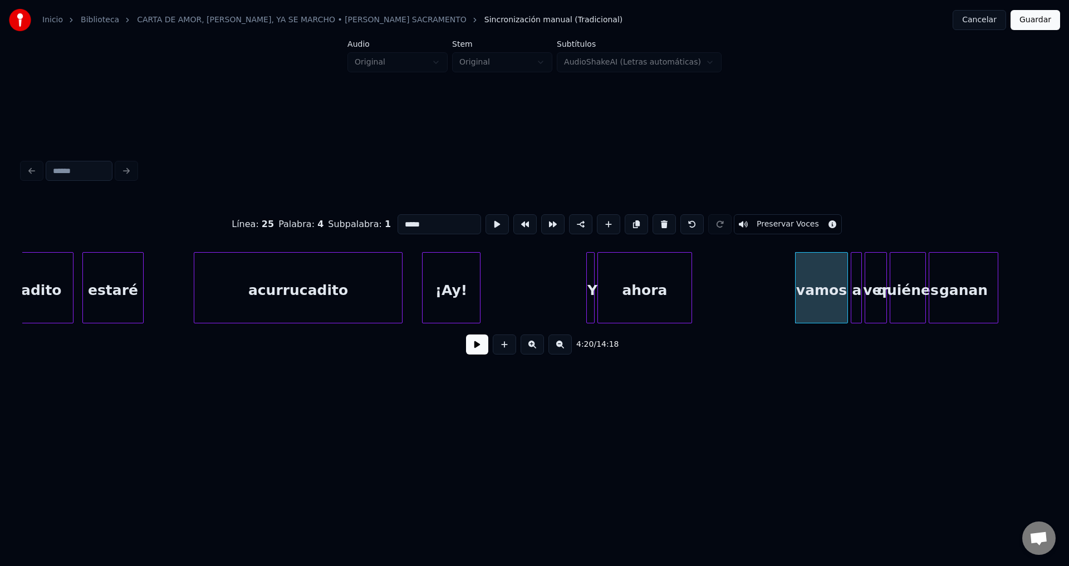
click at [443, 282] on div "¡Ay!" at bounding box center [451, 291] width 57 height 76
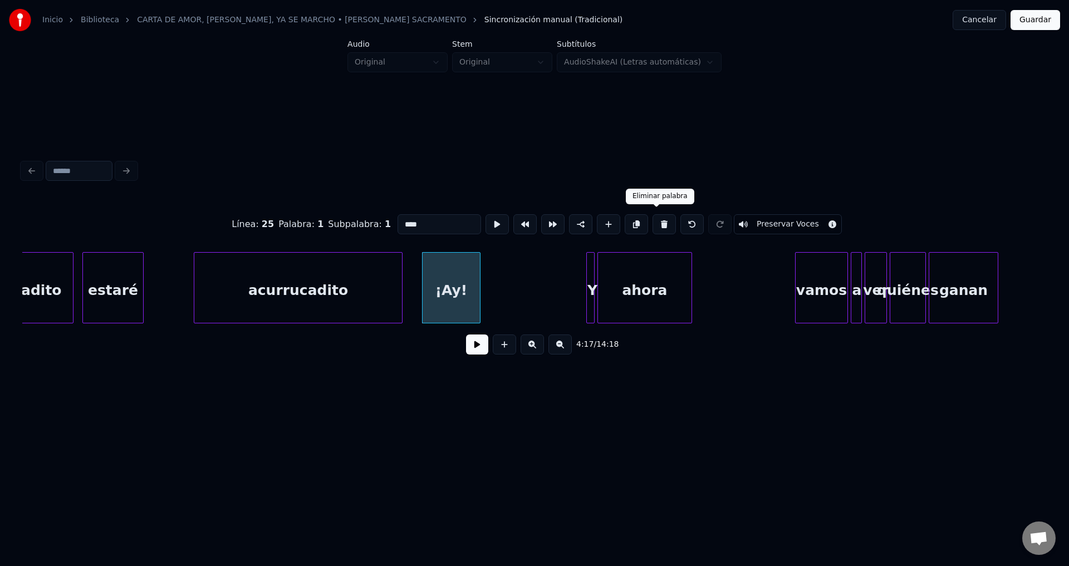
click at [654, 223] on button at bounding box center [663, 224] width 23 height 20
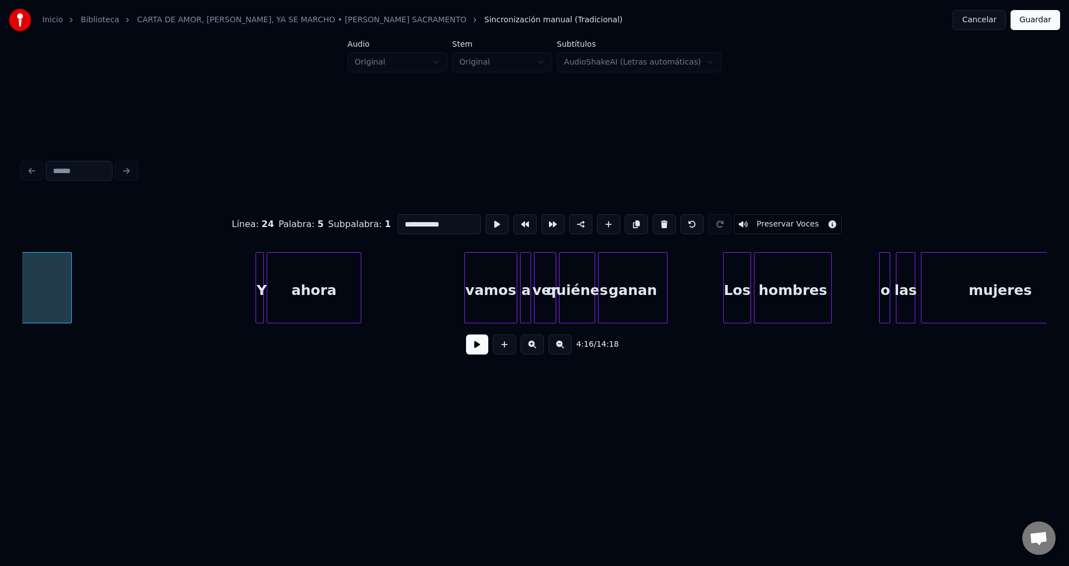
scroll to position [0, 35959]
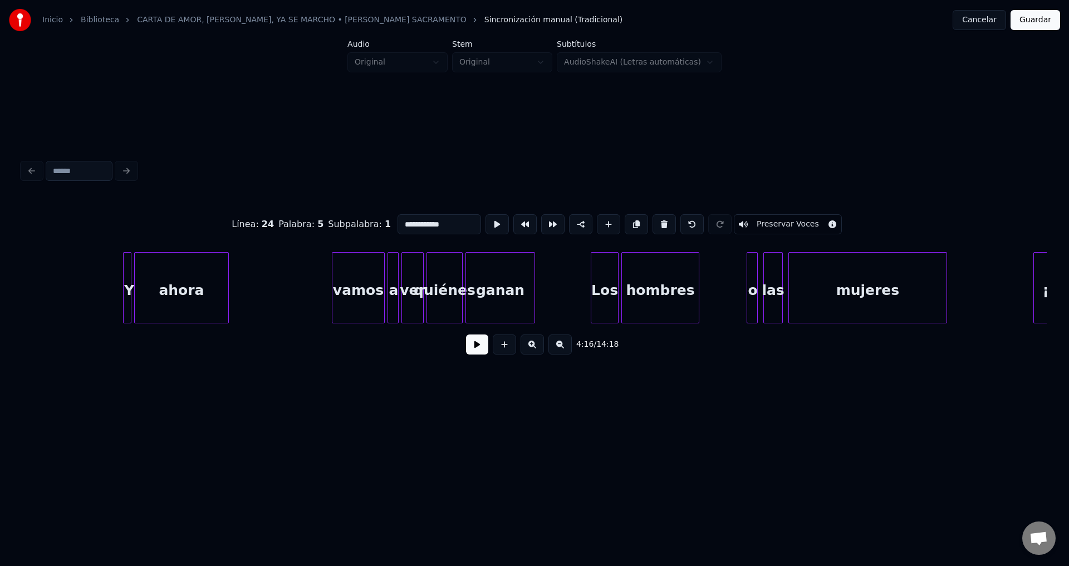
click at [129, 274] on div at bounding box center [128, 288] width 3 height 70
click at [654, 220] on button at bounding box center [663, 224] width 23 height 20
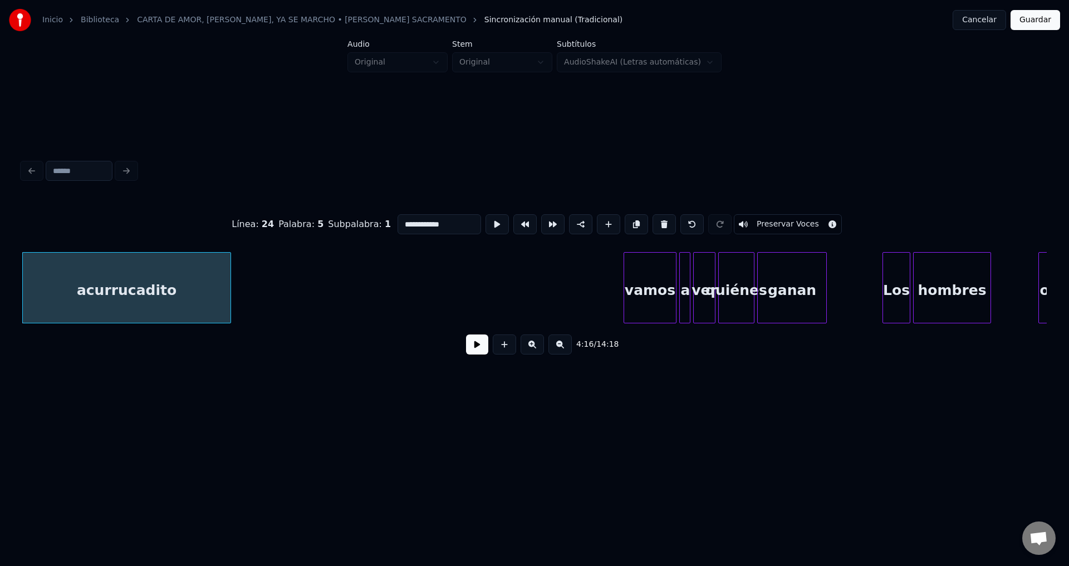
click at [654, 220] on button at bounding box center [663, 224] width 23 height 20
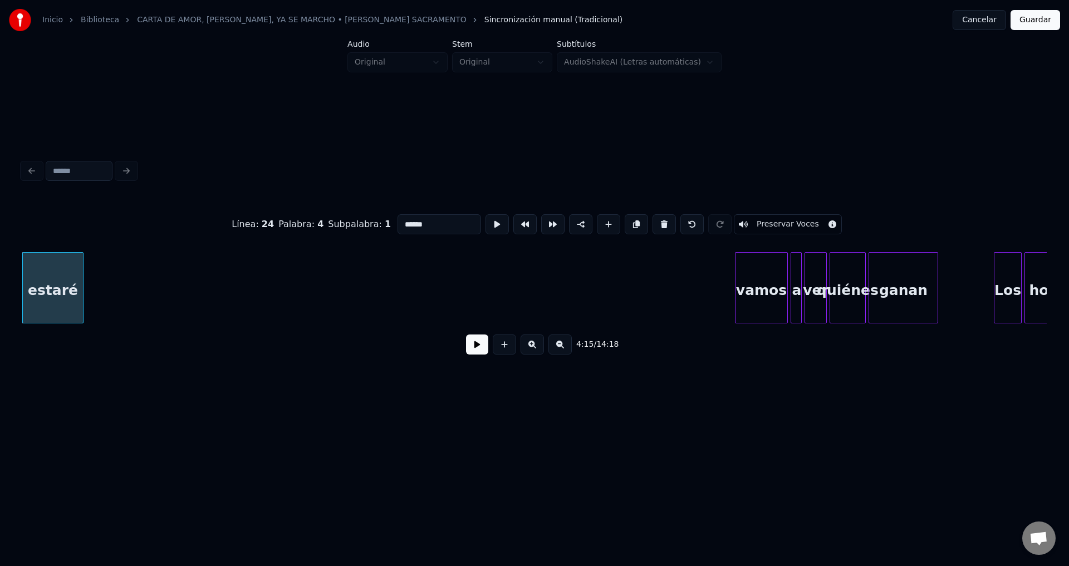
click at [654, 220] on button at bounding box center [663, 224] width 23 height 20
type input "******"
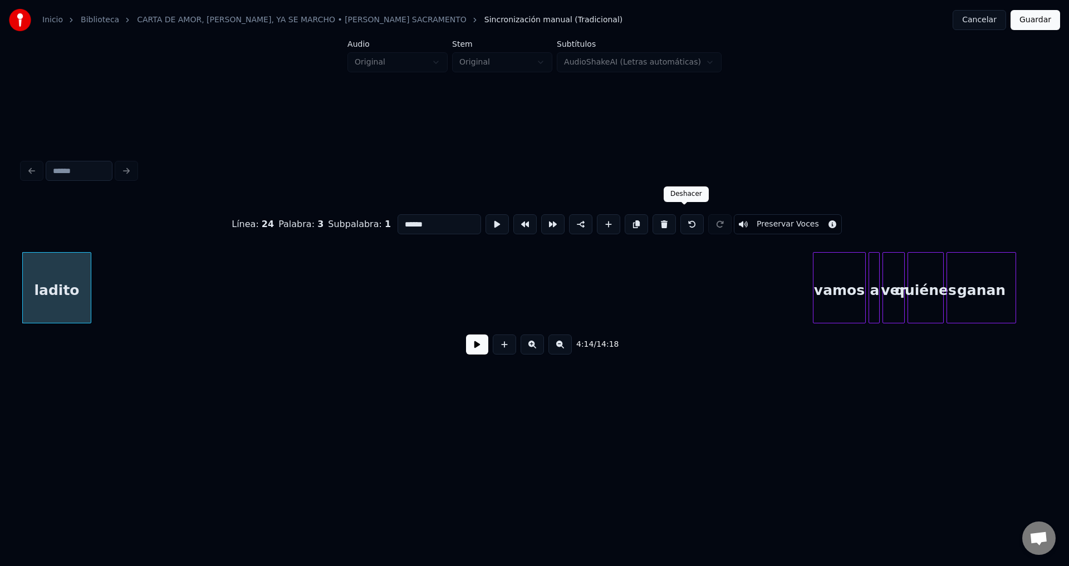
click at [685, 220] on button at bounding box center [691, 224] width 23 height 20
click at [480, 354] on button at bounding box center [477, 345] width 22 height 20
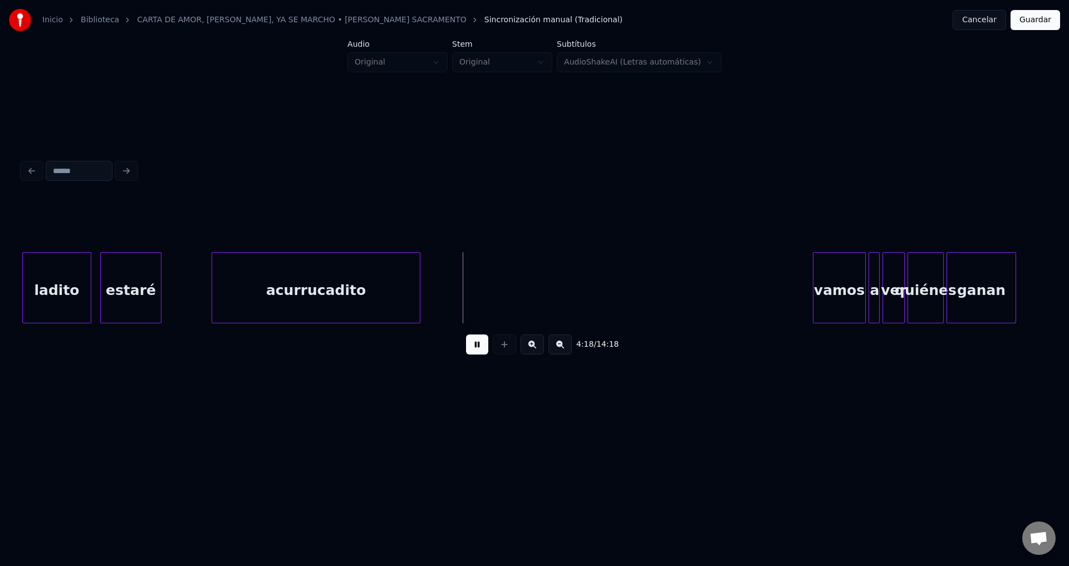
click at [479, 350] on button at bounding box center [477, 345] width 22 height 20
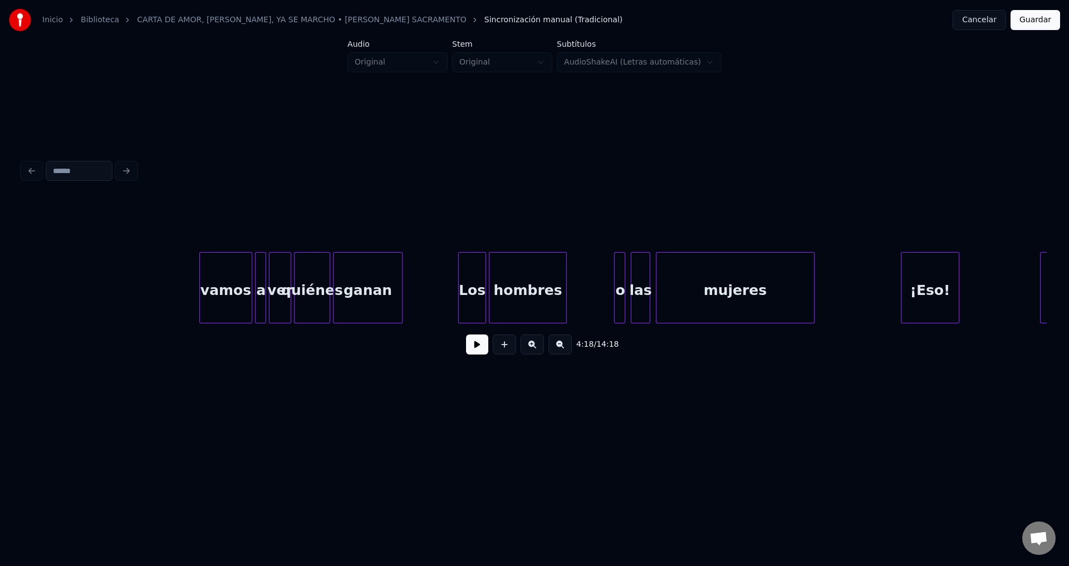
scroll to position [0, 36158]
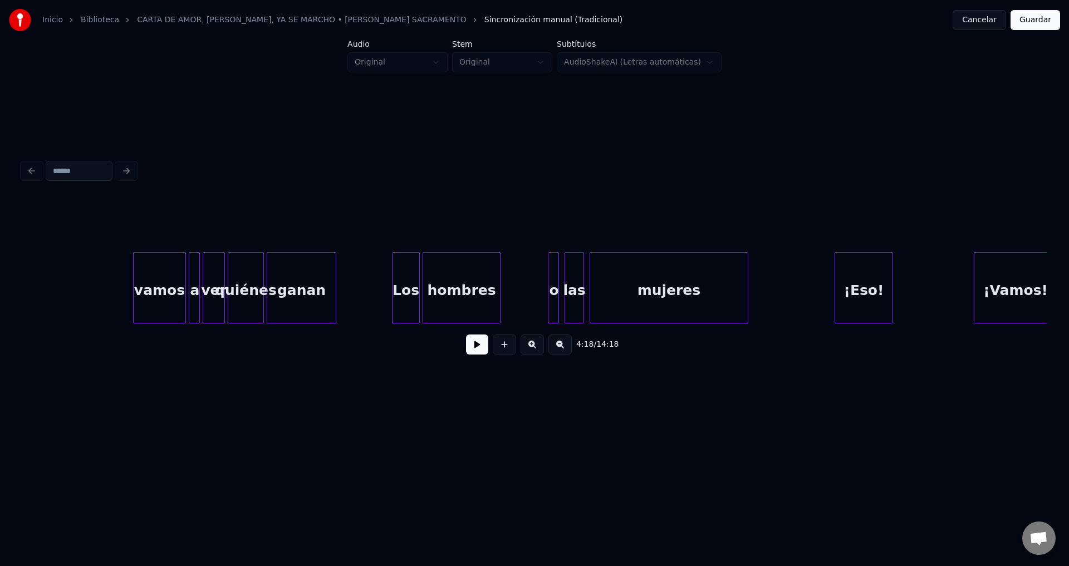
click at [153, 282] on div "vamos" at bounding box center [160, 291] width 52 height 76
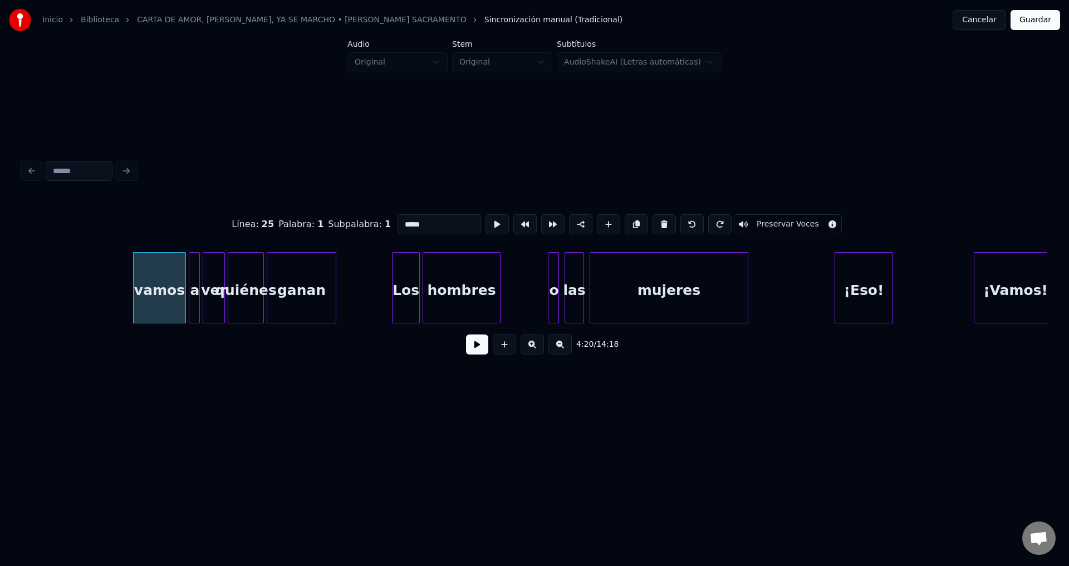
click at [472, 350] on button at bounding box center [477, 345] width 22 height 20
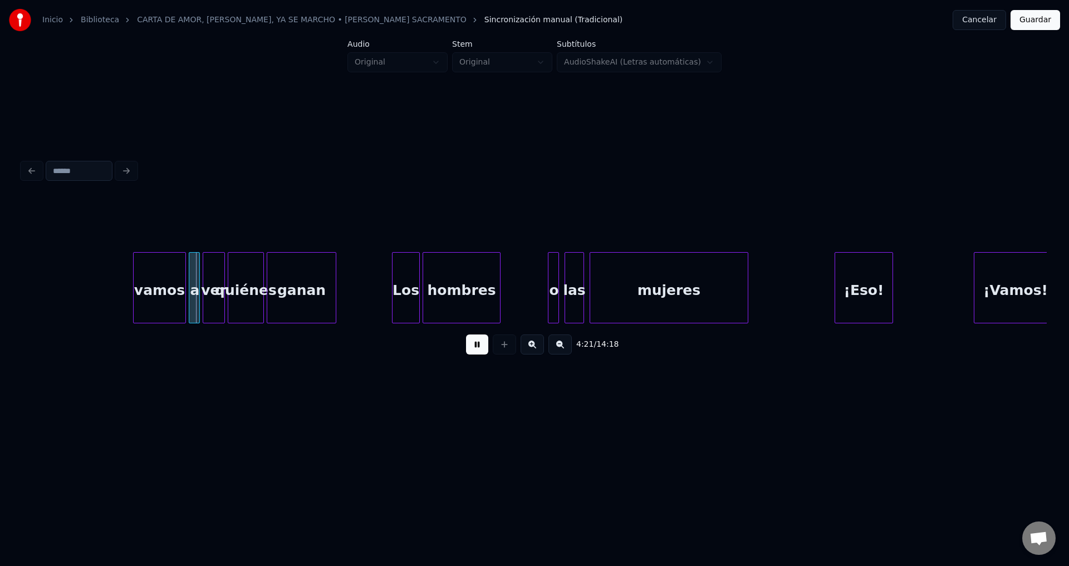
click at [473, 350] on button at bounding box center [477, 345] width 22 height 20
click at [174, 293] on div "vamos" at bounding box center [160, 291] width 52 height 76
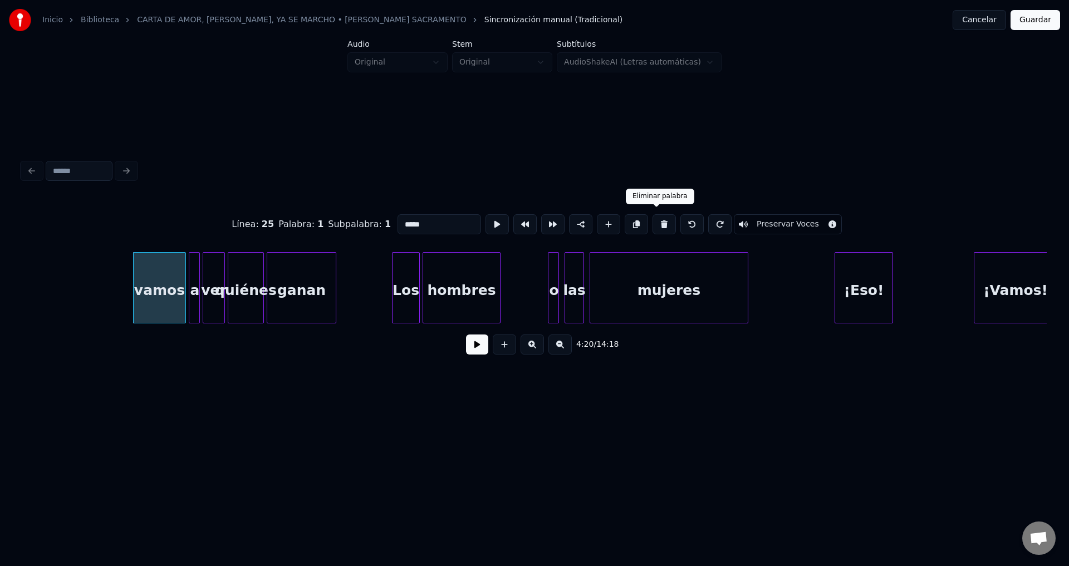
click at [655, 220] on button at bounding box center [663, 224] width 23 height 20
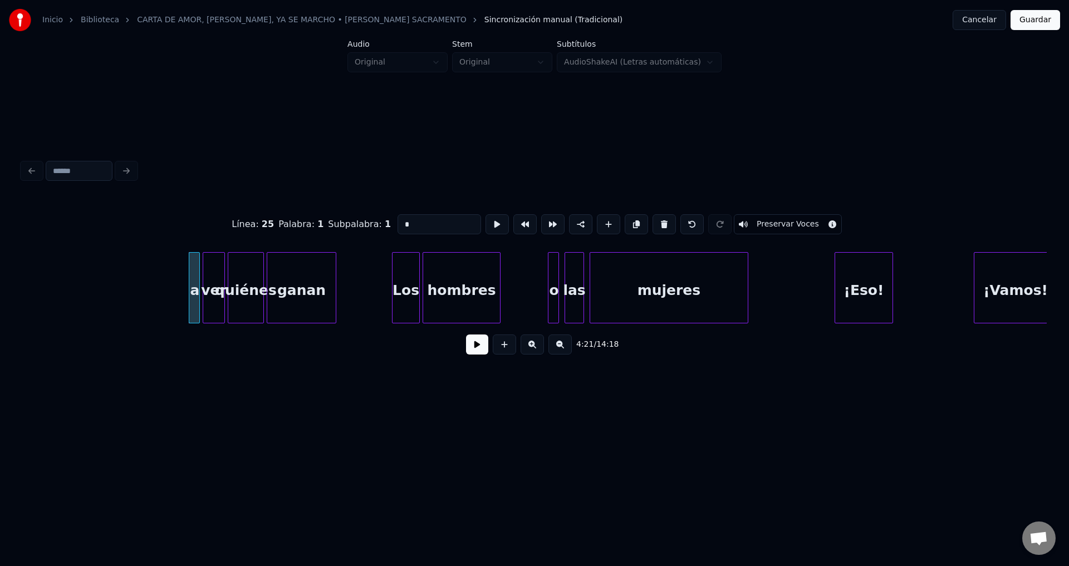
click at [655, 220] on button at bounding box center [663, 224] width 23 height 20
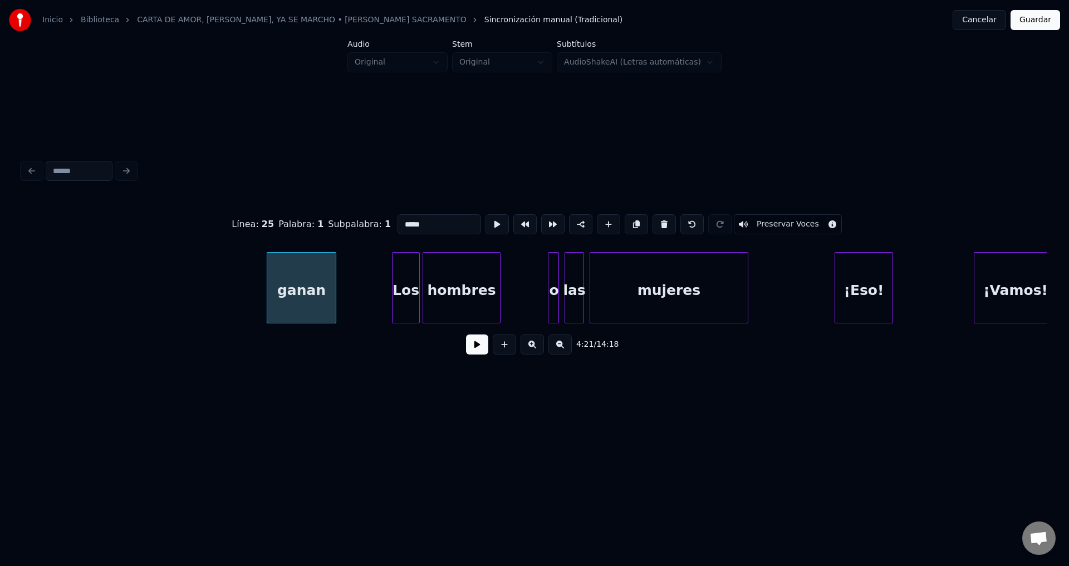
click at [655, 220] on button at bounding box center [663, 224] width 23 height 20
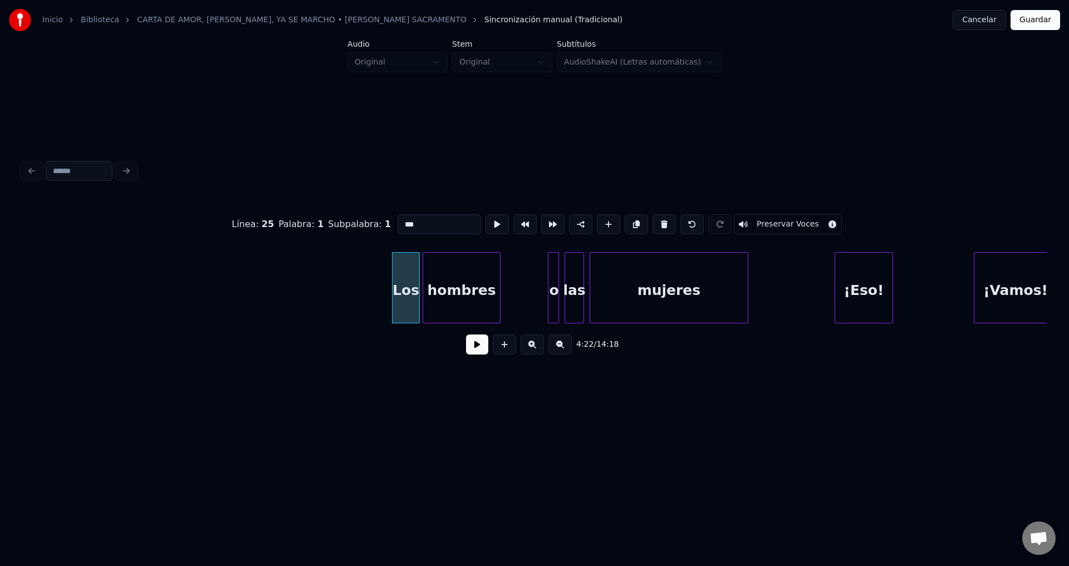
click at [655, 220] on button at bounding box center [663, 224] width 23 height 20
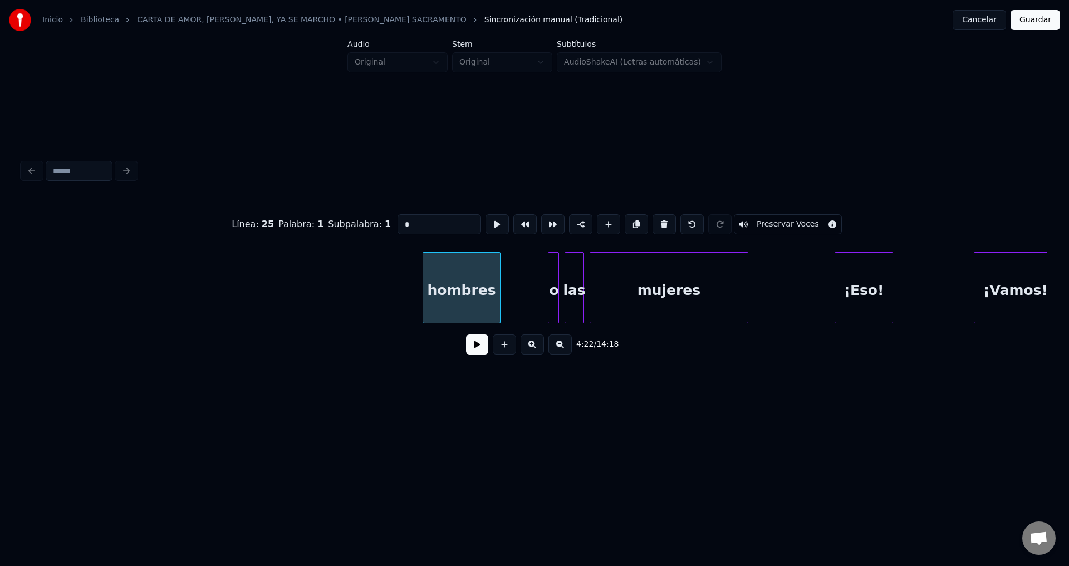
click at [655, 220] on button at bounding box center [663, 224] width 23 height 20
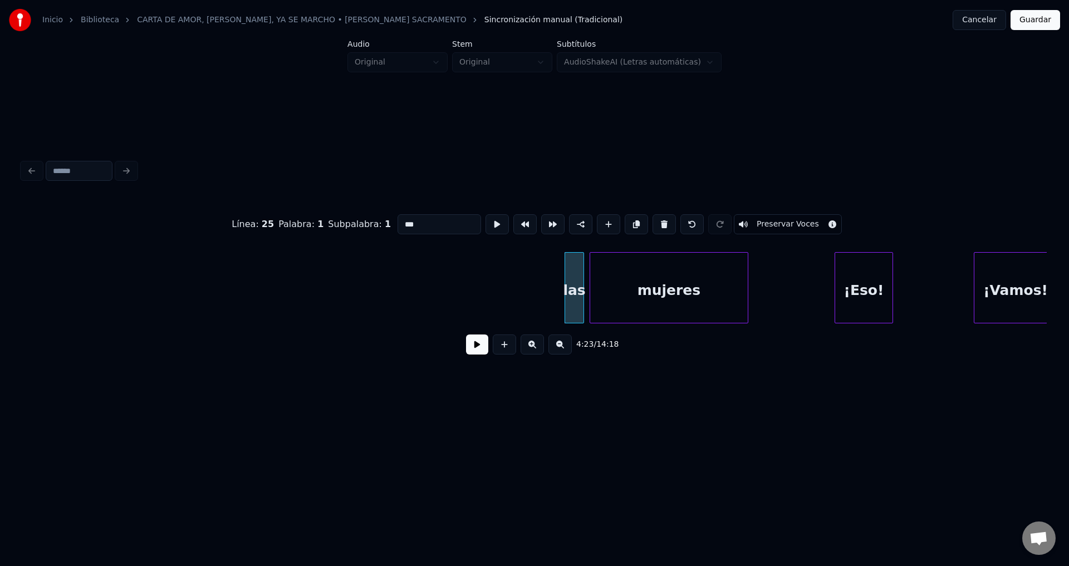
click at [655, 220] on button at bounding box center [663, 224] width 23 height 20
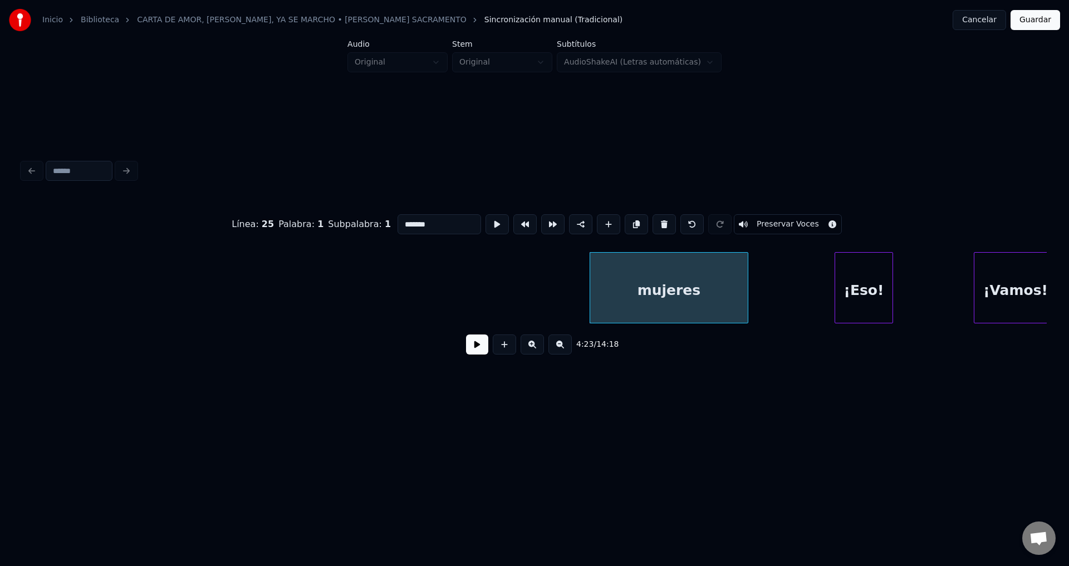
click at [655, 220] on button at bounding box center [663, 224] width 23 height 20
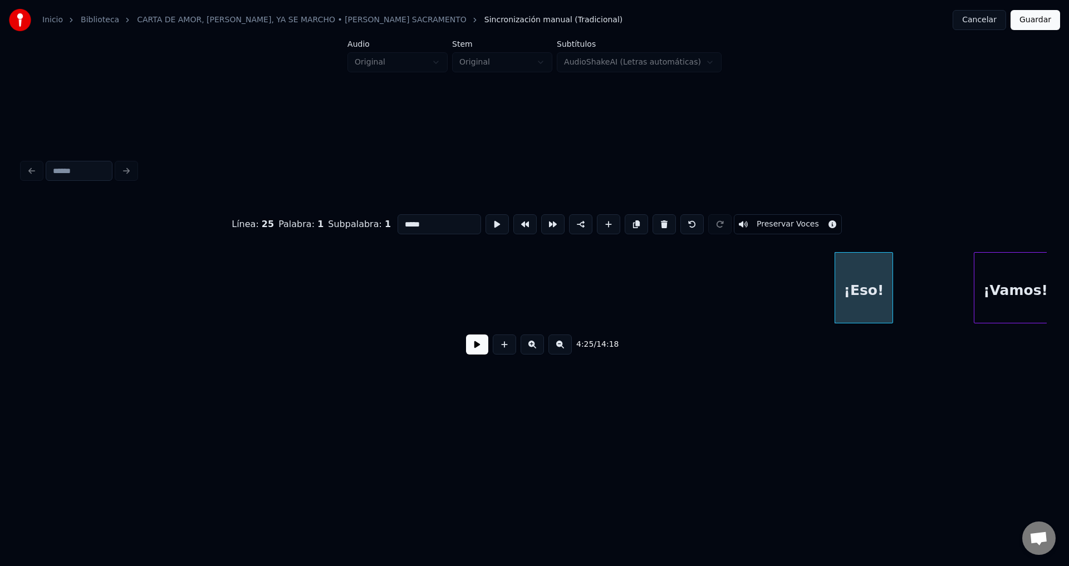
click at [655, 220] on button at bounding box center [663, 224] width 23 height 20
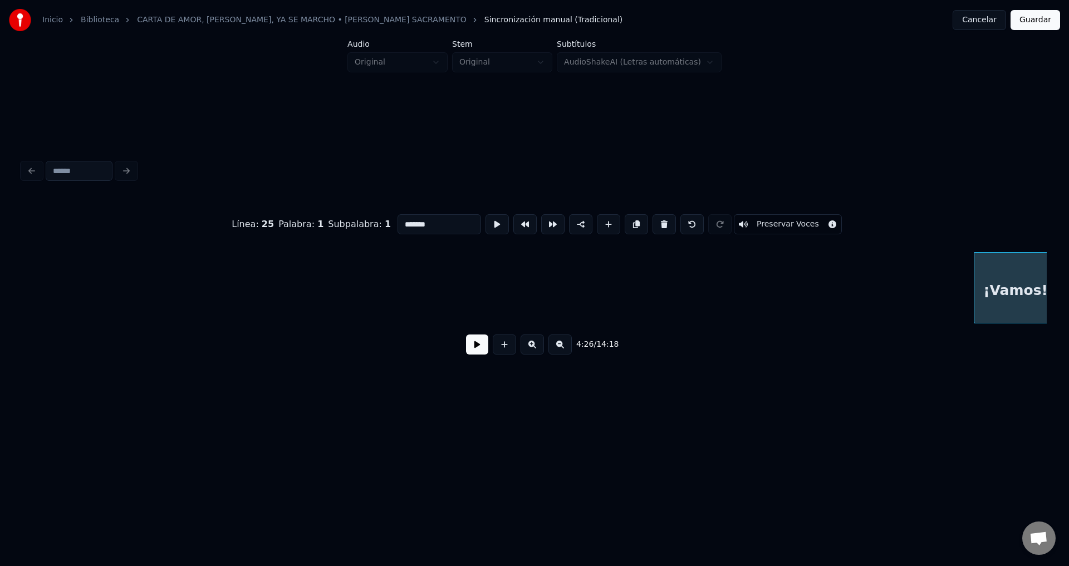
click at [655, 220] on button at bounding box center [663, 224] width 23 height 20
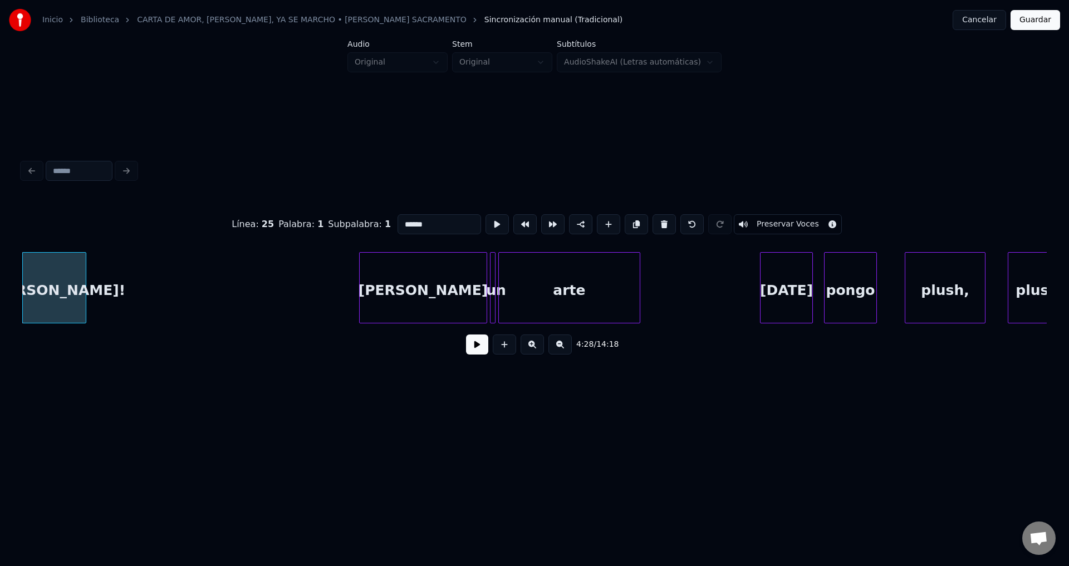
click at [655, 220] on button at bounding box center [663, 224] width 23 height 20
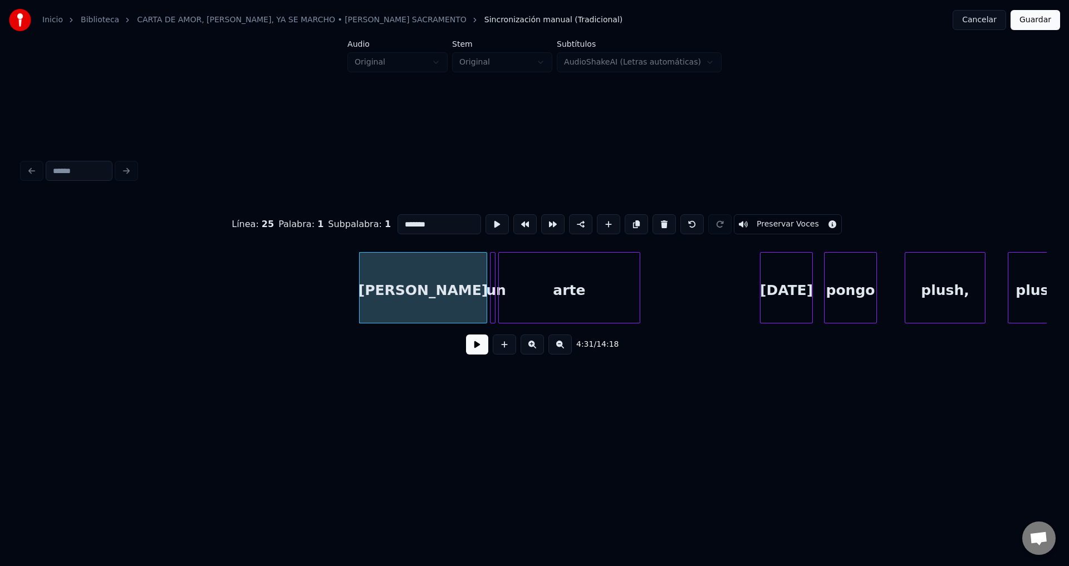
click at [655, 220] on button at bounding box center [663, 224] width 23 height 20
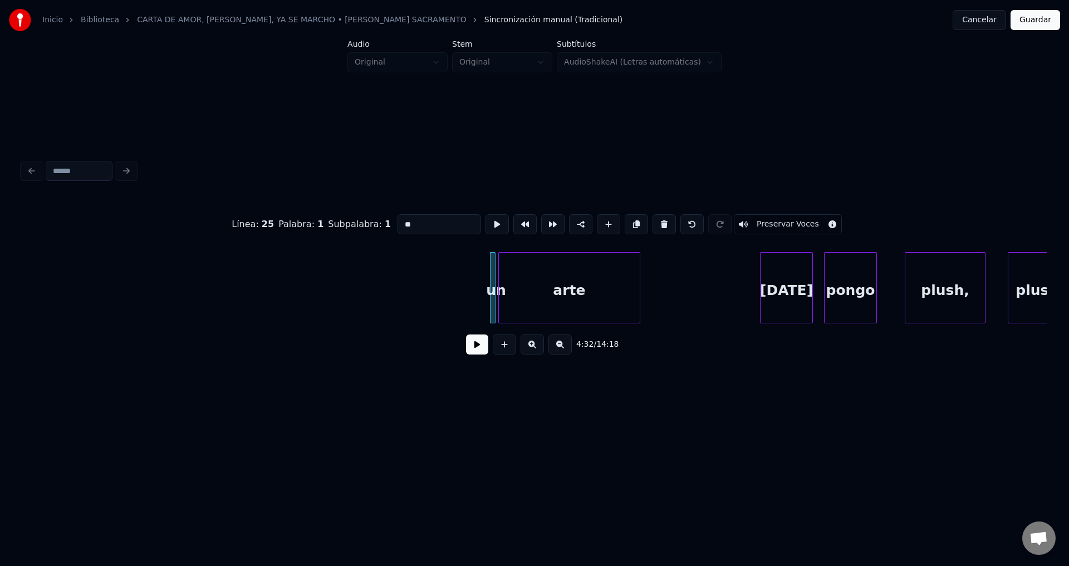
click at [655, 220] on button at bounding box center [663, 224] width 23 height 20
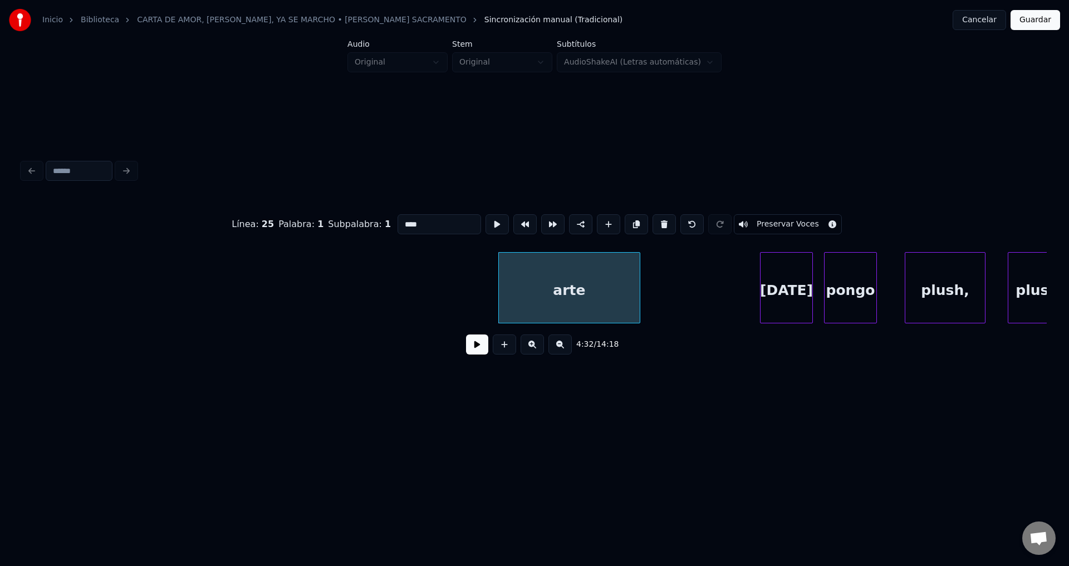
click at [655, 220] on button at bounding box center [663, 224] width 23 height 20
type input "****"
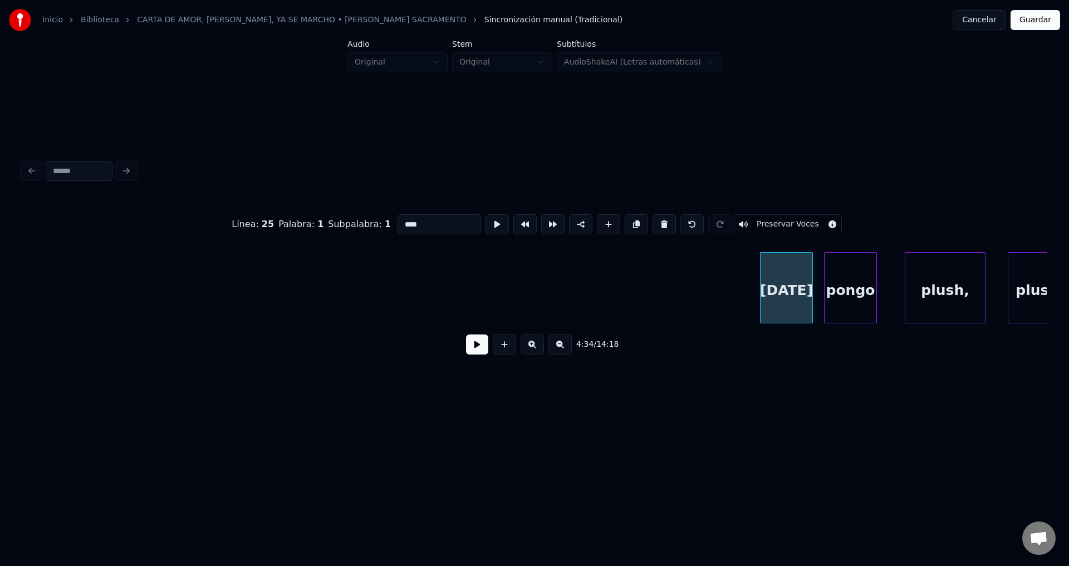
click at [471, 352] on button at bounding box center [477, 345] width 22 height 20
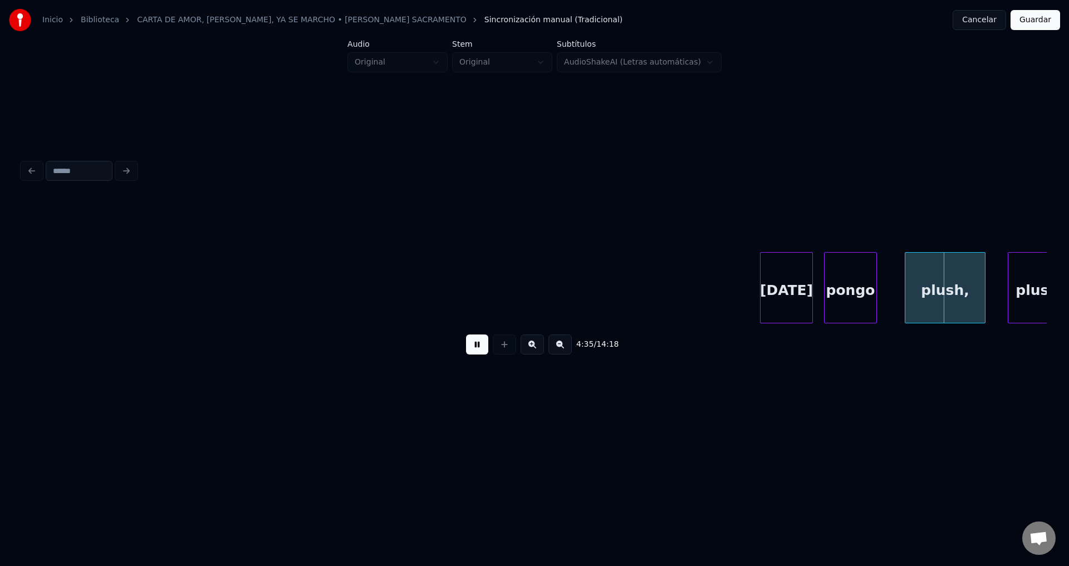
click at [471, 351] on button at bounding box center [477, 345] width 22 height 20
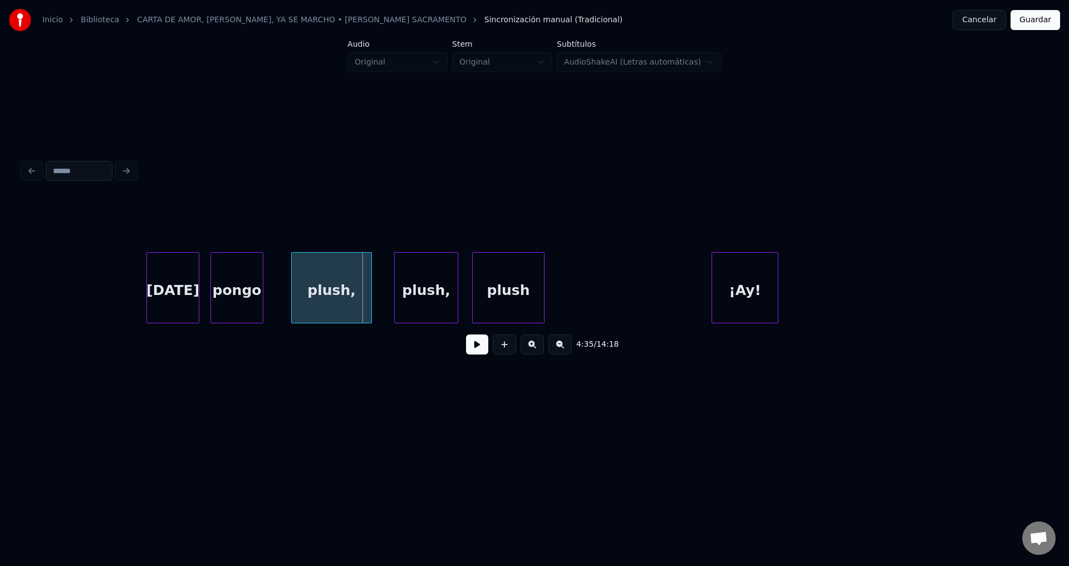
scroll to position [0, 38078]
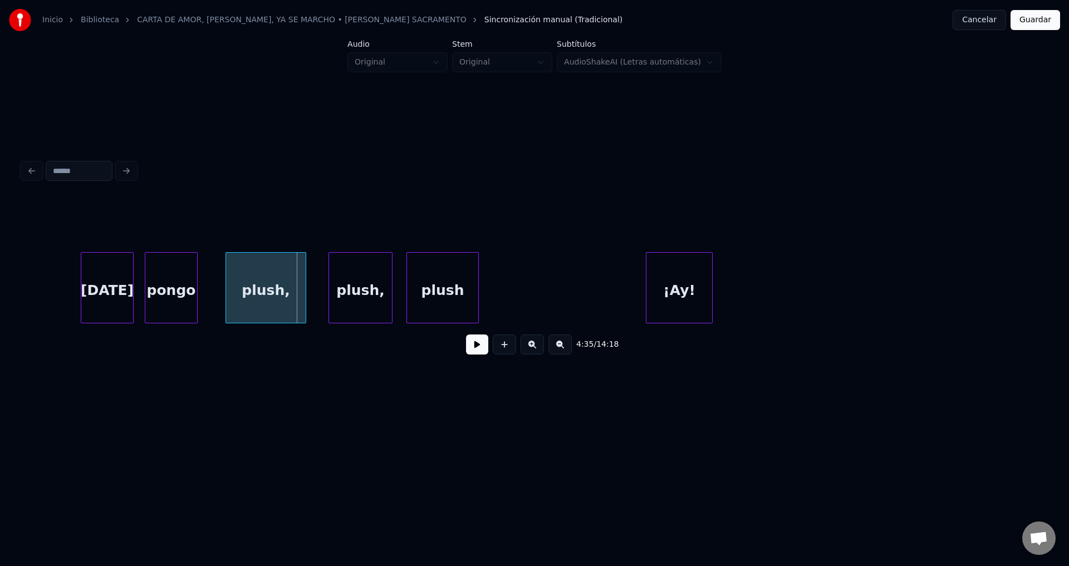
click at [108, 284] on div "[DATE]" at bounding box center [107, 291] width 52 height 76
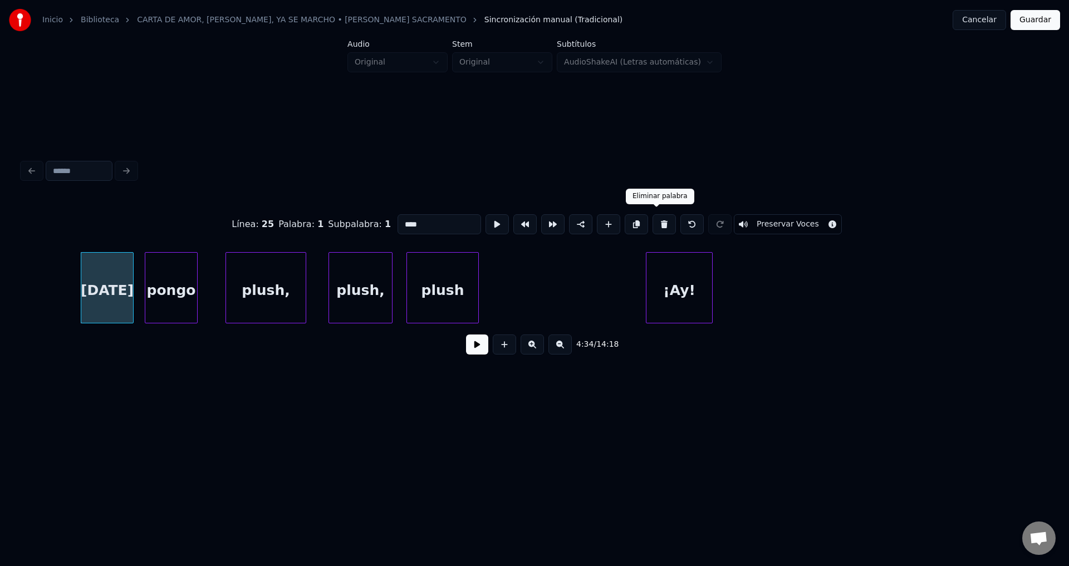
click at [652, 221] on button at bounding box center [663, 224] width 23 height 20
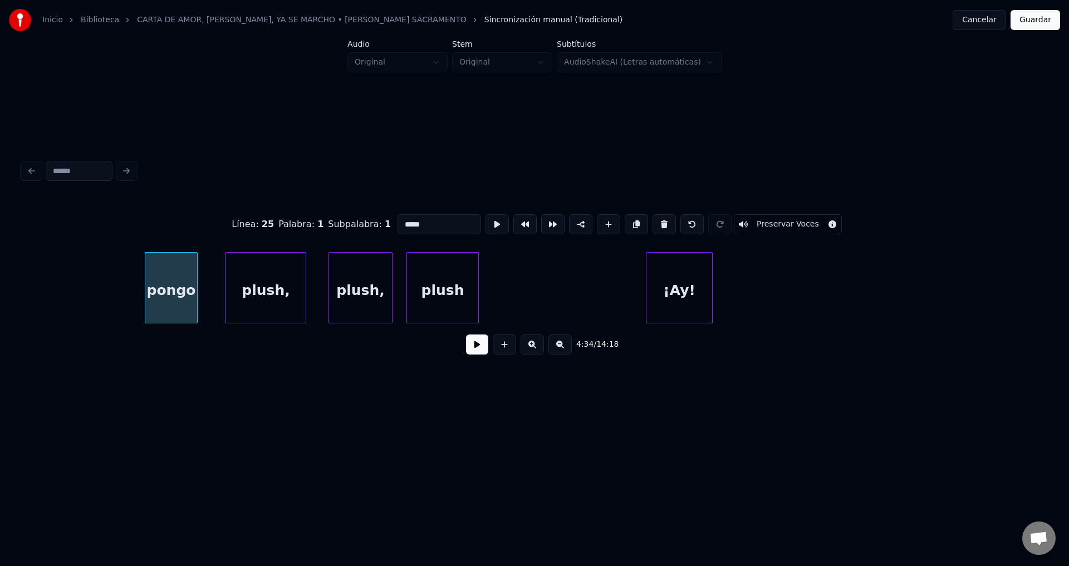
click at [652, 221] on button at bounding box center [663, 224] width 23 height 20
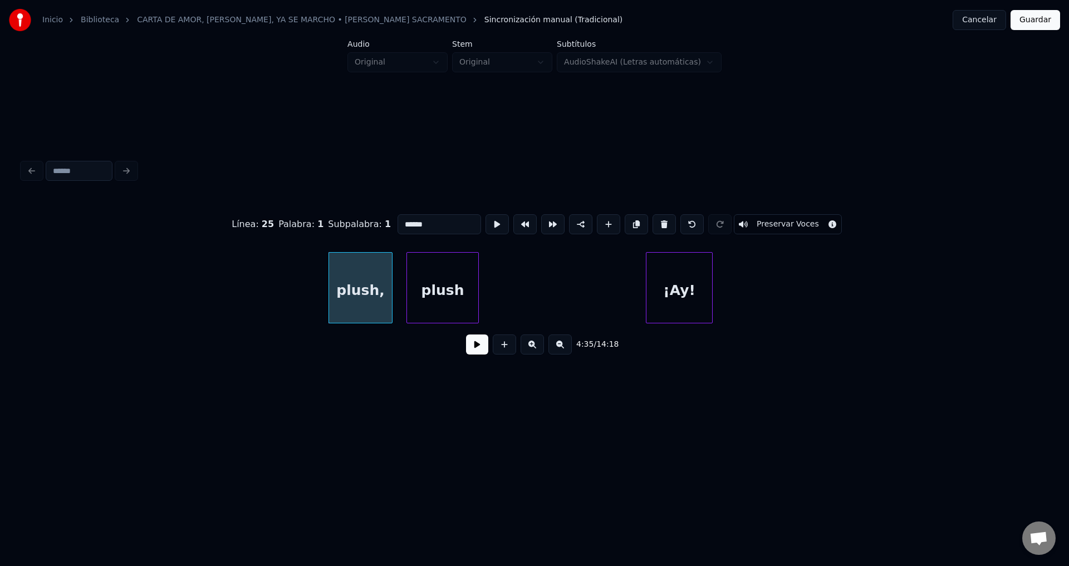
click at [652, 221] on button at bounding box center [663, 224] width 23 height 20
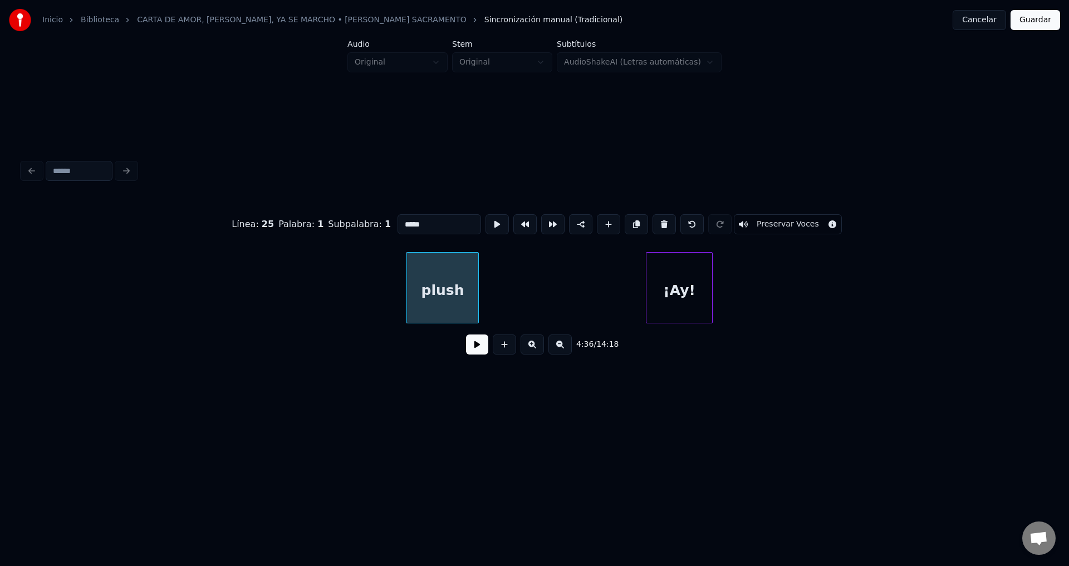
click at [652, 221] on button at bounding box center [663, 224] width 23 height 20
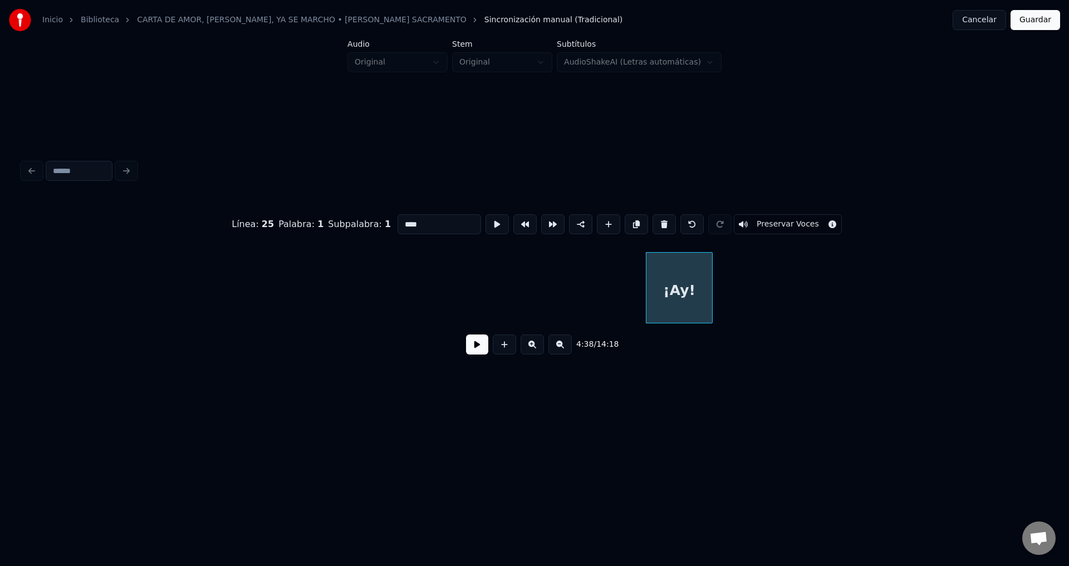
click at [652, 221] on button at bounding box center [663, 224] width 23 height 20
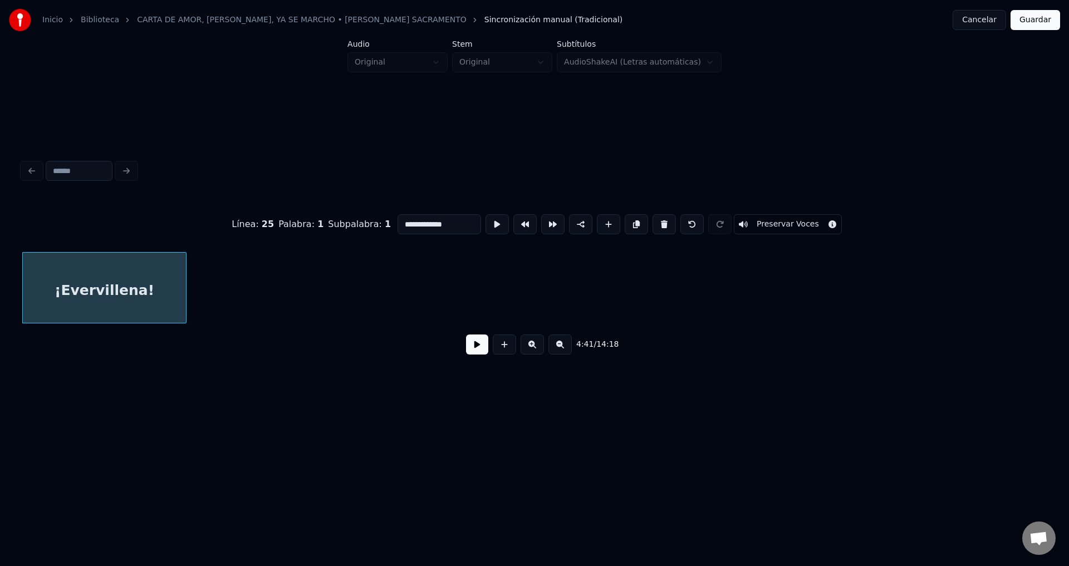
click at [652, 221] on button at bounding box center [663, 224] width 23 height 20
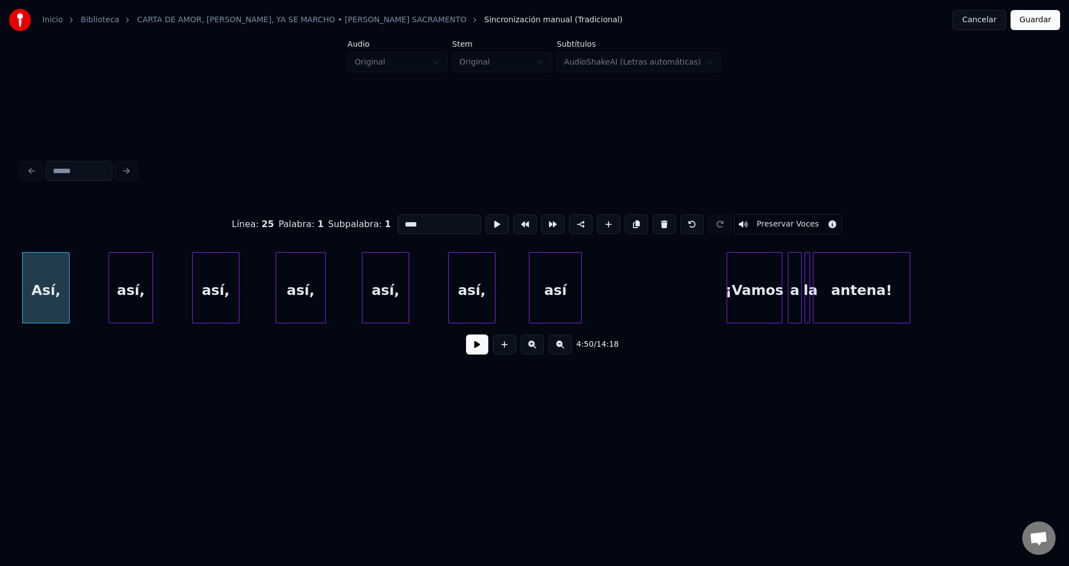
click at [652, 221] on button at bounding box center [663, 224] width 23 height 20
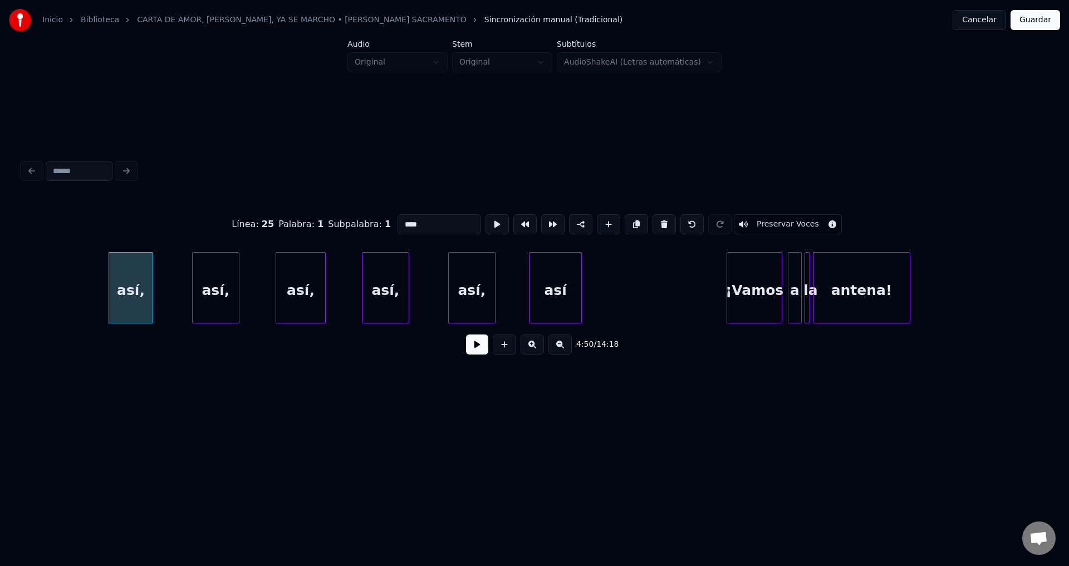
click at [652, 221] on button at bounding box center [663, 224] width 23 height 20
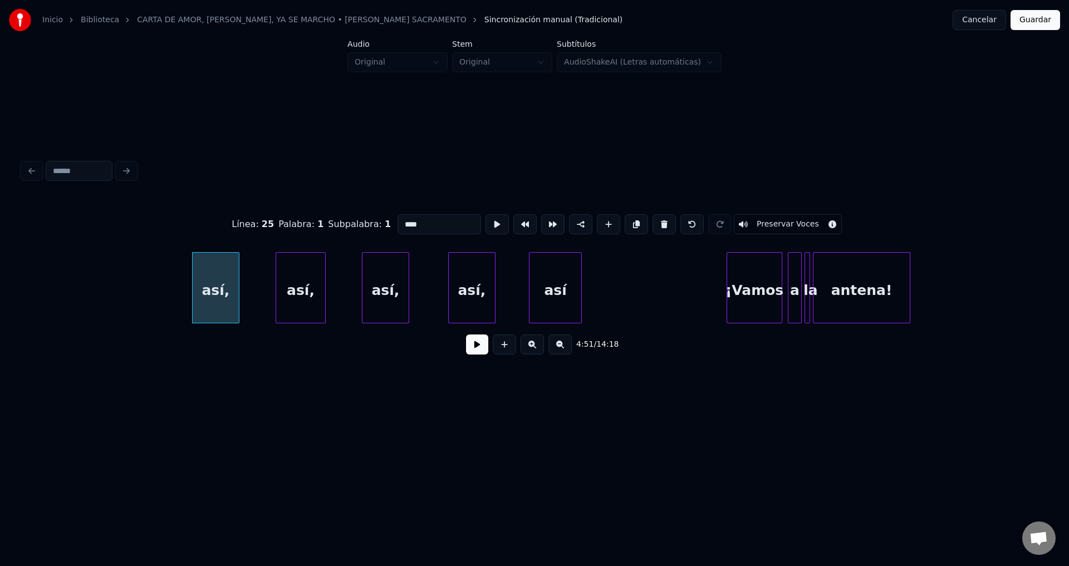
click at [652, 221] on button at bounding box center [663, 224] width 23 height 20
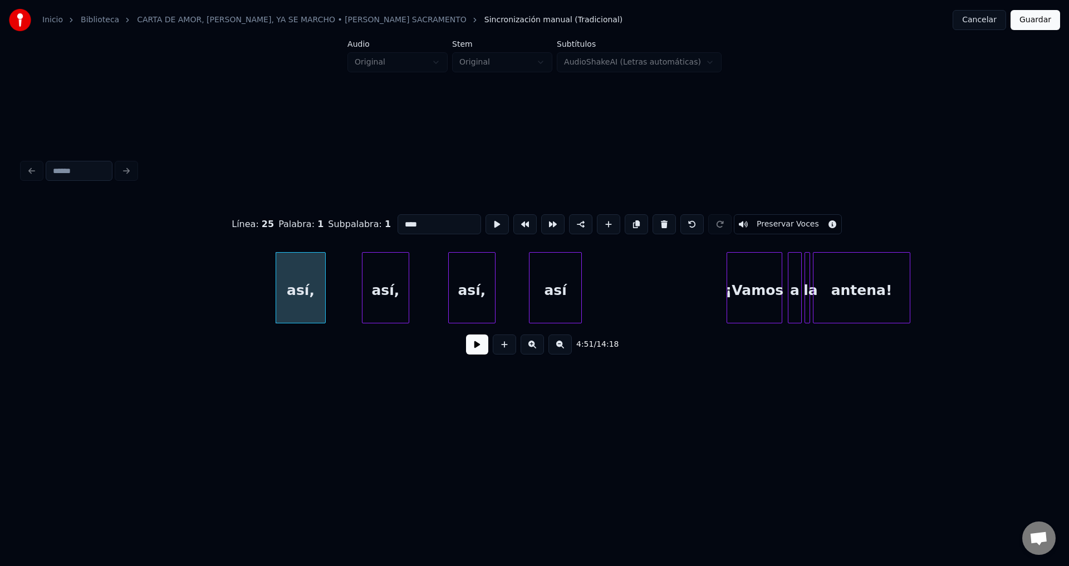
click at [652, 221] on button at bounding box center [663, 224] width 23 height 20
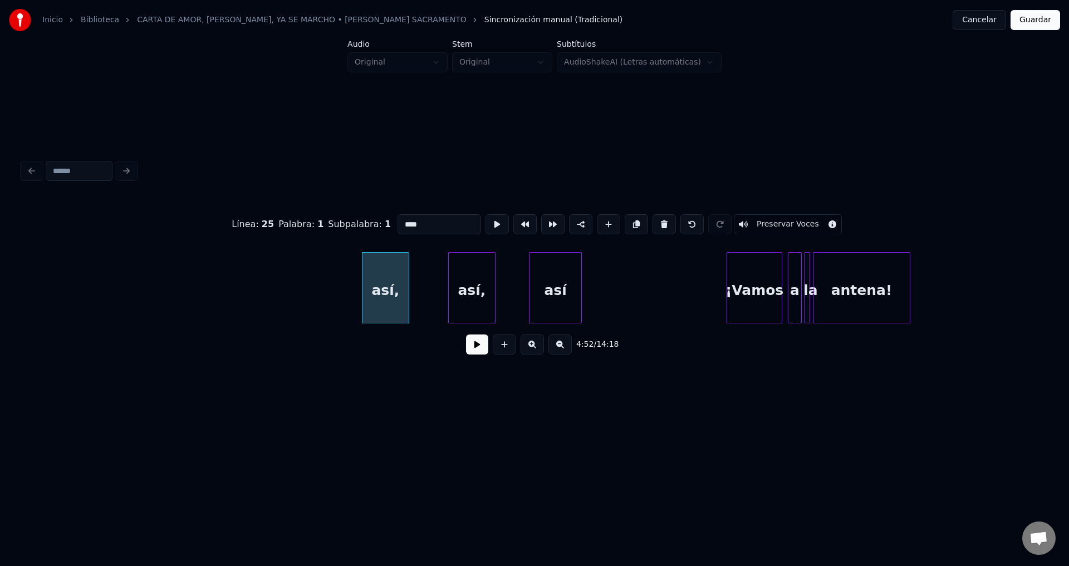
click at [652, 221] on button at bounding box center [663, 224] width 23 height 20
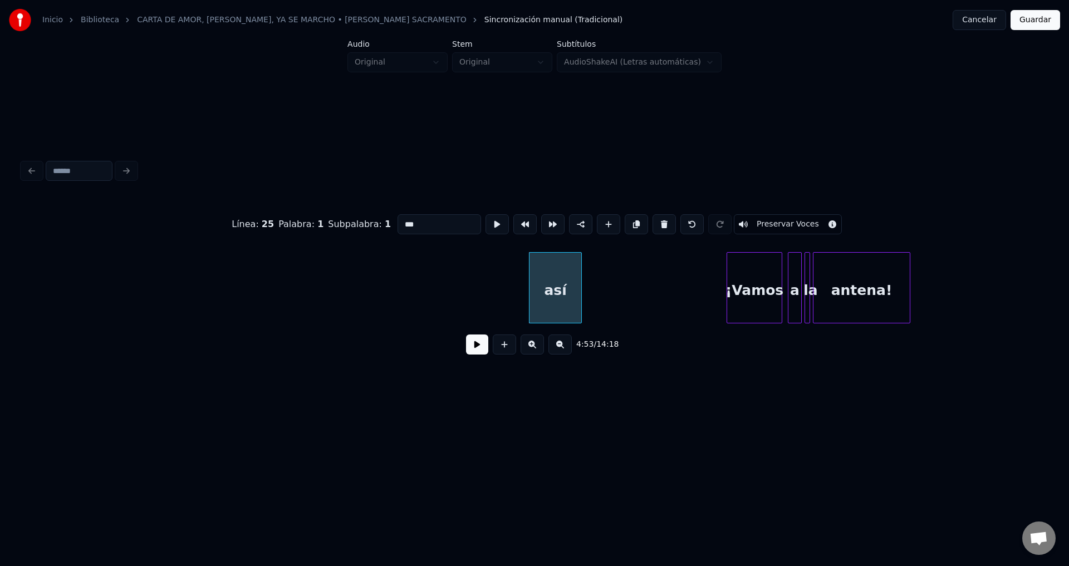
click at [652, 221] on button at bounding box center [663, 224] width 23 height 20
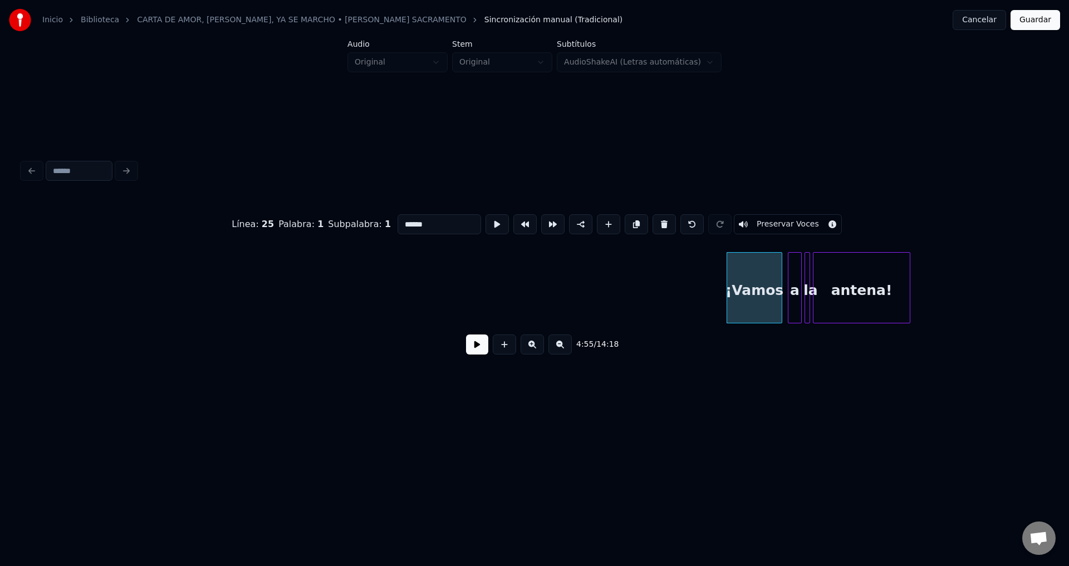
click at [652, 221] on button at bounding box center [663, 224] width 23 height 20
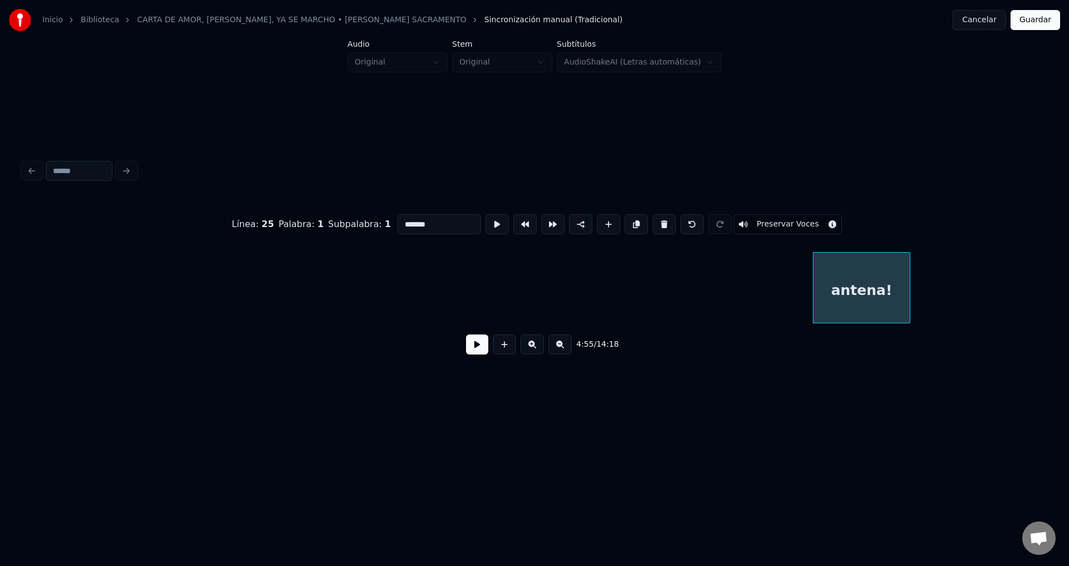
click at [652, 221] on button at bounding box center [663, 224] width 23 height 20
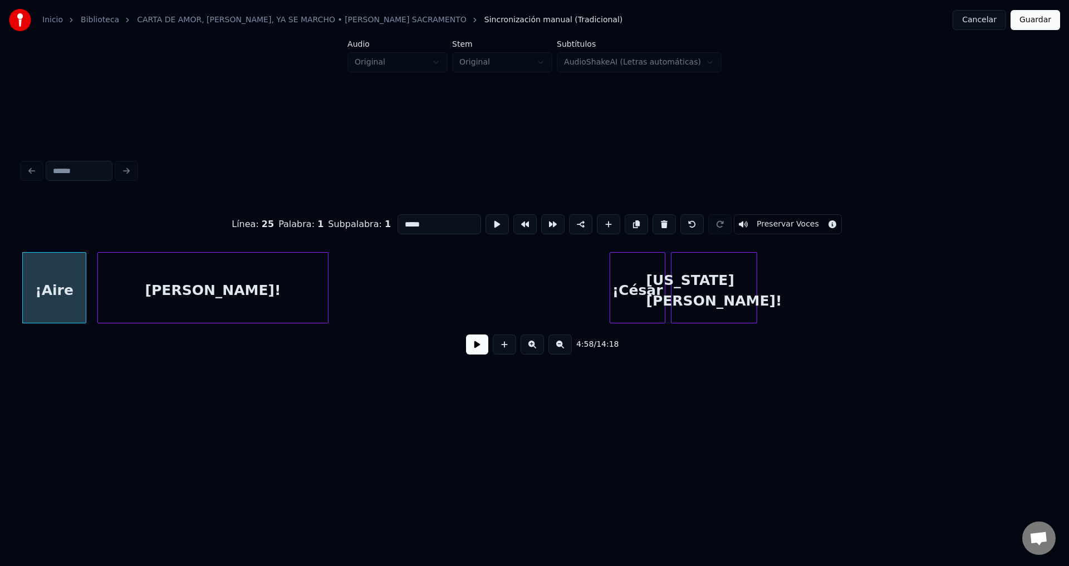
click at [652, 221] on button at bounding box center [663, 224] width 23 height 20
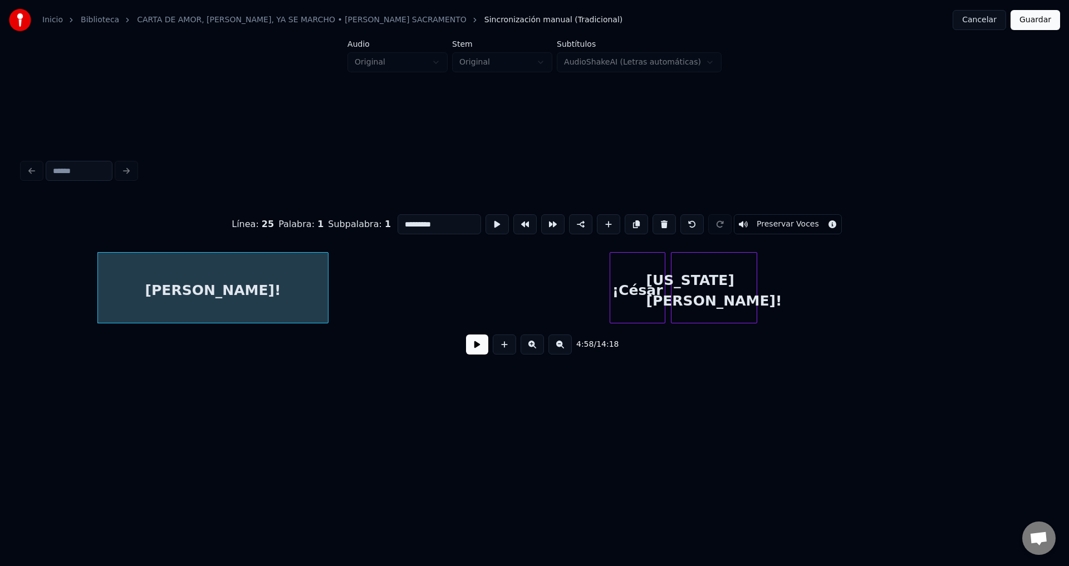
click at [652, 221] on button at bounding box center [663, 224] width 23 height 20
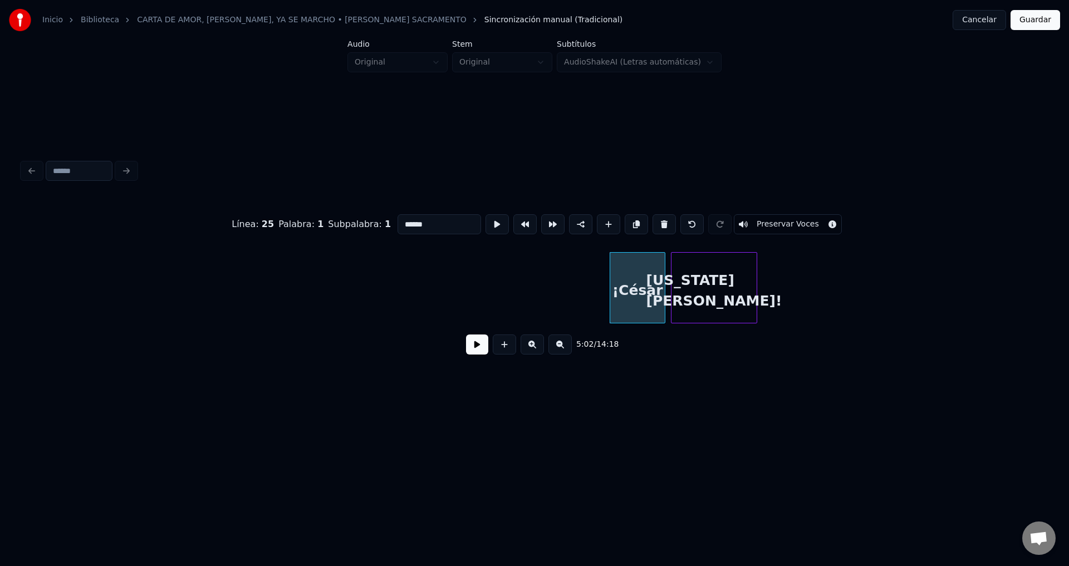
click at [652, 221] on button at bounding box center [663, 224] width 23 height 20
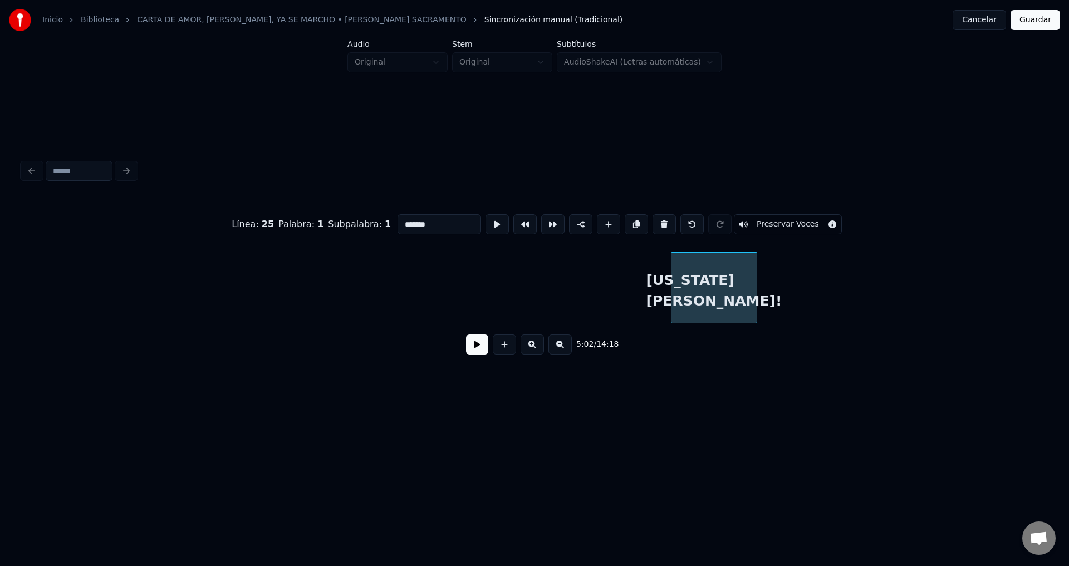
click at [652, 221] on button at bounding box center [663, 224] width 23 height 20
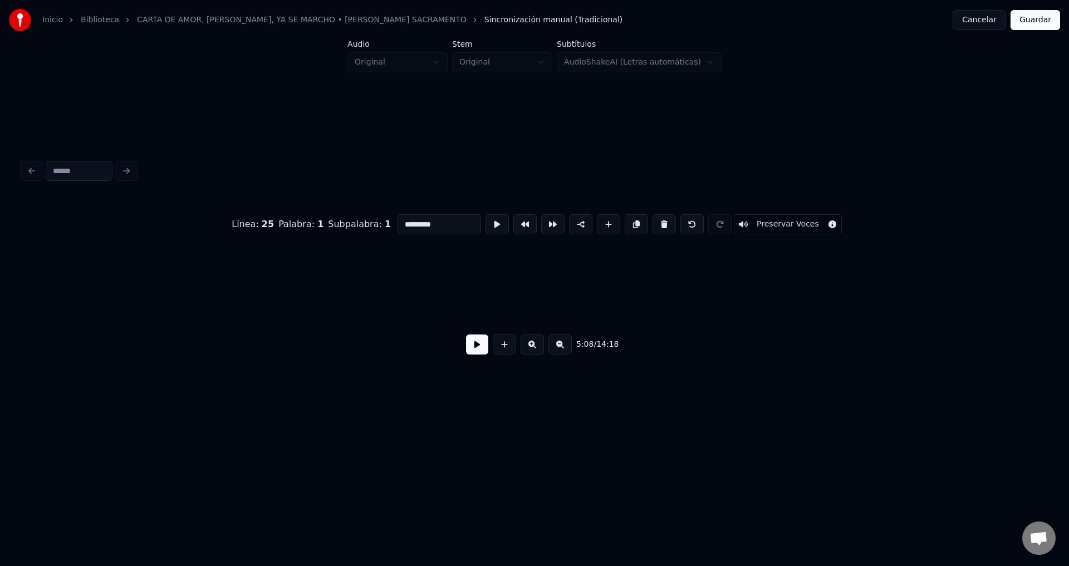
scroll to position [0, 42963]
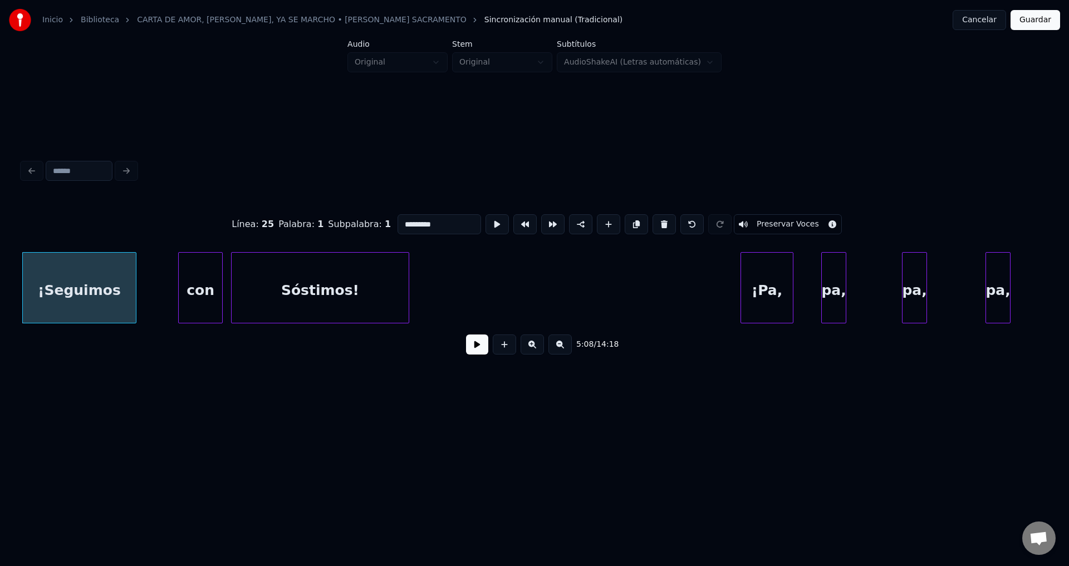
click at [652, 221] on button at bounding box center [663, 224] width 23 height 20
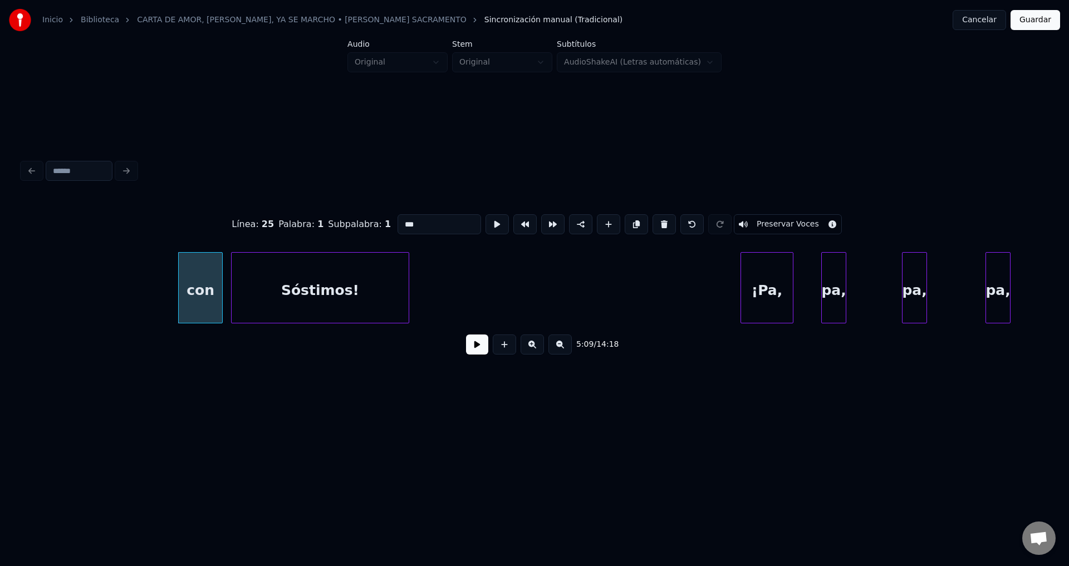
click at [652, 221] on button at bounding box center [663, 224] width 23 height 20
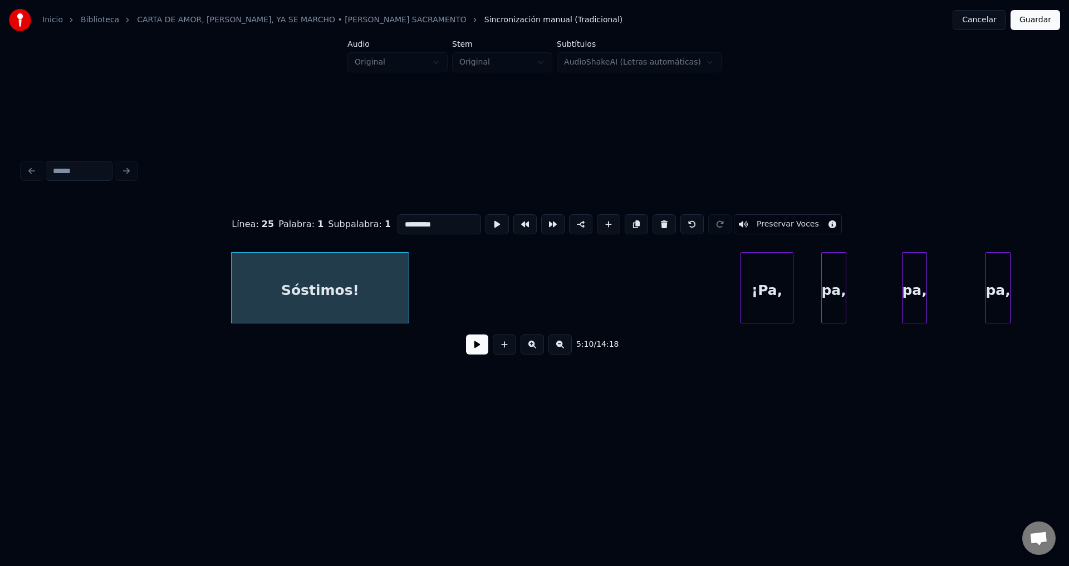
click at [652, 221] on button at bounding box center [663, 224] width 23 height 20
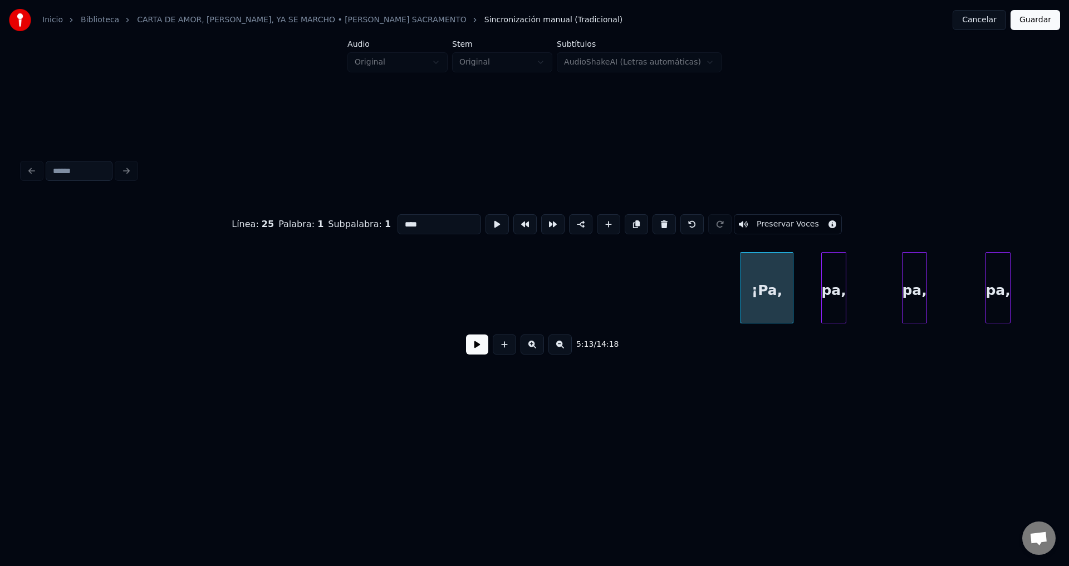
click at [652, 221] on button at bounding box center [663, 224] width 23 height 20
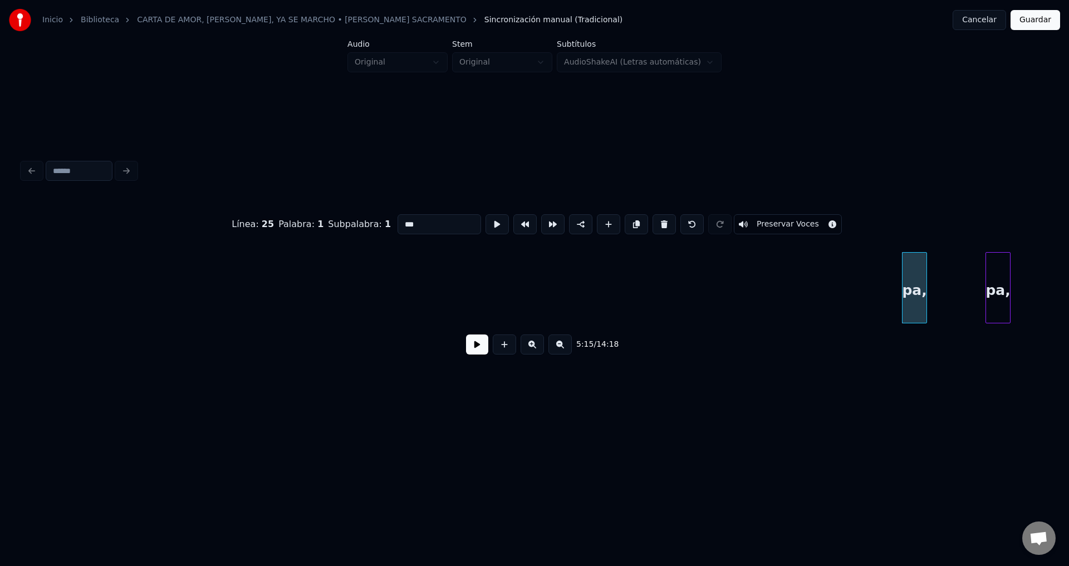
click at [652, 221] on button at bounding box center [663, 224] width 23 height 20
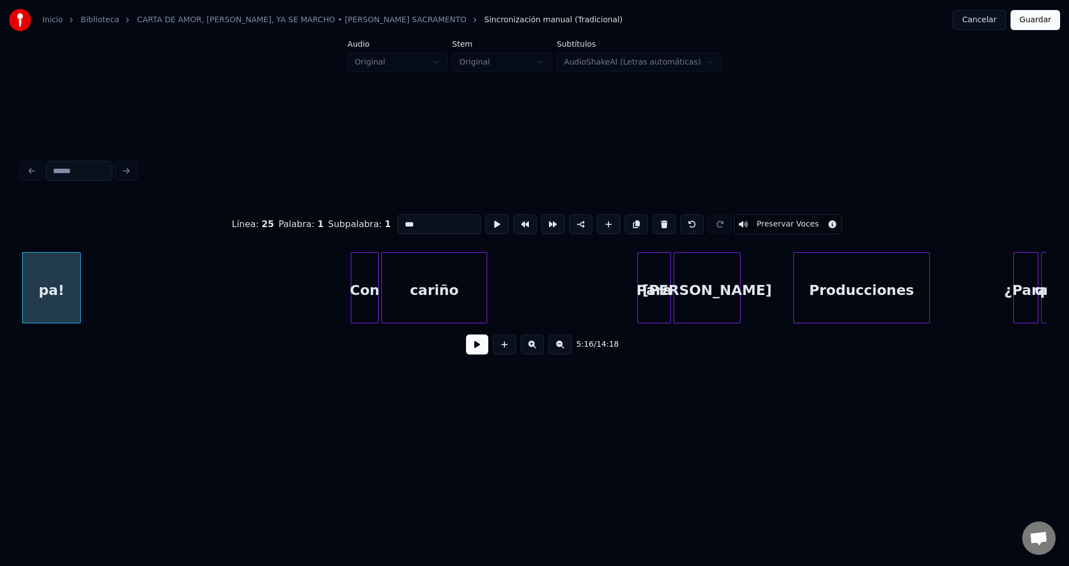
click at [652, 221] on button at bounding box center [663, 224] width 23 height 20
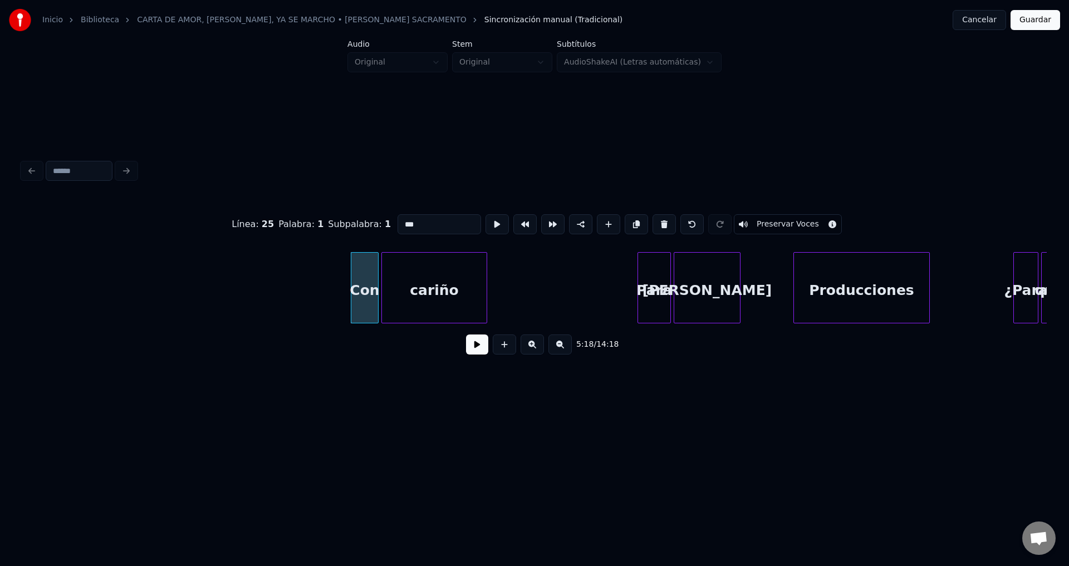
click at [652, 221] on button at bounding box center [663, 224] width 23 height 20
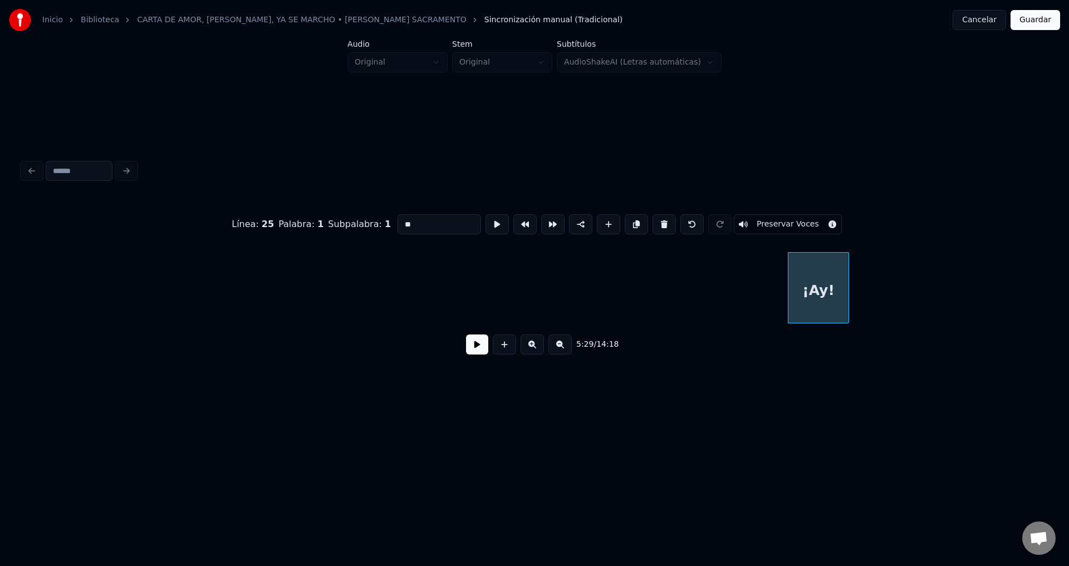
scroll to position [0, 46409]
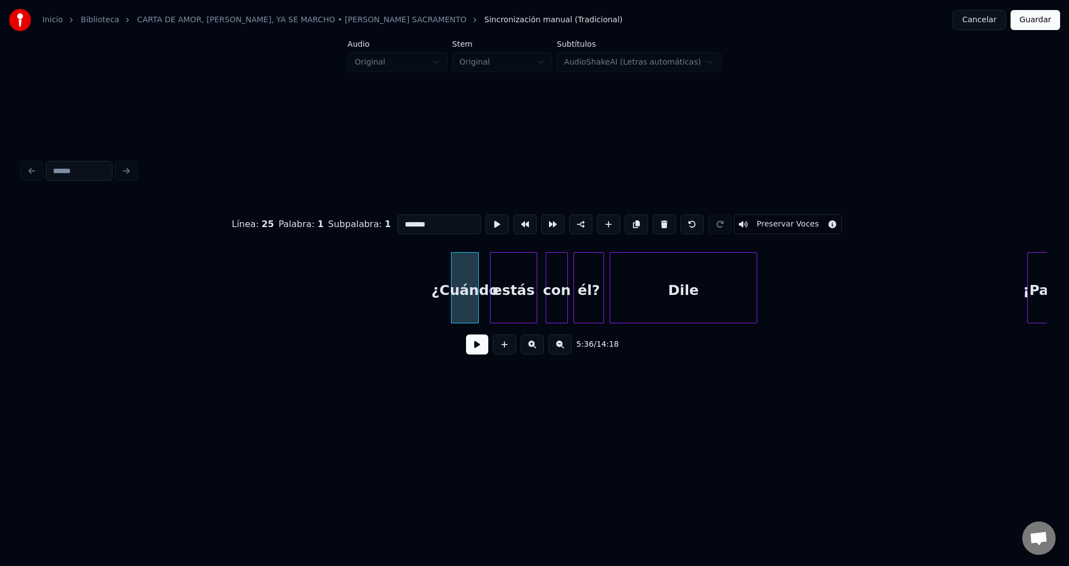
type input "*****"
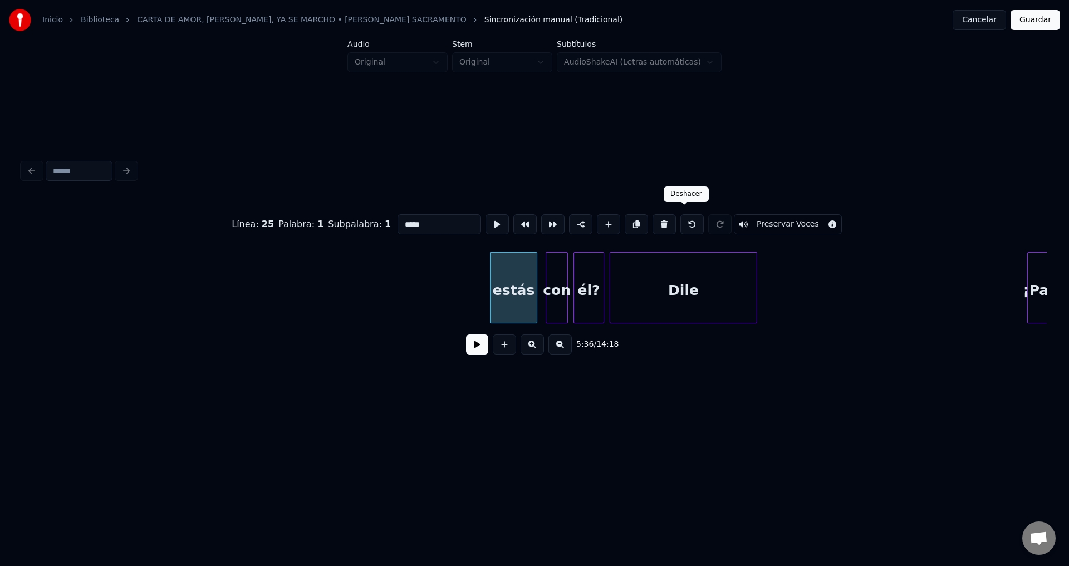
type input "*****"
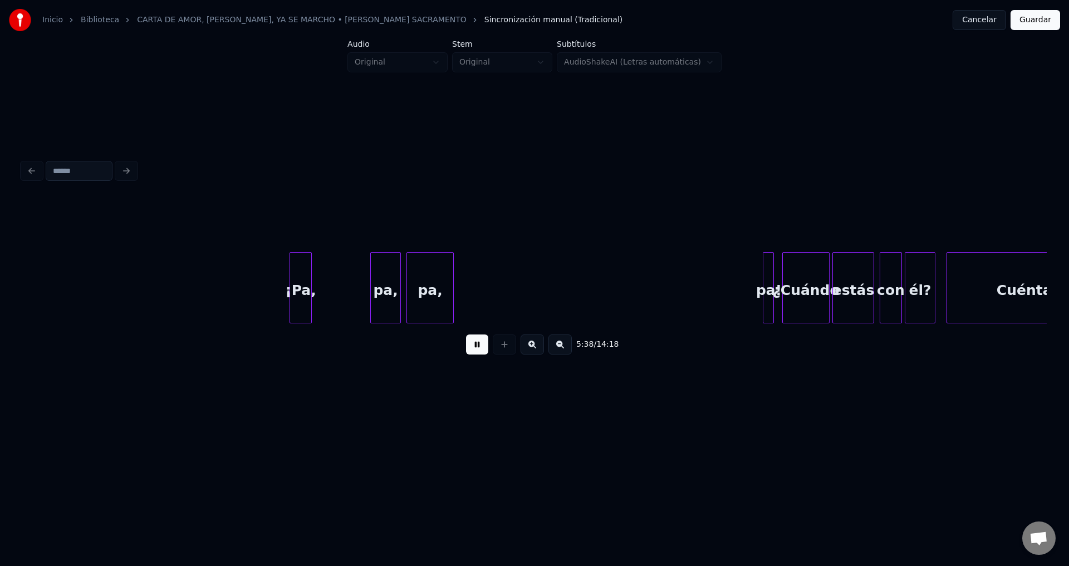
scroll to position [0, 47151]
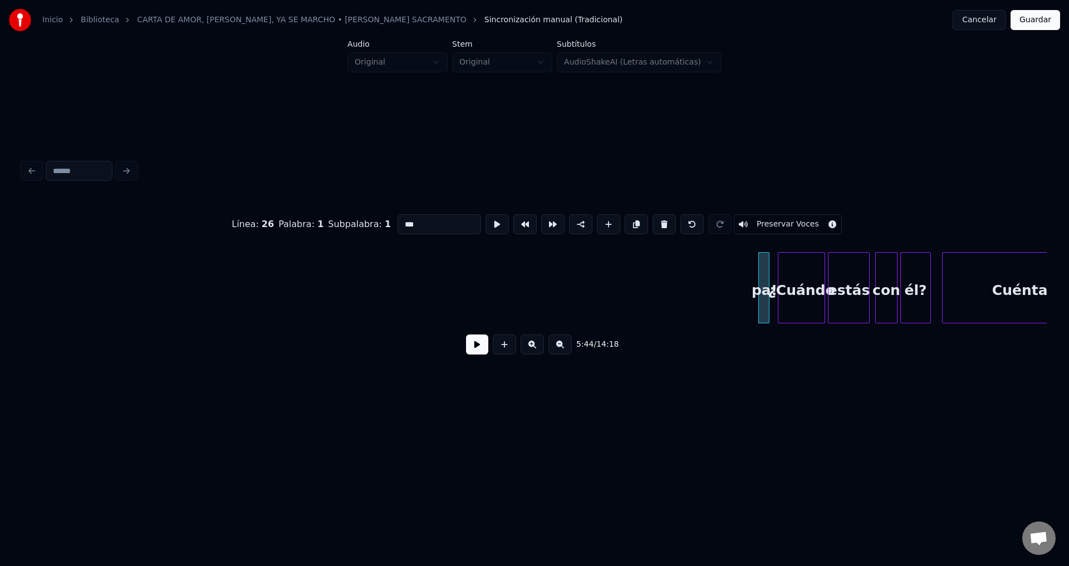
type input "*******"
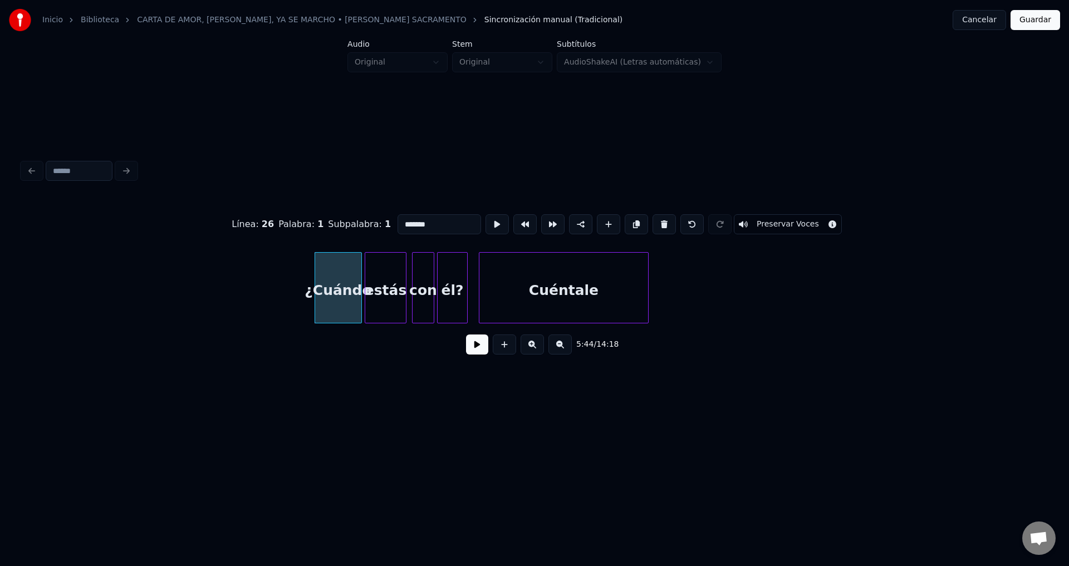
scroll to position [0, 47681]
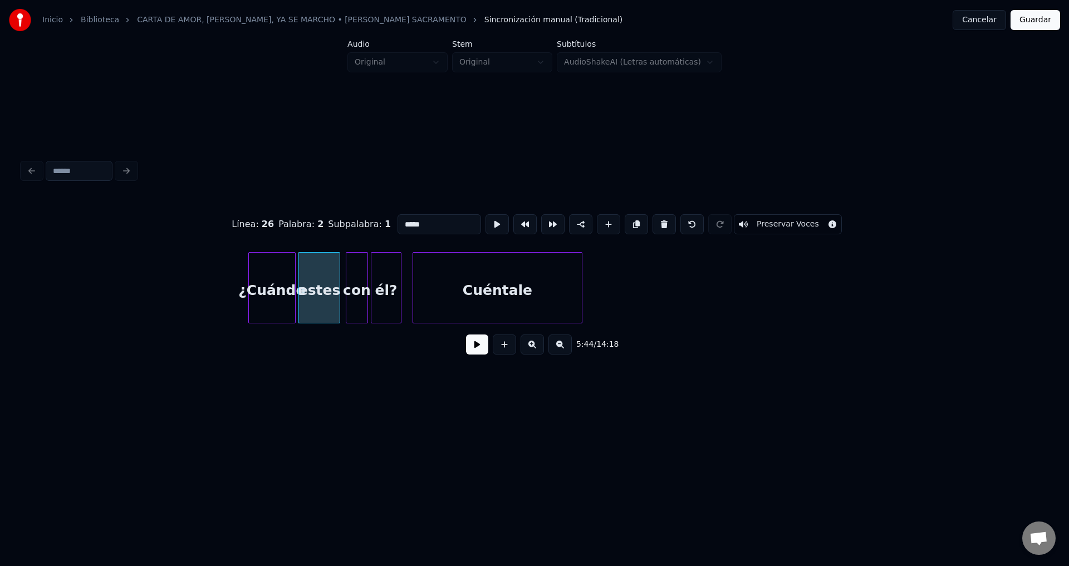
type input "*****"
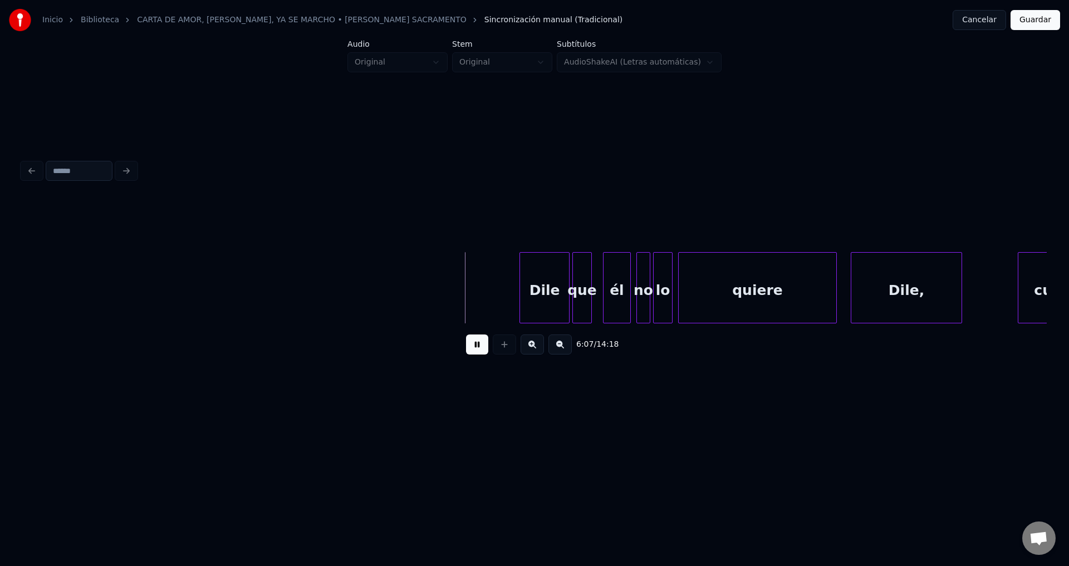
scroll to position [0, 50794]
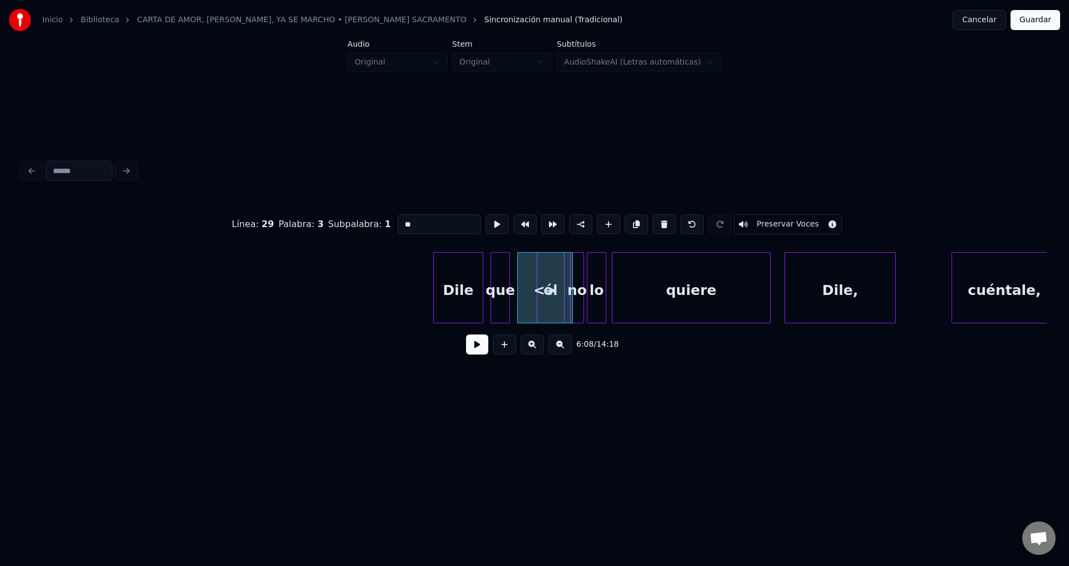
drag, startPoint x: 461, startPoint y: 219, endPoint x: 384, endPoint y: 219, distance: 77.4
click at [384, 219] on div "Línea : 29 Palabra : 3 Subpalabra : 1 ** Preservar Voces" at bounding box center [534, 225] width 1024 height 56
click at [522, 278] on div "a" at bounding box center [534, 291] width 55 height 76
click at [526, 276] on div at bounding box center [527, 288] width 3 height 70
click at [523, 276] on div "a" at bounding box center [521, 291] width 19 height 76
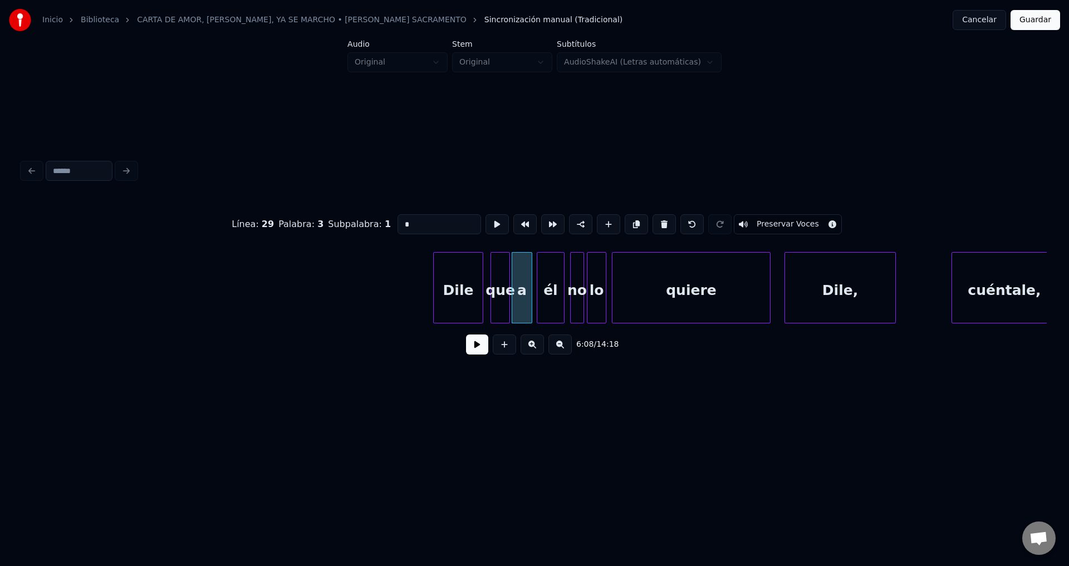
click at [501, 264] on div "que" at bounding box center [500, 291] width 18 height 76
click at [499, 274] on div at bounding box center [500, 288] width 3 height 70
click at [516, 278] on div "a" at bounding box center [516, 291] width 19 height 76
click at [470, 278] on div "Dile" at bounding box center [458, 291] width 49 height 76
click at [468, 284] on div "Dile" at bounding box center [458, 291] width 49 height 76
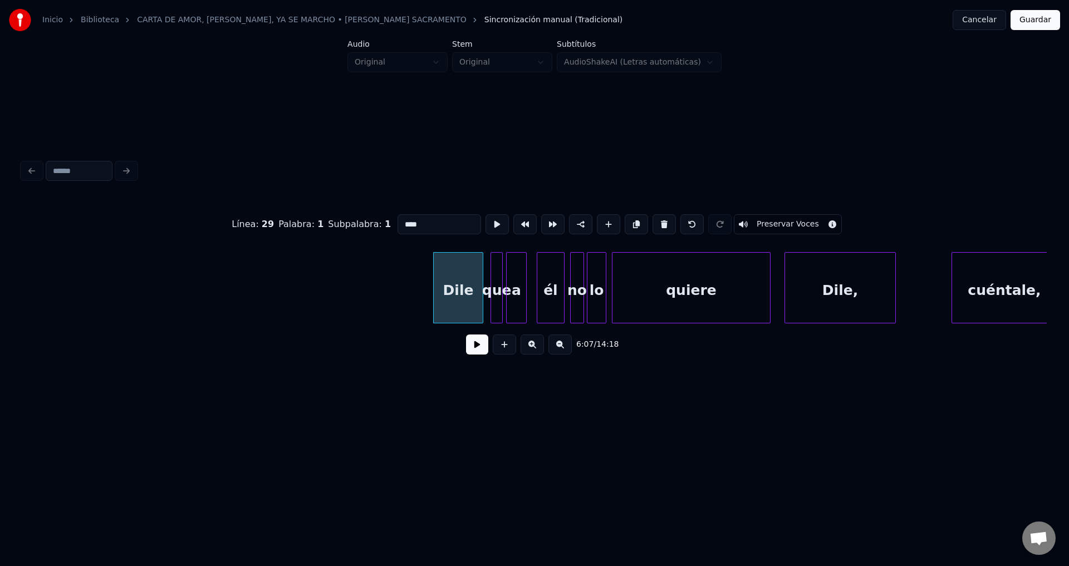
type input "****"
click at [483, 357] on div "6:07 / 14:18" at bounding box center [534, 344] width 1007 height 24
click at [480, 355] on button at bounding box center [477, 345] width 22 height 20
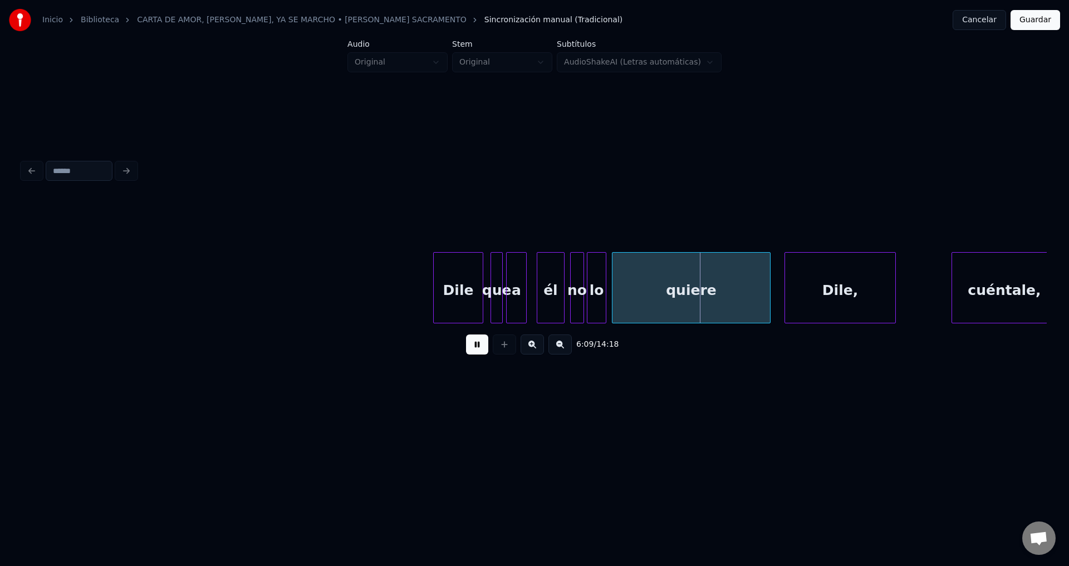
click at [479, 355] on button at bounding box center [477, 345] width 22 height 20
click at [479, 347] on button at bounding box center [477, 345] width 22 height 20
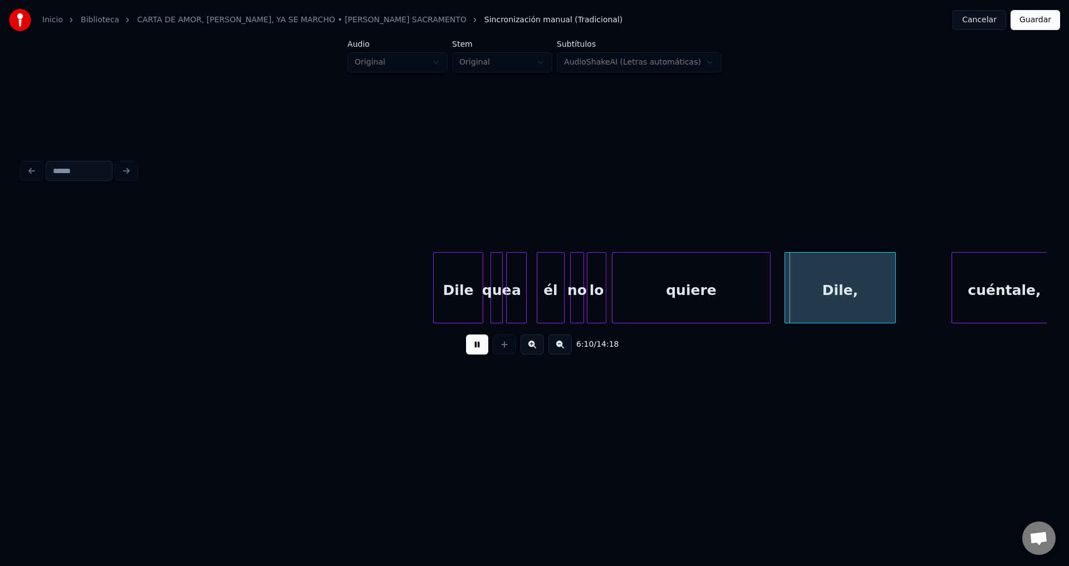
click at [478, 347] on button at bounding box center [477, 345] width 22 height 20
click at [516, 285] on div "a" at bounding box center [516, 291] width 19 height 76
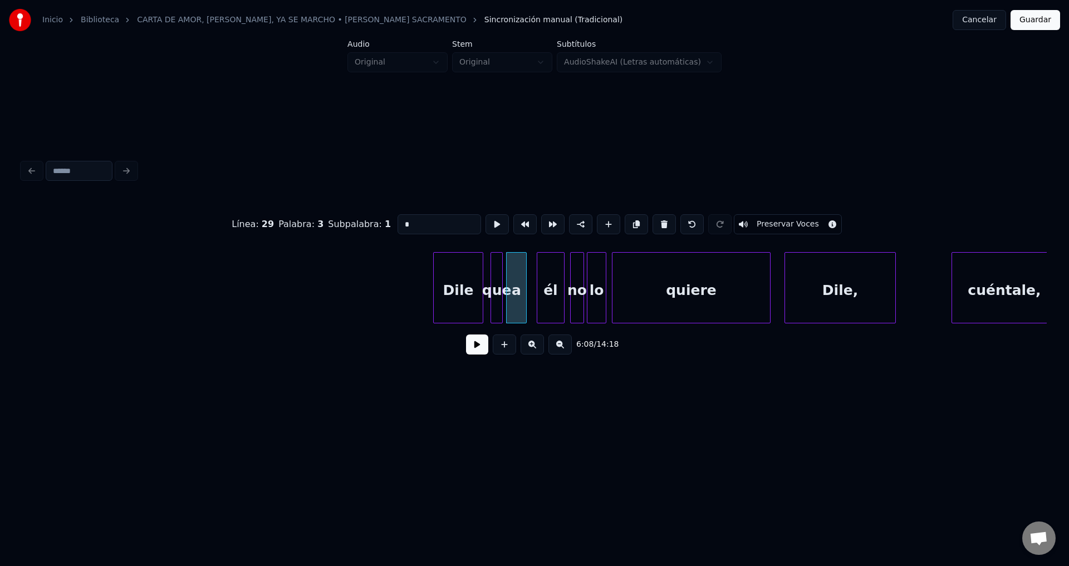
click at [450, 292] on div "Dile" at bounding box center [458, 291] width 49 height 76
type input "****"
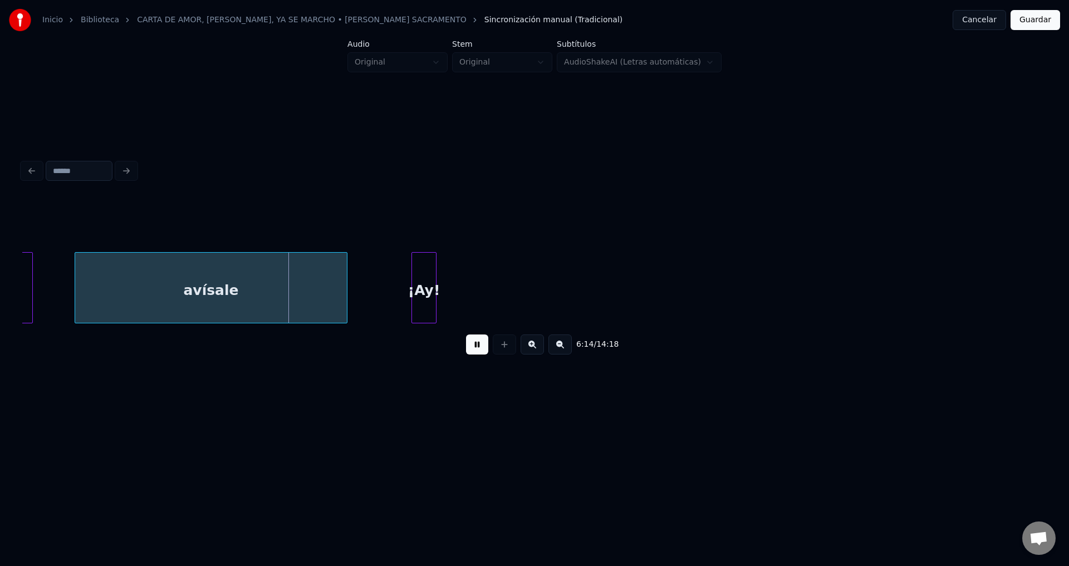
scroll to position [0, 51390]
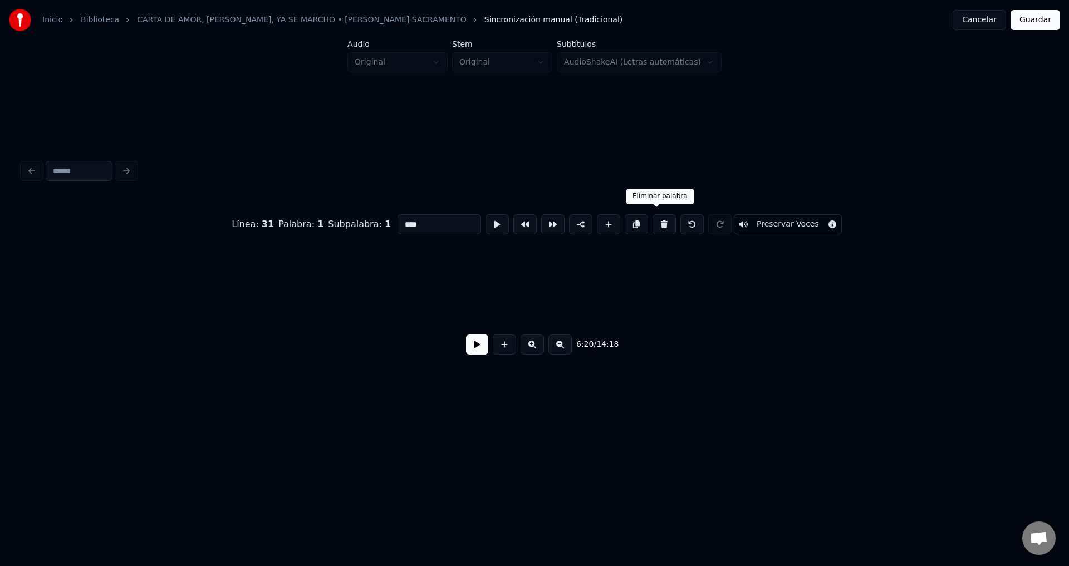
type input "****"
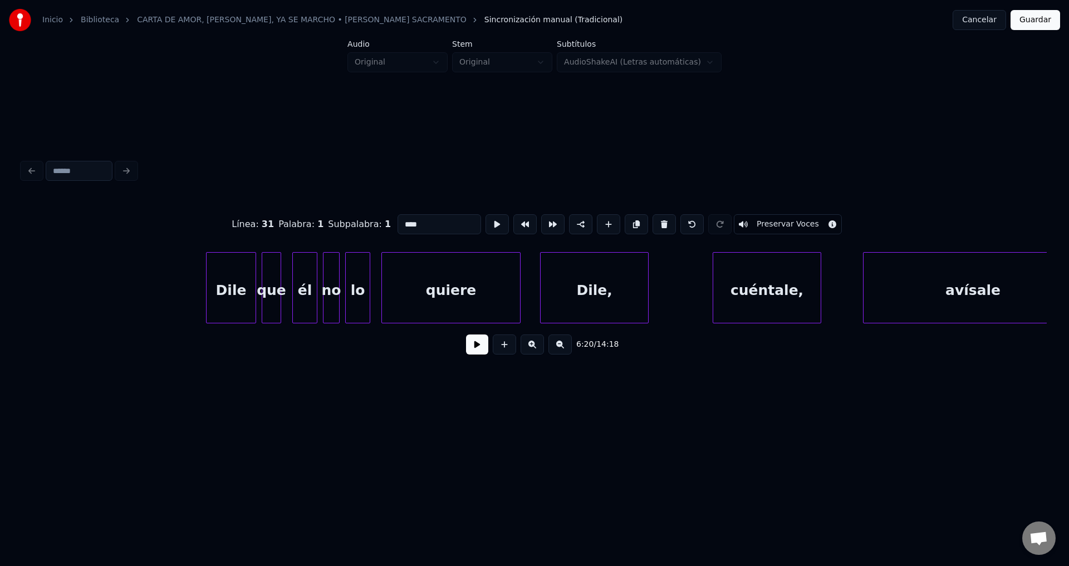
scroll to position [0, 54105]
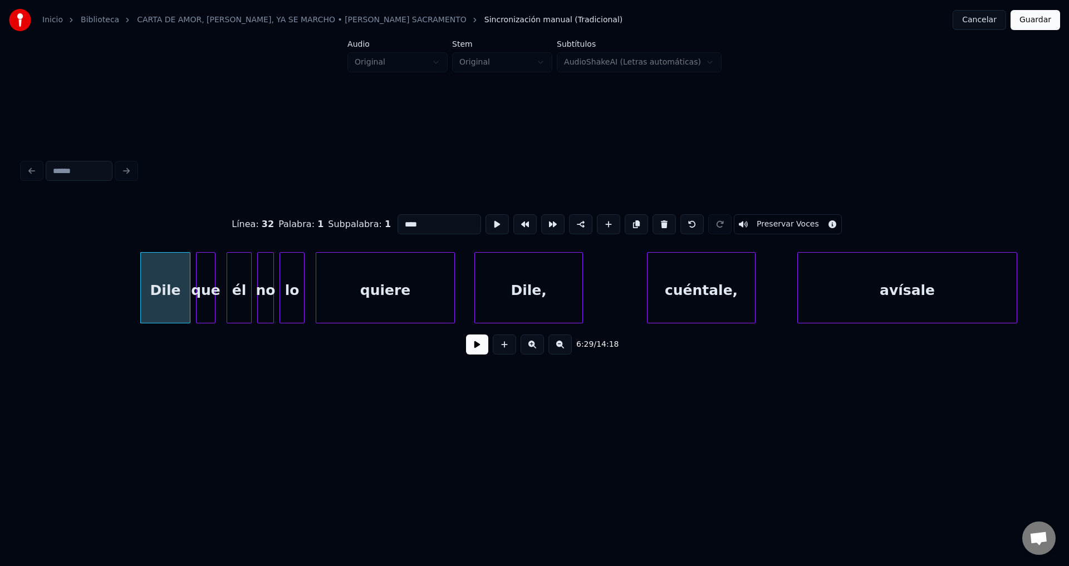
click at [474, 350] on button at bounding box center [477, 345] width 22 height 20
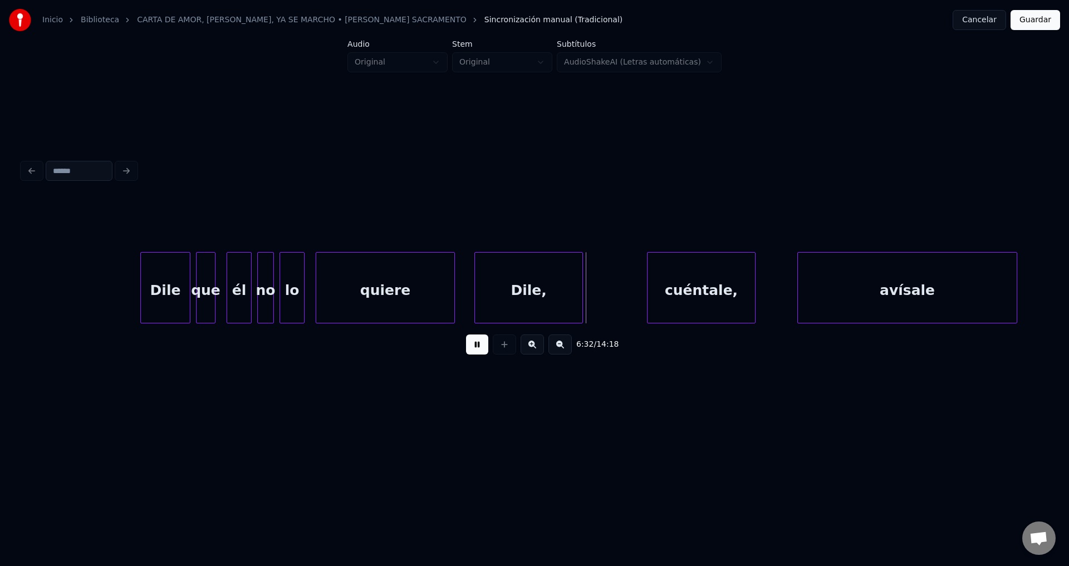
click at [366, 306] on div "quiere" at bounding box center [385, 291] width 138 height 76
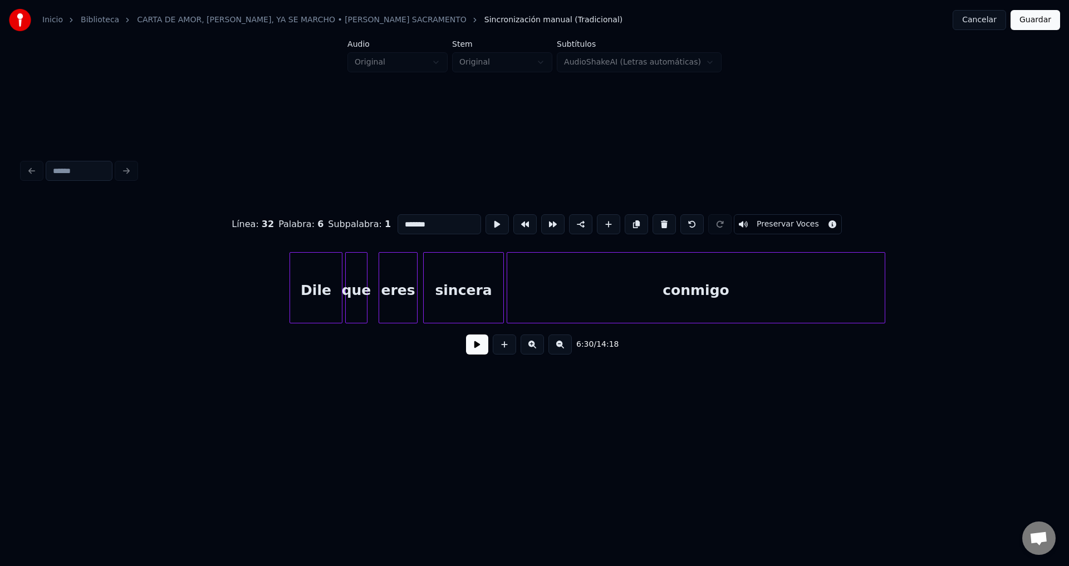
scroll to position [0, 52582]
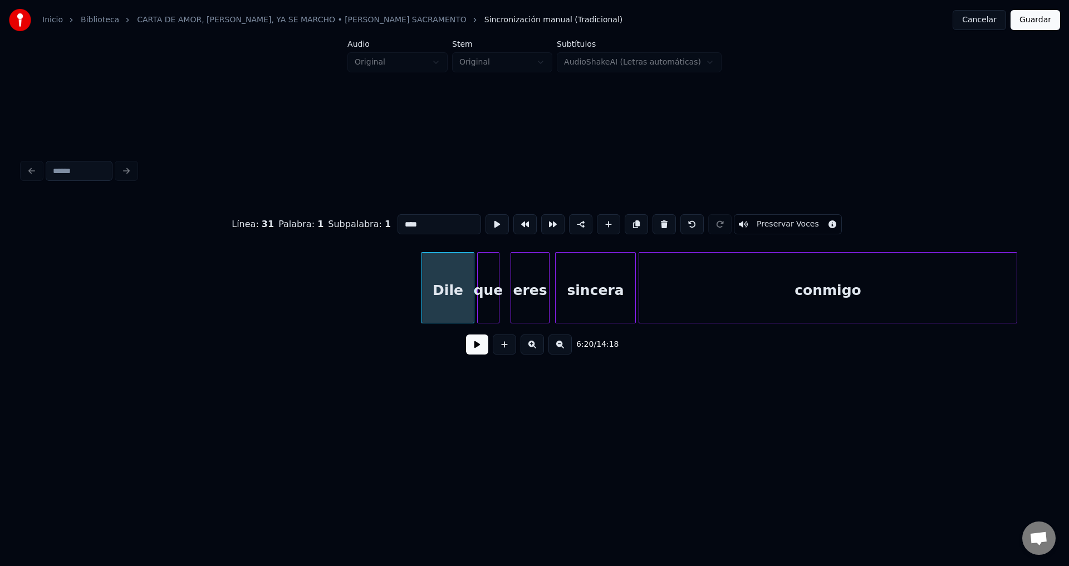
type input "****"
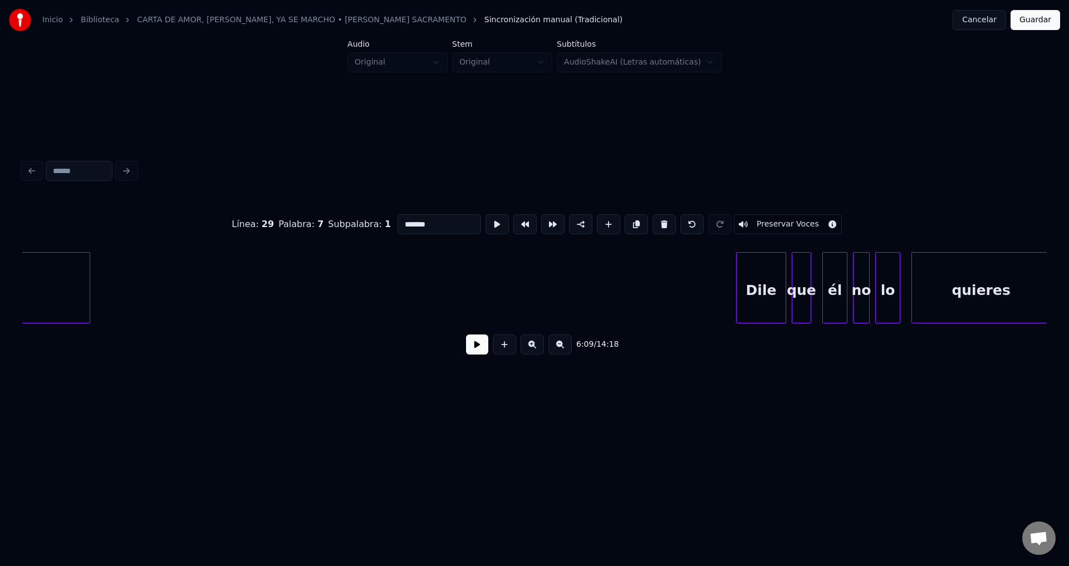
scroll to position [0, 52979]
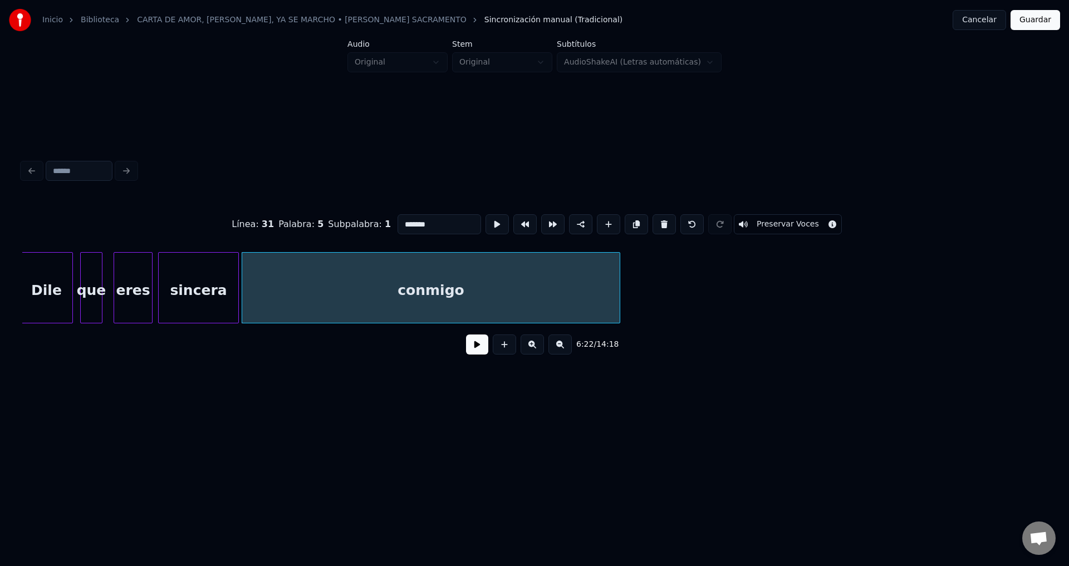
type input "*******"
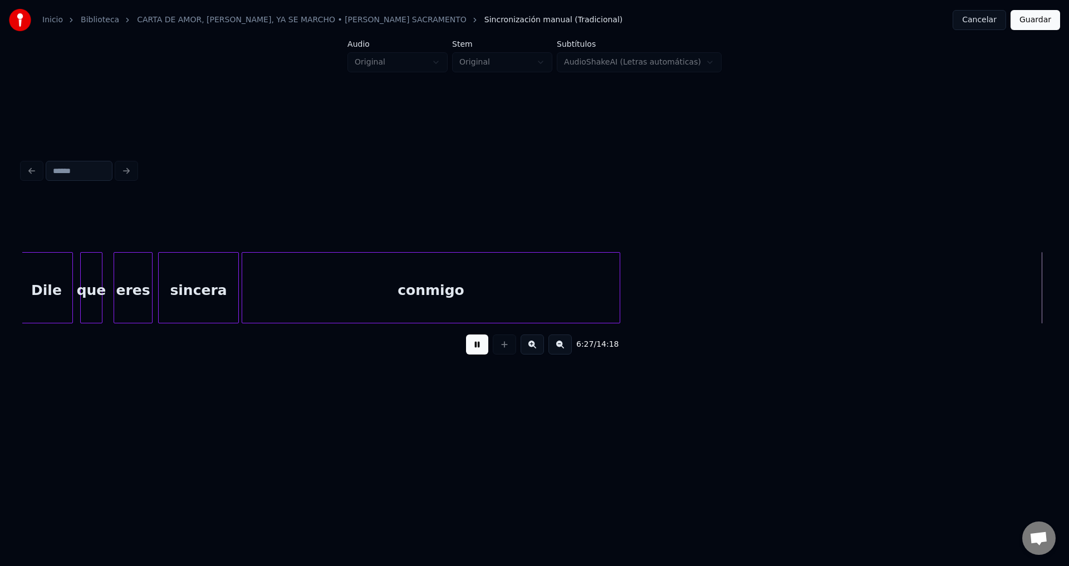
scroll to position [0, 54005]
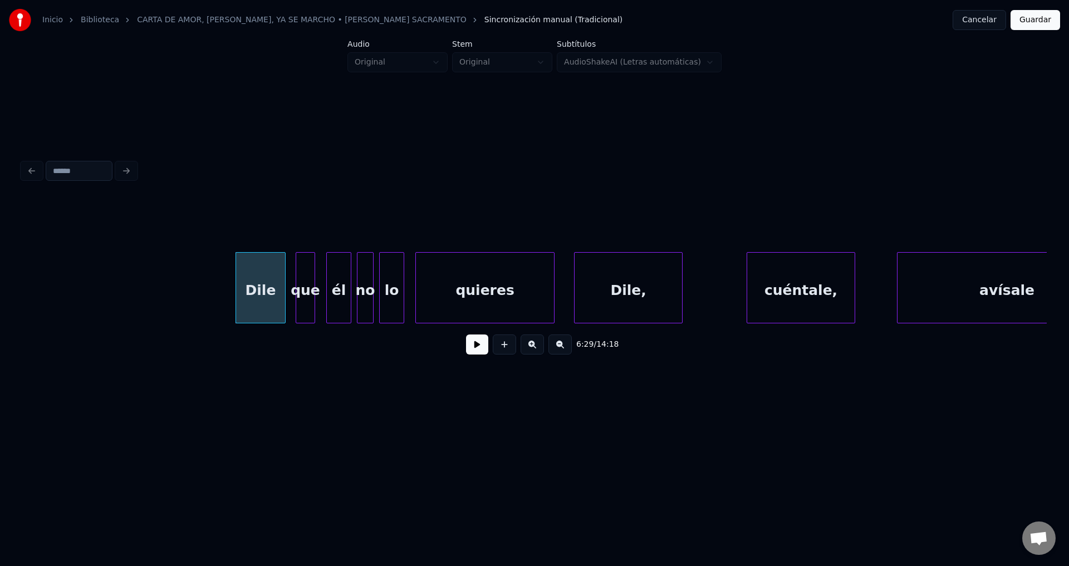
click at [467, 347] on button at bounding box center [477, 345] width 22 height 20
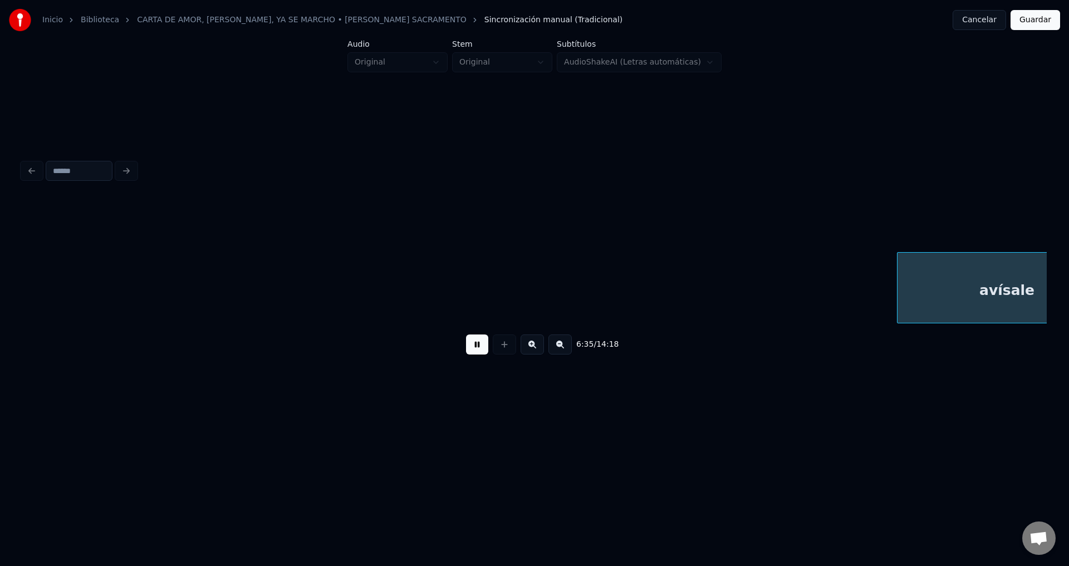
scroll to position [0, 55030]
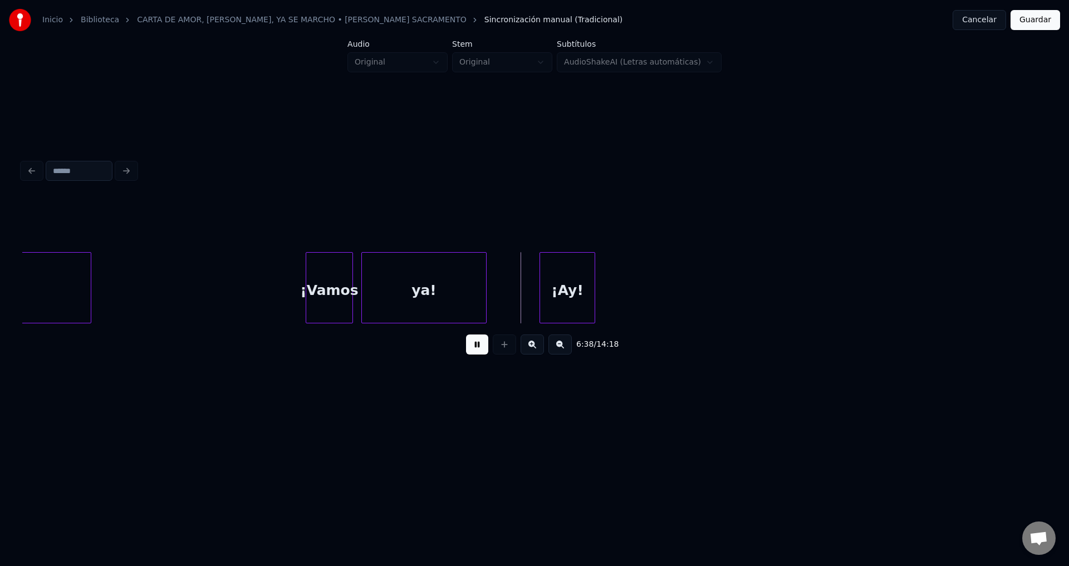
click at [475, 355] on button at bounding box center [477, 345] width 22 height 20
click at [340, 282] on div "¡Vamos" at bounding box center [329, 291] width 46 height 76
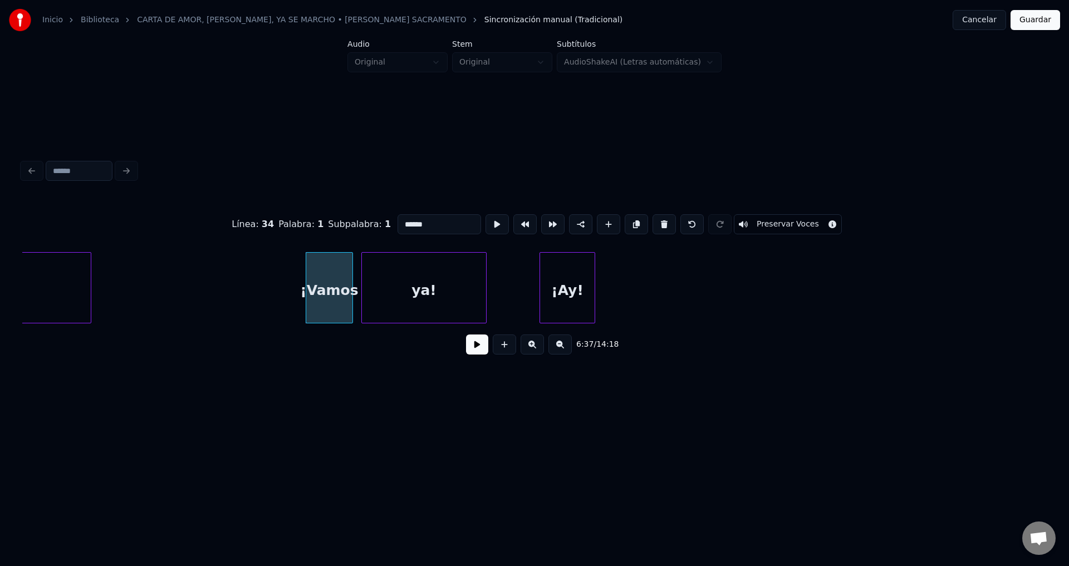
click at [554, 350] on button at bounding box center [559, 345] width 23 height 20
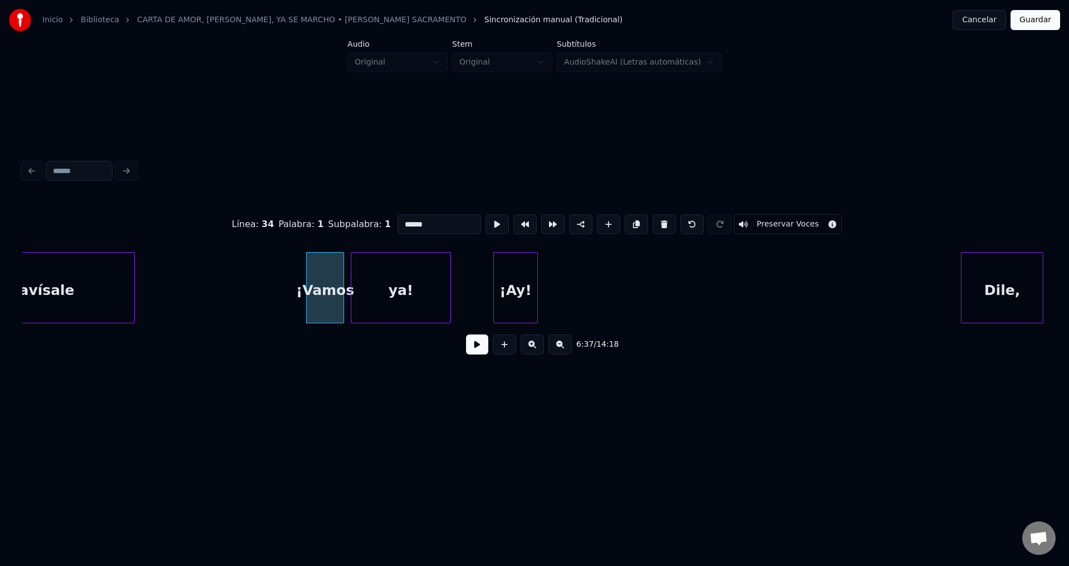
click at [321, 302] on div "¡Vamos" at bounding box center [325, 291] width 37 height 76
click at [652, 222] on button at bounding box center [663, 224] width 23 height 20
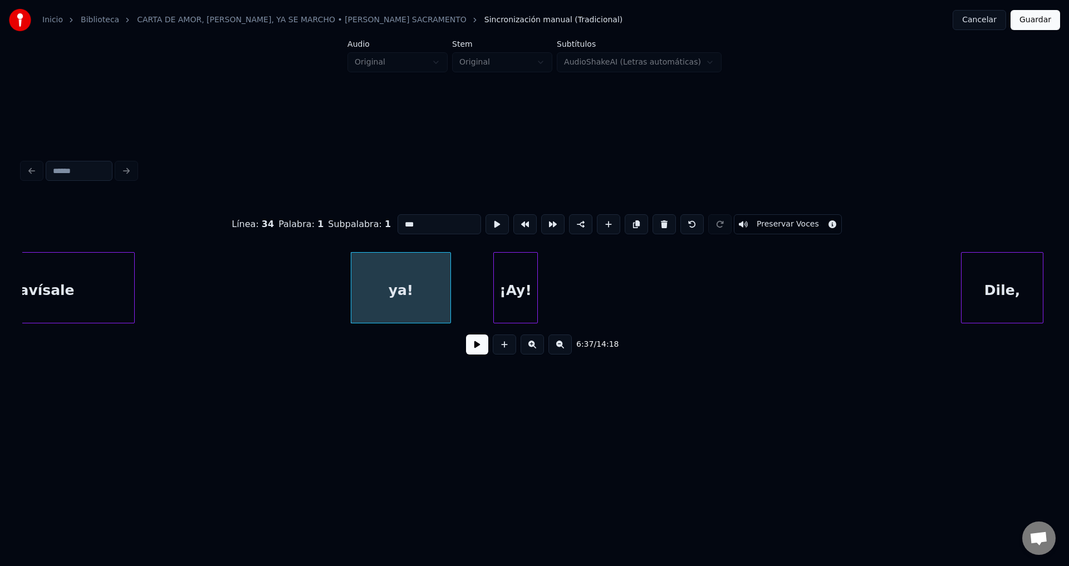
click at [652, 222] on button at bounding box center [663, 224] width 23 height 20
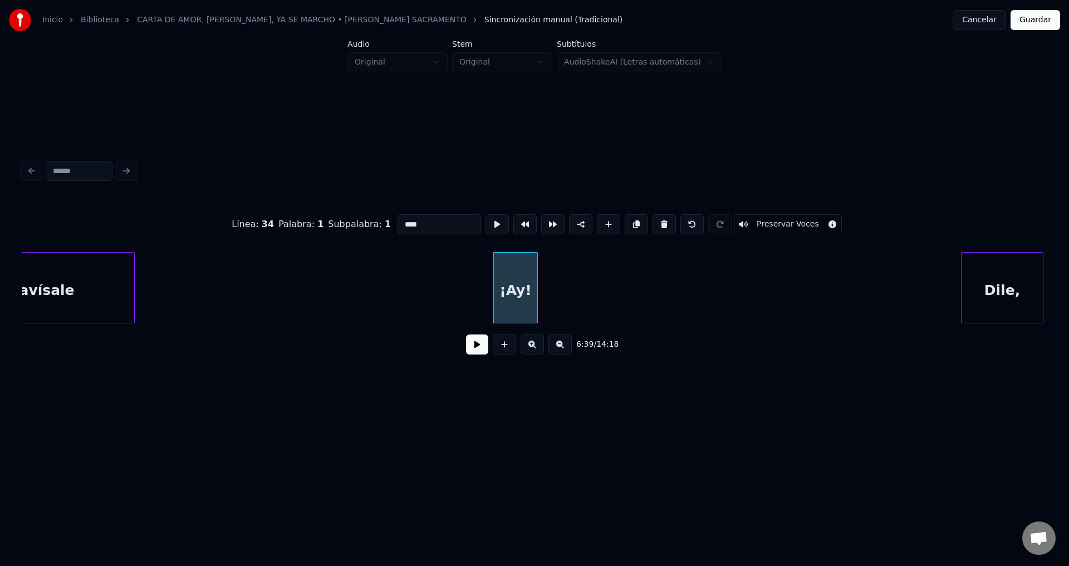
click at [652, 222] on button at bounding box center [663, 224] width 23 height 20
type input "*****"
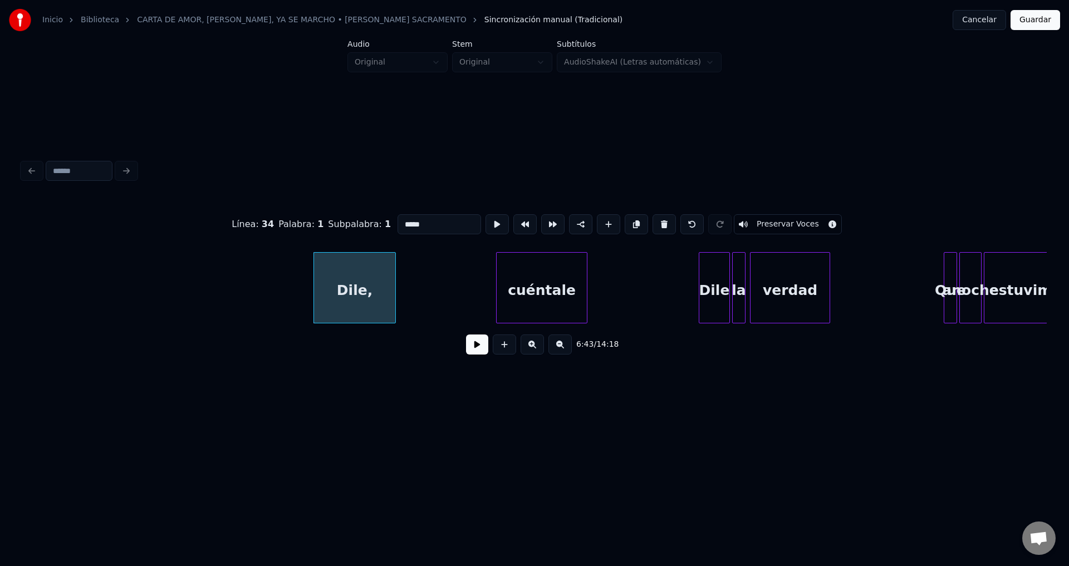
scroll to position [0, 44773]
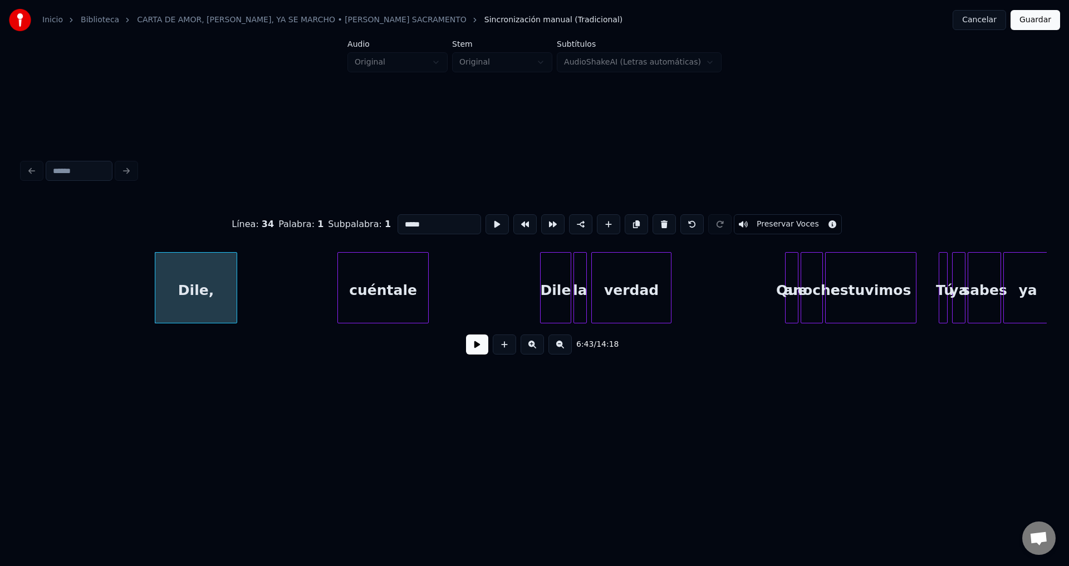
click at [468, 351] on button at bounding box center [477, 345] width 22 height 20
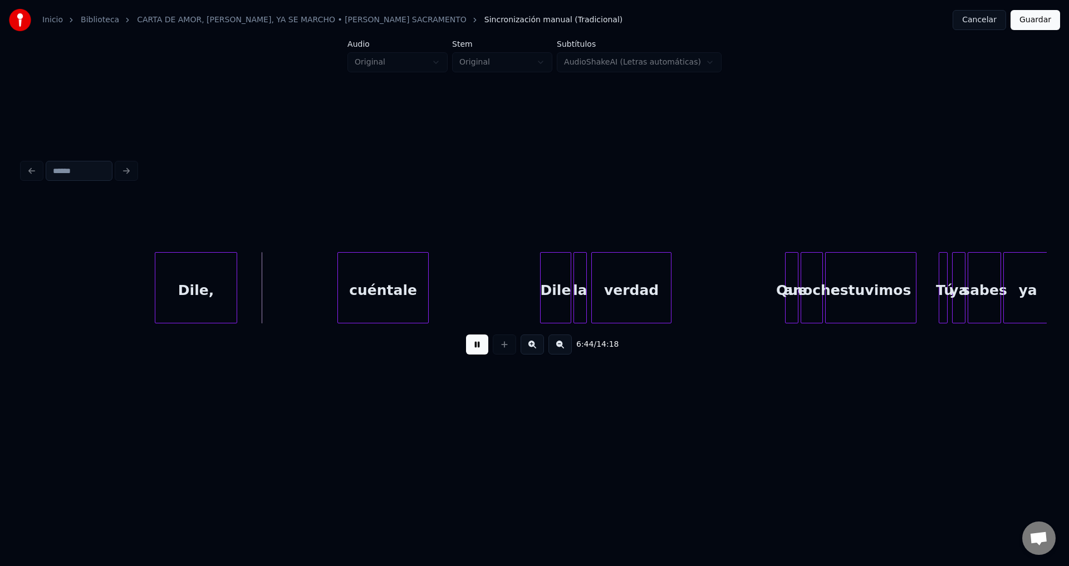
click at [482, 343] on button at bounding box center [477, 345] width 22 height 20
click at [208, 273] on div "Dile," at bounding box center [195, 291] width 81 height 76
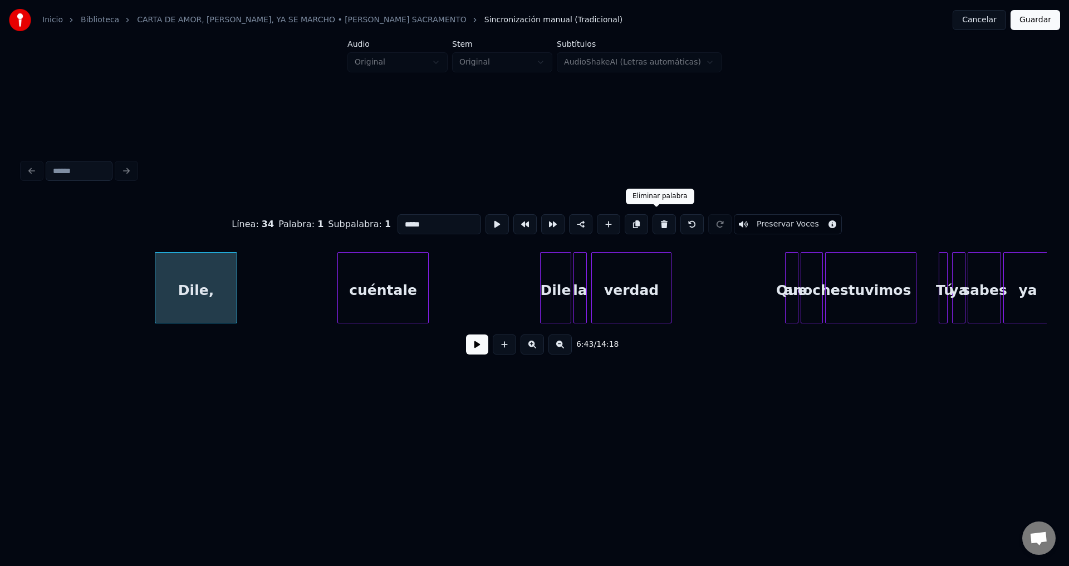
click at [653, 219] on button at bounding box center [663, 224] width 23 height 20
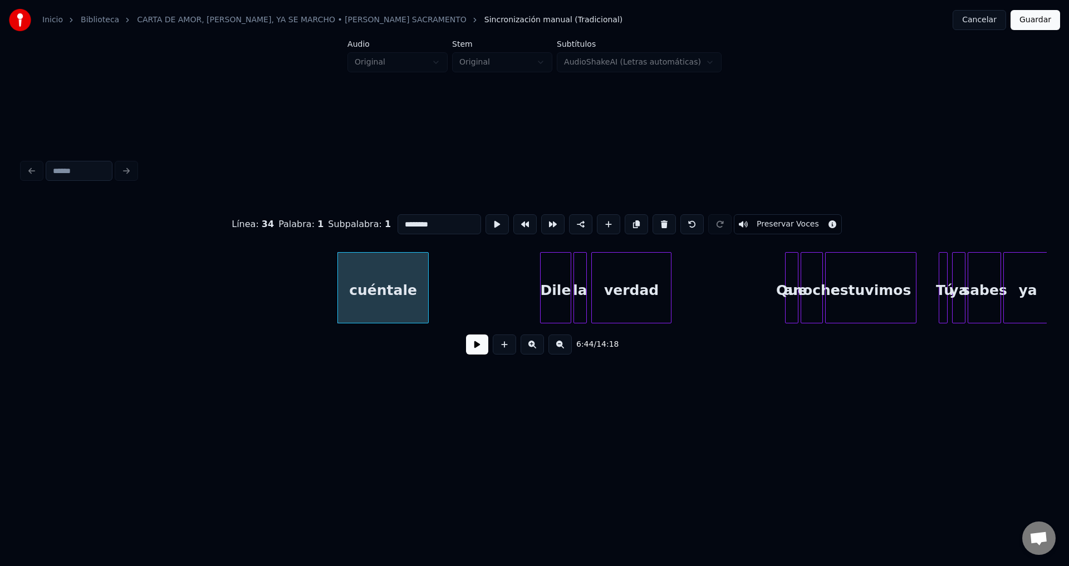
click at [653, 219] on button at bounding box center [663, 224] width 23 height 20
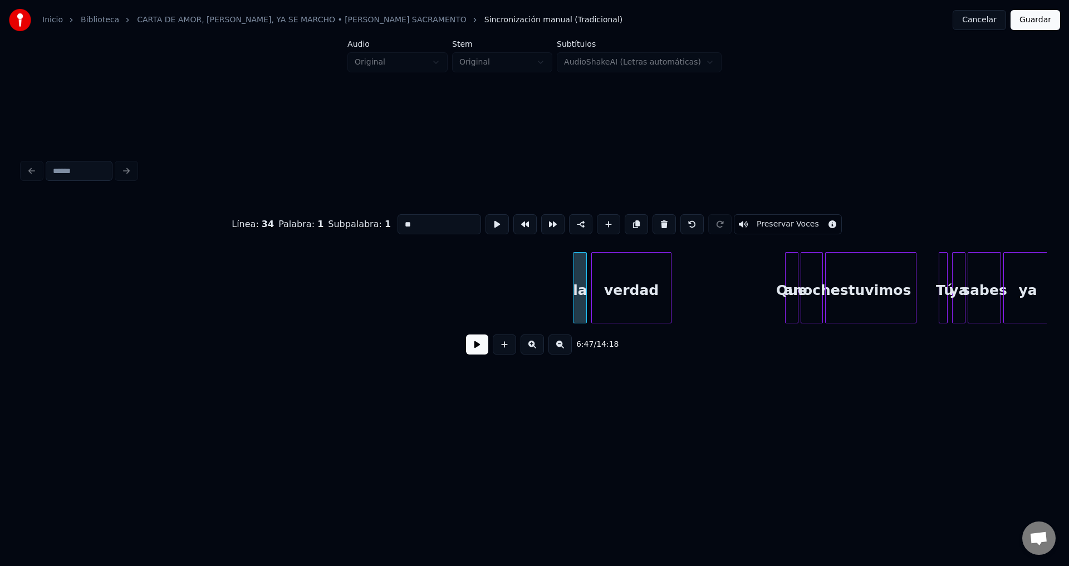
click at [653, 219] on button at bounding box center [663, 224] width 23 height 20
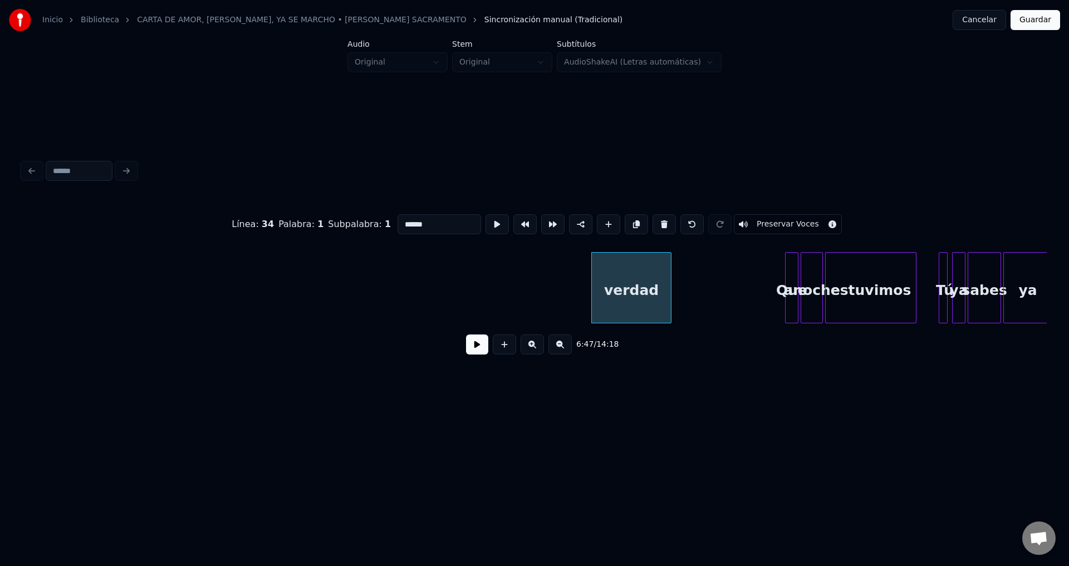
click at [653, 219] on button at bounding box center [663, 224] width 23 height 20
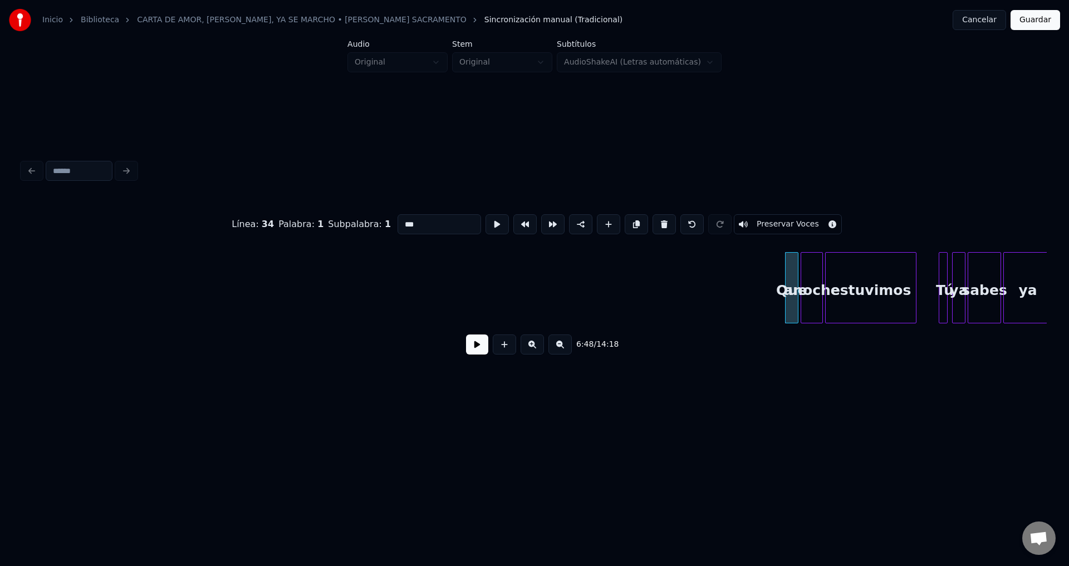
click at [653, 219] on button at bounding box center [663, 224] width 23 height 20
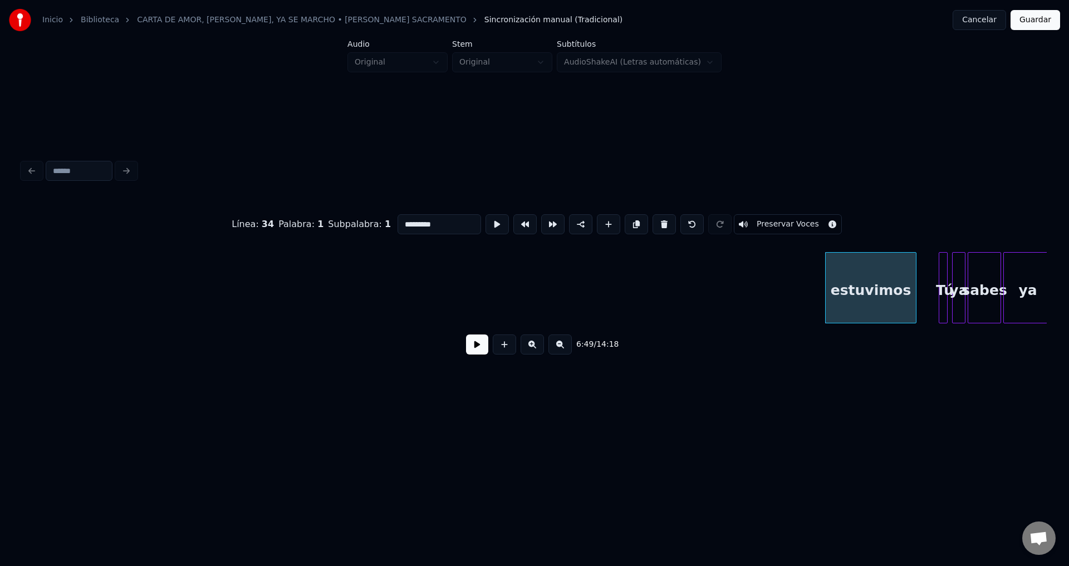
click at [653, 219] on button at bounding box center [663, 224] width 23 height 20
type input "**"
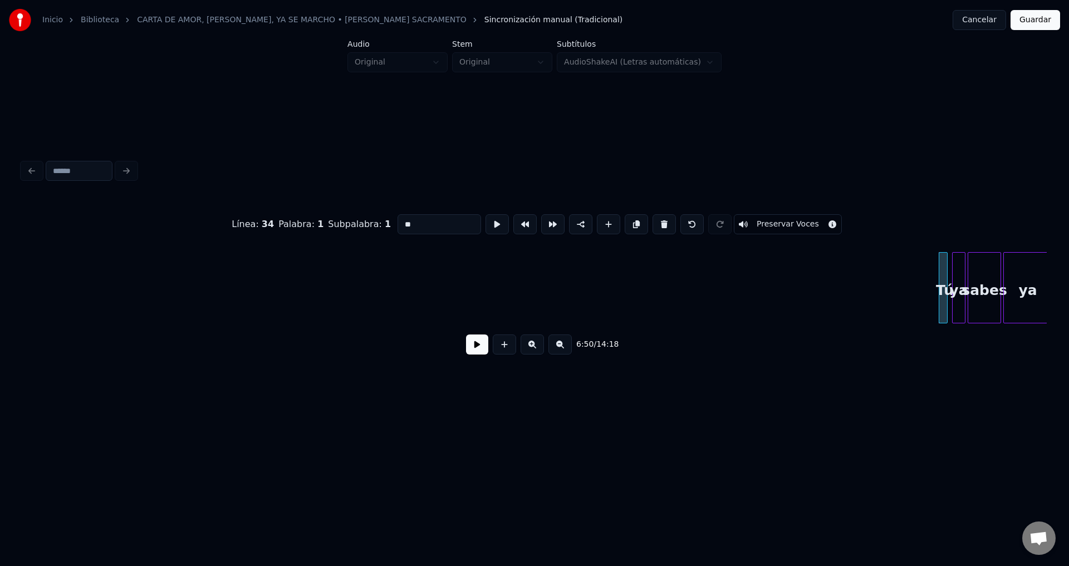
click at [474, 343] on button at bounding box center [477, 345] width 22 height 20
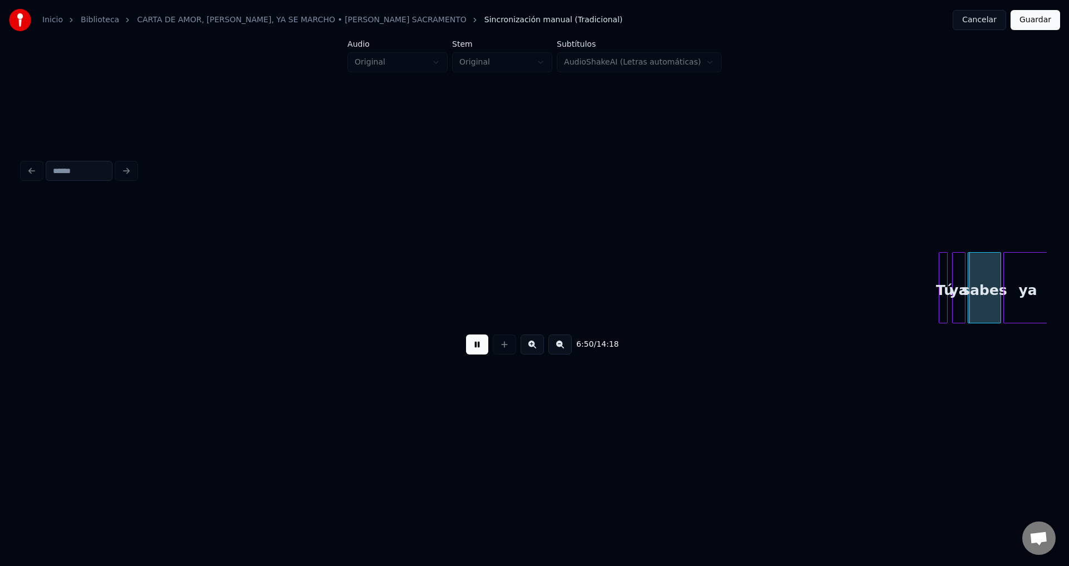
click at [474, 343] on button at bounding box center [477, 345] width 22 height 20
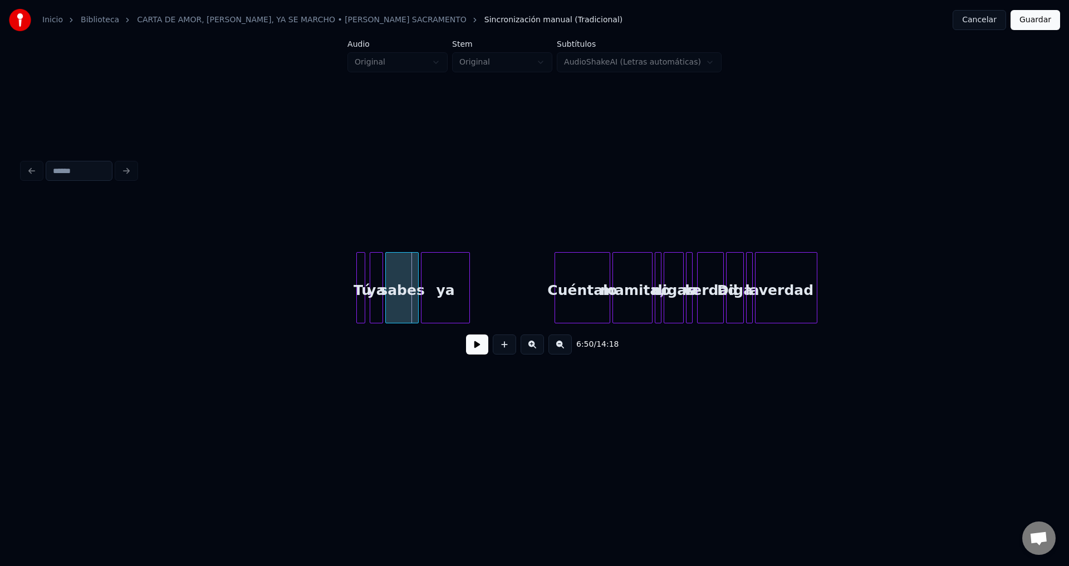
scroll to position [0, 45408]
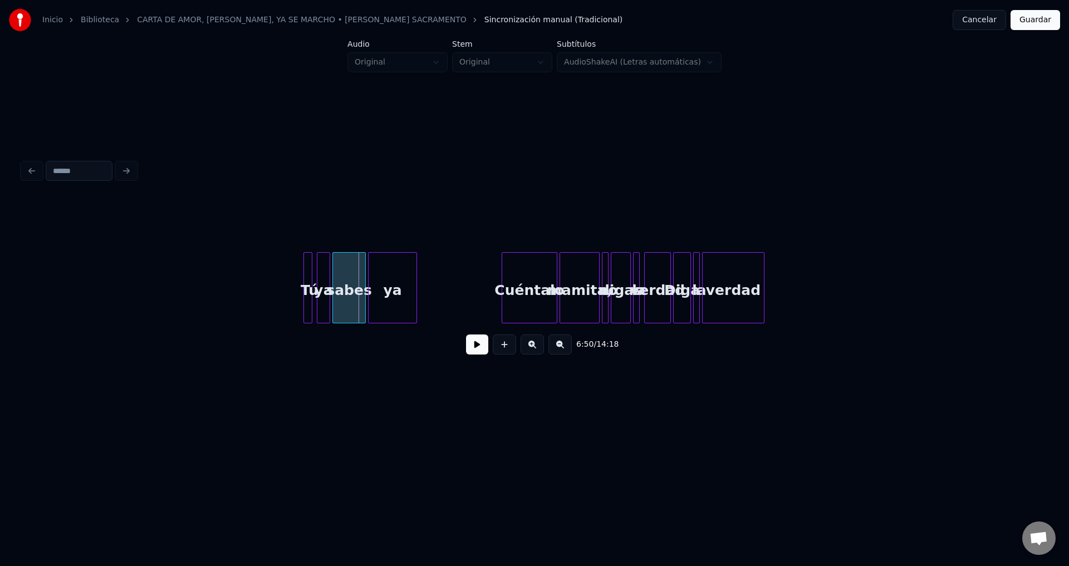
click at [304, 285] on div "Tú" at bounding box center [309, 291] width 11 height 76
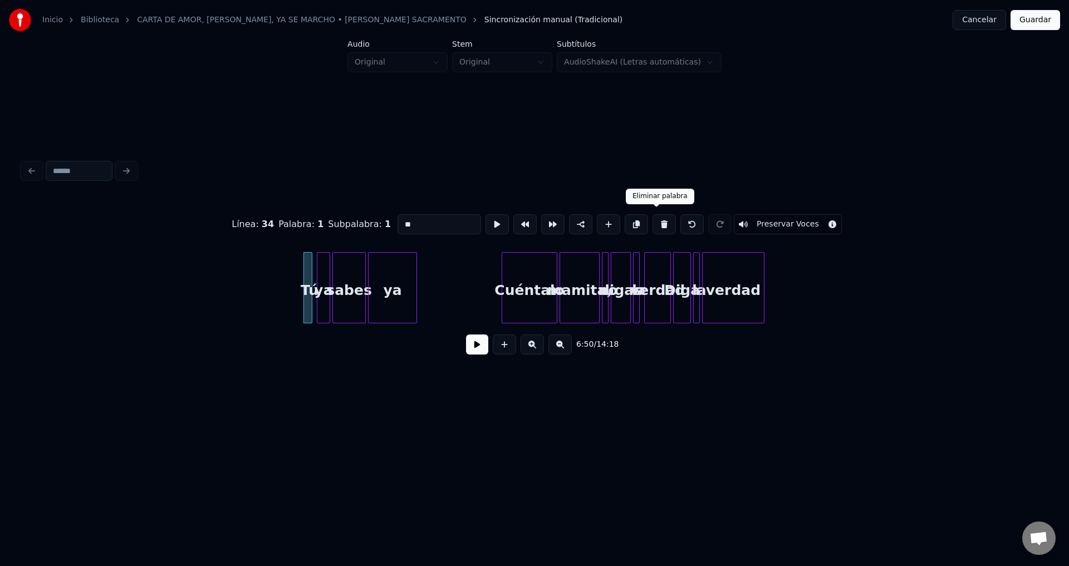
click at [660, 219] on button at bounding box center [663, 224] width 23 height 20
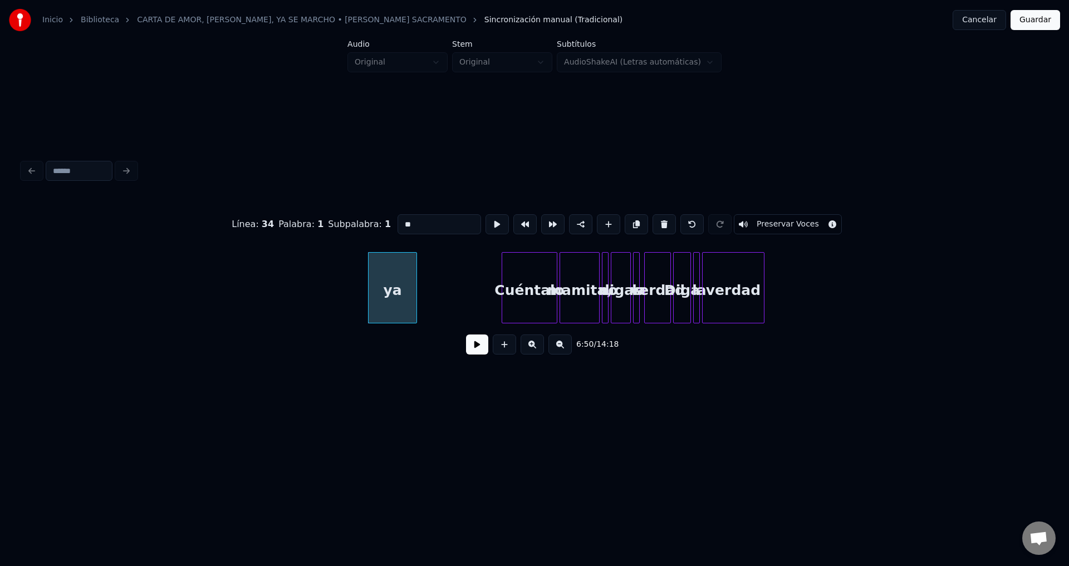
click at [660, 219] on button at bounding box center [663, 224] width 23 height 20
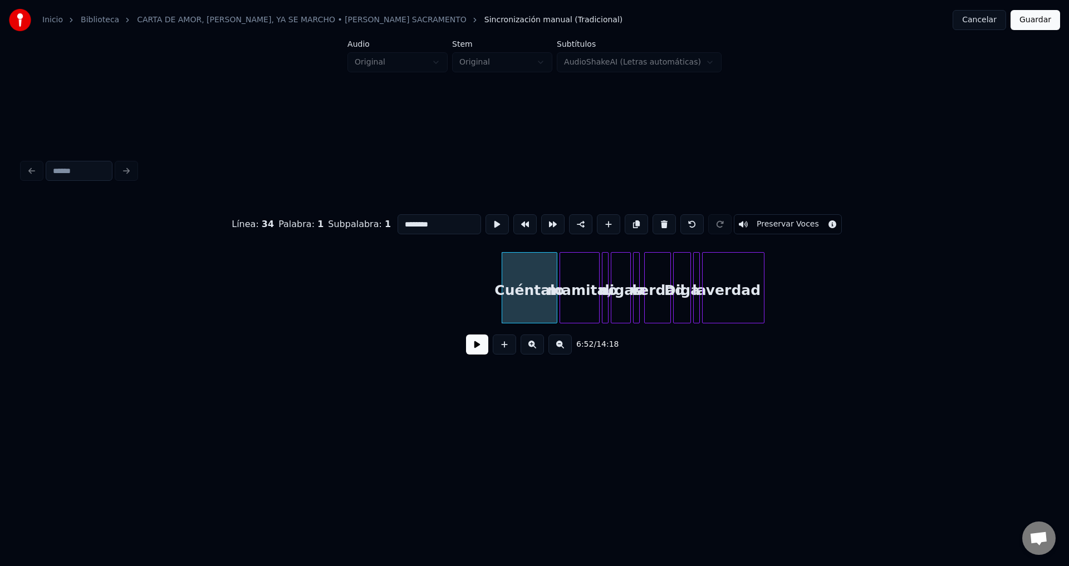
click at [660, 219] on button at bounding box center [663, 224] width 23 height 20
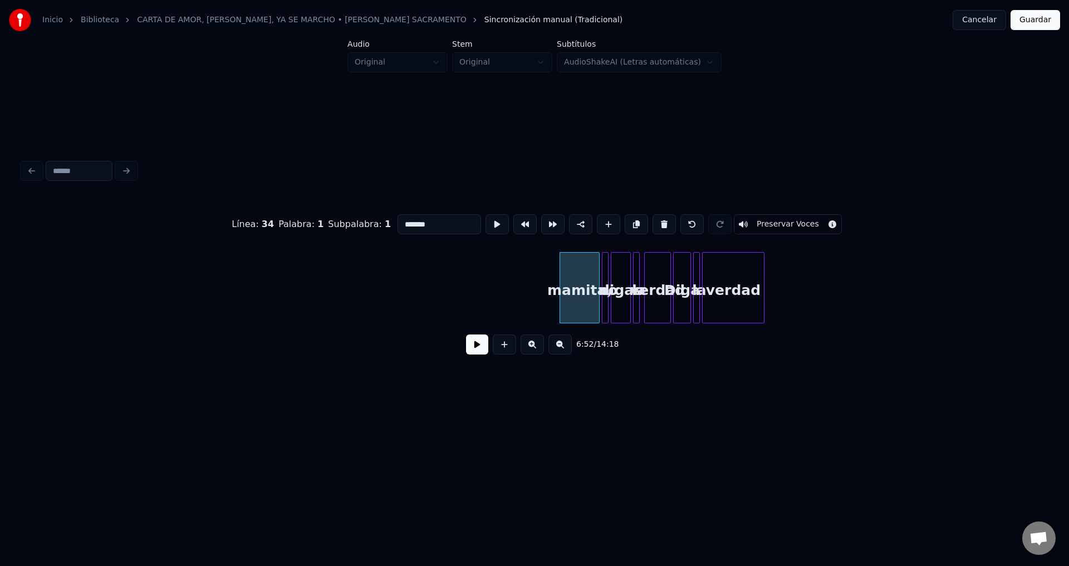
click at [660, 219] on button at bounding box center [663, 224] width 23 height 20
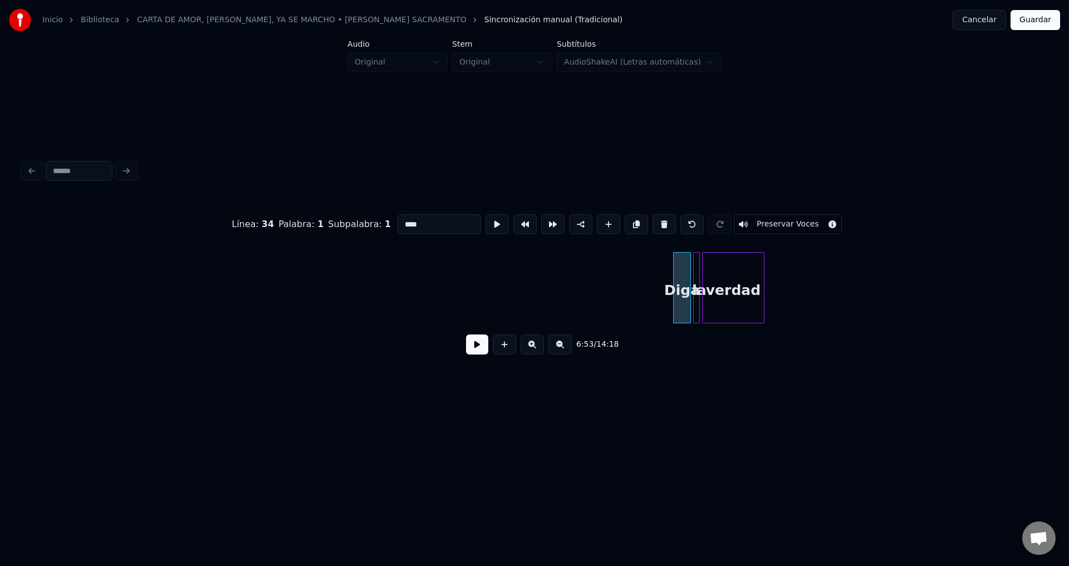
click at [660, 219] on button at bounding box center [663, 224] width 23 height 20
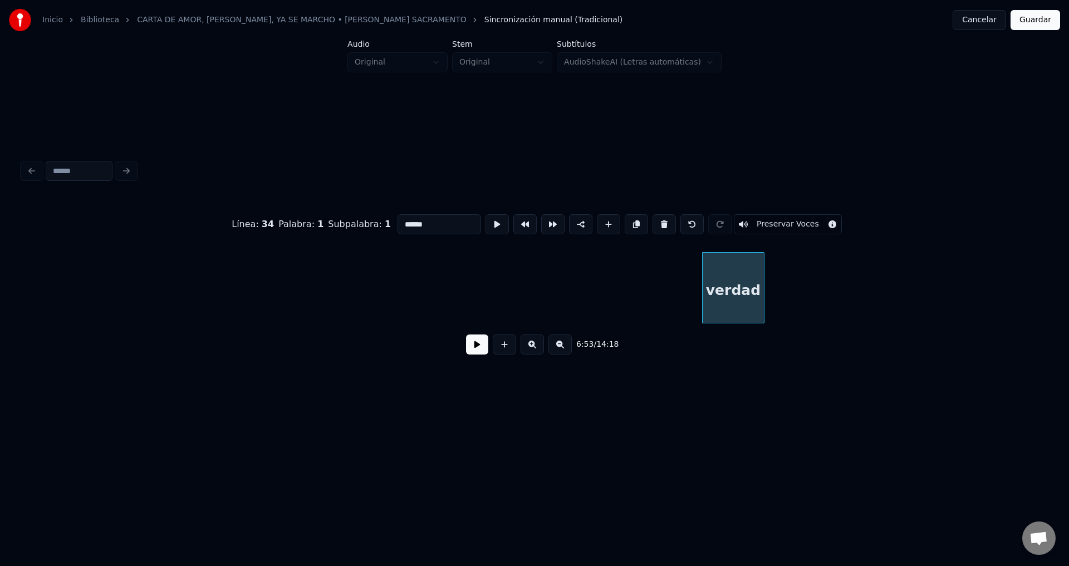
click at [660, 219] on button at bounding box center [663, 224] width 23 height 20
type input "******"
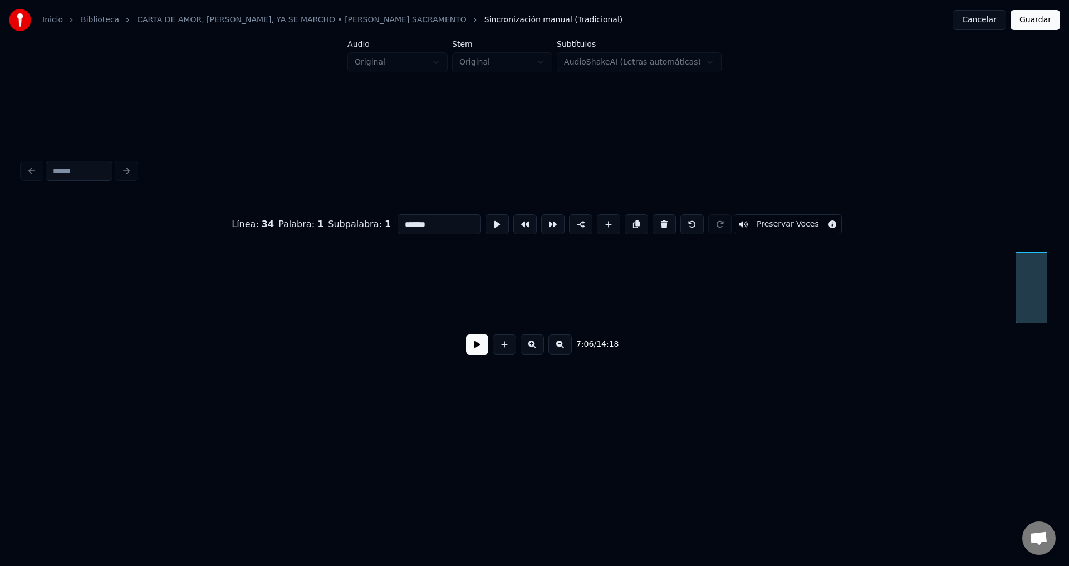
scroll to position [0, 47872]
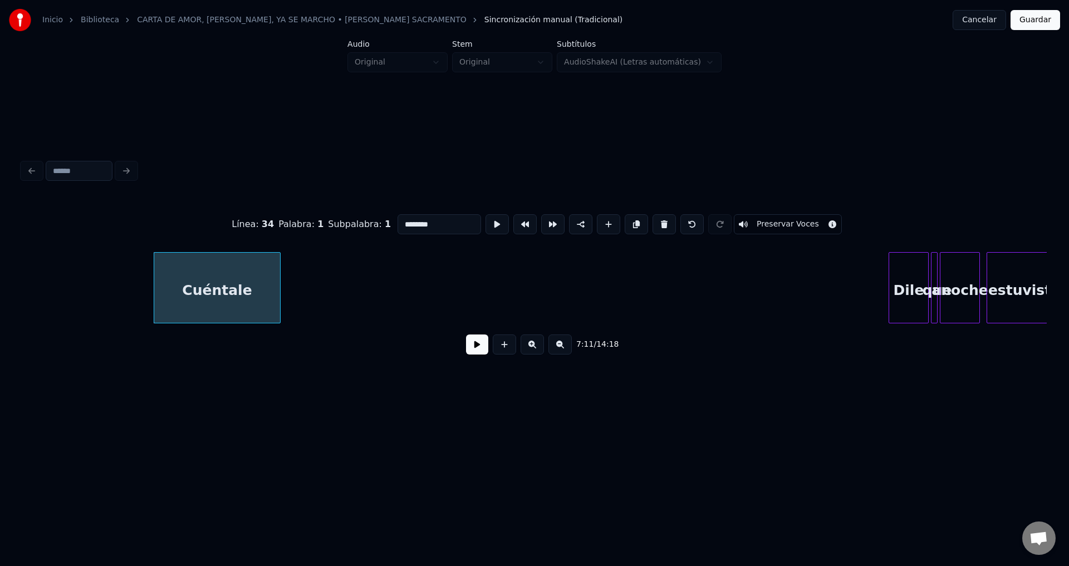
type input "****"
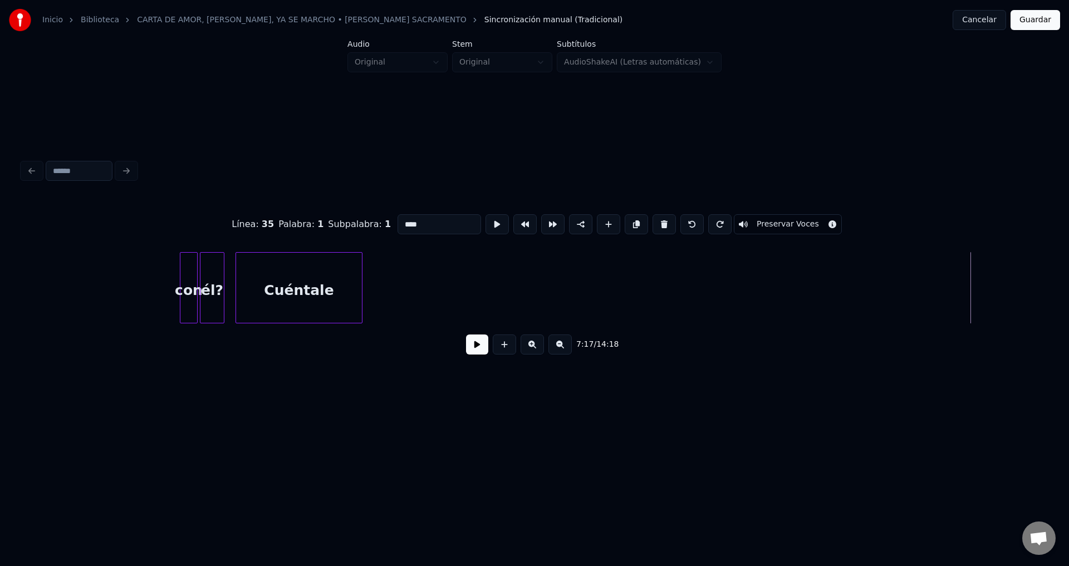
scroll to position [0, 47631]
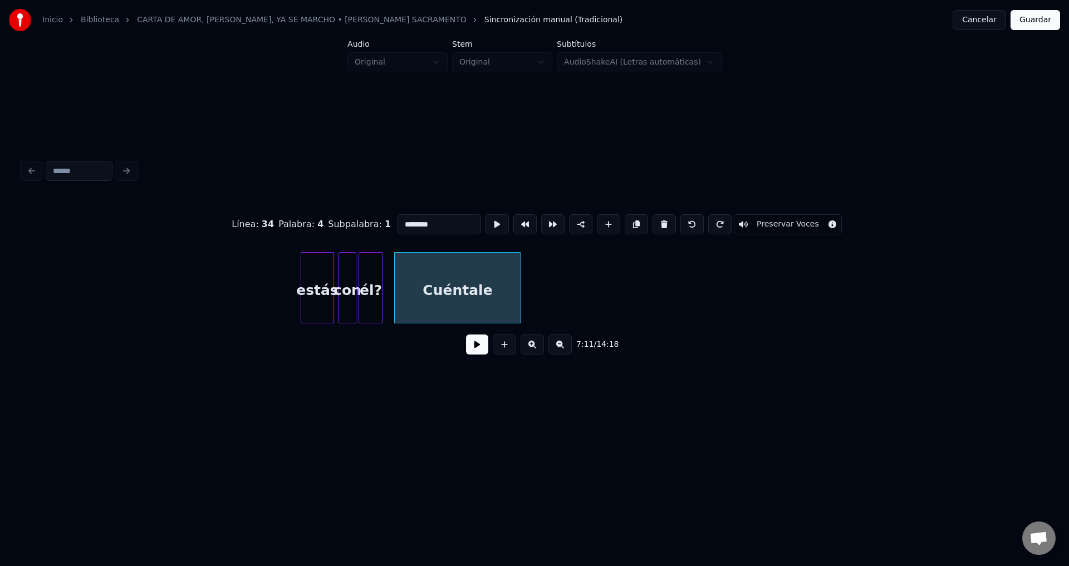
type input "********"
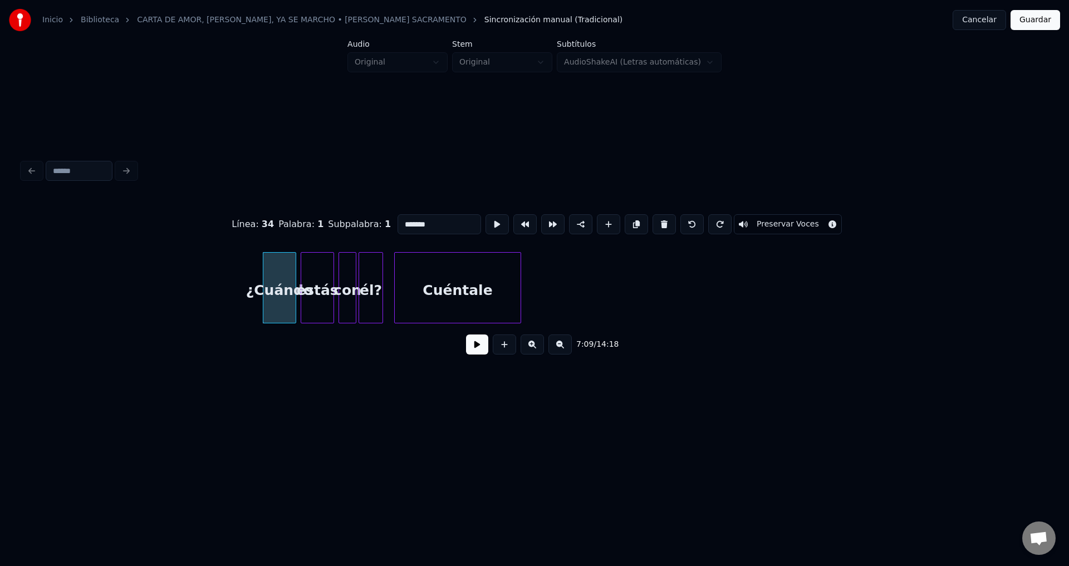
type input "*****"
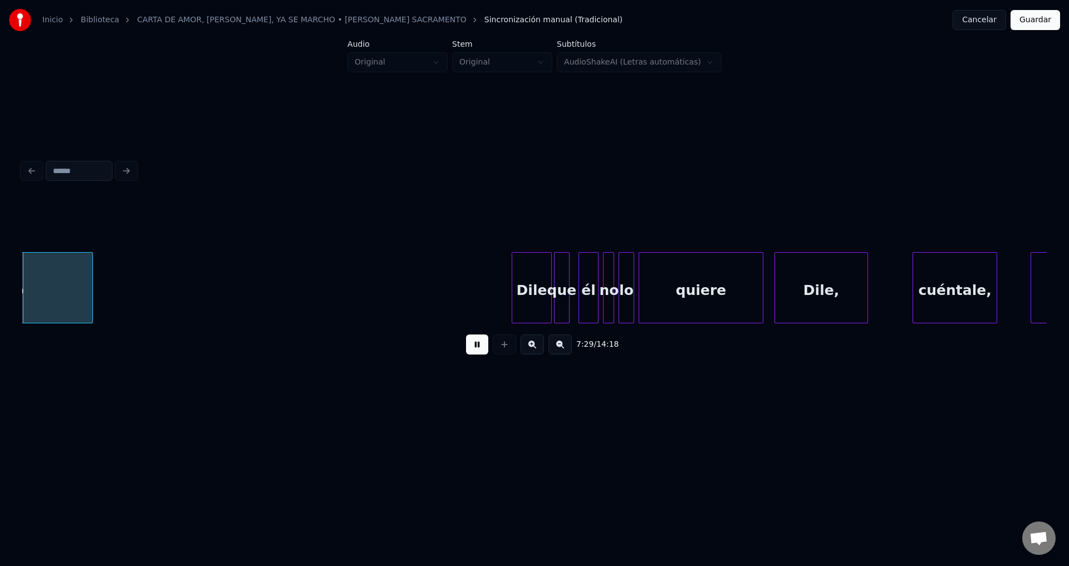
scroll to position [0, 50057]
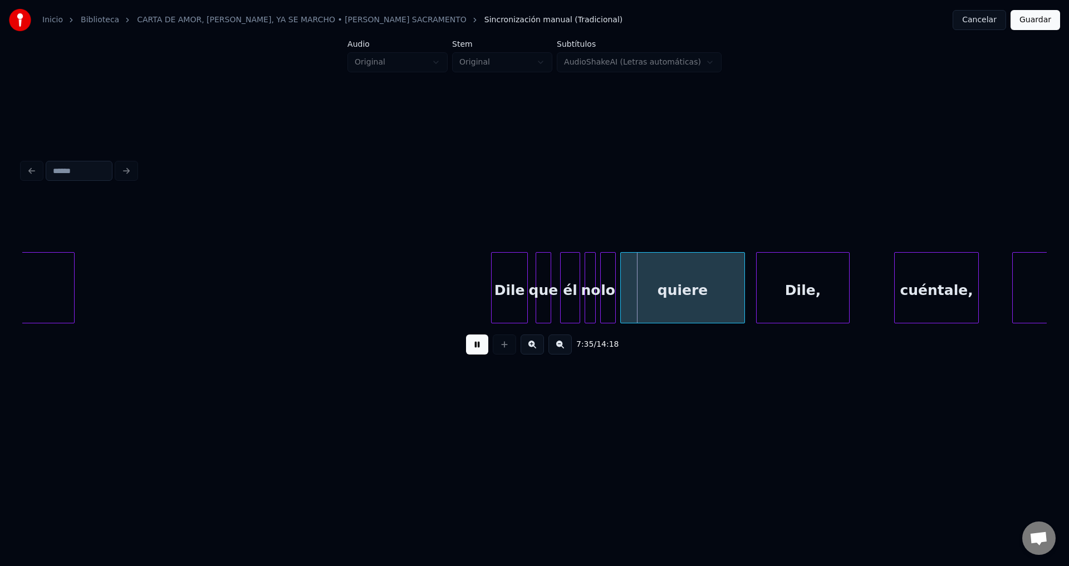
click at [495, 280] on div "Dile" at bounding box center [510, 291] width 36 height 76
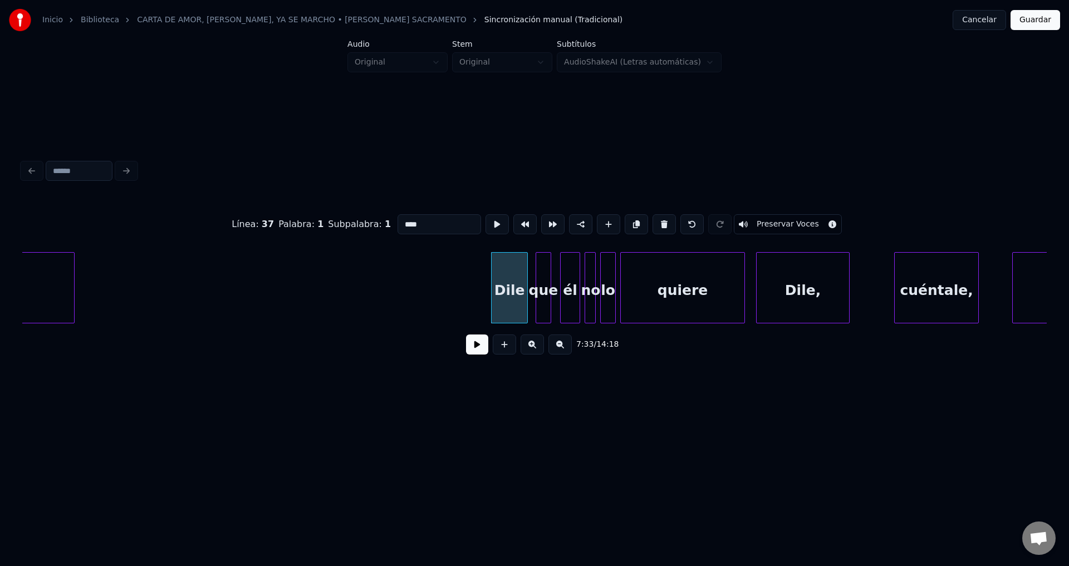
click at [478, 349] on button at bounding box center [477, 345] width 22 height 20
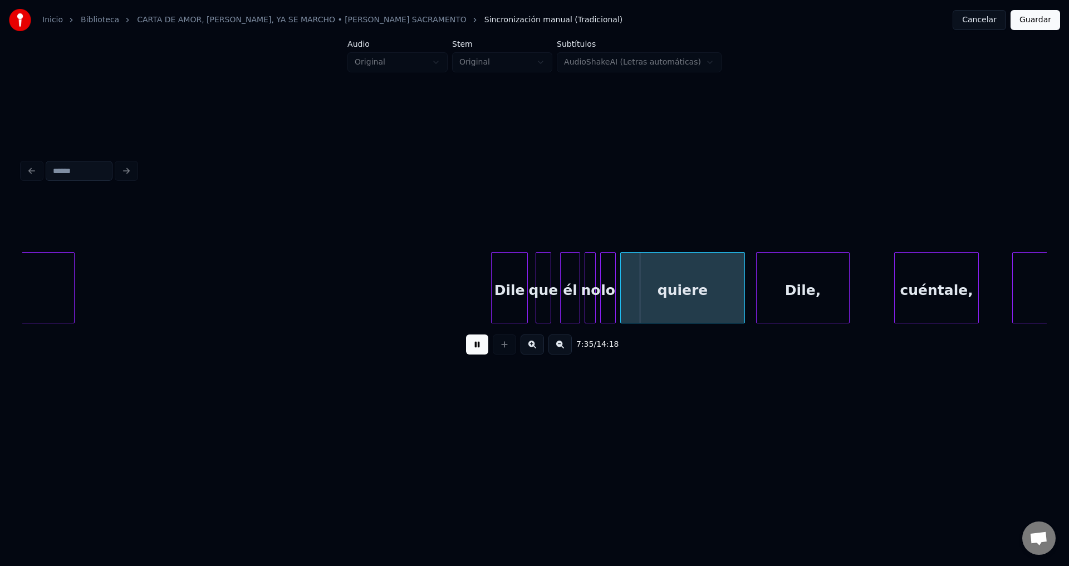
click at [478, 349] on button at bounding box center [477, 345] width 22 height 20
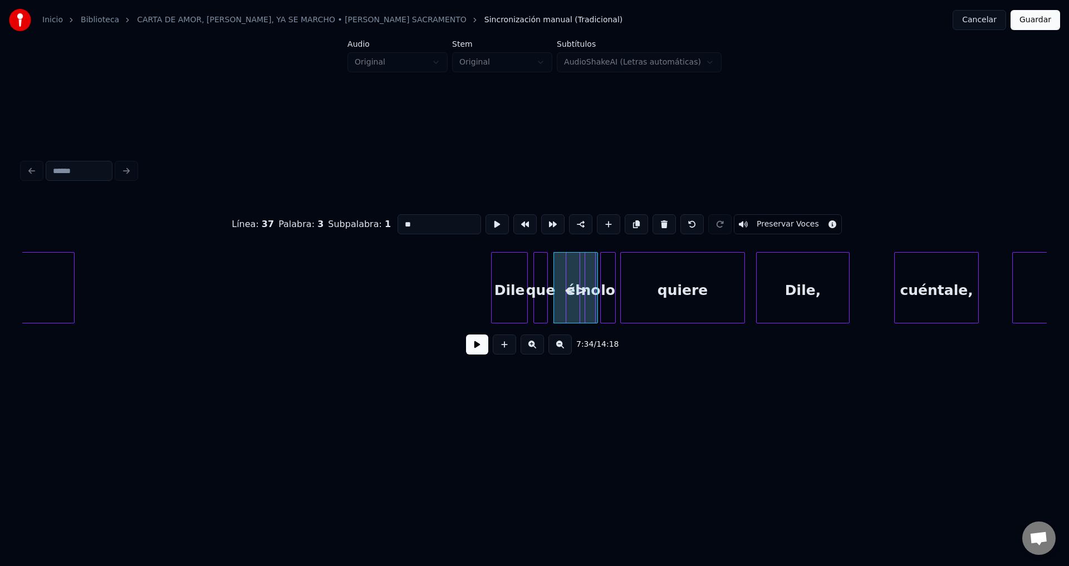
drag, startPoint x: 453, startPoint y: 220, endPoint x: 360, endPoint y: 216, distance: 93.1
type input "*"
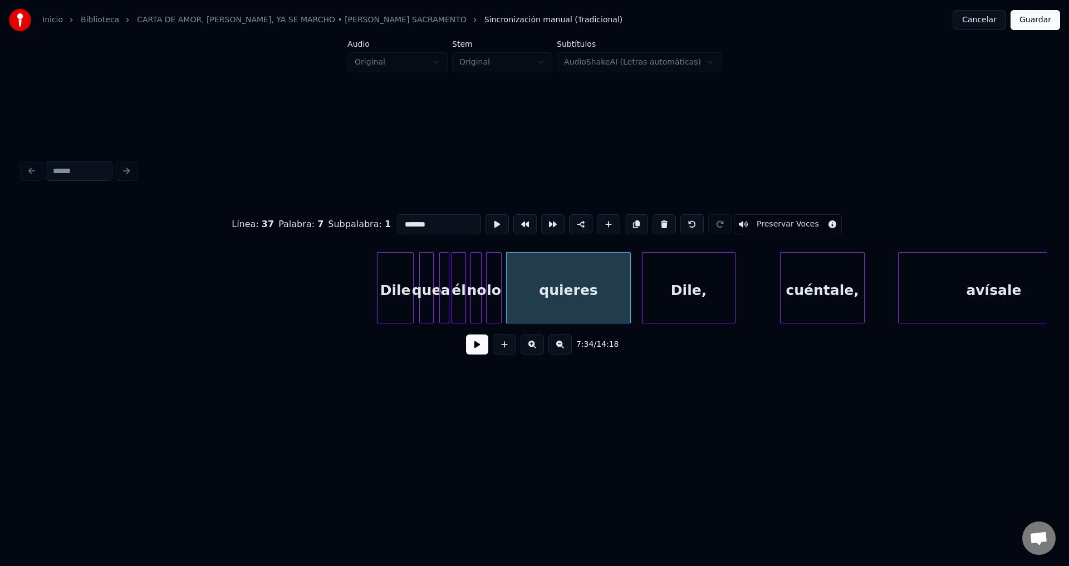
scroll to position [0, 50224]
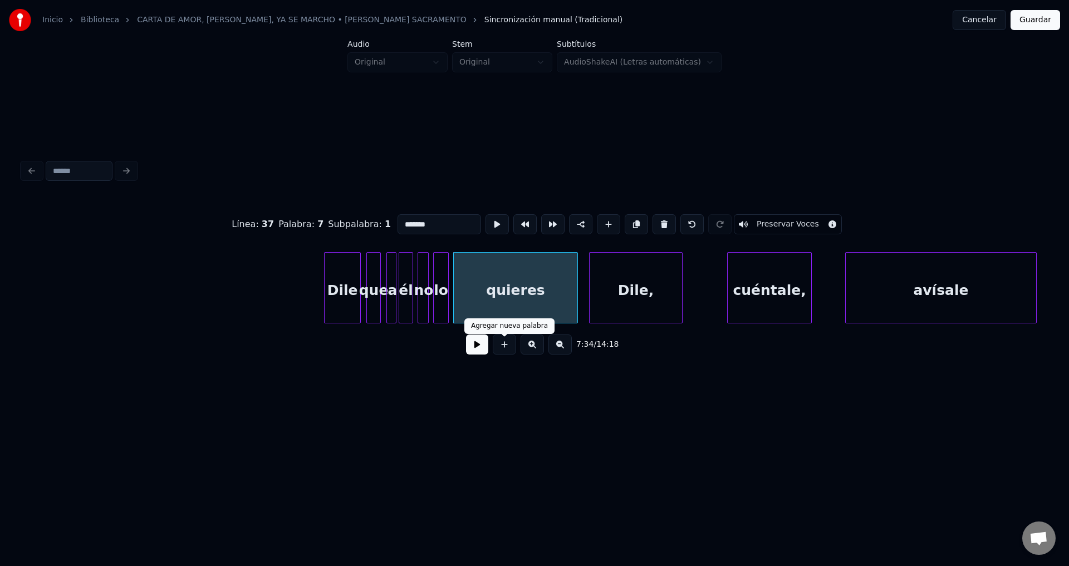
type input "*******"
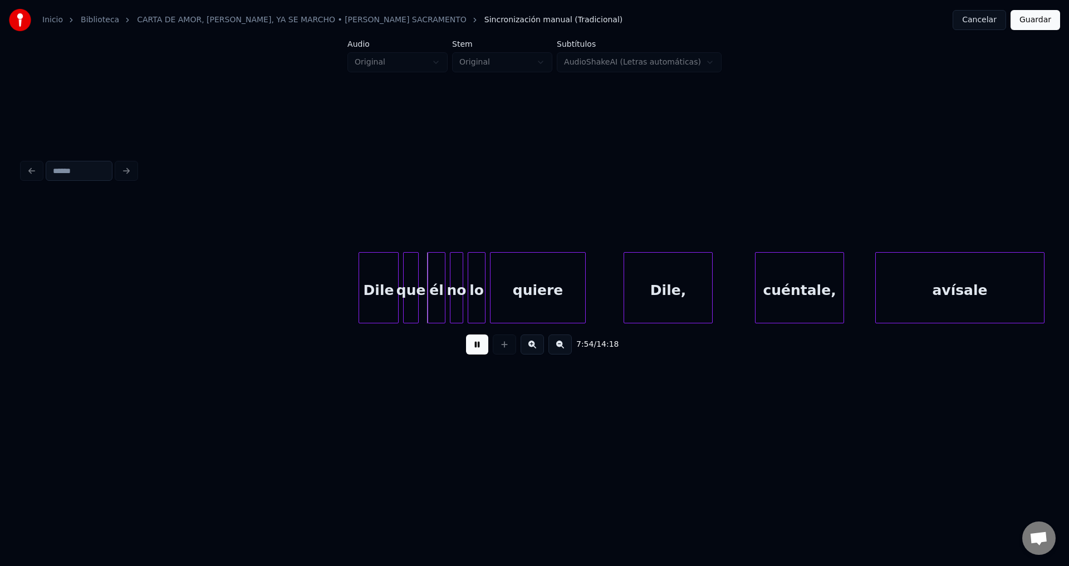
scroll to position [0, 52447]
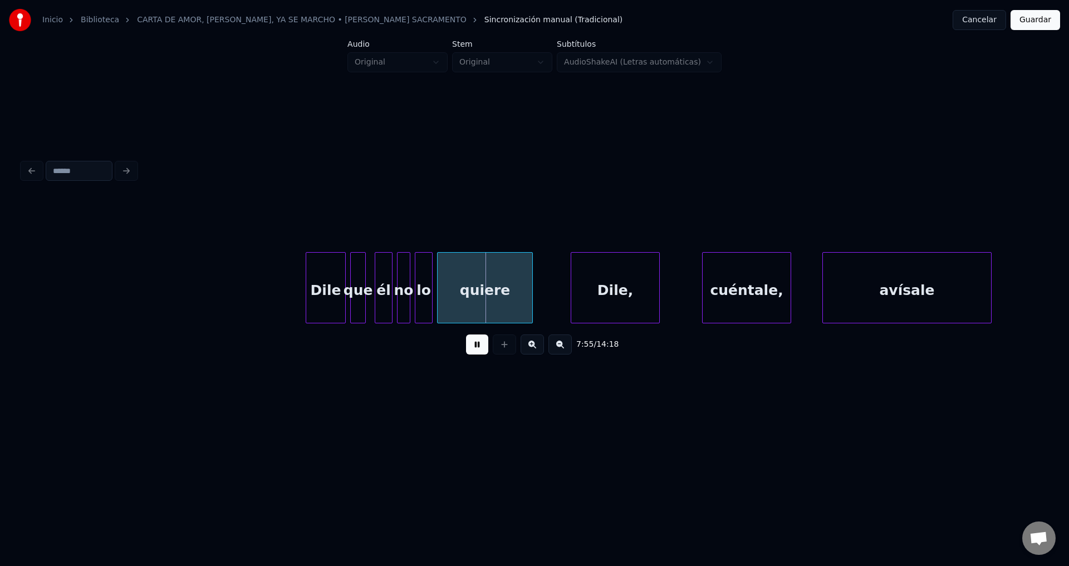
click at [327, 278] on div "Dile" at bounding box center [325, 291] width 39 height 76
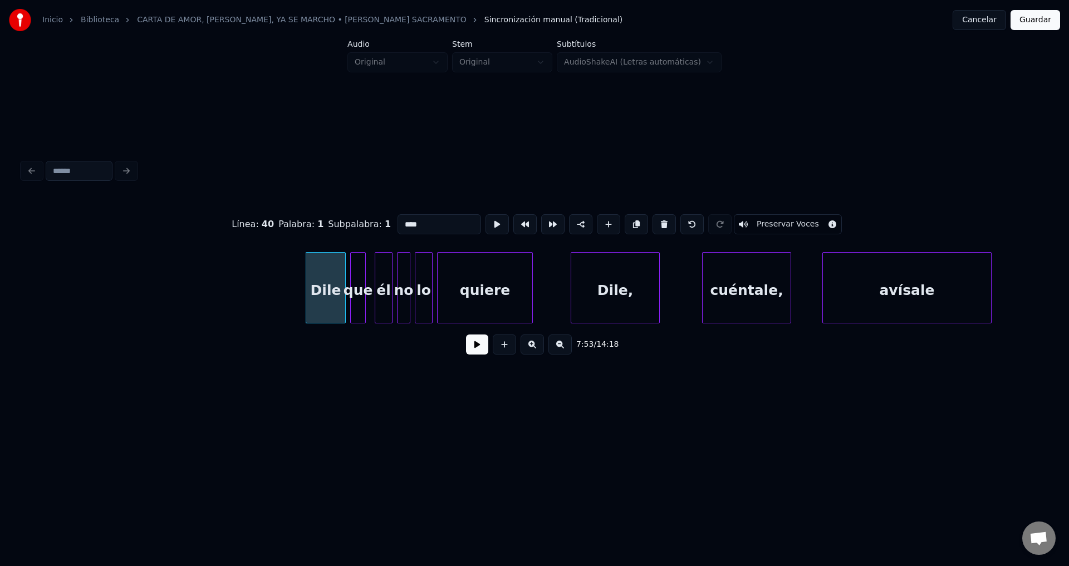
click at [475, 348] on button at bounding box center [477, 345] width 22 height 20
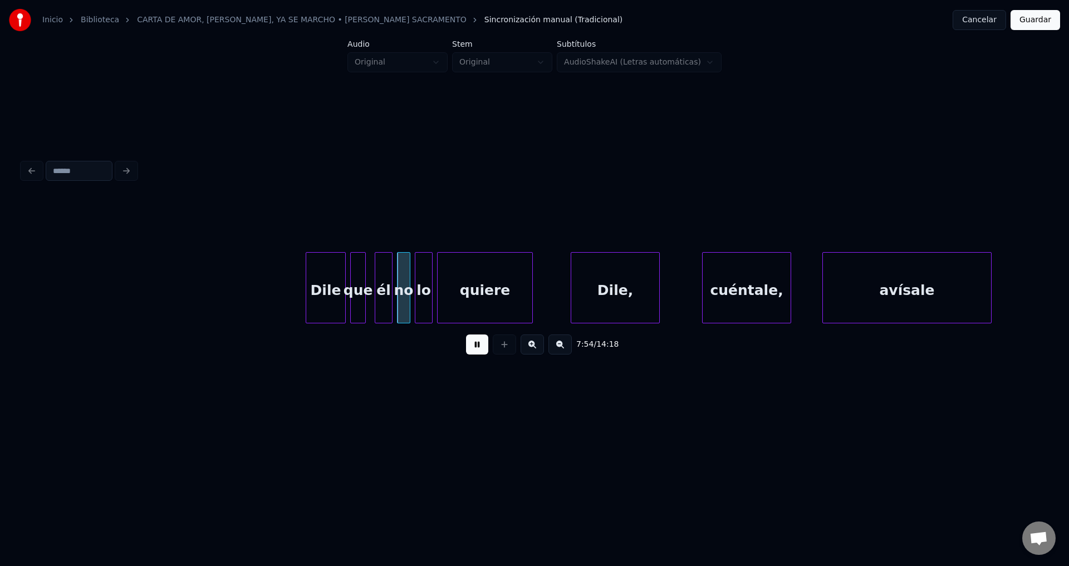
click at [475, 348] on button at bounding box center [477, 345] width 22 height 20
click at [336, 283] on div "Dile" at bounding box center [325, 291] width 39 height 76
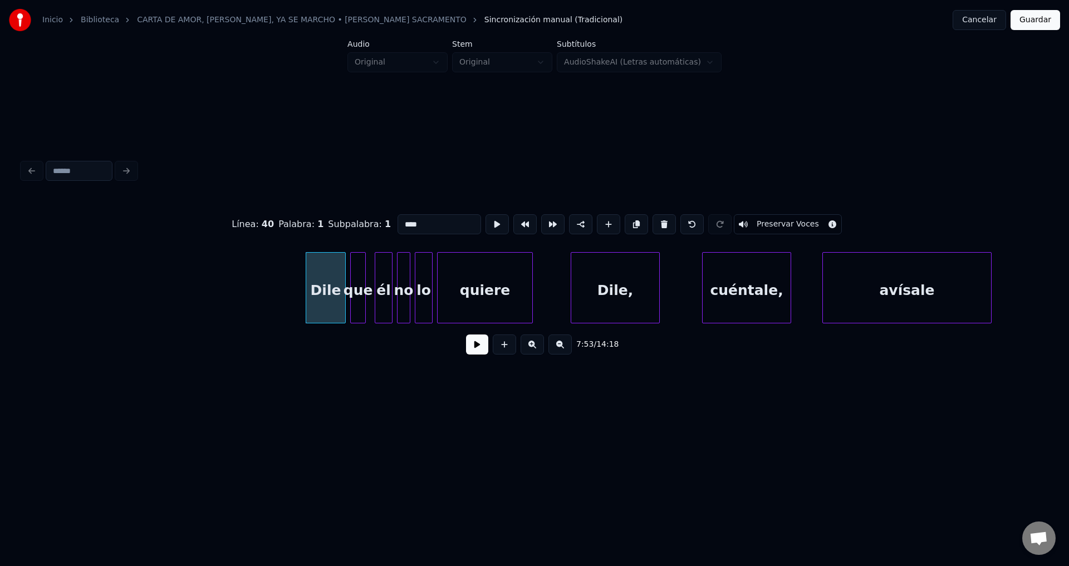
click at [482, 353] on button at bounding box center [477, 345] width 22 height 20
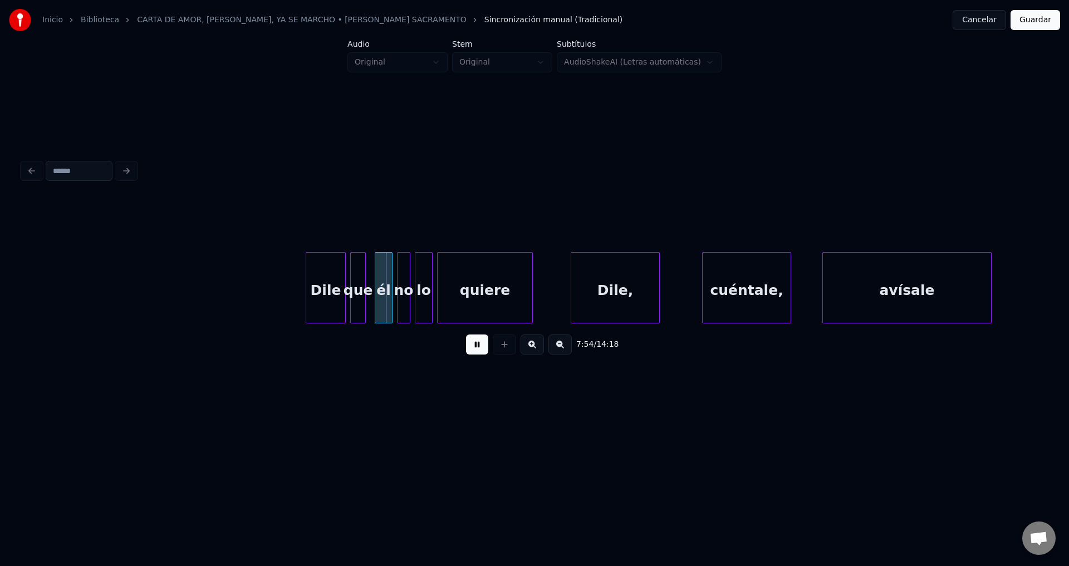
click at [482, 352] on button at bounding box center [477, 345] width 22 height 20
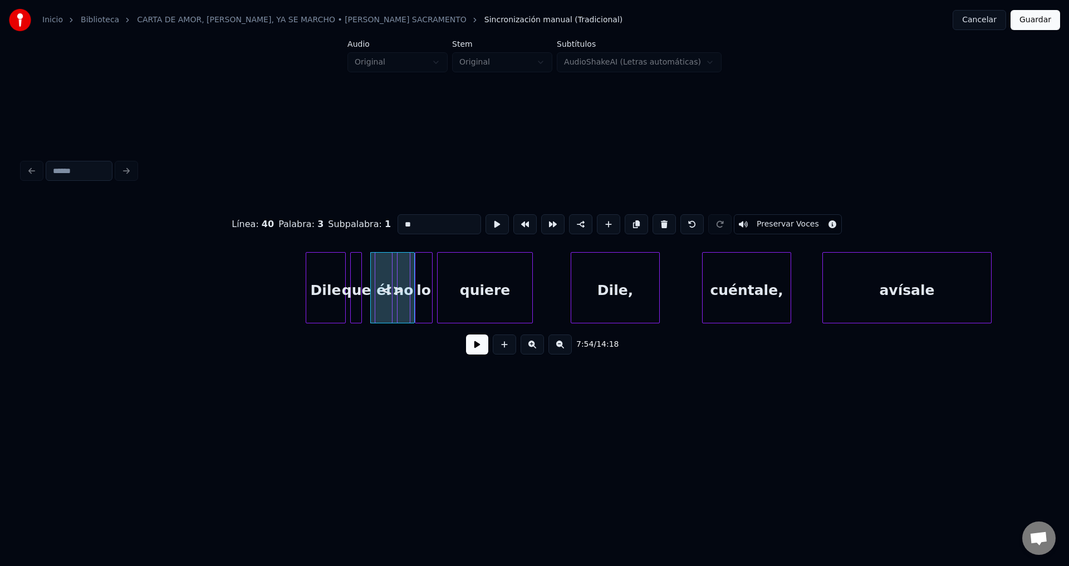
drag, startPoint x: 401, startPoint y: 221, endPoint x: 361, endPoint y: 217, distance: 40.3
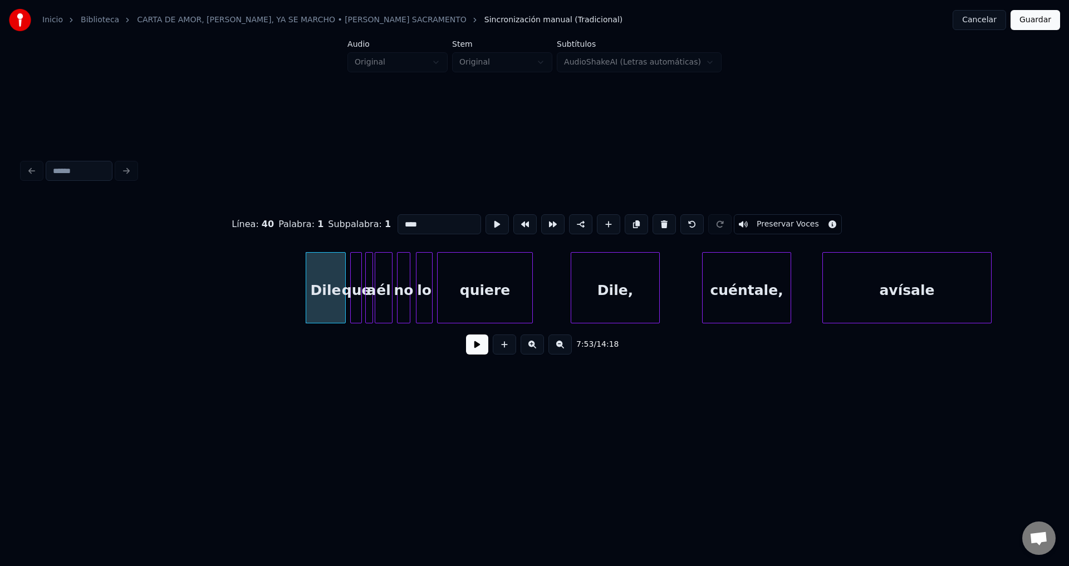
type input "****"
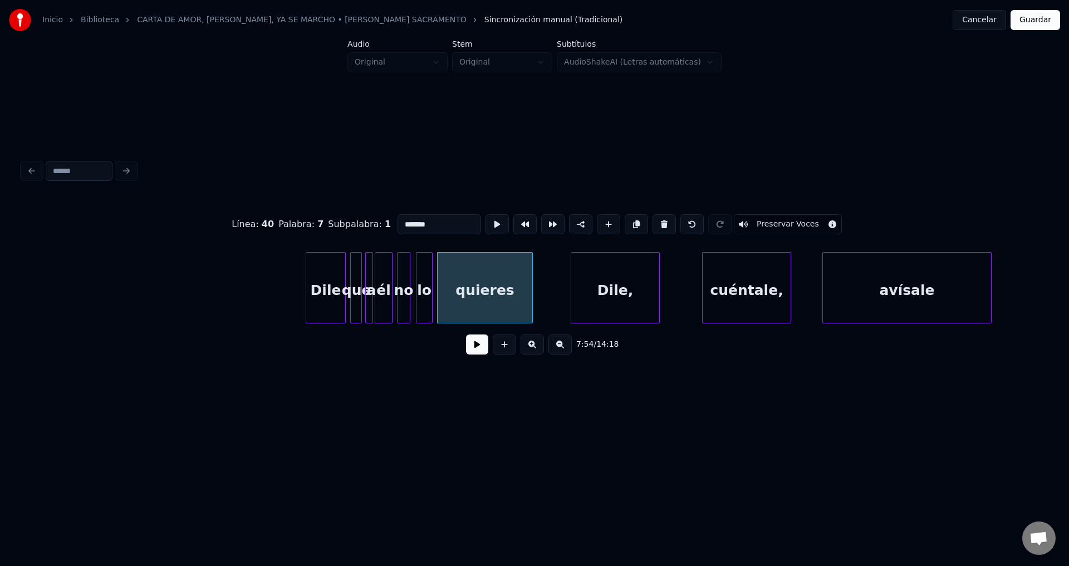
type input "*******"
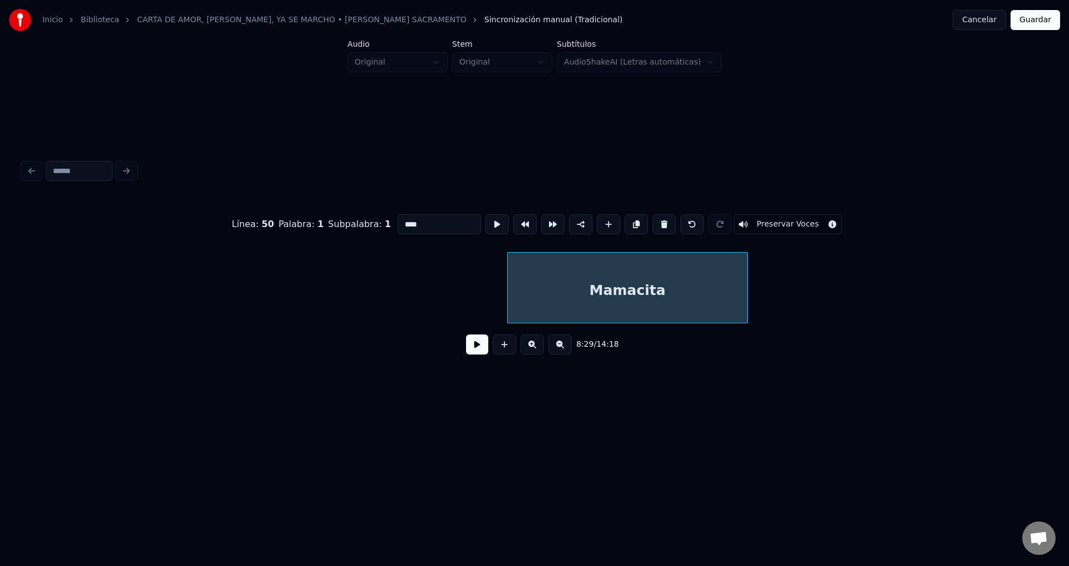
scroll to position [0, 57512]
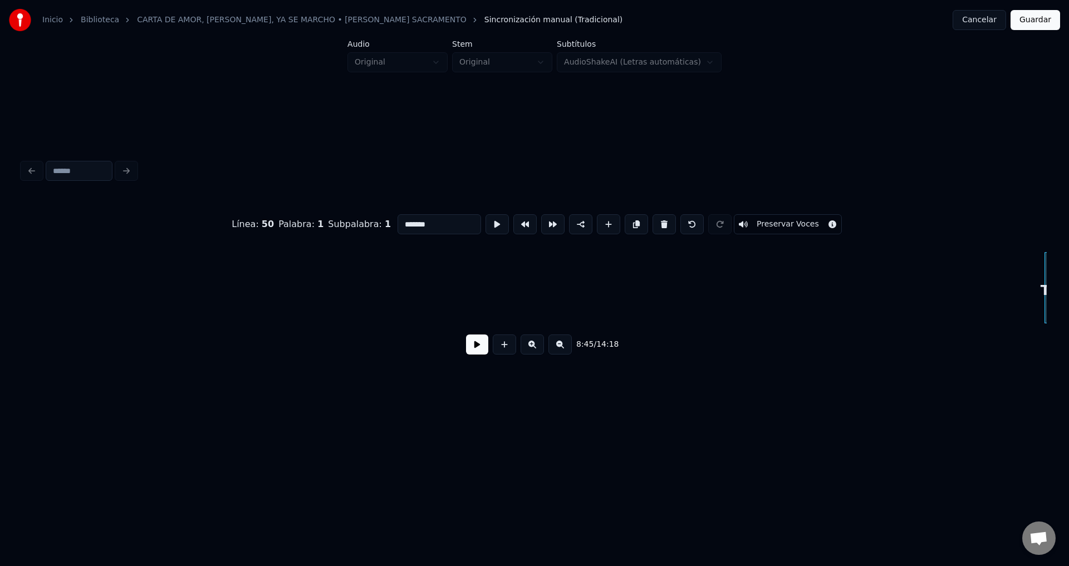
type input "******"
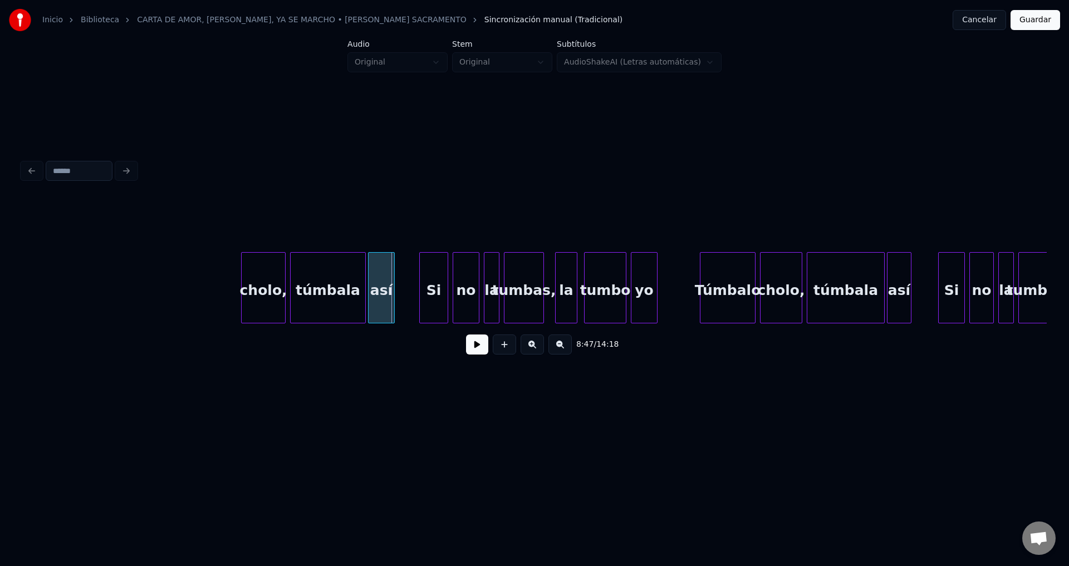
scroll to position [0, 58322]
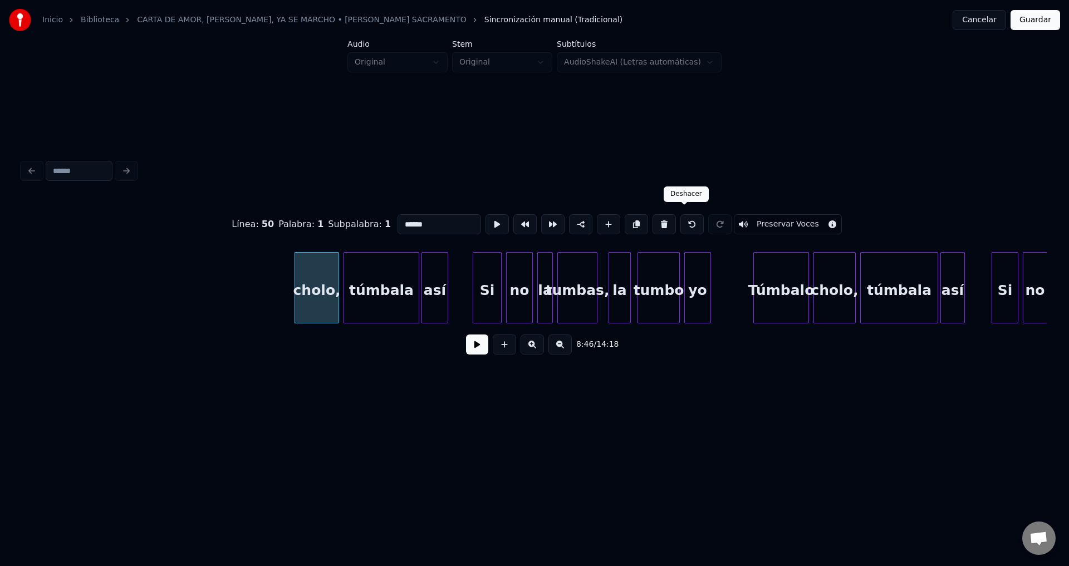
type input "******"
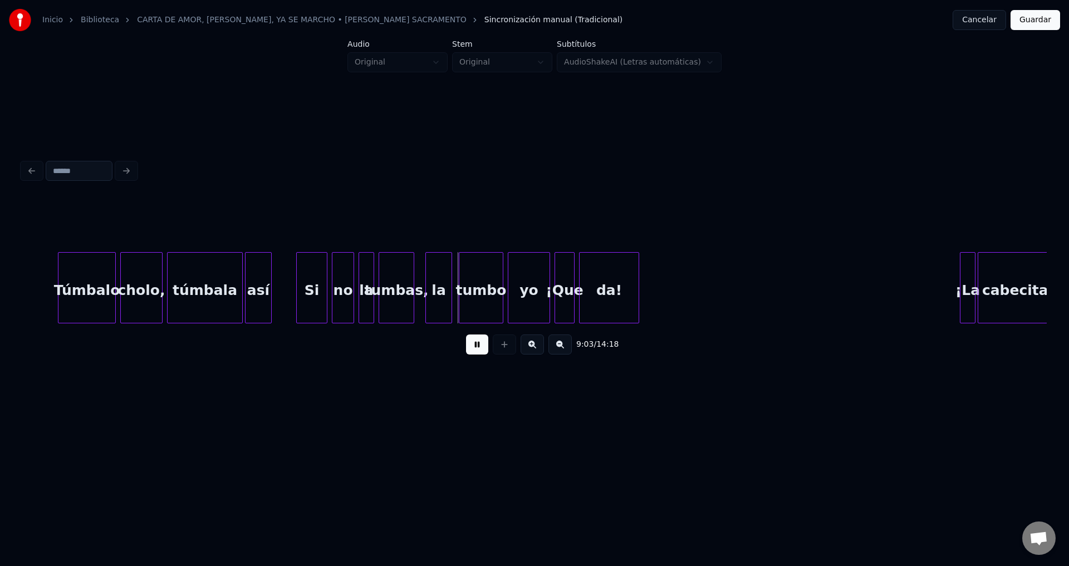
scroll to position [0, 60174]
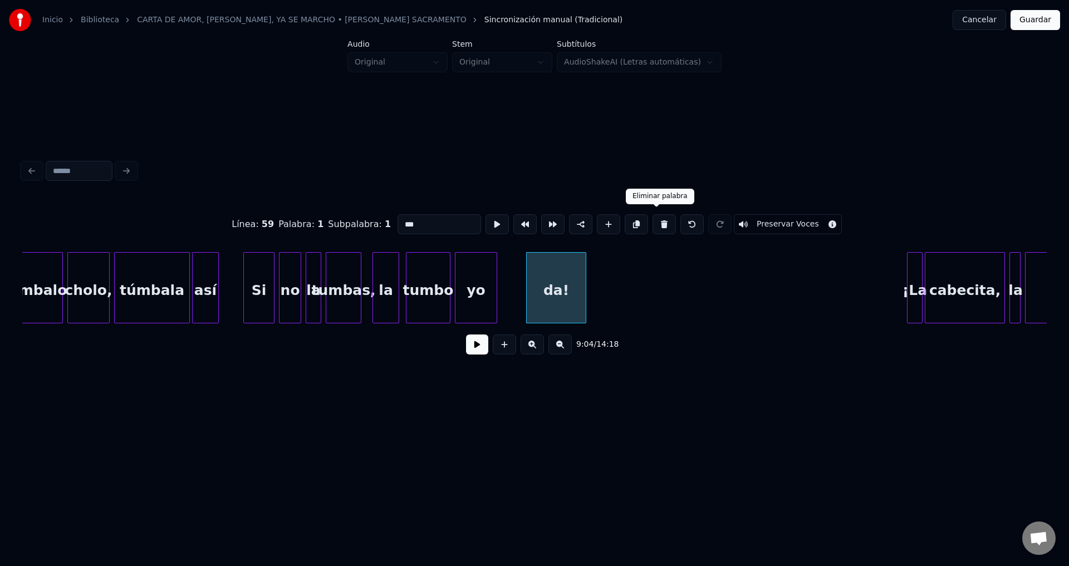
type input "**"
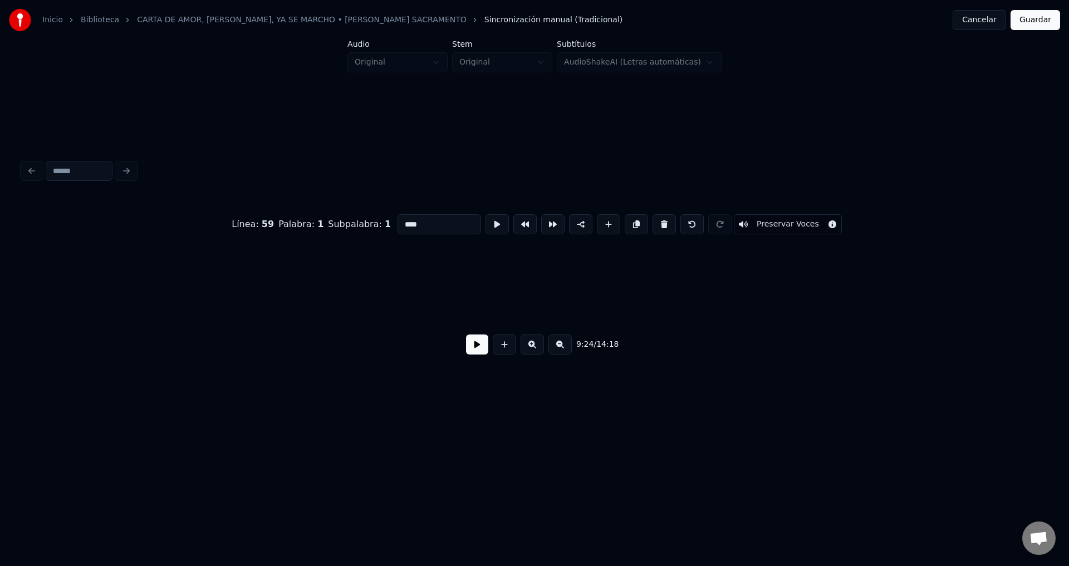
scroll to position [0, 62896]
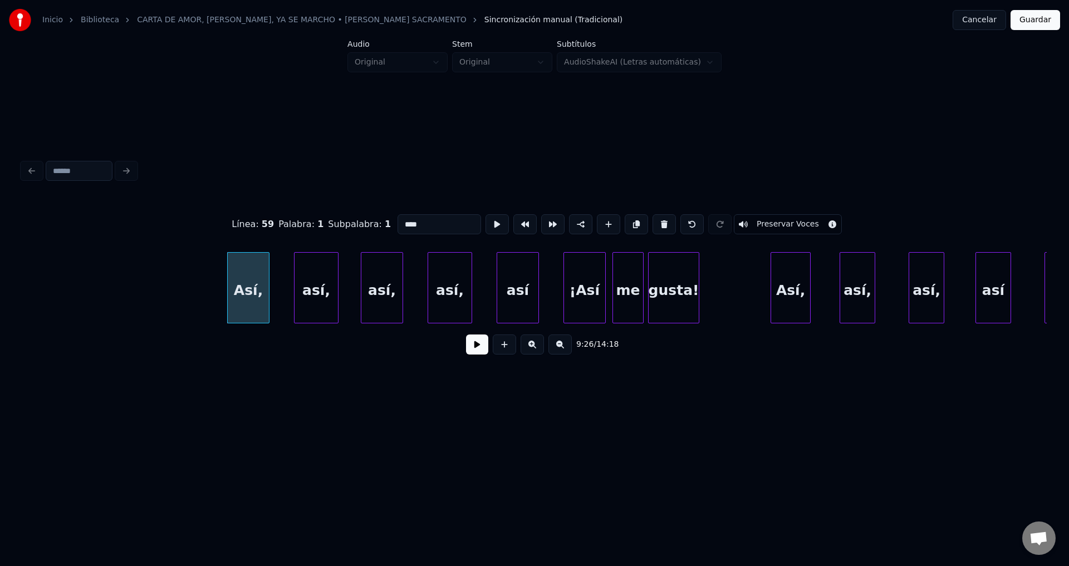
type input "****"
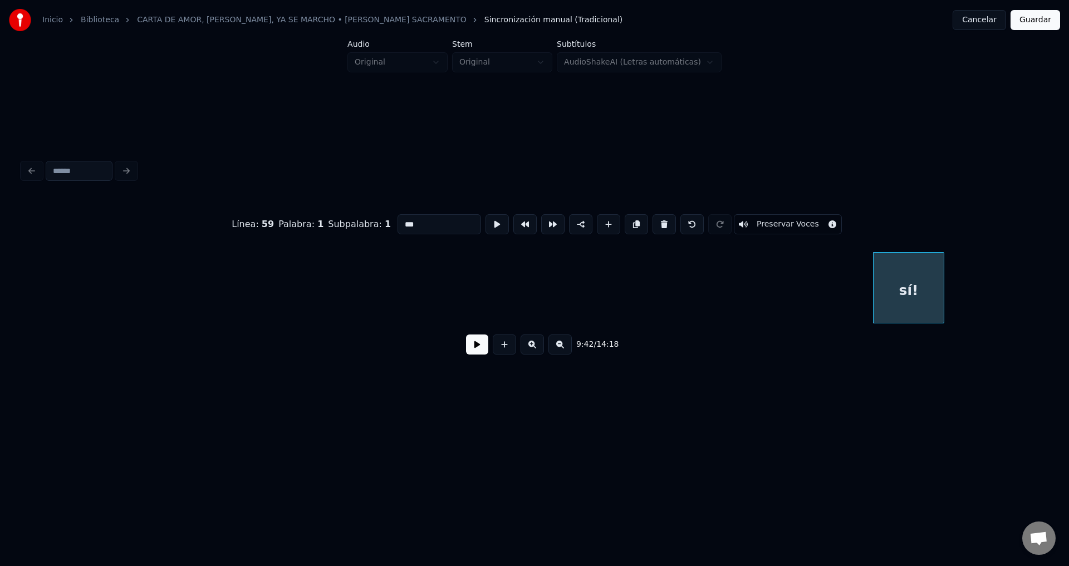
scroll to position [0, 65668]
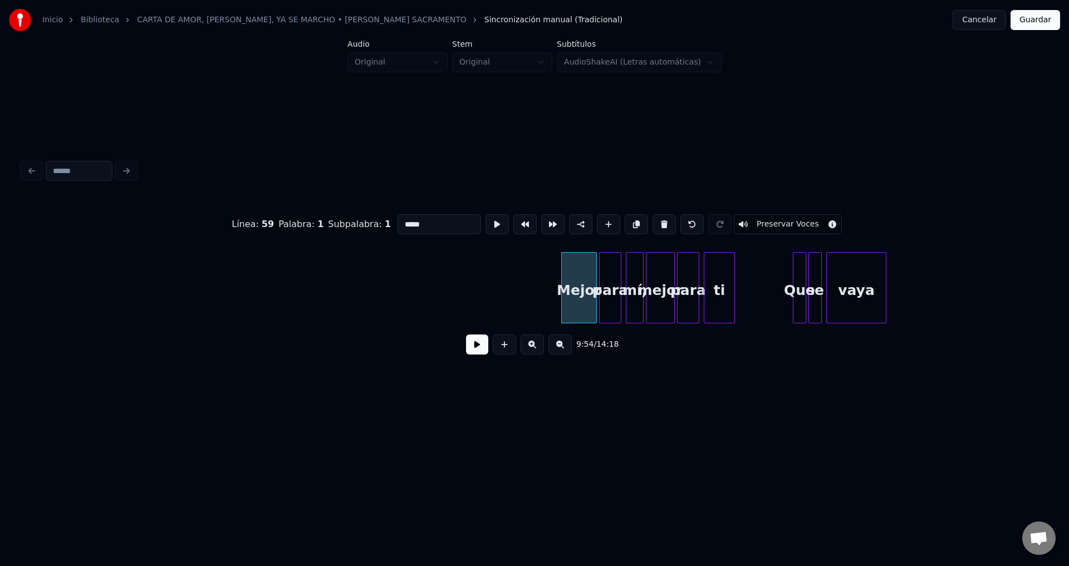
type input "****"
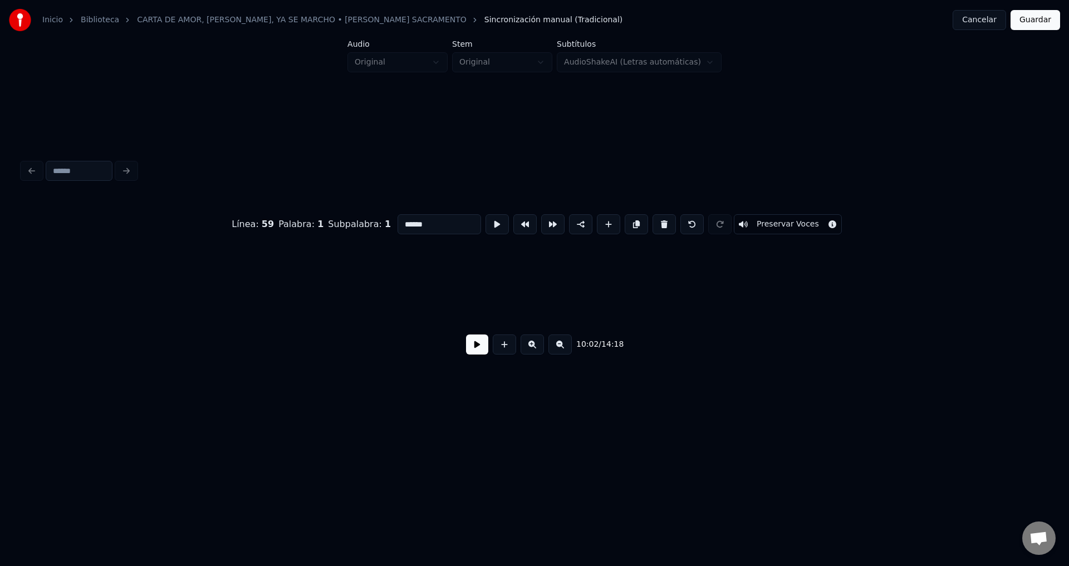
scroll to position [0, 67107]
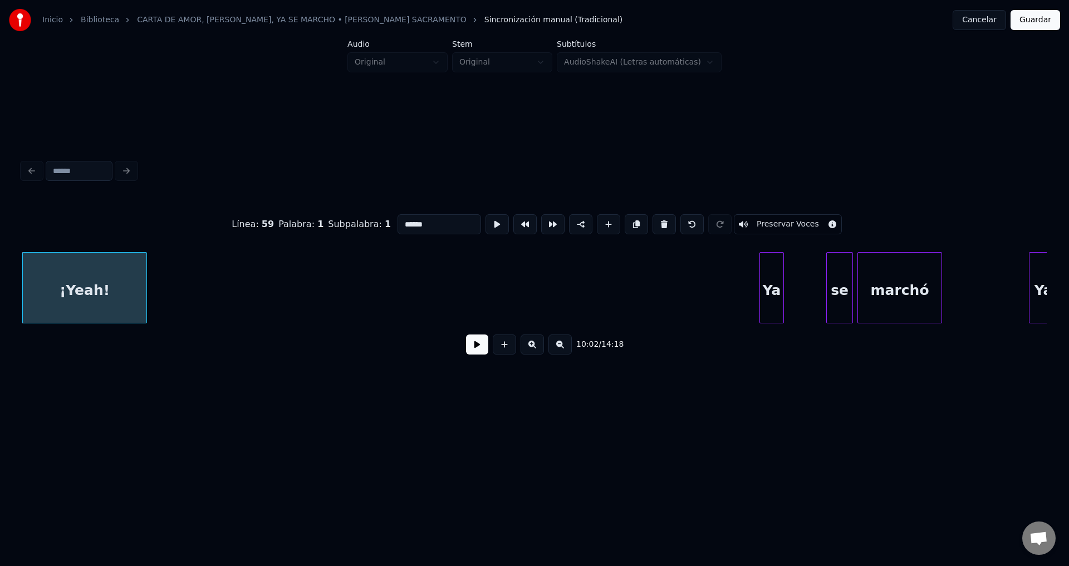
type input "**"
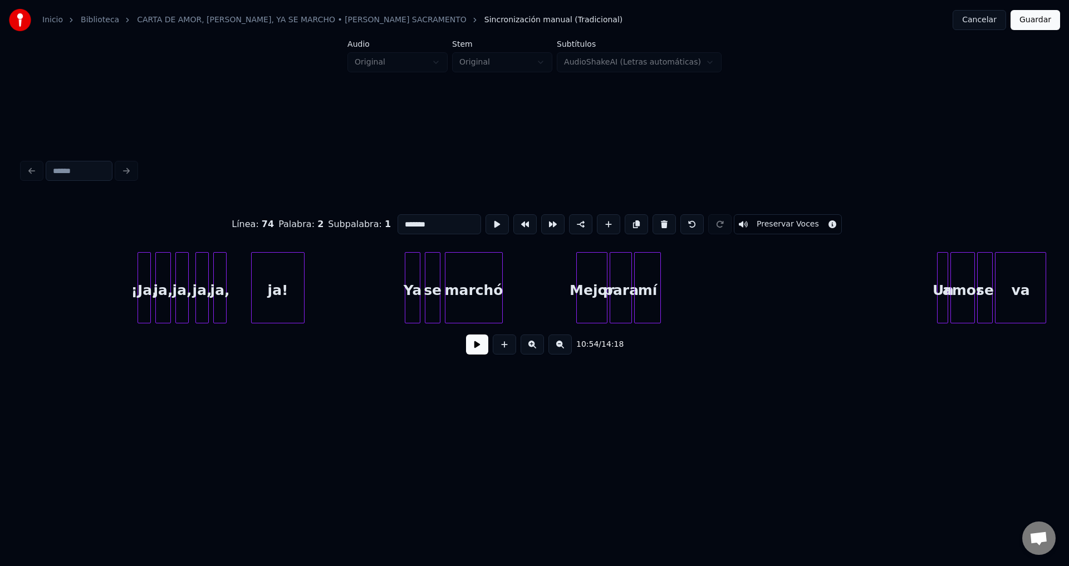
scroll to position [0, 73617]
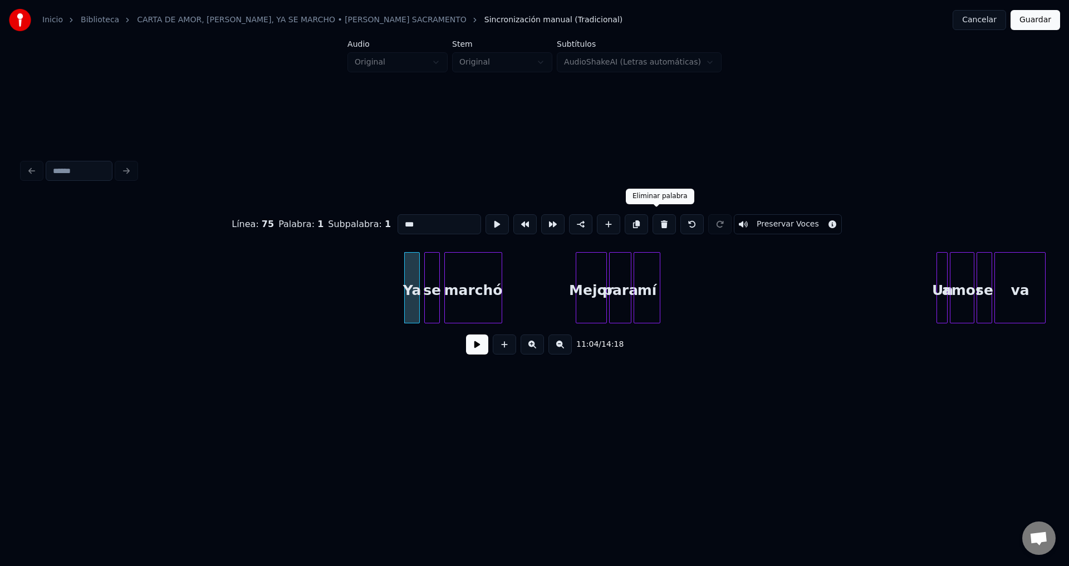
type input "**"
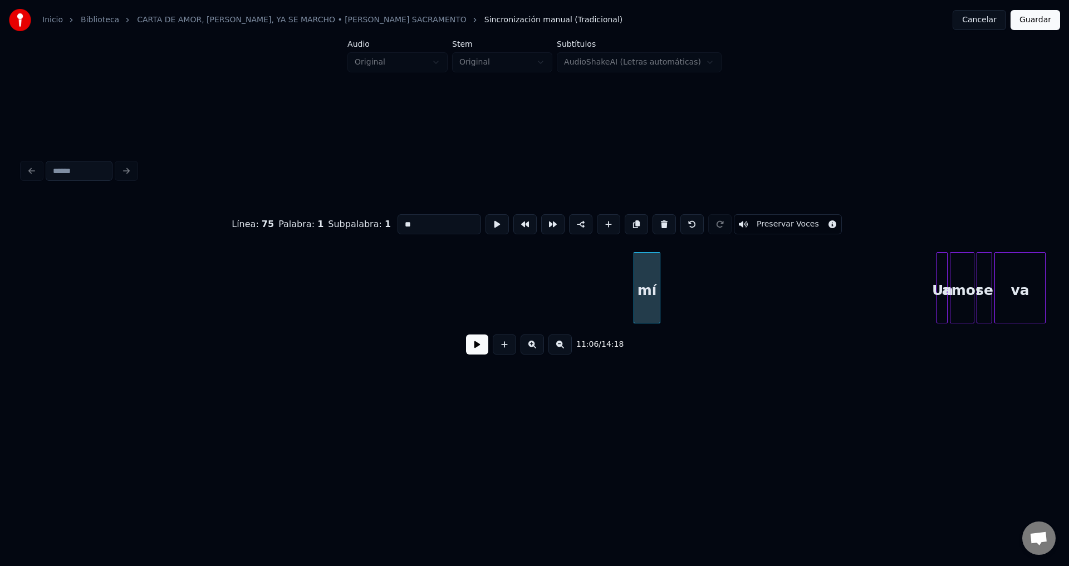
type input "**"
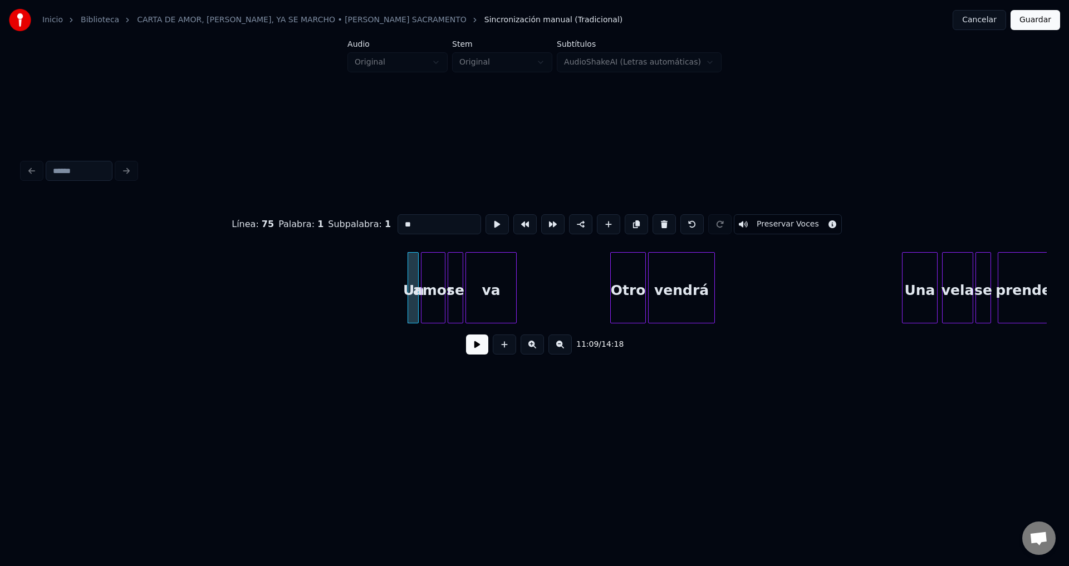
scroll to position [0, 74252]
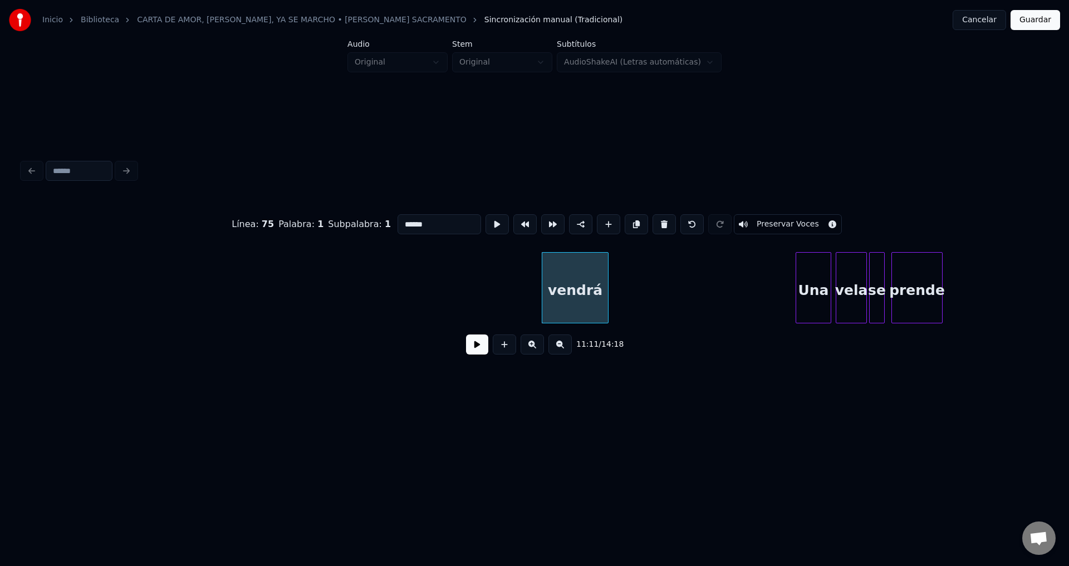
type input "***"
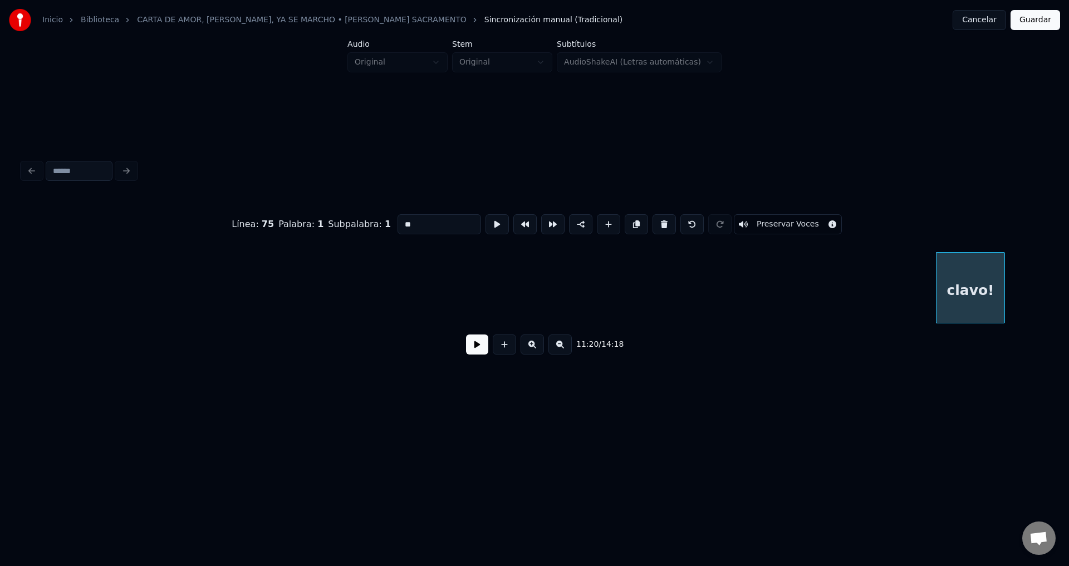
scroll to position [0, 75987]
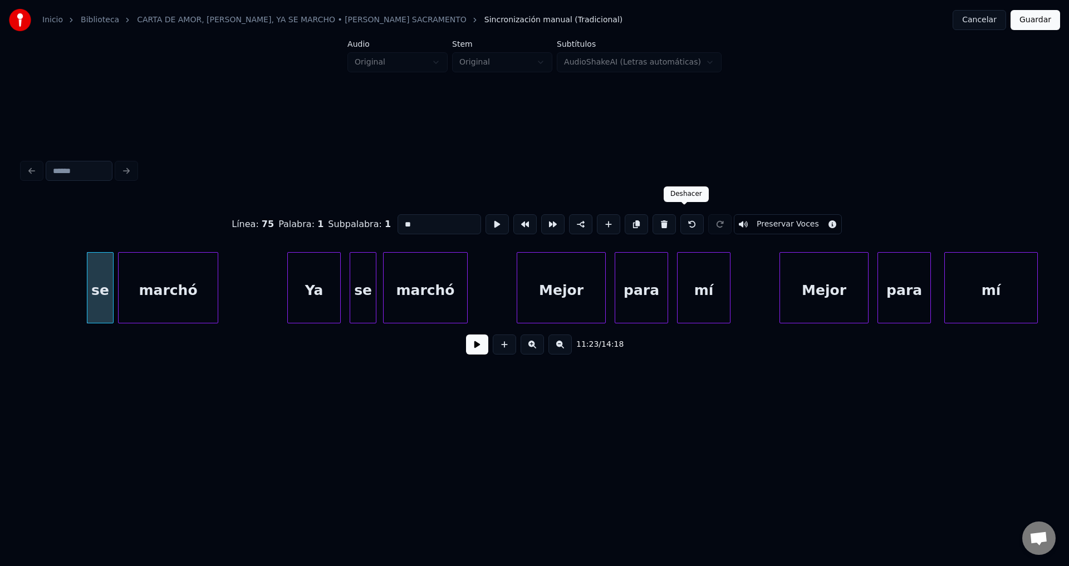
type input "**"
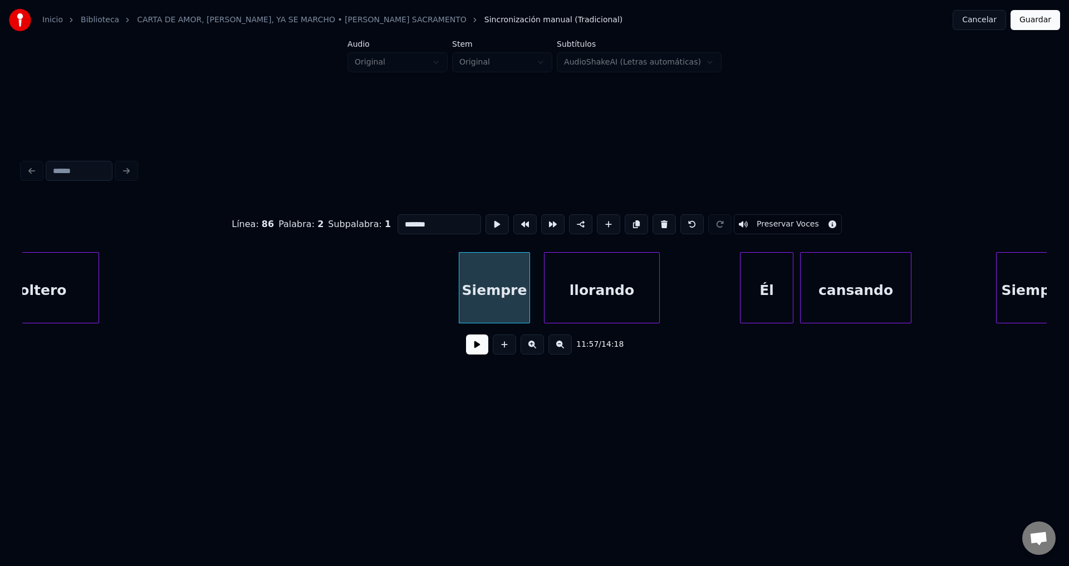
scroll to position [0, 79491]
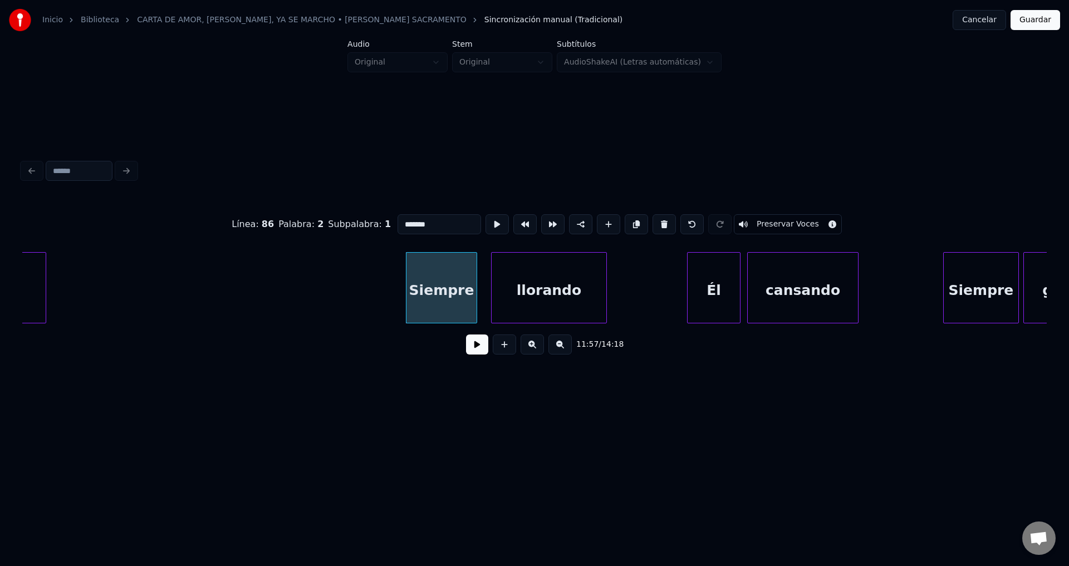
type input "*******"
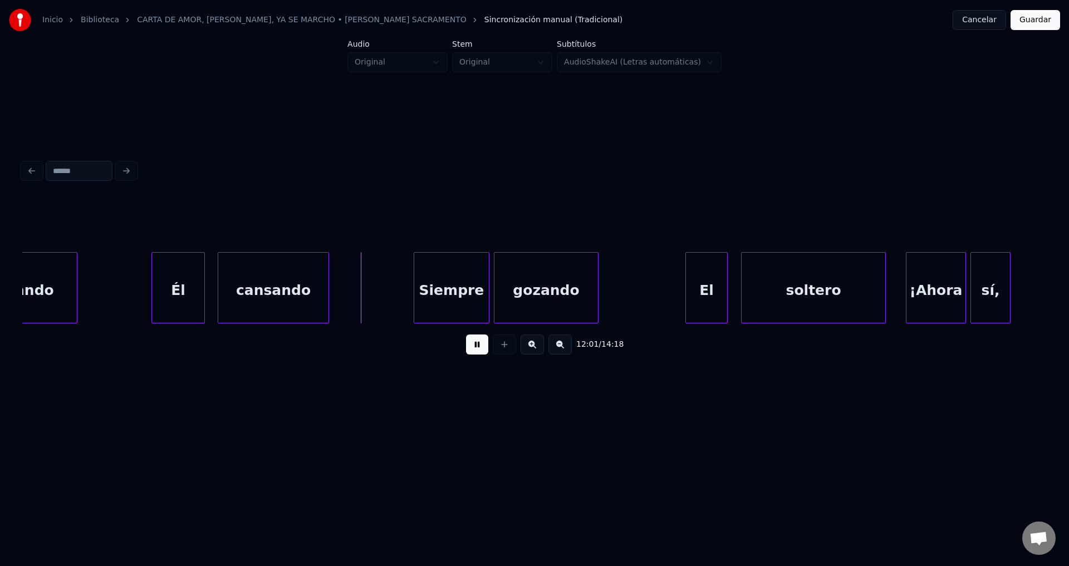
scroll to position [0, 80126]
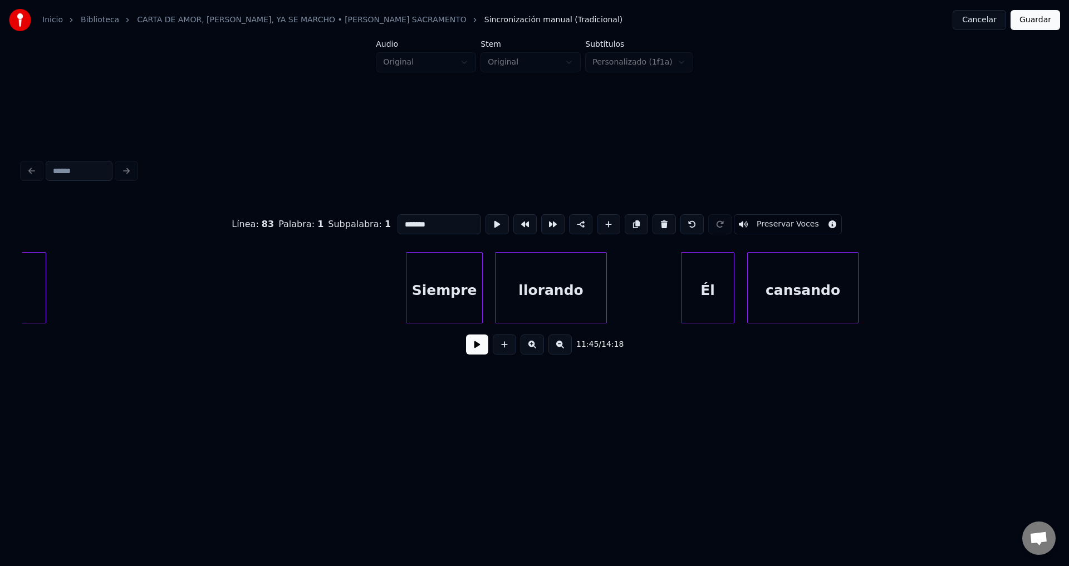
scroll to position [0, 79544]
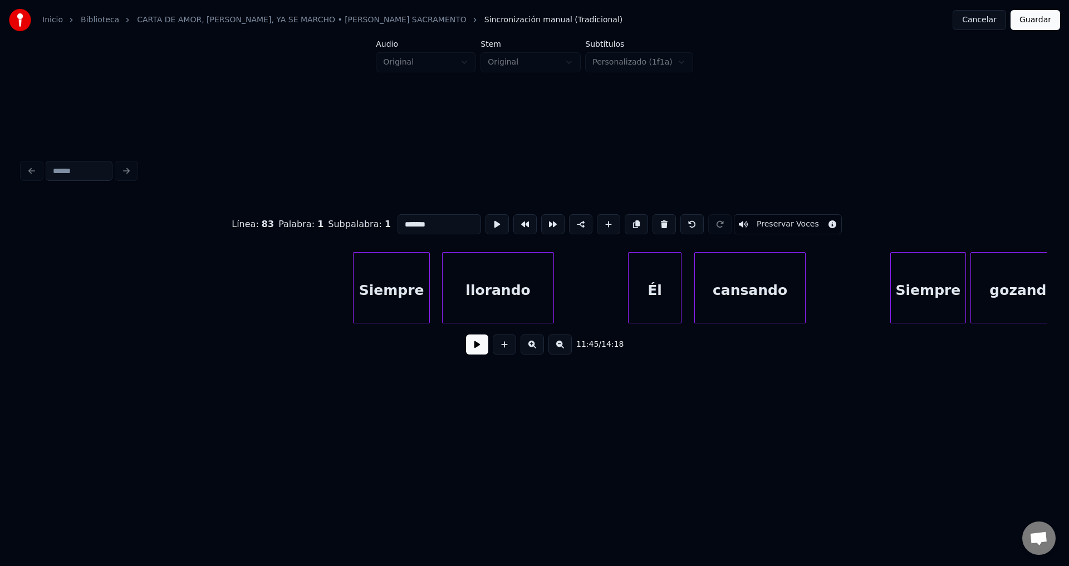
type input "********"
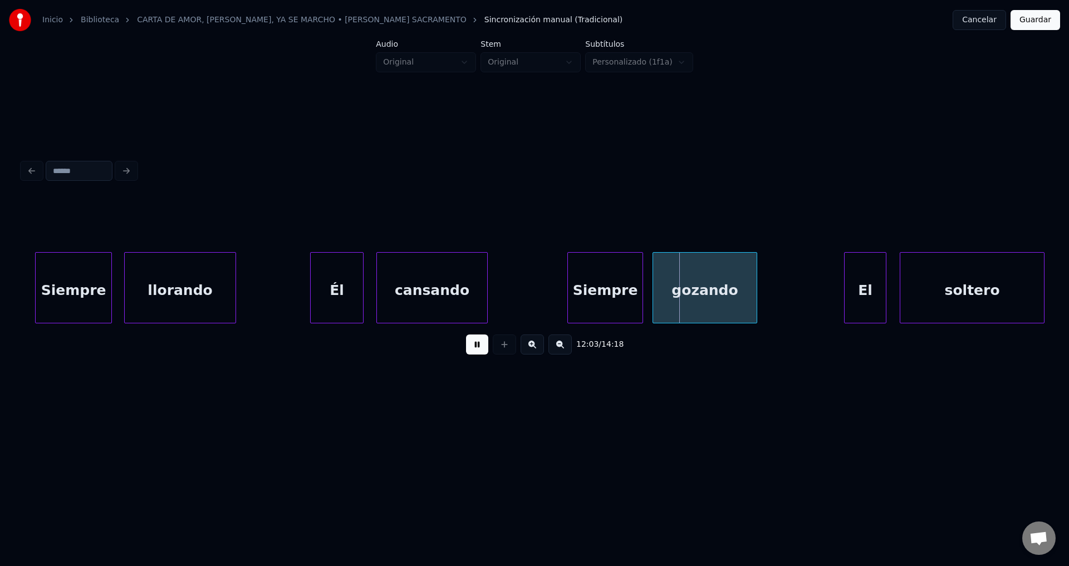
scroll to position [0, 80232]
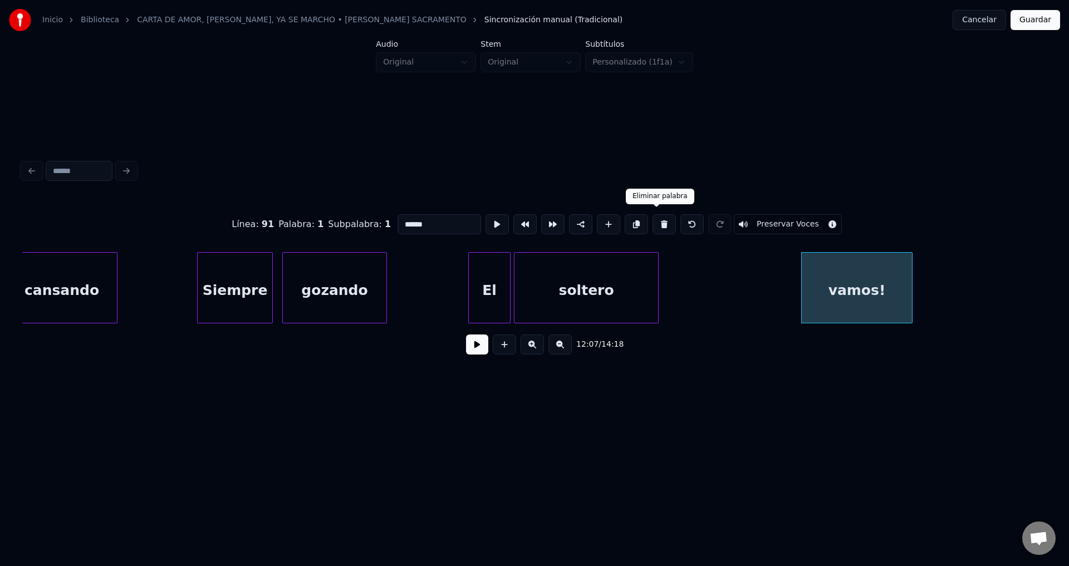
type input "*******"
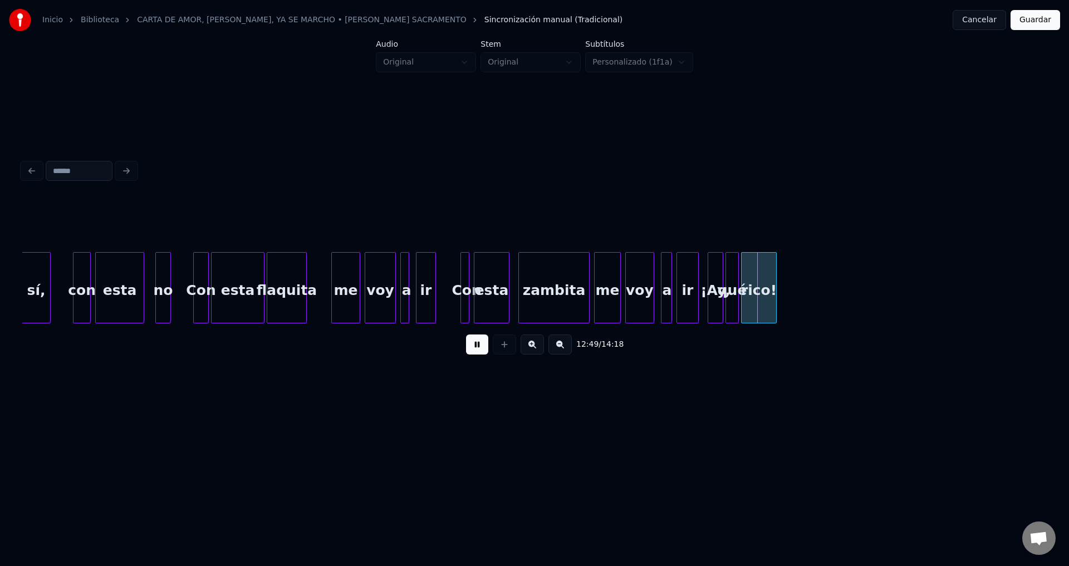
scroll to position [0, 84942]
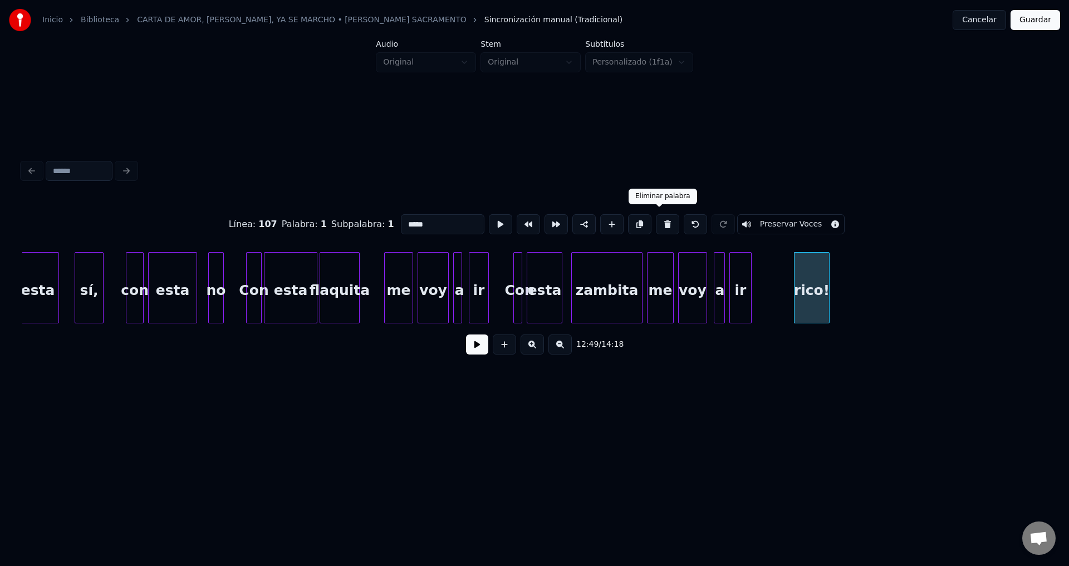
type input "**"
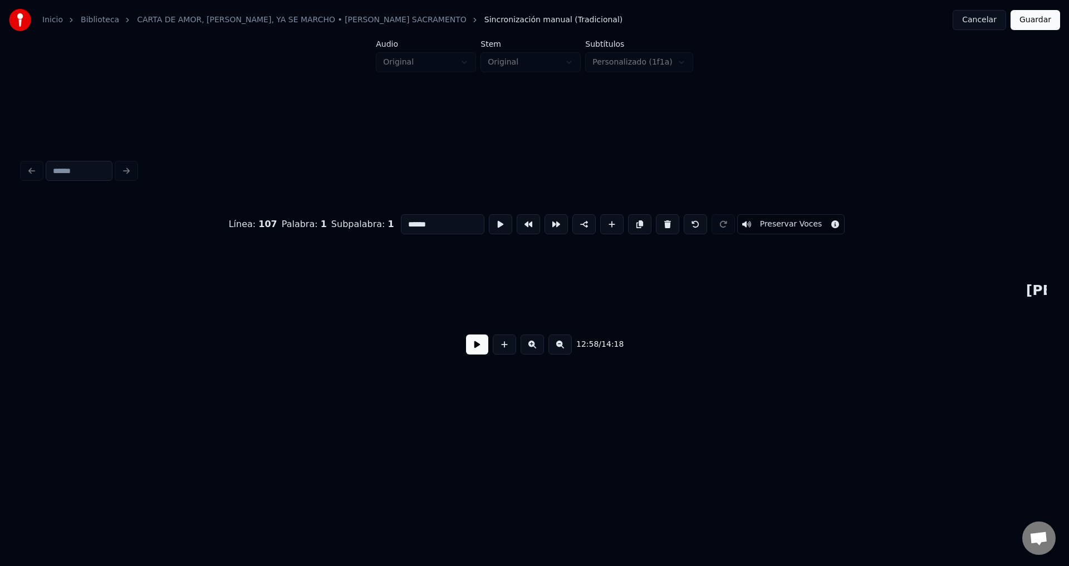
scroll to position [0, 86734]
type input "*********"
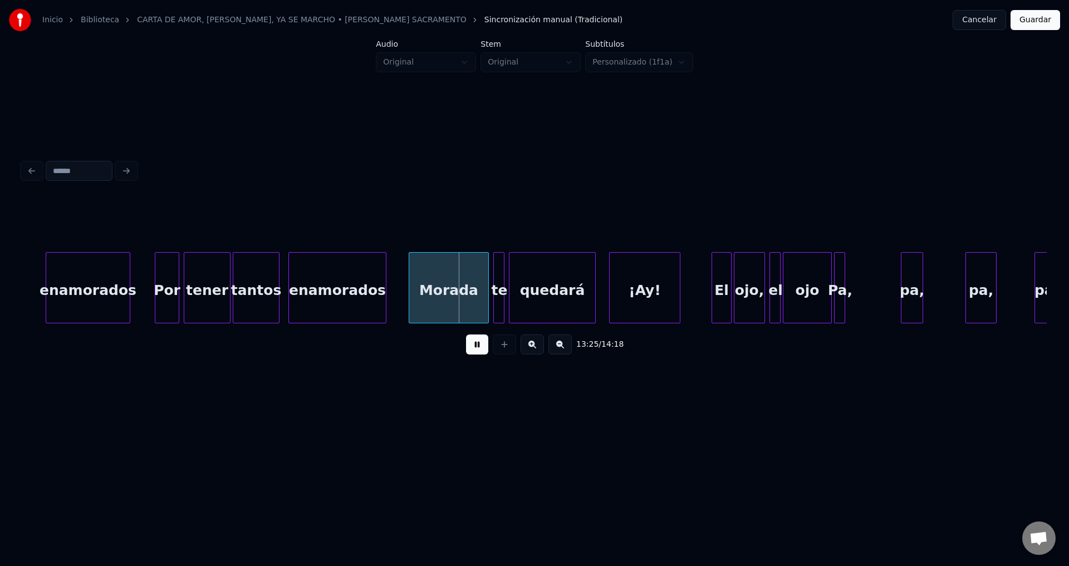
scroll to position [0, 89282]
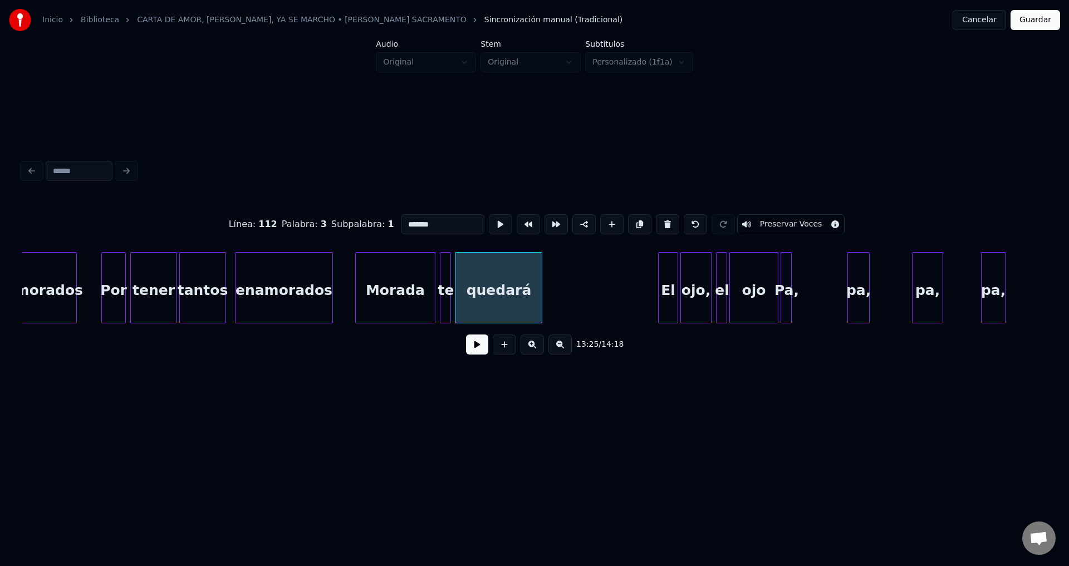
type input "**"
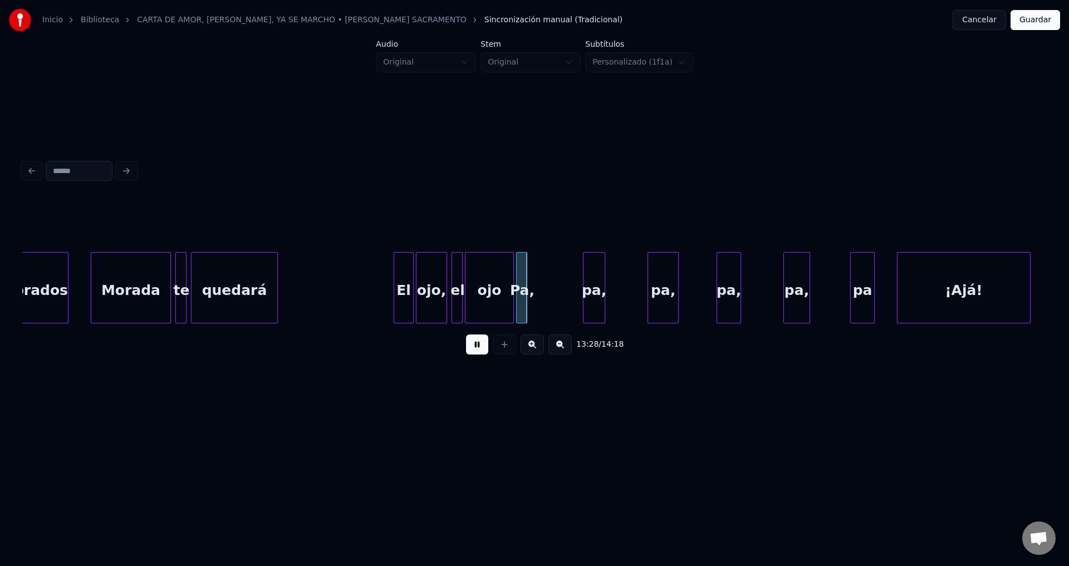
scroll to position [0, 89600]
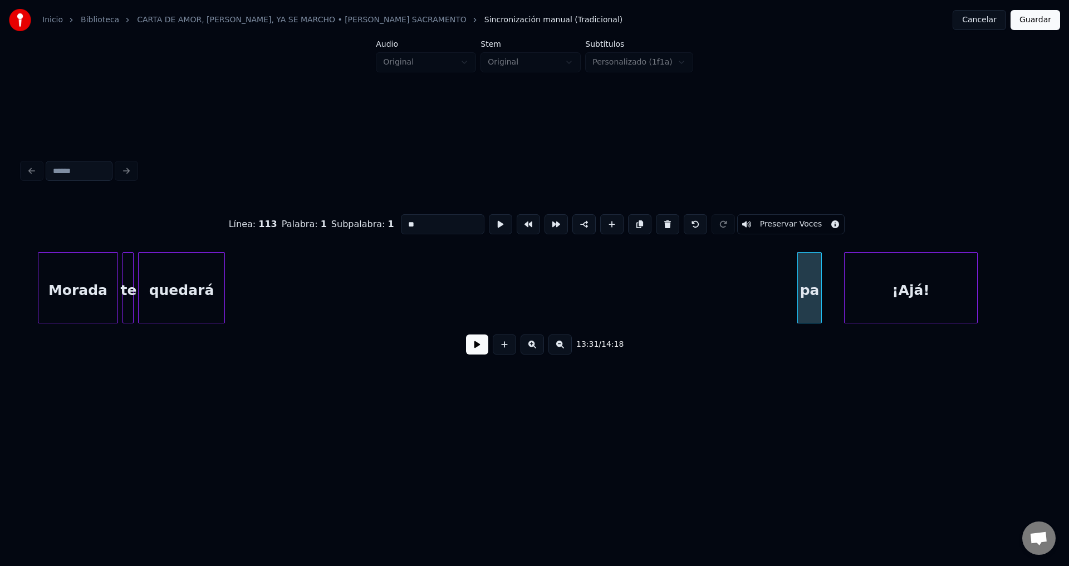
type input "*****"
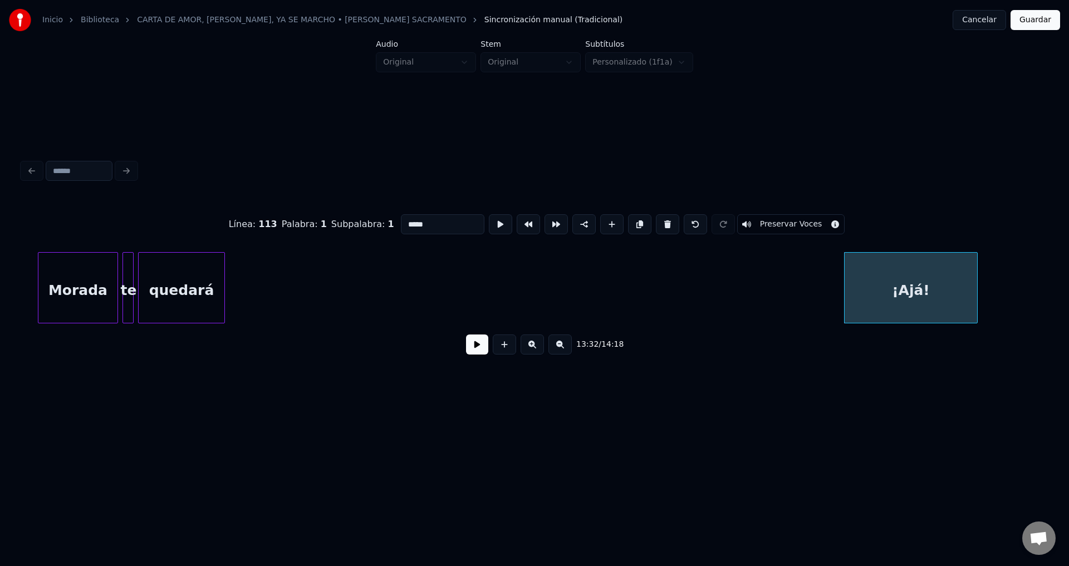
scroll to position [0, 89706]
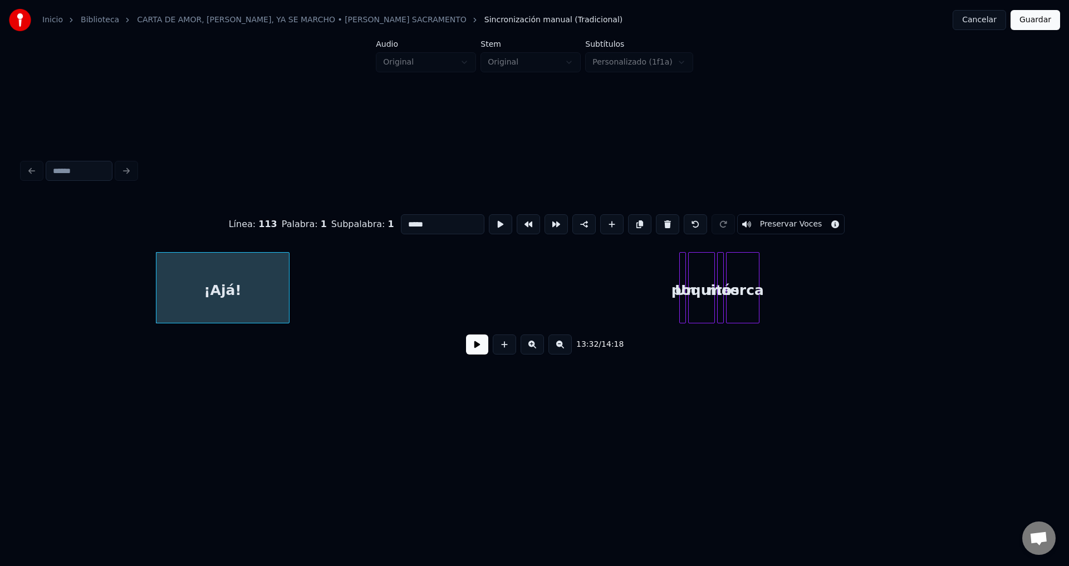
scroll to position [0, 90341]
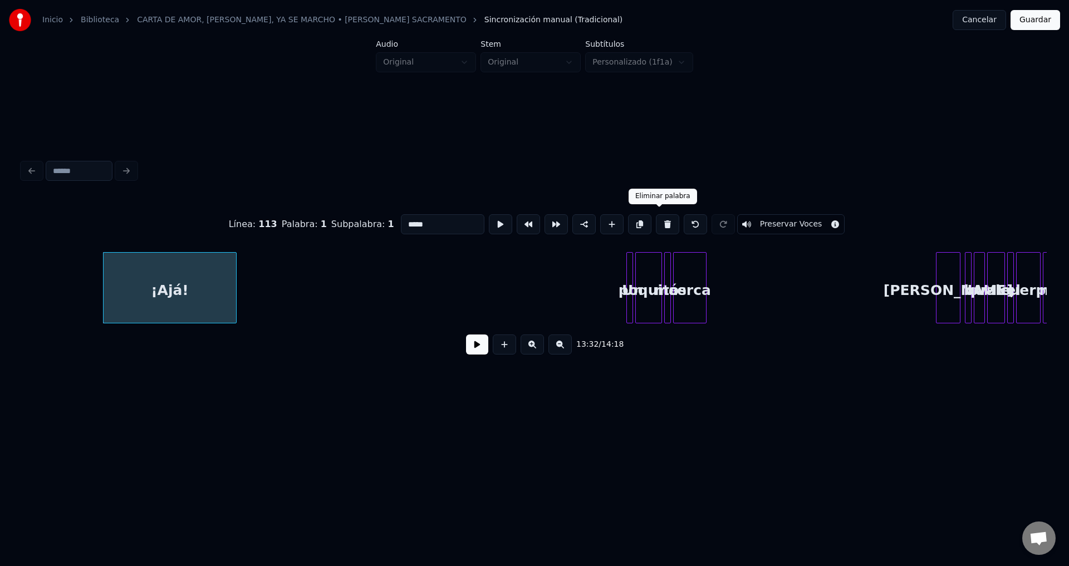
click at [660, 222] on button at bounding box center [667, 224] width 23 height 20
type input "**"
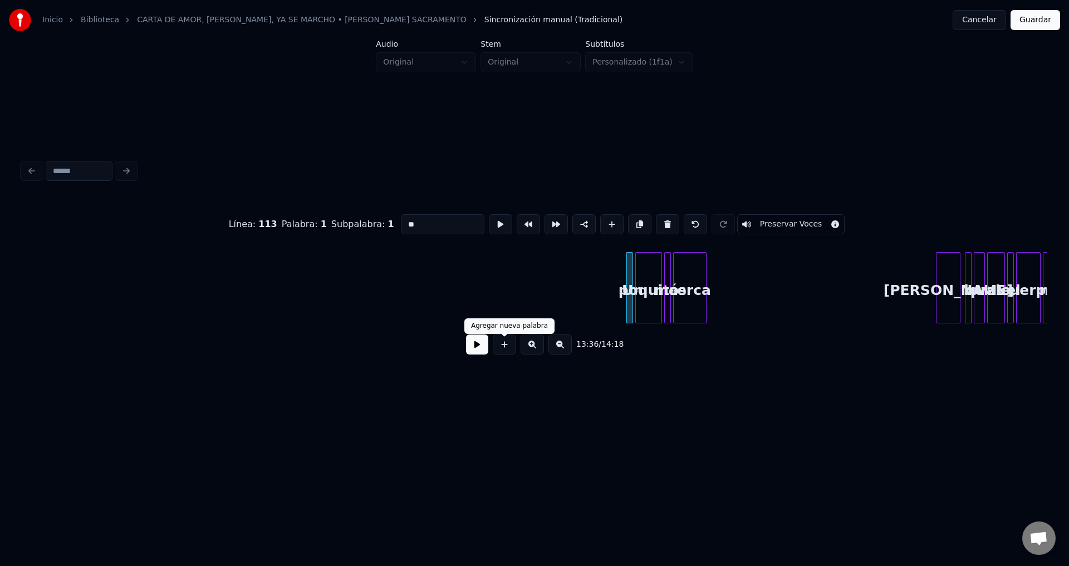
click at [479, 347] on button at bounding box center [477, 345] width 22 height 20
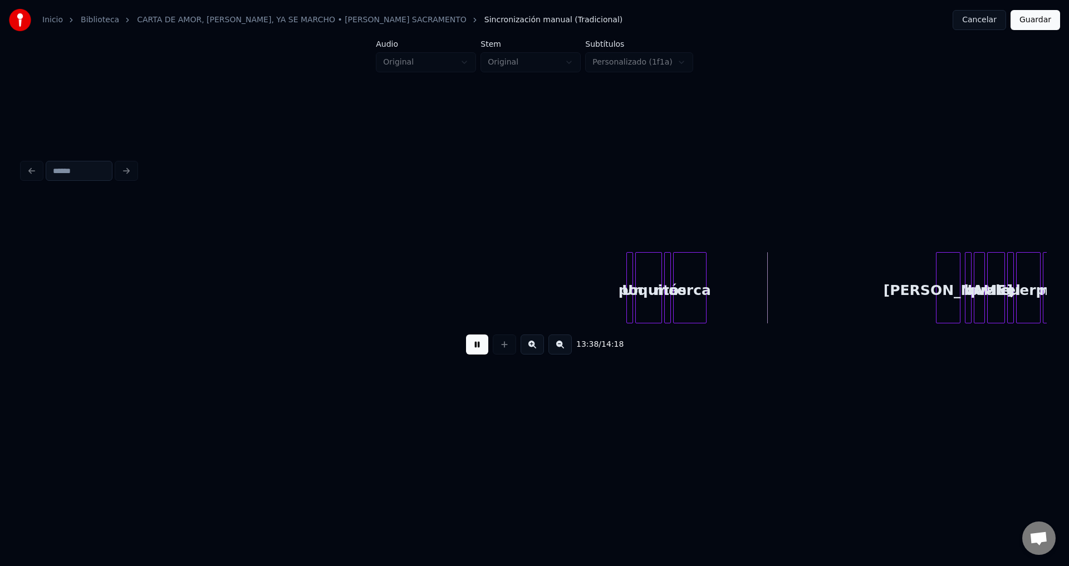
click at [479, 346] on button at bounding box center [477, 345] width 22 height 20
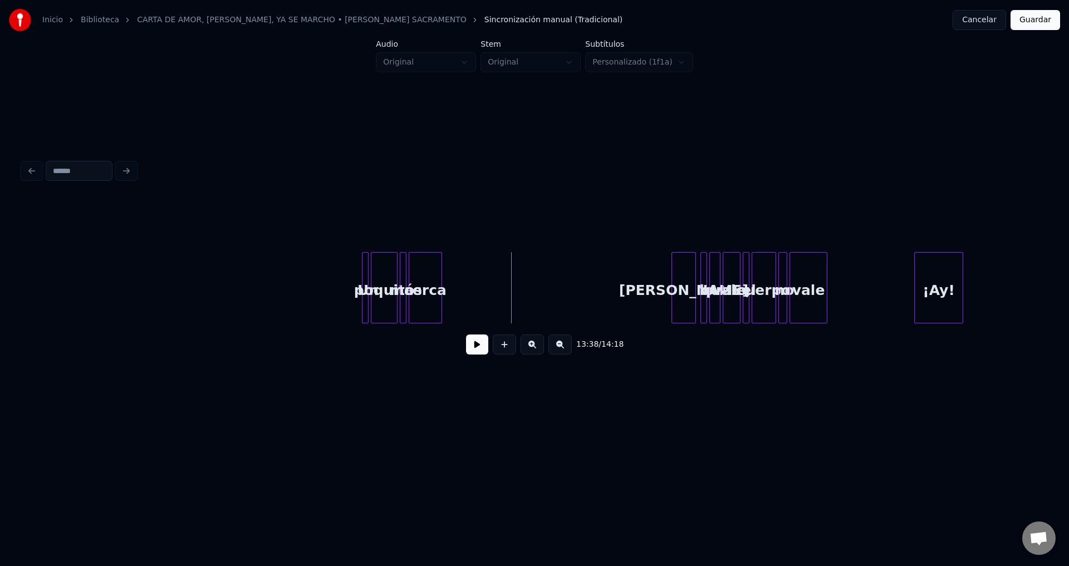
scroll to position [0, 90658]
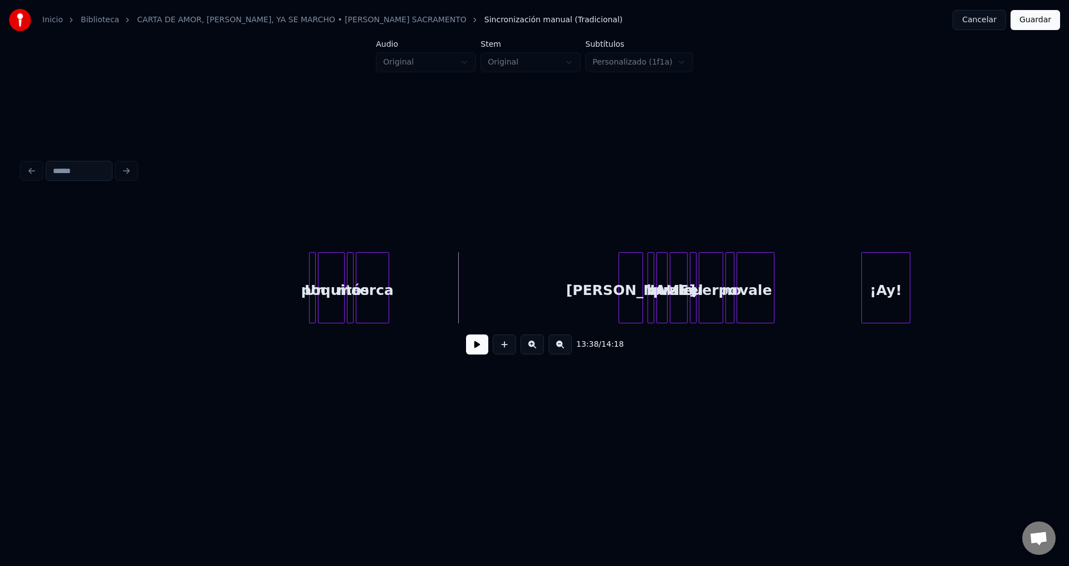
click at [627, 279] on div "Rosa" at bounding box center [630, 291] width 23 height 76
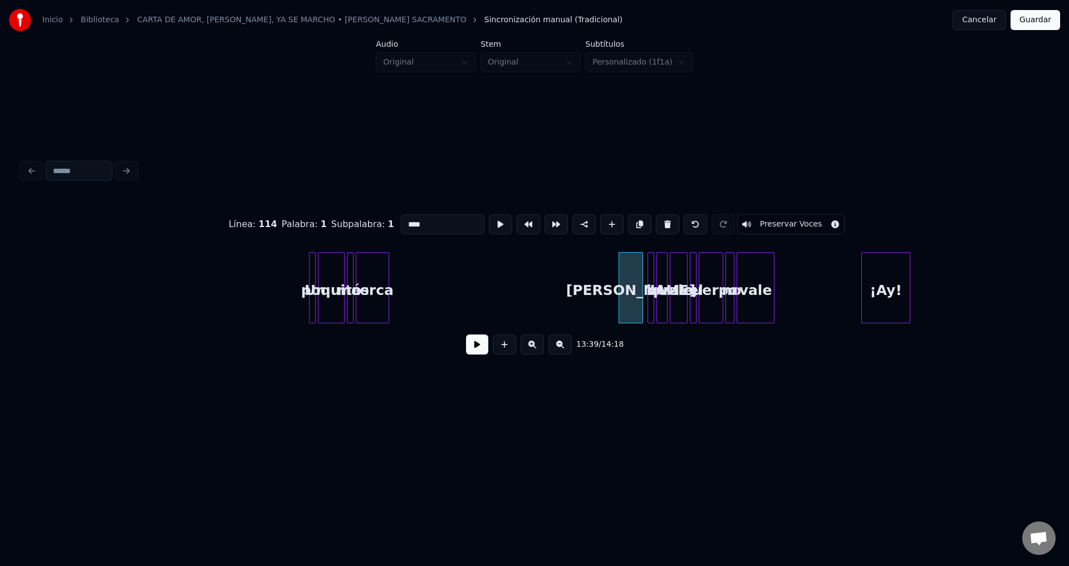
click at [471, 352] on button at bounding box center [477, 345] width 22 height 20
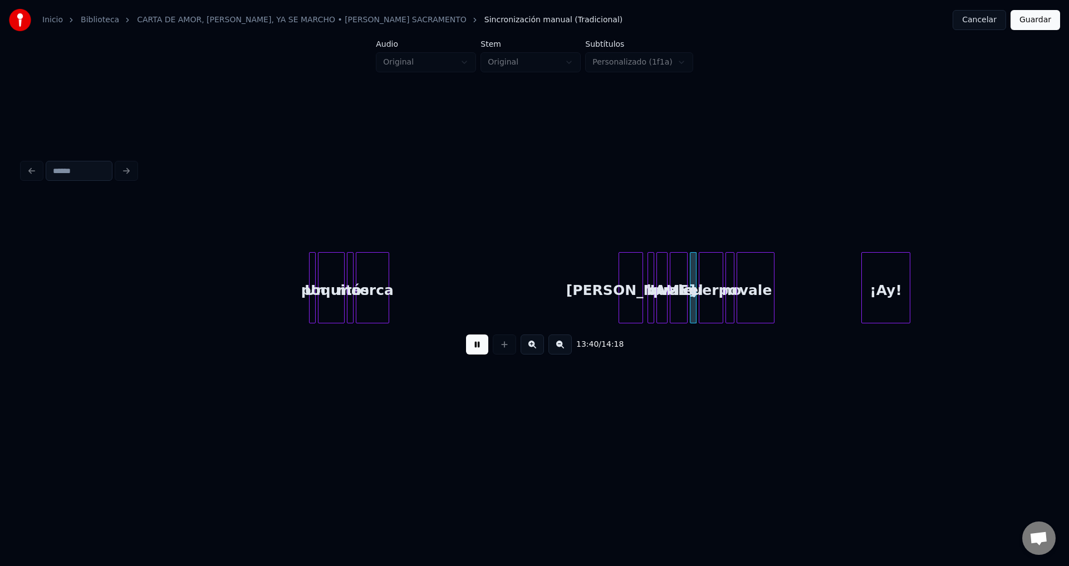
click at [472, 352] on button at bounding box center [477, 345] width 22 height 20
click at [318, 283] on div "poquito" at bounding box center [331, 291] width 26 height 76
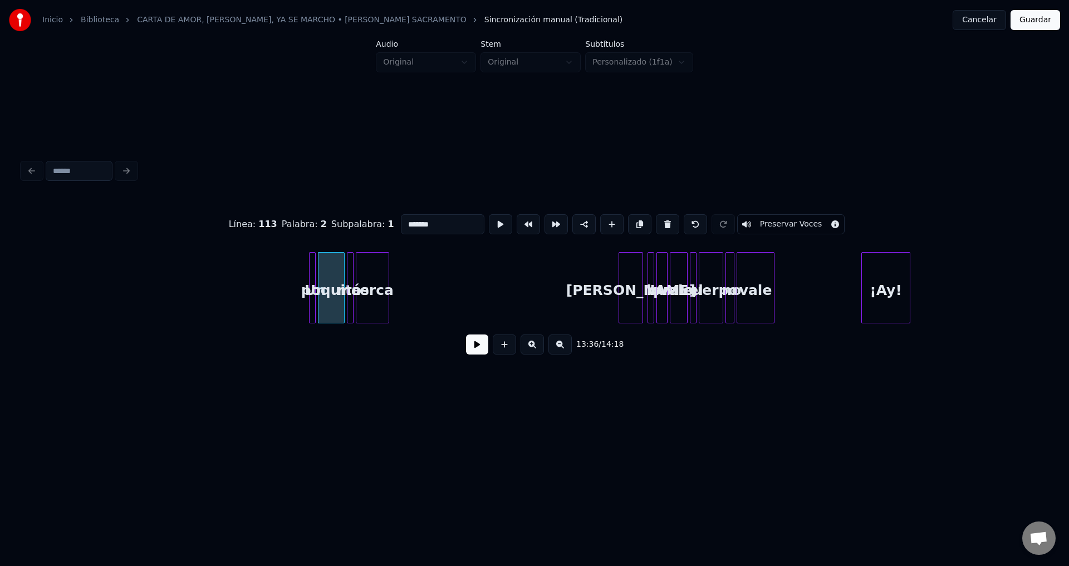
click at [315, 280] on div at bounding box center [313, 288] width 3 height 70
click at [659, 224] on button at bounding box center [667, 224] width 23 height 20
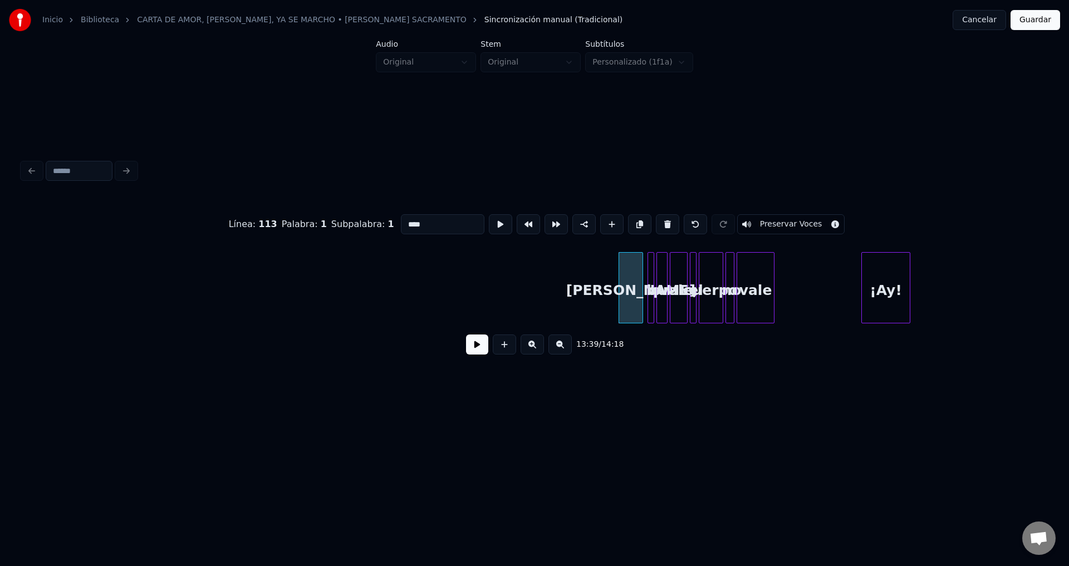
click at [659, 224] on button at bounding box center [667, 224] width 23 height 20
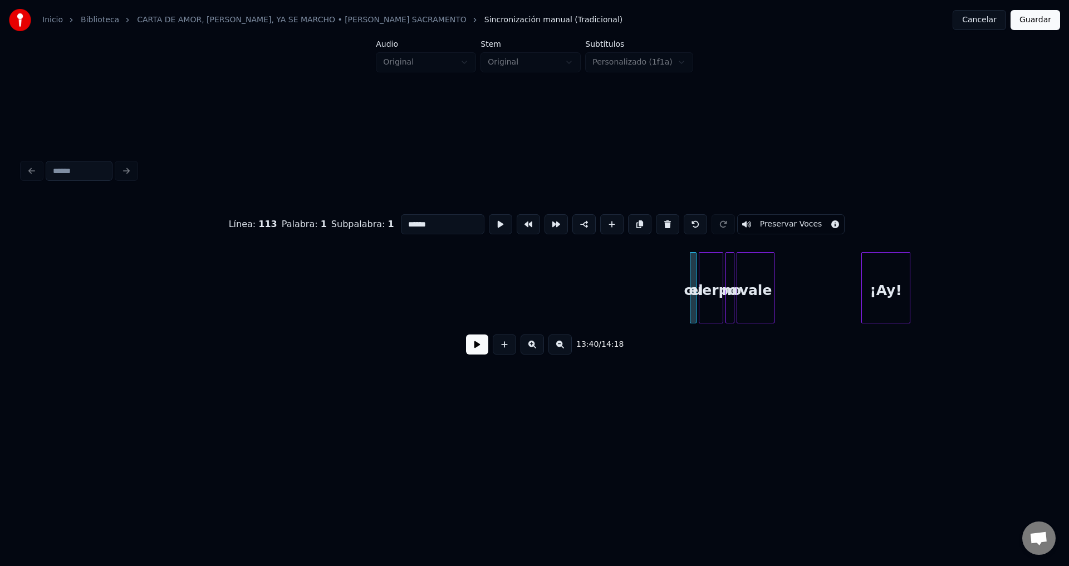
click at [659, 224] on button at bounding box center [667, 224] width 23 height 20
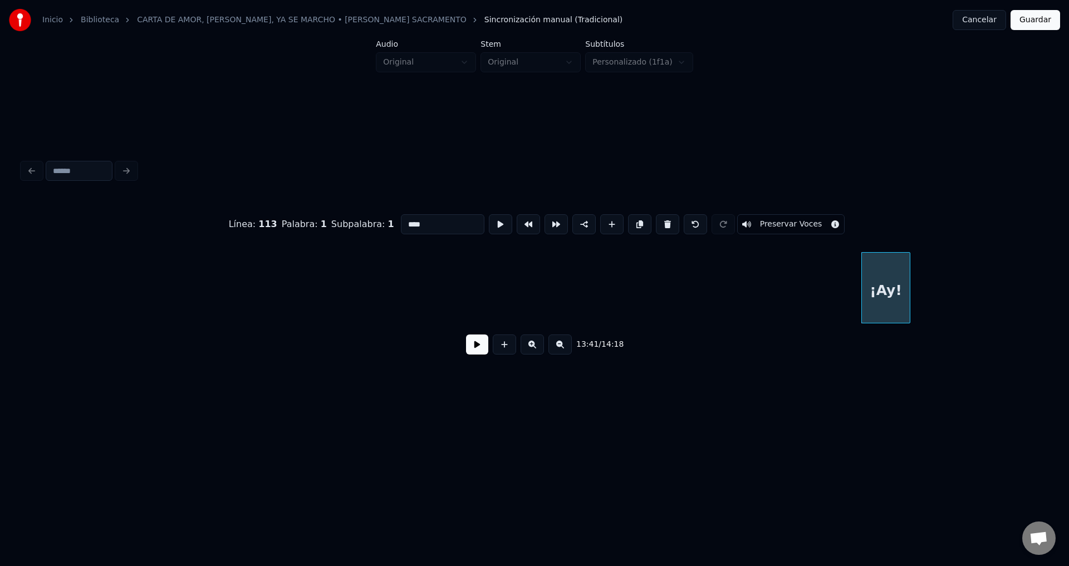
click at [659, 224] on button at bounding box center [667, 224] width 23 height 20
type input "***"
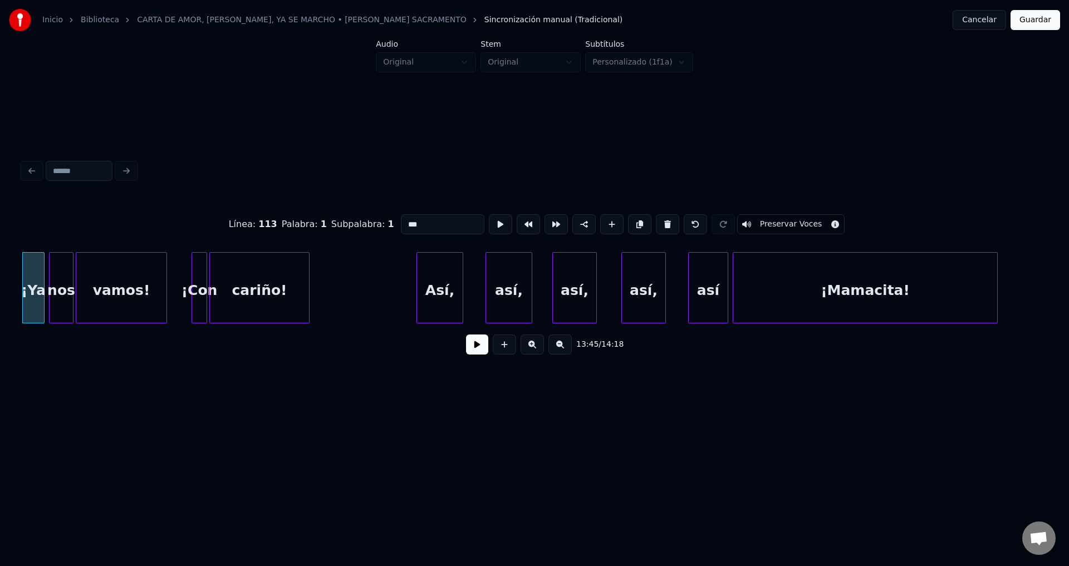
click at [480, 346] on button at bounding box center [477, 345] width 22 height 20
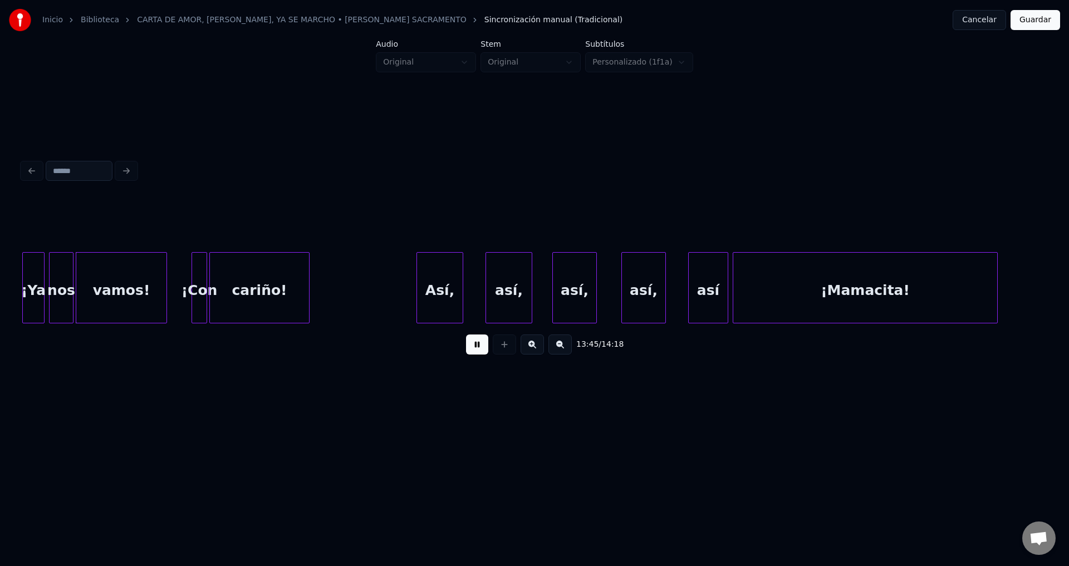
click at [480, 346] on button at bounding box center [477, 345] width 22 height 20
click at [37, 284] on div "¡Ya" at bounding box center [33, 291] width 21 height 76
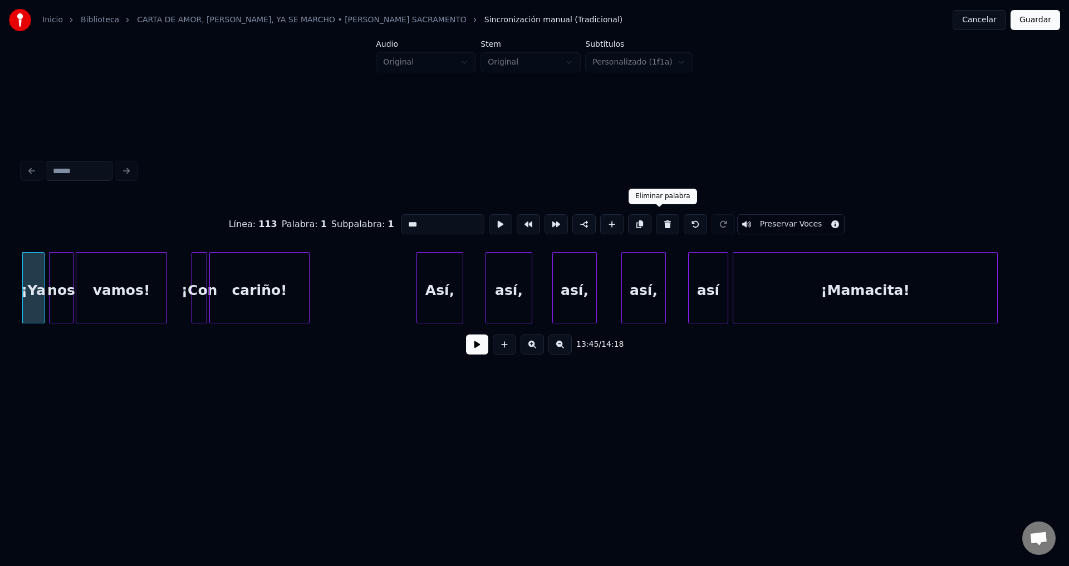
click at [659, 226] on button at bounding box center [667, 224] width 23 height 20
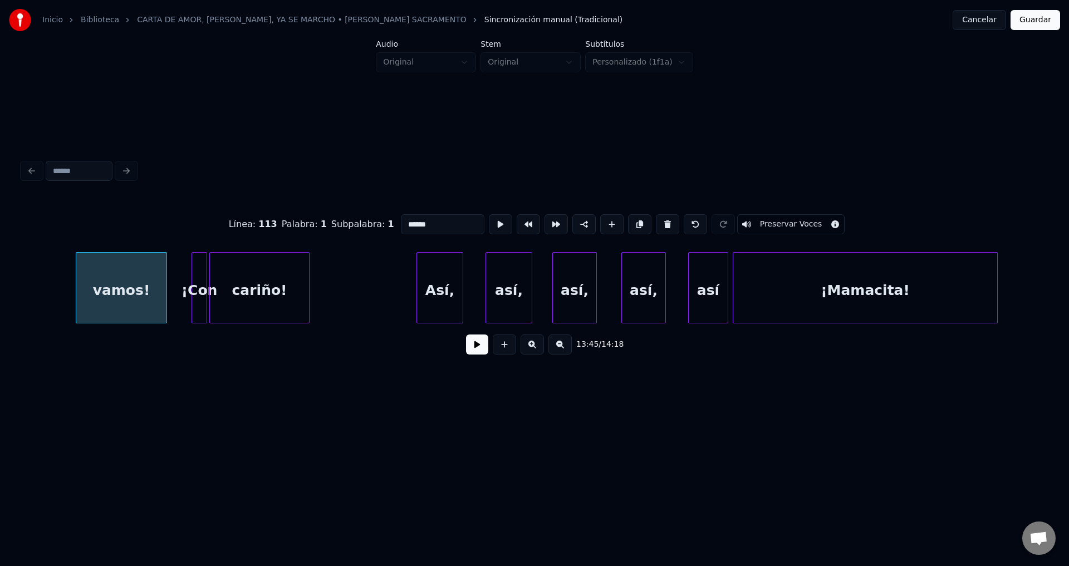
click at [659, 226] on button at bounding box center [667, 224] width 23 height 20
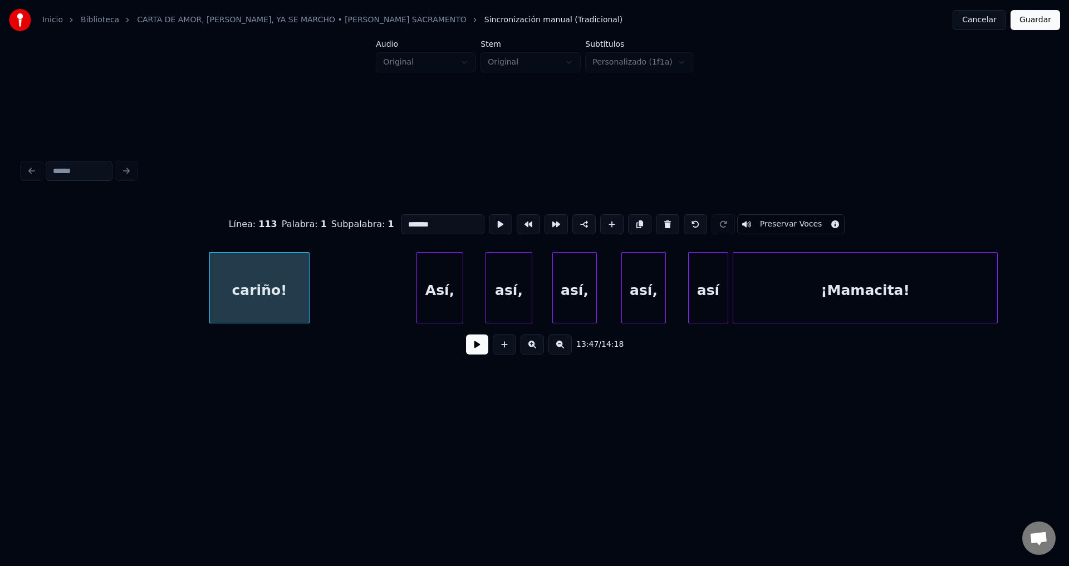
click at [659, 226] on button at bounding box center [667, 224] width 23 height 20
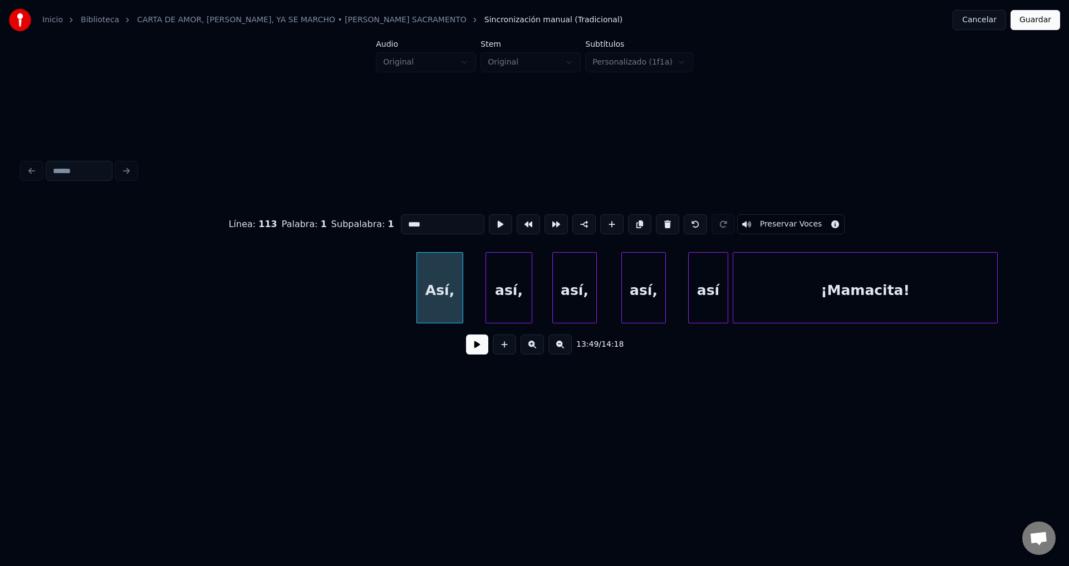
click at [659, 226] on button at bounding box center [667, 224] width 23 height 20
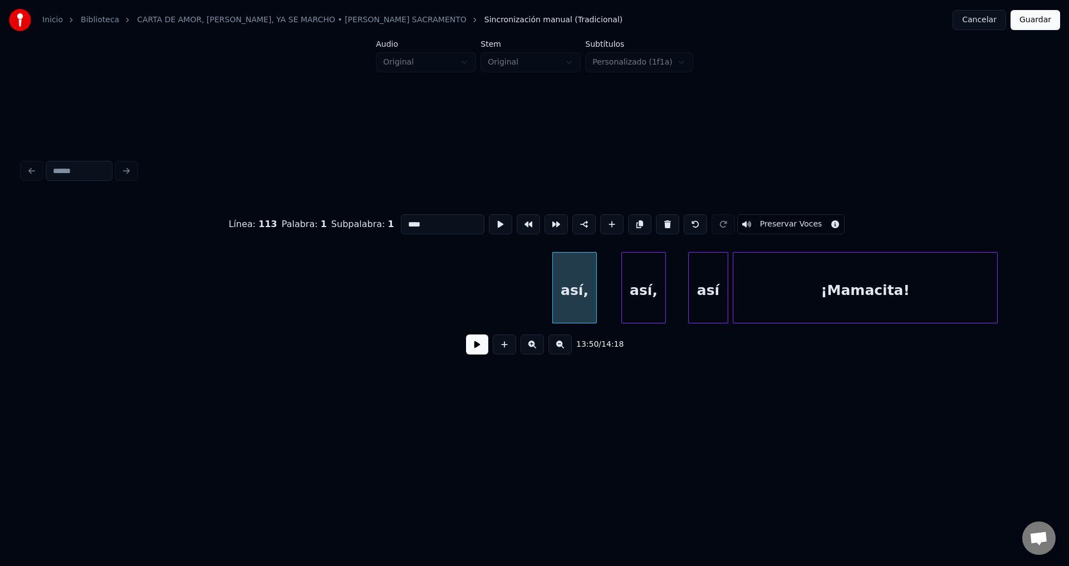
click at [659, 226] on button at bounding box center [667, 224] width 23 height 20
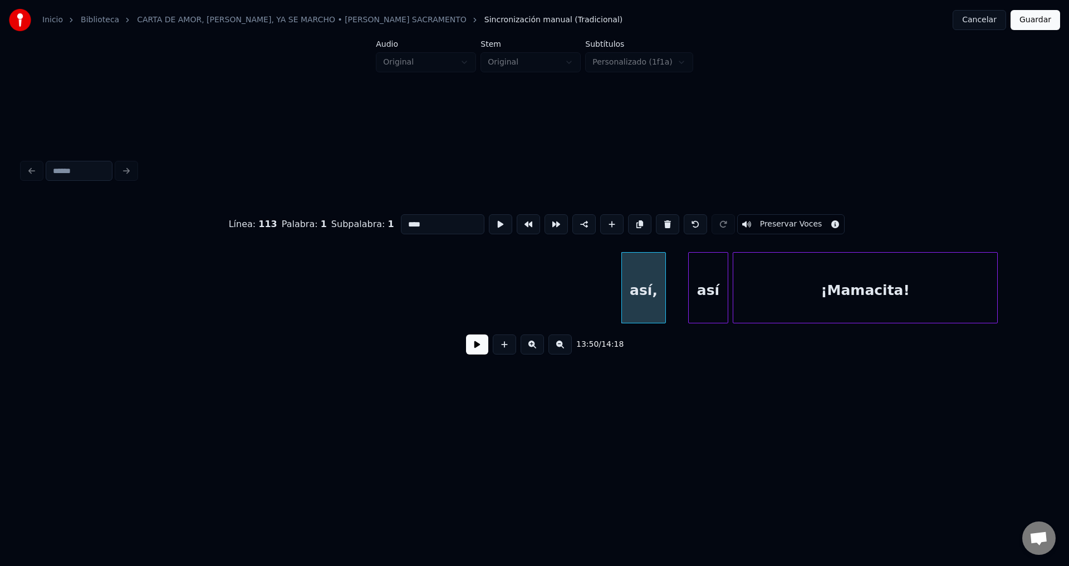
click at [659, 226] on button at bounding box center [667, 224] width 23 height 20
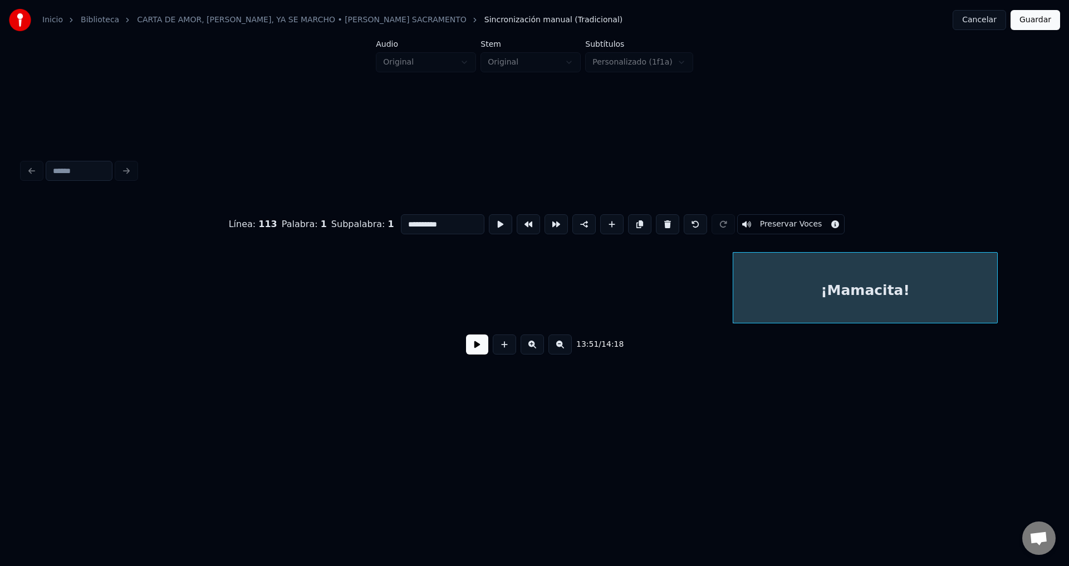
click at [659, 226] on button at bounding box center [667, 224] width 23 height 20
type input "*******"
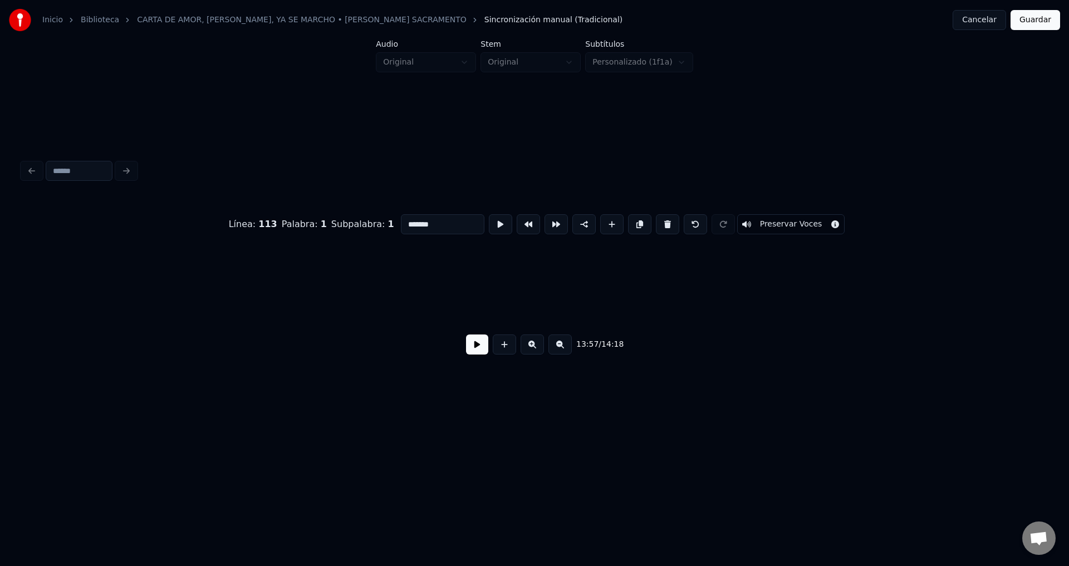
scroll to position [0, 93198]
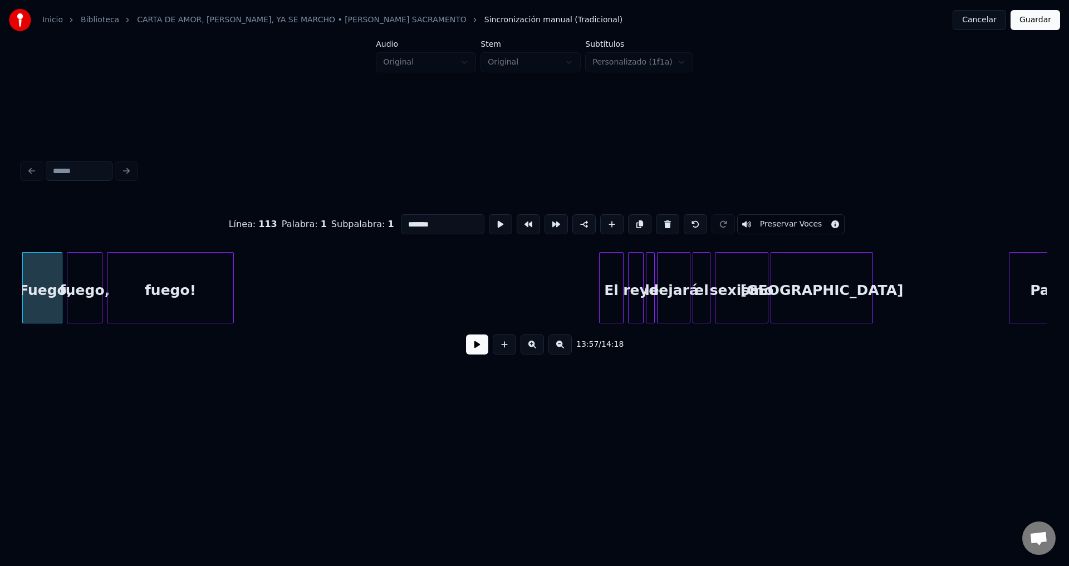
click at [470, 348] on button at bounding box center [477, 345] width 22 height 20
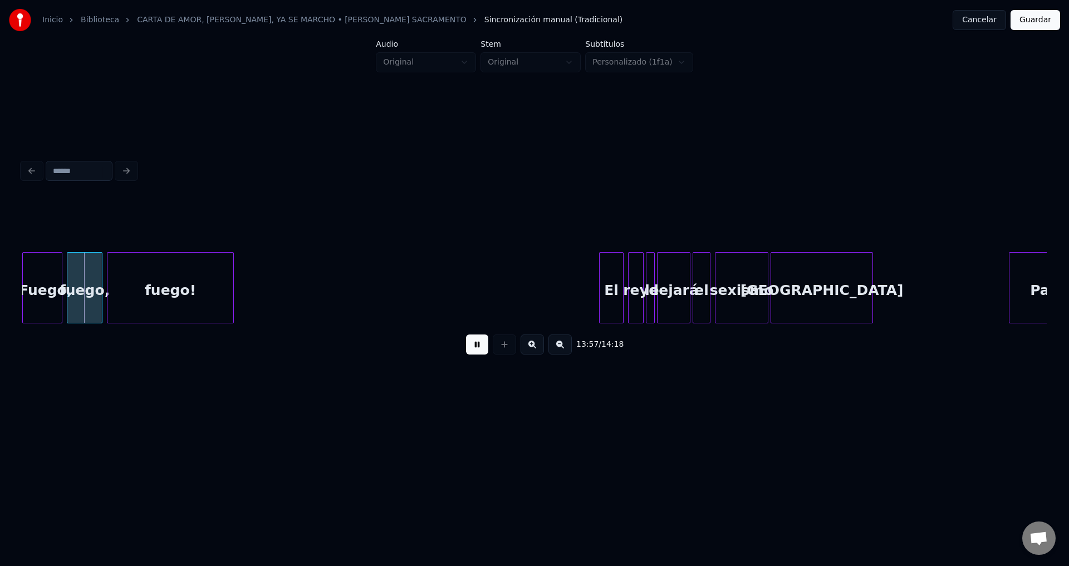
click at [477, 346] on button at bounding box center [477, 345] width 22 height 20
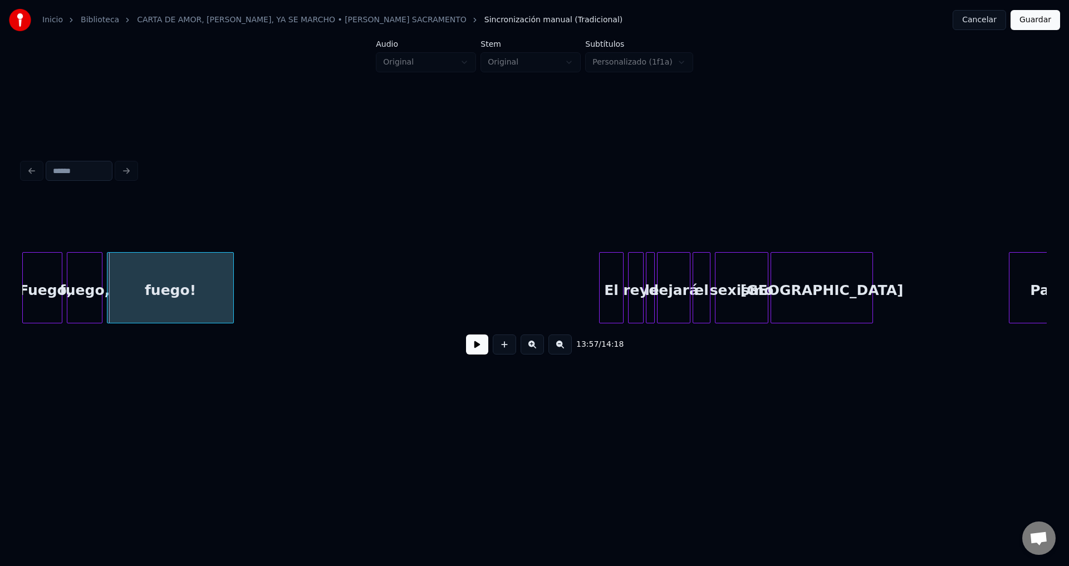
click at [59, 283] on div at bounding box center [59, 288] width 3 height 70
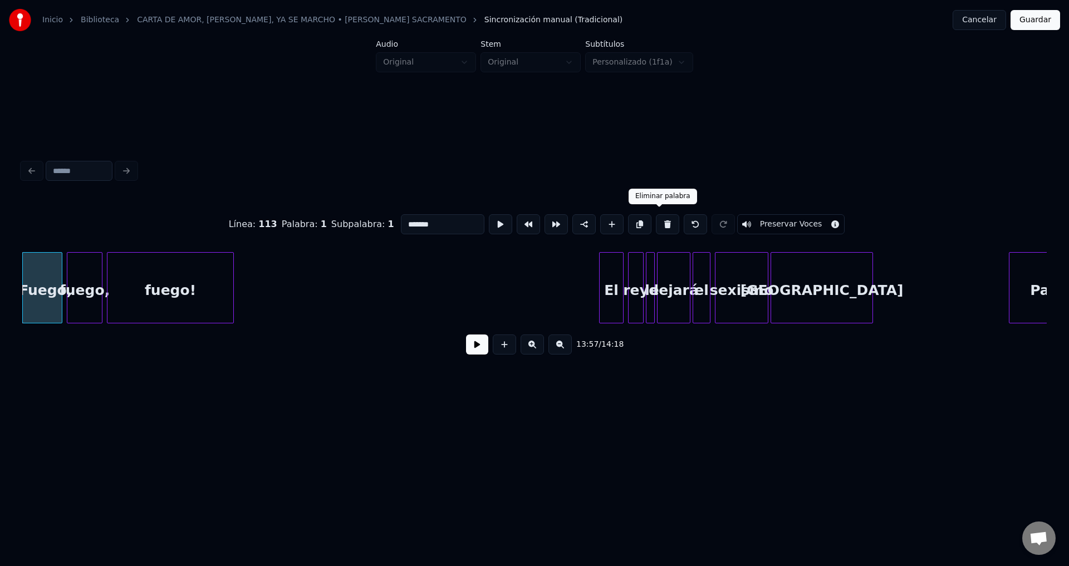
click at [659, 224] on button at bounding box center [667, 224] width 23 height 20
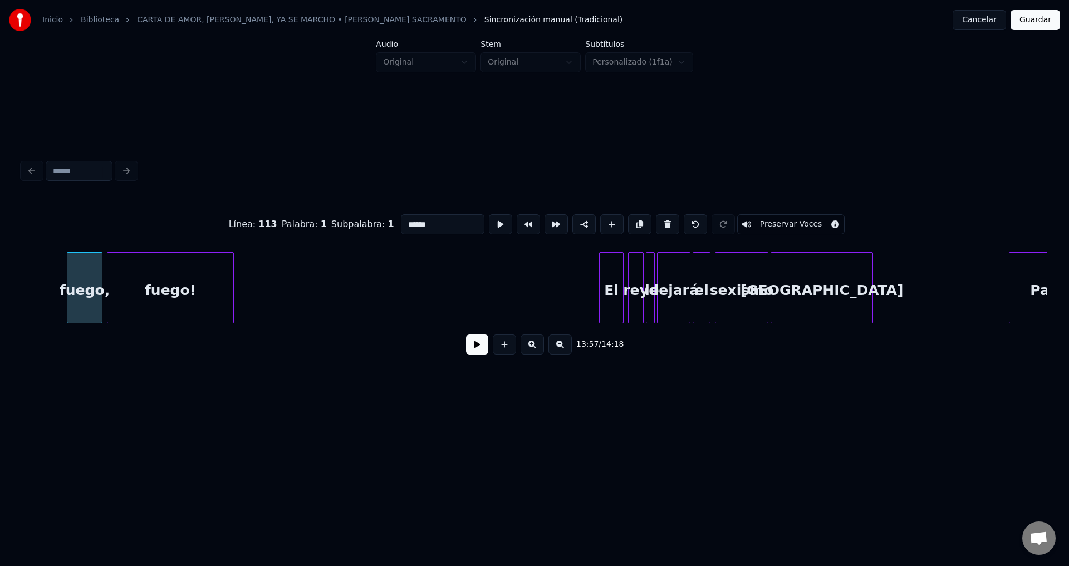
click at [659, 224] on button at bounding box center [667, 224] width 23 height 20
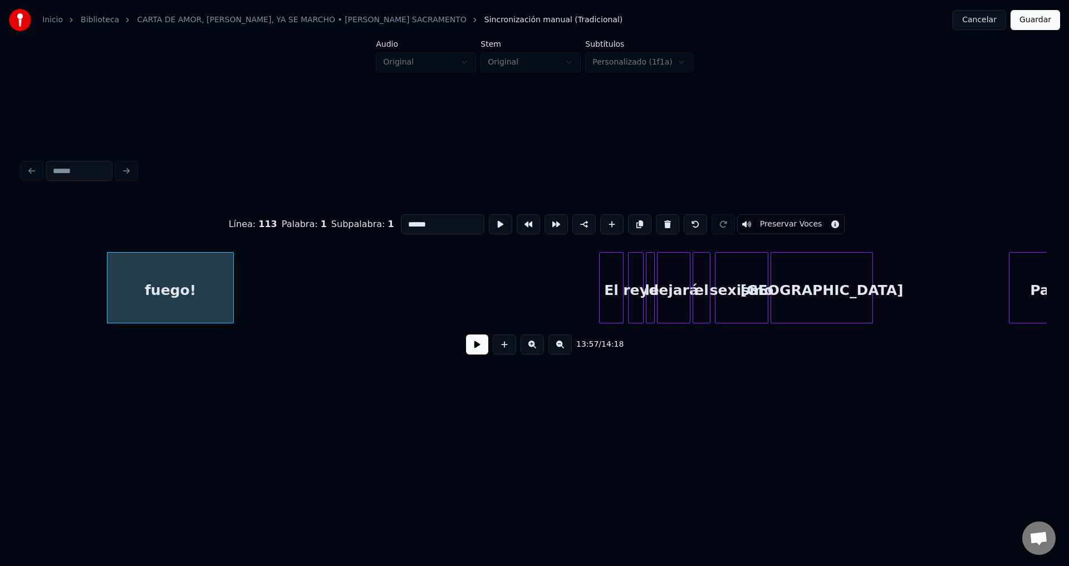
click at [659, 224] on button at bounding box center [667, 224] width 23 height 20
type input "**"
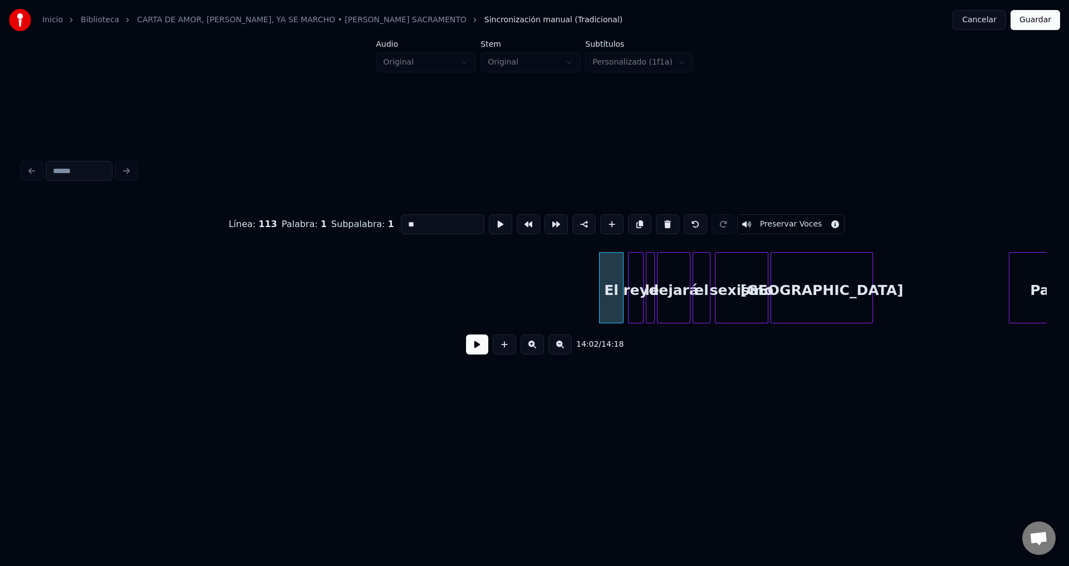
click at [479, 348] on button at bounding box center [477, 345] width 22 height 20
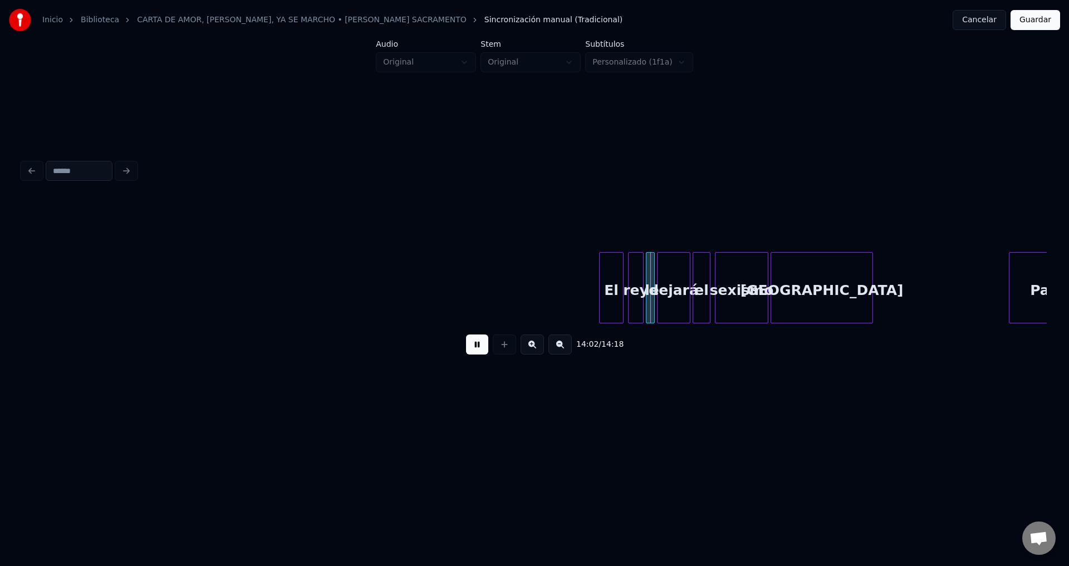
click at [479, 348] on button at bounding box center [477, 345] width 22 height 20
click at [605, 286] on div "El" at bounding box center [611, 291] width 23 height 76
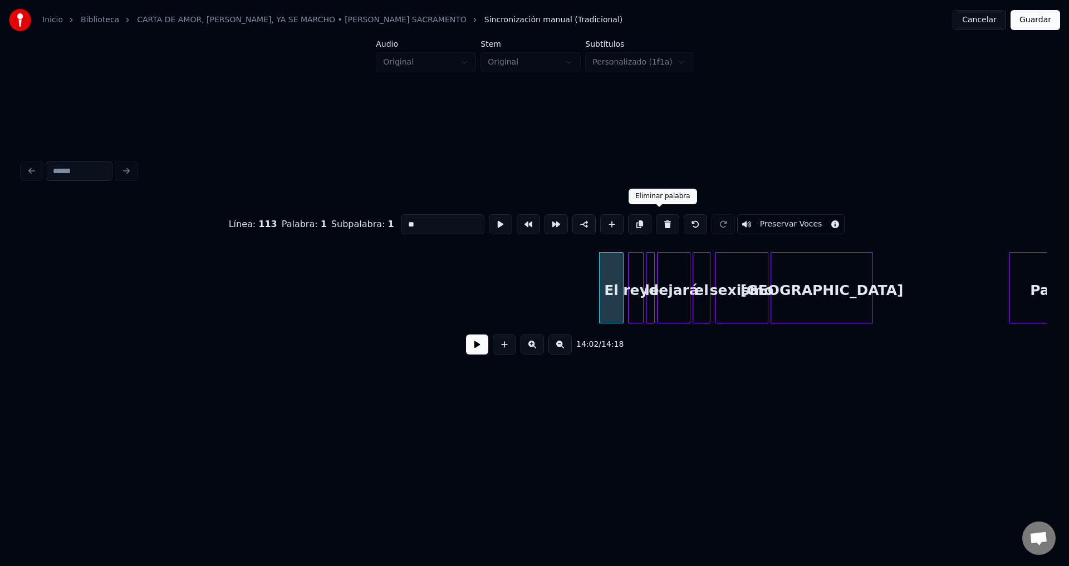
click at [656, 219] on button at bounding box center [667, 224] width 23 height 20
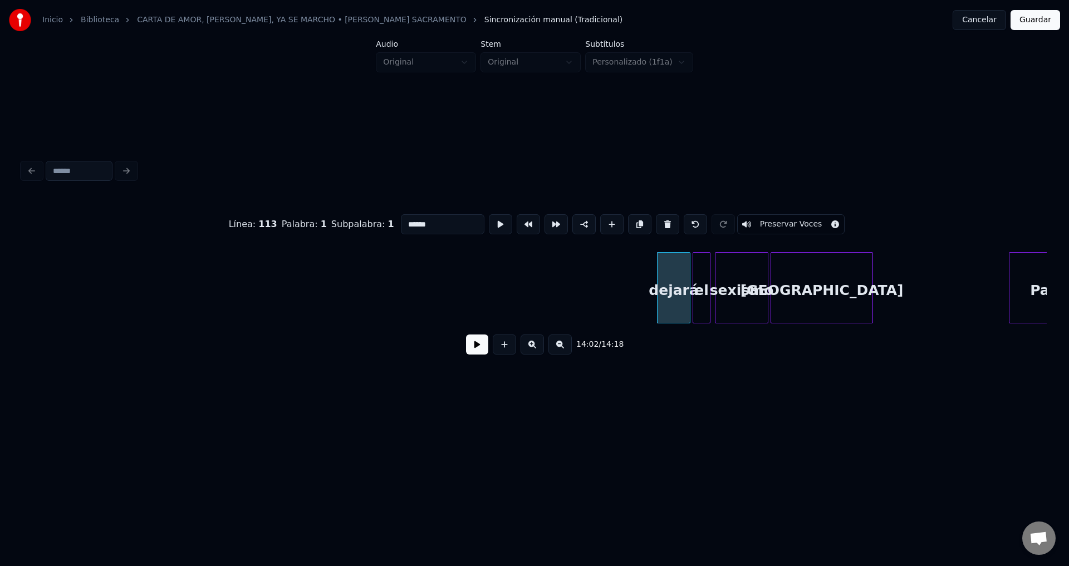
click at [656, 219] on button at bounding box center [667, 224] width 23 height 20
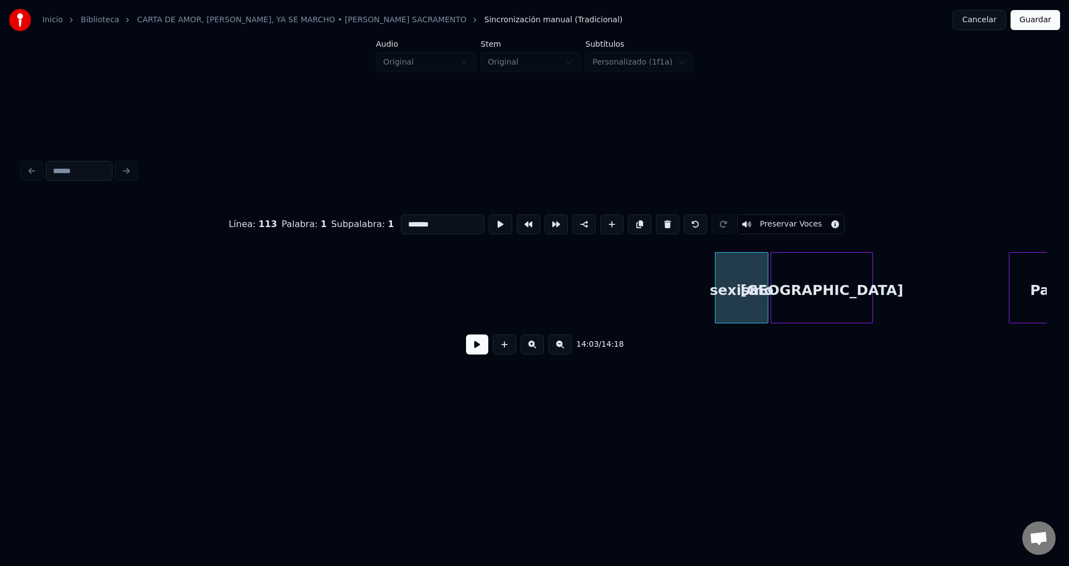
click at [656, 219] on button at bounding box center [667, 224] width 23 height 20
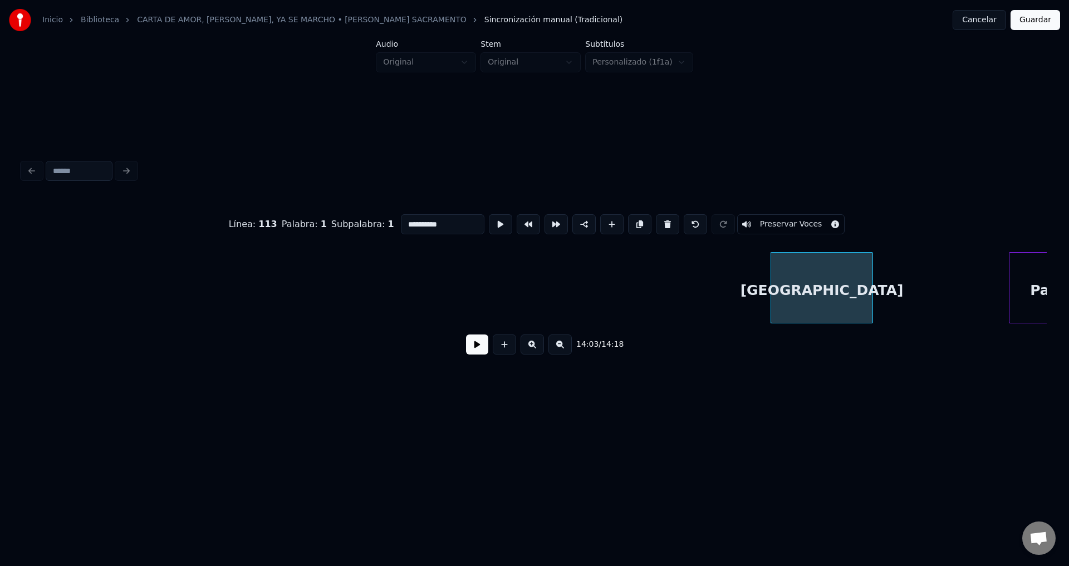
click at [656, 219] on button at bounding box center [667, 224] width 23 height 20
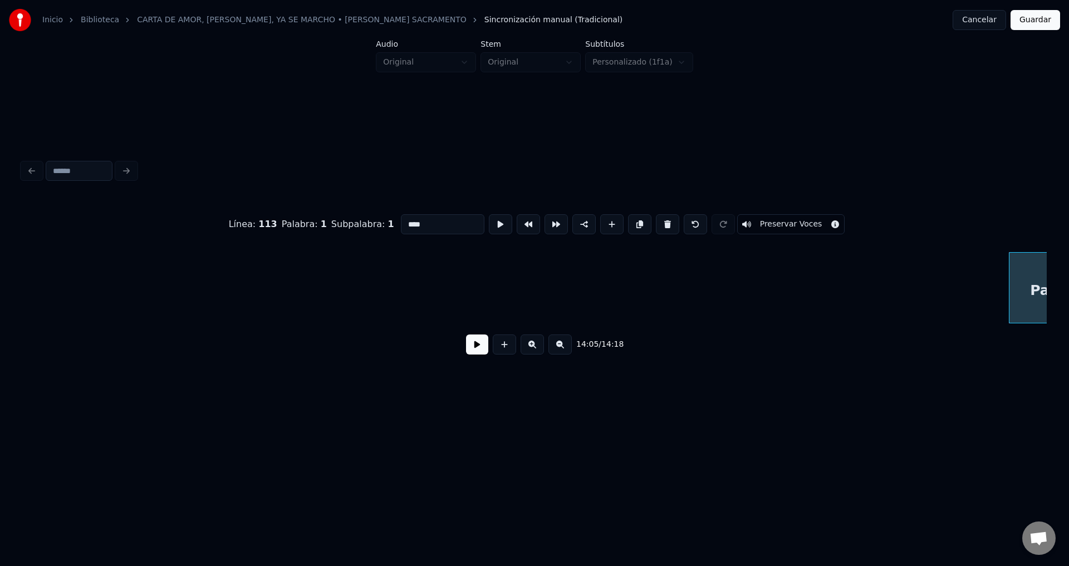
click at [656, 219] on button at bounding box center [667, 224] width 23 height 20
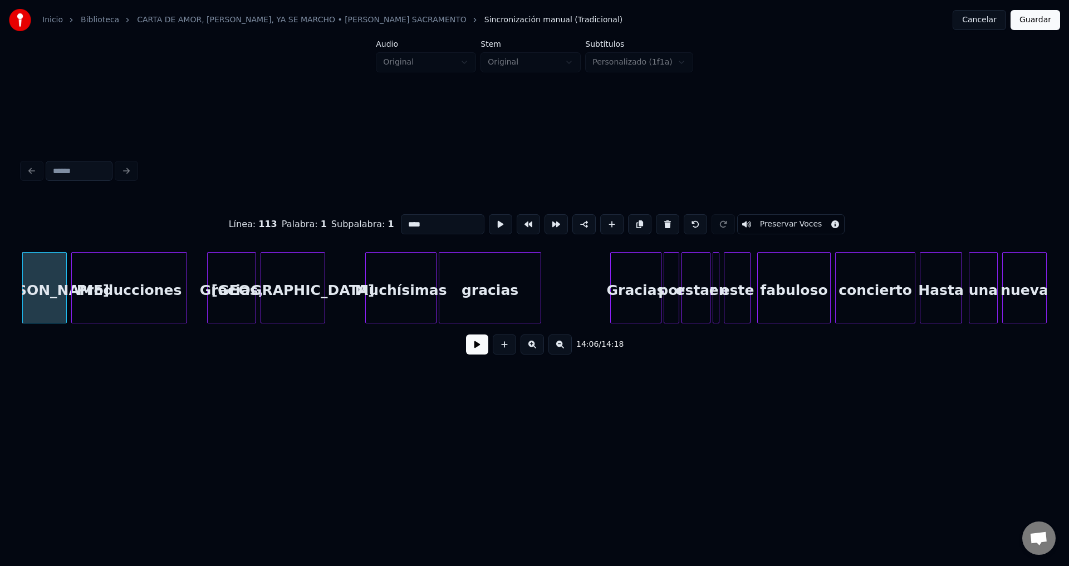
click at [656, 219] on button at bounding box center [667, 224] width 23 height 20
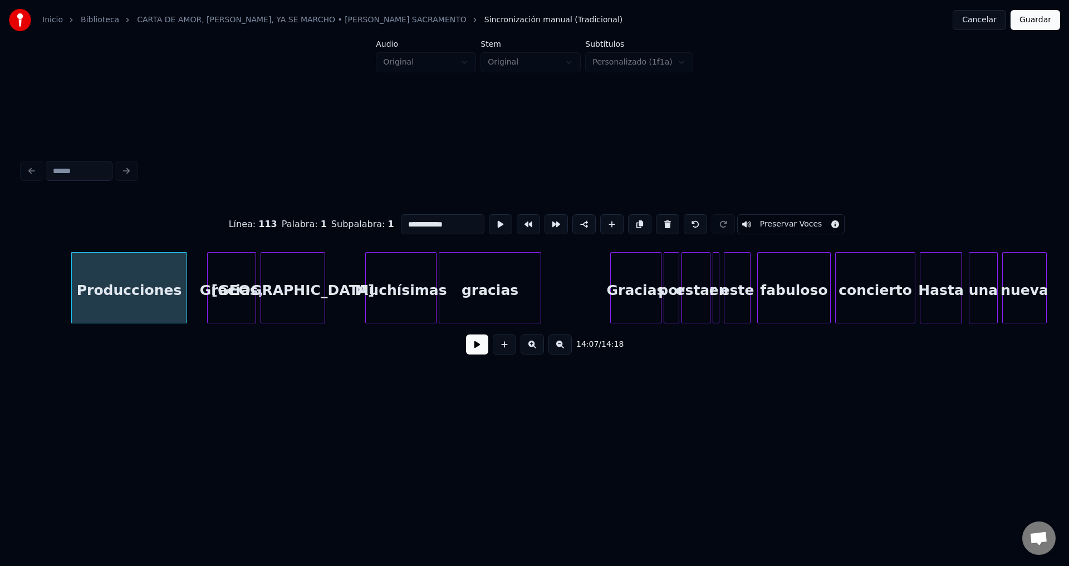
click at [656, 219] on button at bounding box center [667, 224] width 23 height 20
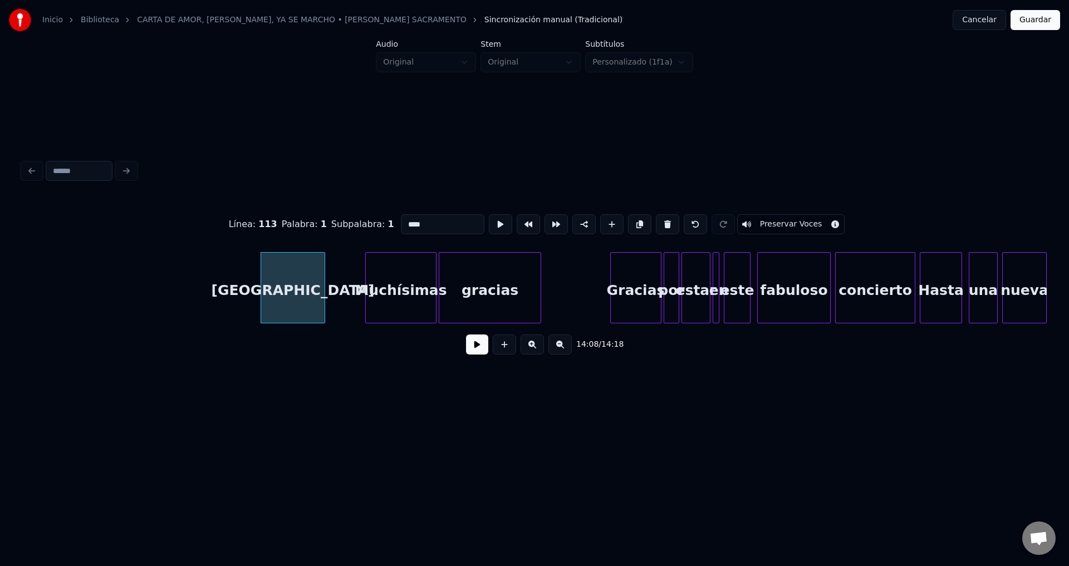
click at [656, 219] on button at bounding box center [667, 224] width 23 height 20
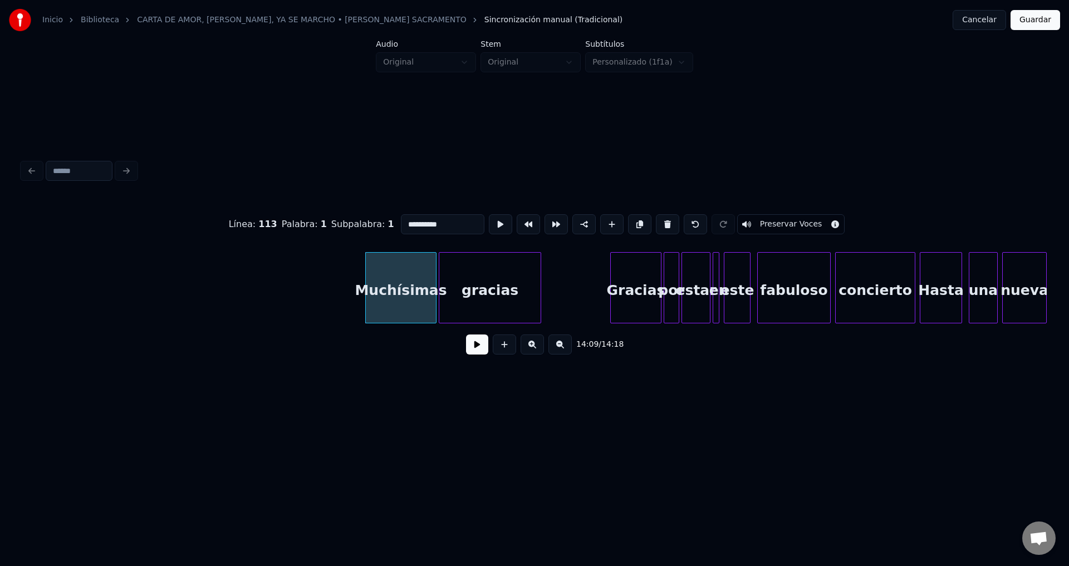
click at [656, 219] on button at bounding box center [667, 224] width 23 height 20
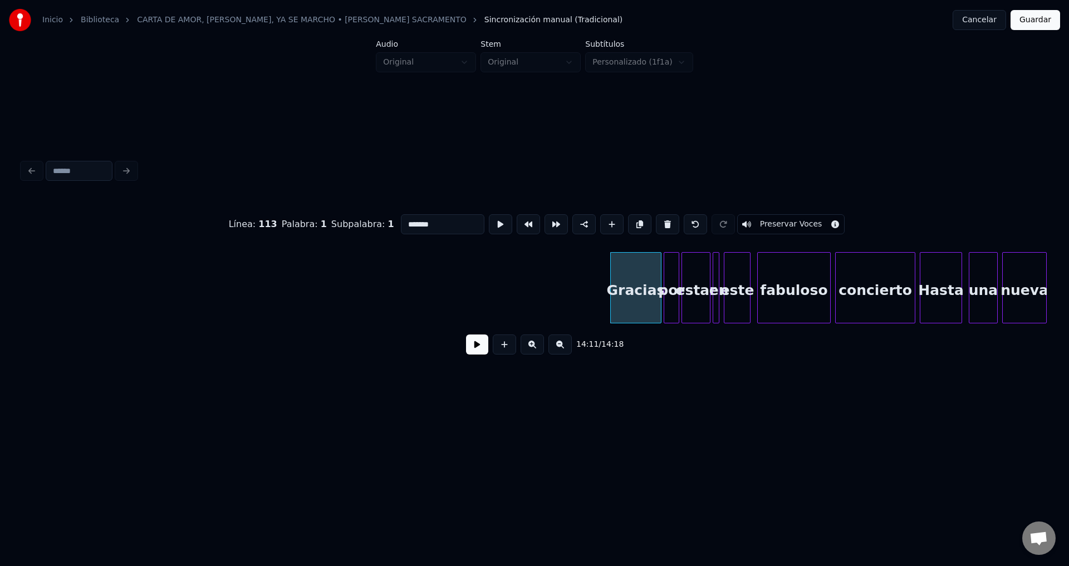
click at [656, 219] on button at bounding box center [667, 224] width 23 height 20
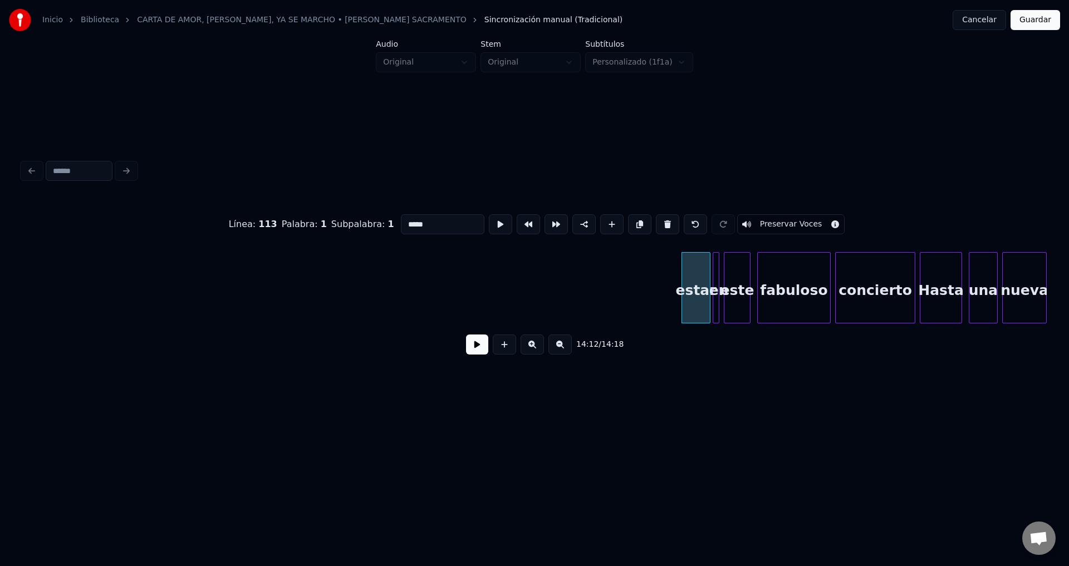
click at [656, 219] on button at bounding box center [667, 224] width 23 height 20
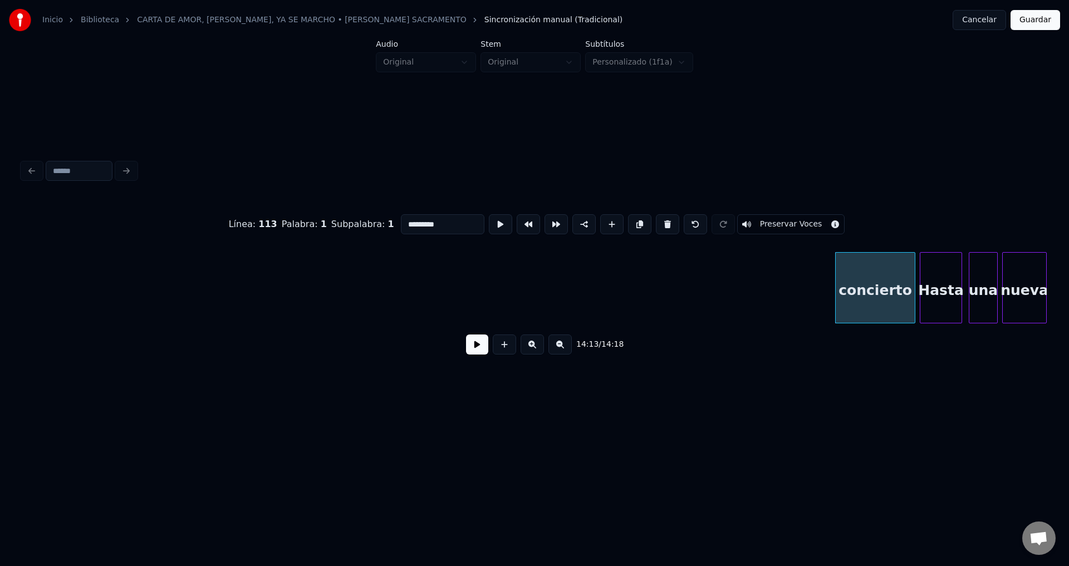
click at [656, 219] on button at bounding box center [667, 224] width 23 height 20
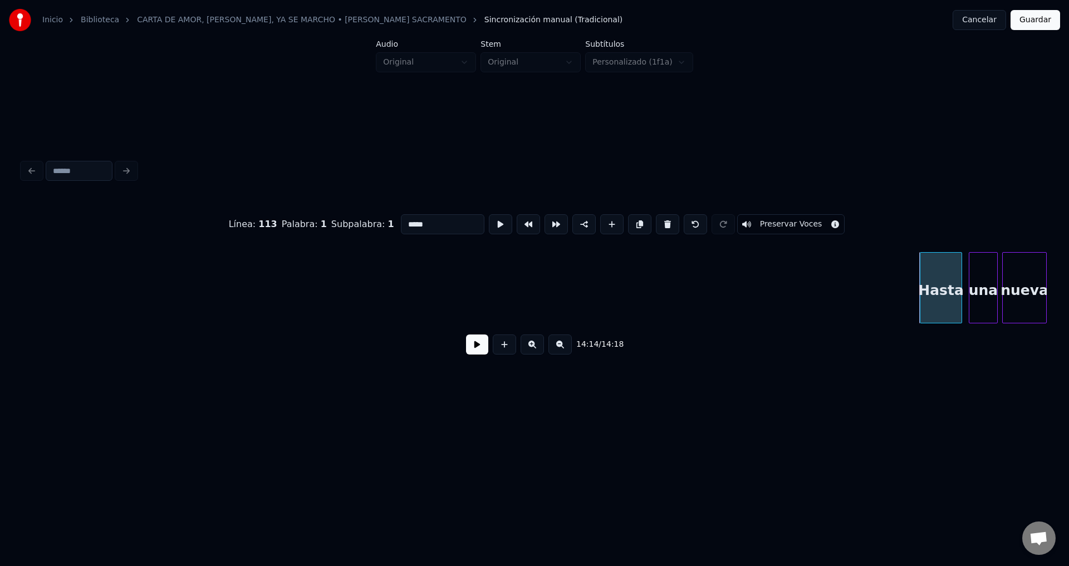
click at [656, 219] on button at bounding box center [667, 224] width 23 height 20
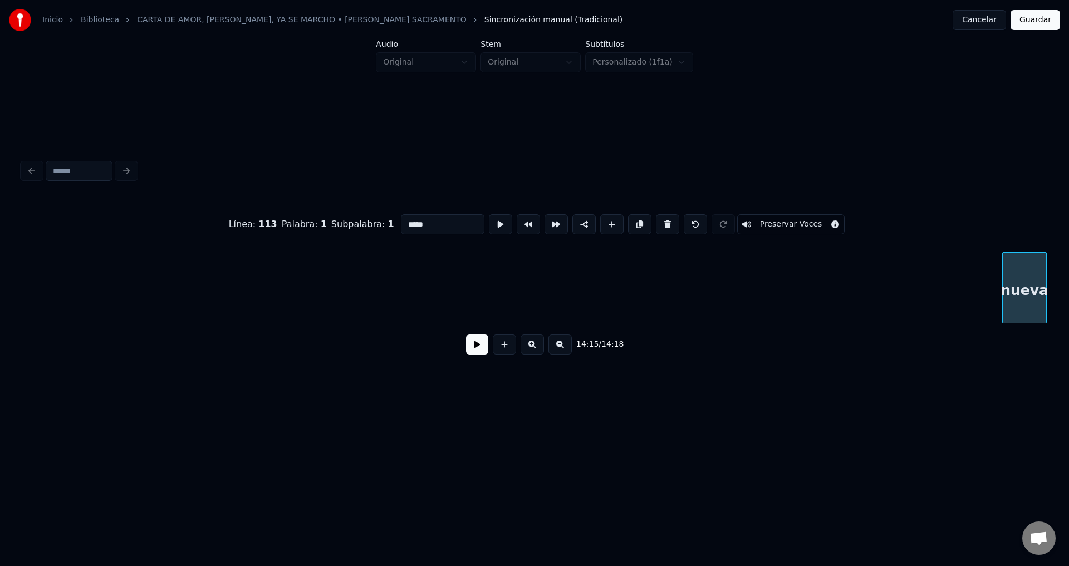
click at [656, 219] on button at bounding box center [667, 224] width 23 height 20
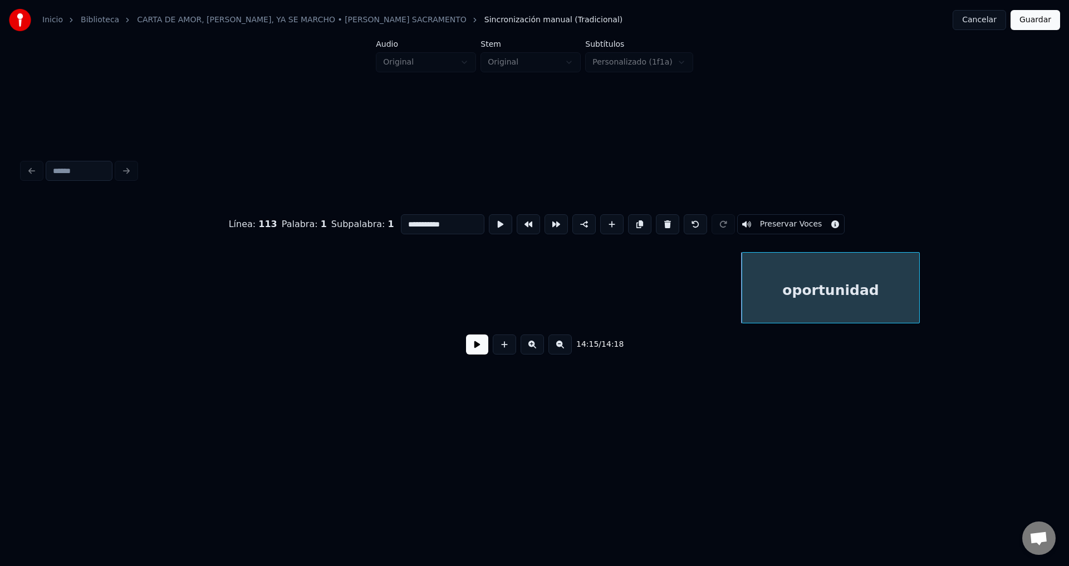
click at [822, 288] on div "oportunidad" at bounding box center [830, 291] width 177 height 76
click at [659, 223] on button at bounding box center [667, 224] width 23 height 20
type input "*******"
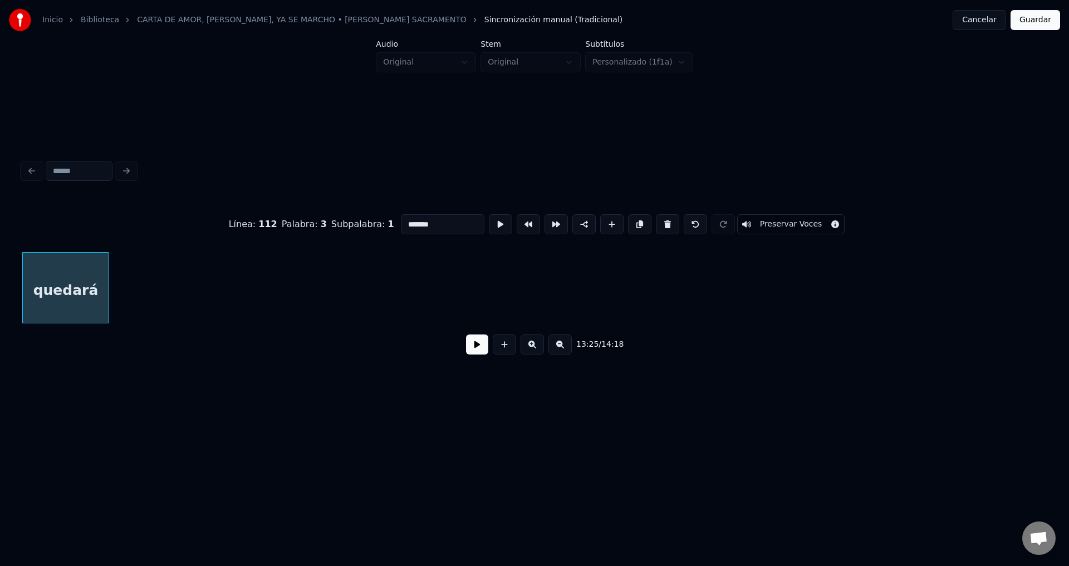
click at [479, 345] on button at bounding box center [477, 345] width 22 height 20
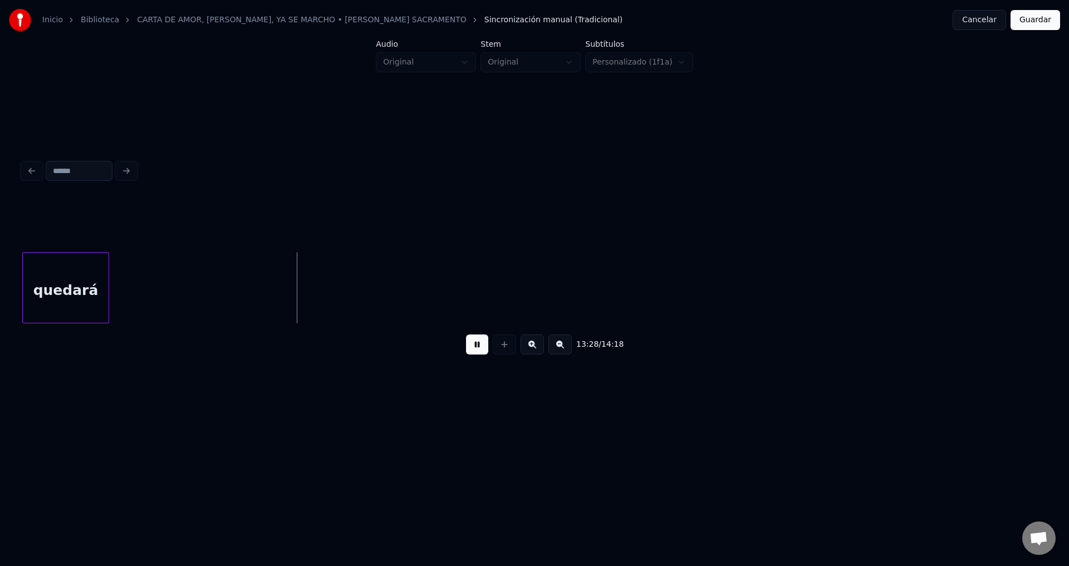
click at [1026, 19] on button "Guardar" at bounding box center [1035, 20] width 50 height 20
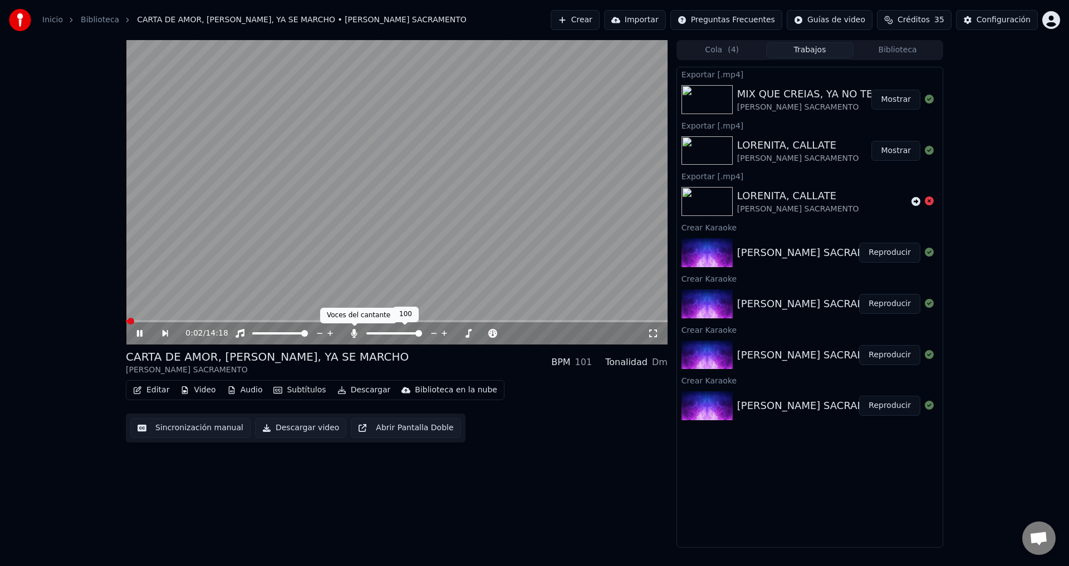
click at [352, 333] on icon at bounding box center [354, 333] width 6 height 9
click at [355, 389] on button "Descargar" at bounding box center [364, 390] width 62 height 16
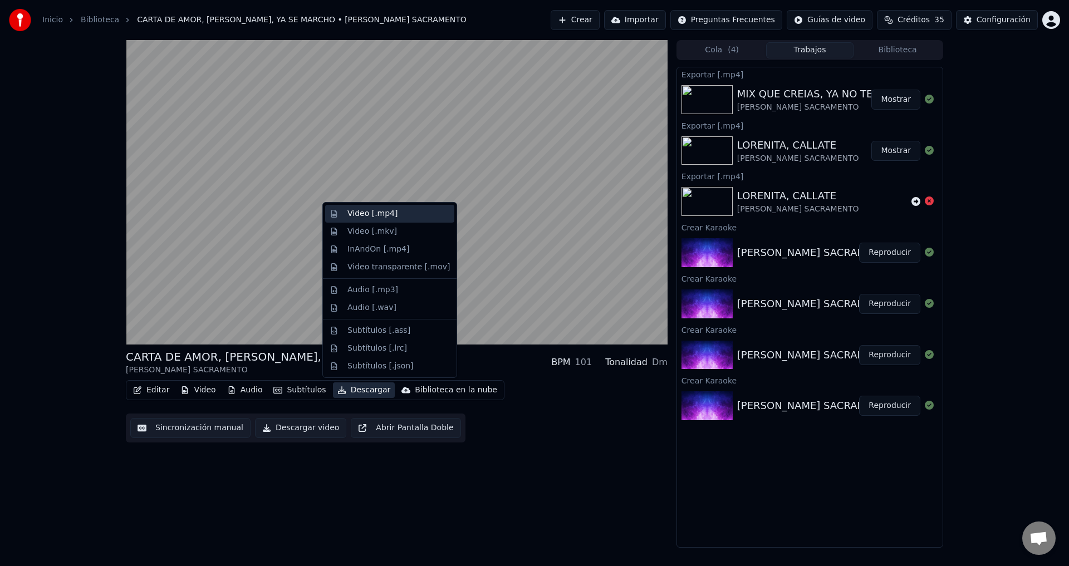
click at [359, 214] on div "Video [.mp4]" at bounding box center [372, 213] width 50 height 11
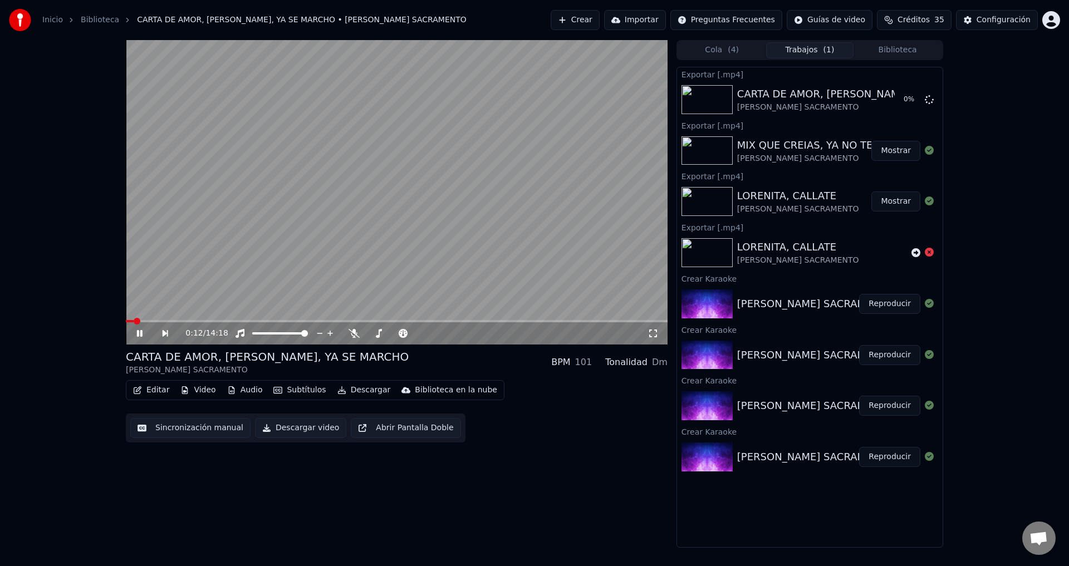
click at [140, 332] on icon at bounding box center [148, 333] width 26 height 9
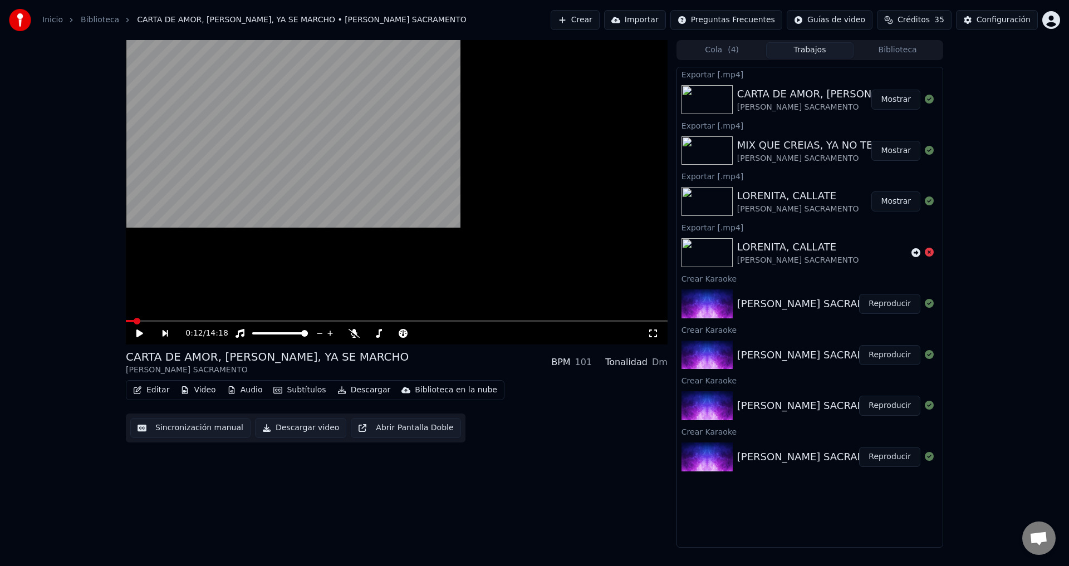
scroll to position [441, 0]
